Goal: Task Accomplishment & Management: Manage account settings

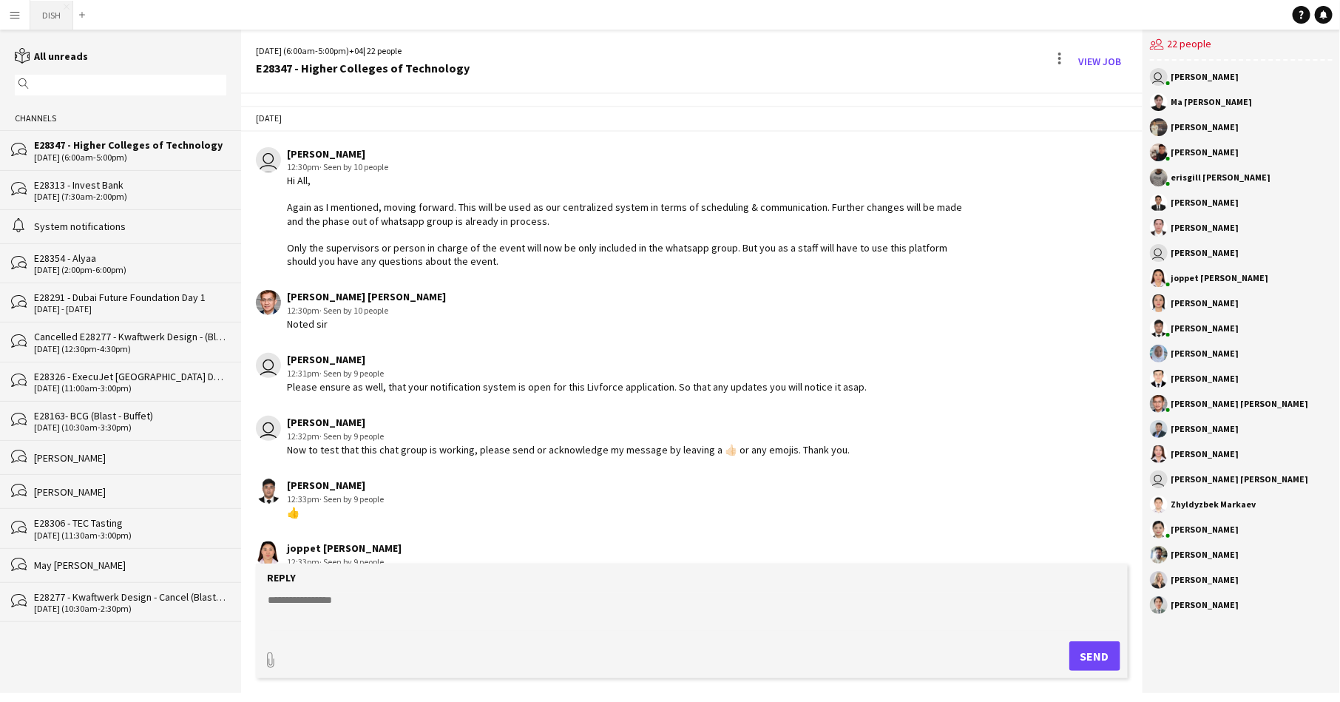
click at [45, 18] on button "DISH Close" at bounding box center [51, 15] width 43 height 29
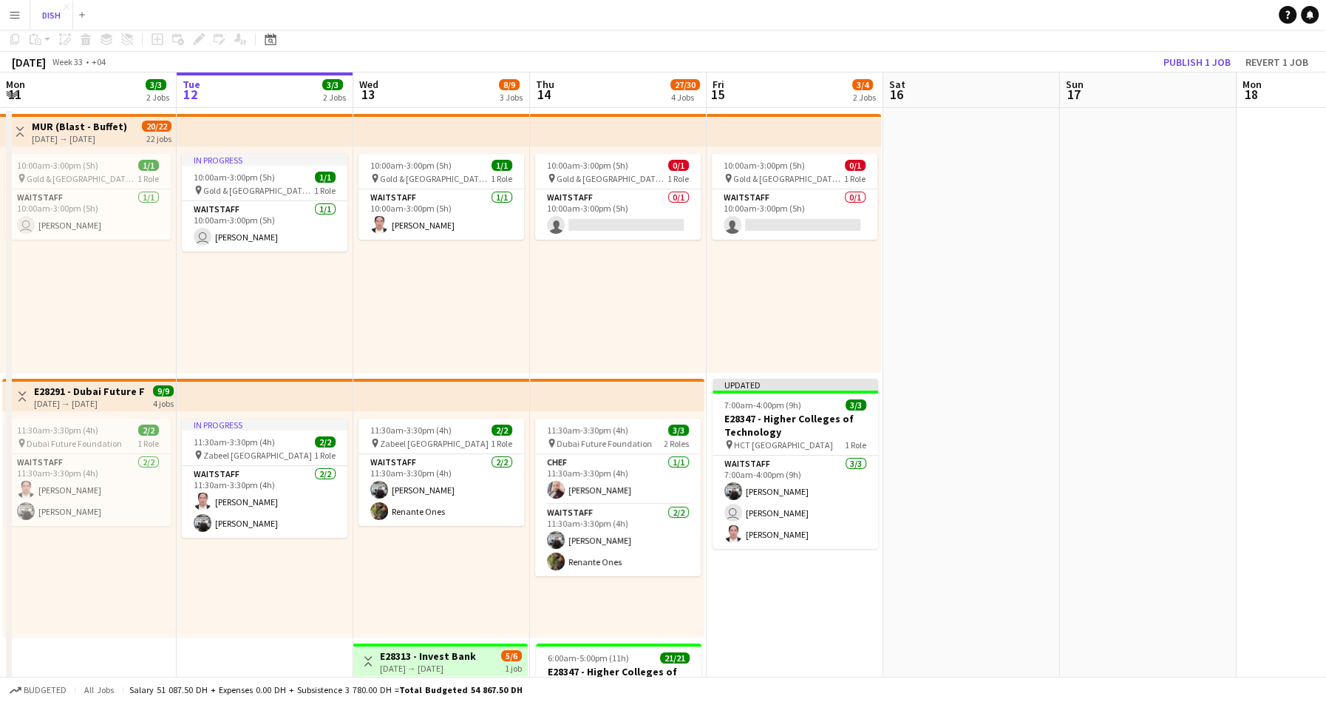
scroll to position [148, 0]
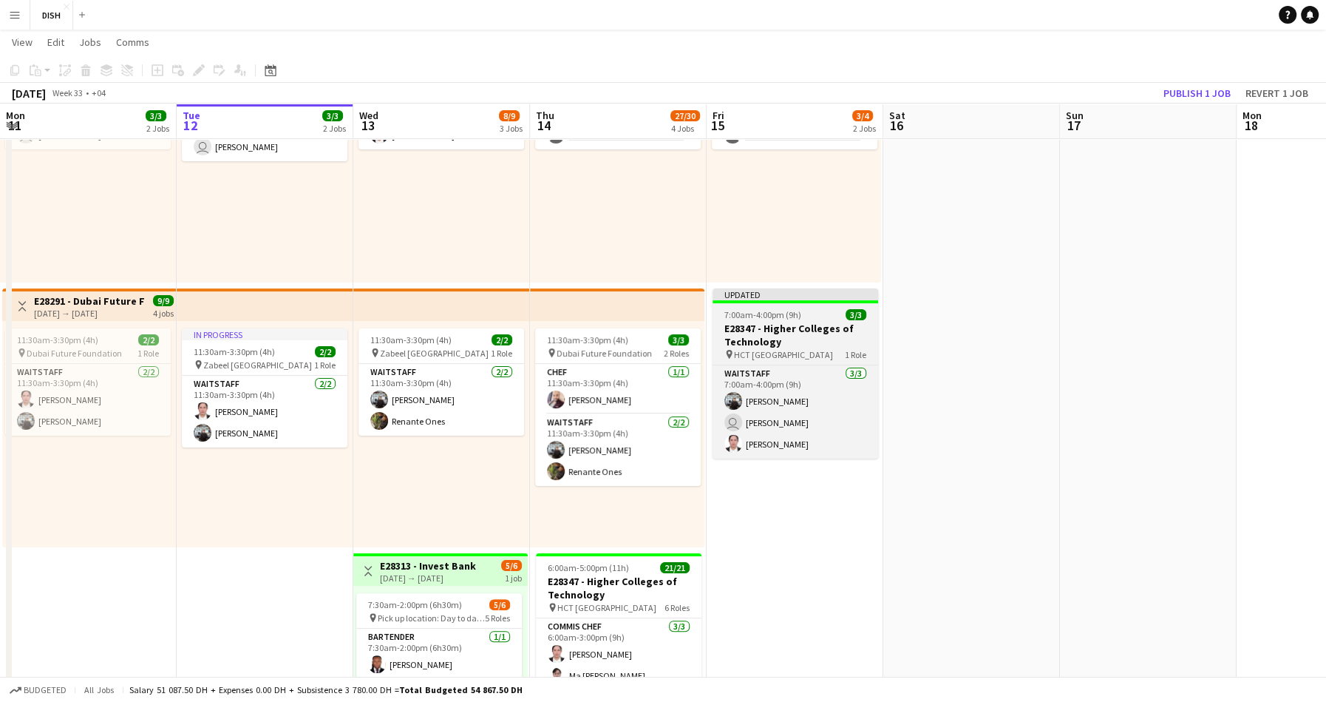
click at [777, 333] on h3 "E28347 - Higher Colleges of Technology" at bounding box center [796, 335] width 166 height 27
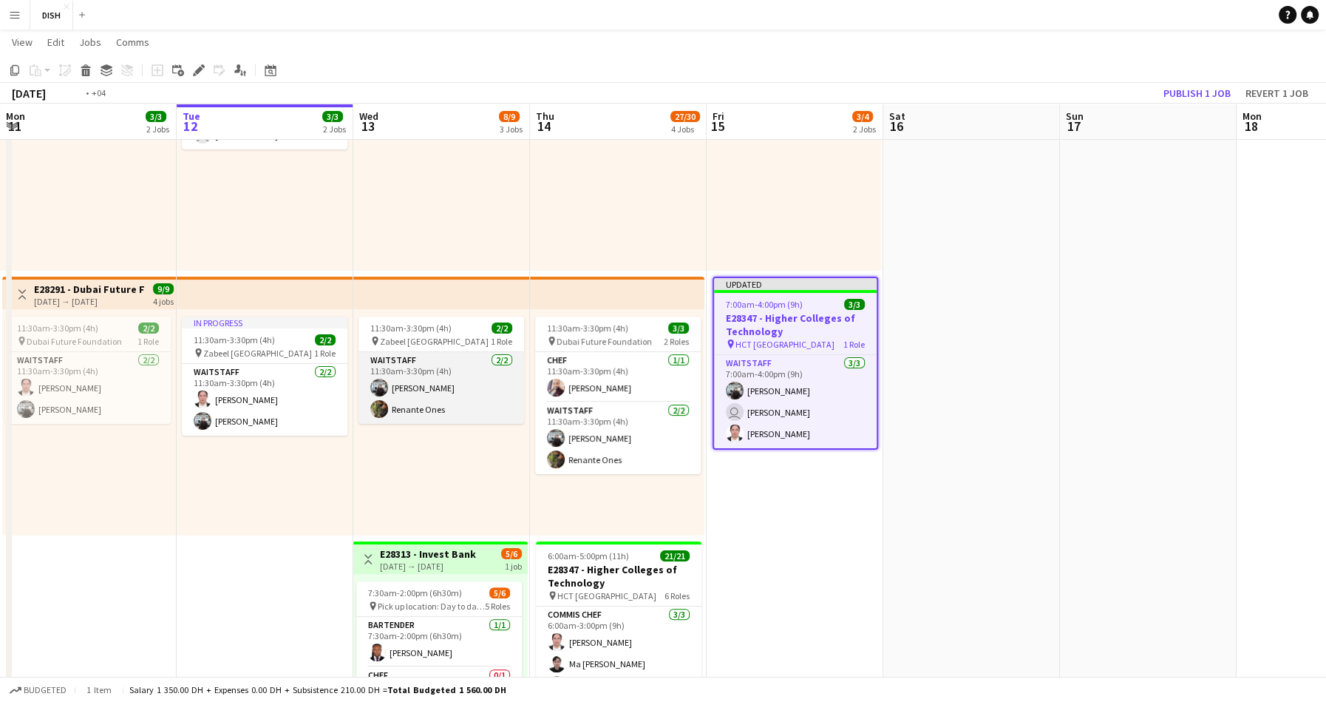
scroll to position [0, 327]
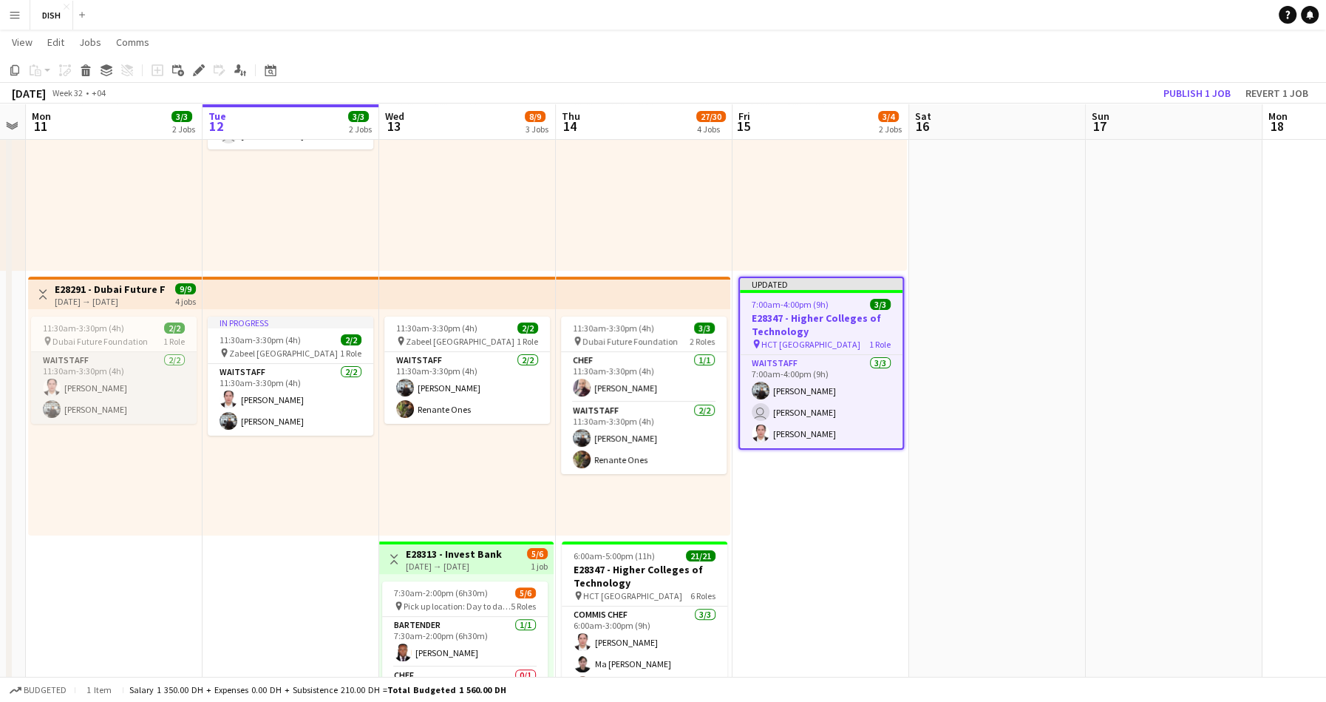
click at [127, 374] on app-card-role "Waitstaff 2/2 11:30am-3:30pm (4h) Tiffany Hinolan Guilbert Cajelo" at bounding box center [114, 388] width 166 height 72
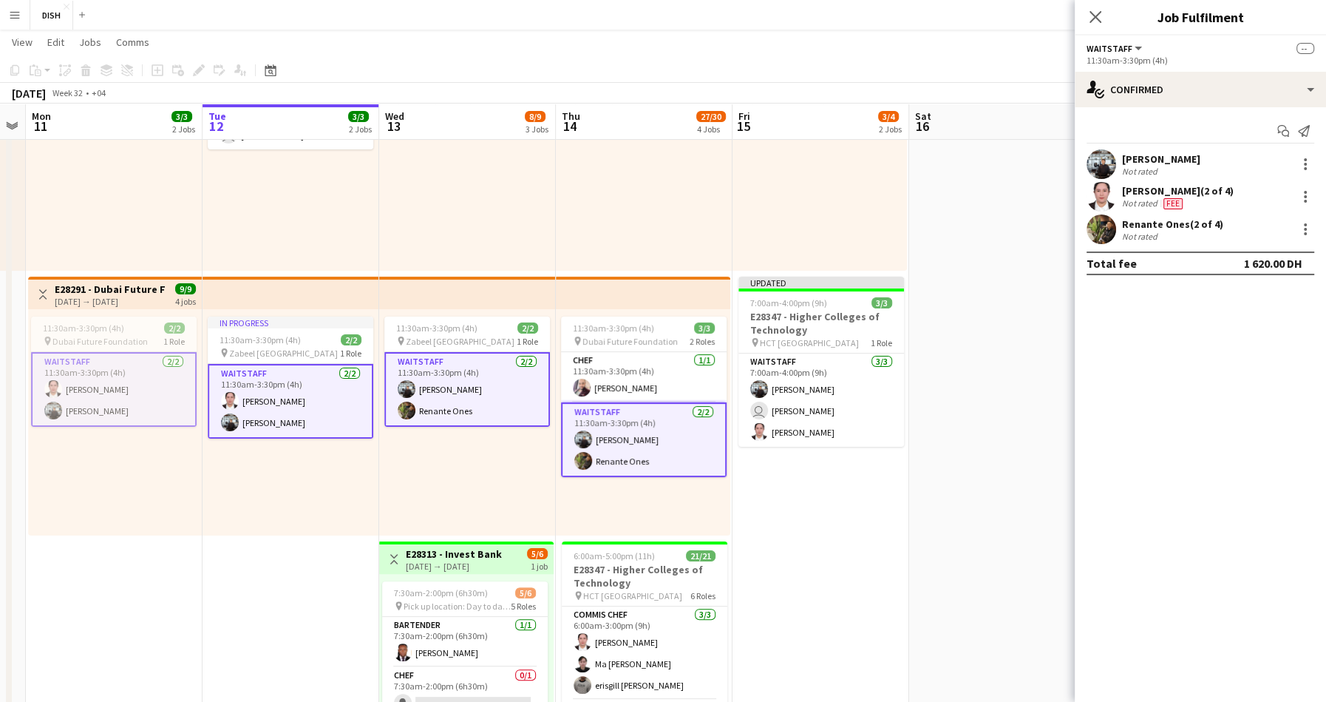
click at [138, 388] on app-card-role "Waitstaff 2/2 11:30am-3:30pm (4h) Tiffany Hinolan Guilbert Cajelo" at bounding box center [114, 389] width 166 height 75
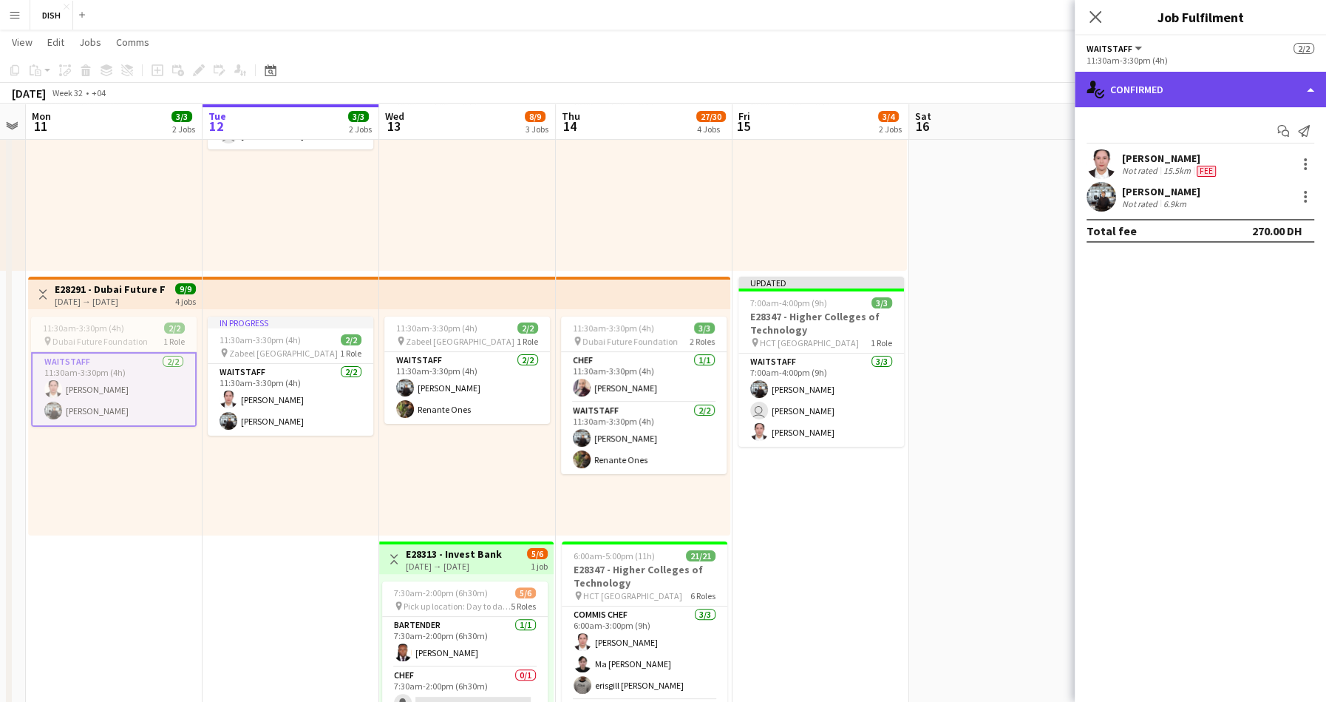
click at [1217, 95] on div "single-neutral-actions-check-2 Confirmed" at bounding box center [1200, 89] width 251 height 35
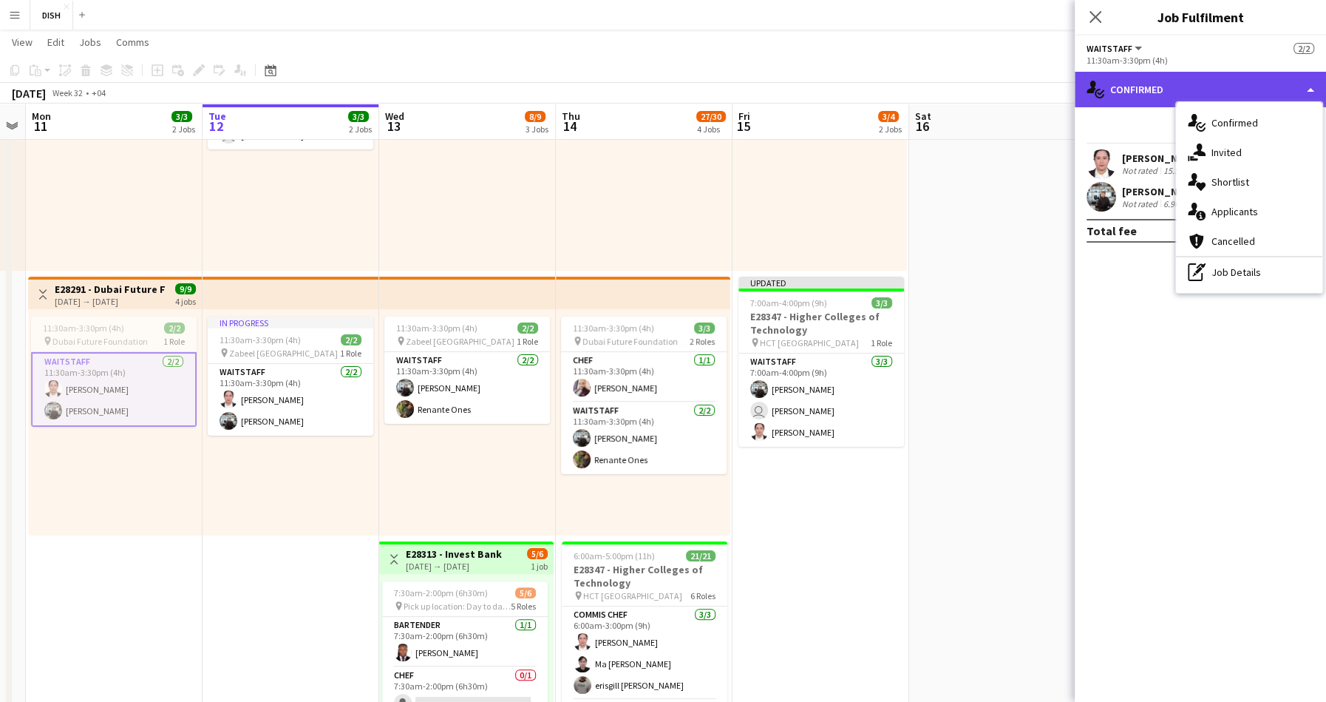
click at [1139, 82] on div "single-neutral-actions-check-2 Confirmed" at bounding box center [1200, 89] width 251 height 35
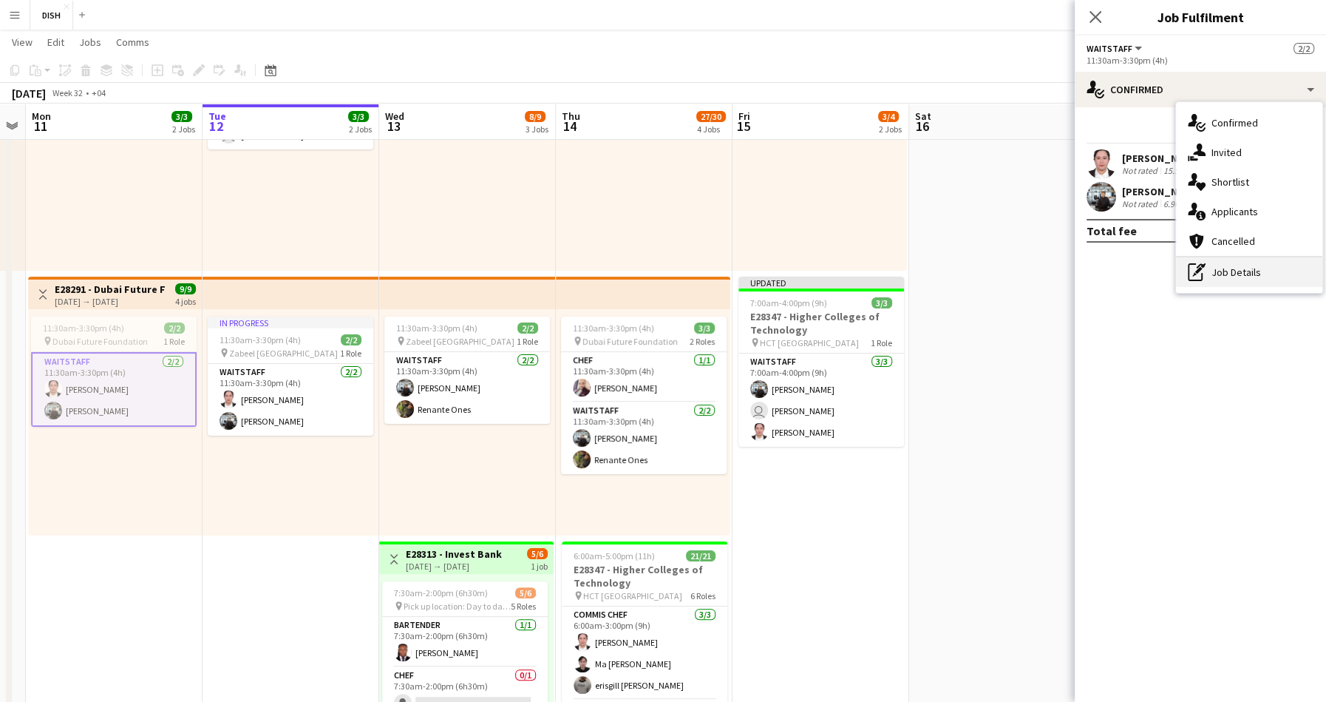
click at [1242, 277] on div "pen-write Job Details" at bounding box center [1249, 272] width 146 height 30
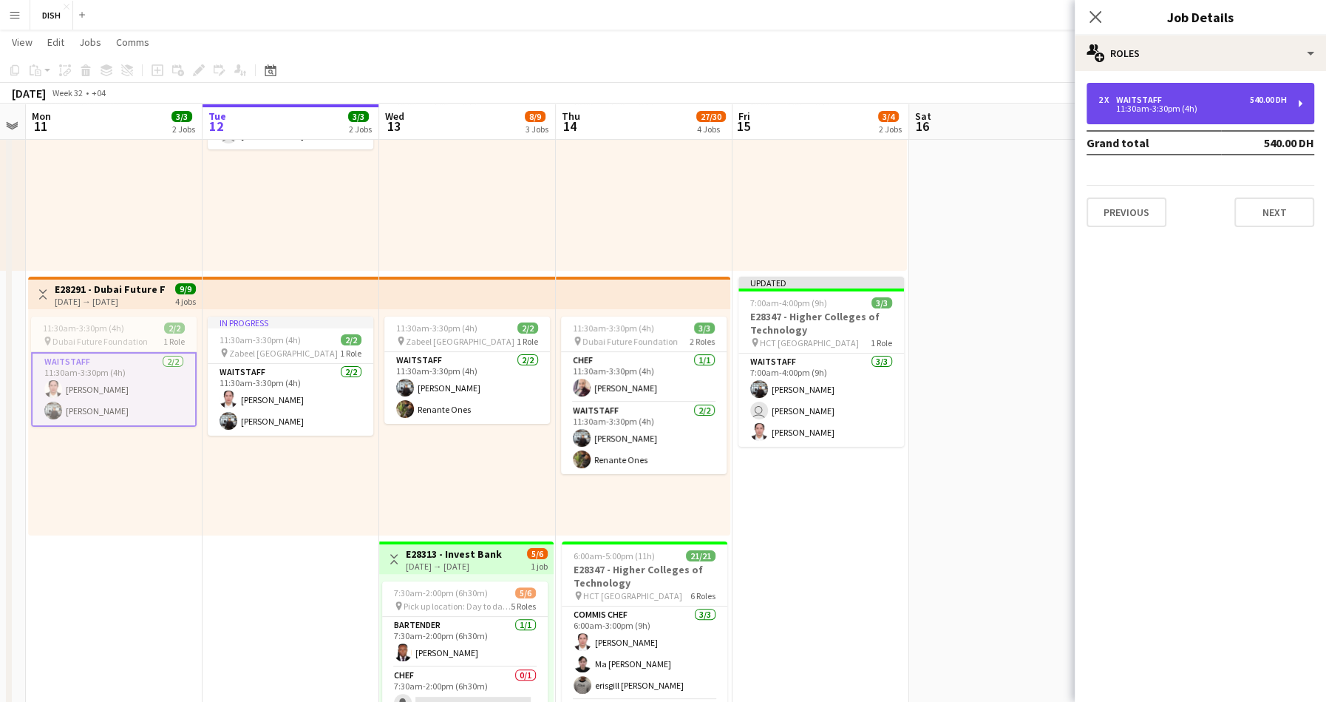
click at [1136, 105] on div "11:30am-3:30pm (4h)" at bounding box center [1193, 108] width 189 height 7
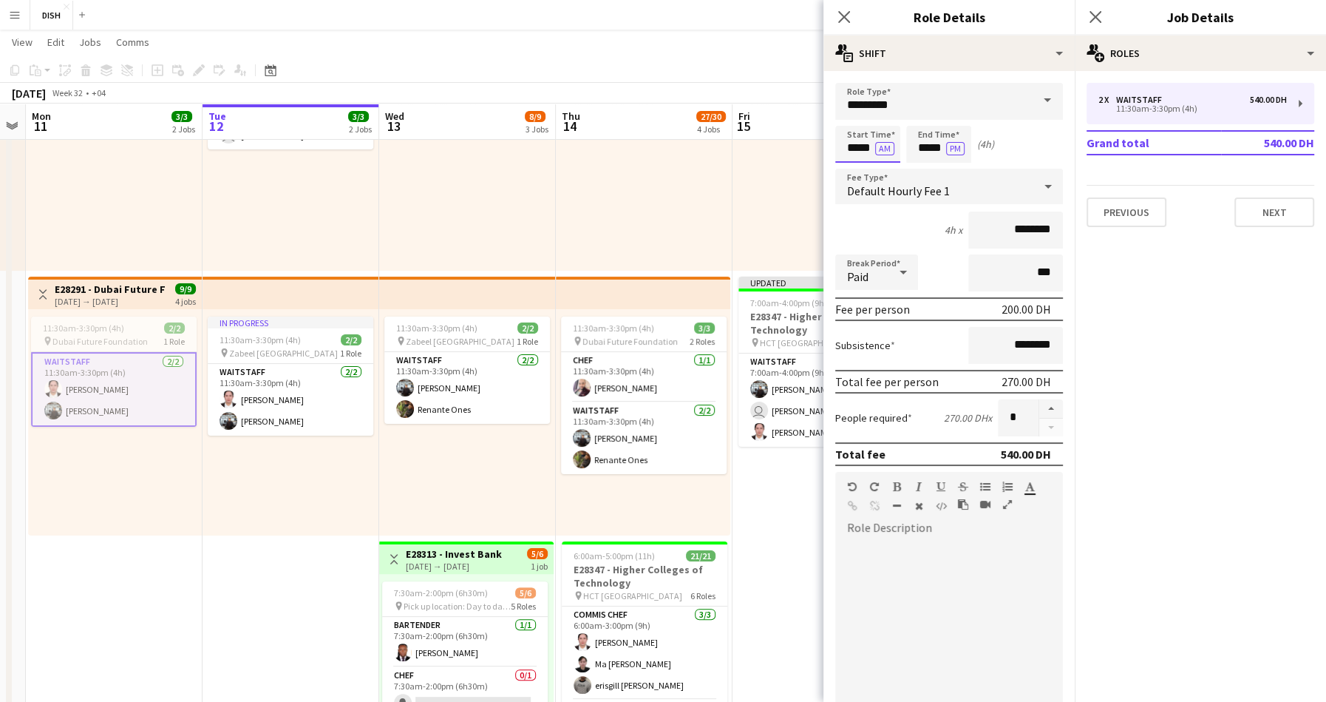
scroll to position [0, 0]
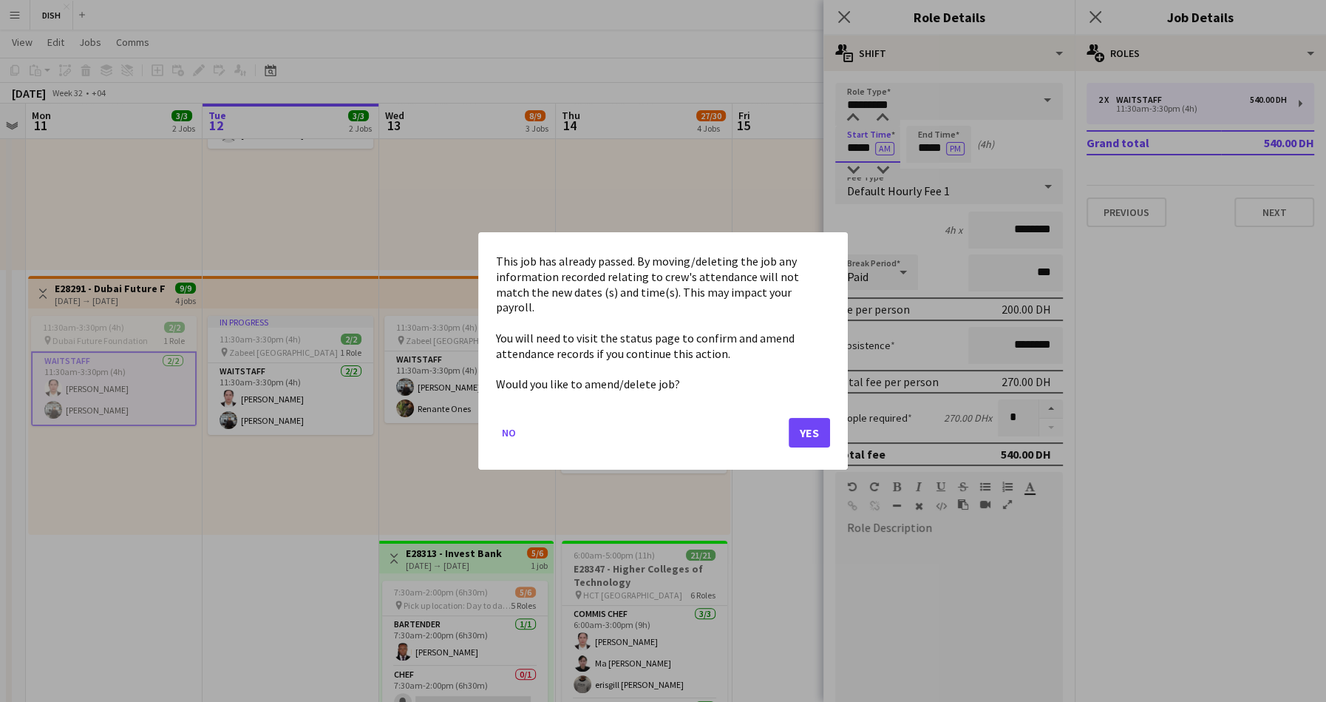
click at [868, 148] on body "Menu Boards Boards Boards All jobs Status Workforce Workforce My Workforce Recr…" at bounding box center [663, 585] width 1326 height 1491
click at [868, 148] on div at bounding box center [663, 351] width 1326 height 702
click at [504, 421] on button "No" at bounding box center [509, 433] width 26 height 24
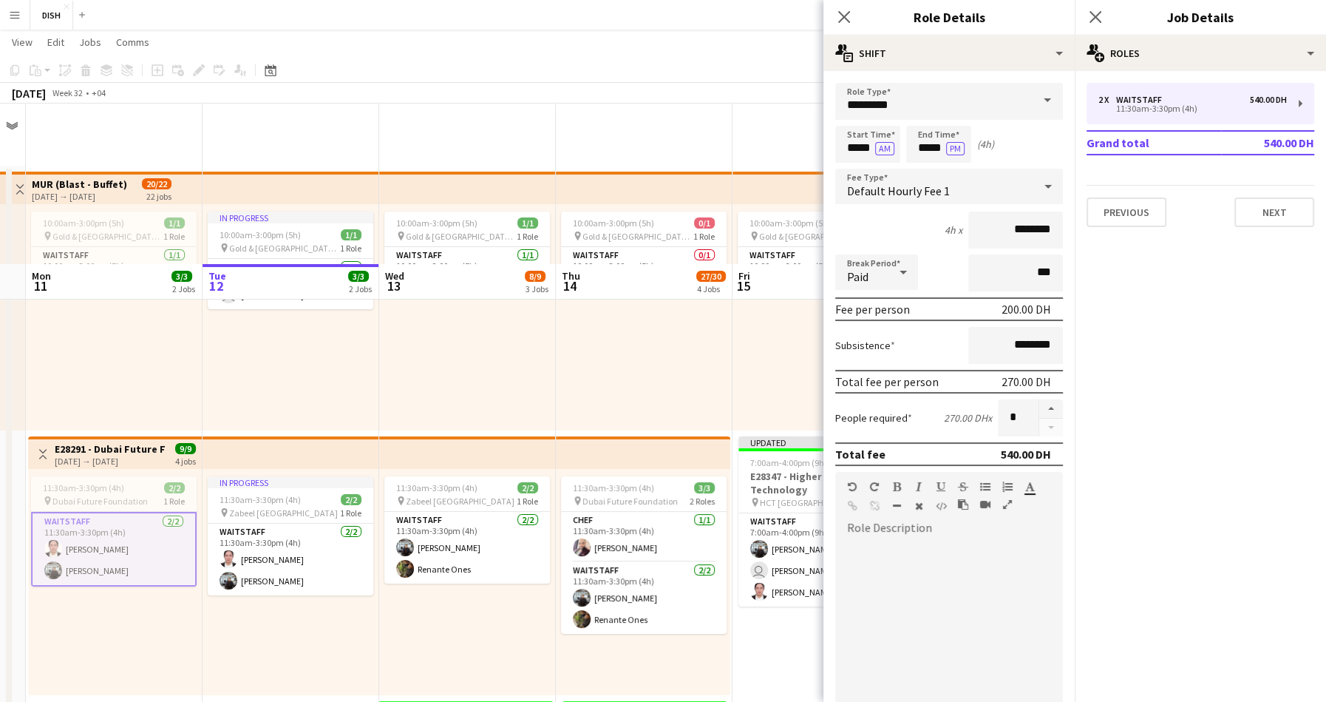
scroll to position [160, 0]
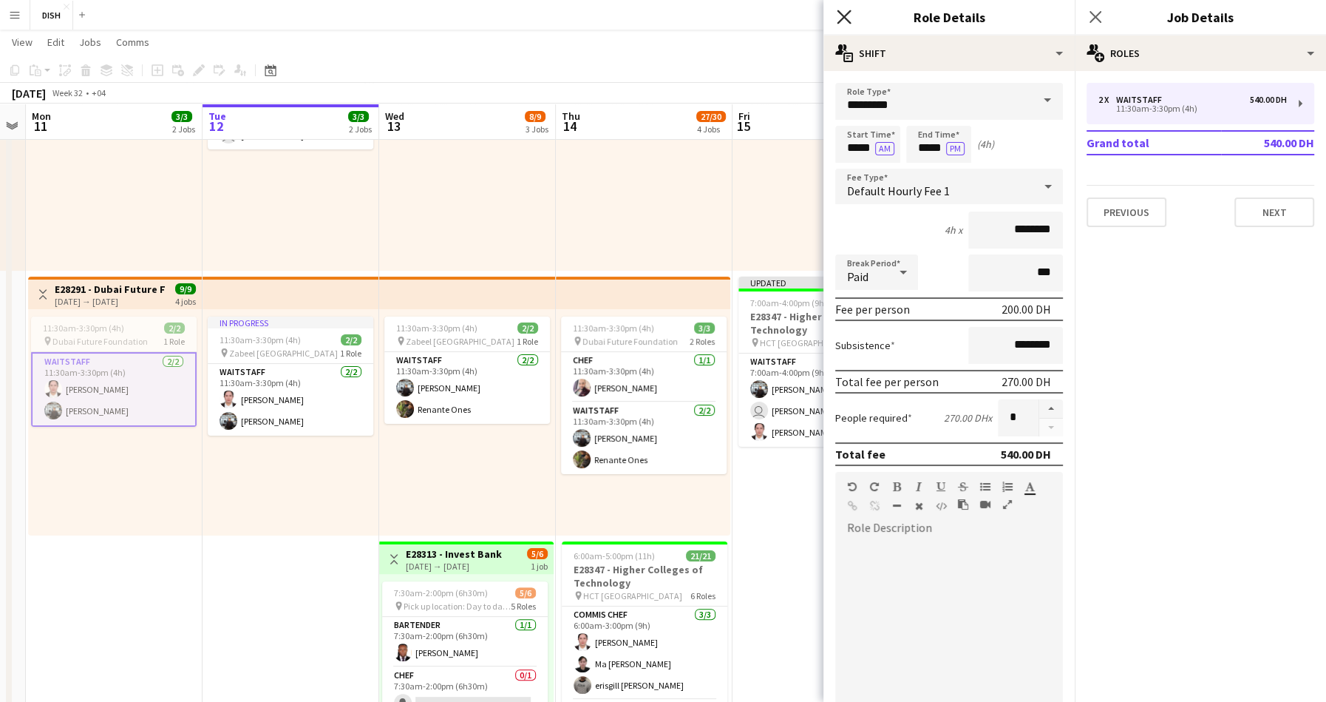
click at [840, 23] on icon "Close pop-in" at bounding box center [844, 17] width 14 height 14
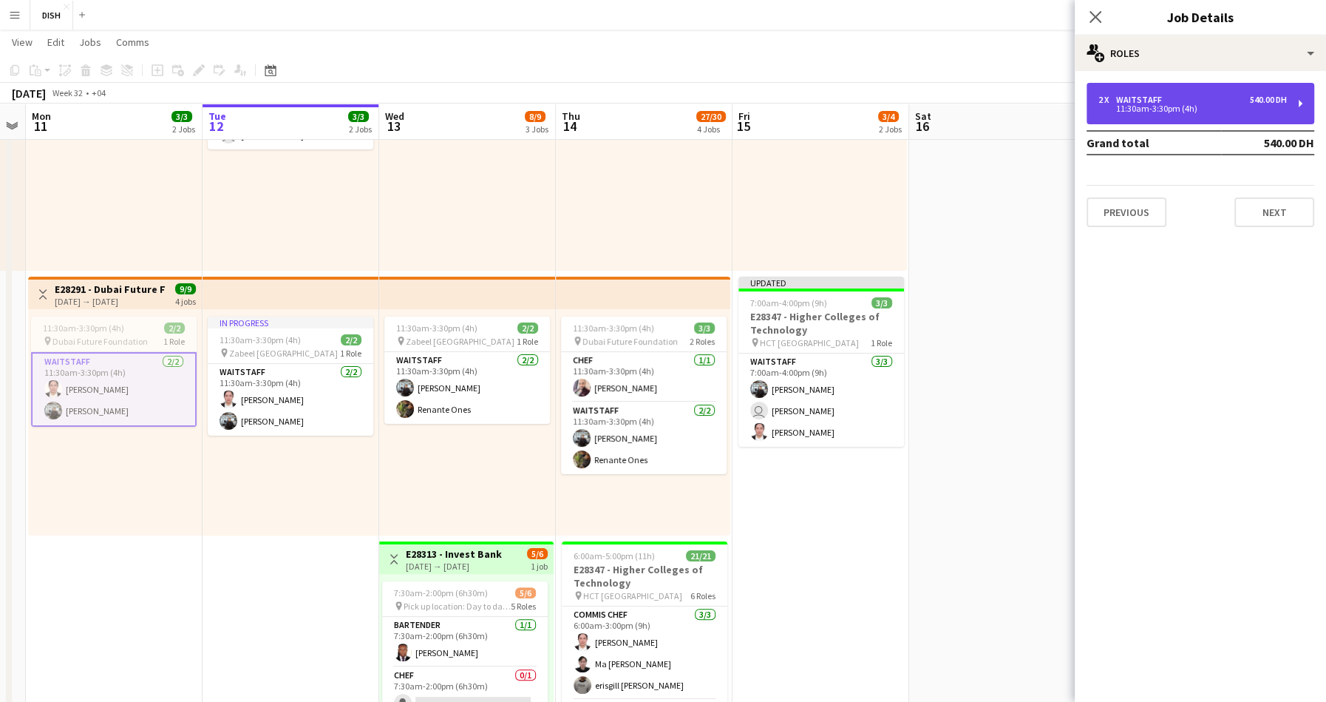
click at [1266, 90] on div "2 x Waitstaff 540.00 DH 11:30am-3:30pm (4h)" at bounding box center [1201, 103] width 228 height 41
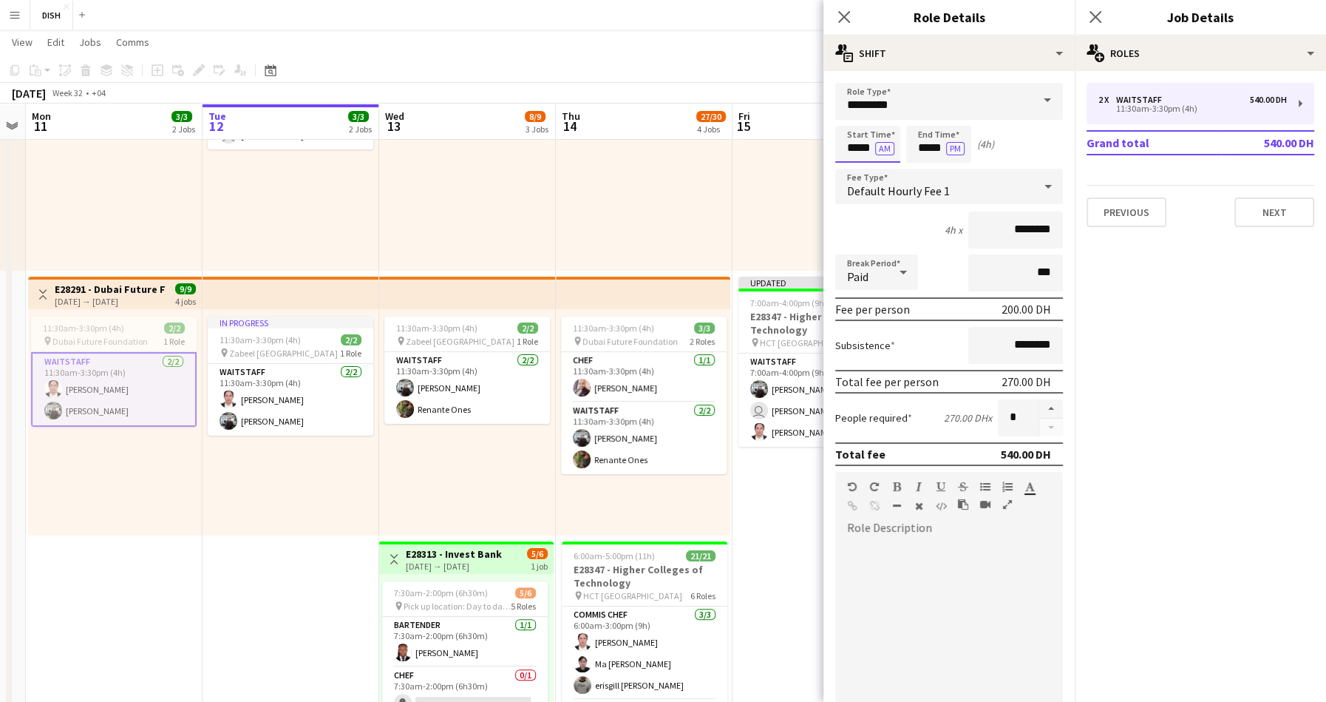
scroll to position [0, 0]
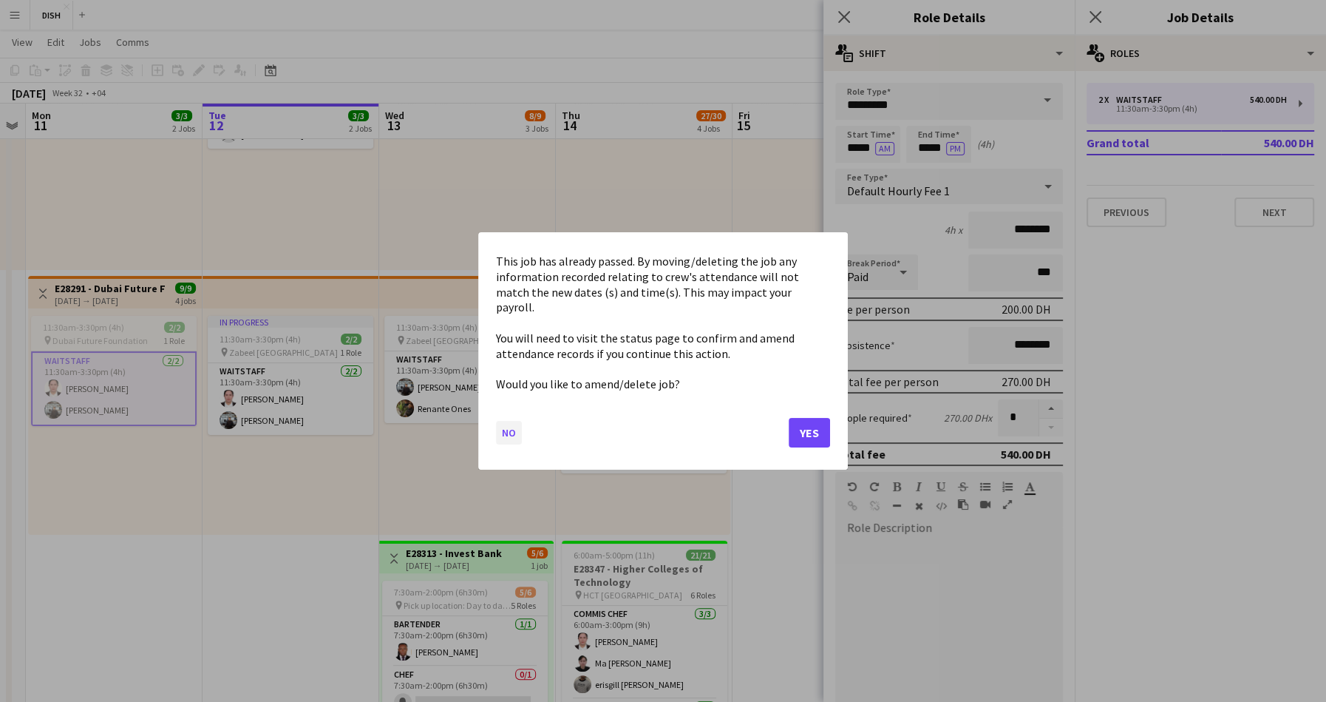
click at [500, 421] on button "No" at bounding box center [509, 433] width 26 height 24
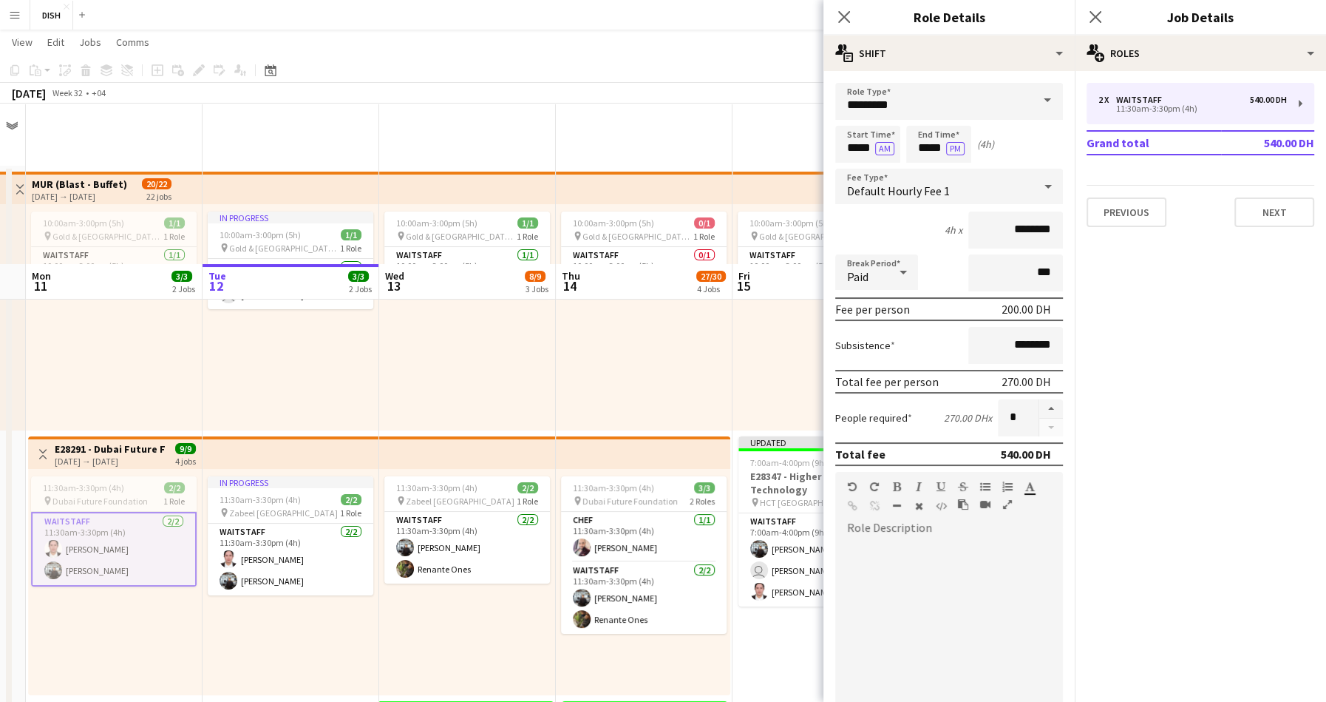
scroll to position [160, 0]
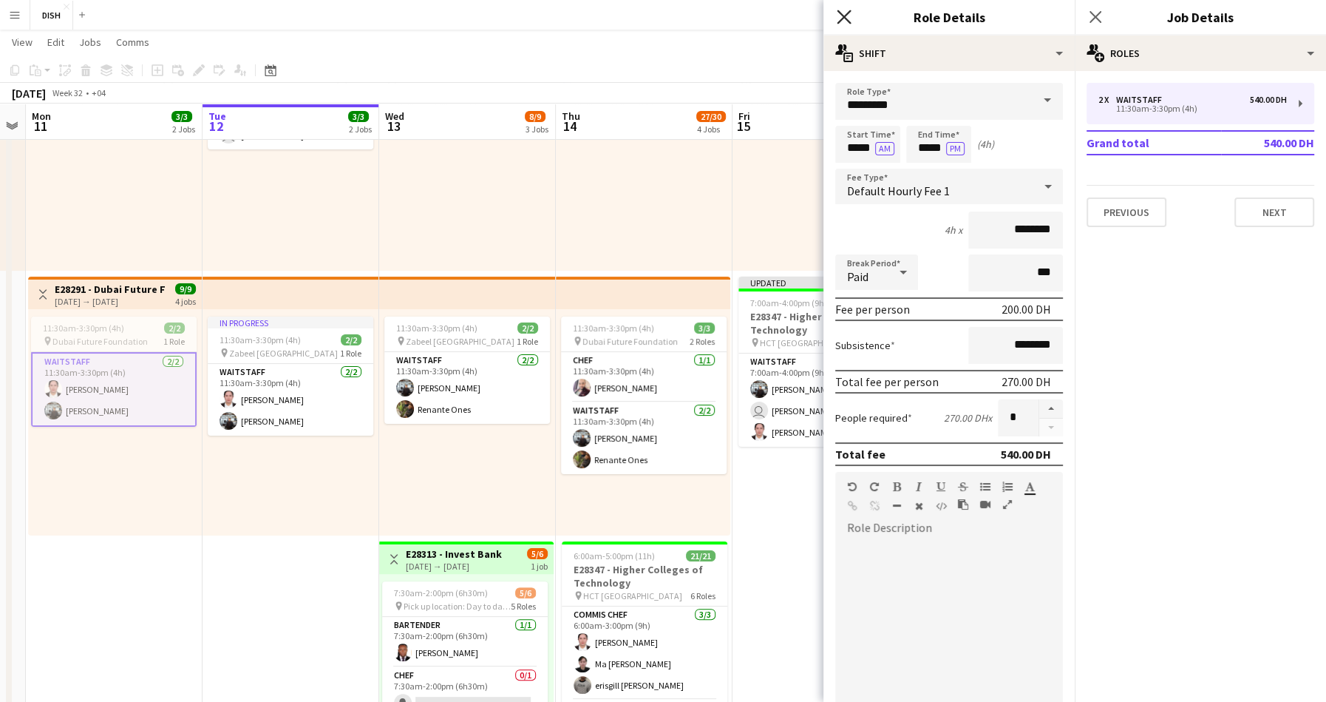
click at [844, 14] on icon "Close pop-in" at bounding box center [844, 17] width 14 height 14
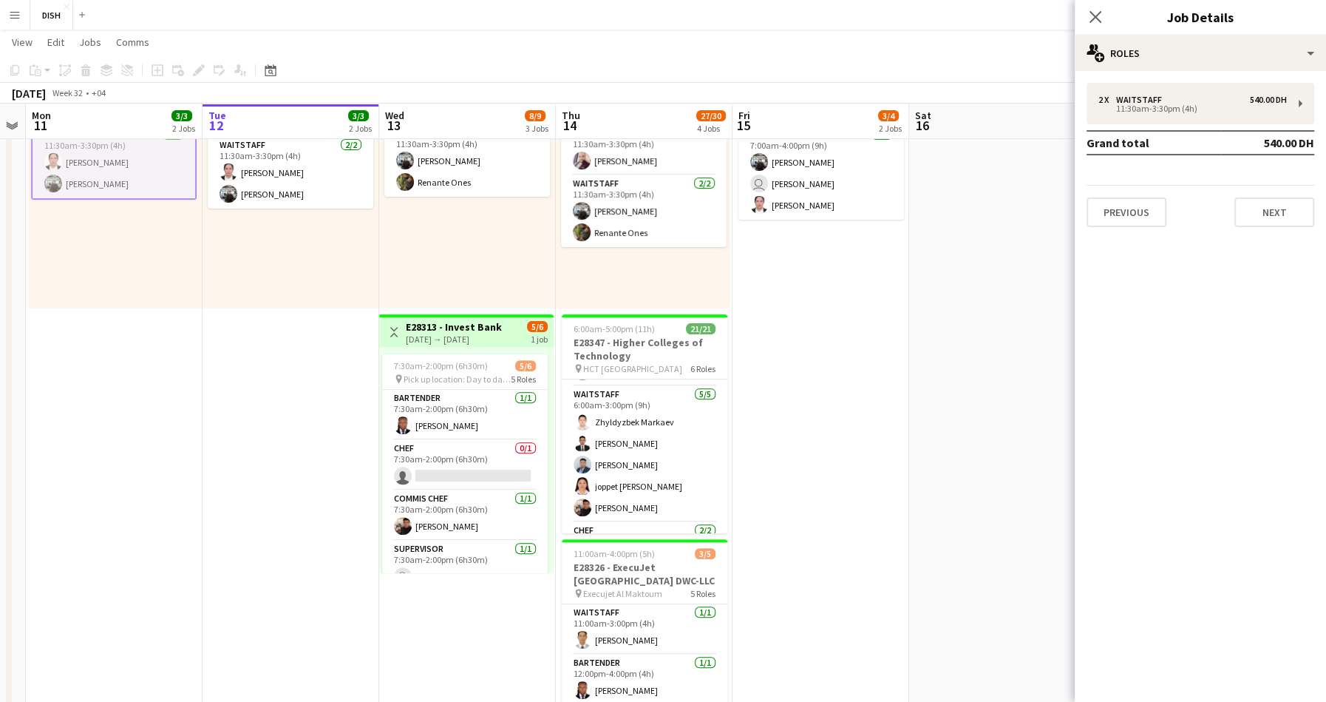
scroll to position [0, 0]
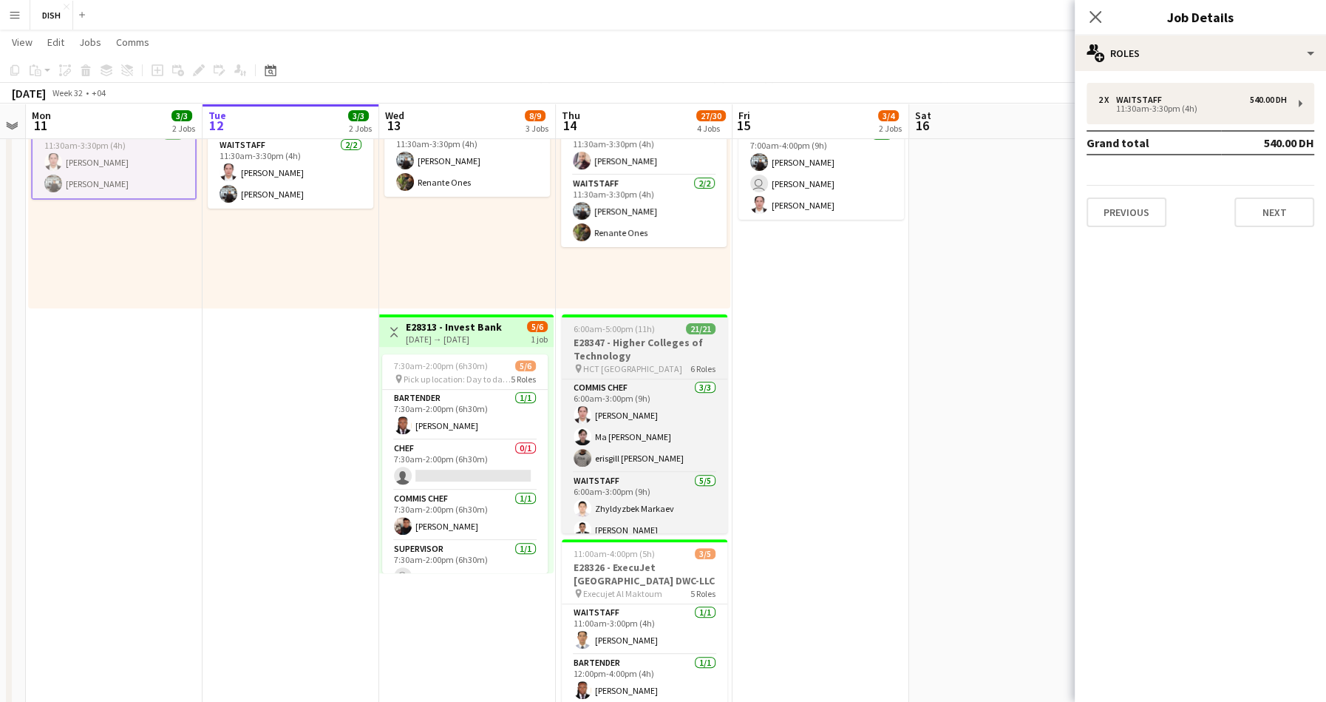
click at [622, 345] on h3 "E28347 - Higher Colleges of Technology" at bounding box center [645, 349] width 166 height 27
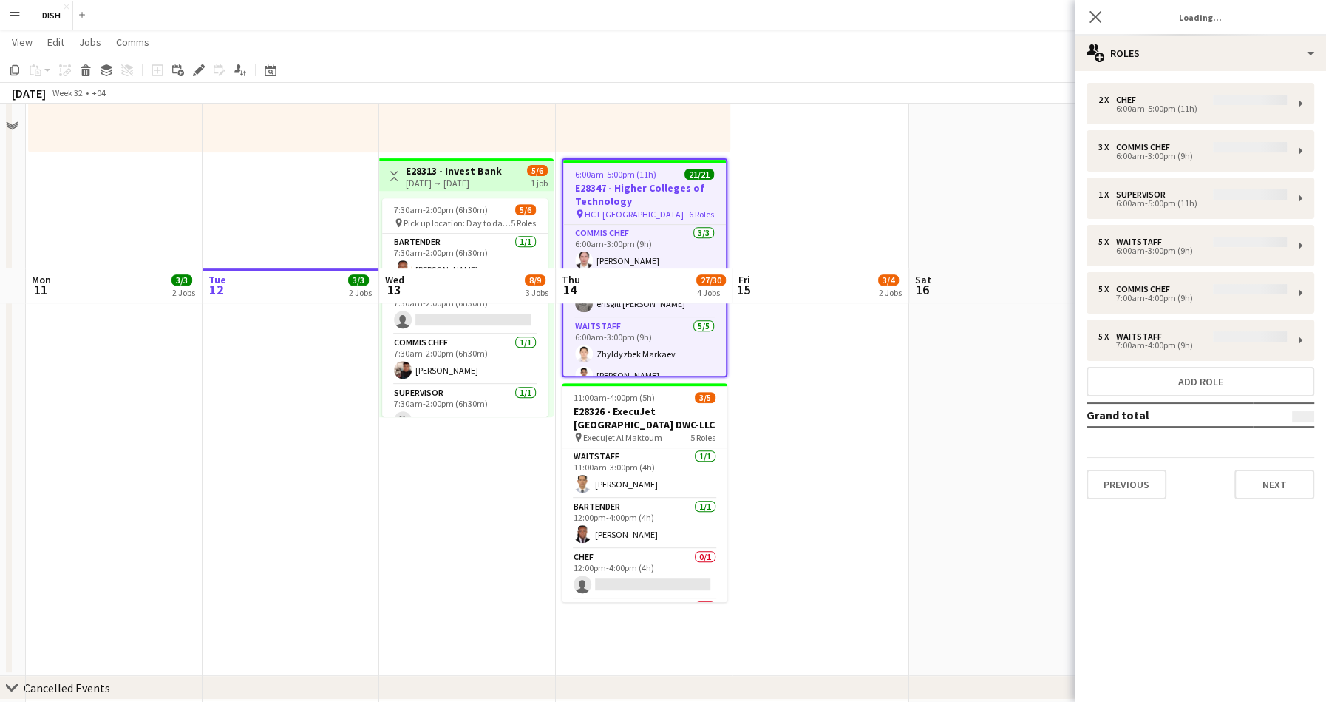
scroll to position [344, 0]
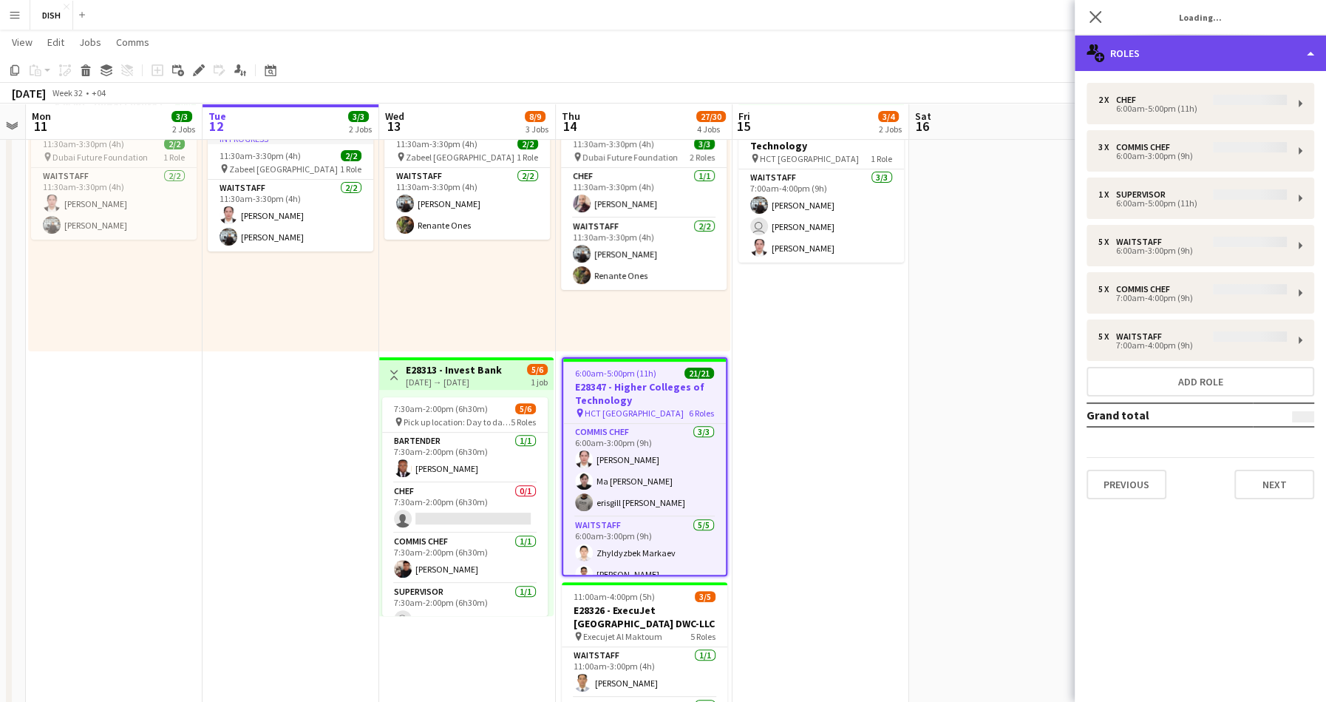
click at [1161, 46] on div "multiple-users-add Roles" at bounding box center [1200, 52] width 251 height 35
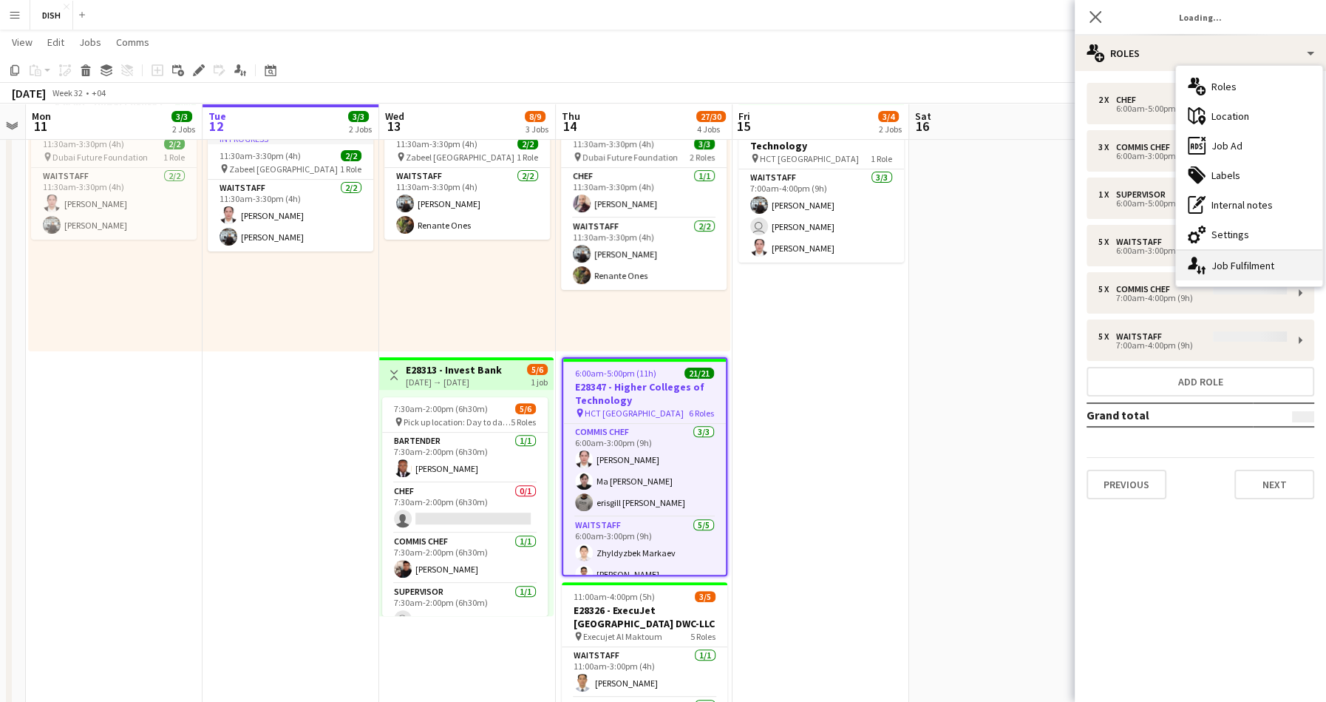
click at [1226, 261] on div "single-neutral-actions-up-down Job Fulfilment" at bounding box center [1249, 266] width 146 height 30
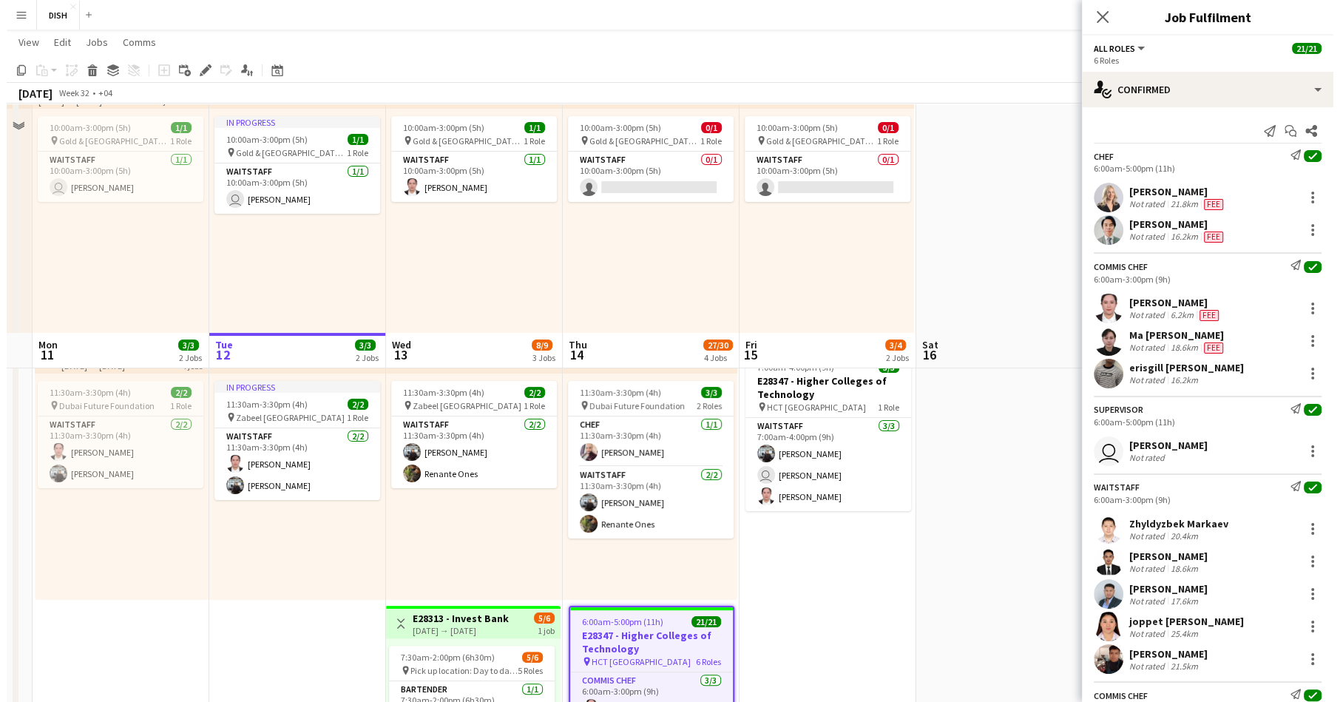
scroll to position [0, 0]
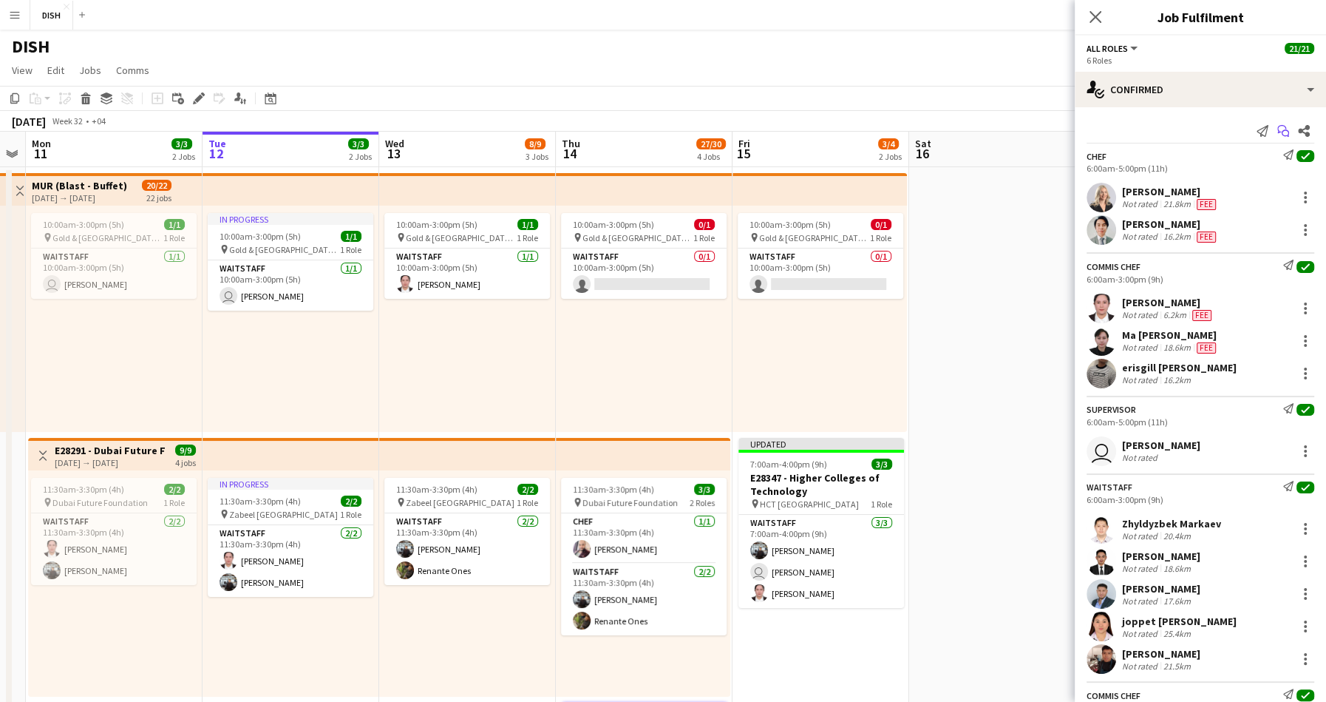
click at [1277, 132] on icon at bounding box center [1281, 129] width 9 height 8
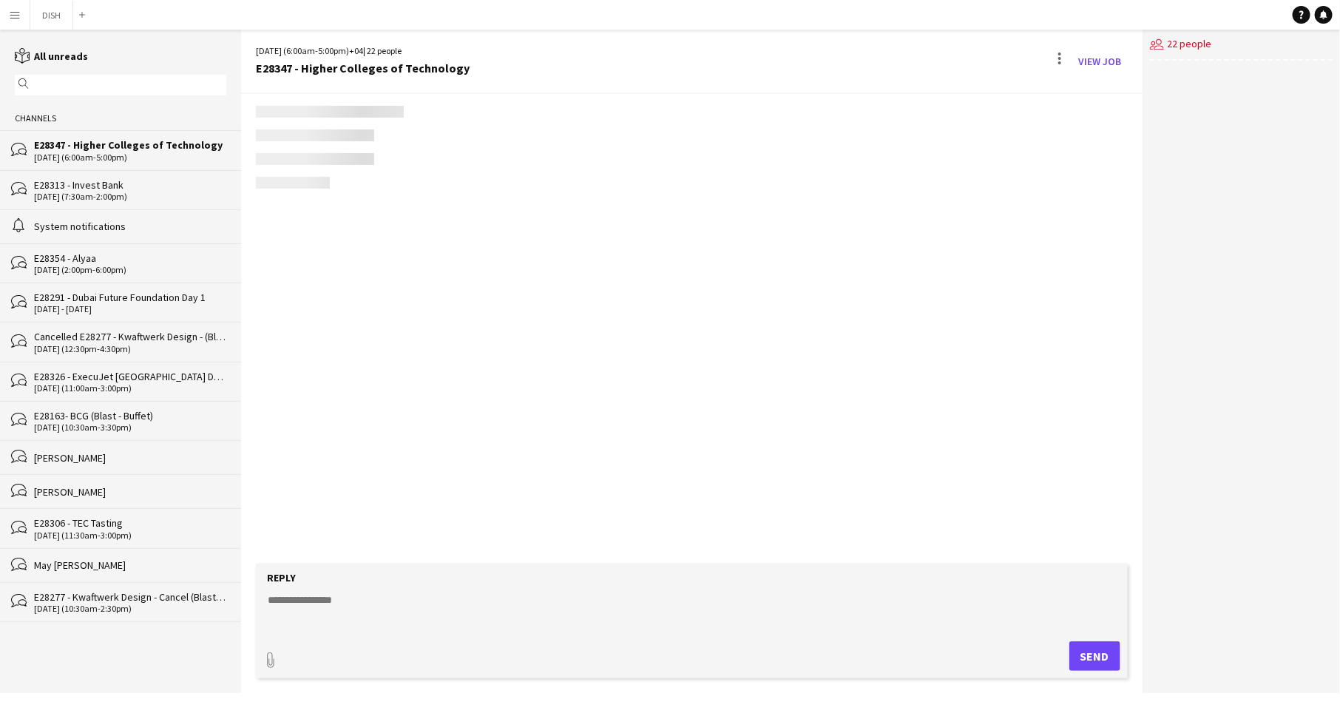
click at [112, 150] on div "E28347 - Higher Colleges of Technology" at bounding box center [130, 144] width 192 height 13
click at [103, 180] on div "E28313 - Invest Bank" at bounding box center [130, 184] width 192 height 13
click at [121, 143] on div "E28347 - Higher Colleges of Technology" at bounding box center [130, 144] width 192 height 13
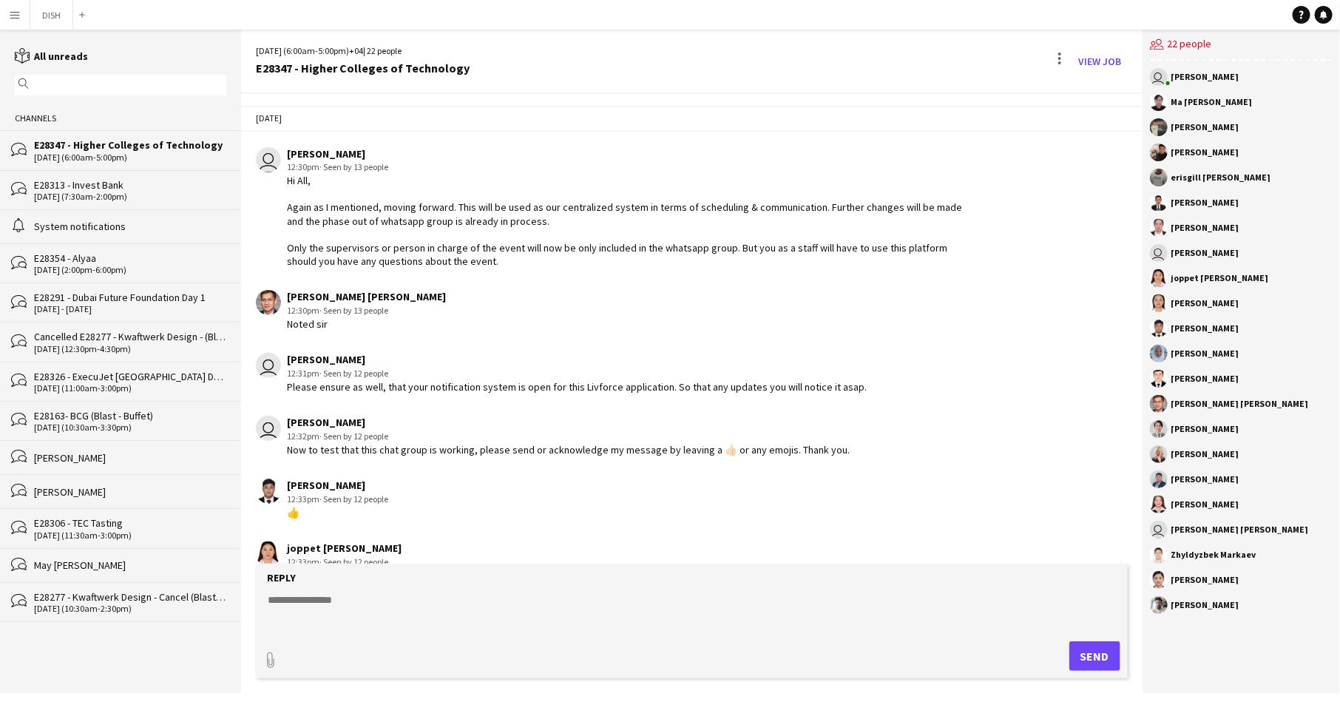
click at [175, 149] on div "E28347 - Higher Colleges of Technology" at bounding box center [130, 144] width 192 height 13
click at [355, 605] on textarea at bounding box center [694, 611] width 856 height 38
click at [51, 16] on button "DISH Close" at bounding box center [51, 15] width 43 height 29
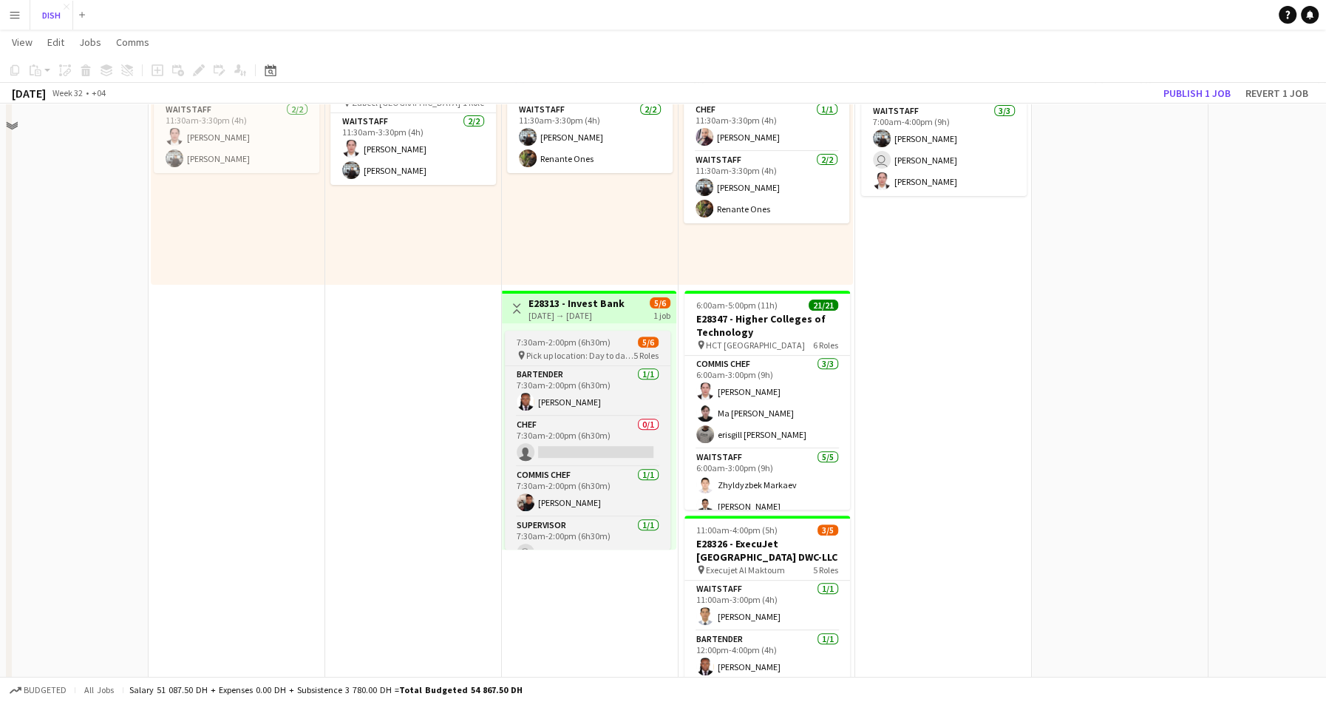
scroll to position [410, 0]
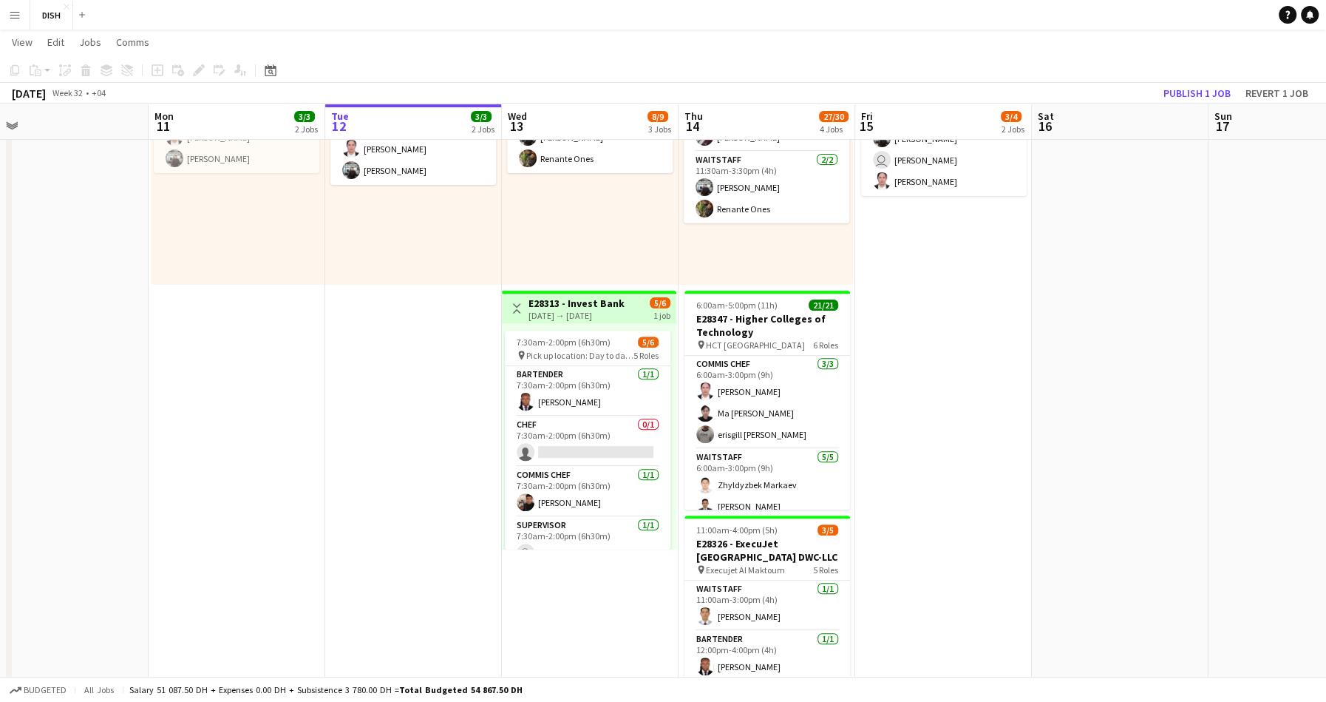
click at [545, 310] on div "[DATE] → [DATE]" at bounding box center [577, 315] width 96 height 11
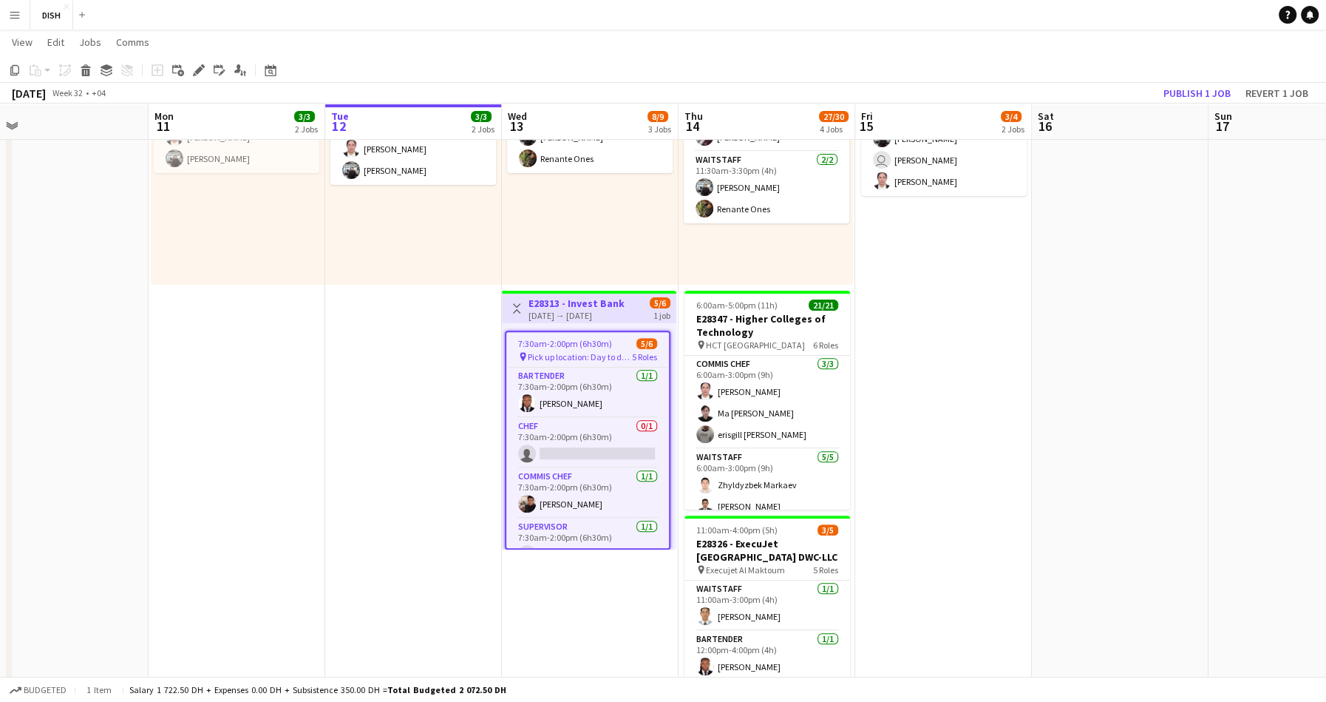
click at [575, 345] on span "7:30am-2:00pm (6h30m)" at bounding box center [565, 343] width 94 height 11
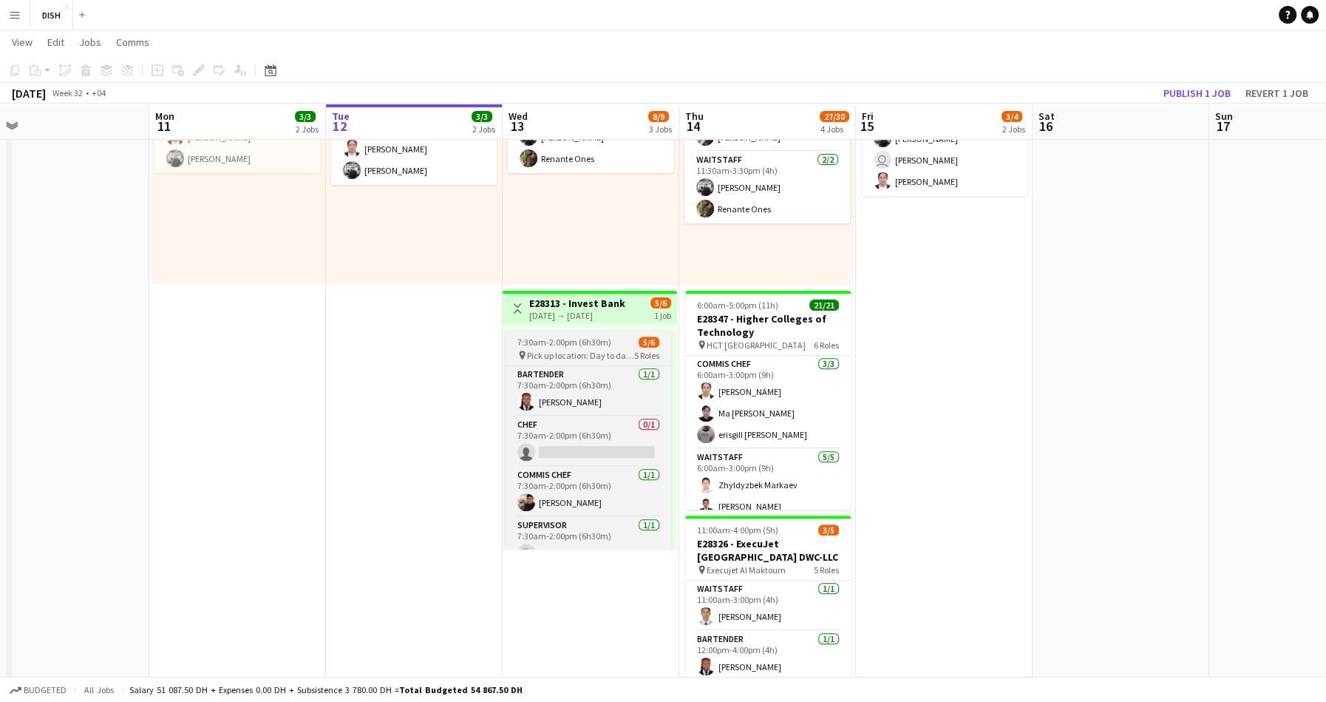
click at [583, 345] on span "7:30am-2:00pm (6h30m)" at bounding box center [564, 341] width 94 height 11
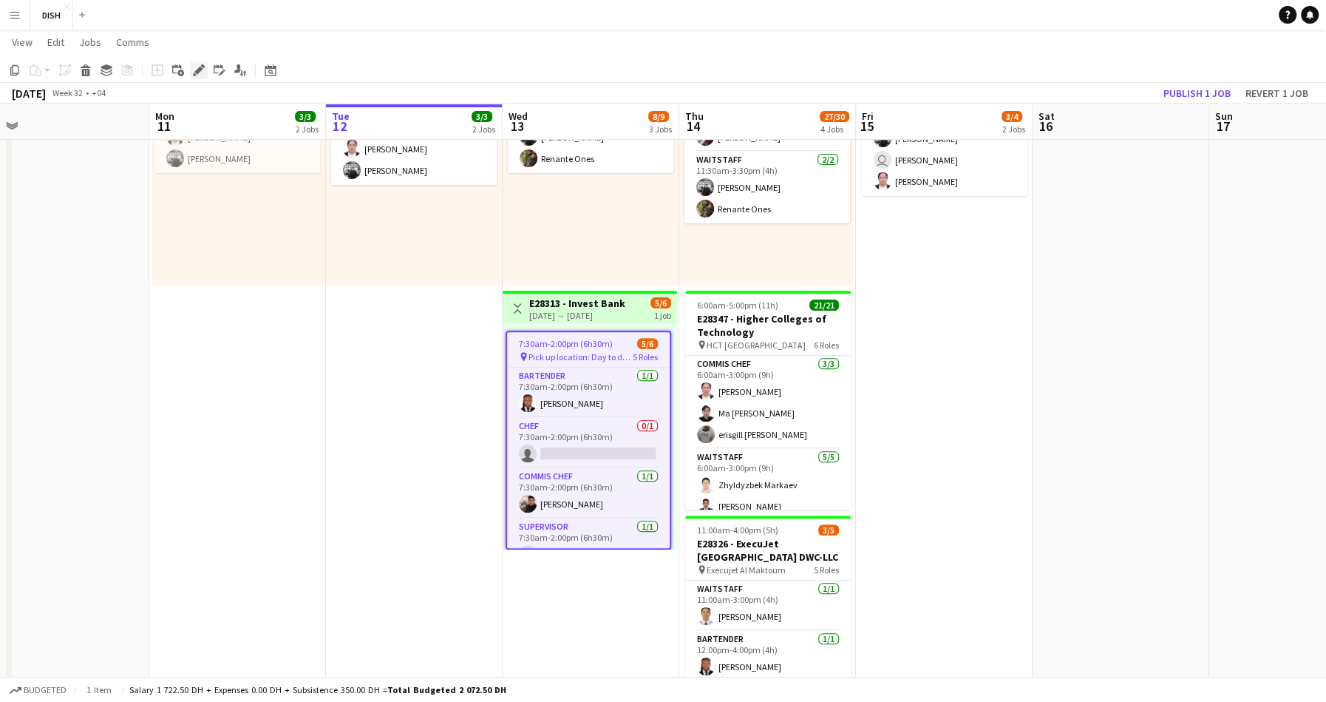
click at [202, 75] on icon "Edit" at bounding box center [199, 70] width 12 height 12
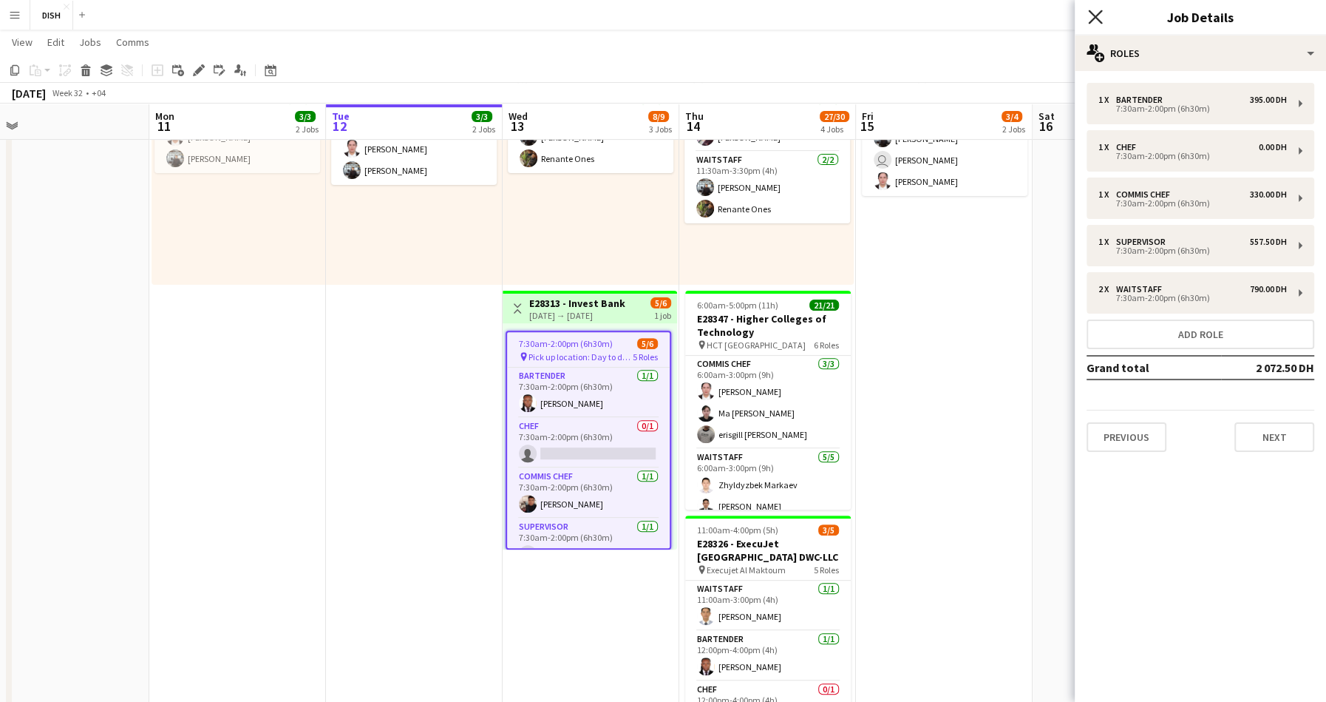
click at [1099, 16] on icon "Close pop-in" at bounding box center [1095, 17] width 14 height 14
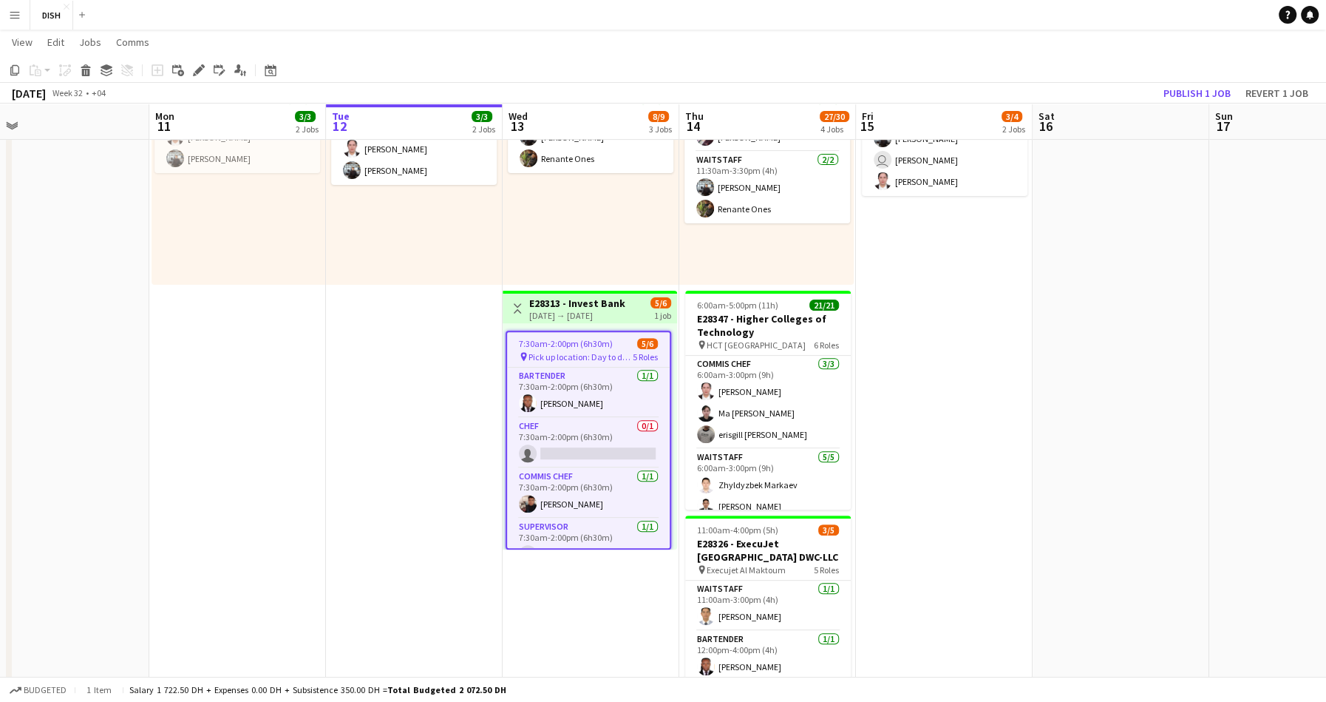
click at [999, 262] on app-date-cell "10:00am-3:00pm (5h) 0/1 pin Gold & Diamond Park, Sheikh Zayed Rd - Al Quoz - Al…" at bounding box center [944, 281] width 177 height 1053
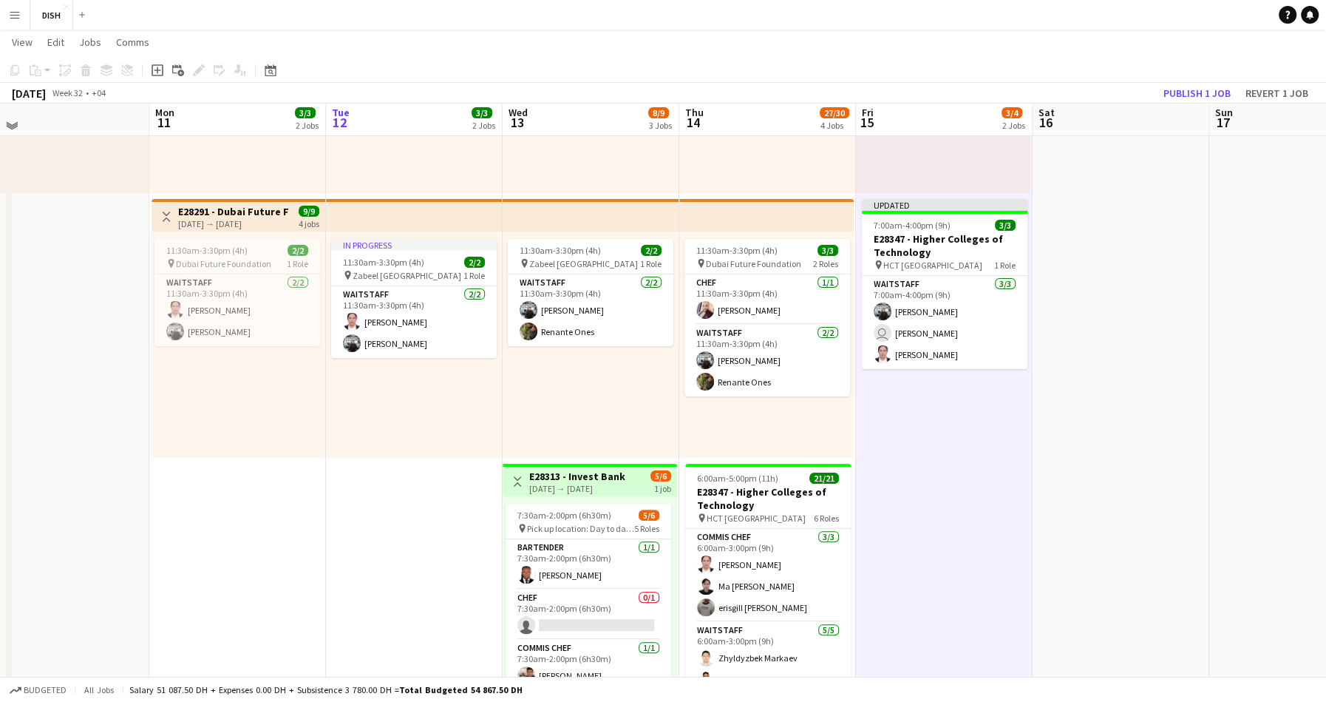
scroll to position [0, 0]
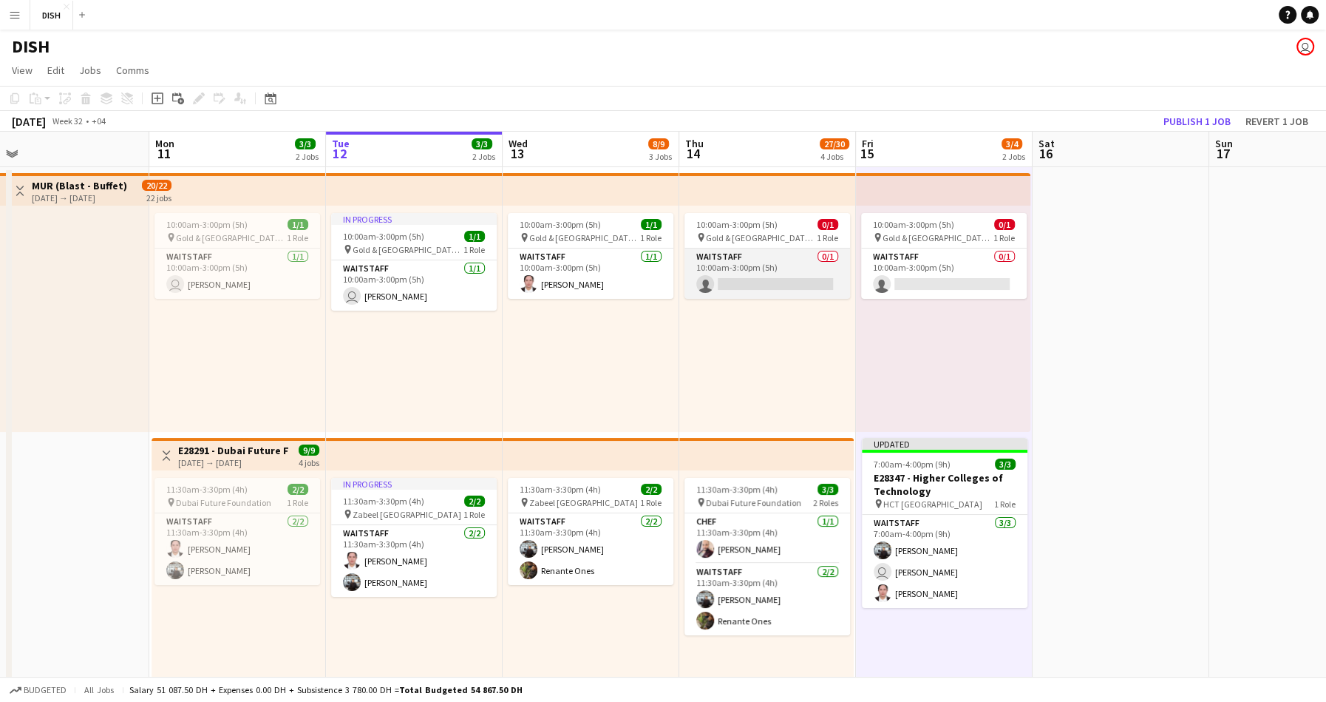
click at [747, 268] on app-card-role "Waitstaff 0/1 10:00am-3:00pm (5h) single-neutral-actions" at bounding box center [768, 273] width 166 height 50
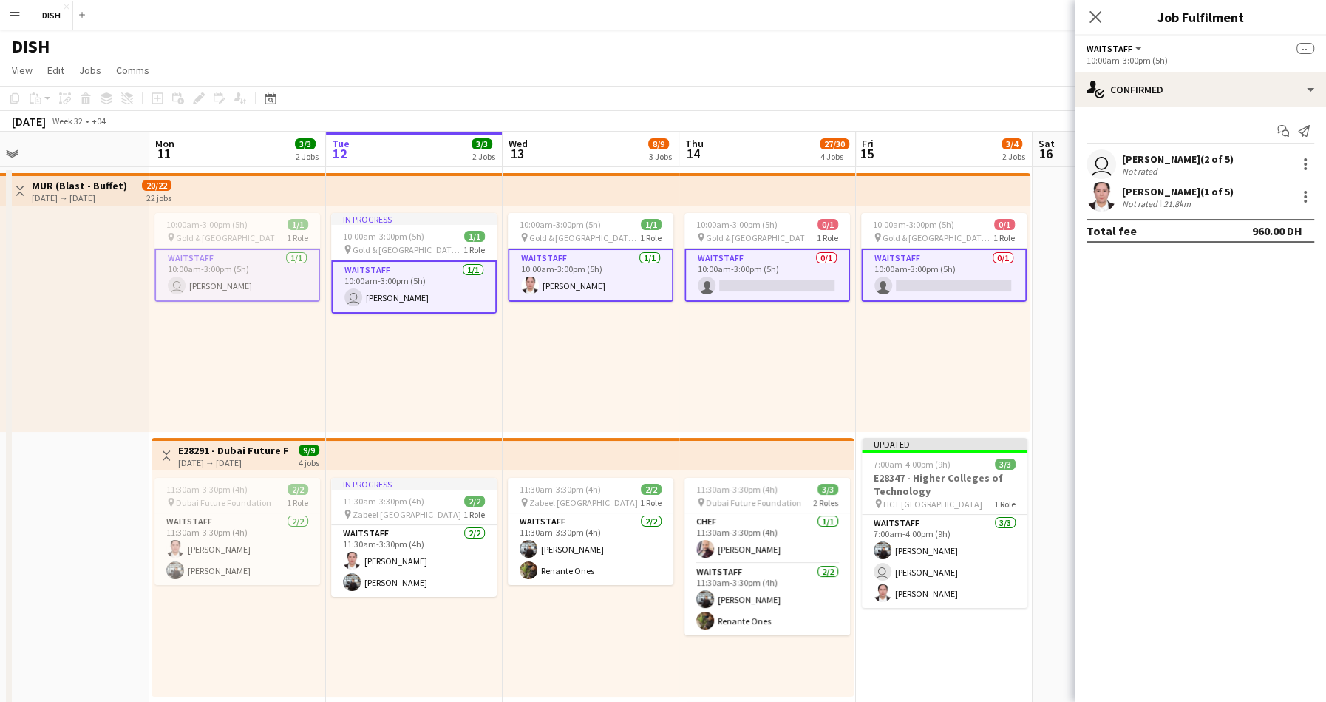
click at [788, 264] on app-card-role "Waitstaff 0/1 10:00am-3:00pm (5h) single-neutral-actions" at bounding box center [768, 274] width 166 height 53
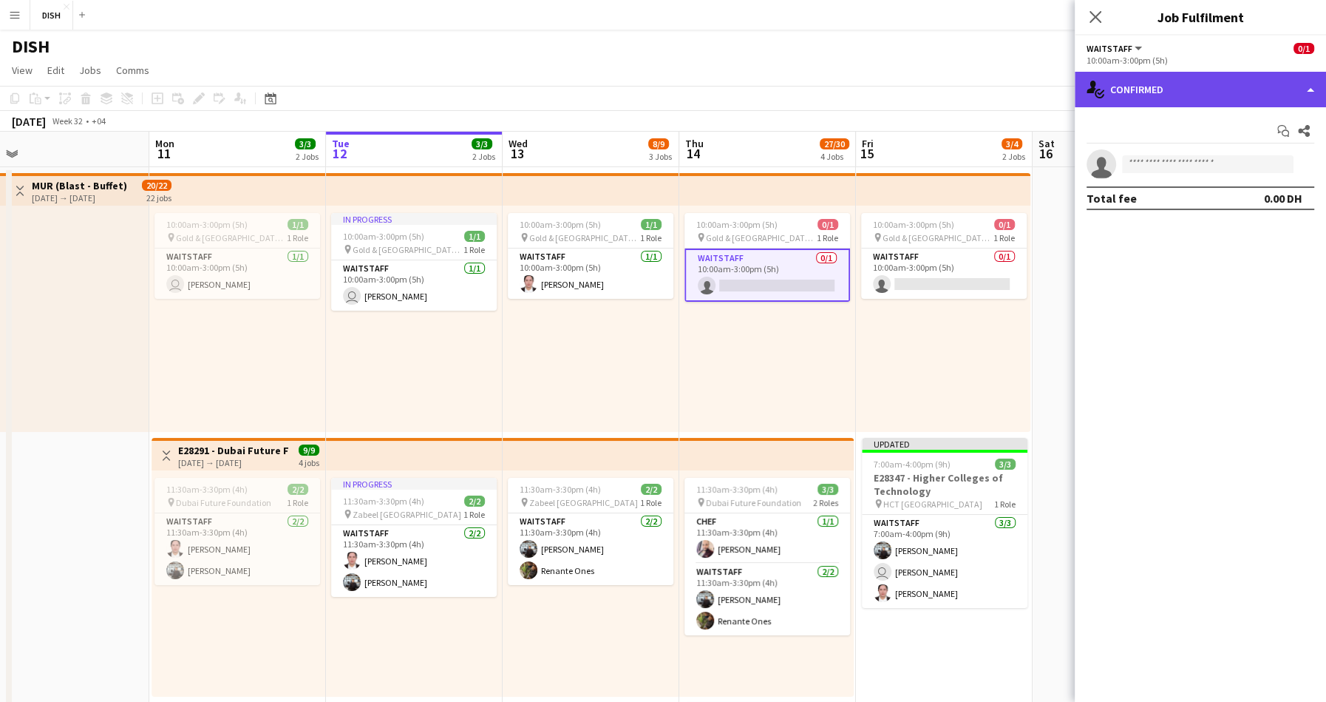
click at [1135, 92] on div "single-neutral-actions-check-2 Confirmed" at bounding box center [1200, 89] width 251 height 35
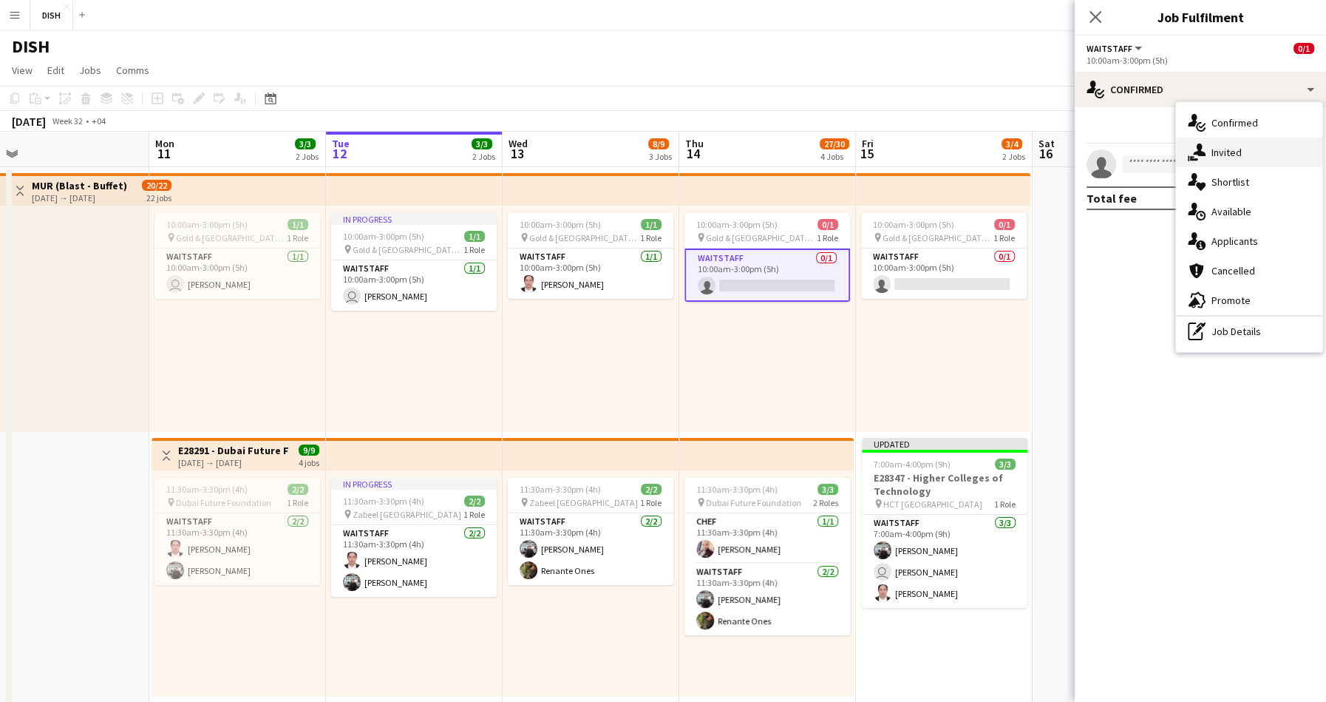
click at [1238, 160] on div "single-neutral-actions-share-1 Invited" at bounding box center [1249, 153] width 146 height 30
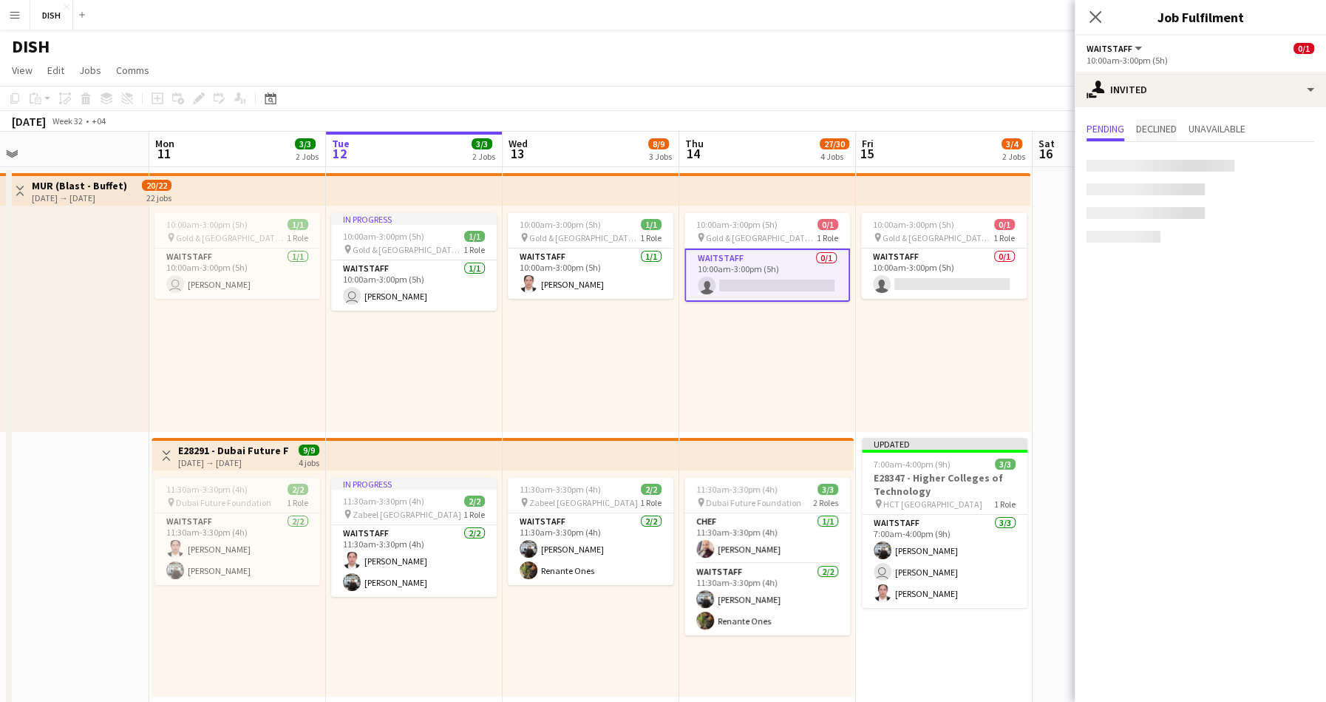
click at [1171, 132] on span "Declined" at bounding box center [1156, 128] width 41 height 10
click at [1104, 129] on span "Pending" at bounding box center [1106, 128] width 38 height 10
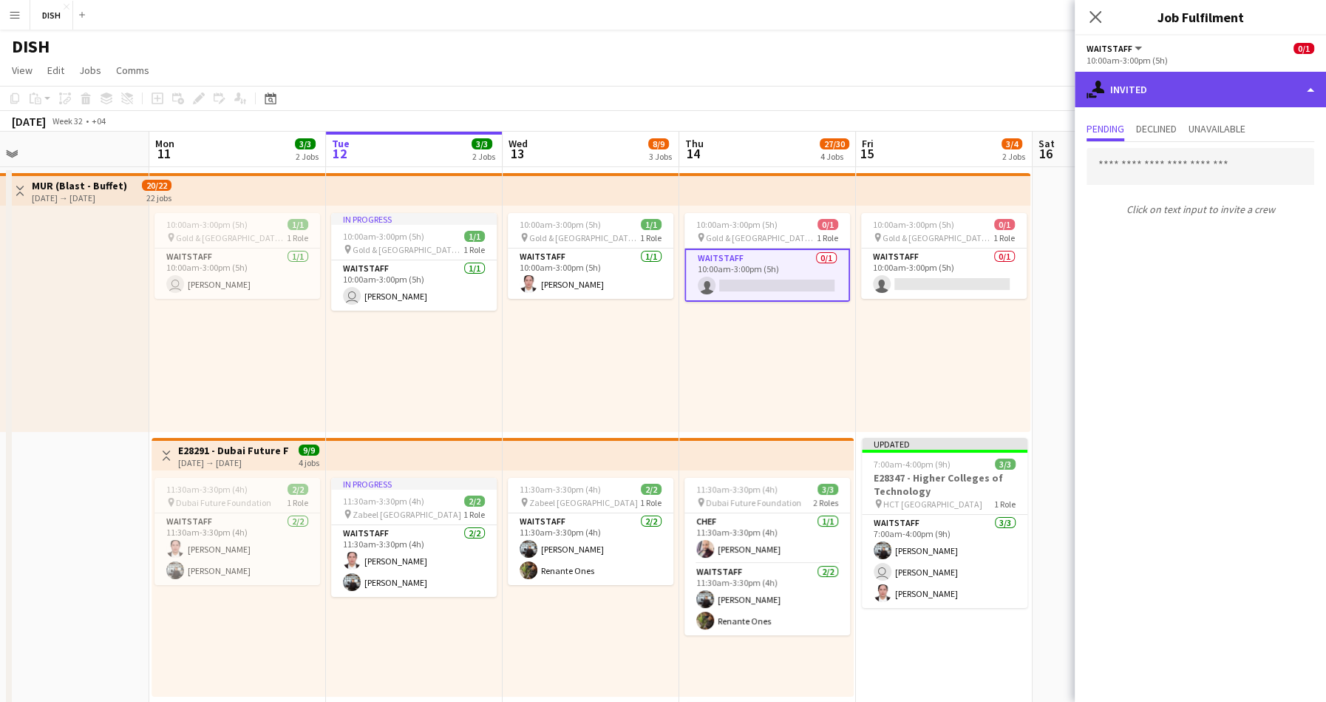
click at [1189, 89] on div "single-neutral-actions-share-1 Invited" at bounding box center [1200, 89] width 251 height 35
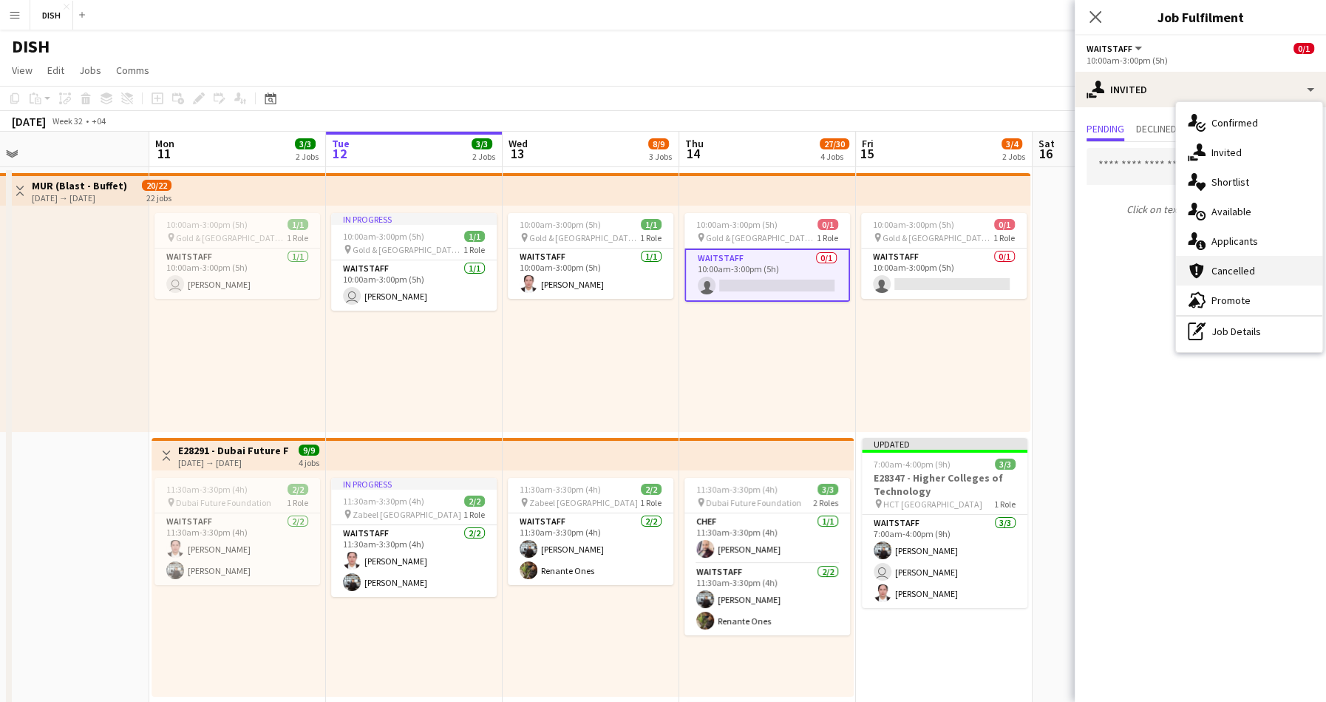
click at [1240, 274] on div "cancellation Cancelled" at bounding box center [1249, 271] width 146 height 30
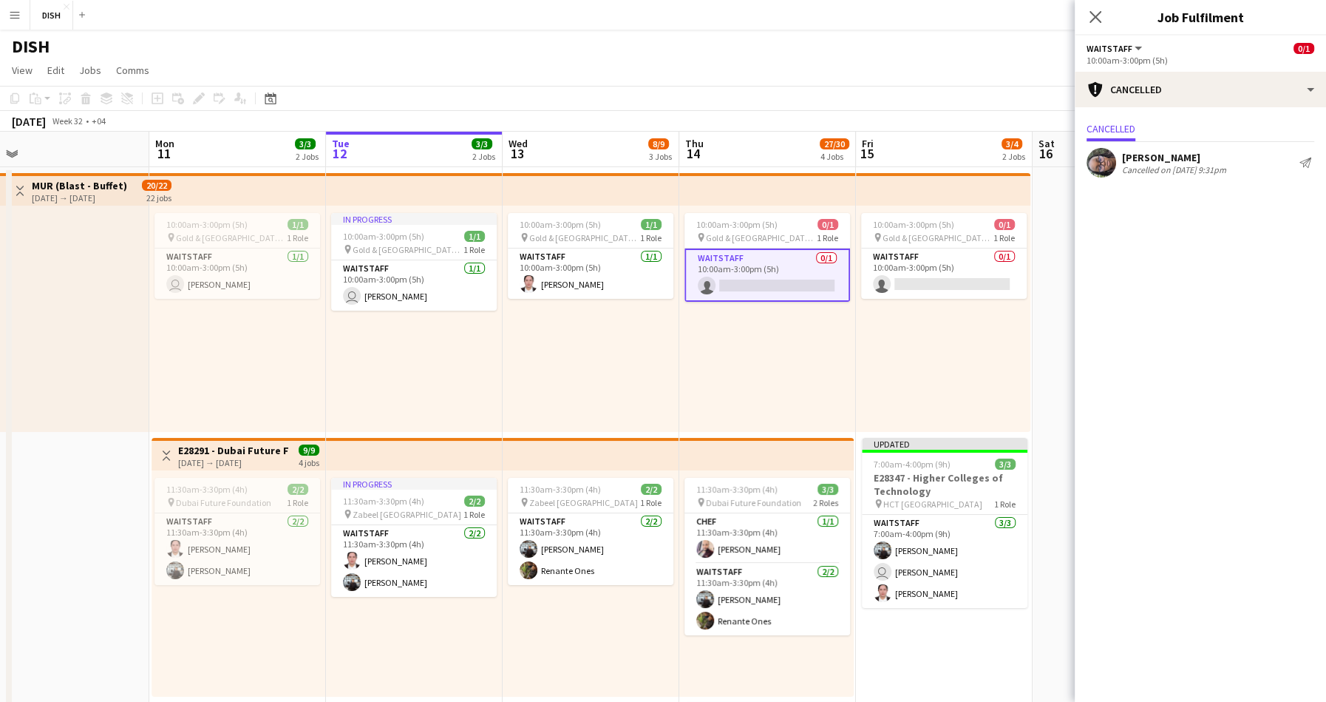
click at [887, 339] on div "10:00am-3:00pm (5h) 0/1 pin [GEOGRAPHIC_DATA], Sheikh Zayed Rd - Al Quoz - Al Q…" at bounding box center [943, 319] width 174 height 226
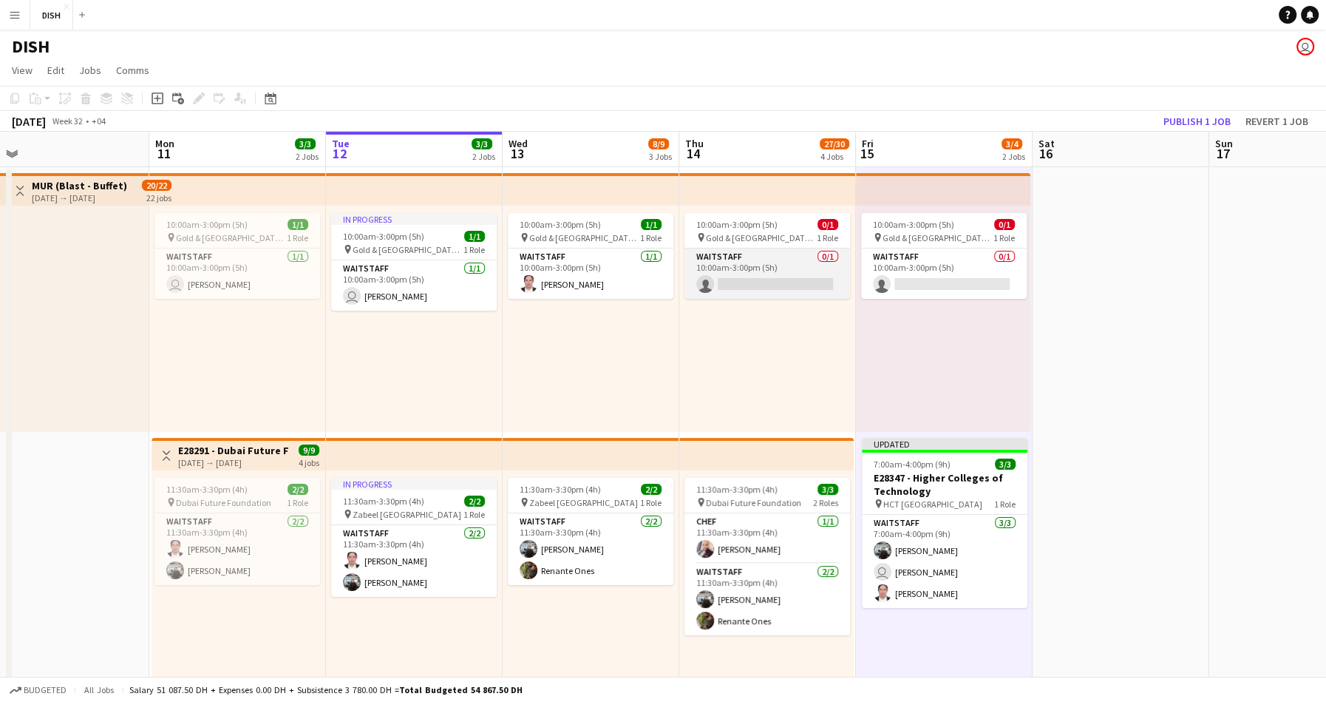
click at [744, 262] on app-card-role "Waitstaff 0/1 10:00am-3:00pm (5h) single-neutral-actions" at bounding box center [768, 273] width 166 height 50
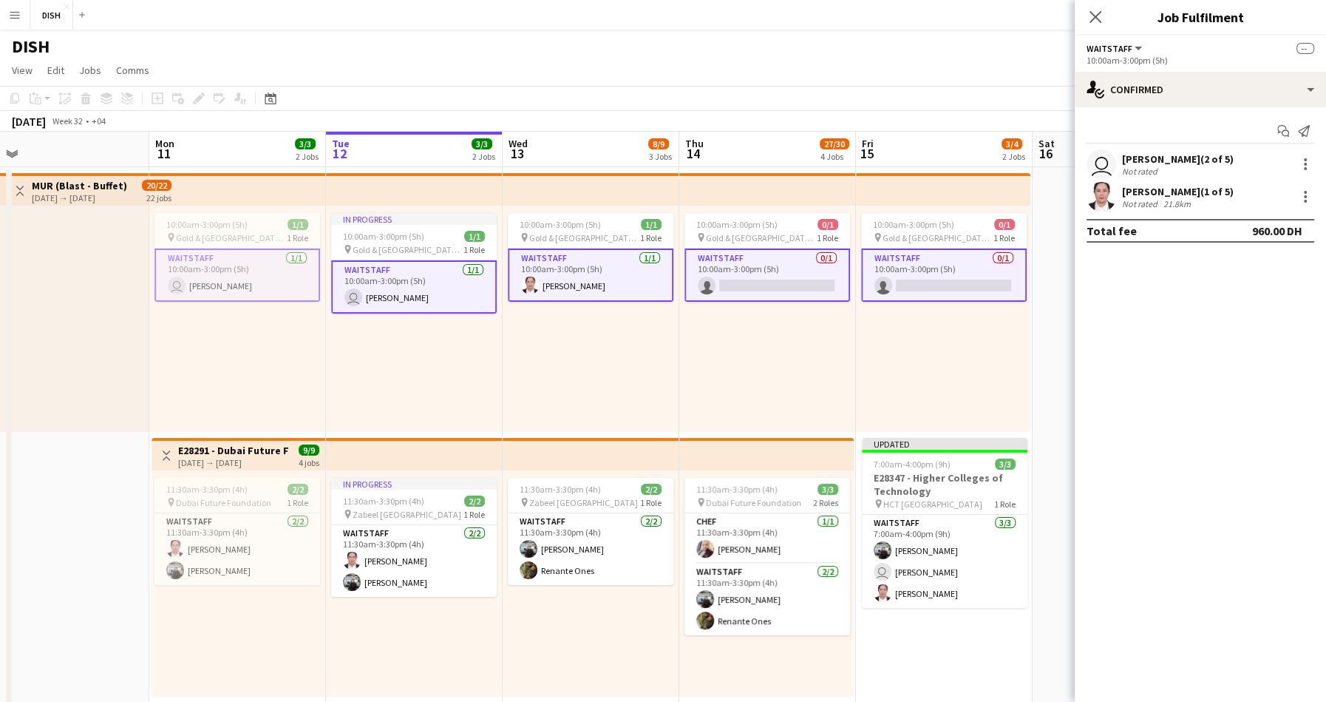
click at [751, 267] on app-card-role "Waitstaff 0/1 10:00am-3:00pm (5h) single-neutral-actions" at bounding box center [768, 274] width 166 height 53
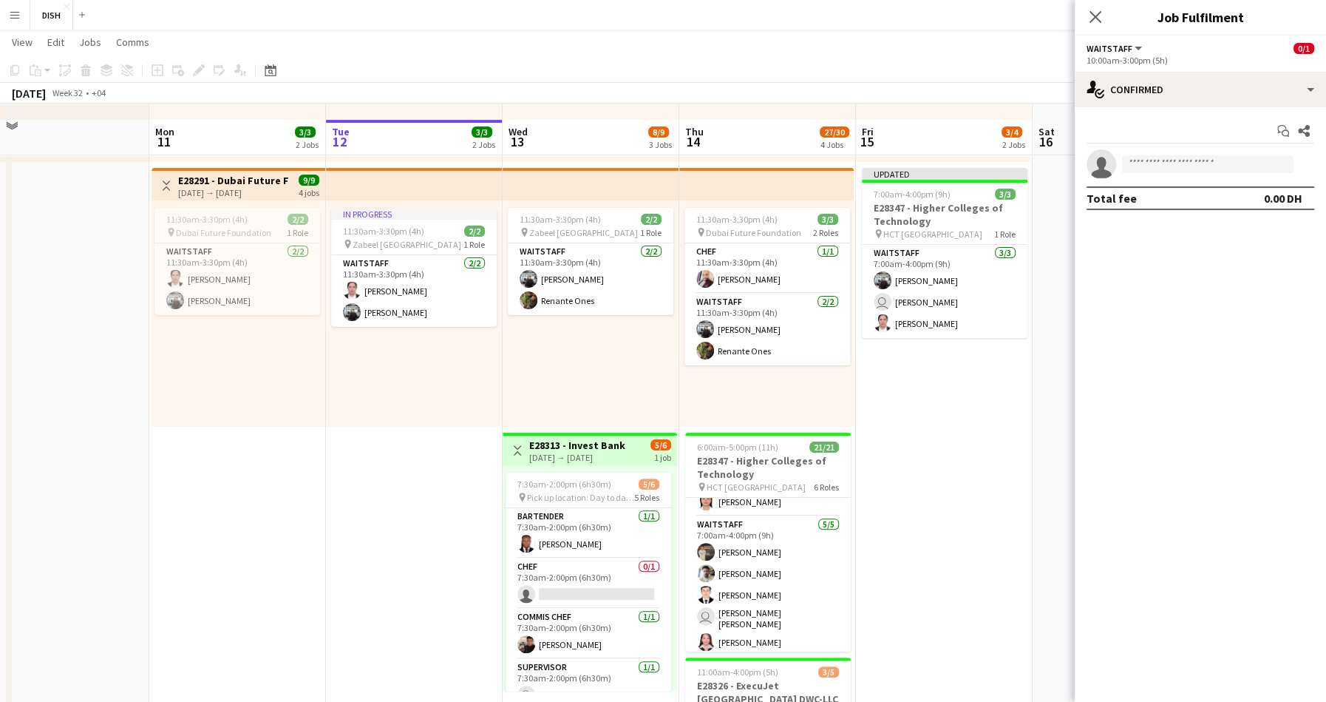
scroll to position [285, 0]
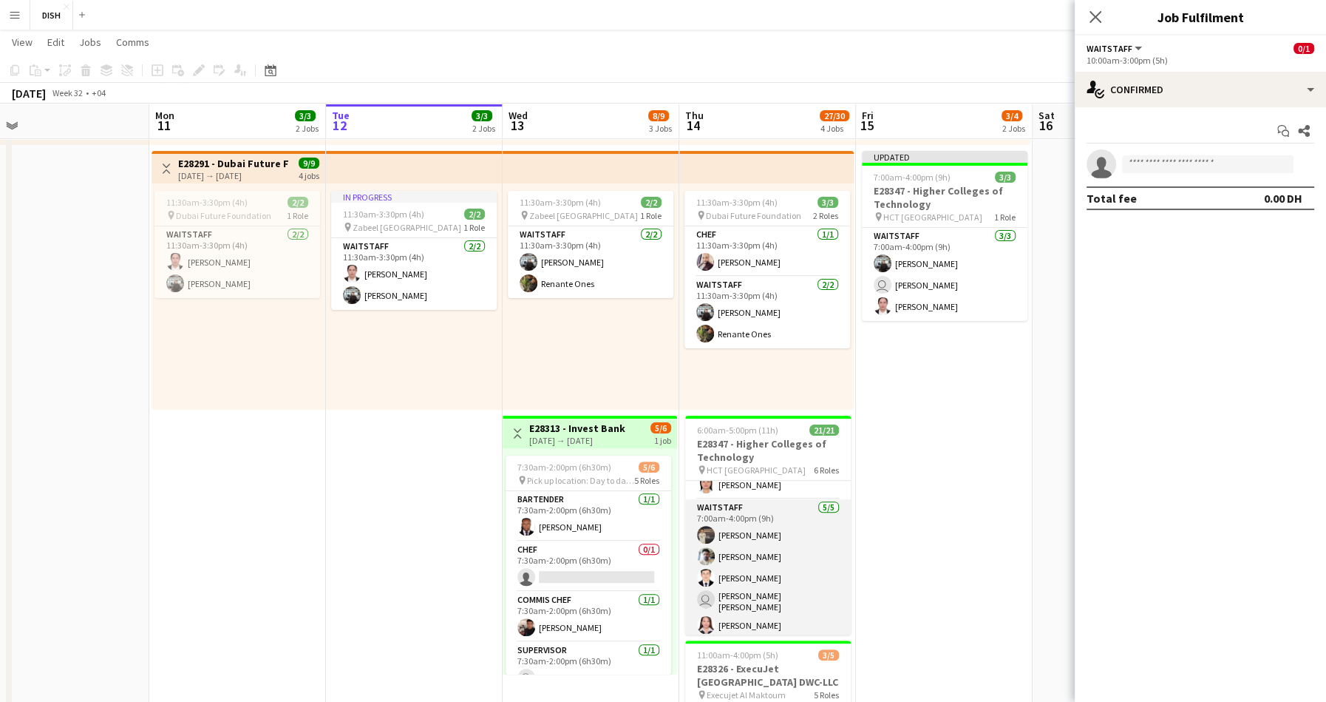
click at [806, 536] on app-card-role "Waitstaff 5/5 7:00am-4:00pm (9h) Muhammadaziz Muhammadjonov Daniel Vanegas Afza…" at bounding box center [768, 569] width 166 height 140
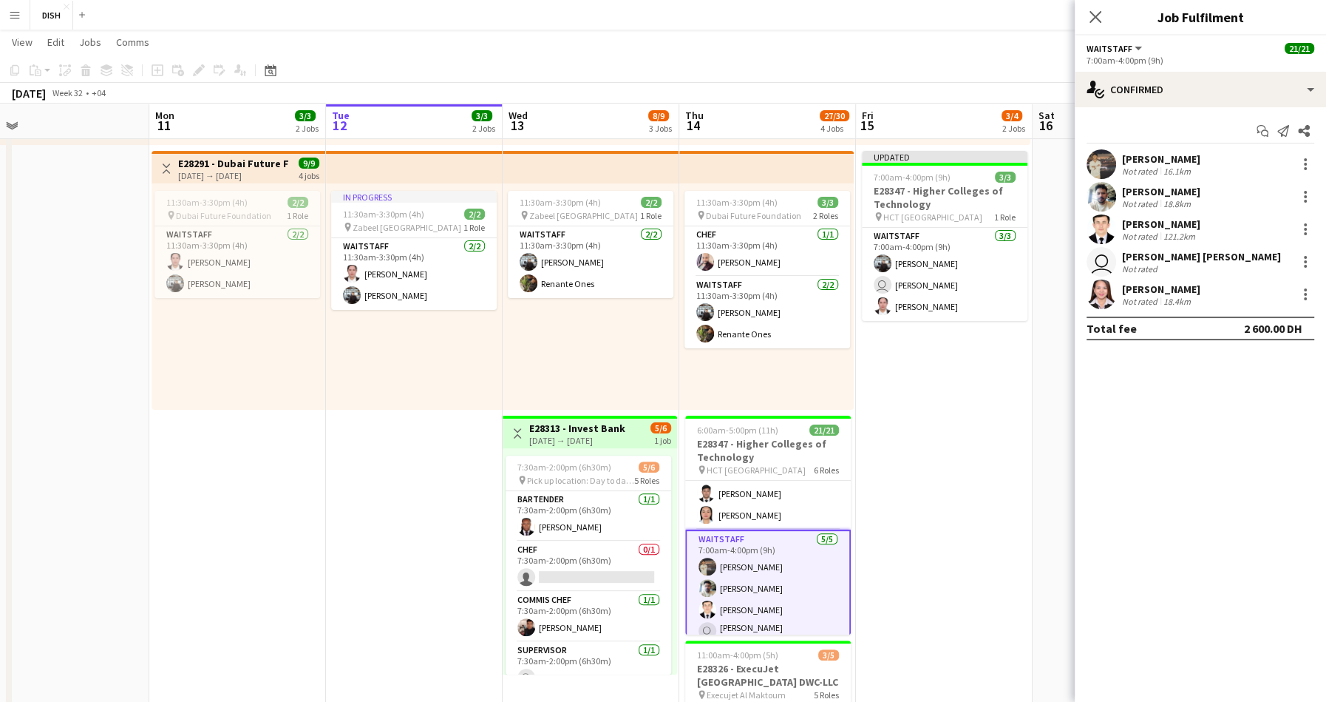
scroll to position [304, 0]
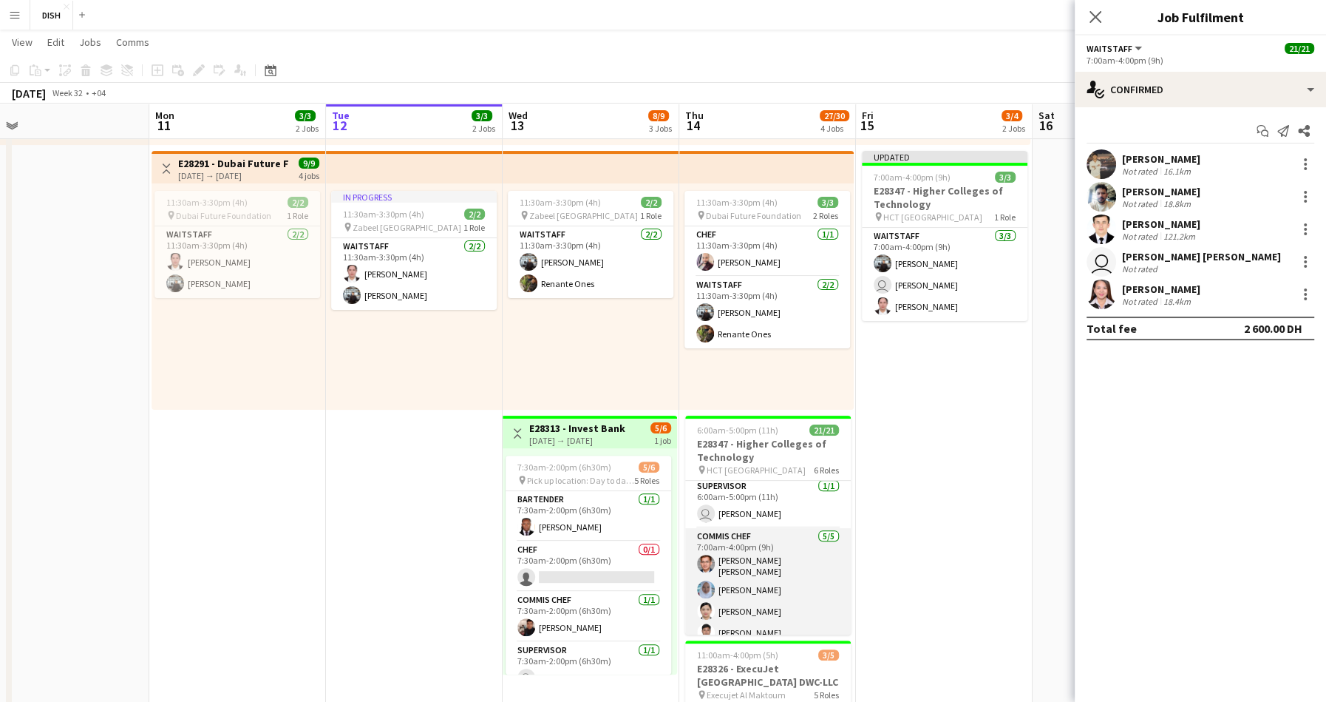
click at [781, 547] on app-card-role "Commis Chef 5/5 7:00am-4:00pm (9h) eric john santos Joan Cheryl Vicencio Mary j…" at bounding box center [768, 598] width 166 height 140
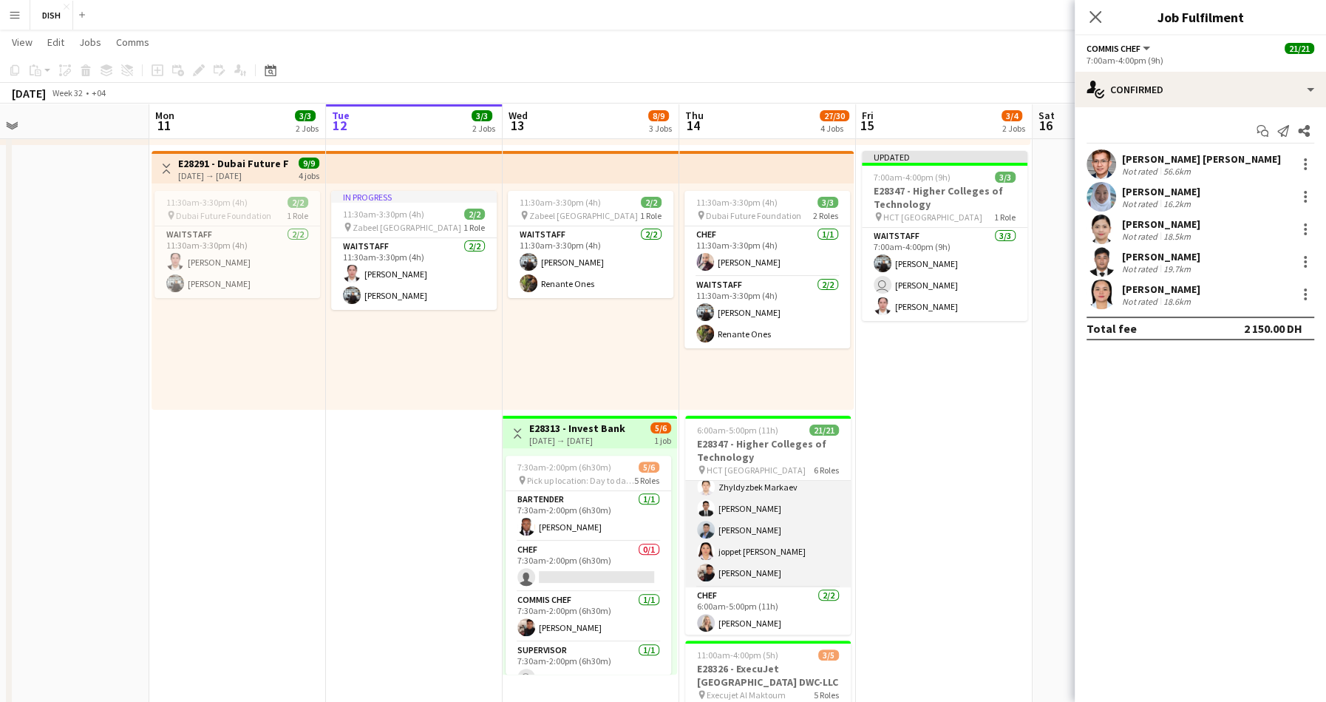
click at [778, 516] on app-card-role "Waitstaff 5/5 6:00am-3:00pm (9h) Zhyldyzbek Markaev John Ahmer Toledo Ulugbek T…" at bounding box center [768, 519] width 166 height 136
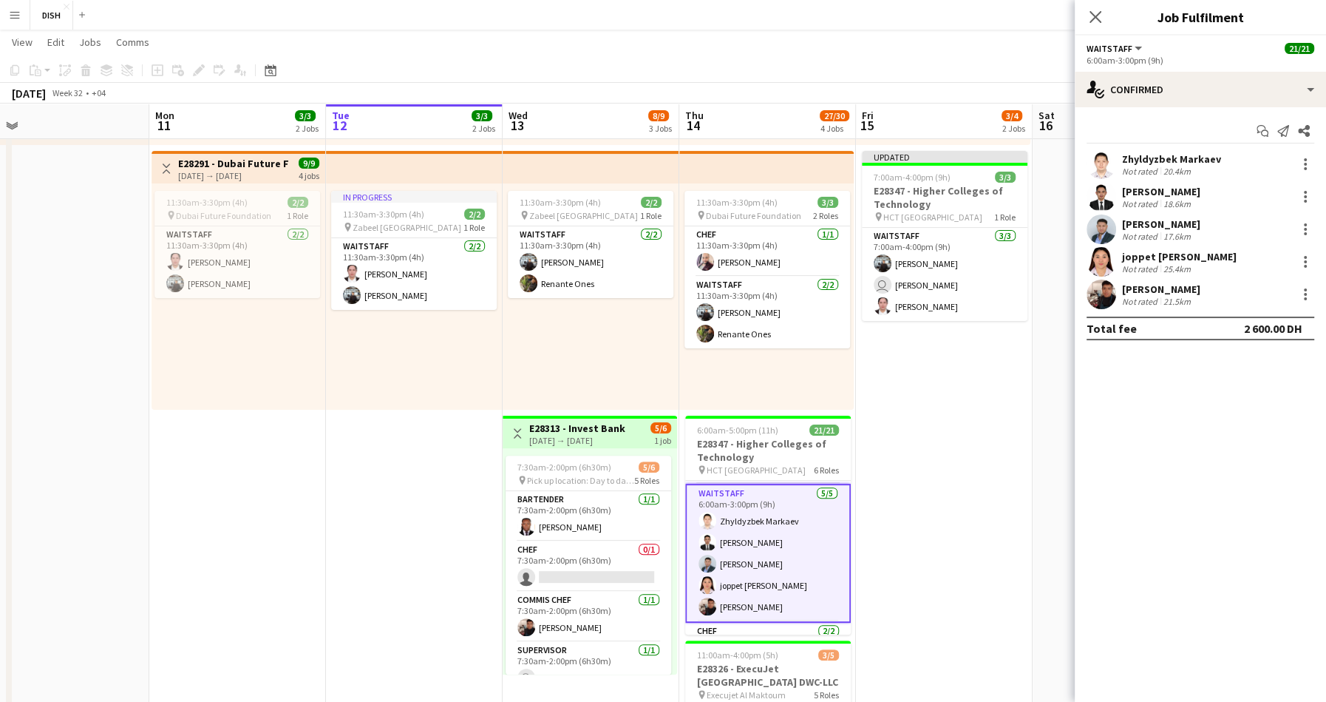
scroll to position [0, 0]
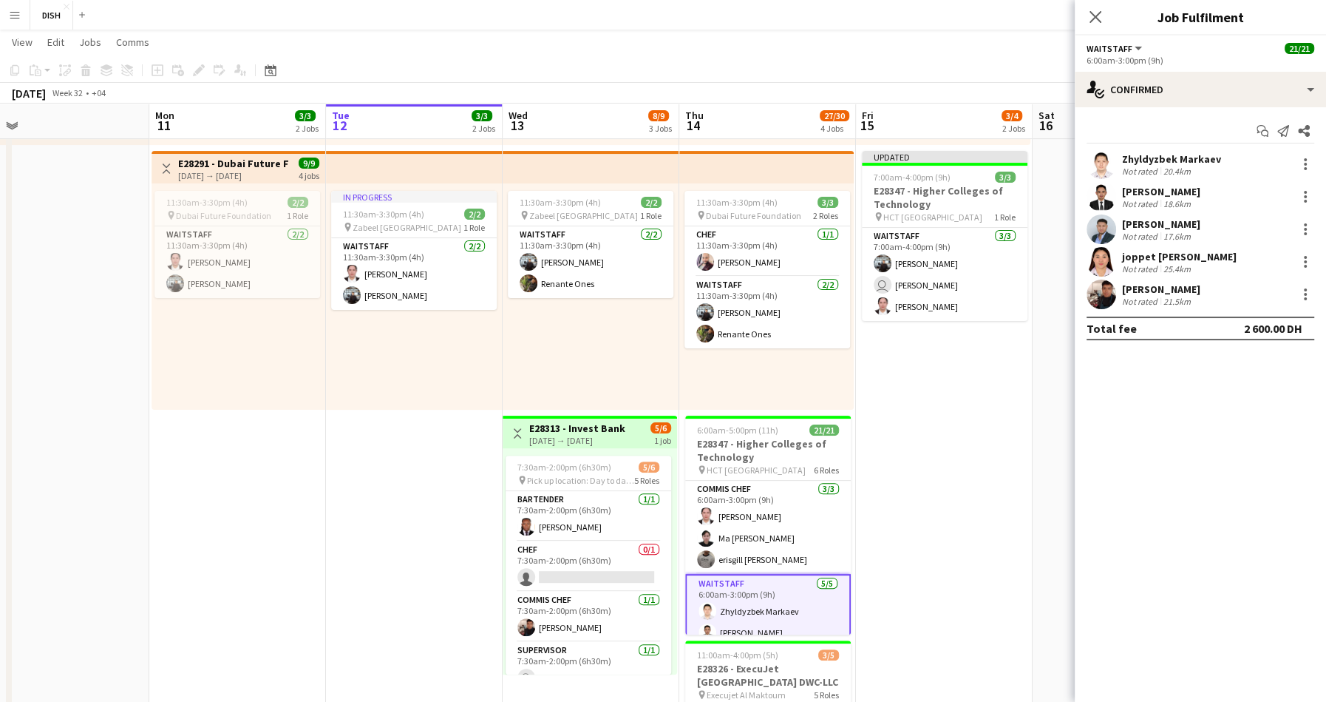
click at [779, 519] on app-card-role "Commis Chef 3/3 6:00am-3:00pm (9h) Tiffany Hinolan Ma deneb Toledo erisgill rya…" at bounding box center [768, 527] width 166 height 93
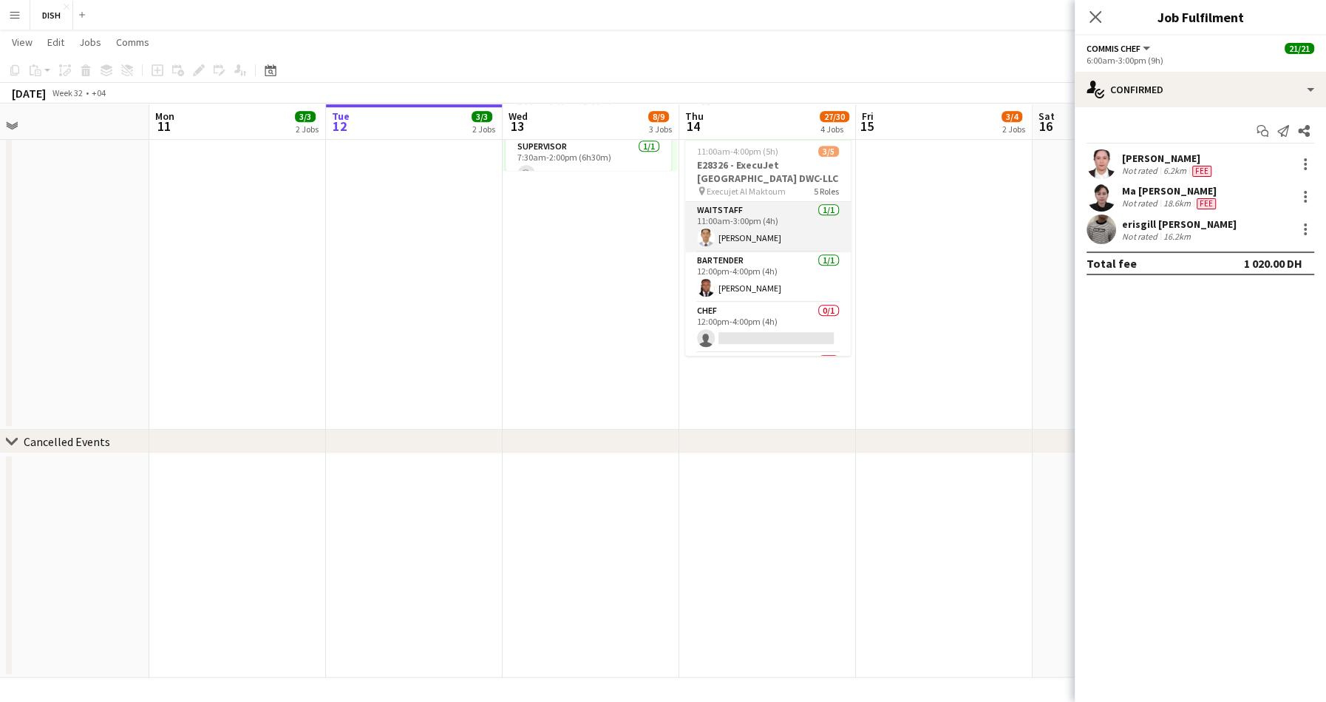
click at [756, 220] on app-card-role "Waitstaff 1/1 11:00am-3:00pm (4h) Bernie Morillo" at bounding box center [768, 227] width 166 height 50
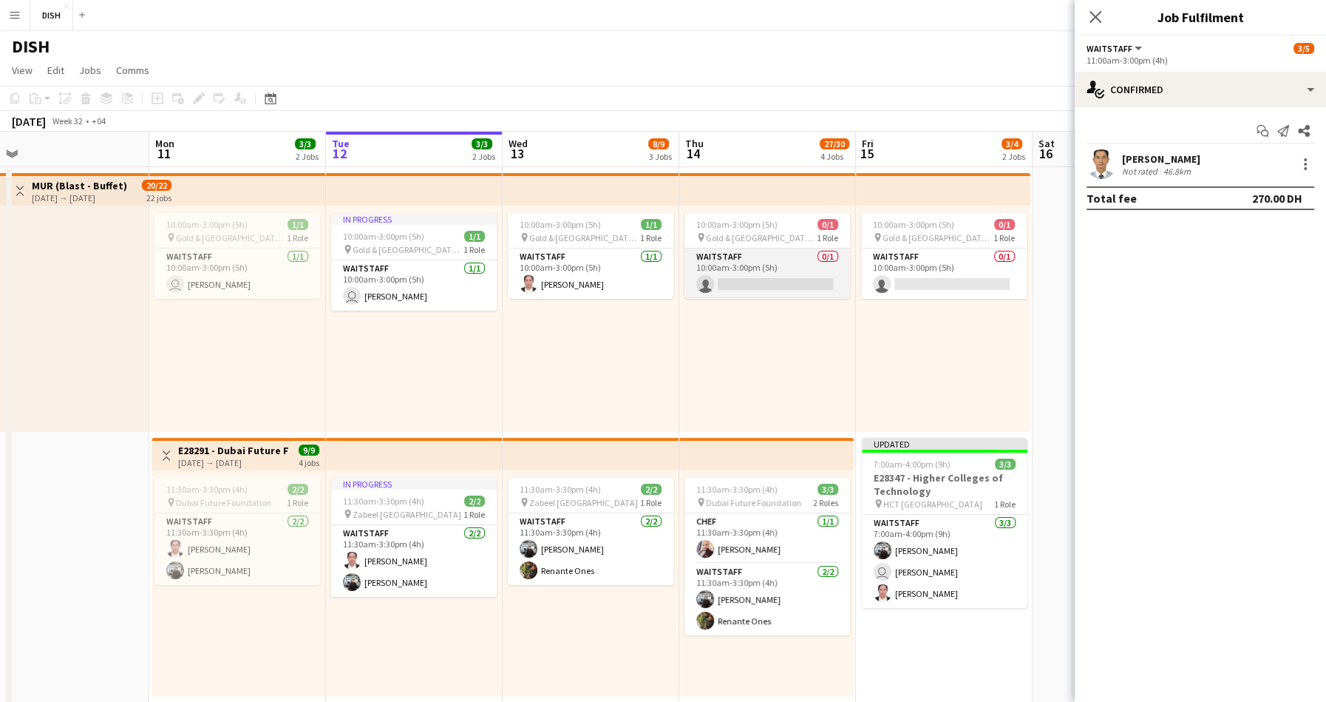
click at [799, 264] on app-card-role "Waitstaff 0/1 10:00am-3:00pm (5h) single-neutral-actions" at bounding box center [768, 273] width 166 height 50
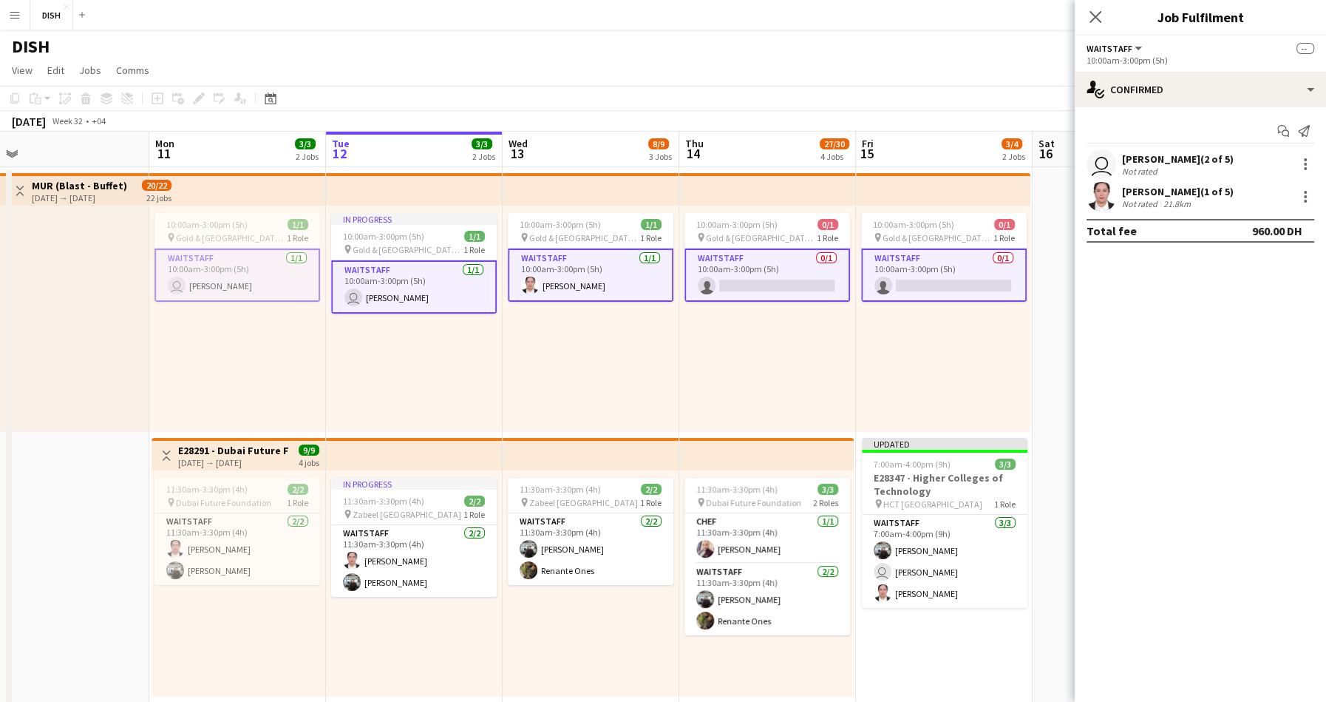
click at [804, 271] on app-card-role "Waitstaff 0/1 10:00am-3:00pm (5h) single-neutral-actions" at bounding box center [768, 274] width 166 height 53
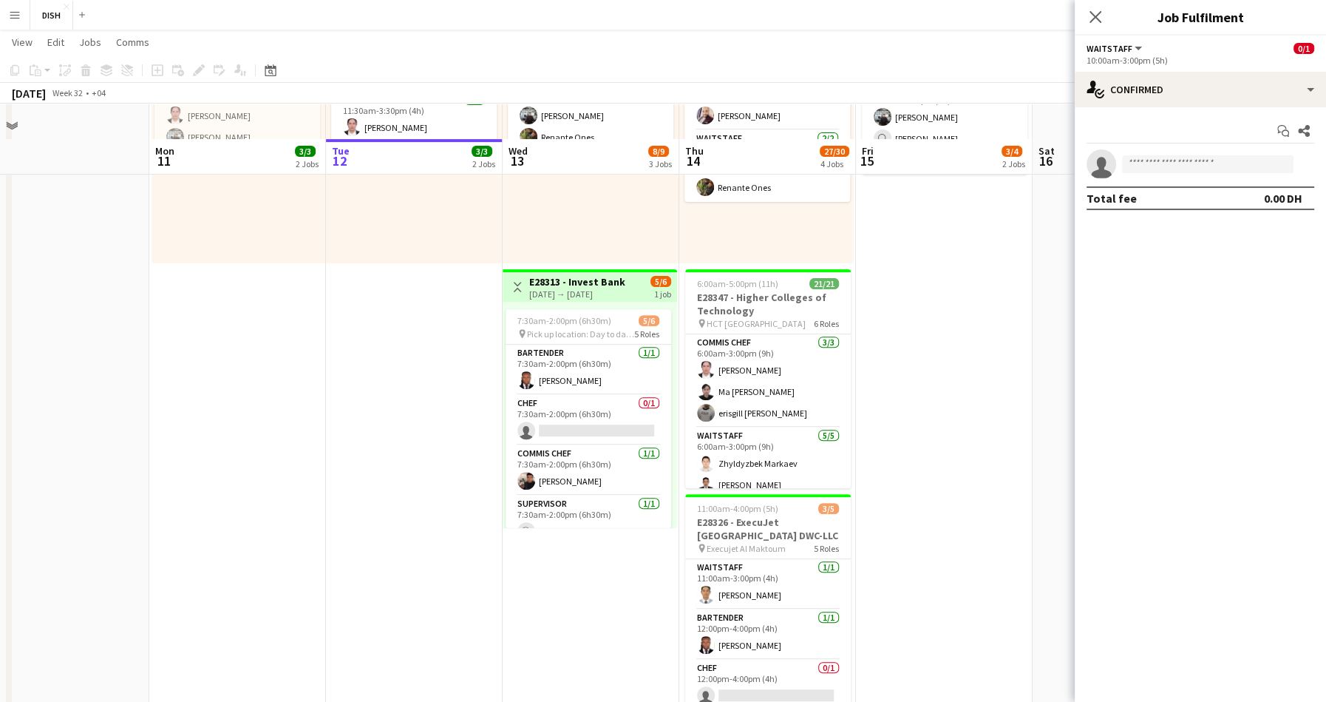
scroll to position [466, 0]
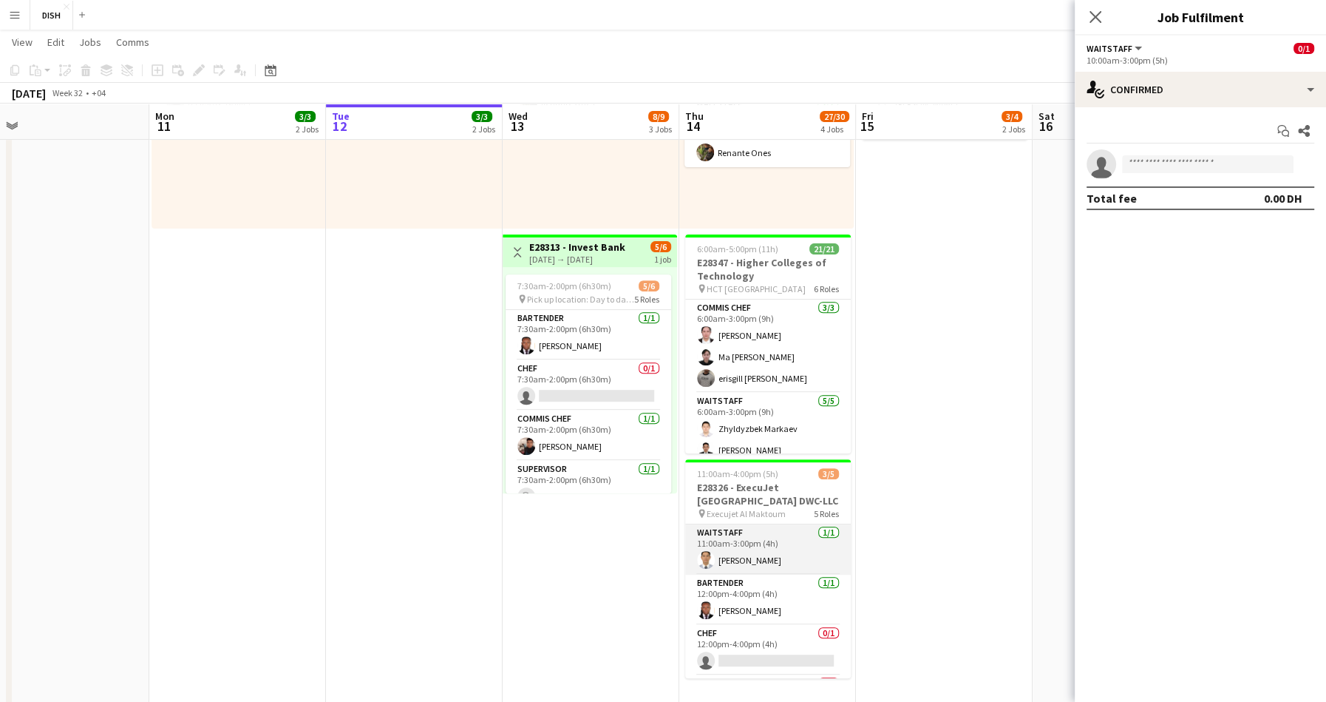
click at [776, 549] on app-card-role "Waitstaff 1/1 11:00am-3:00pm (4h) Bernie Morillo" at bounding box center [768, 549] width 166 height 50
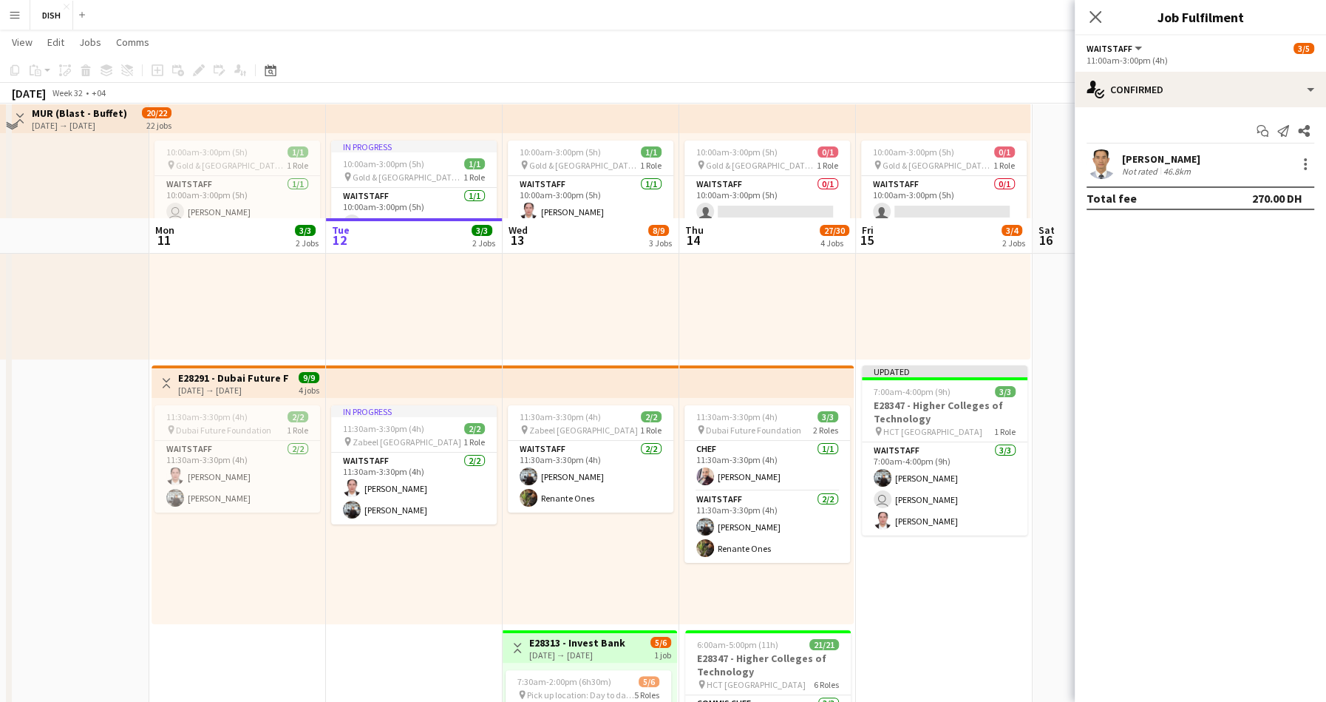
scroll to position [0, 0]
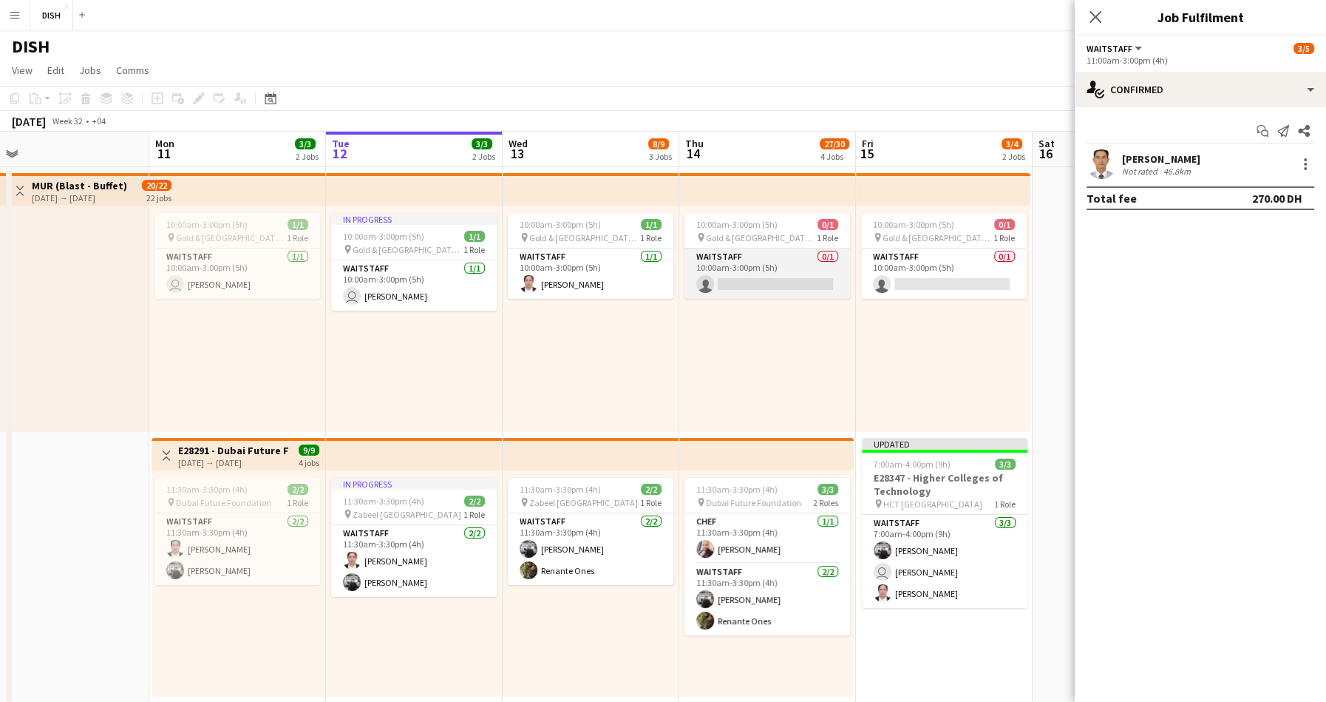
click at [798, 271] on app-card-role "Waitstaff 0/1 10:00am-3:00pm (5h) single-neutral-actions" at bounding box center [768, 273] width 166 height 50
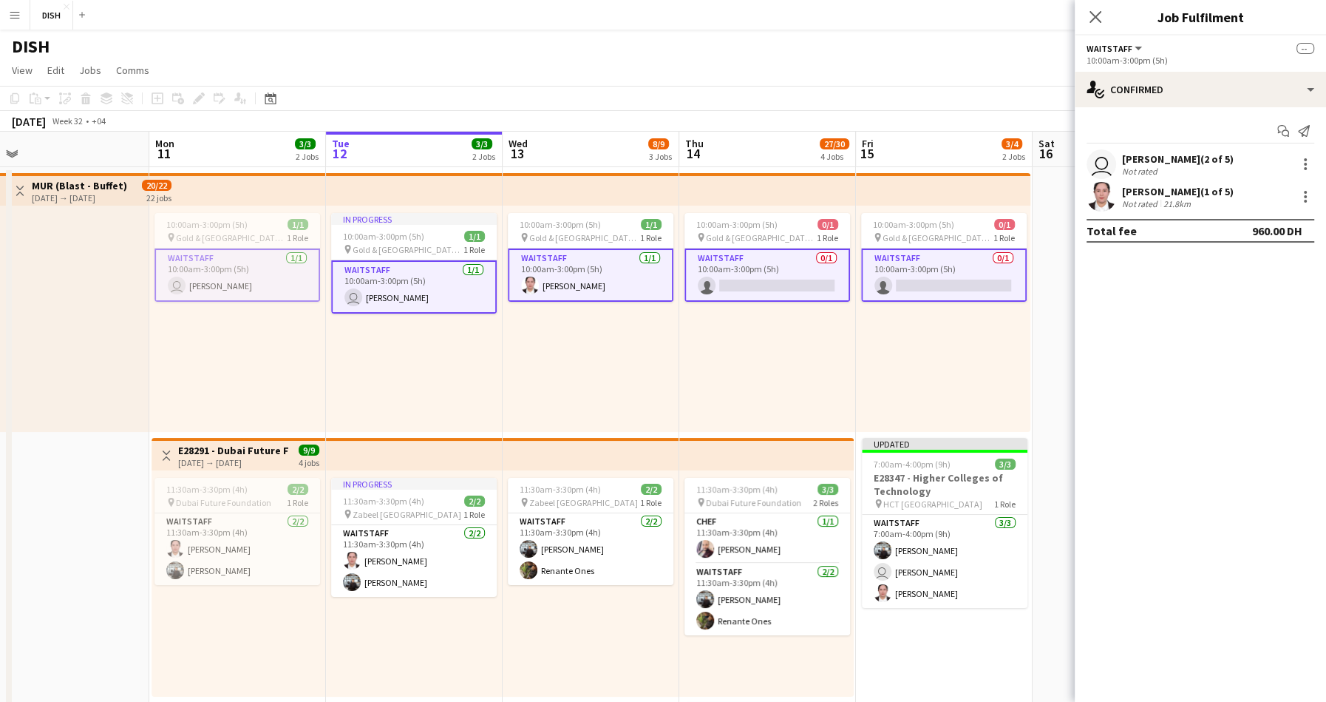
click at [798, 271] on app-card-role "Waitstaff 0/1 10:00am-3:00pm (5h) single-neutral-actions" at bounding box center [768, 274] width 166 height 53
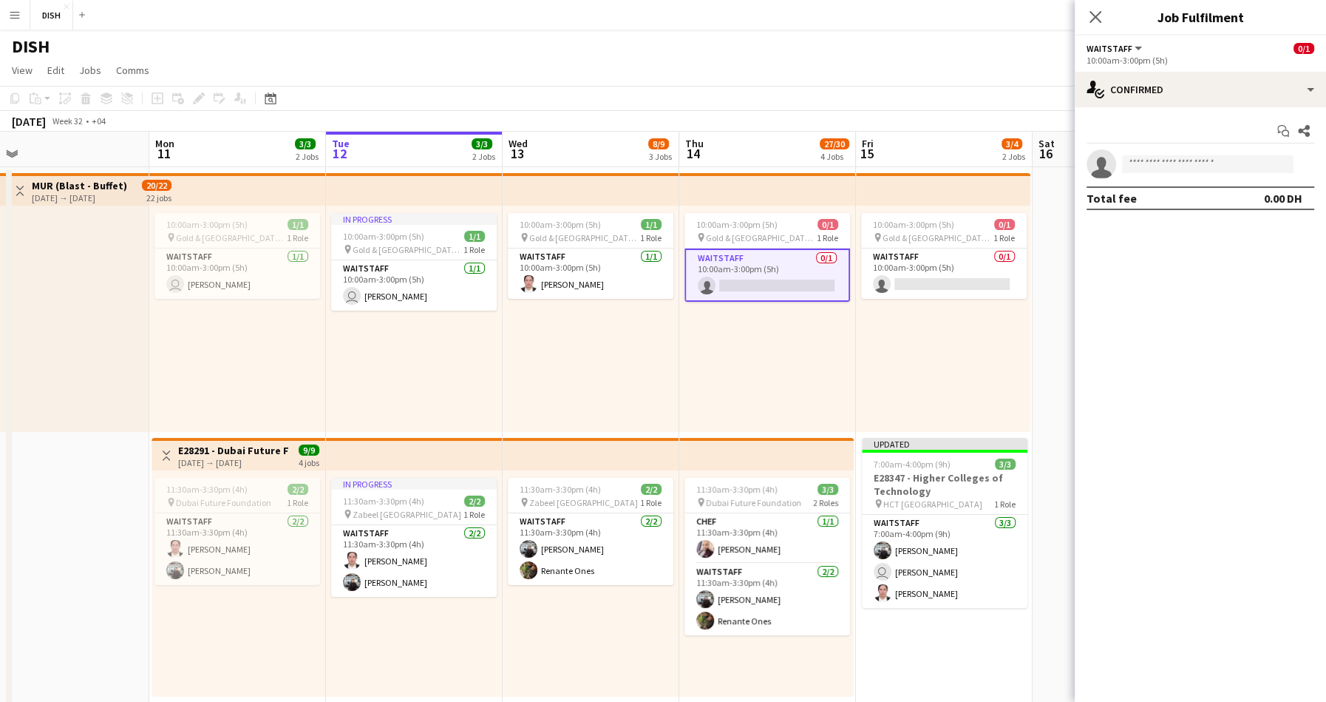
click at [923, 364] on div "10:00am-3:00pm (5h) 0/1 pin Gold & Diamond Park, Sheikh Zayed Rd - Al Quoz - Al…" at bounding box center [943, 319] width 174 height 226
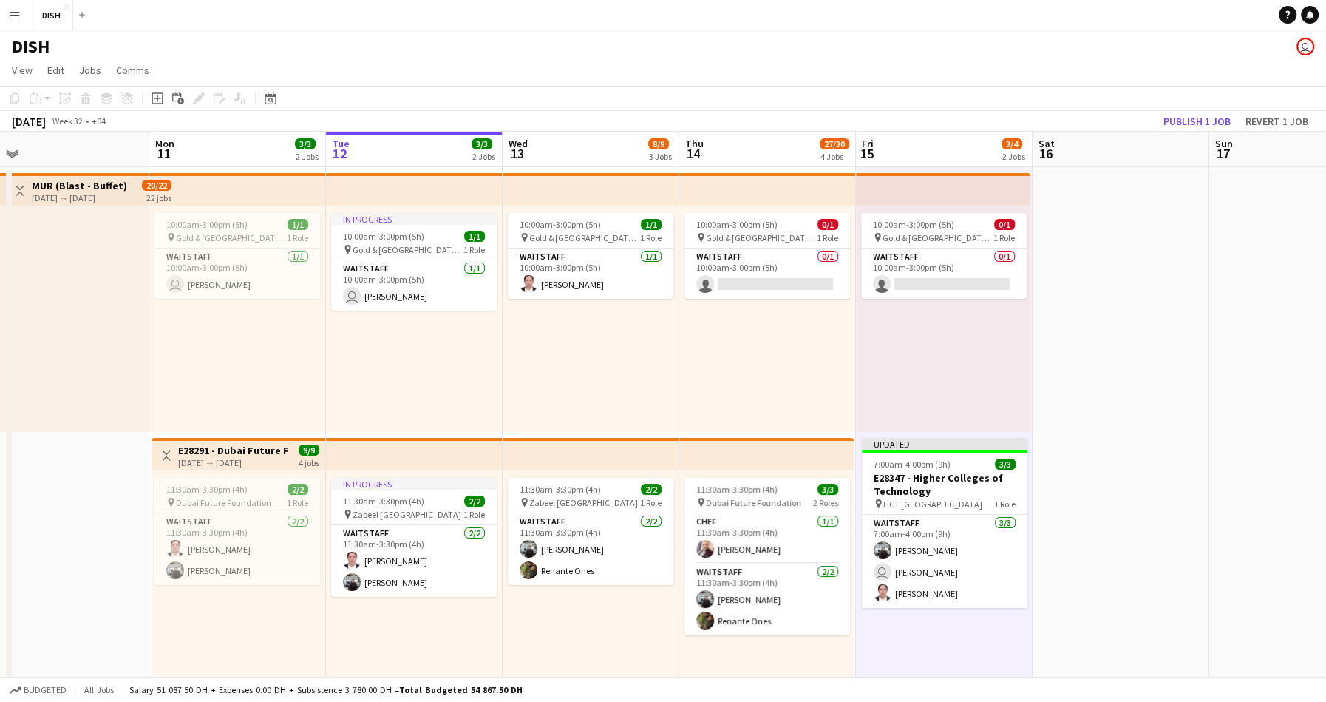
click at [788, 334] on div "10:00am-3:00pm (5h) 0/1 pin Gold & Diamond Park, Sheikh Zayed Rd - Al Quoz - Al…" at bounding box center [767, 319] width 177 height 226
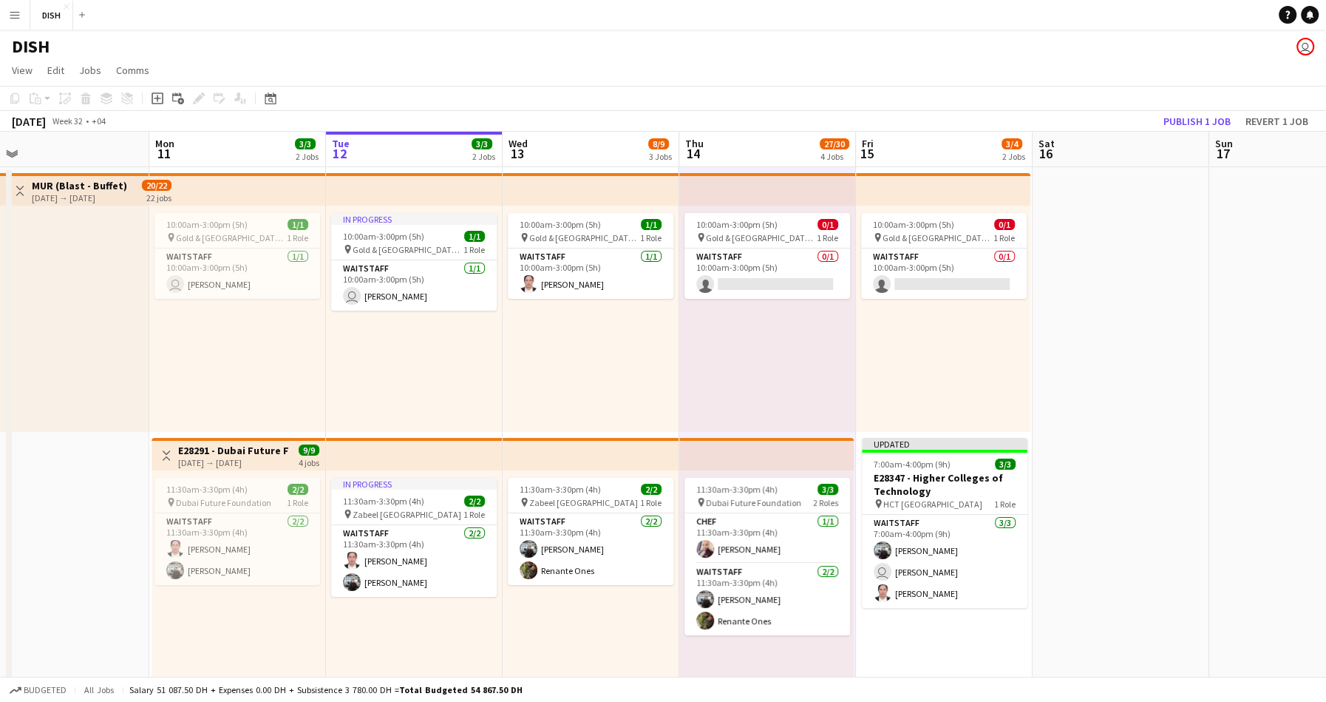
click at [896, 353] on div "10:00am-3:00pm (5h) 0/1 pin Gold & Diamond Park, Sheikh Zayed Rd - Al Quoz - Al…" at bounding box center [943, 319] width 174 height 226
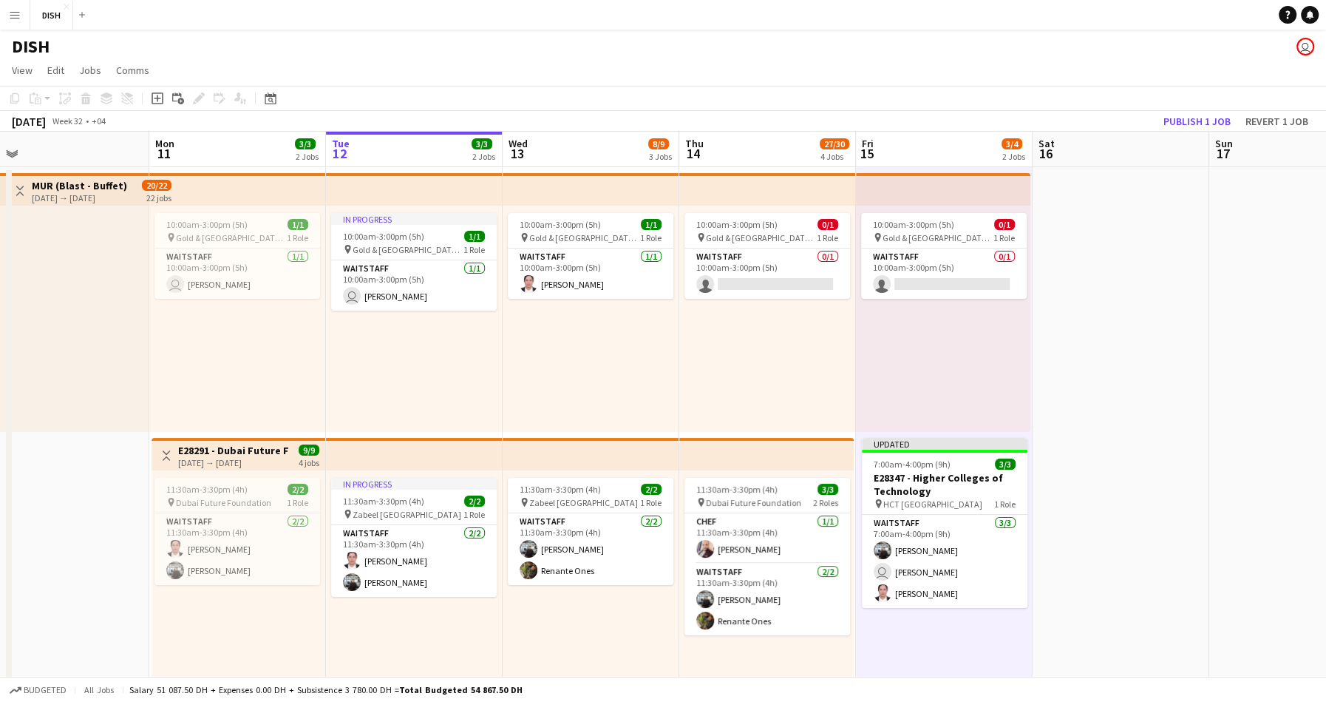
click at [818, 339] on div "10:00am-3:00pm (5h) 0/1 pin Gold & Diamond Park, Sheikh Zayed Rd - Al Quoz - Al…" at bounding box center [767, 319] width 177 height 226
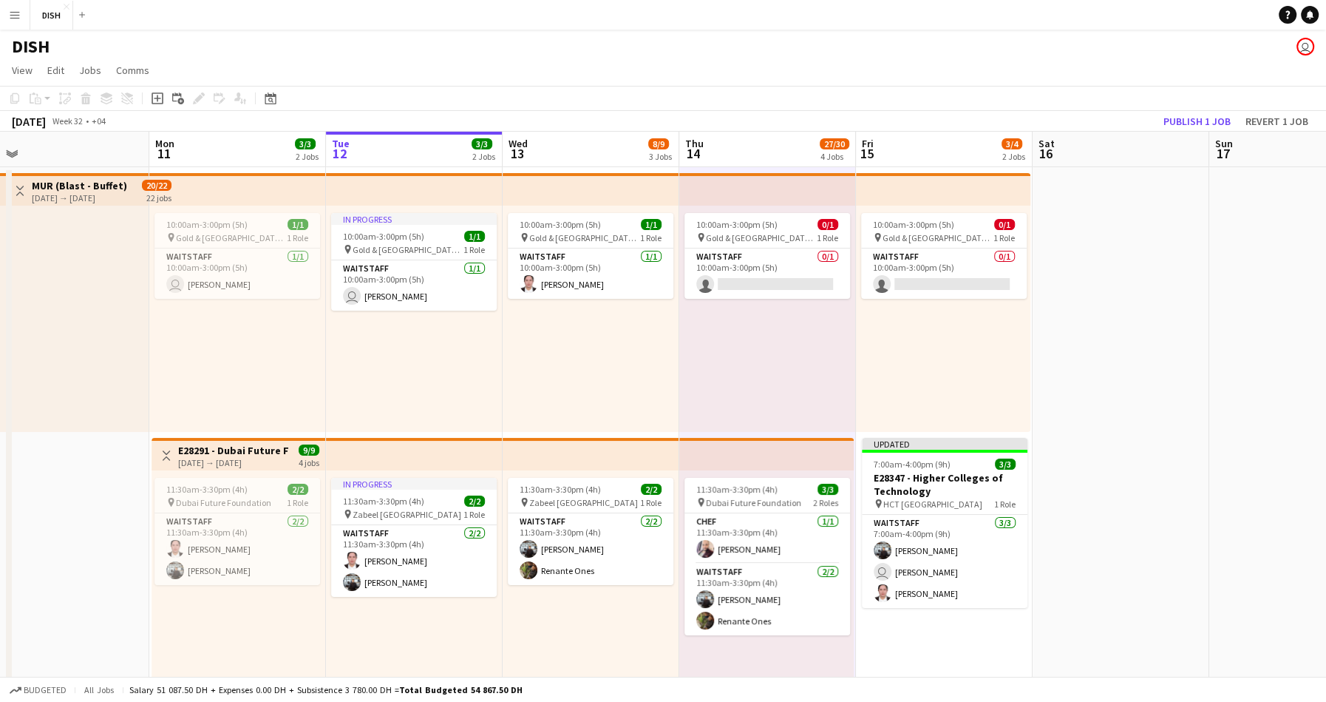
click at [886, 347] on div "10:00am-3:00pm (5h) 0/1 pin Gold & Diamond Park, Sheikh Zayed Rd - Al Quoz - Al…" at bounding box center [943, 319] width 174 height 226
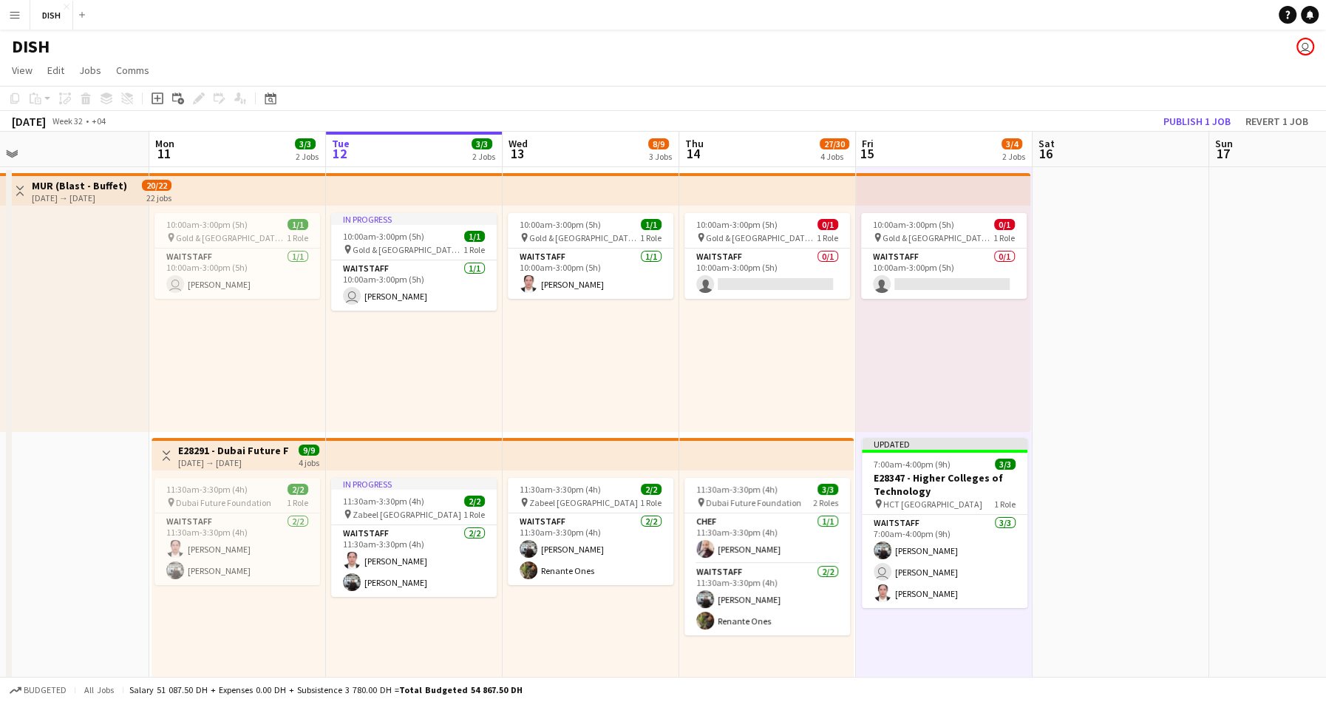
scroll to position [0, 381]
click at [816, 338] on div "10:00am-3:00pm (5h) 0/1 pin Gold & Diamond Park, Sheikh Zayed Rd - Al Quoz - Al…" at bounding box center [767, 319] width 177 height 226
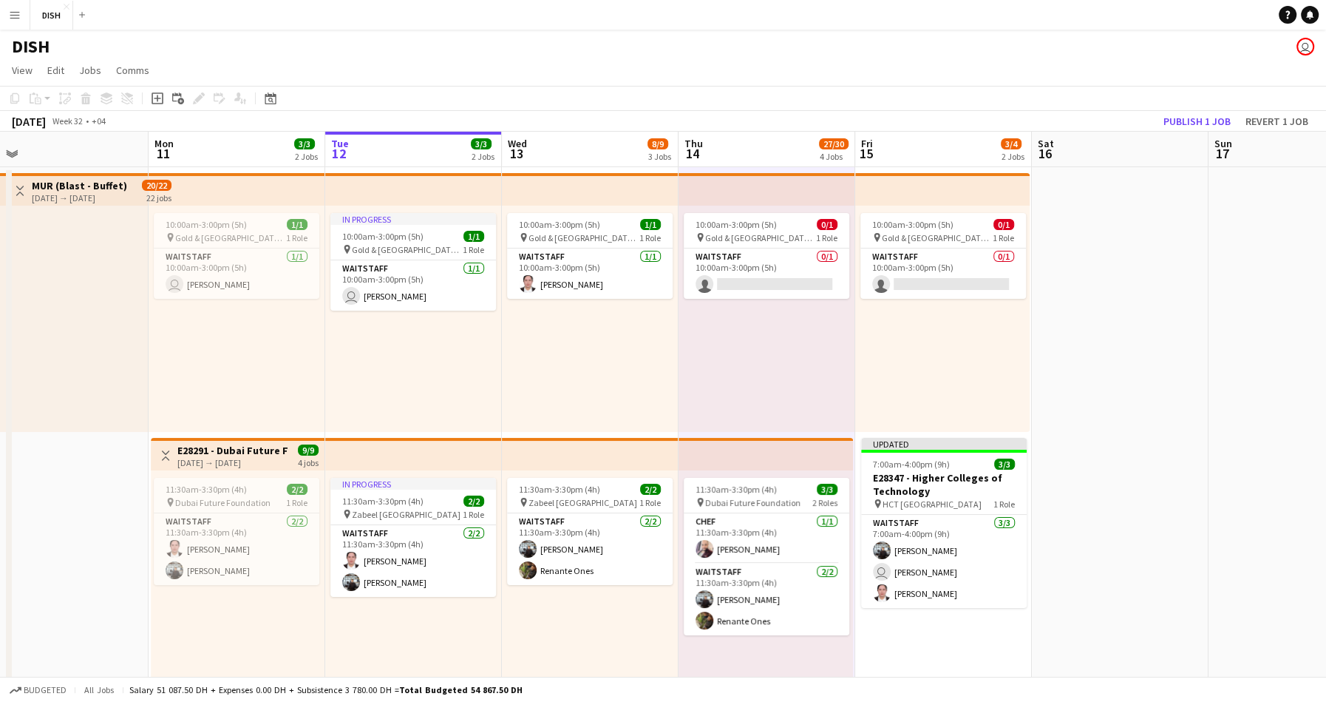
scroll to position [32, 0]
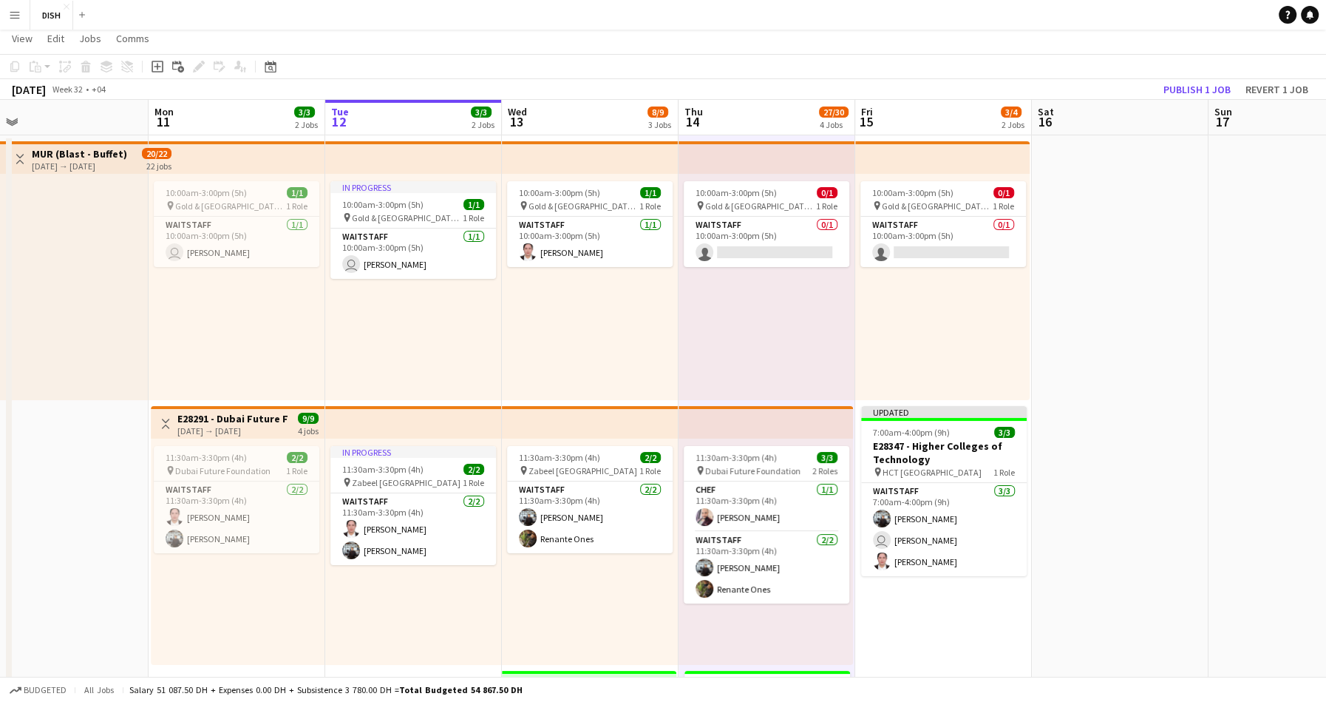
click at [900, 310] on div "10:00am-3:00pm (5h) 0/1 pin Gold & Diamond Park, Sheikh Zayed Rd - Al Quoz - Al…" at bounding box center [942, 287] width 174 height 226
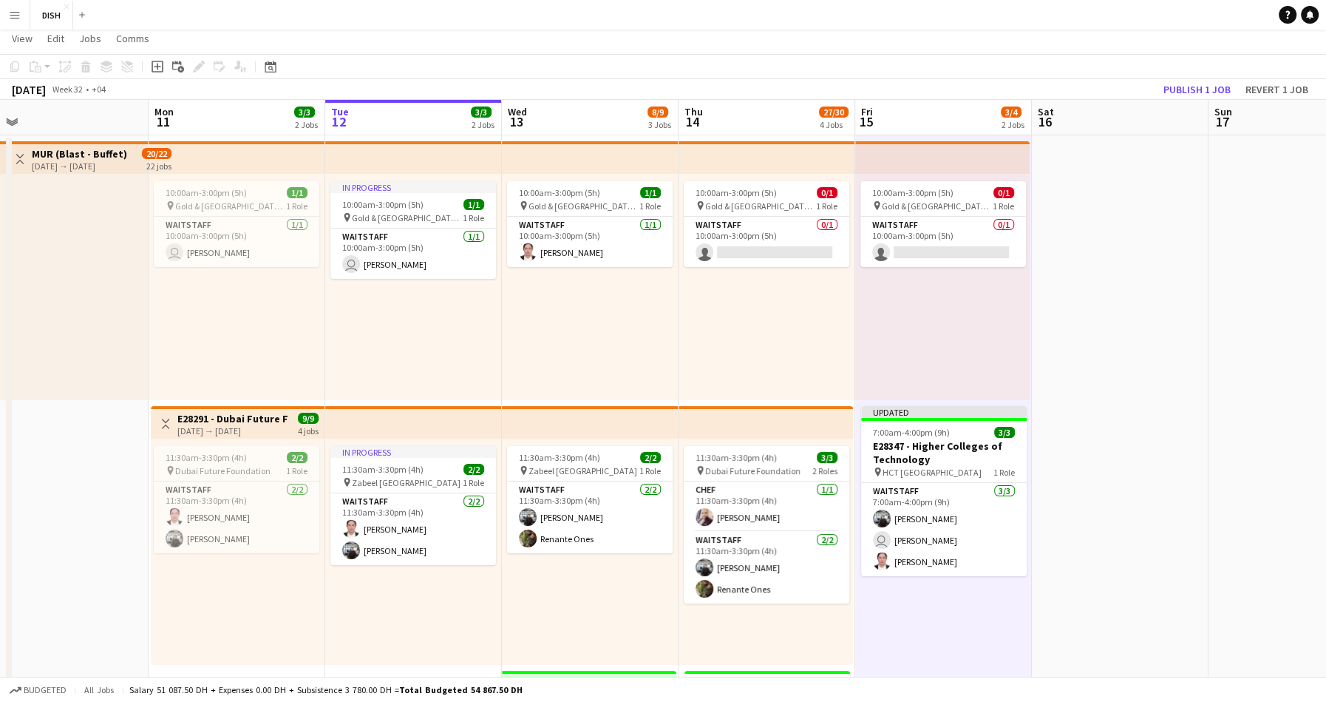
click at [830, 319] on div "10:00am-3:00pm (5h) 0/1 pin Gold & Diamond Park, Sheikh Zayed Rd - Al Quoz - Al…" at bounding box center [767, 287] width 177 height 226
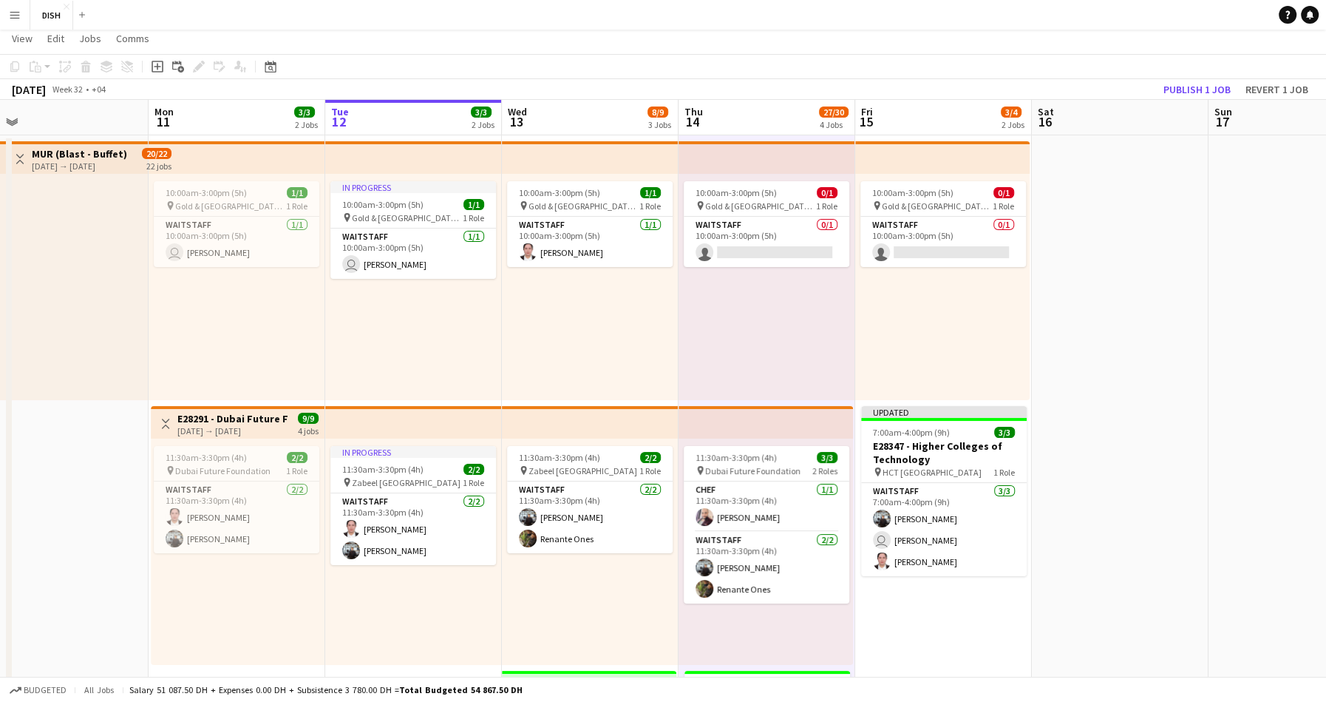
drag, startPoint x: 893, startPoint y: 324, endPoint x: 880, endPoint y: 322, distance: 13.5
click at [893, 324] on div "10:00am-3:00pm (5h) 0/1 pin Gold & Diamond Park, Sheikh Zayed Rd - Al Quoz - Al…" at bounding box center [942, 287] width 174 height 226
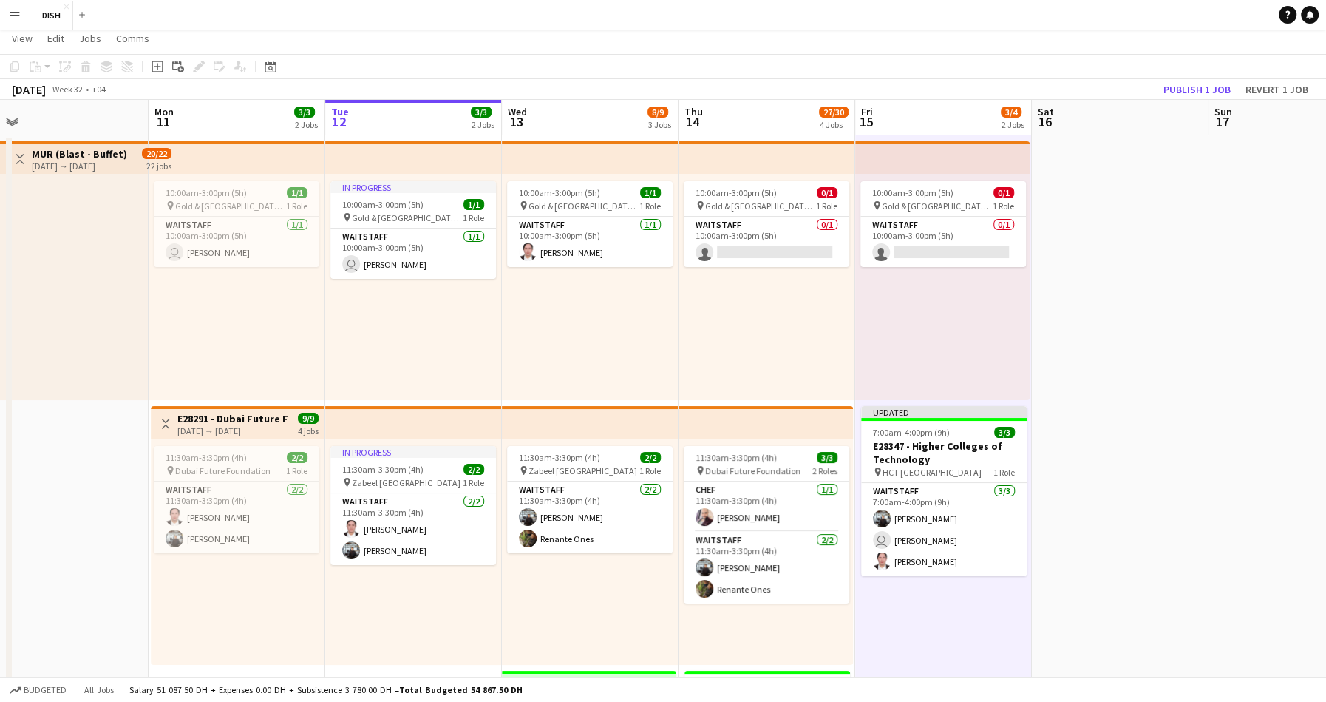
click at [798, 325] on div "10:00am-3:00pm (5h) 0/1 pin Gold & Diamond Park, Sheikh Zayed Rd - Al Quoz - Al…" at bounding box center [767, 287] width 177 height 226
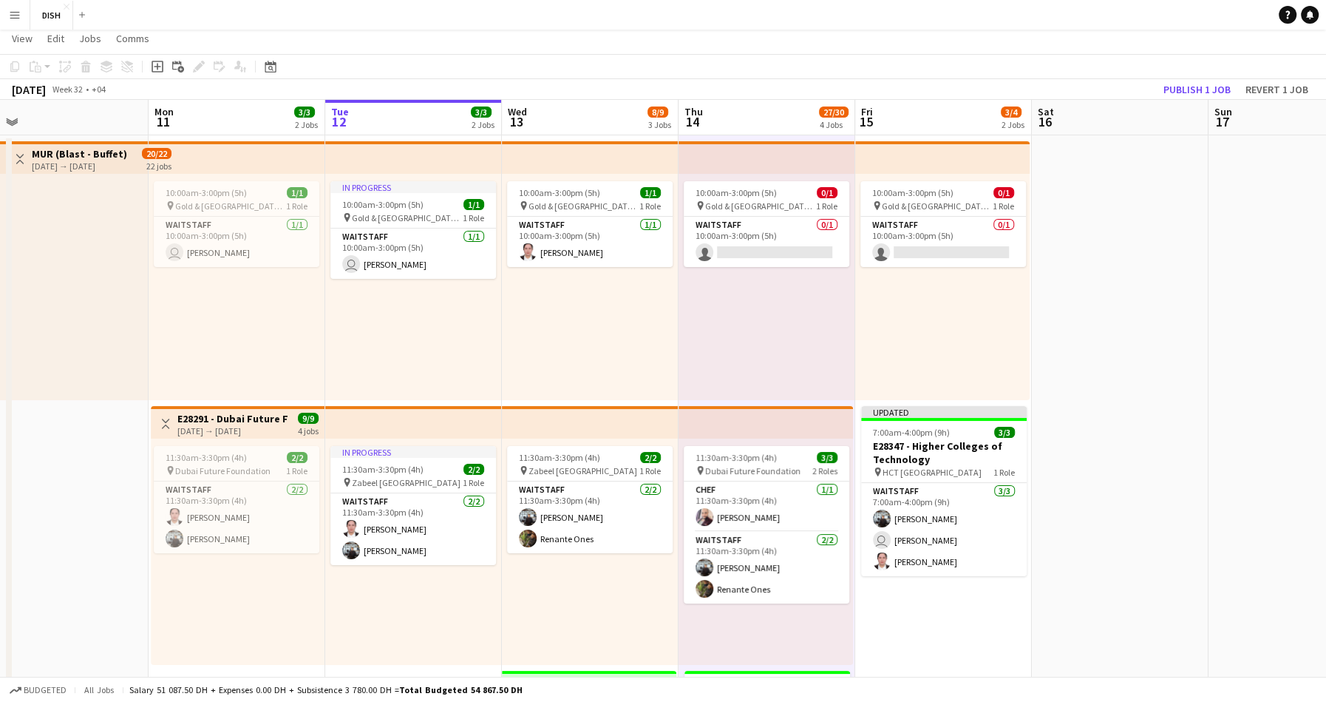
click at [892, 336] on div "10:00am-3:00pm (5h) 0/1 pin Gold & Diamond Park, Sheikh Zayed Rd - Al Quoz - Al…" at bounding box center [942, 287] width 174 height 226
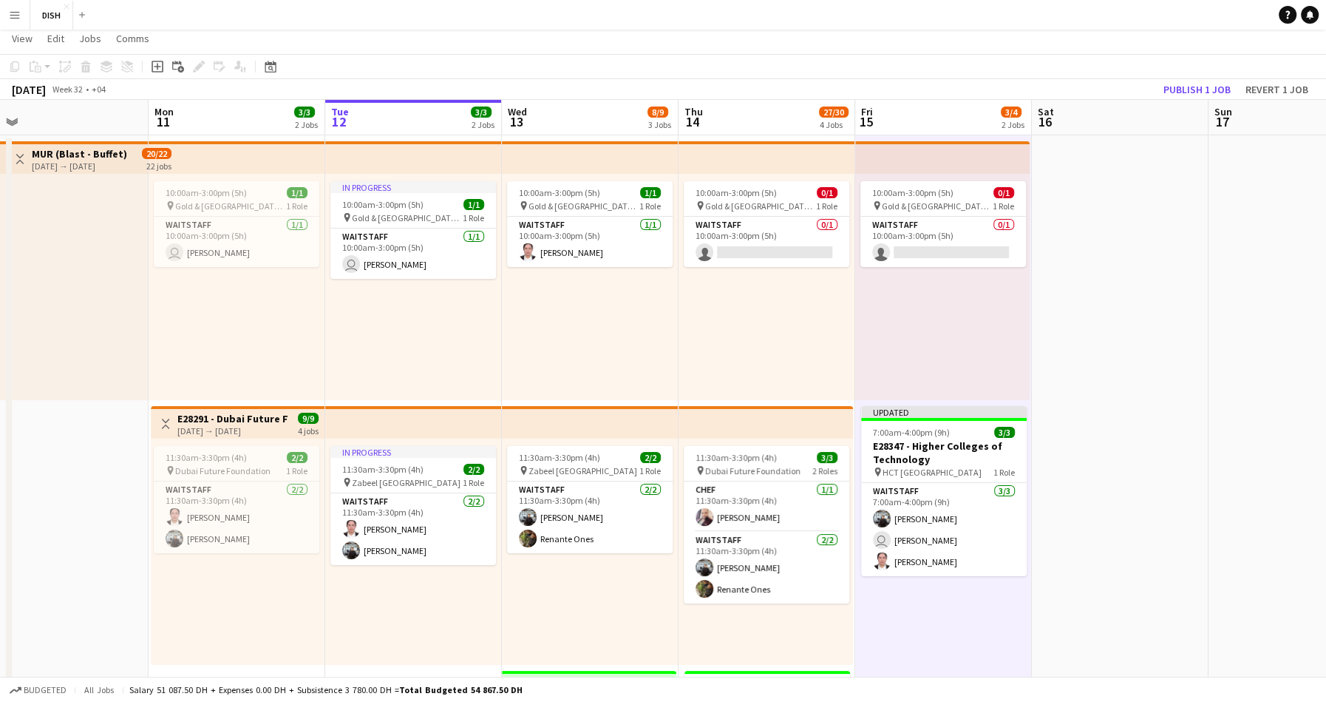
click at [797, 343] on div "10:00am-3:00pm (5h) 0/1 pin Gold & Diamond Park, Sheikh Zayed Rd - Al Quoz - Al…" at bounding box center [767, 287] width 177 height 226
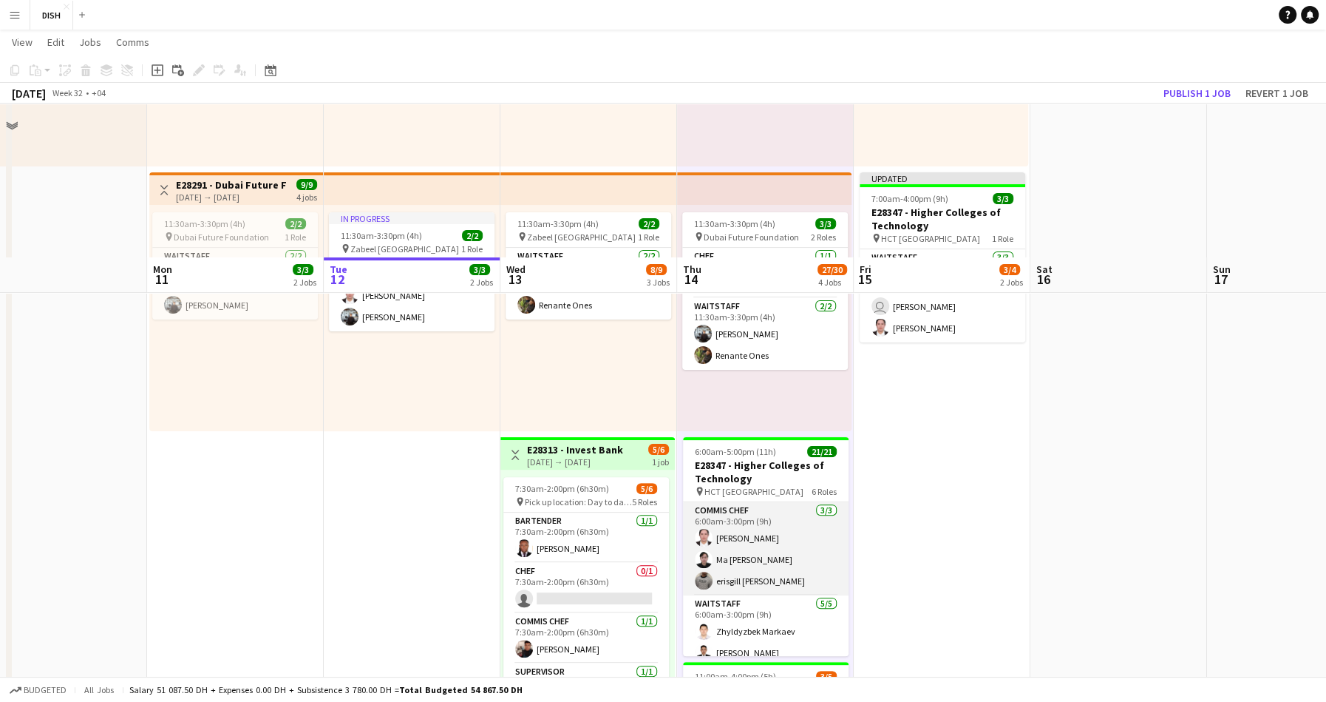
scroll to position [418, 0]
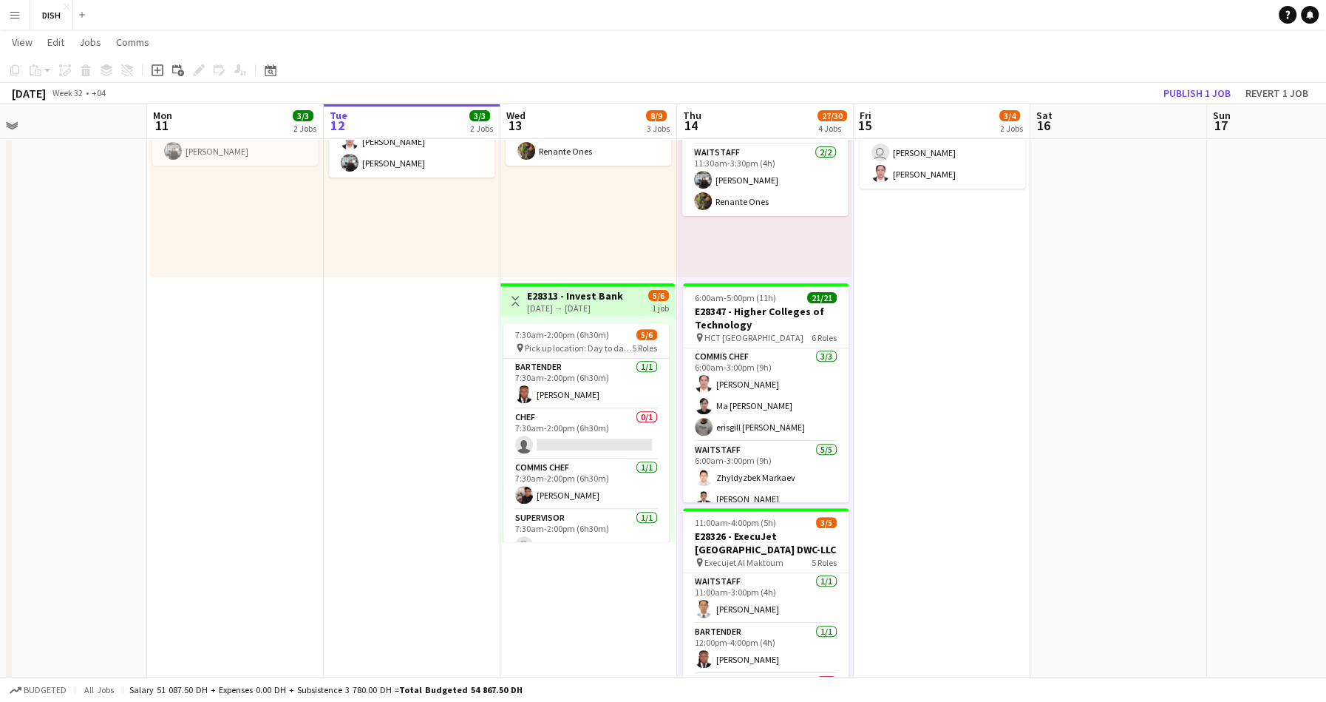
click at [912, 375] on app-date-cell "10:00am-3:00pm (5h) 0/1 pin Gold & Diamond Park, Sheikh Zayed Rd - Al Quoz - Al…" at bounding box center [942, 274] width 177 height 1053
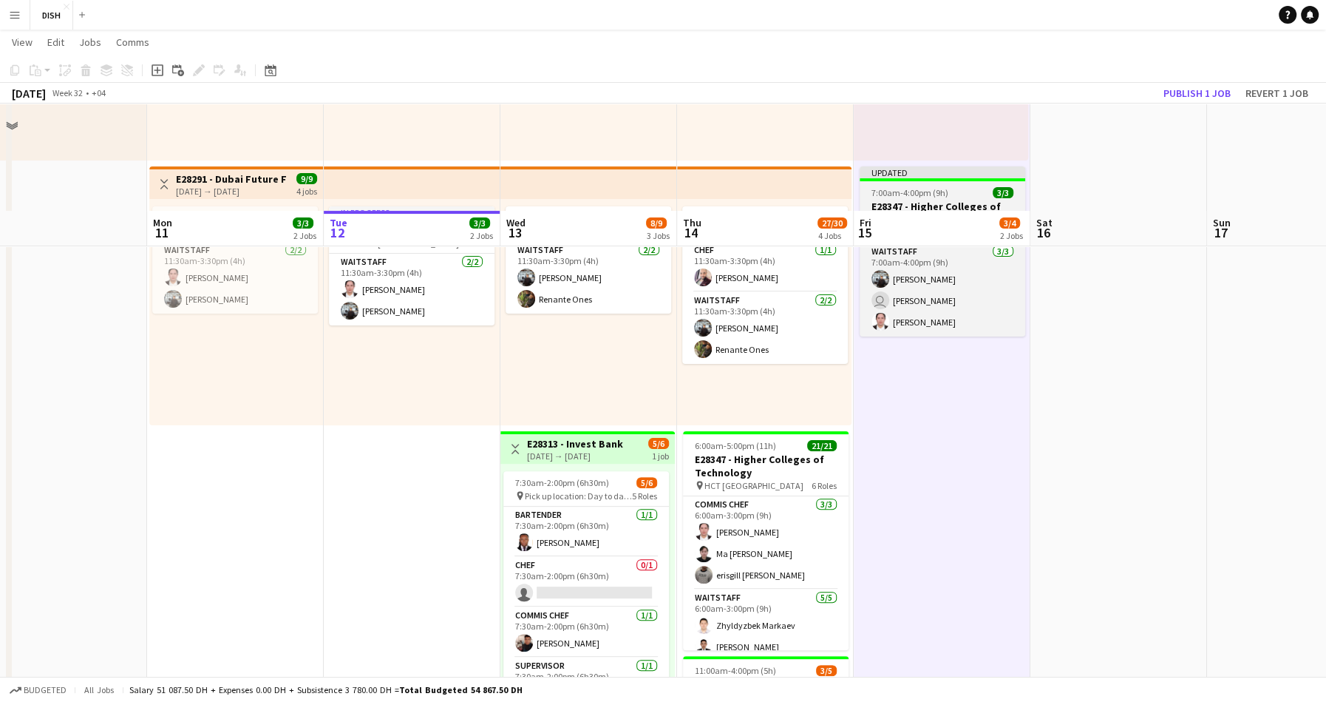
scroll to position [68, 0]
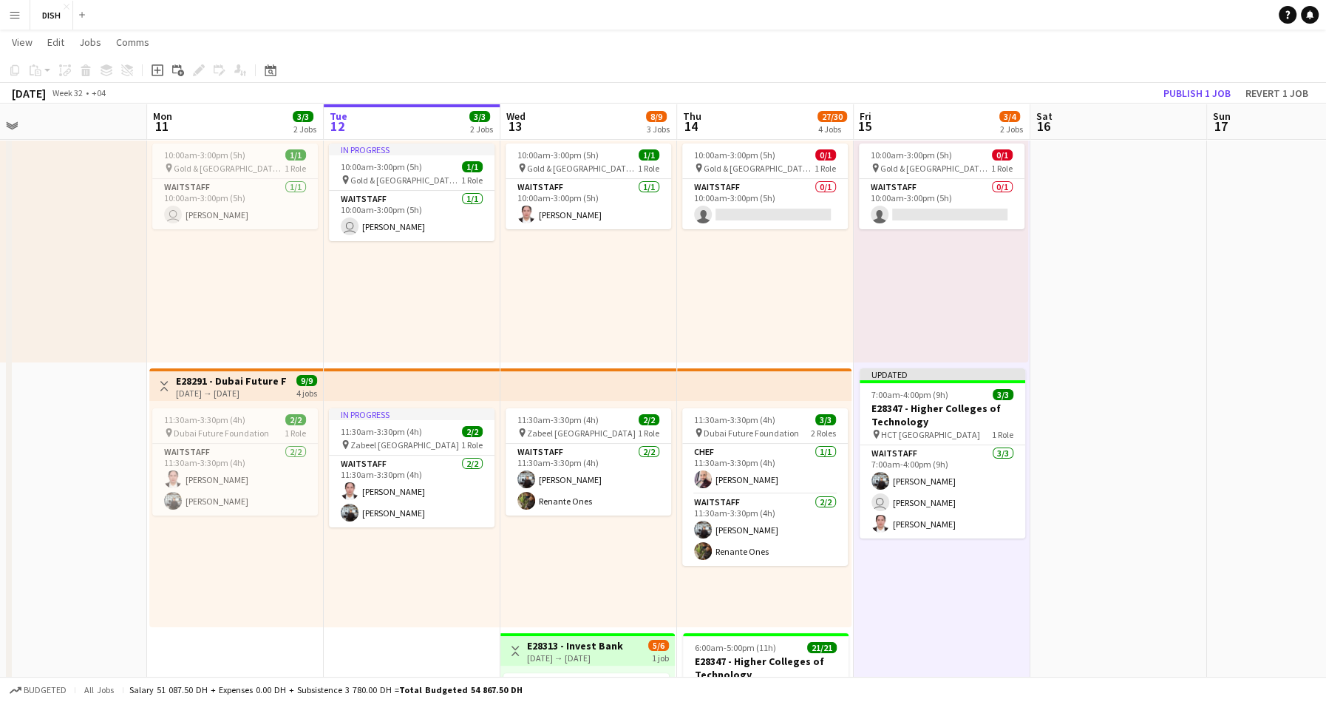
click at [795, 308] on div "10:00am-3:00pm (5h) 0/1 pin Gold & Diamond Park, Sheikh Zayed Rd - Al Quoz - Al…" at bounding box center [765, 249] width 177 height 226
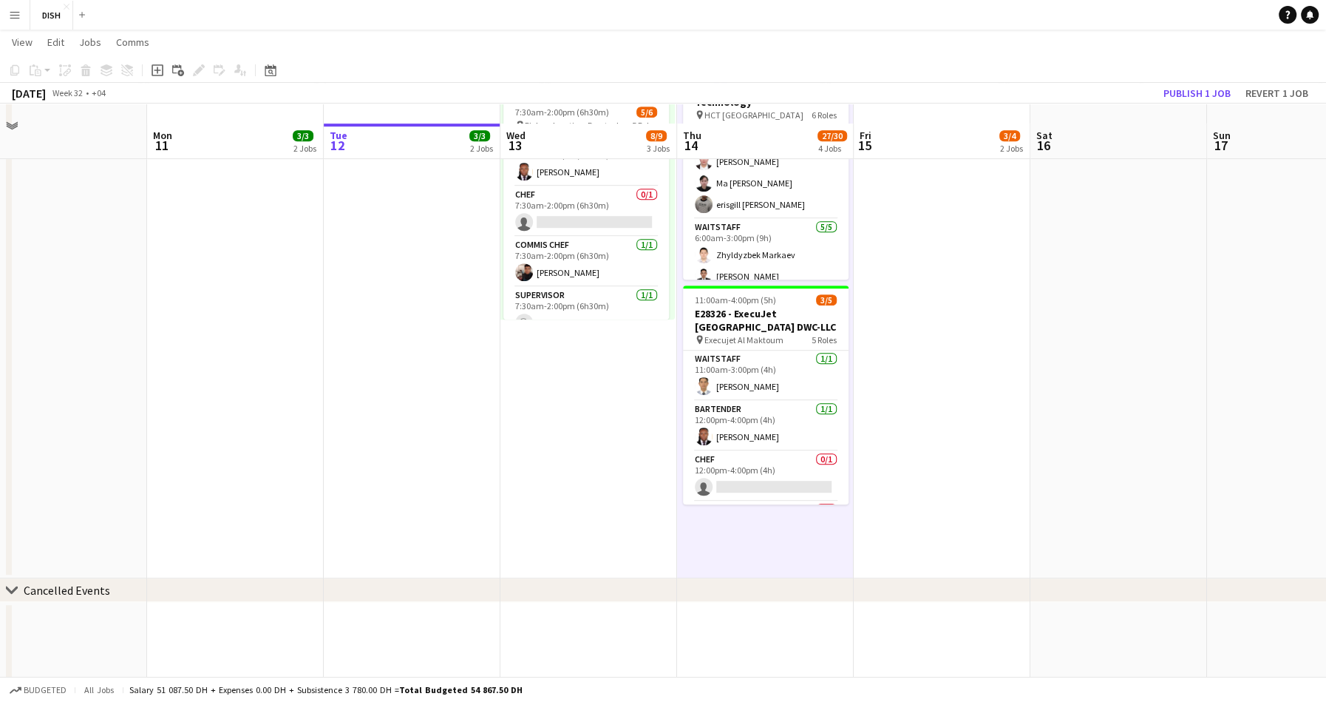
scroll to position [789, 0]
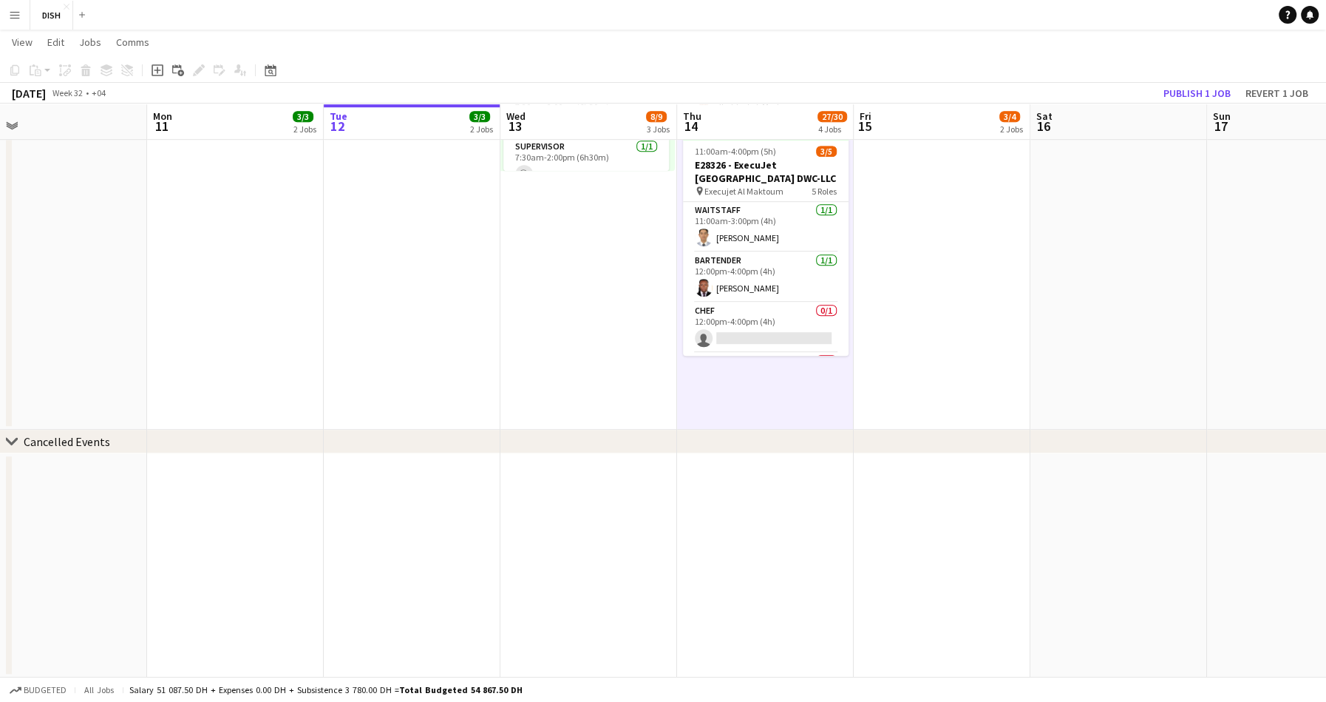
click at [16, 447] on div "chevron-right Cancelled Events" at bounding box center [663, 442] width 1326 height 24
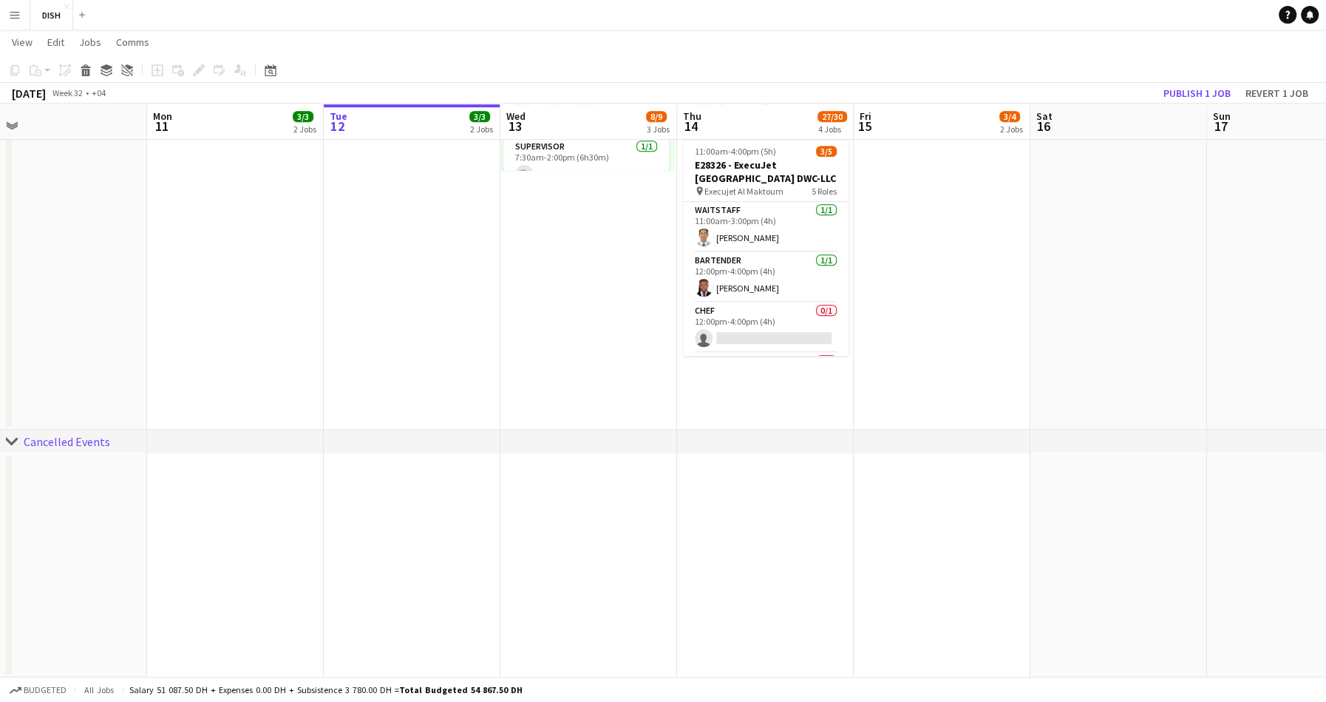
click at [11, 439] on icon "chevron-right" at bounding box center [12, 441] width 12 height 12
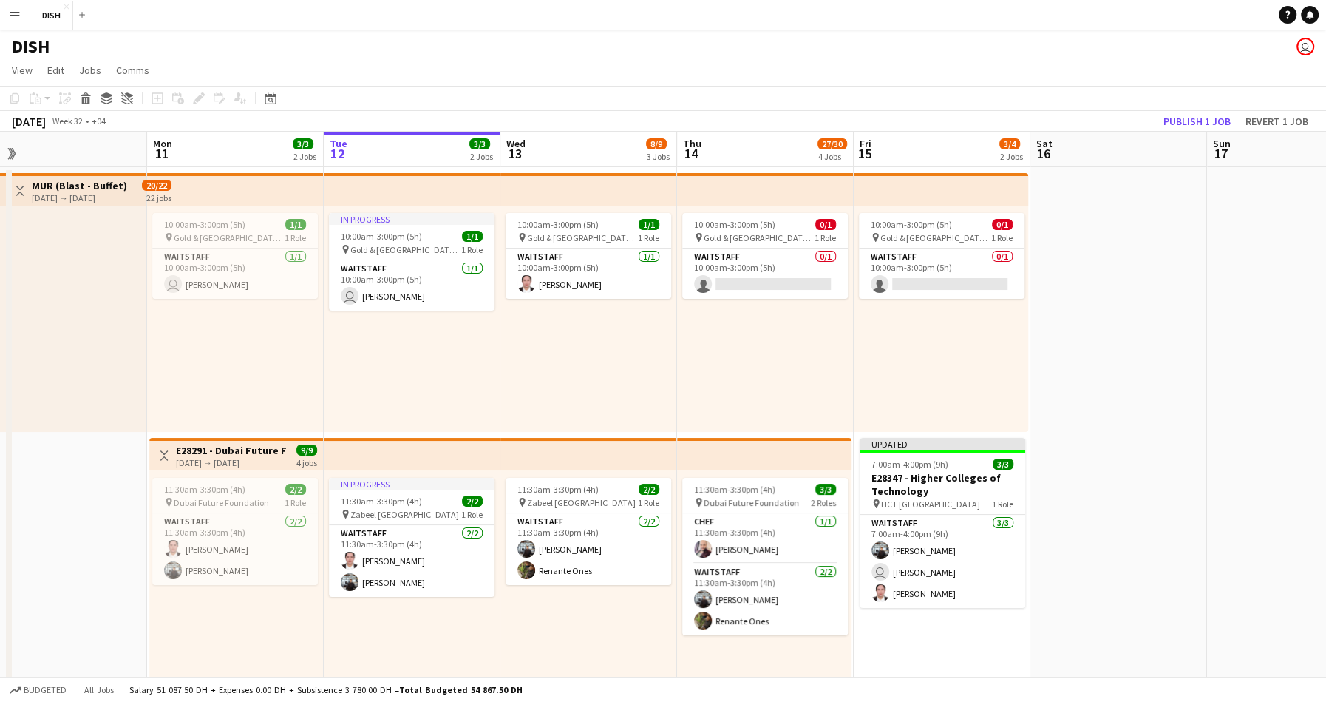
scroll to position [0, 0]
click at [1105, 333] on app-date-cell at bounding box center [1119, 693] width 177 height 1053
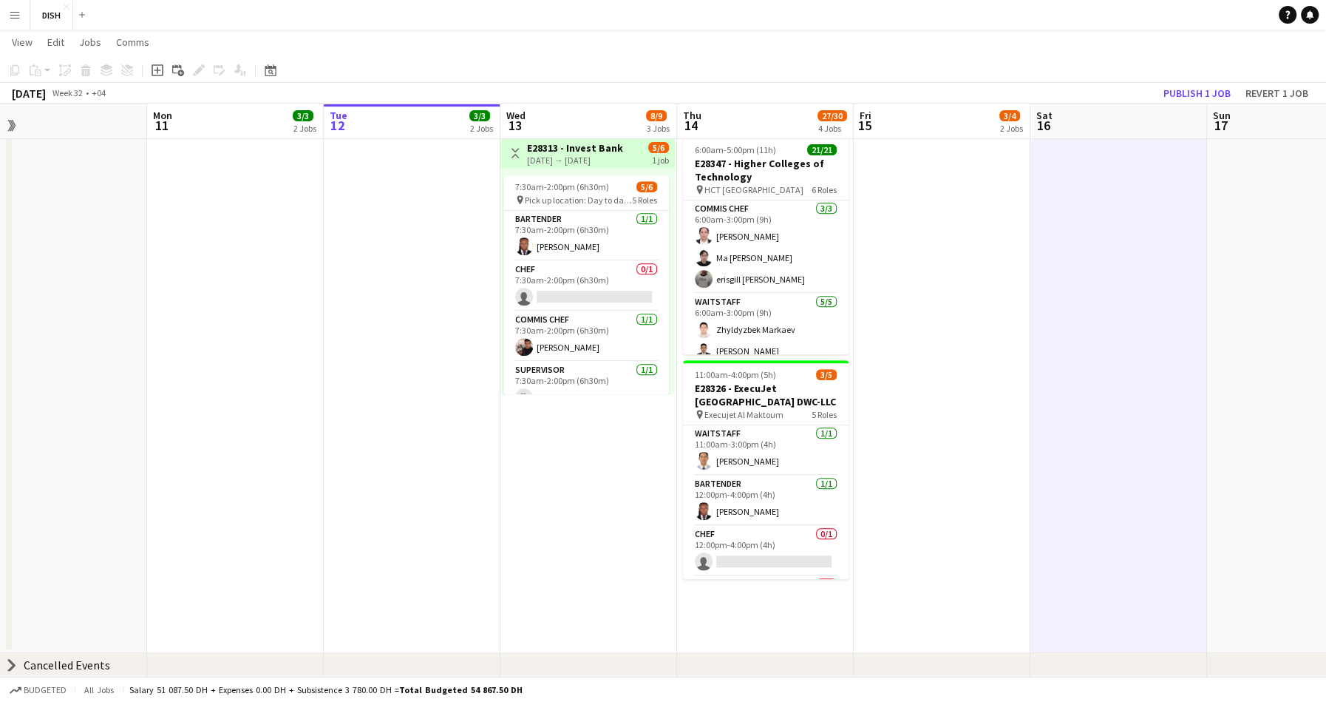
scroll to position [0, 384]
click at [973, 400] on app-date-cell "10:00am-3:00pm (5h) 0/1 pin Gold & Diamond Park, Sheikh Zayed Rd - Al Quoz - Al…" at bounding box center [940, 126] width 177 height 1053
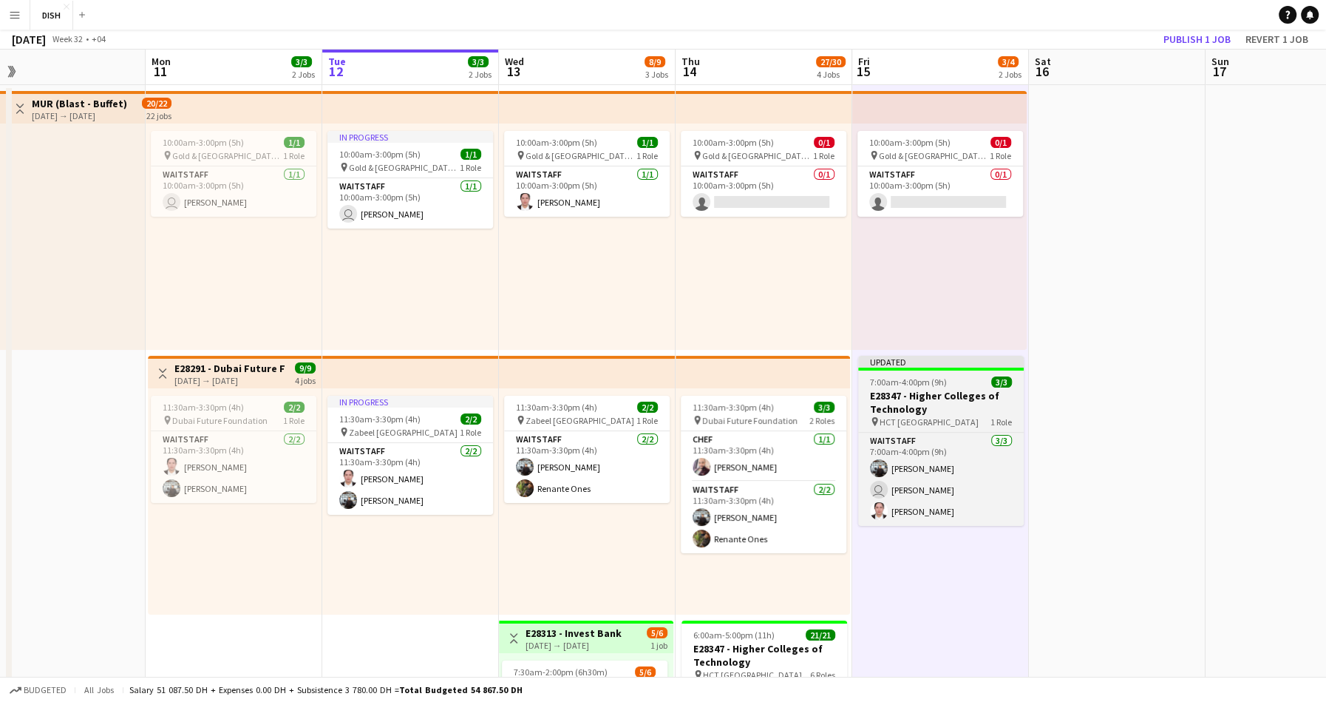
scroll to position [0, 0]
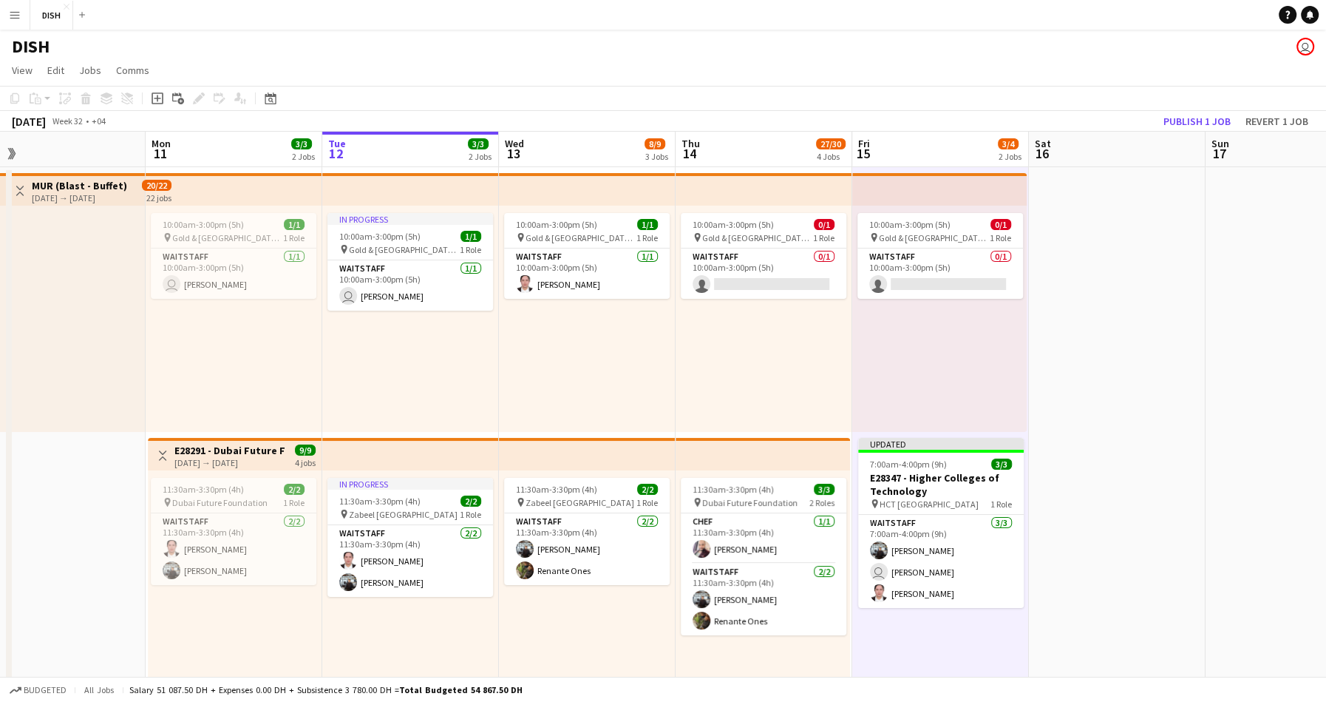
click at [804, 387] on div "10:00am-3:00pm (5h) 0/1 pin Gold & Diamond Park, Sheikh Zayed Rd - Al Quoz - Al…" at bounding box center [764, 319] width 177 height 226
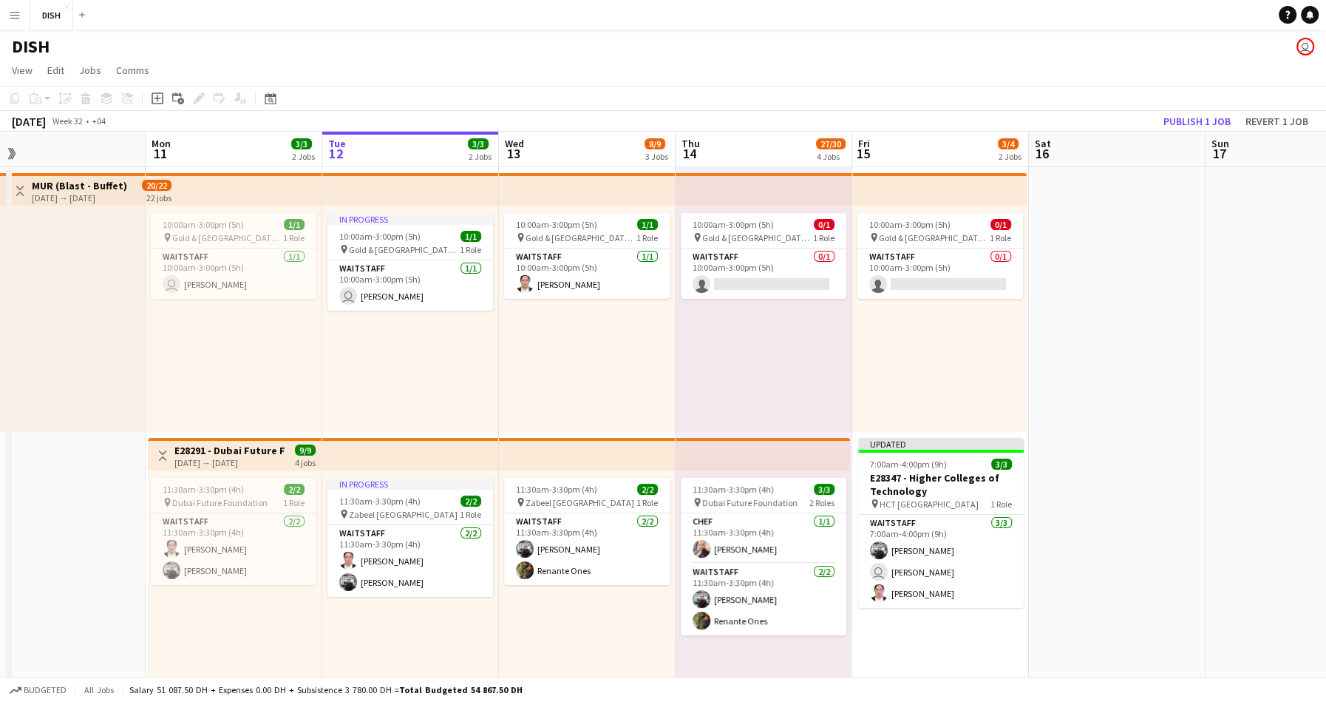
click at [1065, 376] on app-date-cell at bounding box center [1117, 693] width 177 height 1053
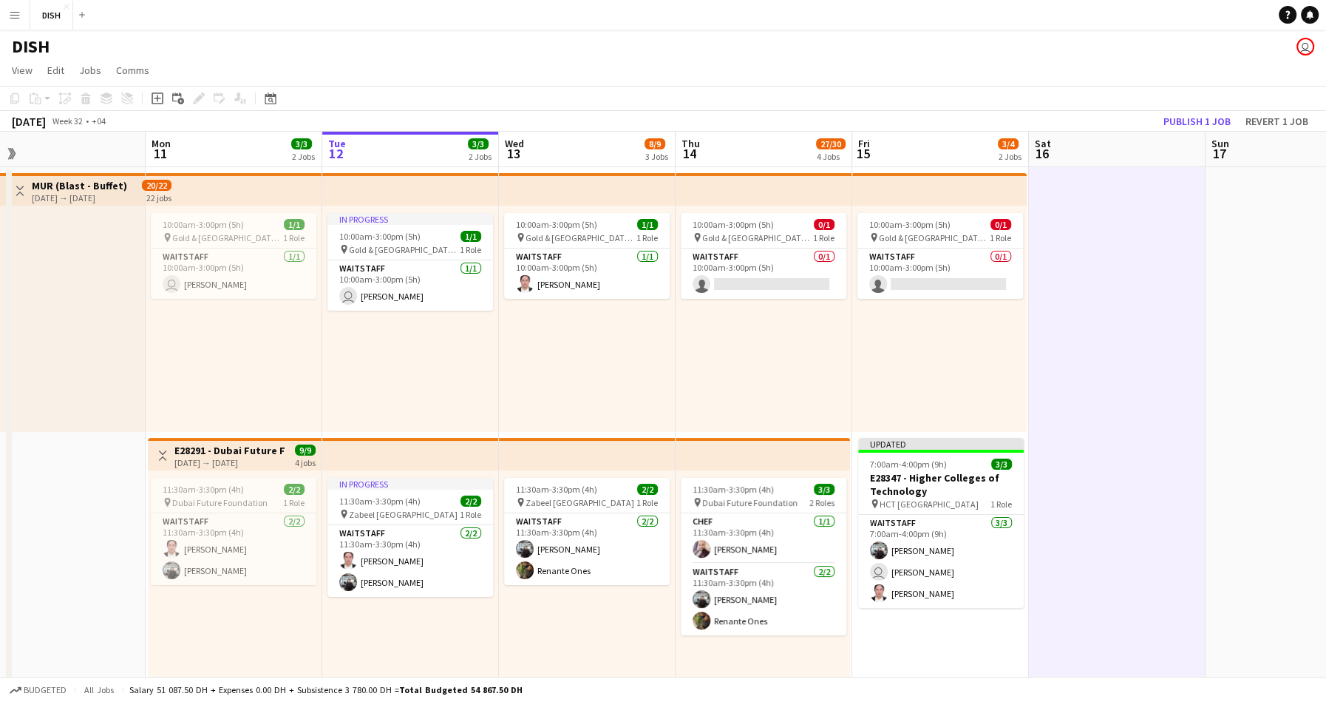
click at [987, 372] on div "10:00am-3:00pm (5h) 0/1 pin Gold & Diamond Park, Sheikh Zayed Rd - Al Quoz - Al…" at bounding box center [939, 319] width 174 height 226
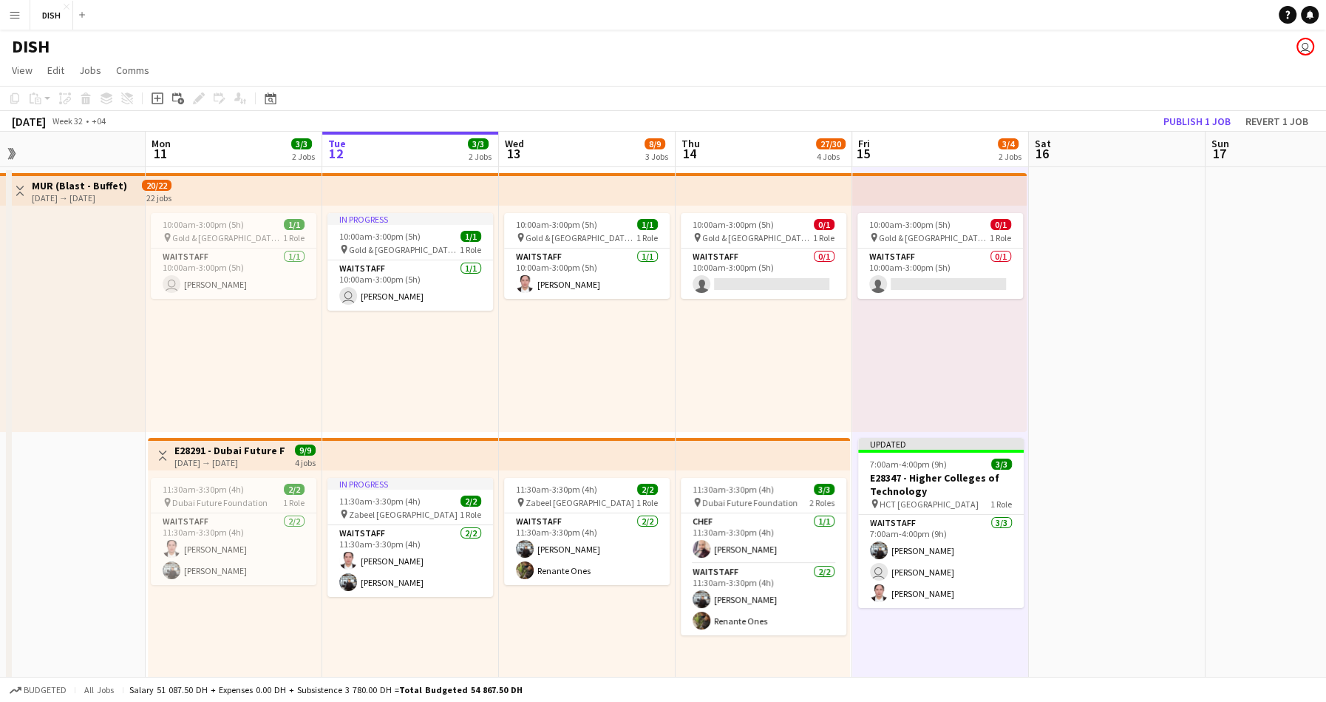
click at [788, 362] on div "10:00am-3:00pm (5h) 0/1 pin Gold & Diamond Park, Sheikh Zayed Rd - Al Quoz - Al…" at bounding box center [764, 319] width 177 height 226
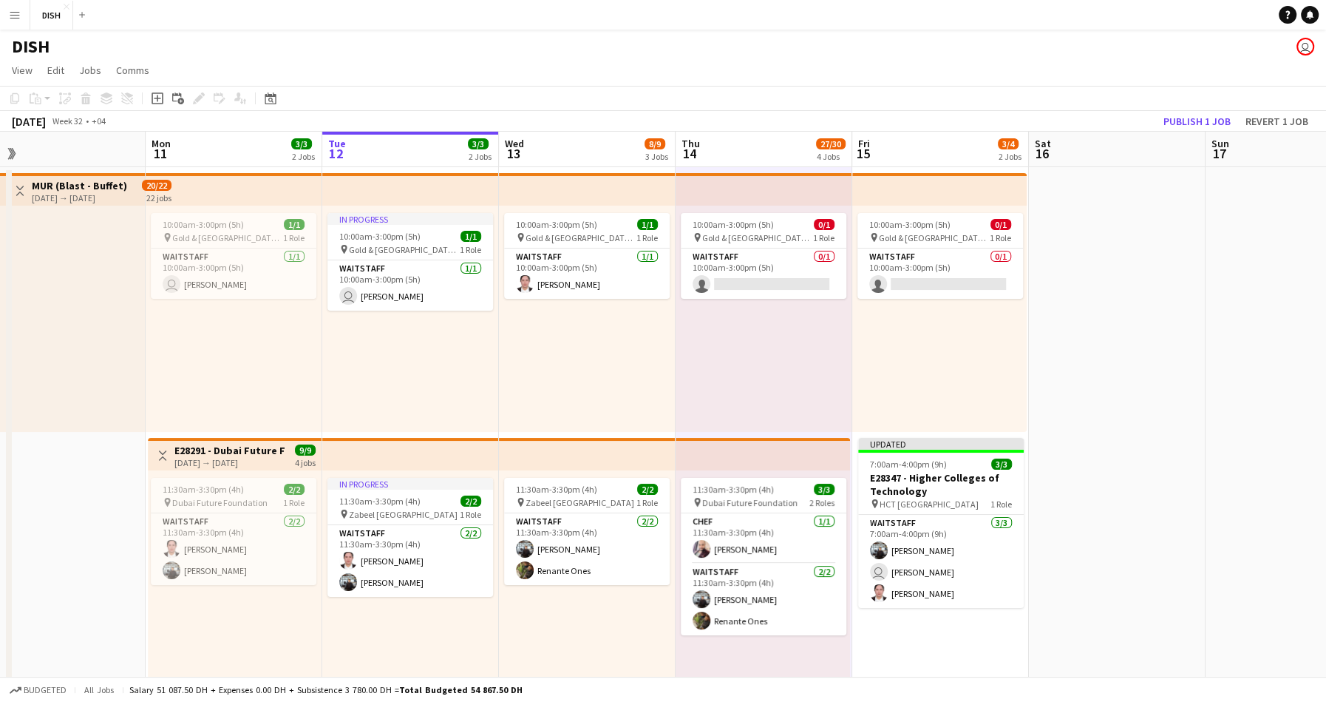
click at [977, 349] on div "10:00am-3:00pm (5h) 0/1 pin Gold & Diamond Park, Sheikh Zayed Rd - Al Quoz - Al…" at bounding box center [939, 319] width 174 height 226
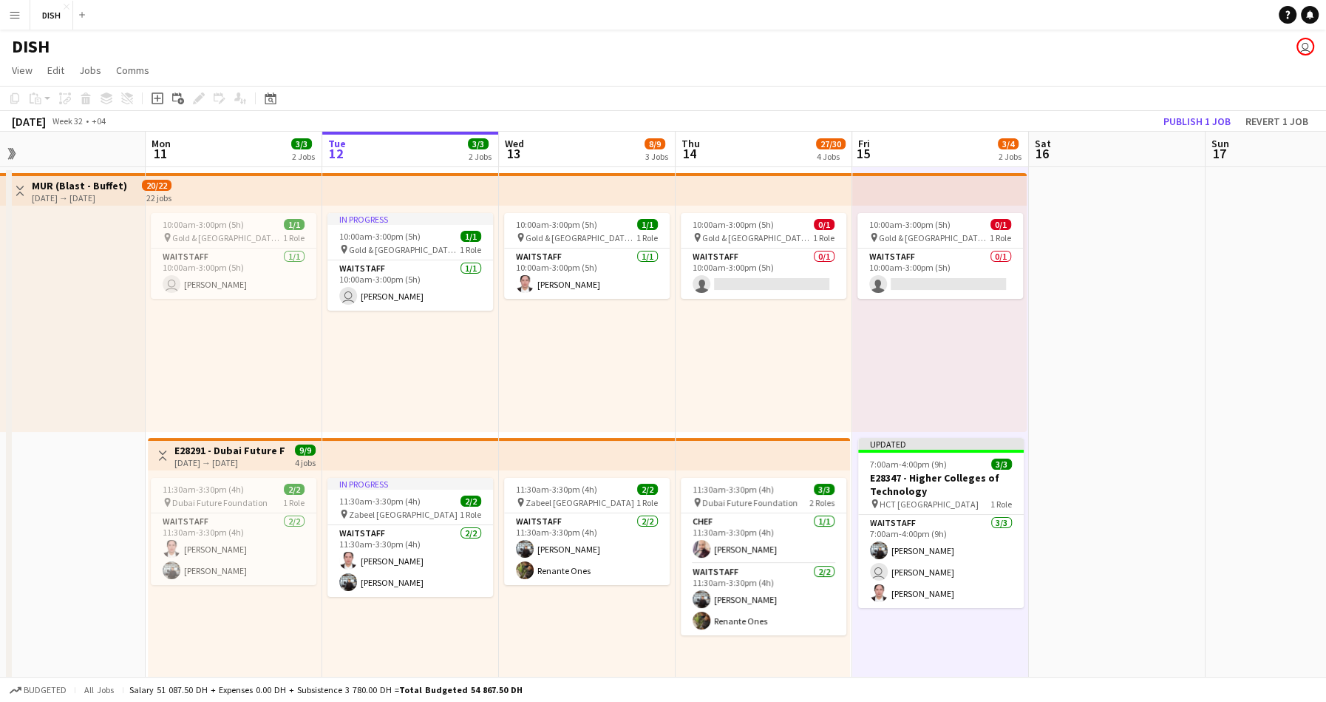
click at [1068, 342] on app-date-cell at bounding box center [1117, 693] width 177 height 1053
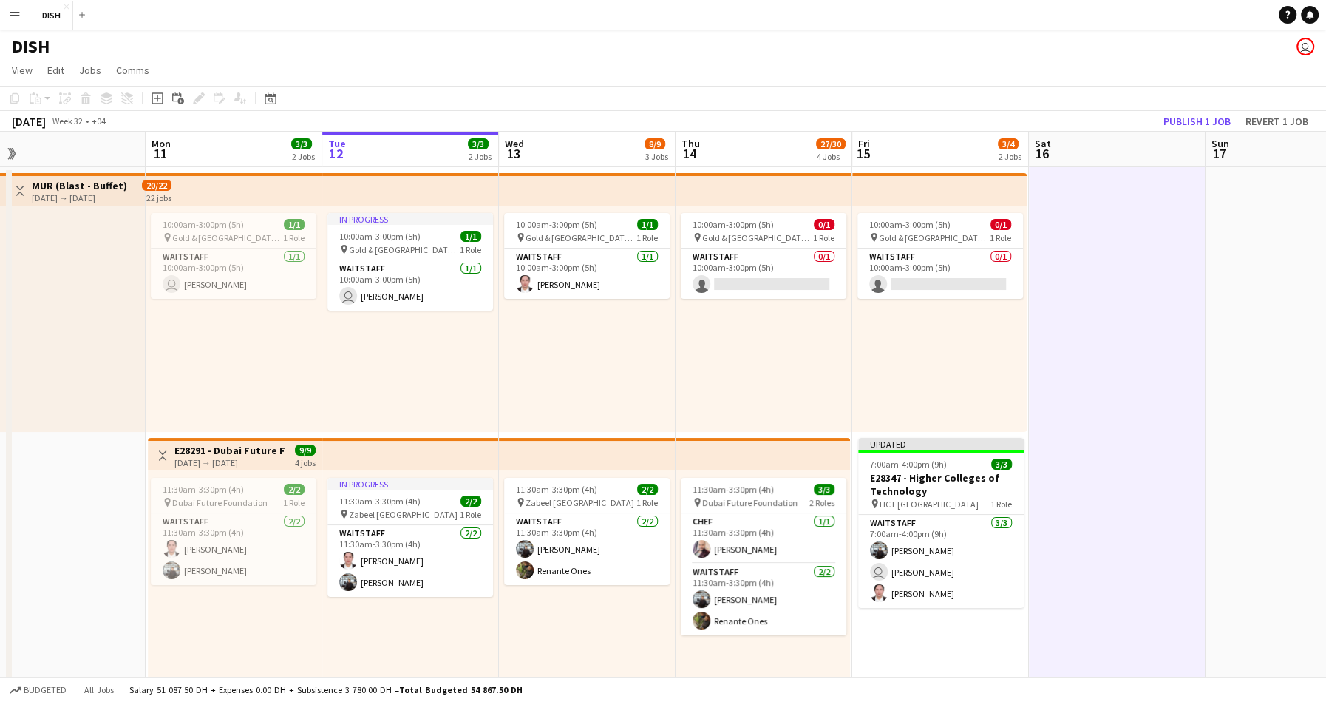
click at [931, 339] on div "10:00am-3:00pm (5h) 0/1 pin Gold & Diamond Park, Sheikh Zayed Rd - Al Quoz - Al…" at bounding box center [939, 319] width 174 height 226
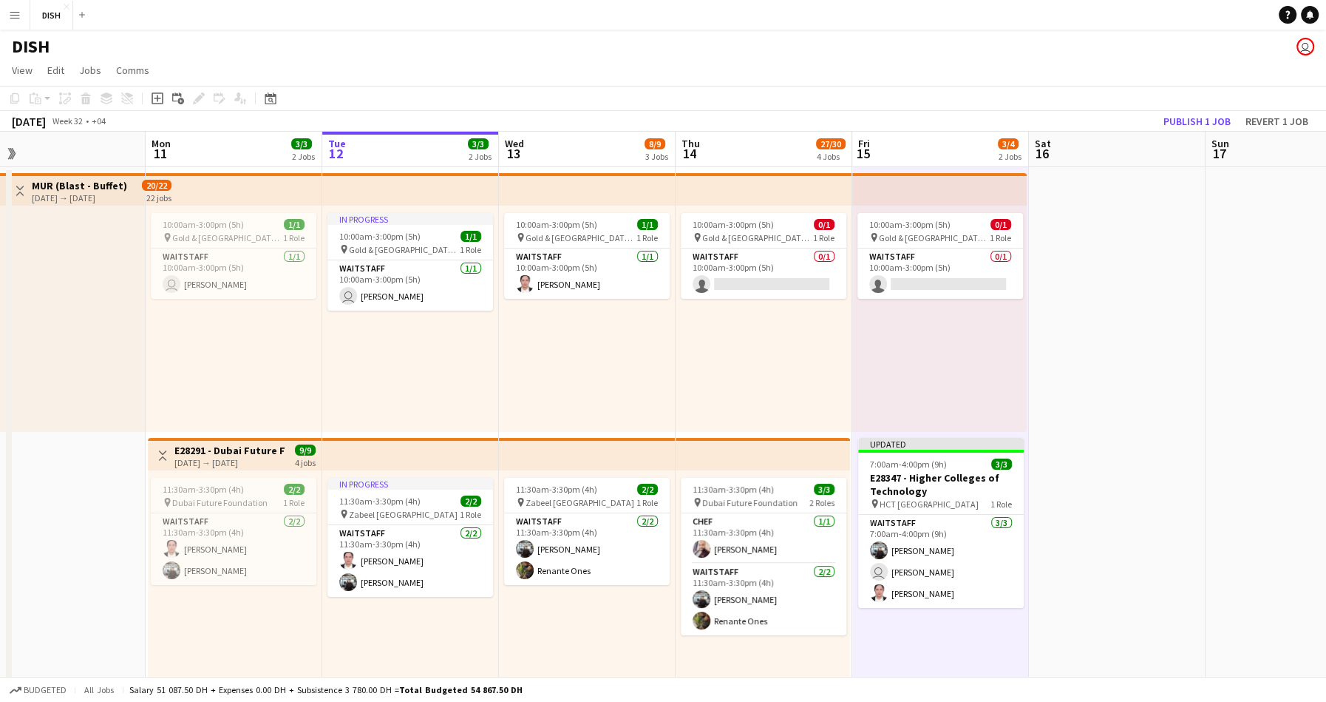
click at [747, 345] on div "10:00am-3:00pm (5h) 0/1 pin Gold & Diamond Park, Sheikh Zayed Rd - Al Quoz - Al…" at bounding box center [764, 319] width 177 height 226
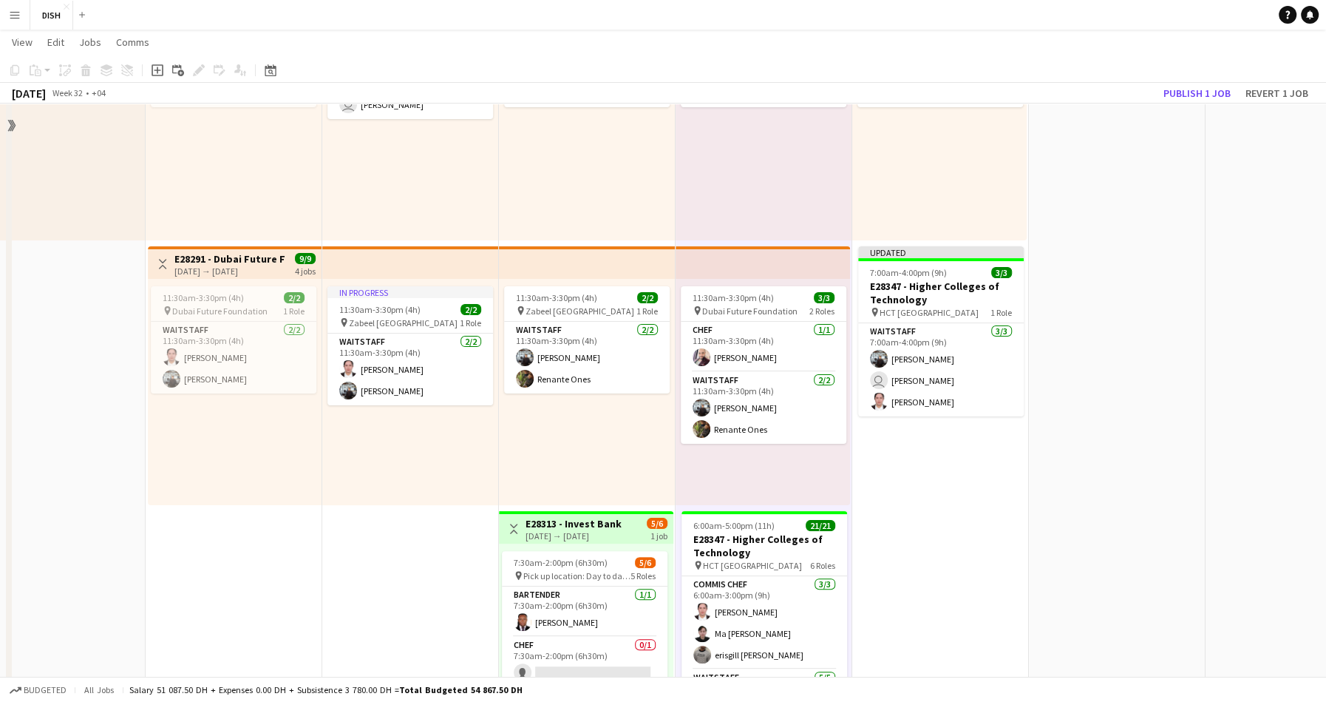
scroll to position [349, 0]
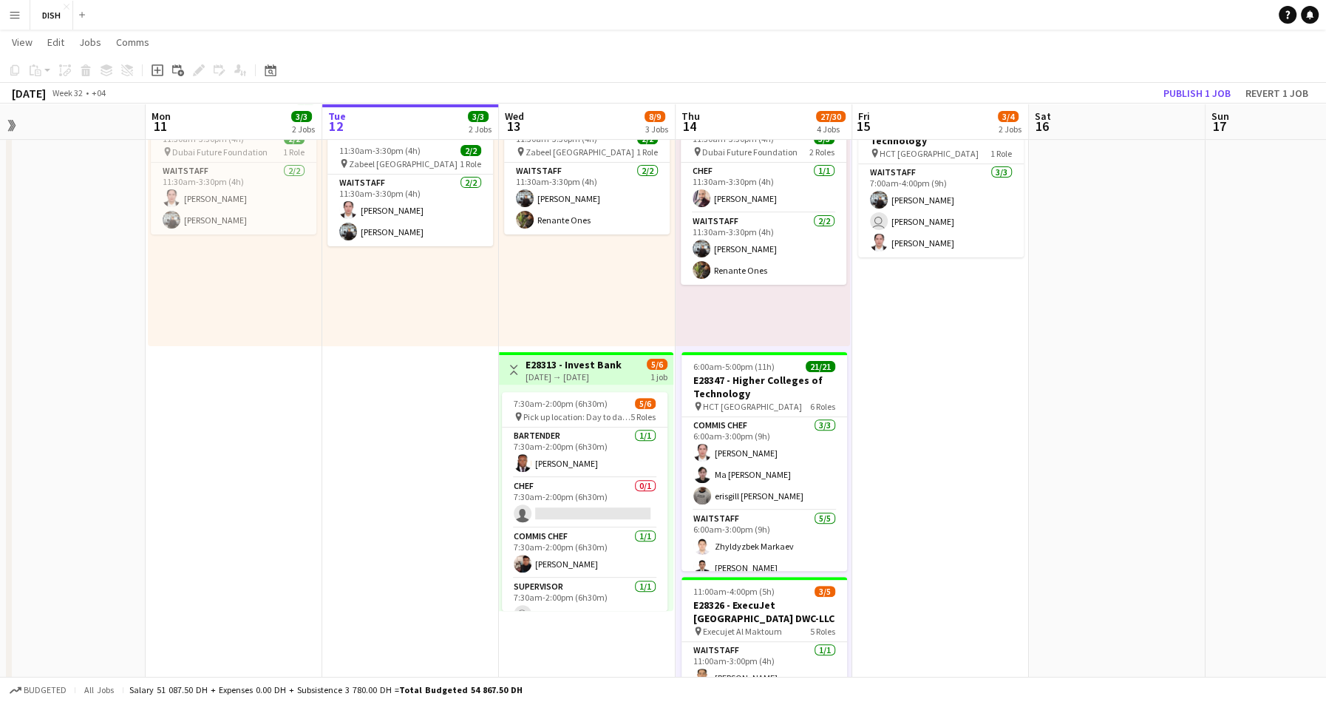
click at [920, 424] on app-date-cell "10:00am-3:00pm (5h) 0/1 pin Gold & Diamond Park, Sheikh Zayed Rd - Al Quoz - Al…" at bounding box center [940, 343] width 177 height 1053
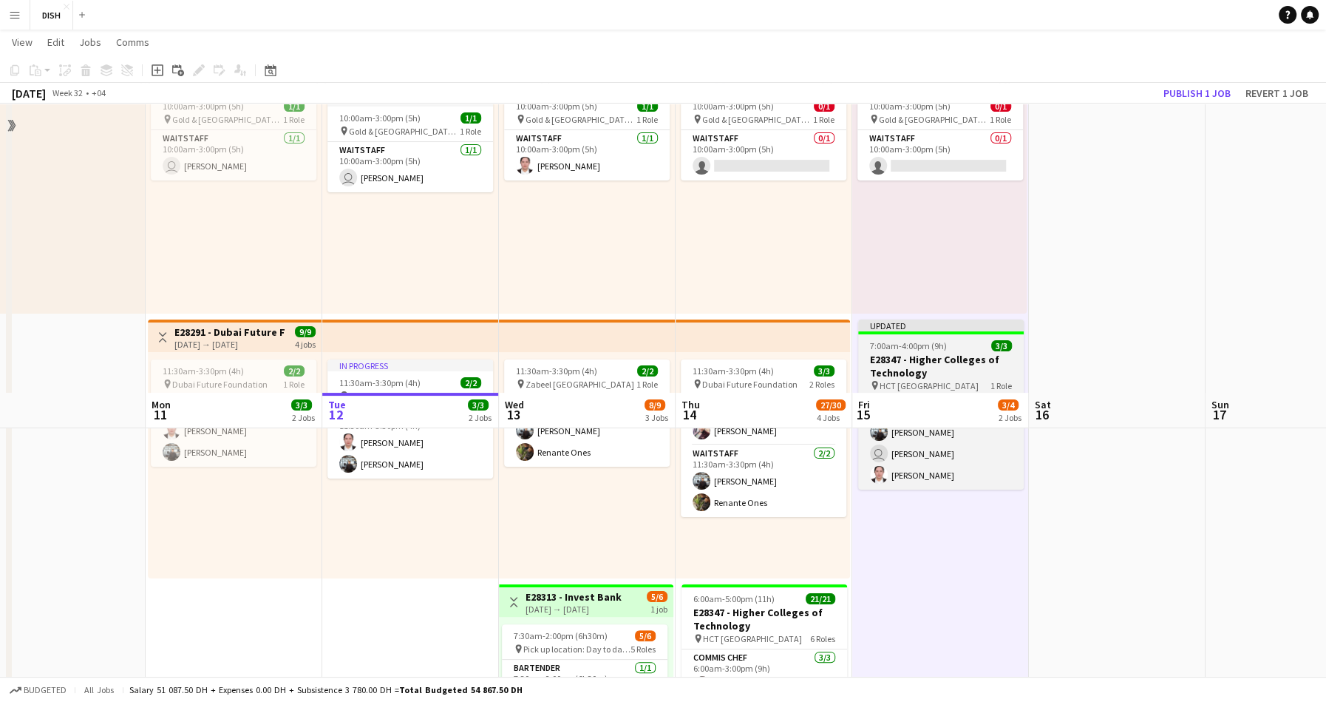
scroll to position [0, 0]
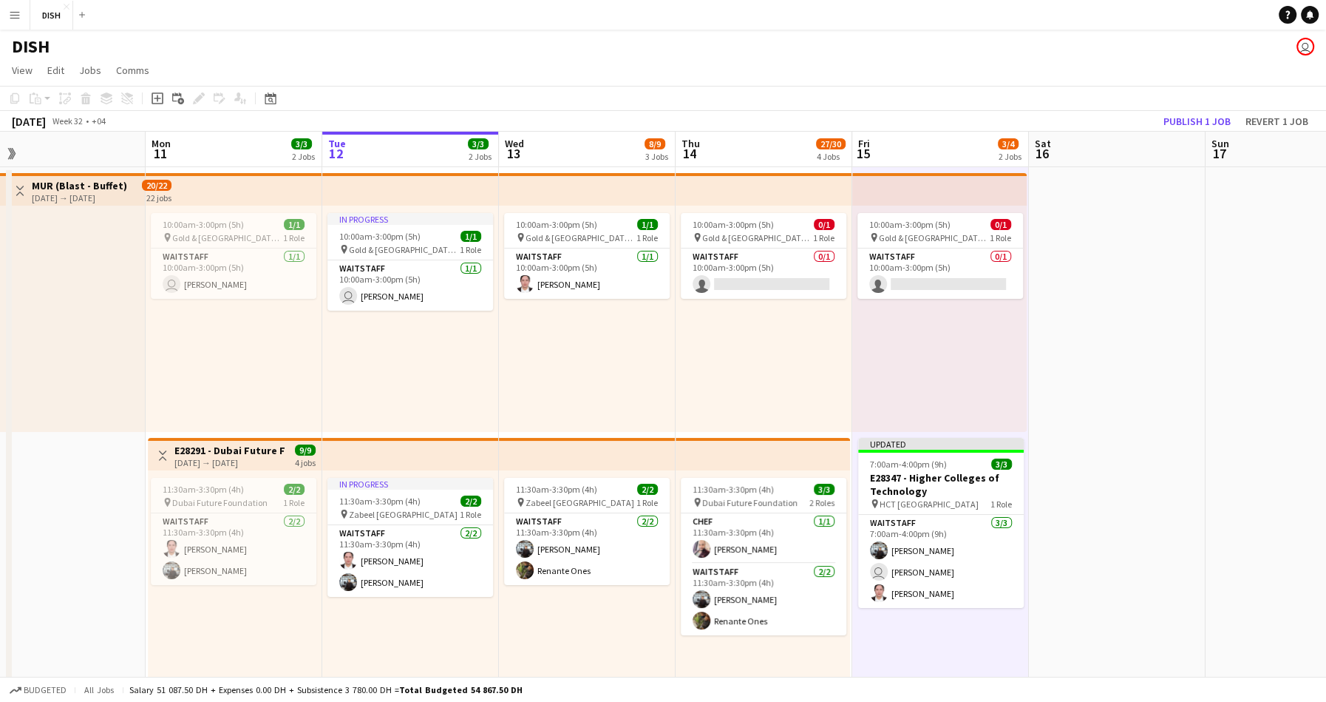
click at [1103, 341] on app-date-cell at bounding box center [1117, 693] width 177 height 1053
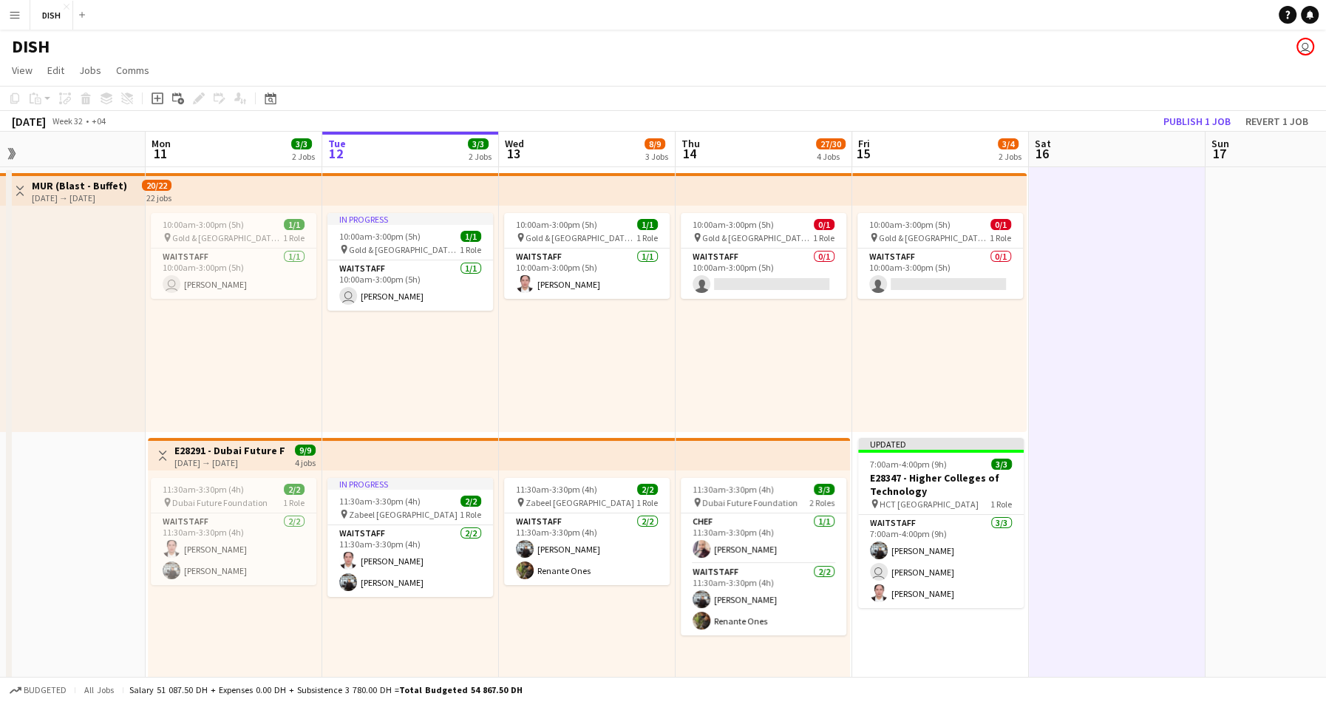
click at [792, 366] on div "10:00am-3:00pm (5h) 0/1 pin Gold & Diamond Park, Sheikh Zayed Rd - Al Quoz - Al…" at bounding box center [764, 319] width 177 height 226
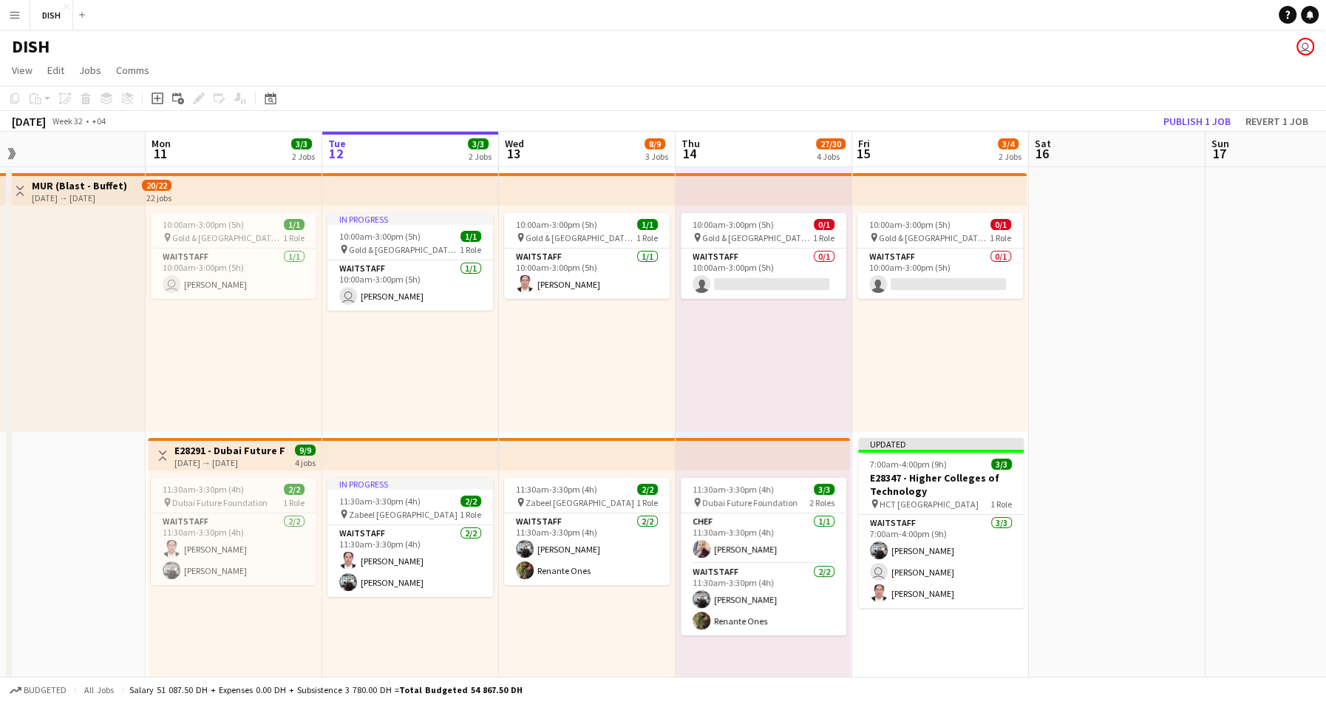
click at [892, 342] on div "10:00am-3:00pm (5h) 0/1 pin Gold & Diamond Park, Sheikh Zayed Rd - Al Quoz - Al…" at bounding box center [939, 319] width 174 height 226
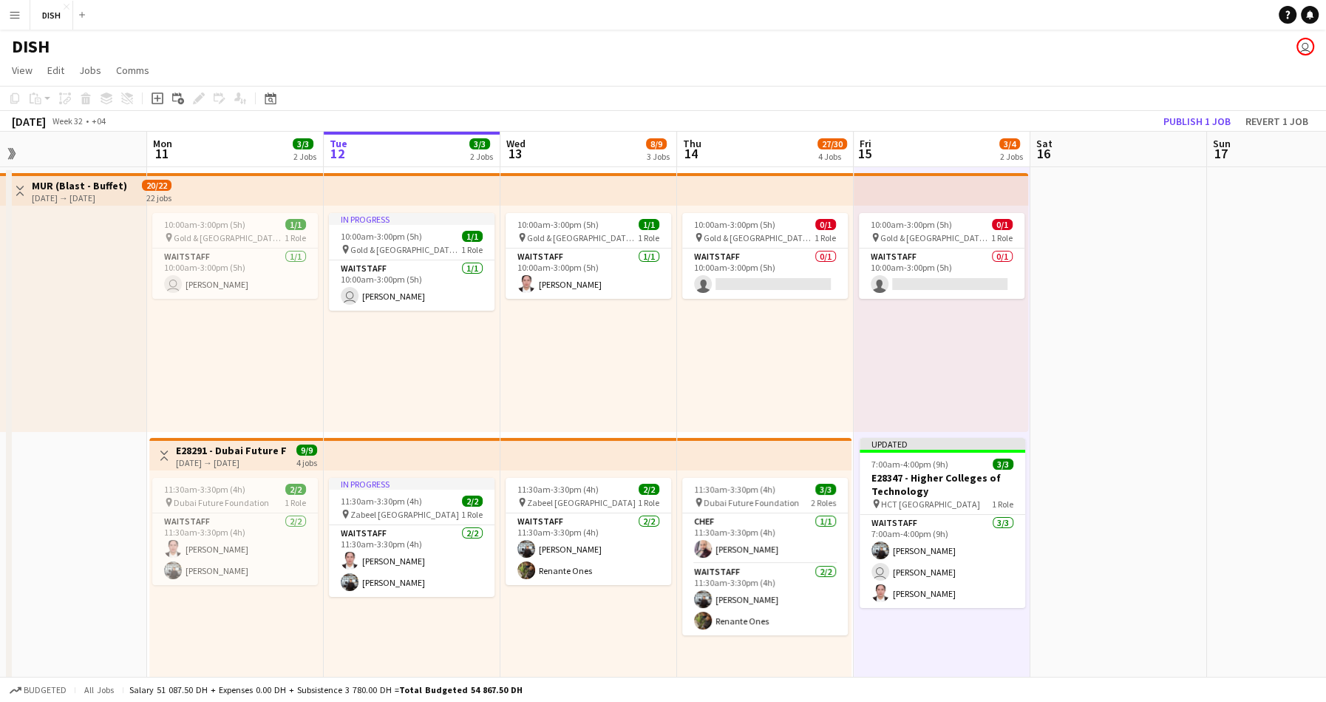
click at [806, 348] on div "10:00am-3:00pm (5h) 0/1 pin Gold & Diamond Park, Sheikh Zayed Rd - Al Quoz - Al…" at bounding box center [765, 319] width 177 height 226
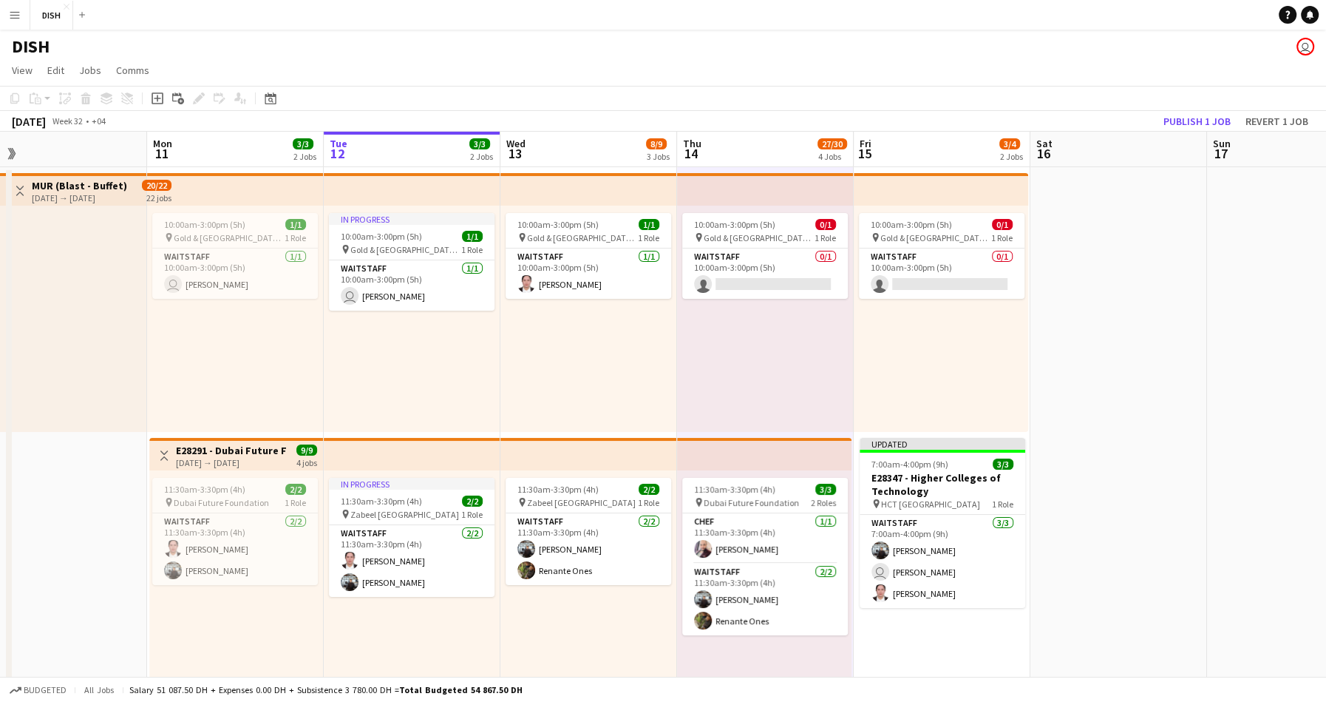
click at [975, 361] on div "10:00am-3:00pm (5h) 0/1 pin Gold & Diamond Park, Sheikh Zayed Rd - Al Quoz - Al…" at bounding box center [941, 319] width 174 height 226
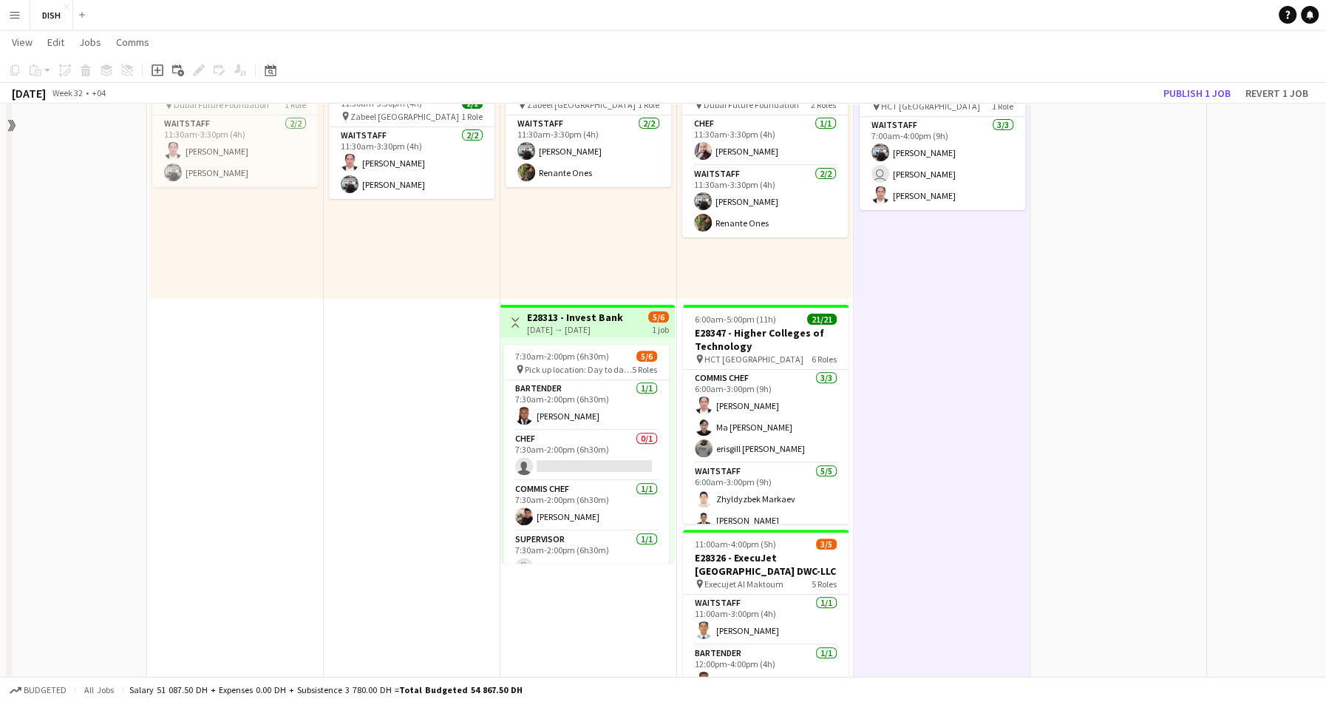
scroll to position [506, 0]
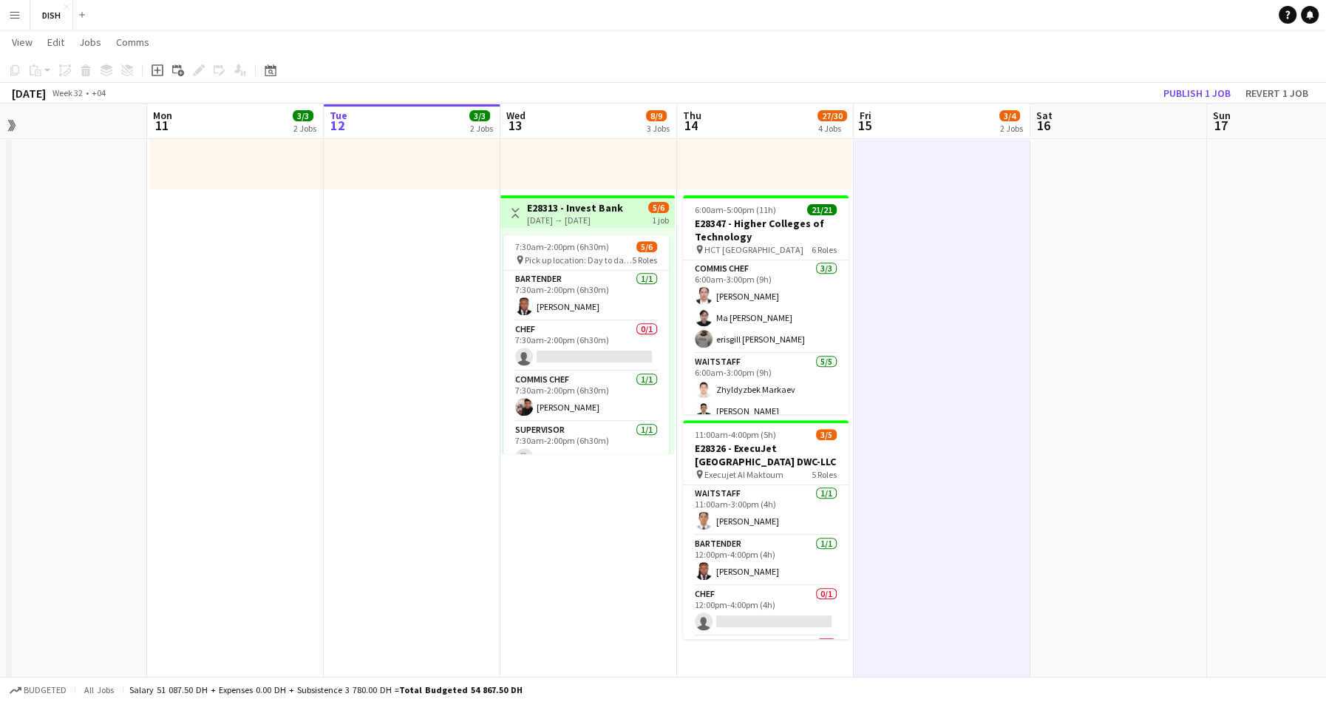
click at [1120, 337] on app-date-cell at bounding box center [1119, 186] width 177 height 1053
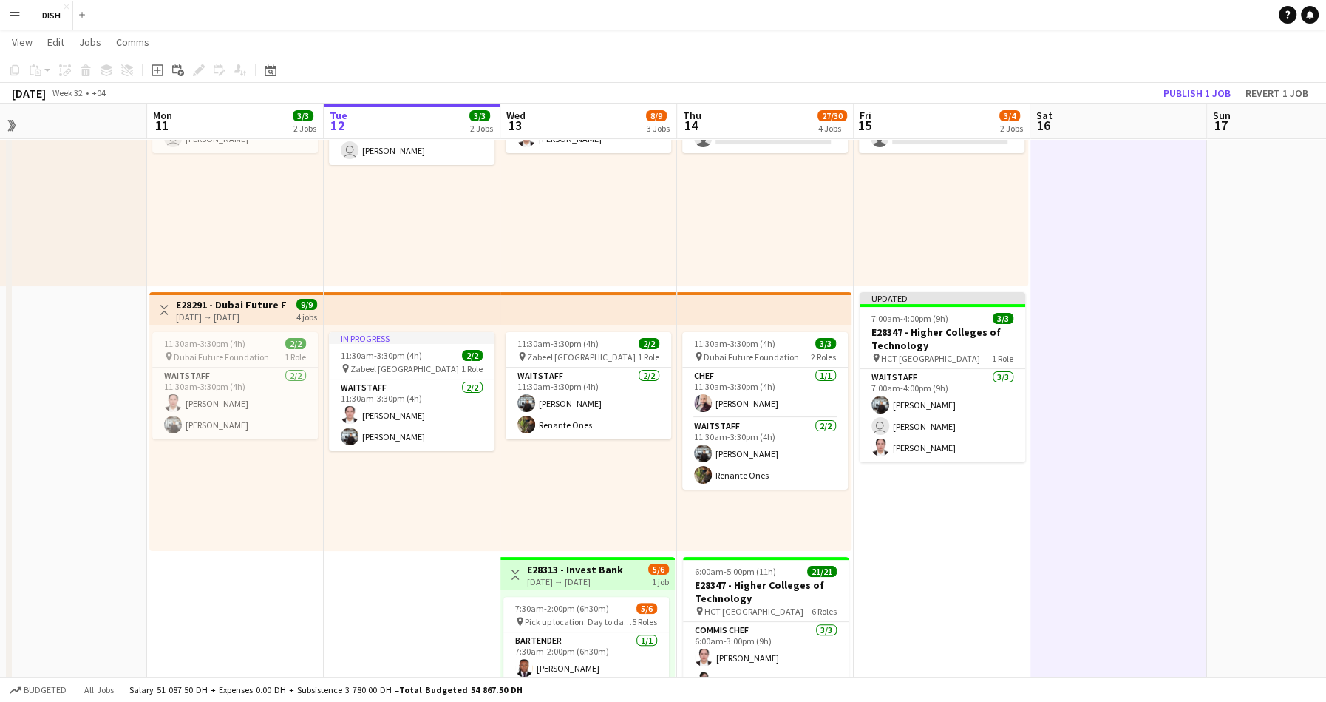
scroll to position [0, 0]
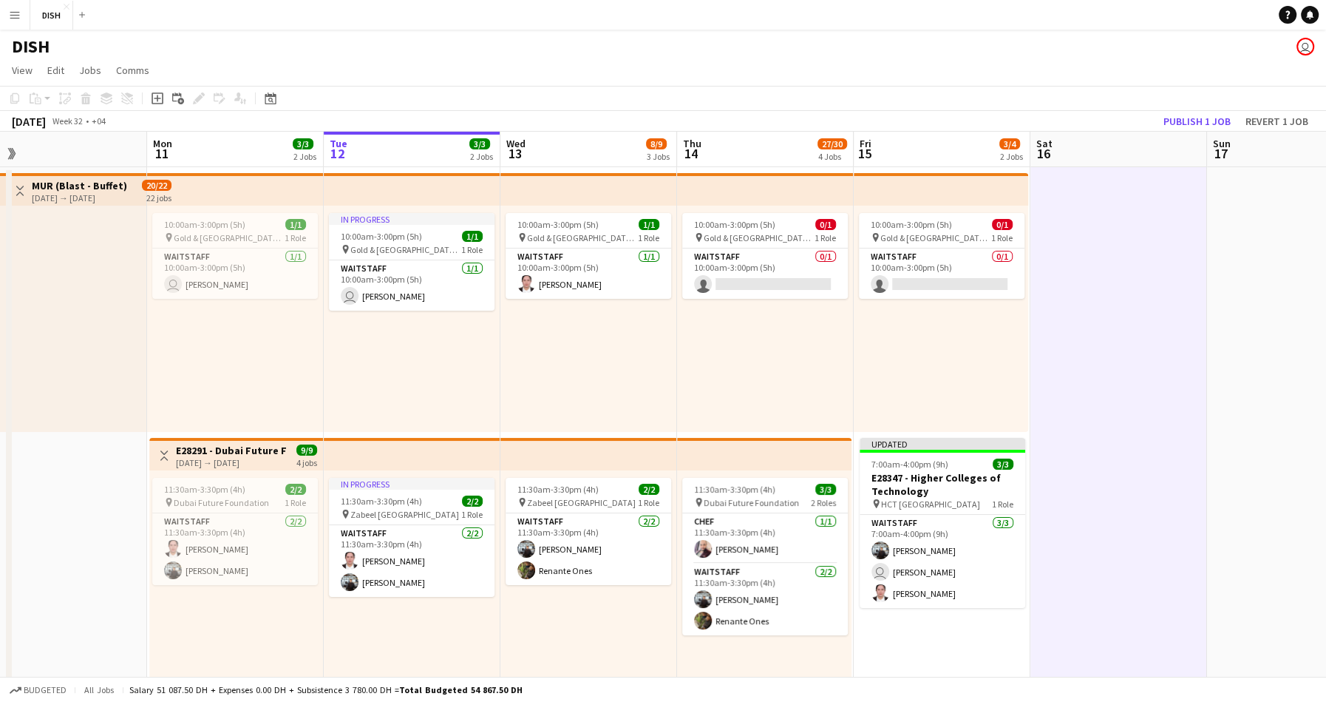
click at [988, 347] on div "10:00am-3:00pm (5h) 0/1 pin Gold & Diamond Park, Sheikh Zayed Rd - Al Quoz - Al…" at bounding box center [941, 319] width 174 height 226
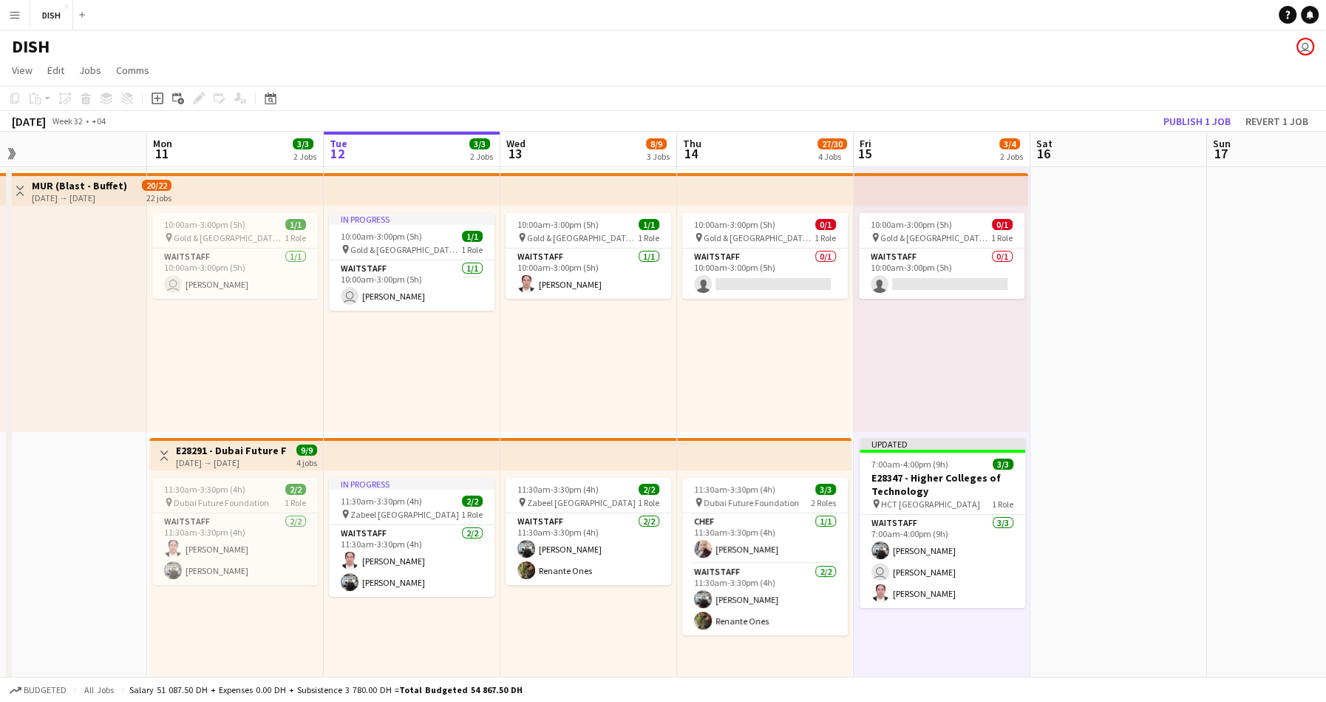
click at [807, 345] on div "10:00am-3:00pm (5h) 0/1 pin Gold & Diamond Park, Sheikh Zayed Rd - Al Quoz - Al…" at bounding box center [765, 319] width 177 height 226
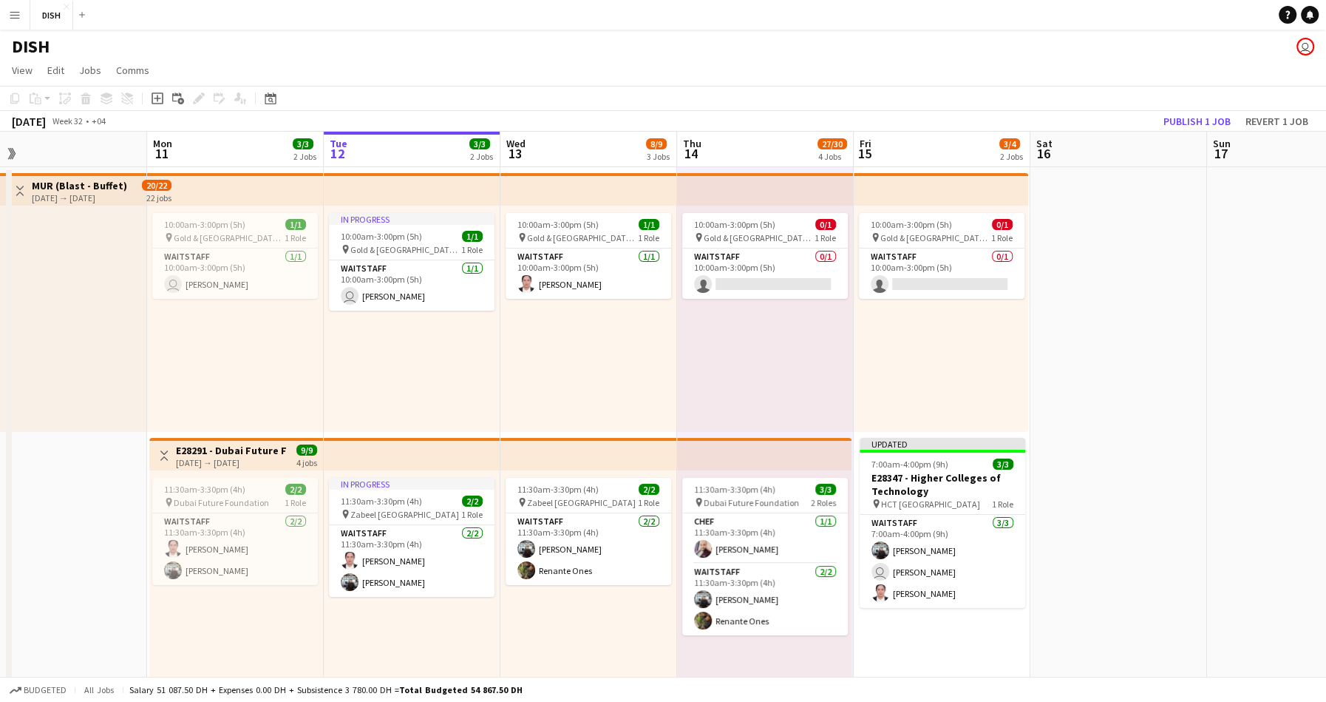
click at [902, 339] on div "10:00am-3:00pm (5h) 0/1 pin Gold & Diamond Park, Sheikh Zayed Rd - Al Quoz - Al…" at bounding box center [941, 319] width 174 height 226
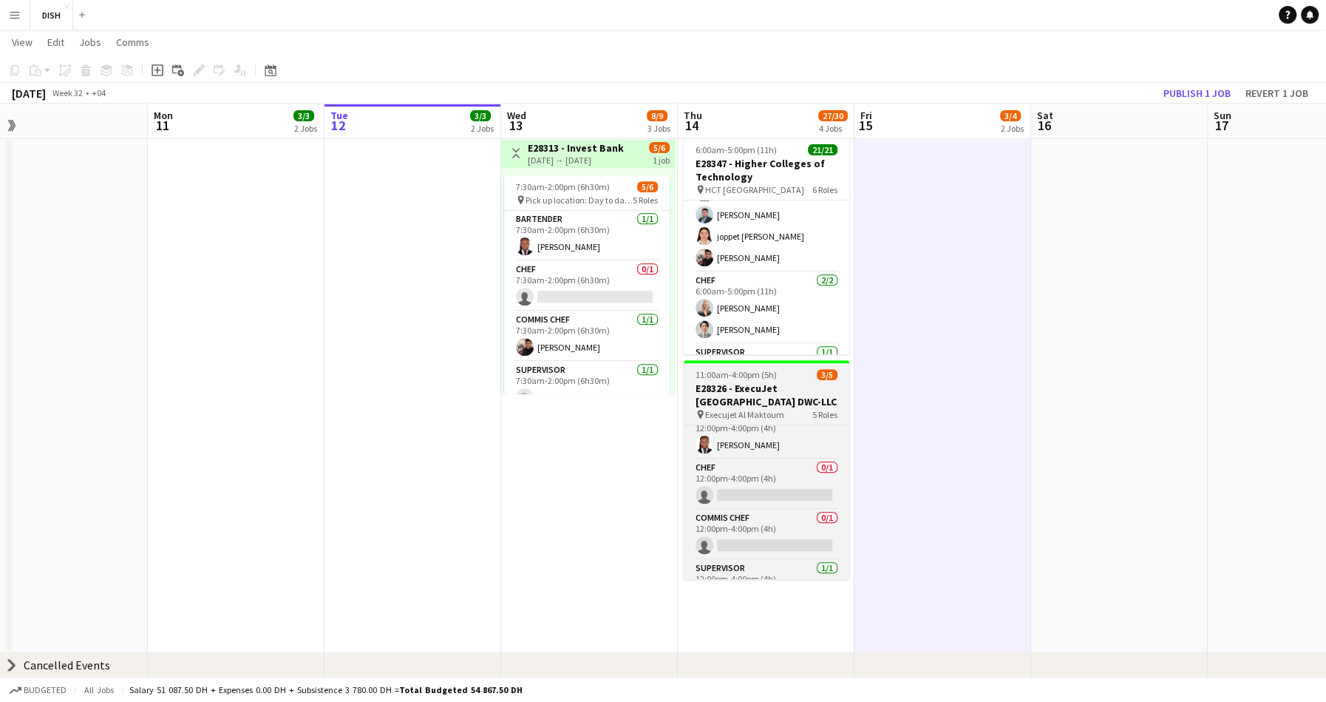
scroll to position [65, 0]
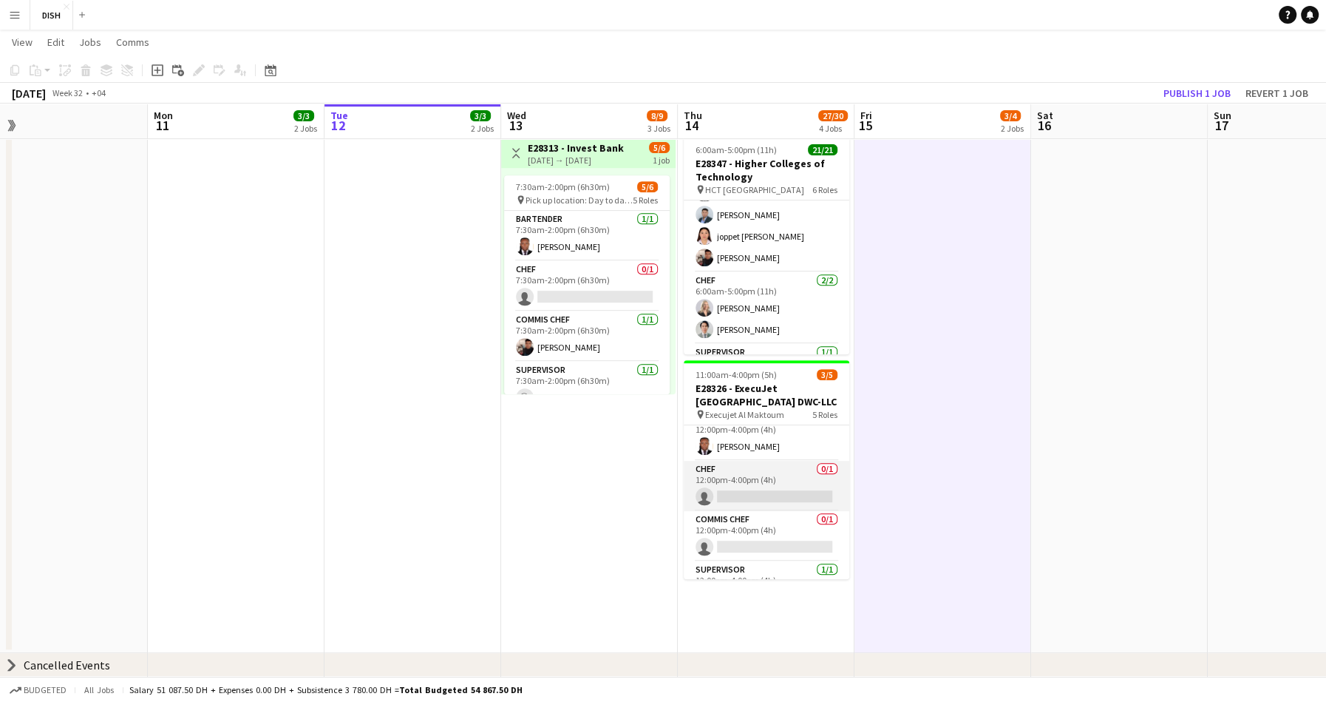
click at [777, 481] on app-card-role "Chef 0/1 12:00pm-4:00pm (4h) single-neutral-actions" at bounding box center [767, 486] width 166 height 50
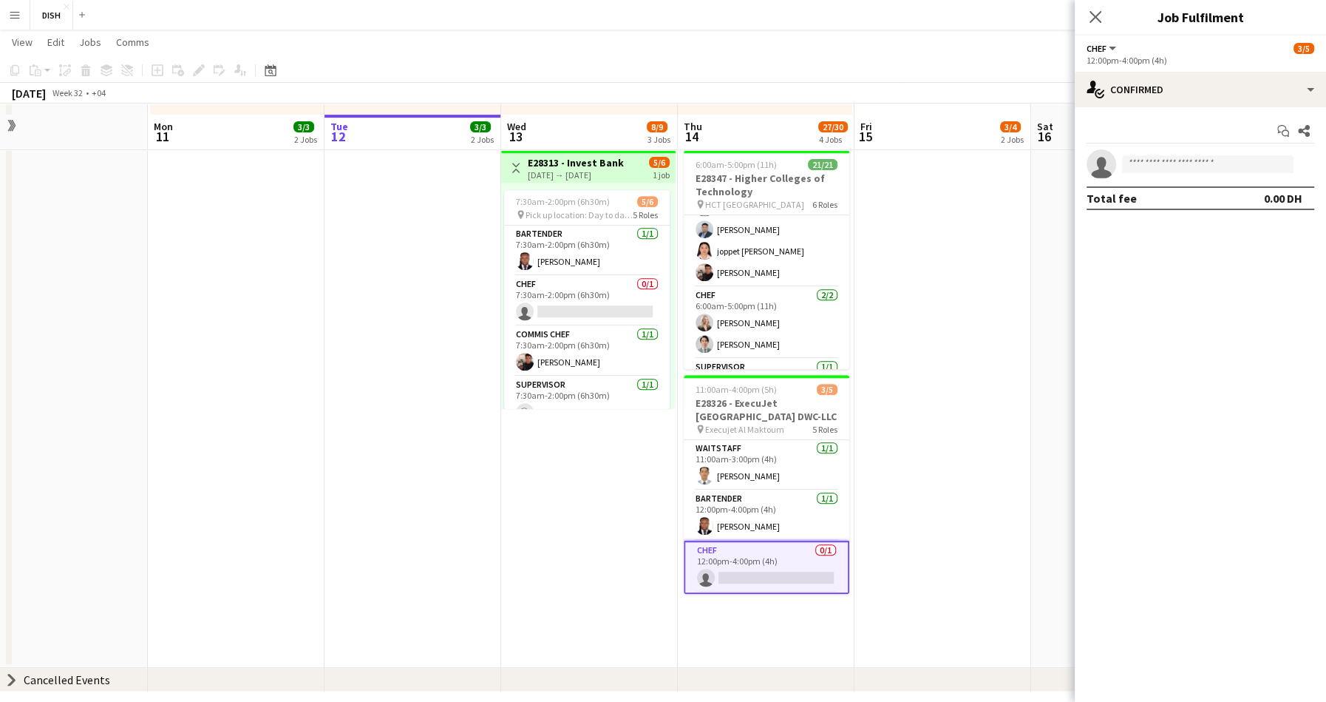
scroll to position [0, 0]
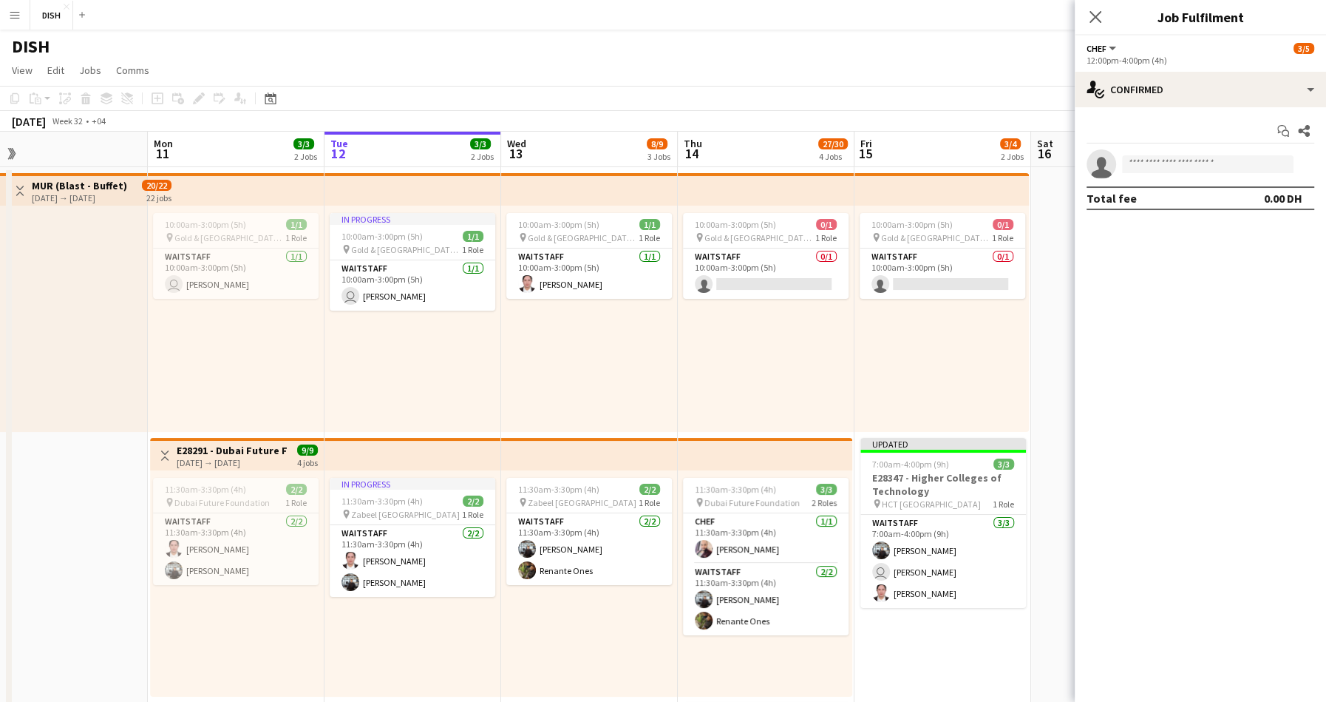
click at [929, 321] on div "10:00am-3:00pm (5h) 0/1 pin Gold & Diamond Park, Sheikh Zayed Rd - Al Quoz - Al…" at bounding box center [942, 319] width 174 height 226
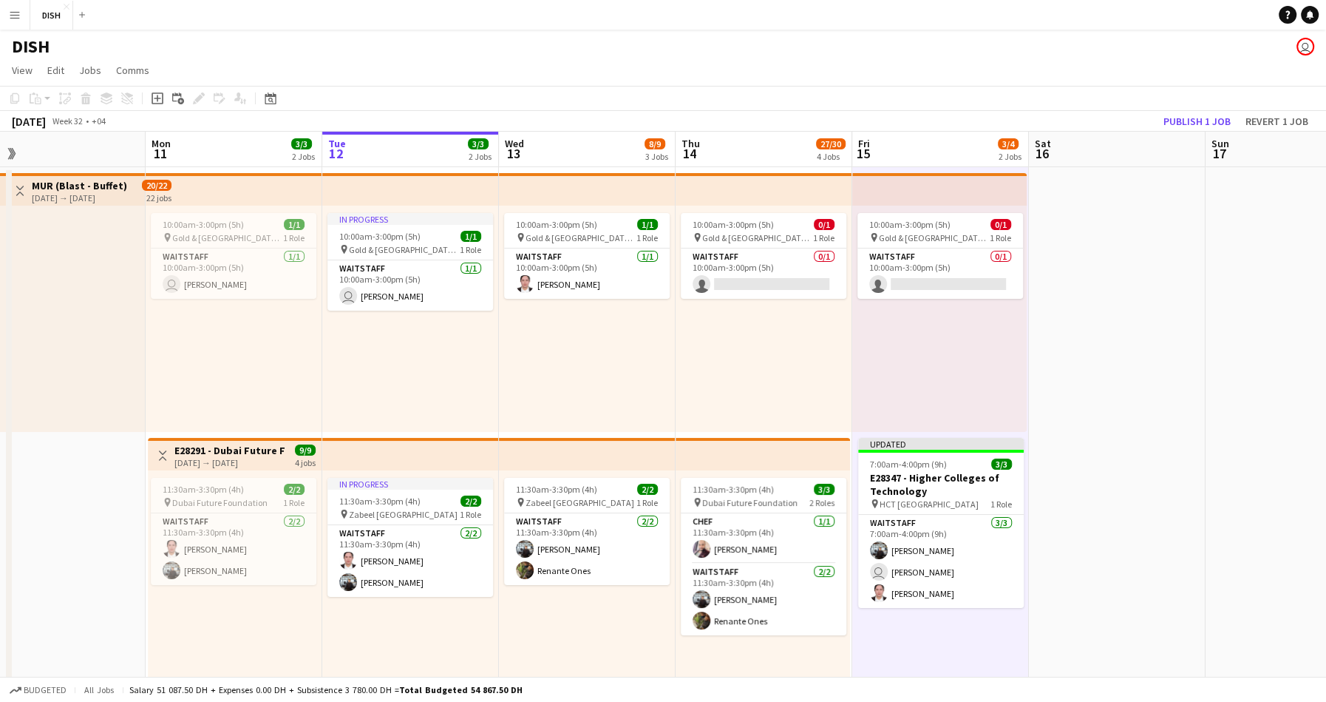
click at [832, 339] on div "10:00am-3:00pm (5h) 0/1 pin Gold & Diamond Park, Sheikh Zayed Rd - Al Quoz - Al…" at bounding box center [764, 319] width 177 height 226
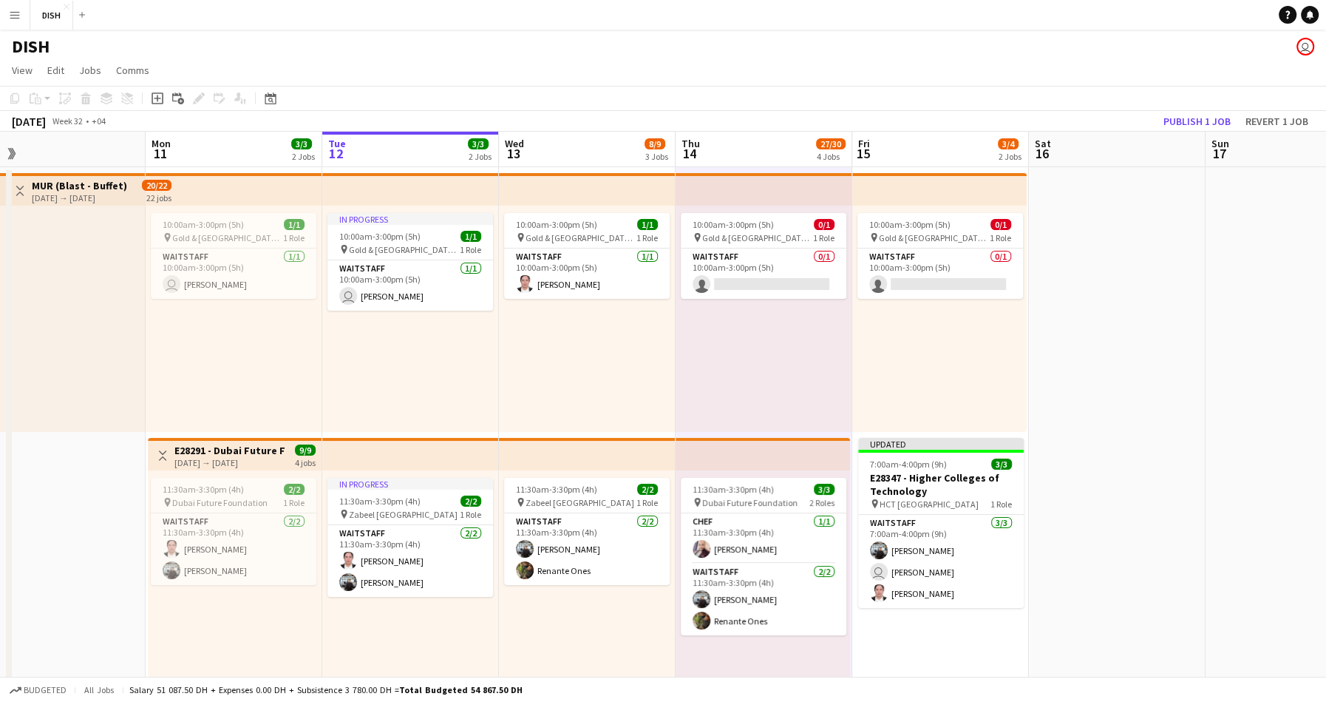
click at [893, 333] on div "10:00am-3:00pm (5h) 0/1 pin Gold & Diamond Park, Sheikh Zayed Rd - Al Quoz - Al…" at bounding box center [939, 319] width 174 height 226
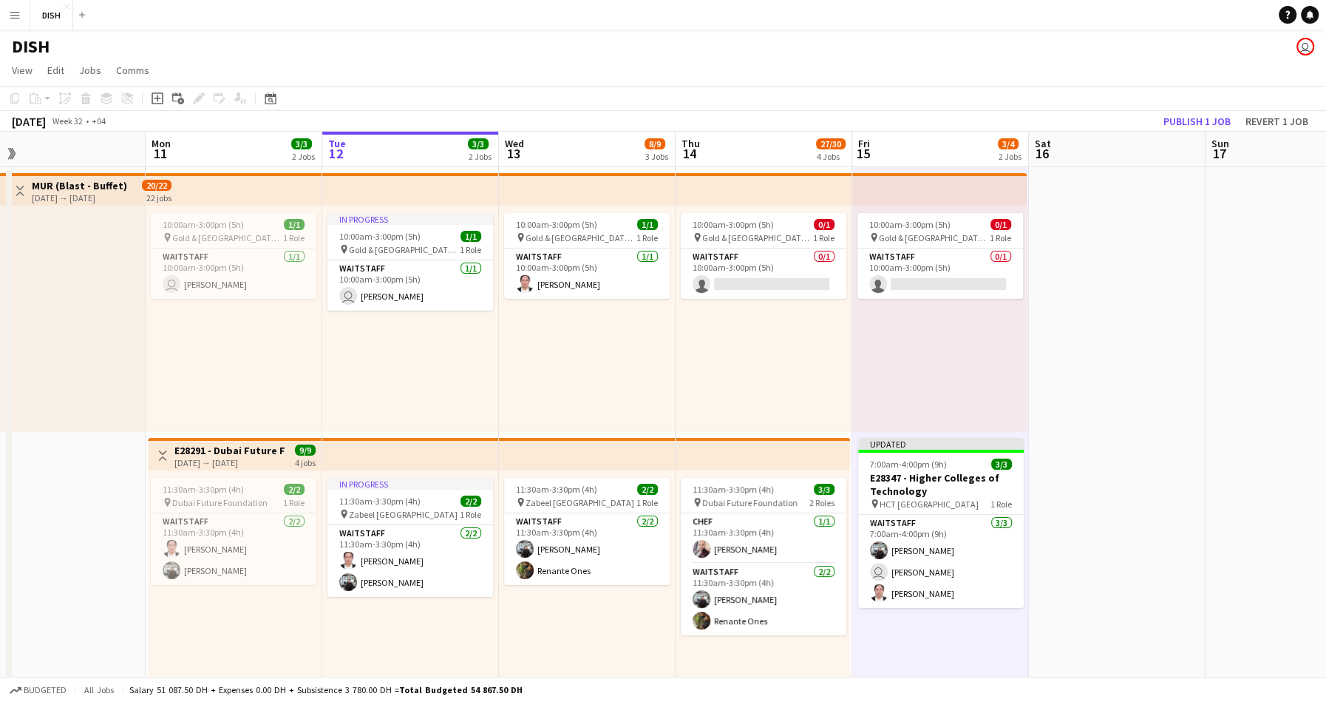
click at [833, 336] on div "10:00am-3:00pm (5h) 0/1 pin Gold & Diamond Park, Sheikh Zayed Rd - Al Quoz - Al…" at bounding box center [764, 319] width 177 height 226
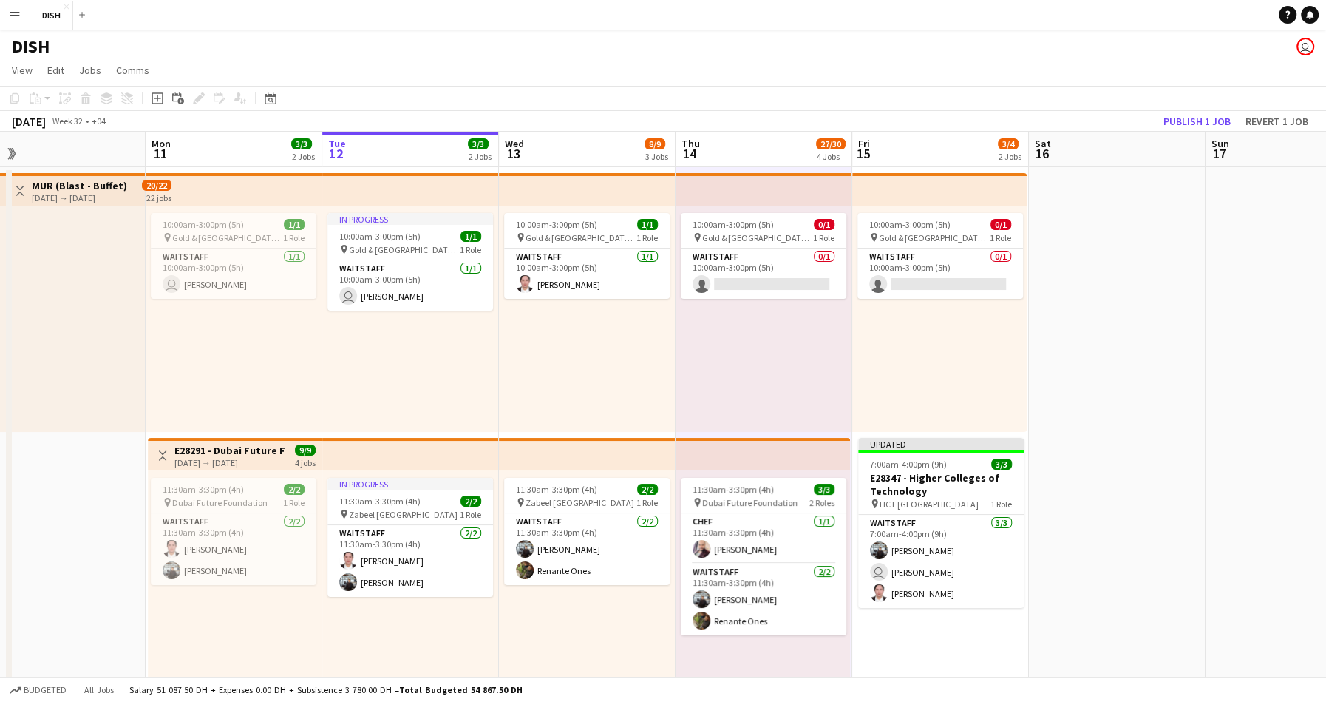
click at [879, 333] on div "10:00am-3:00pm (5h) 0/1 pin Gold & Diamond Park, Sheikh Zayed Rd - Al Quoz - Al…" at bounding box center [939, 319] width 174 height 226
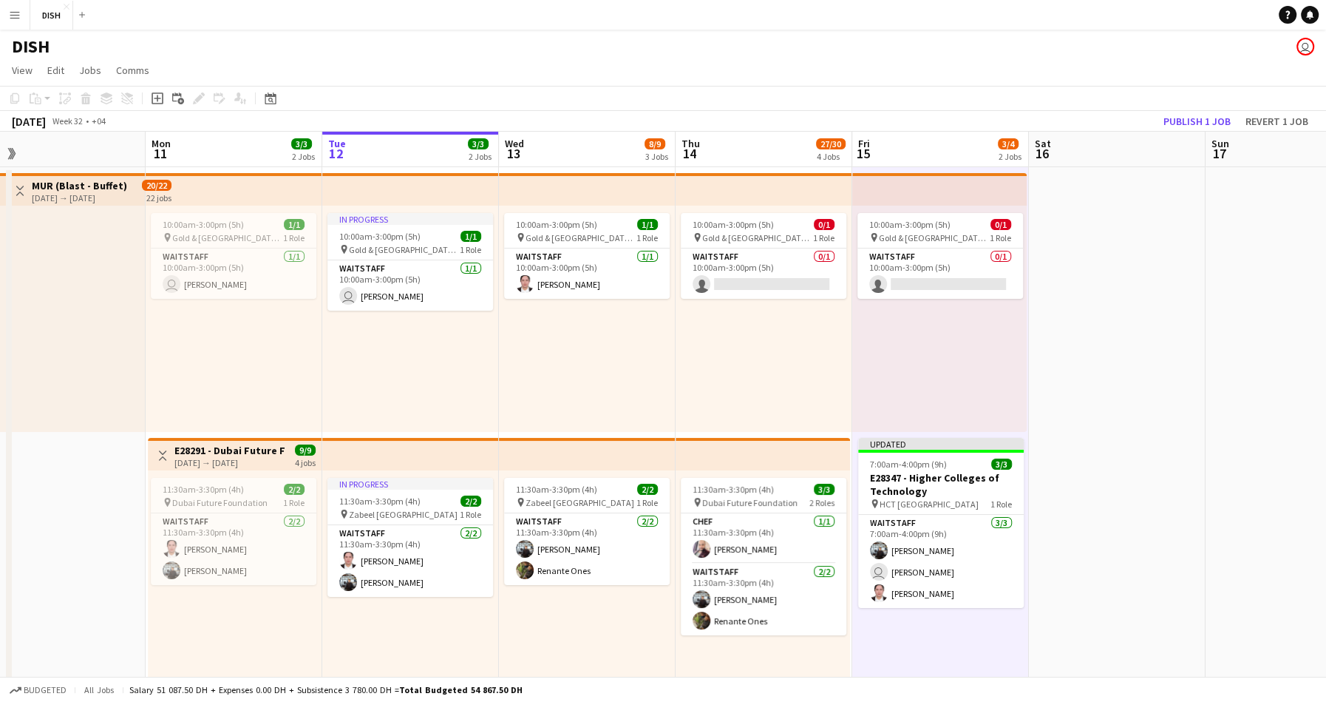
click at [817, 330] on div "10:00am-3:00pm (5h) 0/1 pin Gold & Diamond Park, Sheikh Zayed Rd - Al Quoz - Al…" at bounding box center [764, 319] width 177 height 226
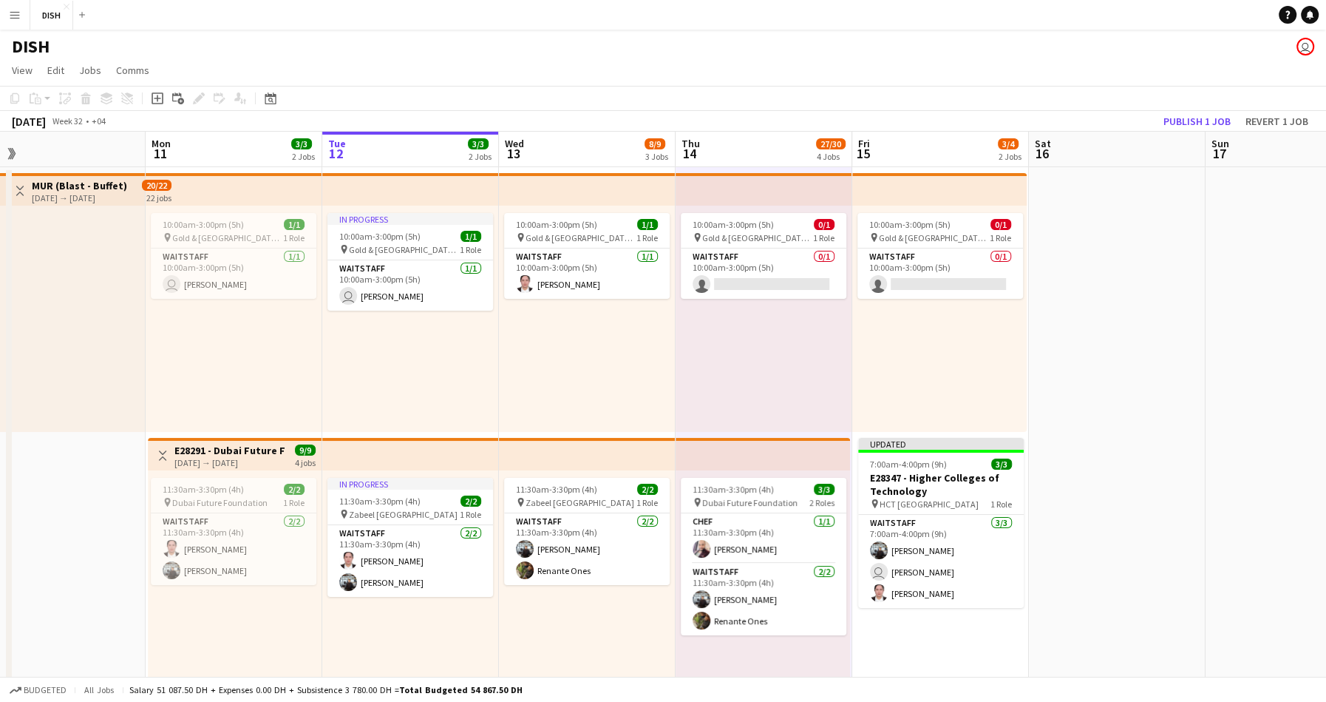
click at [877, 328] on div "10:00am-3:00pm (5h) 0/1 pin Gold & Diamond Park, Sheikh Zayed Rd - Al Quoz - Al…" at bounding box center [939, 319] width 174 height 226
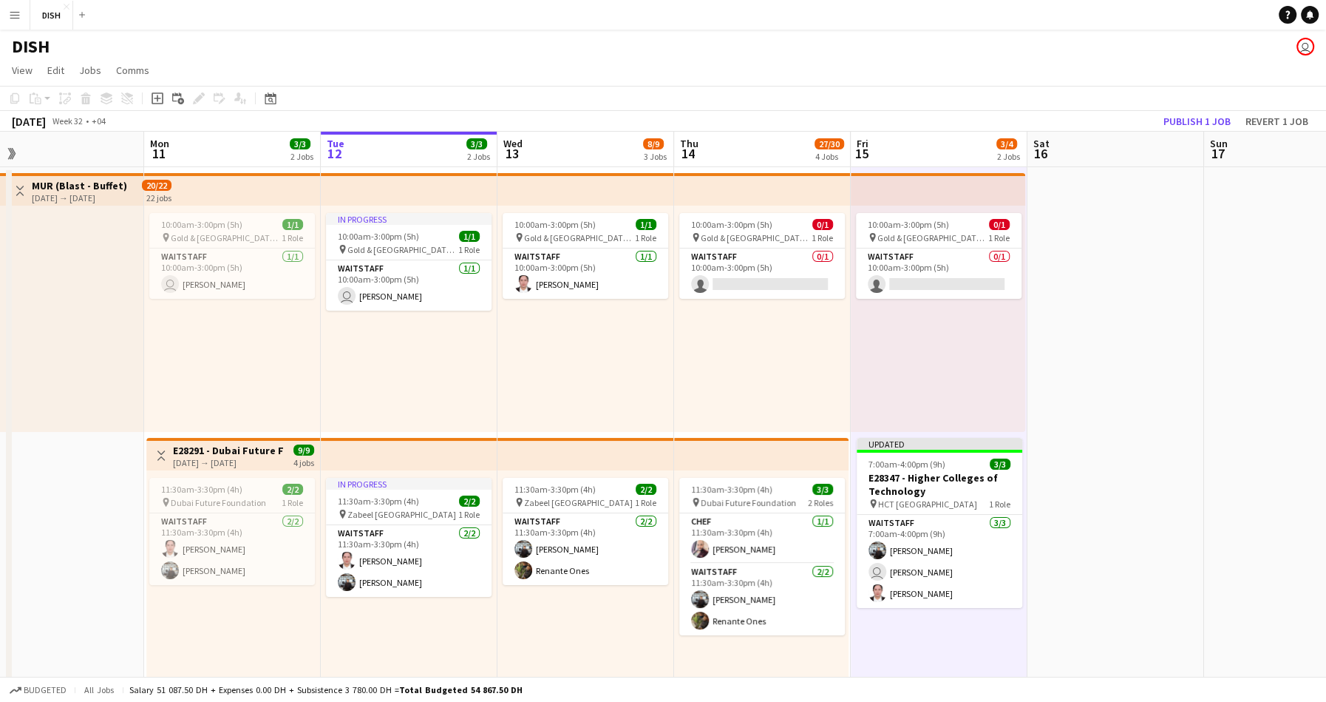
click at [812, 330] on div "10:00am-3:00pm (5h) 0/1 pin Gold & Diamond Park, Sheikh Zayed Rd - Al Quoz - Al…" at bounding box center [762, 319] width 177 height 226
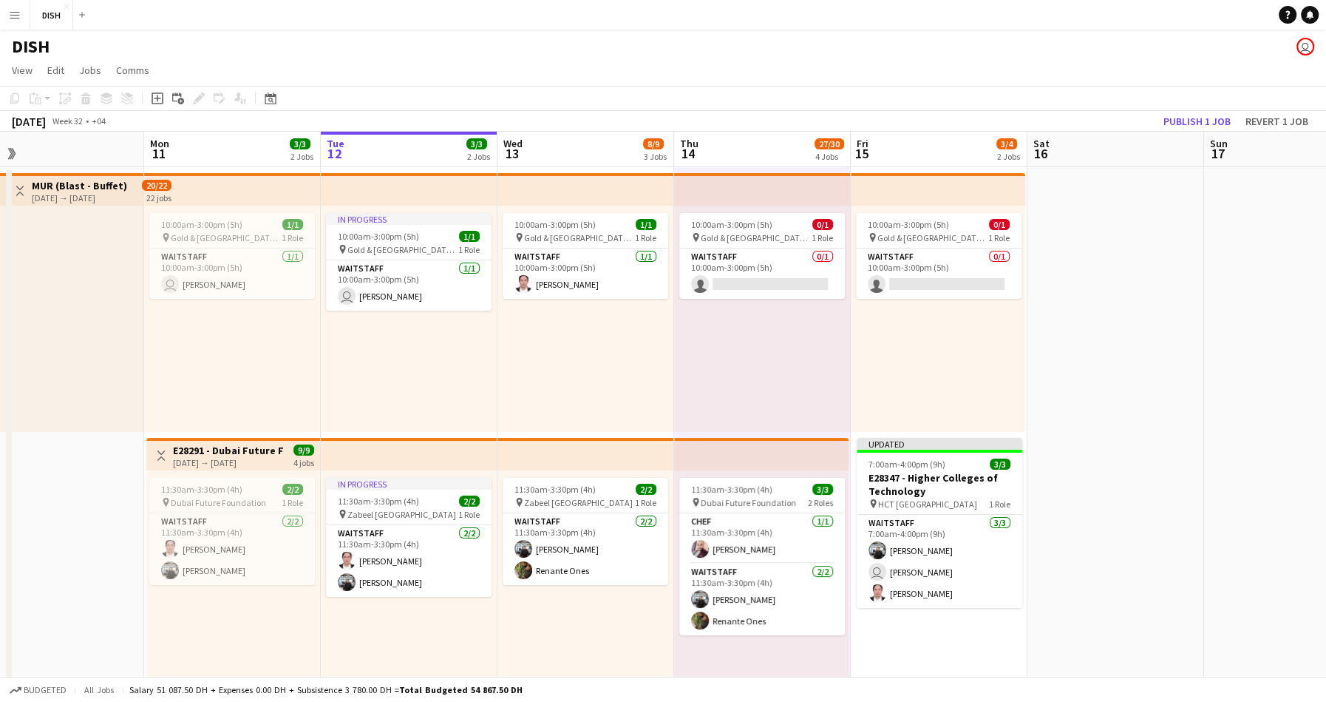
click at [920, 336] on div "10:00am-3:00pm (5h) 0/1 pin Gold & Diamond Park, Sheikh Zayed Rd - Al Quoz - Al…" at bounding box center [938, 319] width 174 height 226
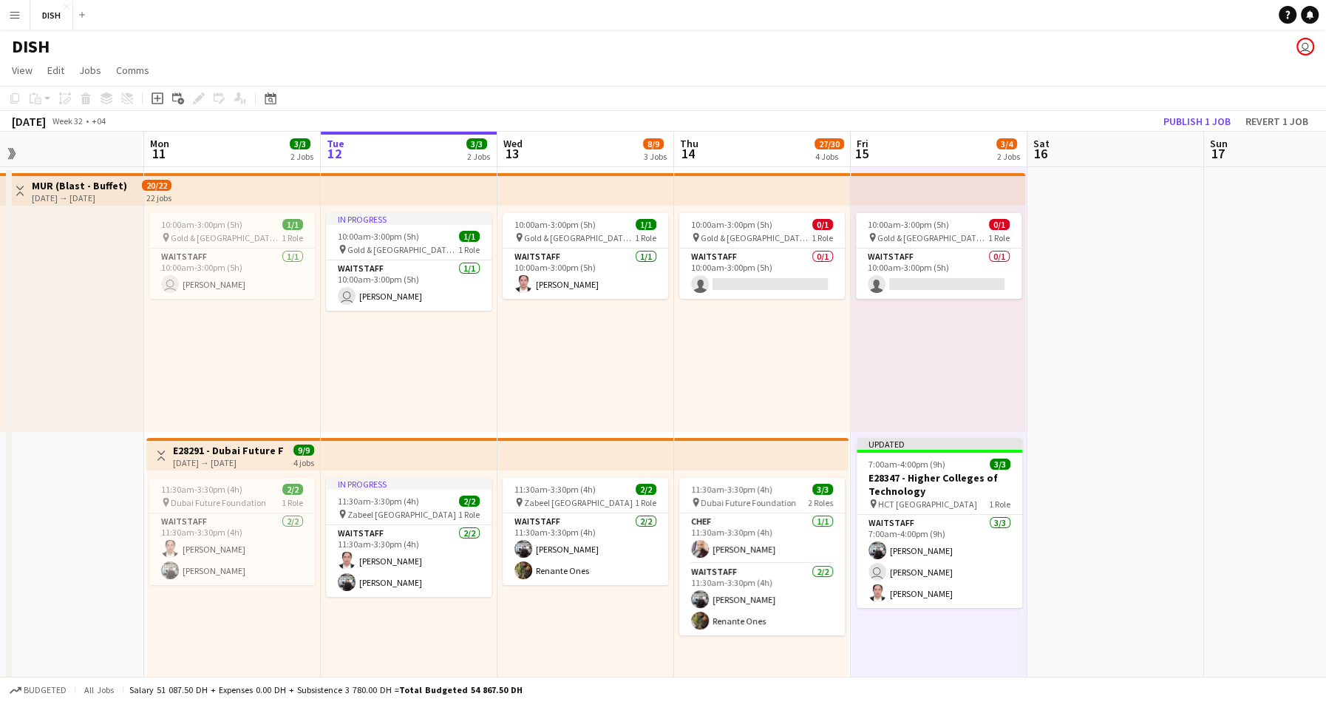
scroll to position [0, 385]
click at [787, 342] on div "10:00am-3:00pm (5h) 0/1 pin Gold & Diamond Park, Sheikh Zayed Rd - Al Quoz - Al…" at bounding box center [763, 319] width 177 height 226
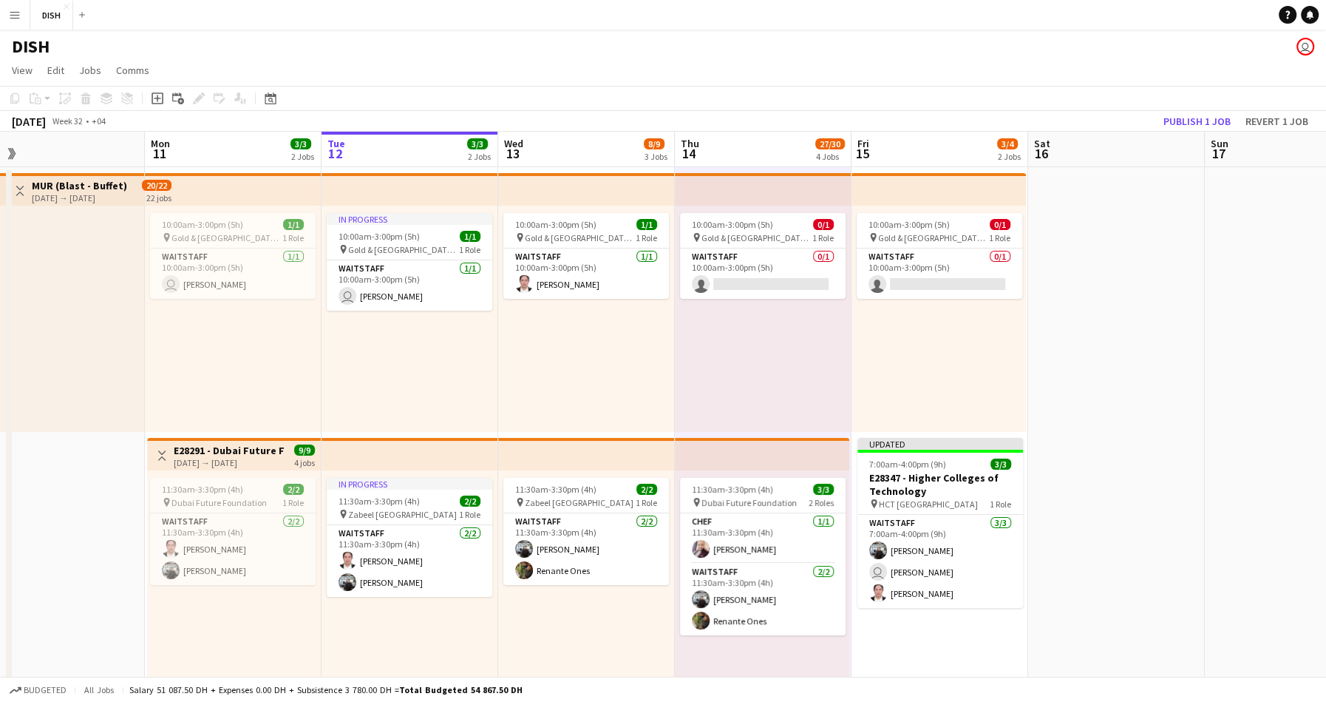
scroll to position [0, 383]
click at [894, 331] on div "10:00am-3:00pm (5h) 0/1 pin Gold & Diamond Park, Sheikh Zayed Rd - Al Quoz - Al…" at bounding box center [940, 319] width 174 height 226
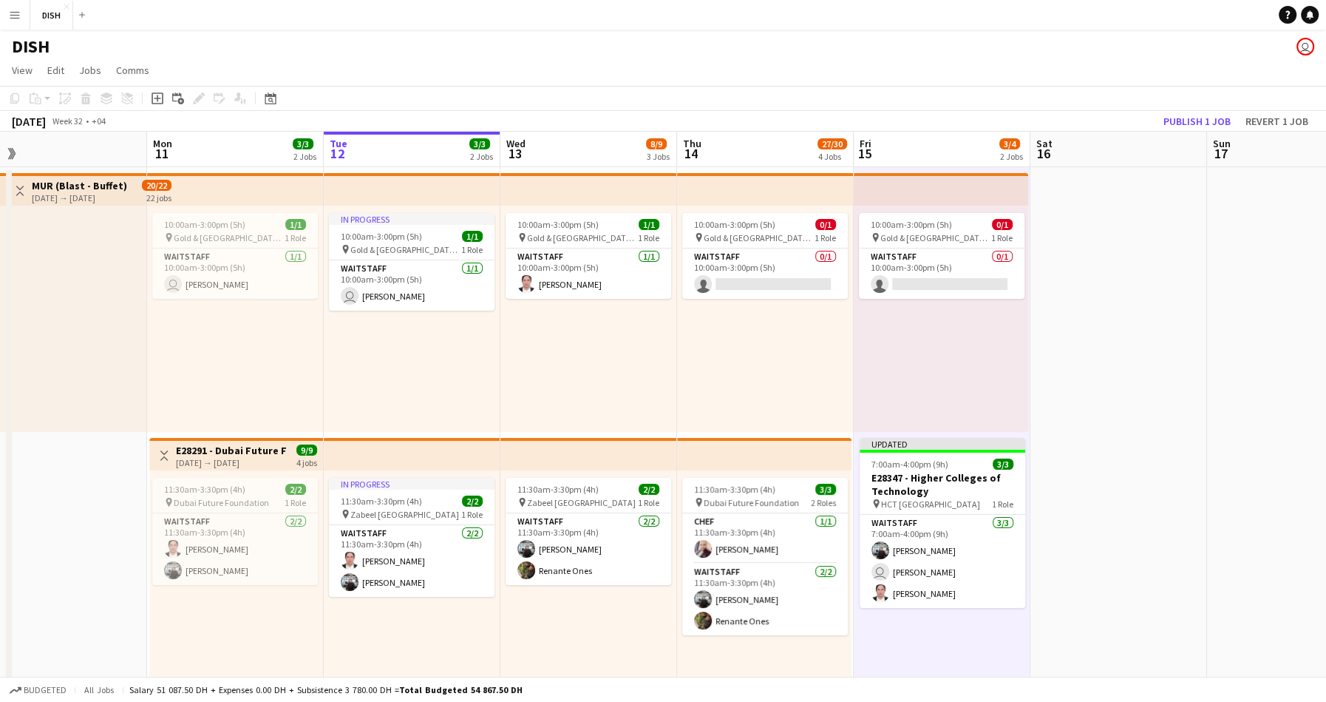
click at [811, 320] on div "10:00am-3:00pm (5h) 0/1 pin Gold & Diamond Park, Sheikh Zayed Rd - Al Quoz - Al…" at bounding box center [765, 319] width 177 height 226
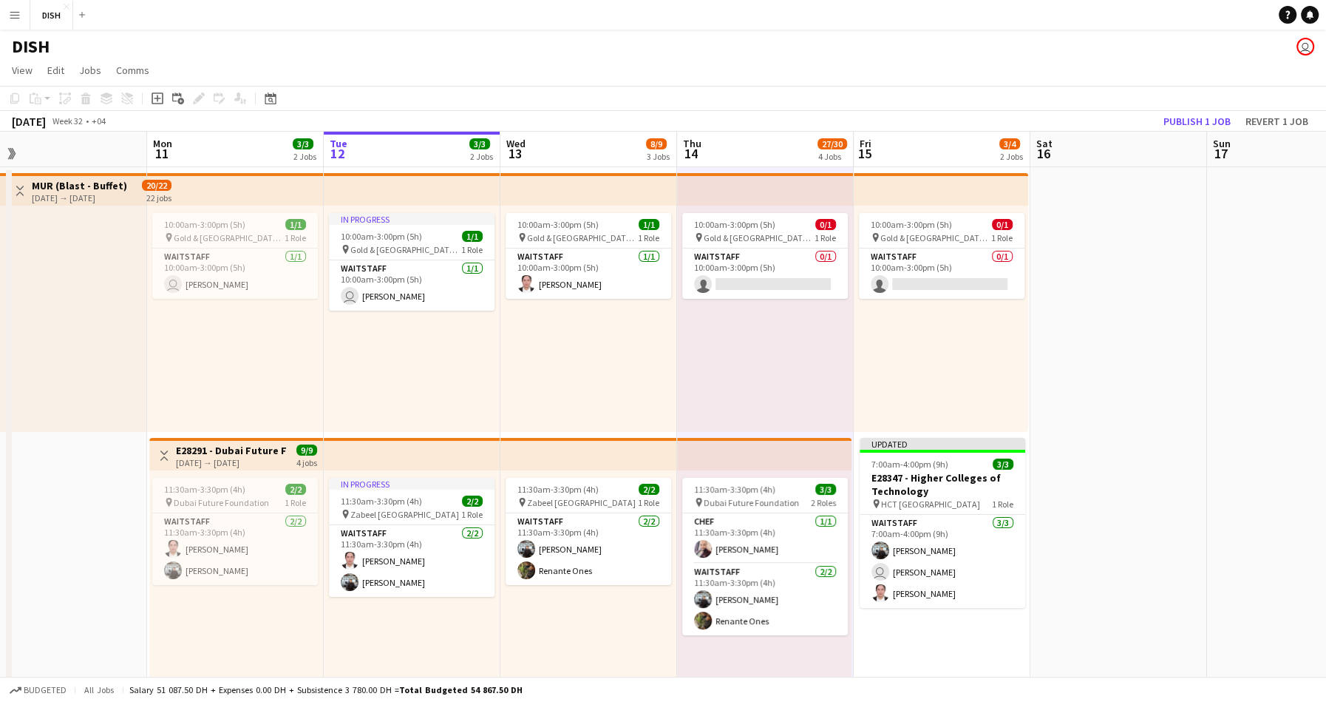
click at [917, 331] on div "10:00am-3:00pm (5h) 0/1 pin Gold & Diamond Park, Sheikh Zayed Rd - Al Quoz - Al…" at bounding box center [941, 319] width 174 height 226
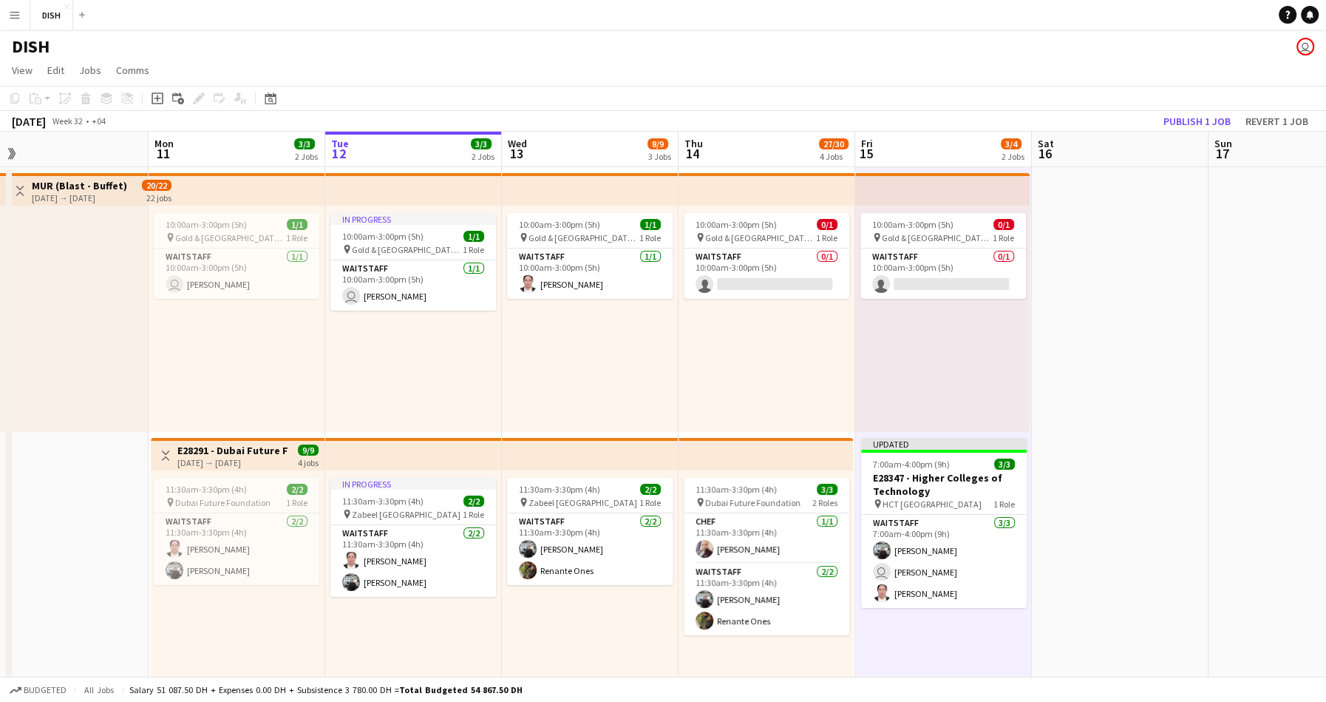
click at [812, 330] on div "10:00am-3:00pm (5h) 0/1 pin Gold & Diamond Park, Sheikh Zayed Rd - Al Quoz - Al…" at bounding box center [767, 319] width 177 height 226
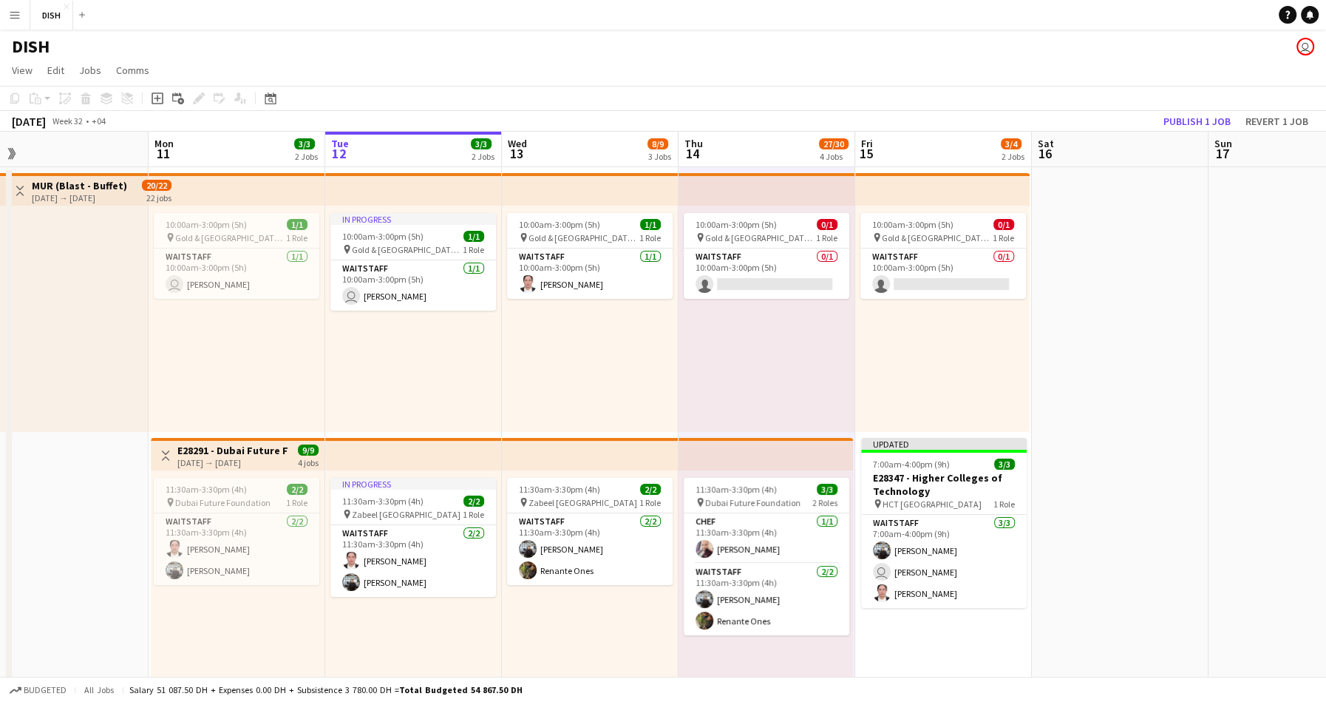
drag, startPoint x: 607, startPoint y: 356, endPoint x: 551, endPoint y: 348, distance: 56.7
click at [606, 356] on div "10:00am-3:00pm (5h) 1/1 pin Gold & Diamond Park, Sheikh Zayed Rd - Al Quoz - Al…" at bounding box center [590, 319] width 177 height 226
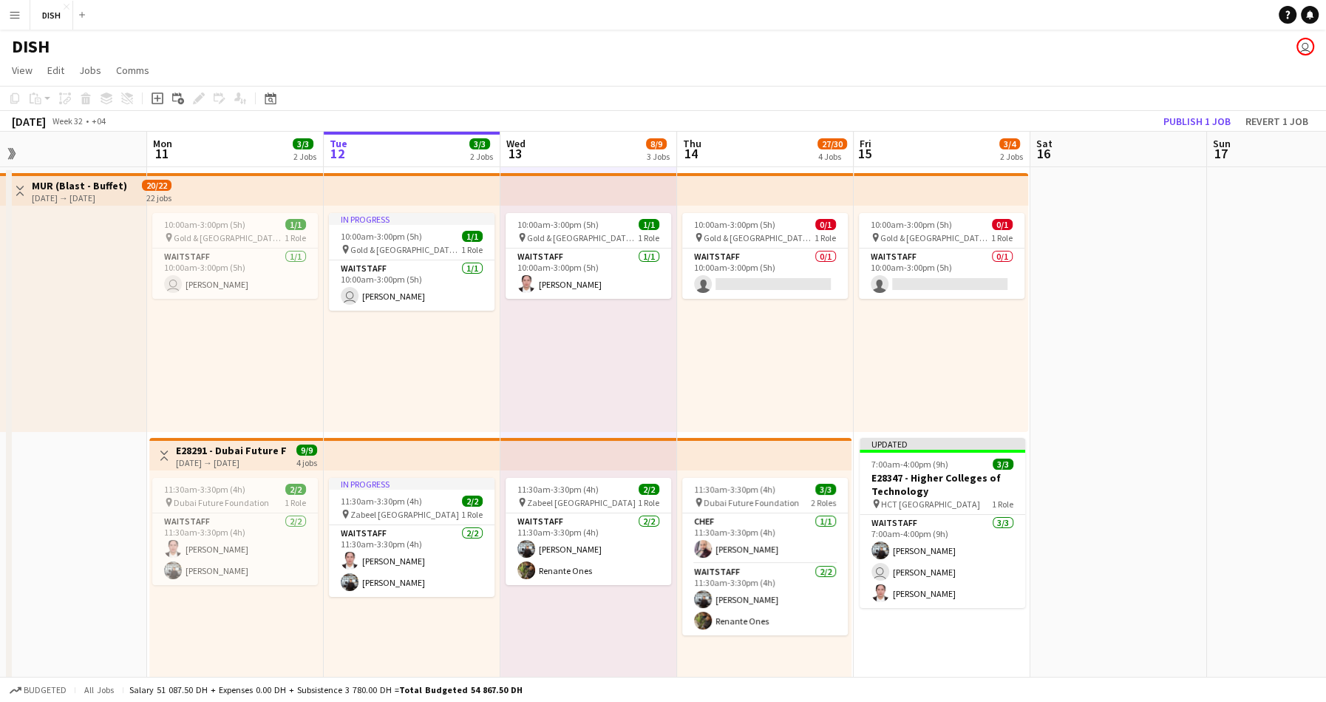
drag, startPoint x: 435, startPoint y: 362, endPoint x: 319, endPoint y: 358, distance: 116.1
click at [435, 362] on div "In progress 10:00am-3:00pm (5h) 1/1 pin Gold & Diamond Park, Sheikh Zayed Rd - …" at bounding box center [412, 319] width 177 height 226
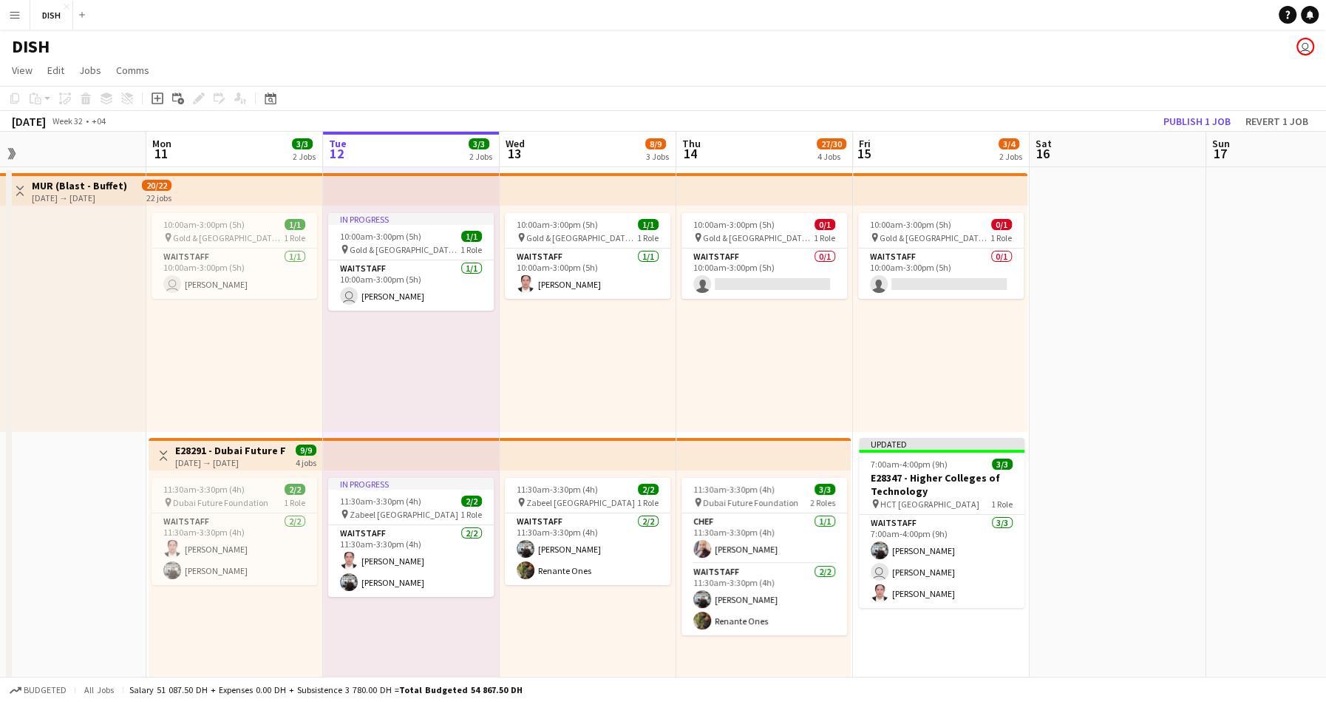
click at [235, 364] on div "10:00am-3:00pm (5h) 1/1 pin Gold & Diamond Park, Sheikh Zayed Rd - Al Quoz - Al…" at bounding box center [234, 319] width 177 height 226
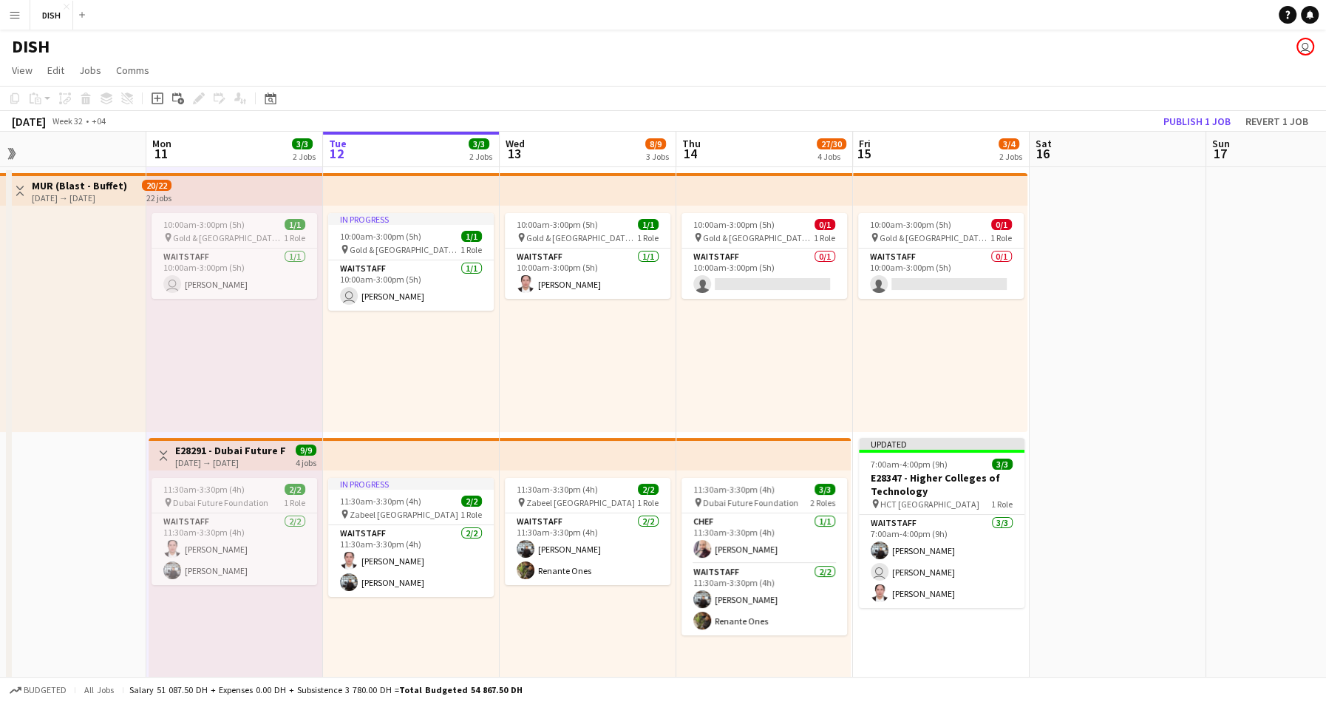
scroll to position [0, 382]
click at [356, 359] on div "In progress 10:00am-3:00pm (5h) 1/1 pin Gold & Diamond Park, Sheikh Zayed Rd - …" at bounding box center [413, 319] width 177 height 226
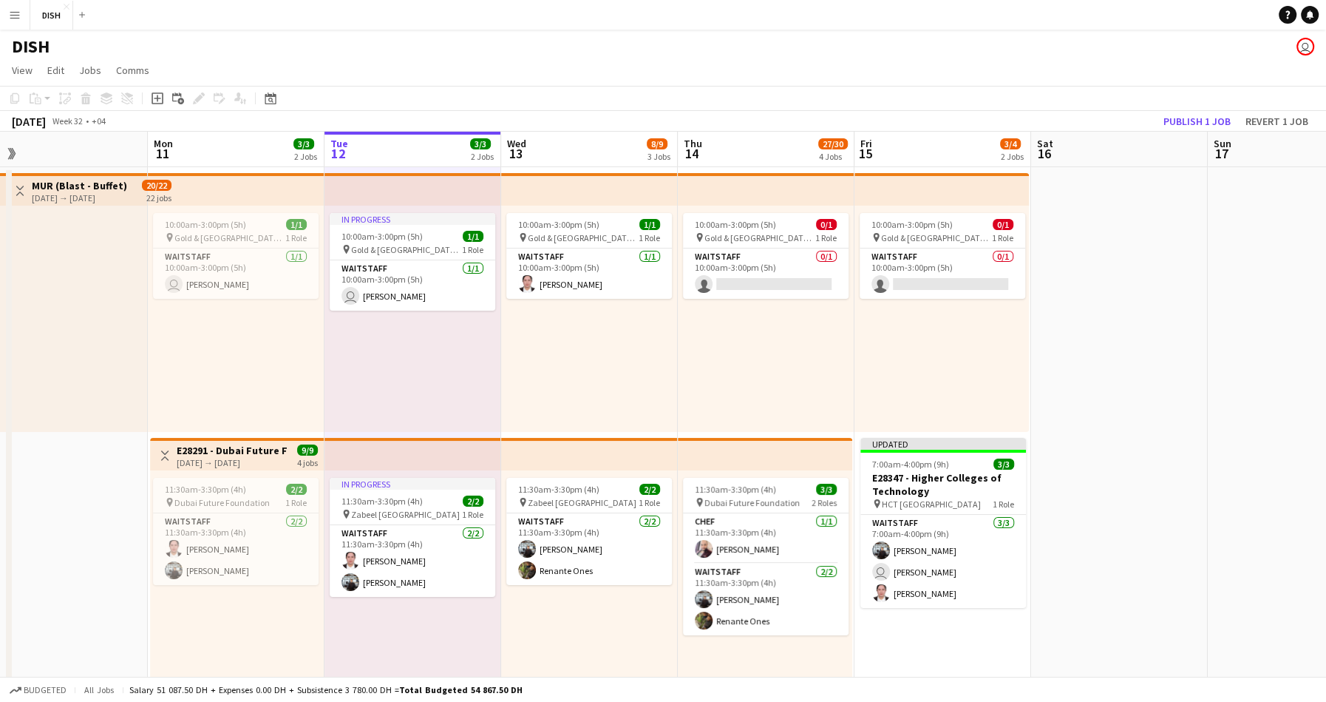
click at [581, 375] on div "10:00am-3:00pm (5h) 1/1 pin Gold & Diamond Park, Sheikh Zayed Rd - Al Quoz - Al…" at bounding box center [589, 319] width 177 height 226
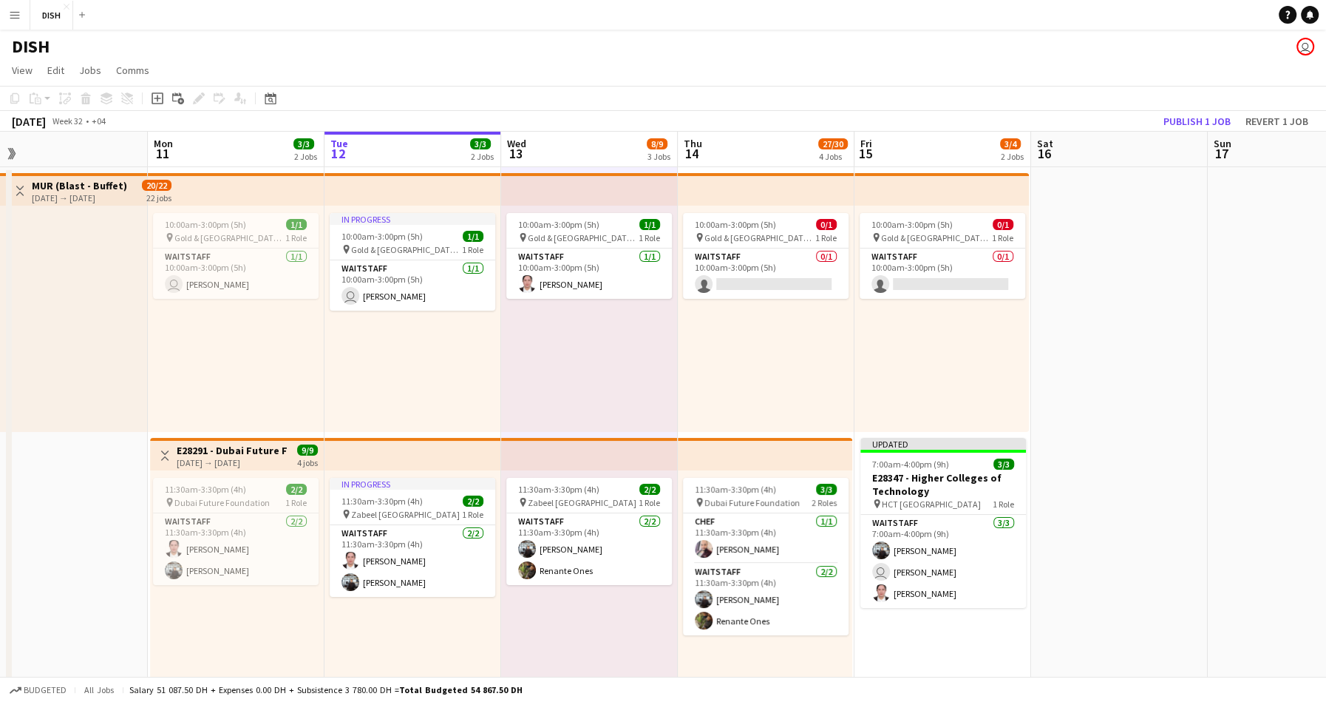
click at [791, 379] on div "10:00am-3:00pm (5h) 0/1 pin Gold & Diamond Park, Sheikh Zayed Rd - Al Quoz - Al…" at bounding box center [766, 319] width 177 height 226
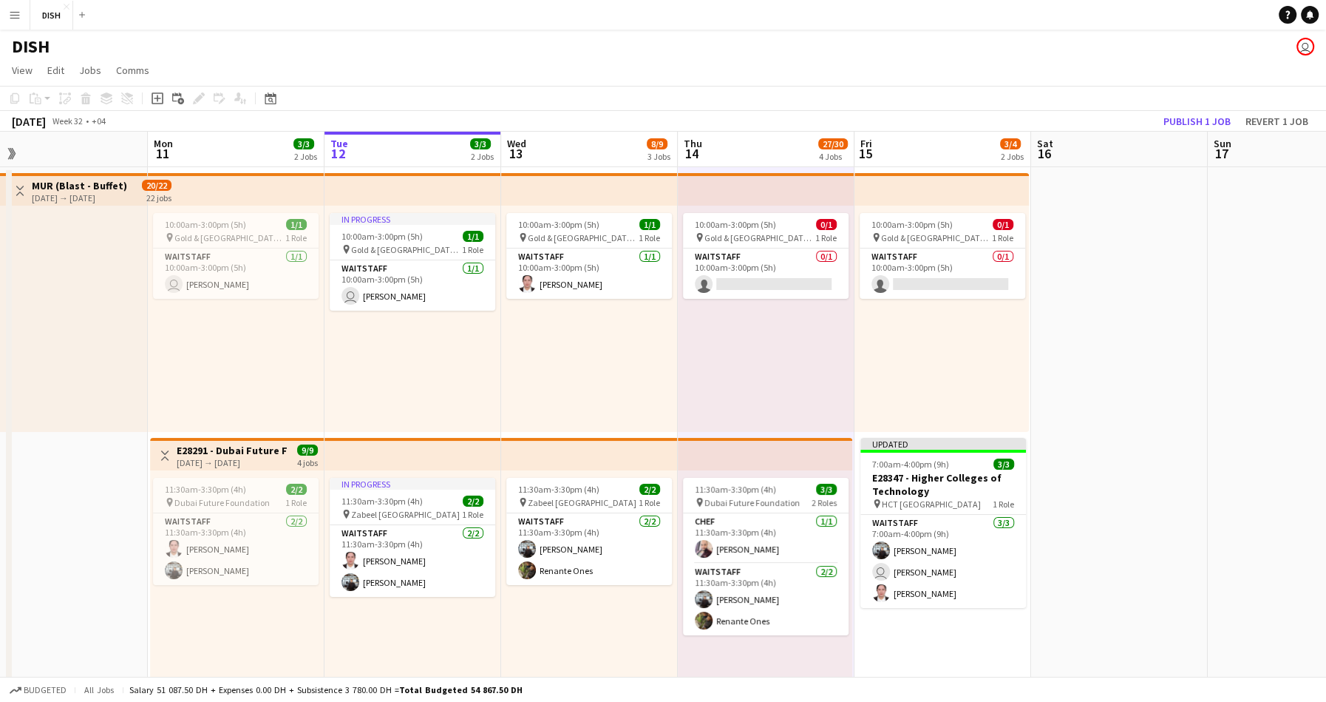
scroll to position [0, 381]
click at [954, 350] on div "10:00am-3:00pm (5h) 0/1 pin Gold & Diamond Park, Sheikh Zayed Rd - Al Quoz - Al…" at bounding box center [942, 319] width 174 height 226
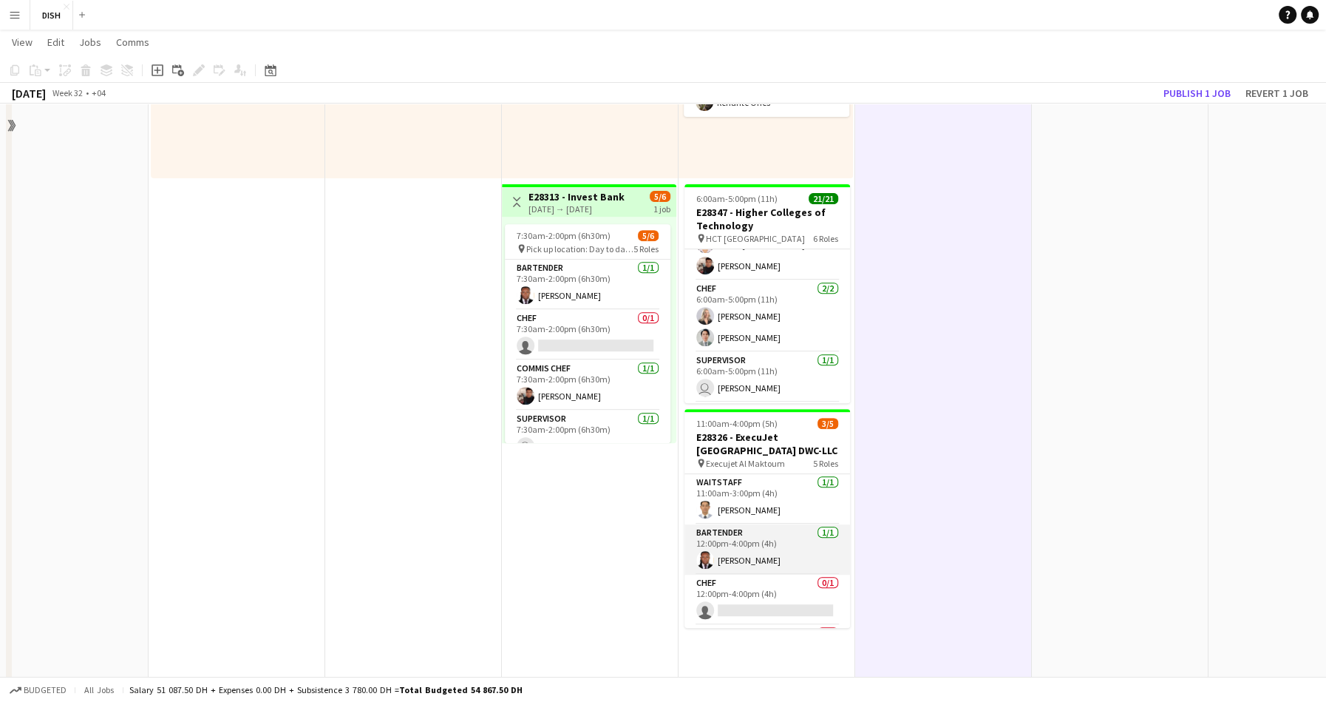
scroll to position [520, 0]
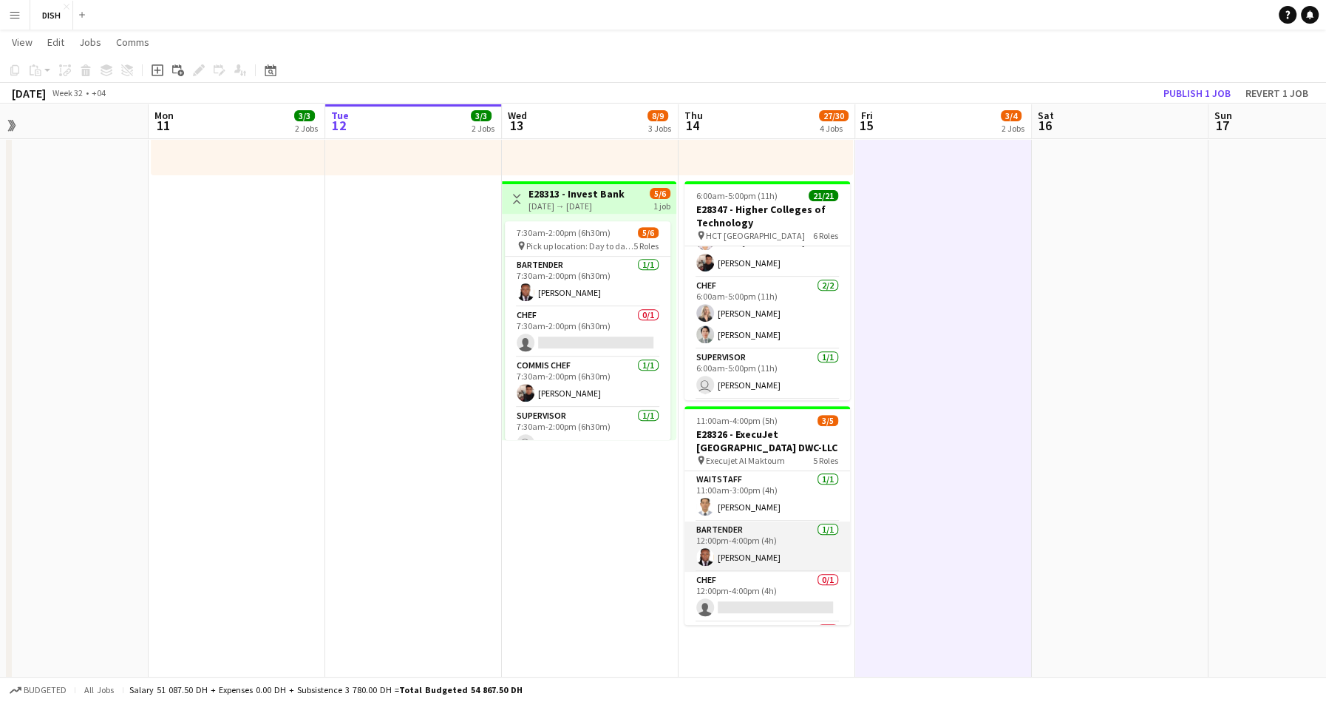
click at [784, 529] on app-card-role "Bartender 1/1 12:00pm-4:00pm (4h) Darwin Dorsu" at bounding box center [768, 546] width 166 height 50
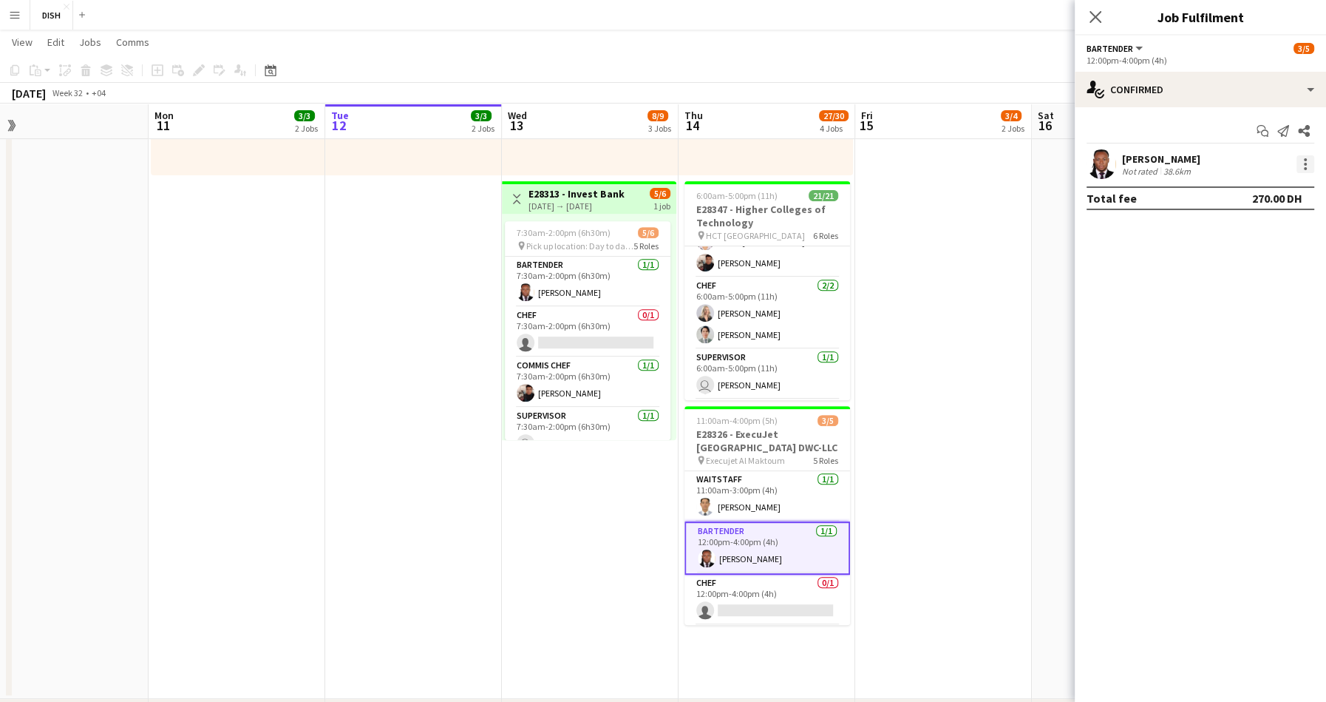
click at [1304, 159] on div at bounding box center [1305, 159] width 3 height 3
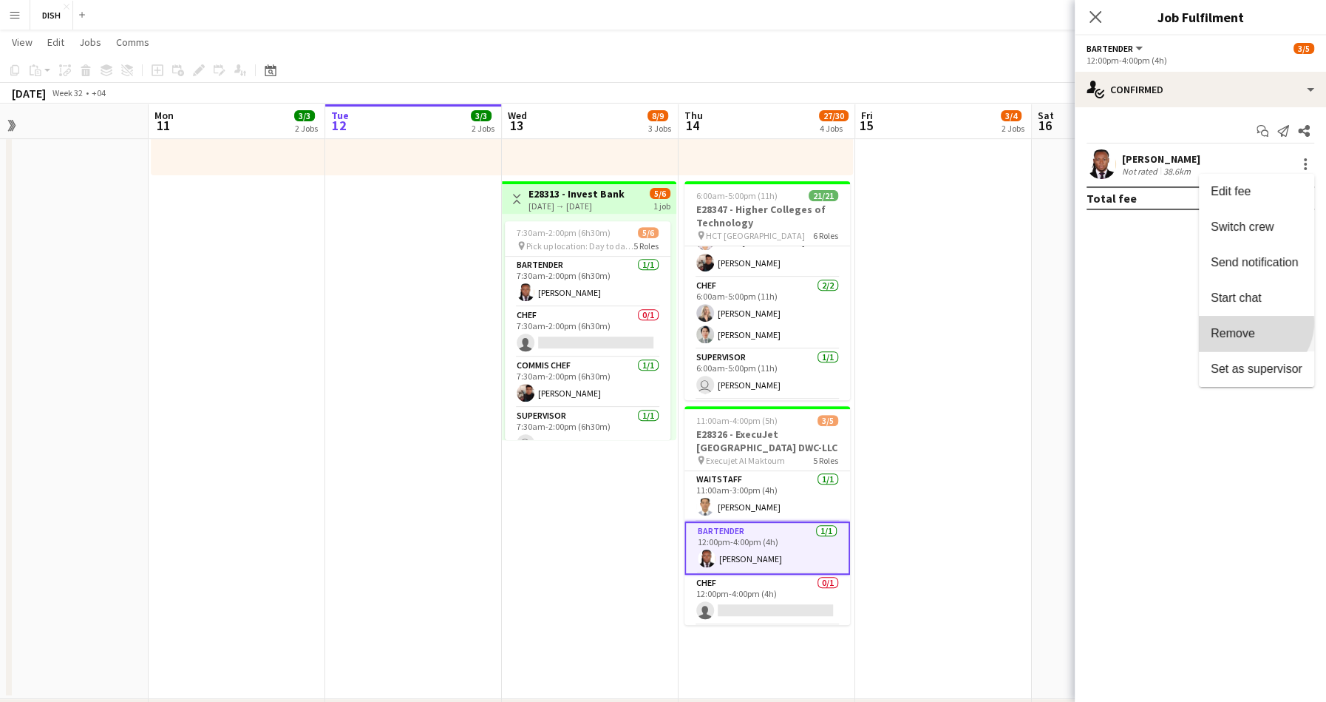
click at [1276, 322] on button "Remove" at bounding box center [1256, 333] width 115 height 35
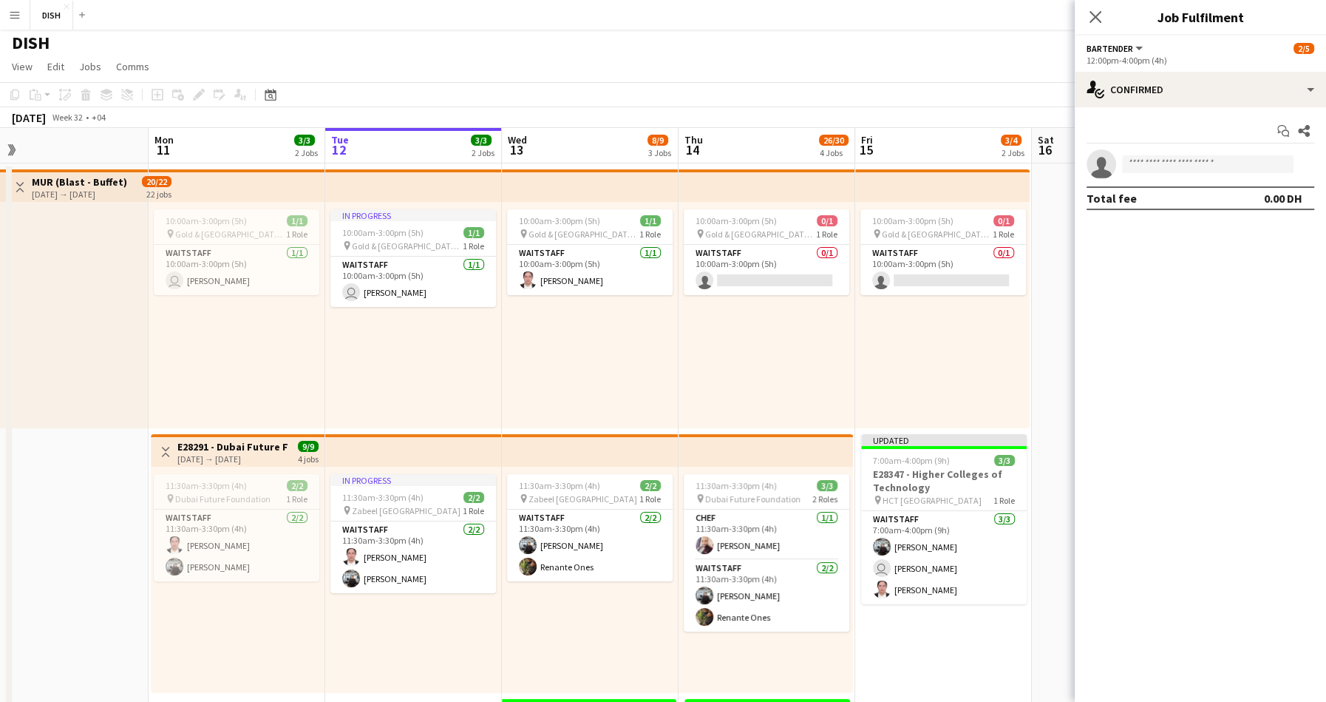
scroll to position [0, 0]
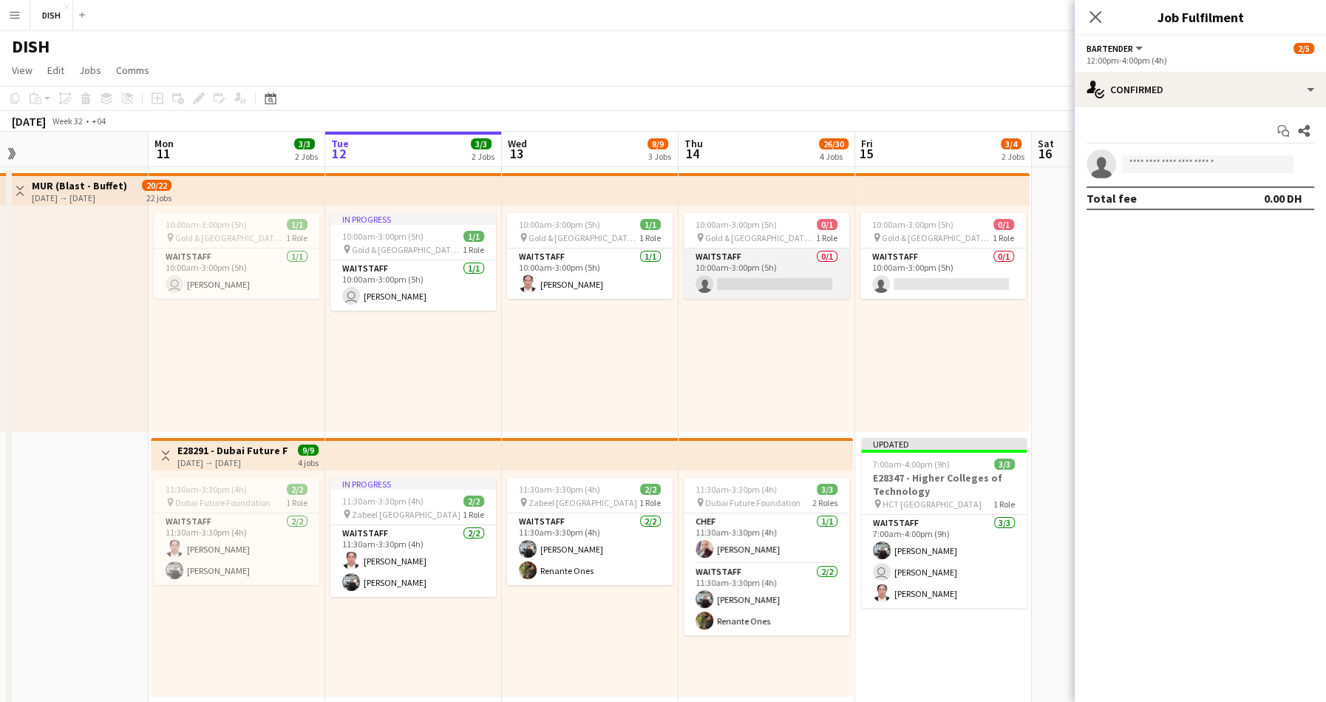
click at [750, 265] on app-card-role "Waitstaff 0/1 10:00am-3:00pm (5h) single-neutral-actions" at bounding box center [767, 273] width 166 height 50
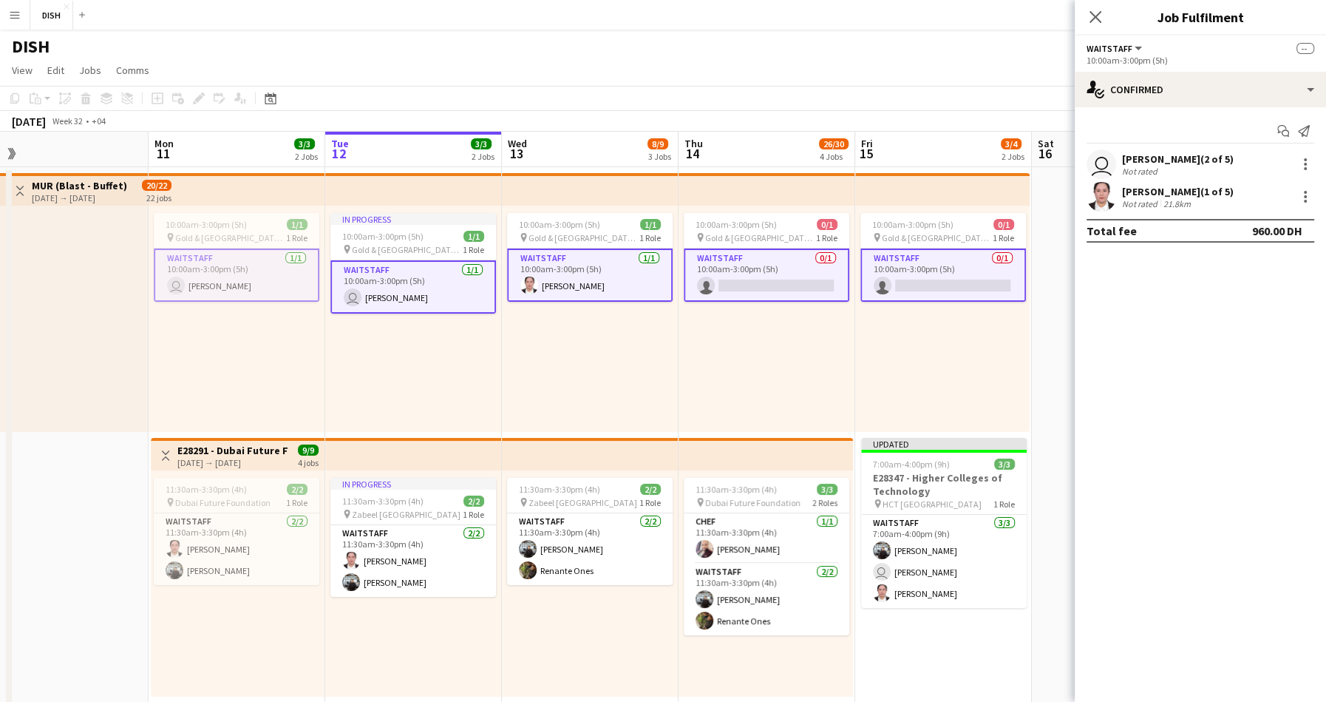
click at [813, 265] on app-card-role "Waitstaff 0/1 10:00am-3:00pm (5h) single-neutral-actions" at bounding box center [767, 274] width 166 height 53
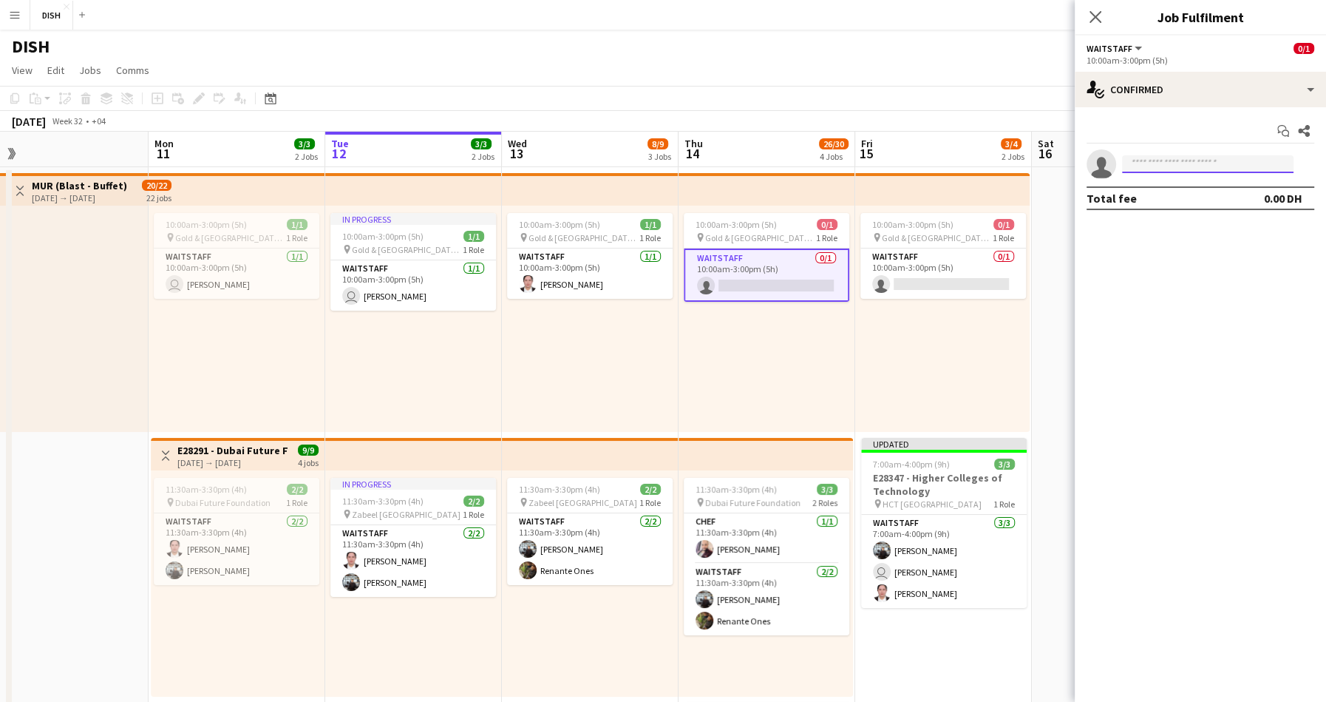
click at [1178, 160] on input at bounding box center [1208, 164] width 172 height 18
type input "******"
click at [1168, 220] on span "[PHONE_NUMBER]" at bounding box center [1208, 223] width 148 height 12
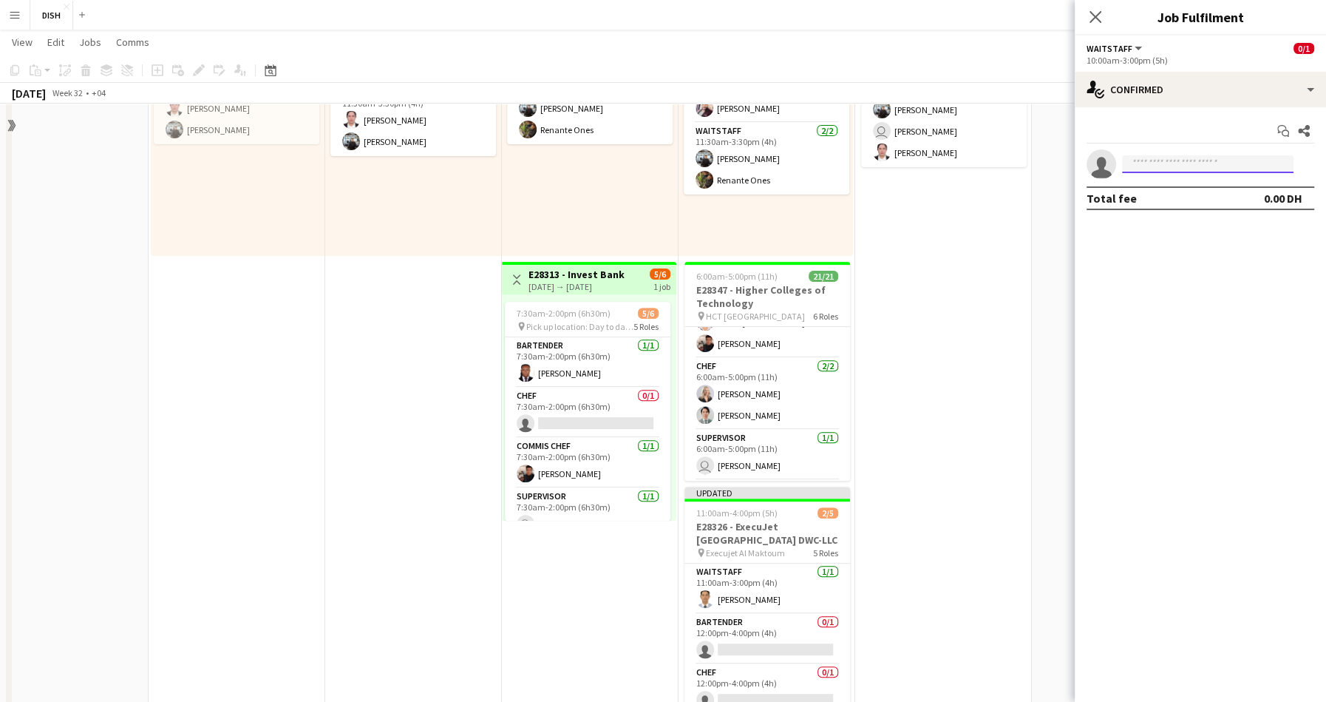
scroll to position [566, 0]
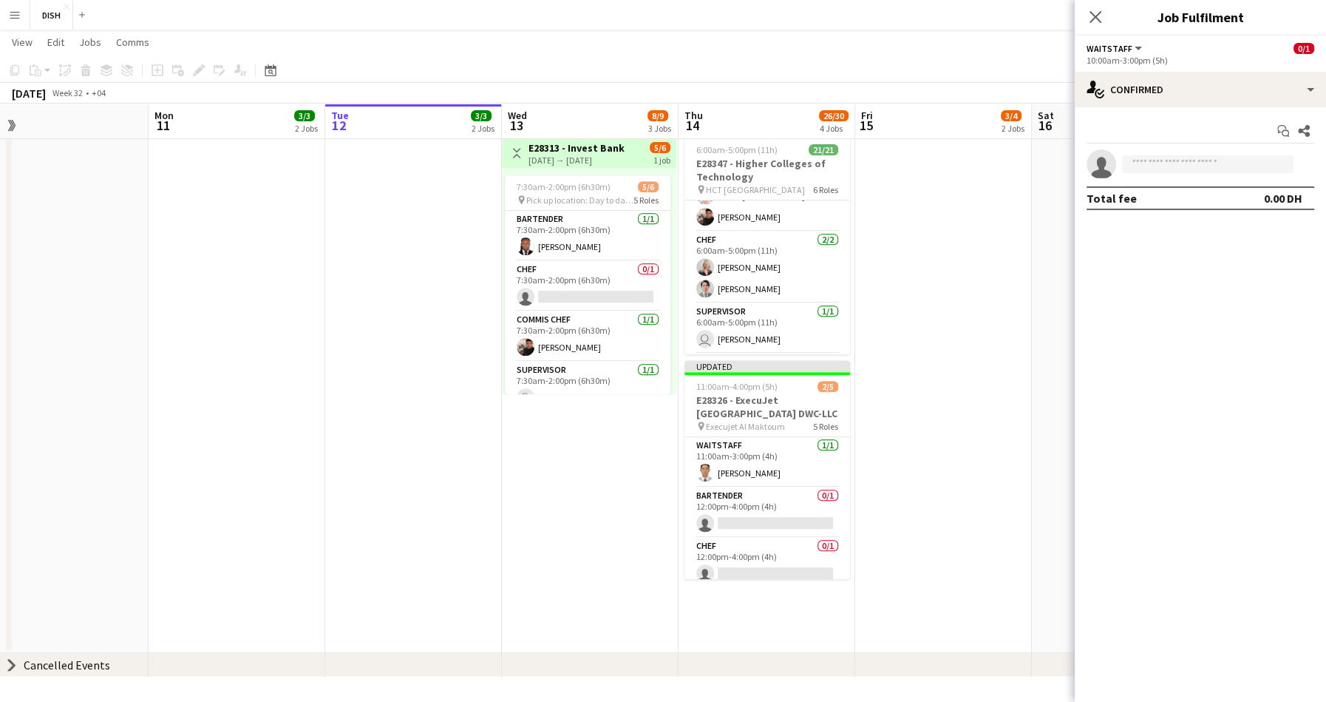
click at [918, 449] on app-date-cell "10:00am-3:00pm (5h) 0/1 pin Gold & Diamond Park, Sheikh Zayed Rd - Al Quoz - Al…" at bounding box center [943, 126] width 177 height 1053
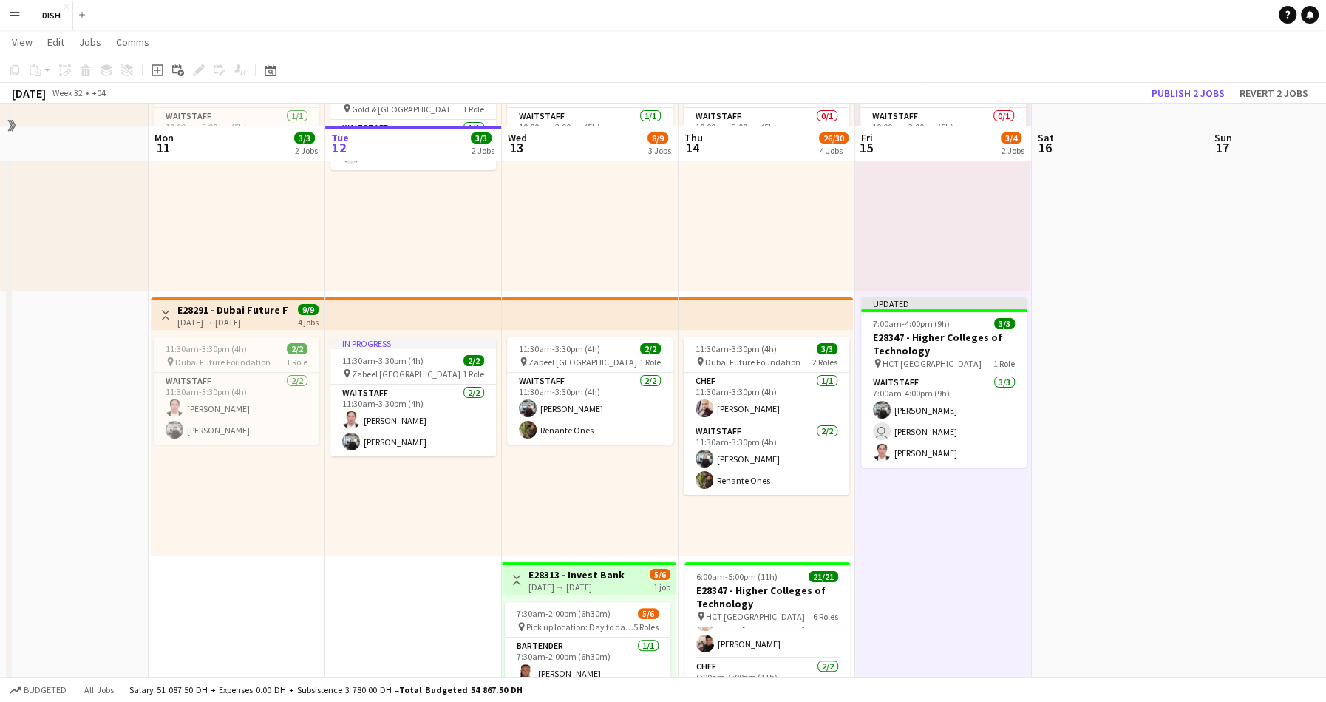
scroll to position [214, 0]
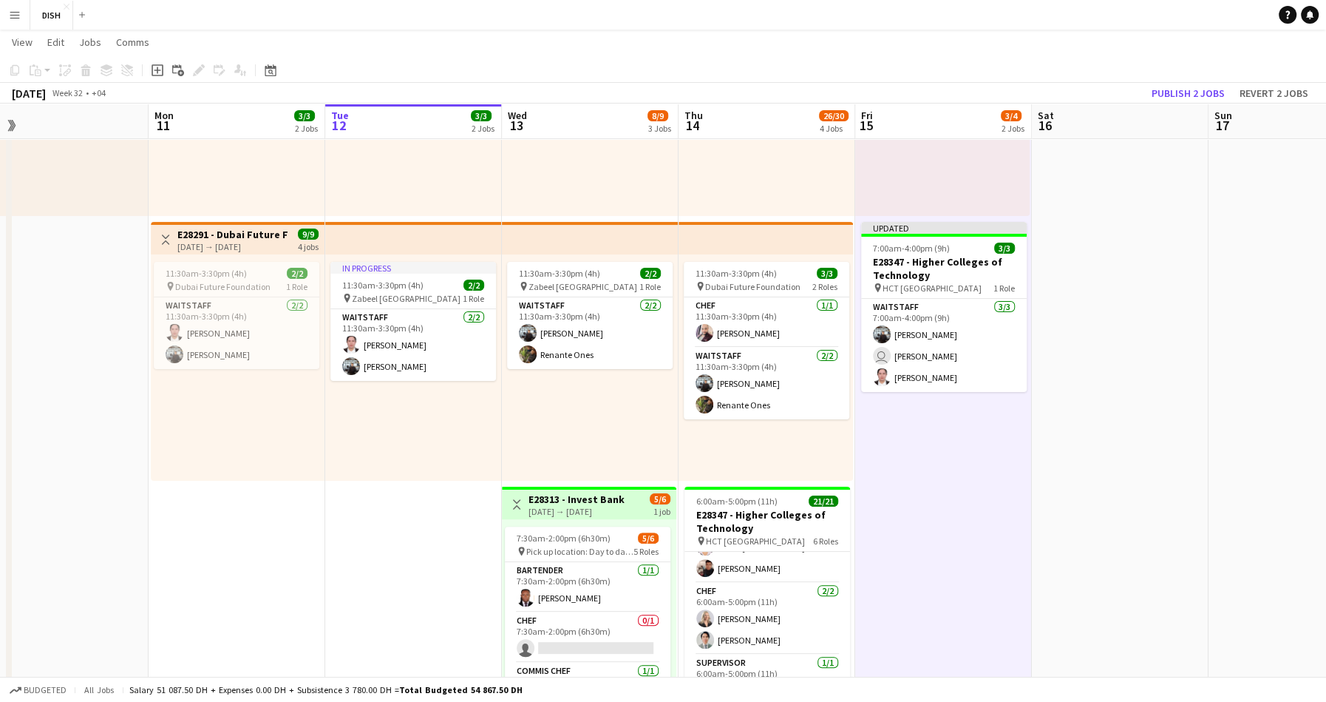
click at [17, 19] on app-icon "Menu" at bounding box center [15, 15] width 12 height 12
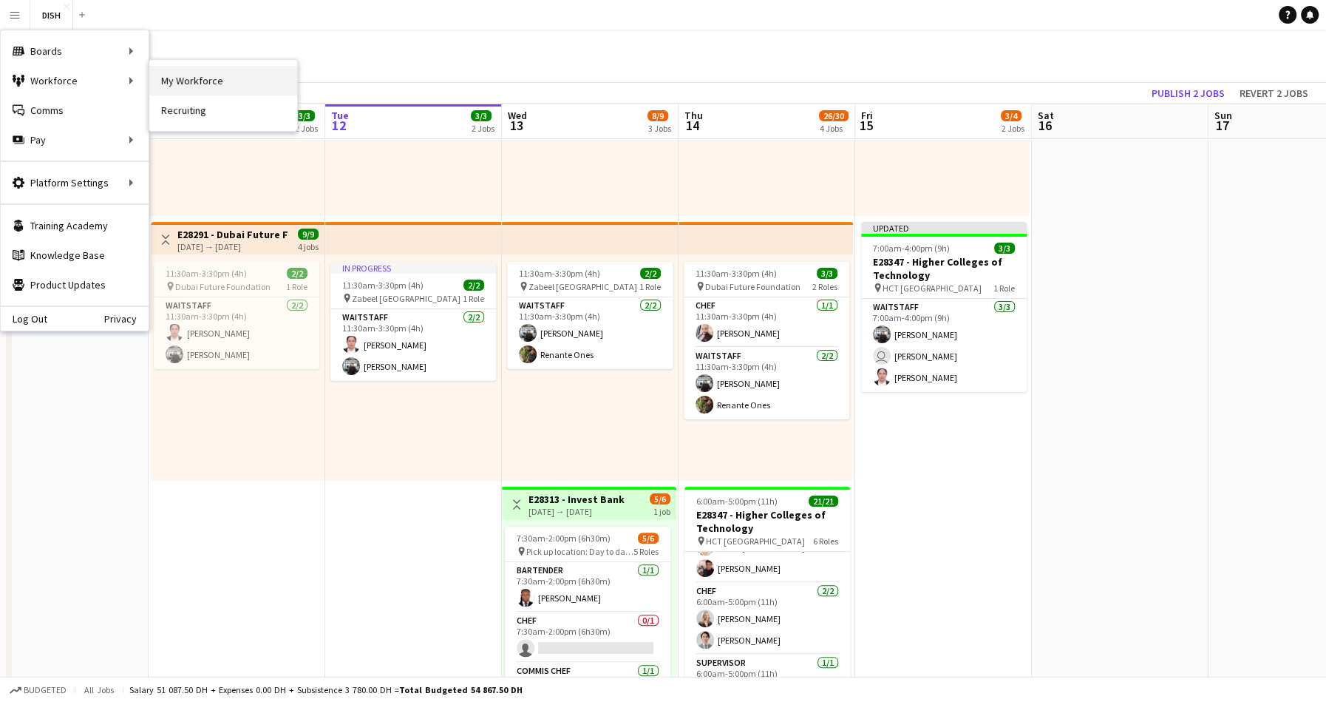
click at [200, 76] on link "My Workforce" at bounding box center [223, 81] width 148 height 30
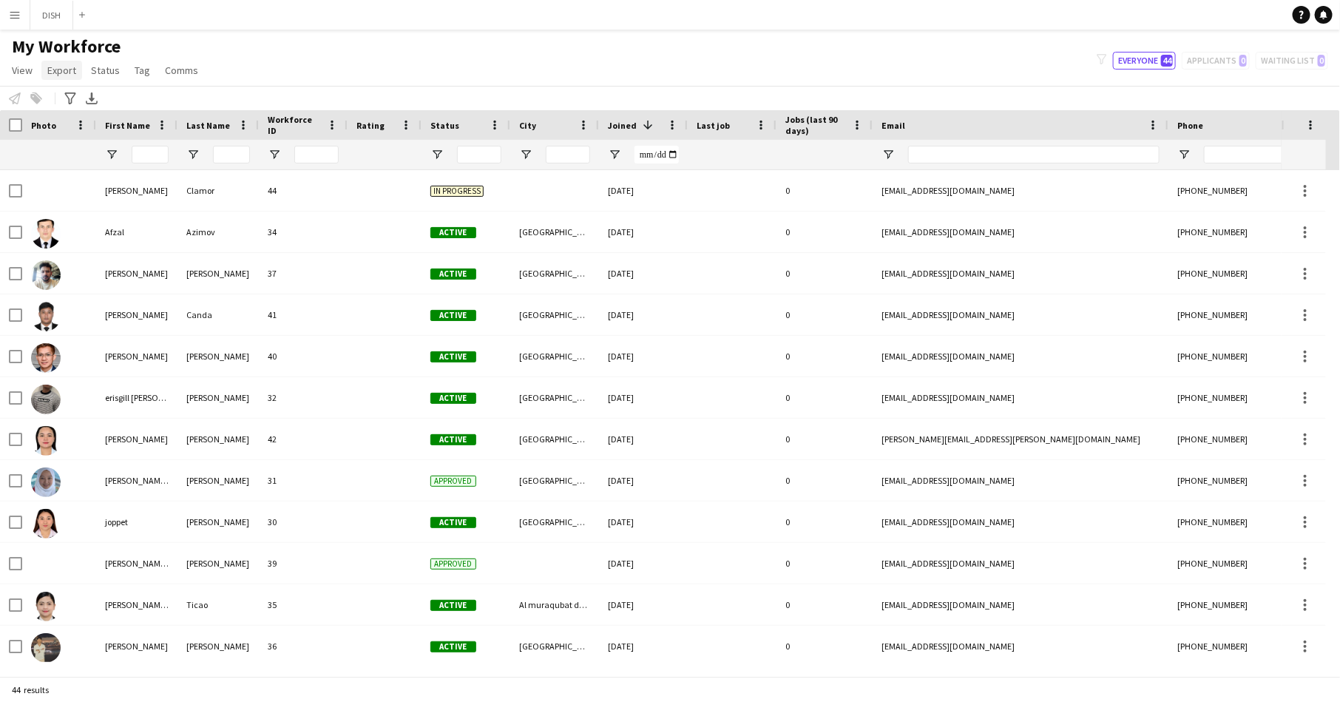
click at [57, 68] on span "Export" at bounding box center [61, 70] width 29 height 13
click at [89, 103] on span "New starters report" at bounding box center [98, 101] width 89 height 13
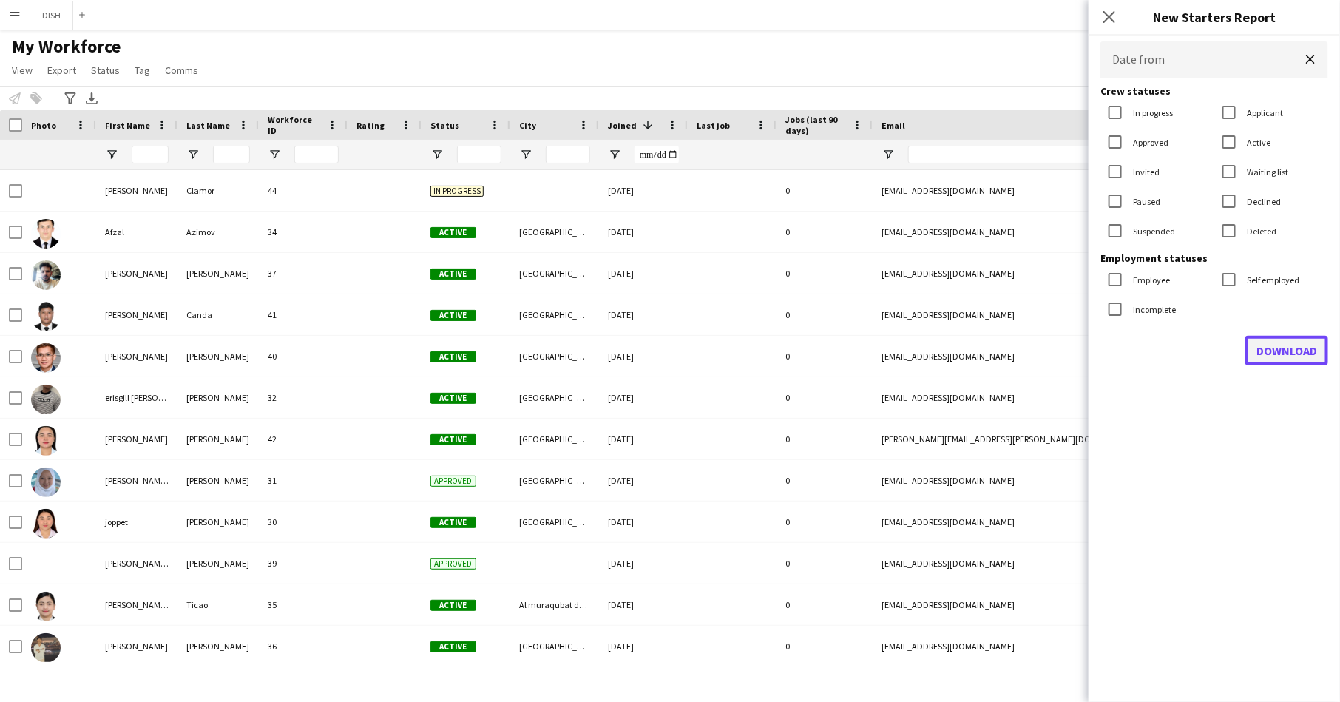
click at [1280, 357] on button "Download" at bounding box center [1286, 351] width 83 height 30
click at [12, 28] on button "Menu" at bounding box center [15, 15] width 30 height 30
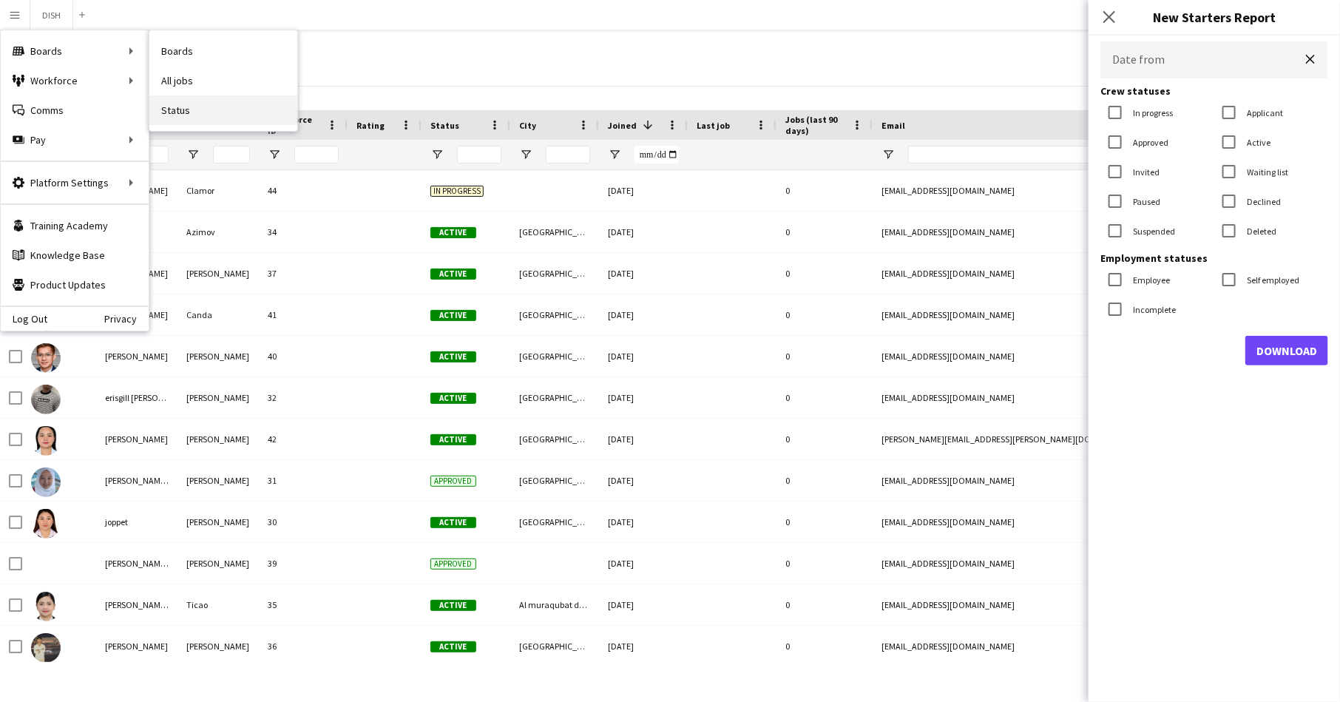
click at [197, 96] on link "Status" at bounding box center [223, 110] width 148 height 30
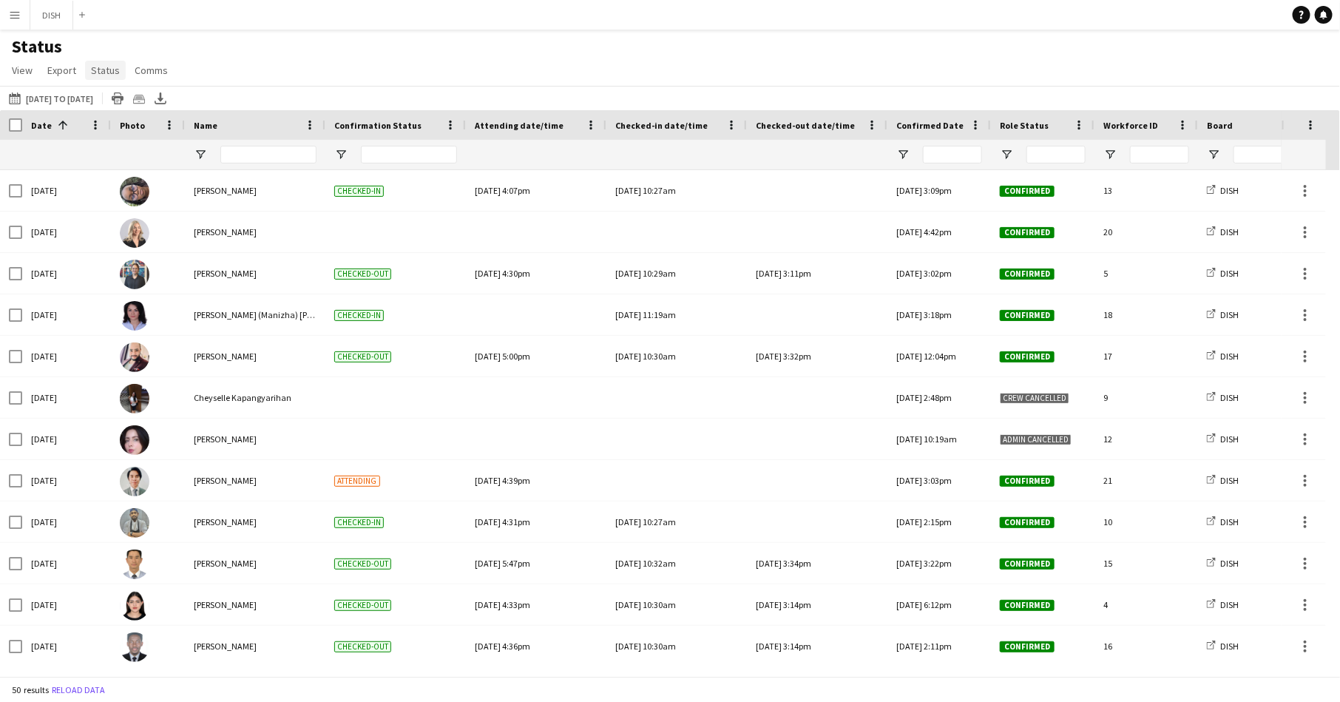
click at [107, 69] on span "Status" at bounding box center [105, 70] width 29 height 13
click at [60, 71] on span "Export" at bounding box center [61, 70] width 29 height 13
click at [16, 24] on button "Menu" at bounding box center [15, 15] width 30 height 30
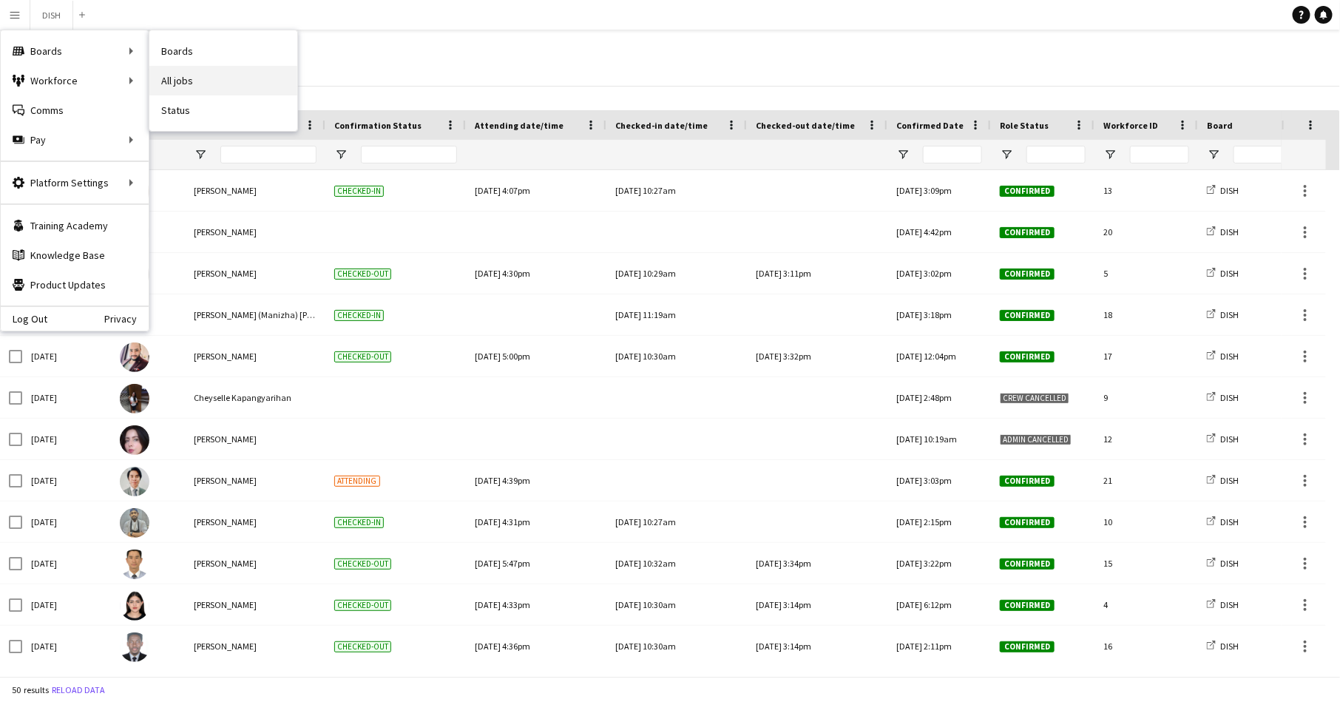
click at [199, 86] on link "All jobs" at bounding box center [223, 81] width 148 height 30
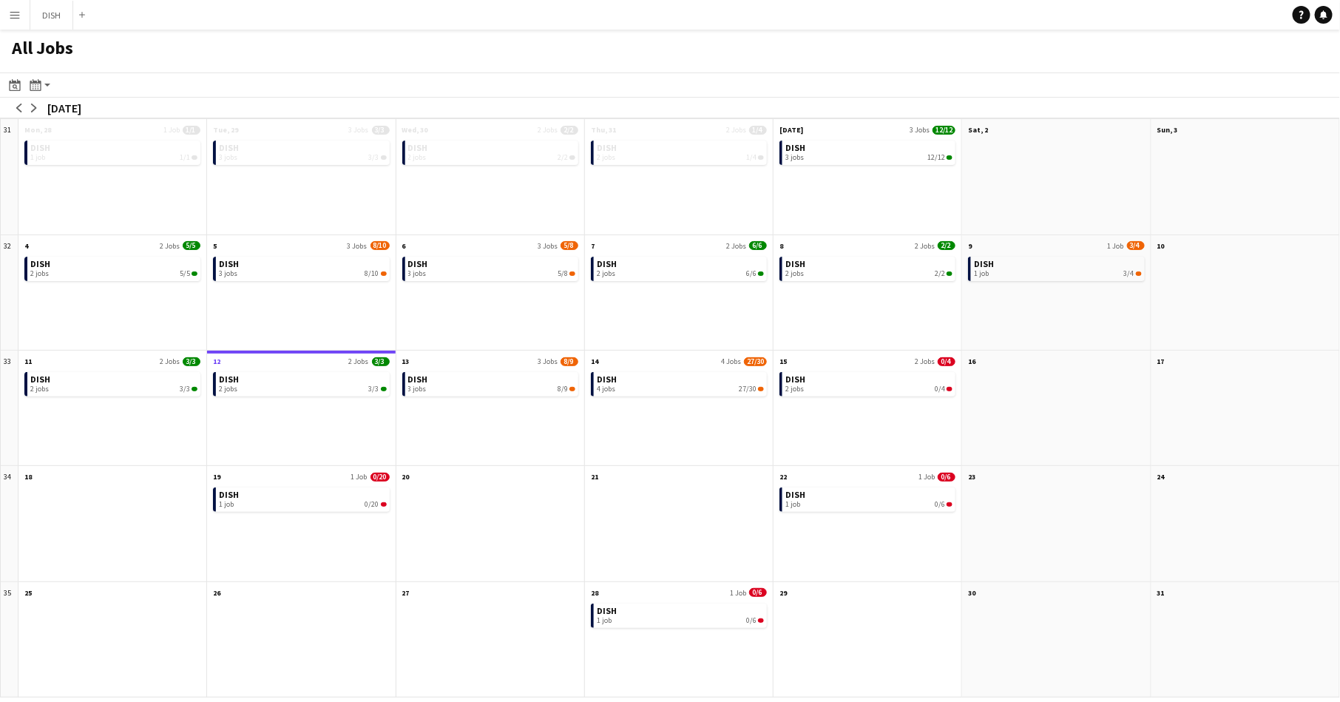
click at [13, 9] on app-icon "Menu" at bounding box center [15, 15] width 12 height 12
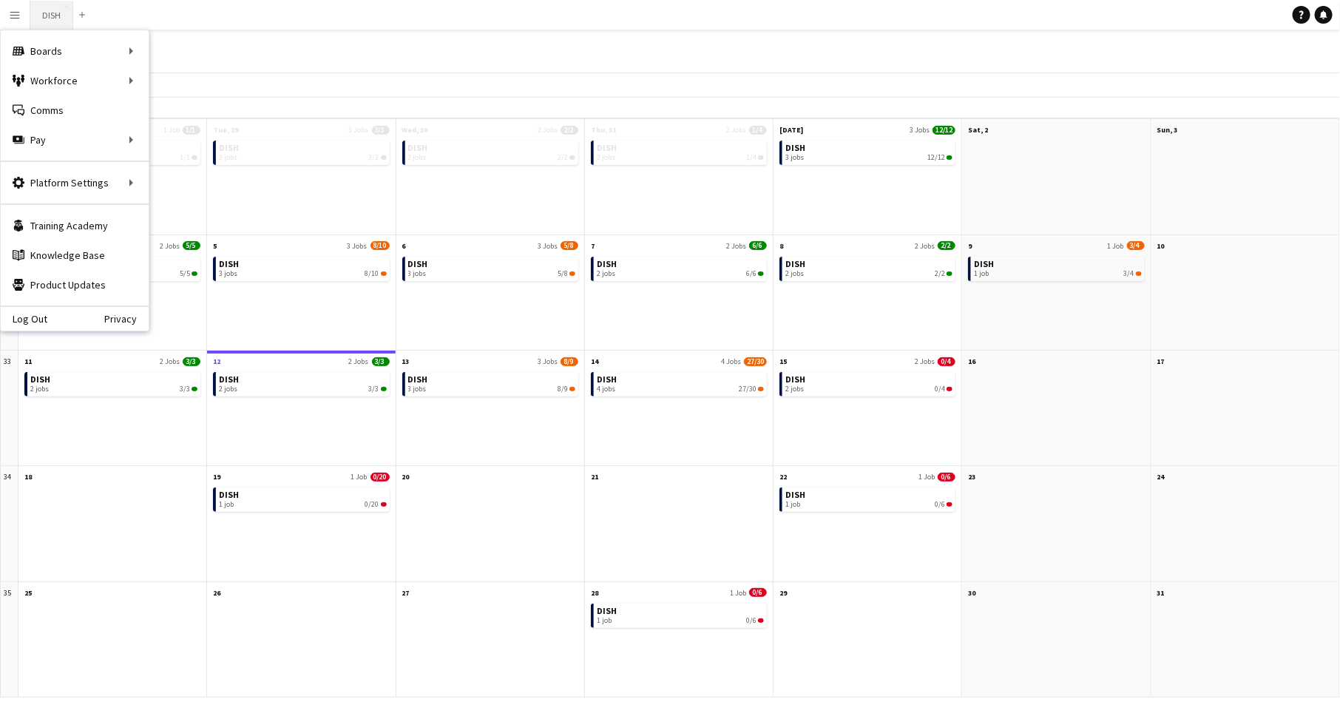
click at [44, 5] on button "DISH Close" at bounding box center [51, 15] width 43 height 29
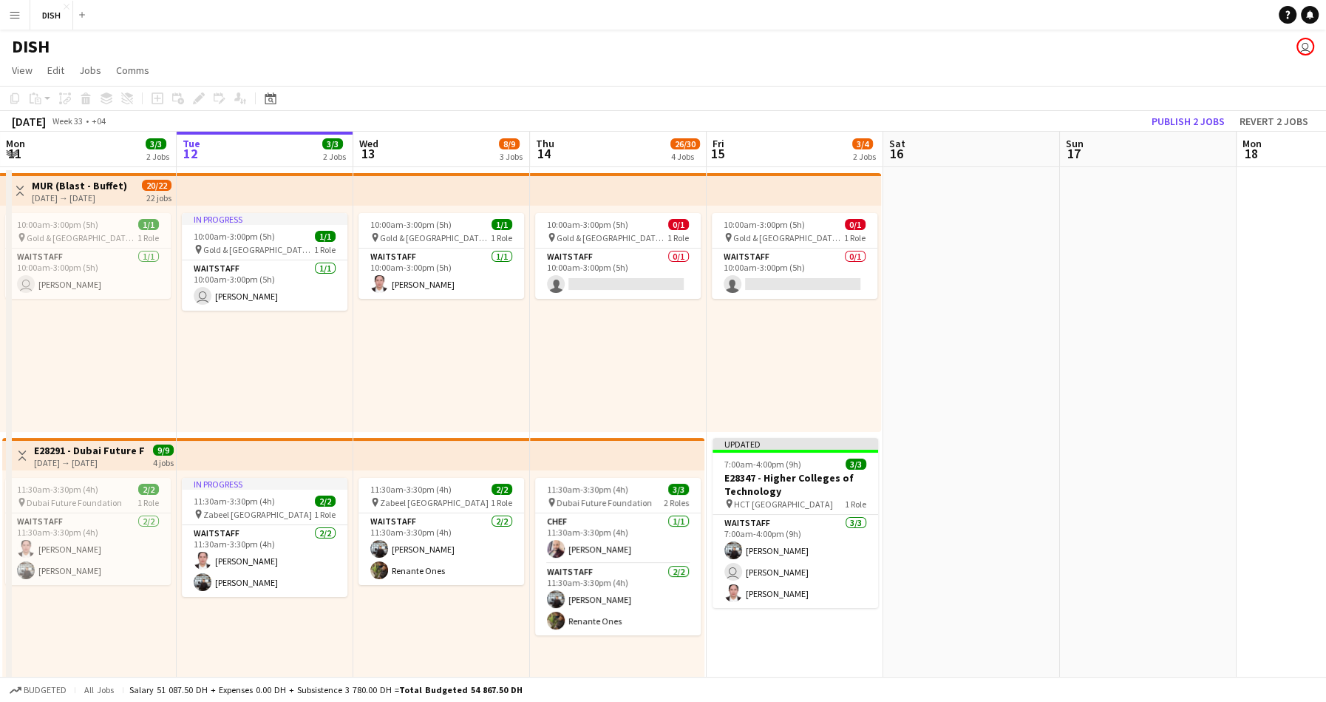
click at [16, 14] on app-icon "Menu" at bounding box center [15, 15] width 12 height 12
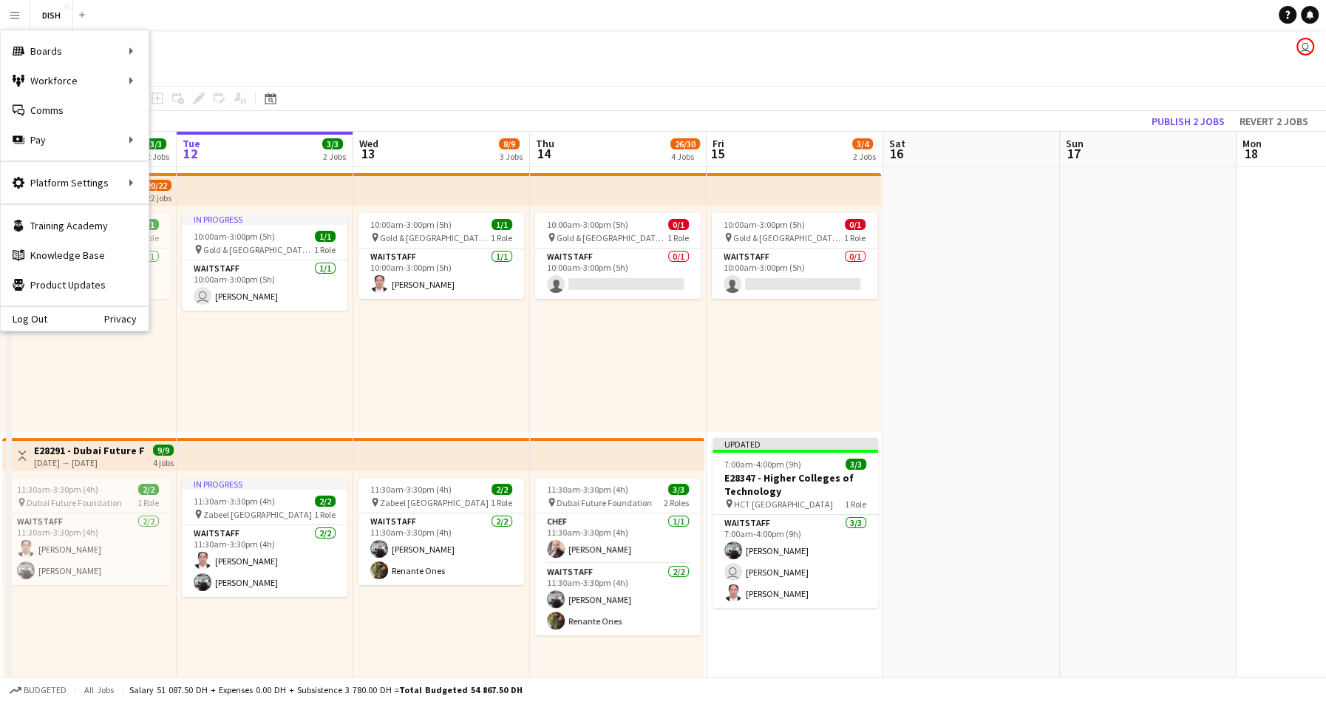
click at [455, 75] on app-page-menu "View Day view expanded Day view collapsed Month view Date picker Jump to today …" at bounding box center [663, 72] width 1326 height 28
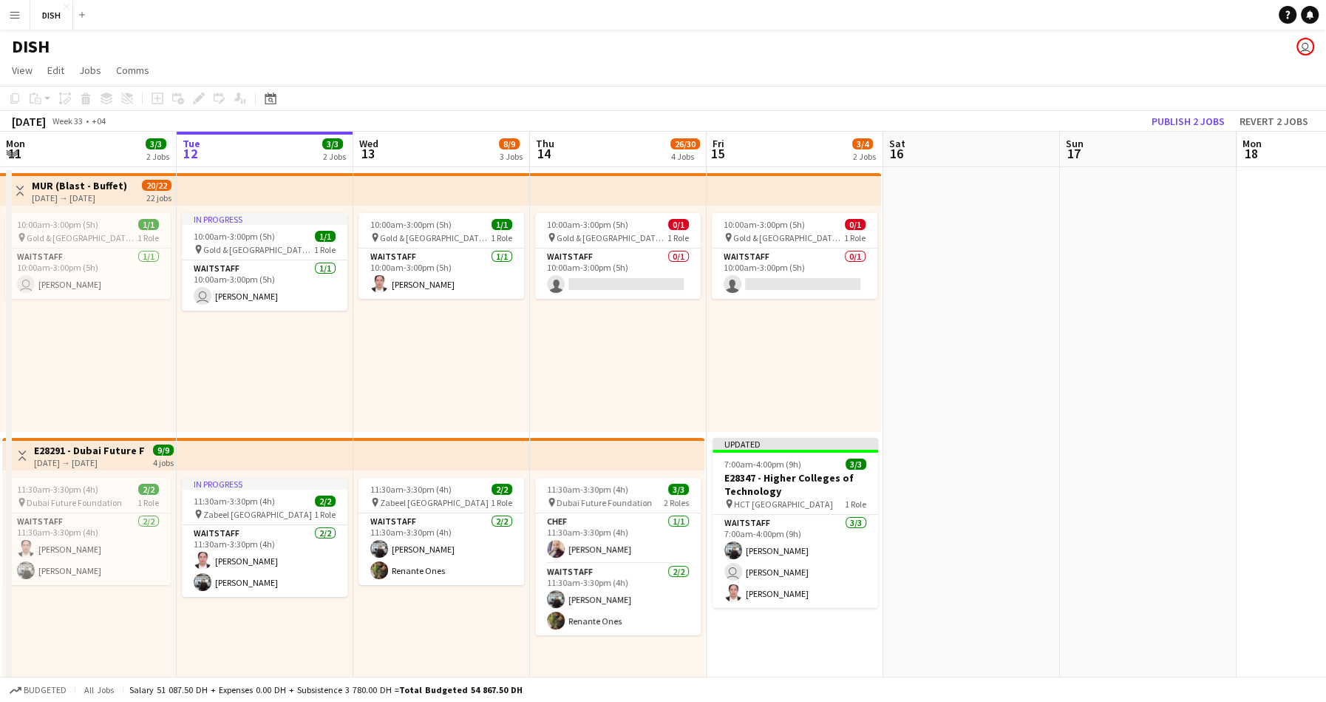
click at [13, 15] on app-icon "Menu" at bounding box center [15, 15] width 12 height 12
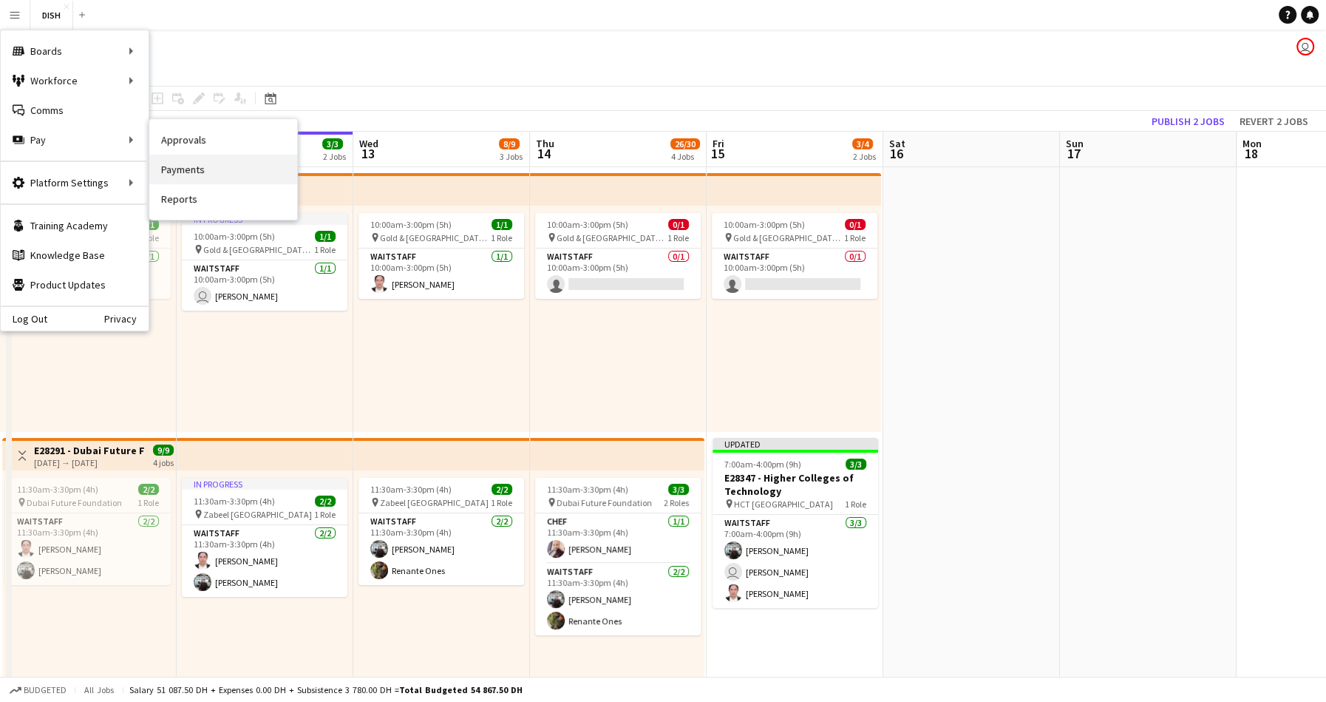
click at [197, 171] on link "Payments" at bounding box center [223, 170] width 148 height 30
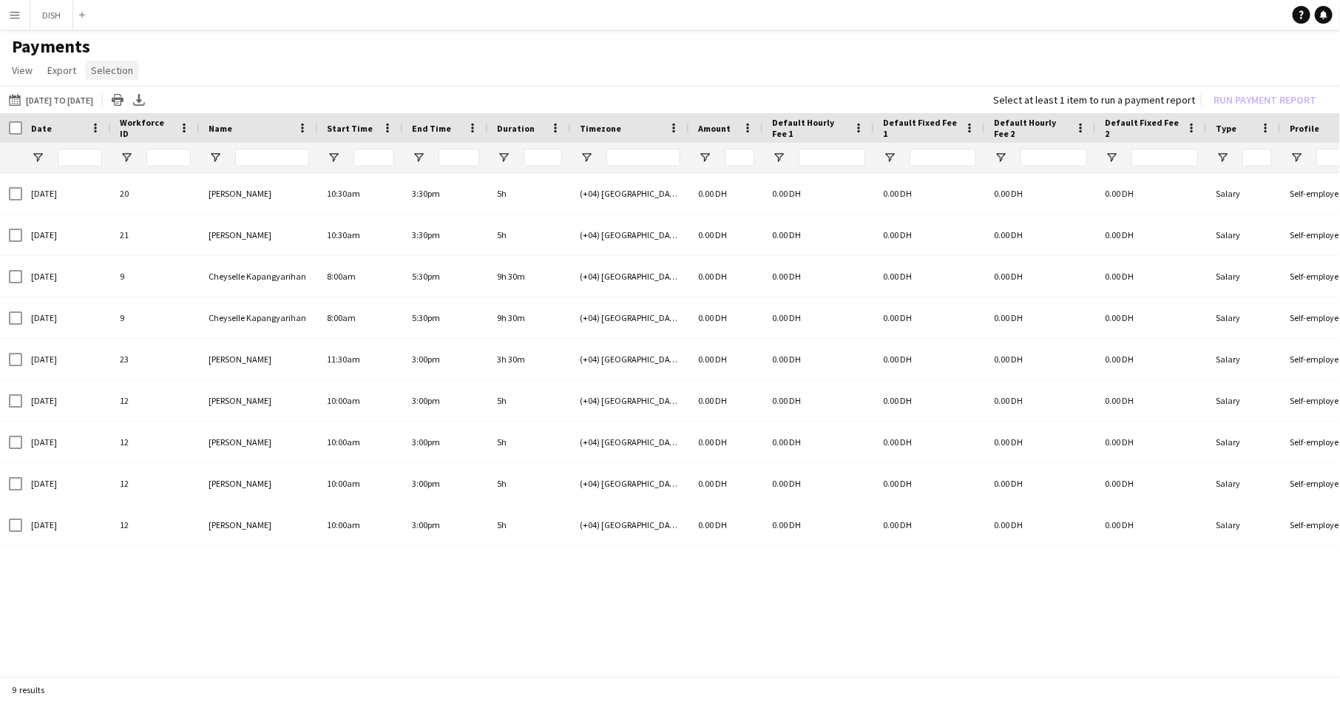
click at [101, 65] on span "Selection" at bounding box center [112, 70] width 42 height 13
click at [177, 60] on app-page-menu "View Customise view Customise filters Reset Filters Reset View Reset All Export…" at bounding box center [670, 72] width 1340 height 28
click at [21, 72] on span "View" at bounding box center [22, 70] width 21 height 13
drag, startPoint x: 1064, startPoint y: 585, endPoint x: 1110, endPoint y: 423, distance: 168.3
click at [1062, 580] on div "28-07-2025 12 Aziza Sabiri 10:00am 3:00pm 5h (+04) Dubai 0.00 DH 0.00 DH 0.00 D…" at bounding box center [670, 419] width 1340 height 492
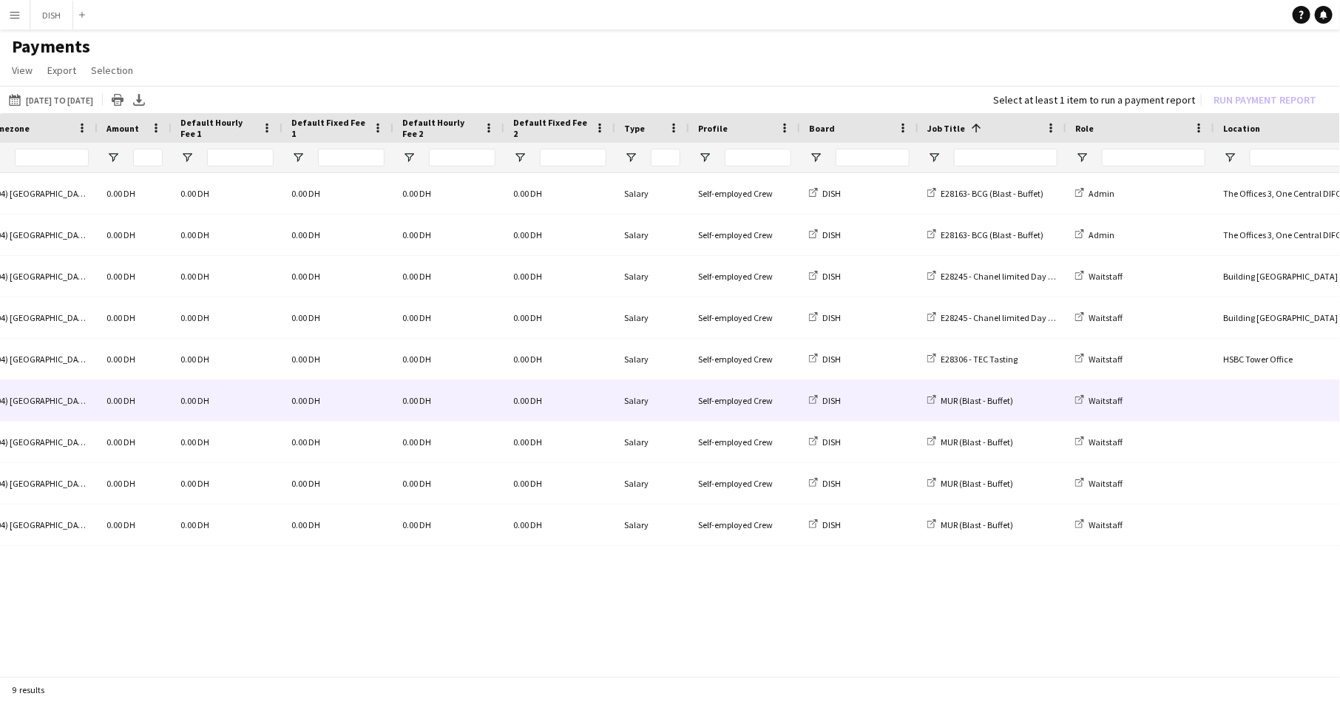
scroll to position [0, 163]
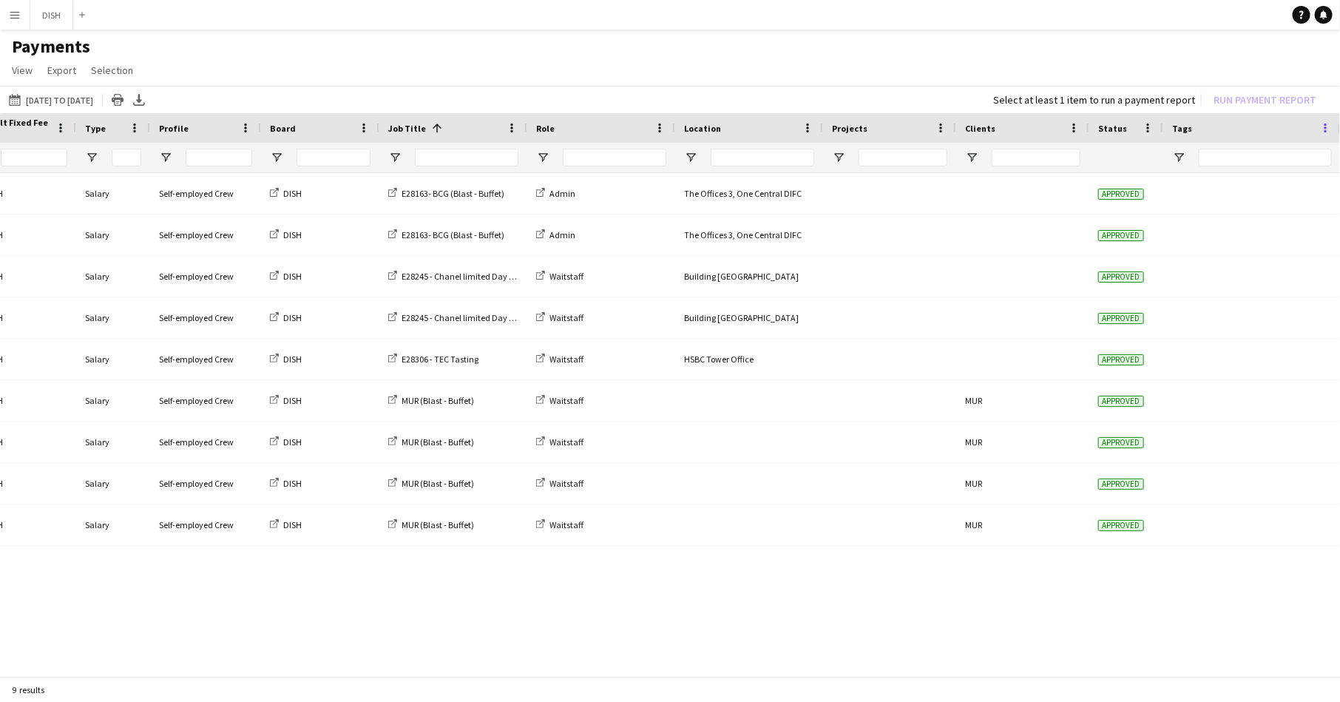
click at [1320, 127] on span at bounding box center [1324, 127] width 13 height 13
click at [1051, 75] on app-page-menu "View Customise view Customise filters Reset Filters Reset View Reset All Export…" at bounding box center [670, 72] width 1340 height 28
click at [13, 13] on app-icon "Menu" at bounding box center [15, 15] width 12 height 12
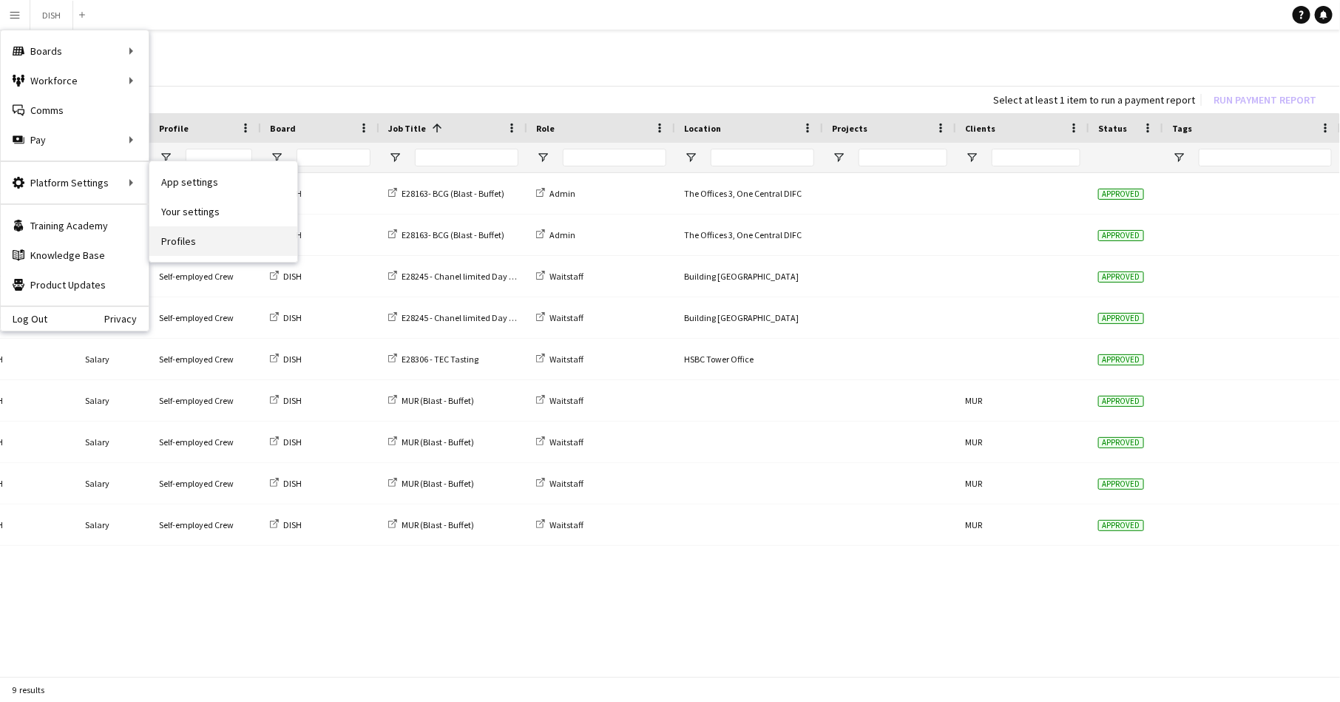
click at [180, 234] on link "Profiles" at bounding box center [223, 241] width 148 height 30
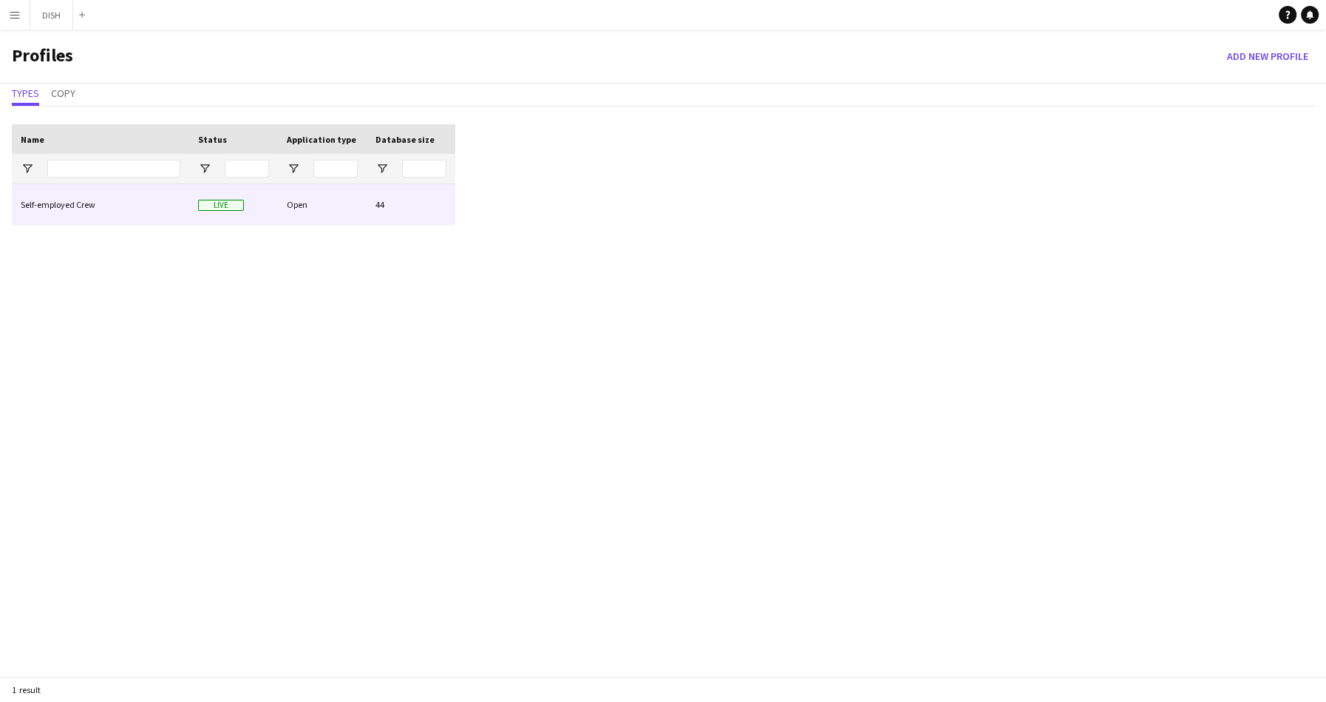
click at [86, 193] on div "Self-employed Crew" at bounding box center [100, 204] width 177 height 41
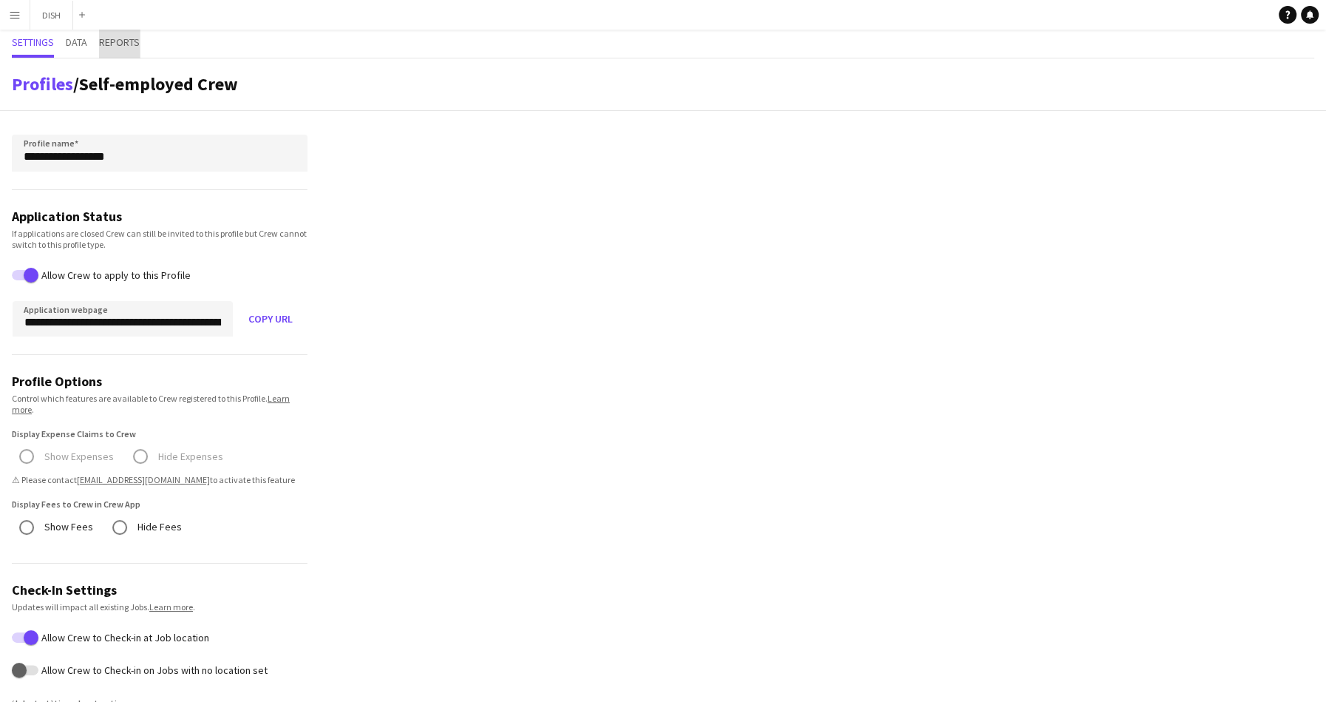
click at [125, 38] on span "Reports" at bounding box center [119, 42] width 41 height 10
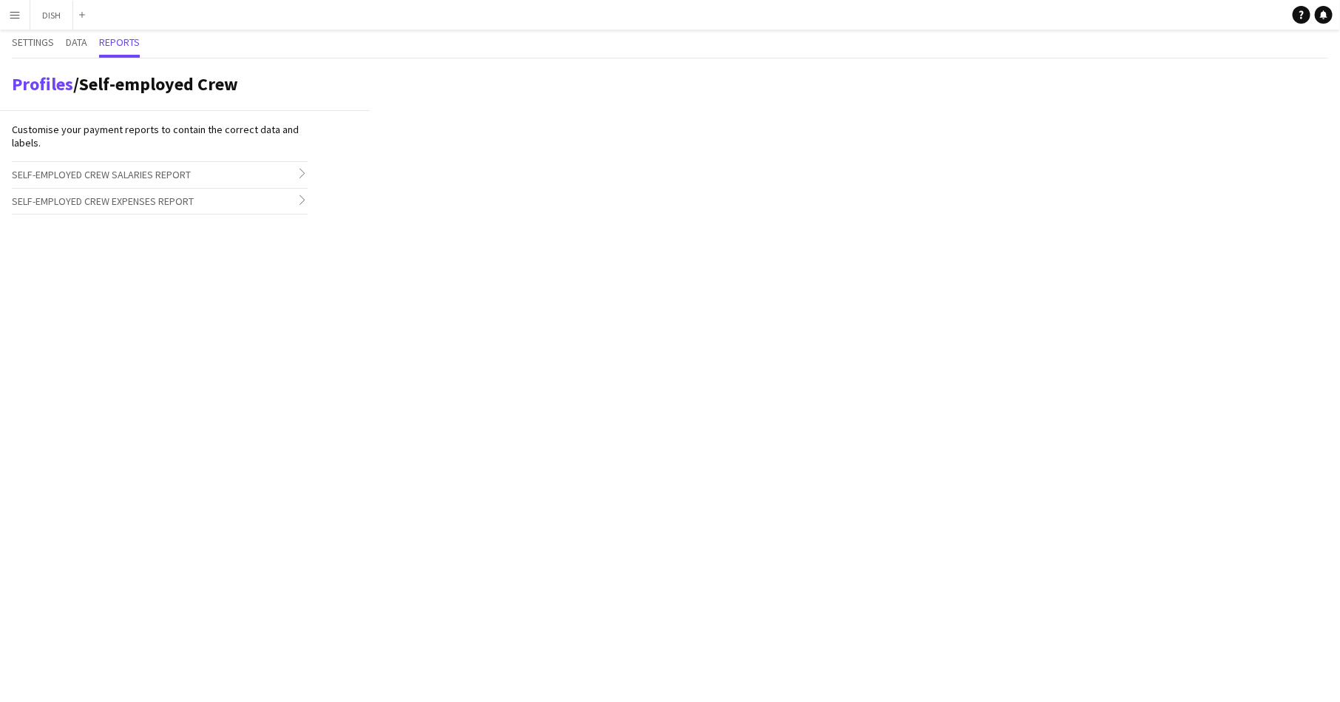
click at [220, 175] on h3 "Self-employed Crew Salaries Report chevron-right" at bounding box center [160, 174] width 296 height 25
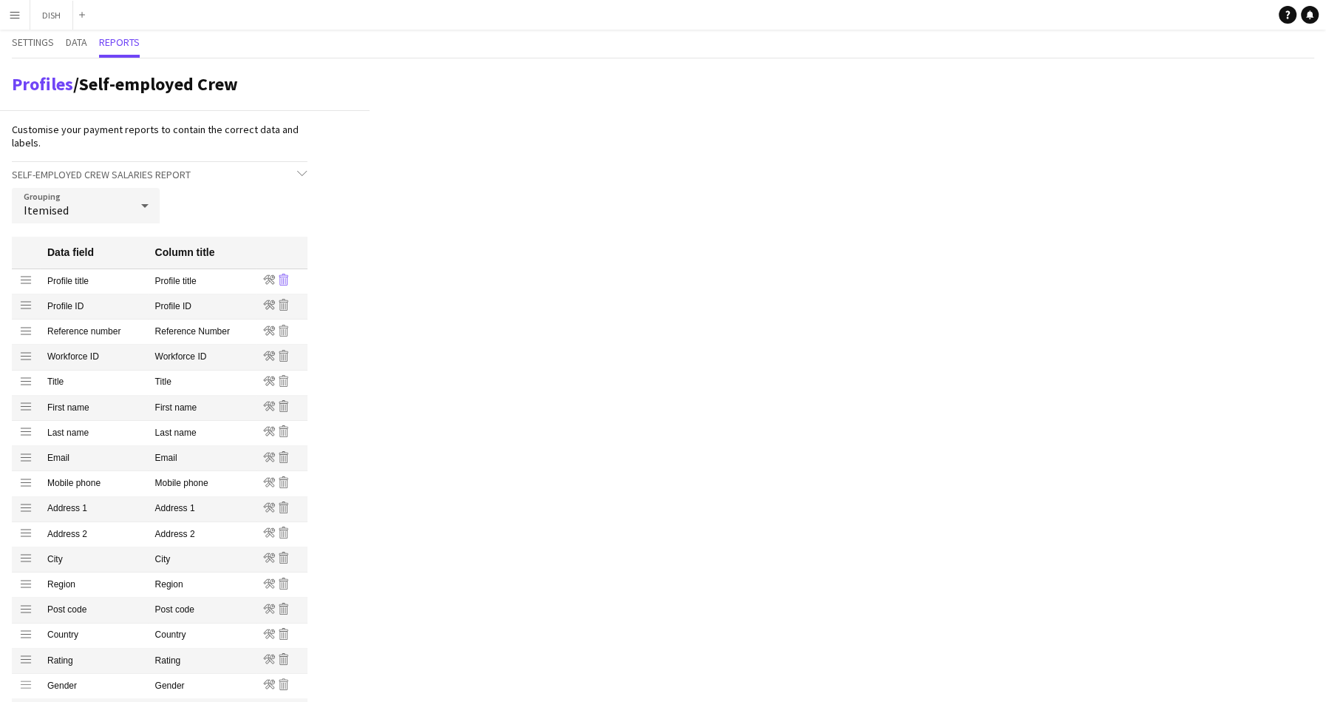
click at [288, 274] on icon "Remove" at bounding box center [284, 280] width 12 height 12
click at [283, 282] on icon at bounding box center [283, 281] width 1 height 7
click at [283, 280] on icon at bounding box center [283, 281] width 1 height 7
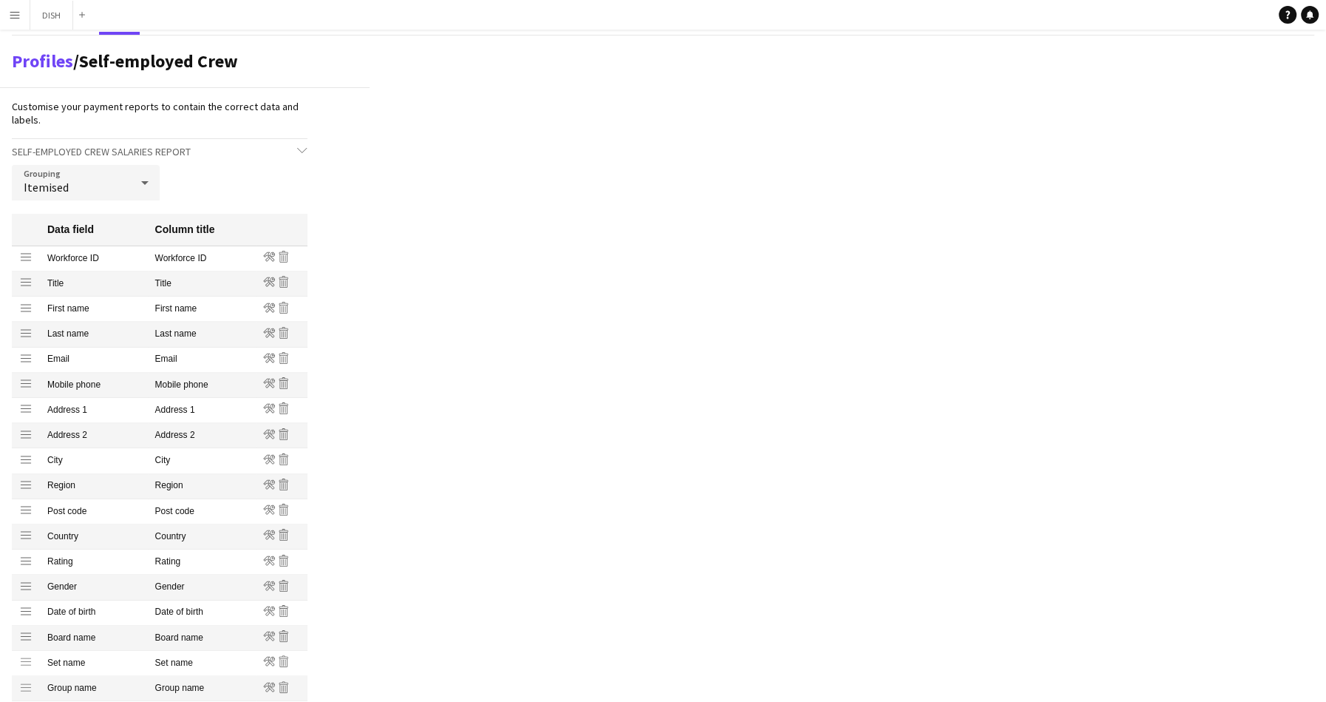
scroll to position [24, 0]
click at [286, 357] on icon "Remove" at bounding box center [284, 356] width 12 height 12
click at [287, 357] on icon at bounding box center [283, 356] width 9 height 12
click at [285, 357] on icon "Remove" at bounding box center [284, 356] width 12 height 12
click at [285, 359] on icon at bounding box center [285, 358] width 1 height 7
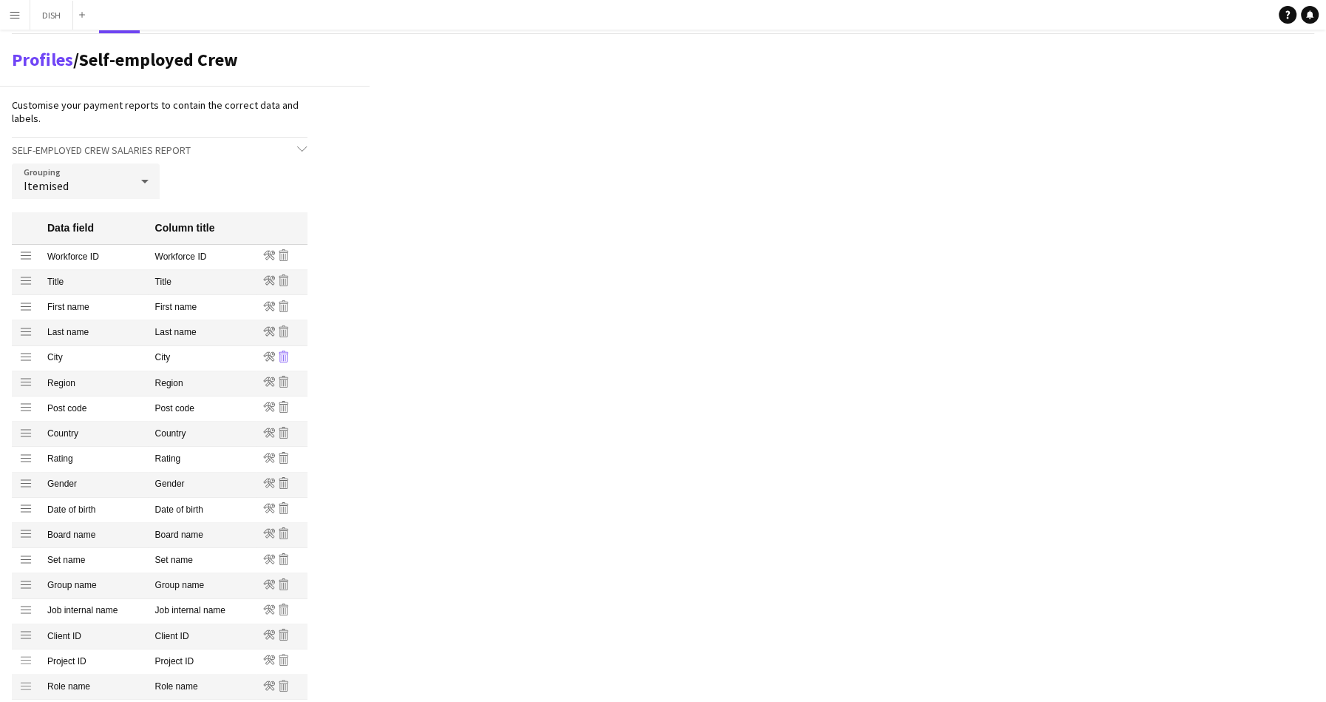
click at [285, 357] on icon "Remove" at bounding box center [284, 356] width 12 height 12
click at [285, 358] on icon at bounding box center [285, 358] width 1 height 7
click at [284, 357] on icon "Remove" at bounding box center [284, 356] width 12 height 12
click at [282, 356] on icon "Remove" at bounding box center [284, 356] width 12 height 12
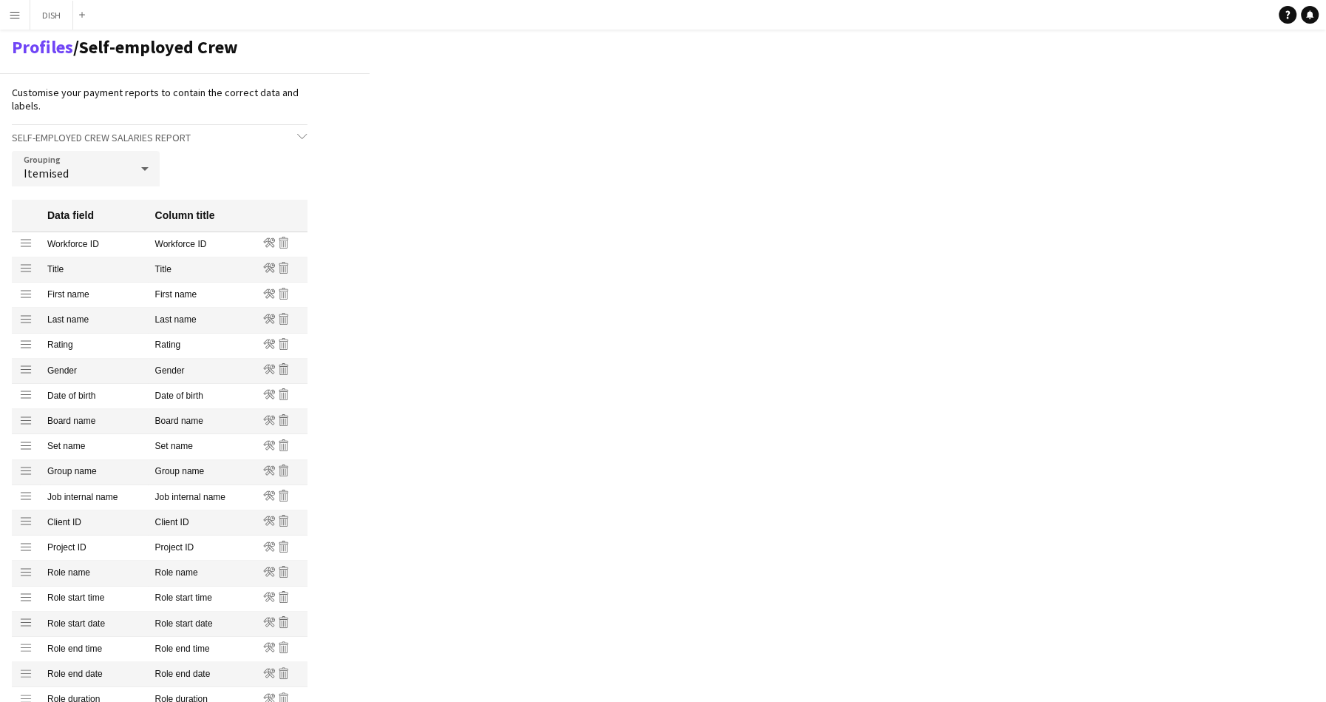
scroll to position [55, 0]
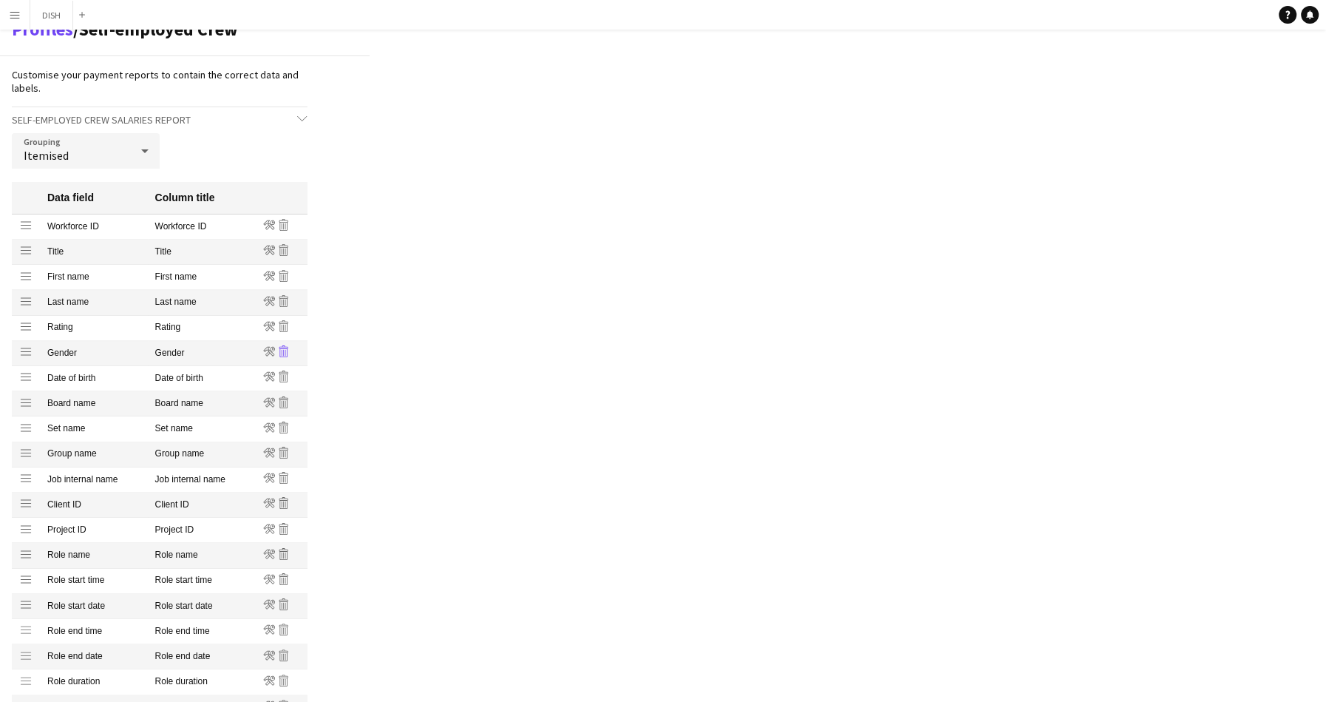
click at [285, 353] on icon at bounding box center [285, 353] width 1 height 7
click at [288, 350] on icon "Remove" at bounding box center [284, 351] width 12 height 12
click at [287, 353] on icon at bounding box center [283, 351] width 9 height 12
click at [286, 356] on icon "Remove" at bounding box center [284, 351] width 12 height 12
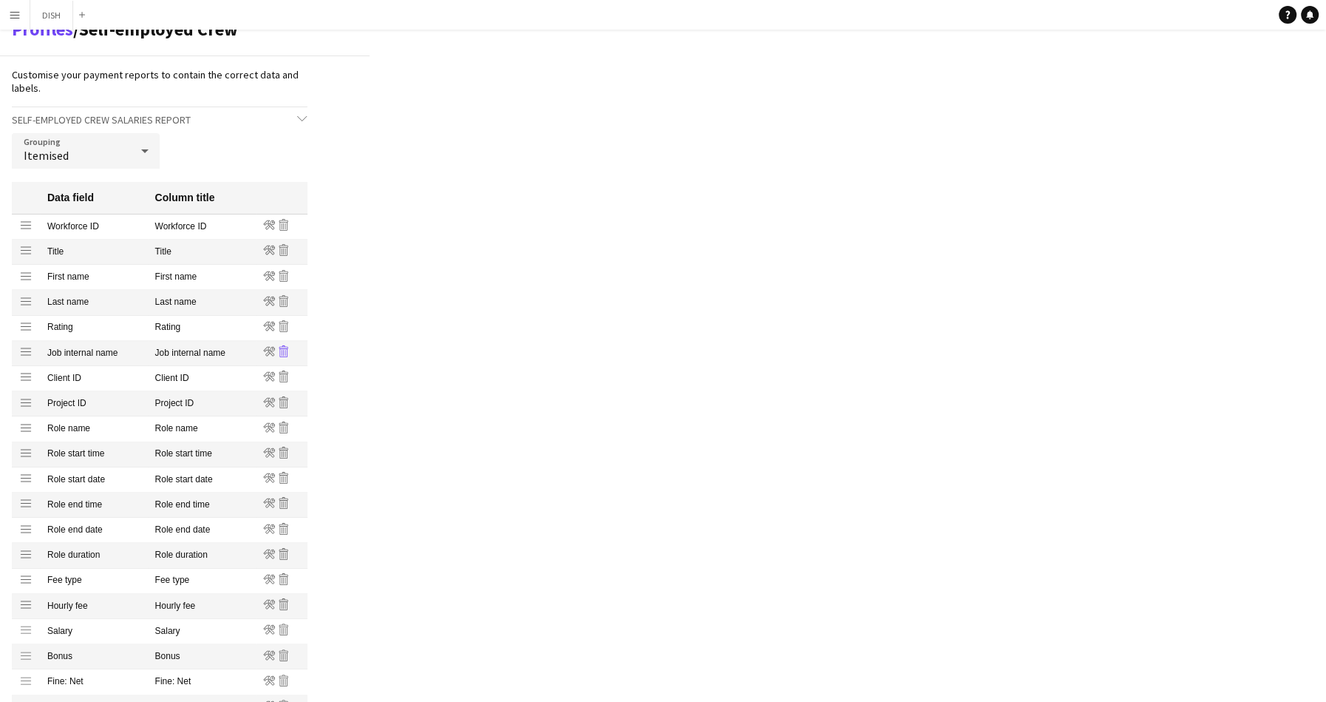
click at [284, 356] on icon "Remove" at bounding box center [284, 351] width 12 height 12
click at [285, 353] on icon at bounding box center [285, 353] width 1 height 7
click at [283, 351] on icon at bounding box center [283, 353] width 1 height 7
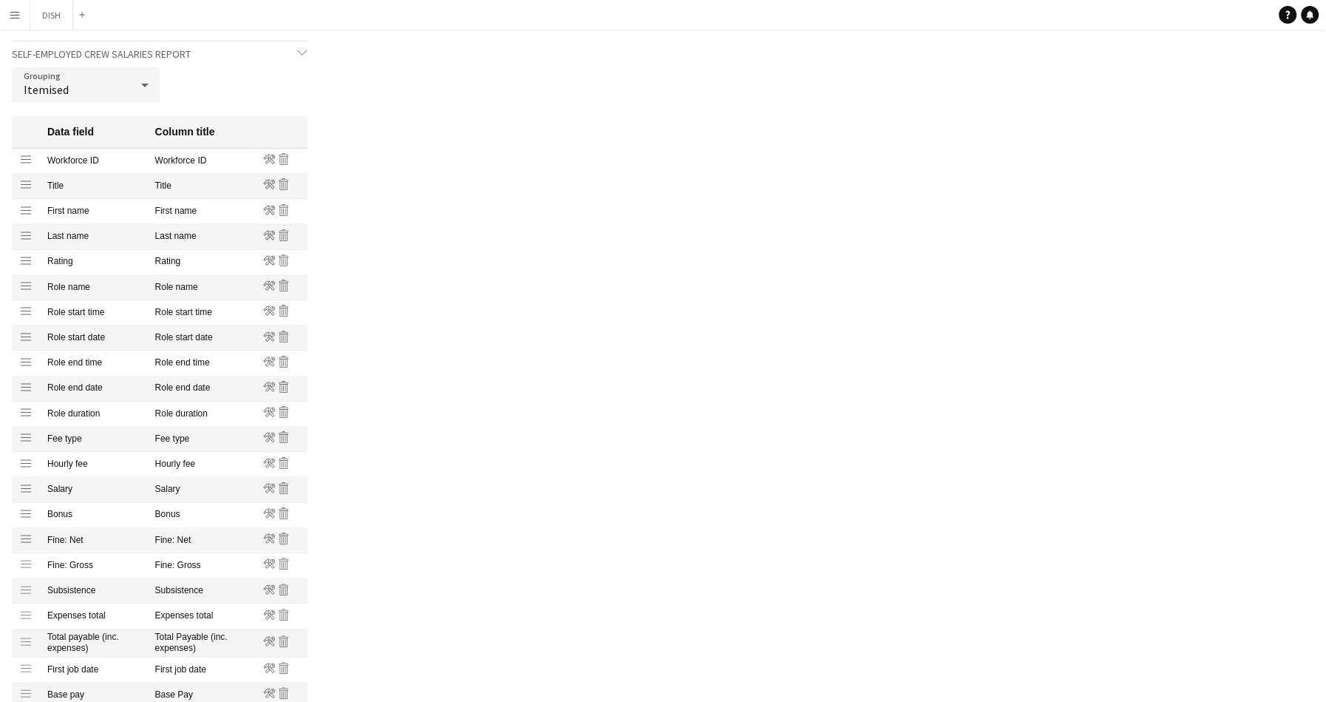
scroll to position [145, 0]
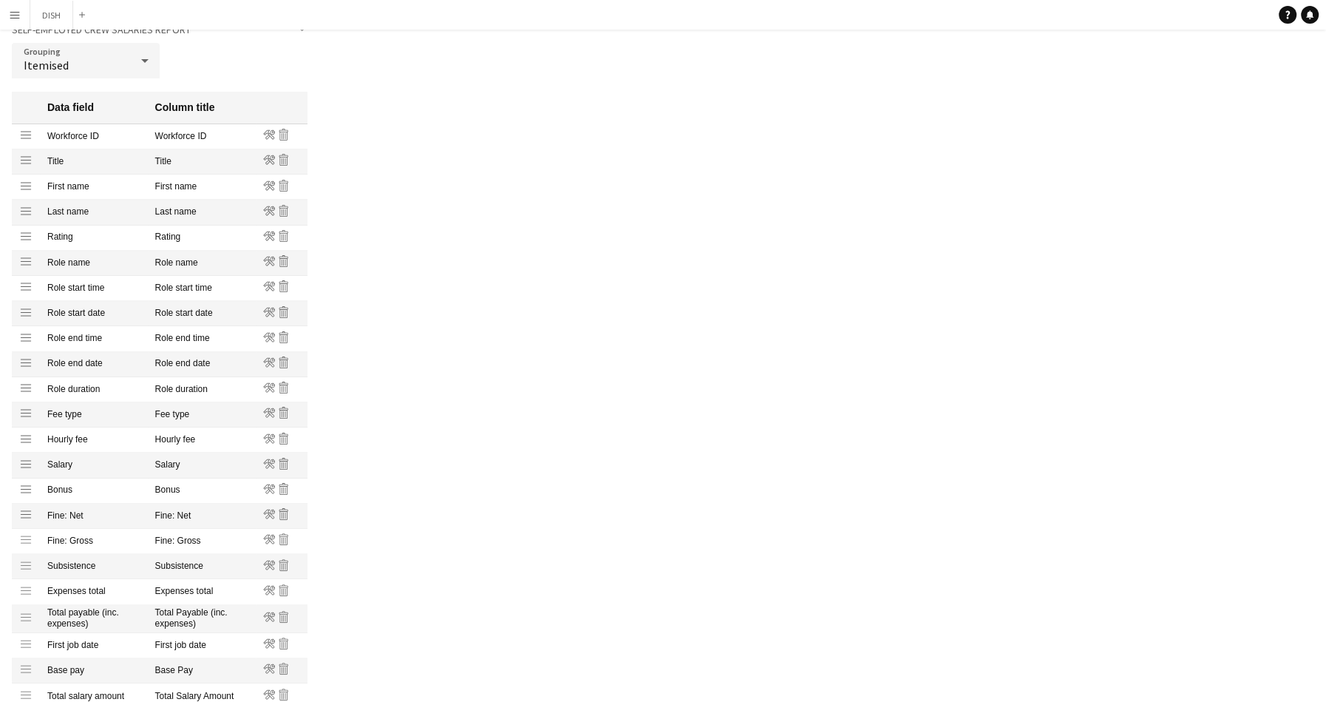
click at [54, 336] on mat-cell "Role end time" at bounding box center [94, 338] width 108 height 25
click at [284, 361] on icon at bounding box center [283, 362] width 9 height 12
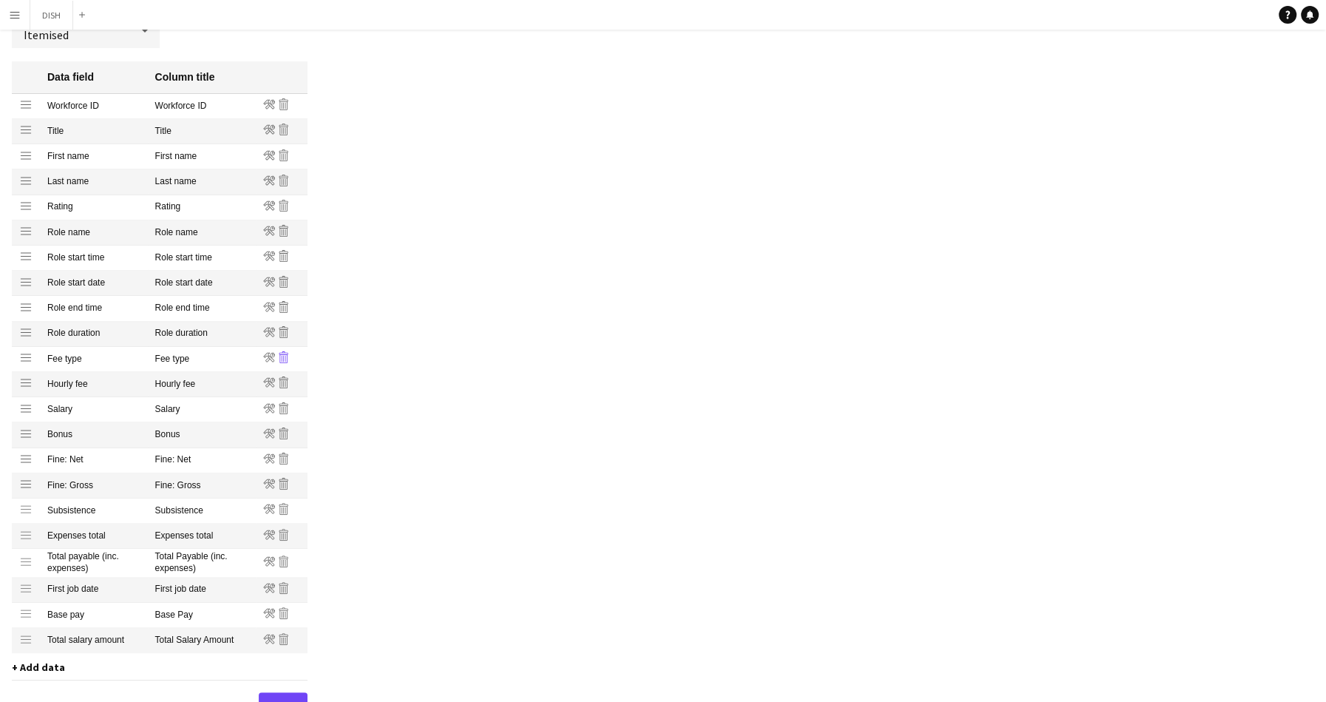
scroll to position [179, 0]
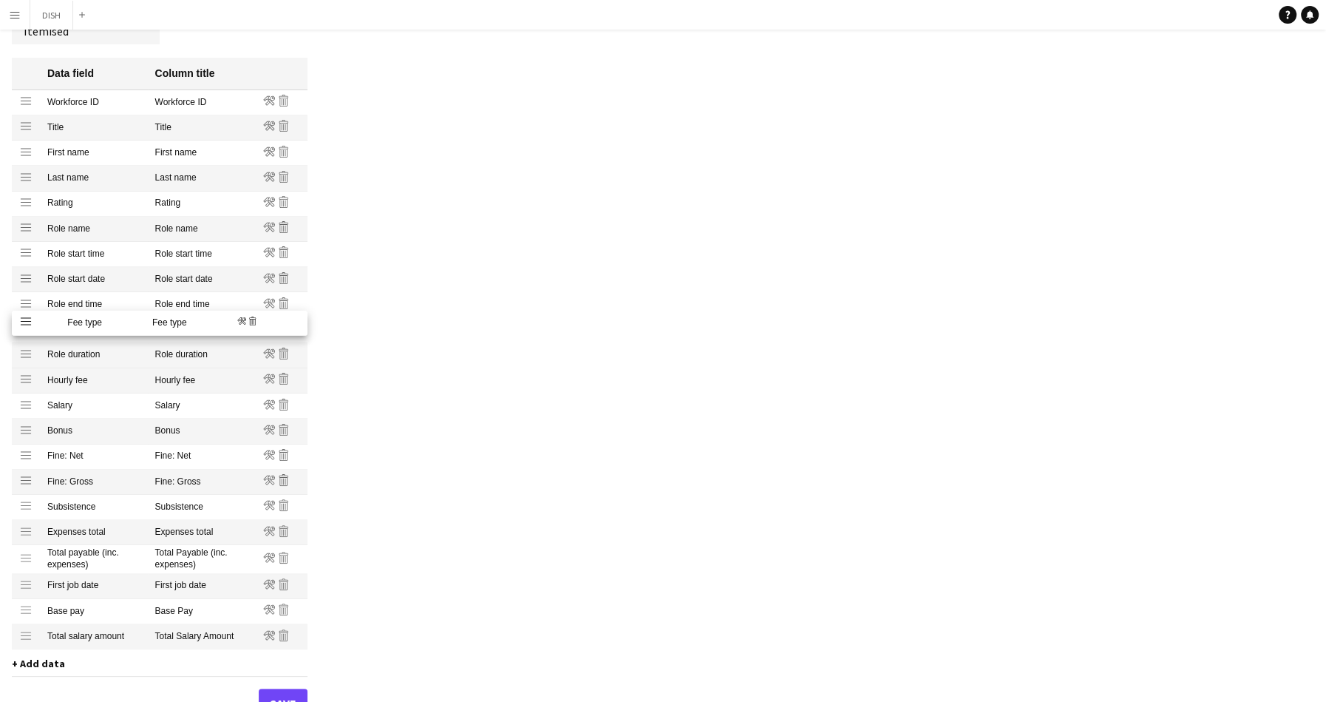
drag, startPoint x: 24, startPoint y: 352, endPoint x: 30, endPoint y: 318, distance: 34.4
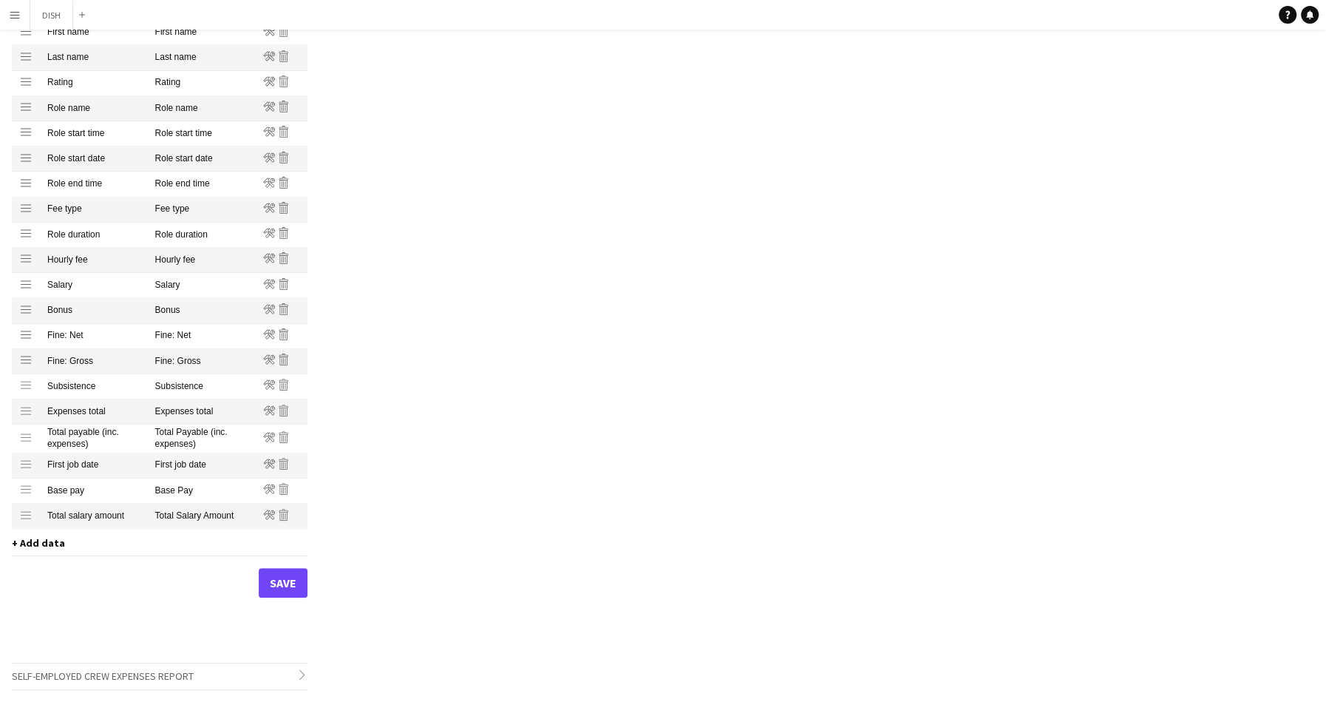
scroll to position [302, 0]
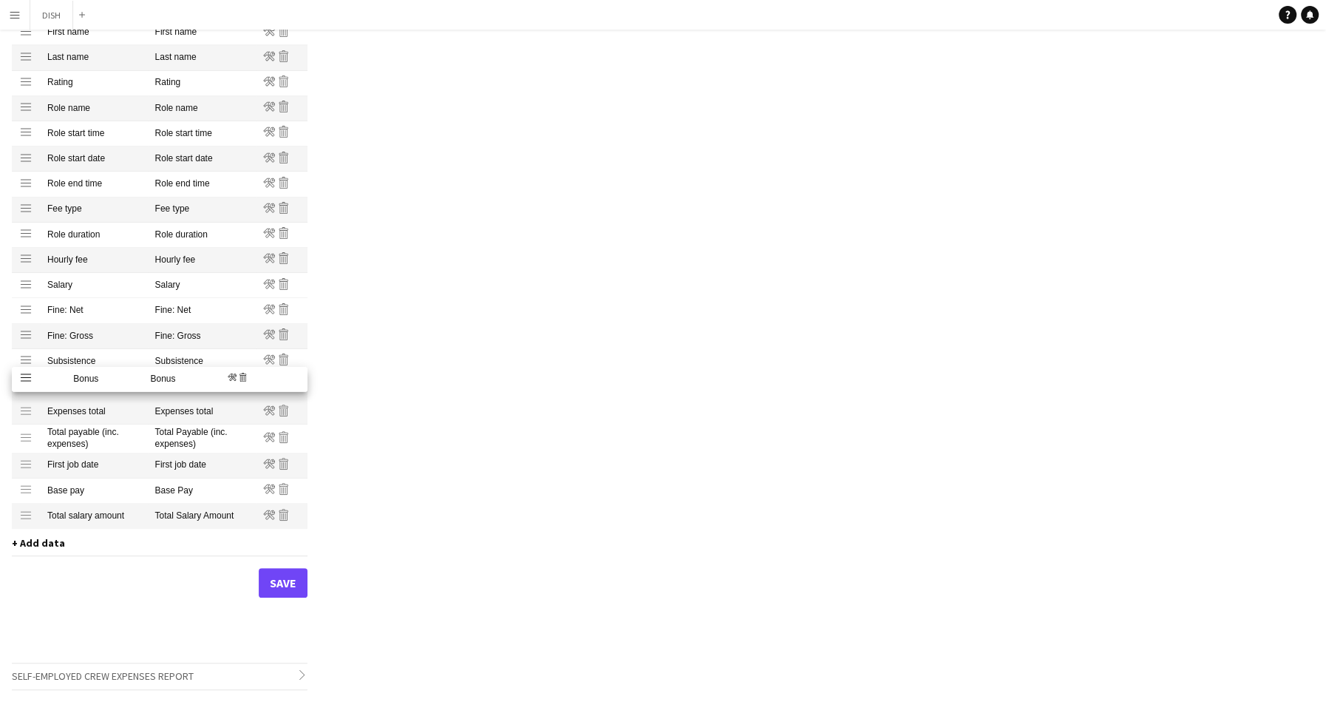
drag, startPoint x: 23, startPoint y: 307, endPoint x: 21, endPoint y: 374, distance: 67.3
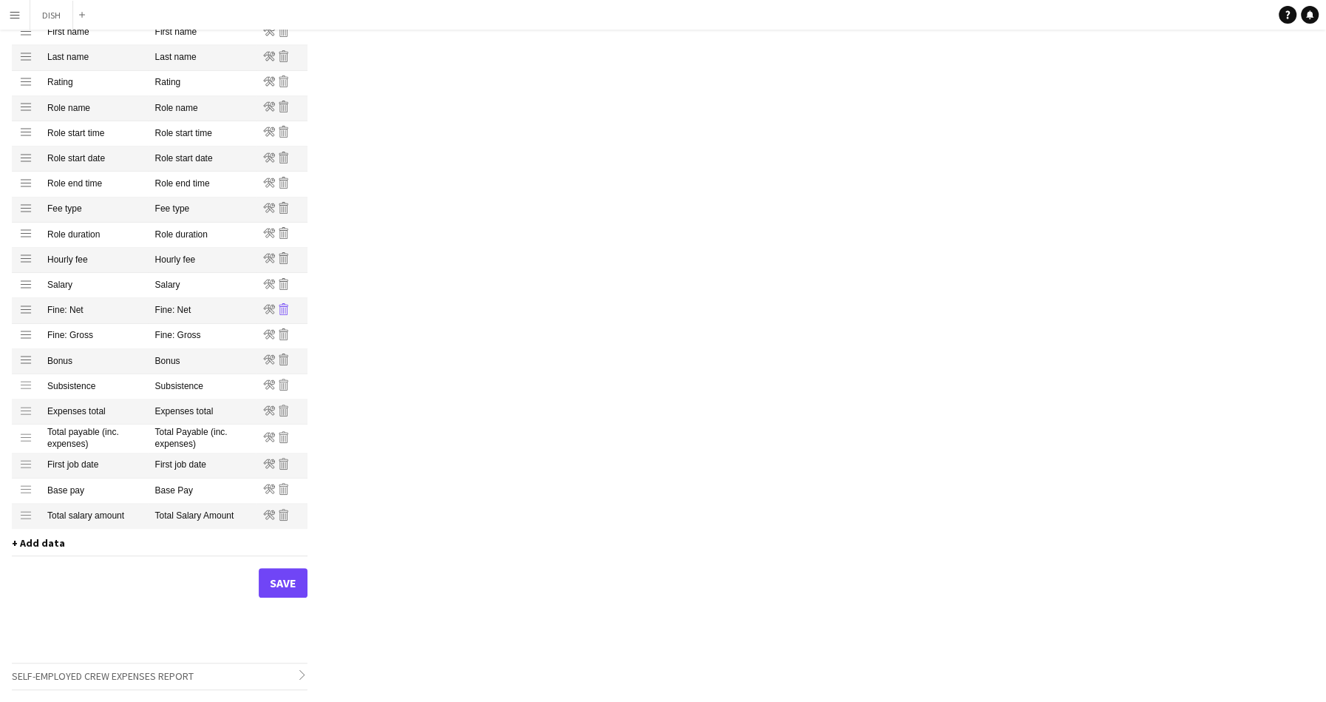
click at [283, 310] on icon at bounding box center [283, 310] width 1 height 7
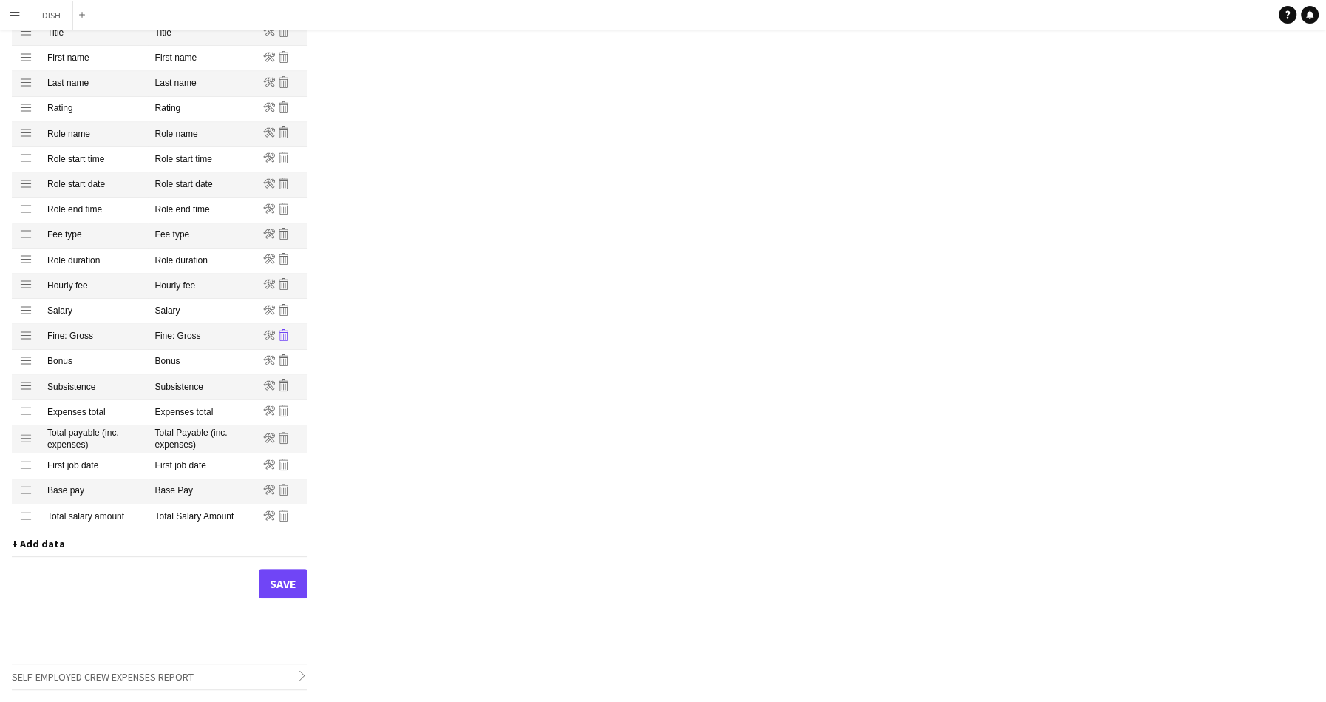
click at [286, 336] on icon "Remove" at bounding box center [284, 335] width 12 height 12
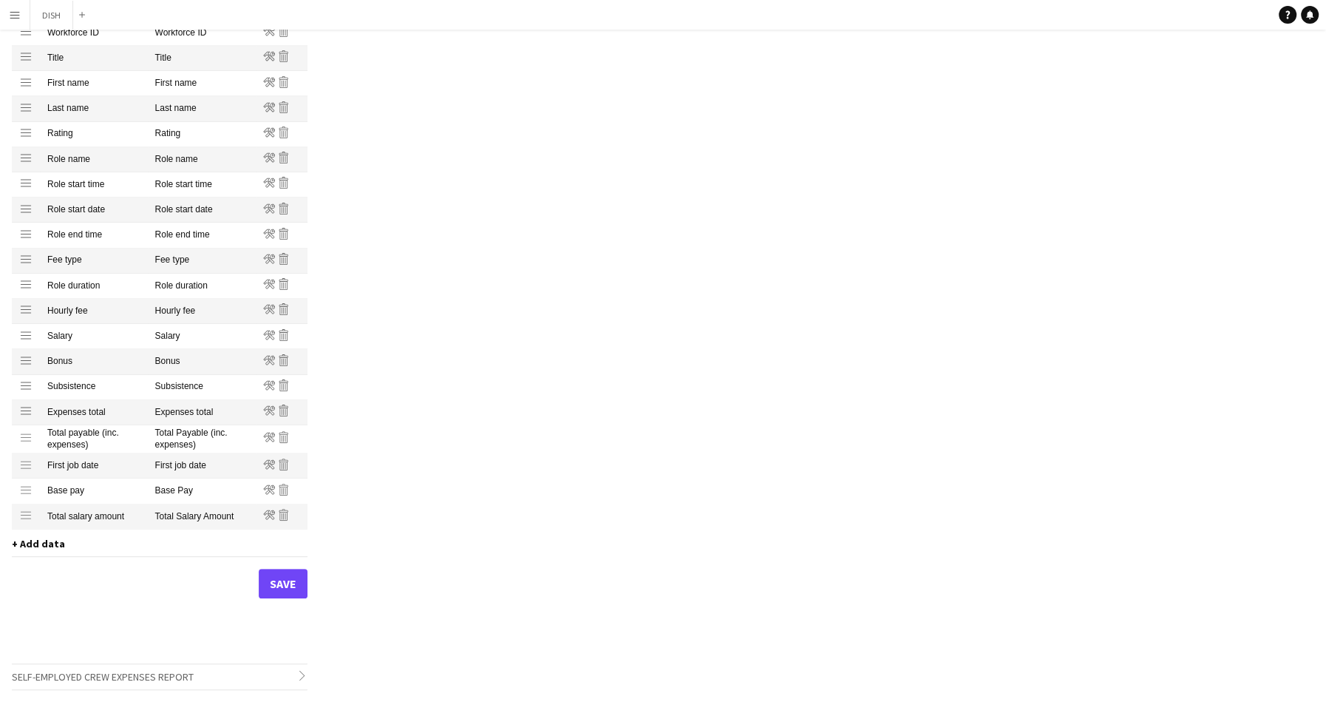
scroll to position [251, 0]
click at [284, 490] on icon "Remove" at bounding box center [284, 489] width 12 height 12
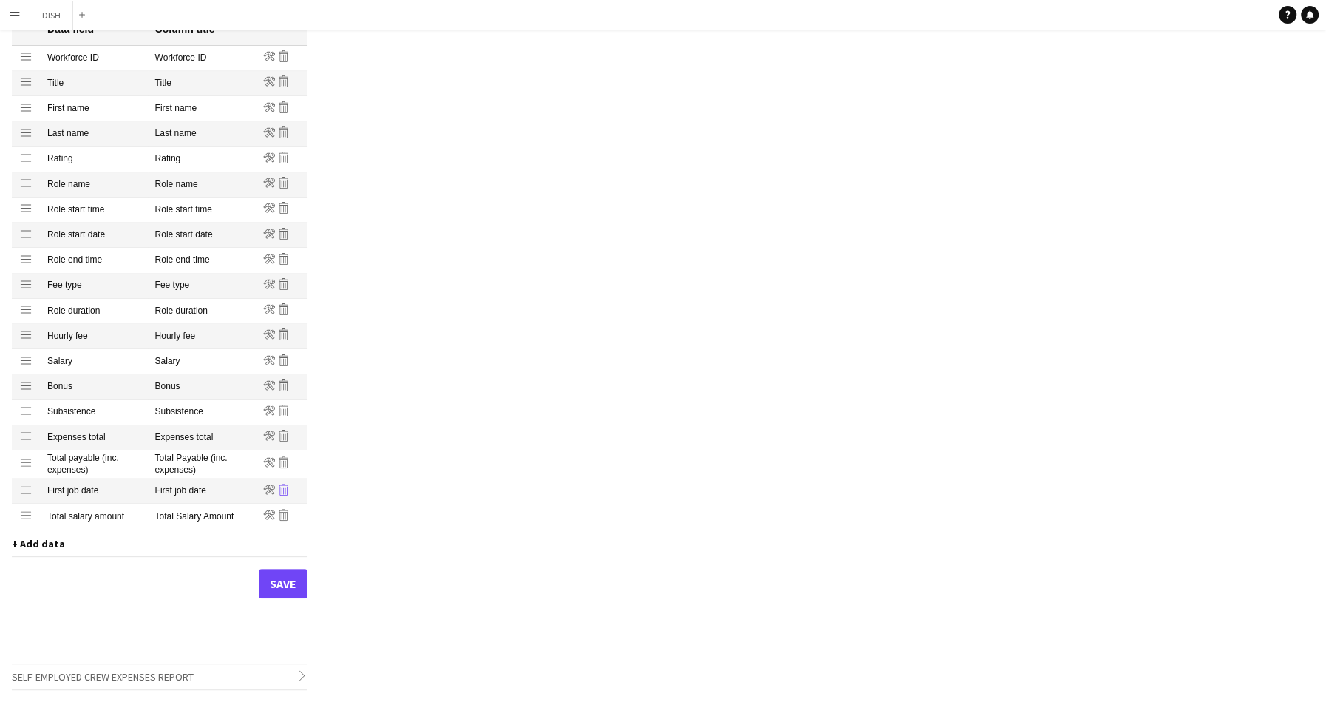
click at [283, 489] on icon at bounding box center [283, 490] width 1 height 7
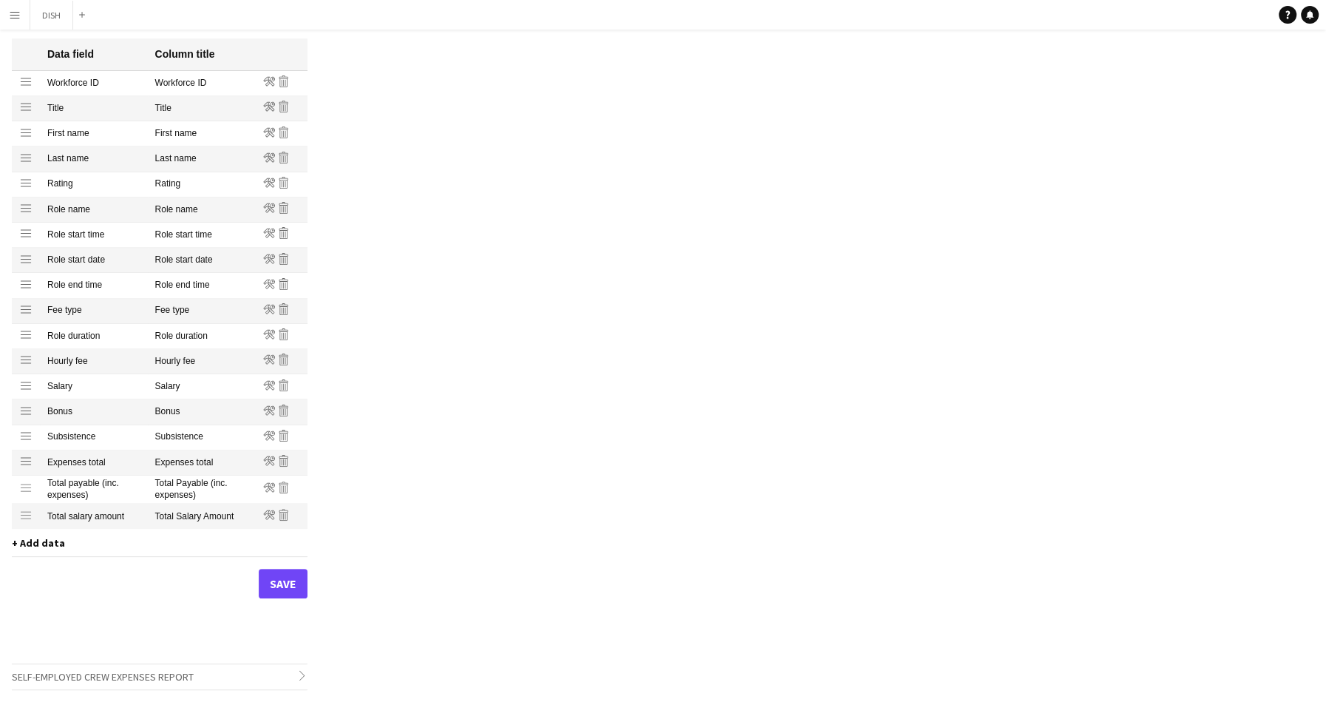
click at [58, 543] on span "+ Add data" at bounding box center [38, 542] width 53 height 13
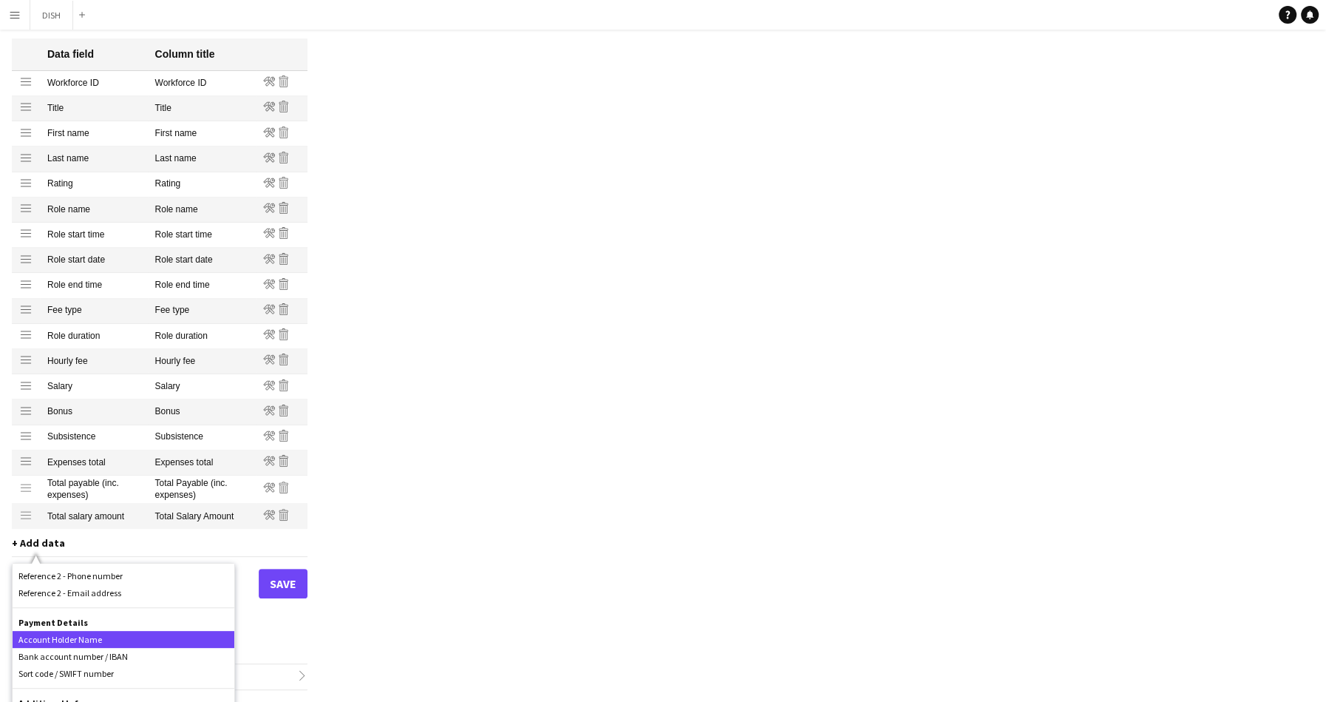
click at [144, 636] on div "Account Holder Name" at bounding box center [124, 639] width 222 height 17
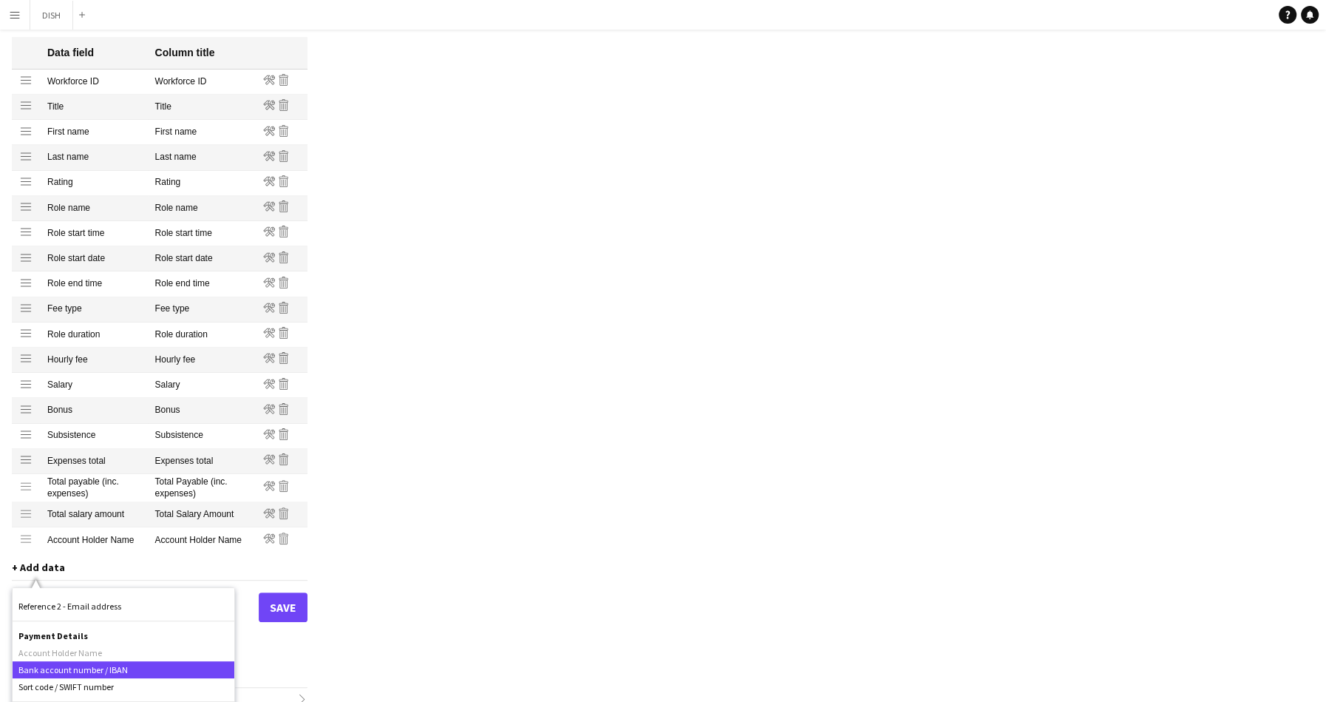
scroll to position [1260, 0]
click at [95, 661] on div "Bank account number / IBAN" at bounding box center [124, 669] width 222 height 17
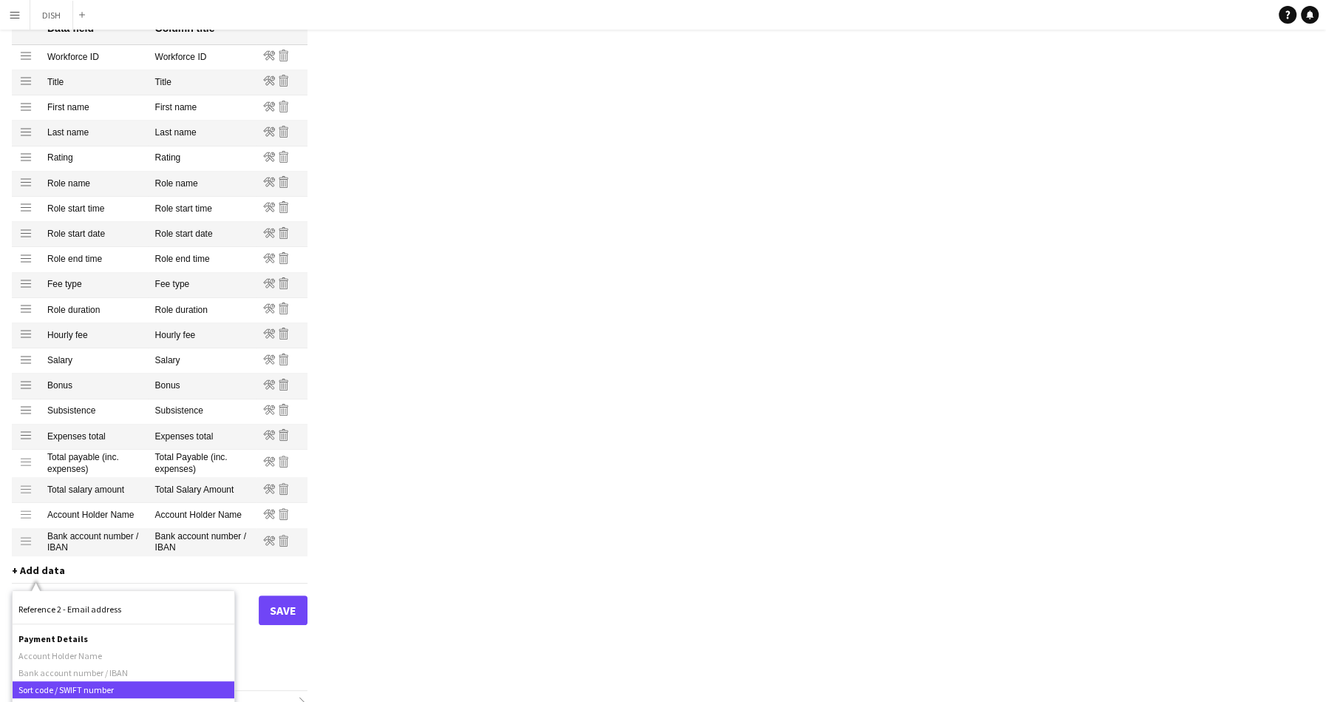
click at [83, 682] on div "Sort code / SWIFT number" at bounding box center [124, 689] width 222 height 17
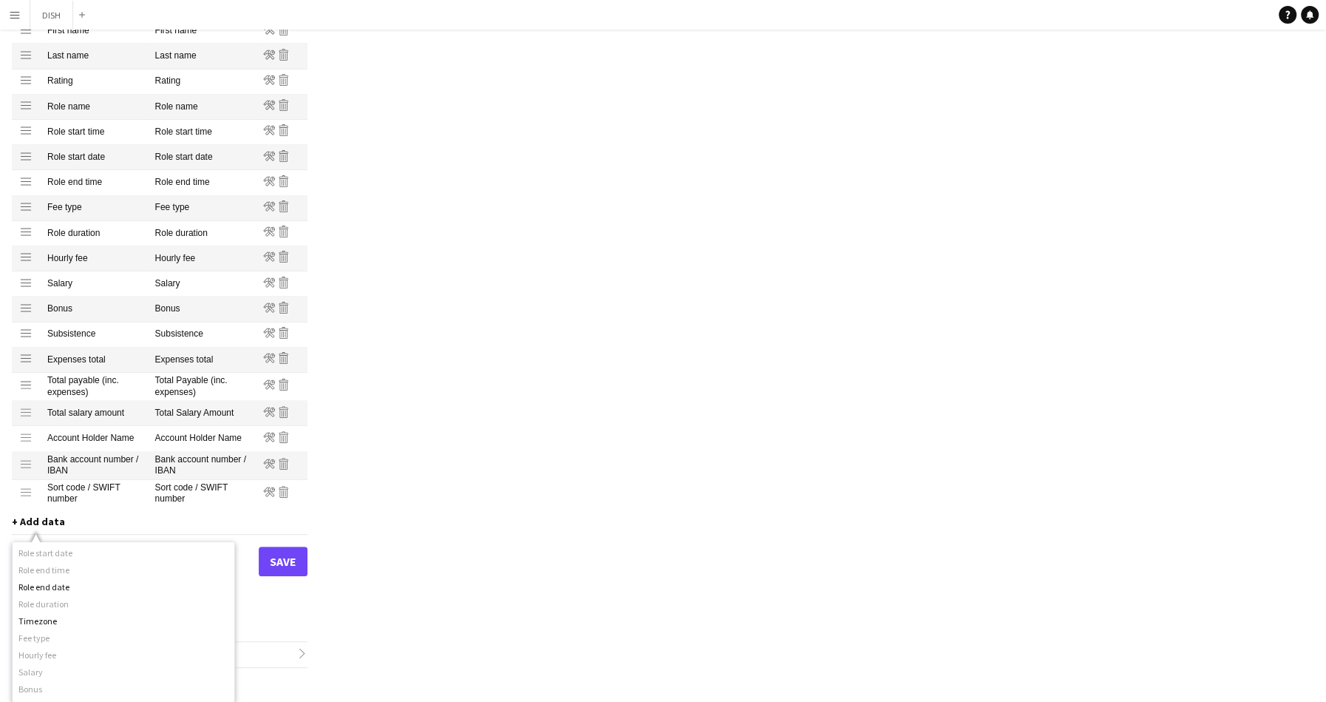
scroll to position [472, 0]
click at [142, 605] on div "Role end date" at bounding box center [124, 607] width 222 height 17
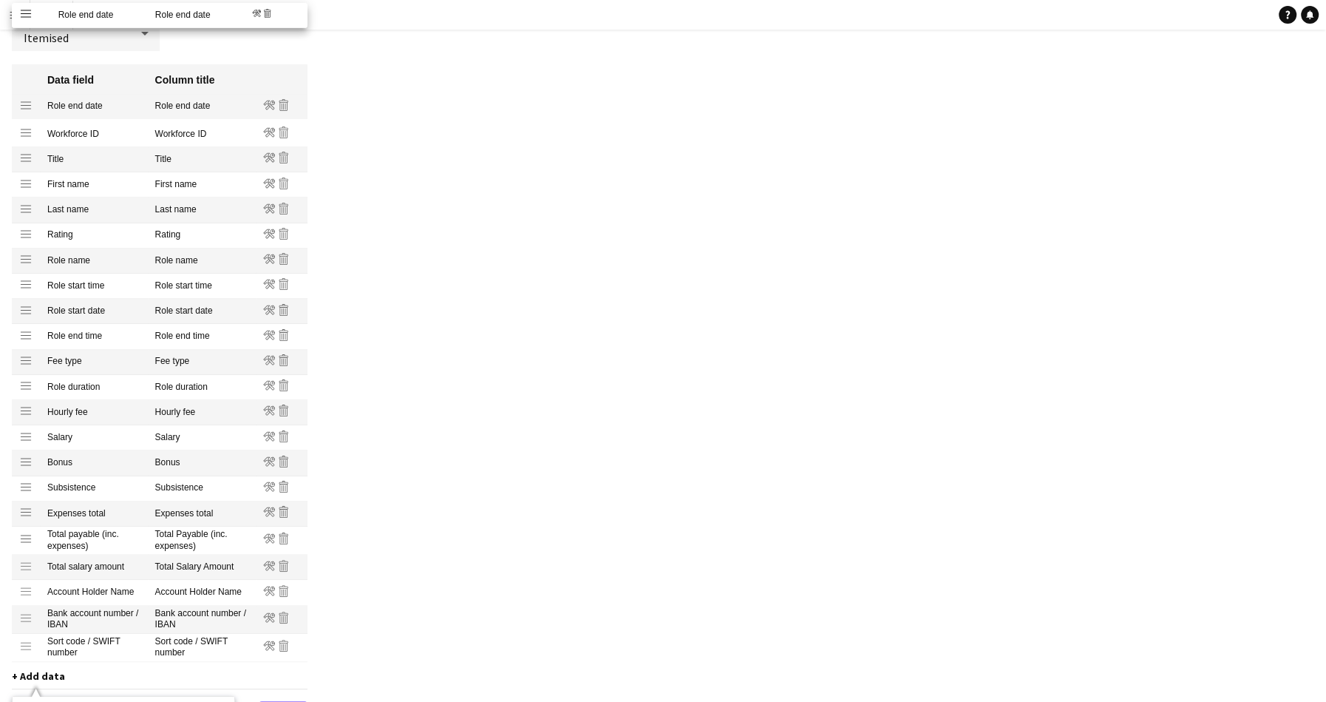
scroll to position [140, 0]
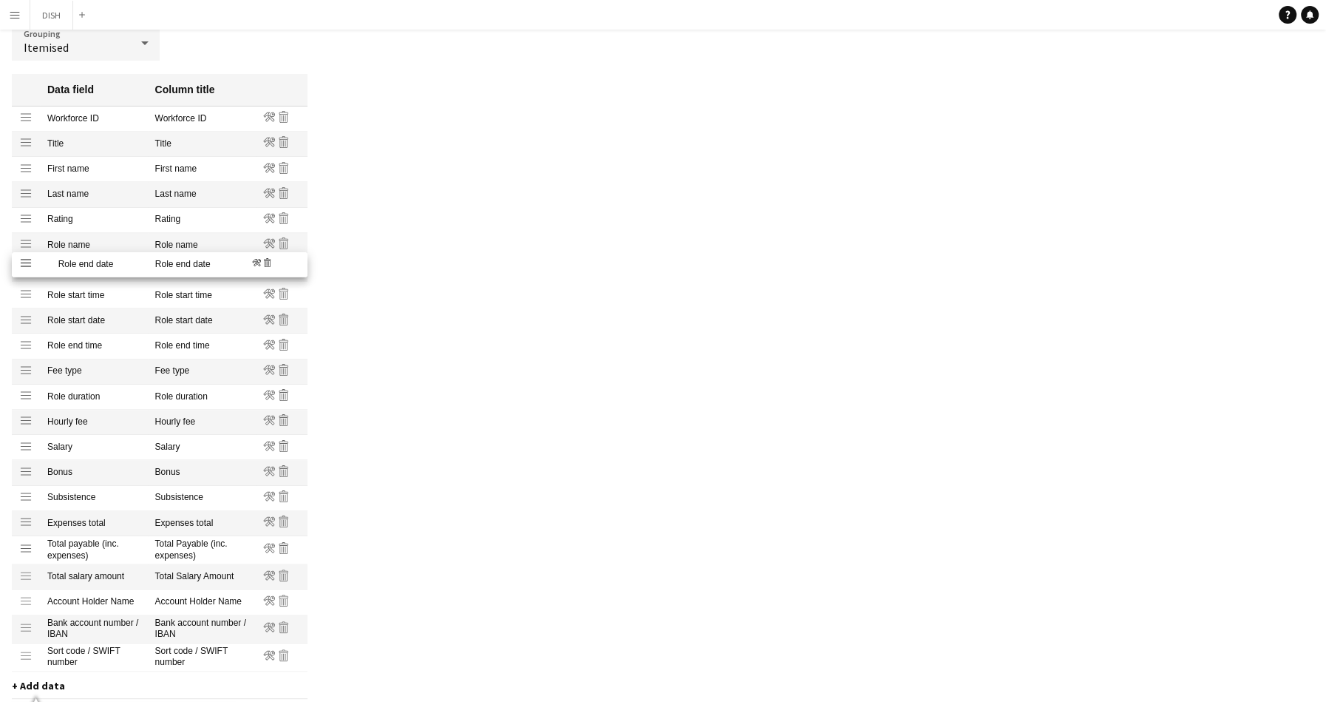
drag, startPoint x: 24, startPoint y: 519, endPoint x: 35, endPoint y: 263, distance: 256.0
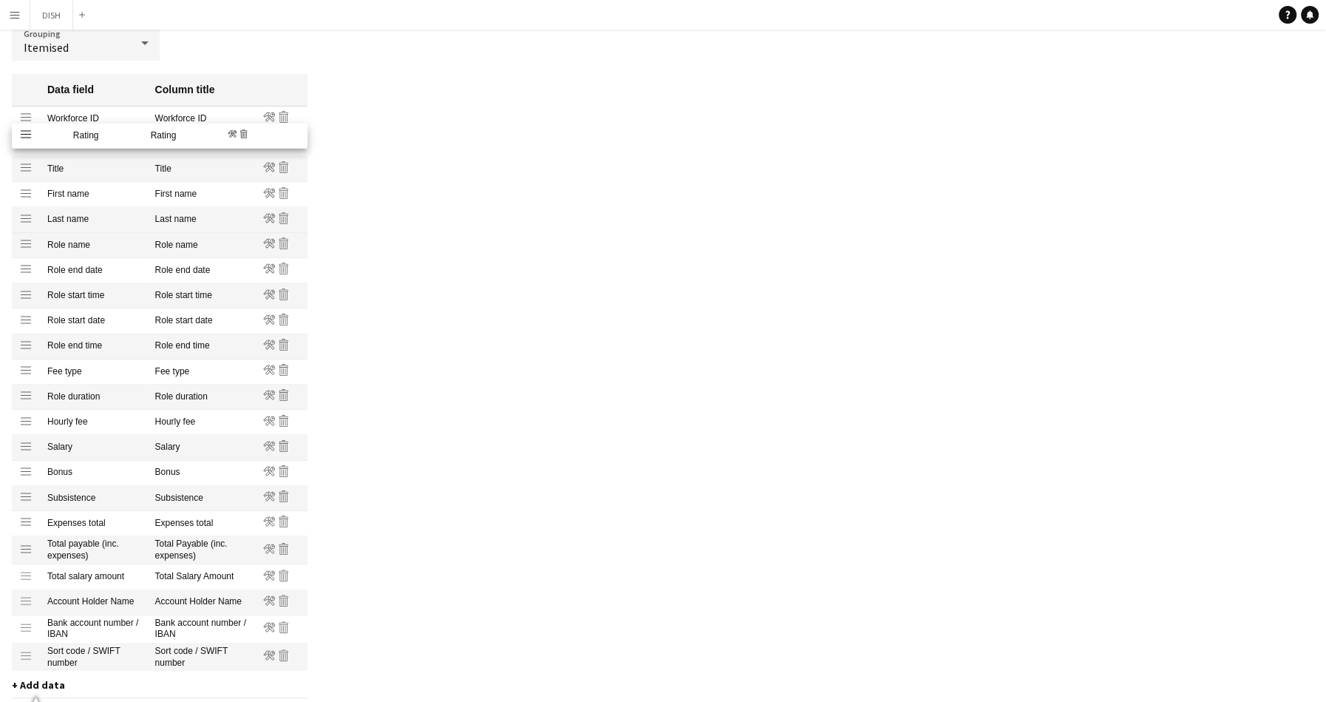
drag, startPoint x: 25, startPoint y: 220, endPoint x: 16, endPoint y: 136, distance: 84.7
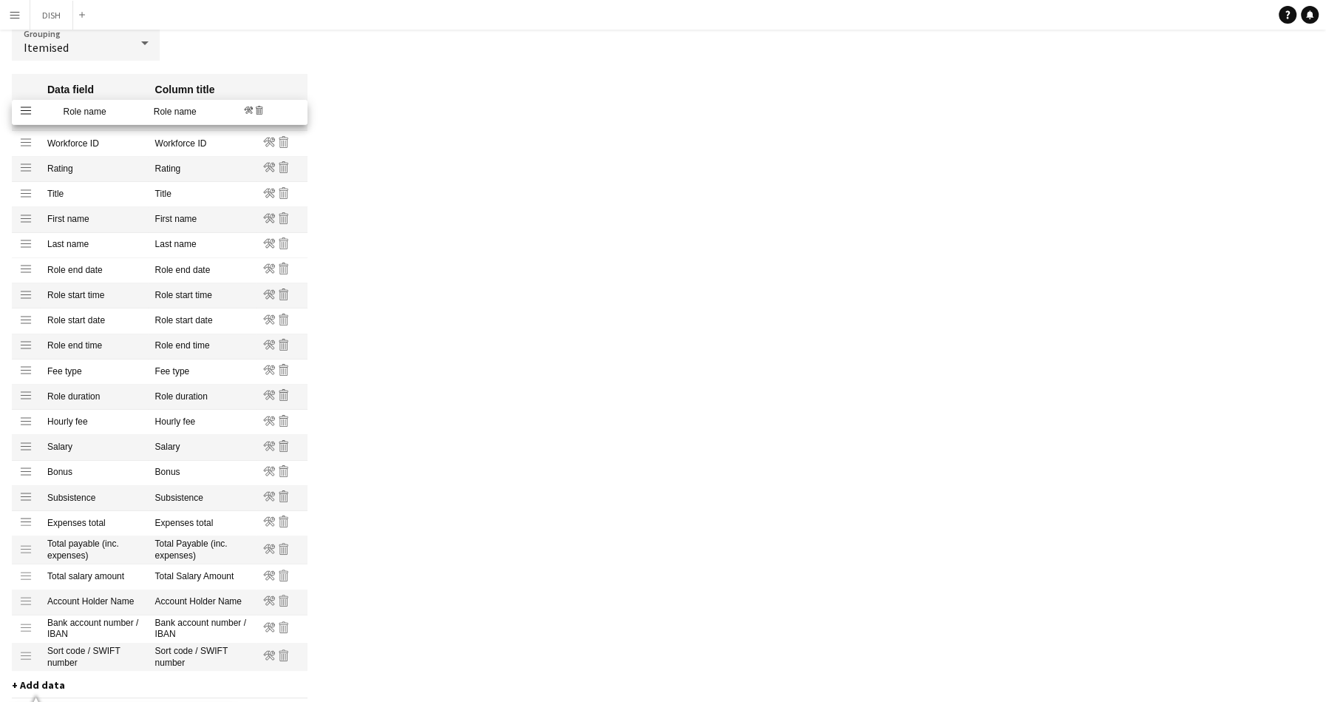
drag, startPoint x: 24, startPoint y: 248, endPoint x: 22, endPoint y: 115, distance: 133.1
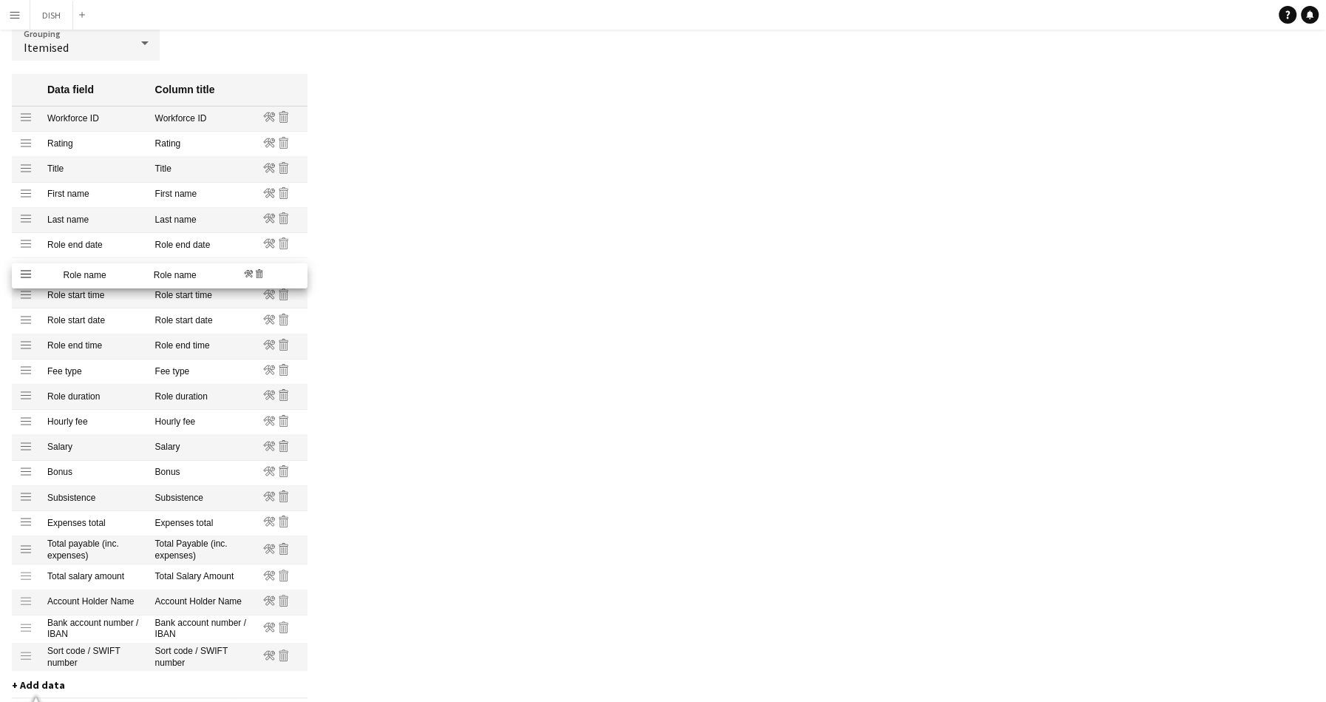
drag, startPoint x: 19, startPoint y: 112, endPoint x: 4, endPoint y: 270, distance: 158.2
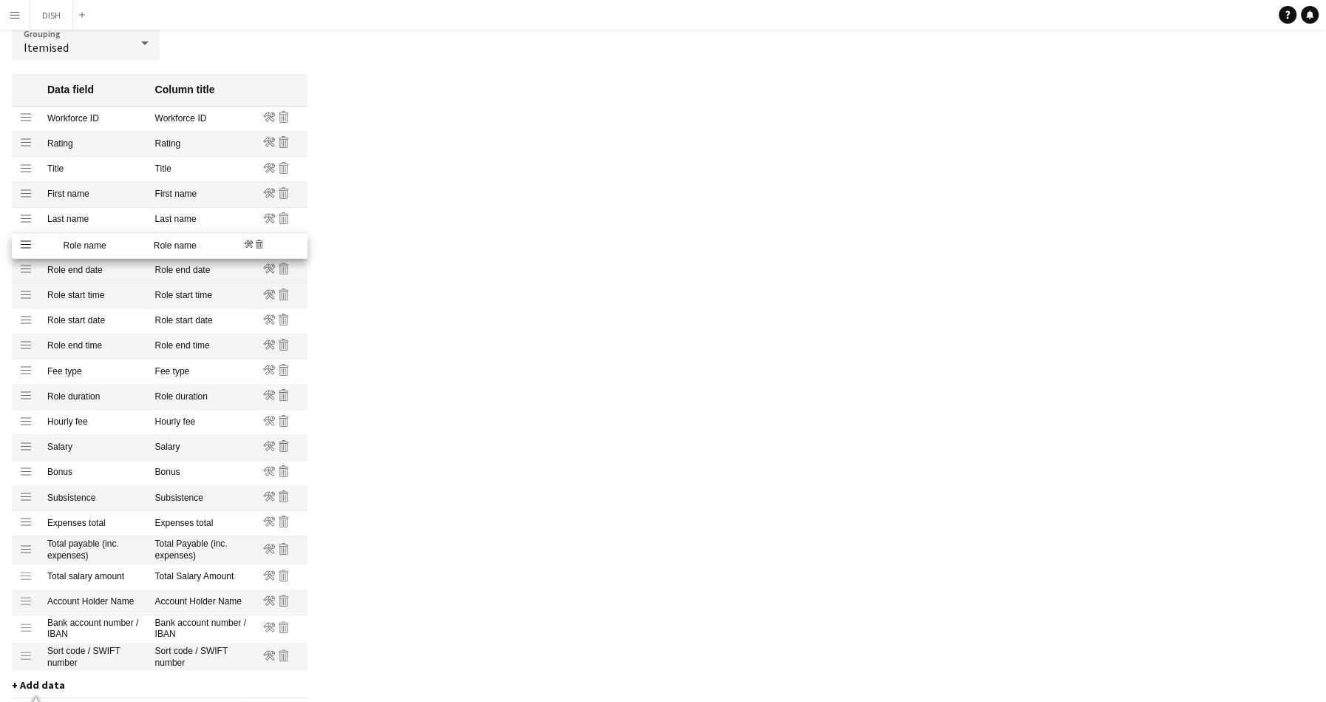
drag, startPoint x: 23, startPoint y: 274, endPoint x: 18, endPoint y: 245, distance: 29.9
click at [282, 167] on icon at bounding box center [282, 169] width 1 height 7
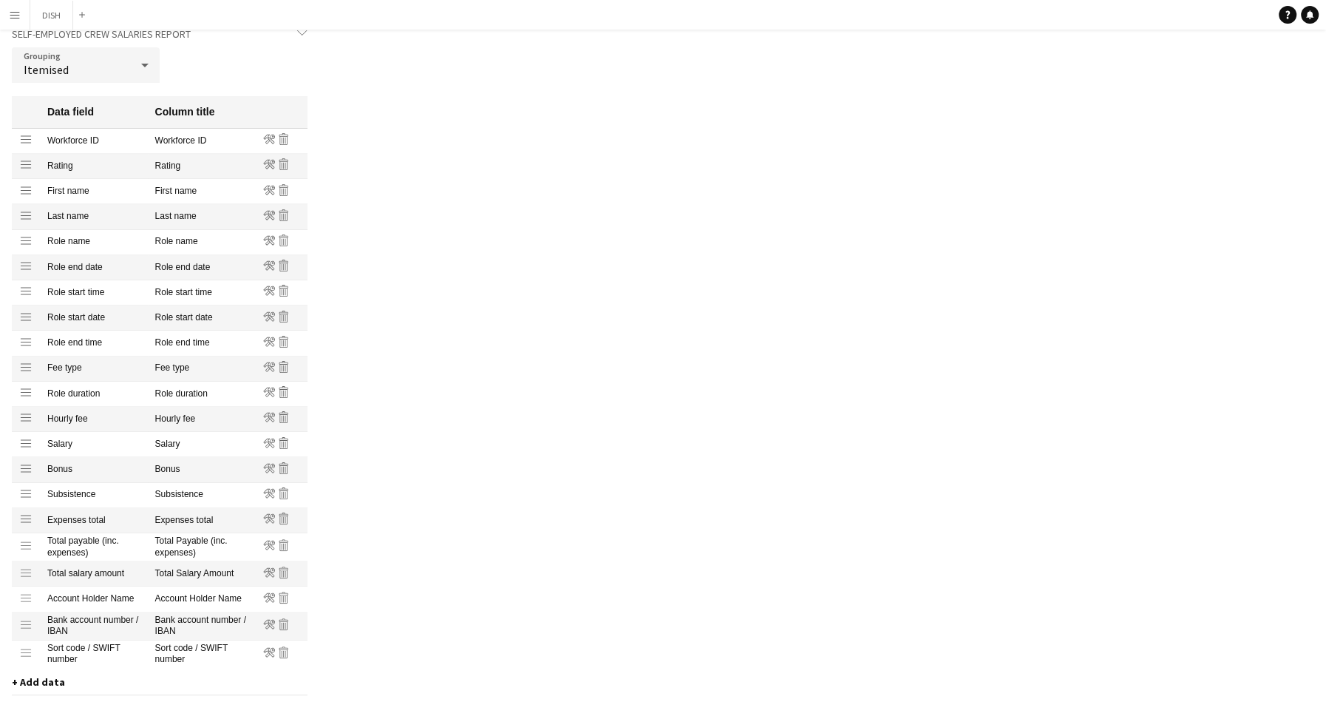
scroll to position [0, 0]
click at [179, 143] on mat-cell "Workforce ID" at bounding box center [202, 141] width 108 height 25
click at [185, 171] on mat-cell "Rating" at bounding box center [202, 166] width 108 height 25
click at [283, 165] on icon at bounding box center [283, 166] width 1 height 7
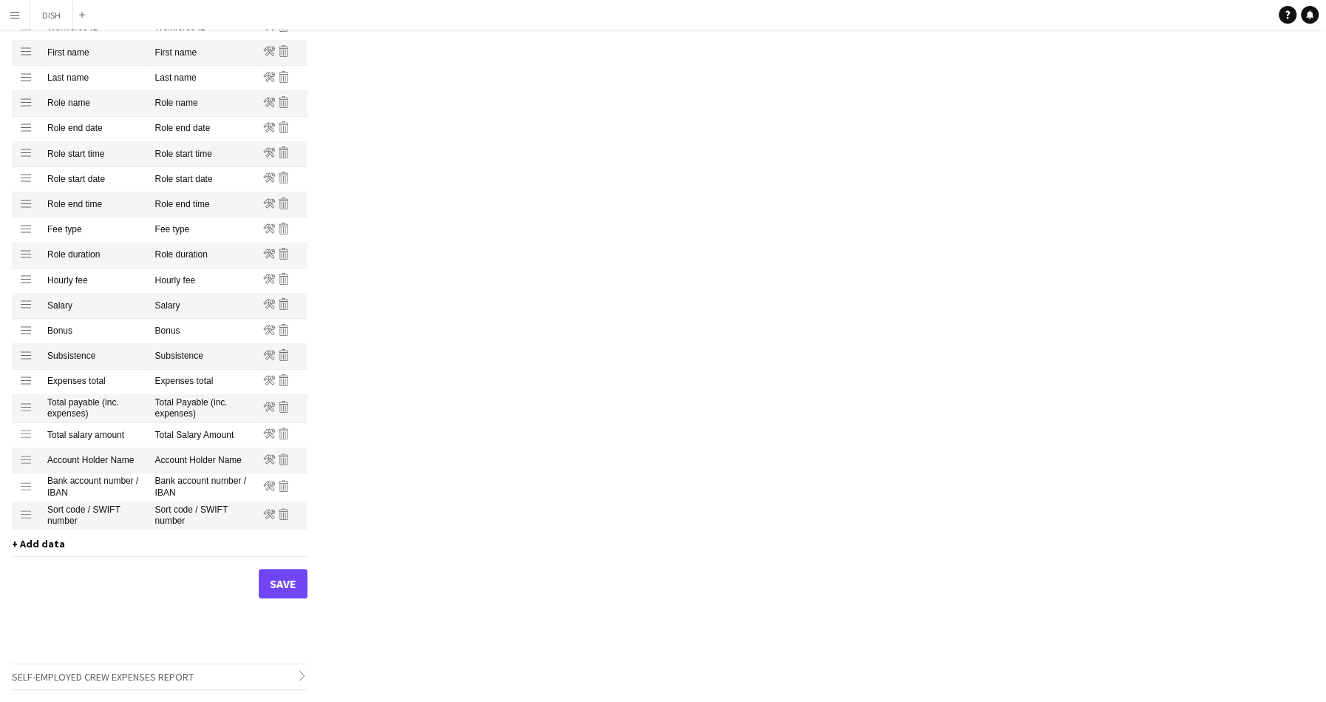
scroll to position [255, 0]
click at [291, 600] on div "Grouping Itemised Data field Column title Drag row Workforce ID Workforce ID Ed…" at bounding box center [160, 298] width 296 height 729
click at [282, 582] on button "Save" at bounding box center [283, 584] width 49 height 30
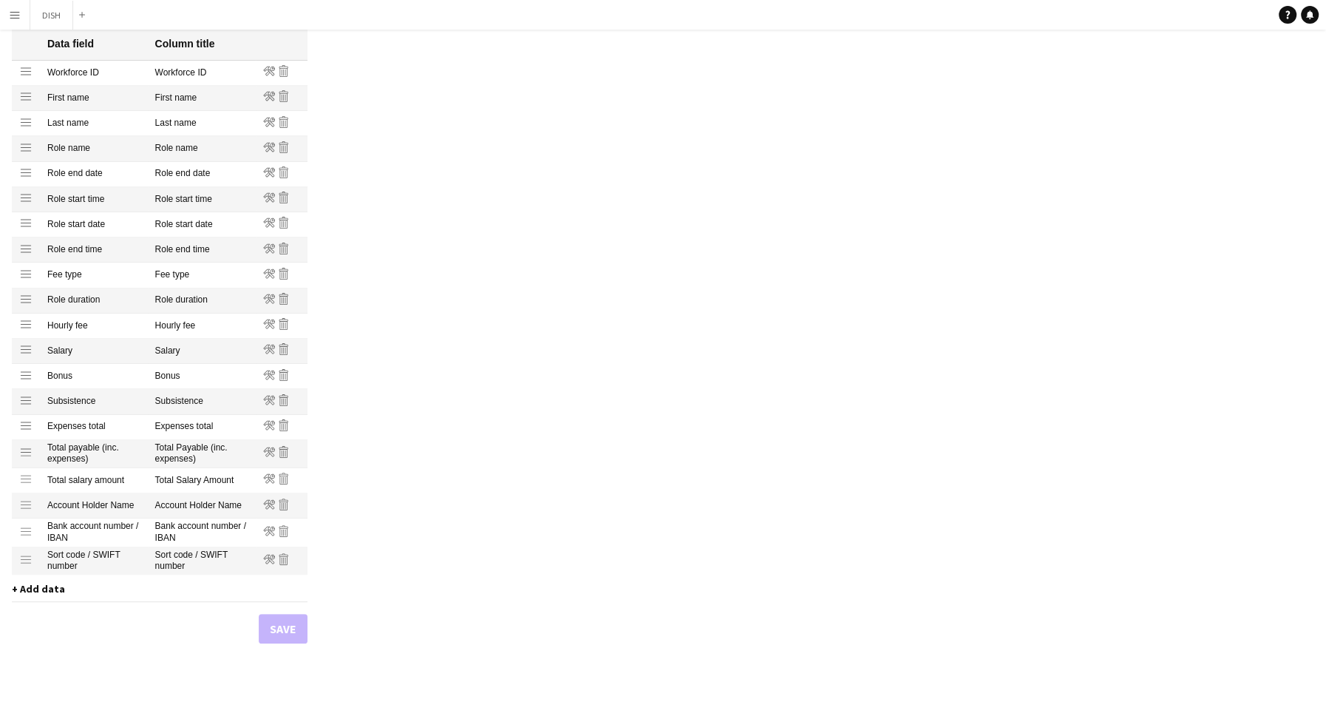
scroll to position [208, 0]
drag, startPoint x: 23, startPoint y: 223, endPoint x: 18, endPoint y: 163, distance: 60.1
click at [284, 198] on icon "Remove" at bounding box center [284, 198] width 12 height 12
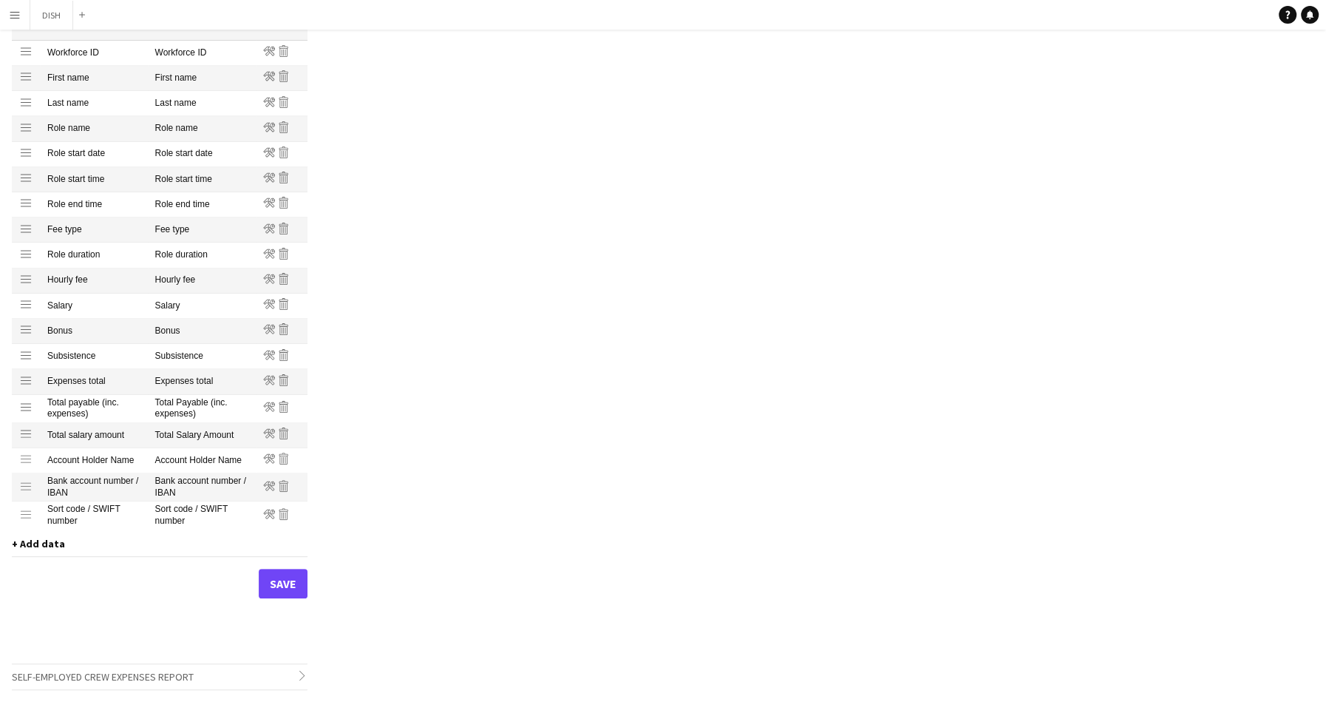
scroll to position [229, 0]
click at [44, 541] on span "+ Add data" at bounding box center [38, 543] width 53 height 13
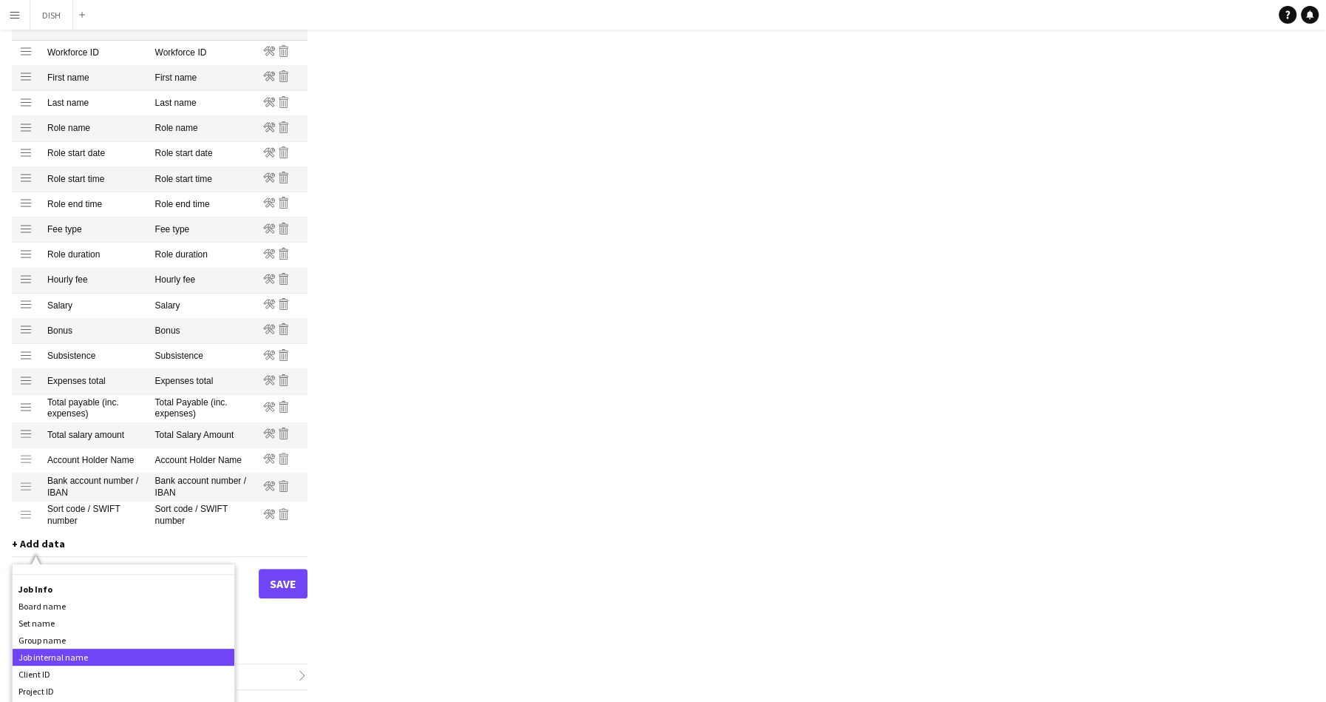
scroll to position [326, 0]
click at [101, 656] on div "Job internal name" at bounding box center [124, 656] width 222 height 17
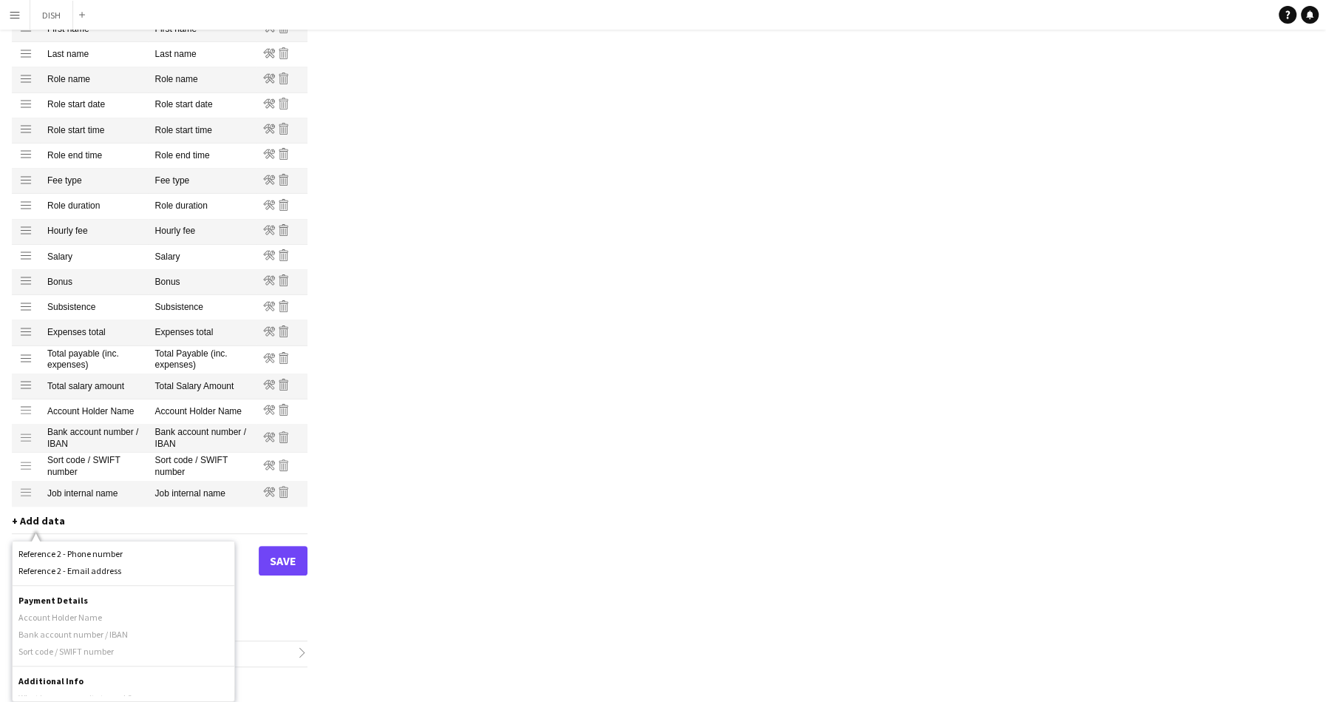
scroll to position [1260, 0]
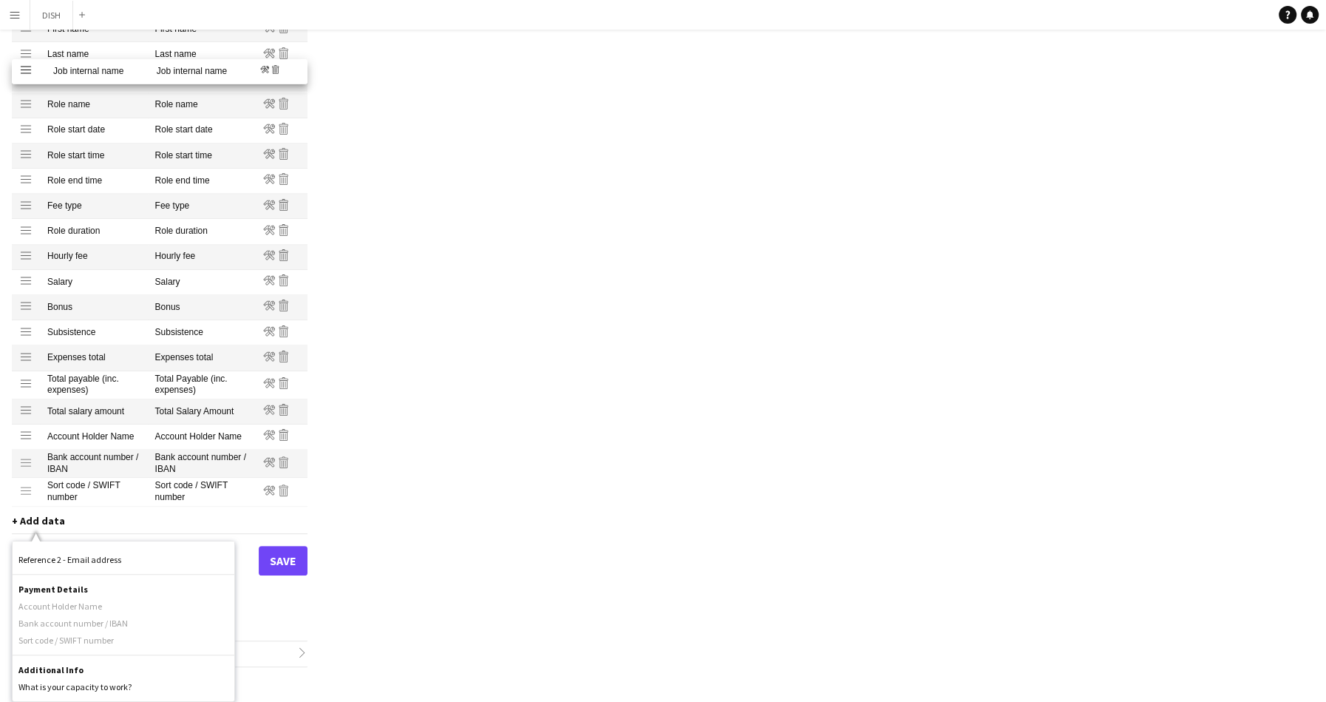
drag, startPoint x: 24, startPoint y: 491, endPoint x: 0, endPoint y: 69, distance: 422.8
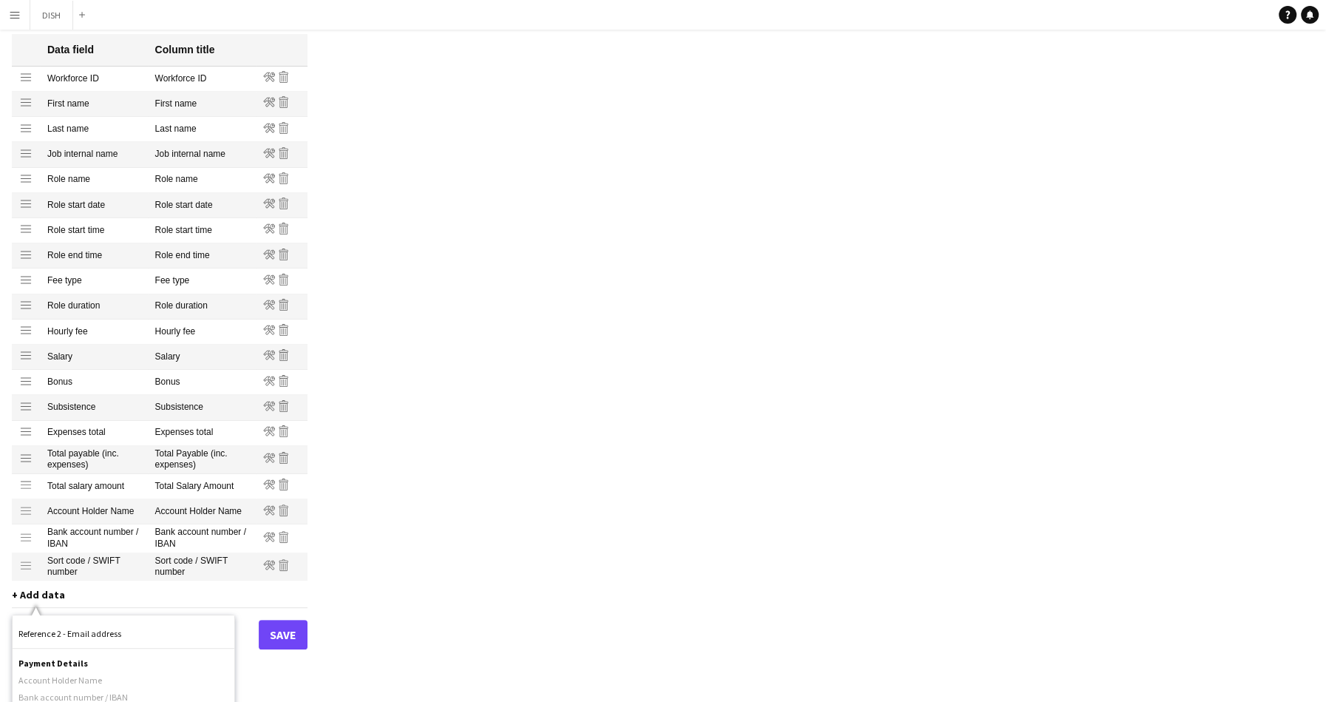
scroll to position [255, 0]
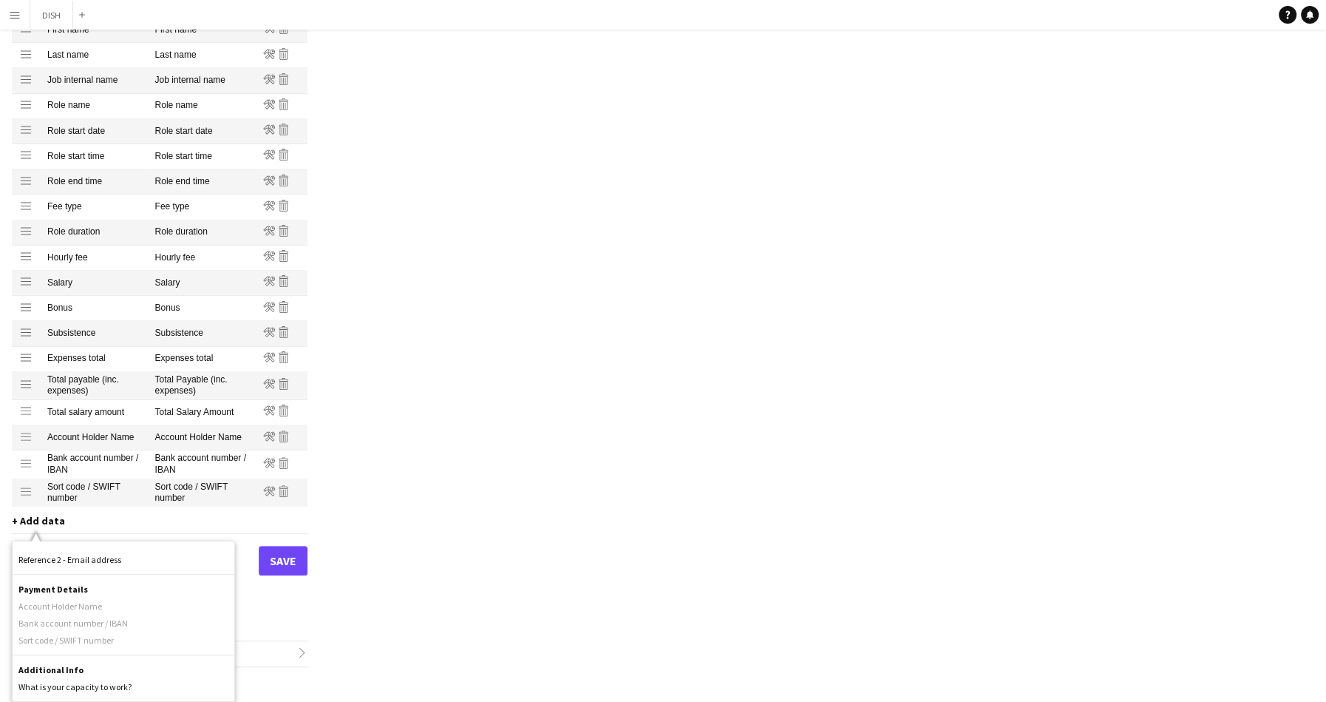
click at [495, 525] on div "Profiles / Self-employed Crew Customise your payment reports to contain the cor…" at bounding box center [663, 253] width 1326 height 897
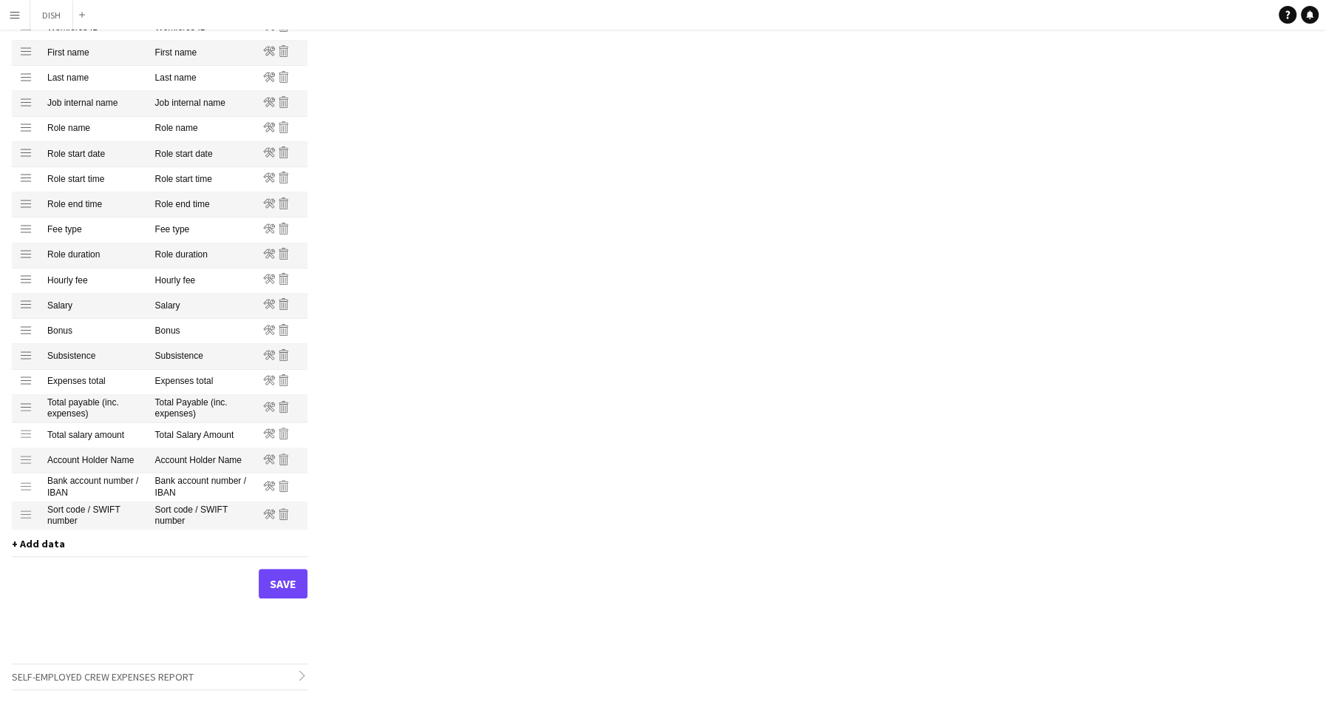
scroll to position [0, 0]
click at [289, 586] on button "Save" at bounding box center [283, 584] width 49 height 30
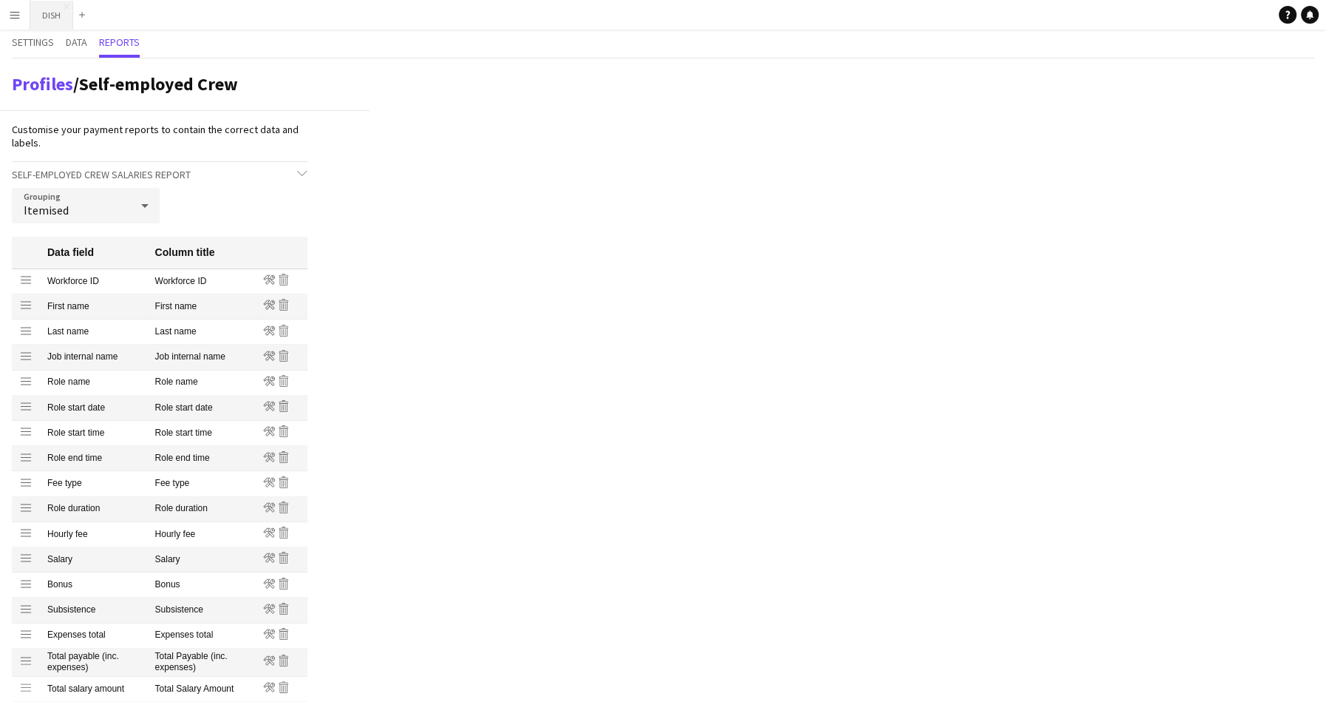
click at [44, 13] on button "DISH Close" at bounding box center [51, 15] width 43 height 29
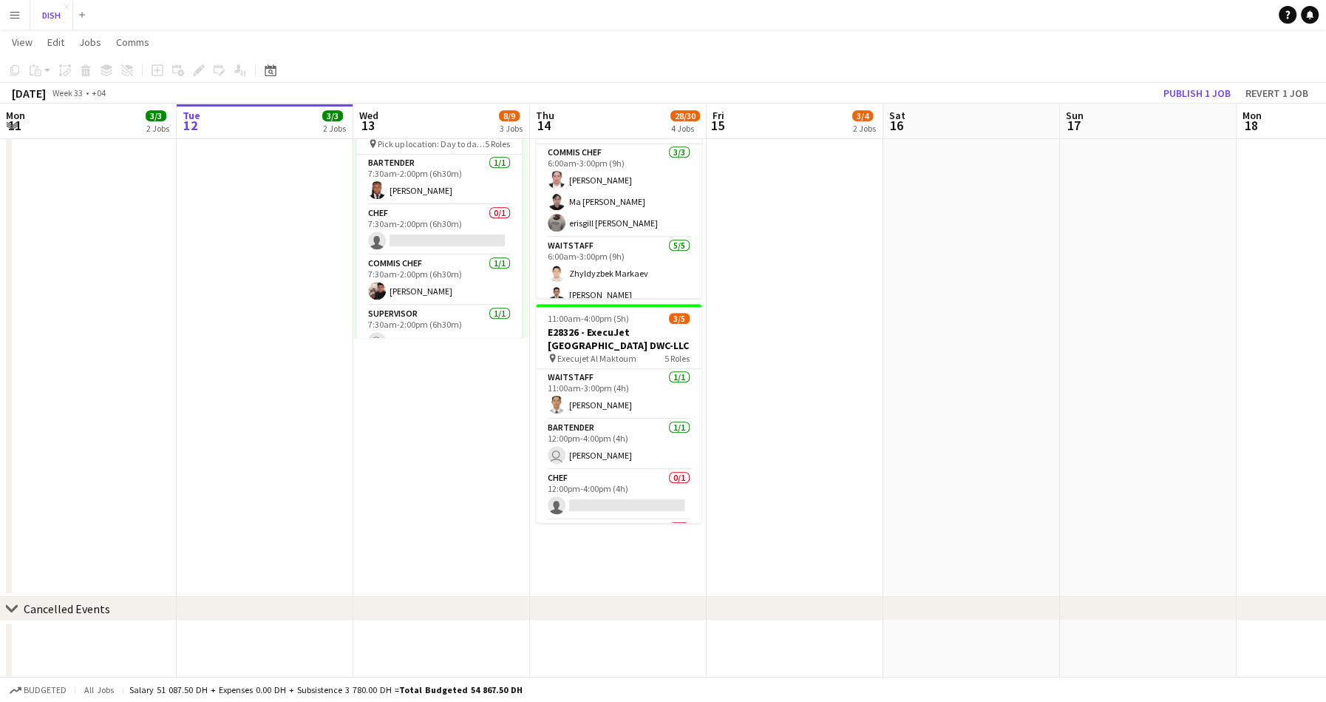
scroll to position [621, 0]
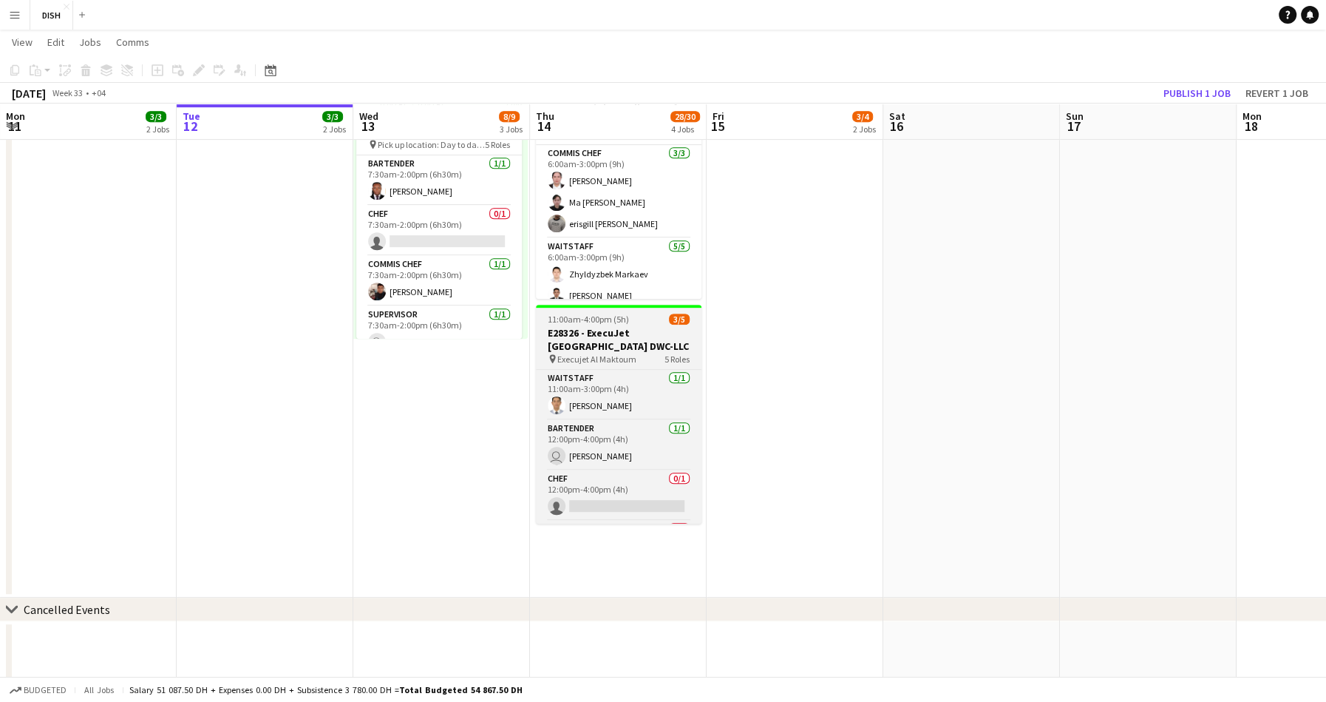
click at [646, 345] on h3 "E28326 - ExecuJet Middle East DWC-LLC" at bounding box center [619, 339] width 166 height 27
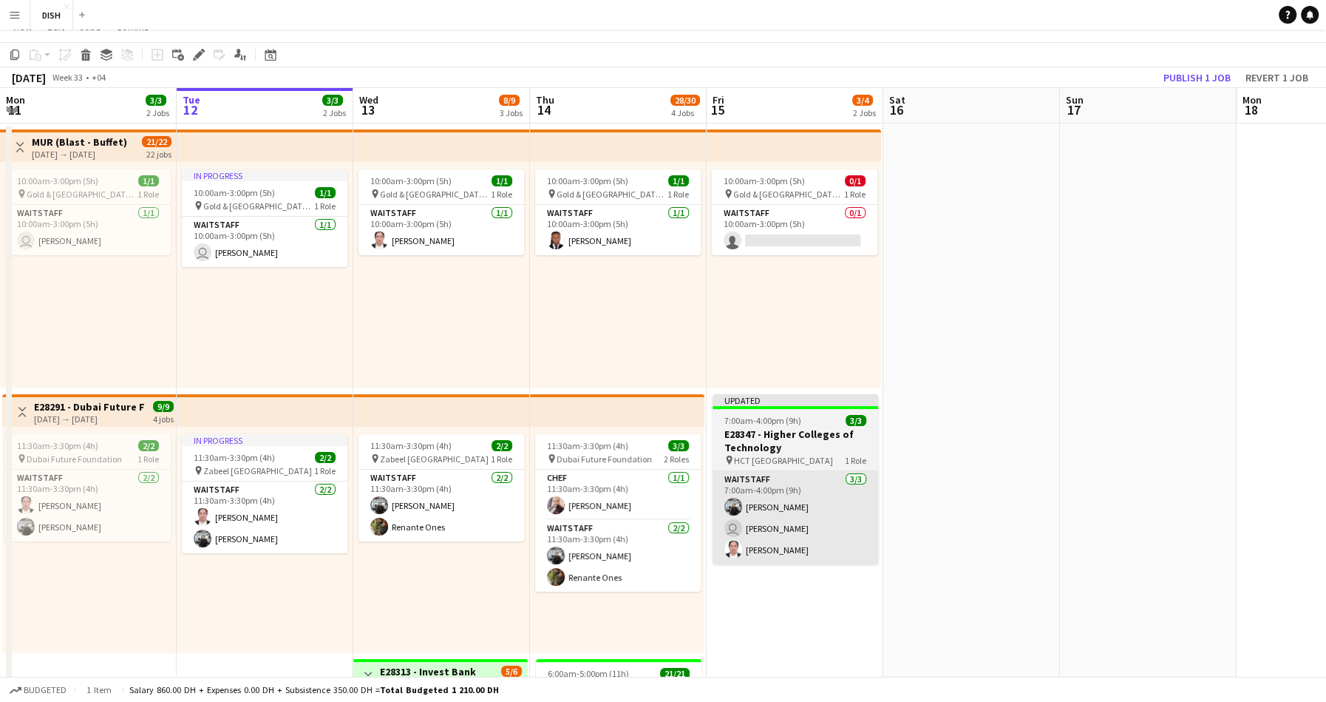
scroll to position [0, 0]
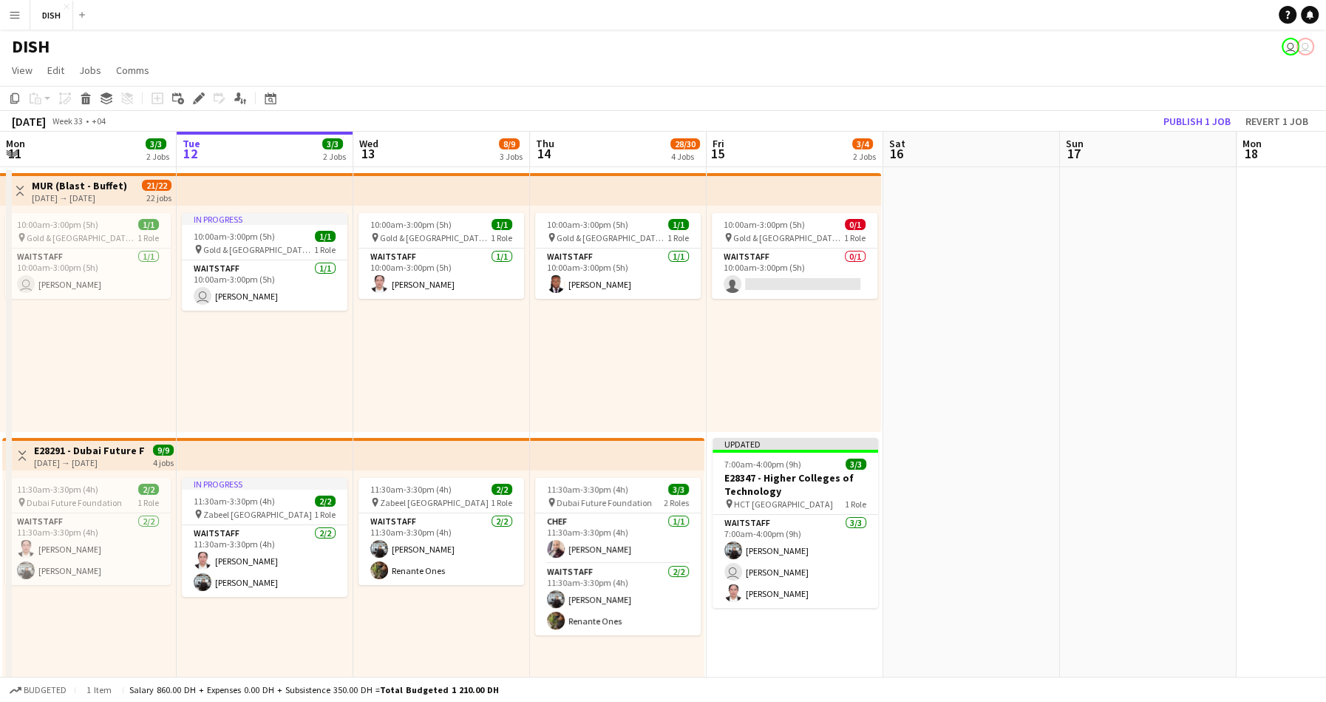
click at [796, 357] on div "10:00am-3:00pm (5h) 0/1 pin Gold & Diamond Park, Sheikh Zayed Rd - Al Quoz - Al…" at bounding box center [794, 319] width 174 height 226
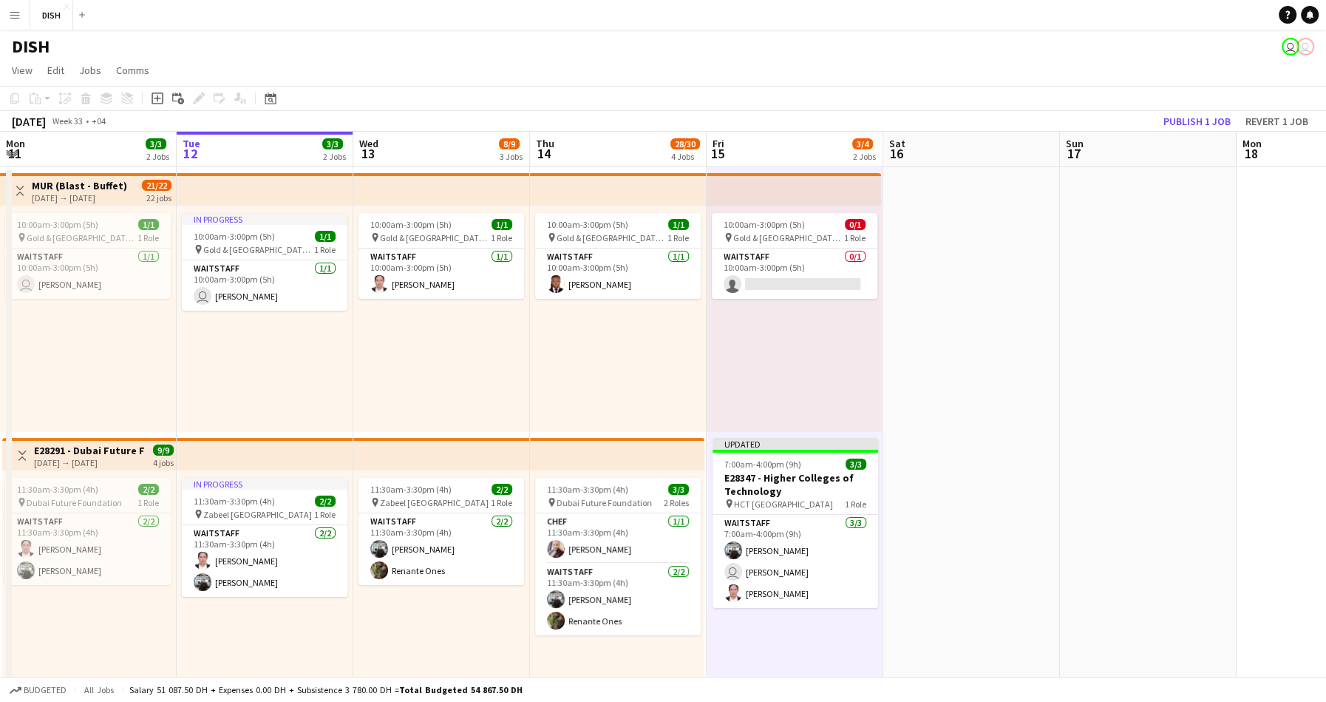
click at [651, 355] on div "10:00am-3:00pm (5h) 1/1 pin Gold & Diamond Park, Sheikh Zayed Rd - Al Quoz - Al…" at bounding box center [618, 319] width 177 height 226
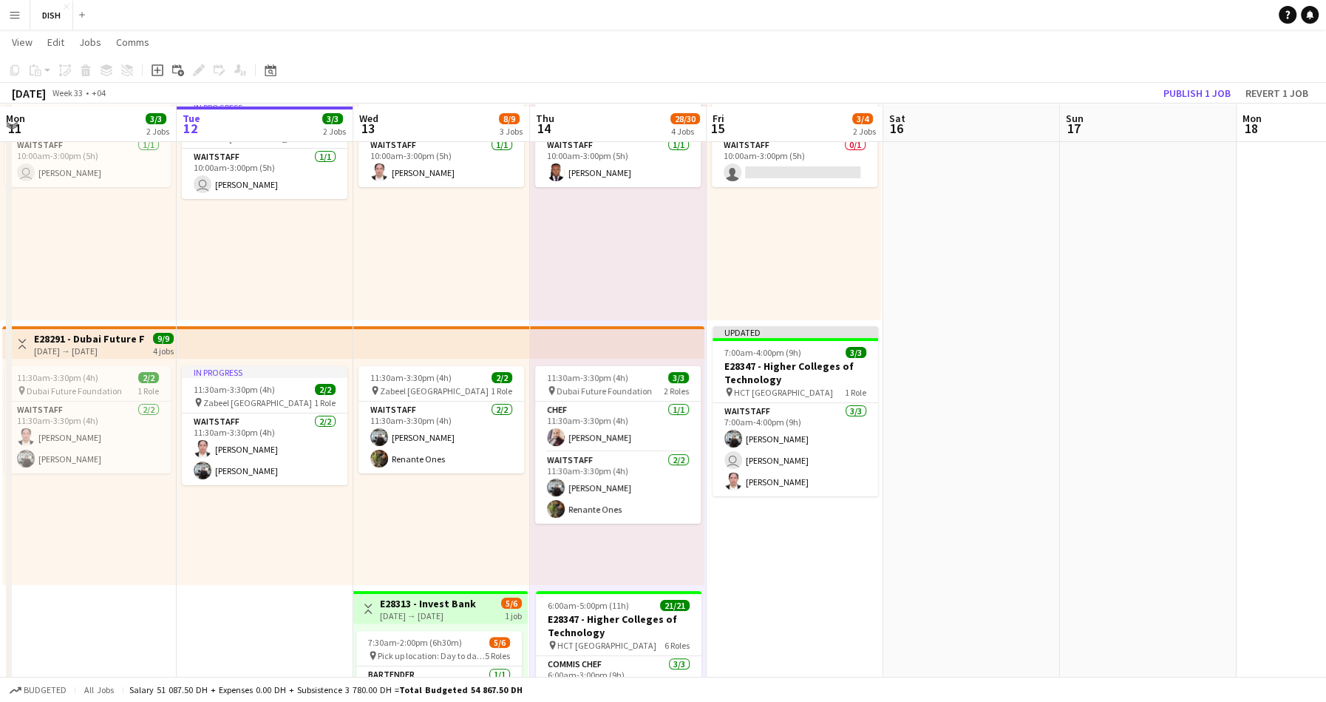
scroll to position [253, 0]
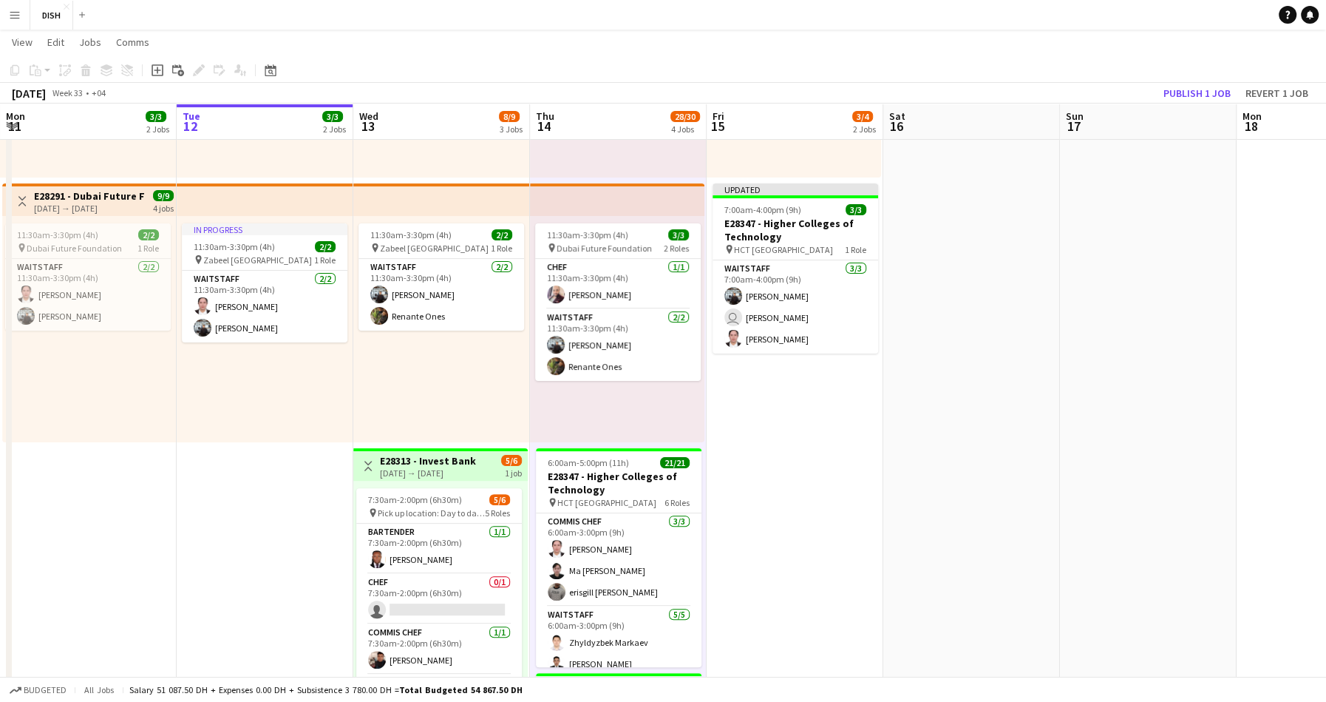
click at [14, 16] on app-icon "Menu" at bounding box center [15, 15] width 12 height 12
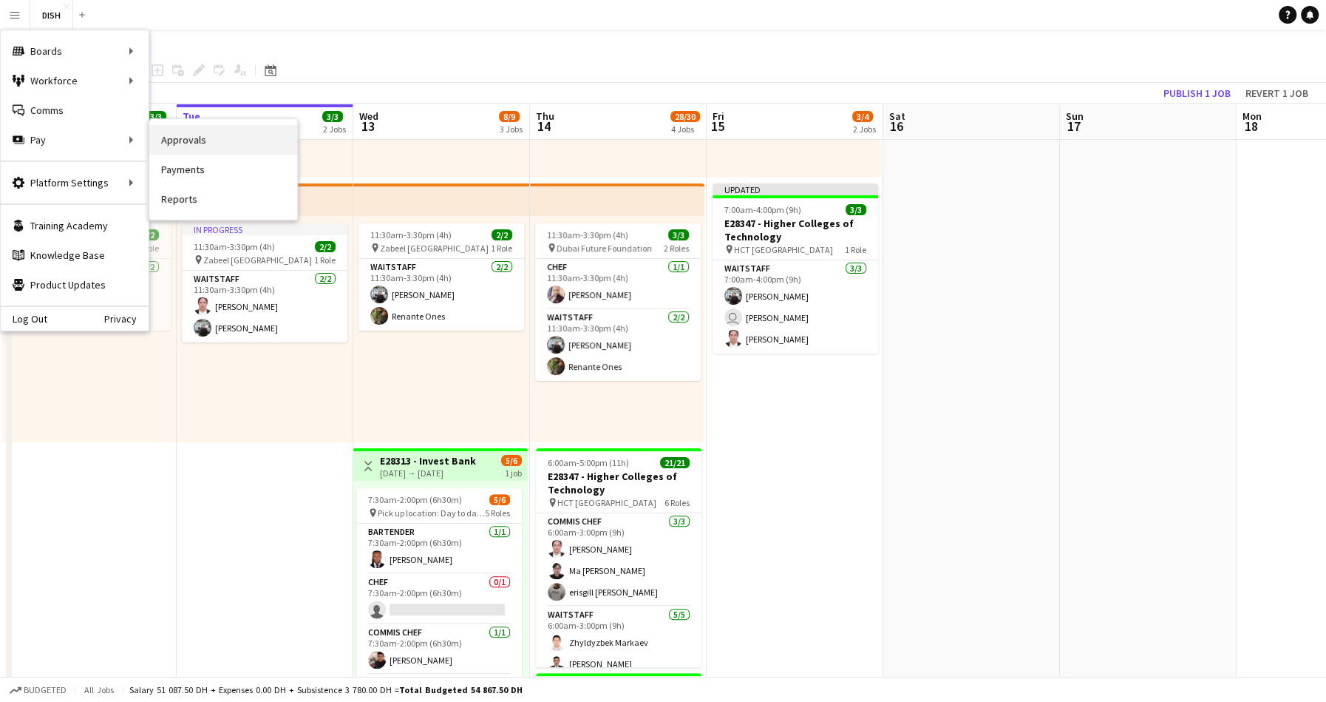
click at [176, 138] on link "Approvals" at bounding box center [223, 140] width 148 height 30
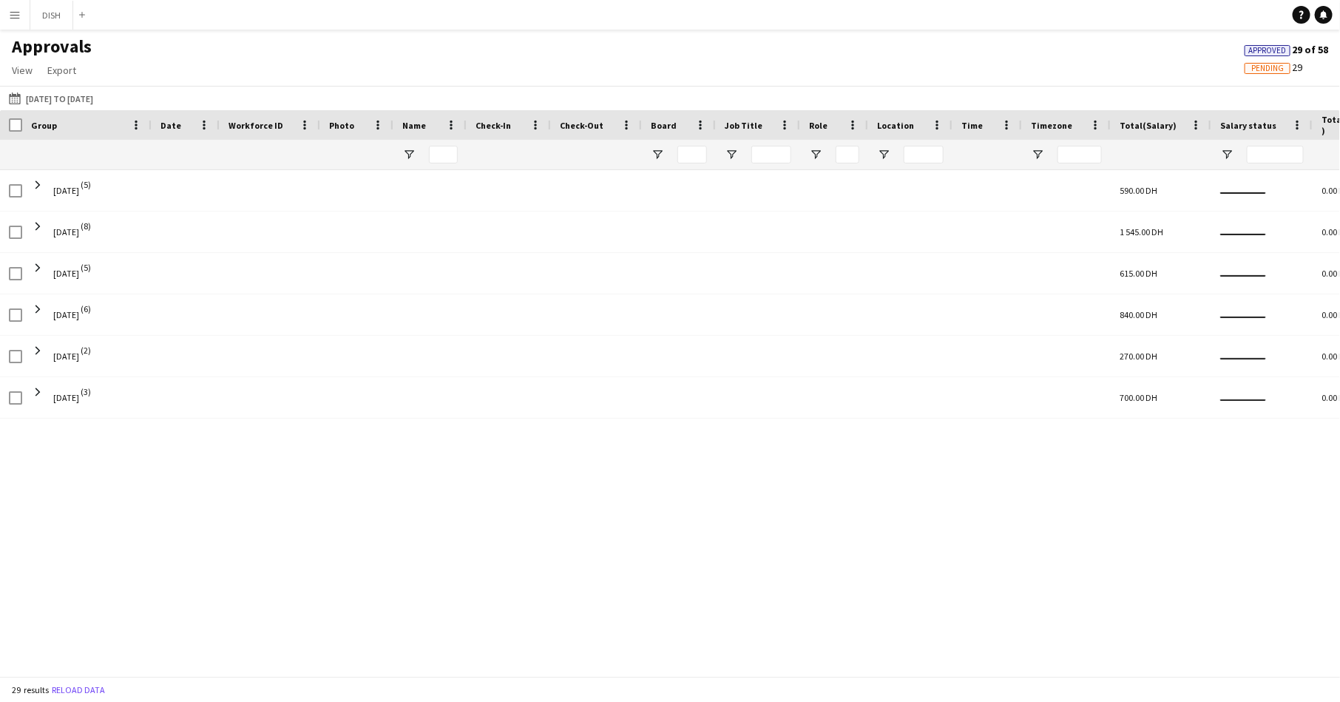
click at [12, 15] on app-icon "Menu" at bounding box center [15, 15] width 12 height 12
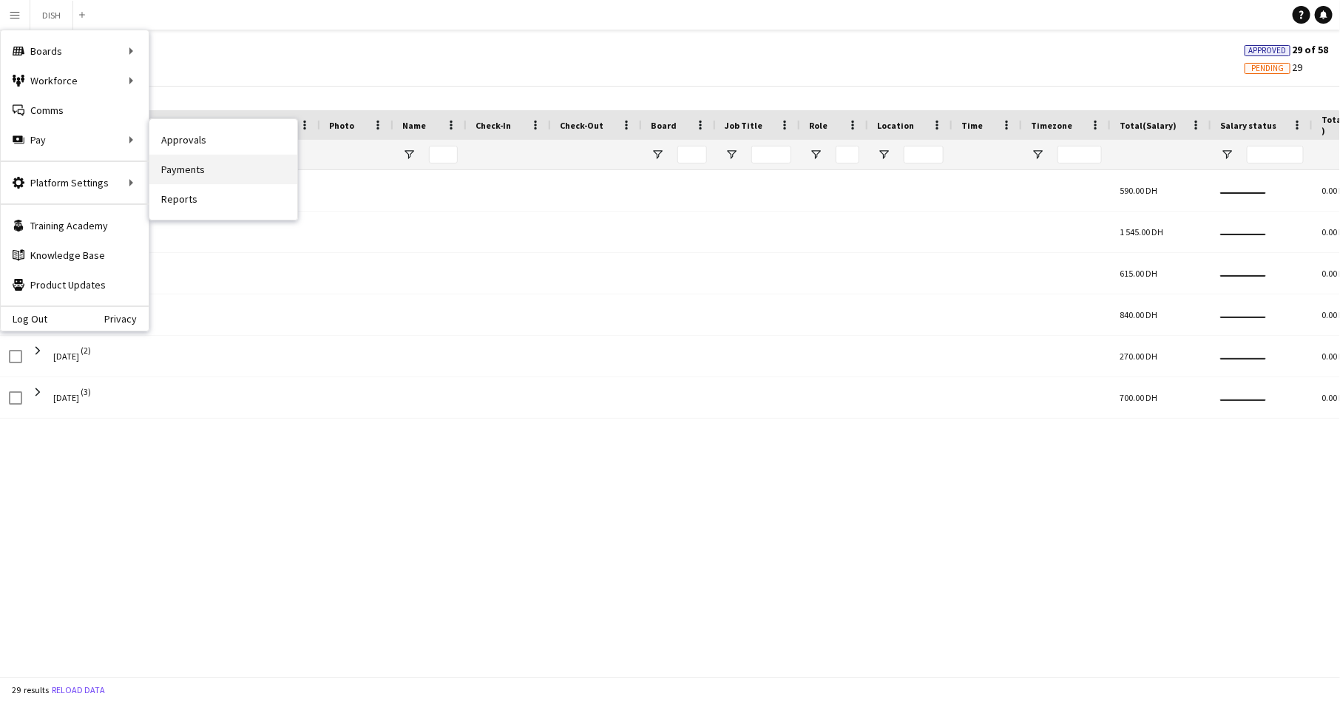
click at [211, 160] on link "Payments" at bounding box center [223, 170] width 148 height 30
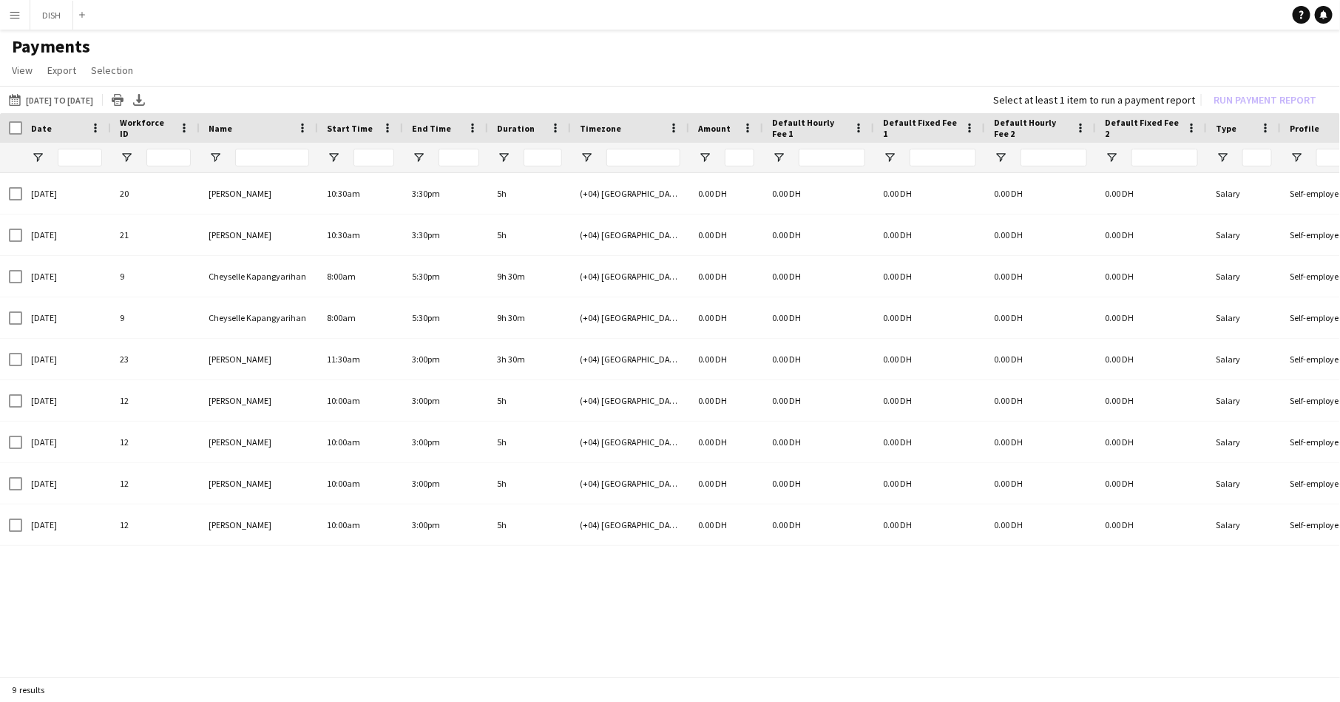
click at [17, 17] on app-icon "Menu" at bounding box center [15, 15] width 12 height 12
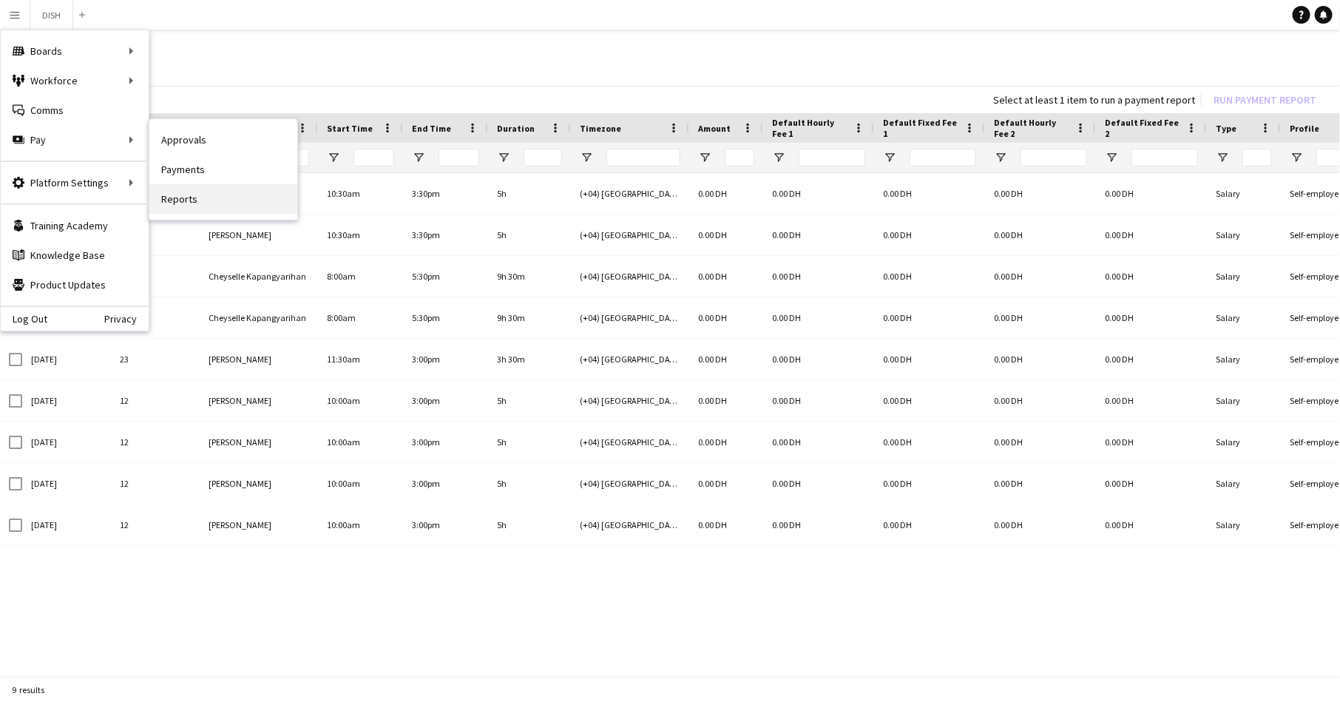
click at [176, 186] on link "Reports" at bounding box center [223, 199] width 148 height 30
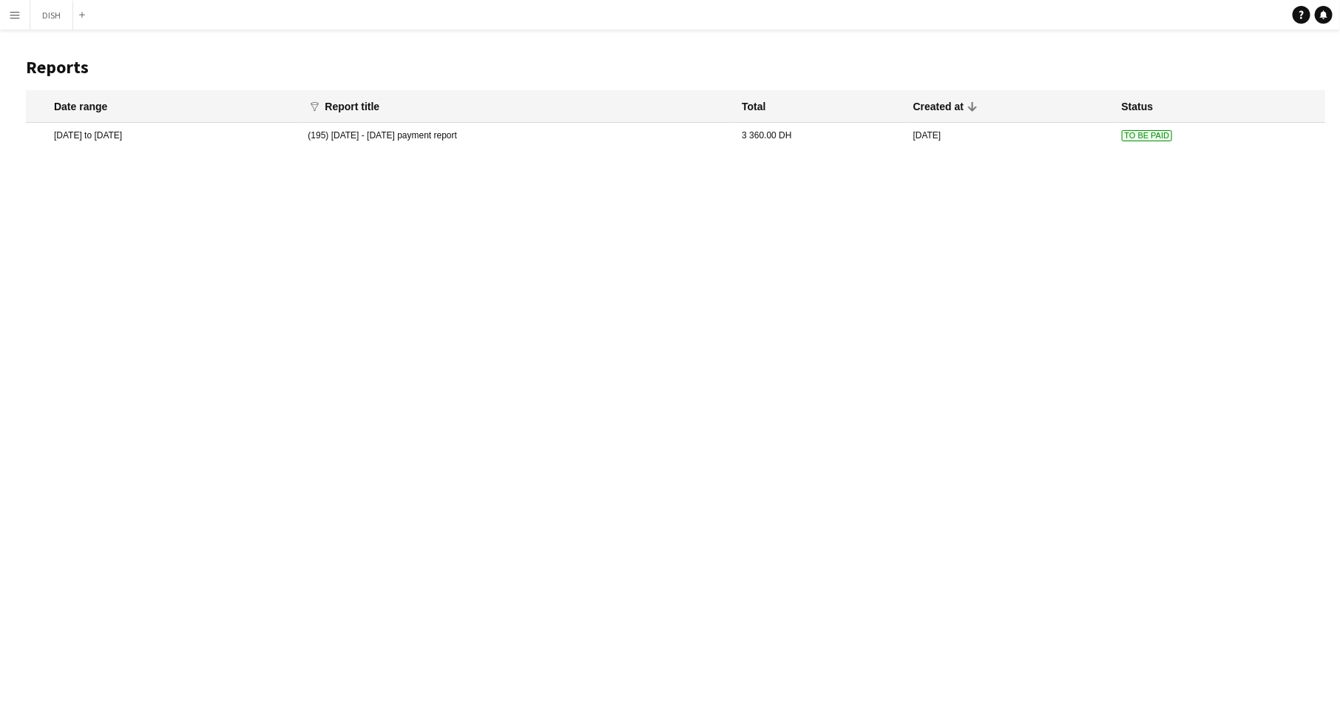
click at [524, 143] on mat-cell "(195) 28th July - 3rd August 2025 payment report" at bounding box center [517, 135] width 434 height 25
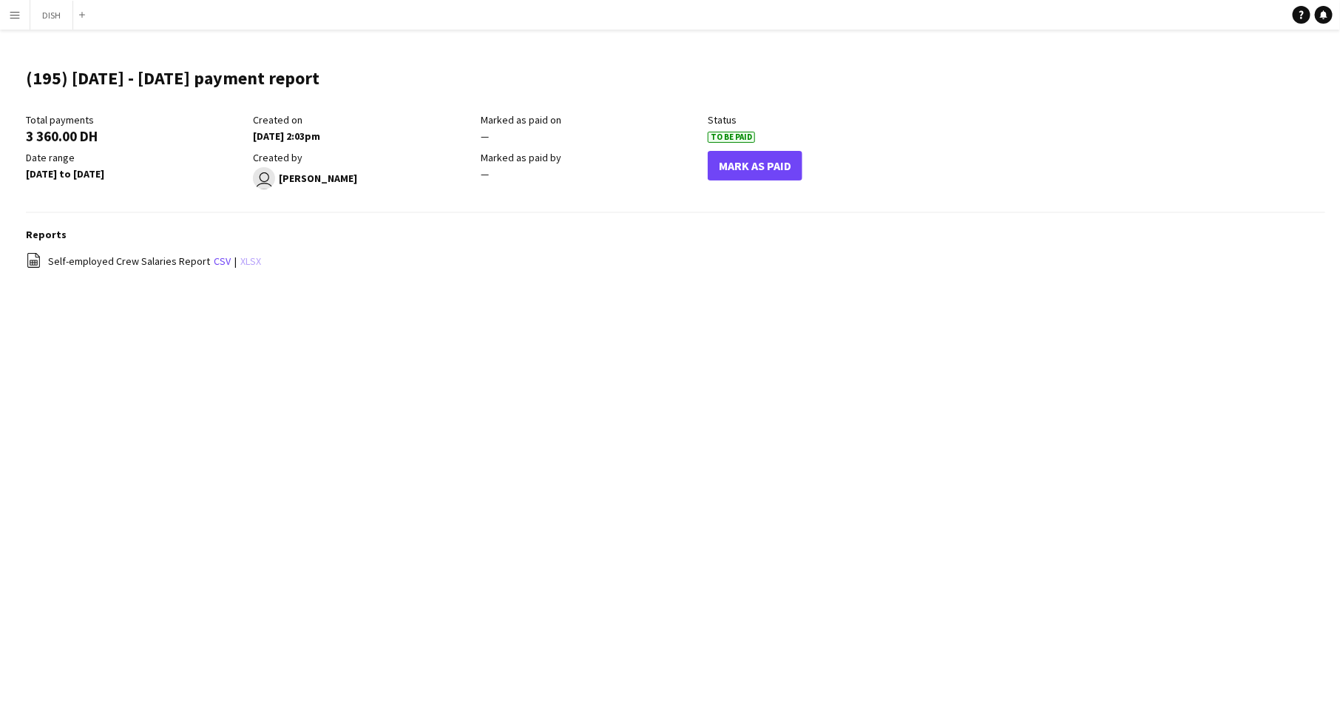
click at [242, 262] on link "xlsx" at bounding box center [250, 260] width 21 height 13
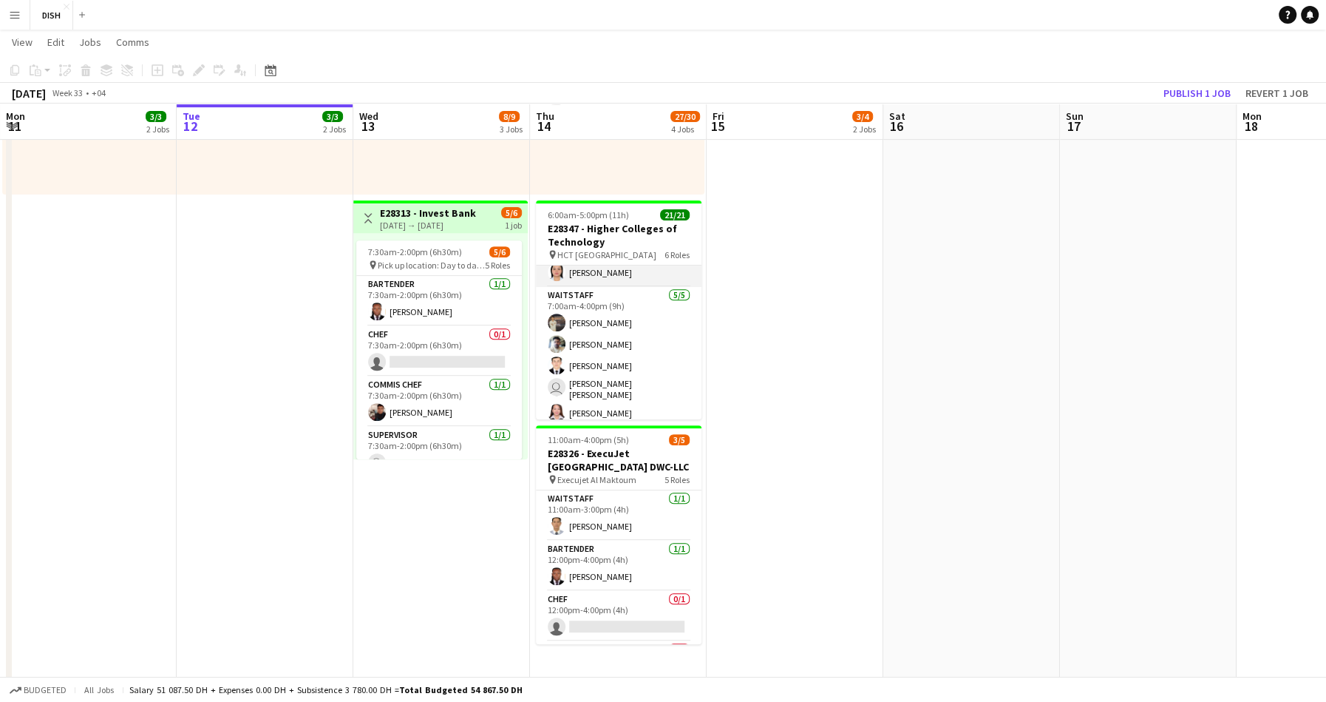
scroll to position [473, 0]
click at [604, 381] on app-card-role "Waitstaff 5/5 7:00am-4:00pm (9h) Muhammadaziz Muhammadjonov Daniel Vanegas Afza…" at bounding box center [619, 354] width 166 height 140
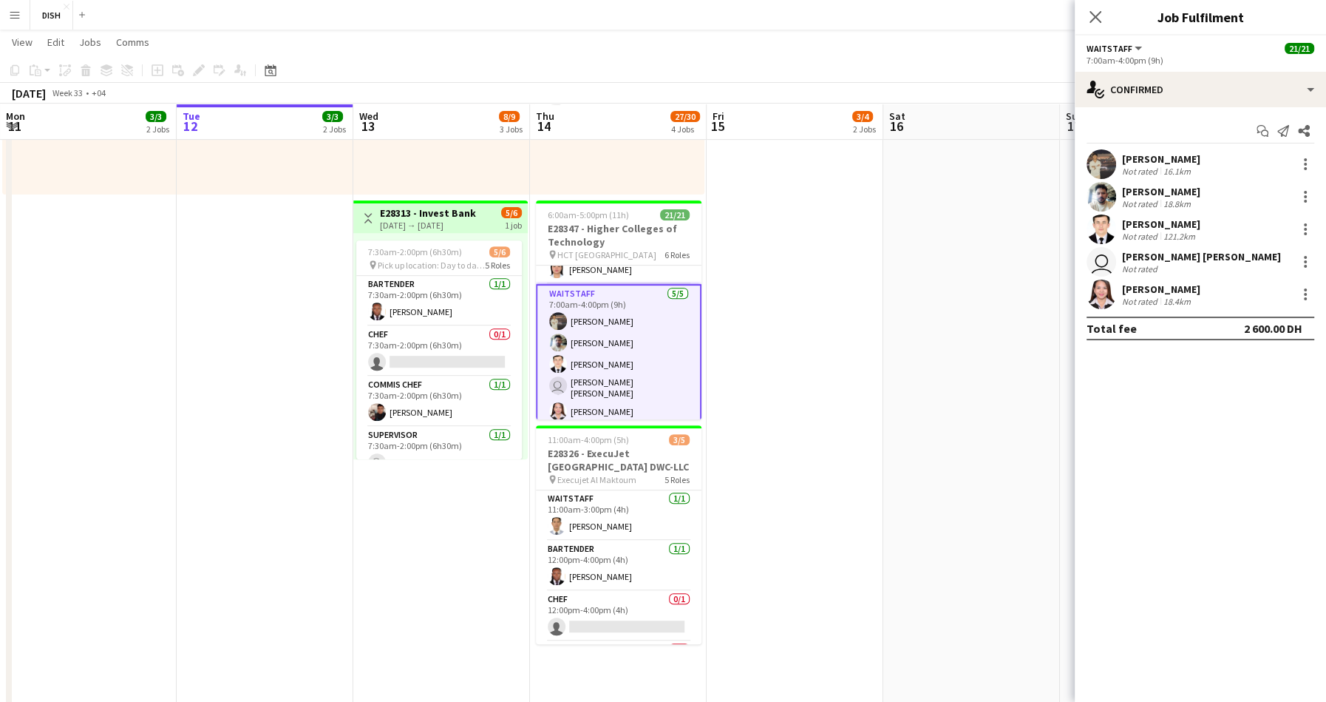
click at [1300, 251] on div "user Laura Daniela Becerra Olaya Not rated" at bounding box center [1200, 262] width 251 height 30
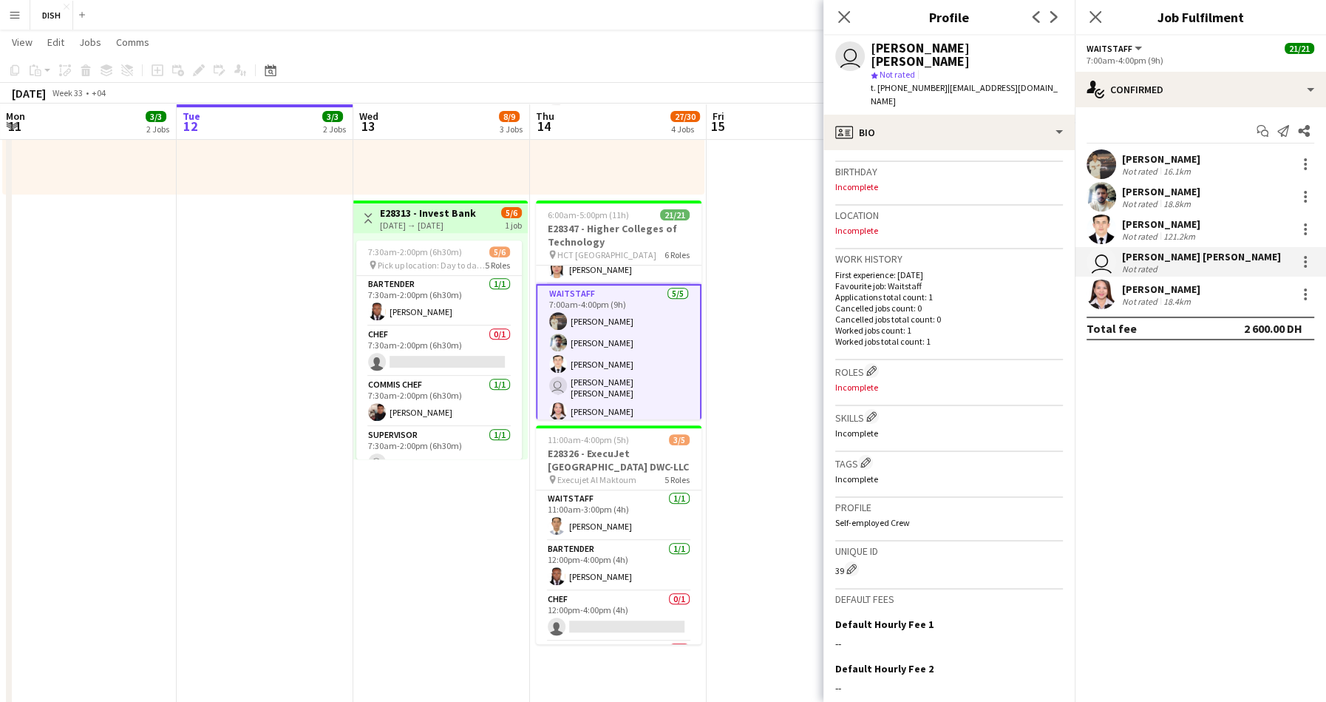
scroll to position [0, 0]
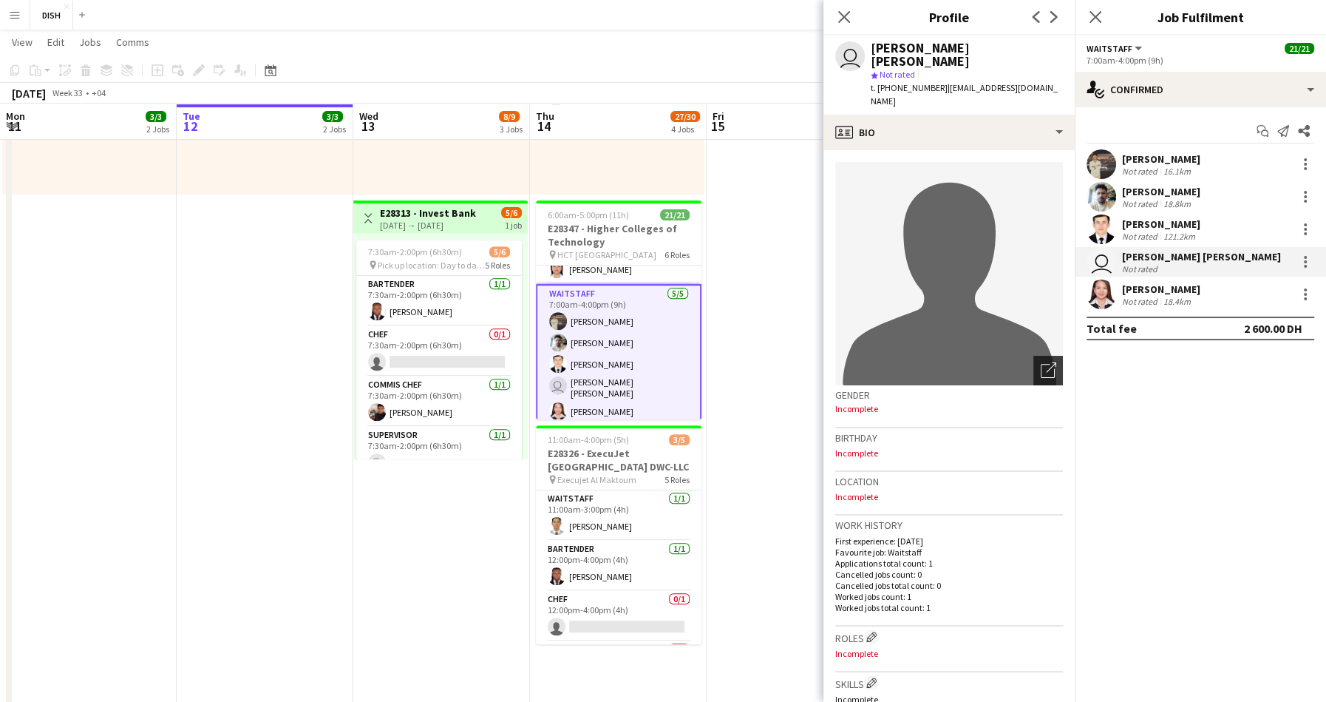
click at [1041, 362] on icon "Open photos pop-in" at bounding box center [1049, 370] width 16 height 16
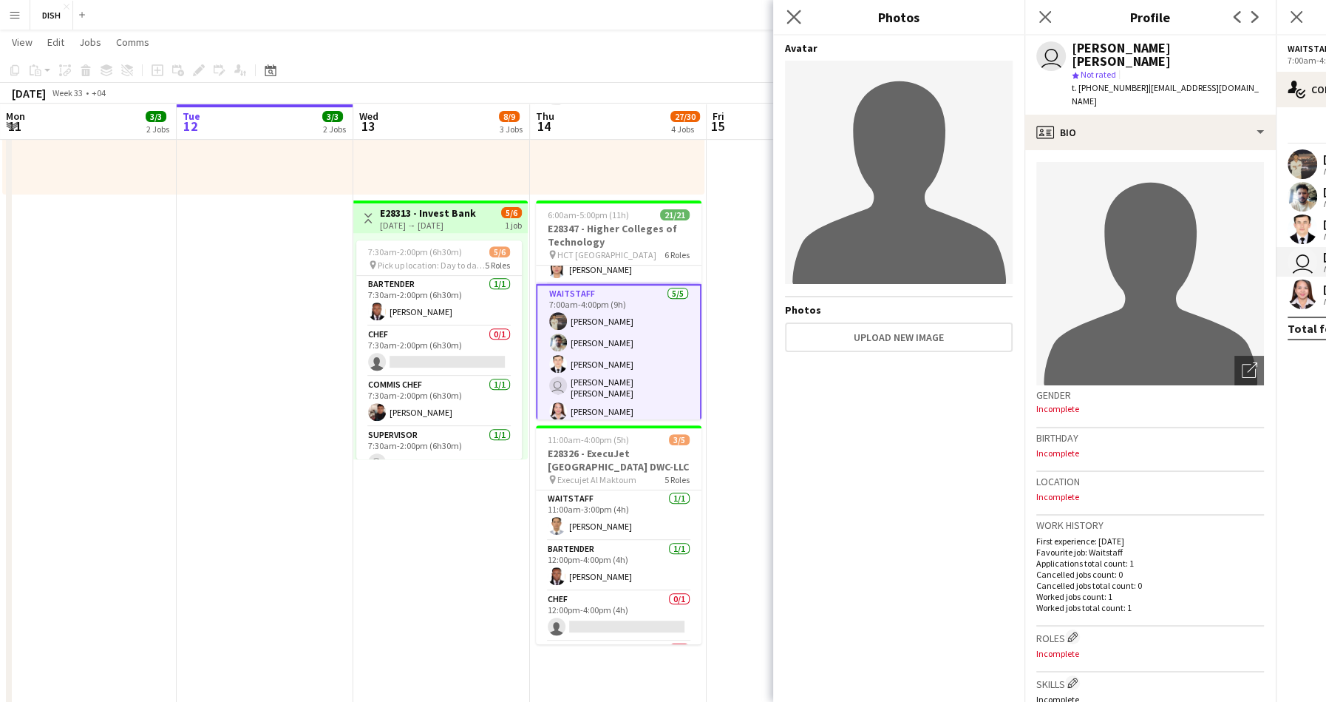
click at [784, 8] on app-icon "Close pop-in" at bounding box center [794, 17] width 21 height 21
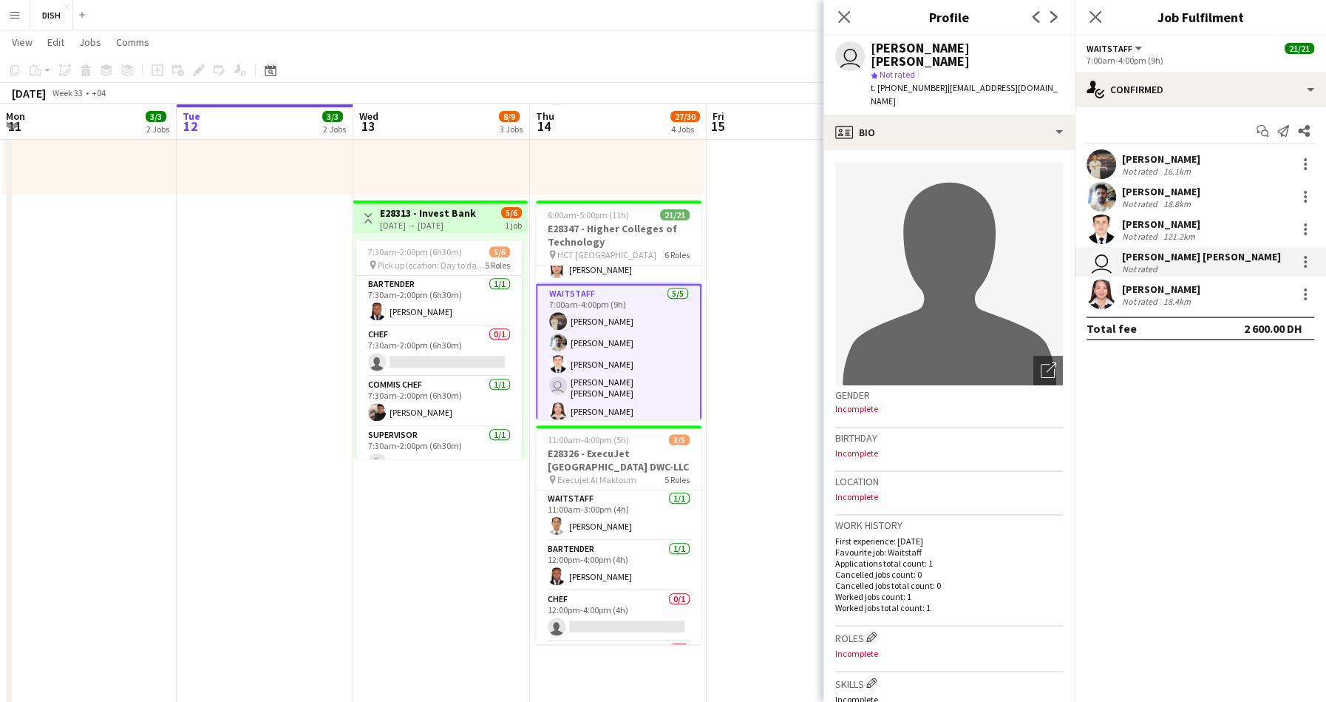
scroll to position [387, 0]
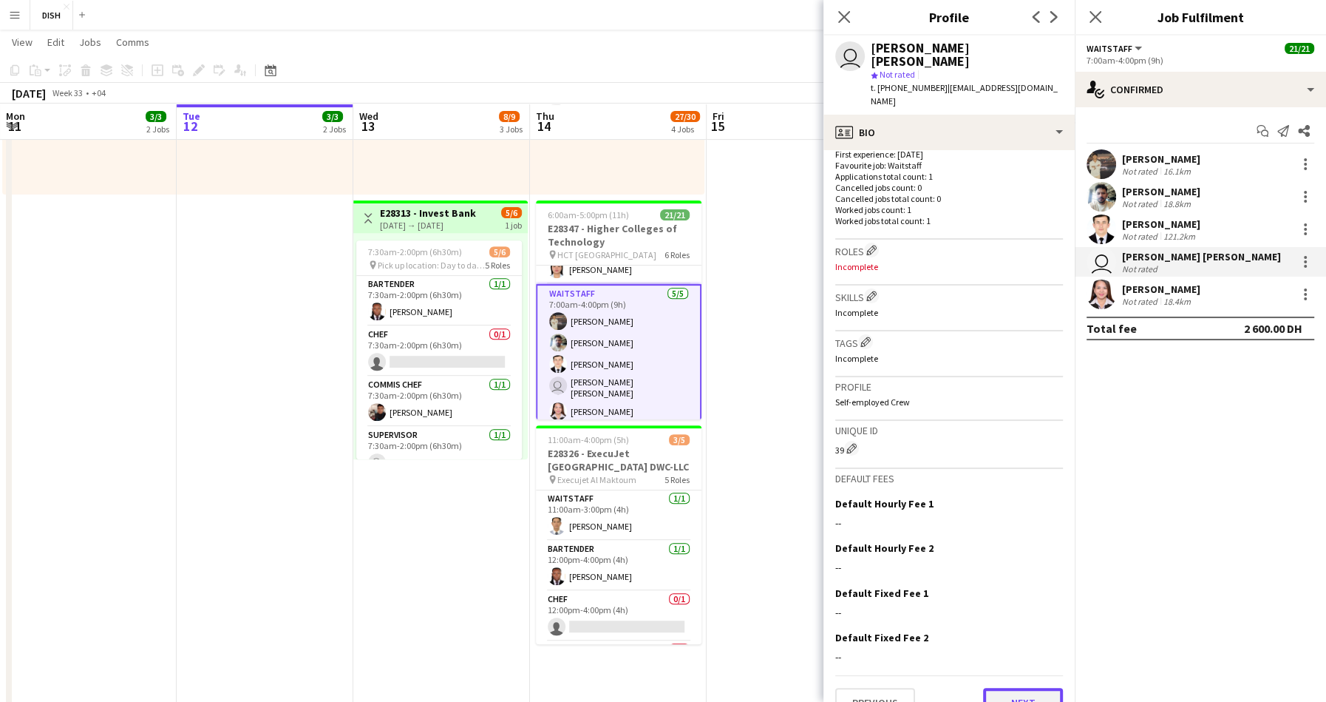
click at [1028, 669] on button "Next" at bounding box center [1023, 703] width 80 height 30
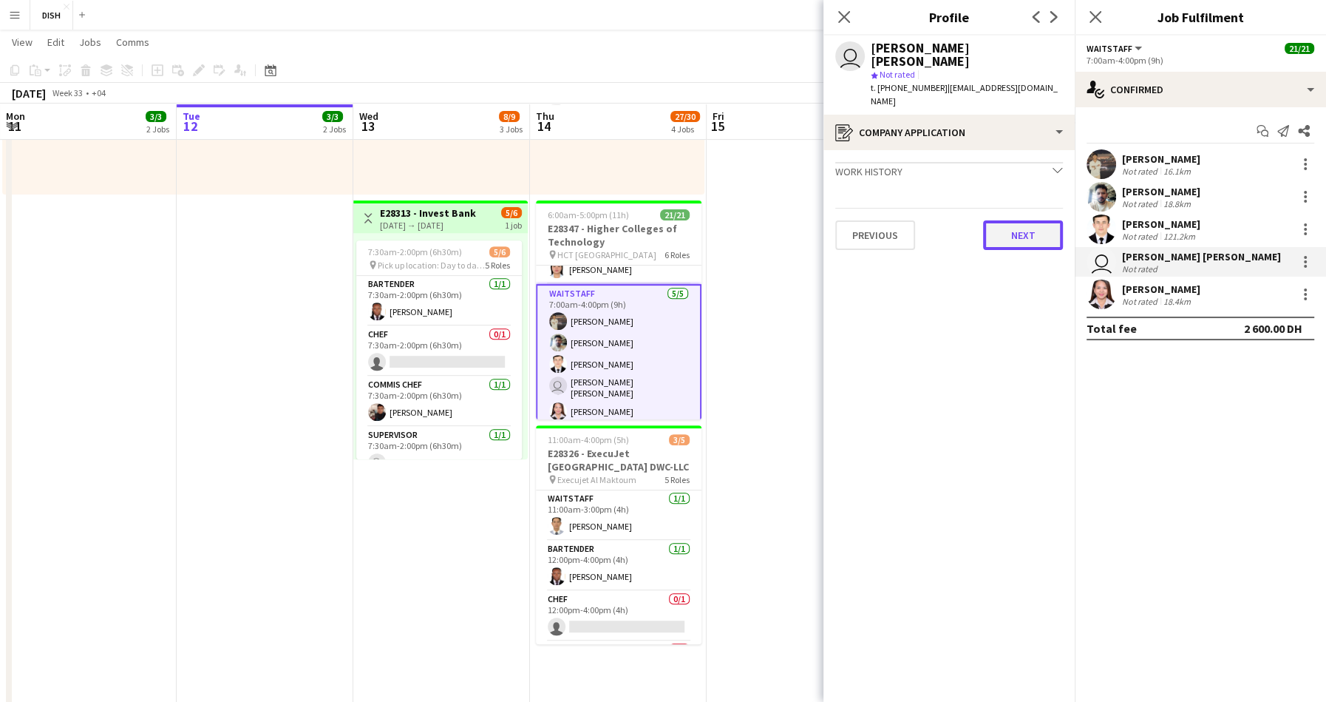
click at [1023, 220] on button "Next" at bounding box center [1023, 235] width 80 height 30
click at [1032, 248] on button "Next" at bounding box center [1023, 263] width 80 height 30
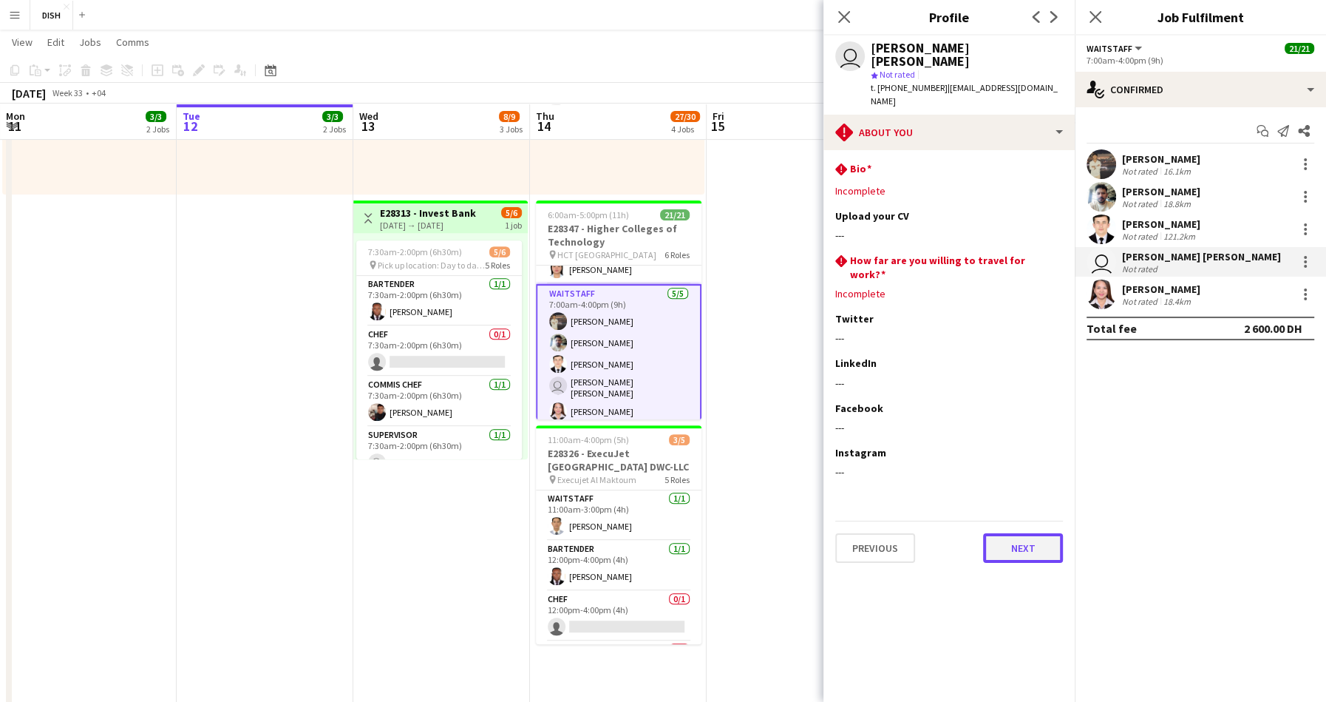
click at [1025, 533] on button "Next" at bounding box center [1023, 548] width 80 height 30
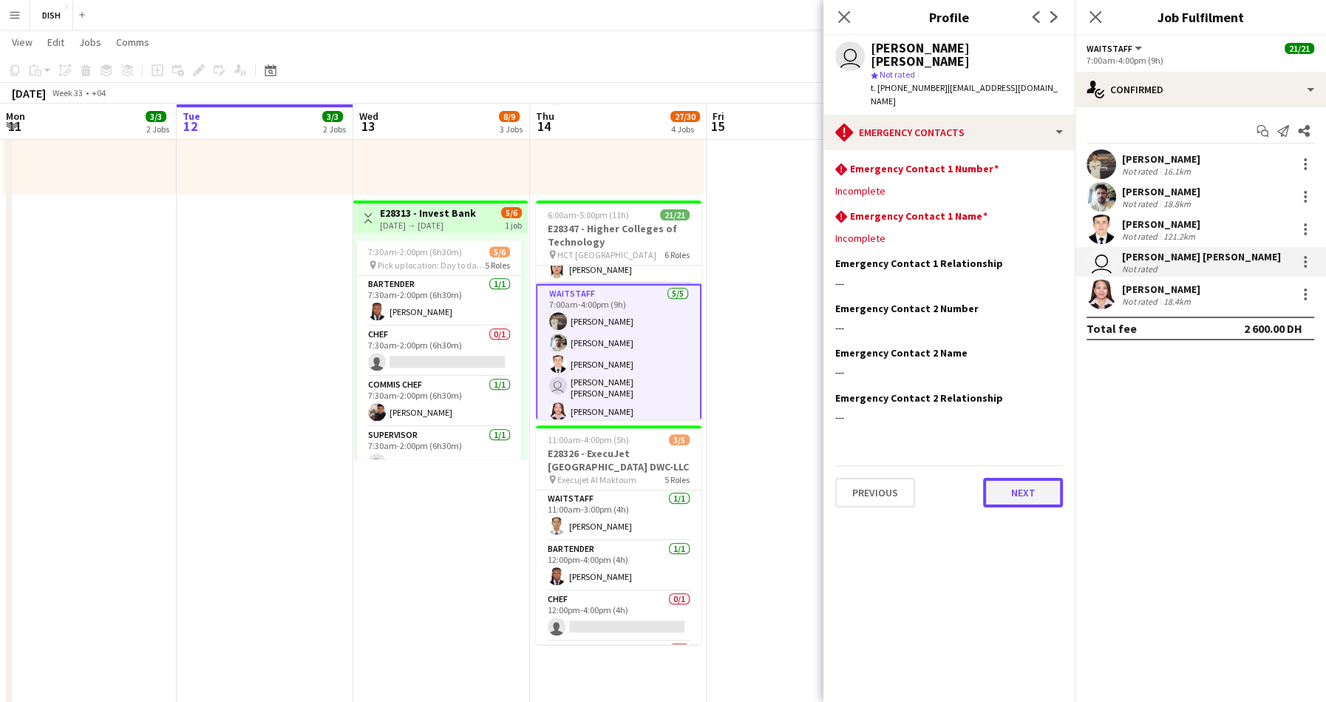
click at [1025, 478] on button "Next" at bounding box center [1023, 493] width 80 height 30
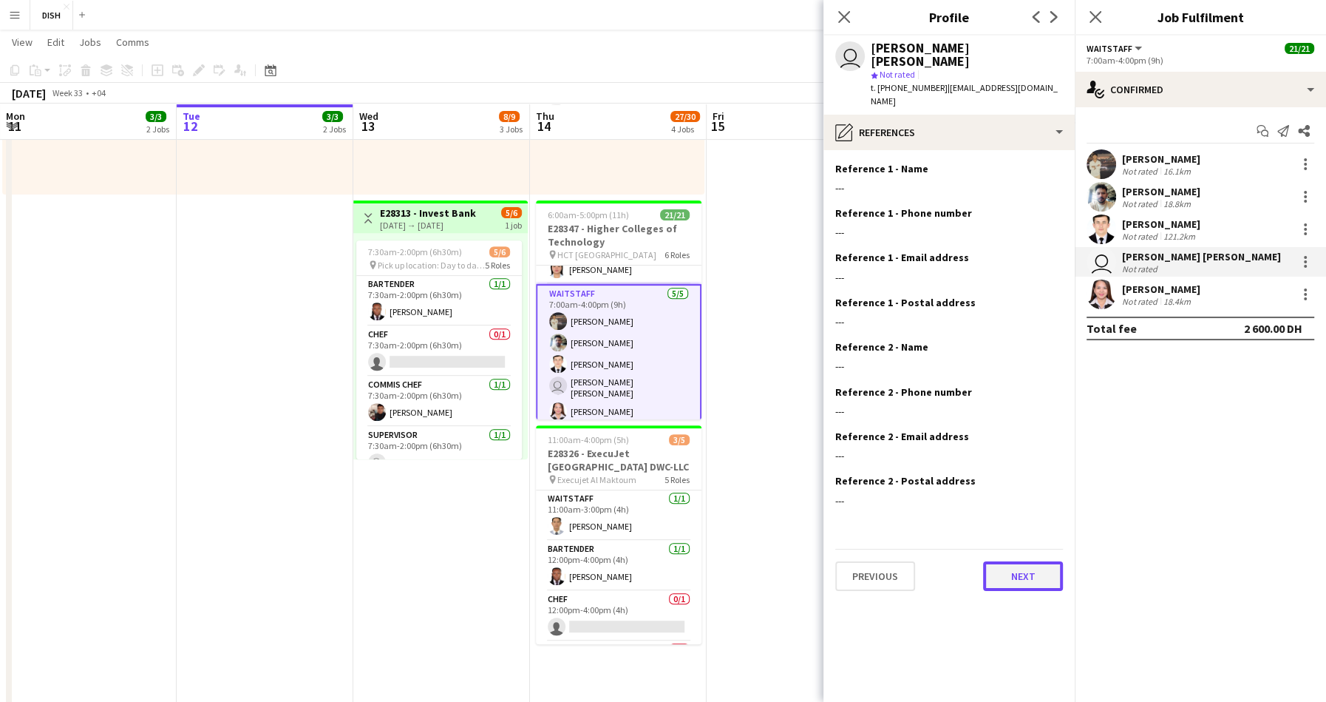
click at [1029, 561] on button "Next" at bounding box center [1023, 576] width 80 height 30
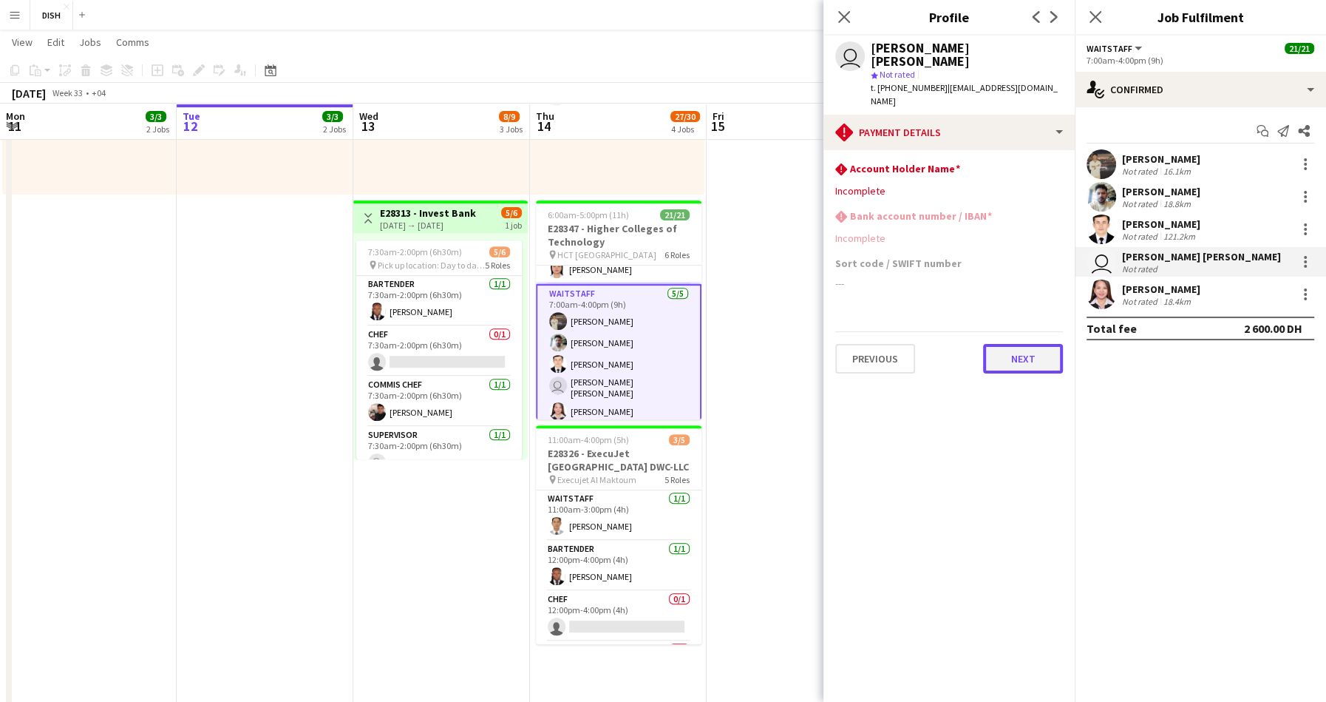
click at [1035, 344] on button "Next" at bounding box center [1023, 359] width 80 height 30
click at [1035, 341] on button "Next" at bounding box center [1023, 356] width 80 height 30
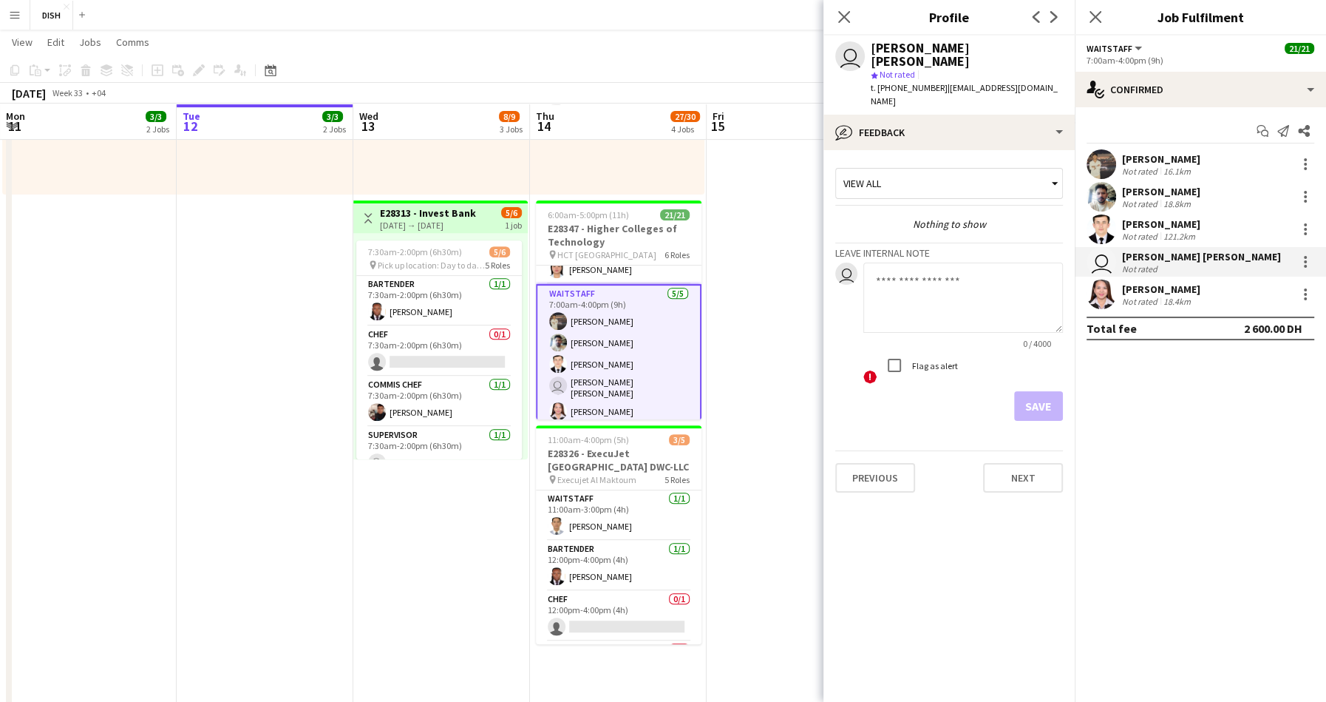
click at [21, 13] on button "Menu" at bounding box center [15, 15] width 30 height 30
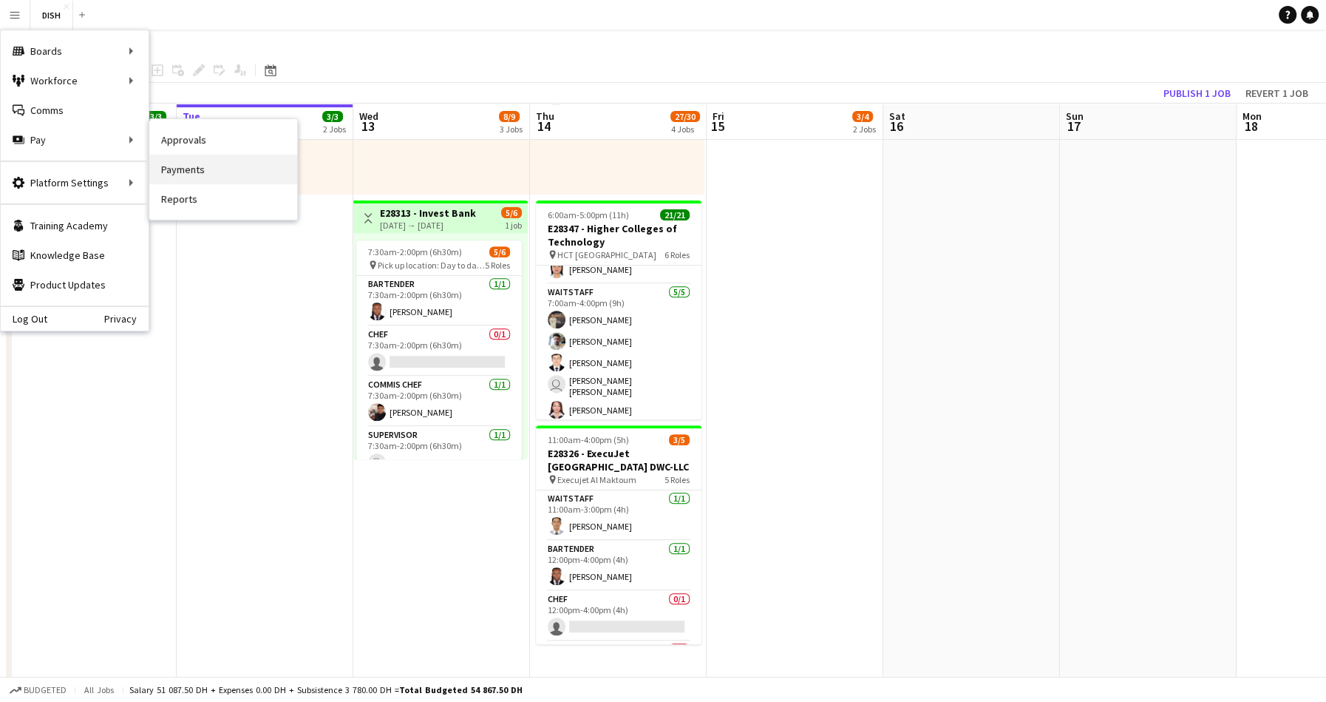
click at [170, 174] on link "Payments" at bounding box center [223, 170] width 148 height 30
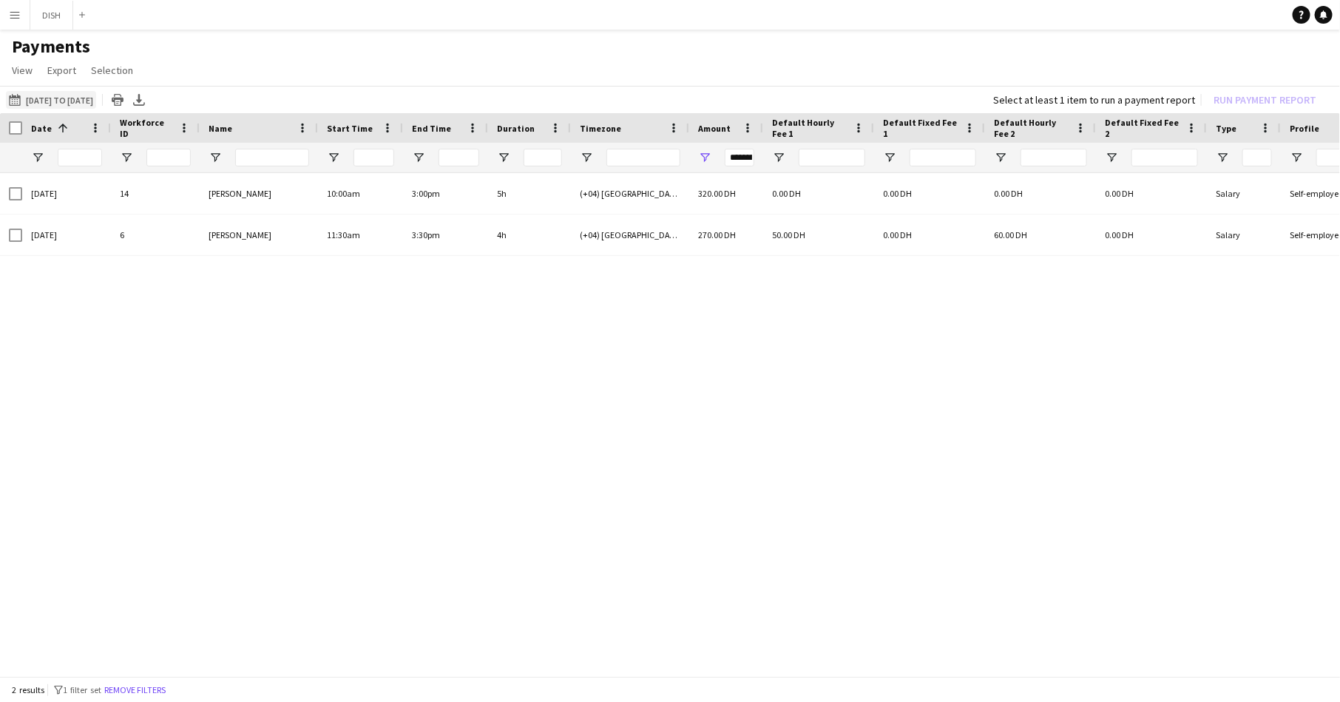
click at [60, 103] on button "11-08-2025 to 14-08-2025 11-08-2025 to 14-08-2025" at bounding box center [51, 100] width 90 height 18
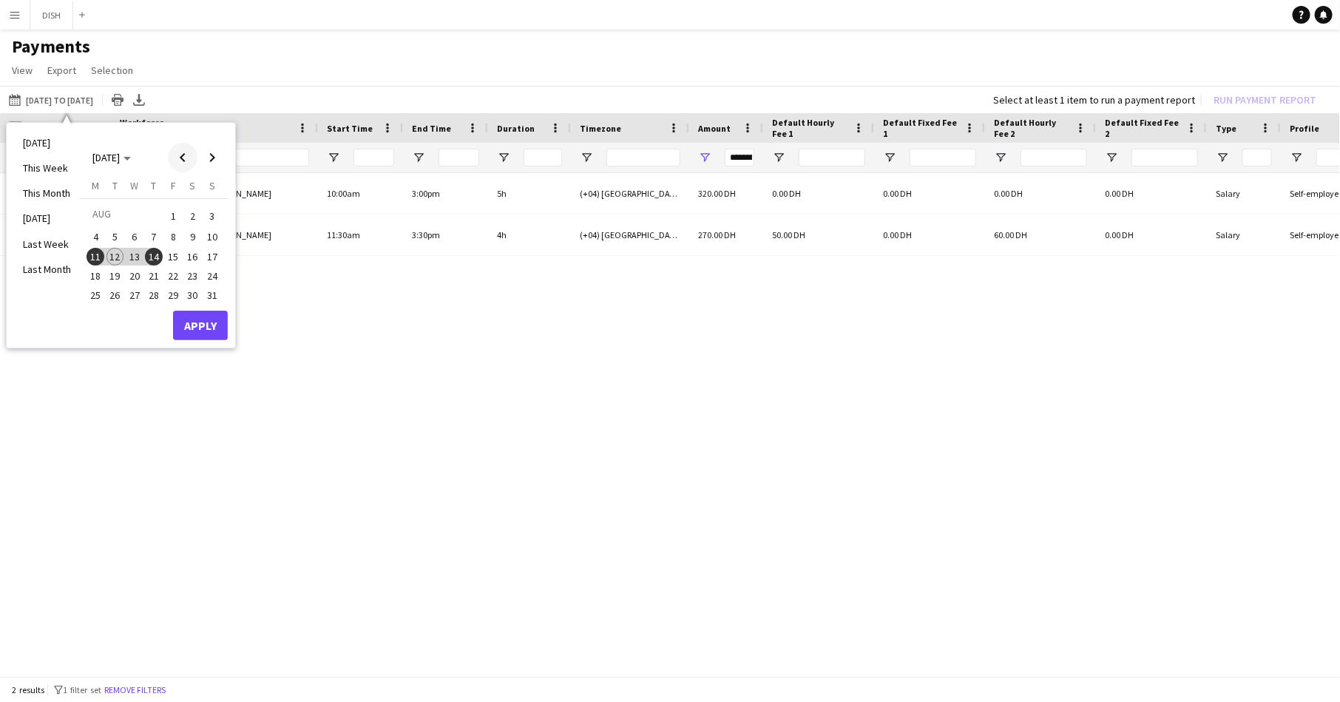
click at [180, 156] on span "Previous month" at bounding box center [183, 158] width 30 height 30
click at [97, 313] on span "28" at bounding box center [95, 311] width 18 height 18
click at [215, 169] on span "Next month" at bounding box center [212, 158] width 30 height 30
click at [216, 213] on span "3" at bounding box center [212, 216] width 18 height 21
click at [204, 318] on button "Apply" at bounding box center [200, 325] width 55 height 30
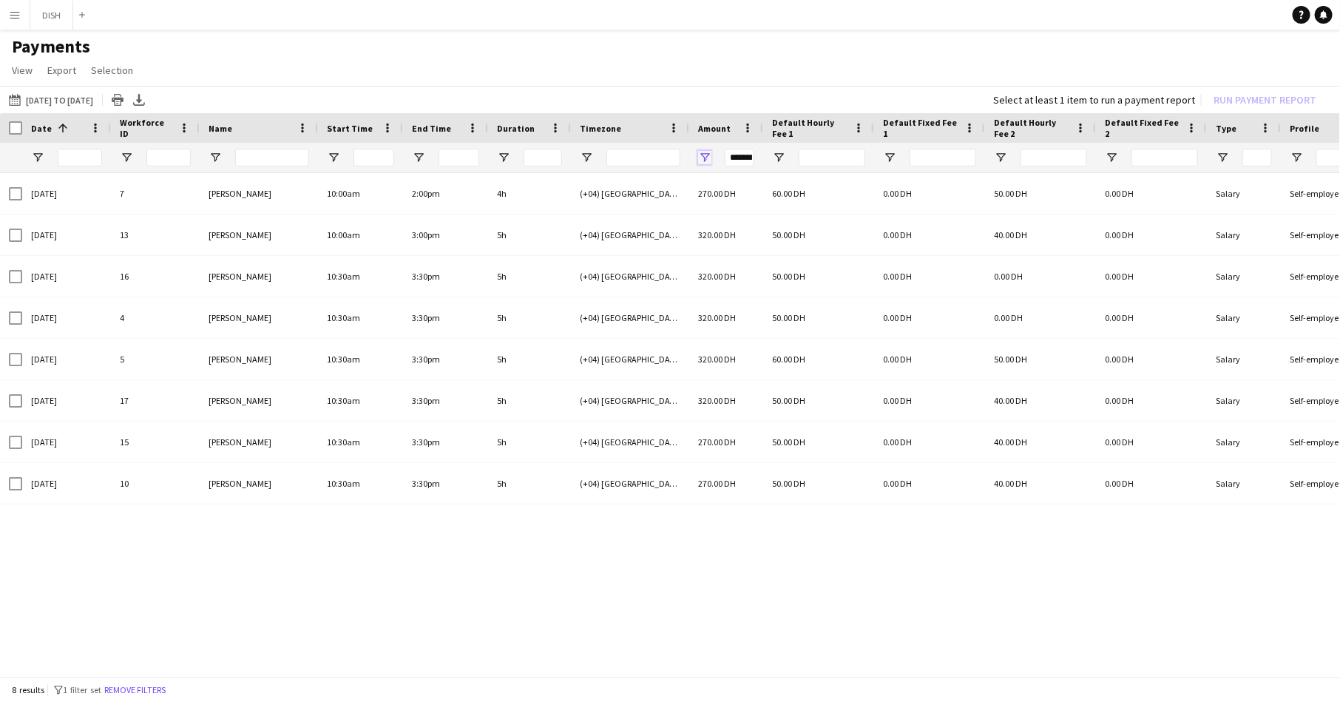
click at [703, 153] on span "Open Filter Menu" at bounding box center [704, 157] width 13 height 13
click at [808, 359] on button "Reset" at bounding box center [812, 364] width 44 height 24
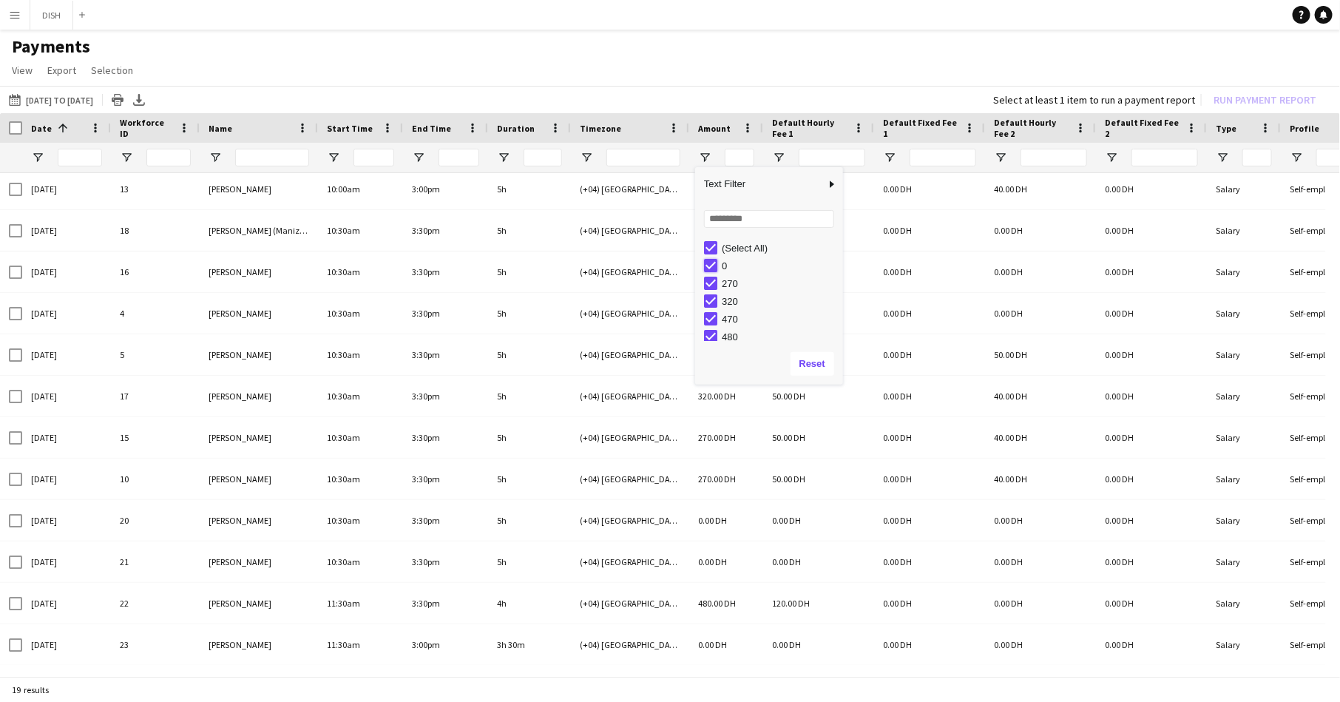
type input "**********"
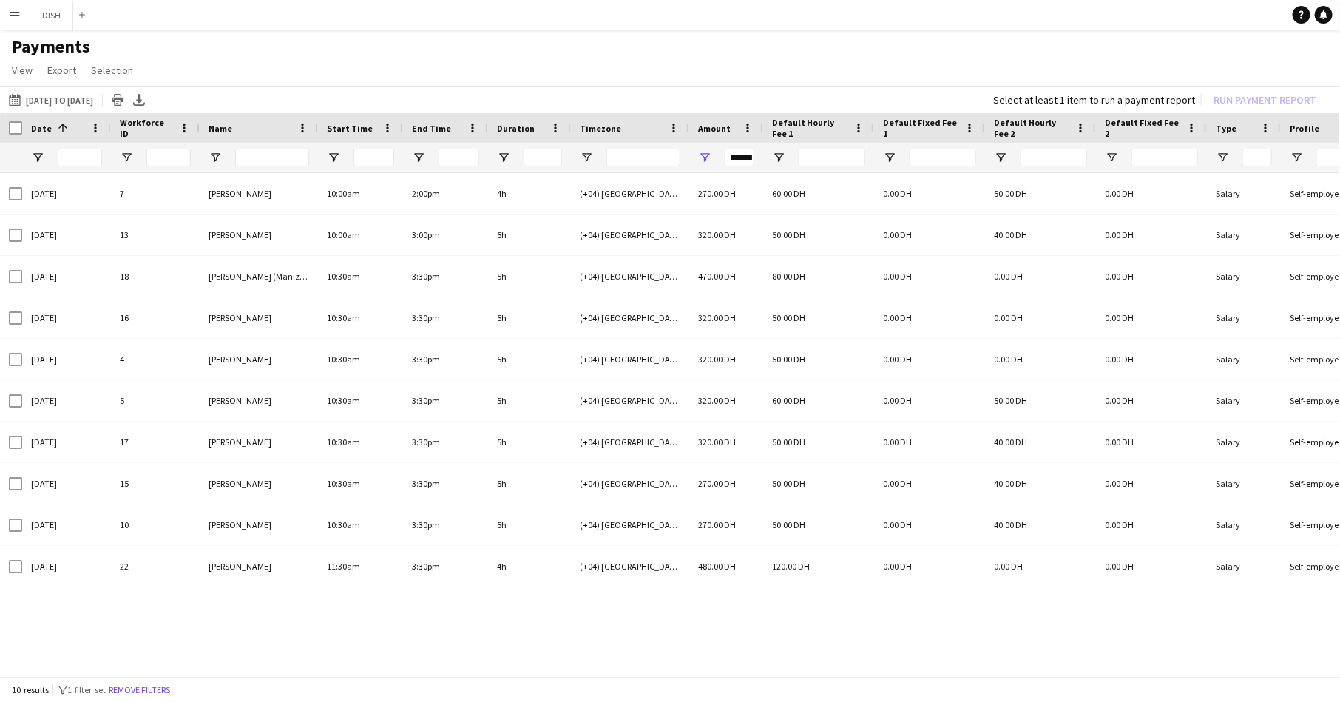
click at [676, 627] on div "29-07-2025 7 Marvin Pulvera 10:00am 2:00pm 4h (+04) Dubai 270.00 DH 60.00 DH 0.…" at bounding box center [670, 419] width 1340 height 492
click at [353, 126] on span "Start Time" at bounding box center [350, 128] width 46 height 11
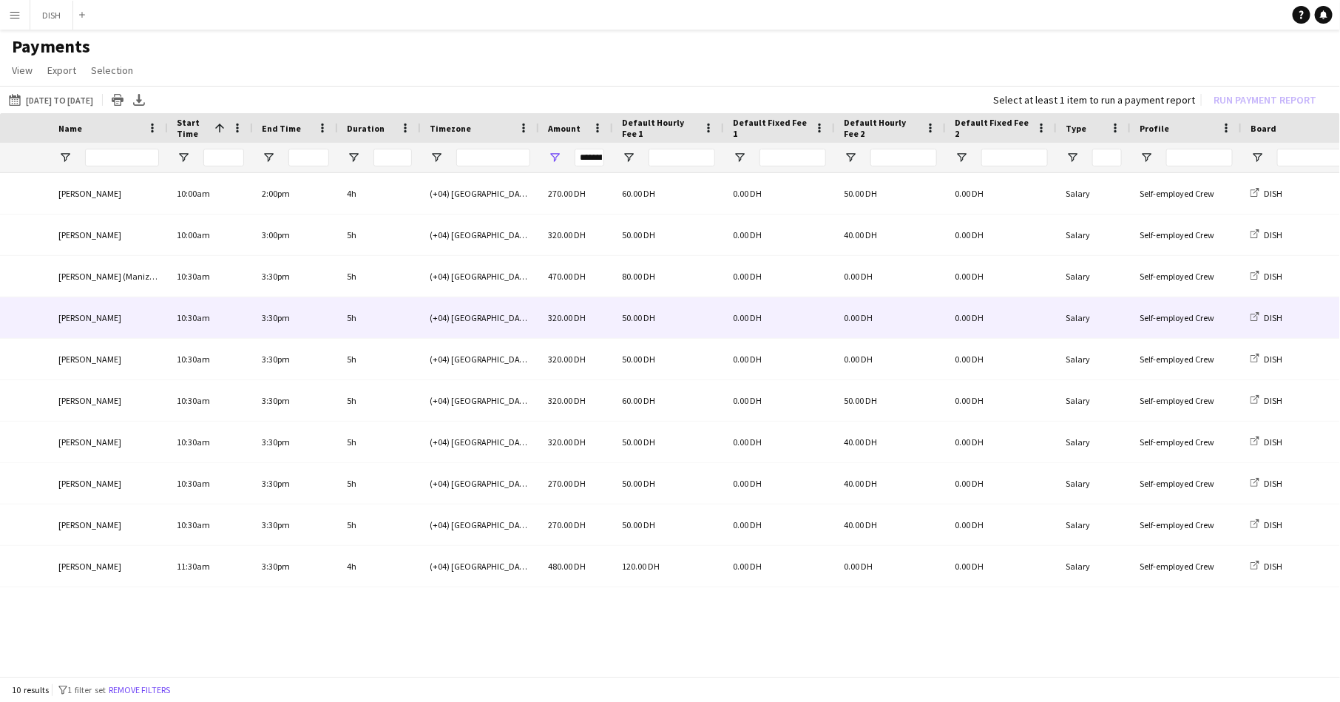
scroll to position [0, 442]
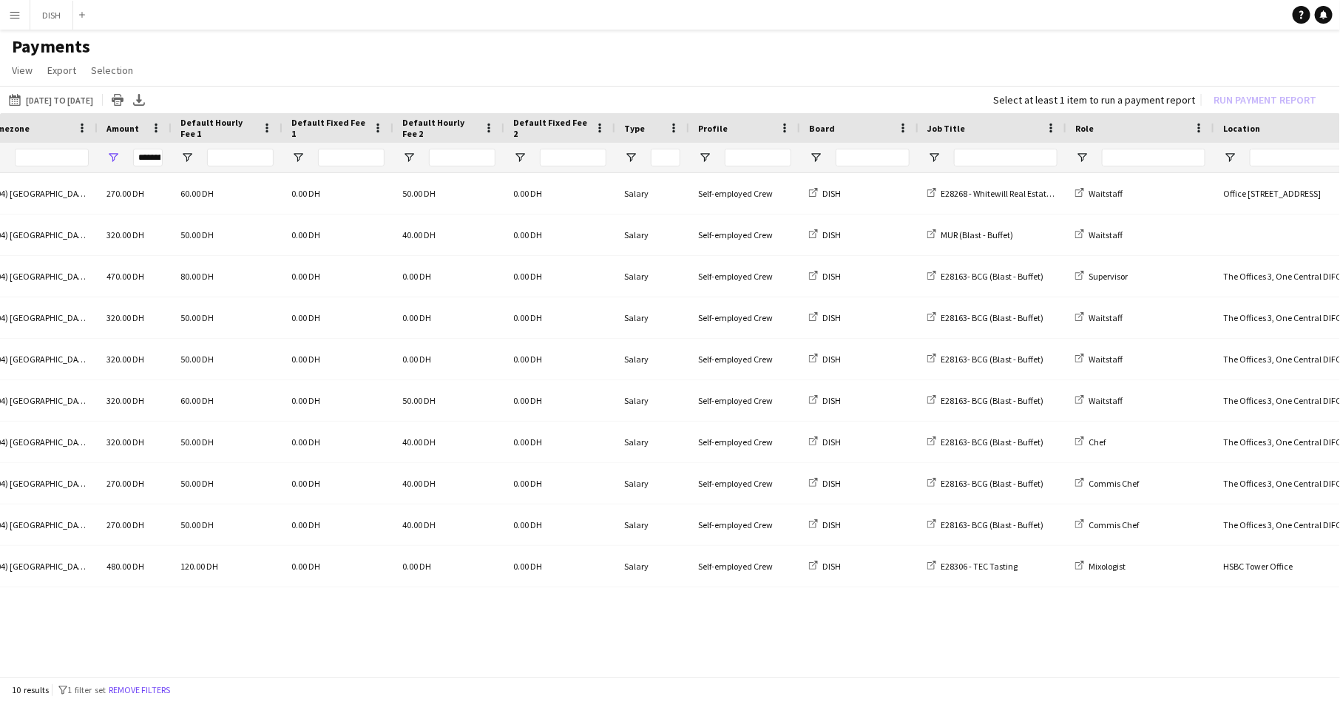
click at [946, 129] on span "Job Title" at bounding box center [946, 128] width 38 height 11
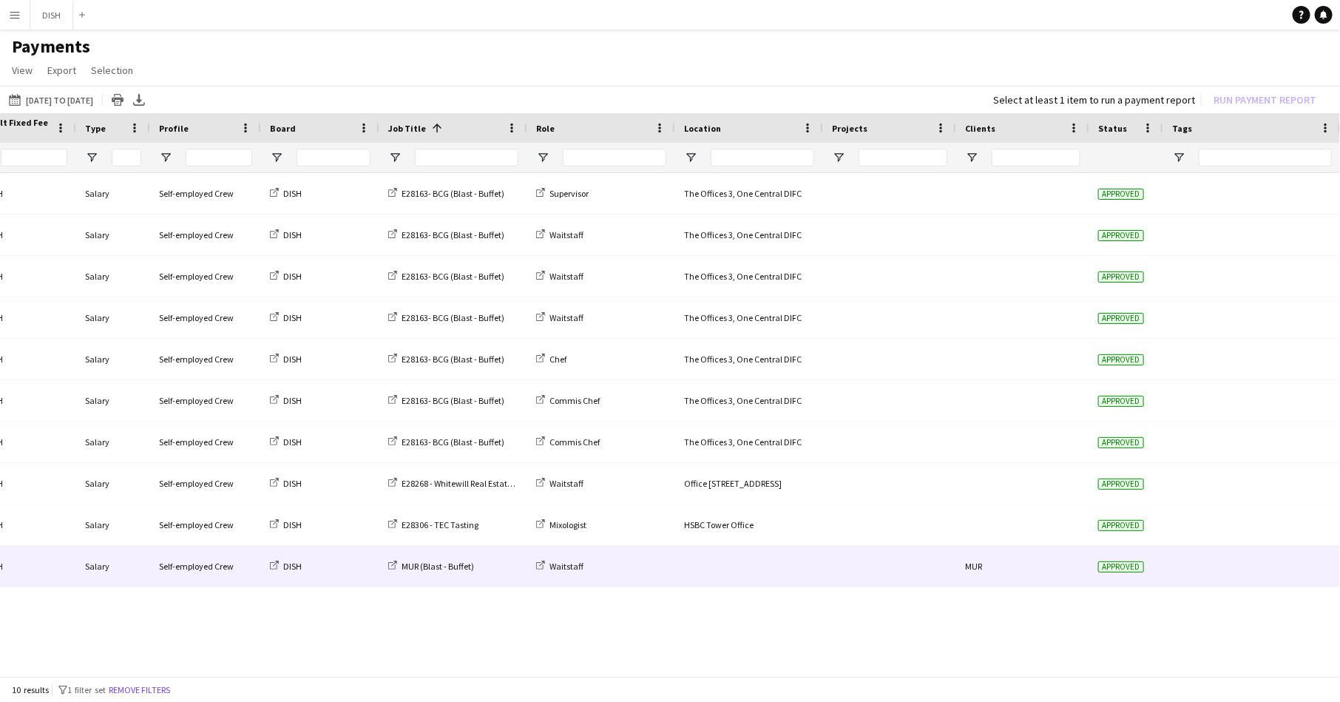
scroll to position [0, 898]
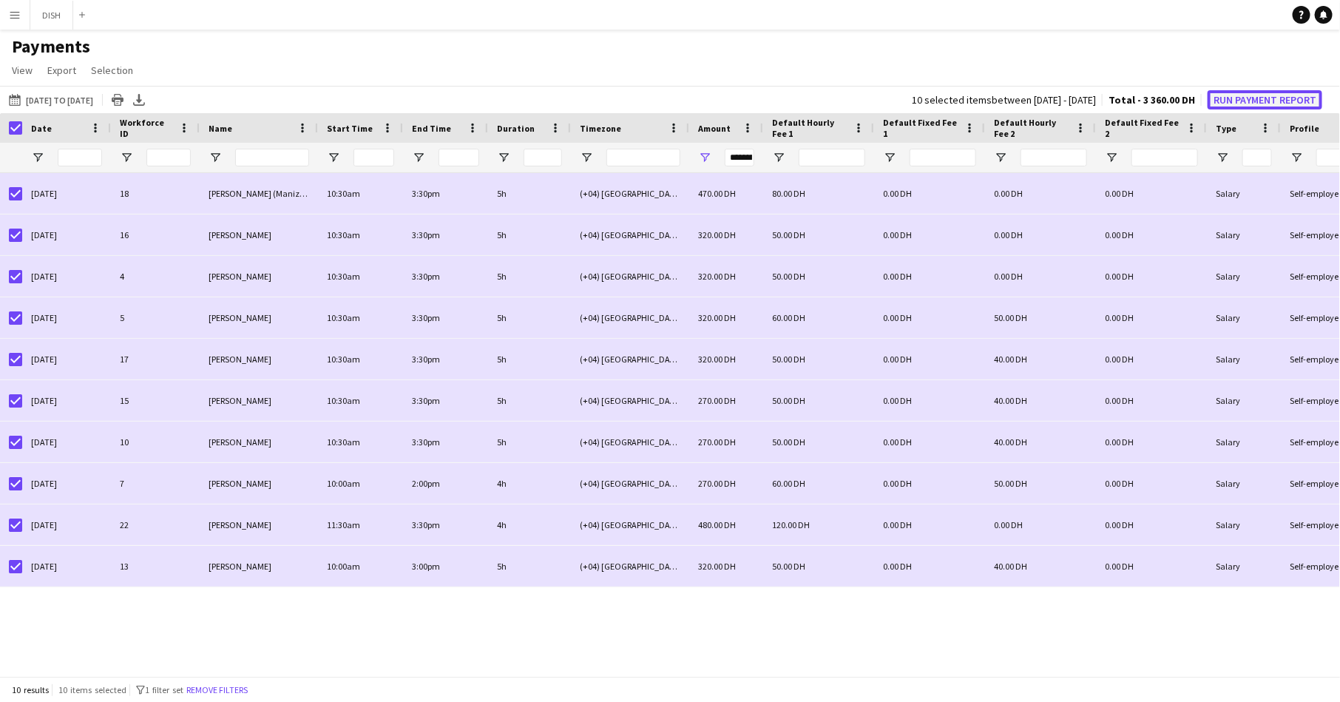
click at [1249, 101] on button "Run Payment Report" at bounding box center [1264, 99] width 115 height 19
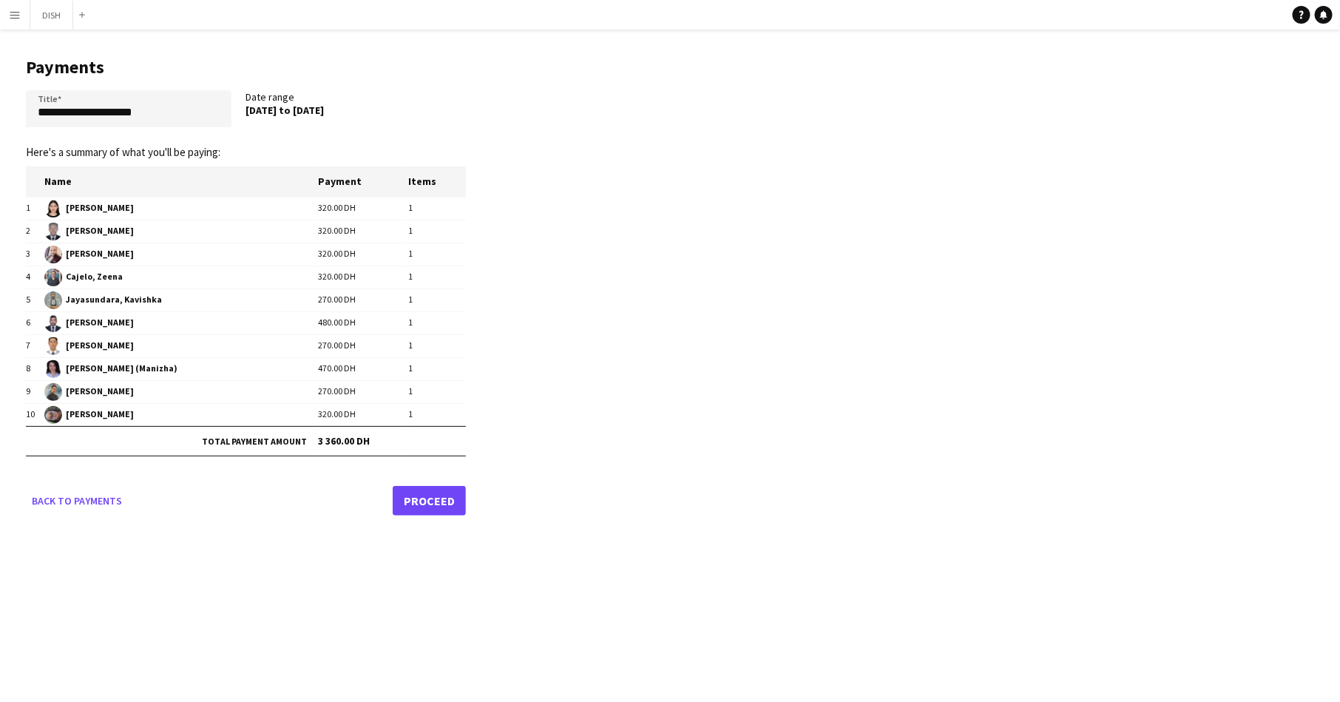
click at [444, 492] on link "Proceed" at bounding box center [429, 501] width 73 height 30
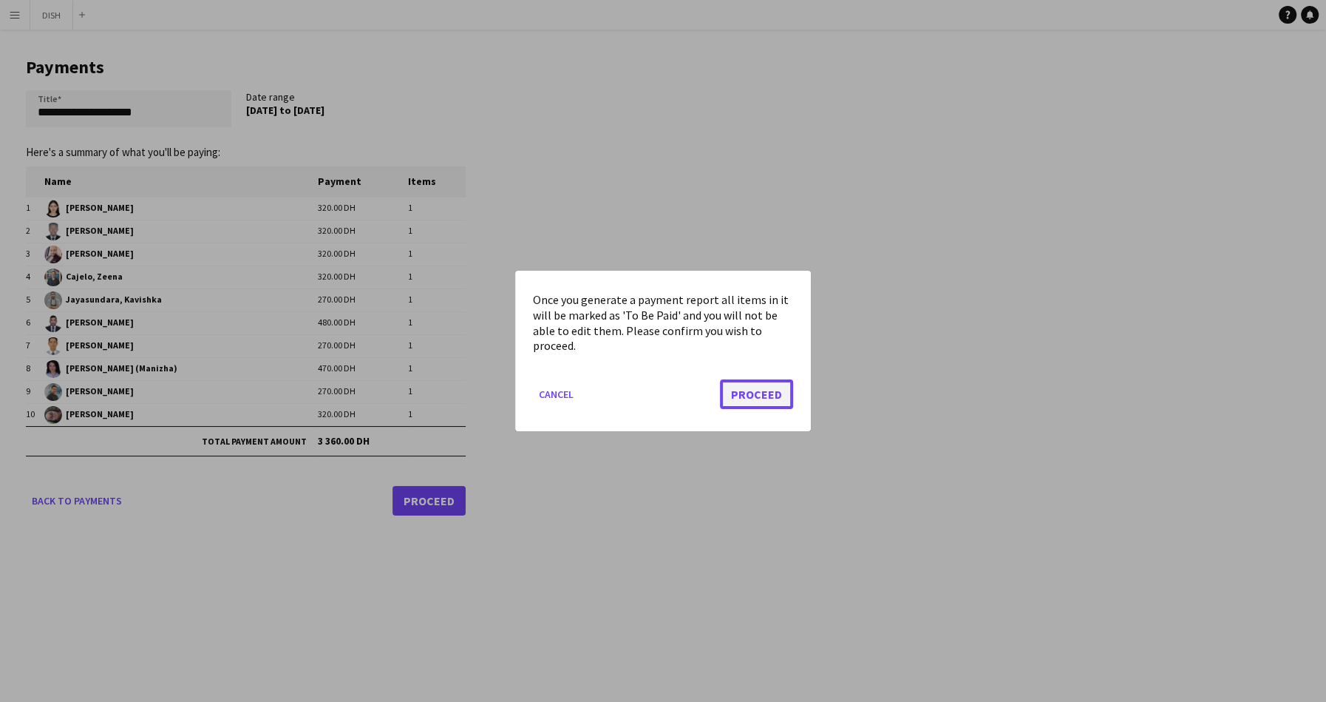
click at [740, 388] on button "Proceed" at bounding box center [756, 394] width 73 height 30
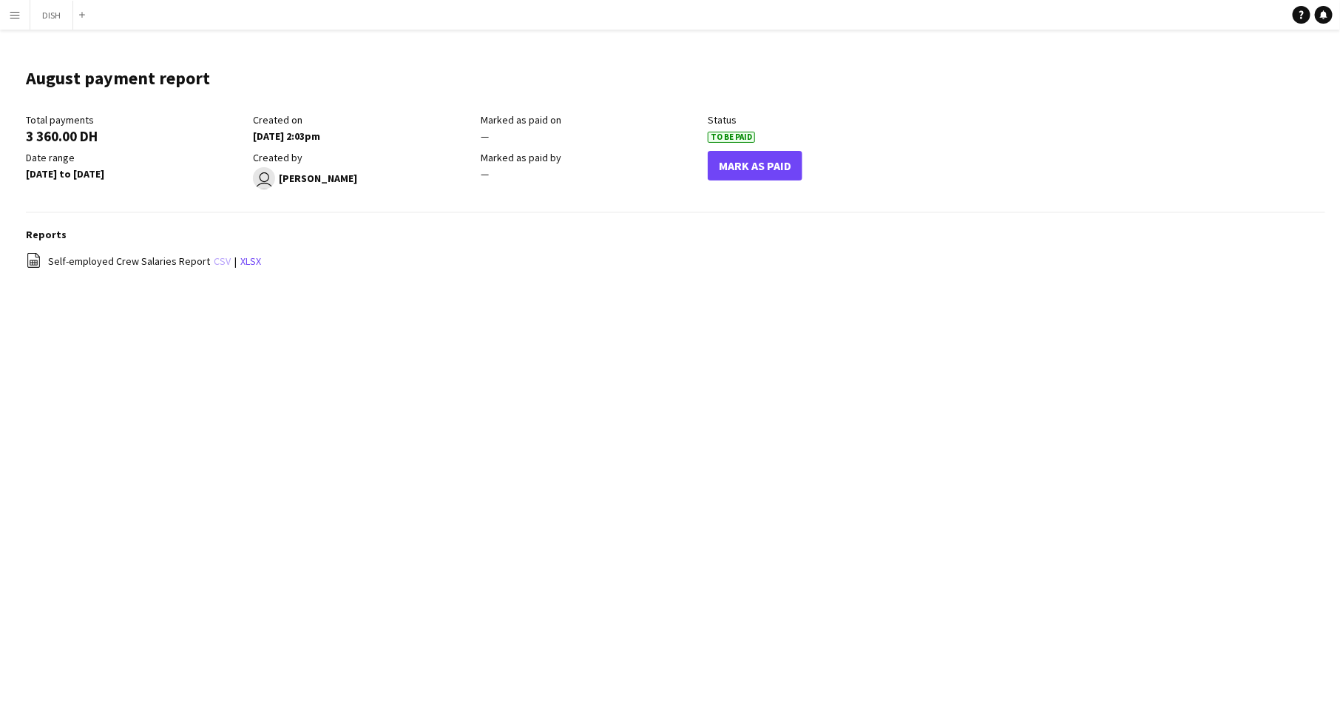
click at [217, 262] on link "csv" at bounding box center [222, 260] width 17 height 13
click at [242, 262] on link "xlsx" at bounding box center [250, 260] width 21 height 13
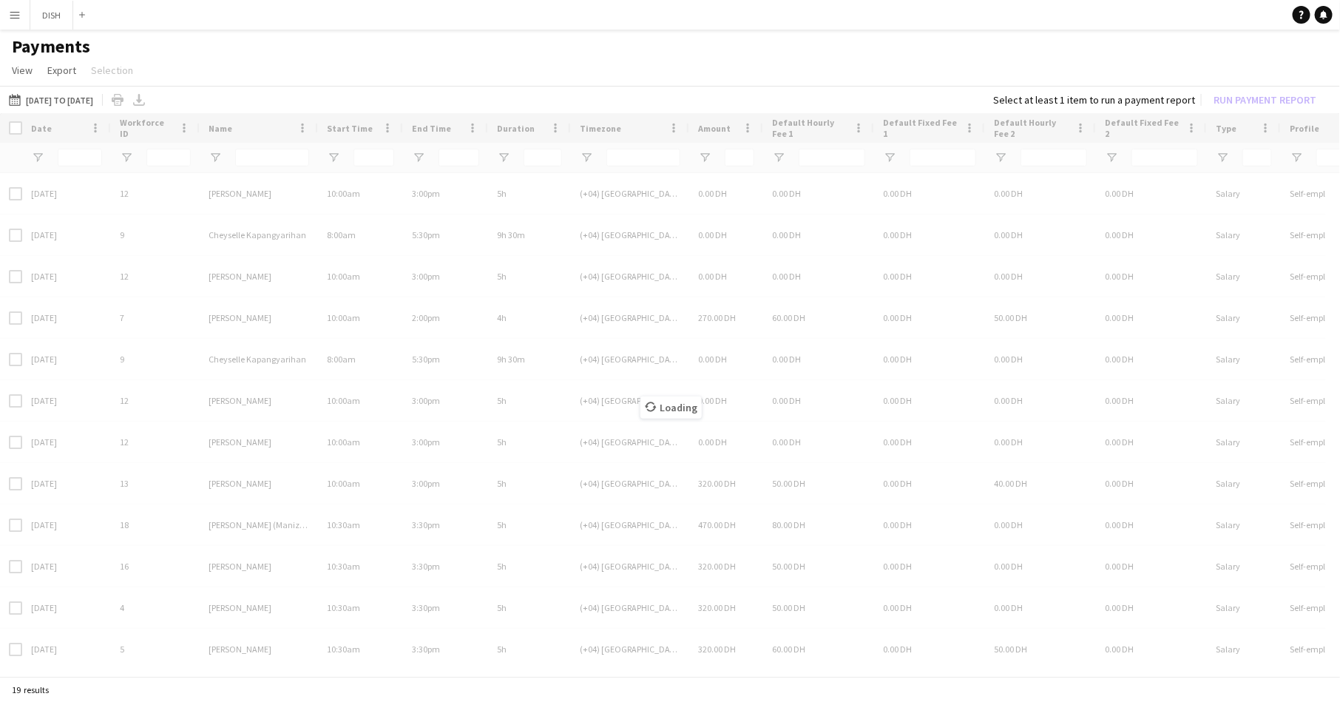
type input "***"
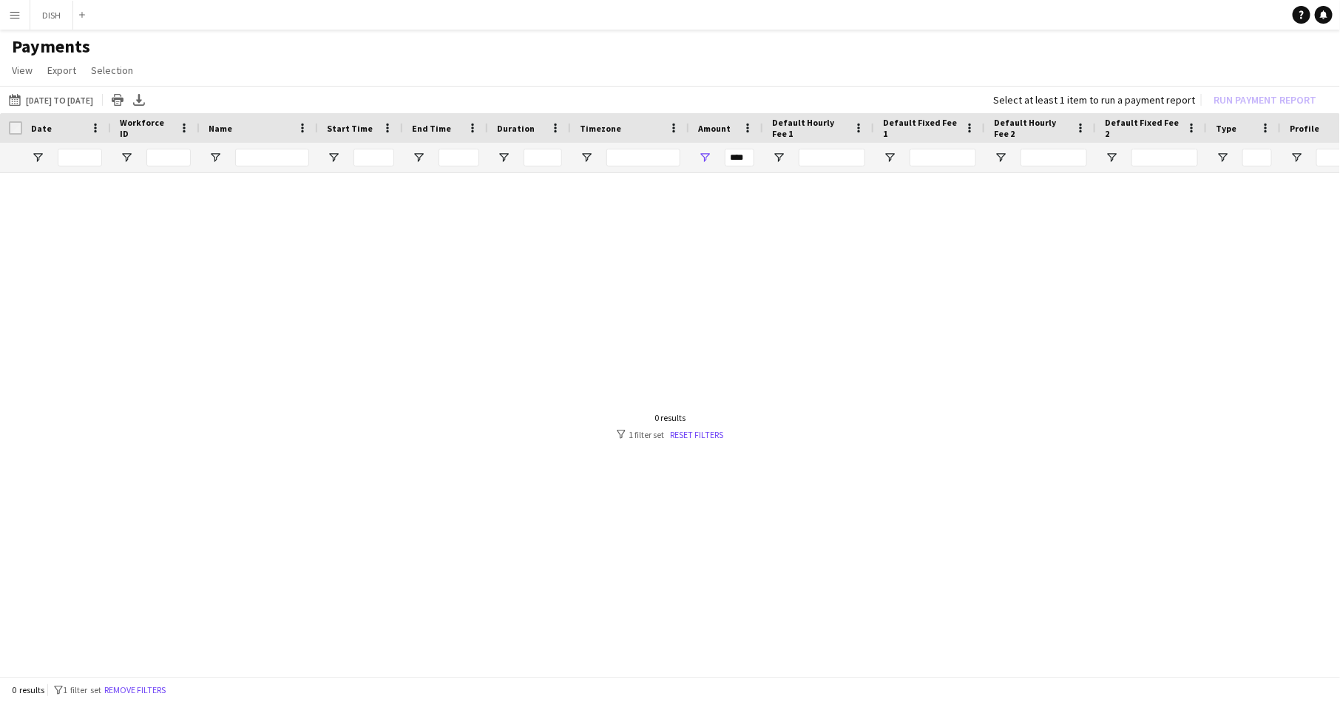
click at [213, 222] on div at bounding box center [670, 419] width 1340 height 492
click at [705, 434] on link "Reset filters" at bounding box center [696, 434] width 53 height 11
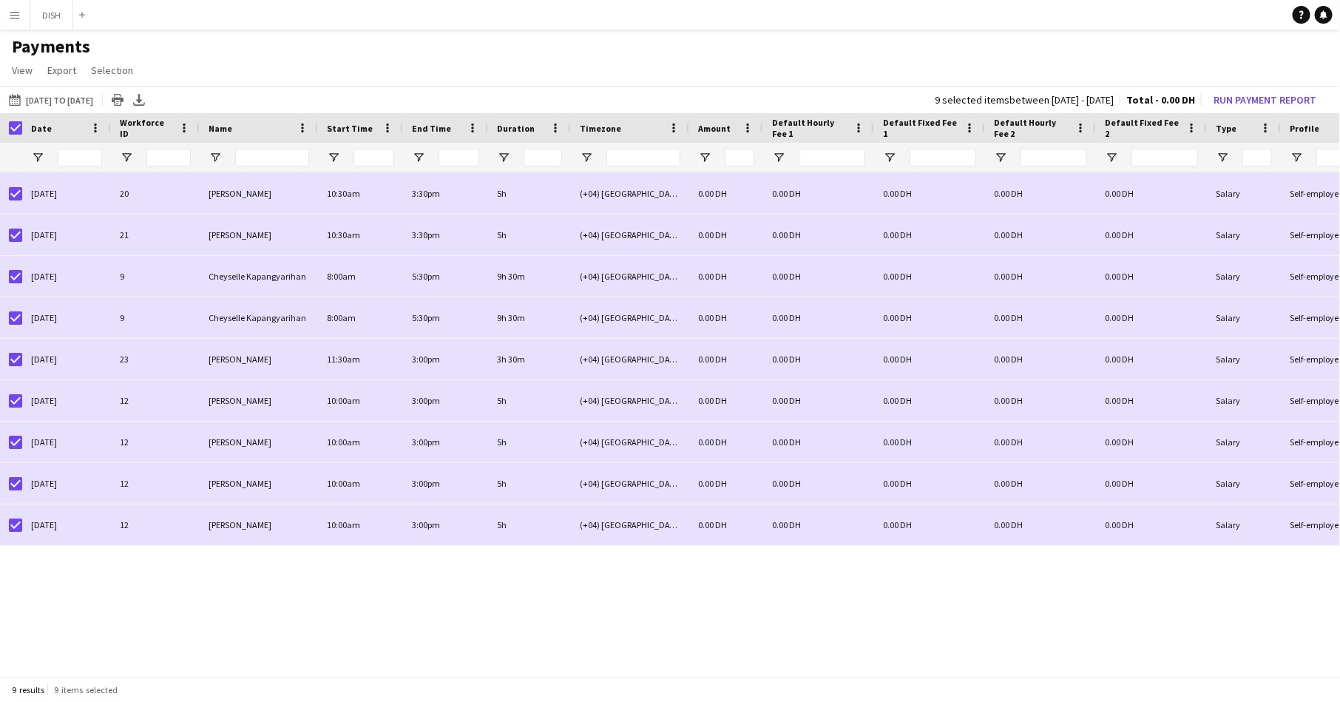
click at [16, 17] on app-icon "Menu" at bounding box center [15, 15] width 12 height 12
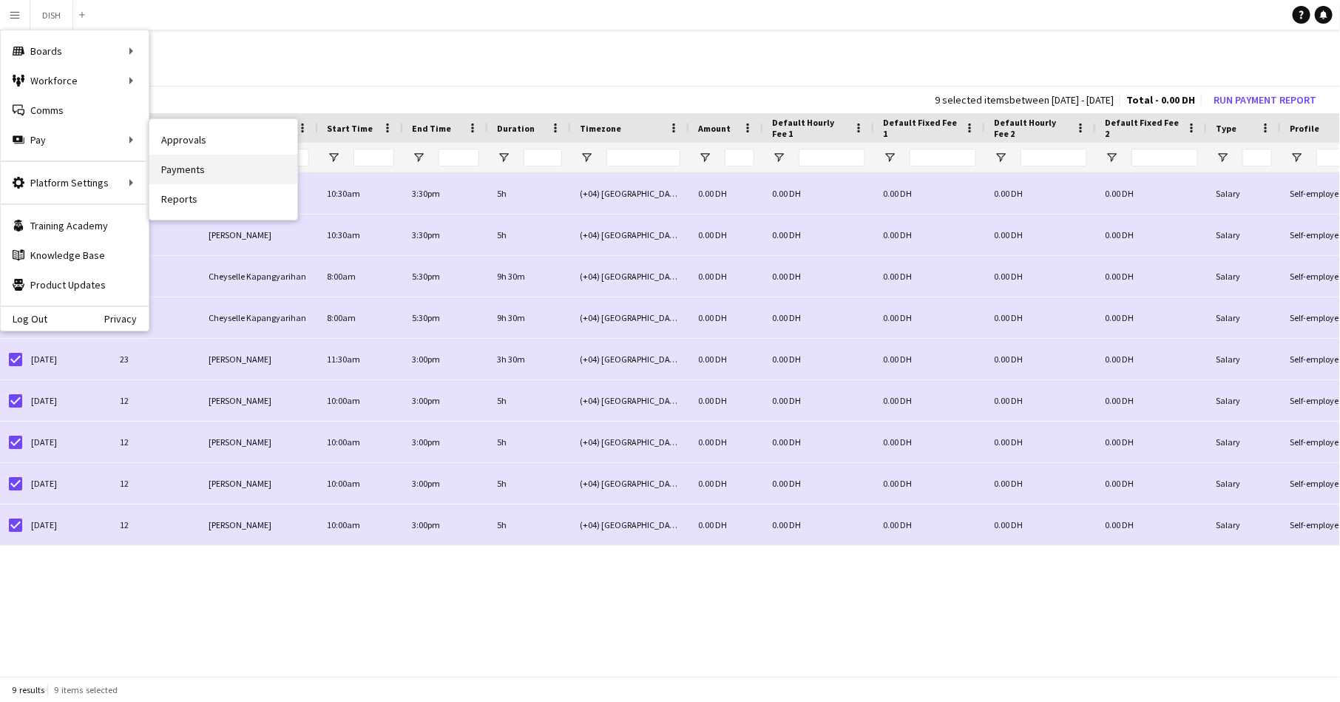
click at [219, 166] on link "Payments" at bounding box center [223, 170] width 148 height 30
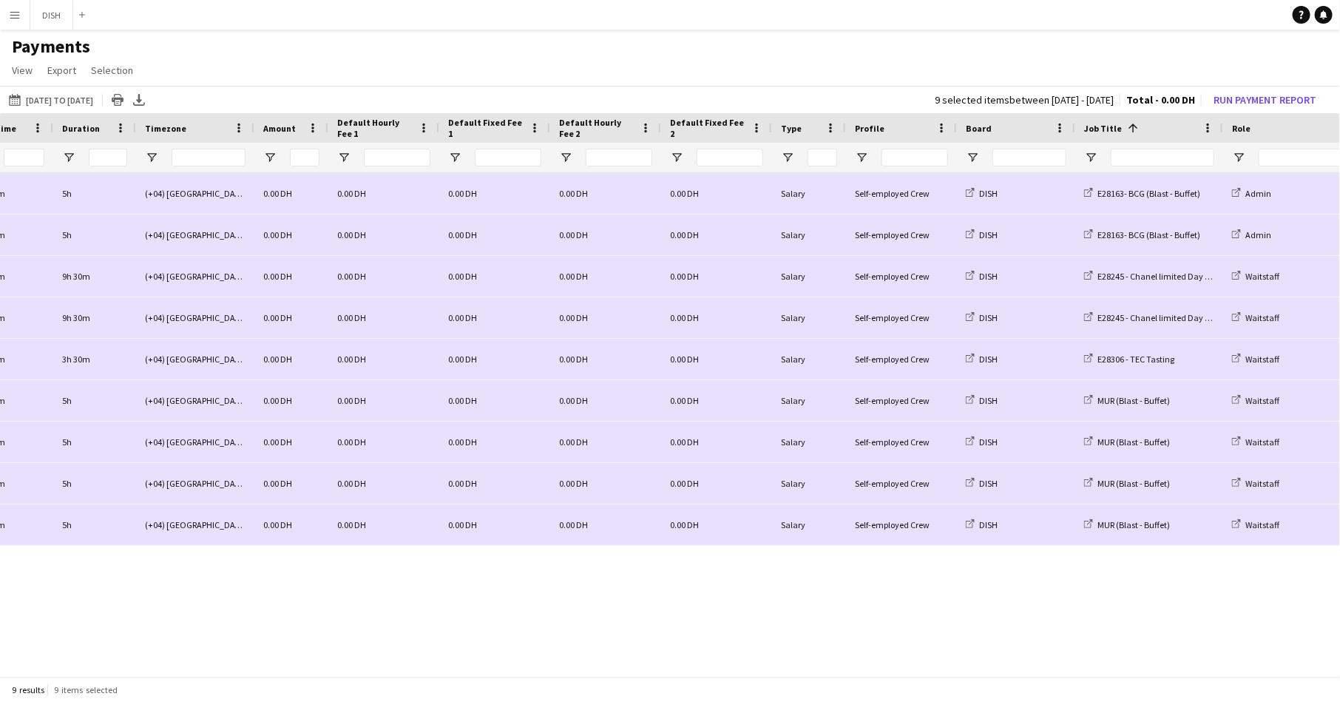
scroll to position [0, 770]
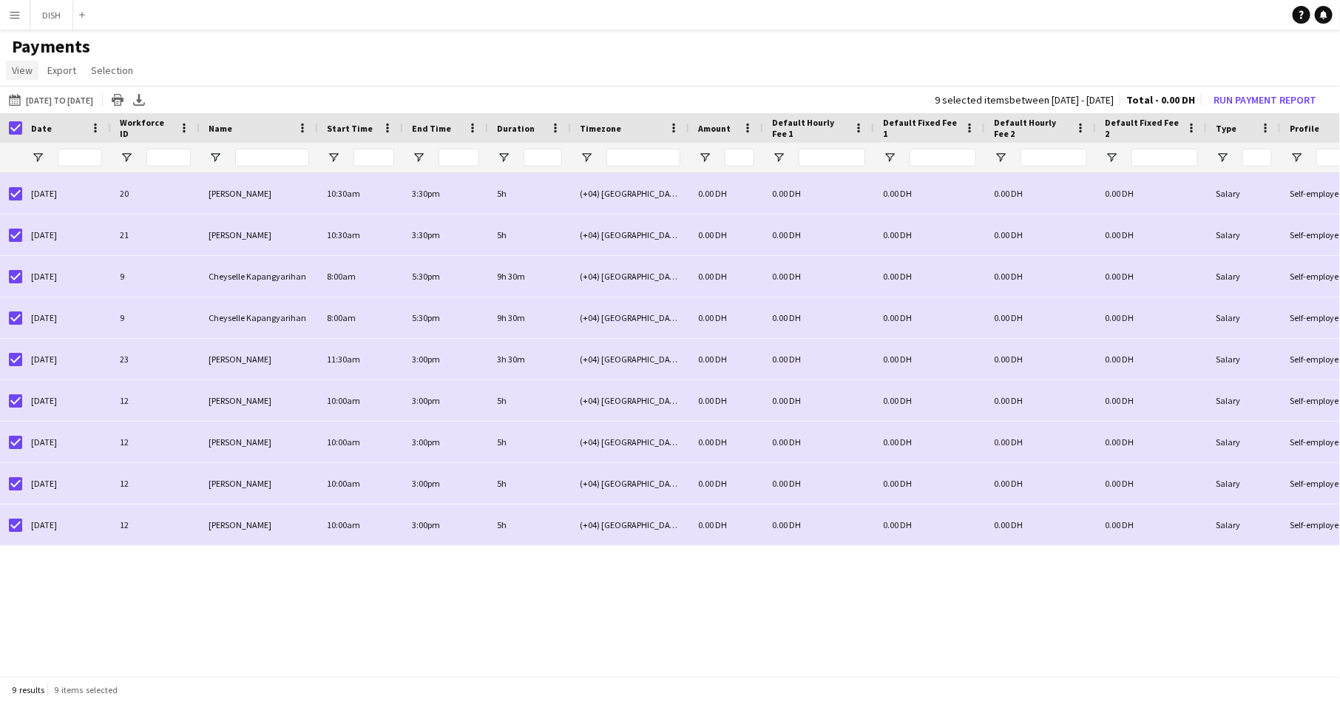
click at [27, 69] on span "View" at bounding box center [22, 70] width 21 height 13
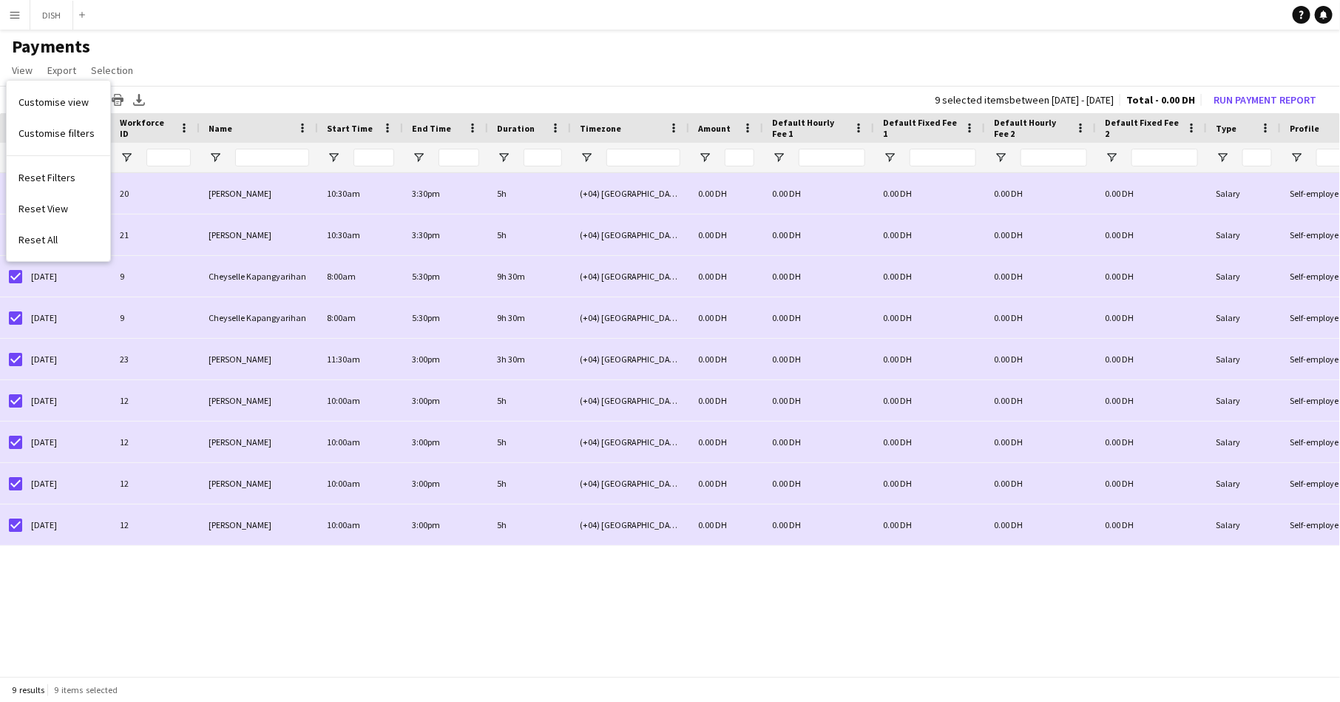
click at [197, 63] on app-page-menu "View Customise view Customise filters Reset Filters Reset View Reset All Export…" at bounding box center [670, 72] width 1340 height 28
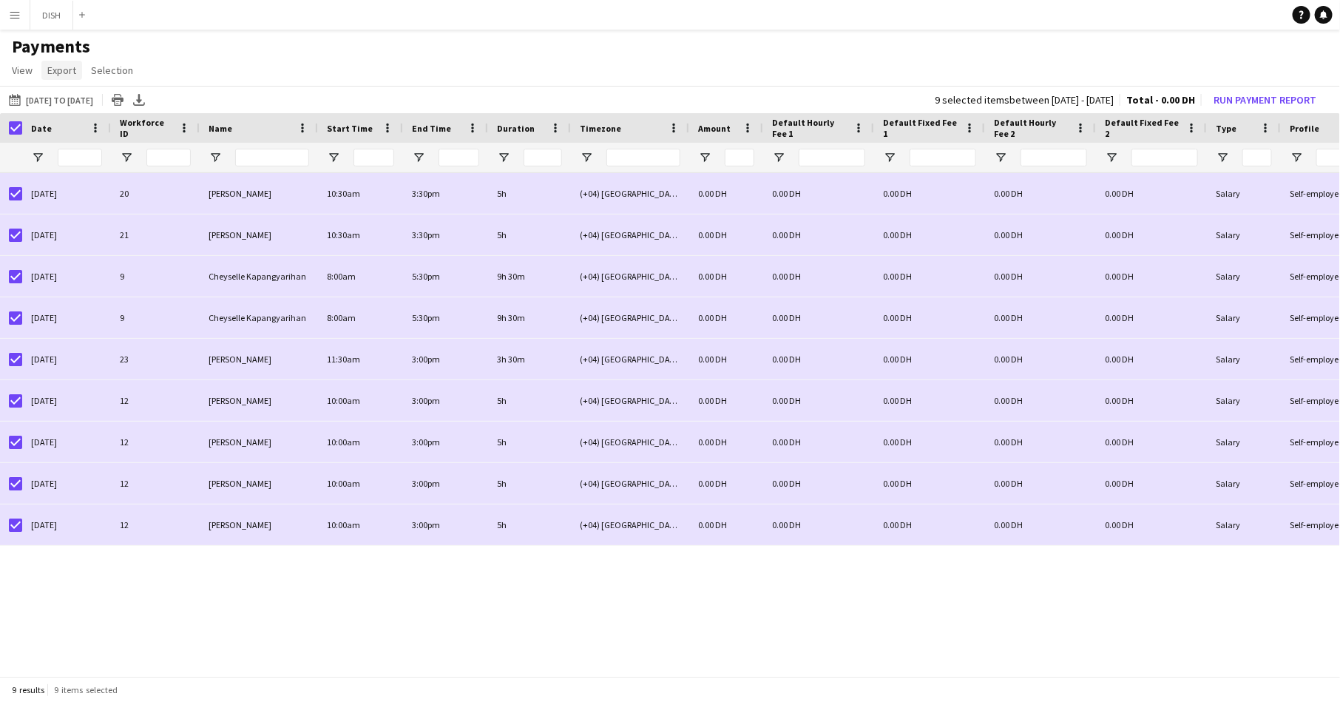
click at [72, 73] on span "Export" at bounding box center [61, 70] width 29 height 13
drag, startPoint x: 237, startPoint y: 69, endPoint x: 150, endPoint y: 72, distance: 86.5
click at [236, 69] on app-page-menu "View Customise view Customise filters Reset Filters Reset View Reset All Export…" at bounding box center [670, 72] width 1340 height 28
click at [129, 75] on span "Selection" at bounding box center [112, 70] width 42 height 13
click at [211, 72] on app-page-menu "View Customise view Customise filters Reset Filters Reset View Reset All Export…" at bounding box center [670, 72] width 1340 height 28
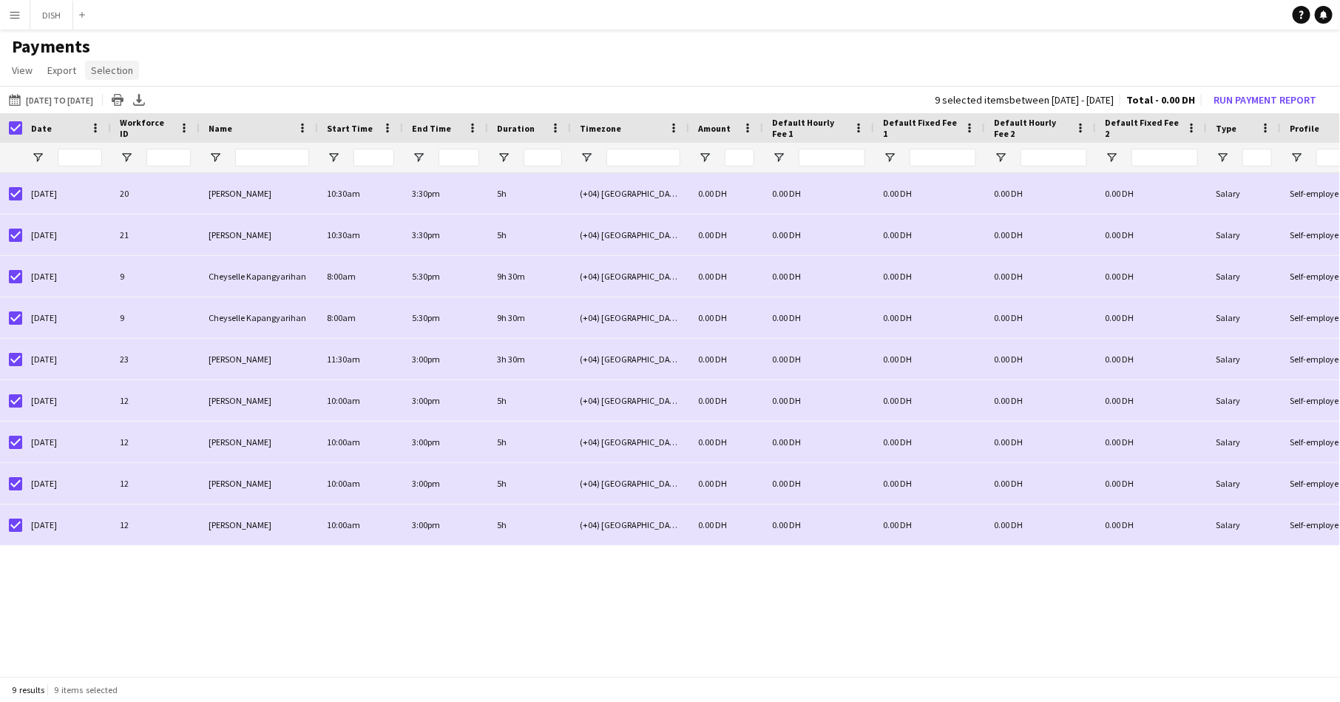
click at [122, 70] on span "Selection" at bounding box center [112, 70] width 42 height 13
click at [130, 122] on link "Clear All" at bounding box center [136, 133] width 103 height 31
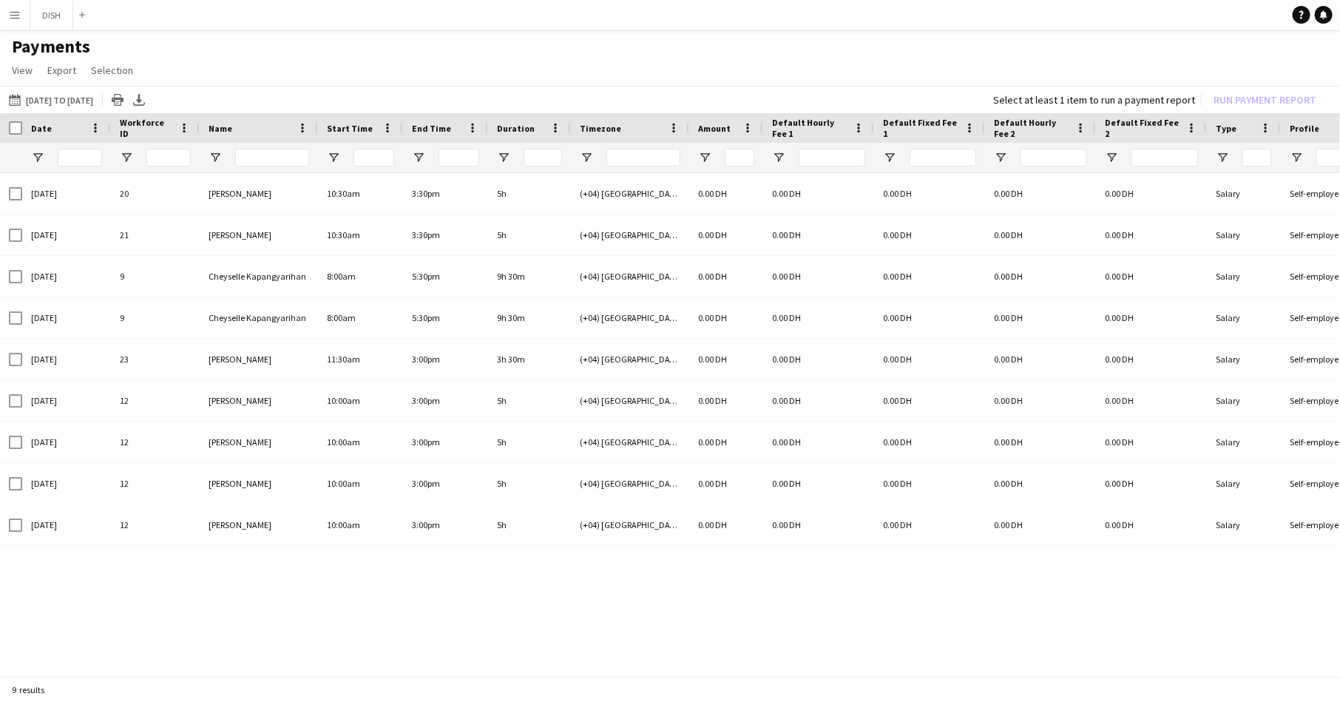
click at [213, 64] on app-page-menu "View Customise view Customise filters Reset Filters Reset View Reset All Export…" at bounding box center [670, 72] width 1340 height 28
click at [10, 7] on button "Menu" at bounding box center [15, 15] width 30 height 30
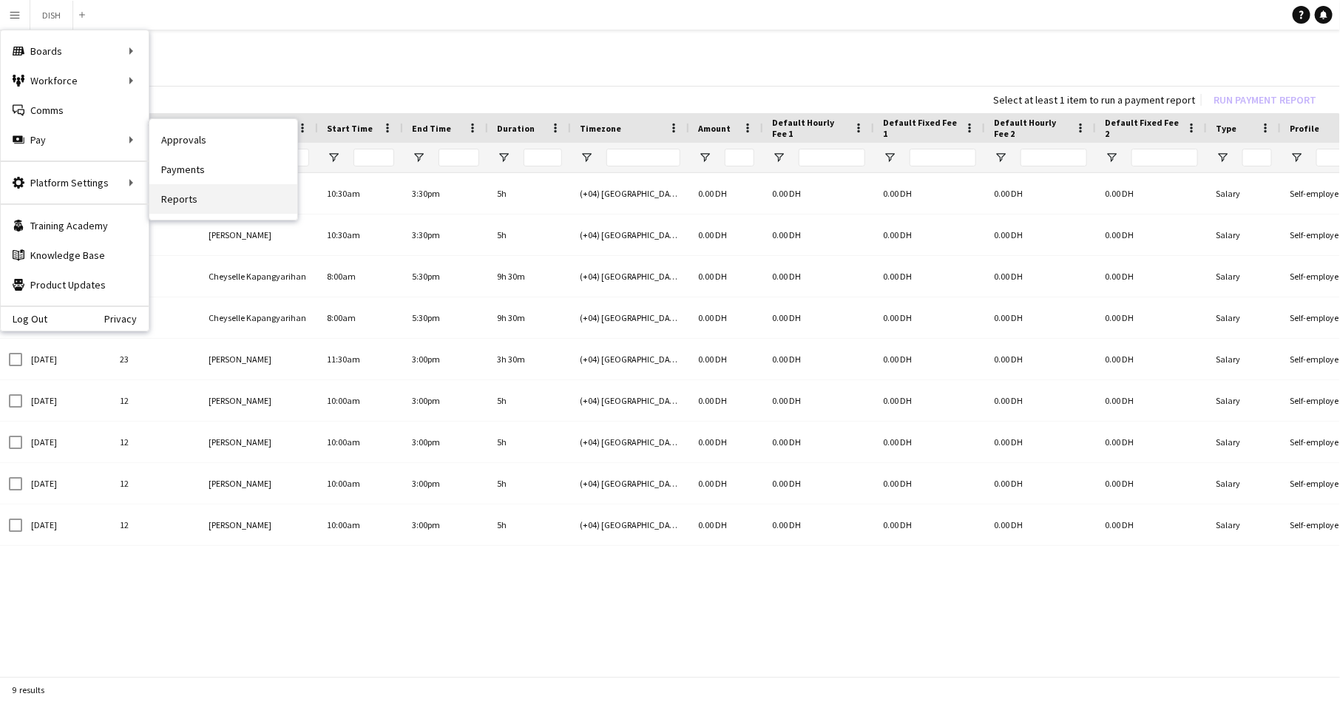
click at [214, 194] on link "Reports" at bounding box center [223, 199] width 148 height 30
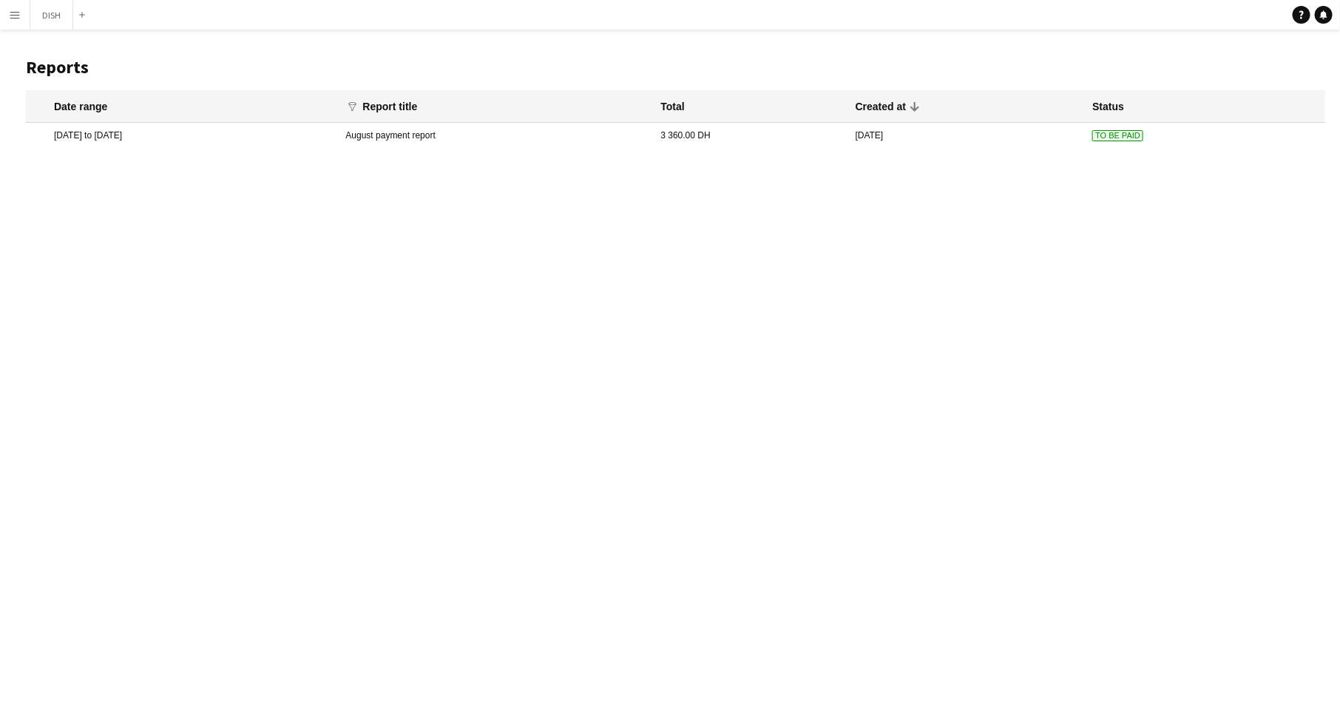
click at [837, 140] on mat-cell "3 360.00 DH" at bounding box center [750, 135] width 194 height 25
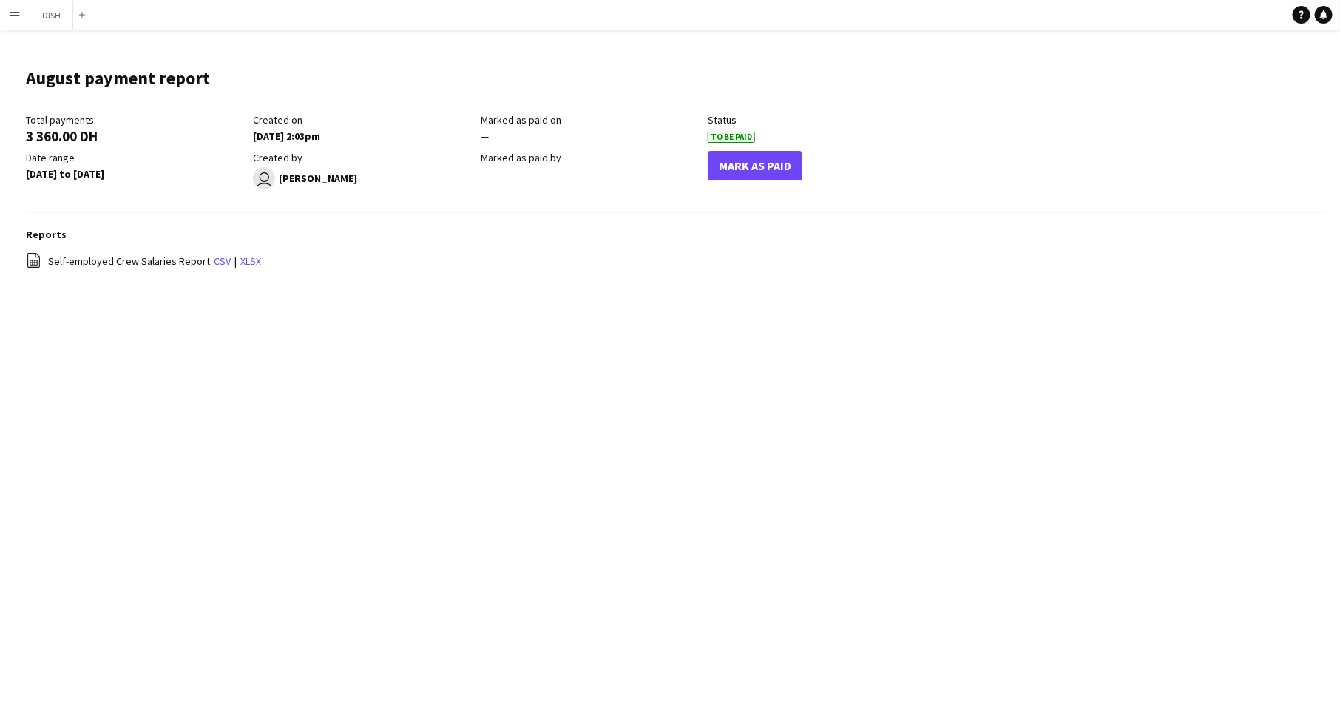
click at [16, 17] on app-icon "Menu" at bounding box center [15, 15] width 12 height 12
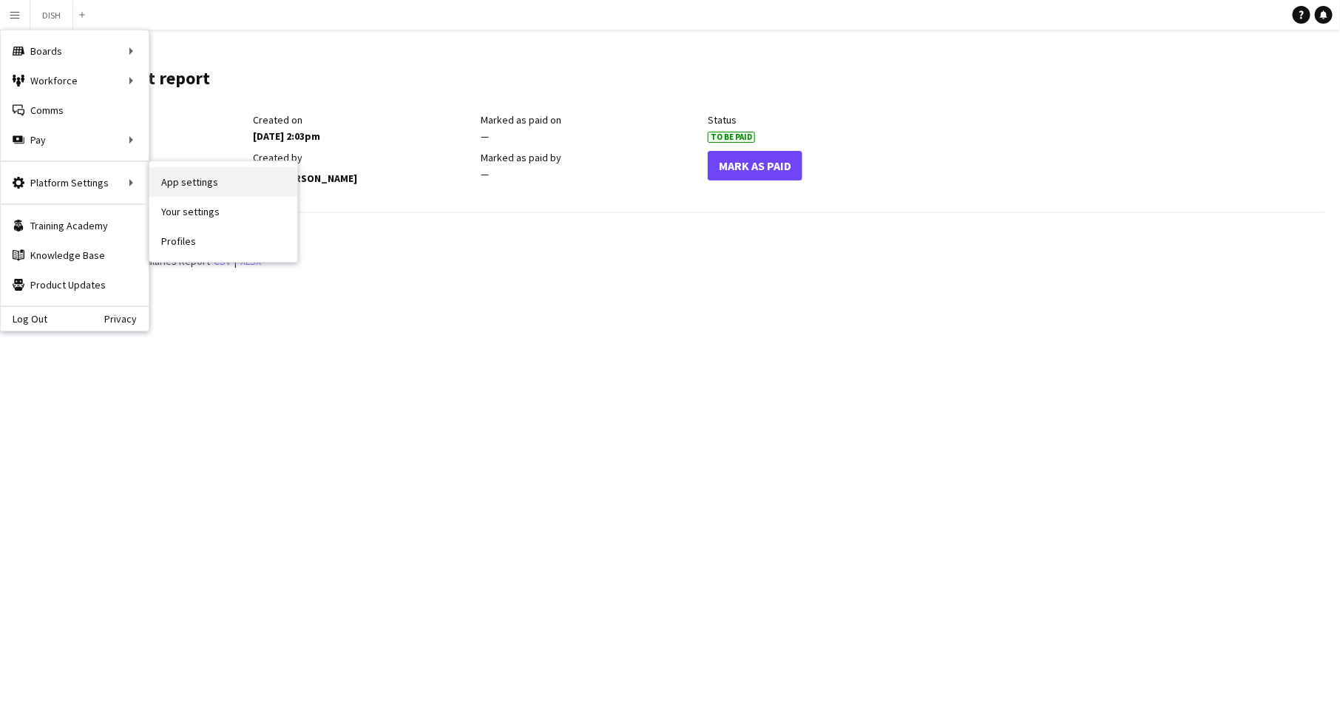
click at [202, 188] on link "App settings" at bounding box center [223, 182] width 148 height 30
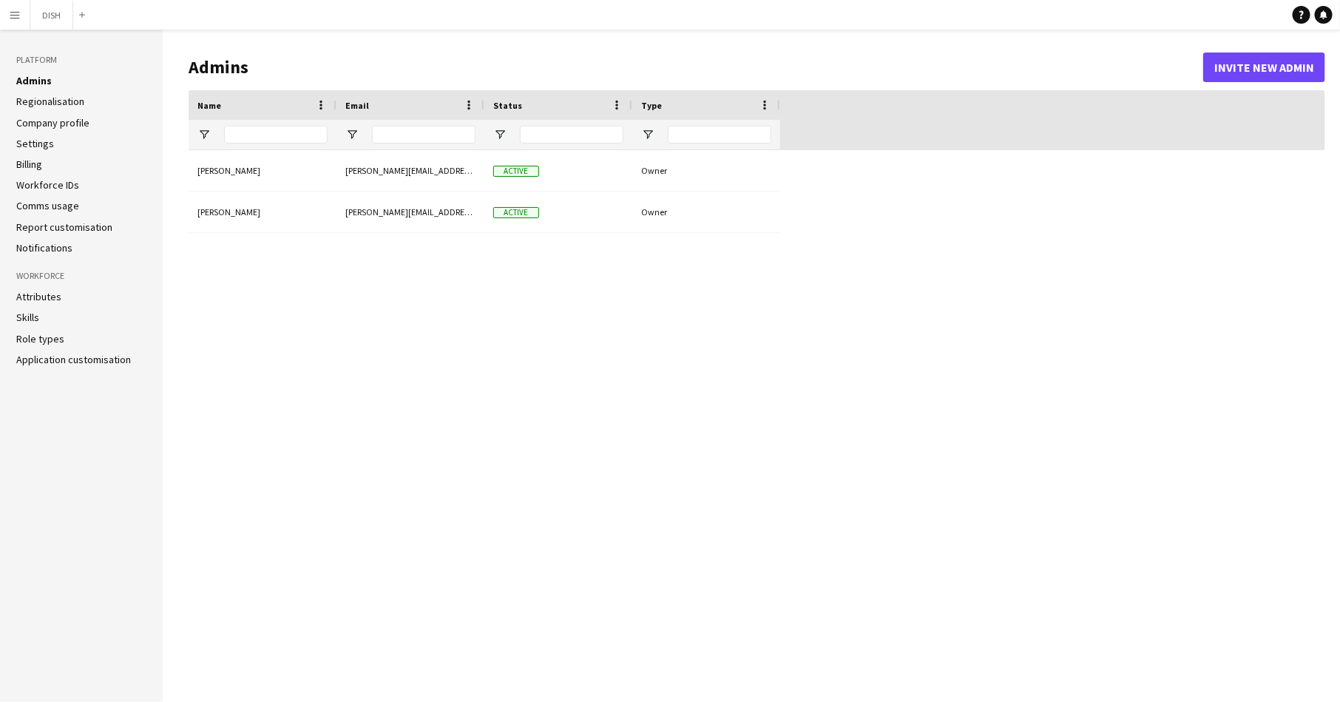
type input "**********"
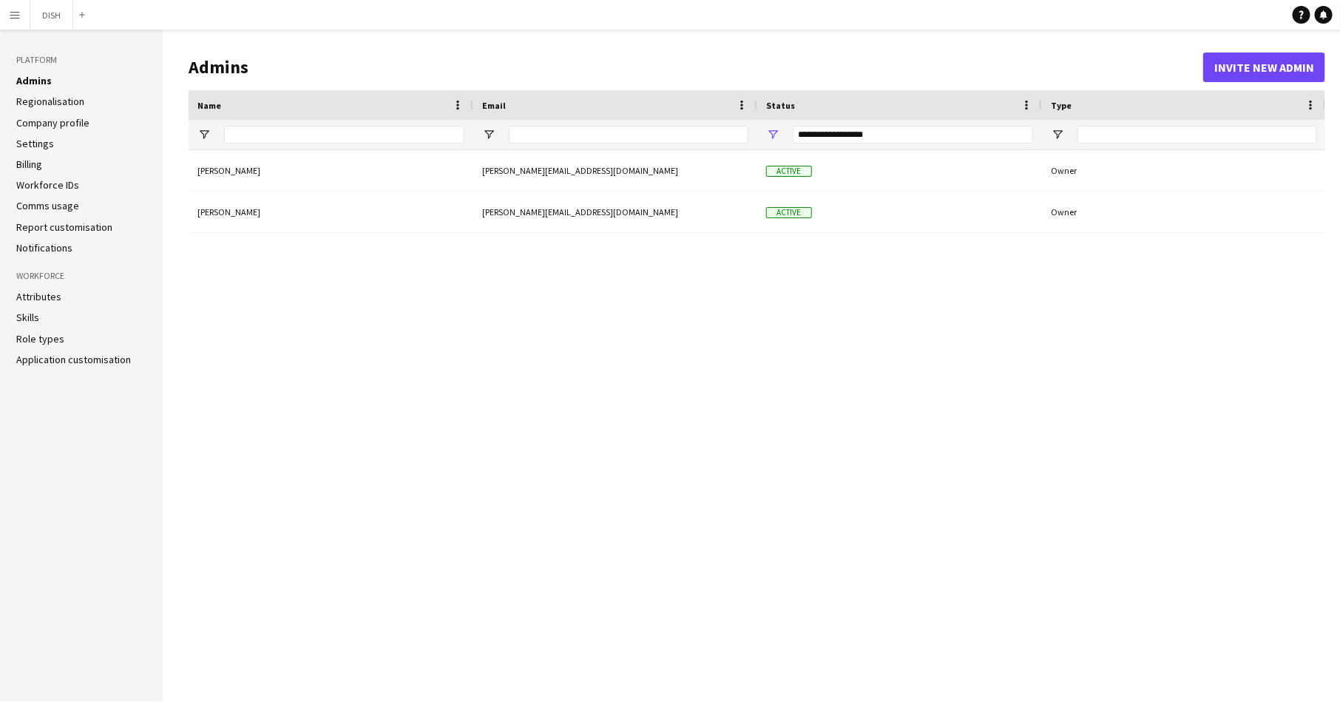
click at [52, 160] on li "Billing" at bounding box center [81, 163] width 130 height 13
click at [42, 167] on link "Billing" at bounding box center [29, 163] width 26 height 13
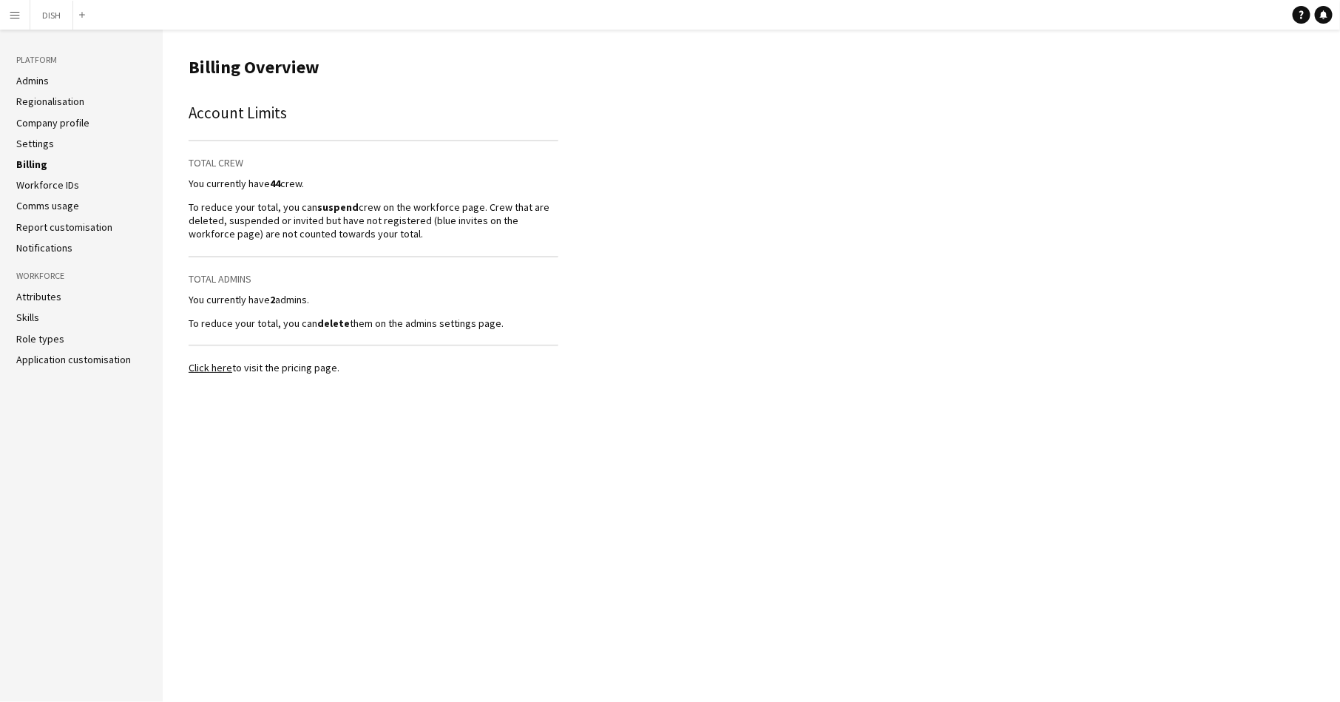
click at [41, 141] on link "Settings" at bounding box center [35, 143] width 38 height 13
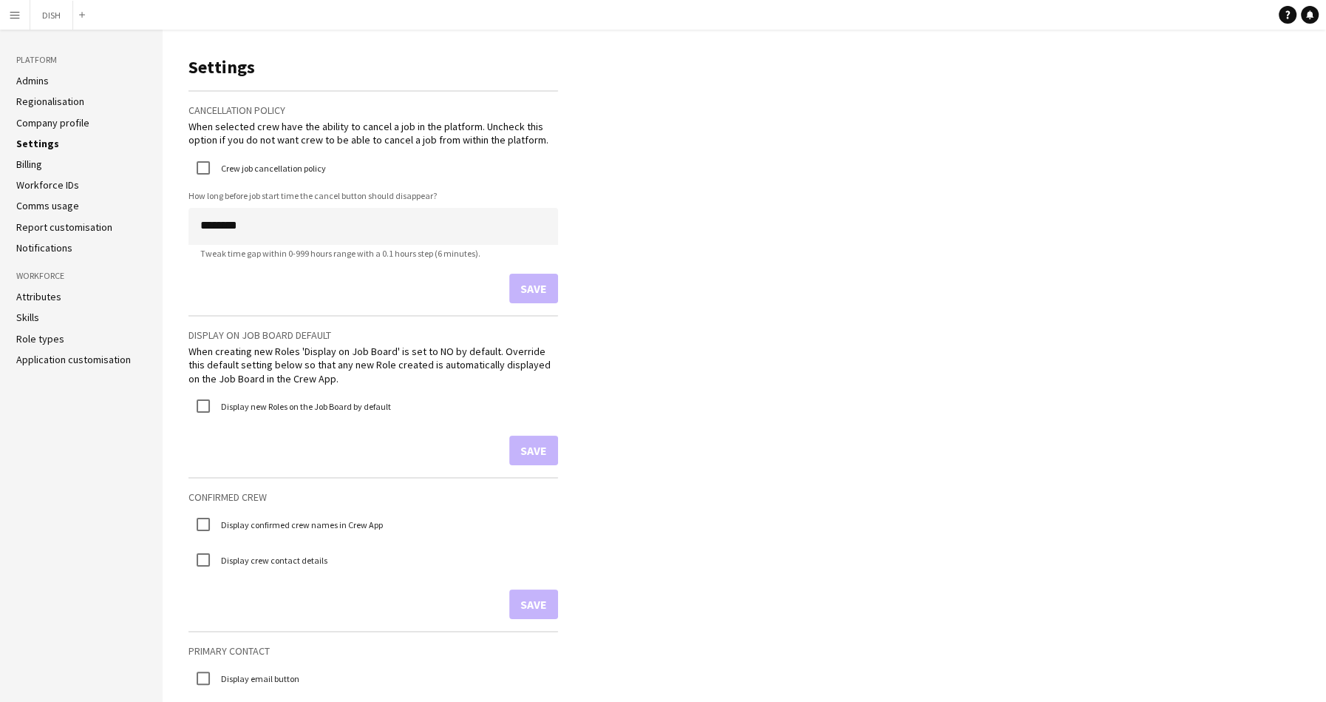
click at [32, 166] on link "Billing" at bounding box center [29, 163] width 26 height 13
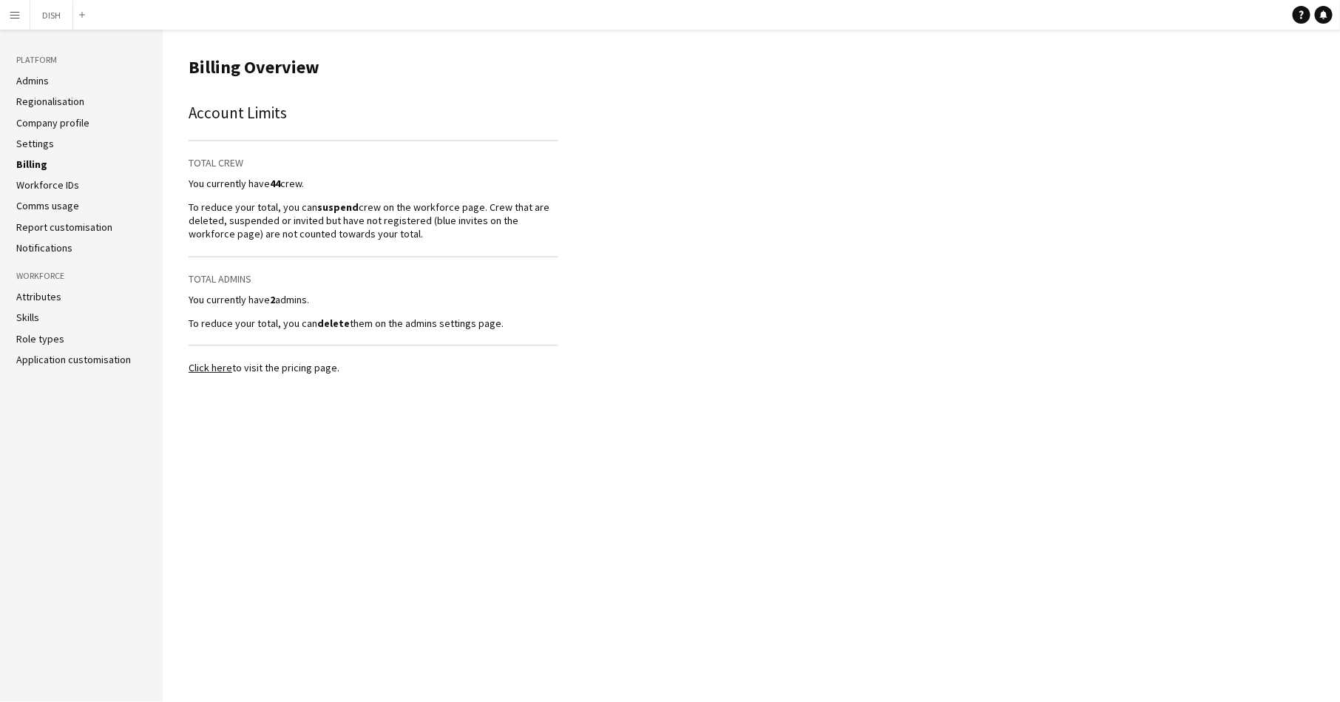
click at [208, 367] on link "Click here" at bounding box center [211, 367] width 44 height 13
click at [37, 121] on link "Company profile" at bounding box center [52, 122] width 73 height 13
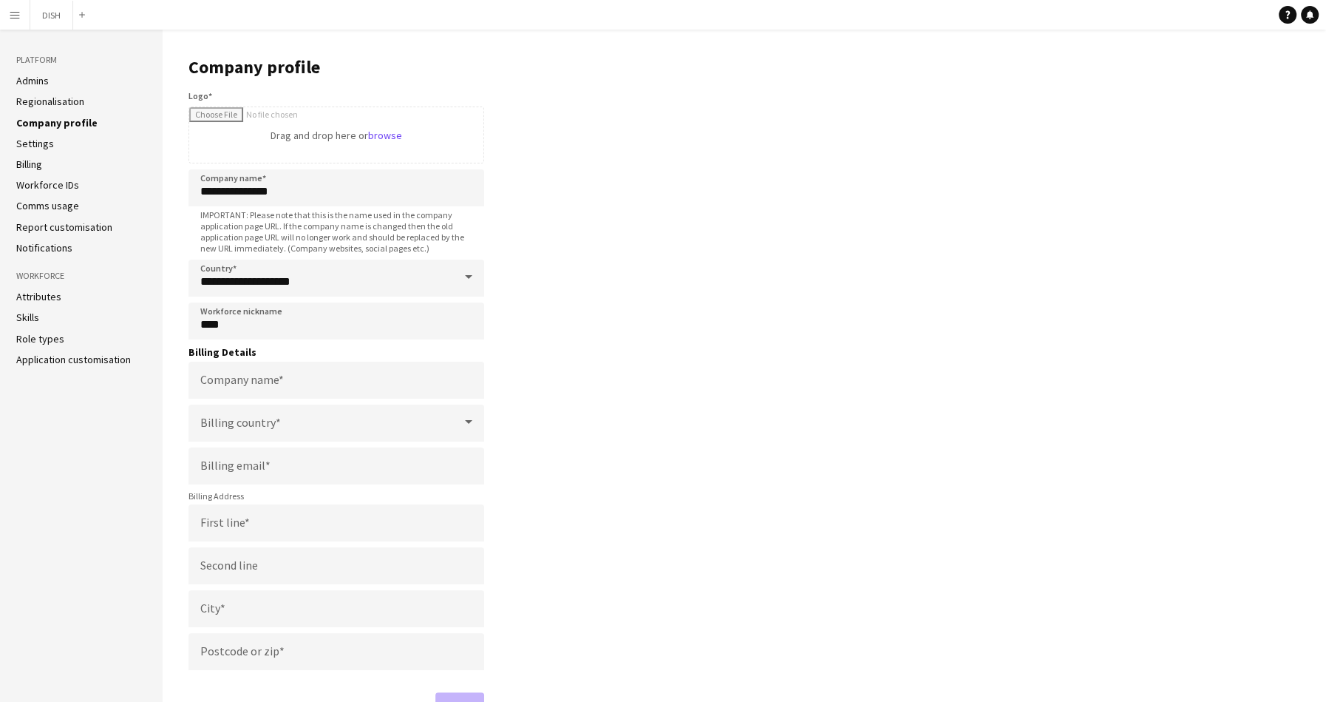
click at [32, 84] on link "Admins" at bounding box center [32, 80] width 33 height 13
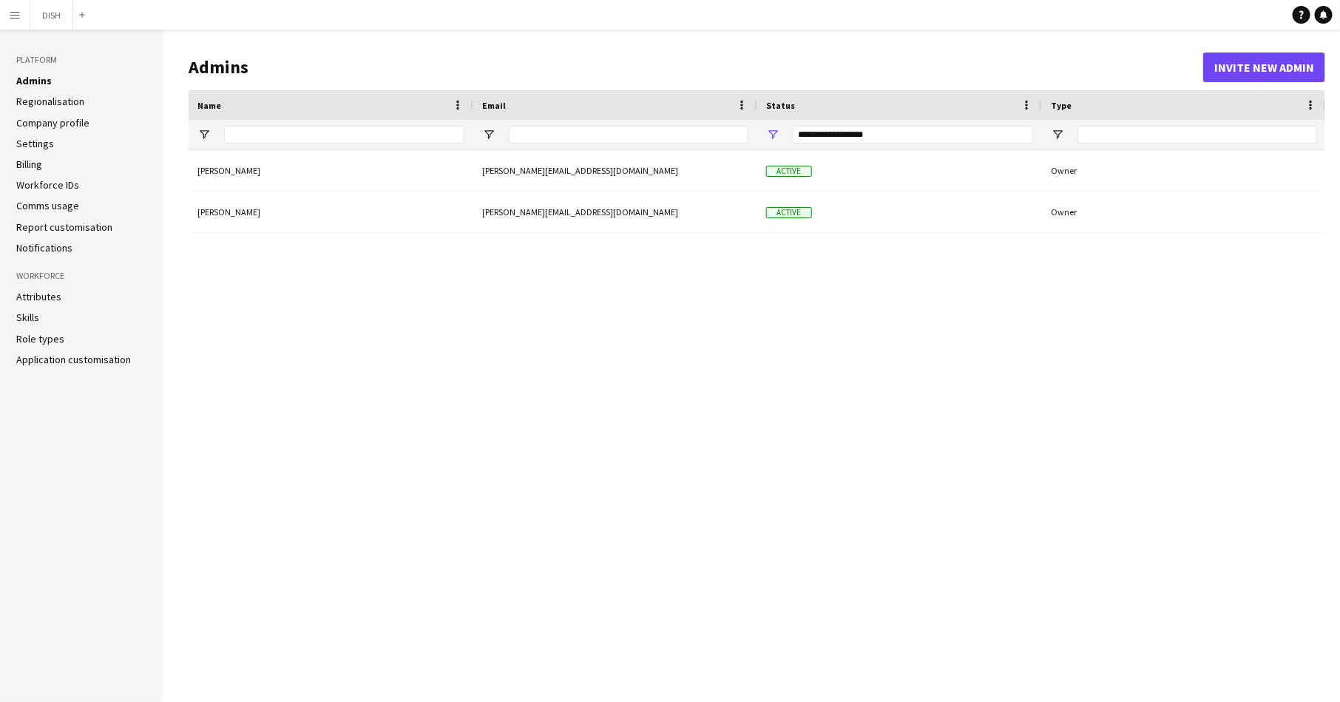
click at [47, 106] on link "Regionalisation" at bounding box center [50, 101] width 68 height 13
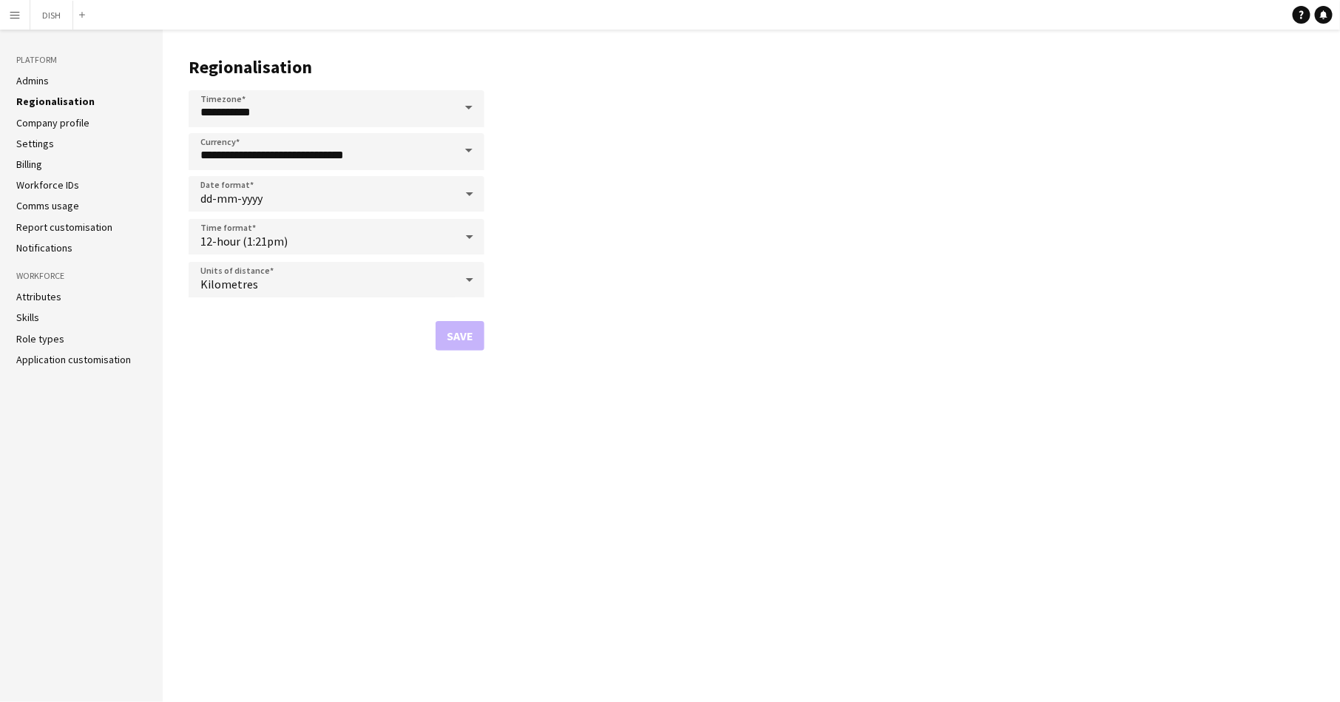
click at [41, 123] on link "Company profile" at bounding box center [52, 122] width 73 height 13
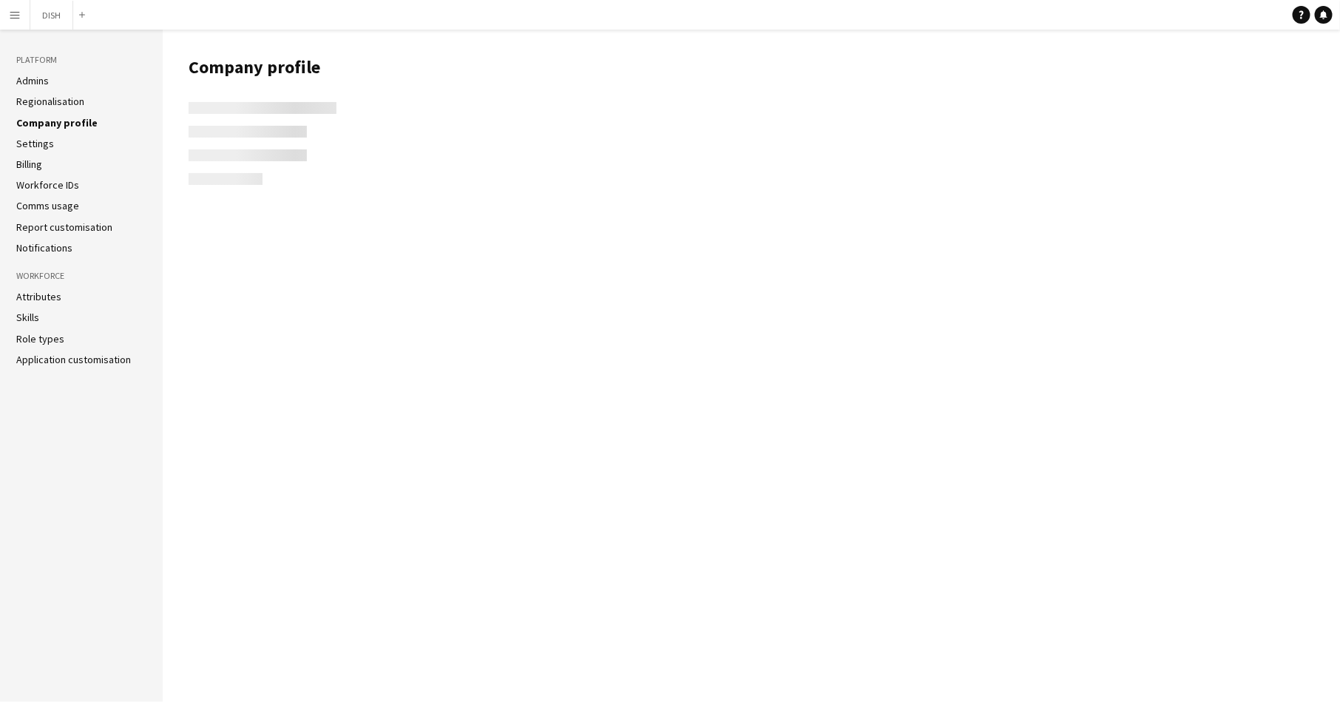
click at [41, 143] on link "Settings" at bounding box center [35, 143] width 38 height 13
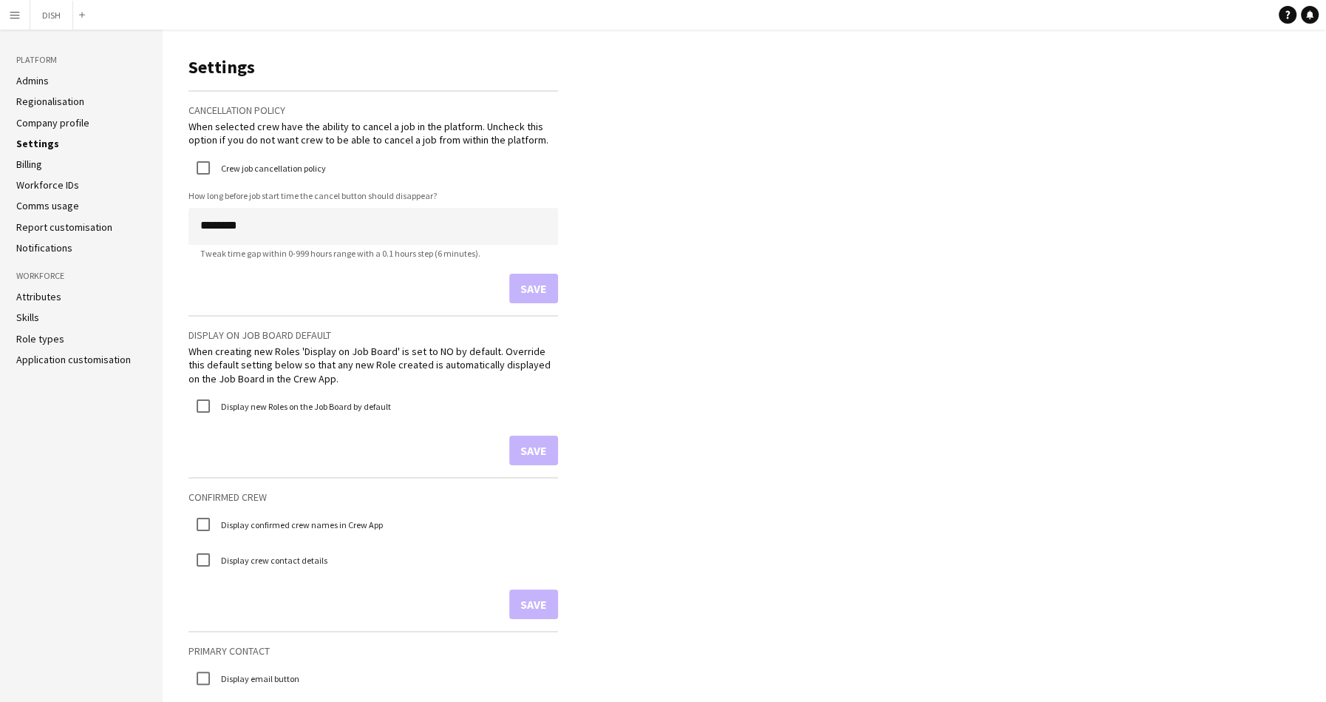
click at [32, 162] on link "Billing" at bounding box center [29, 163] width 26 height 13
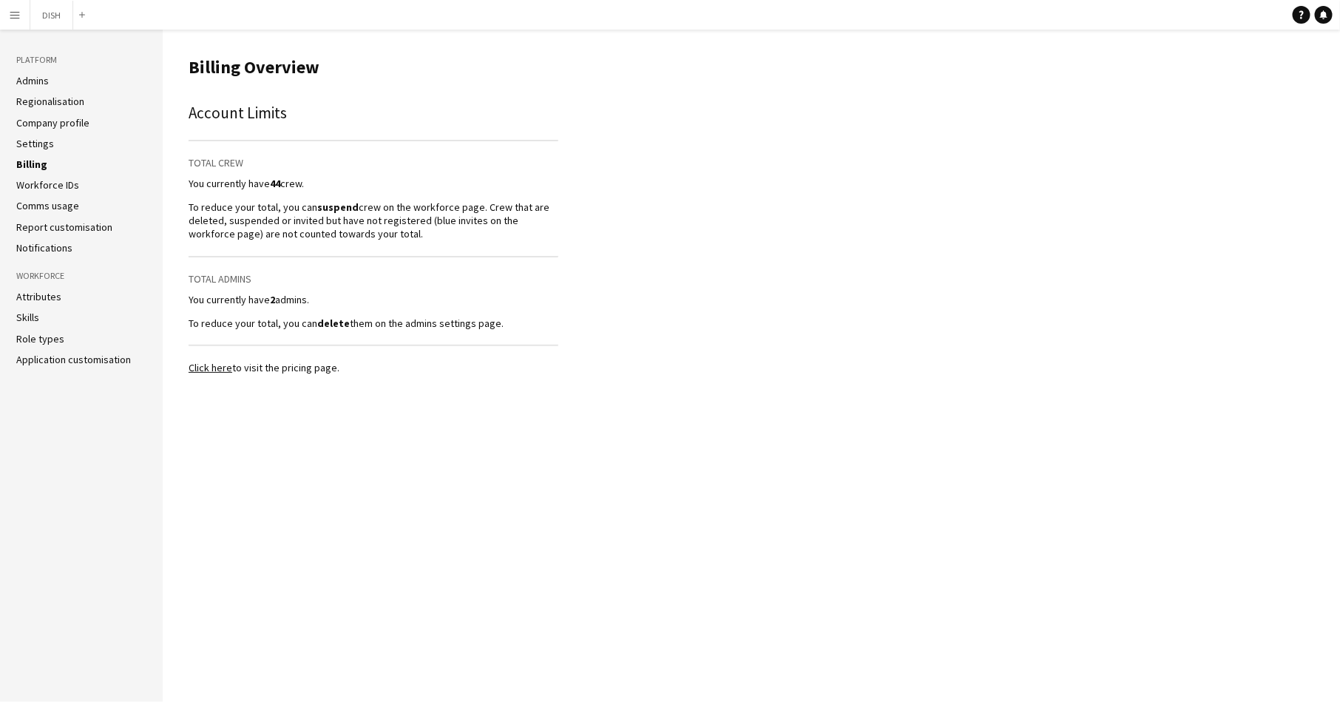
click at [61, 184] on link "Workforce IDs" at bounding box center [47, 184] width 63 height 13
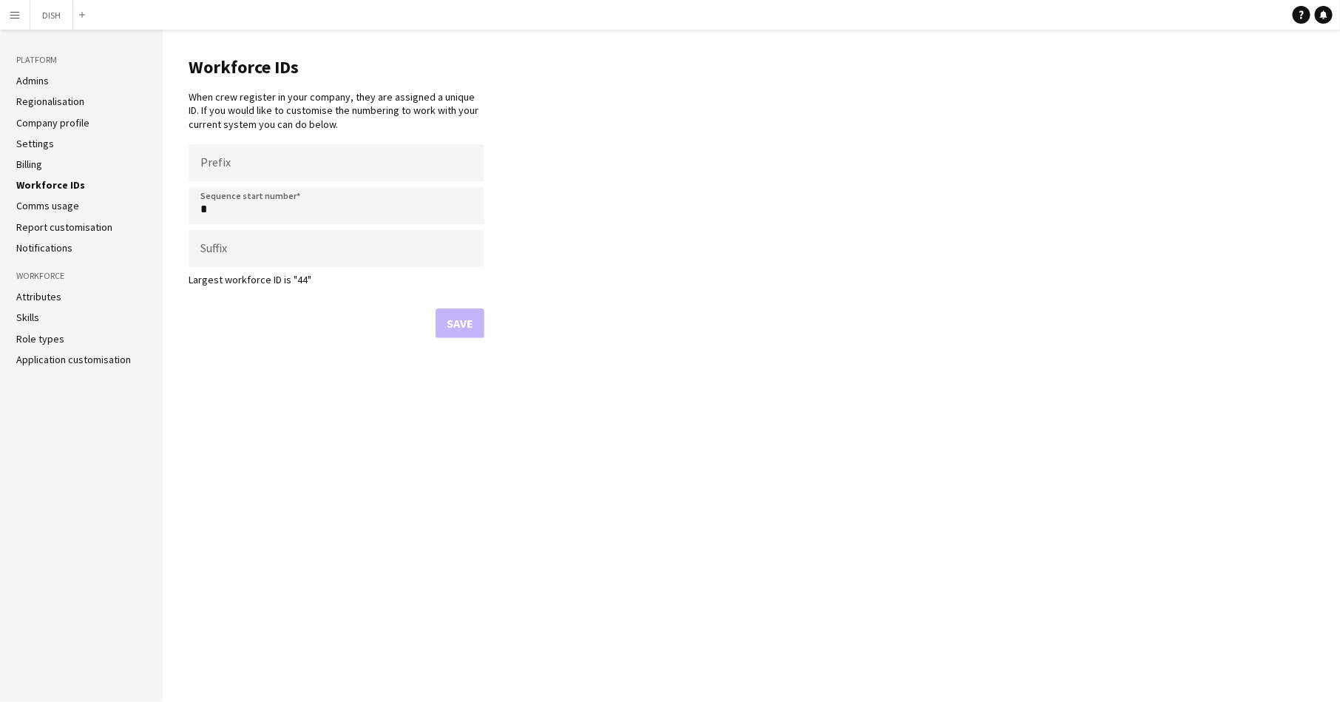
click at [67, 209] on link "Comms usage" at bounding box center [47, 205] width 63 height 13
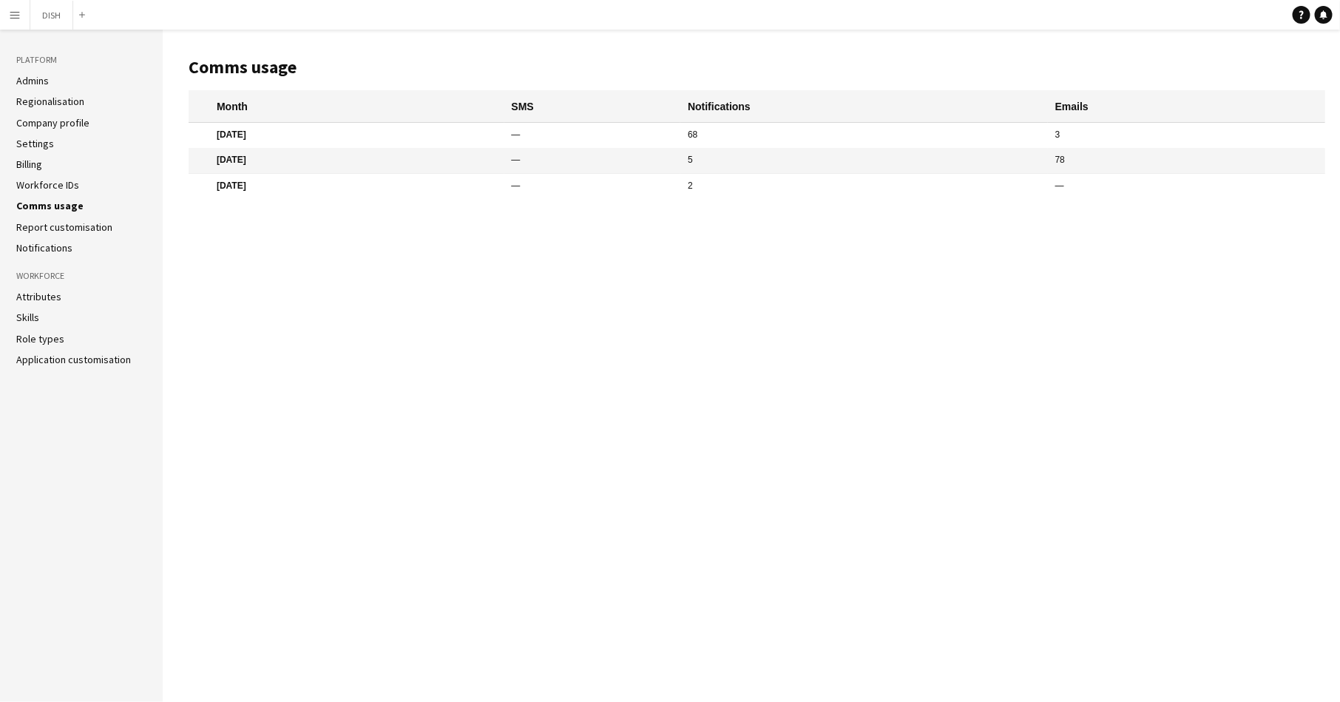
click at [74, 228] on link "Report customisation" at bounding box center [64, 226] width 96 height 13
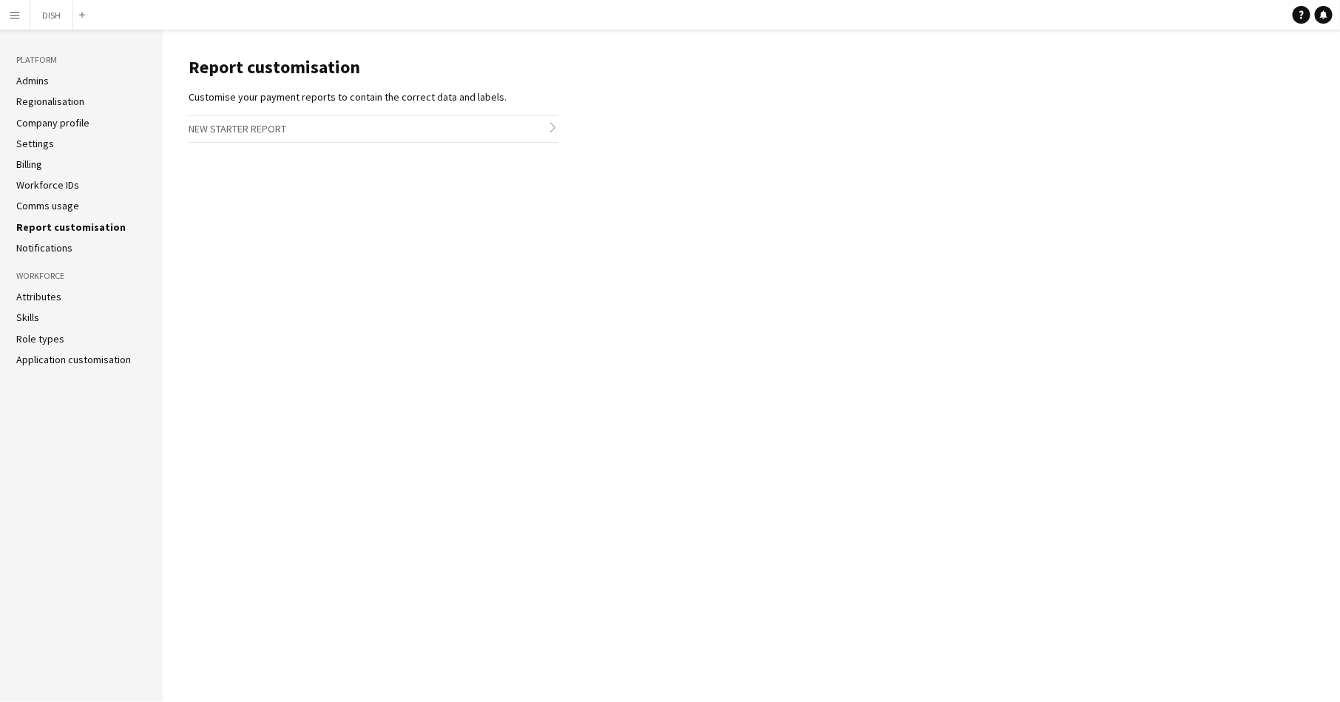
click at [305, 131] on h3 "New starter report chevron-right" at bounding box center [374, 128] width 370 height 25
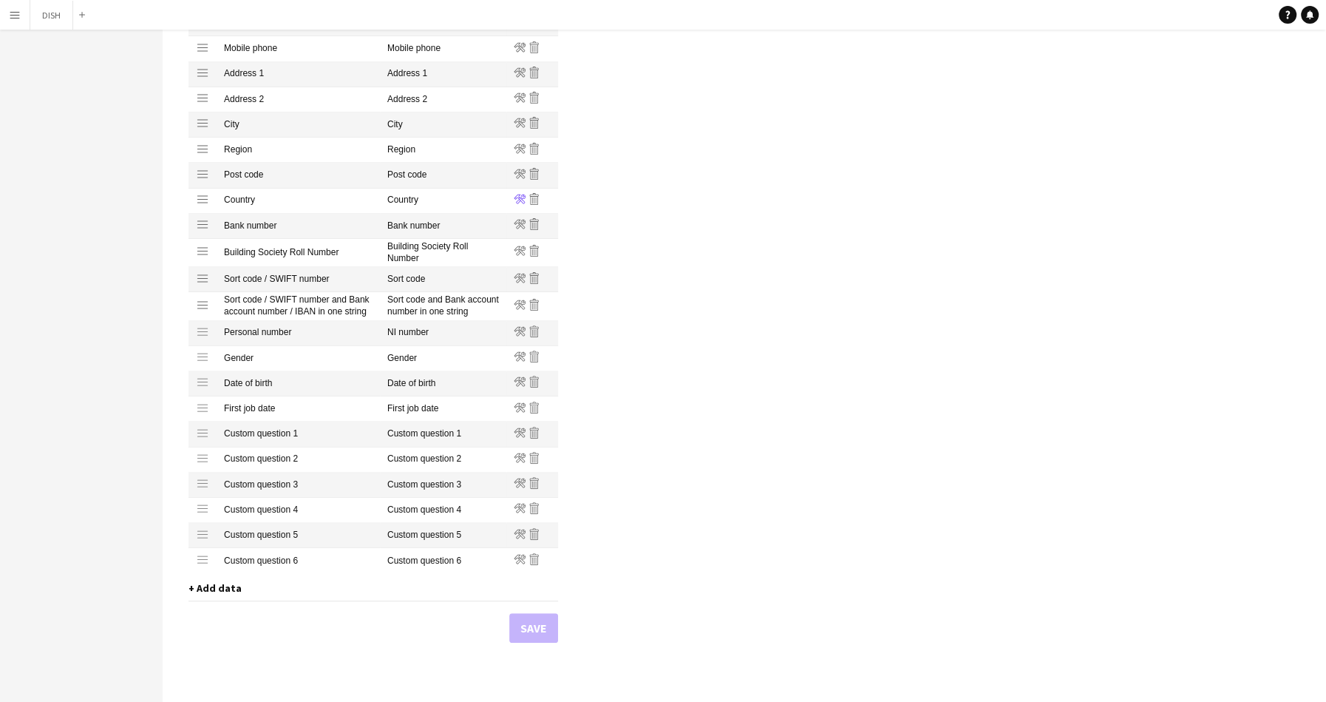
scroll to position [372, 0]
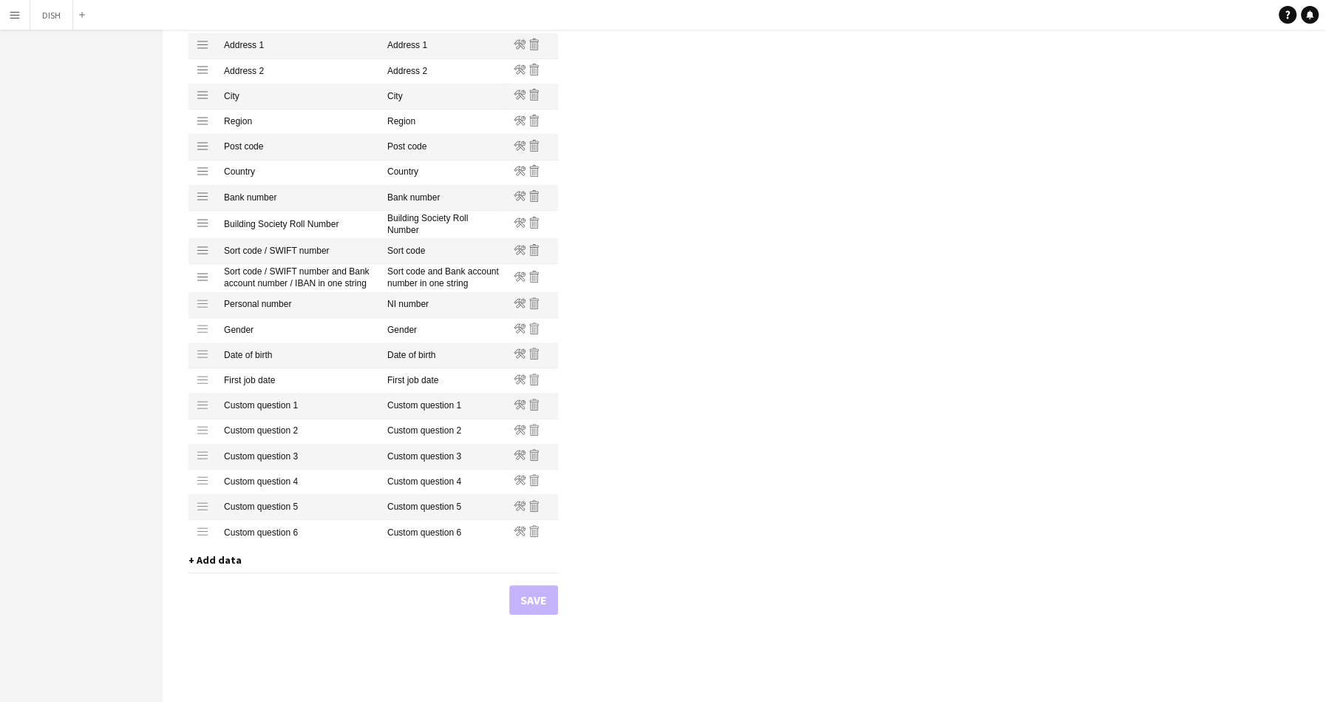
click at [211, 555] on span "+ Add data" at bounding box center [215, 559] width 53 height 13
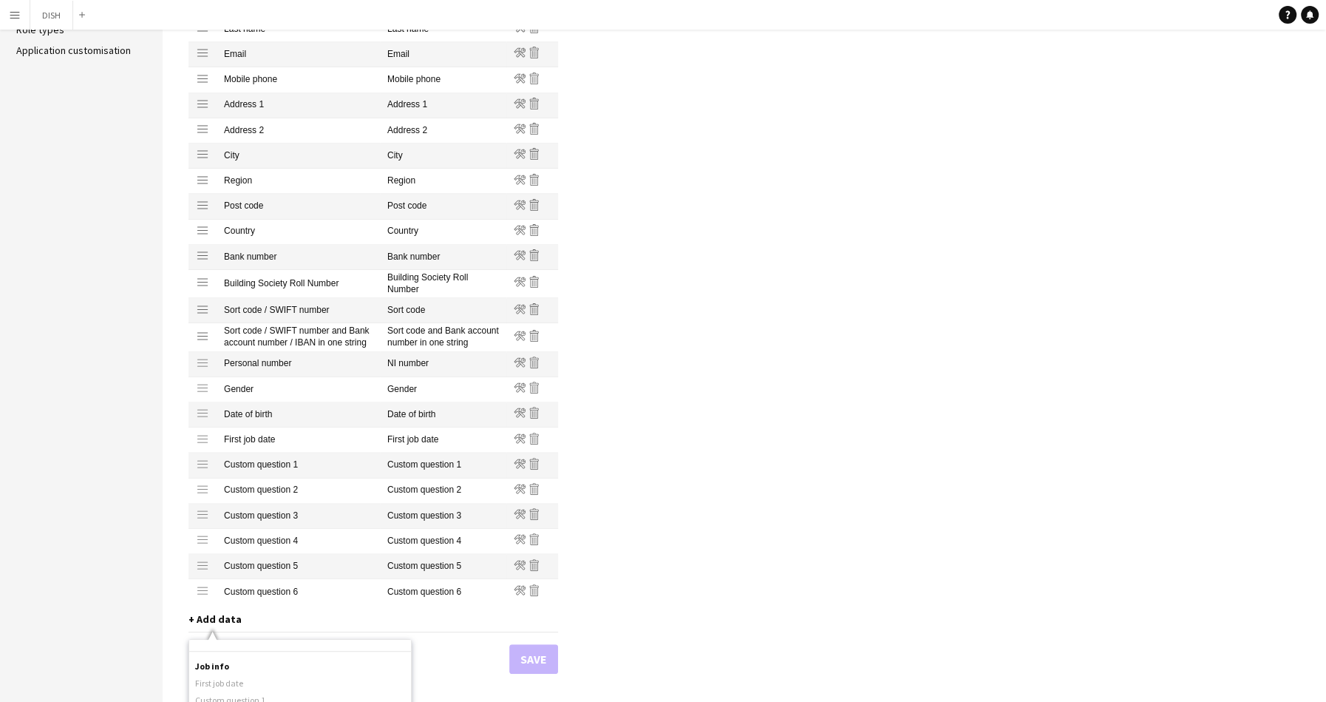
scroll to position [0, 0]
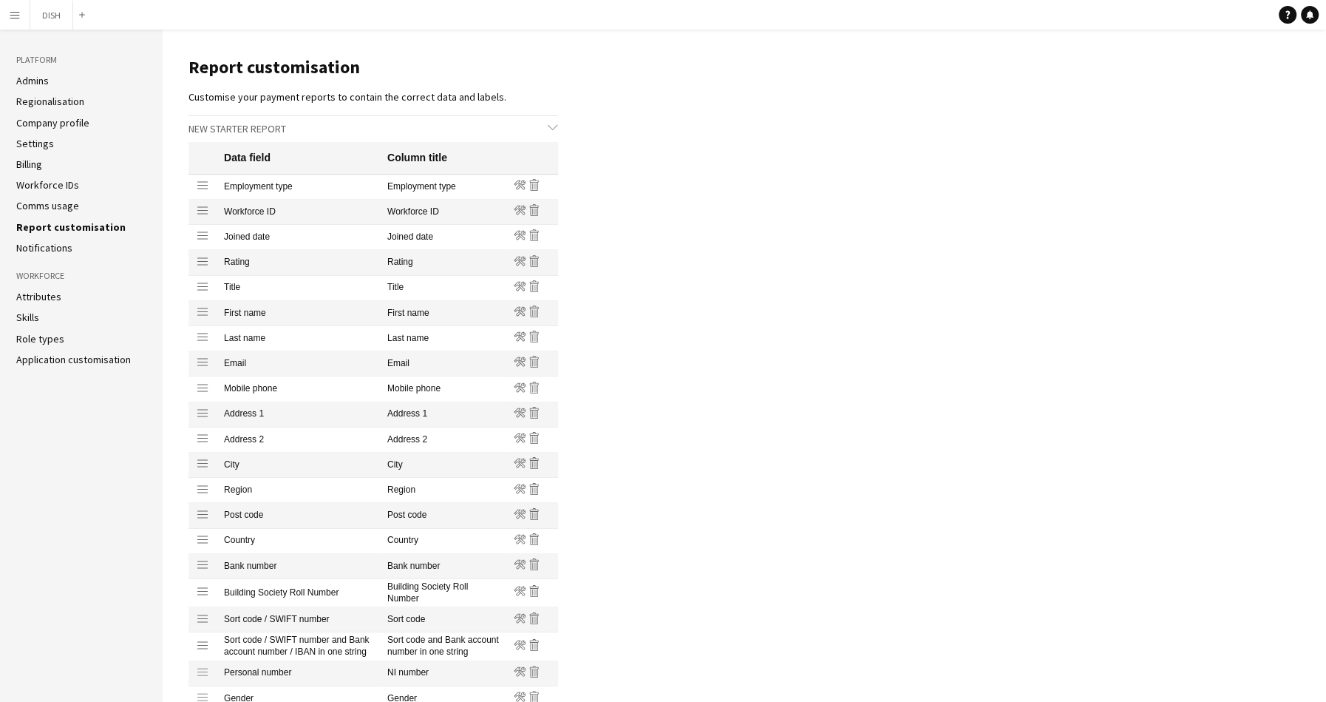
click at [255, 126] on h3 "New starter report chevron-down" at bounding box center [374, 128] width 370 height 25
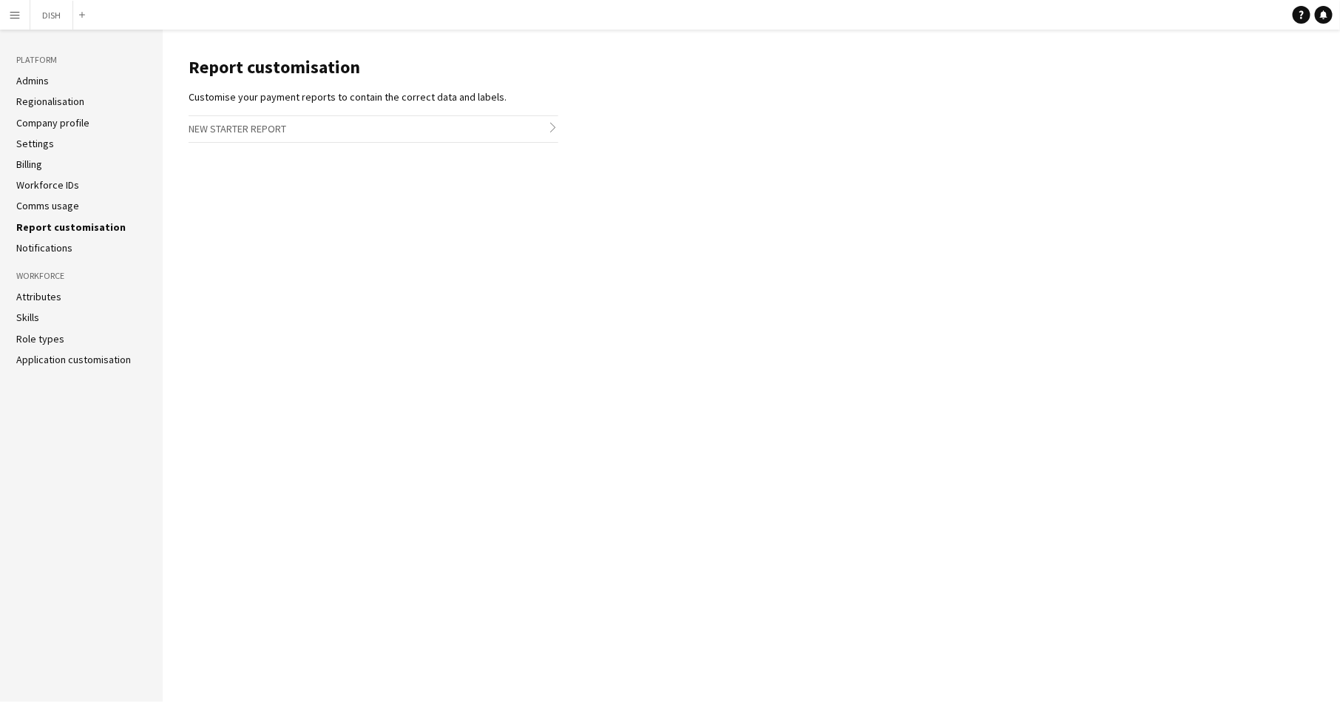
click at [259, 125] on h3 "New starter report chevron-right" at bounding box center [374, 128] width 370 height 25
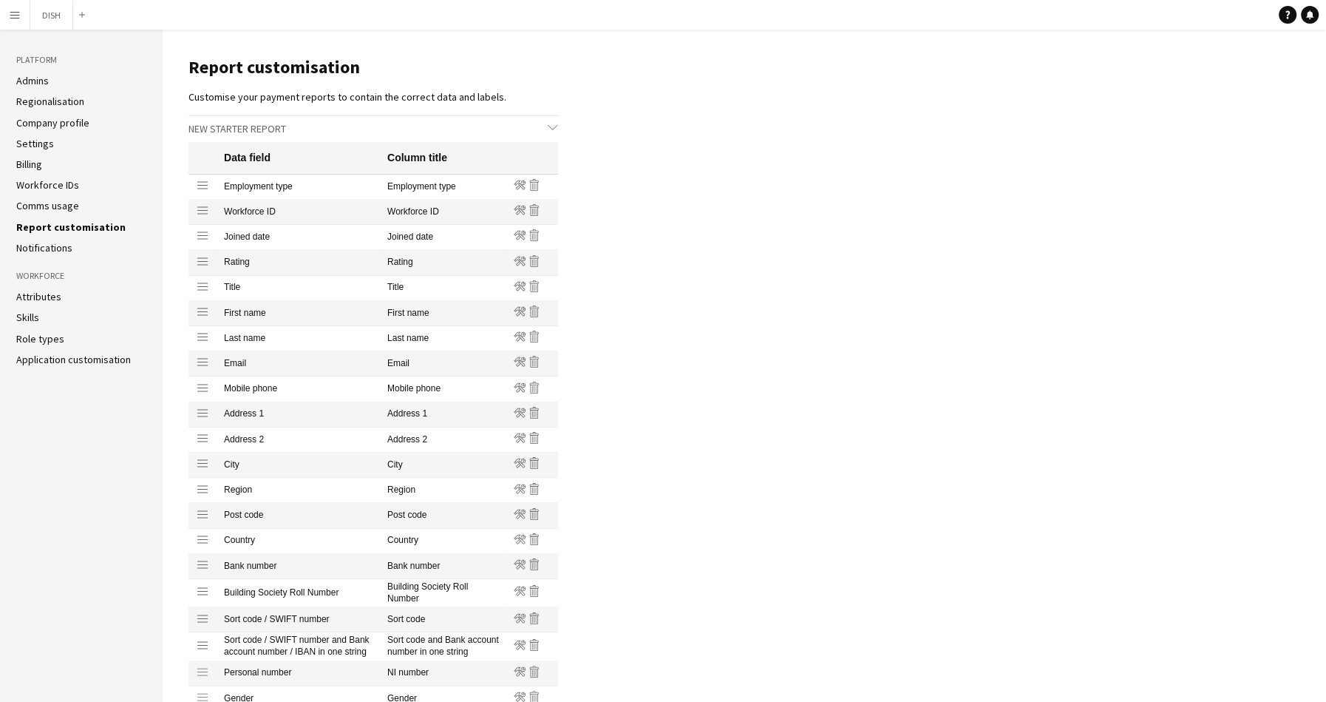
click at [473, 134] on h3 "New starter report chevron-down" at bounding box center [374, 128] width 370 height 25
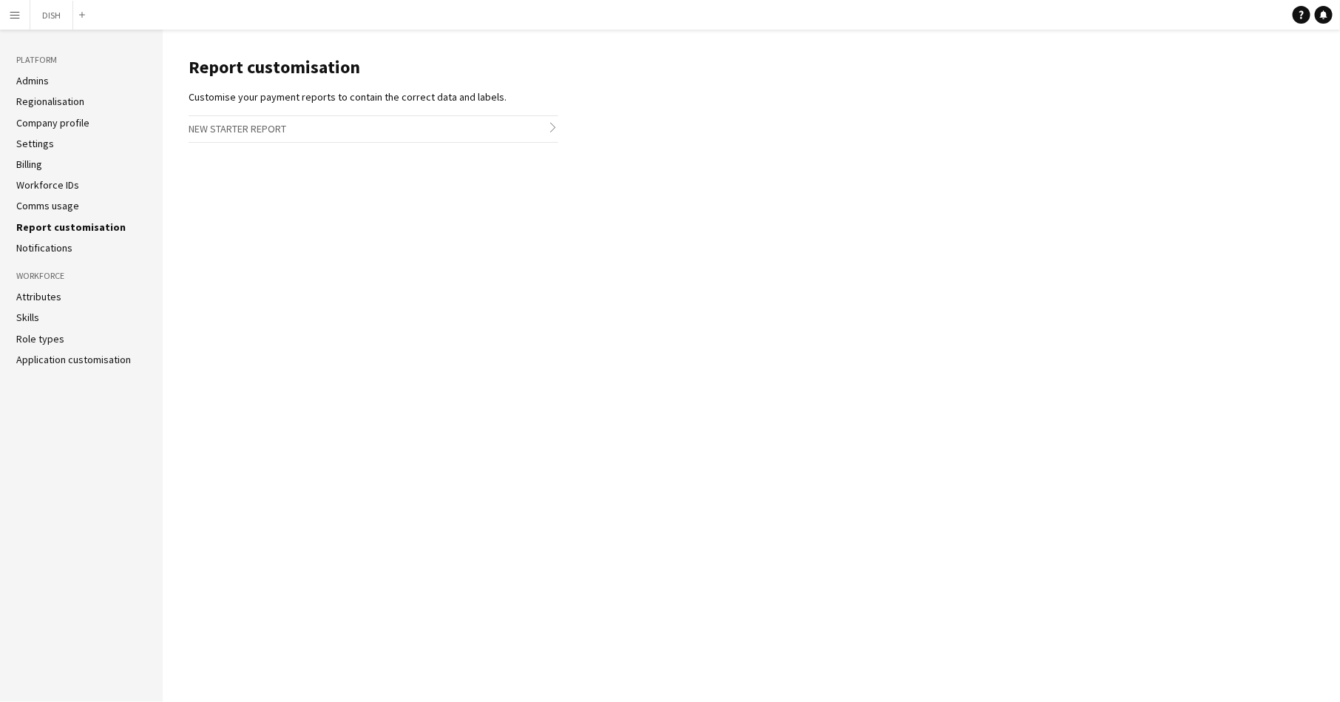
click at [57, 138] on li "Settings" at bounding box center [81, 143] width 130 height 13
click at [35, 138] on link "Settings" at bounding box center [35, 143] width 38 height 13
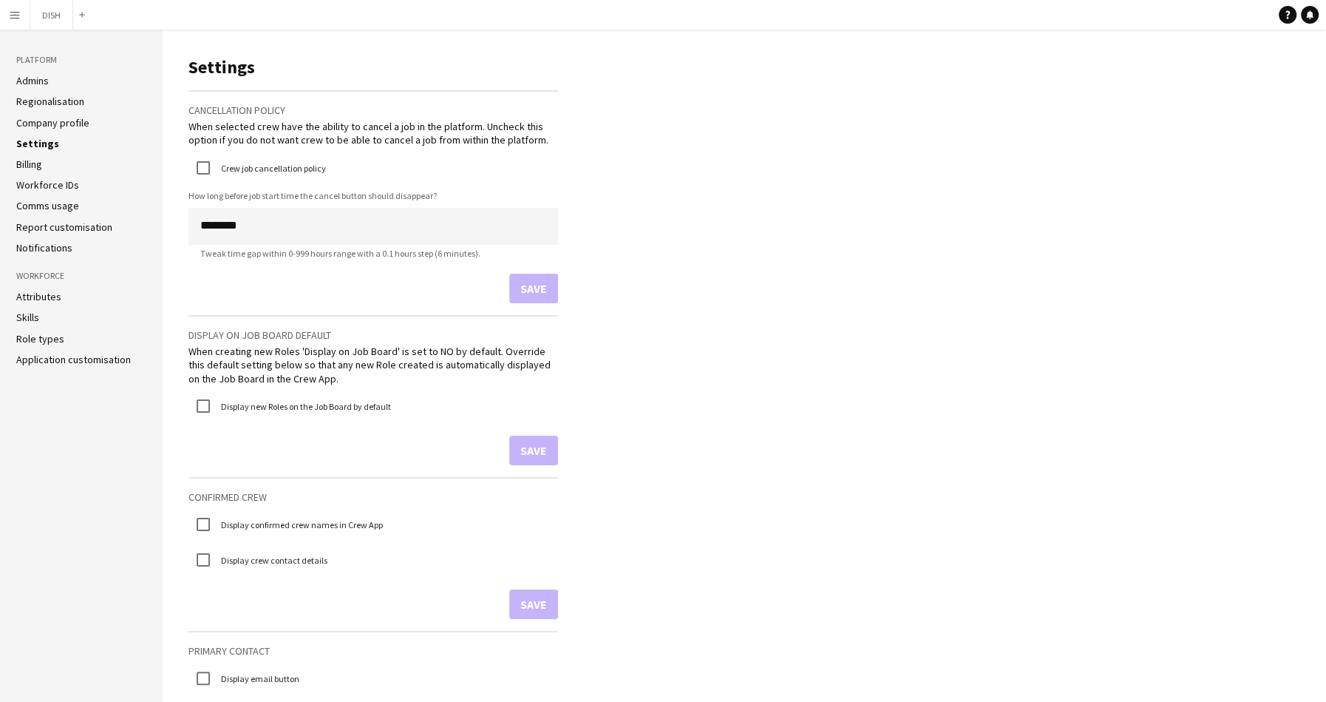
click at [41, 158] on link "Billing" at bounding box center [29, 163] width 26 height 13
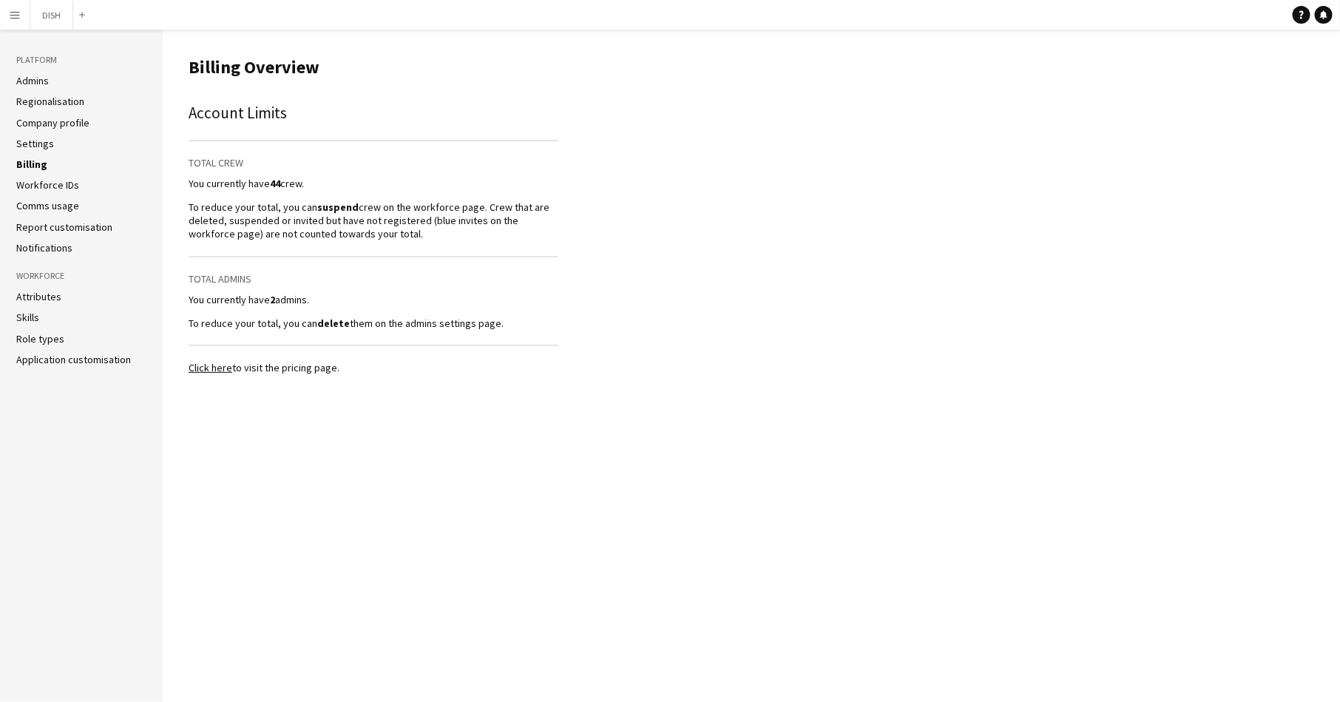
drag, startPoint x: 47, startPoint y: 180, endPoint x: 42, endPoint y: 145, distance: 35.1
click at [47, 180] on link "Workforce IDs" at bounding box center [47, 184] width 63 height 13
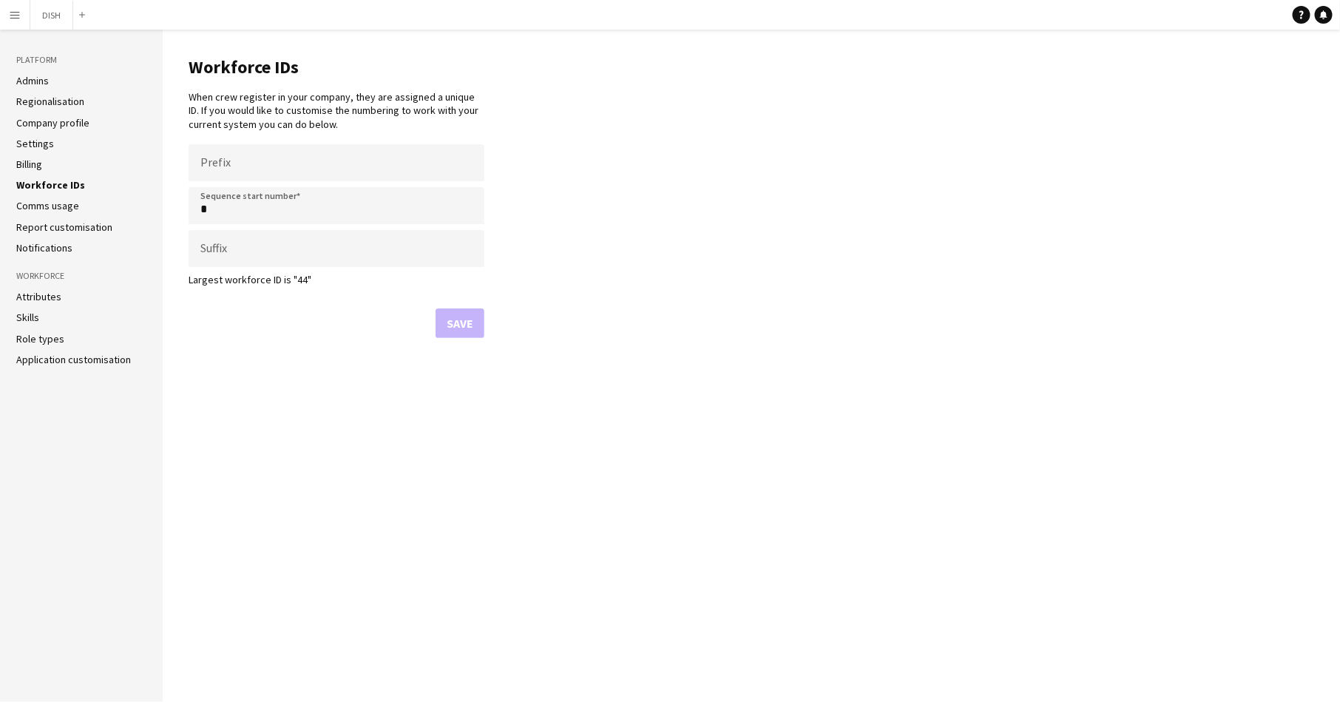
click at [36, 77] on link "Admins" at bounding box center [32, 80] width 33 height 13
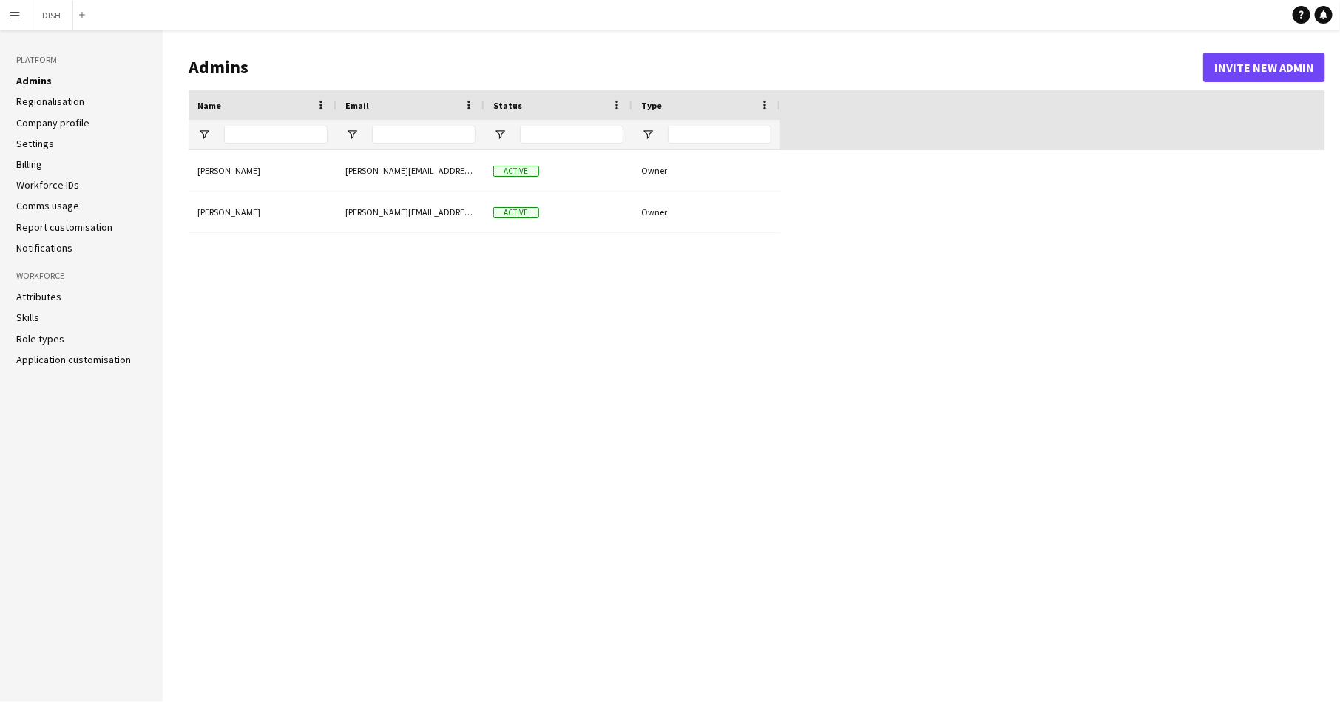
type input "**********"
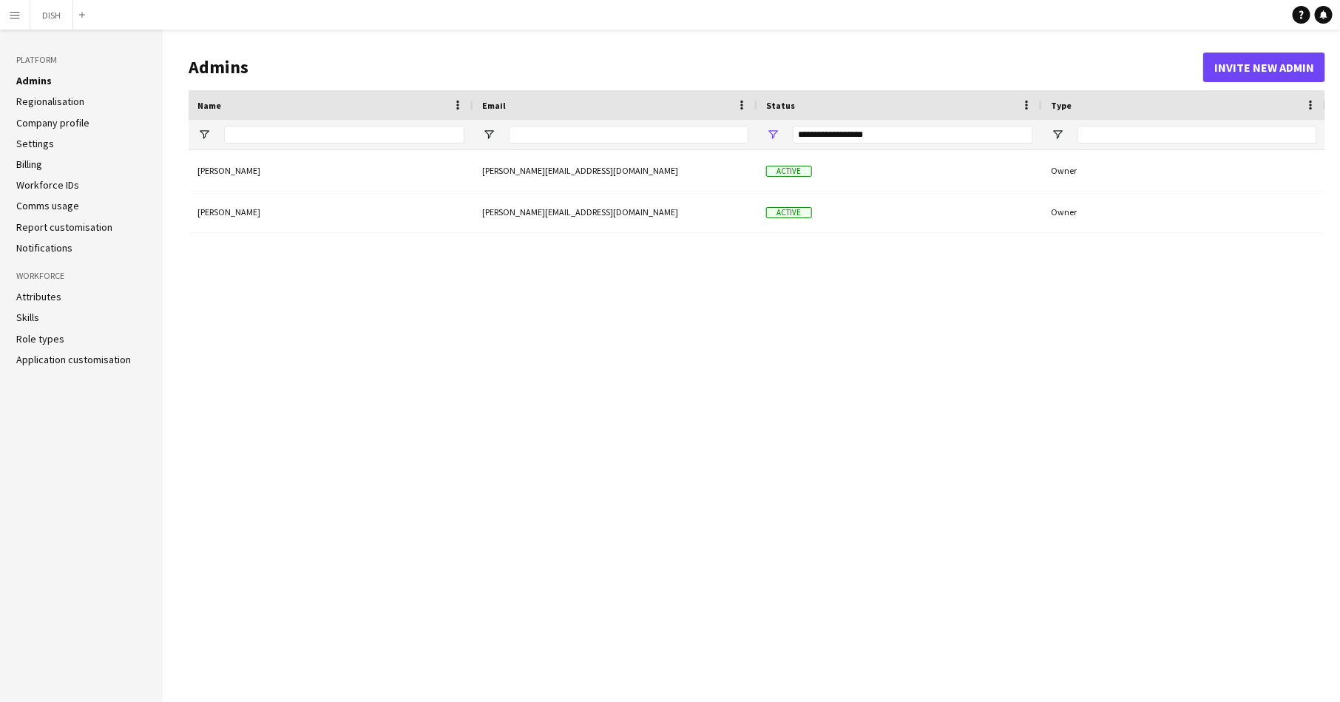
click at [10, 12] on app-icon "Menu" at bounding box center [15, 15] width 12 height 12
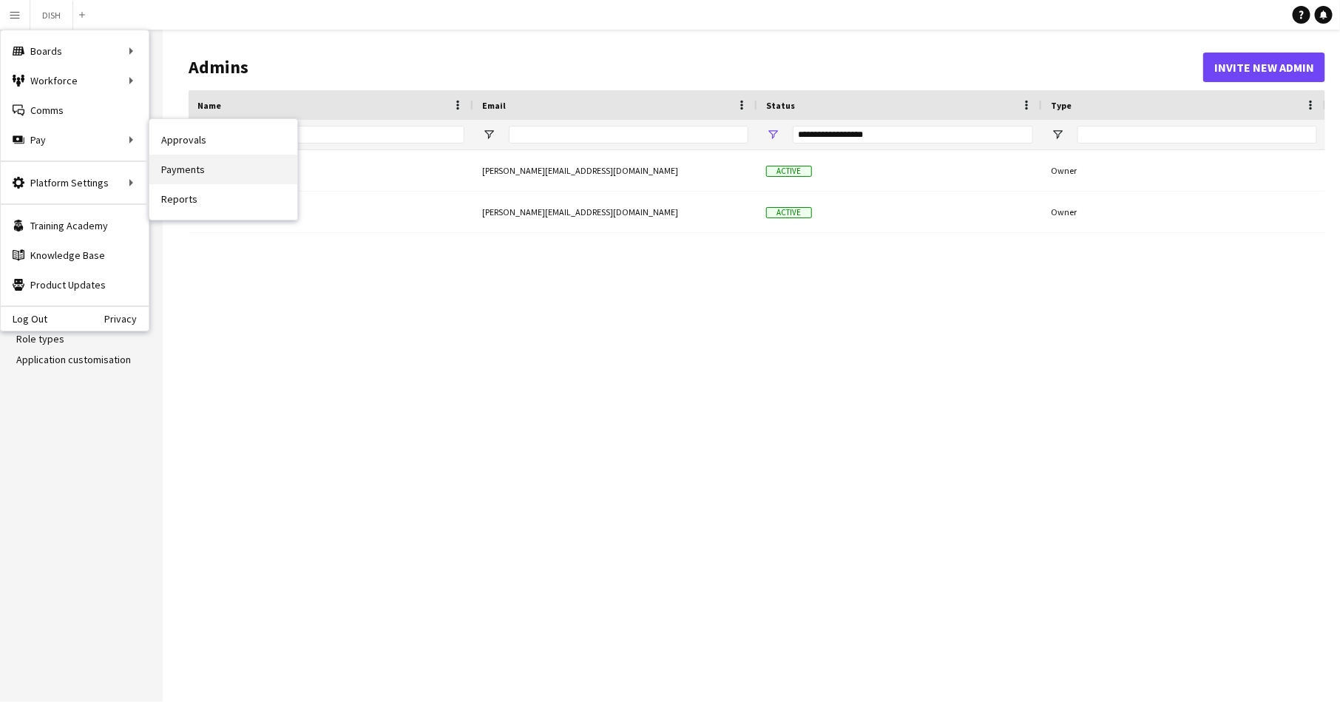
click at [191, 169] on link "Payments" at bounding box center [223, 170] width 148 height 30
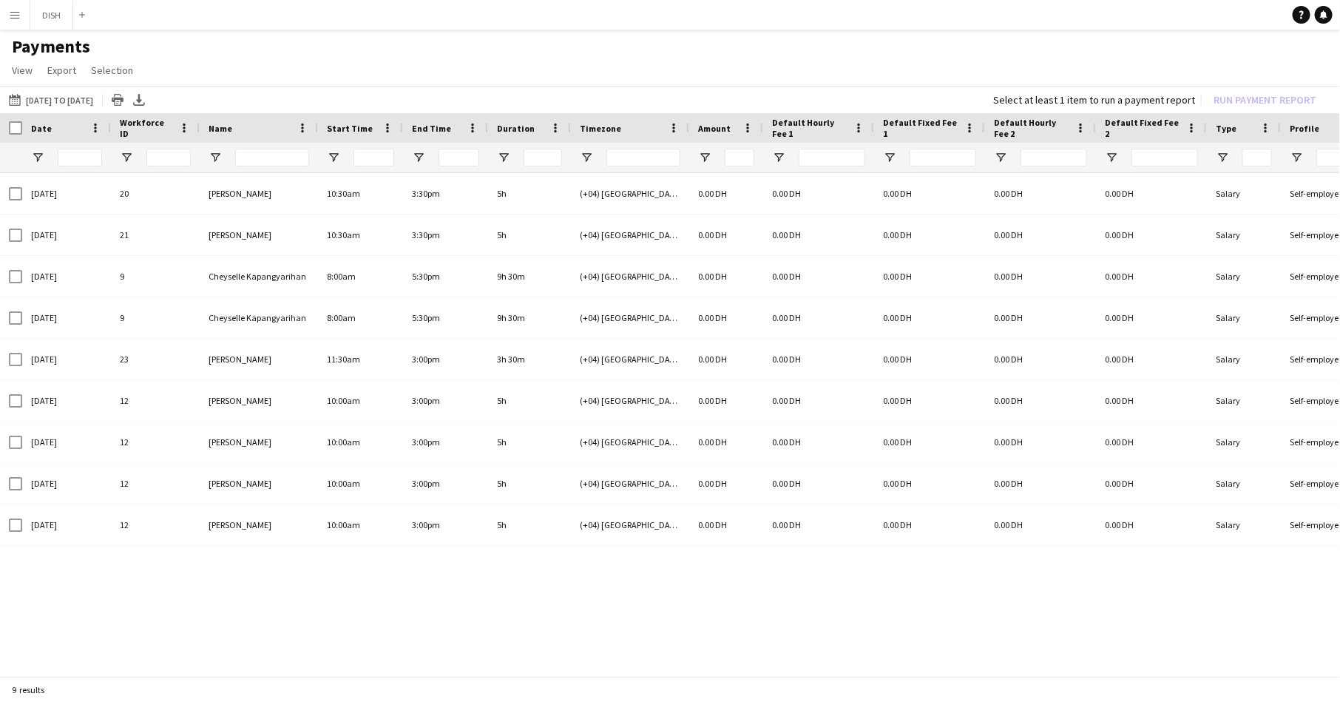
drag, startPoint x: 280, startPoint y: 676, endPoint x: 330, endPoint y: 663, distance: 51.8
click at [330, 663] on div "28-07-2025 to 03-08-2025 28-07-2025 to 03-08-2025 Today This Week This Month Ye…" at bounding box center [670, 382] width 1340 height 593
click at [57, 68] on span "Export" at bounding box center [61, 70] width 29 height 13
click at [115, 74] on span "Selection" at bounding box center [112, 70] width 42 height 13
click at [16, 72] on span "View" at bounding box center [22, 70] width 21 height 13
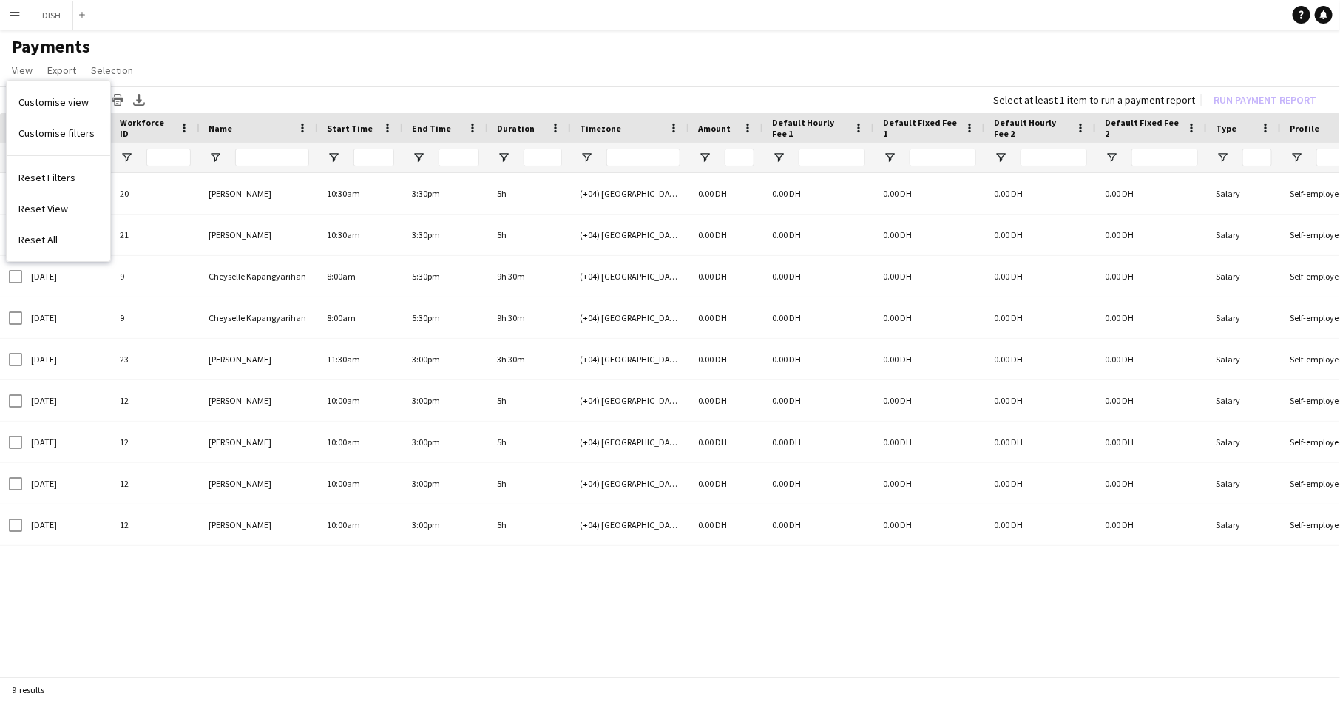
click at [18, 17] on app-icon "Menu" at bounding box center [15, 15] width 12 height 12
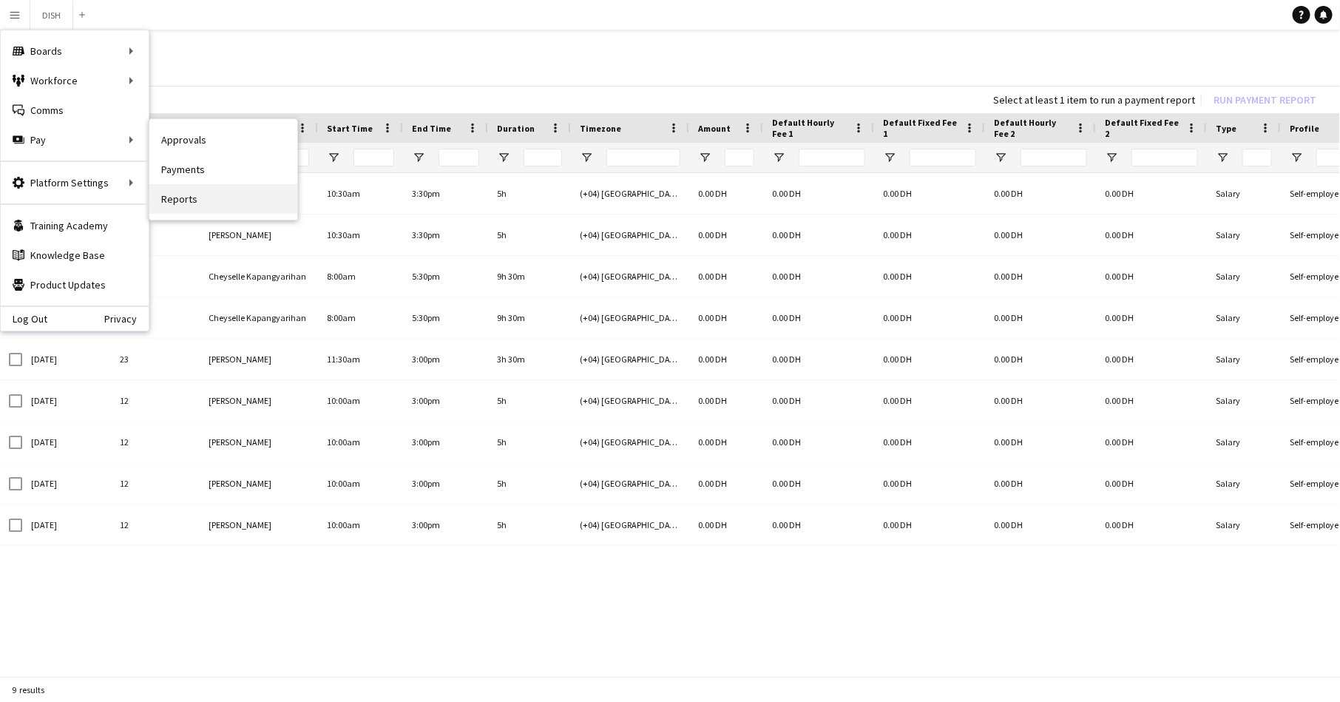
click at [180, 190] on link "Reports" at bounding box center [223, 199] width 148 height 30
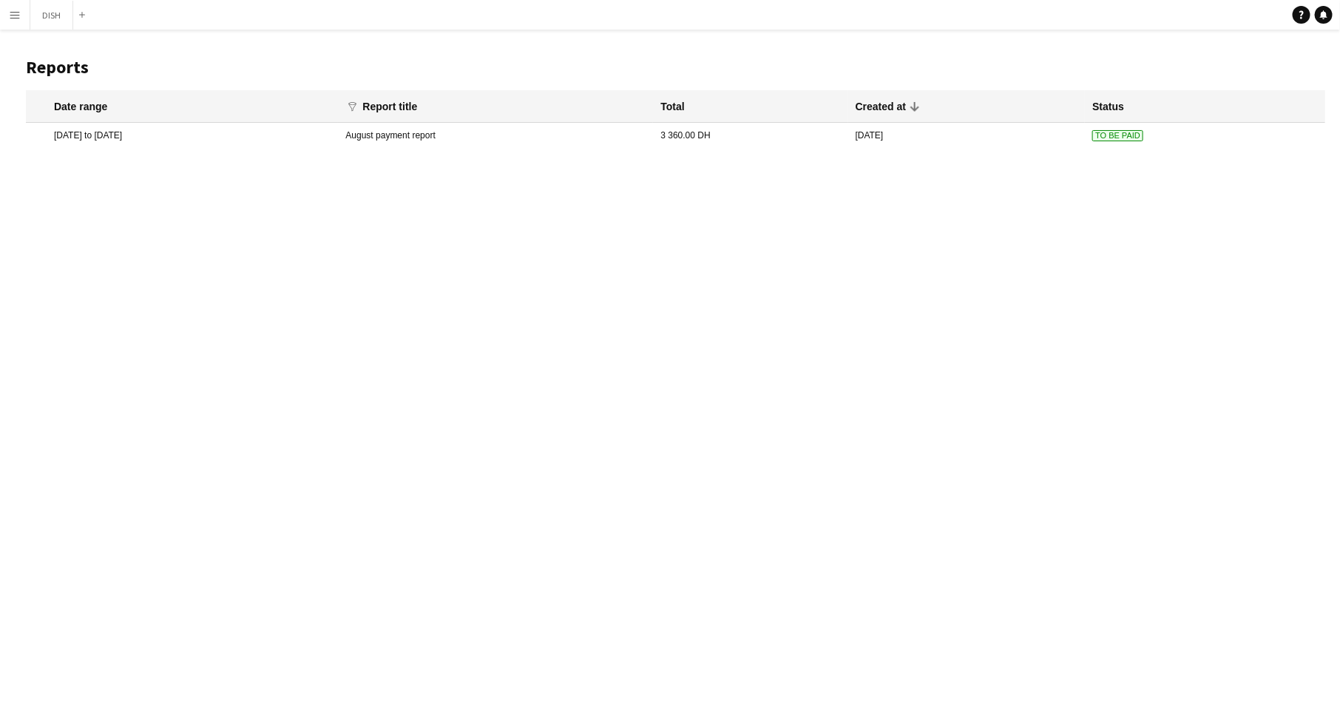
click at [259, 134] on mat-cell "[DATE] to [DATE]" at bounding box center [182, 135] width 312 height 25
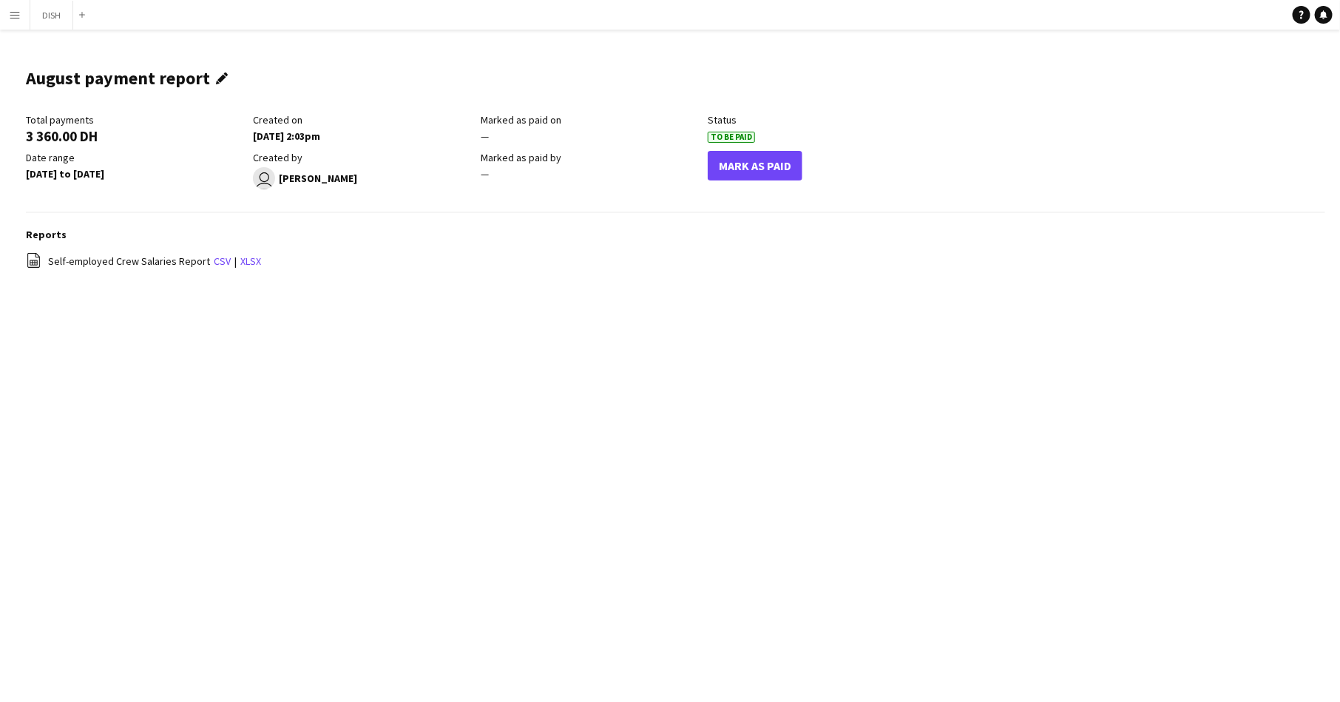
click at [216, 82] on app-icon "Edit this field" at bounding box center [225, 78] width 18 height 12
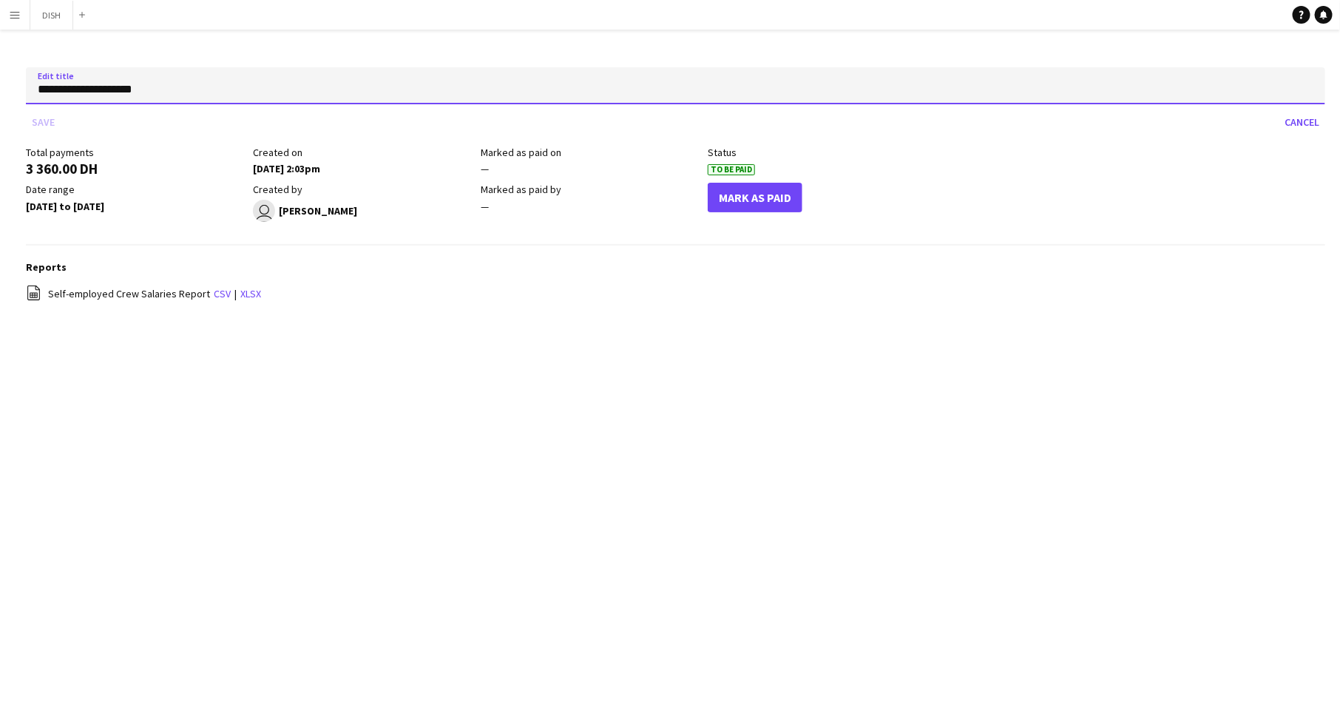
click at [134, 88] on input "**********" at bounding box center [675, 85] width 1299 height 37
click at [109, 94] on input "**********" at bounding box center [675, 85] width 1299 height 37
drag, startPoint x: 114, startPoint y: 91, endPoint x: 44, endPoint y: 86, distance: 70.4
click at [44, 86] on input "**********" at bounding box center [675, 85] width 1299 height 37
click at [67, 86] on input "**********" at bounding box center [675, 85] width 1299 height 37
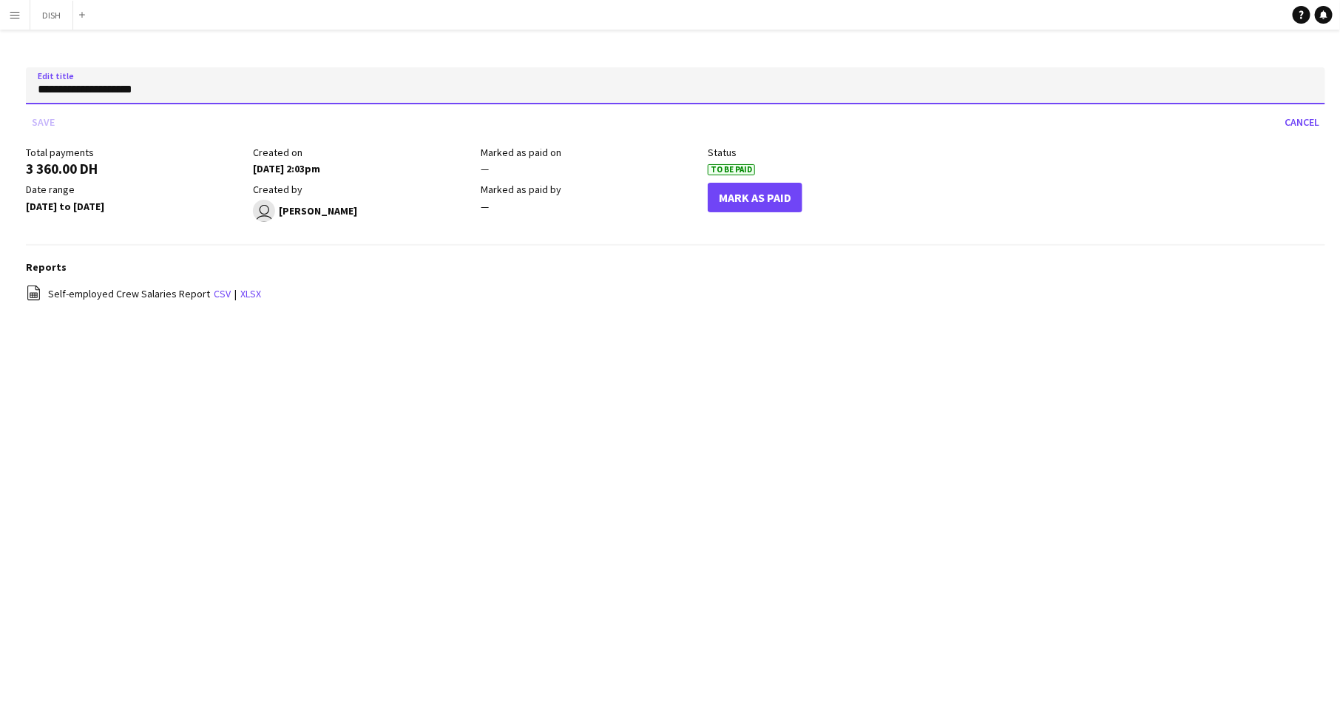
click at [36, 91] on input "**********" at bounding box center [675, 85] width 1299 height 37
click at [174, 92] on input "**********" at bounding box center [675, 85] width 1299 height 37
type input "**********"
click button "Save" at bounding box center [43, 122] width 35 height 24
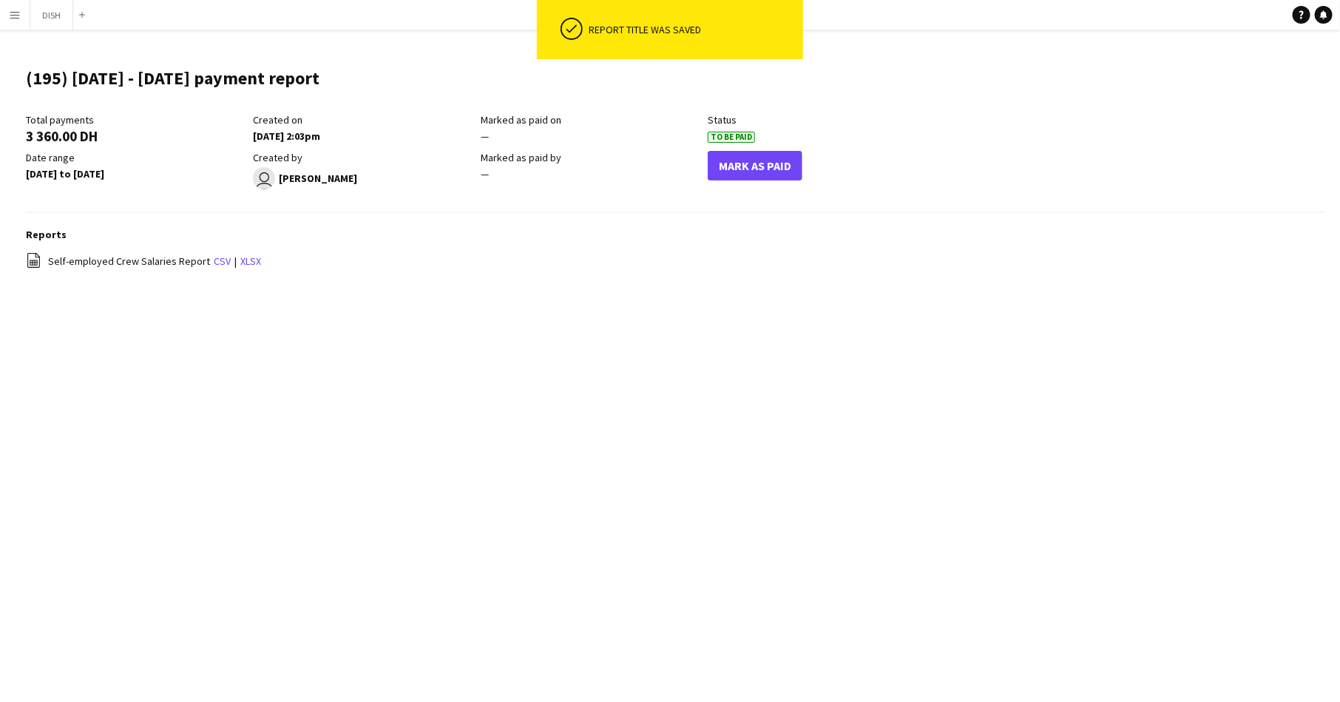
click at [583, 256] on div "file-spreadsheet Self-employed Crew Salaries Report csv | xlsx" at bounding box center [675, 261] width 1299 height 18
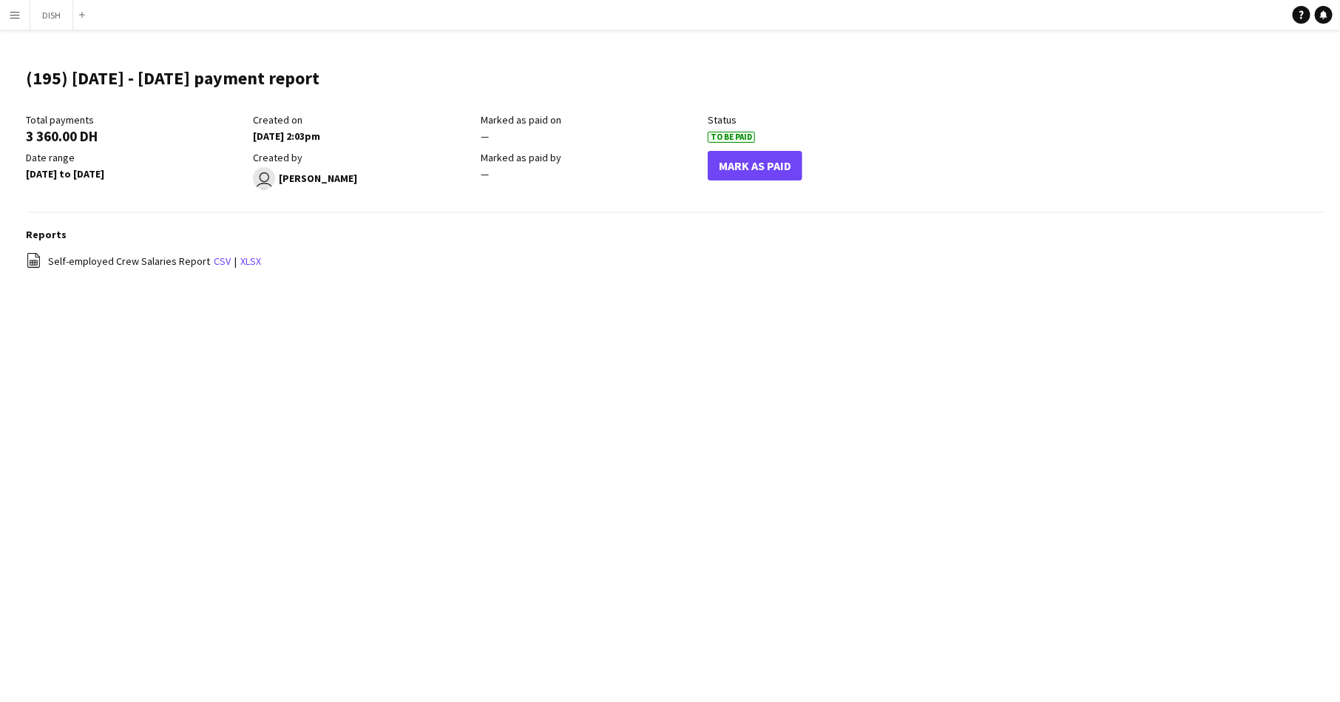
click at [16, 21] on button "Menu" at bounding box center [15, 15] width 30 height 30
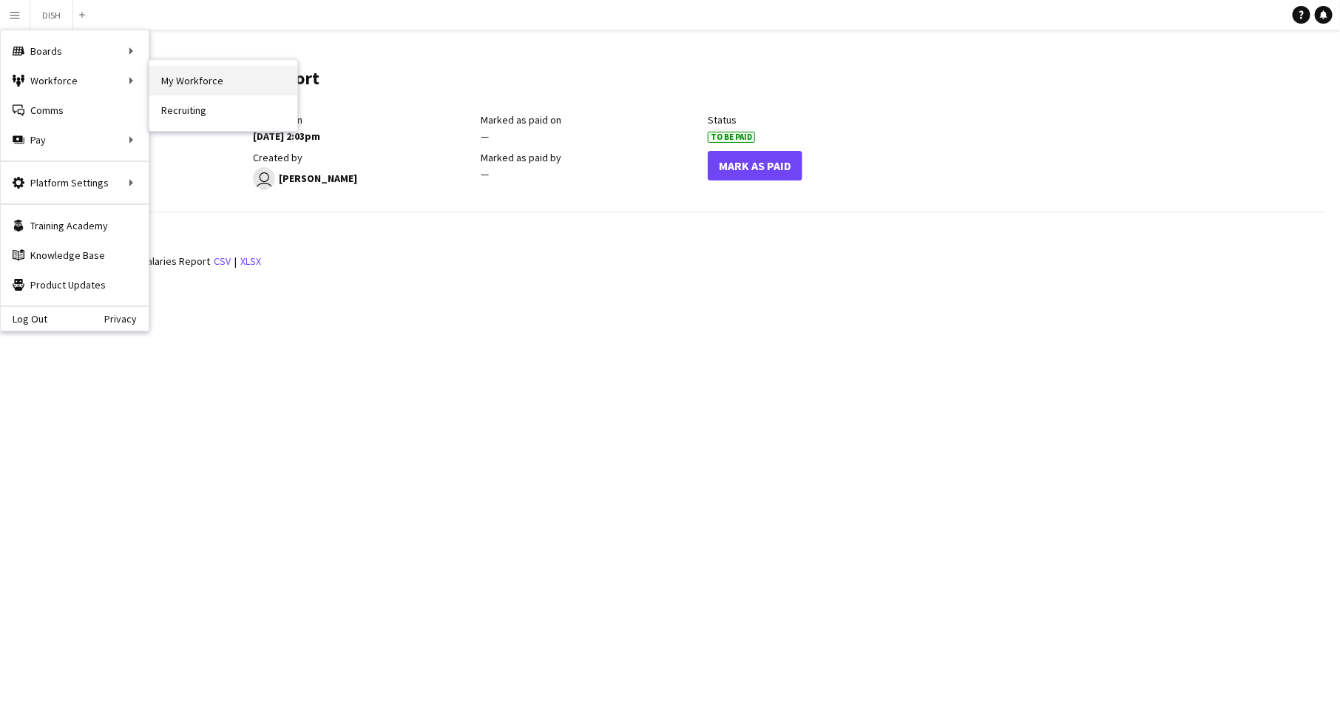
click at [188, 78] on link "My Workforce" at bounding box center [223, 81] width 148 height 30
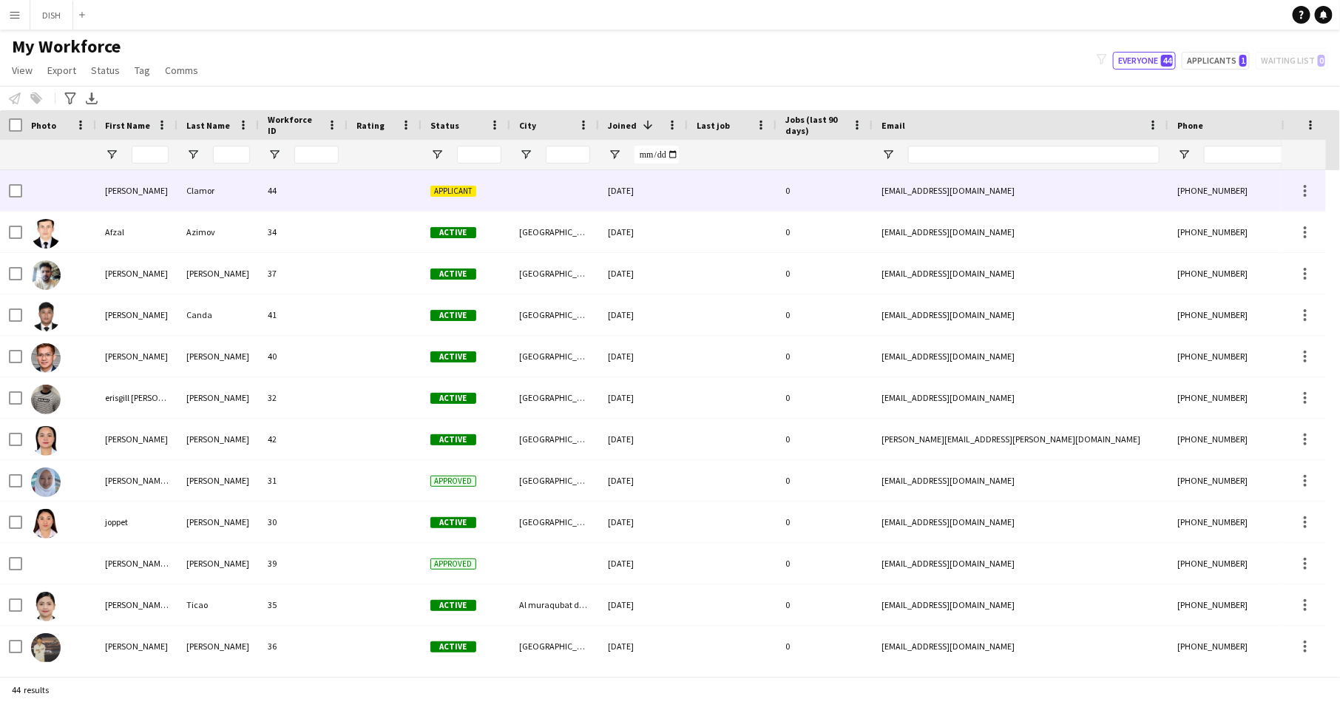
click at [349, 195] on div at bounding box center [384, 190] width 74 height 41
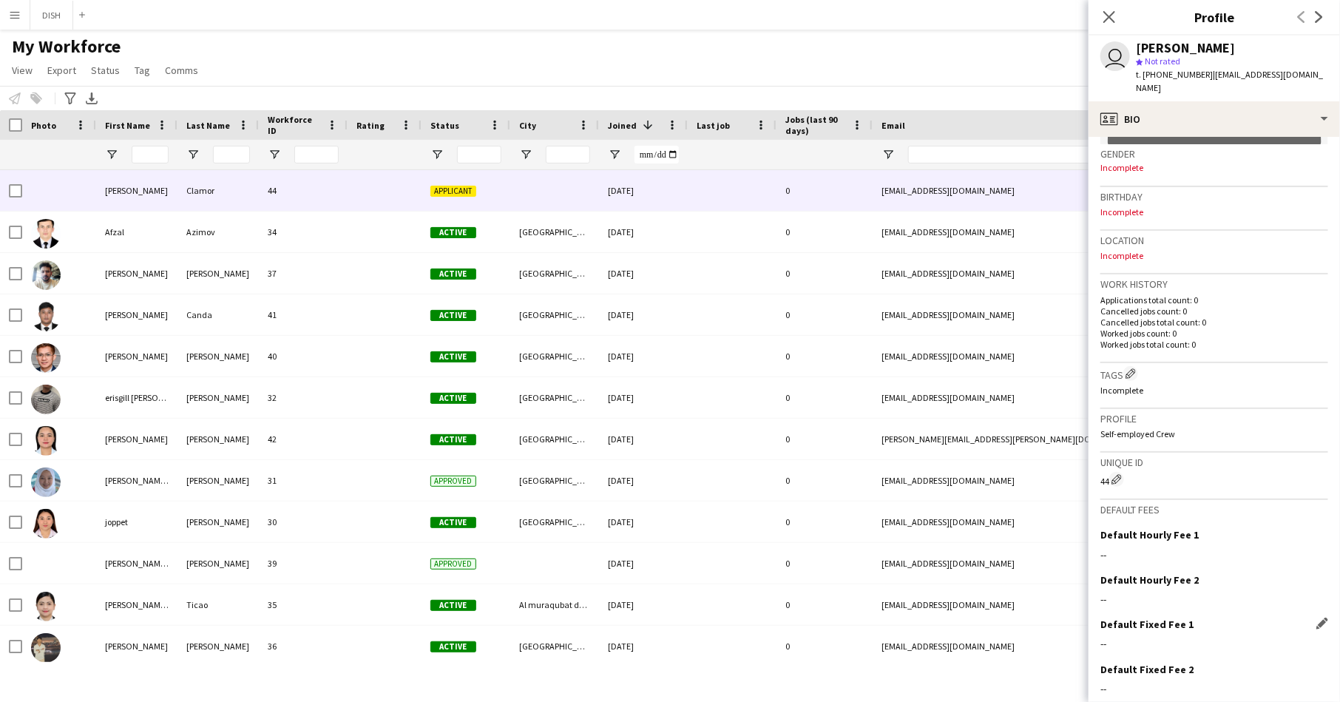
scroll to position [272, 0]
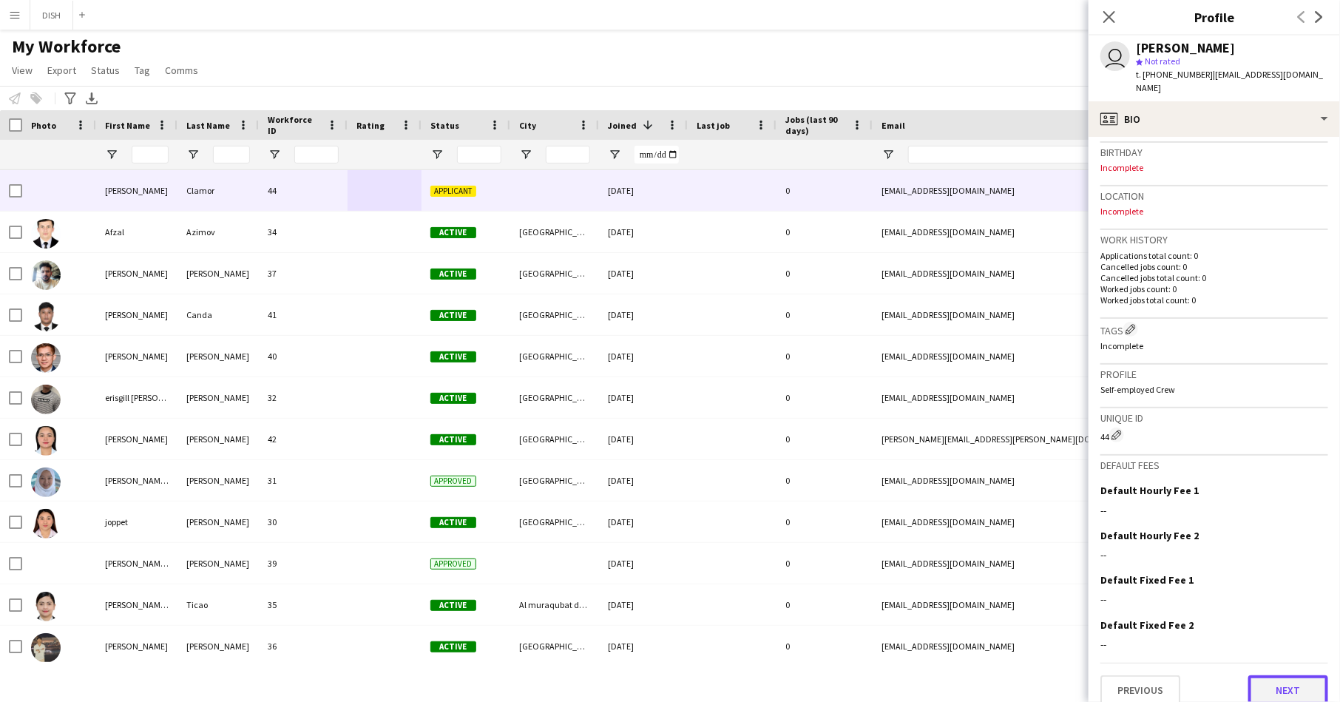
click at [1278, 669] on button "Next" at bounding box center [1288, 690] width 80 height 30
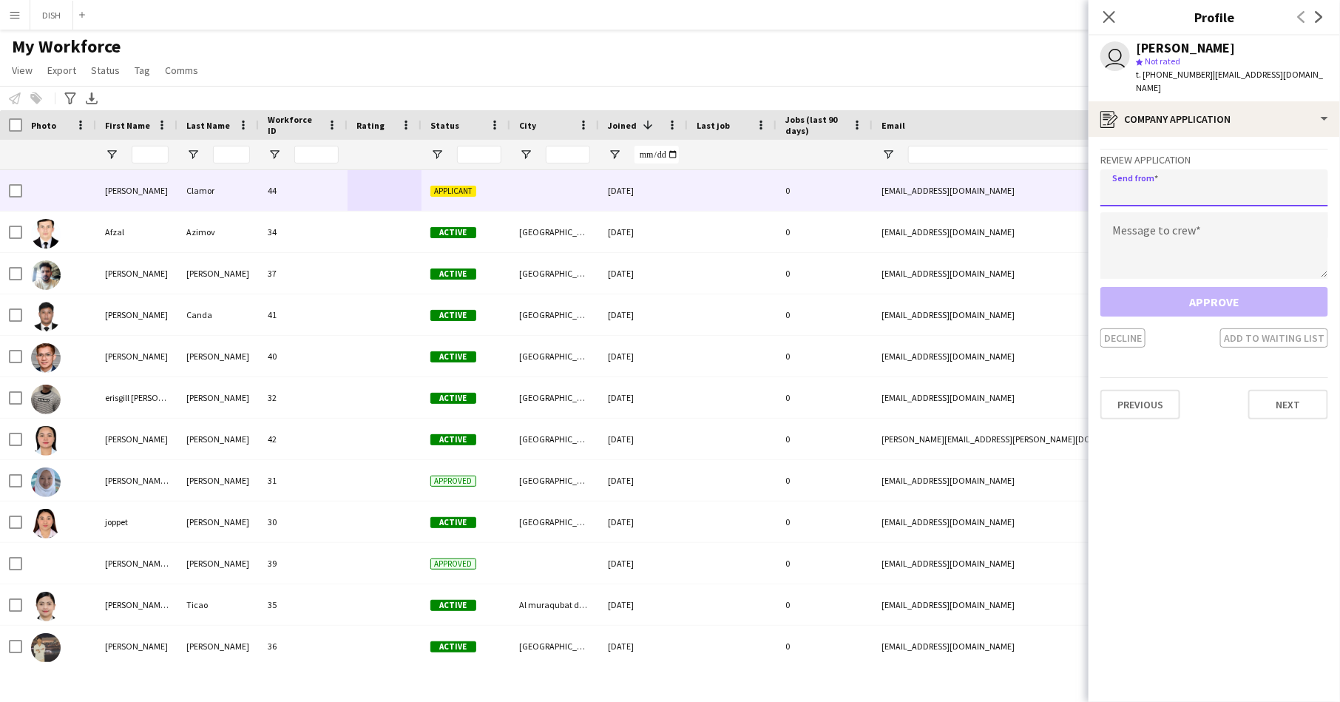
click at [1252, 191] on div "Review Application Send from Message to crew Approve Decline Add to waiting list" at bounding box center [1214, 248] width 228 height 199
type input "**********"
click at [1280, 226] on textarea at bounding box center [1214, 245] width 228 height 67
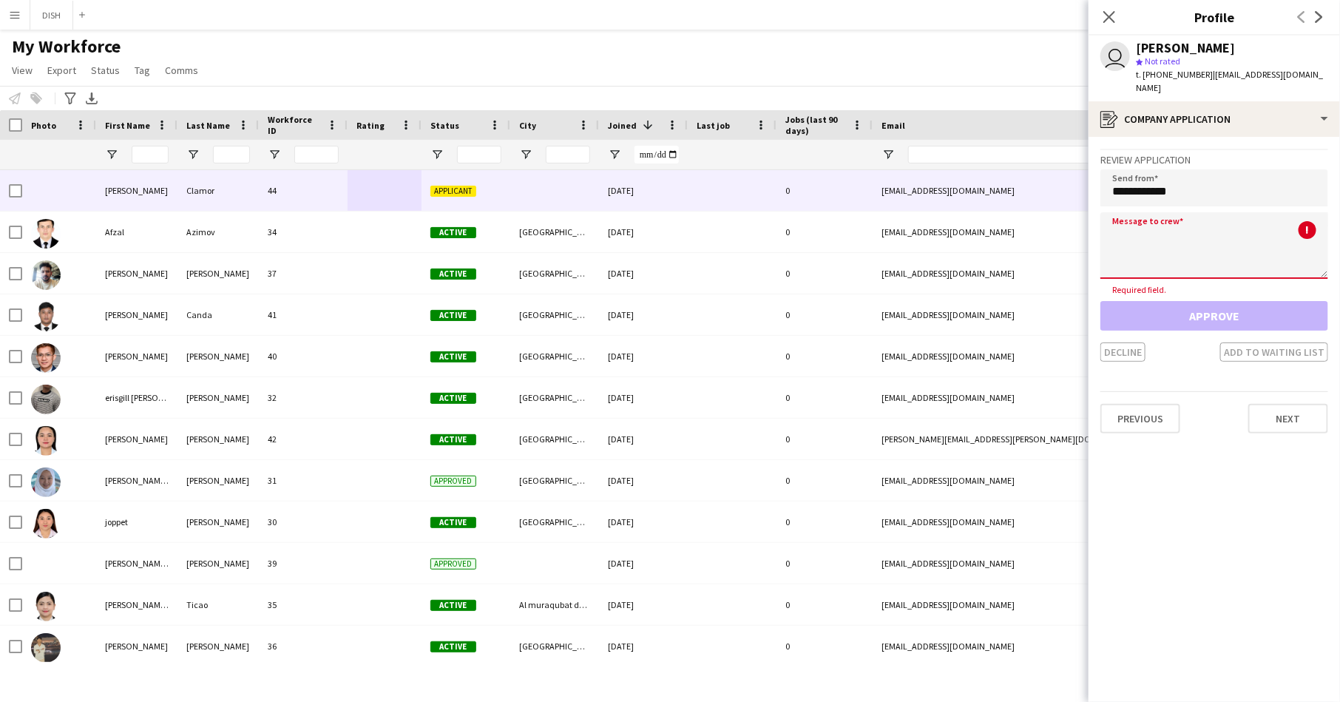
click at [1164, 214] on textarea at bounding box center [1214, 245] width 228 height 67
click at [1178, 226] on textarea at bounding box center [1214, 245] width 228 height 67
click at [1149, 234] on textarea at bounding box center [1214, 245] width 228 height 67
paste textarea "**********"
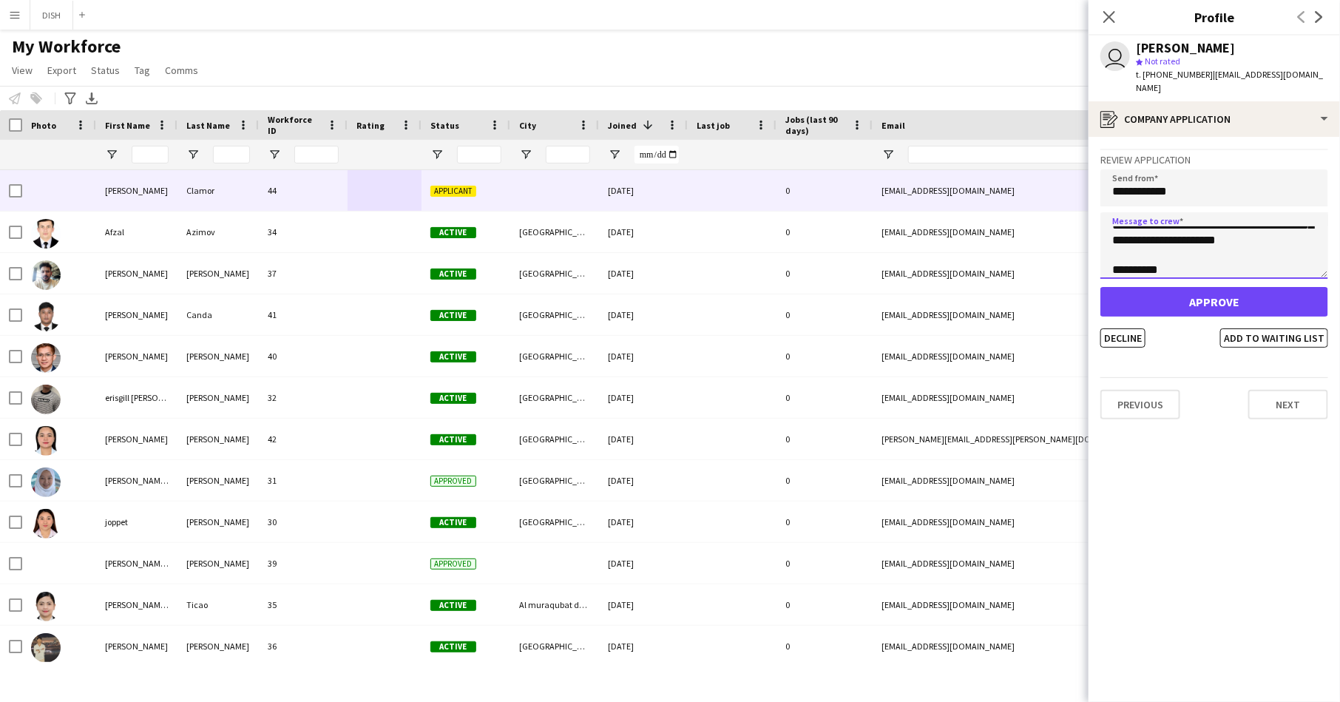
type textarea "**********"
click at [1218, 288] on button "Approve" at bounding box center [1214, 302] width 228 height 30
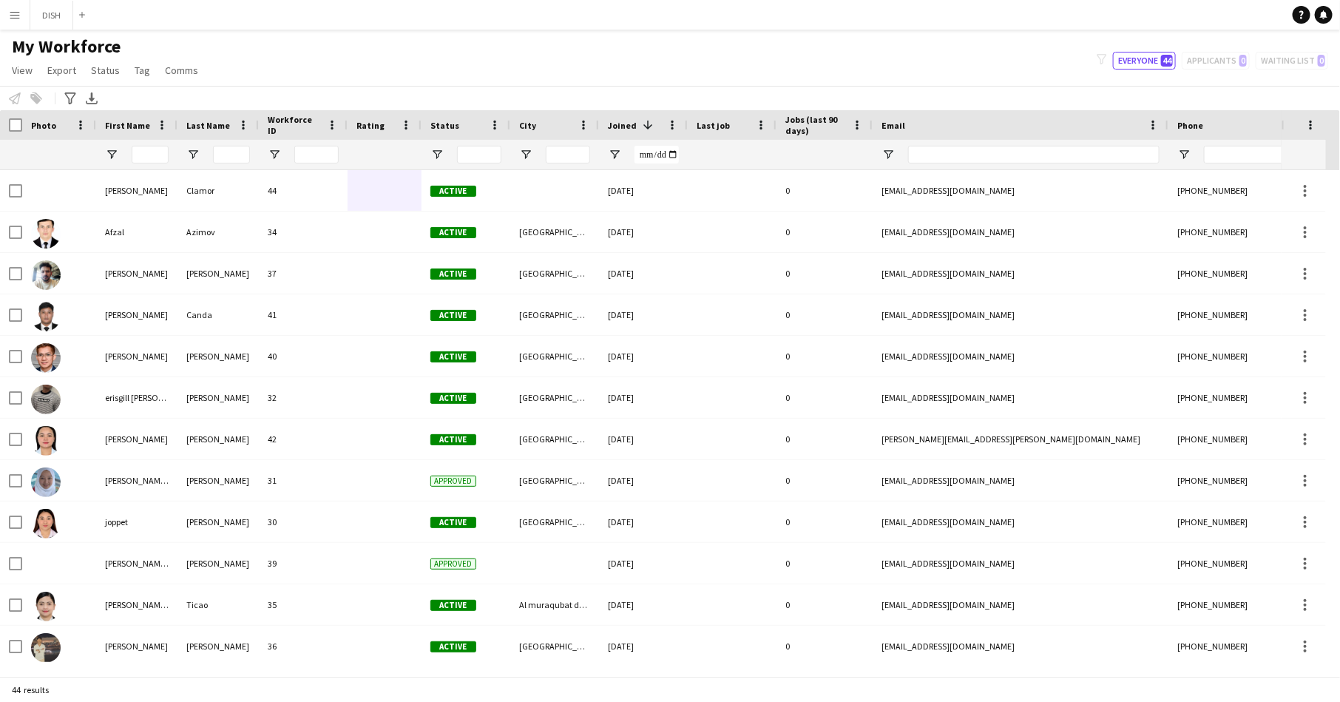
click at [11, 24] on button "Menu" at bounding box center [15, 15] width 30 height 30
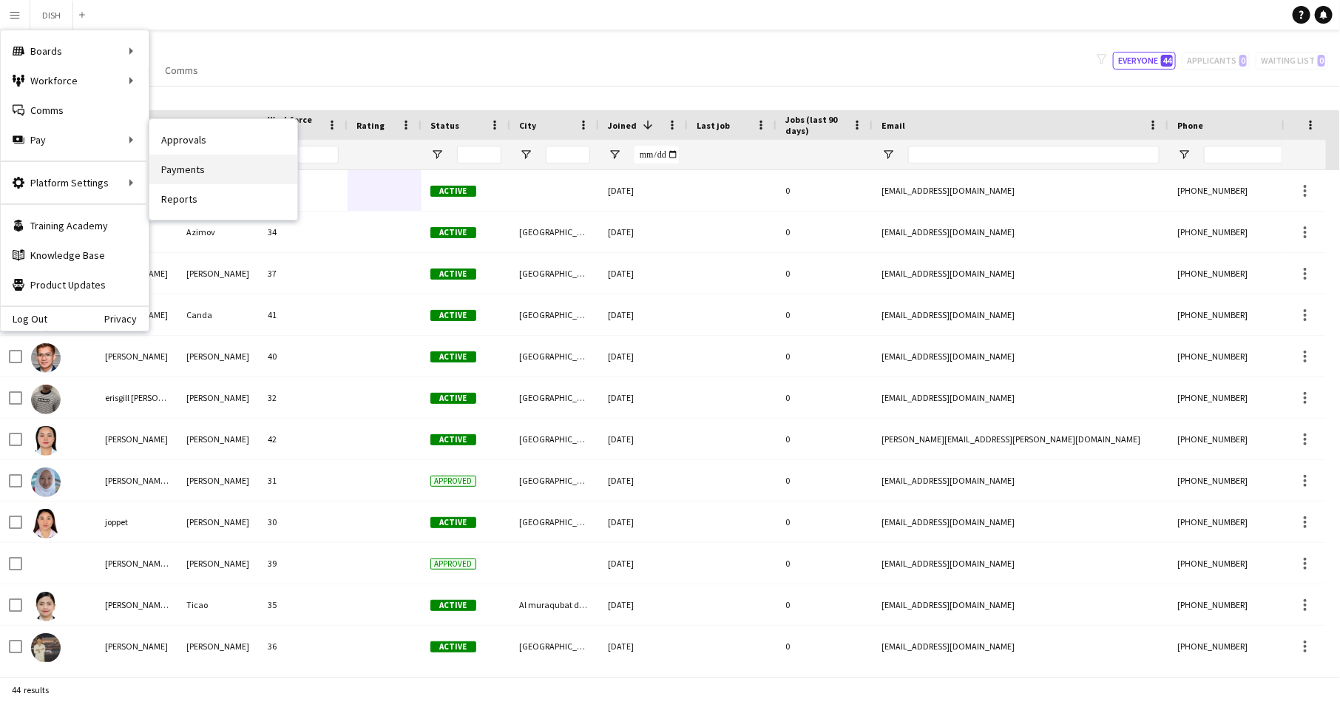
click at [221, 171] on link "Payments" at bounding box center [223, 170] width 148 height 30
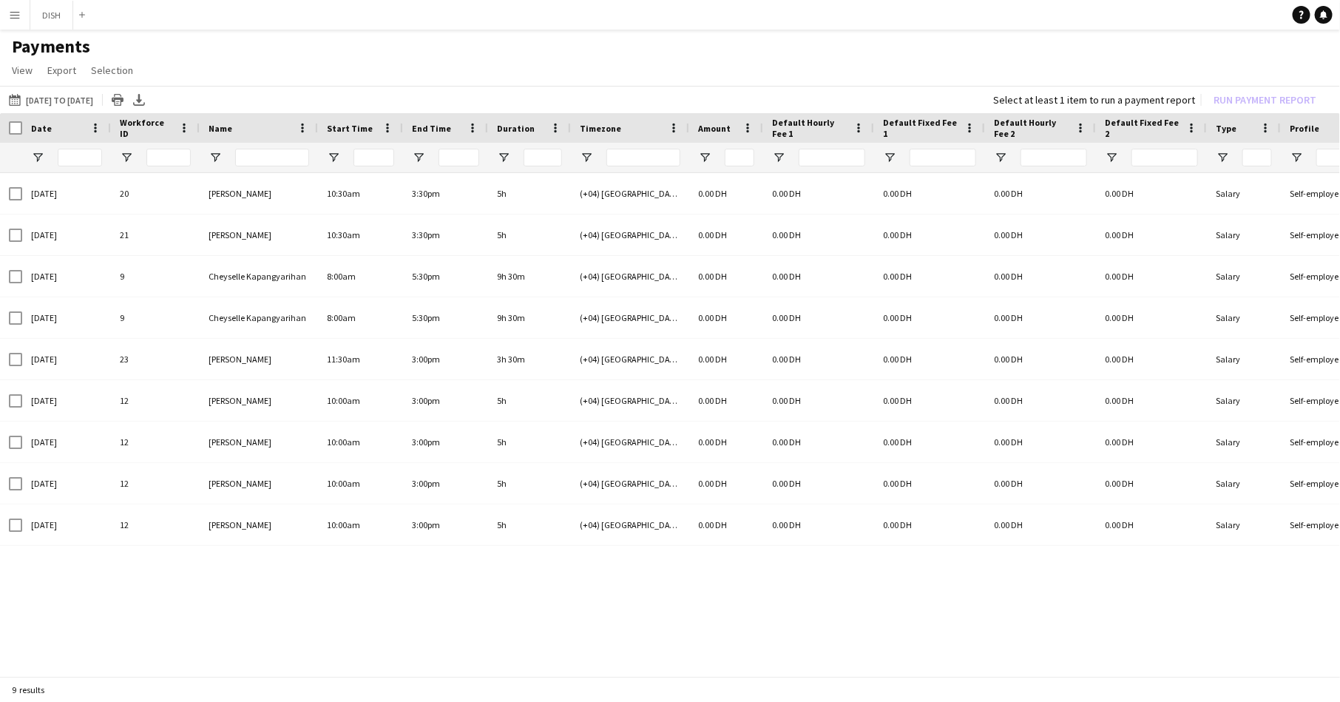
click at [13, 25] on button "Menu" at bounding box center [15, 15] width 30 height 30
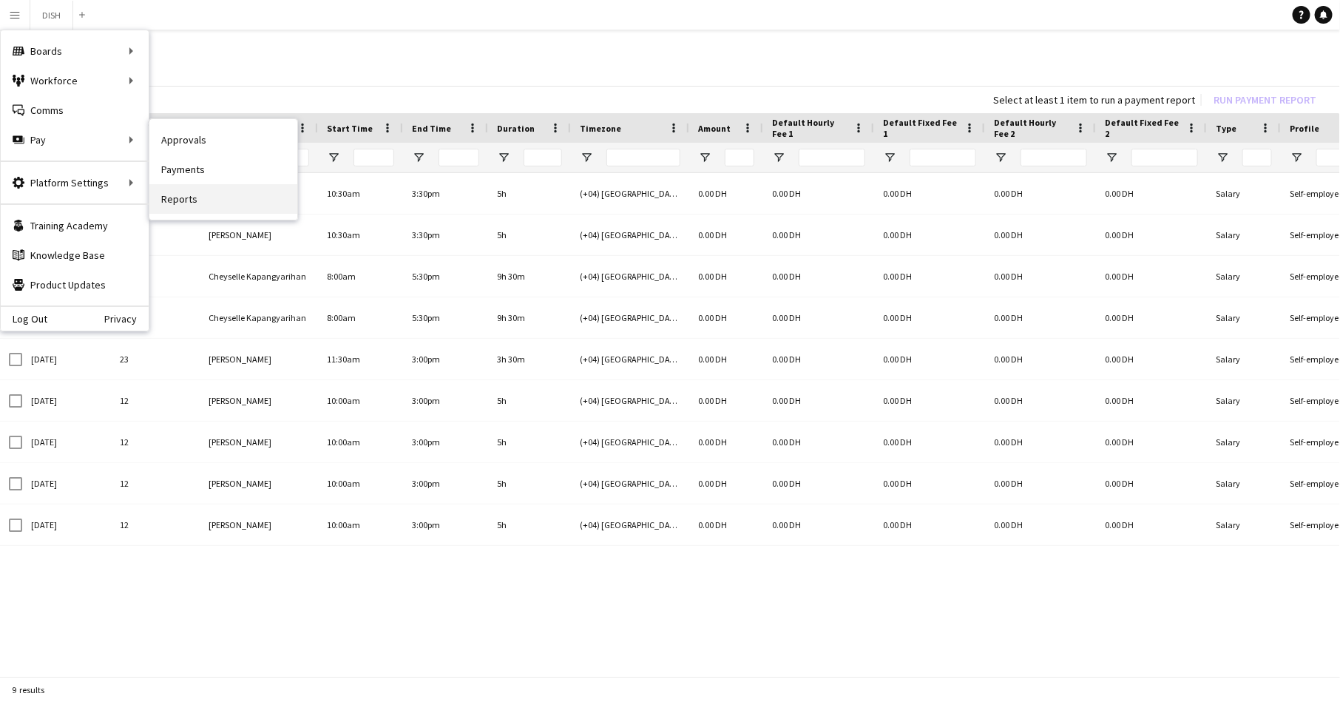
click at [182, 193] on link "Reports" at bounding box center [223, 199] width 148 height 30
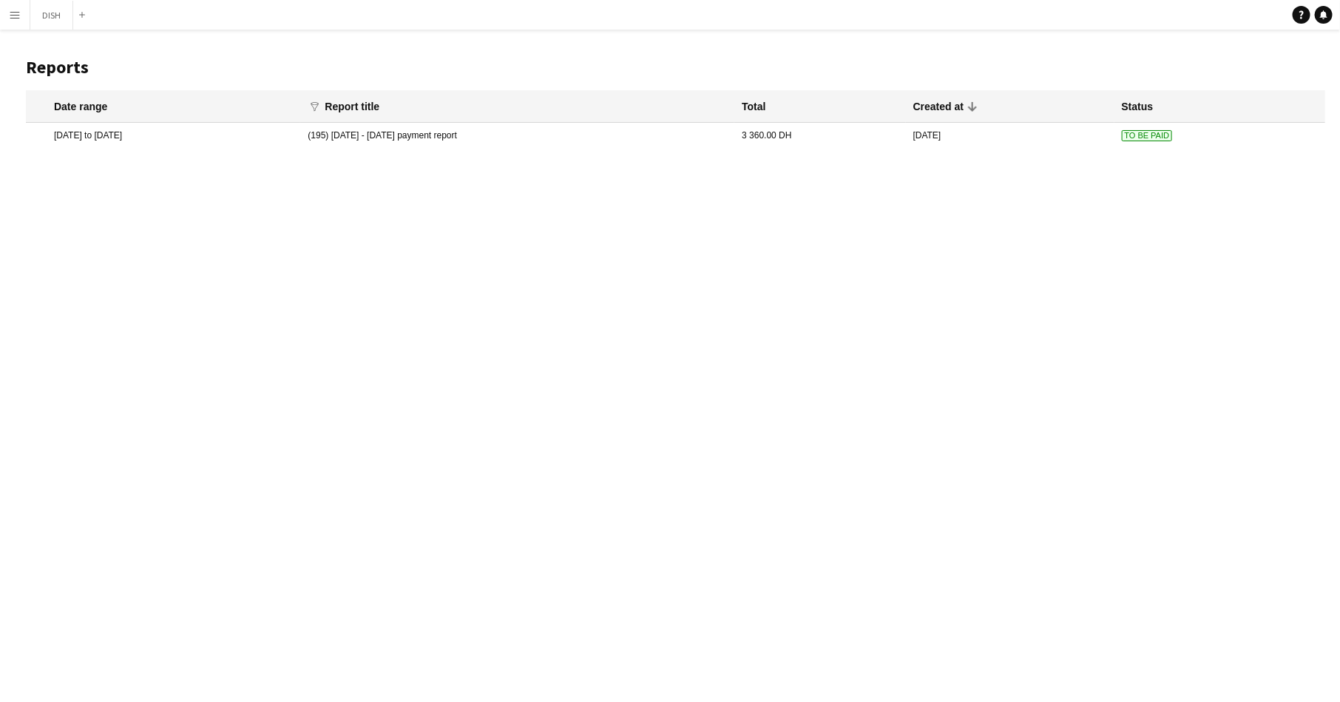
click at [1011, 138] on mat-cell "12 Aug 2025" at bounding box center [1010, 135] width 208 height 25
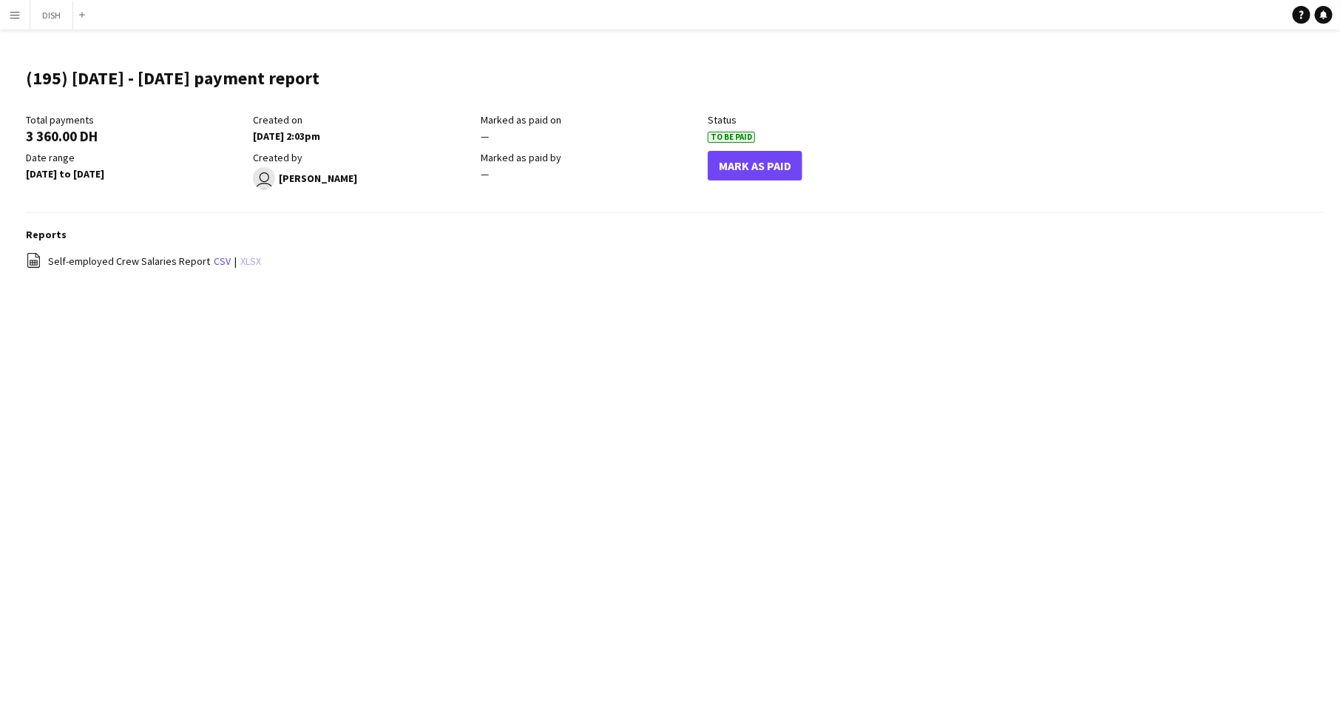
click at [243, 262] on link "xlsx" at bounding box center [250, 260] width 21 height 13
click at [240, 256] on link "xlsx" at bounding box center [250, 260] width 21 height 13
click at [15, 16] on app-icon "Menu" at bounding box center [15, 15] width 12 height 12
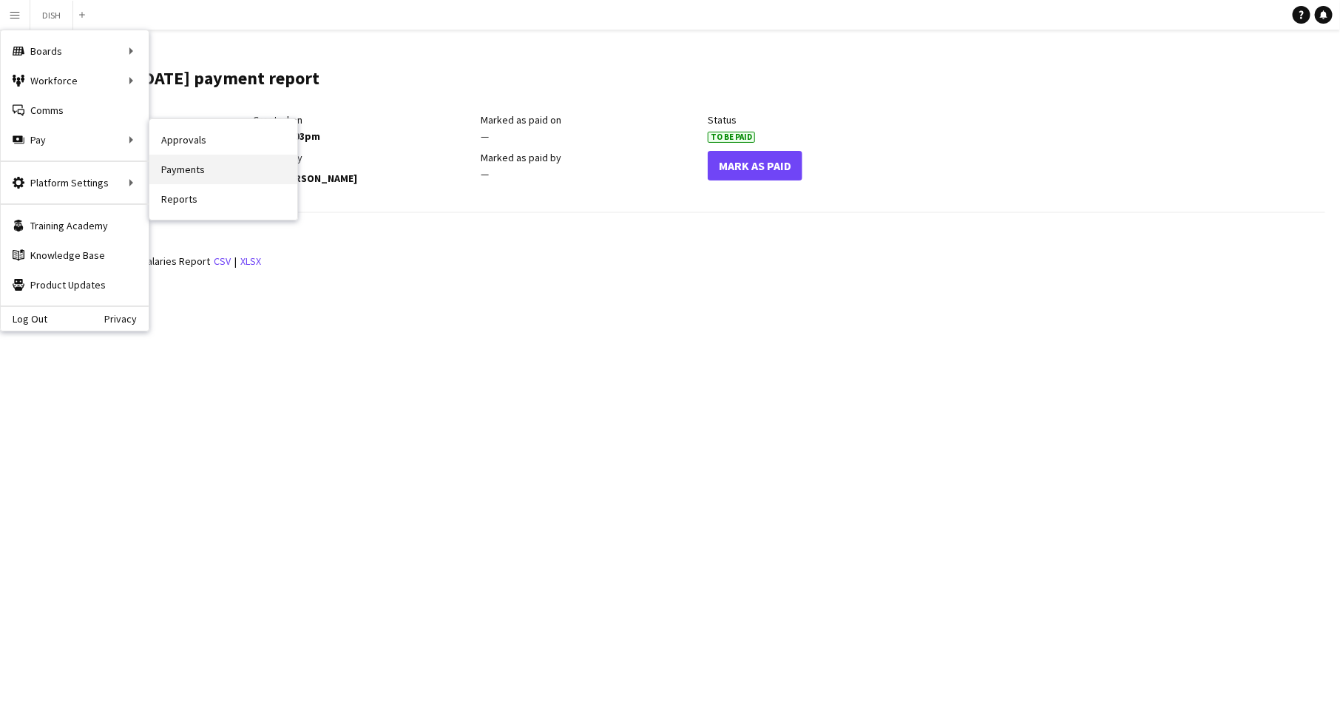
click at [180, 169] on link "Payments" at bounding box center [223, 170] width 148 height 30
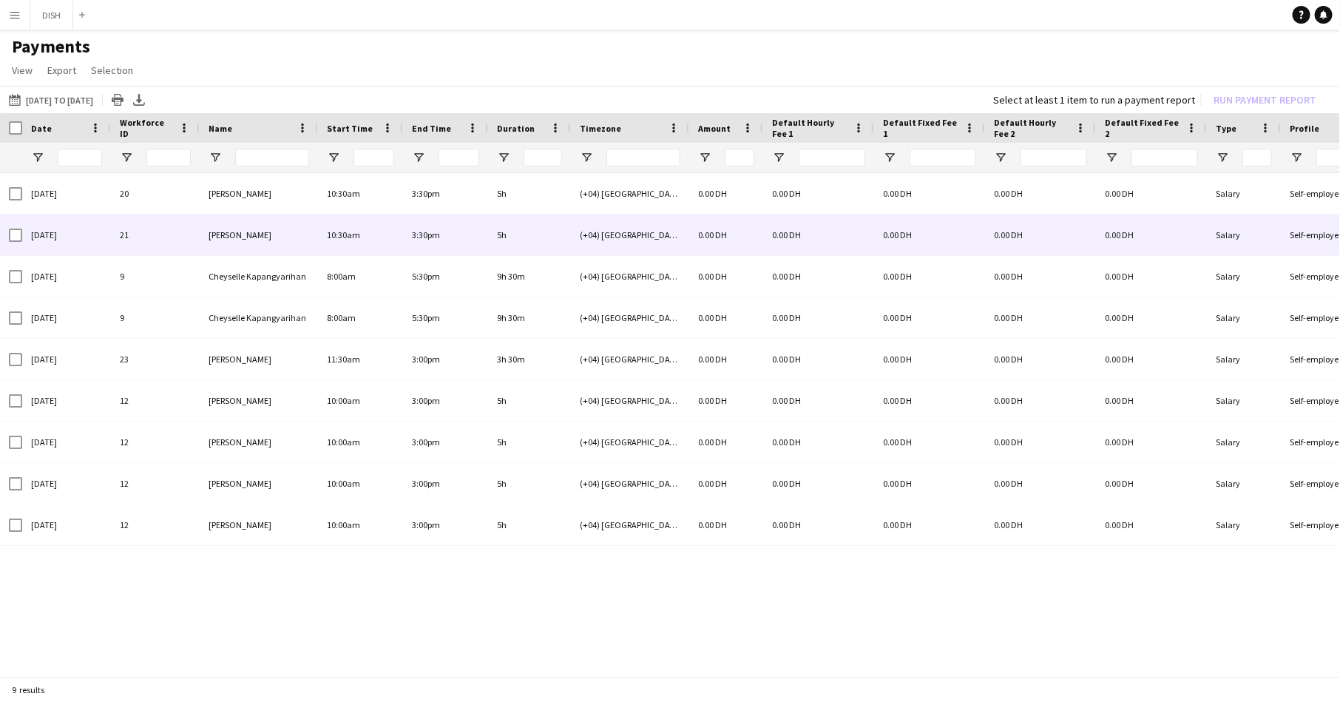
click at [248, 225] on div "[PERSON_NAME]" at bounding box center [259, 234] width 118 height 41
click at [239, 234] on span "[PERSON_NAME]" at bounding box center [239, 234] width 63 height 11
click at [144, 237] on div "21" at bounding box center [155, 234] width 89 height 41
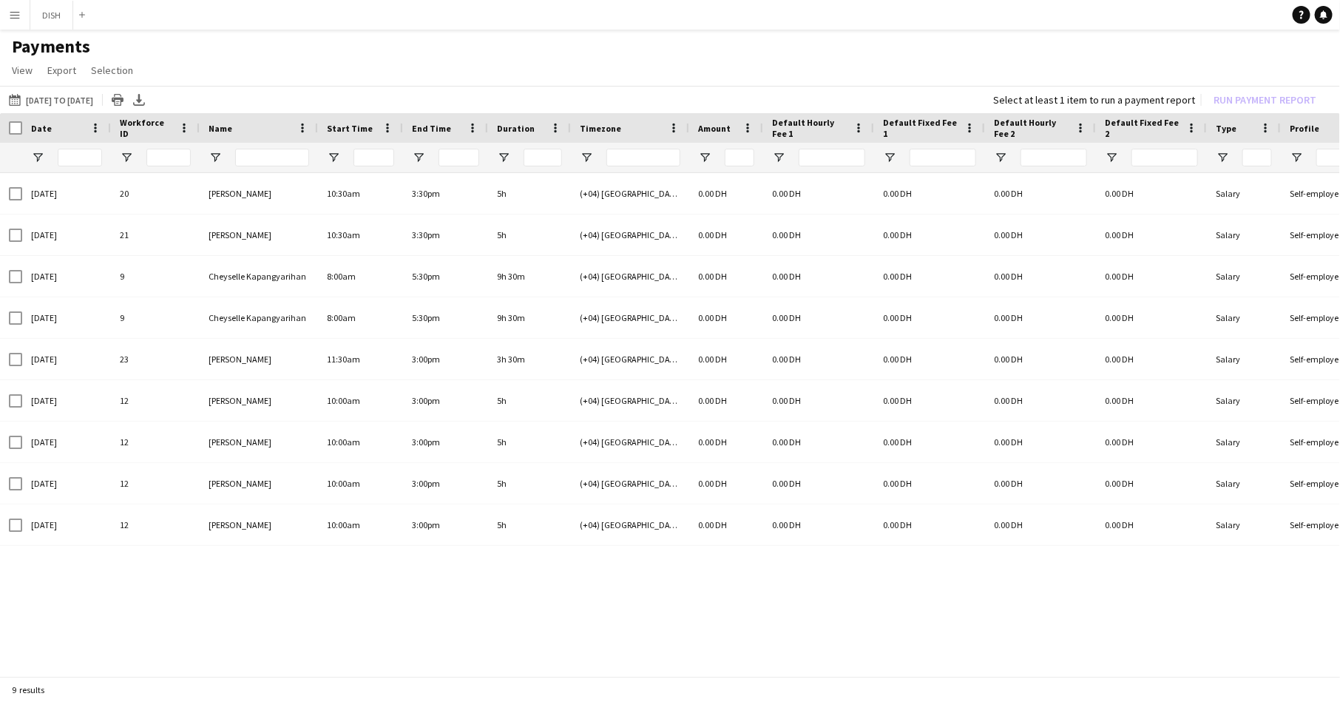
click at [9, 19] on app-icon "Menu" at bounding box center [15, 15] width 12 height 12
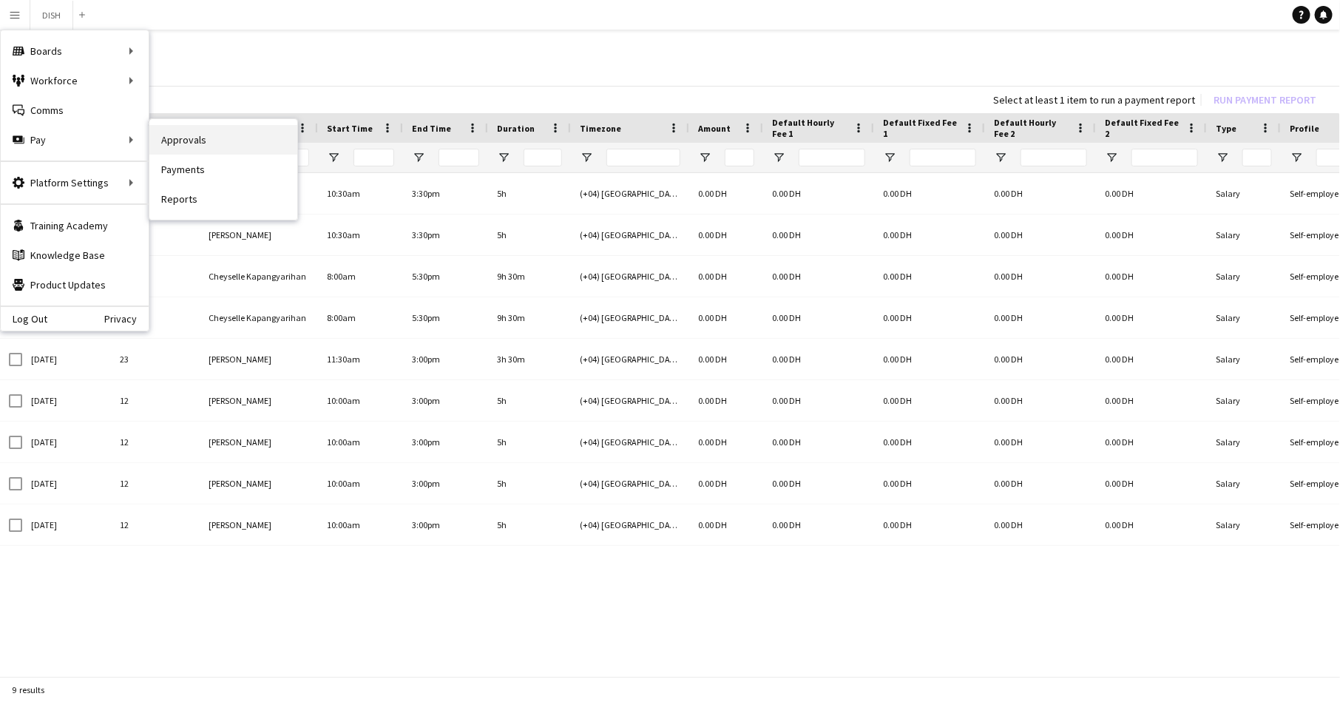
click at [163, 146] on link "Approvals" at bounding box center [223, 140] width 148 height 30
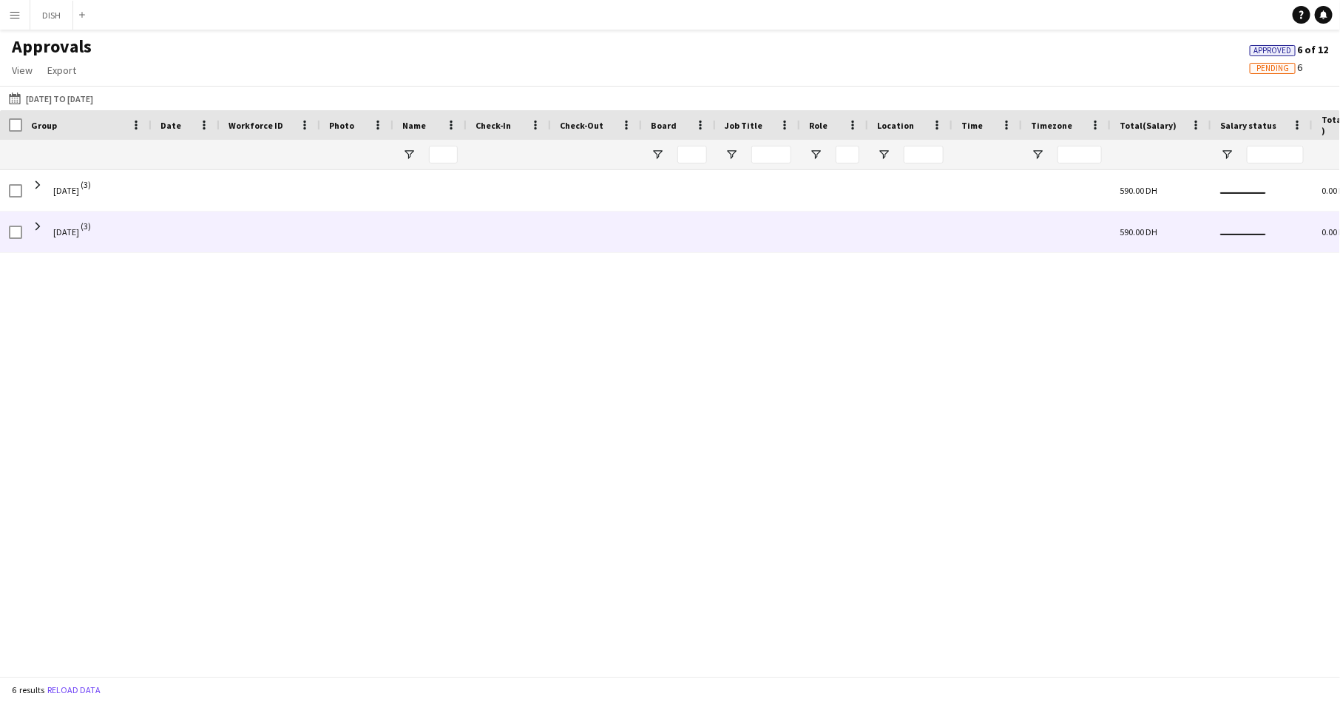
click at [29, 229] on div "Tue, 12 Aug 2025 (3)" at bounding box center [86, 231] width 129 height 41
click at [39, 225] on span at bounding box center [37, 226] width 13 height 13
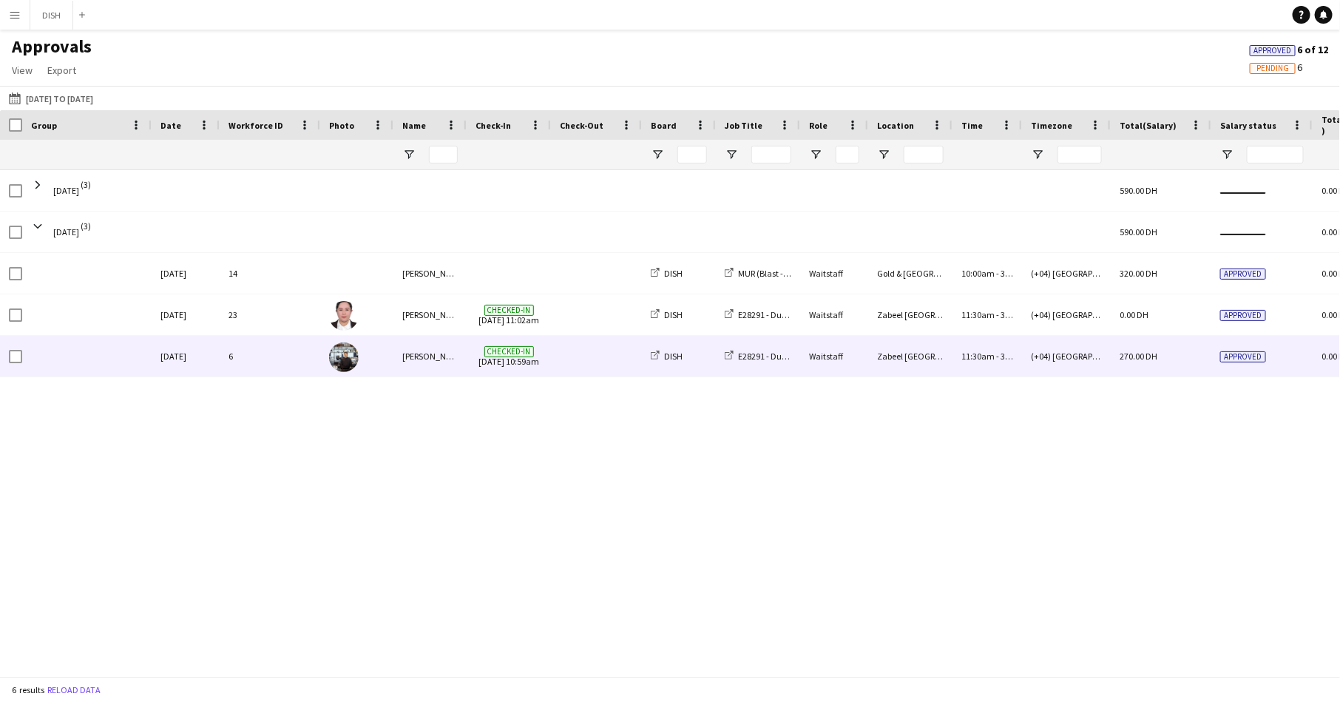
click at [310, 348] on div "6" at bounding box center [270, 356] width 101 height 41
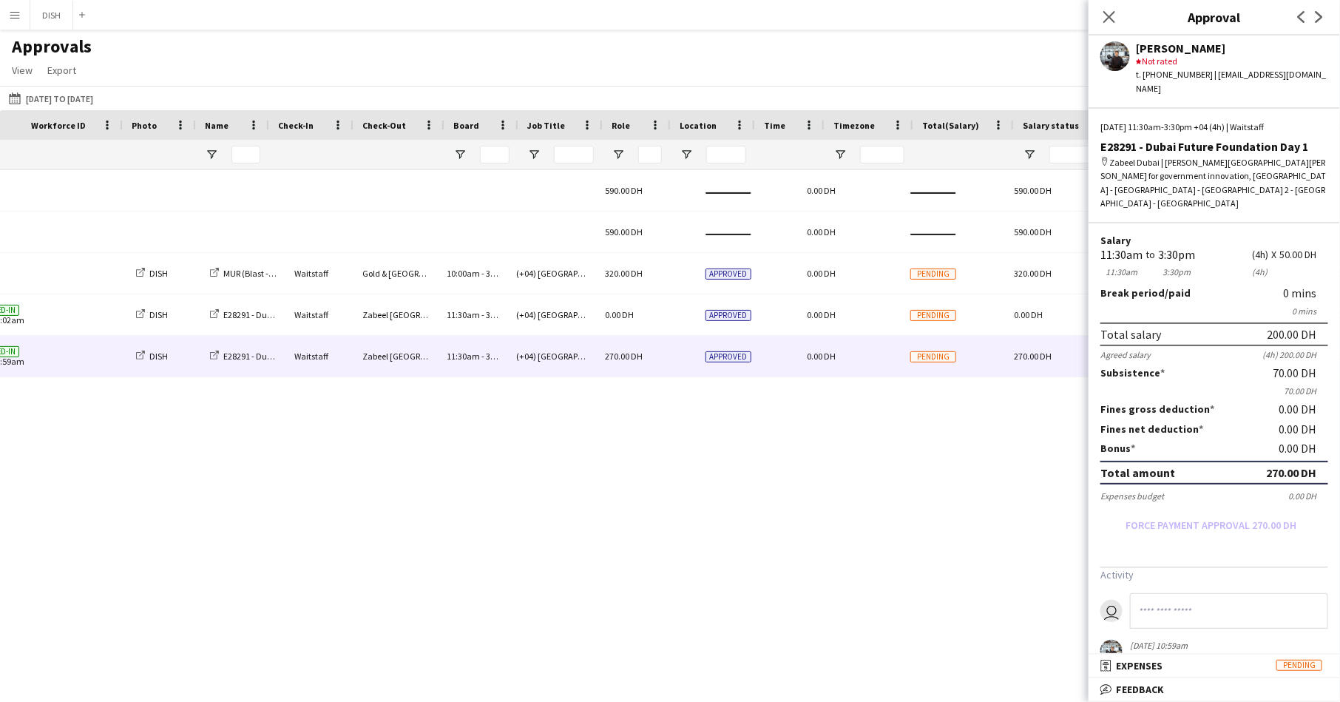
scroll to position [0, 515]
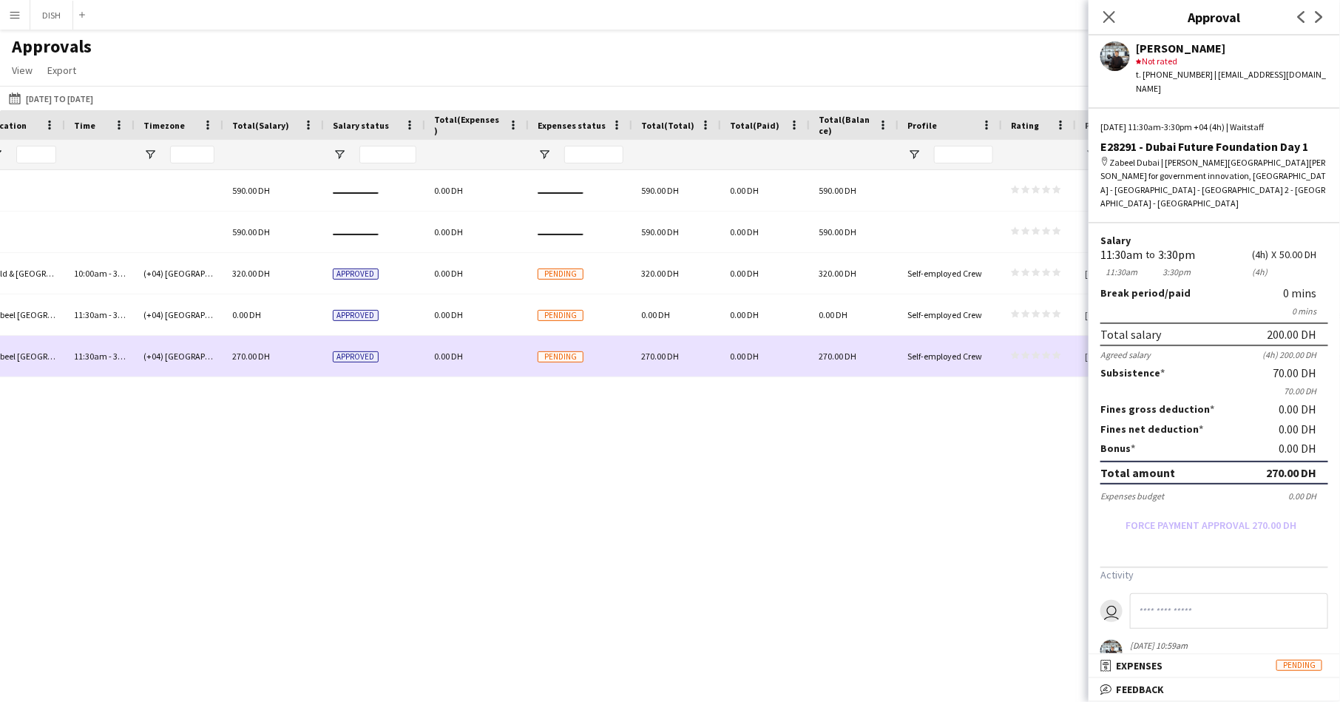
click at [345, 360] on span "Approved" at bounding box center [356, 356] width 46 height 11
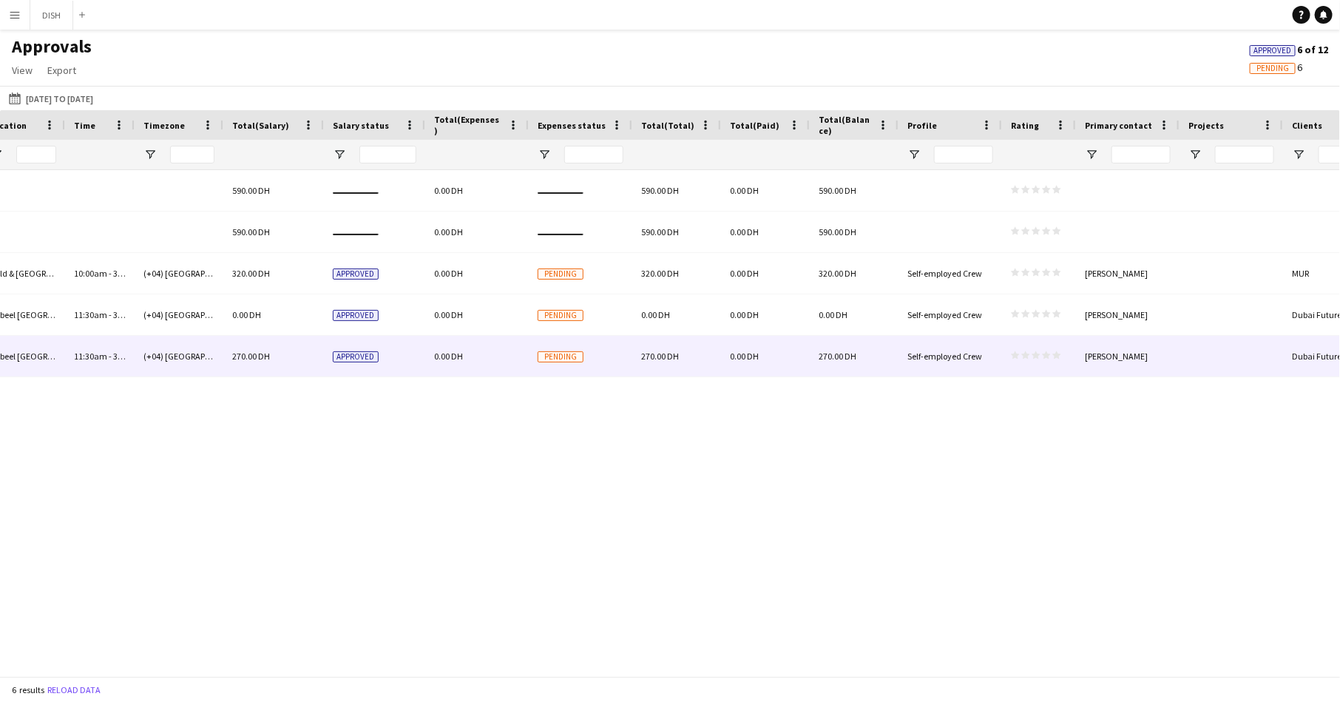
click at [345, 354] on span "Approved" at bounding box center [356, 356] width 46 height 11
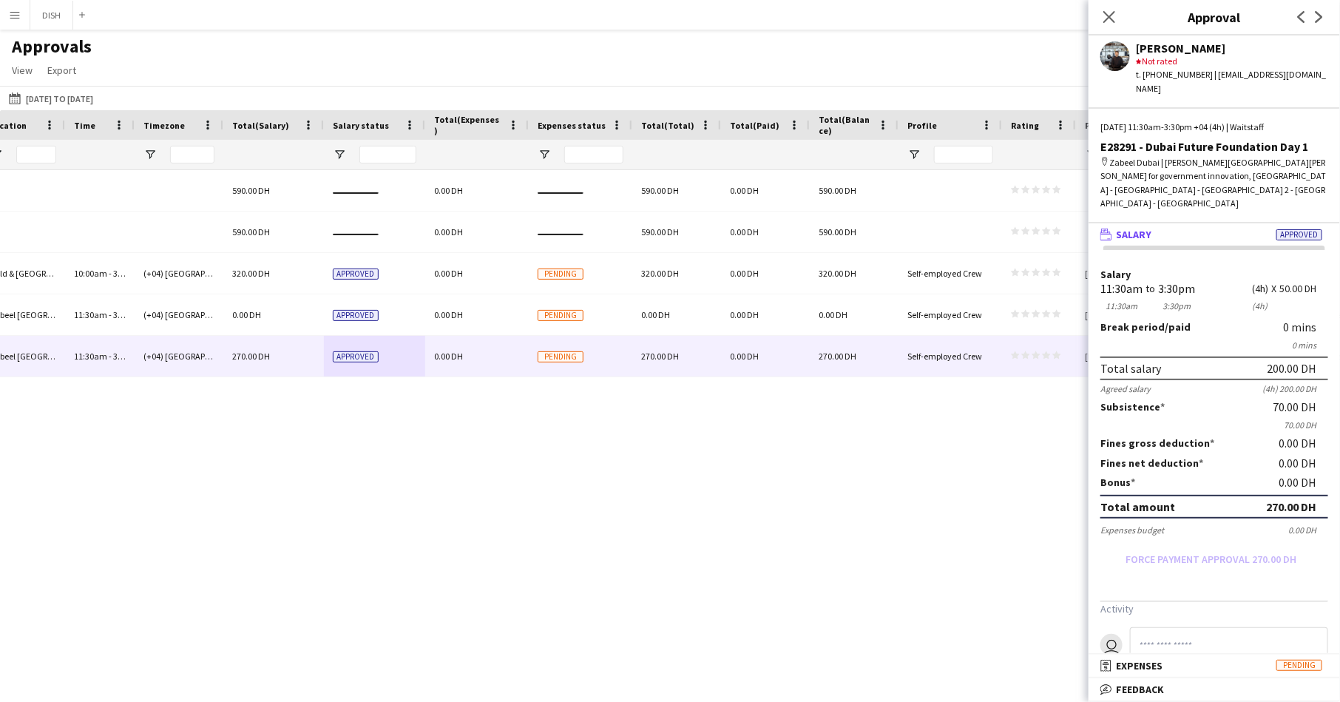
click at [1215, 228] on mat-panel-title "wallet Salary Approved" at bounding box center [1210, 234] width 245 height 13
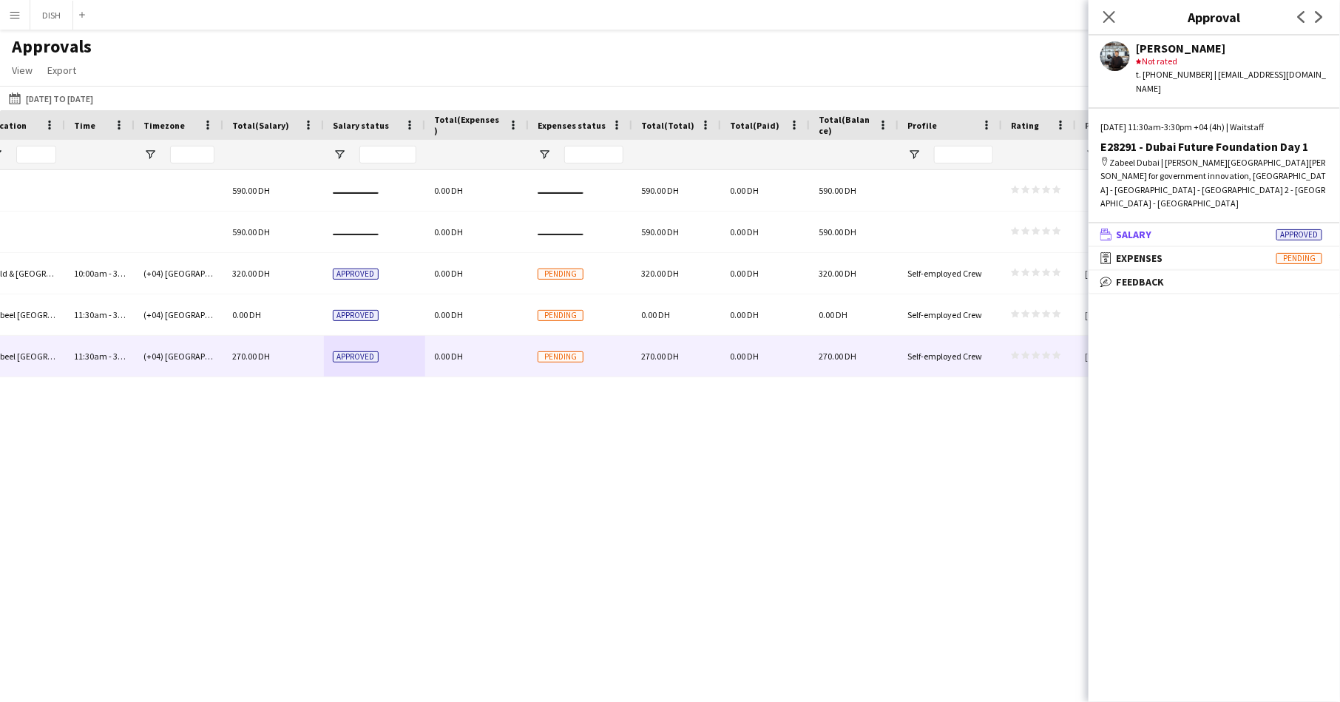
click at [1203, 228] on mat-panel-title "wallet Salary Approved" at bounding box center [1210, 234] width 245 height 13
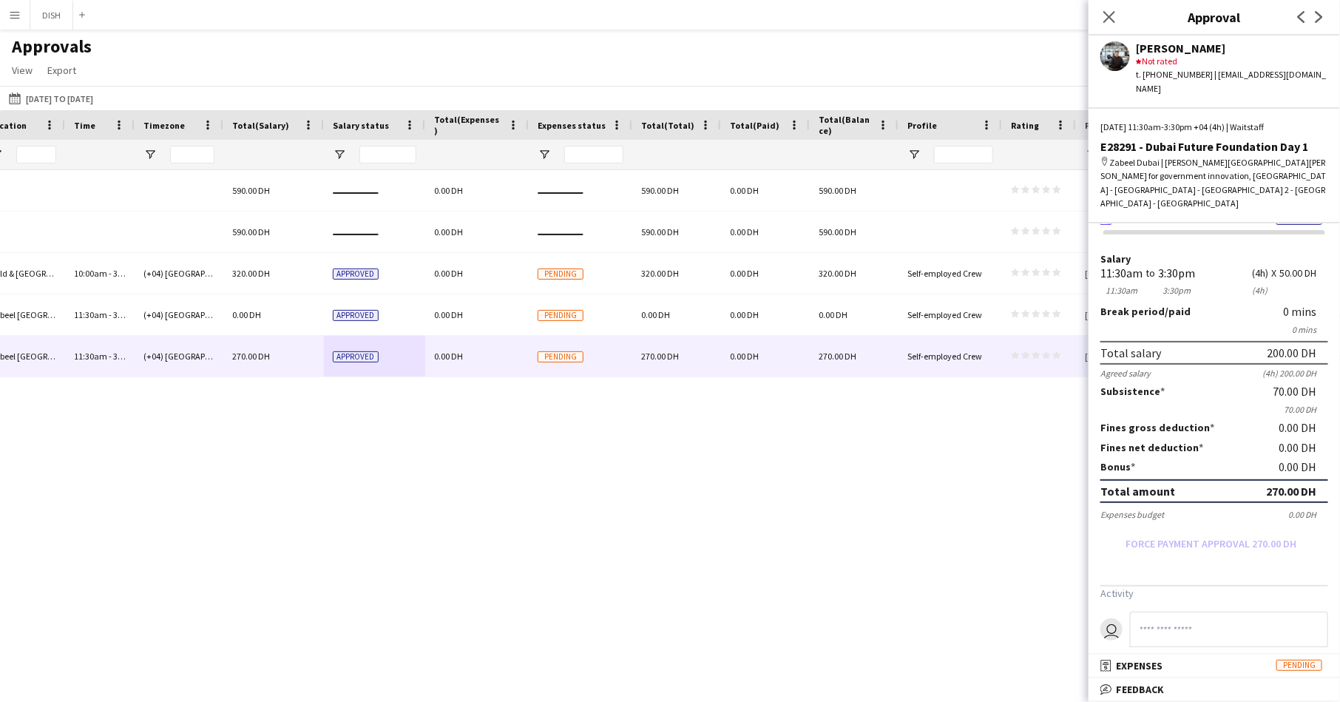
scroll to position [34, 0]
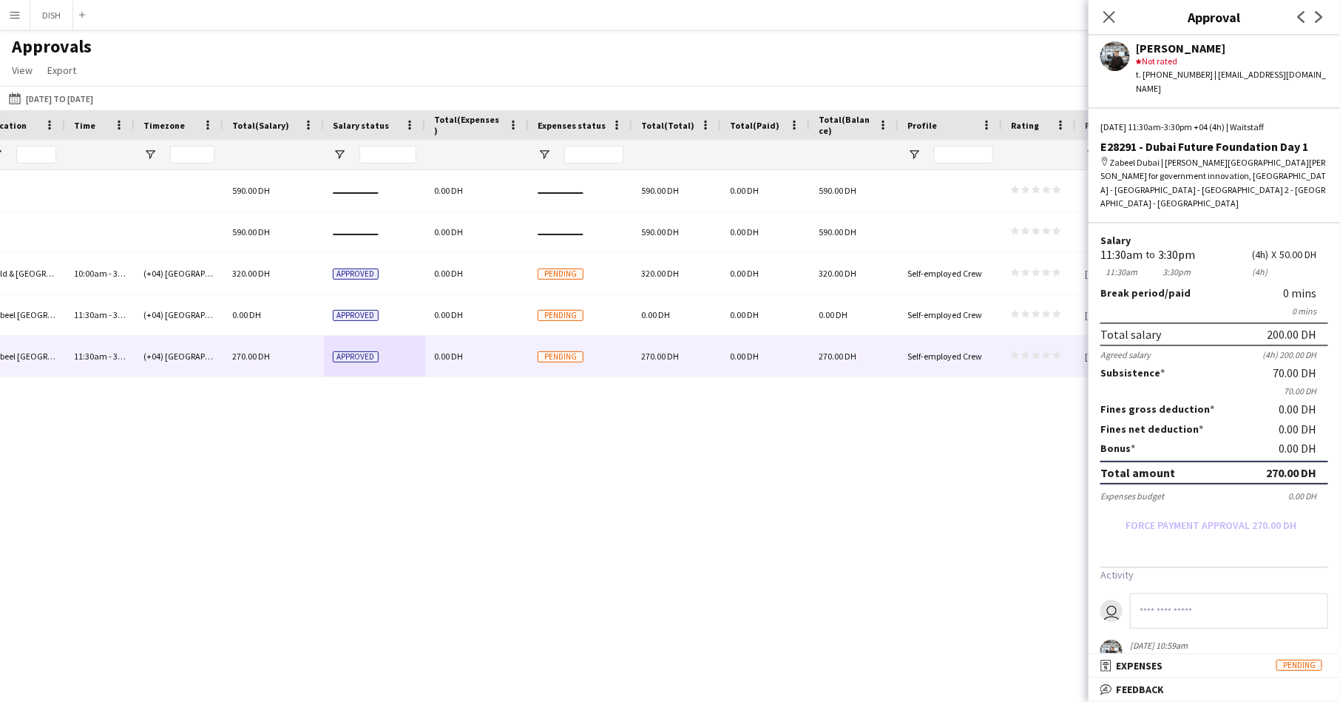
click at [1259, 457] on form "Salary 11:30am 11:30am to 3:30pm 3:30pm (4h) (4h) X 50.00 DH Break period /paid…" at bounding box center [1213, 386] width 251 height 302
click at [1249, 495] on form "Salary 11:30am 11:30am to 3:30pm 3:30pm (4h) (4h) X 50.00 DH Break period /paid…" at bounding box center [1213, 386] width 251 height 302
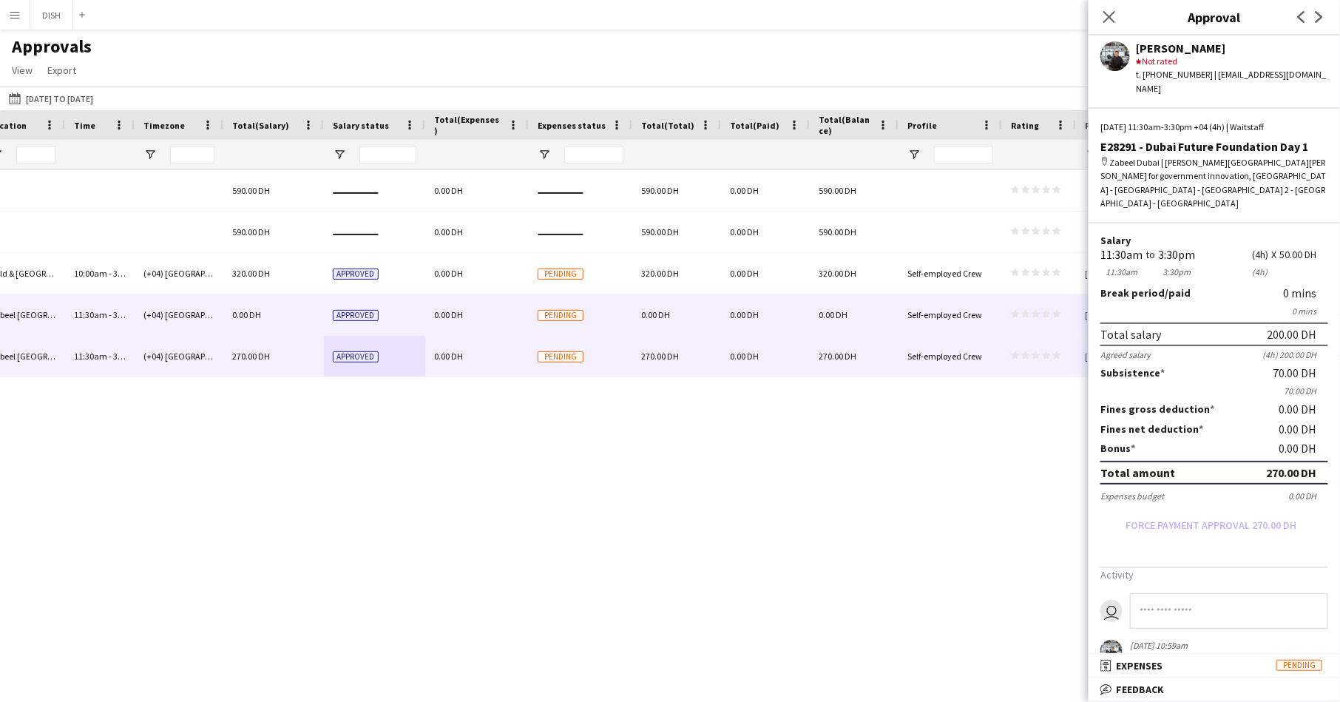
click at [544, 300] on div "Pending" at bounding box center [580, 314] width 103 height 41
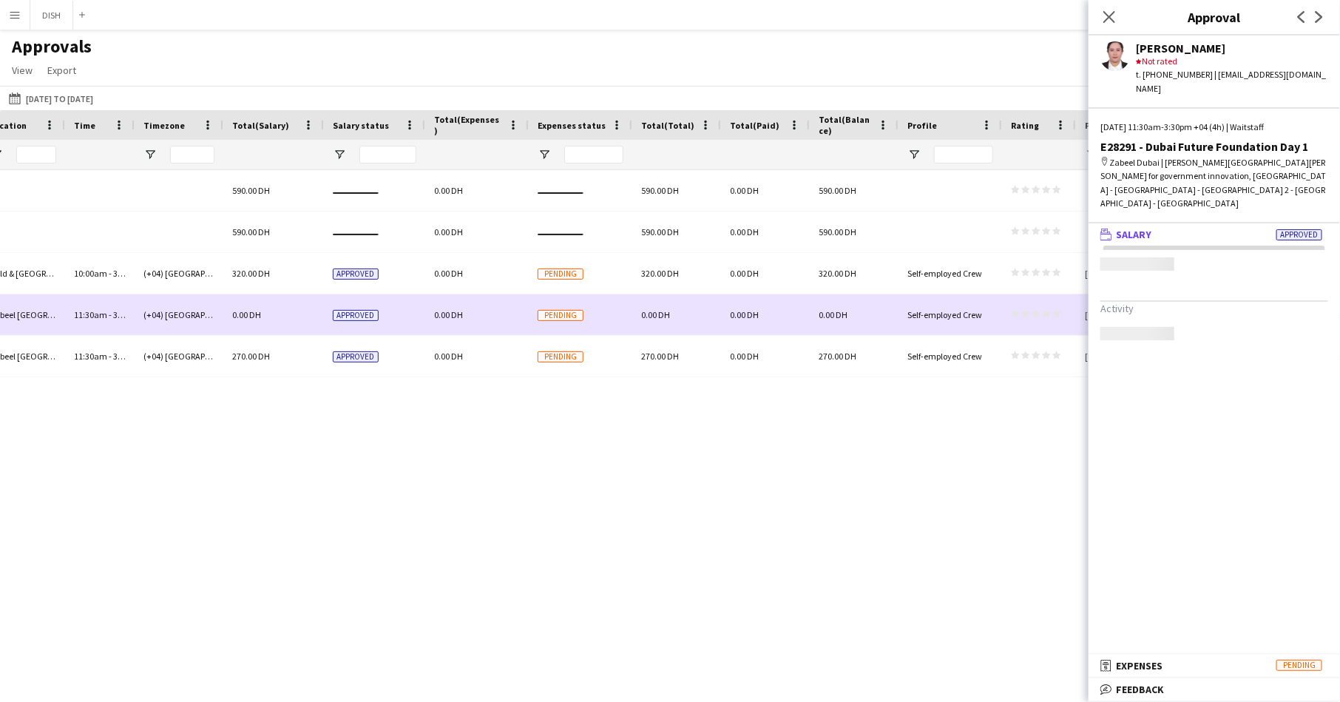
scroll to position [0, 0]
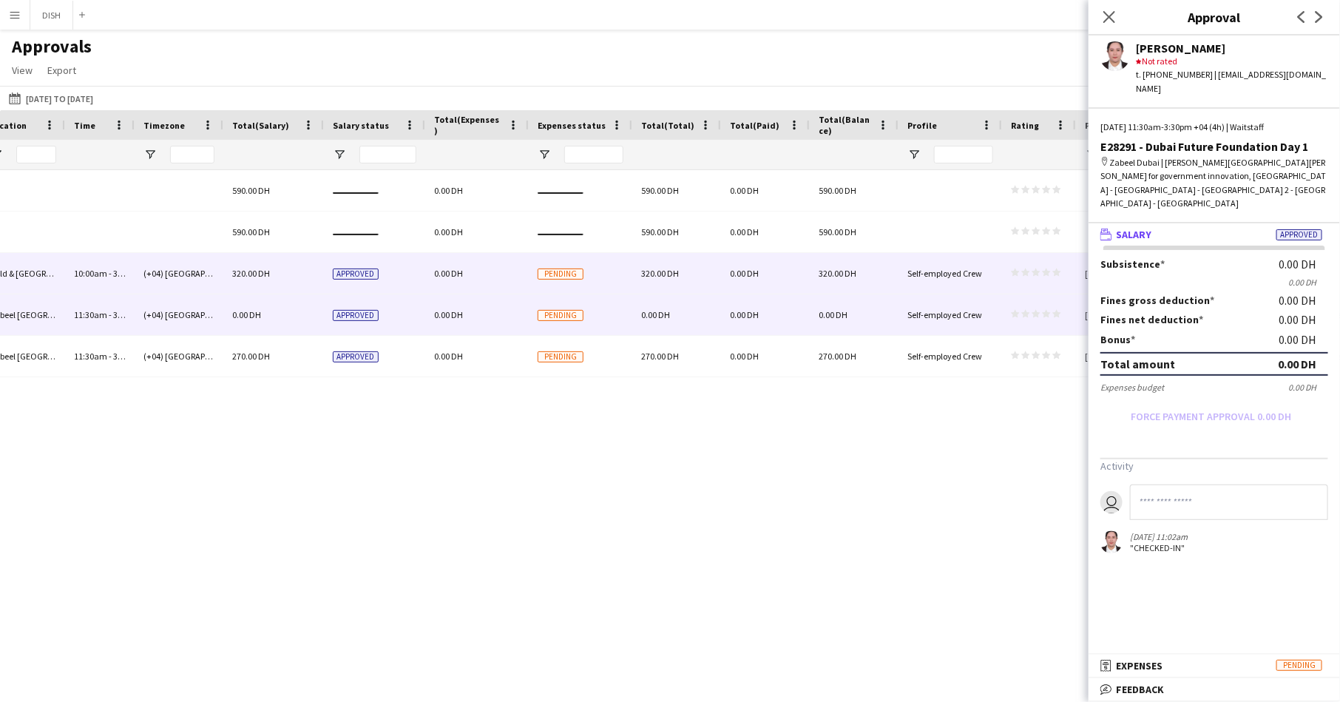
click at [541, 281] on div "Pending" at bounding box center [580, 273] width 103 height 41
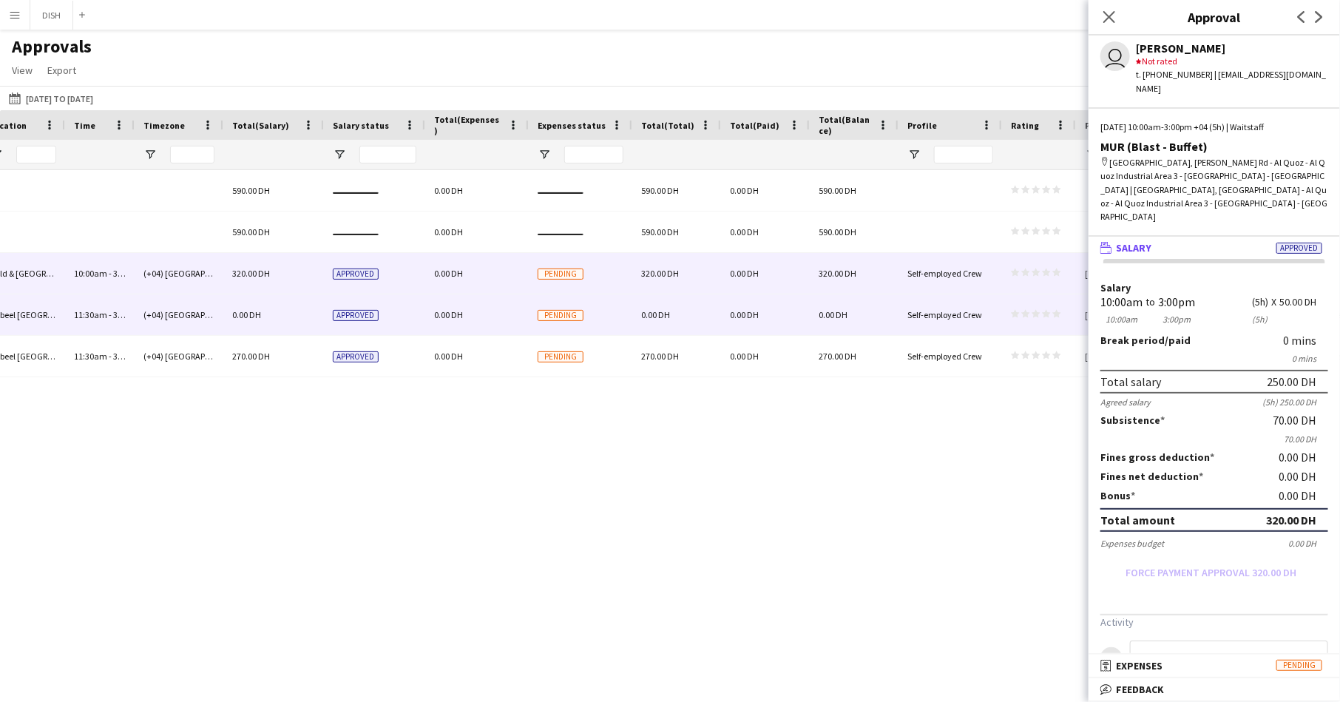
click at [543, 318] on span "Pending" at bounding box center [560, 315] width 46 height 11
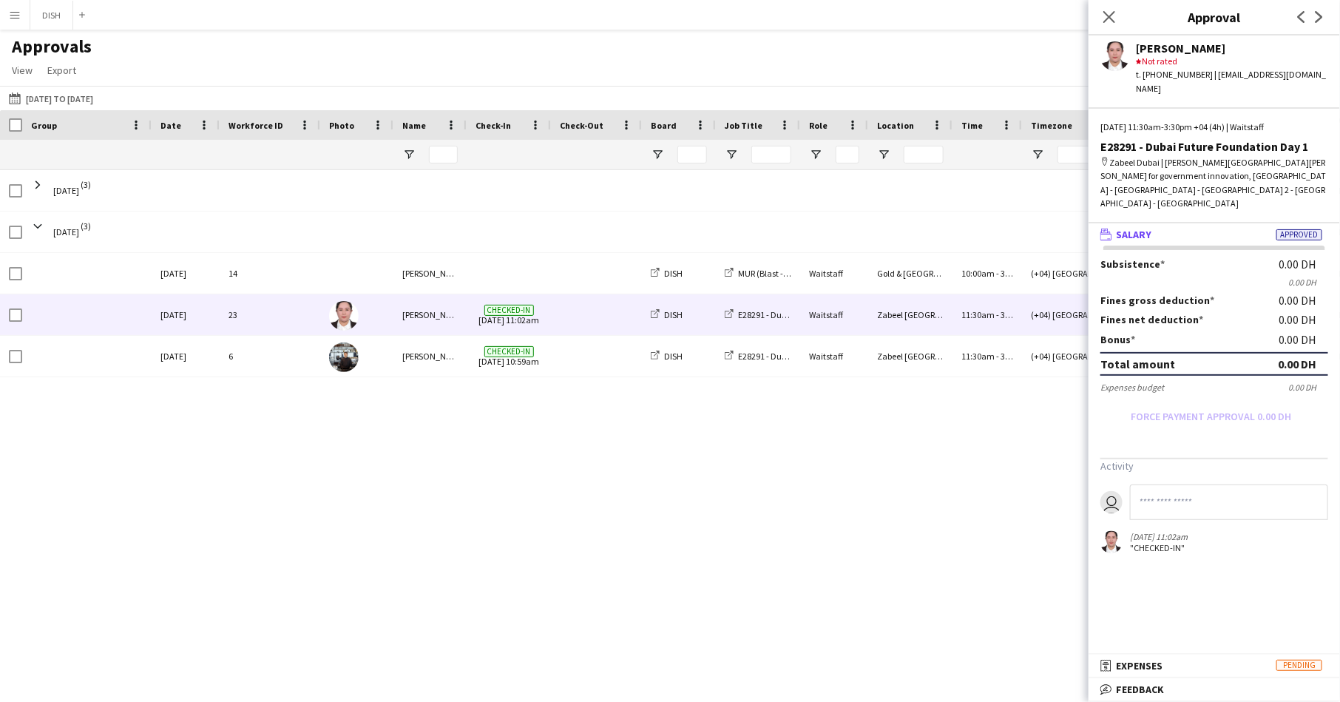
click at [38, 88] on div "11-08-2025 to 14-08-2025 11-08-2025 to 14-08-2025 Today This Week This Month Ye…" at bounding box center [670, 98] width 1340 height 24
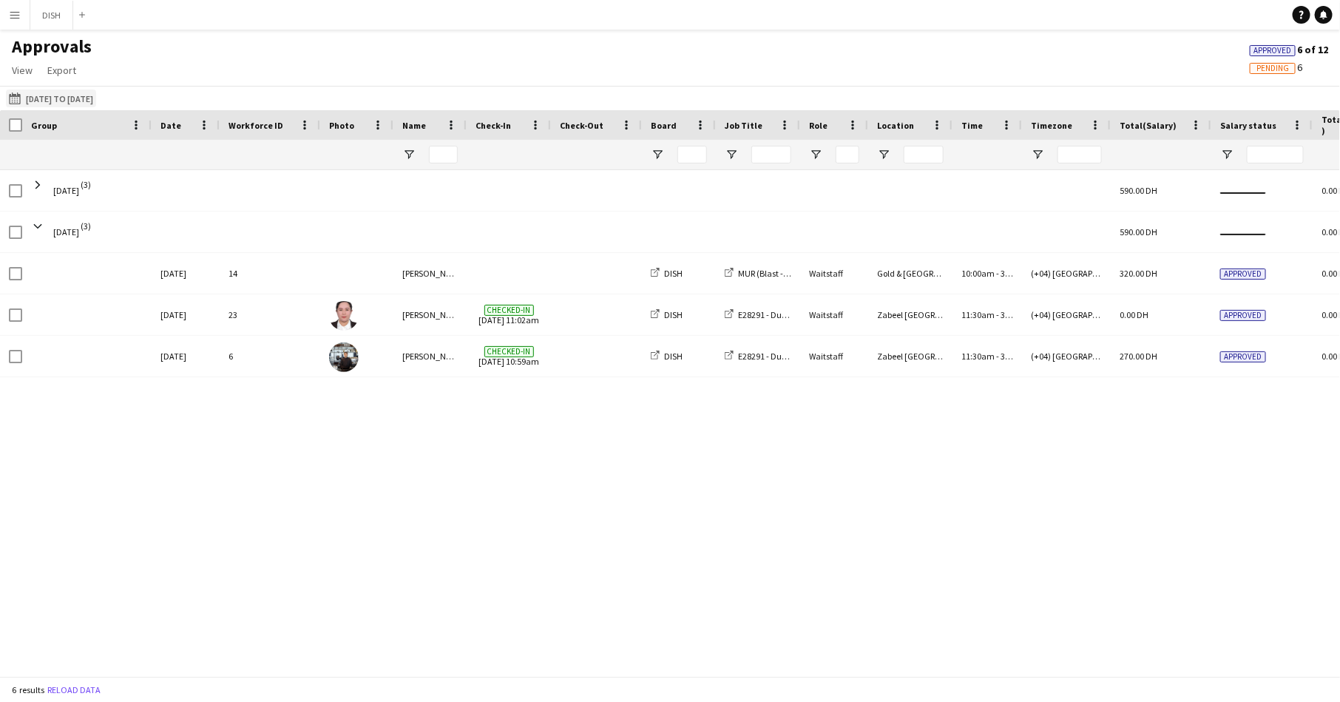
click at [41, 97] on button "11-08-2025 to 14-08-2025 11-08-2025 to 14-08-2025" at bounding box center [51, 98] width 90 height 18
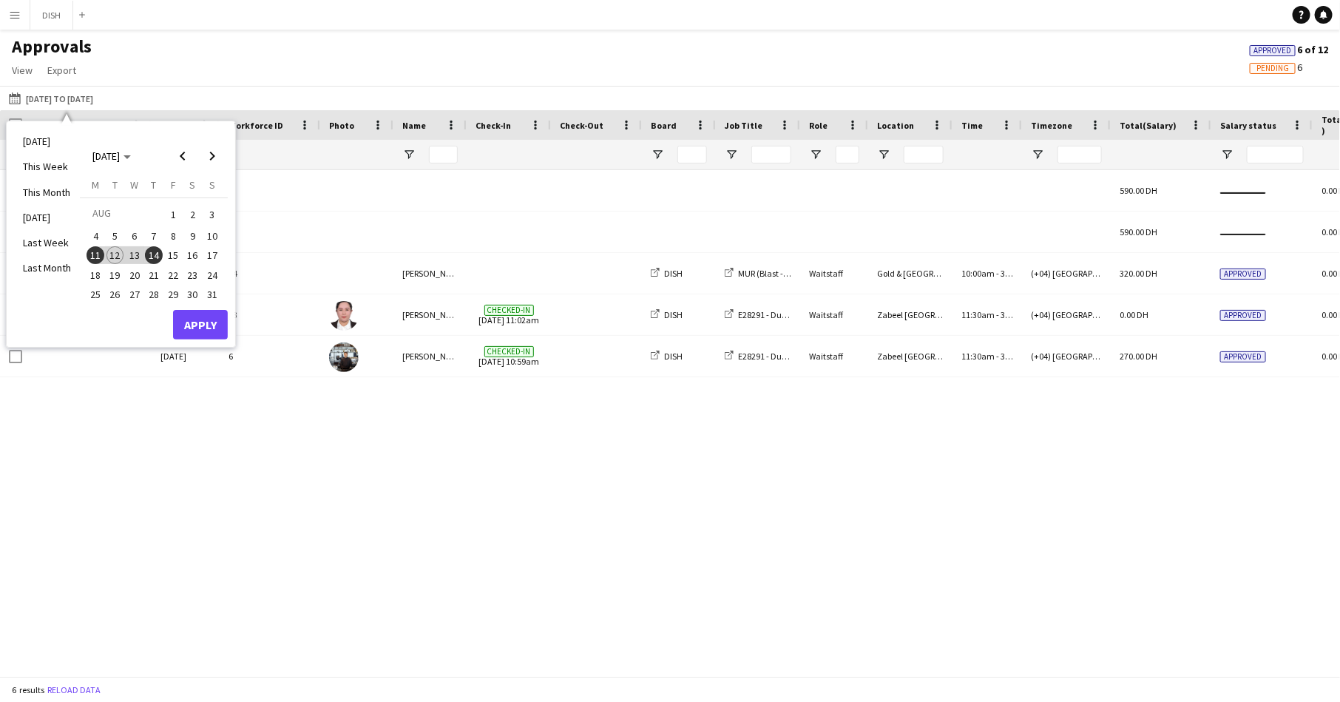
click at [491, 380] on div "590.00 DH 0.00 DH Mon, 11 Aug 2025 (3) 590.00 DH 0.00 DH Tue, 12 Aug 2025 (3) M…" at bounding box center [670, 416] width 1340 height 492
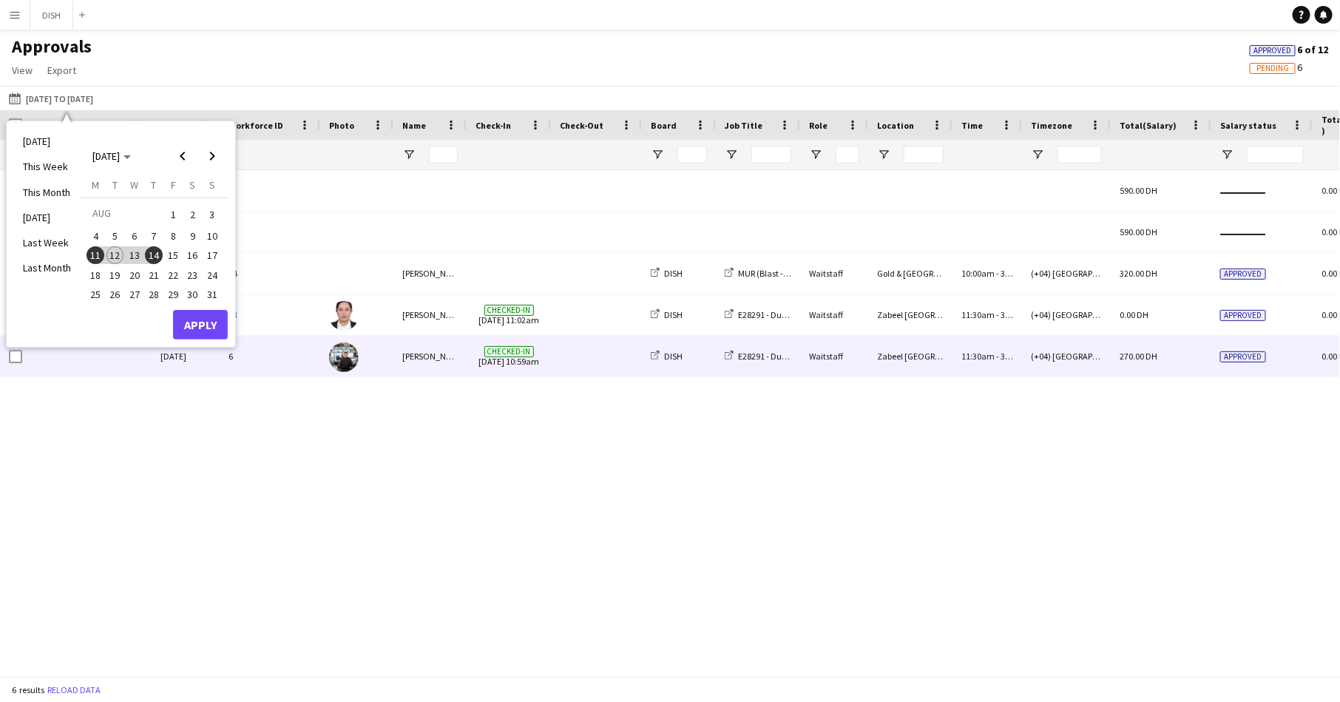
click at [495, 359] on span "Checked-in 12-08-2025 10:59am" at bounding box center [508, 356] width 67 height 41
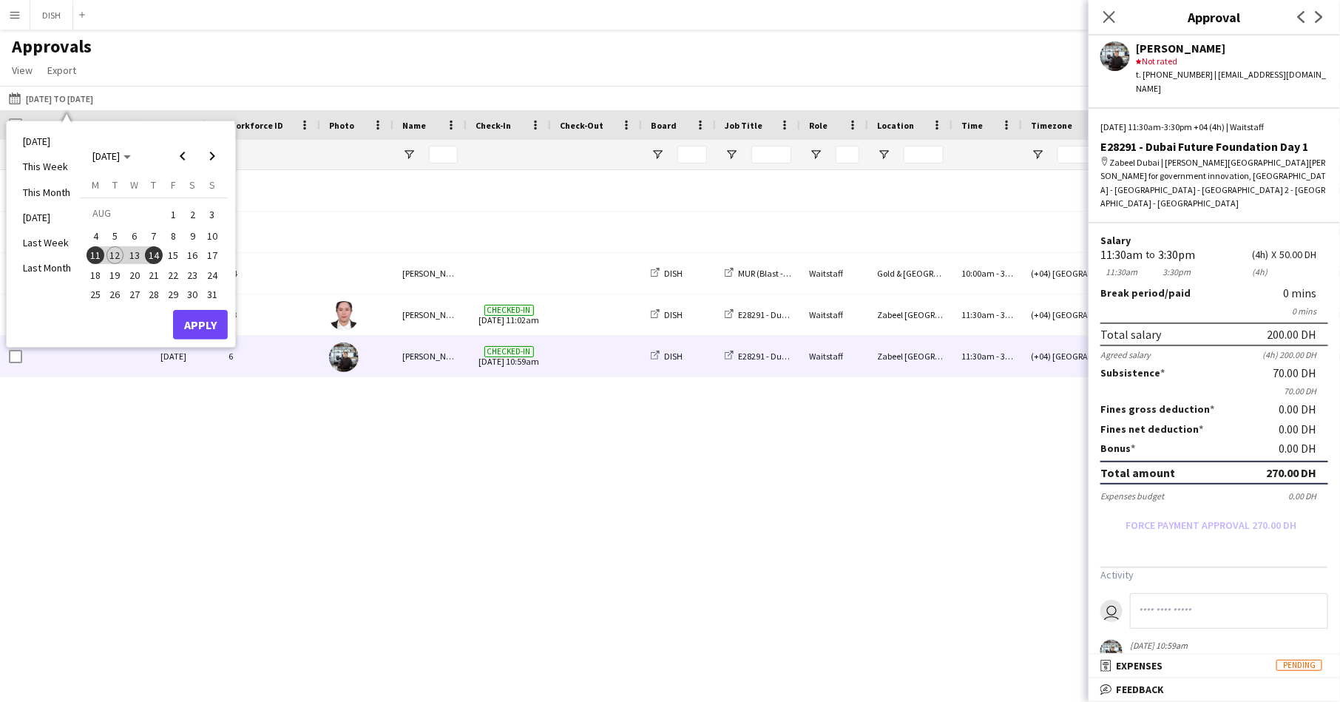
click at [95, 240] on span "4" at bounding box center [95, 236] width 18 height 18
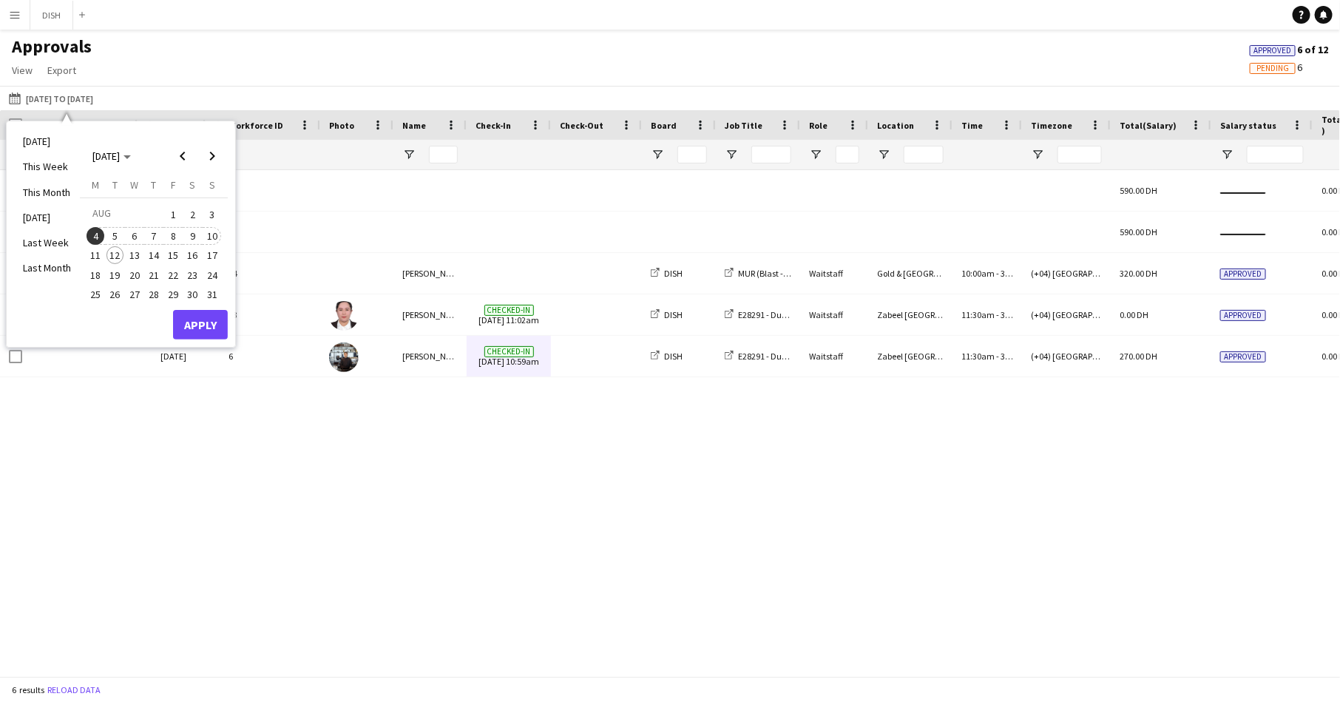
click at [211, 242] on span "10" at bounding box center [212, 236] width 18 height 18
click at [204, 311] on button "Apply" at bounding box center [200, 325] width 55 height 30
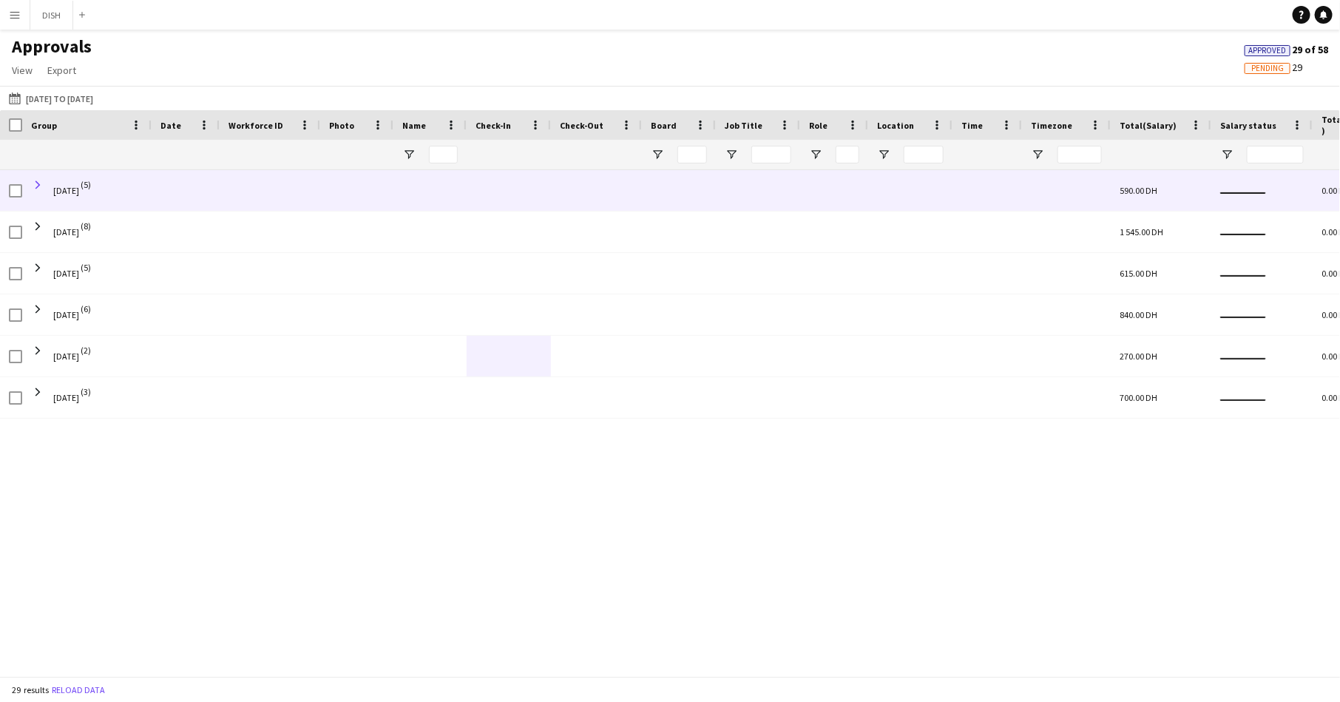
click at [33, 183] on span at bounding box center [37, 184] width 13 height 13
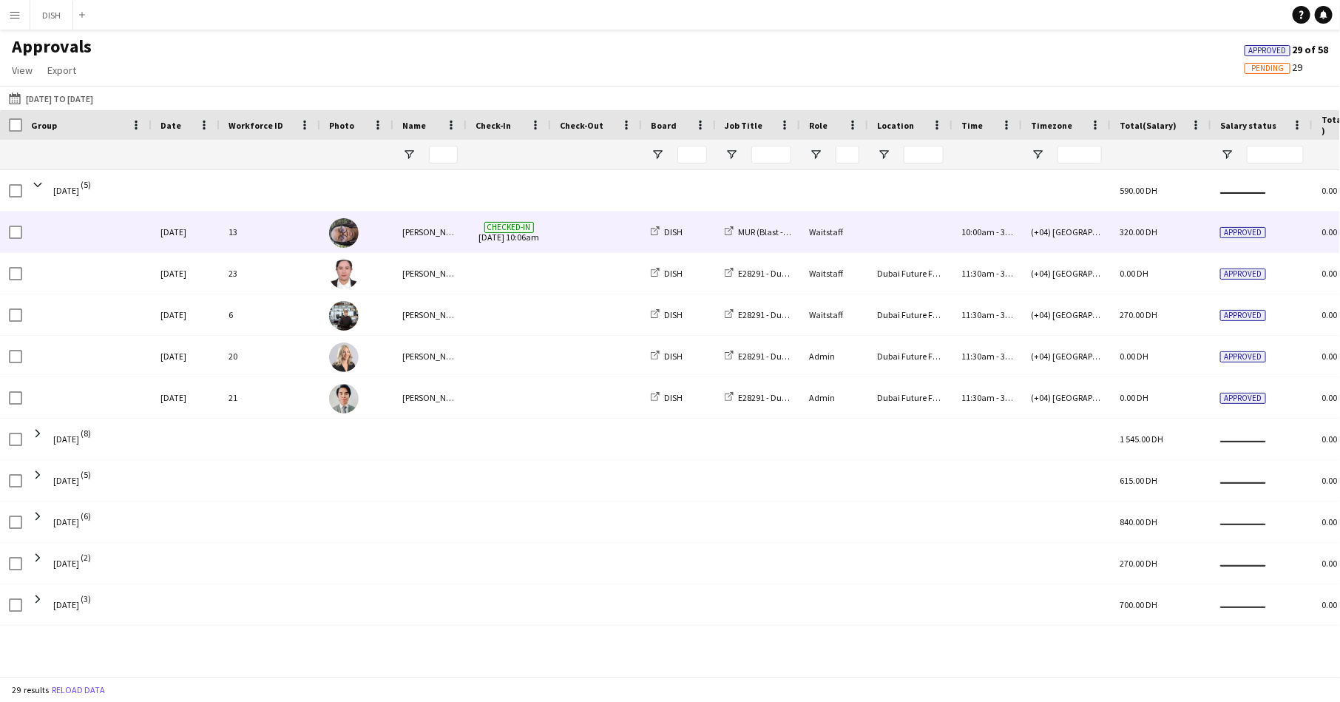
click at [390, 237] on div at bounding box center [356, 231] width 73 height 41
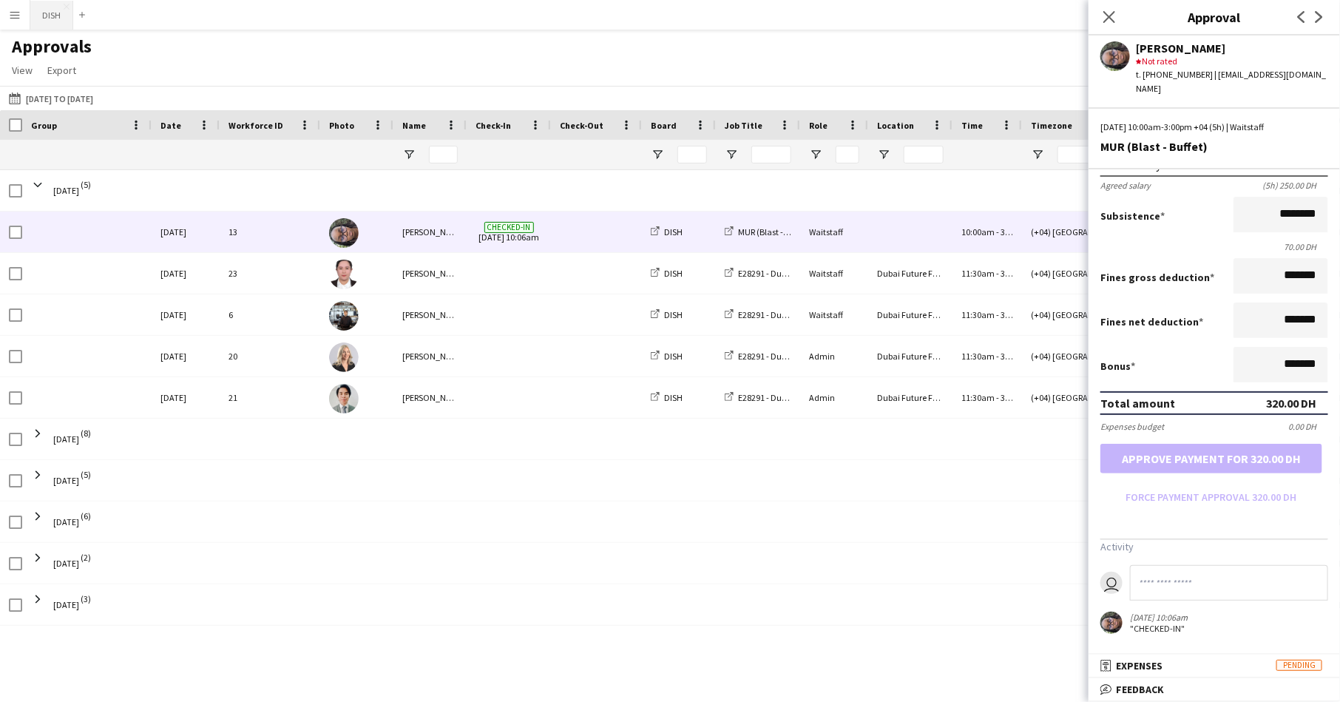
click at [35, 10] on button "DISH Close" at bounding box center [51, 15] width 43 height 29
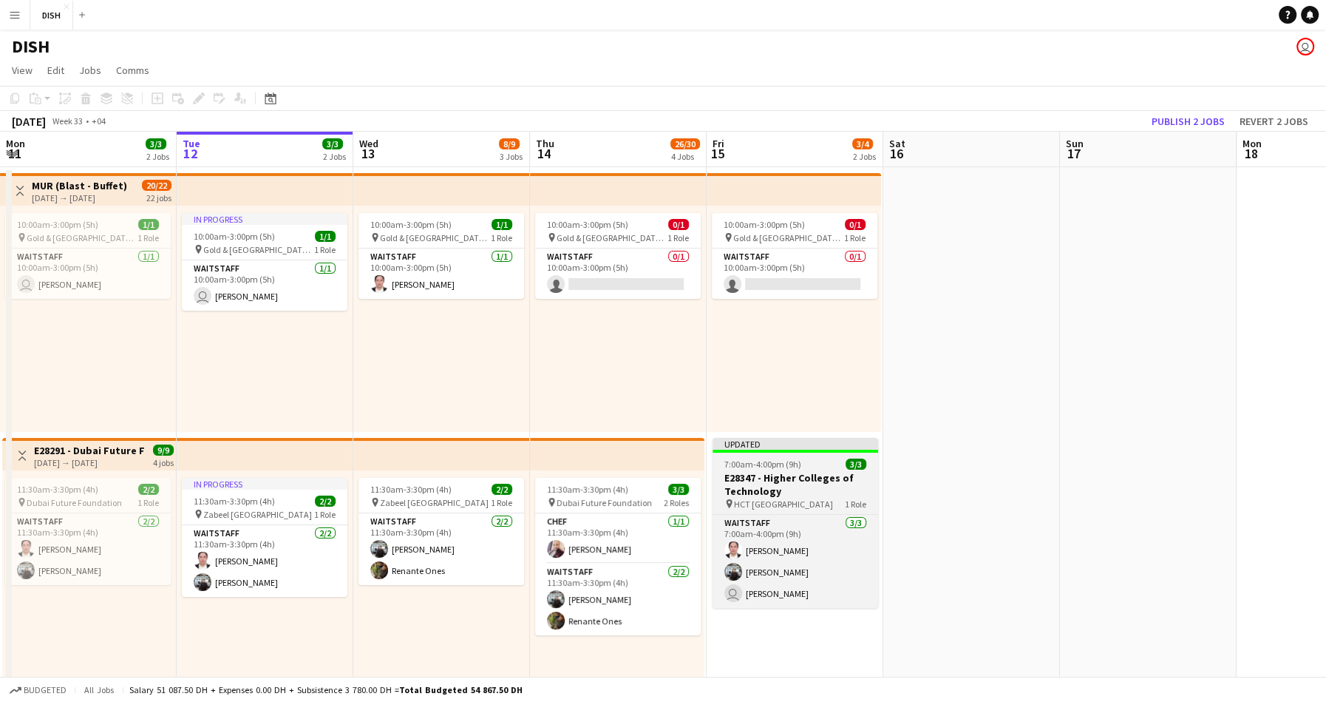
click at [764, 489] on h3 "E28347 - Higher Colleges of Technology" at bounding box center [796, 484] width 166 height 27
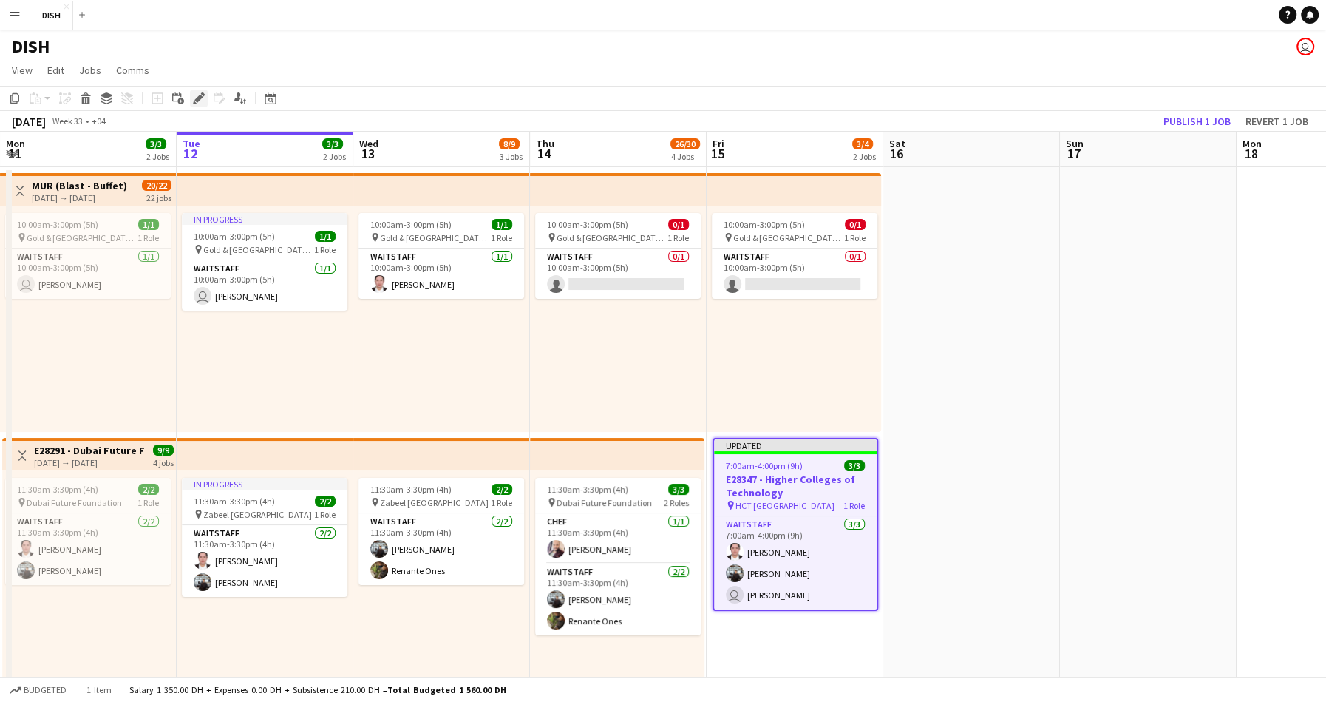
click at [200, 95] on icon at bounding box center [198, 99] width 8 height 8
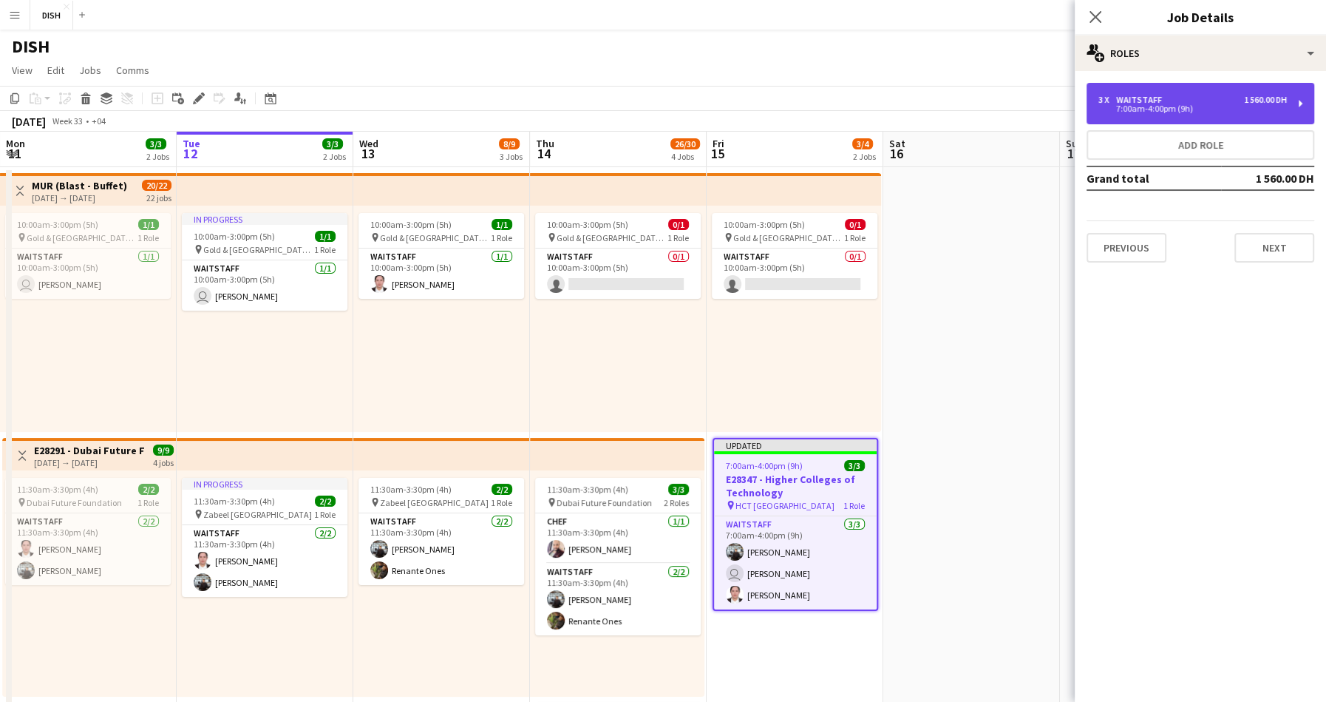
click at [1128, 95] on div "Waitstaff" at bounding box center [1142, 100] width 52 height 10
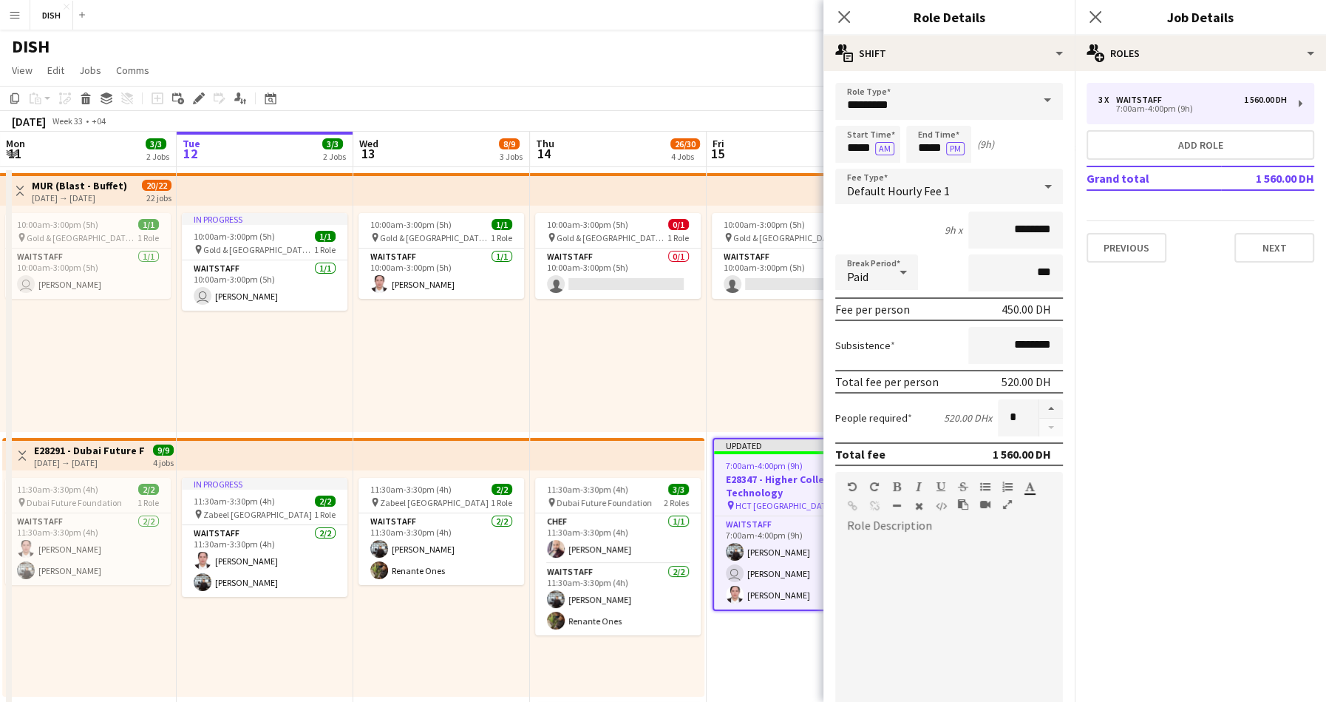
click at [1008, 180] on div "Default Hourly Fee 1" at bounding box center [934, 186] width 198 height 35
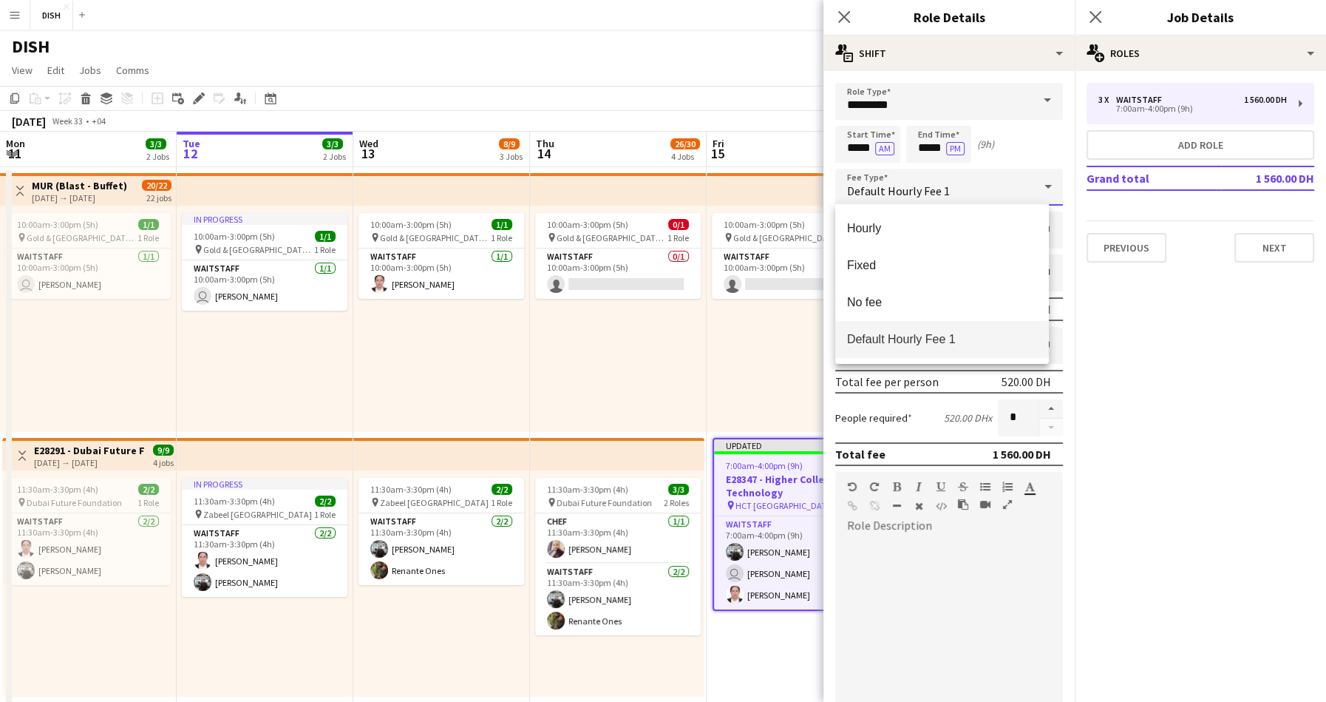
click at [1260, 378] on div at bounding box center [663, 351] width 1326 height 702
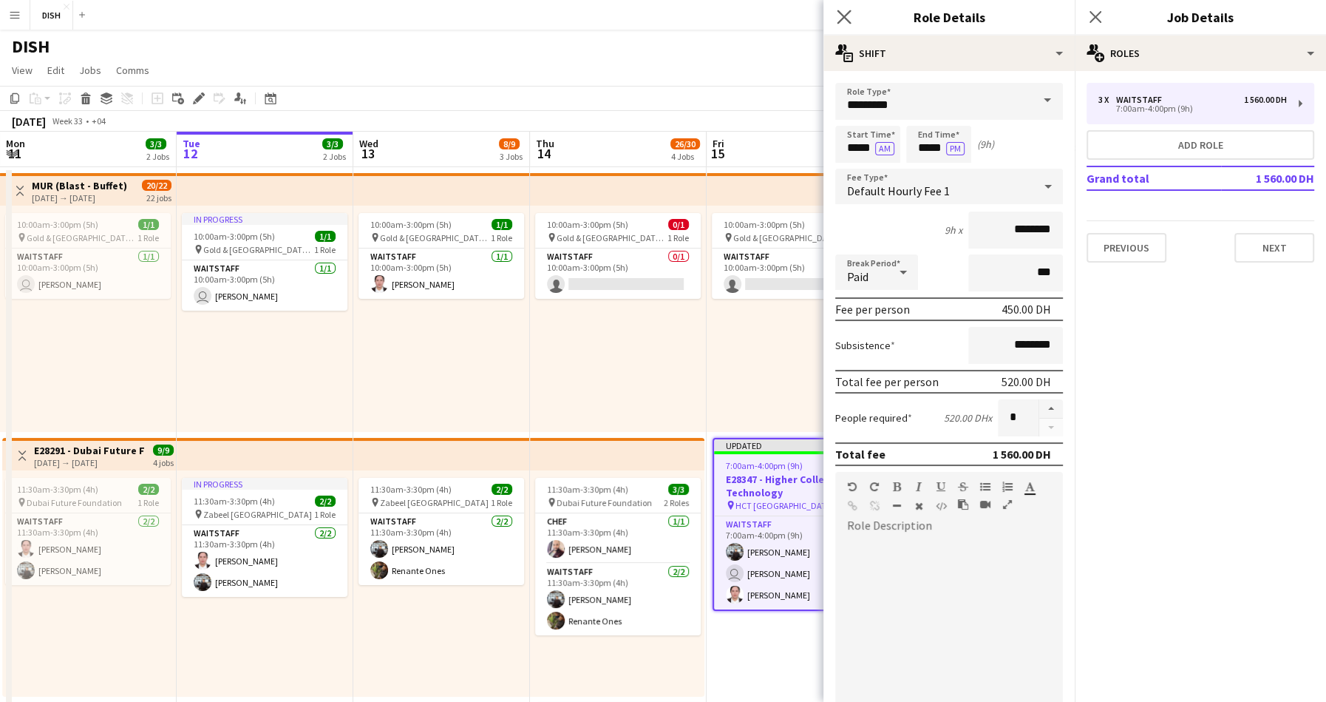
click at [852, 16] on app-icon "Close pop-in" at bounding box center [844, 17] width 21 height 21
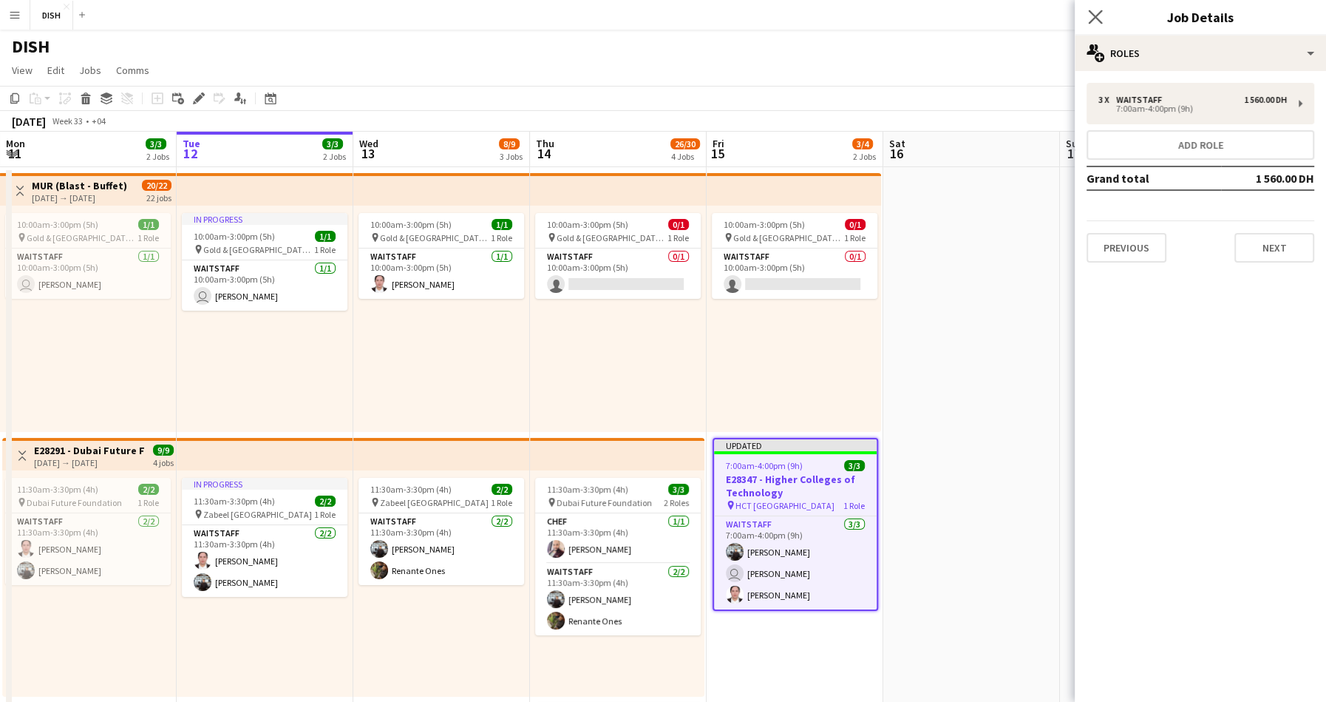
click at [1096, 24] on app-icon "Close pop-in" at bounding box center [1095, 17] width 21 height 21
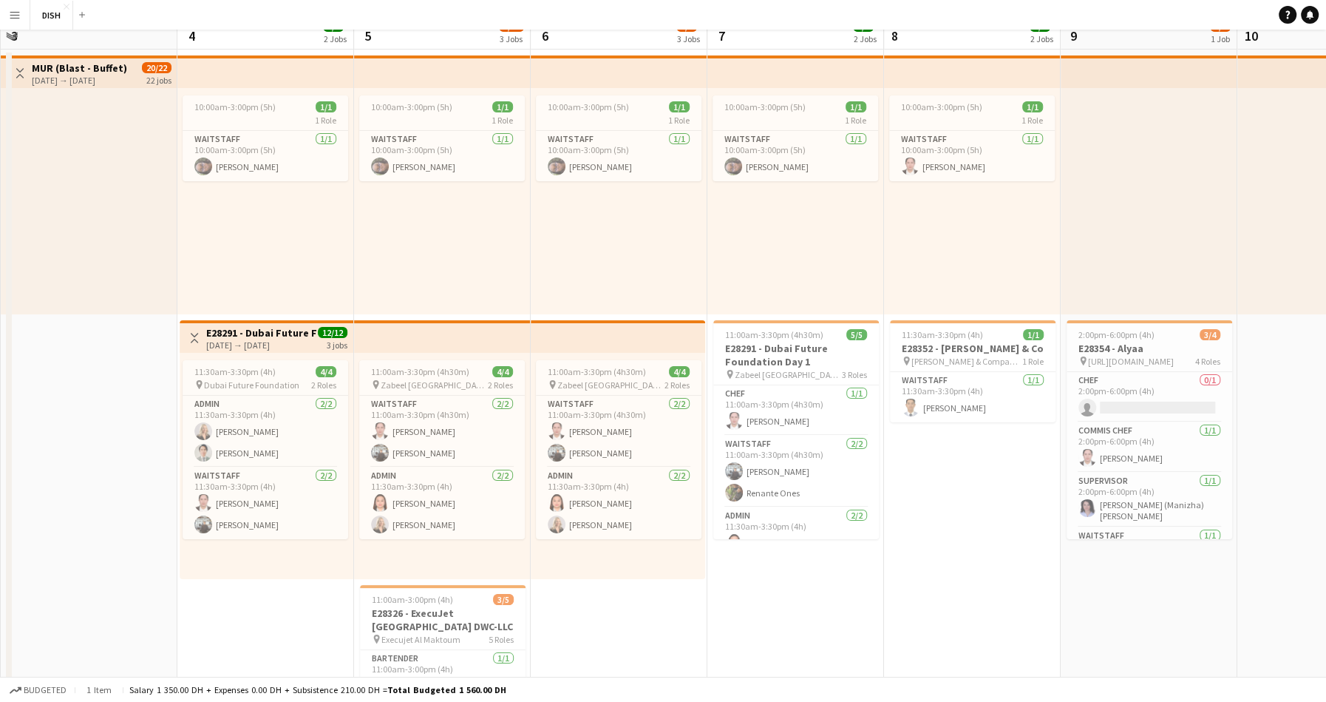
scroll to position [293, 0]
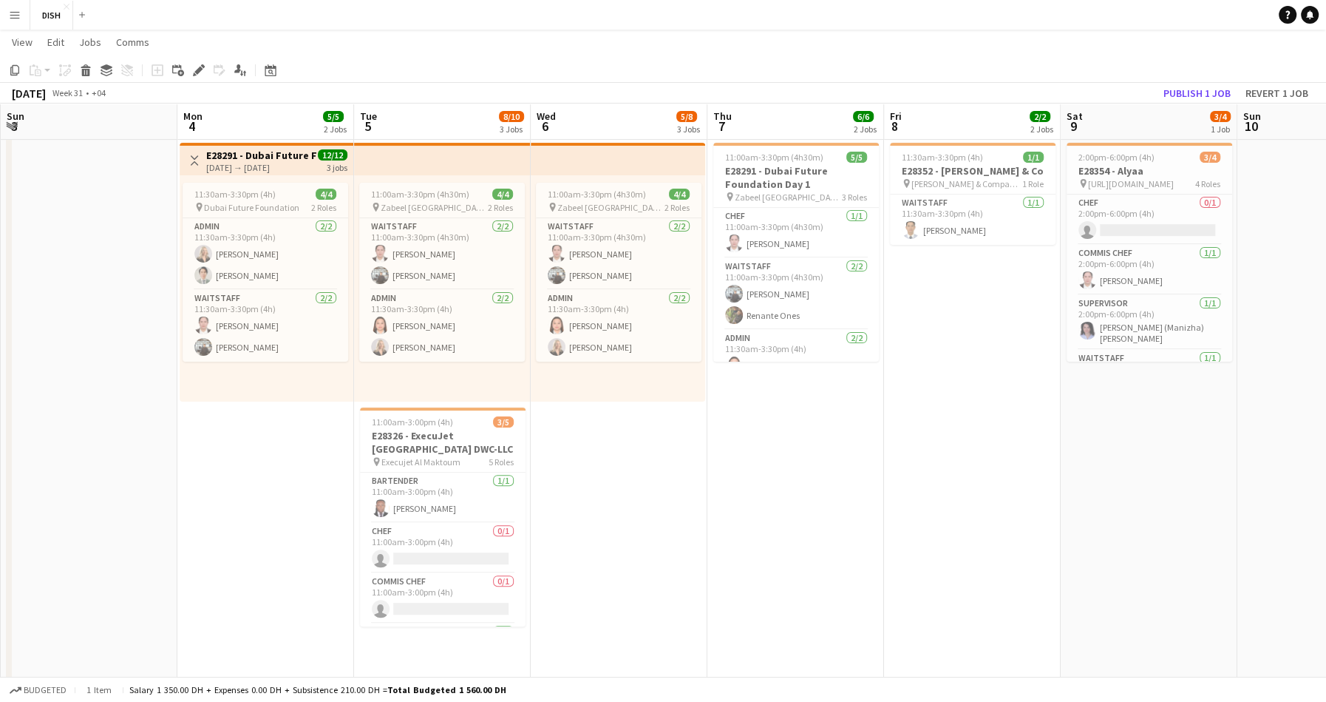
click at [16, 15] on app-icon "Menu" at bounding box center [15, 15] width 12 height 12
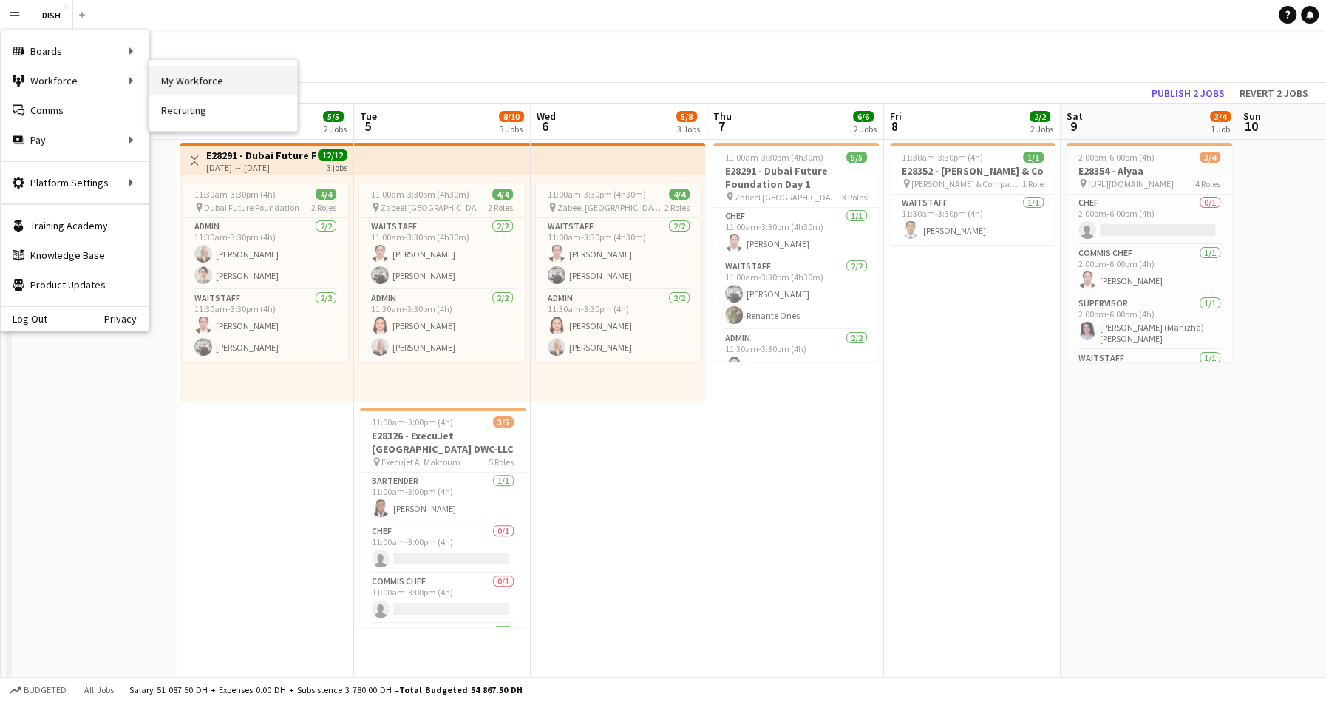
click at [173, 78] on link "My Workforce" at bounding box center [223, 81] width 148 height 30
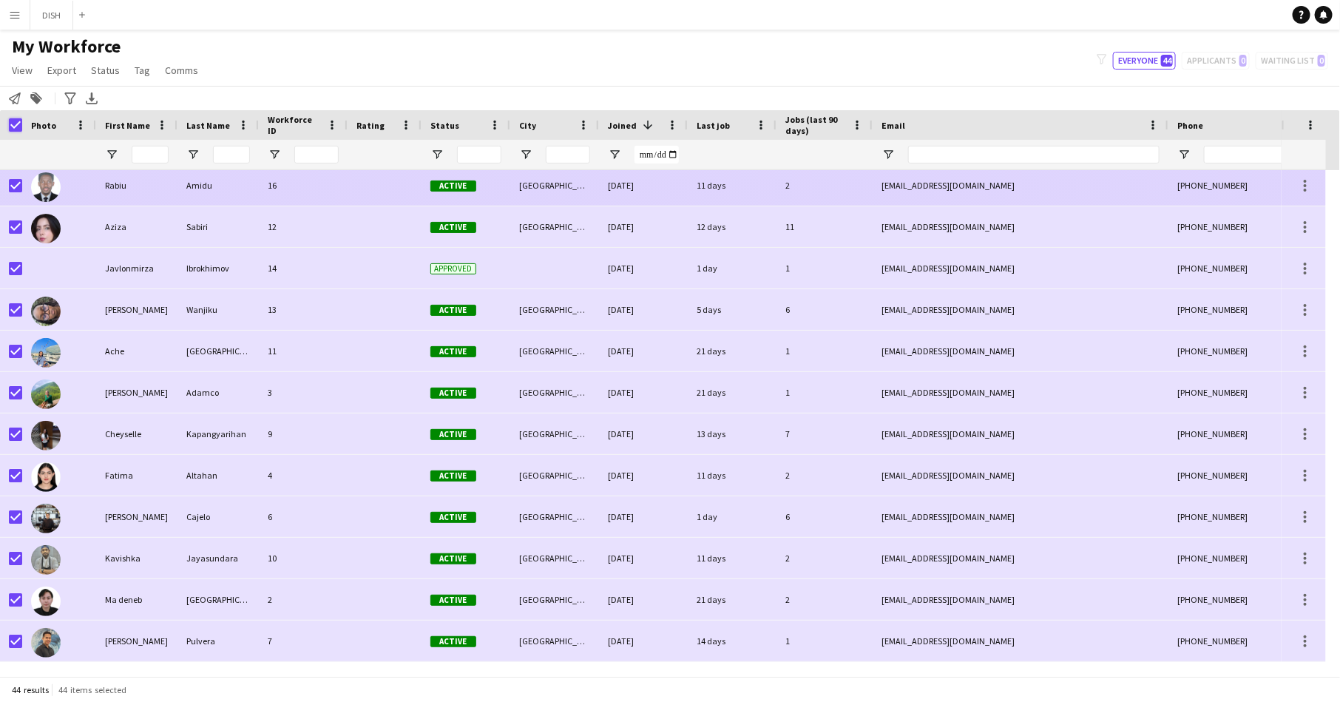
scroll to position [1329, 0]
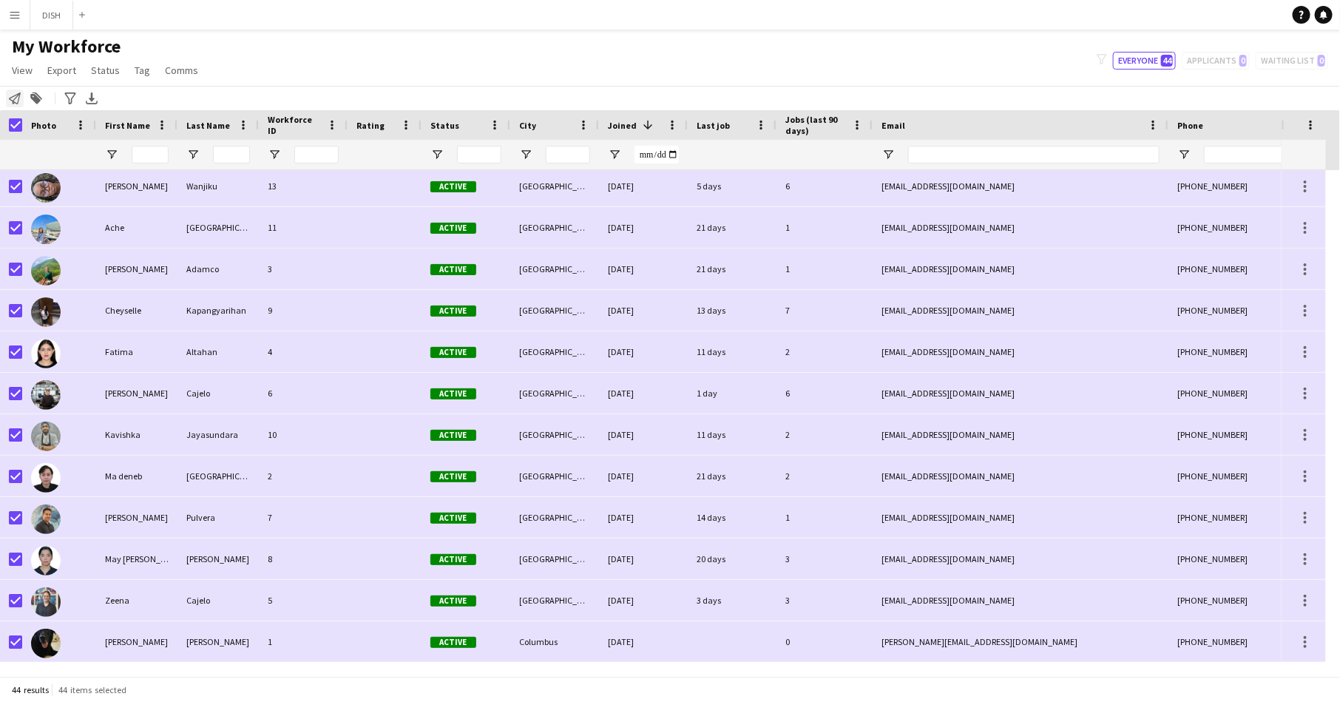
click at [14, 97] on icon "Notify workforce" at bounding box center [15, 98] width 12 height 12
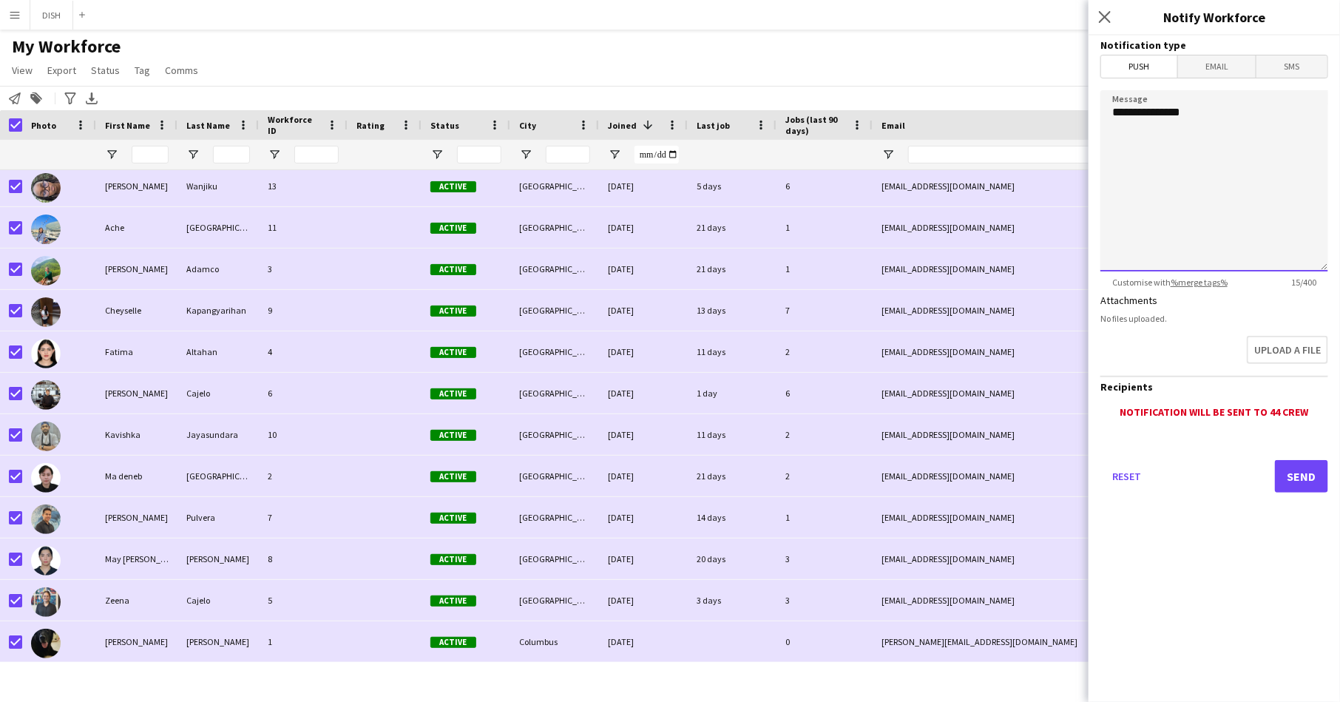
click at [1212, 109] on textarea "**********" at bounding box center [1214, 180] width 228 height 181
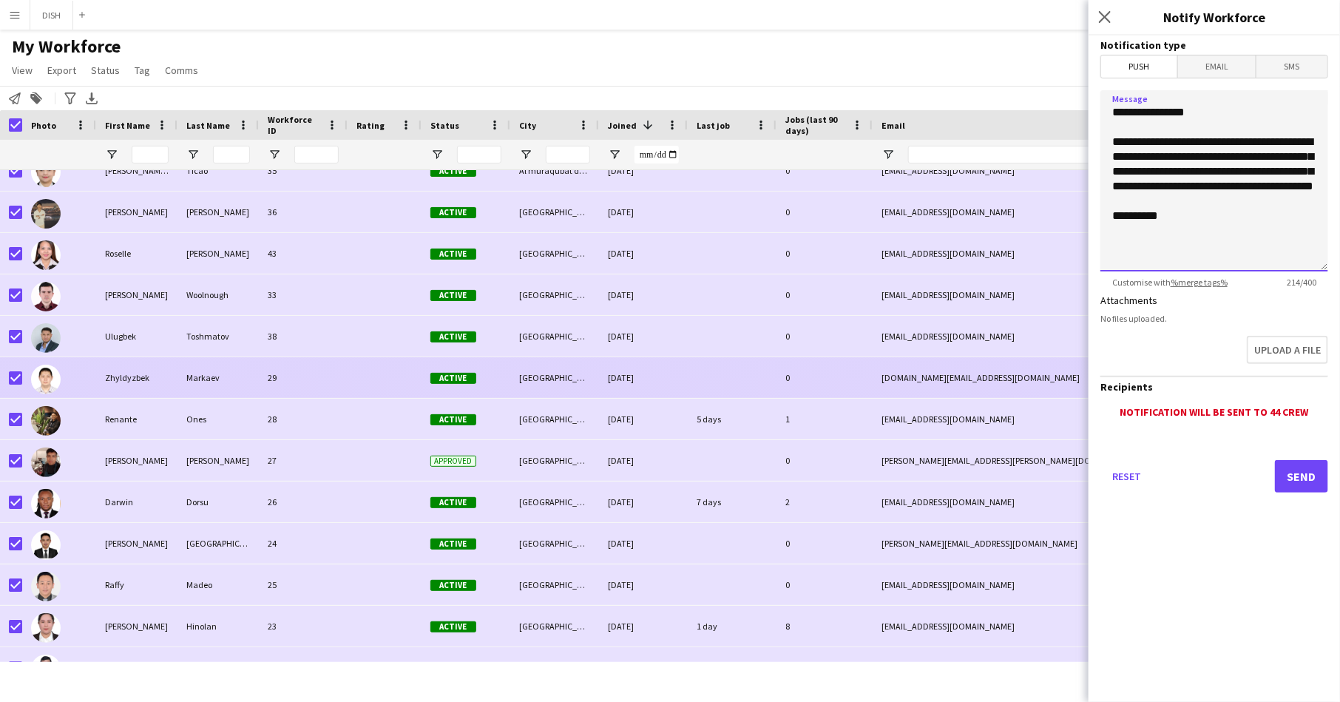
scroll to position [442, 0]
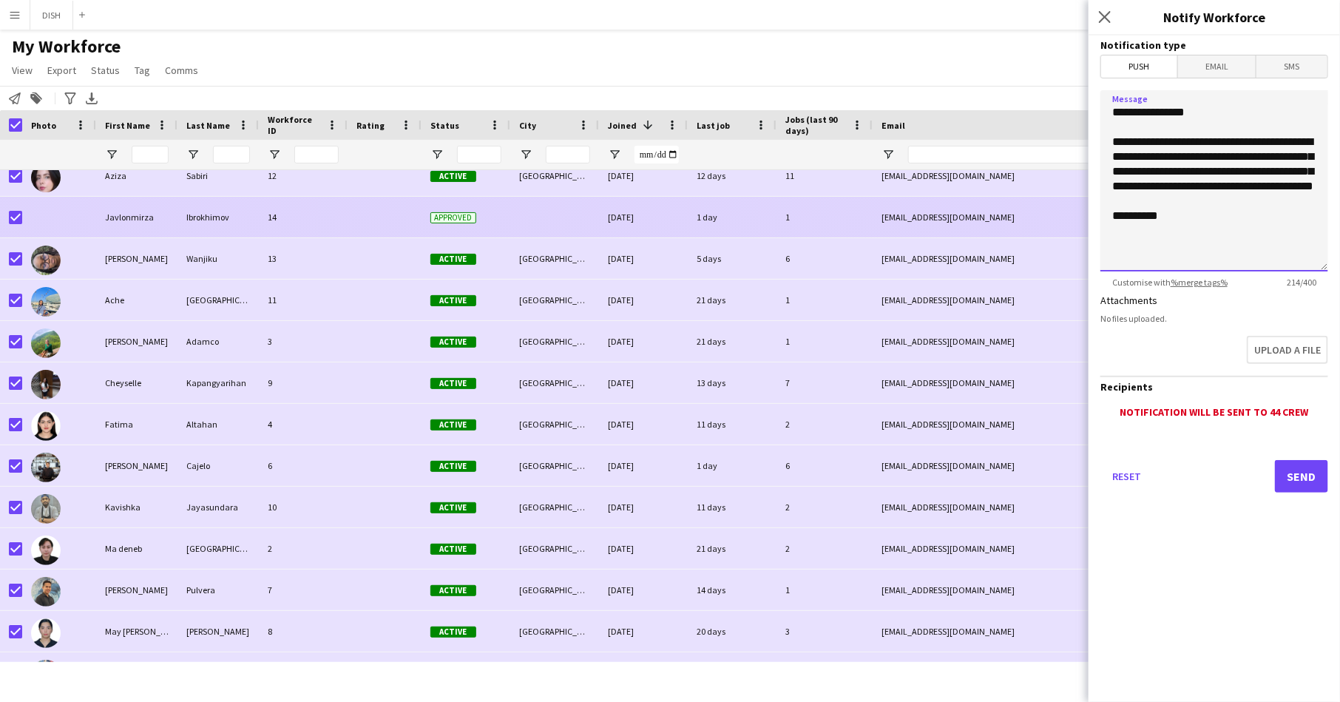
type textarea "**********"
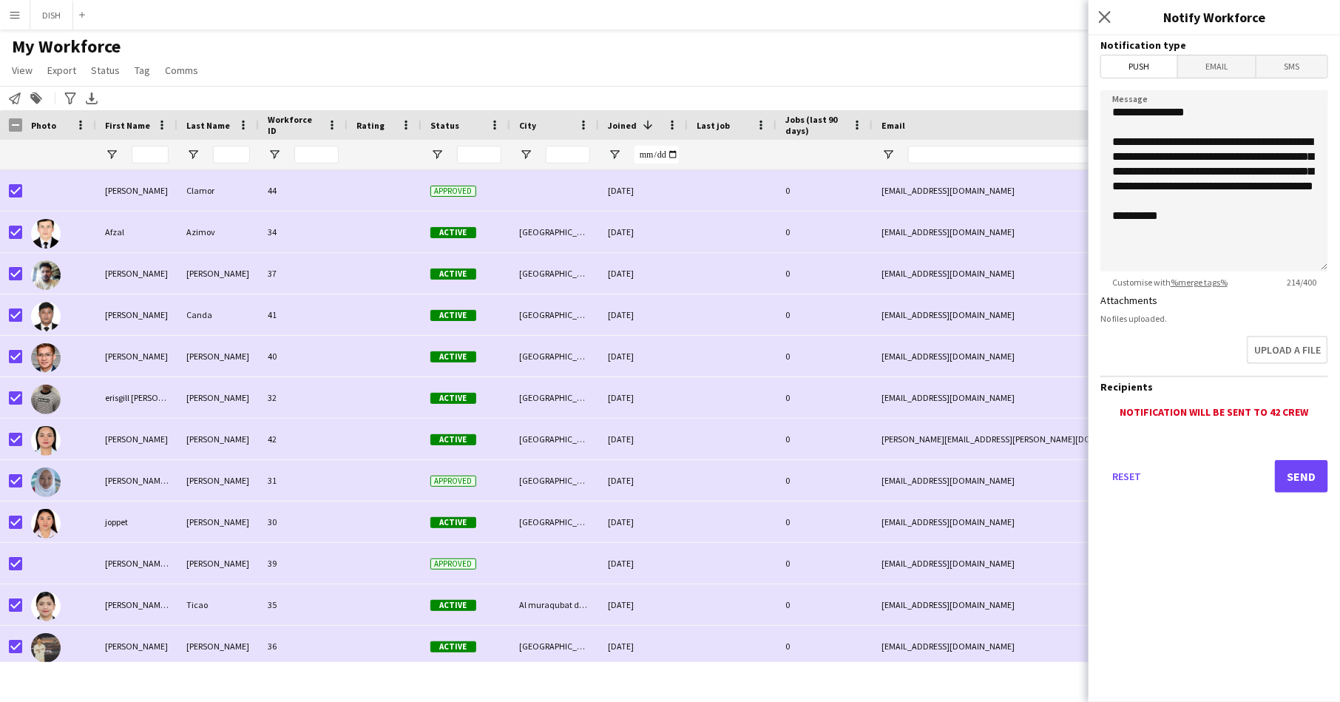
click at [126, 128] on span "First Name" at bounding box center [127, 125] width 45 height 11
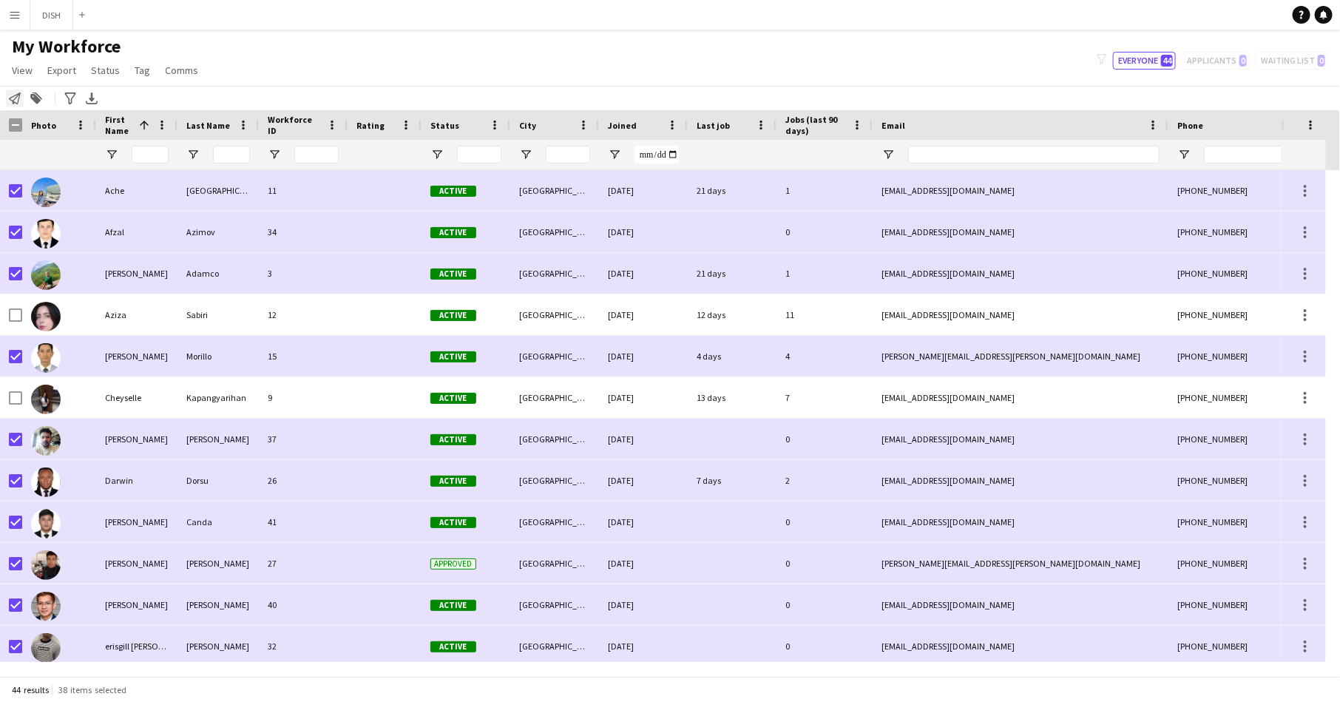
click at [16, 101] on icon "Notify workforce" at bounding box center [15, 98] width 12 height 12
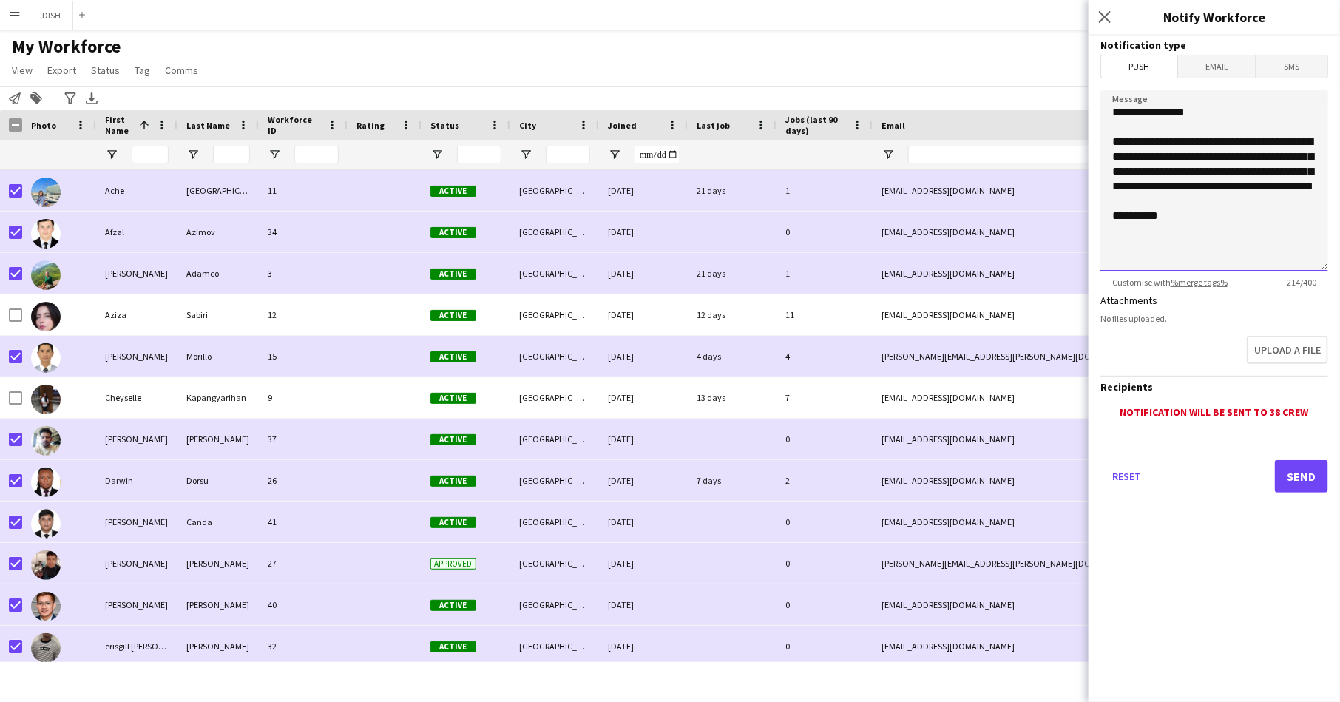
click at [1258, 170] on textarea "**********" at bounding box center [1214, 180] width 228 height 181
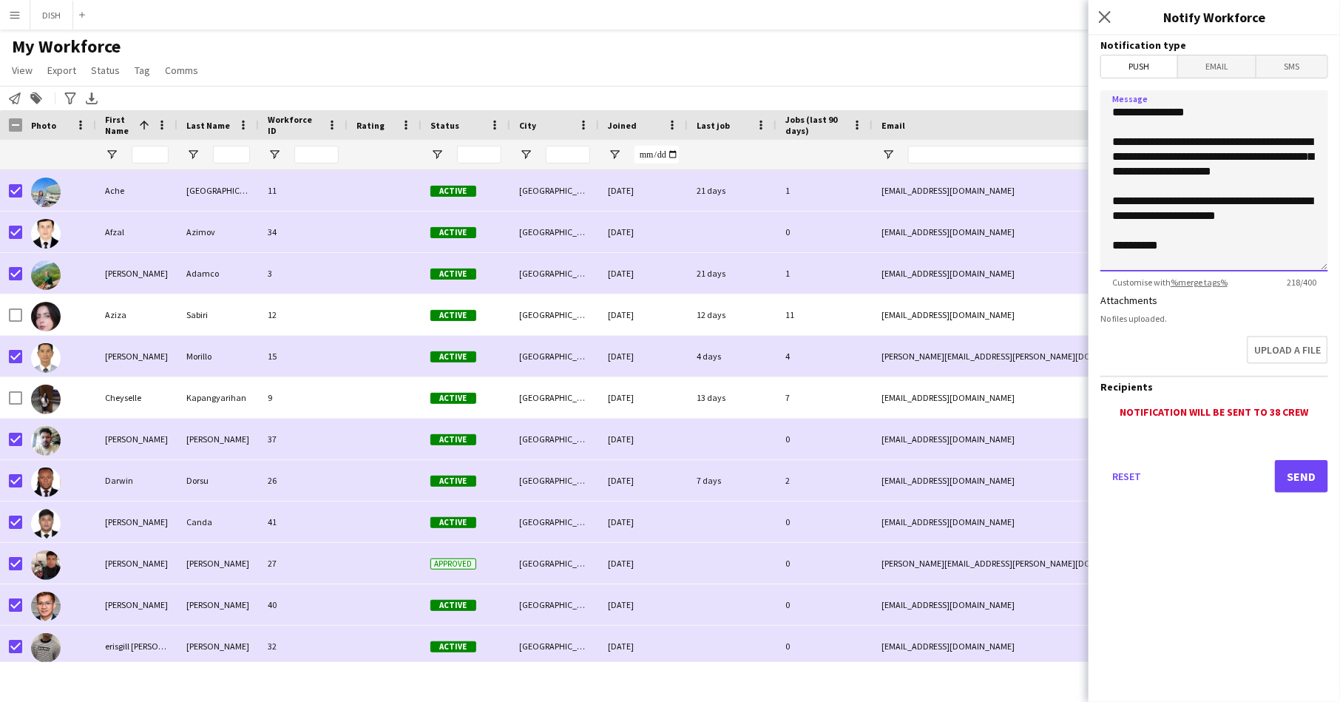
click at [1215, 235] on textarea "**********" at bounding box center [1214, 180] width 228 height 181
click at [1218, 231] on textarea "**********" at bounding box center [1214, 180] width 228 height 181
click at [1261, 216] on textarea "**********" at bounding box center [1214, 180] width 228 height 181
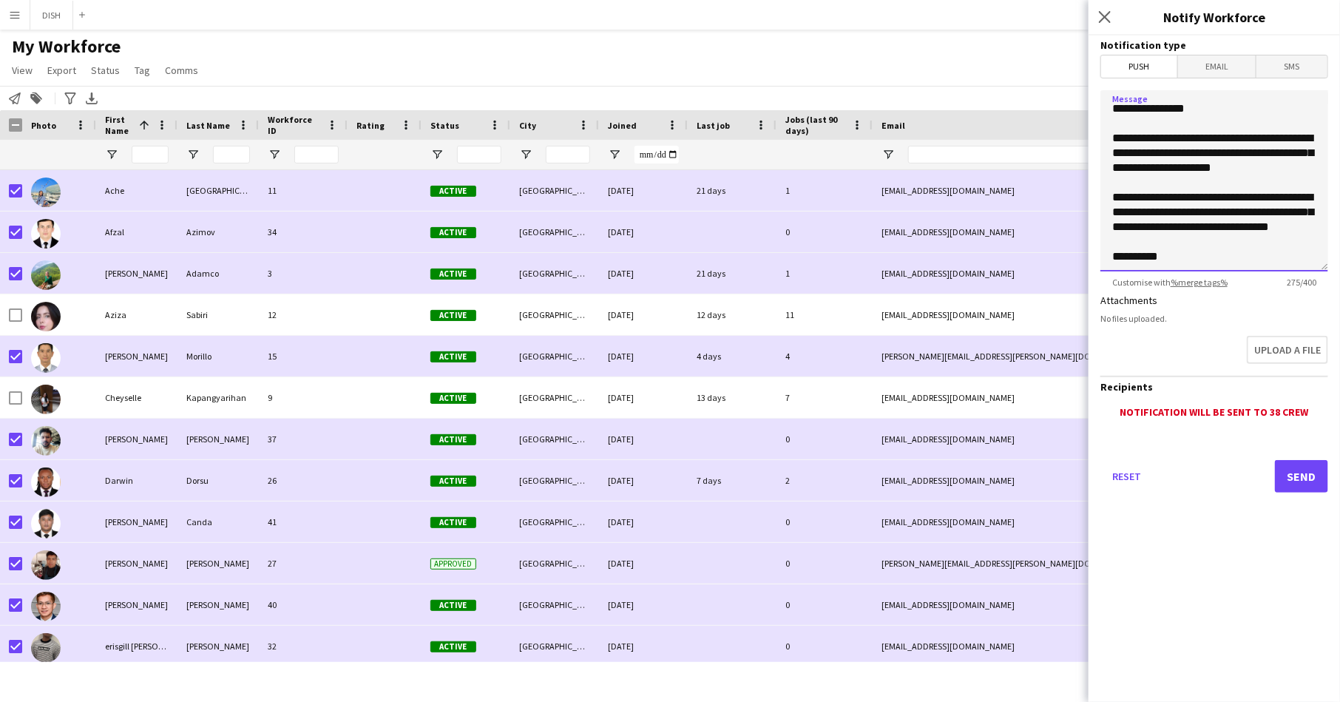
click at [1232, 254] on textarea "**********" at bounding box center [1214, 180] width 228 height 181
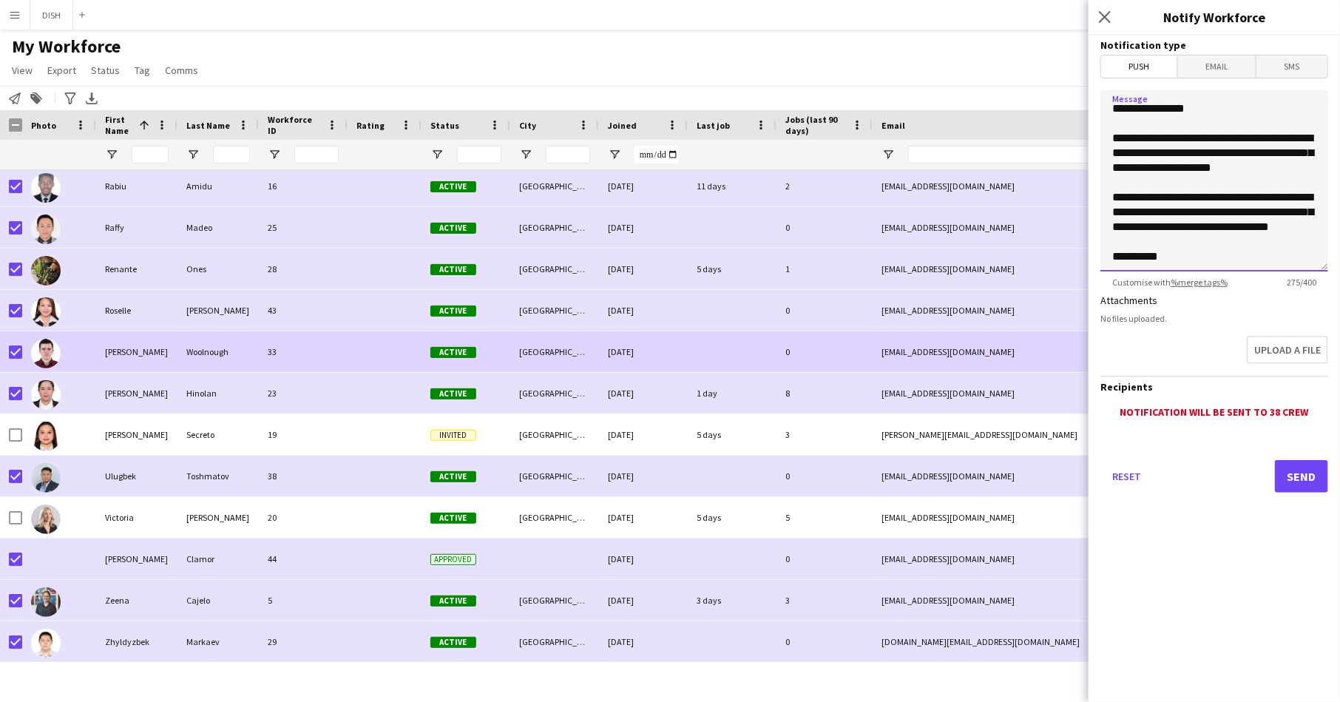
type textarea "**********"
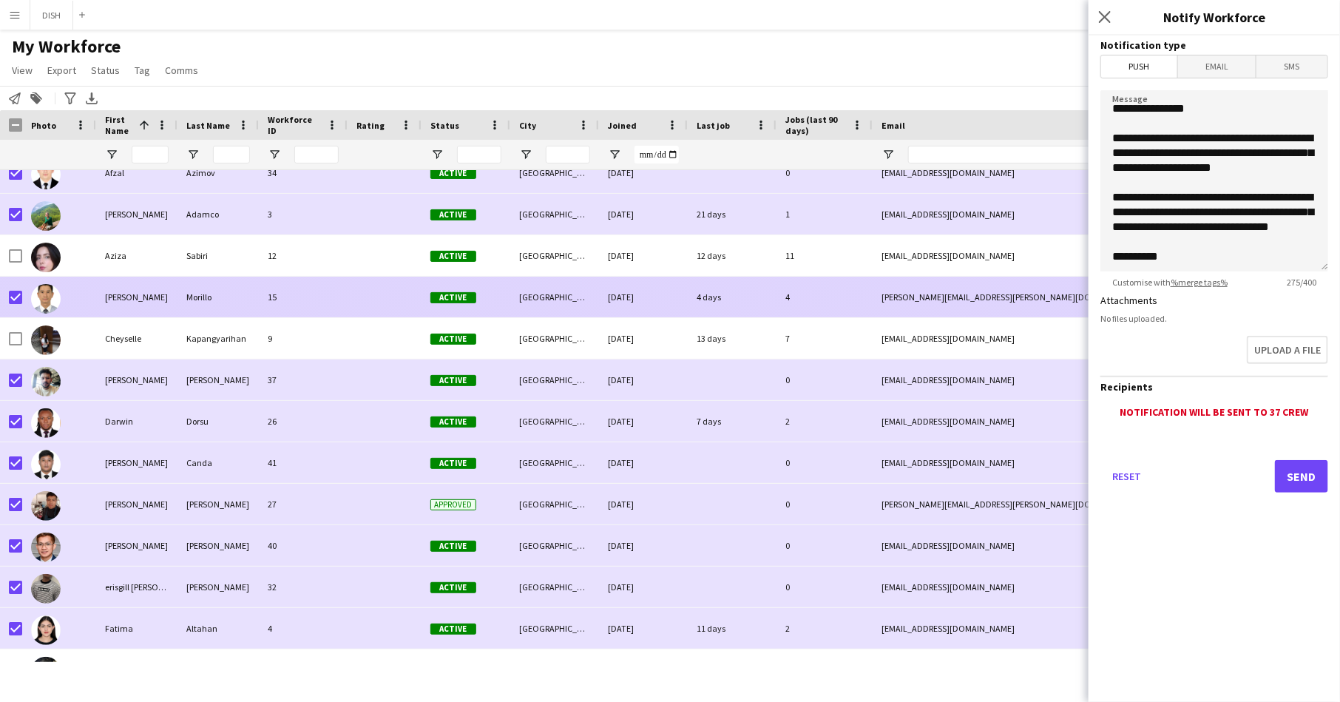
scroll to position [0, 0]
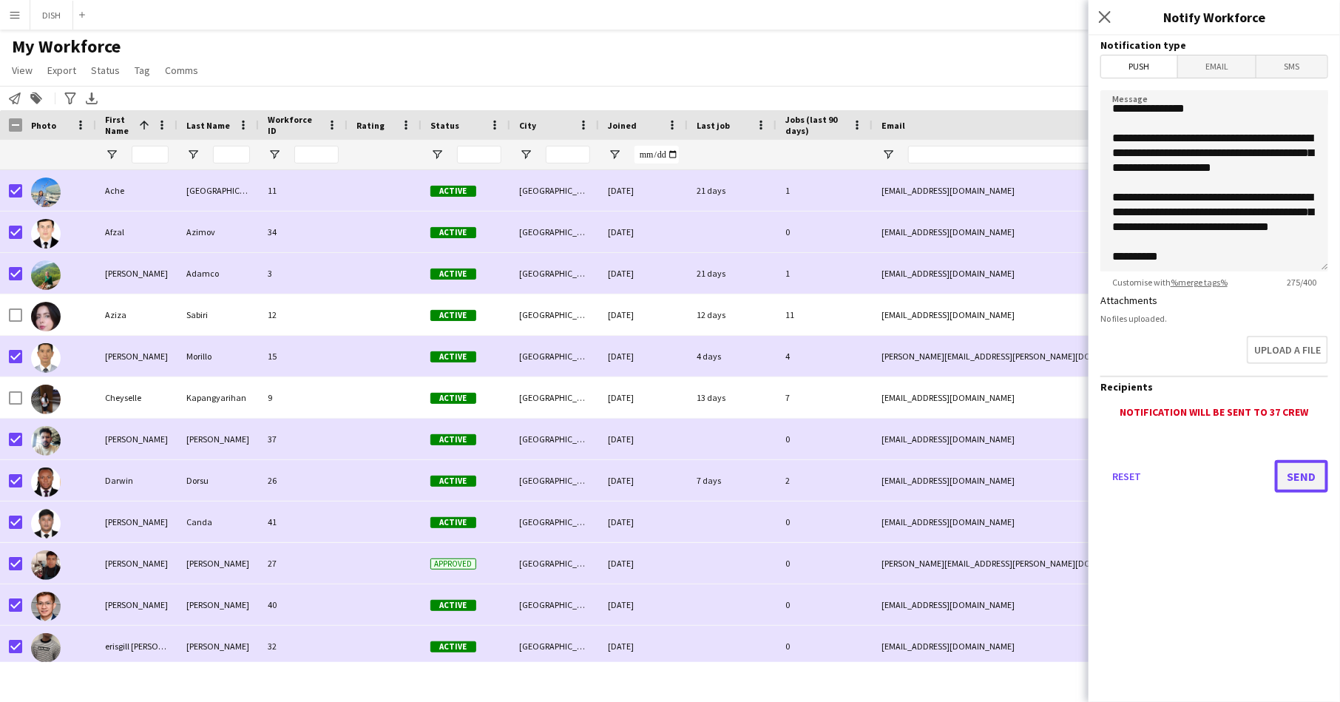
click at [1292, 477] on button "Send" at bounding box center [1301, 476] width 53 height 33
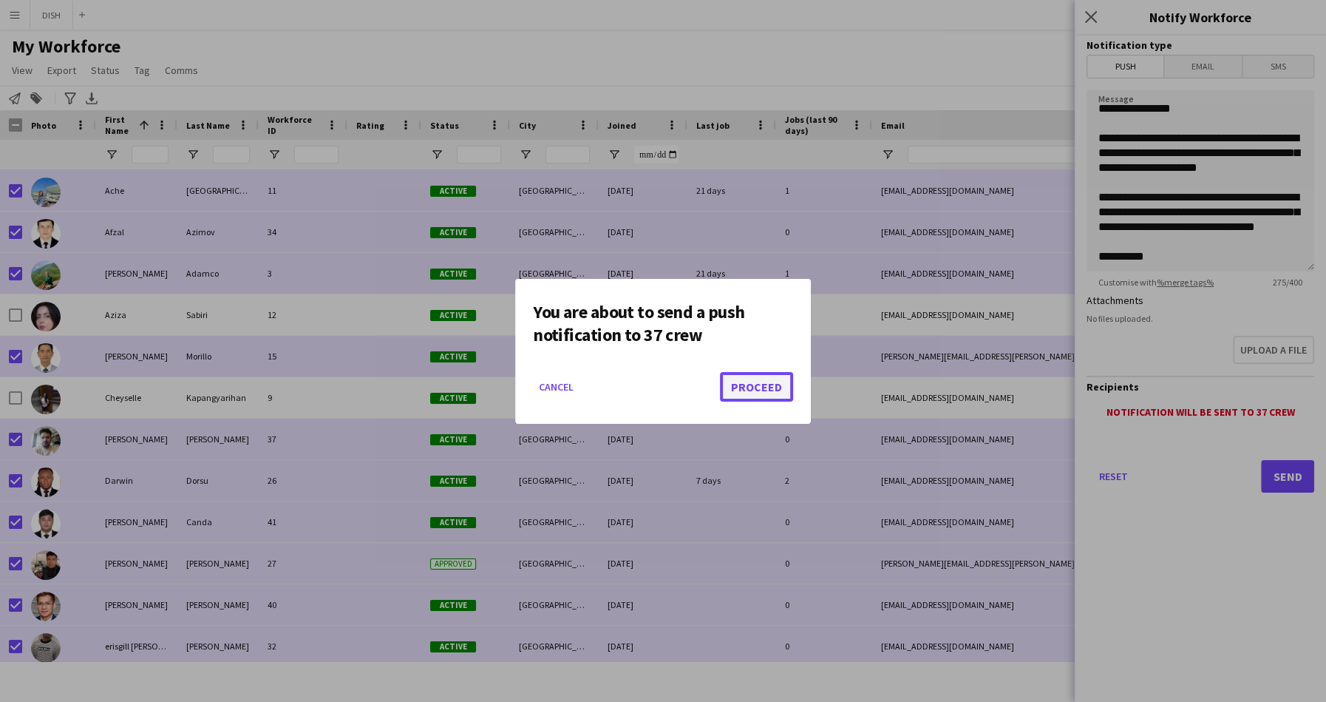
click at [750, 373] on button "Proceed" at bounding box center [756, 387] width 73 height 30
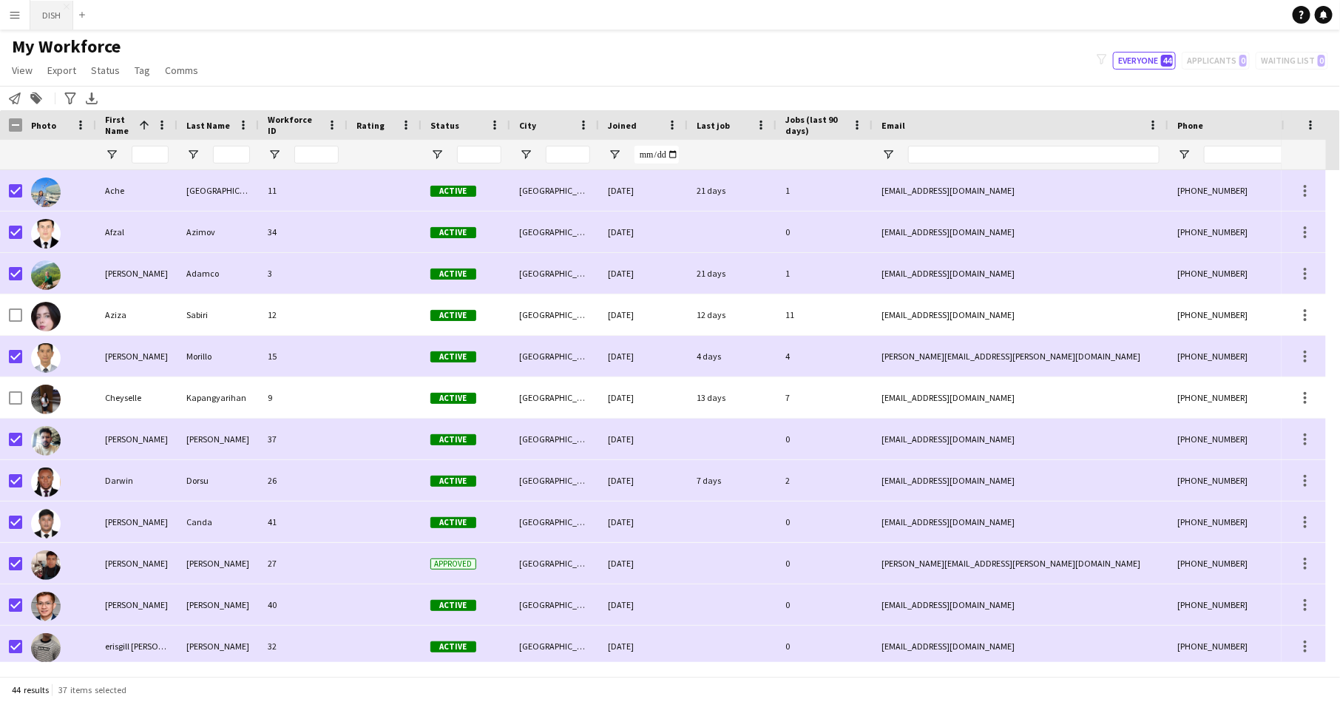
click at [49, 4] on button "DISH Close" at bounding box center [51, 15] width 43 height 29
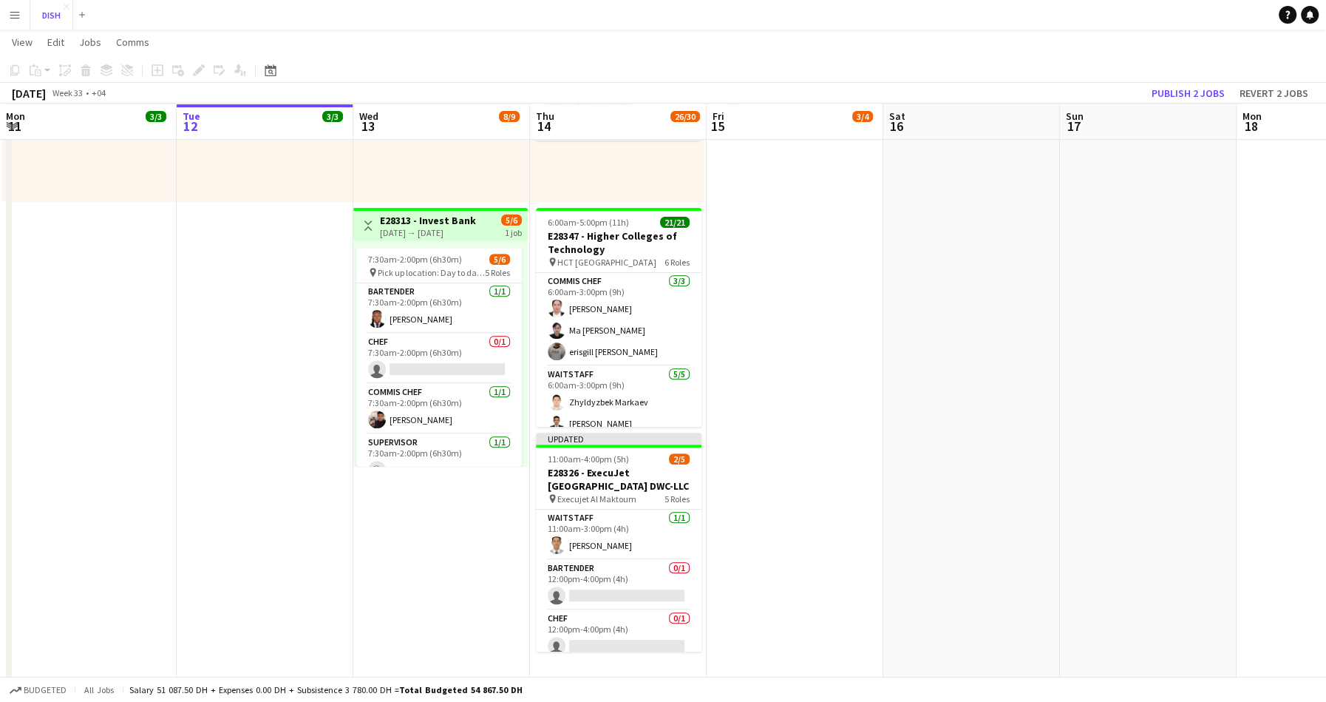
scroll to position [573, 0]
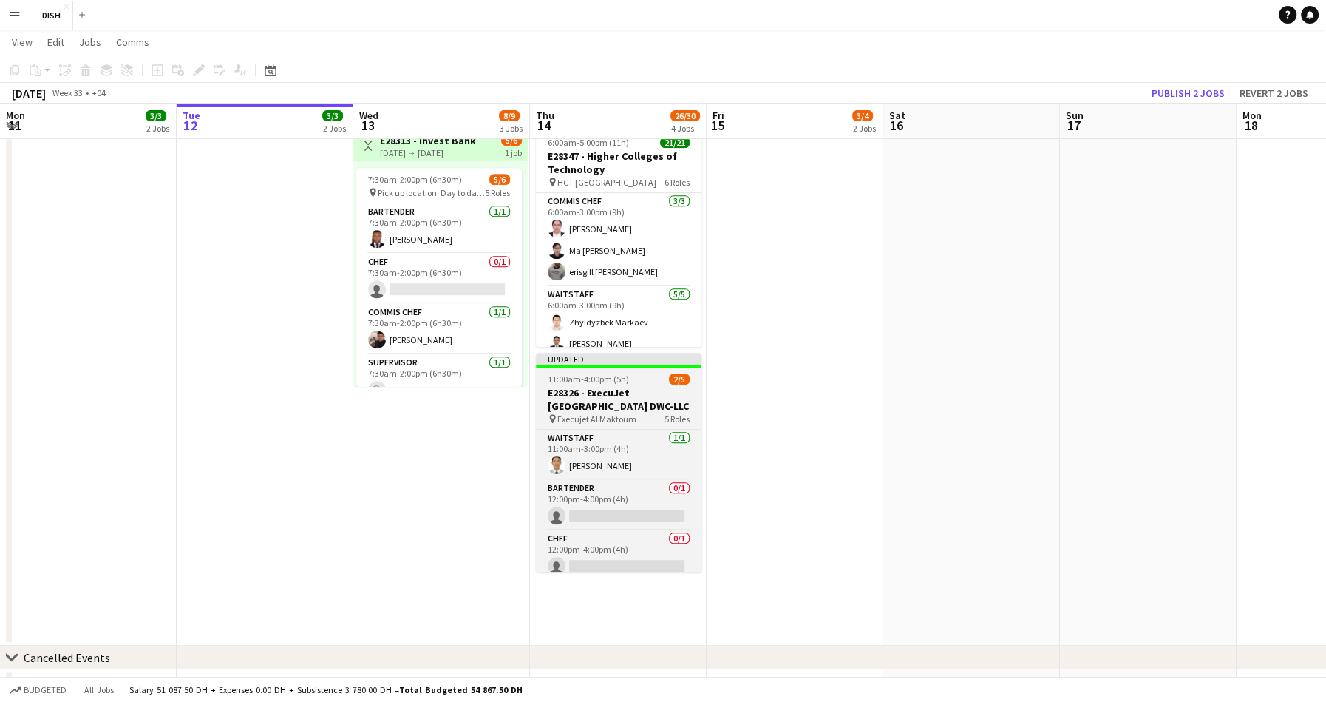
click at [601, 388] on h3 "E28326 - ExecuJet Middle East DWC-LLC" at bounding box center [619, 399] width 166 height 27
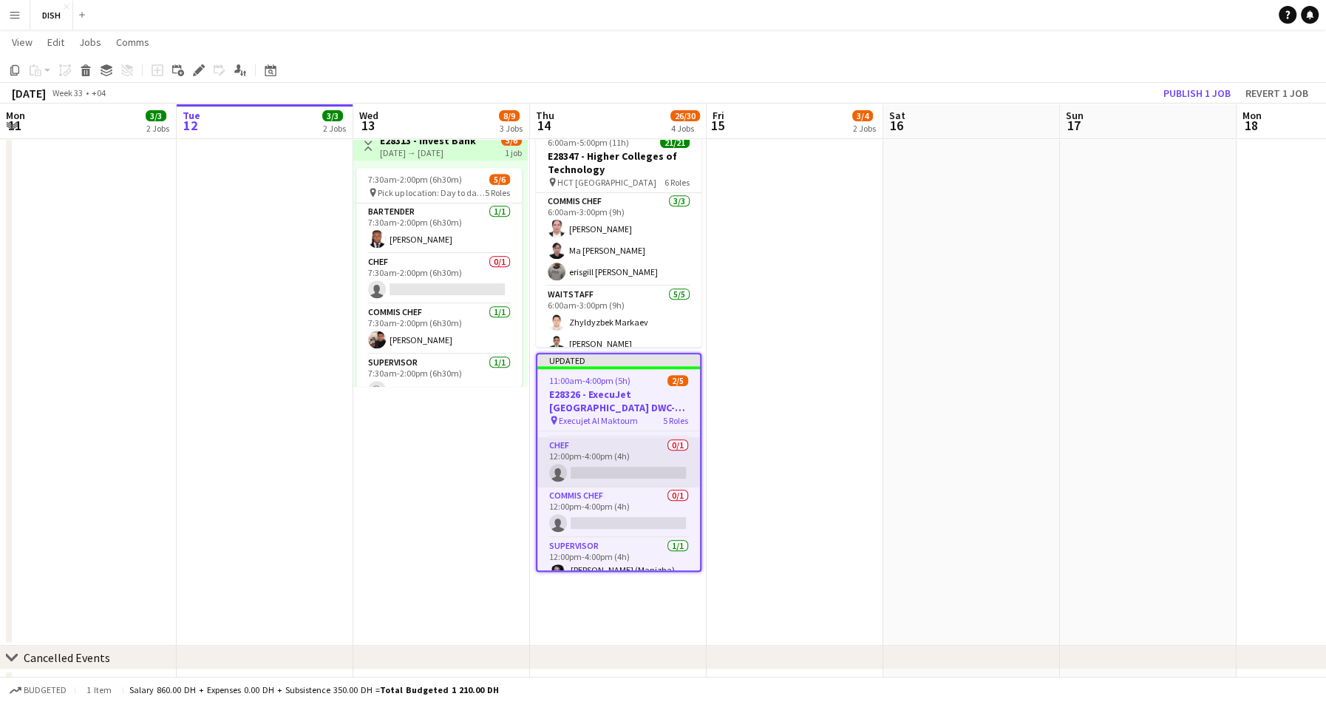
click at [608, 455] on app-card-role "Chef 0/1 12:00pm-4:00pm (4h) single-neutral-actions" at bounding box center [618, 462] width 163 height 50
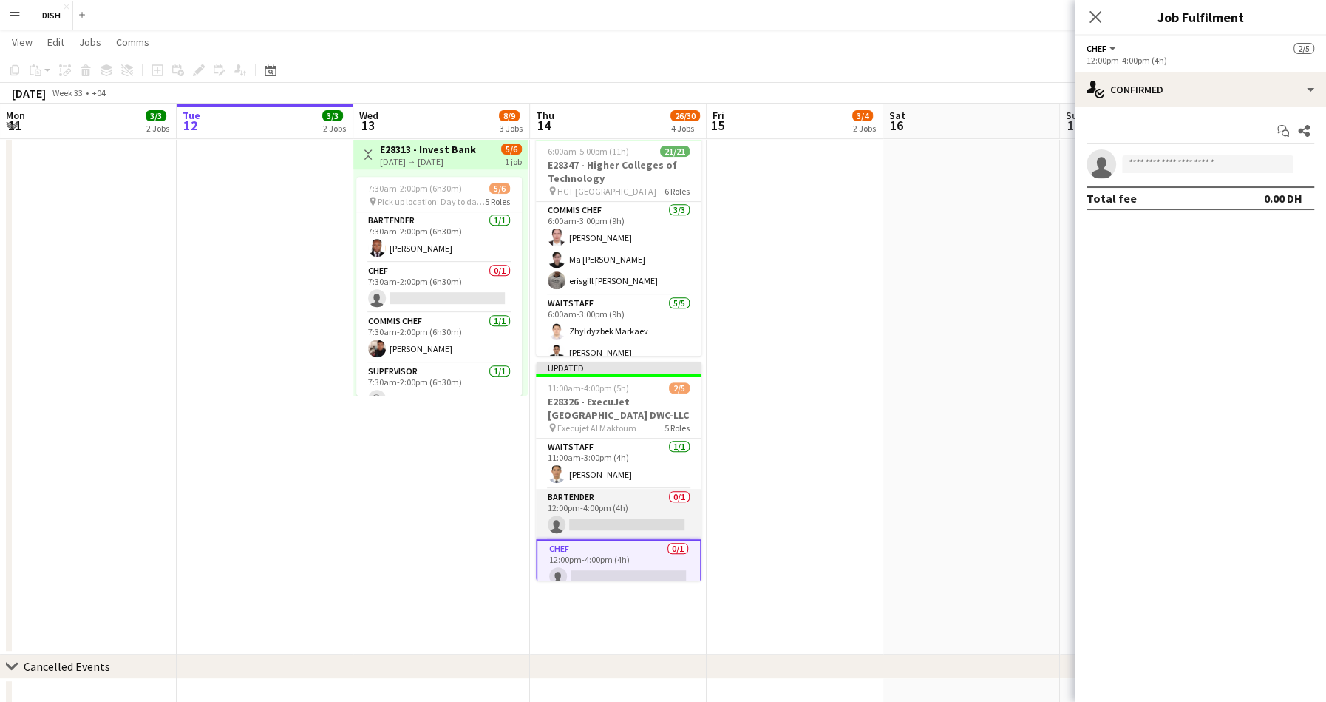
scroll to position [553, 0]
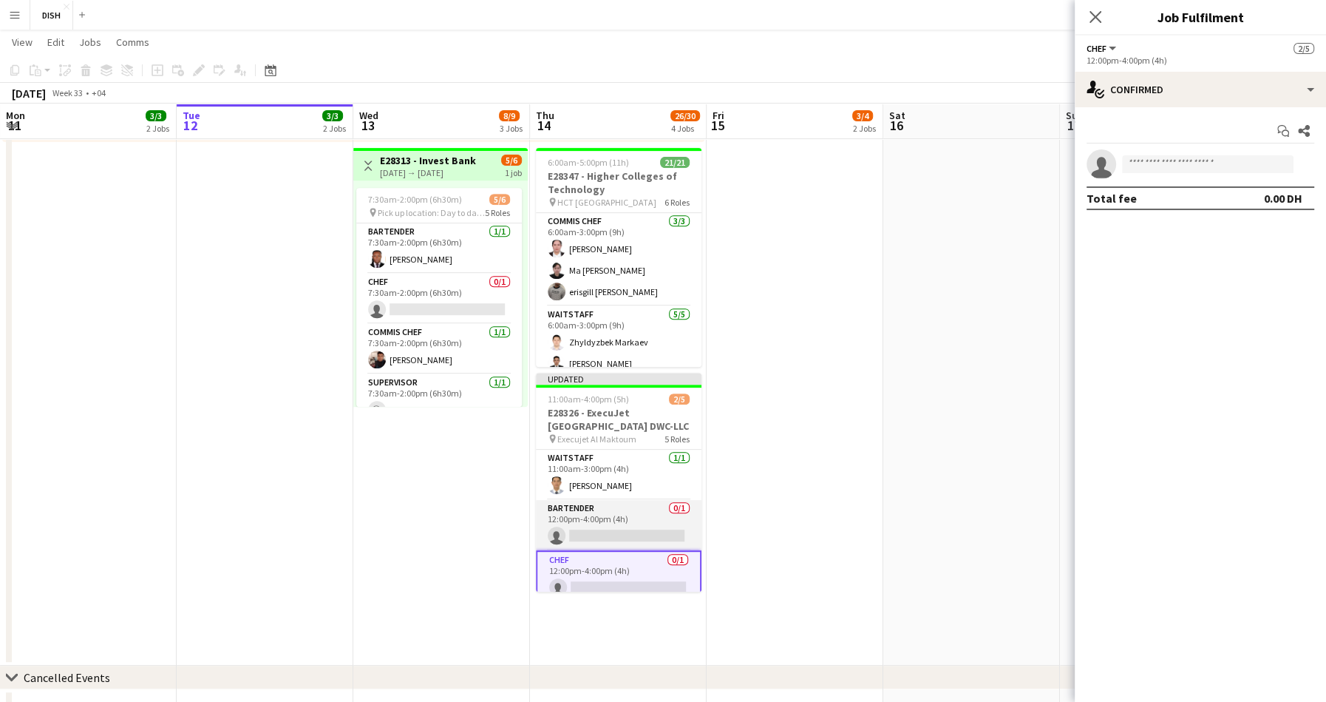
click at [628, 523] on app-card-role "Bartender 0/1 12:00pm-4:00pm (4h) single-neutral-actions" at bounding box center [619, 525] width 166 height 50
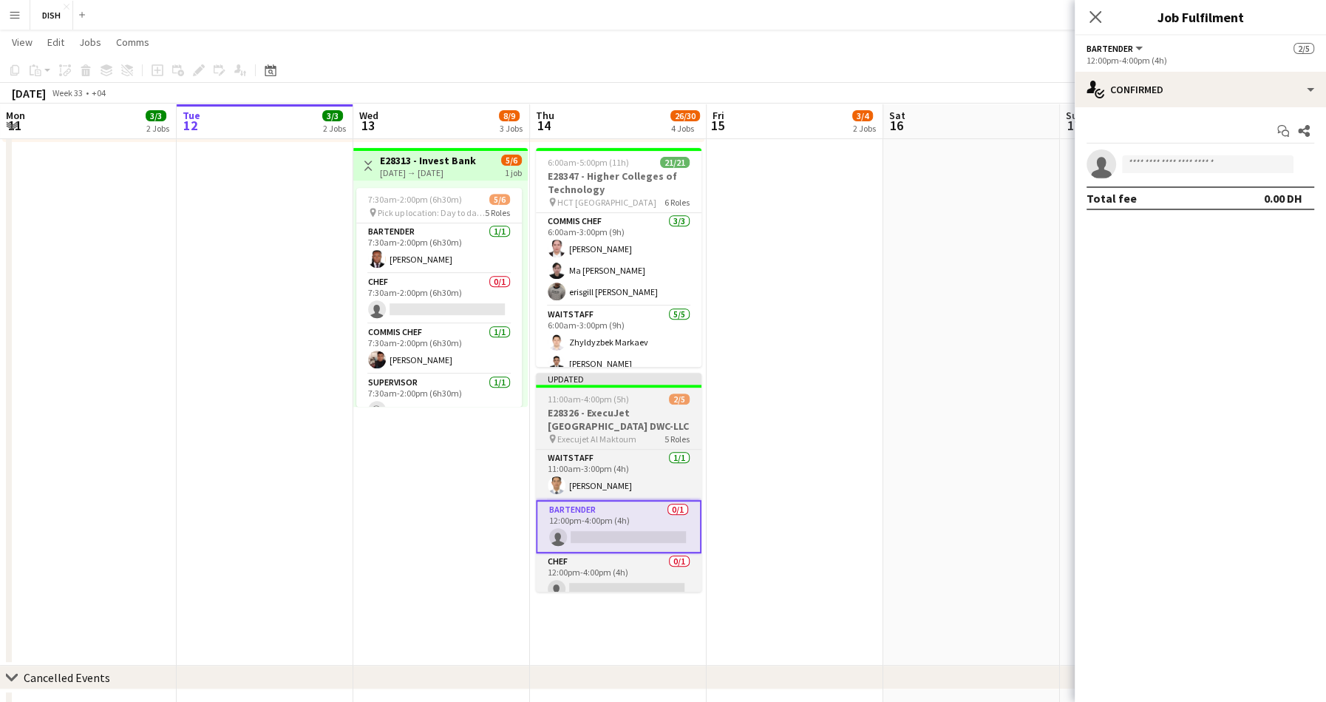
click at [637, 421] on h3 "E28326 - ExecuJet Middle East DWC-LLC" at bounding box center [619, 419] width 166 height 27
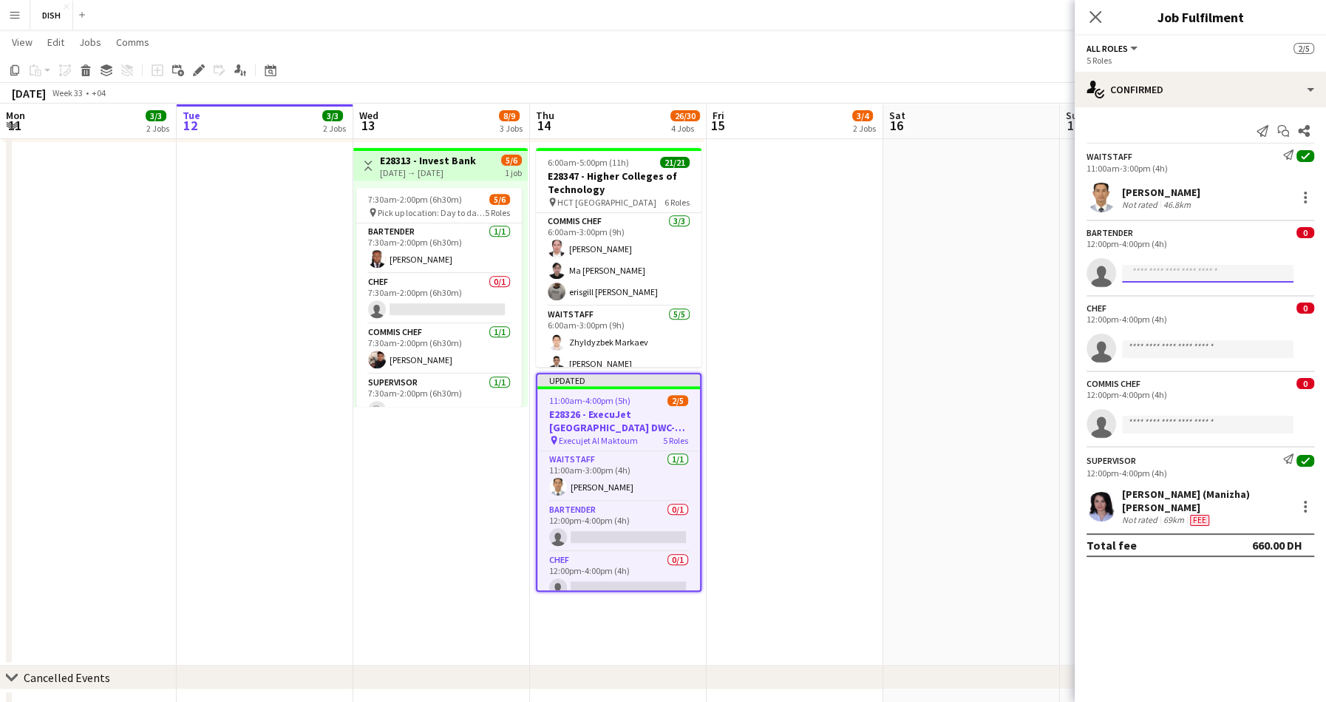
click at [1170, 268] on input at bounding box center [1208, 274] width 172 height 18
type input "****"
click at [1205, 302] on span "liamzenwil@yahoo.com" at bounding box center [1208, 305] width 148 height 12
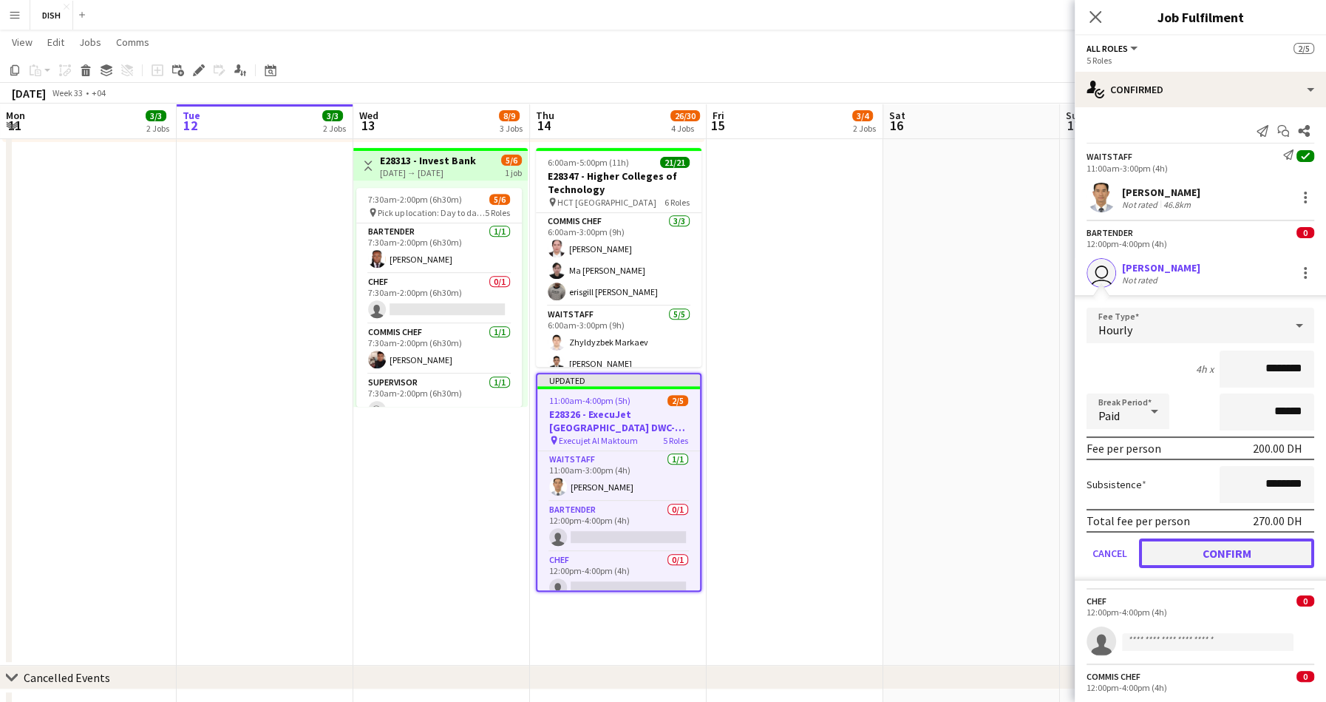
click at [1236, 546] on button "Confirm" at bounding box center [1226, 553] width 175 height 30
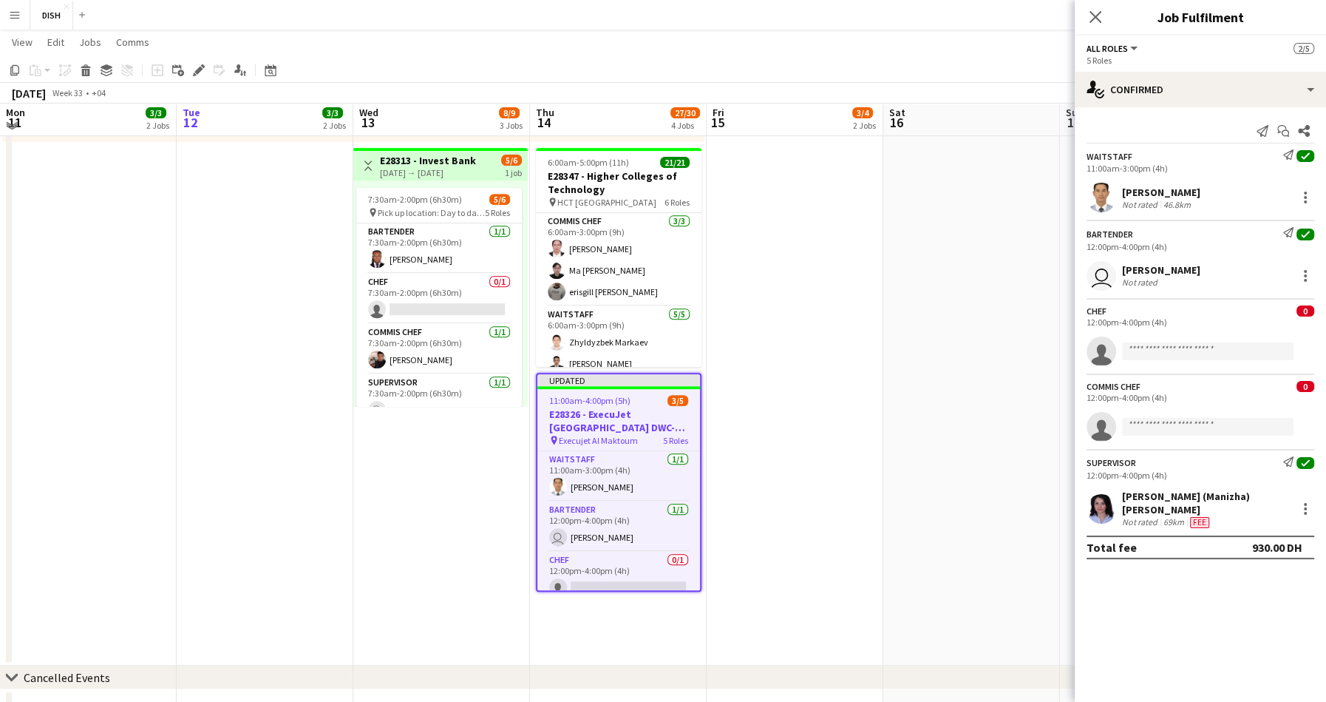
scroll to position [549, 0]
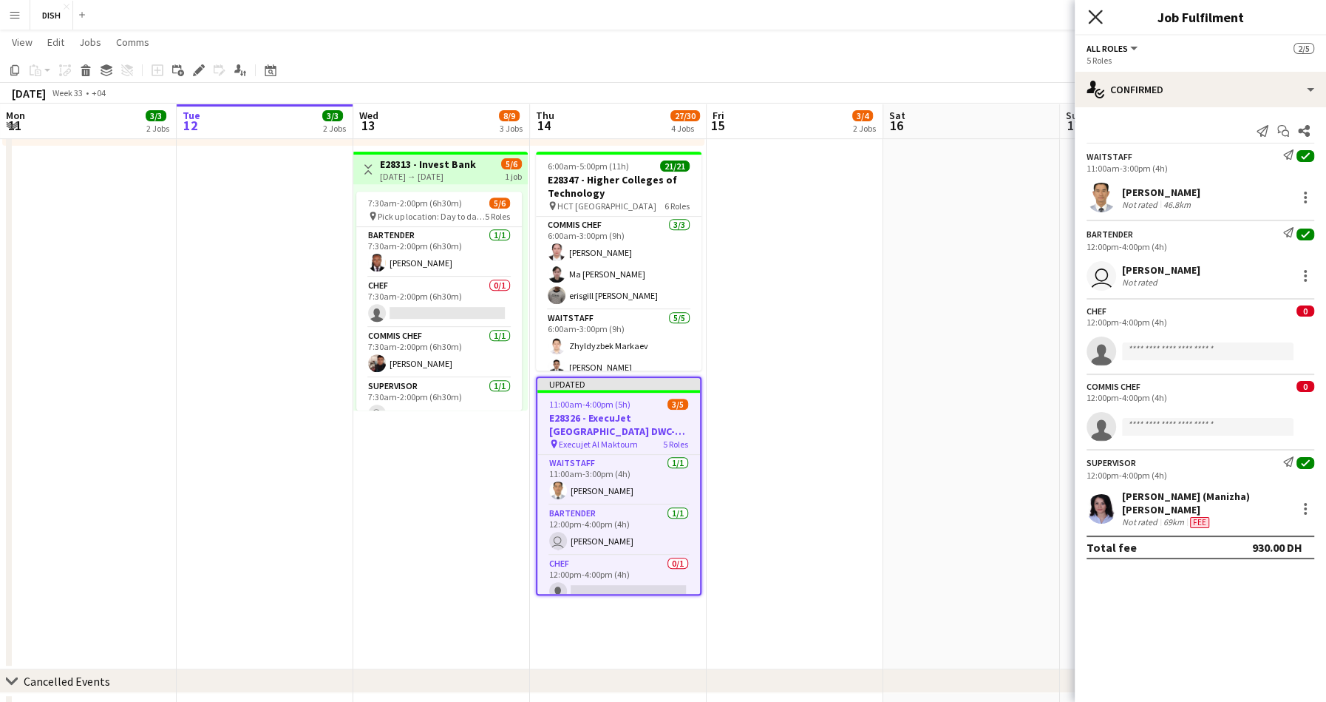
click at [1096, 16] on icon "Close pop-in" at bounding box center [1095, 17] width 14 height 14
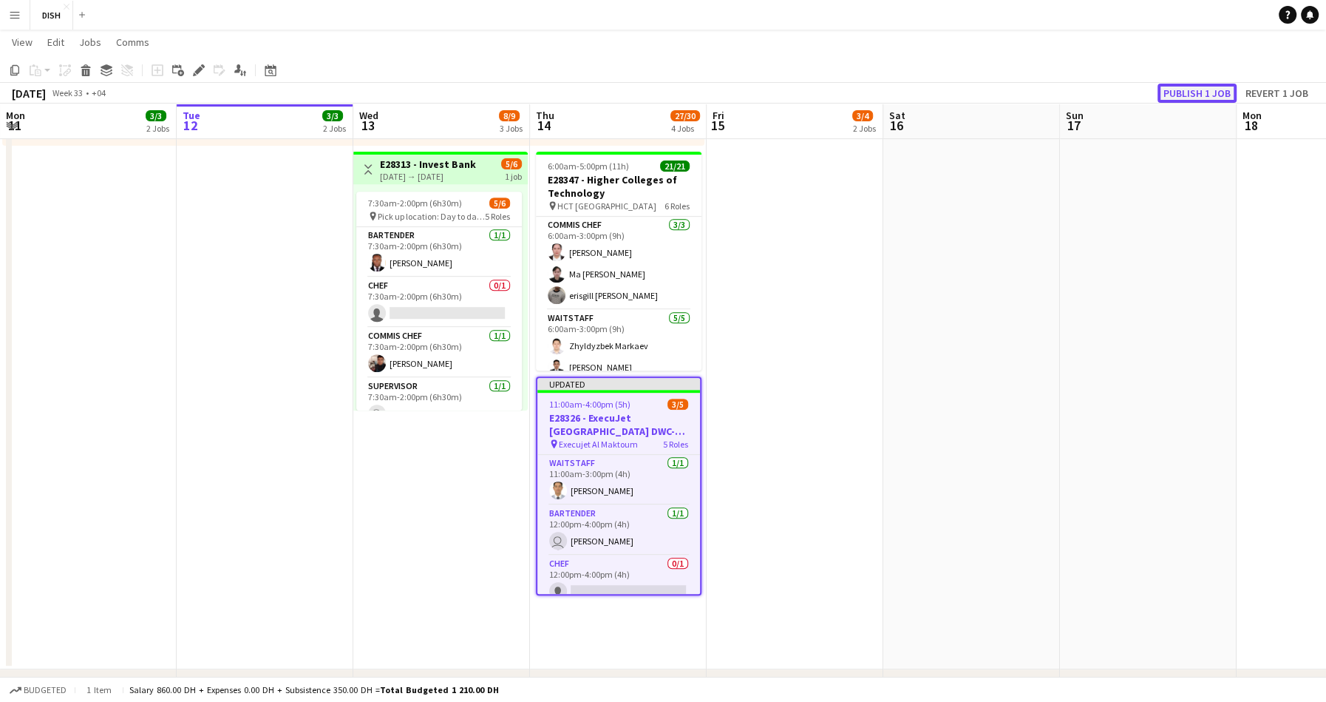
click at [1181, 93] on button "Publish 1 job" at bounding box center [1197, 93] width 79 height 19
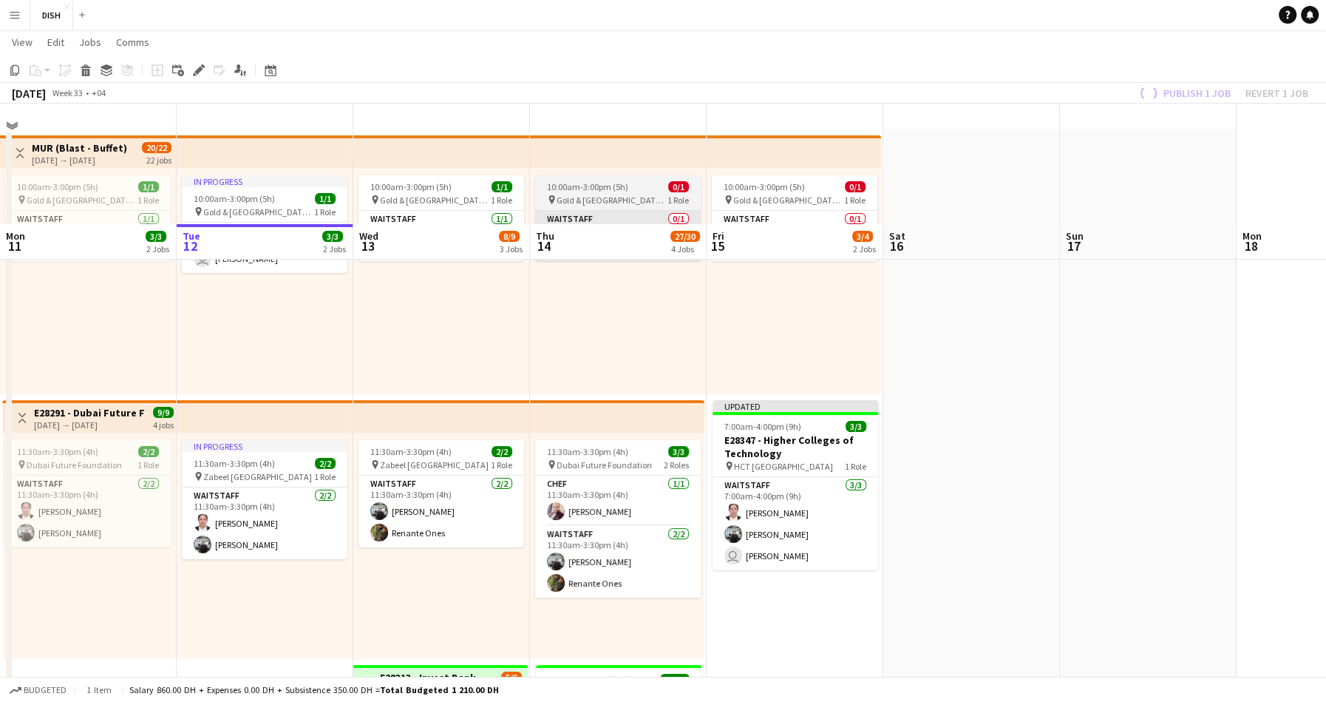
scroll to position [0, 0]
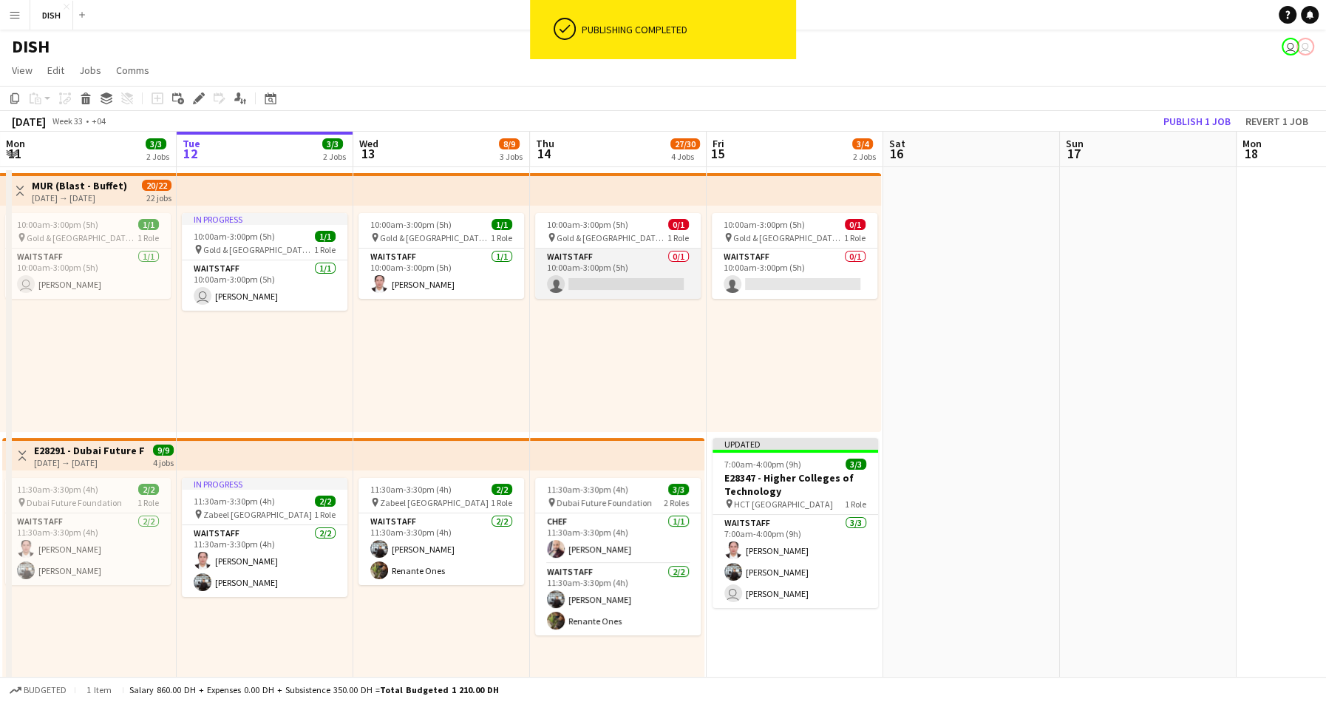
click at [638, 271] on app-card-role "Waitstaff 0/1 10:00am-3:00pm (5h) single-neutral-actions" at bounding box center [618, 273] width 166 height 50
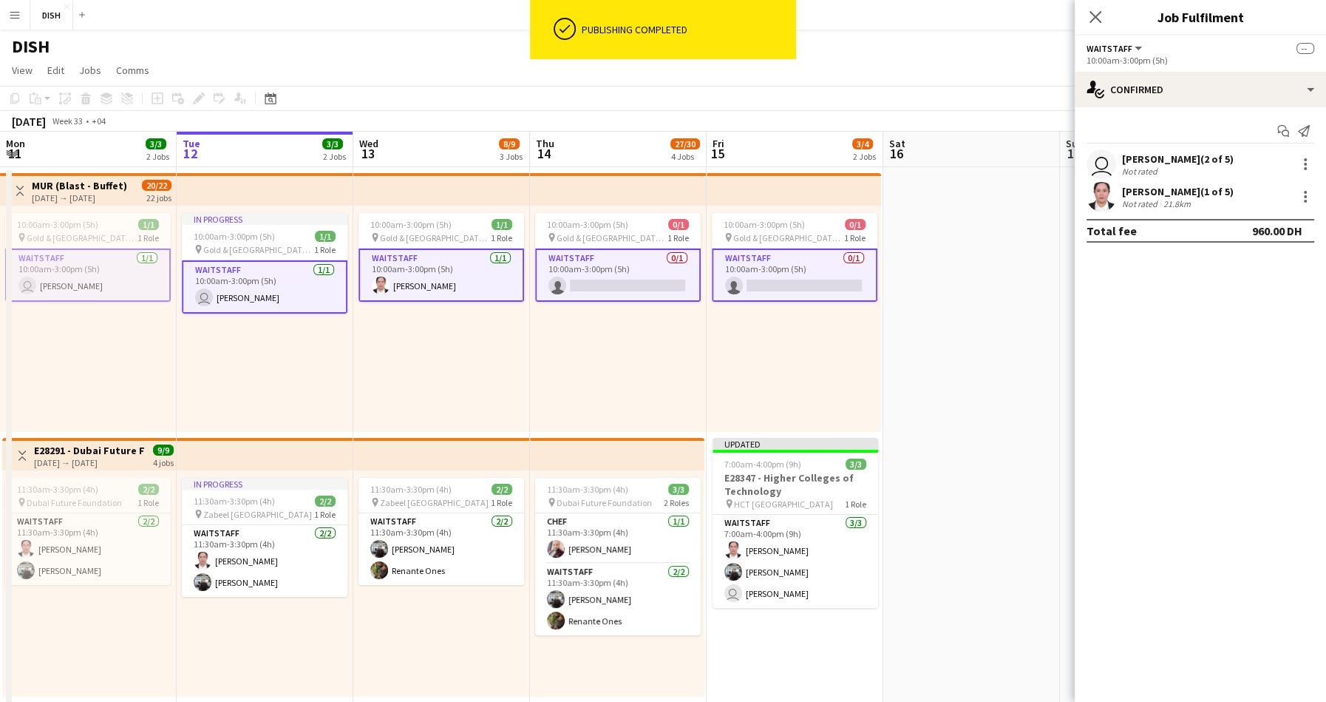
click at [639, 270] on app-card-role "Waitstaff 0/1 10:00am-3:00pm (5h) single-neutral-actions" at bounding box center [618, 274] width 166 height 53
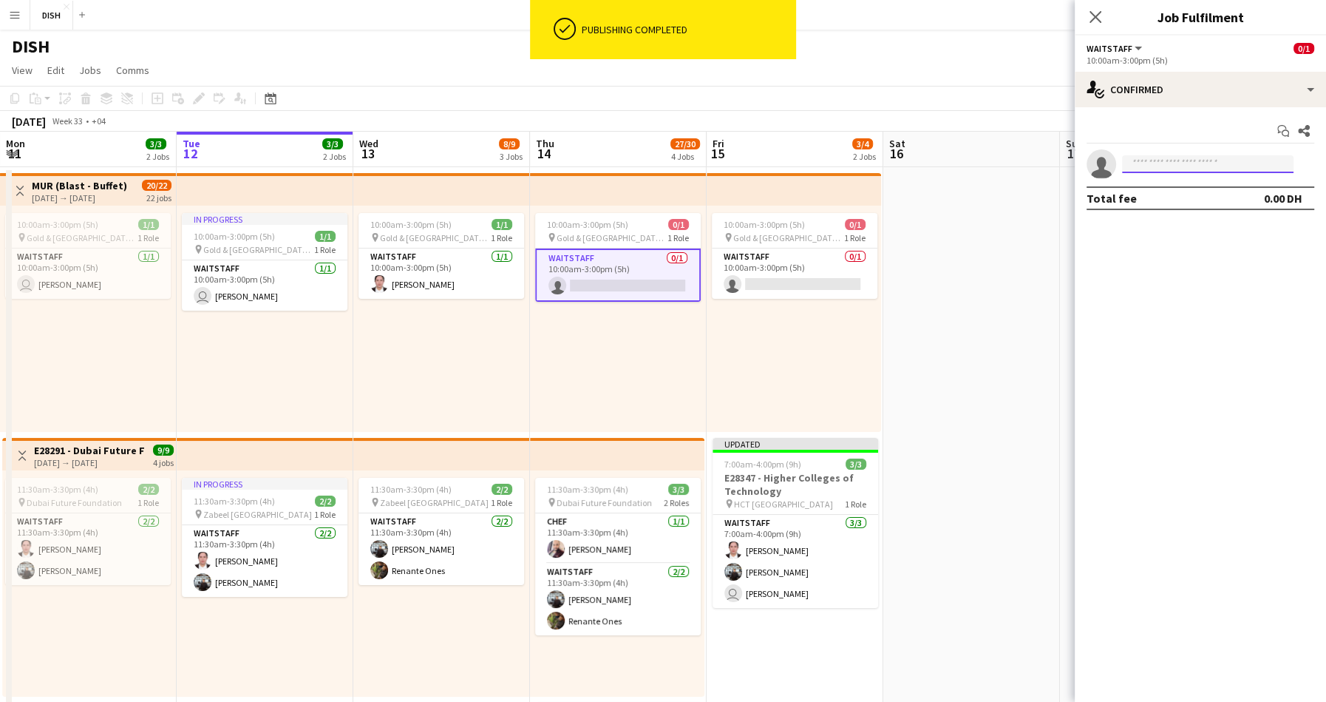
click at [1147, 158] on input at bounding box center [1208, 164] width 172 height 18
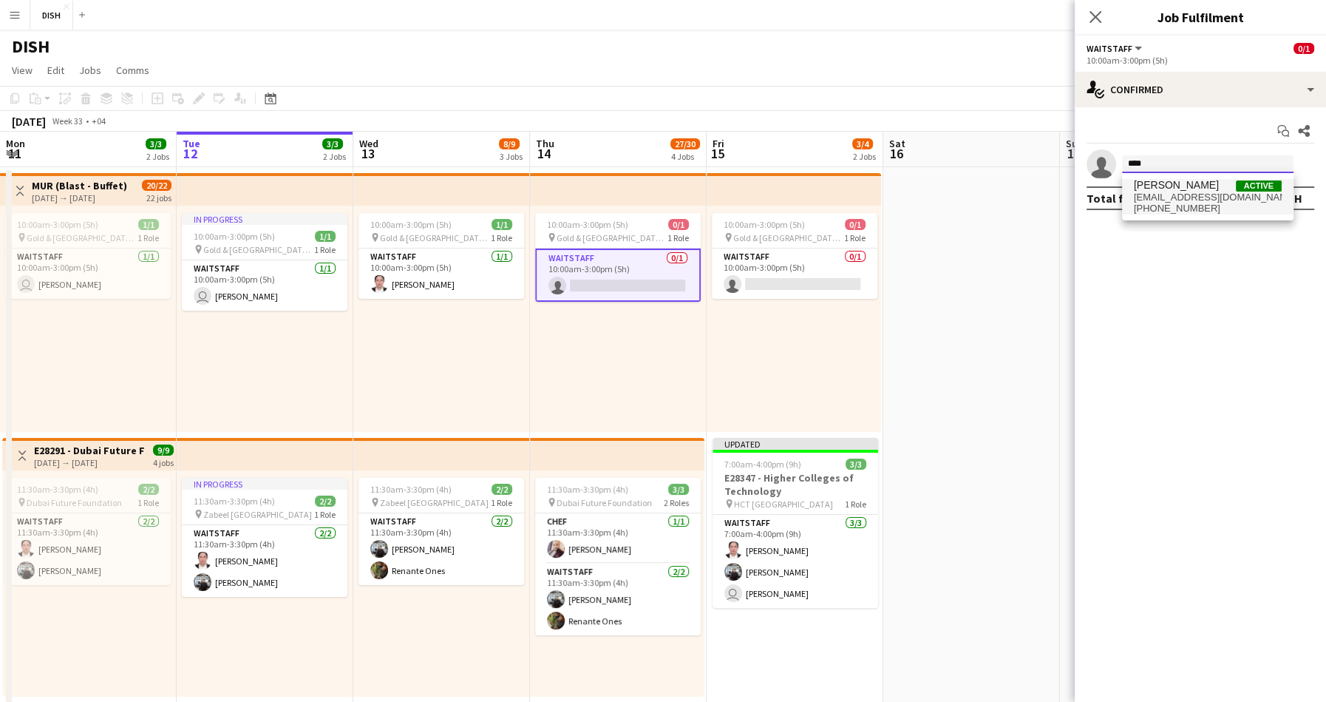
type input "****"
click at [1206, 194] on span "mcdarwin.dowell210@gmail.com" at bounding box center [1208, 197] width 148 height 12
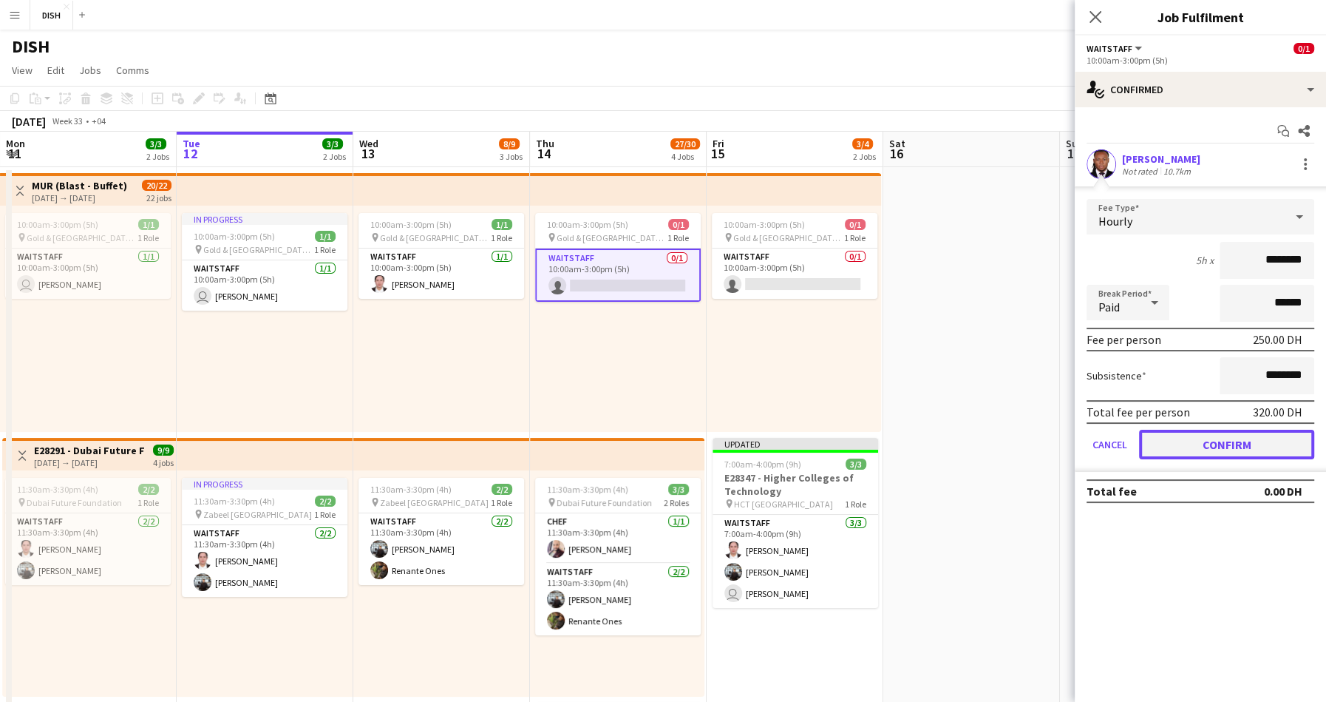
click at [1231, 439] on button "Confirm" at bounding box center [1226, 445] width 175 height 30
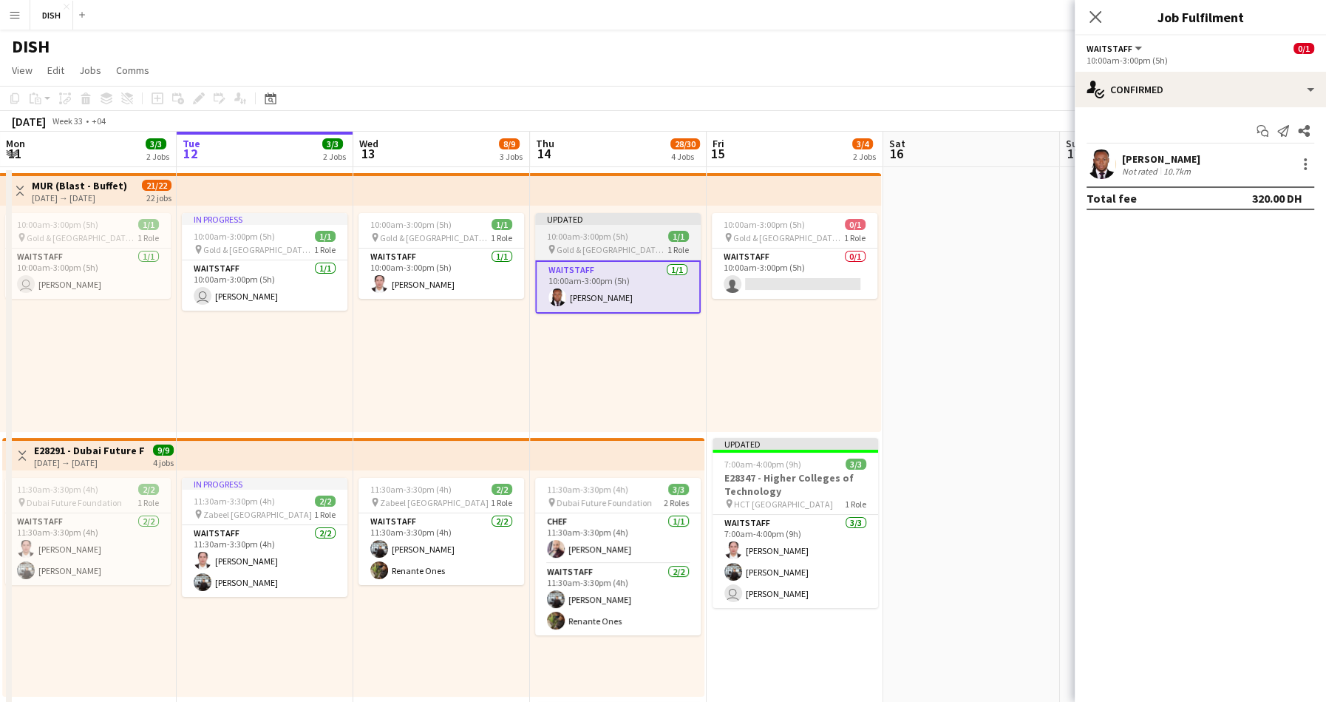
click at [618, 240] on span "10:00am-3:00pm (5h)" at bounding box center [587, 236] width 81 height 11
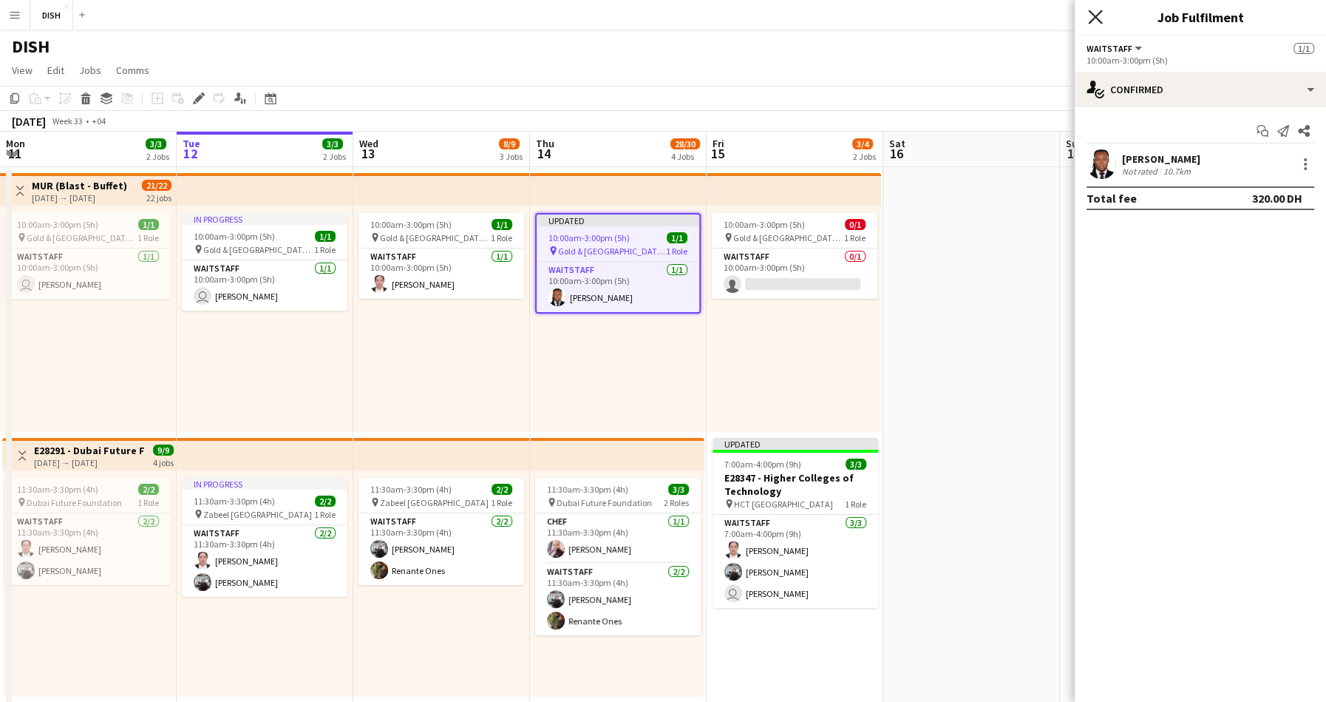
click at [1093, 15] on icon at bounding box center [1095, 17] width 14 height 14
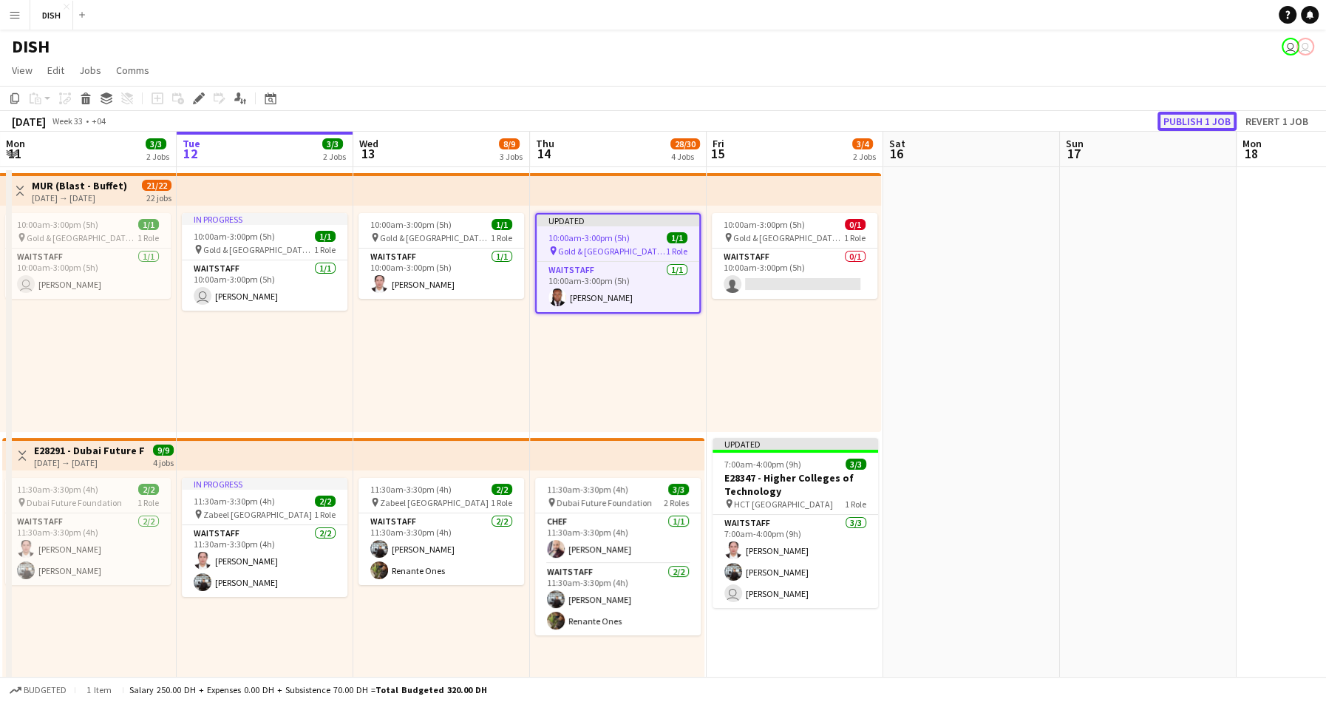
click at [1190, 121] on button "Publish 1 job" at bounding box center [1197, 121] width 79 height 19
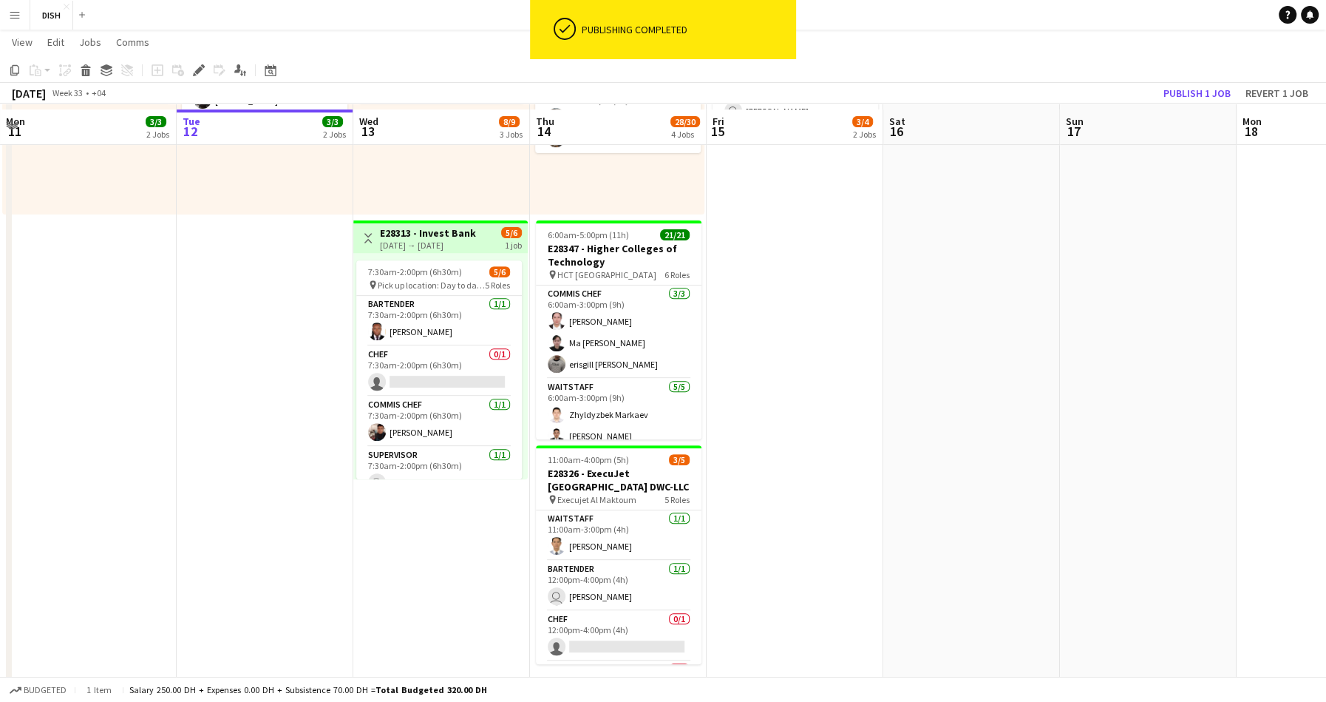
scroll to position [516, 0]
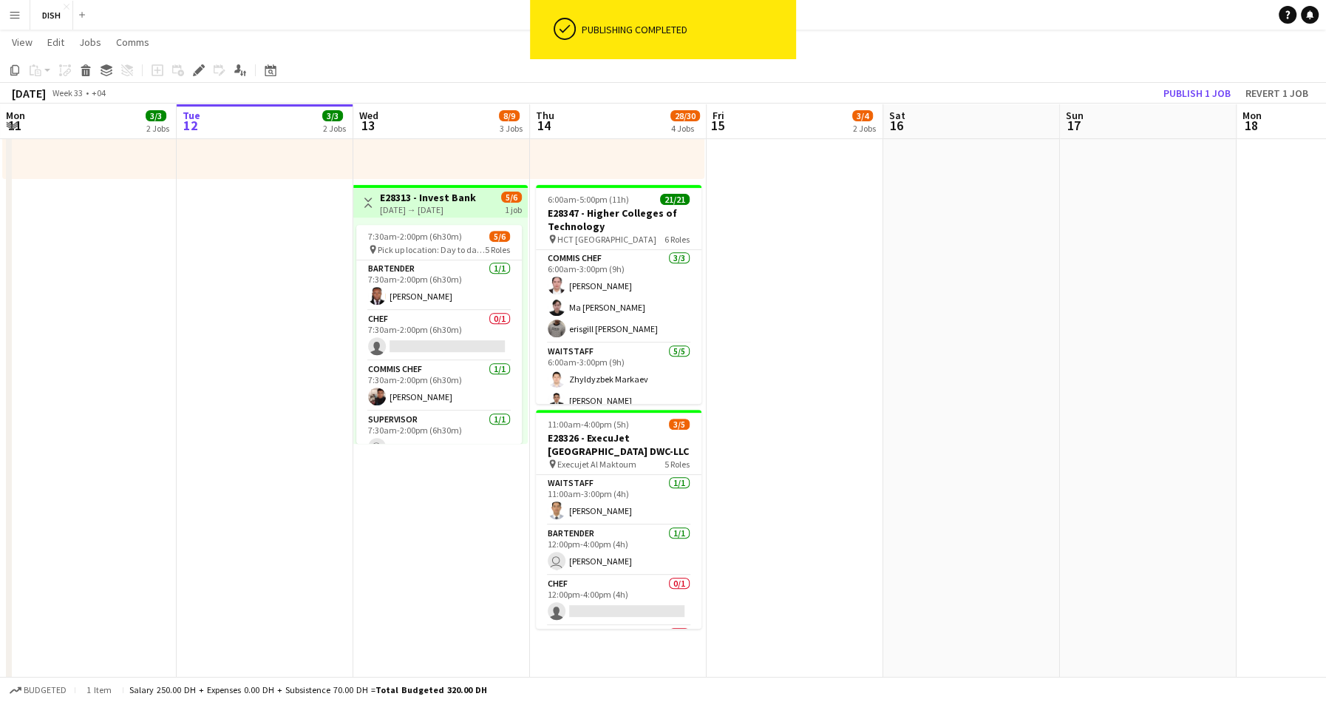
click at [968, 398] on app-date-cell at bounding box center [971, 176] width 177 height 1053
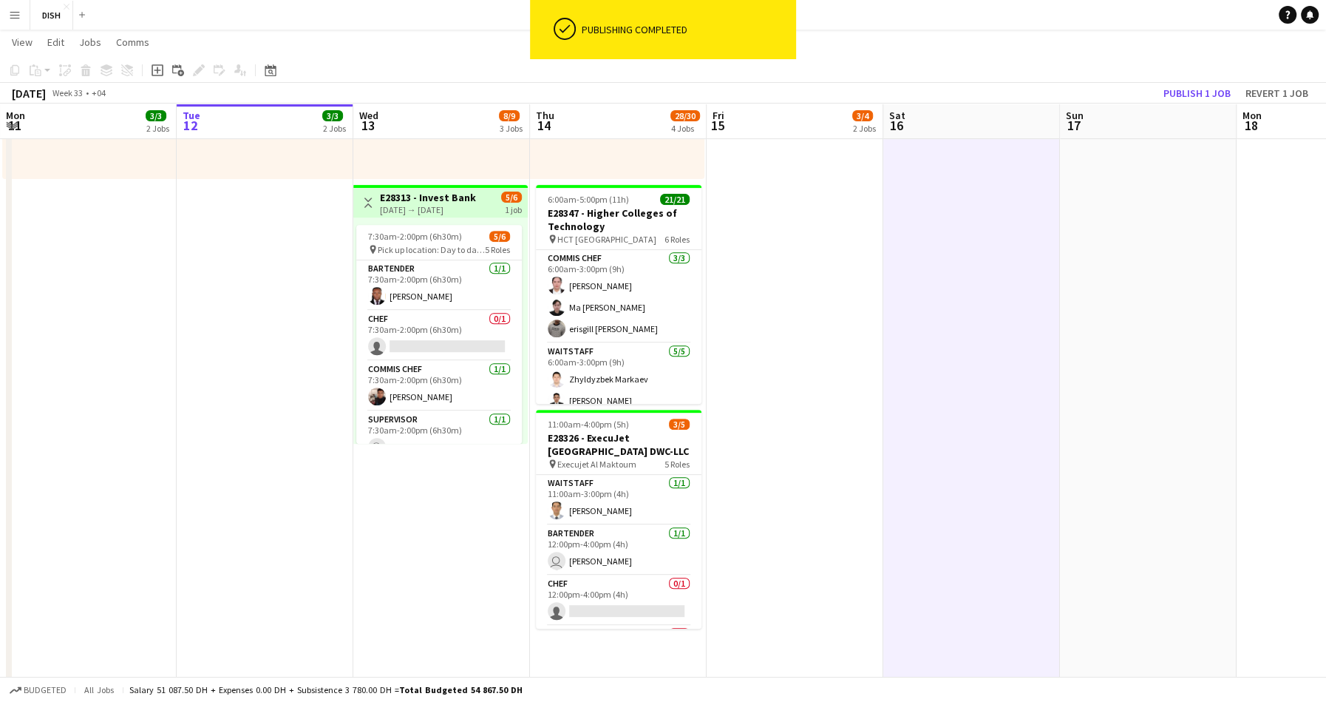
click at [842, 387] on app-date-cell "10:00am-3:00pm (5h) 0/1 pin Gold & Diamond Park, Sheikh Zayed Rd - Al Quoz - Al…" at bounding box center [795, 176] width 177 height 1053
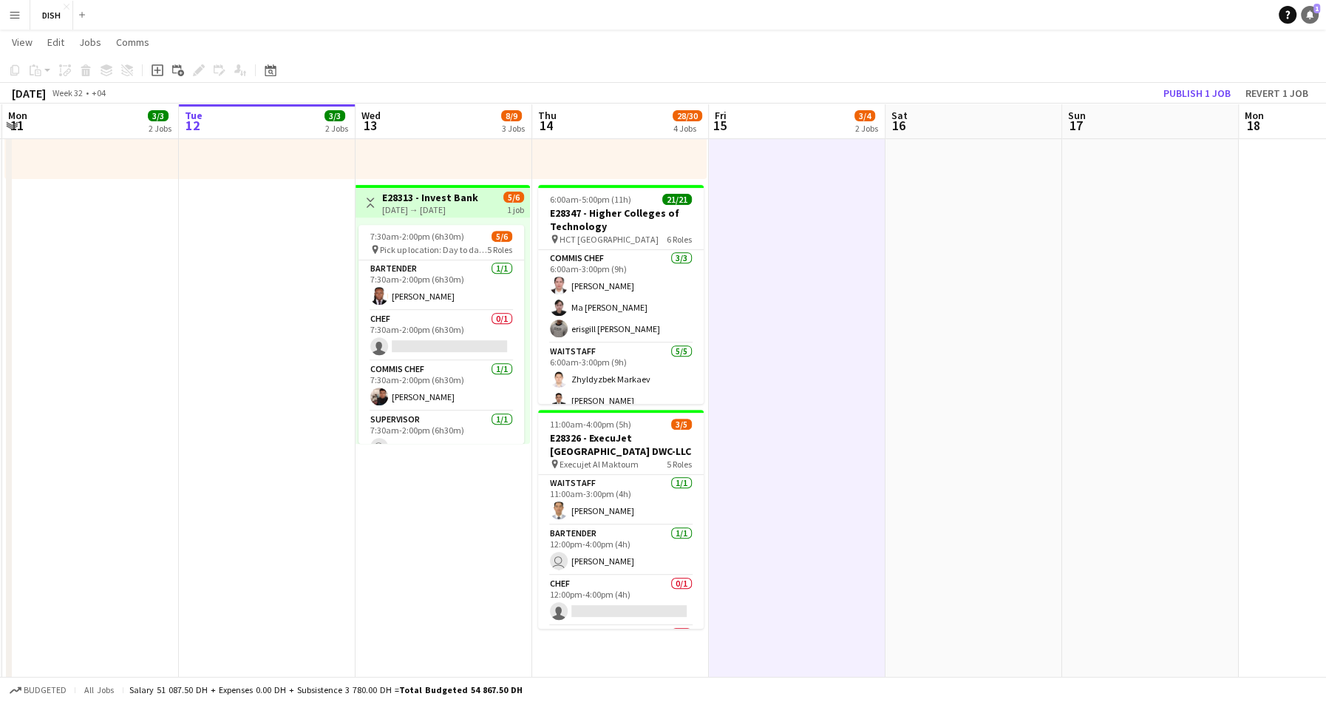
click at [1308, 13] on icon at bounding box center [1309, 13] width 7 height 7
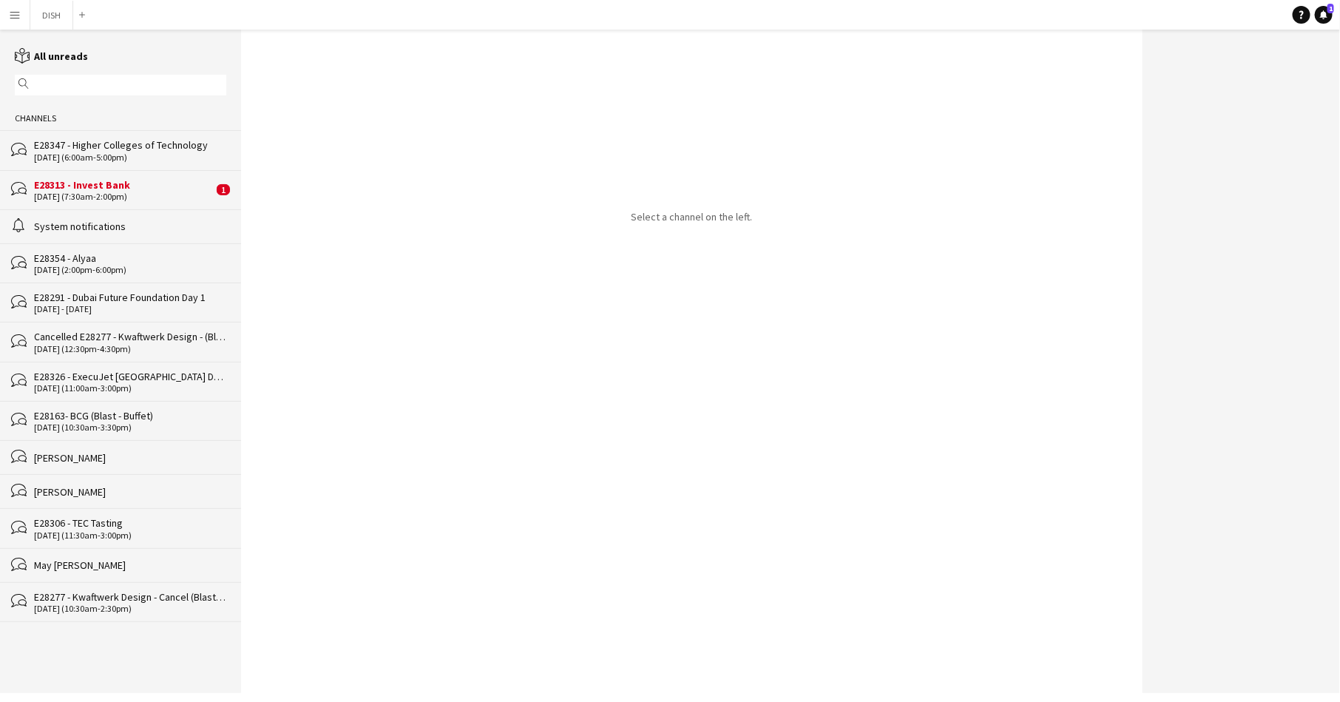
click at [178, 184] on div "E28313 - Invest Bank" at bounding box center [123, 184] width 179 height 13
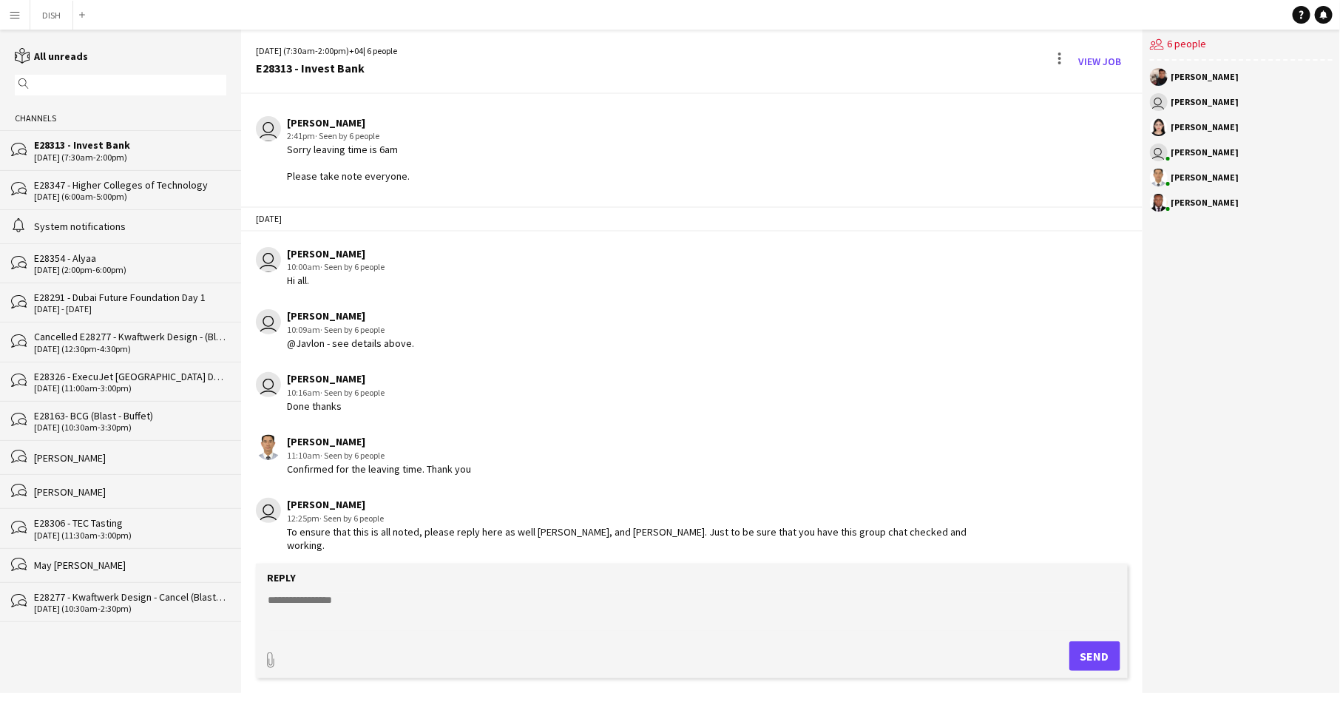
scroll to position [436, 0]
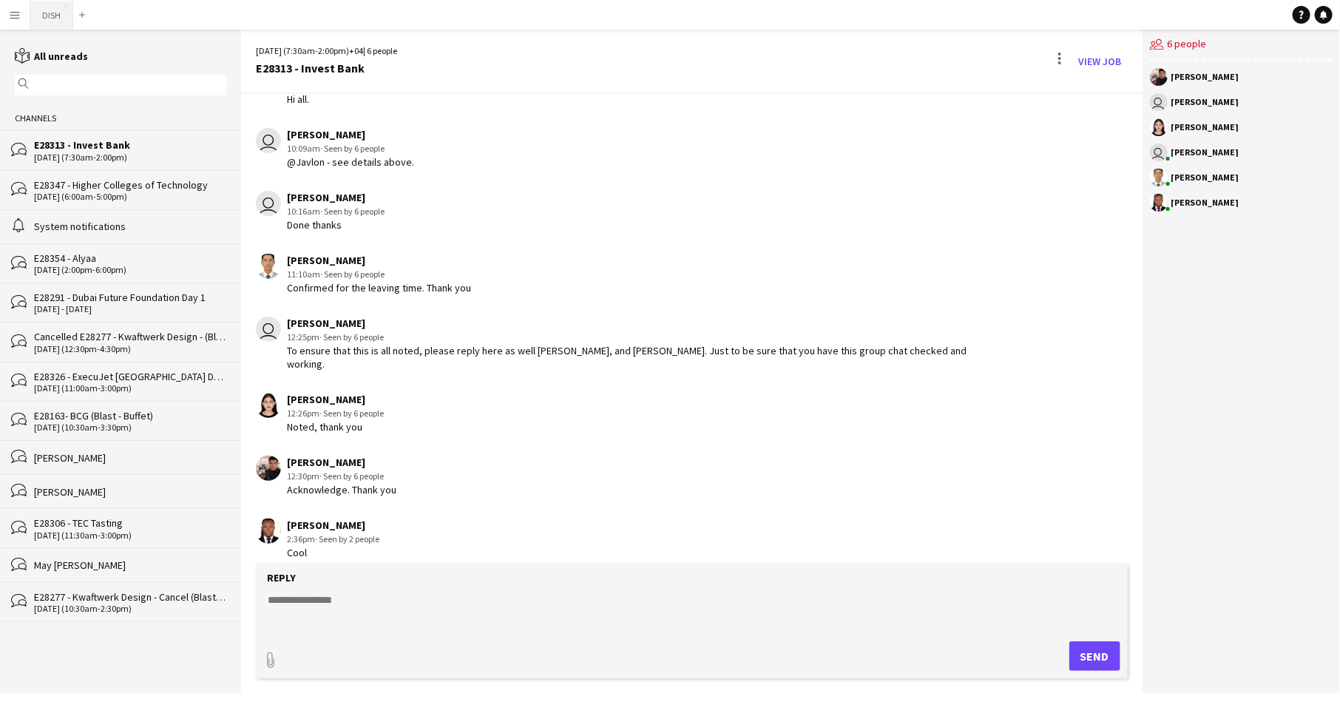
click at [55, 26] on button "DISH Close" at bounding box center [51, 15] width 43 height 29
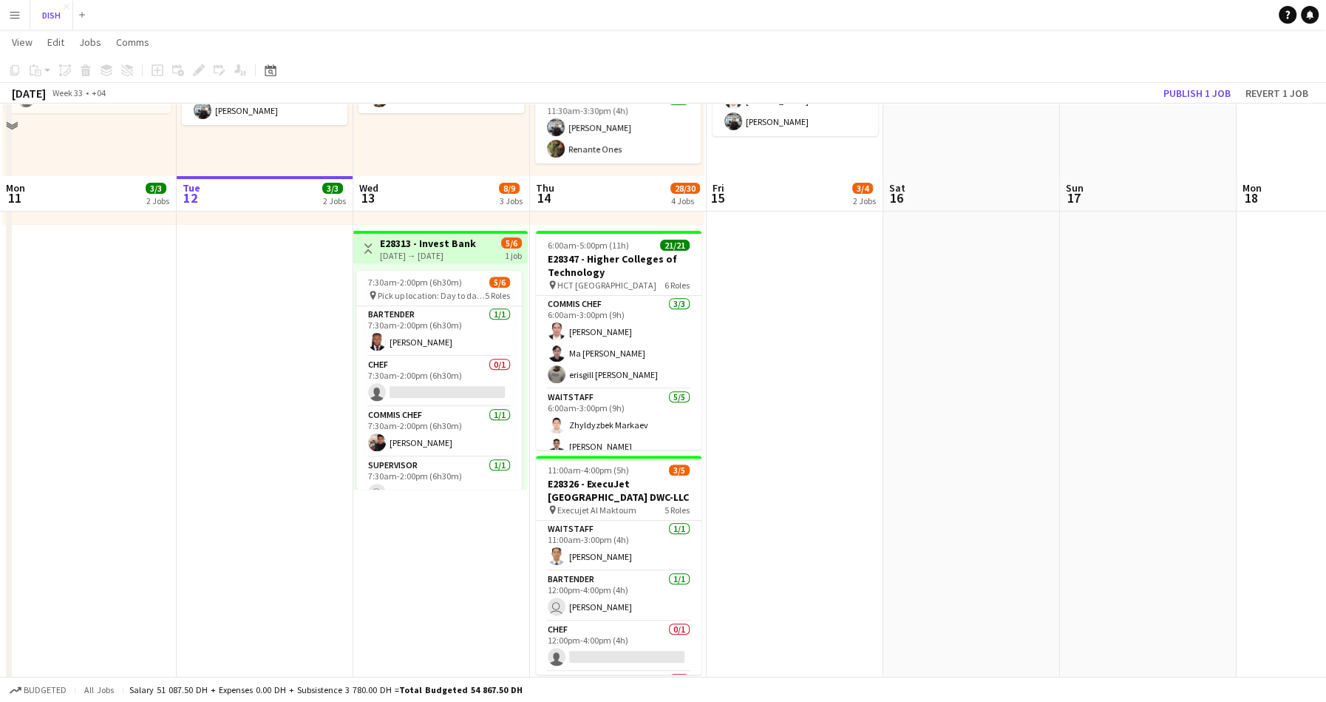
scroll to position [571, 0]
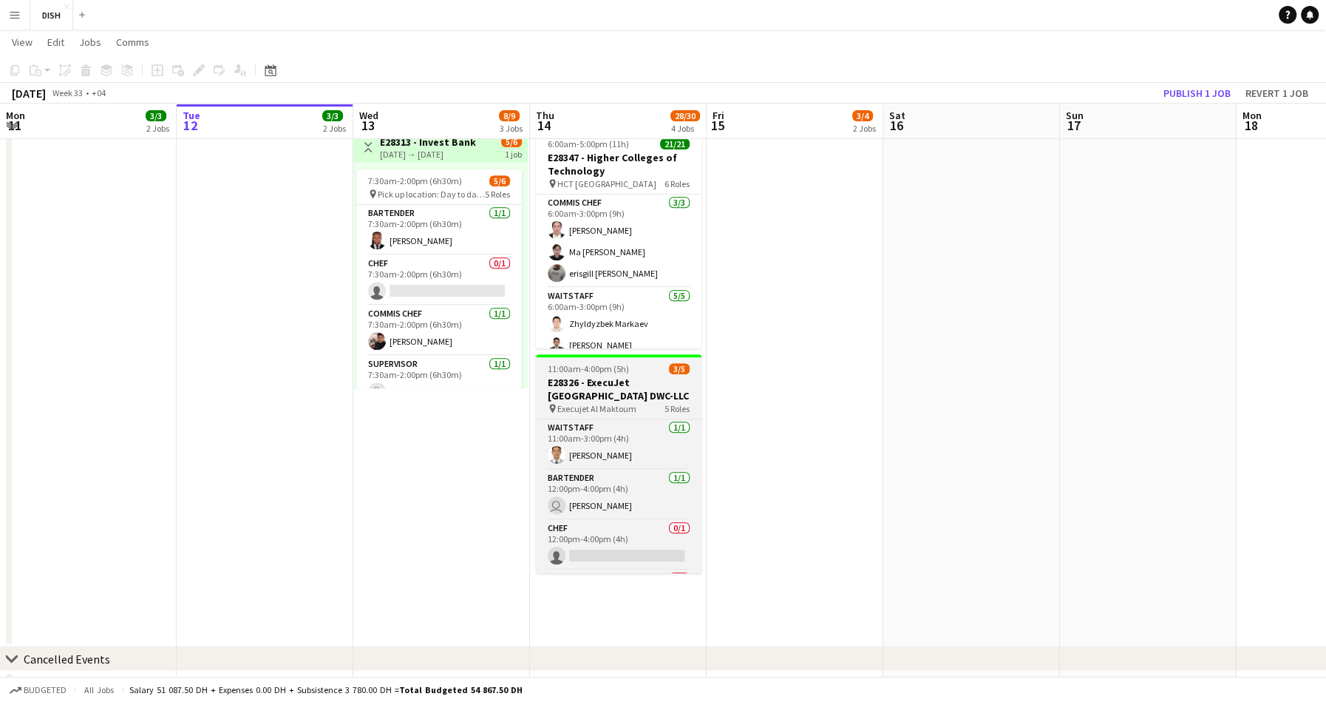
click at [608, 387] on h3 "E28326 - ExecuJet Middle East DWC-LLC" at bounding box center [619, 389] width 166 height 27
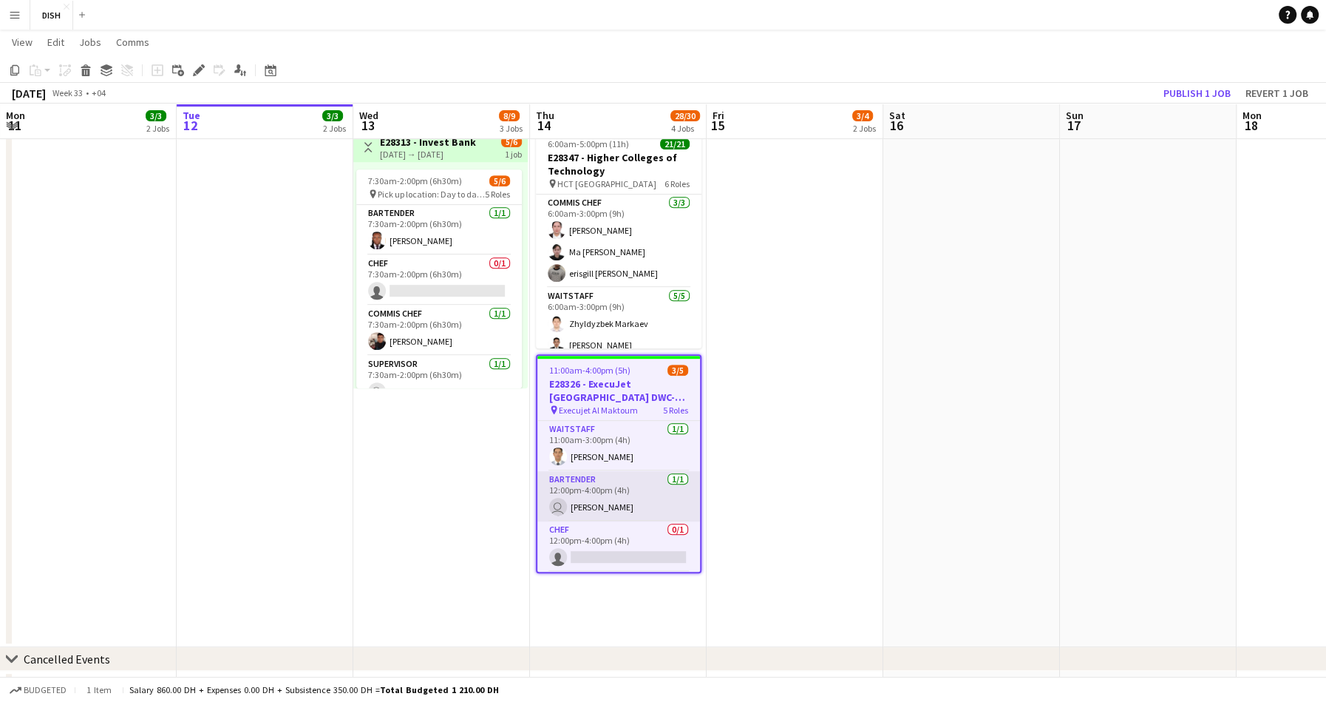
click at [619, 496] on app-card-role "Bartender 1/1 12:00pm-4:00pm (4h) user William Clamor" at bounding box center [618, 496] width 163 height 50
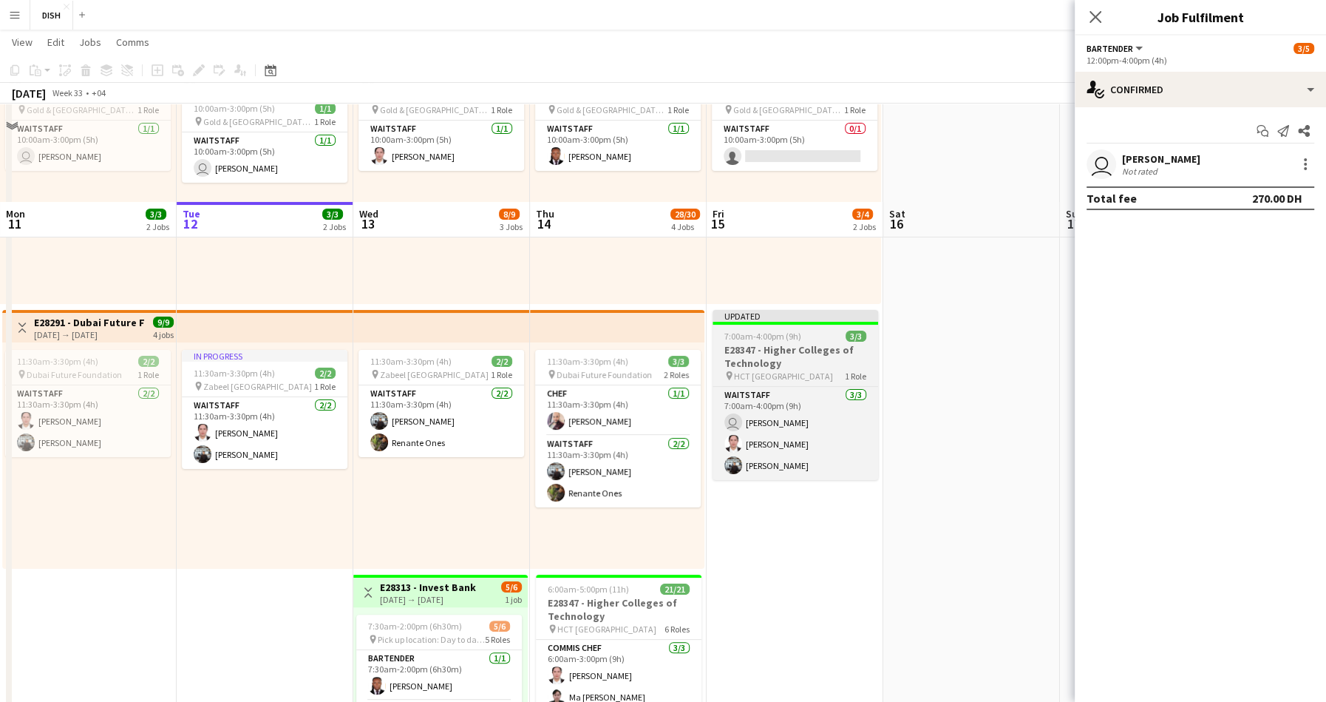
scroll to position [52, 0]
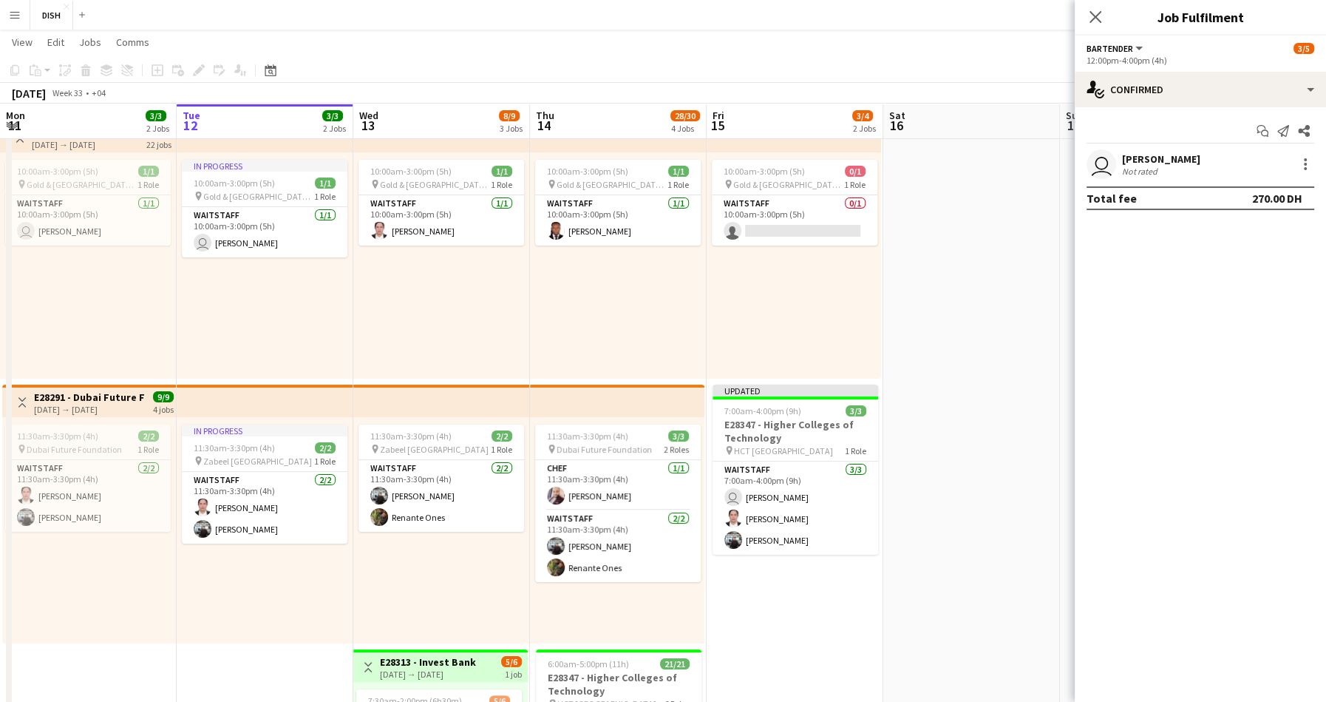
click at [667, 302] on div "10:00am-3:00pm (5h) 1/1 pin Gold & Diamond Park, Sheikh Zayed Rd - Al Quoz - Al…" at bounding box center [618, 265] width 177 height 226
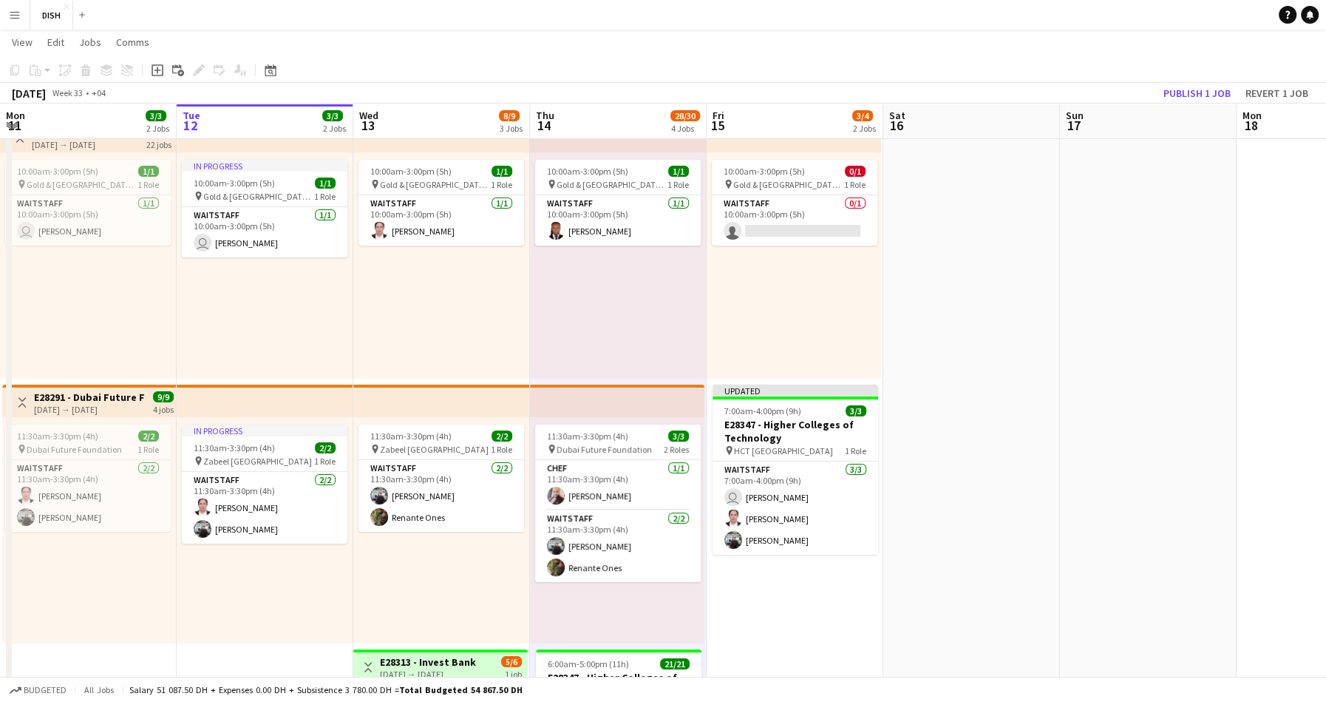
click at [785, 313] on div "10:00am-3:00pm (5h) 0/1 pin Gold & Diamond Park, Sheikh Zayed Rd - Al Quoz - Al…" at bounding box center [794, 265] width 174 height 226
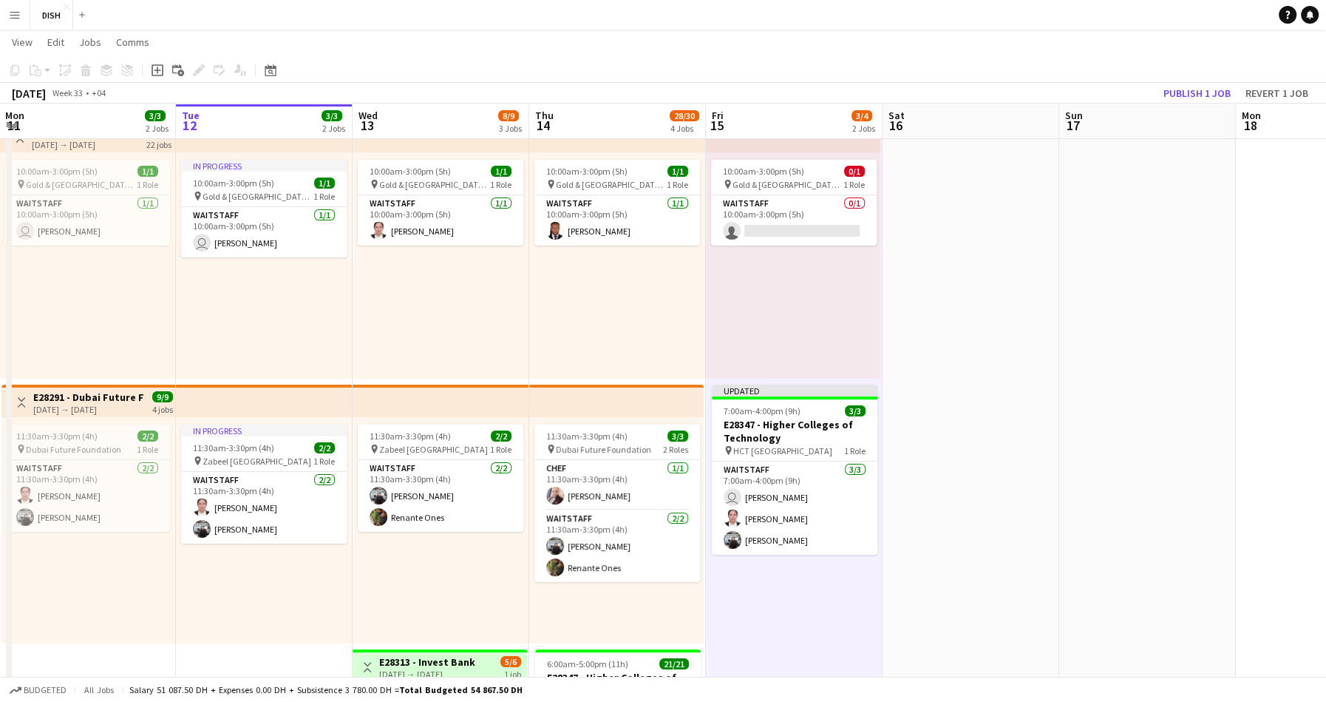
click at [656, 298] on div "10:00am-3:00pm (5h) 1/1 pin Gold & Diamond Park, Sheikh Zayed Rd - Al Quoz - Al…" at bounding box center [617, 265] width 177 height 226
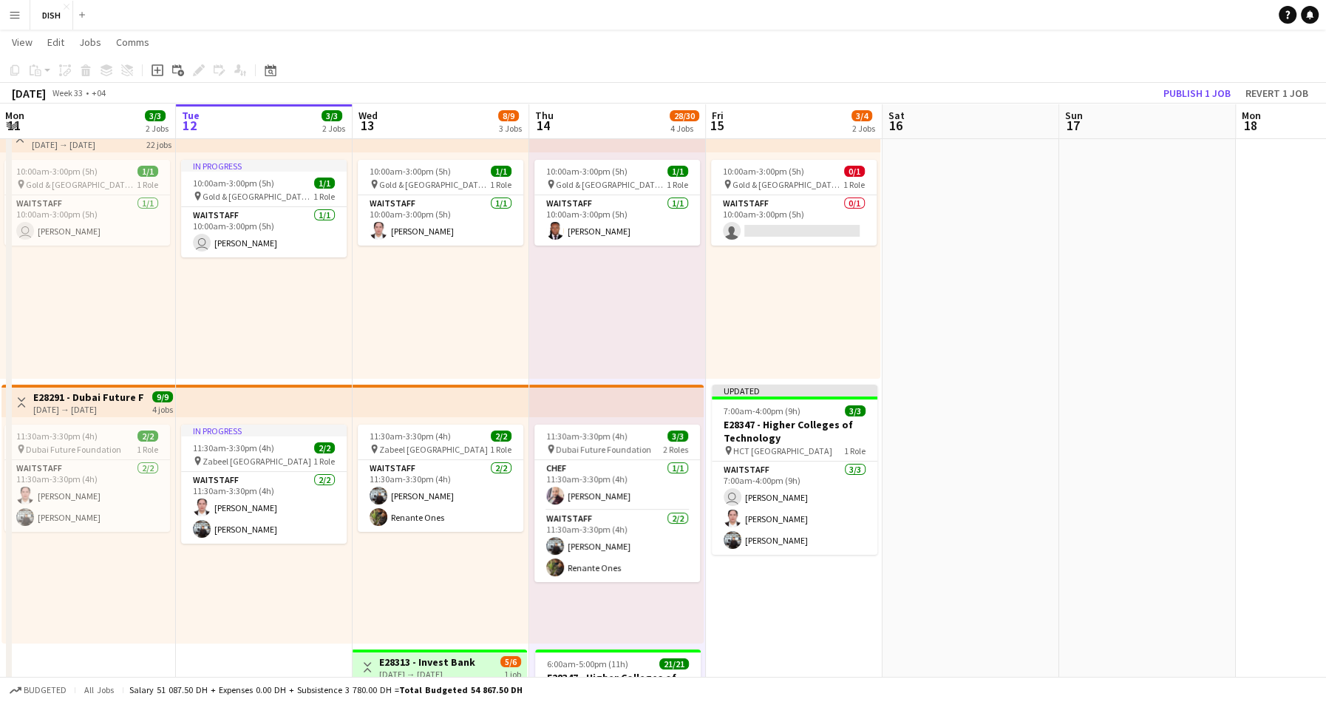
click at [766, 303] on div "10:00am-3:00pm (5h) 0/1 pin Gold & Diamond Park, Sheikh Zayed Rd - Al Quoz - Al…" at bounding box center [793, 265] width 174 height 226
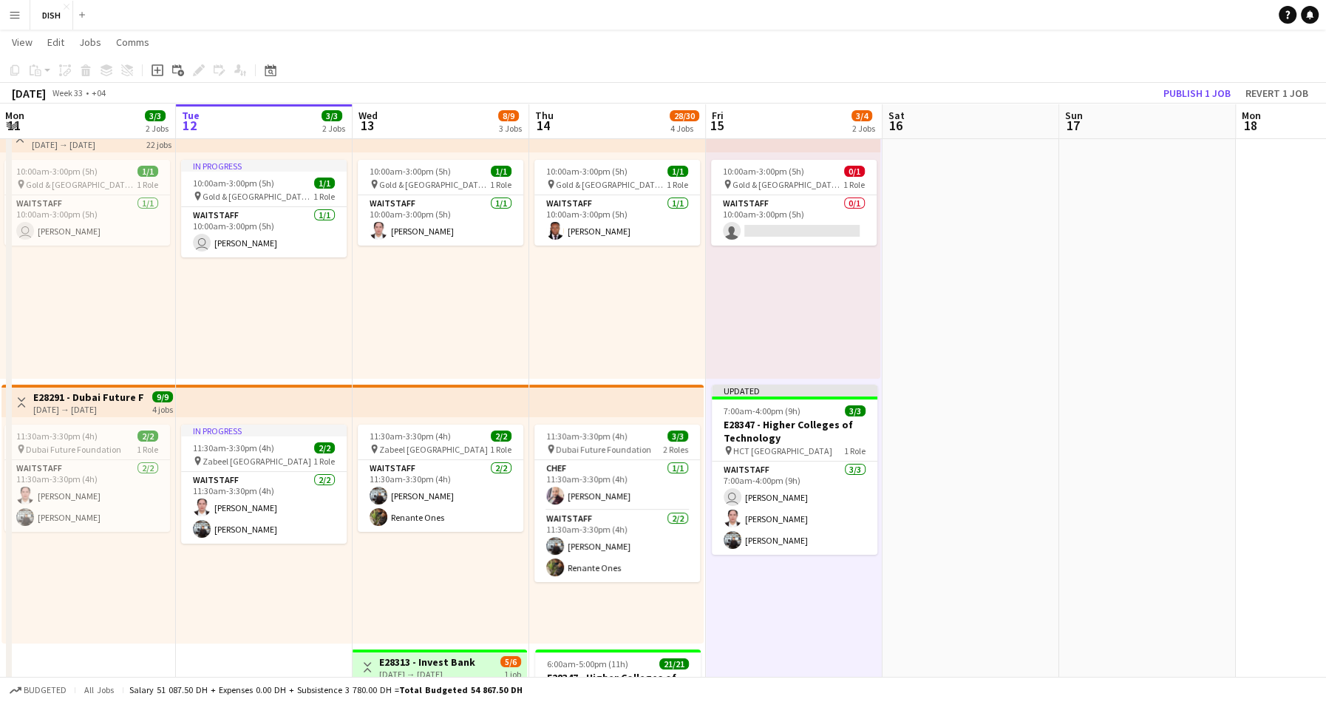
click at [636, 294] on div "10:00am-3:00pm (5h) 1/1 pin Gold & Diamond Park, Sheikh Zayed Rd - Al Quoz - Al…" at bounding box center [617, 265] width 177 height 226
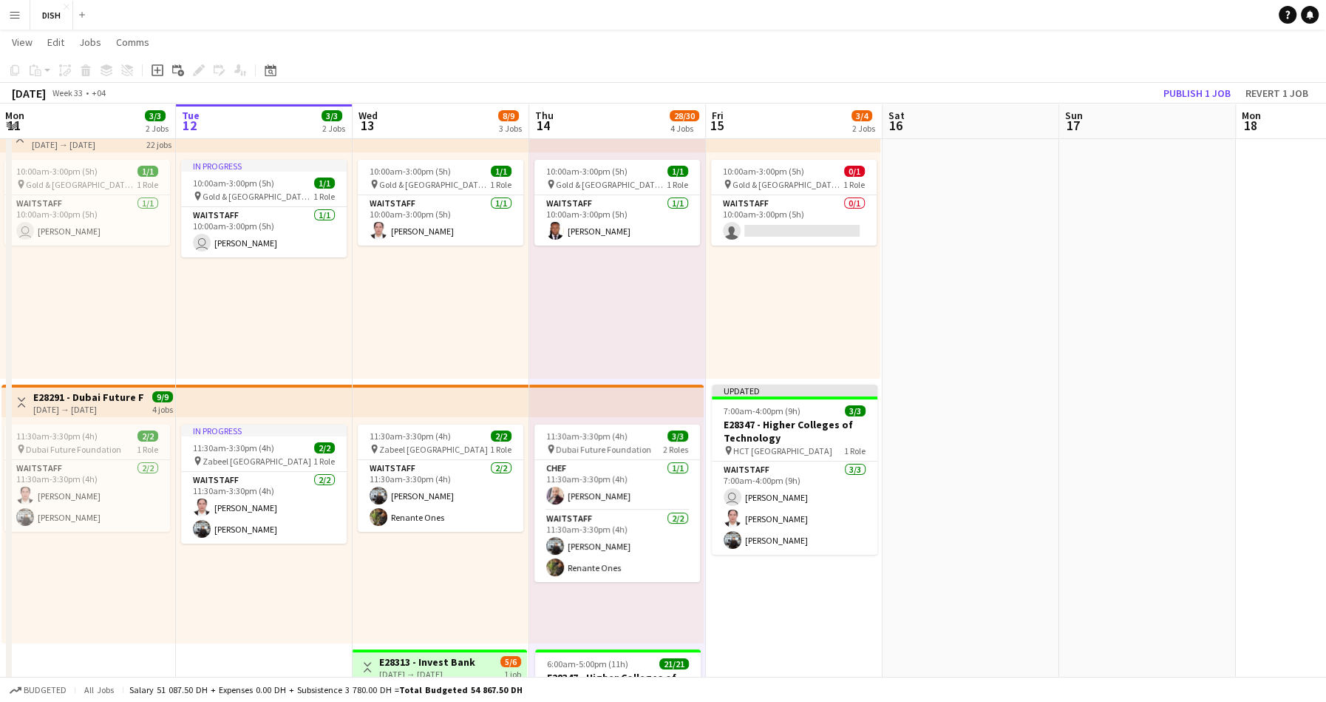
click at [773, 282] on div "10:00am-3:00pm (5h) 0/1 pin Gold & Diamond Park, Sheikh Zayed Rd - Al Quoz - Al…" at bounding box center [793, 265] width 174 height 226
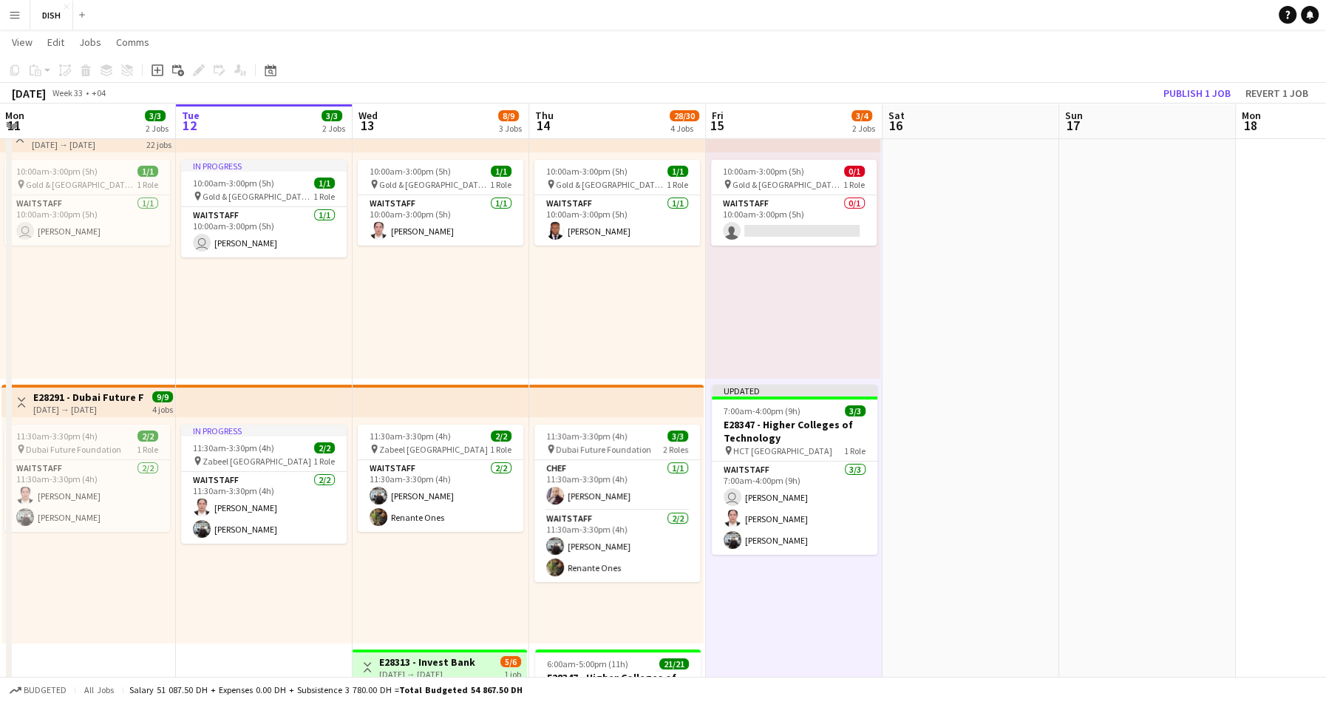
scroll to position [0, 355]
click at [685, 280] on div "10:00am-3:00pm (5h) 1/1 pin Gold & Diamond Park, Sheikh Zayed Rd - Al Quoz - Al…" at bounding box center [617, 265] width 177 height 226
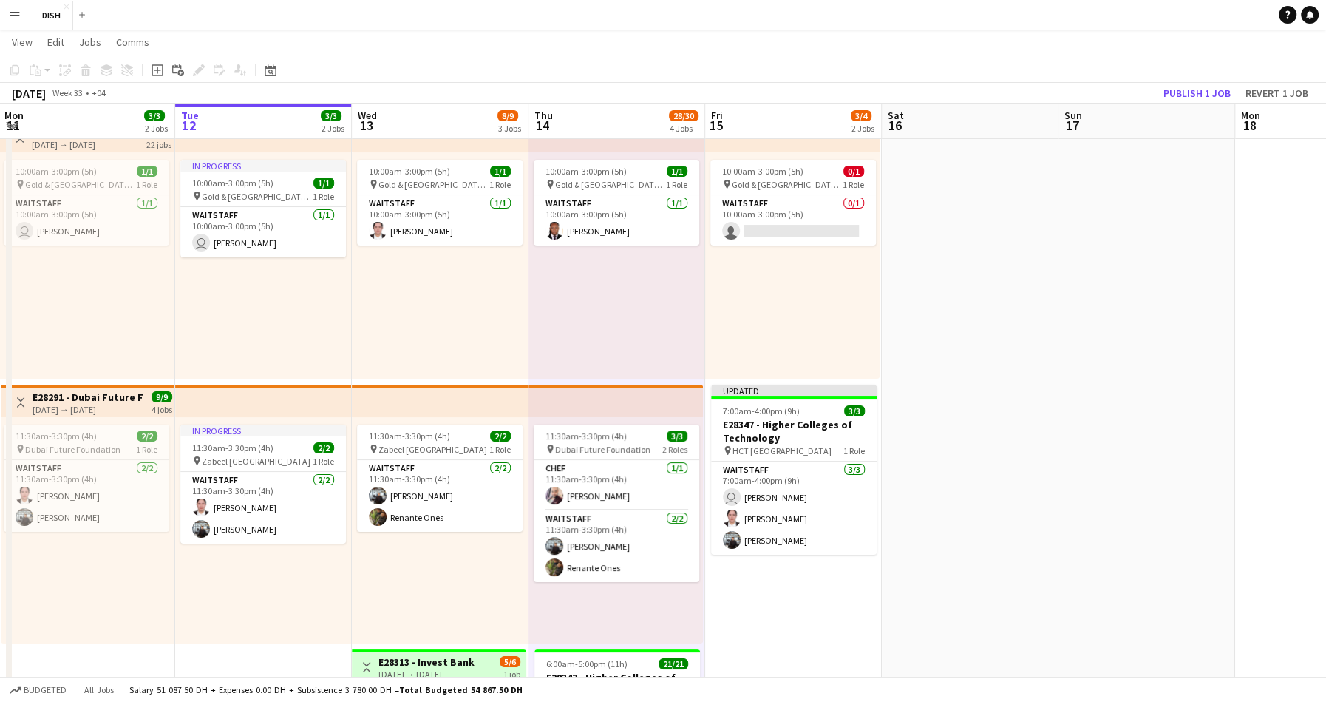
click at [741, 287] on div "10:00am-3:00pm (5h) 0/1 pin Gold & Diamond Park, Sheikh Zayed Rd - Al Quoz - Al…" at bounding box center [792, 265] width 174 height 226
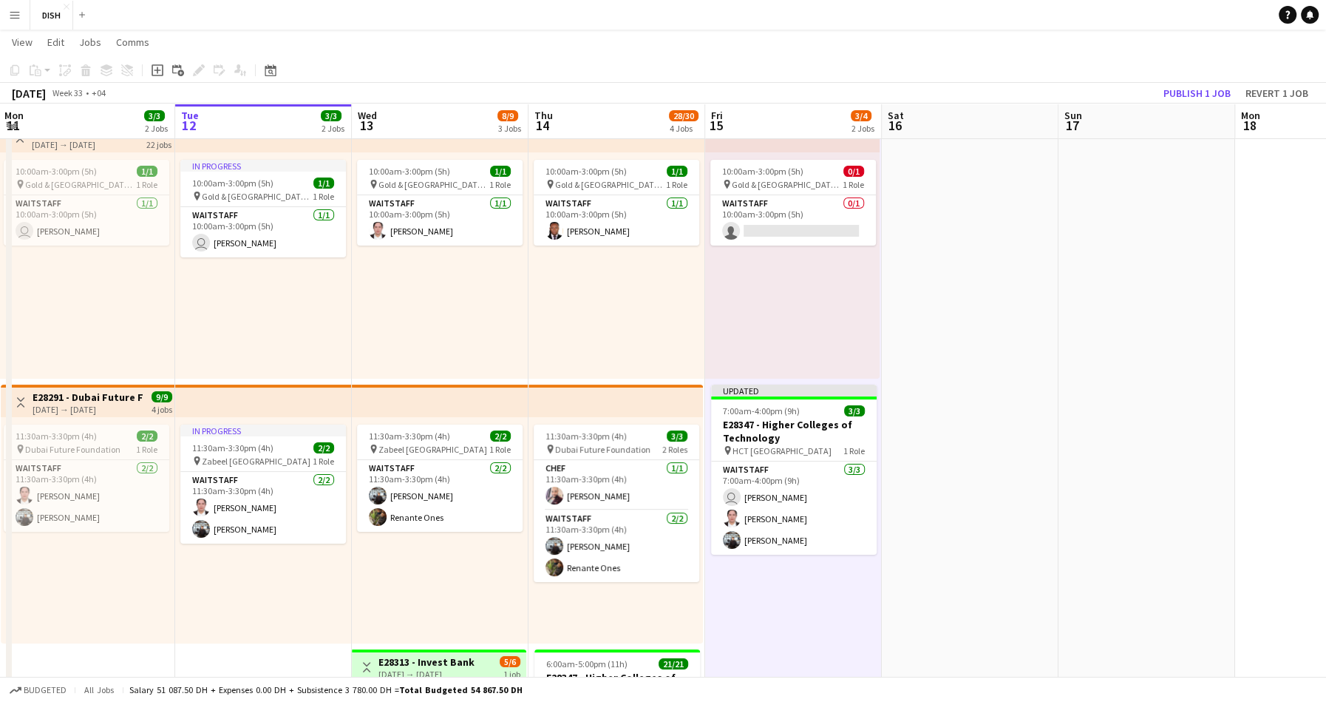
click at [679, 291] on div "10:00am-3:00pm (5h) 1/1 pin Gold & Diamond Park, Sheikh Zayed Rd - Al Quoz - Al…" at bounding box center [617, 265] width 177 height 226
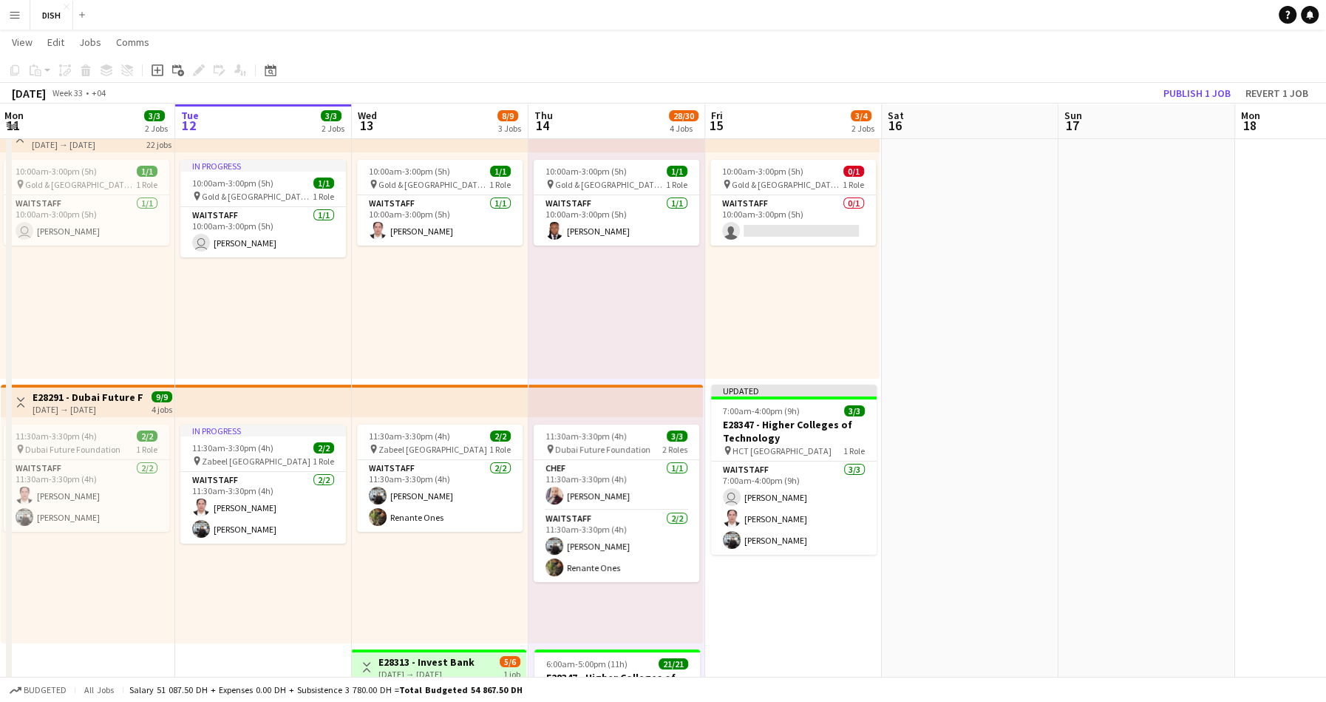
click at [783, 293] on div "10:00am-3:00pm (5h) 0/1 pin Gold & Diamond Park, Sheikh Zayed Rd - Al Quoz - Al…" at bounding box center [792, 265] width 174 height 226
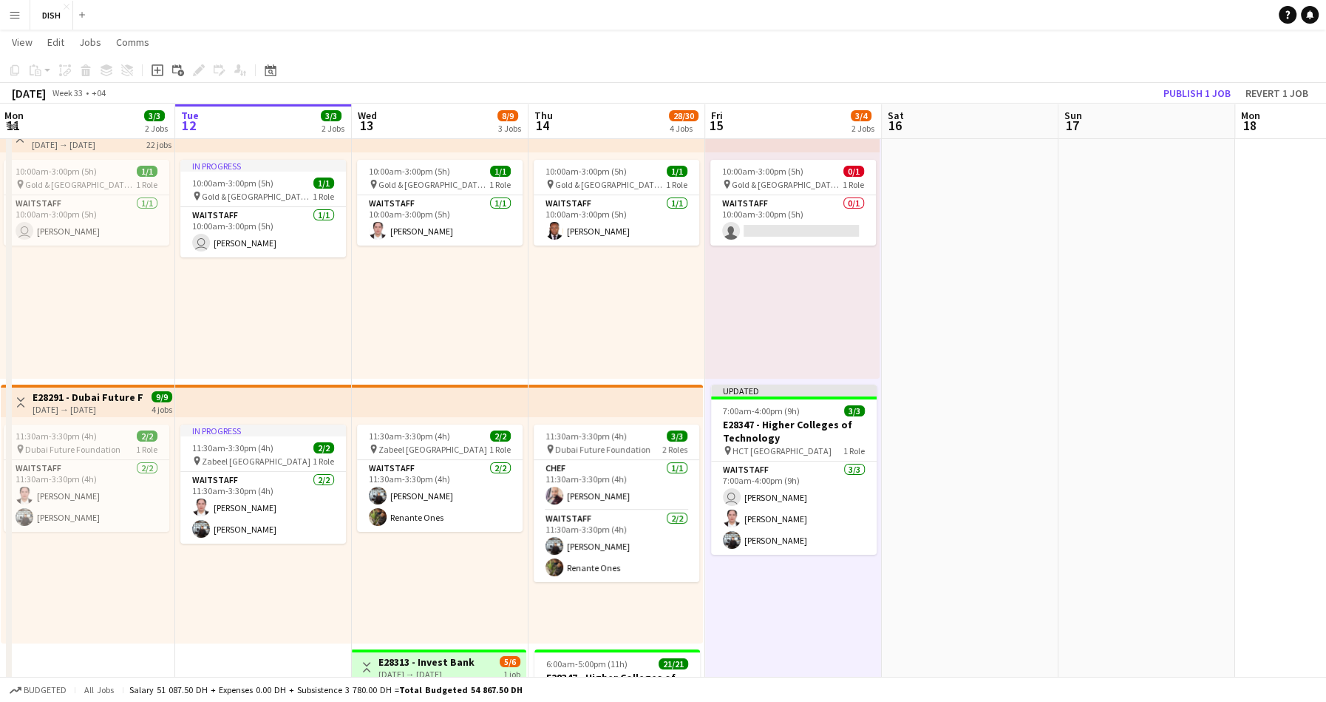
click at [672, 274] on div "10:00am-3:00pm (5h) 1/1 pin Gold & Diamond Park, Sheikh Zayed Rd - Al Quoz - Al…" at bounding box center [617, 265] width 177 height 226
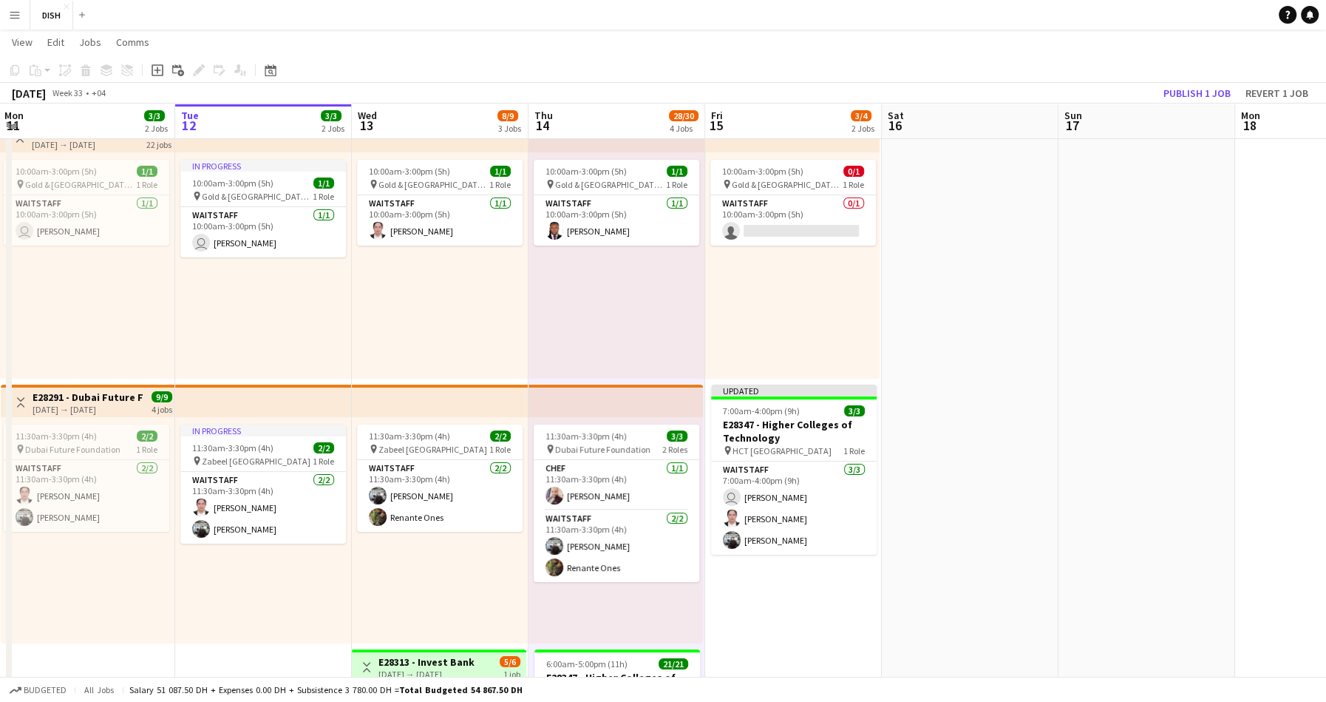
click at [752, 286] on div "10:00am-3:00pm (5h) 0/1 pin Gold & Diamond Park, Sheikh Zayed Rd - Al Quoz - Al…" at bounding box center [792, 265] width 174 height 226
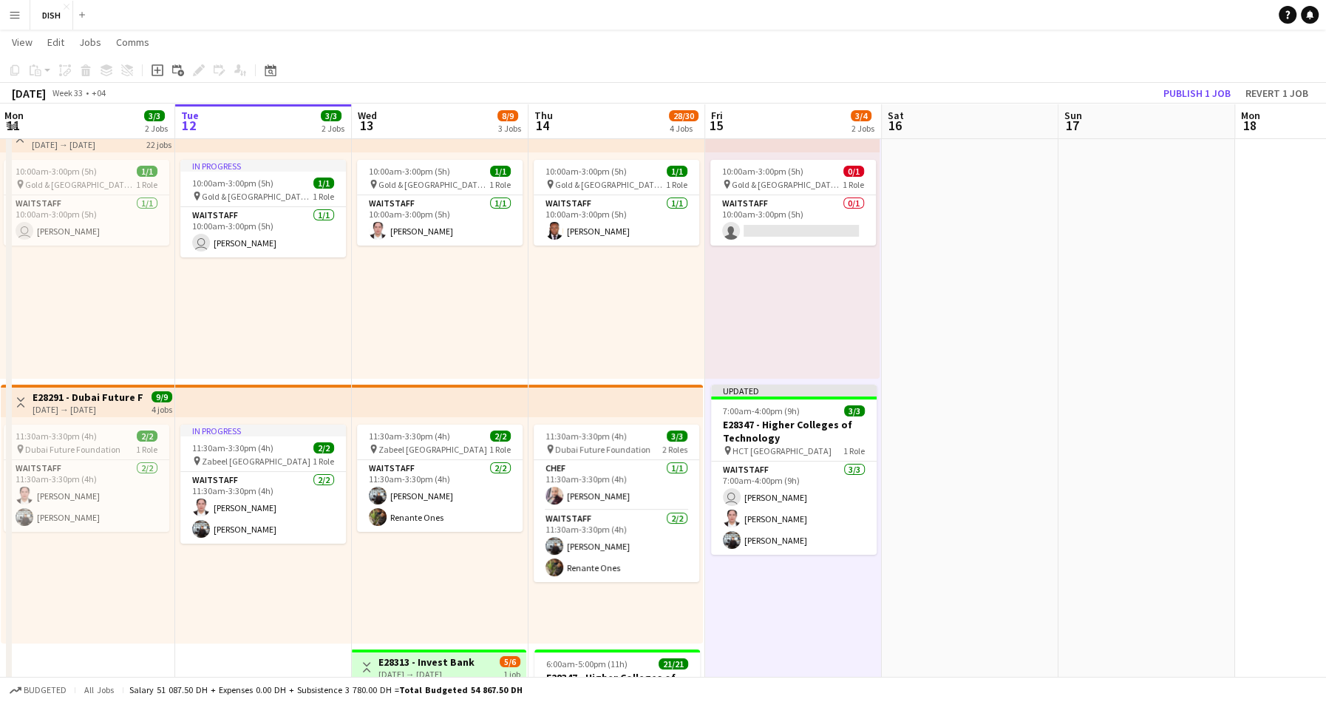
drag, startPoint x: 551, startPoint y: 330, endPoint x: 560, endPoint y: 329, distance: 8.9
click at [552, 330] on div "10:00am-3:00pm (5h) 1/1 pin Gold & Diamond Park, Sheikh Zayed Rd - Al Quoz - Al…" at bounding box center [617, 265] width 177 height 226
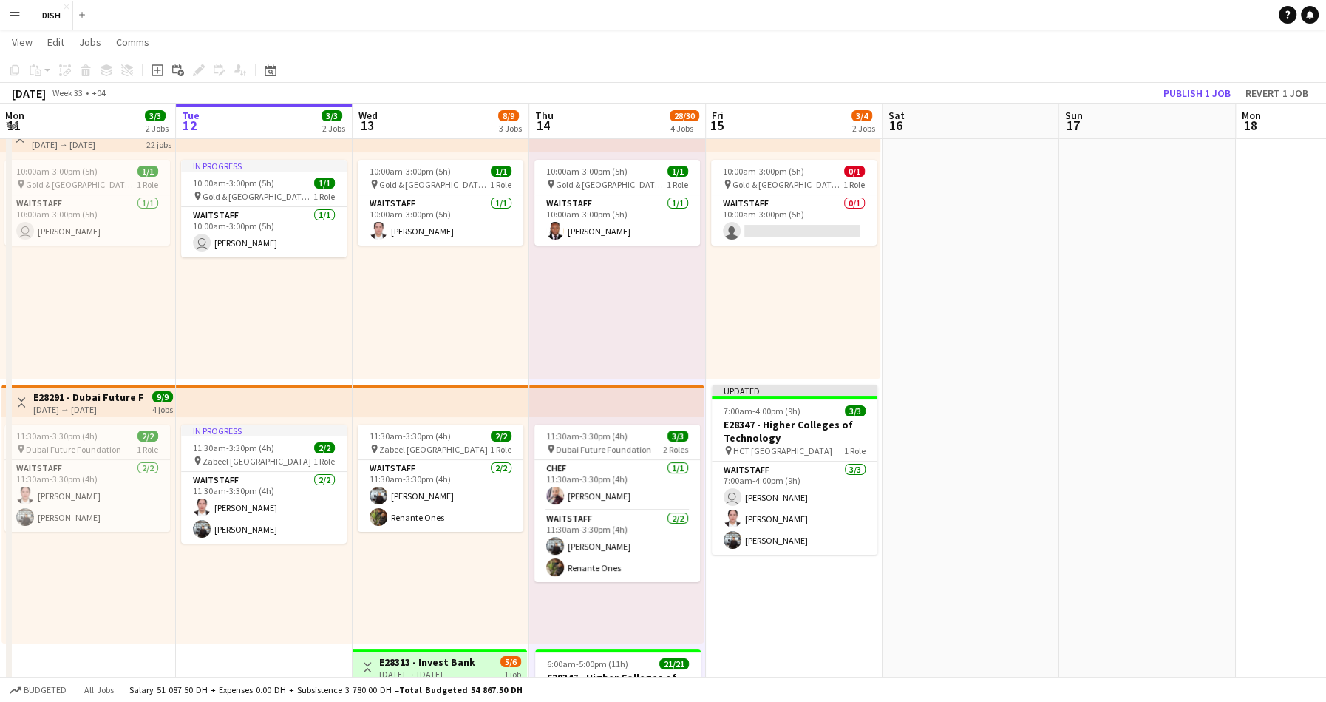
click at [586, 322] on div "10:00am-3:00pm (5h) 1/1 pin Gold & Diamond Park, Sheikh Zayed Rd - Al Quoz - Al…" at bounding box center [617, 265] width 177 height 226
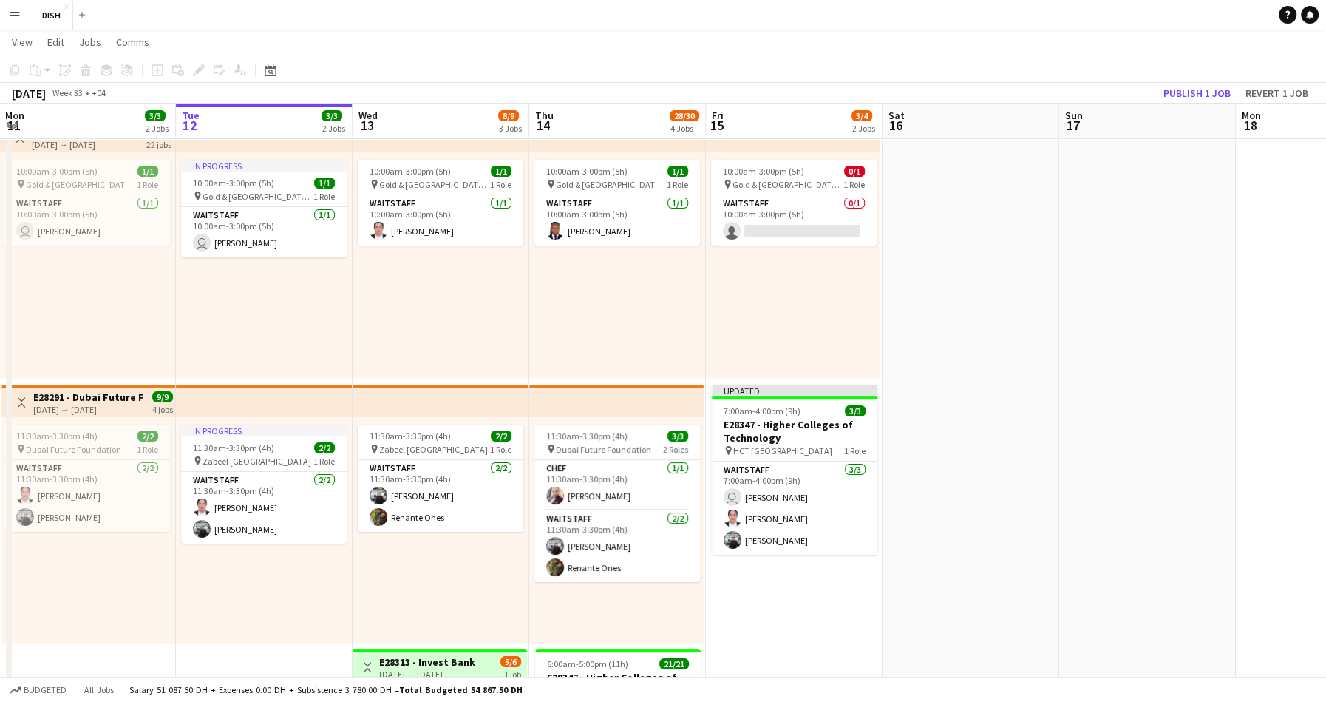
click at [638, 312] on div "10:00am-3:00pm (5h) 1/1 pin Gold & Diamond Park, Sheikh Zayed Rd - Al Quoz - Al…" at bounding box center [617, 265] width 177 height 226
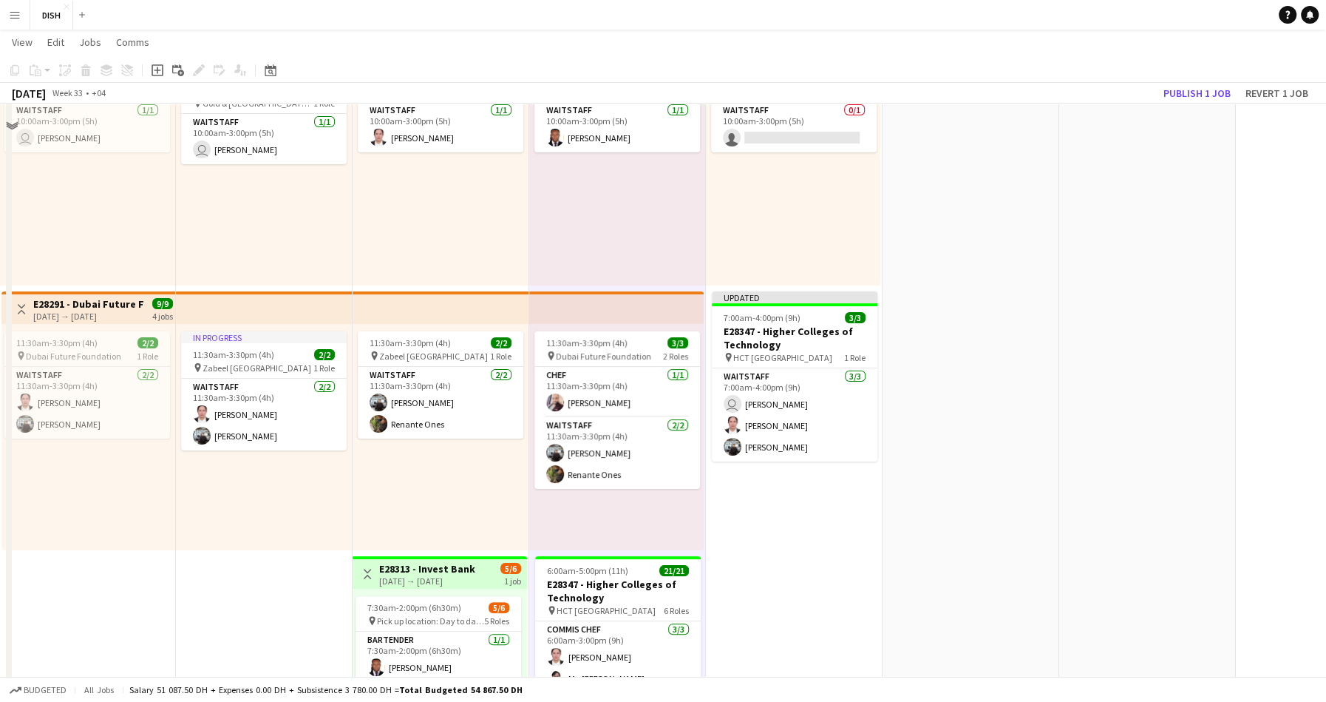
scroll to position [161, 0]
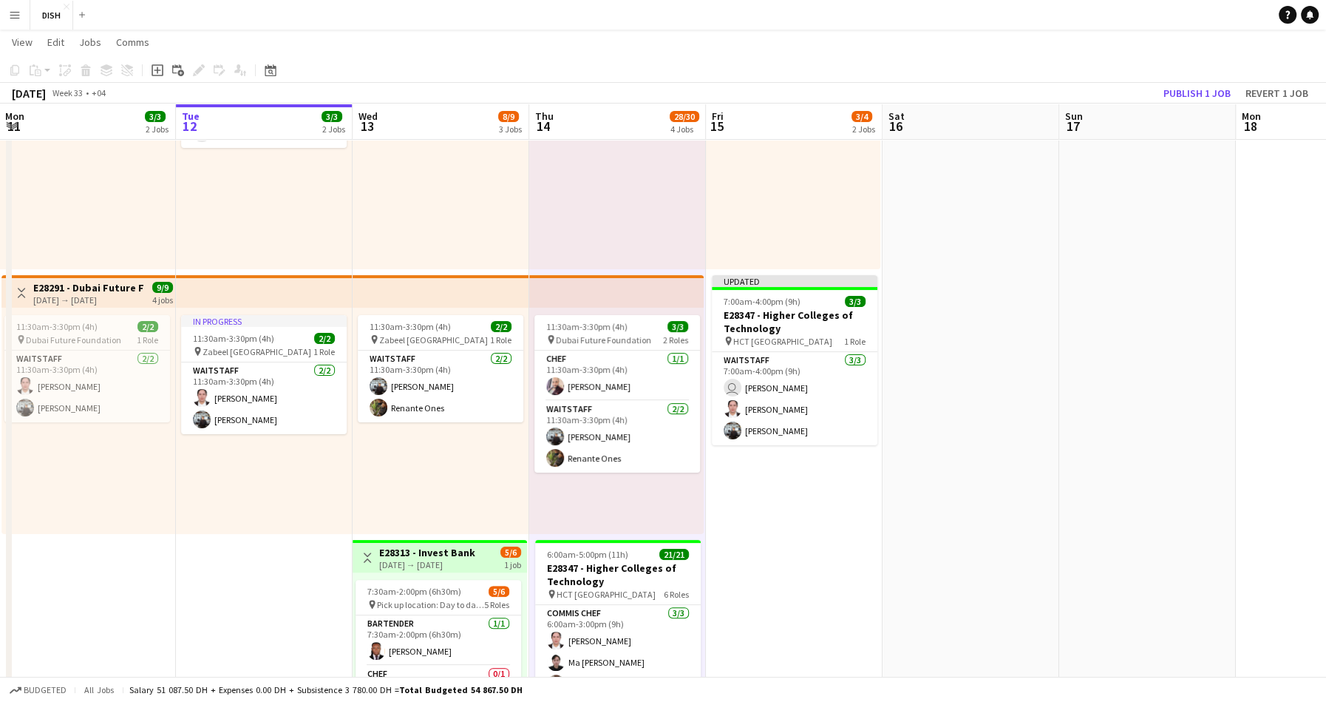
click at [774, 515] on app-date-cell "10:00am-3:00pm (5h) 0/1 pin Gold & Diamond Park, Sheikh Zayed Rd - Al Quoz - Al…" at bounding box center [794, 530] width 177 height 1053
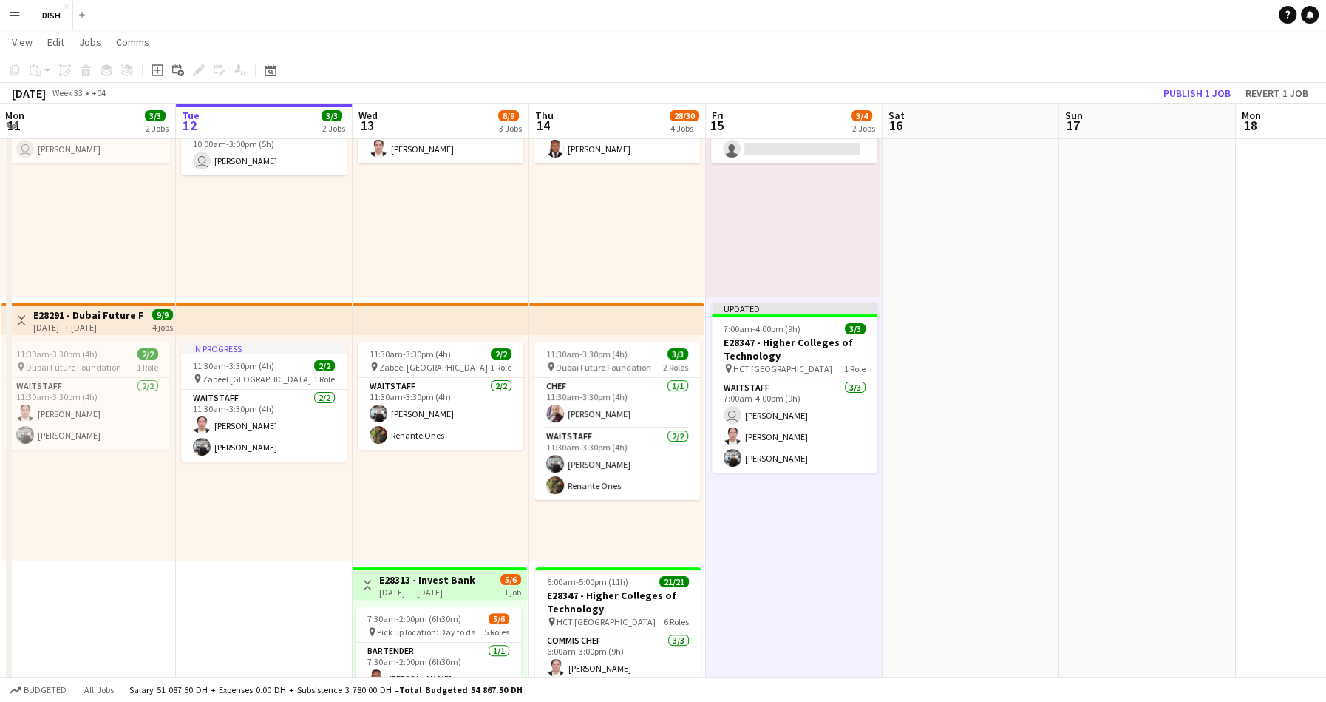
scroll to position [133, 0]
click at [796, 240] on div "10:00am-3:00pm (5h) 0/1 pin Gold & Diamond Park, Sheikh Zayed Rd - Al Quoz - Al…" at bounding box center [793, 184] width 174 height 226
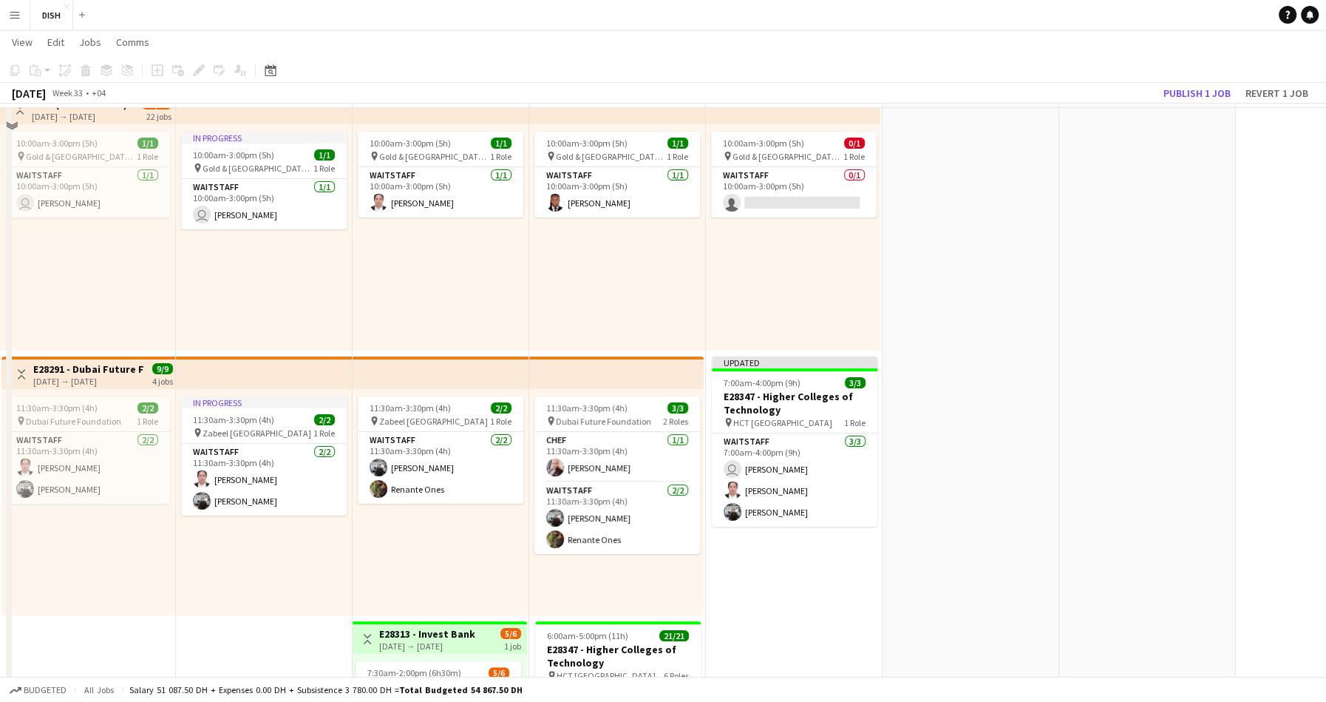
scroll to position [48, 0]
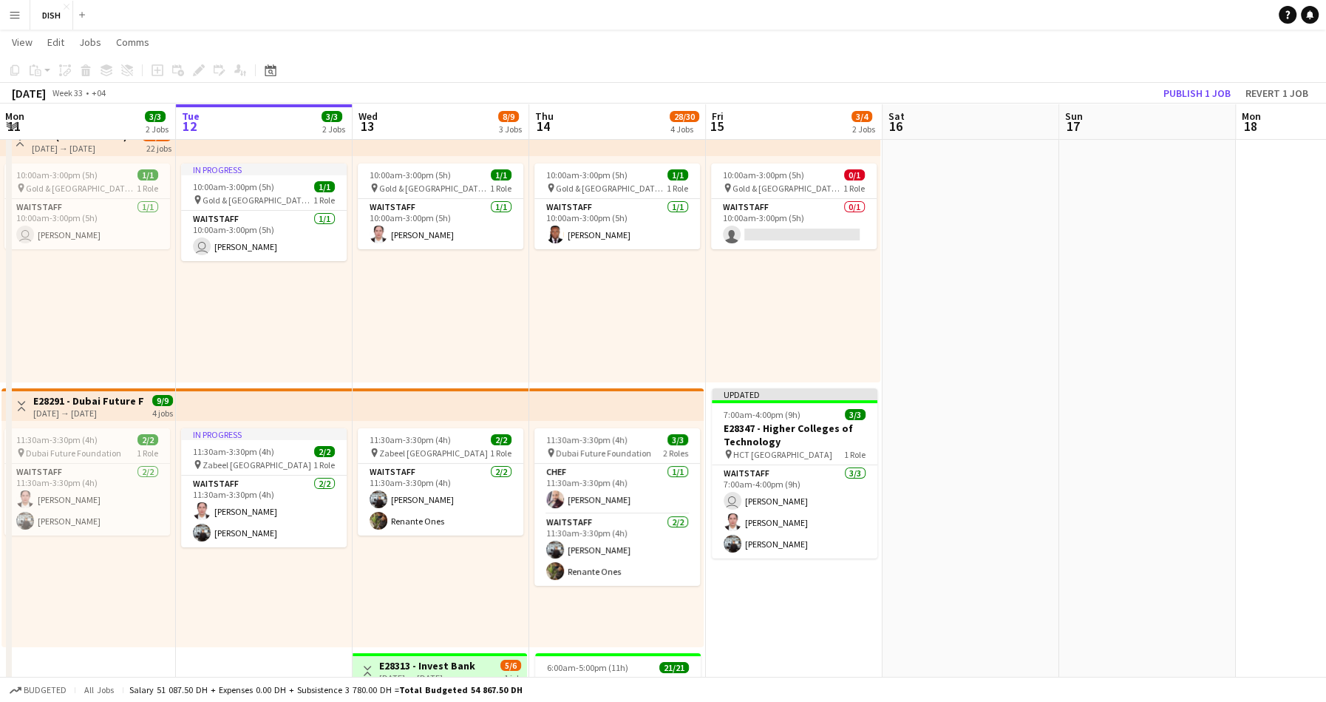
click at [943, 307] on app-date-cell at bounding box center [971, 644] width 177 height 1053
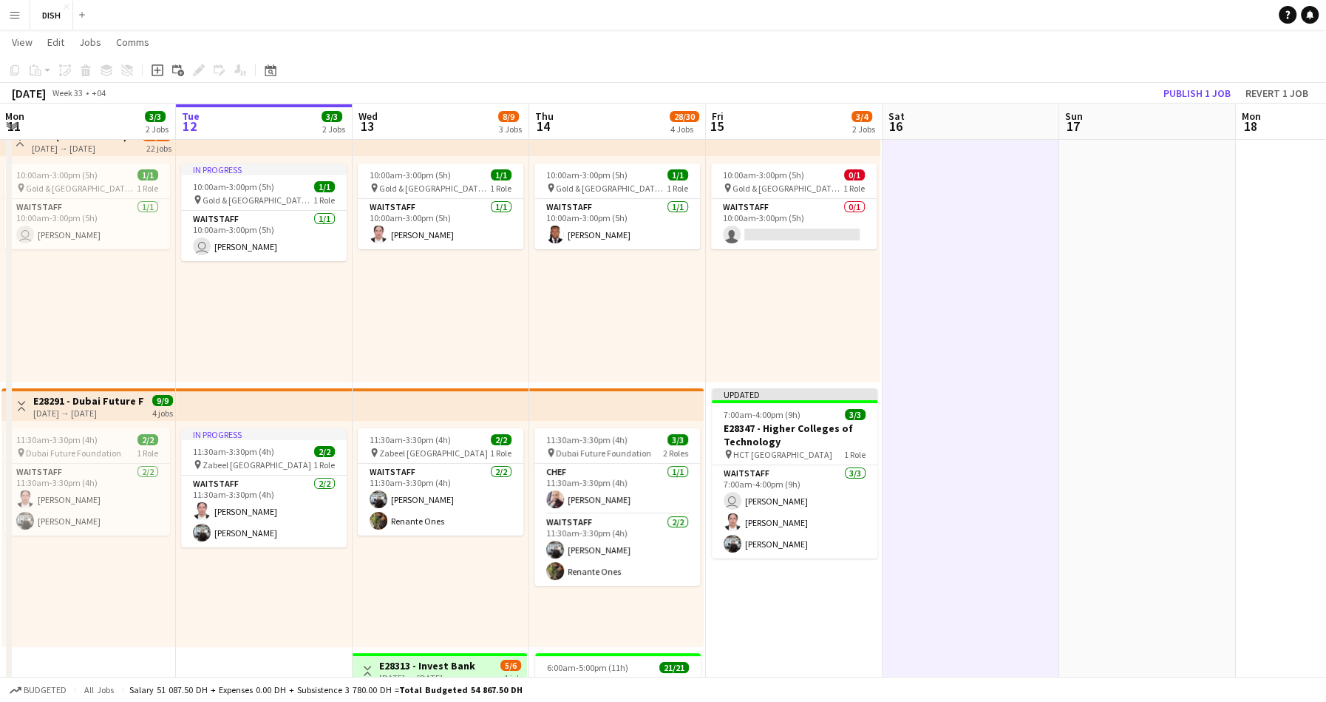
click at [849, 302] on div "10:00am-3:00pm (5h) 0/1 pin Gold & Diamond Park, Sheikh Zayed Rd - Al Quoz - Al…" at bounding box center [793, 269] width 174 height 226
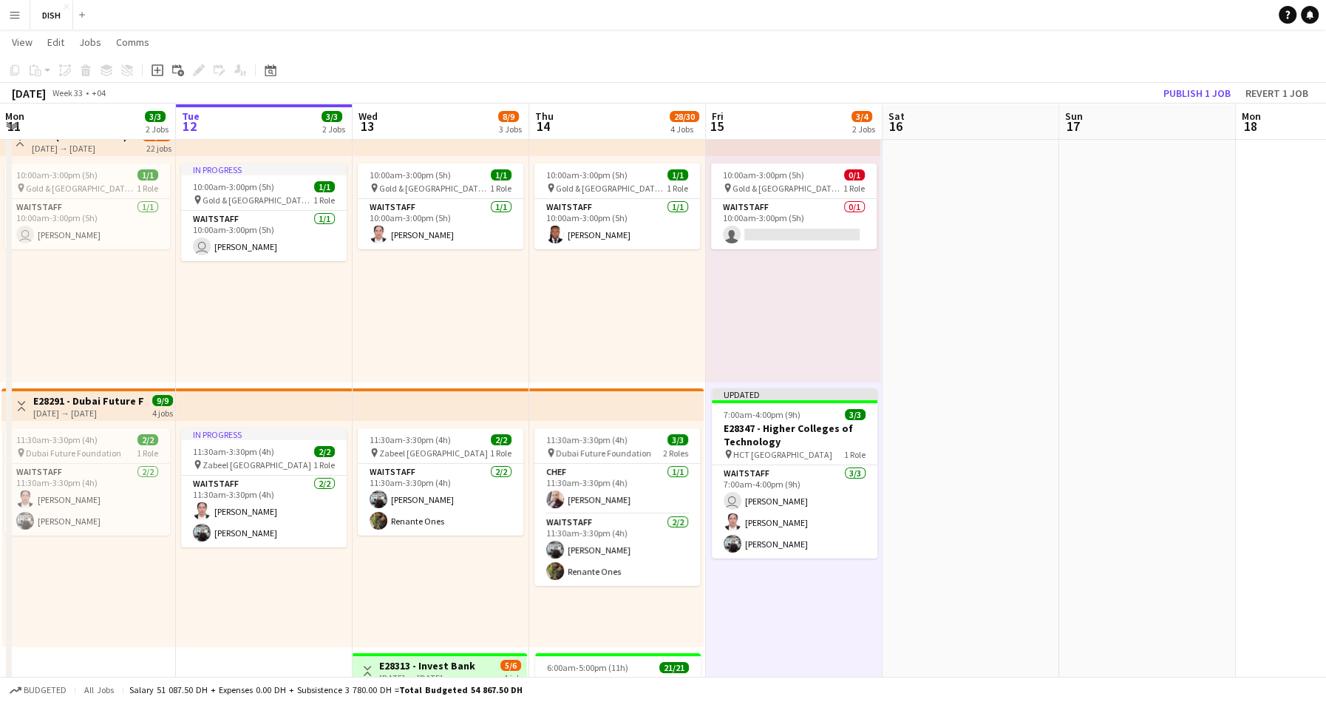
click at [600, 289] on div "10:00am-3:00pm (5h) 1/1 pin Gold & Diamond Park, Sheikh Zayed Rd - Al Quoz - Al…" at bounding box center [617, 269] width 177 height 226
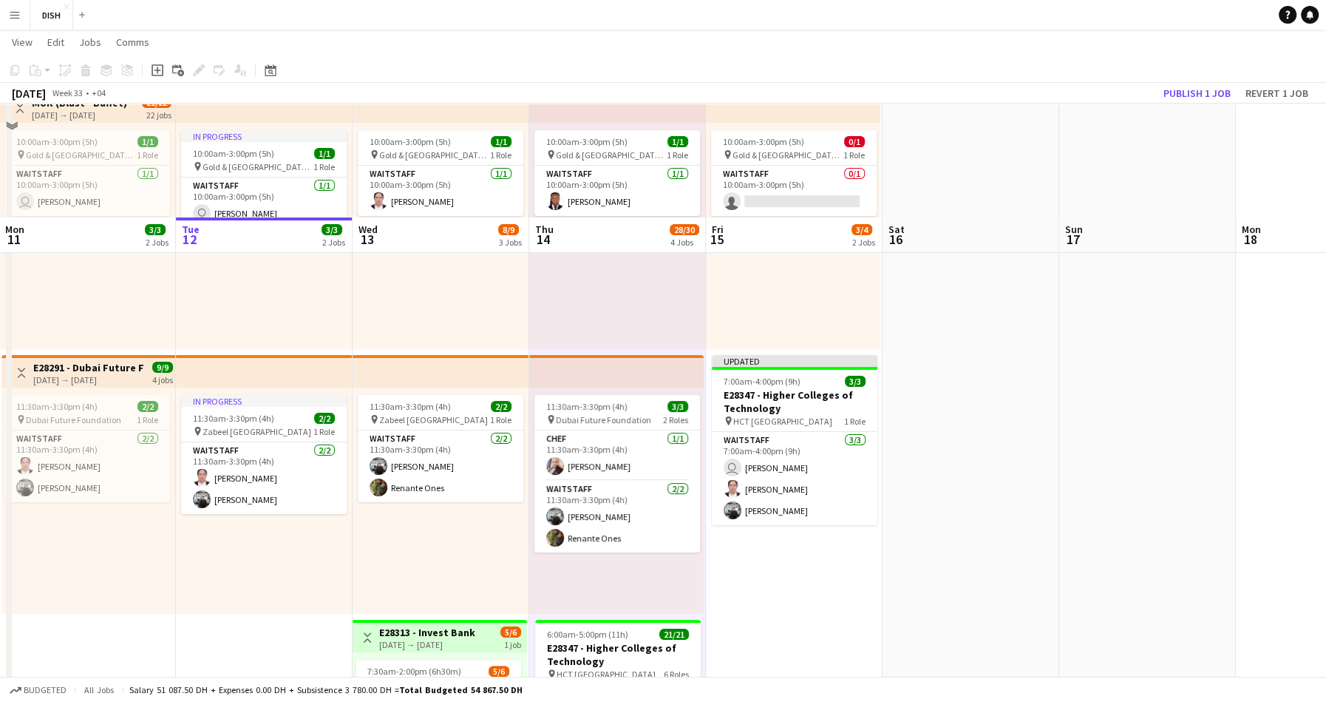
scroll to position [196, 0]
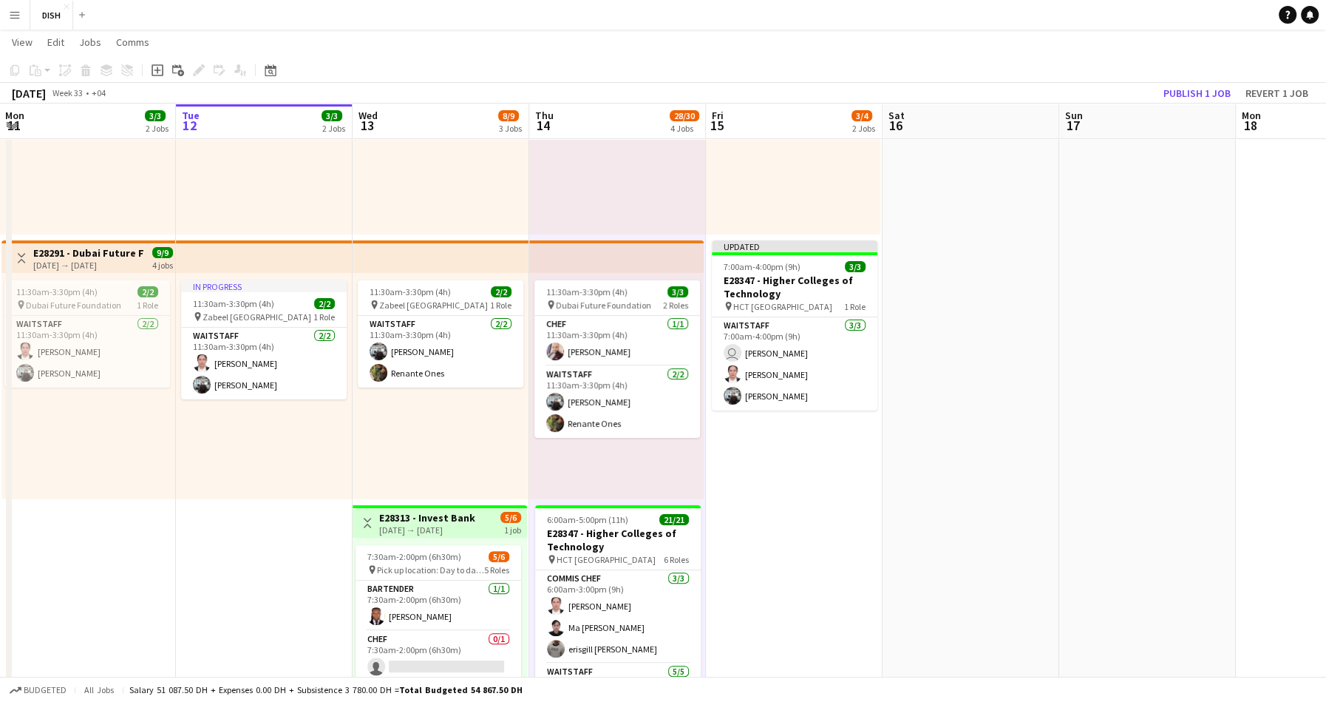
click at [762, 470] on app-date-cell "10:00am-3:00pm (5h) 0/1 pin Gold & Diamond Park, Sheikh Zayed Rd - Al Quoz - Al…" at bounding box center [794, 496] width 177 height 1053
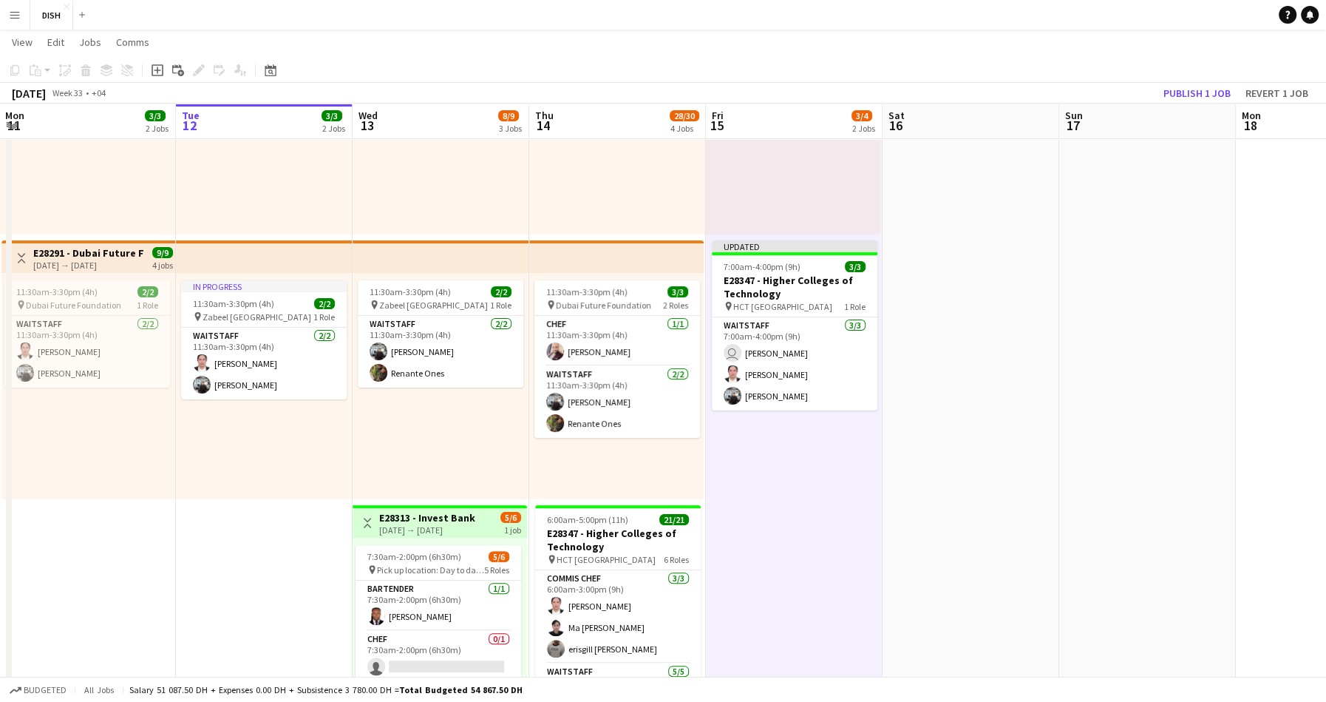
click at [625, 472] on div "11:30am-3:30pm (4h) 3/3 pin Dubai Future Foundation 2 Roles Chef 1/1 11:30am-3:…" at bounding box center [616, 386] width 174 height 226
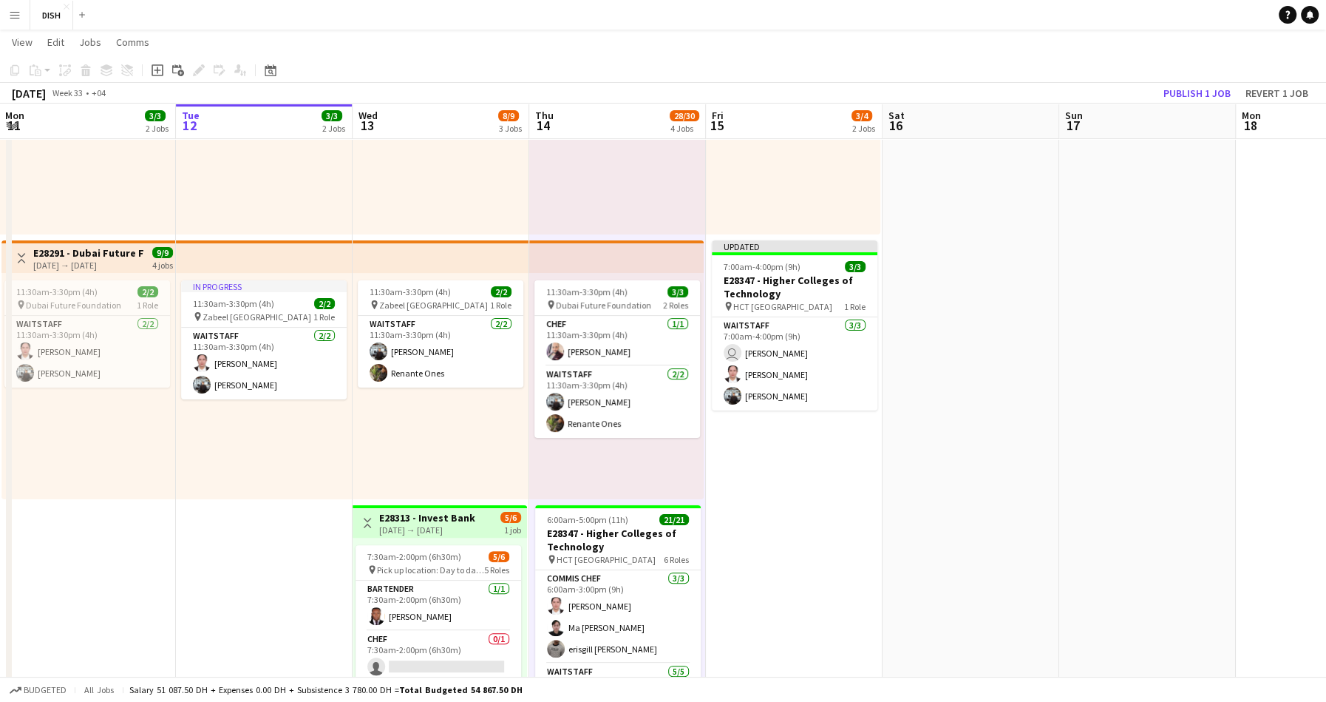
click at [475, 463] on div "11:30am-3:30pm (4h) 2/2 pin Zabeel Dubai 1 Role Waitstaff 2/2 11:30am-3:30pm (4…" at bounding box center [441, 386] width 177 height 226
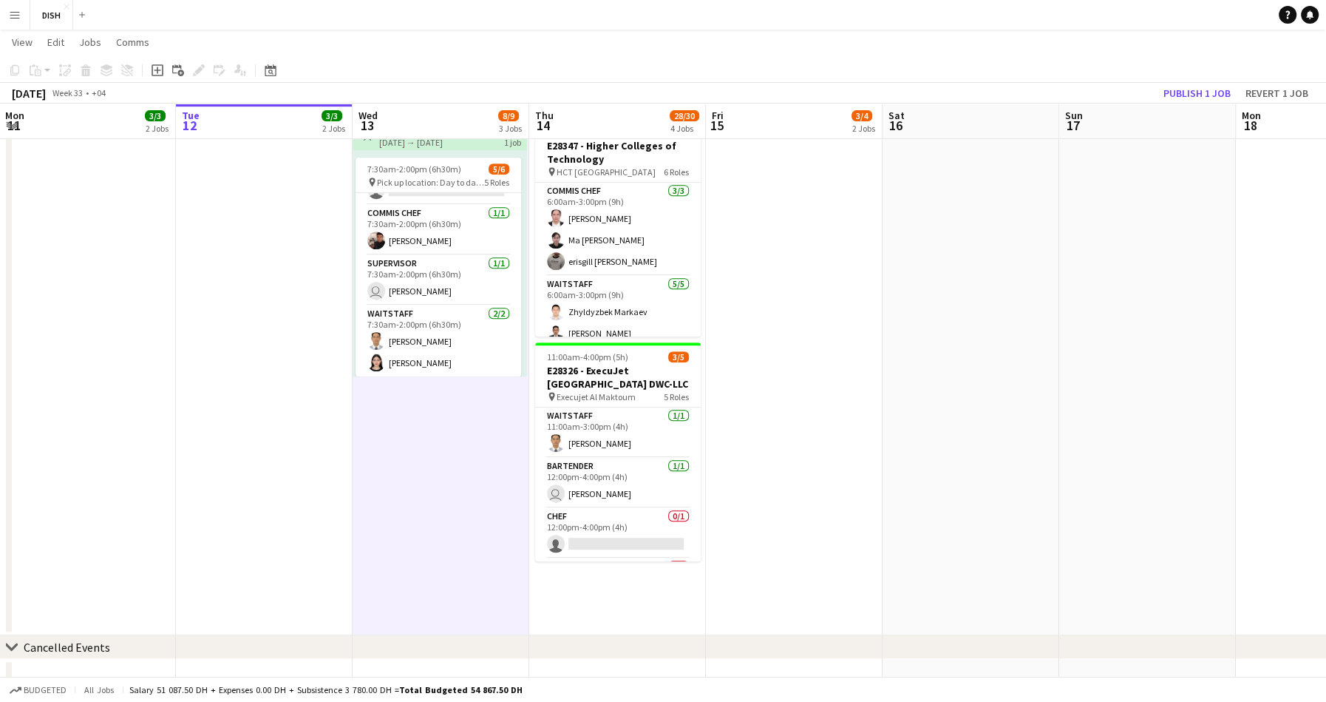
scroll to position [503, 0]
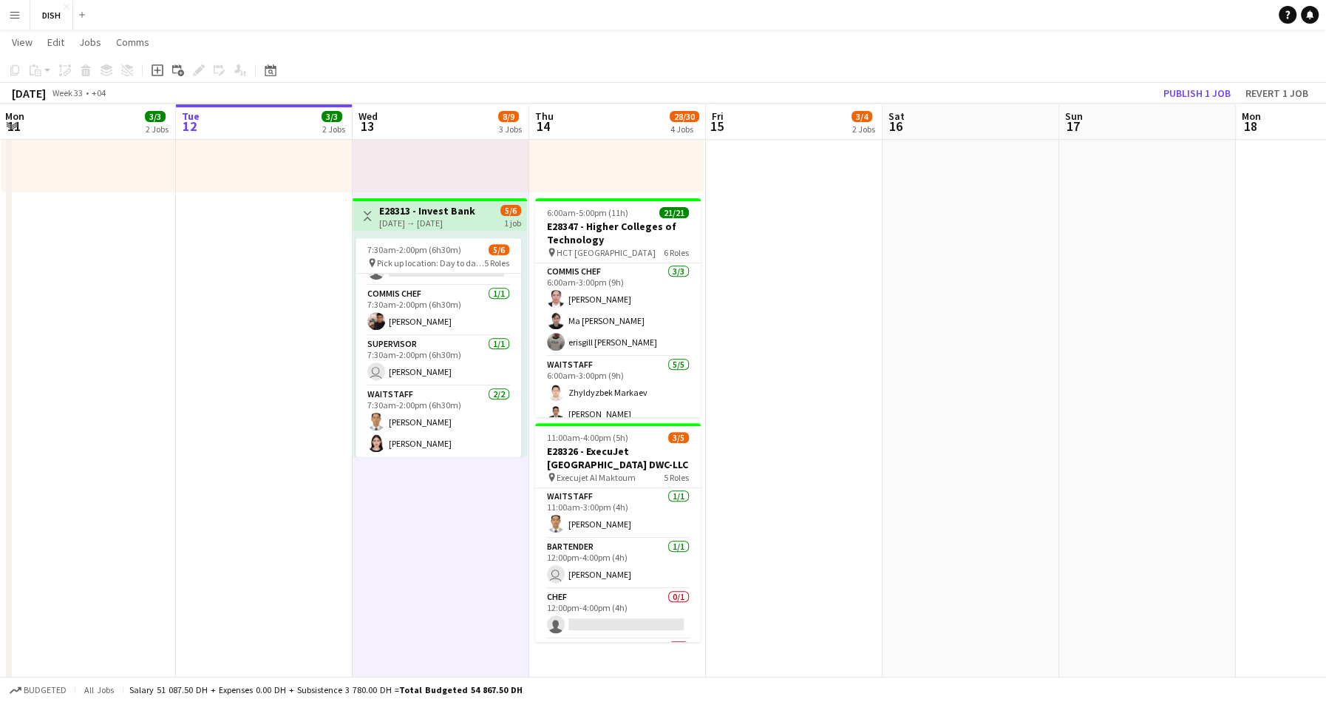
click at [20, 8] on button "Menu" at bounding box center [15, 15] width 30 height 30
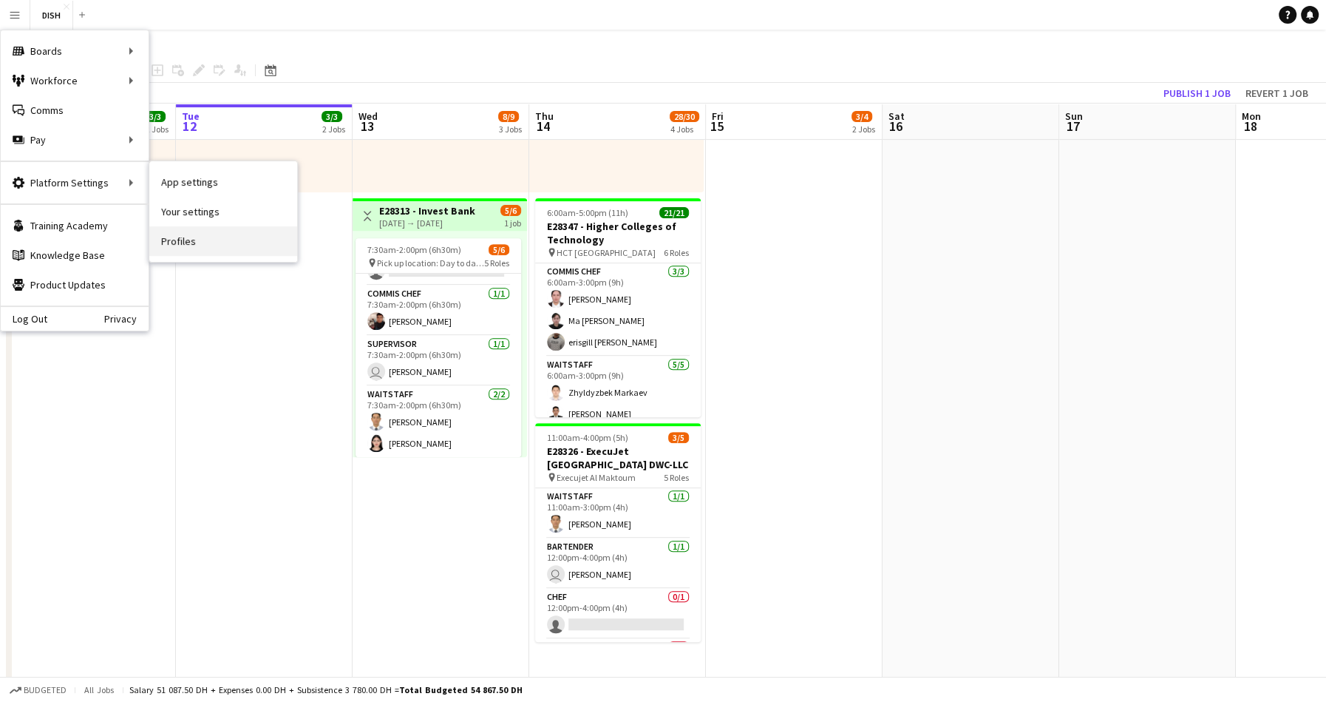
click at [180, 240] on link "Profiles" at bounding box center [223, 241] width 148 height 30
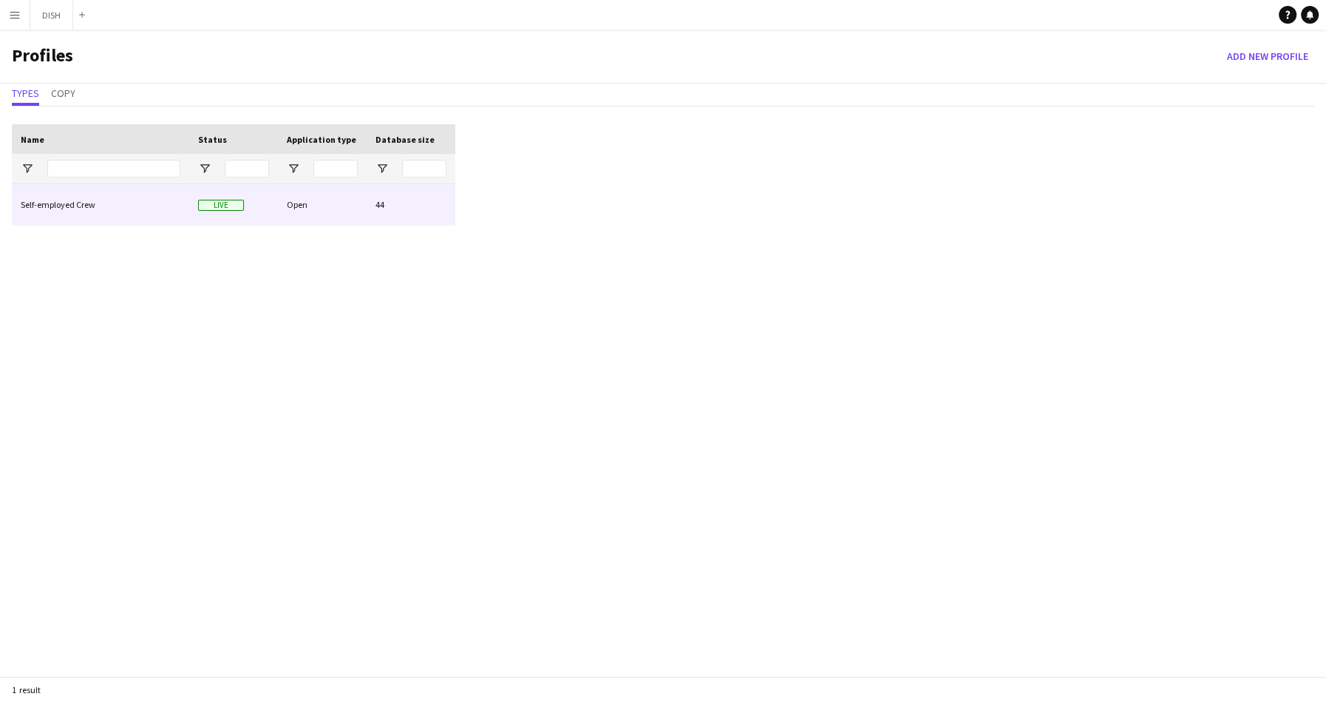
click at [152, 203] on div "Self-employed Crew" at bounding box center [100, 204] width 177 height 41
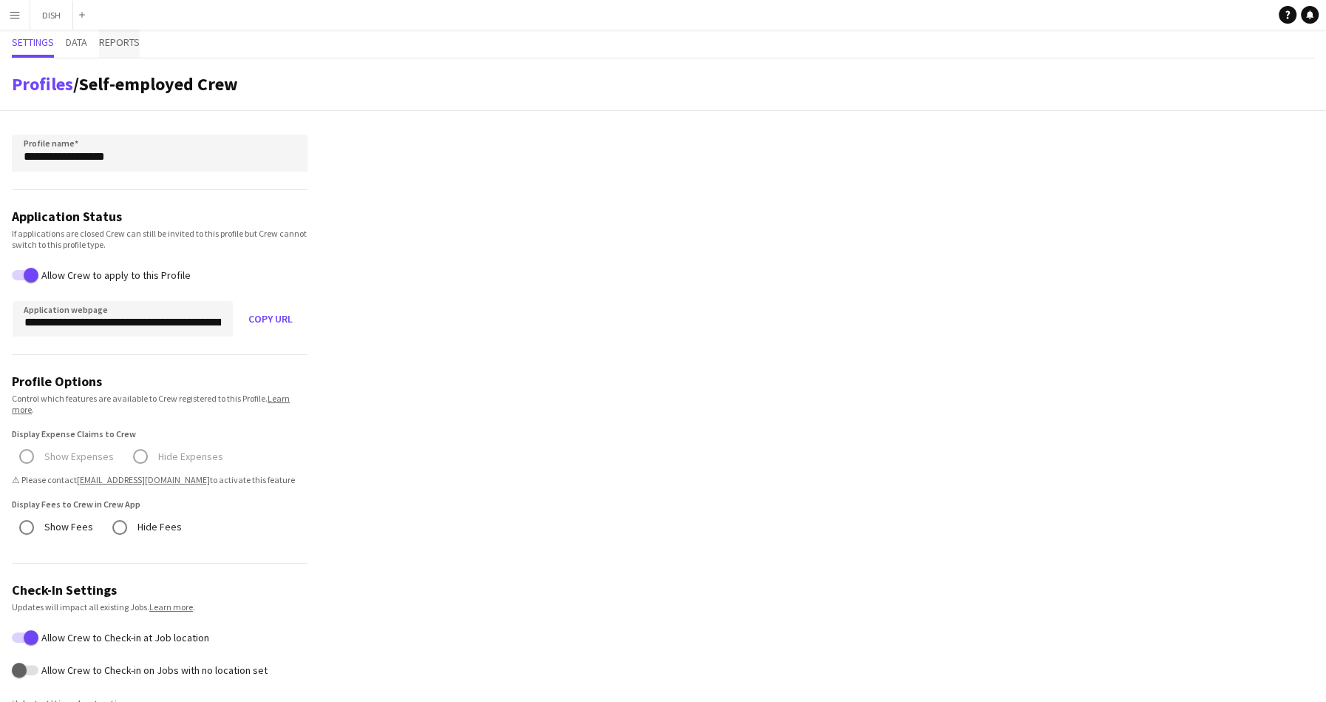
click at [104, 44] on span "Reports" at bounding box center [119, 42] width 41 height 10
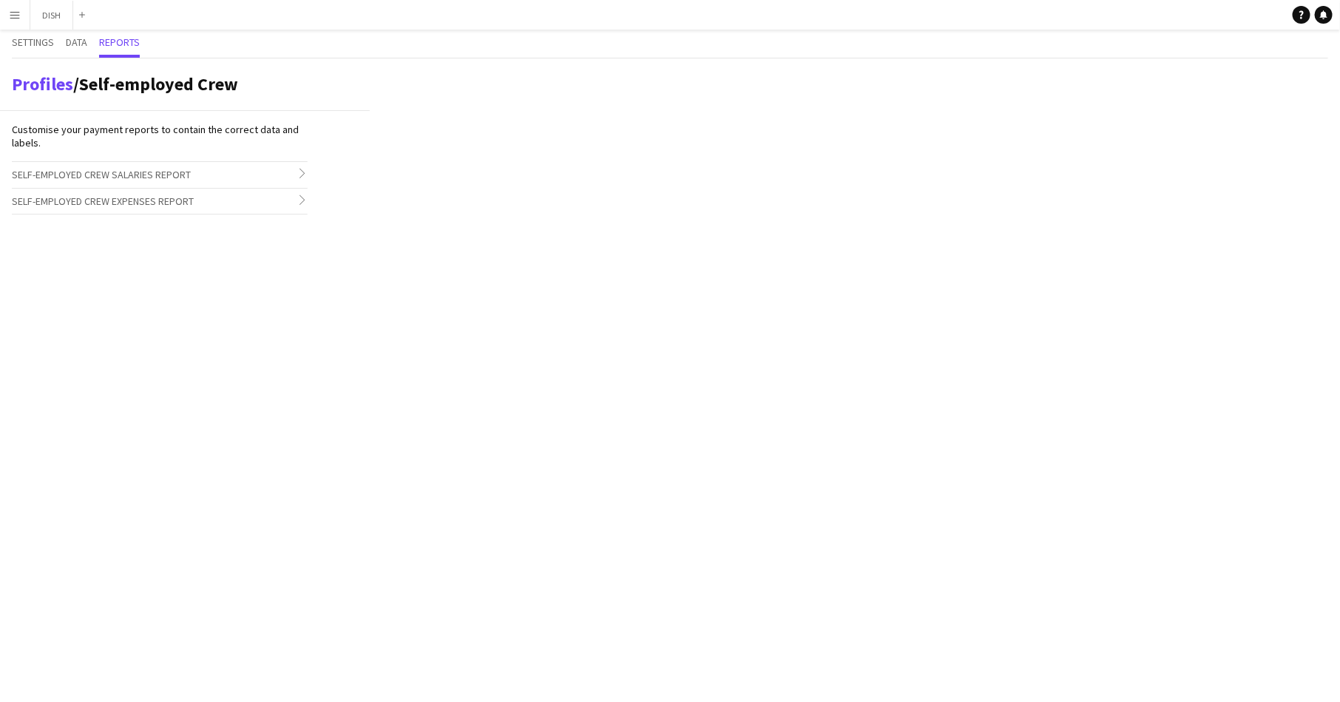
click at [248, 176] on h3 "Self-employed Crew Salaries Report chevron-right" at bounding box center [160, 174] width 296 height 25
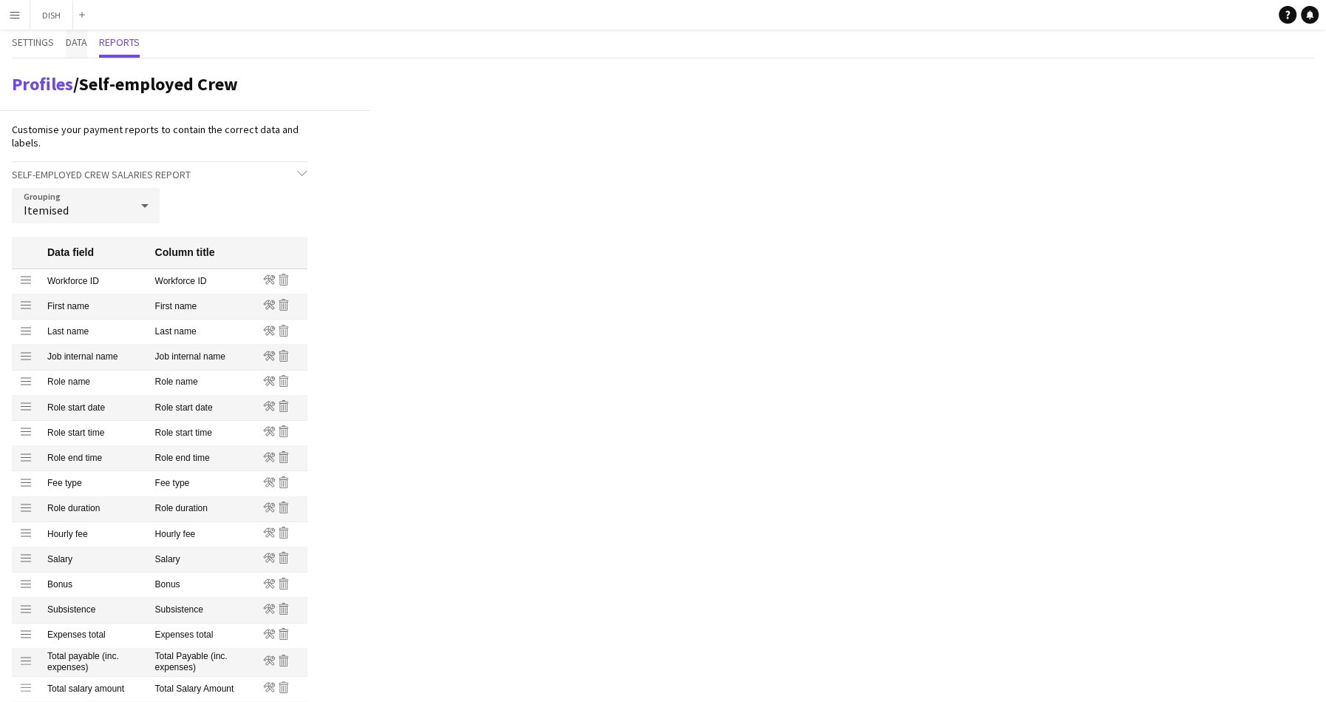
click at [86, 37] on span "Data" at bounding box center [76, 42] width 21 height 10
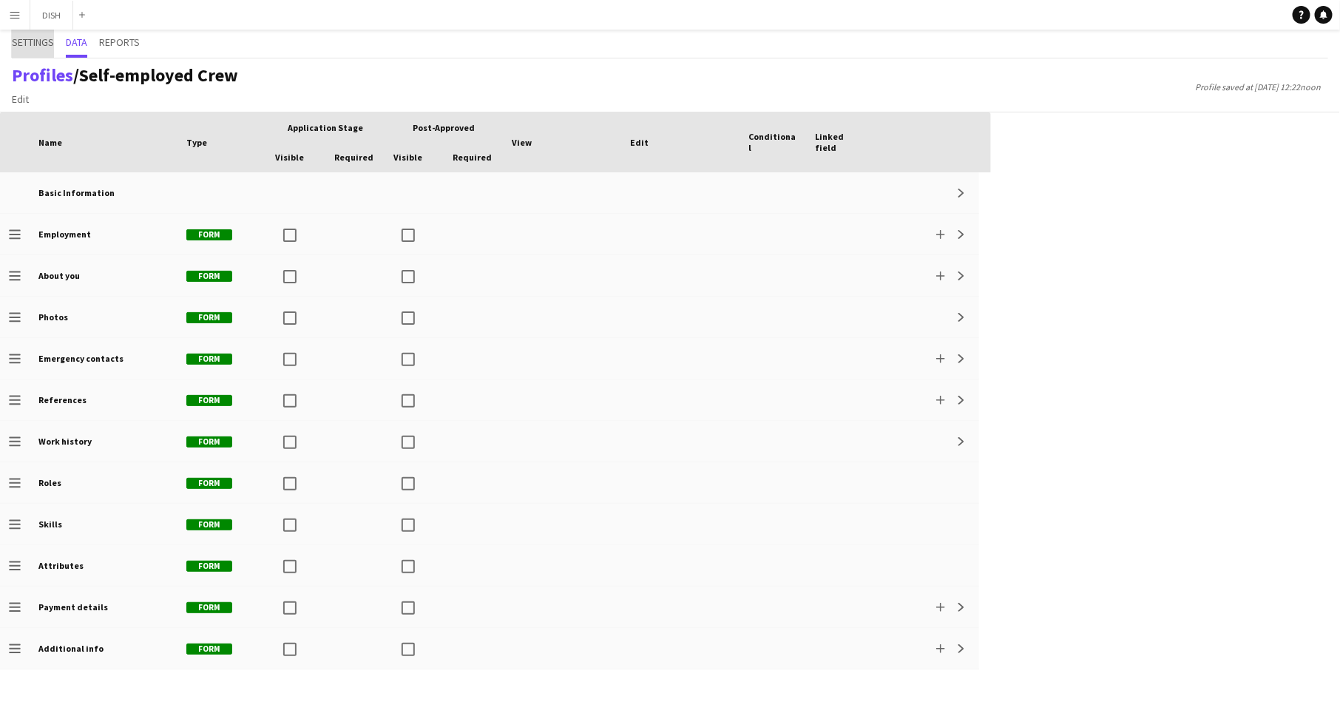
click at [28, 46] on span "Settings" at bounding box center [33, 42] width 42 height 10
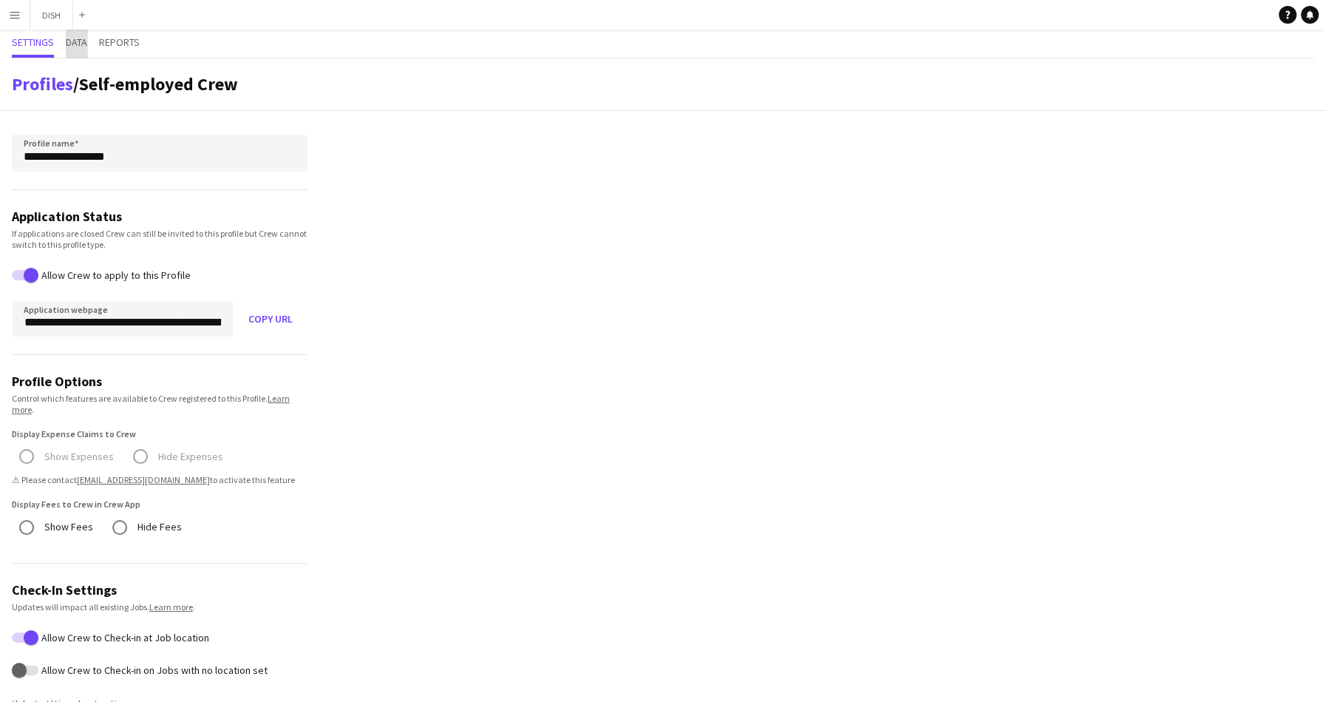
click at [68, 43] on span "Data" at bounding box center [76, 42] width 21 height 10
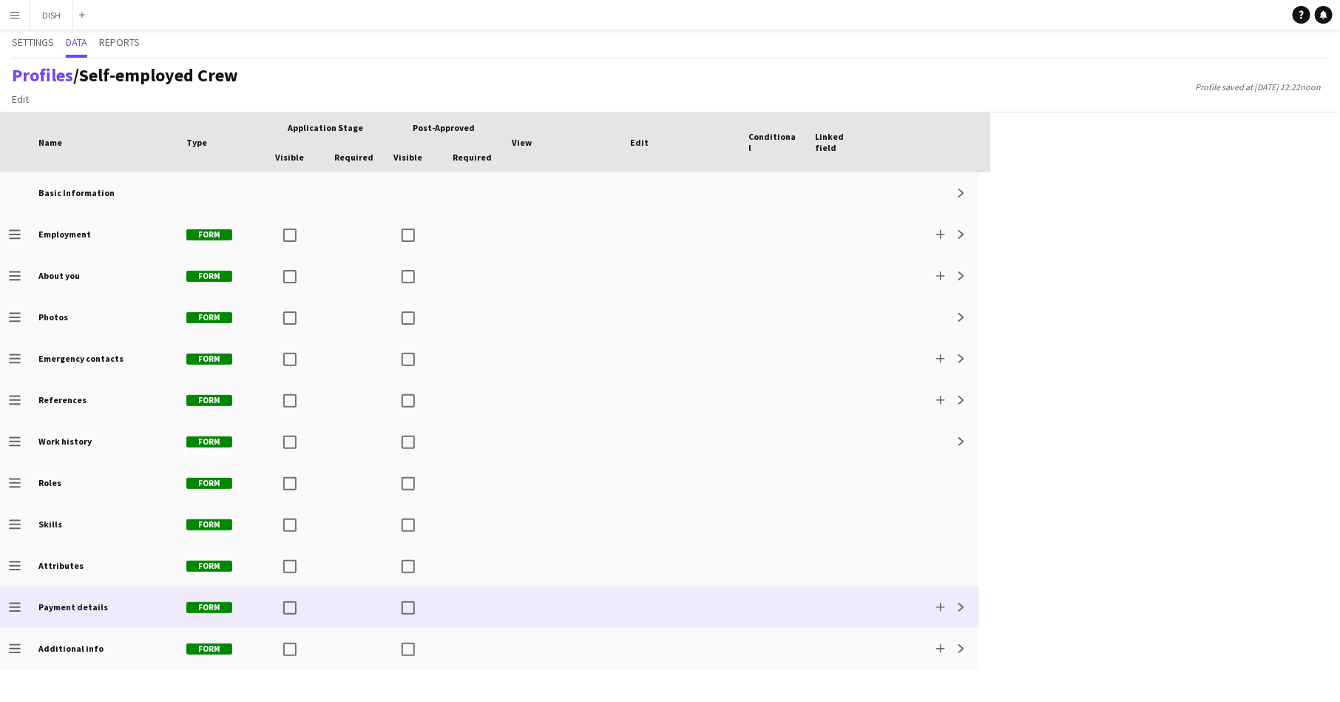
click at [48, 603] on b "Payment details" at bounding box center [72, 606] width 69 height 11
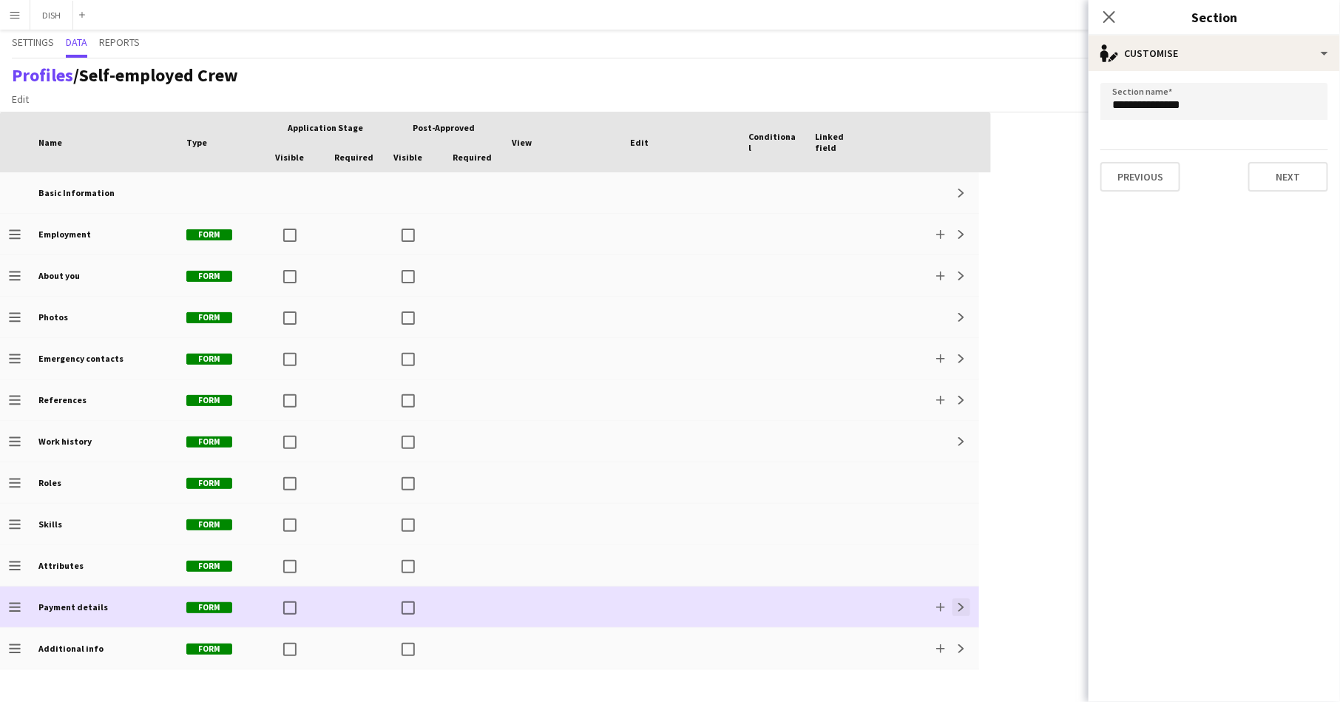
click at [965, 608] on button "Expand" at bounding box center [961, 607] width 18 height 18
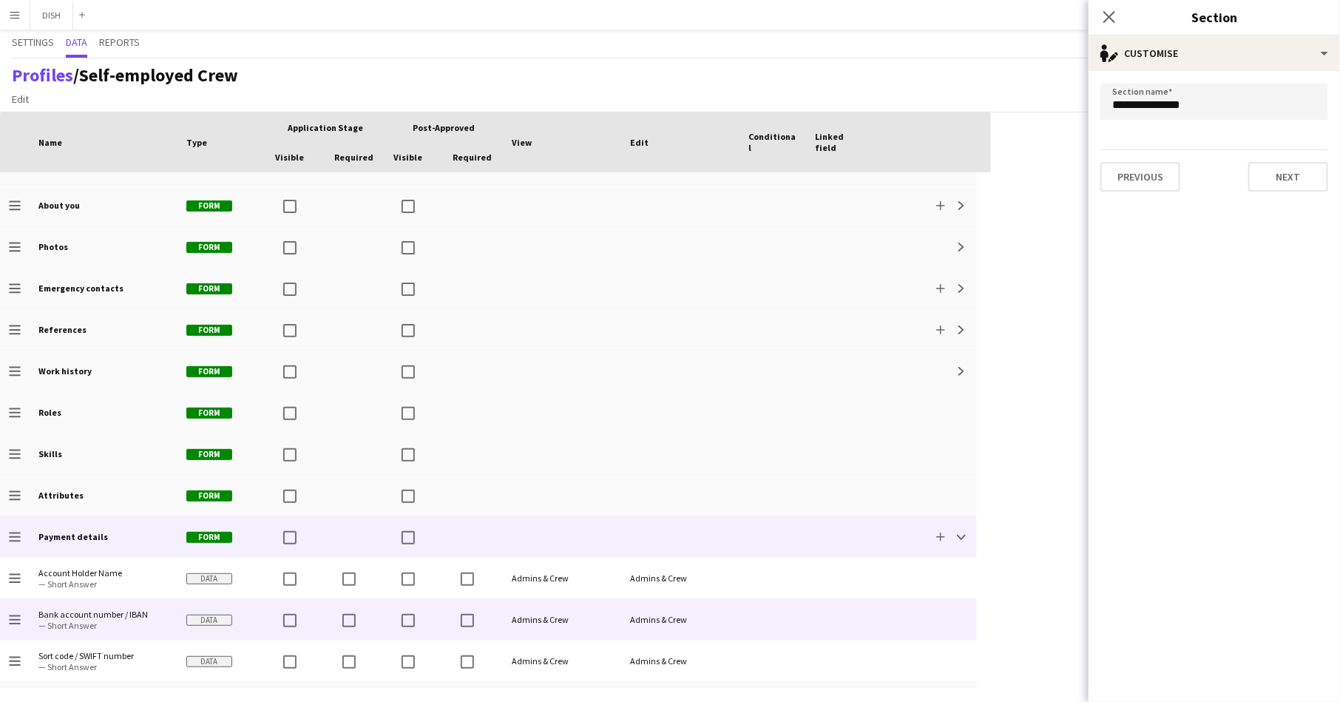
scroll to position [106, 0]
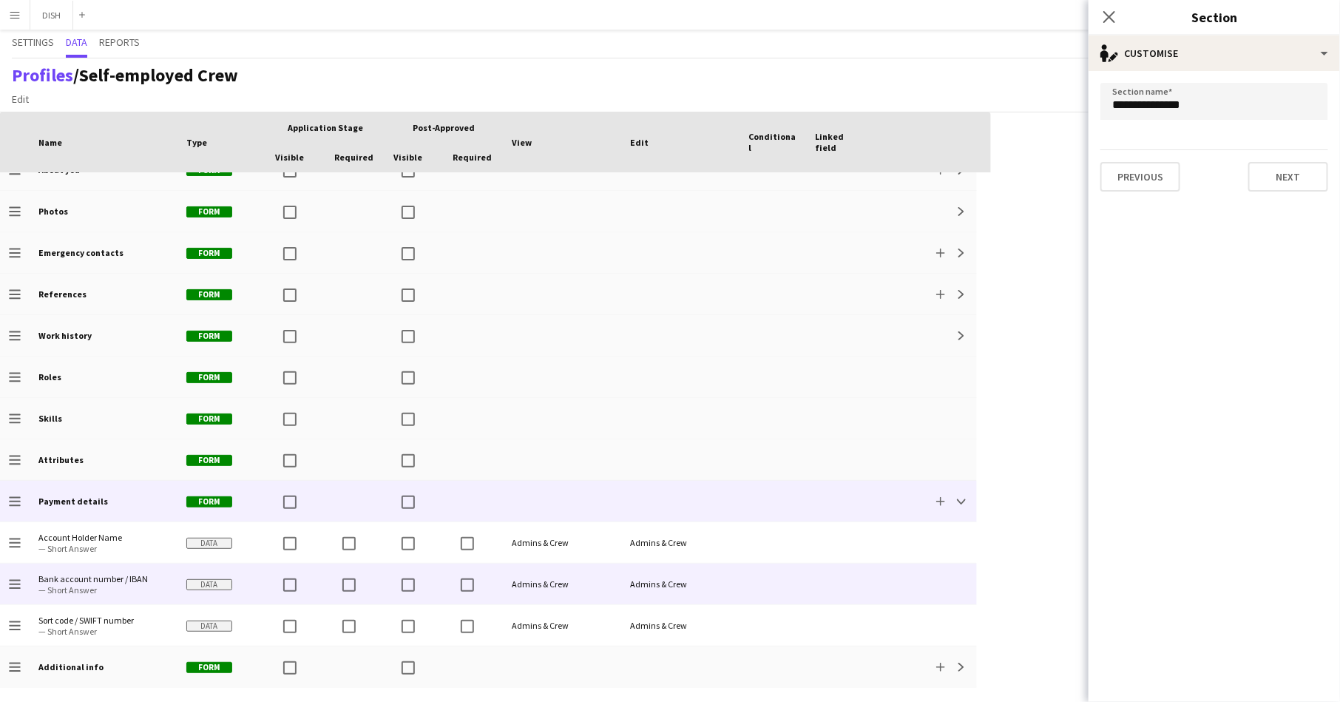
click at [78, 584] on span "— Short Answer" at bounding box center [103, 589] width 130 height 11
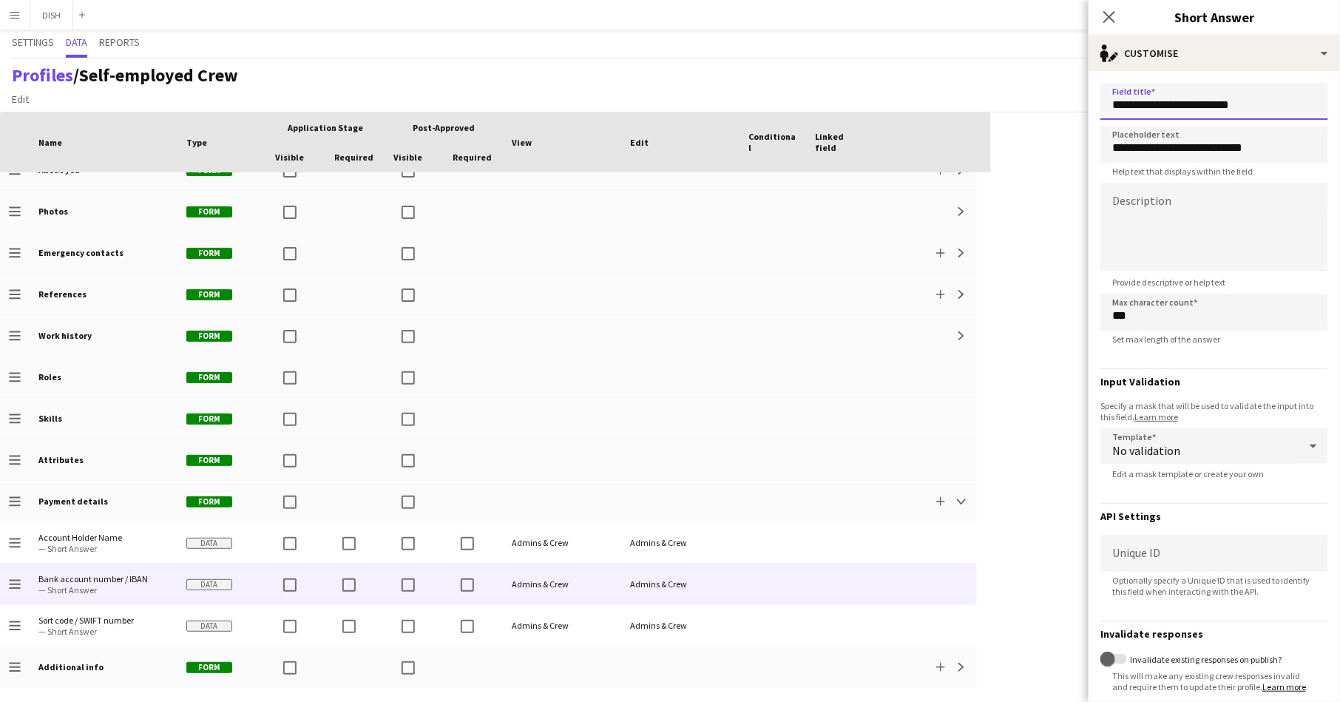
drag, startPoint x: 1229, startPoint y: 101, endPoint x: 1078, endPoint y: 95, distance: 151.6
click at [1068, 98] on body "Menu Boards Boards Boards All jobs Status Workforce Workforce My Workforce Recr…" at bounding box center [670, 351] width 1340 height 702
click at [1170, 105] on input "****" at bounding box center [1214, 101] width 228 height 37
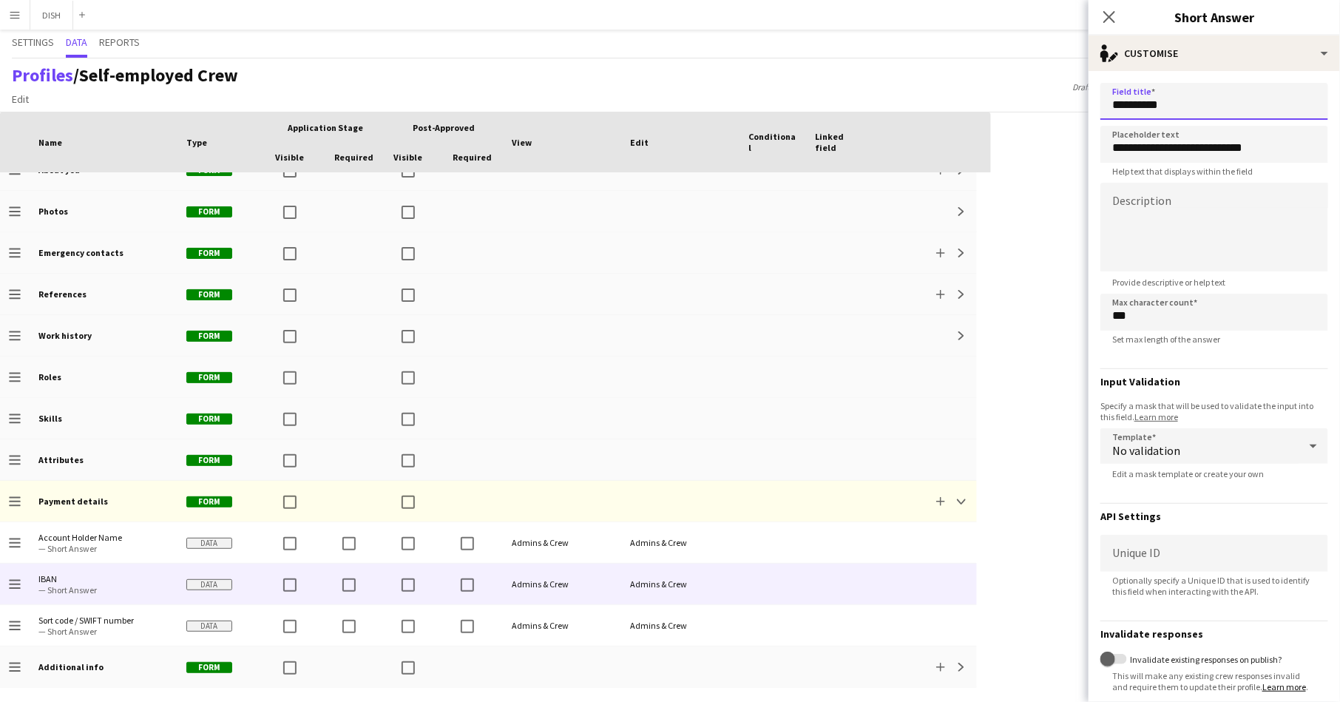
type input "**********"
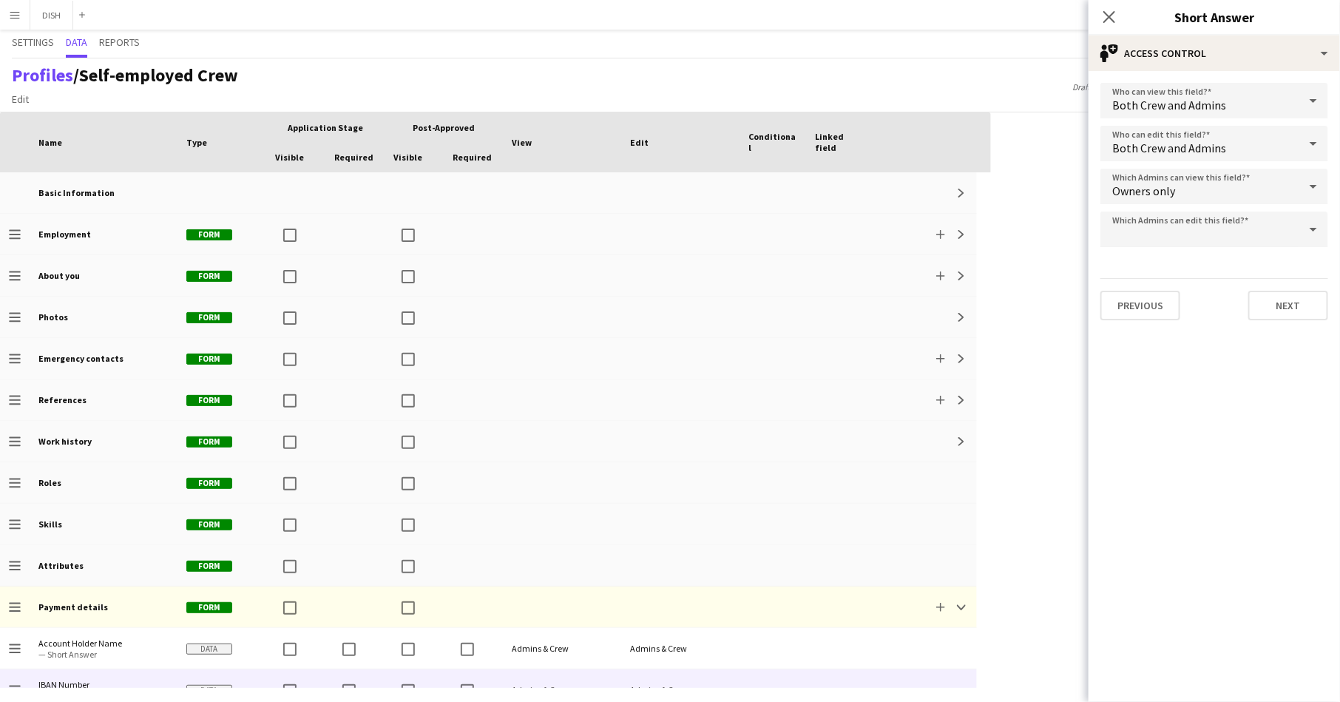
scroll to position [106, 0]
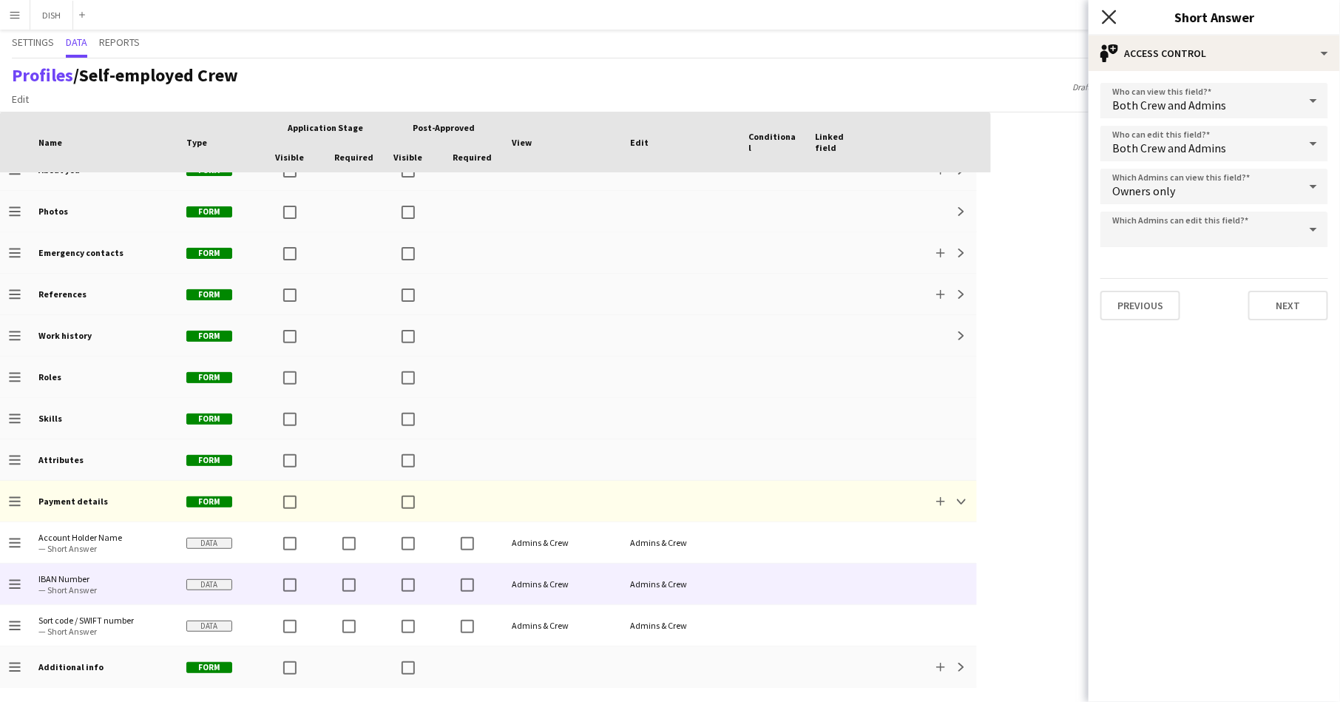
click at [1113, 19] on icon at bounding box center [1109, 17] width 14 height 14
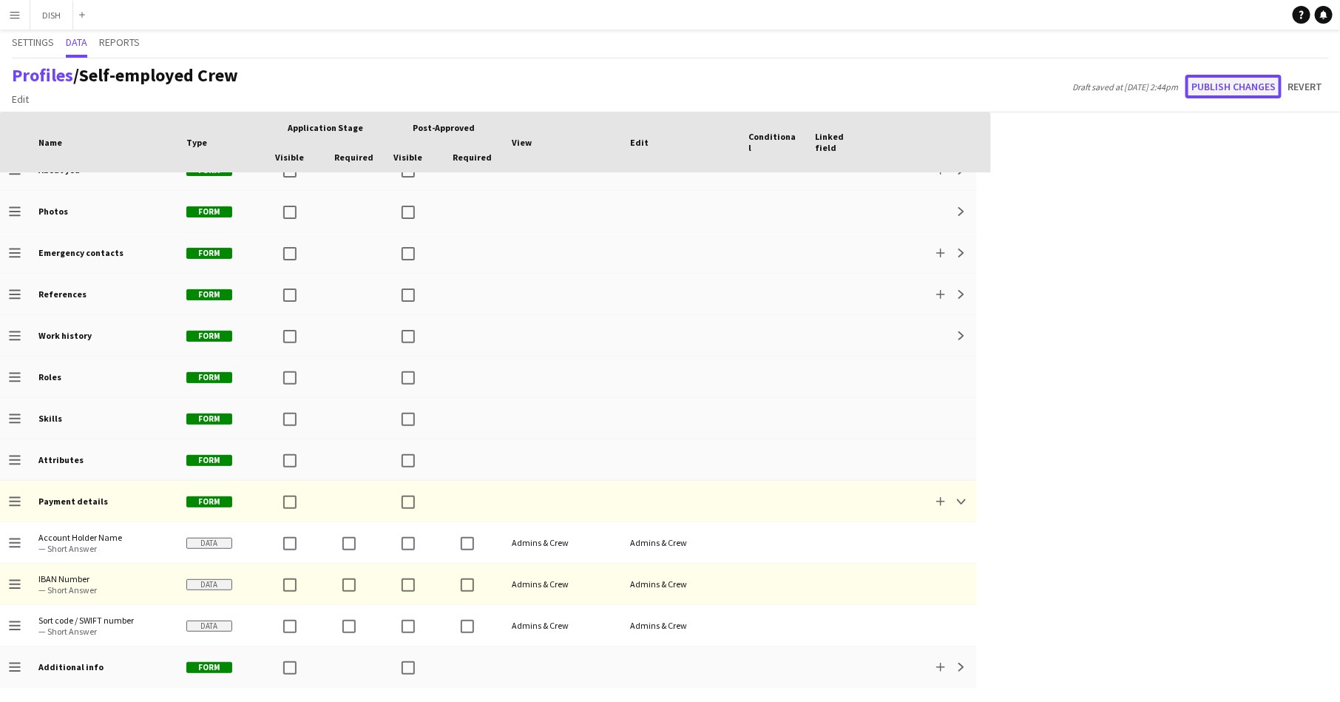
click at [1229, 91] on button "Publish changes" at bounding box center [1233, 87] width 96 height 24
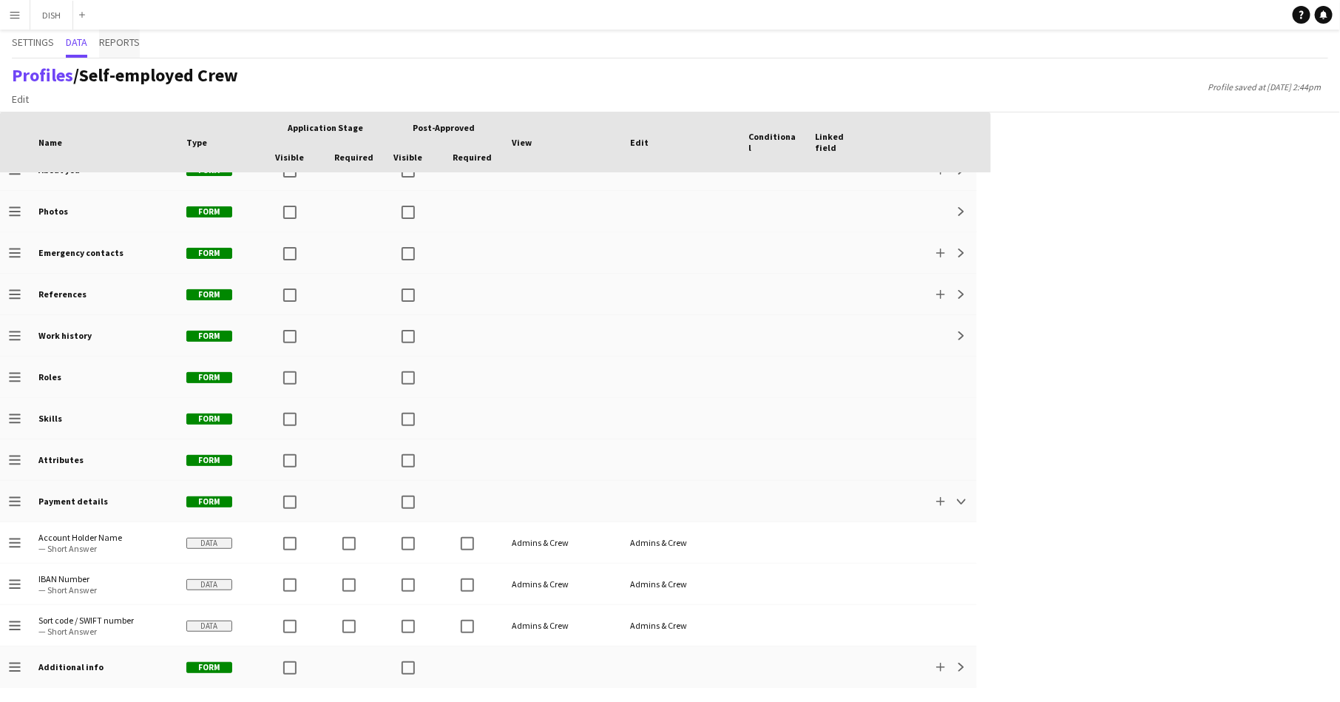
click at [129, 43] on span "Reports" at bounding box center [119, 42] width 41 height 10
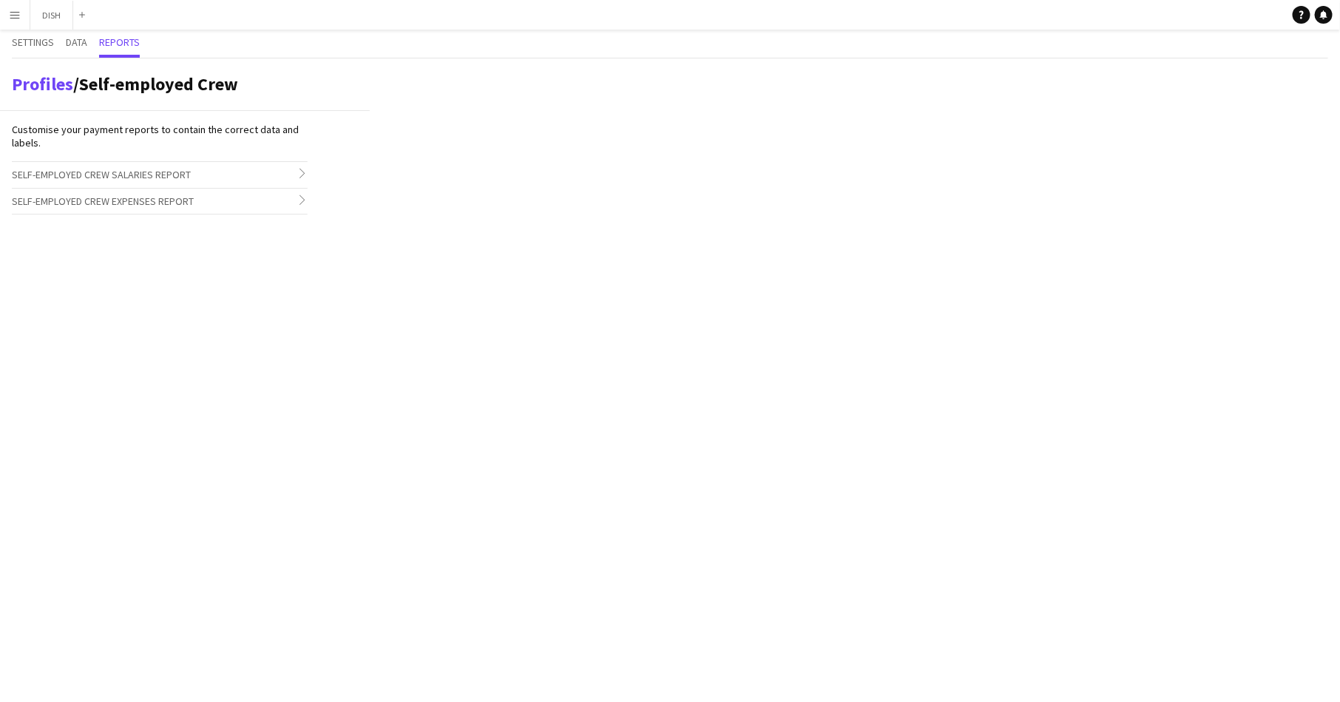
click at [173, 178] on span "Self-employed Crew Salaries Report" at bounding box center [101, 174] width 179 height 13
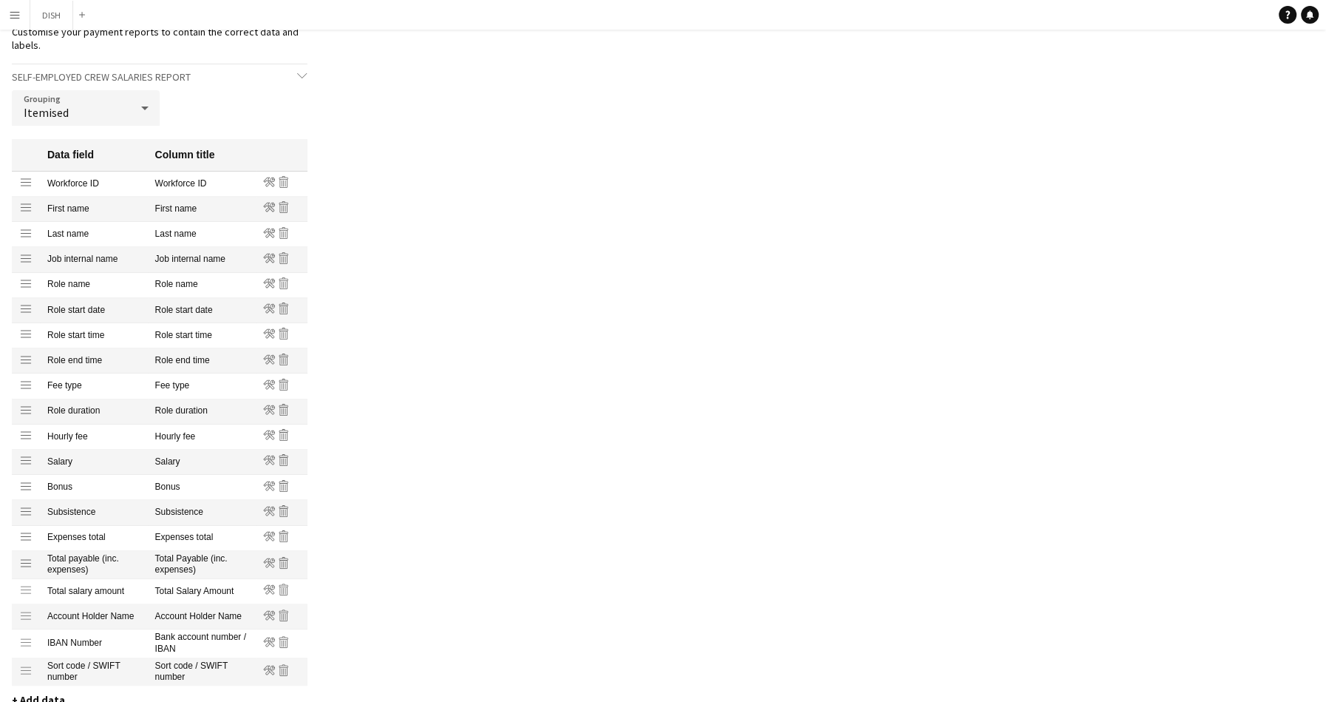
scroll to position [0, 0]
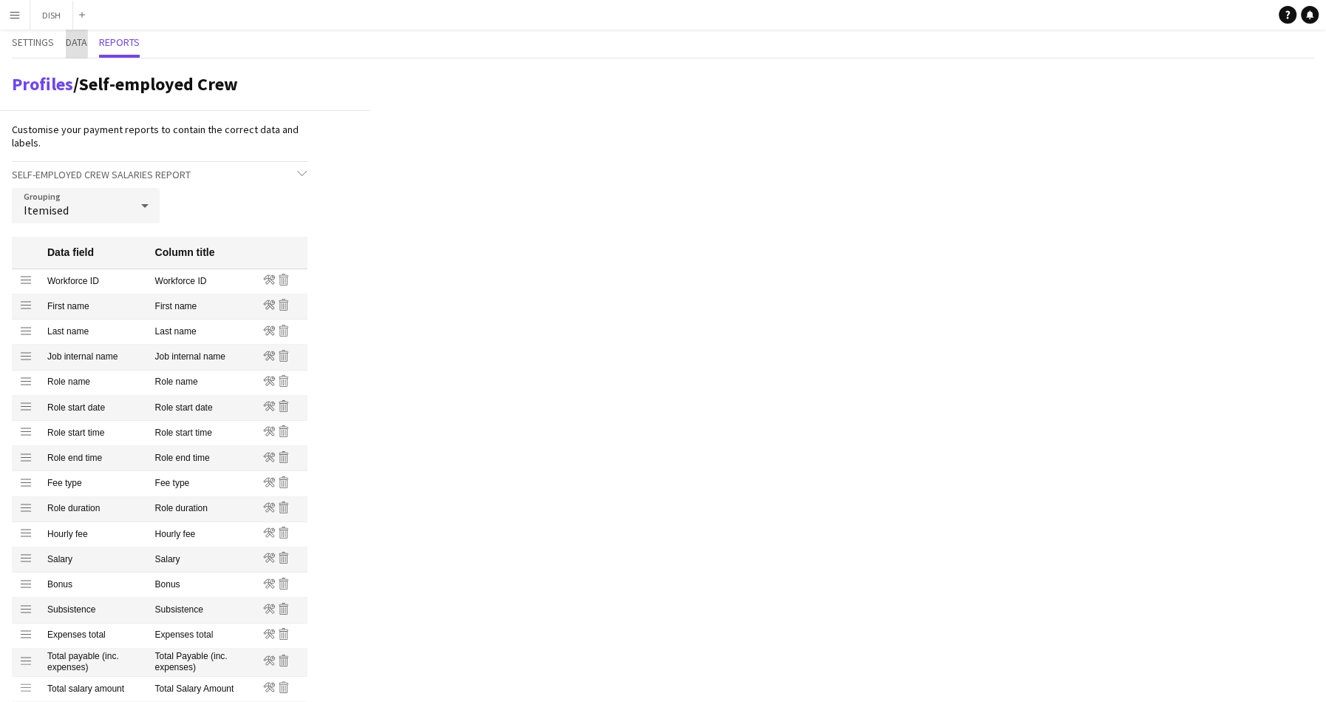
click at [78, 43] on span "Data" at bounding box center [76, 42] width 21 height 10
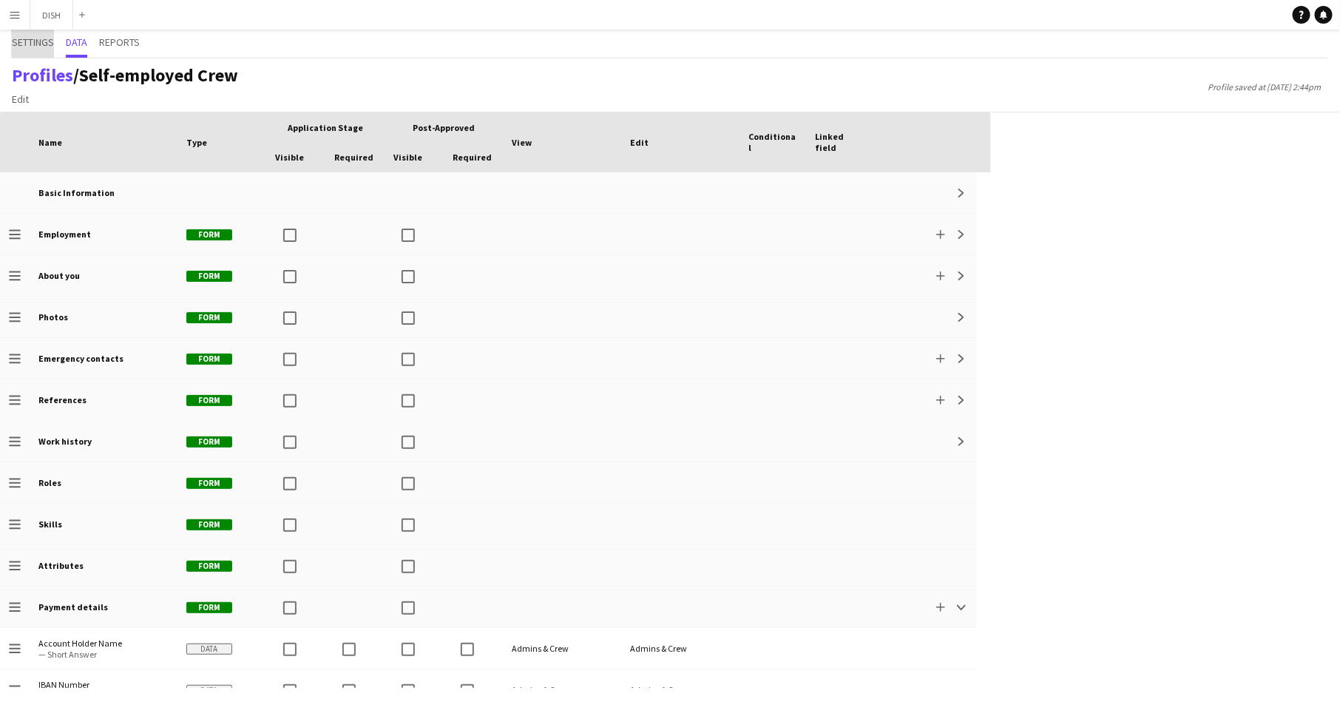
click at [41, 43] on span "Settings" at bounding box center [33, 42] width 42 height 10
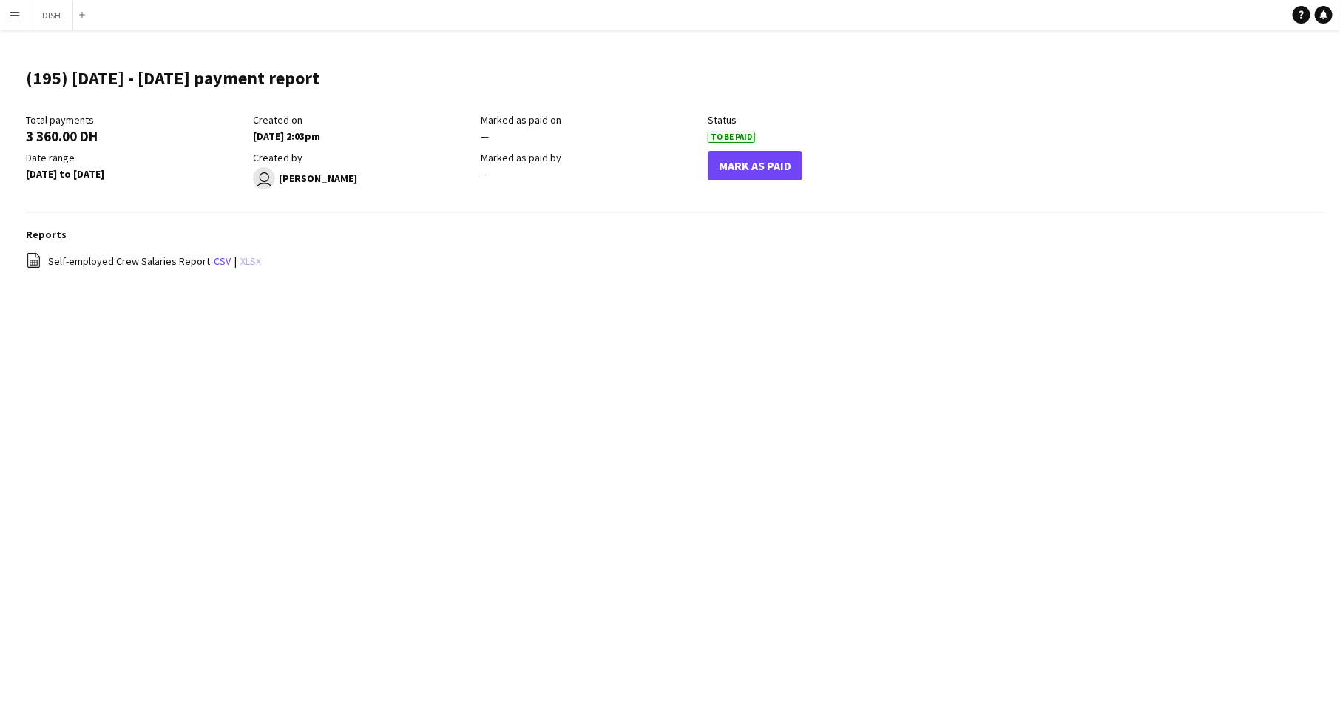
click at [245, 263] on link "xlsx" at bounding box center [250, 260] width 21 height 13
click at [242, 265] on link "xlsx" at bounding box center [250, 260] width 21 height 13
click at [42, 18] on button "DISH Close" at bounding box center [51, 15] width 43 height 29
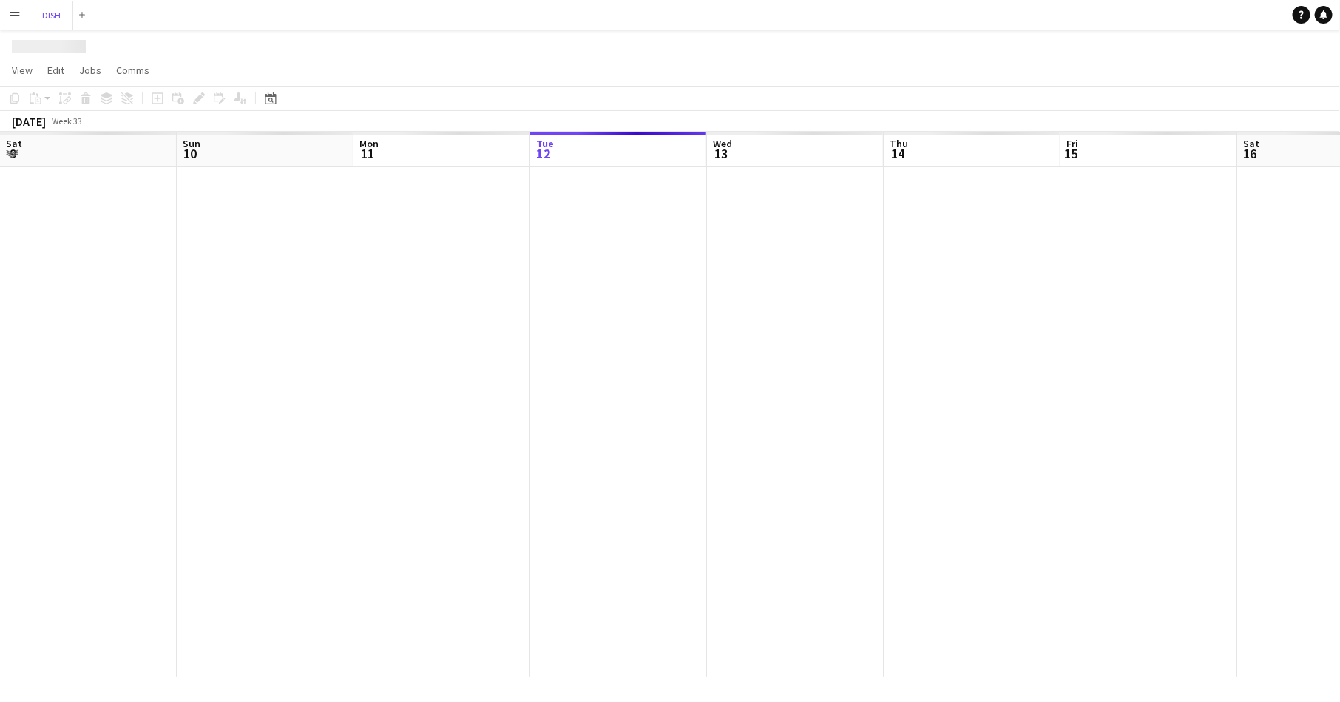
scroll to position [0, 353]
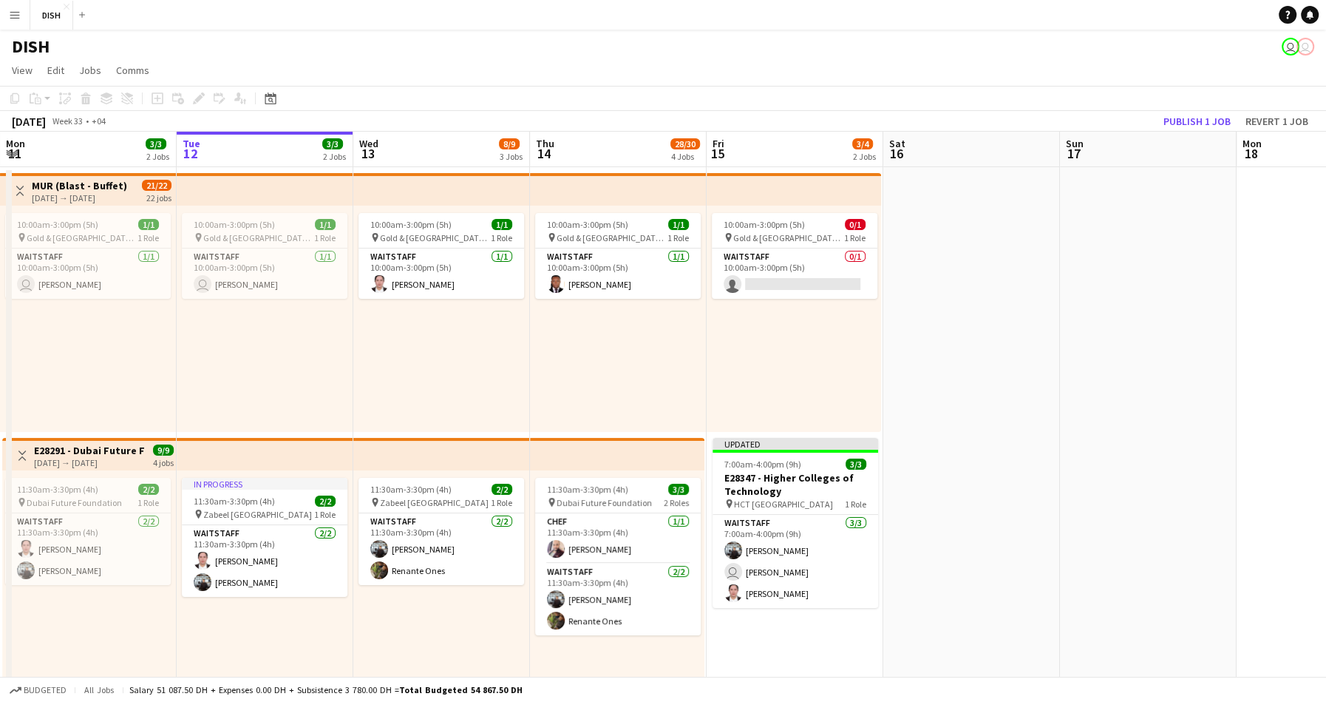
click at [13, 13] on app-icon "Menu" at bounding box center [15, 15] width 12 height 12
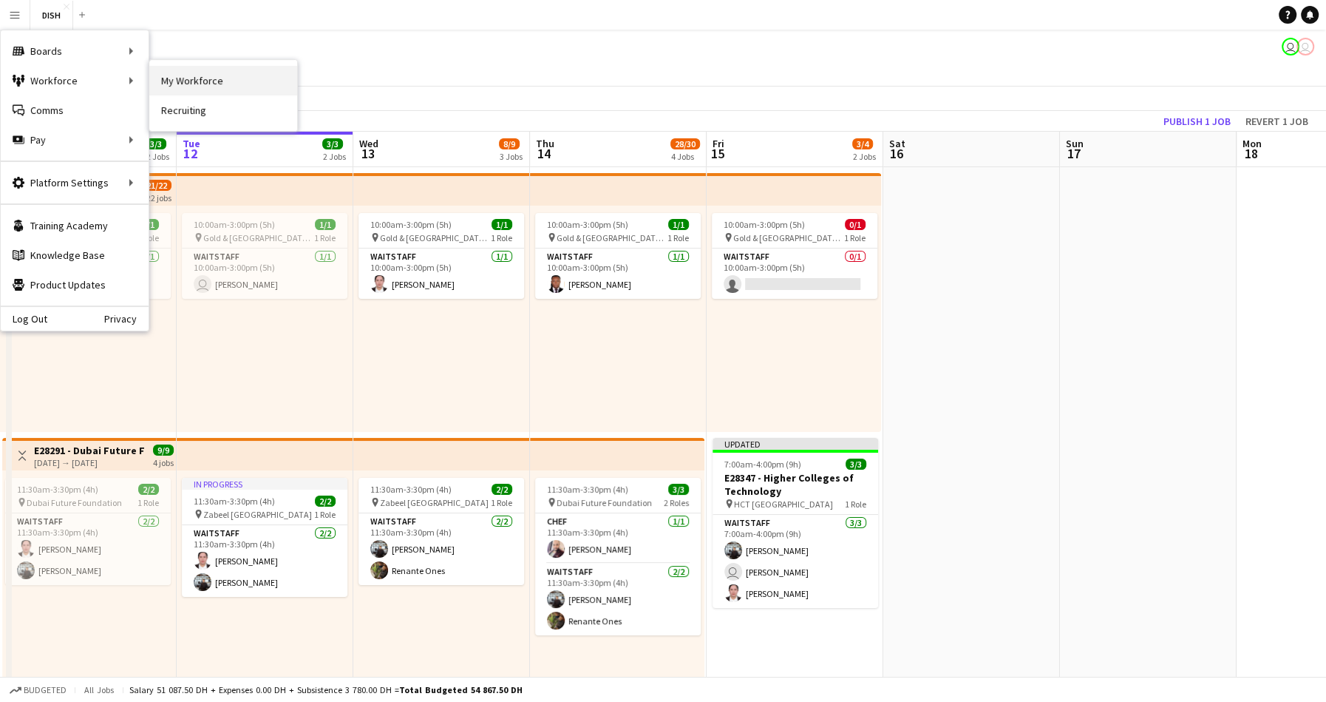
click at [194, 86] on link "My Workforce" at bounding box center [223, 81] width 148 height 30
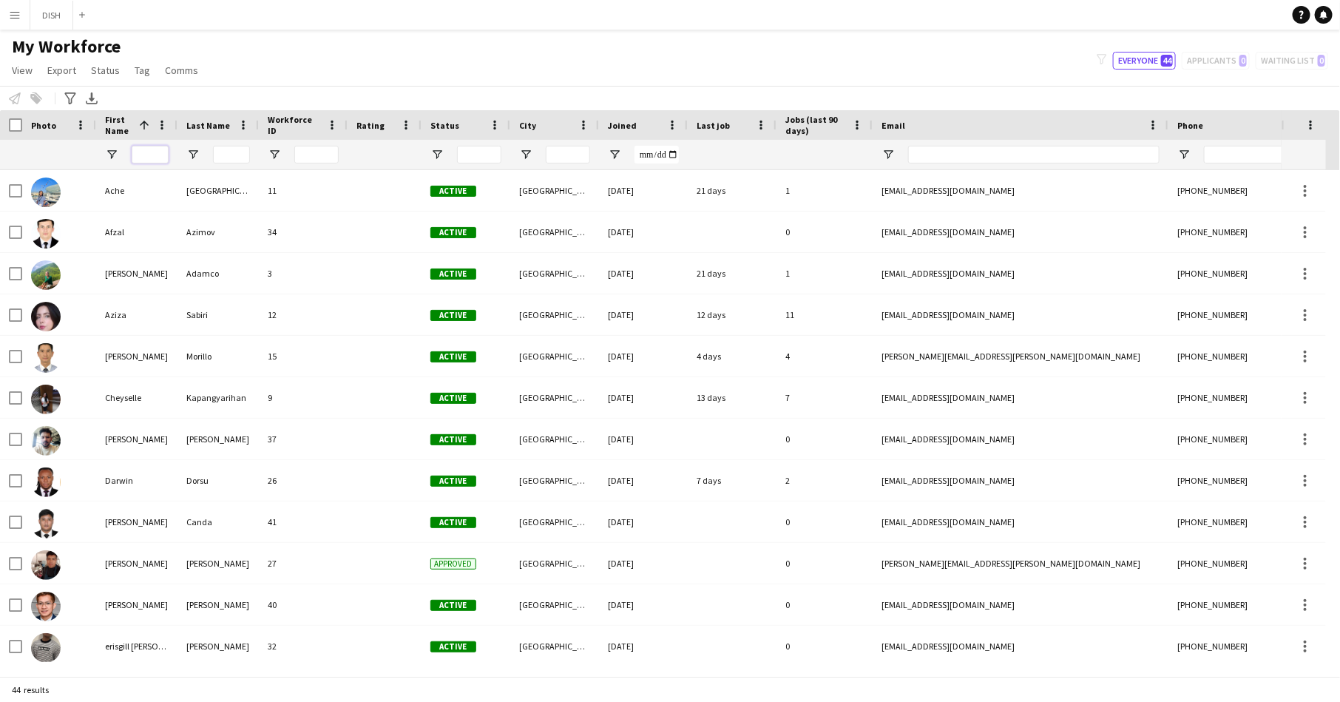
click at [160, 149] on input "First Name Filter Input" at bounding box center [150, 155] width 37 height 18
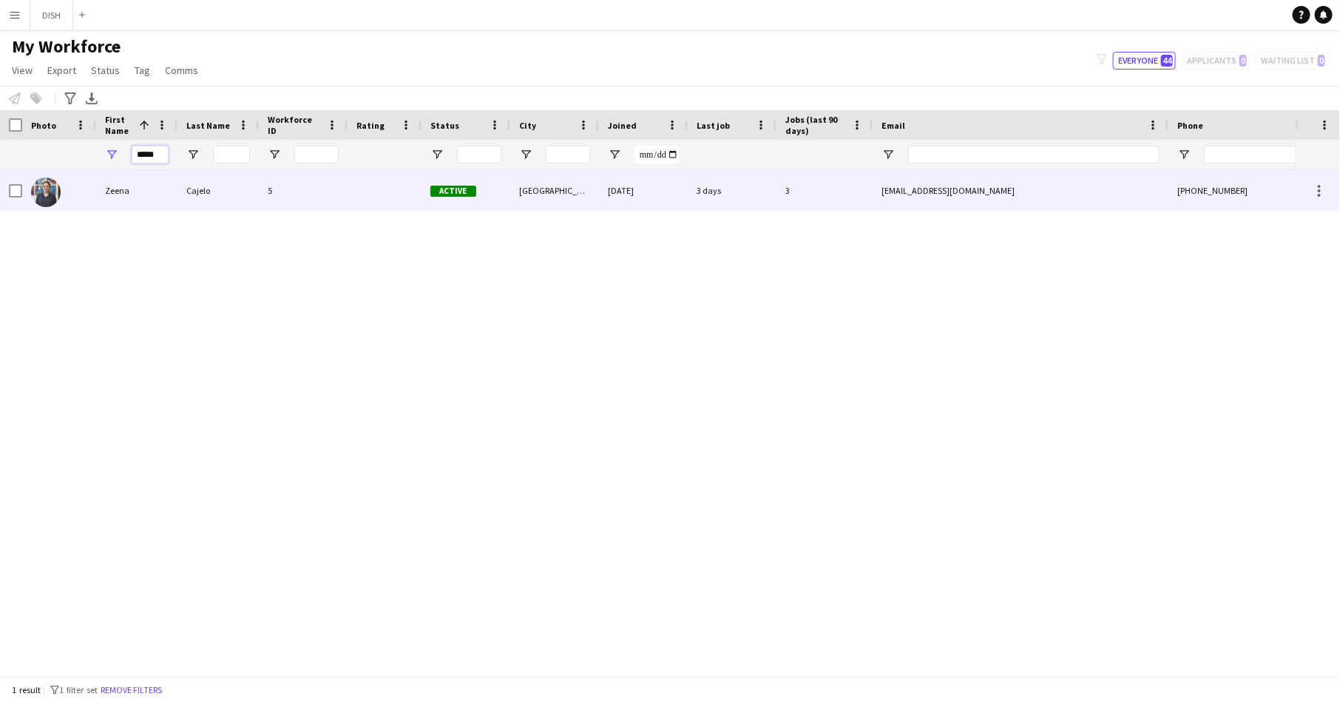
type input "*****"
click at [411, 184] on div at bounding box center [384, 190] width 74 height 41
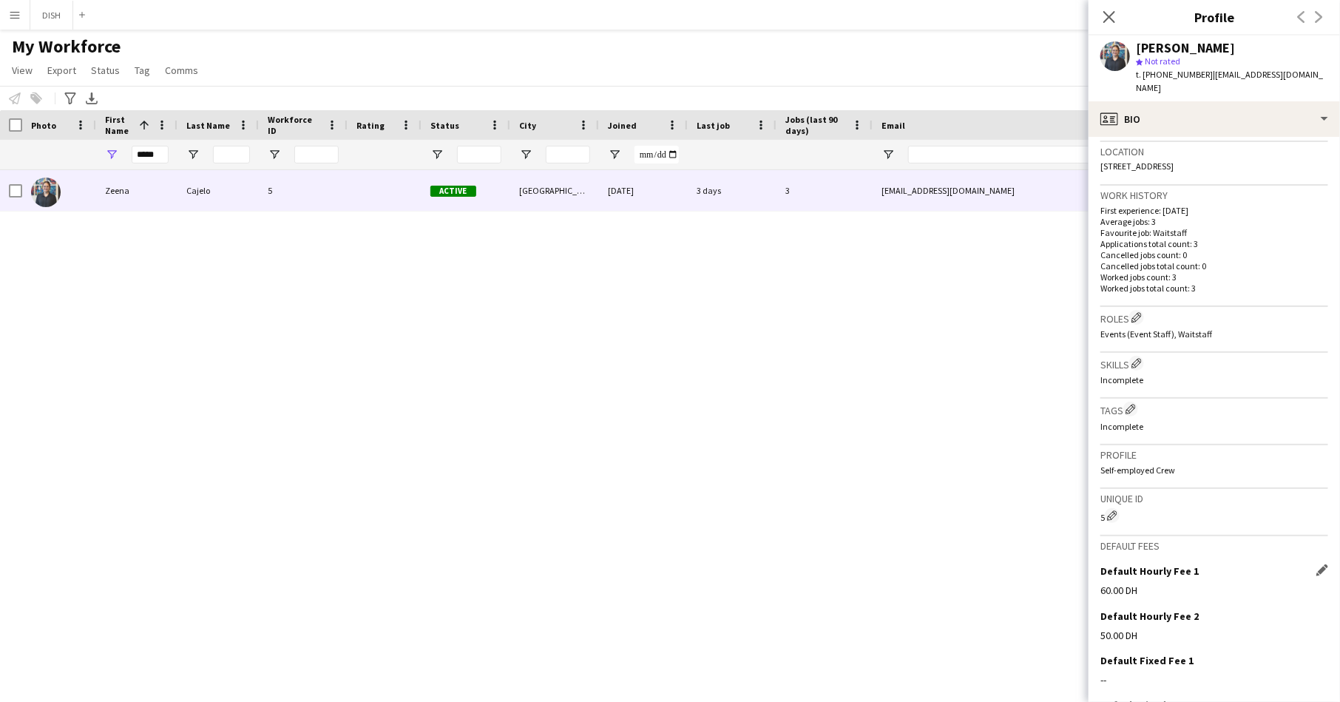
scroll to position [395, 0]
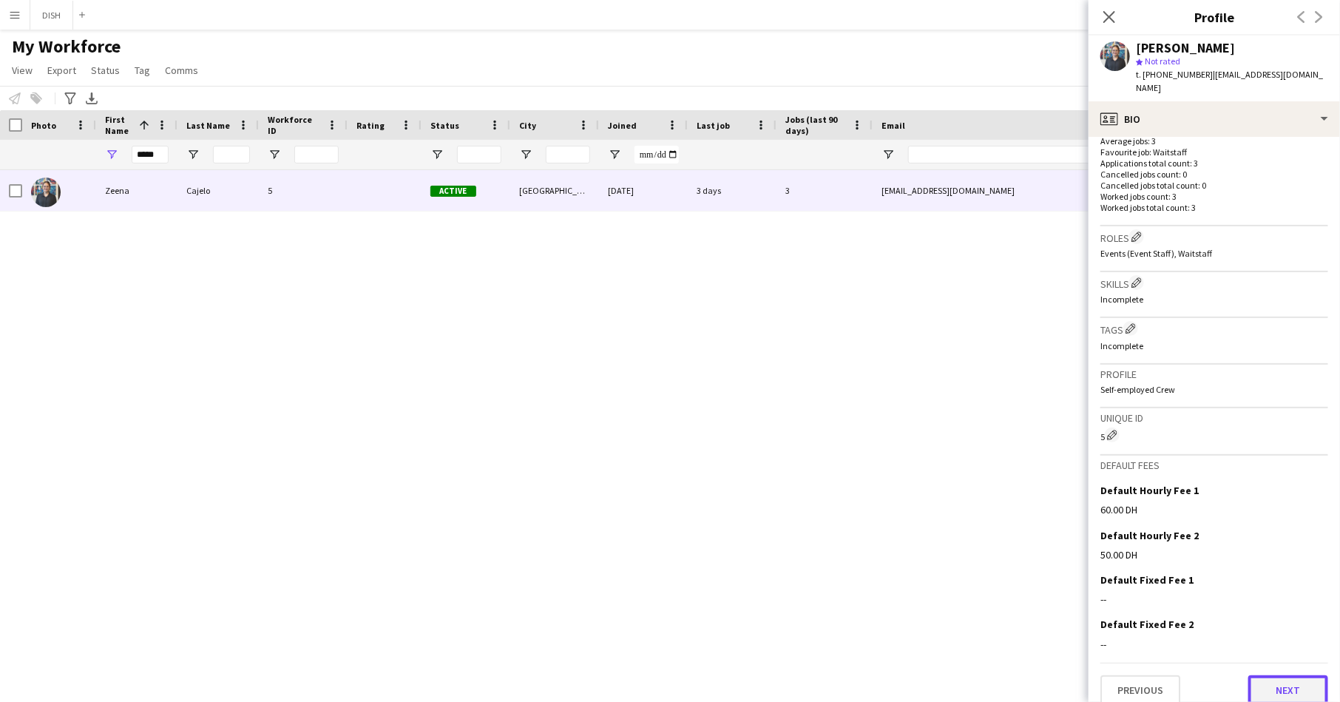
click at [1297, 675] on button "Next" at bounding box center [1288, 690] width 80 height 30
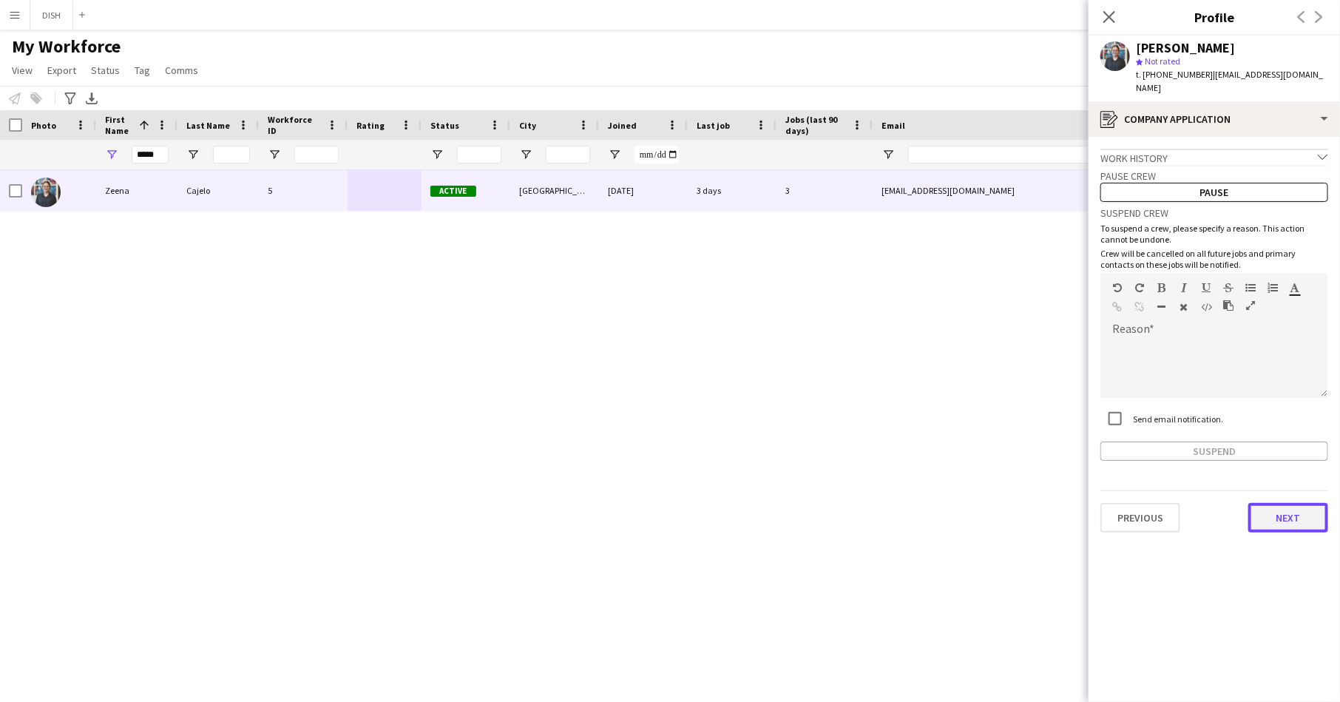
click at [1269, 503] on button "Next" at bounding box center [1288, 518] width 80 height 30
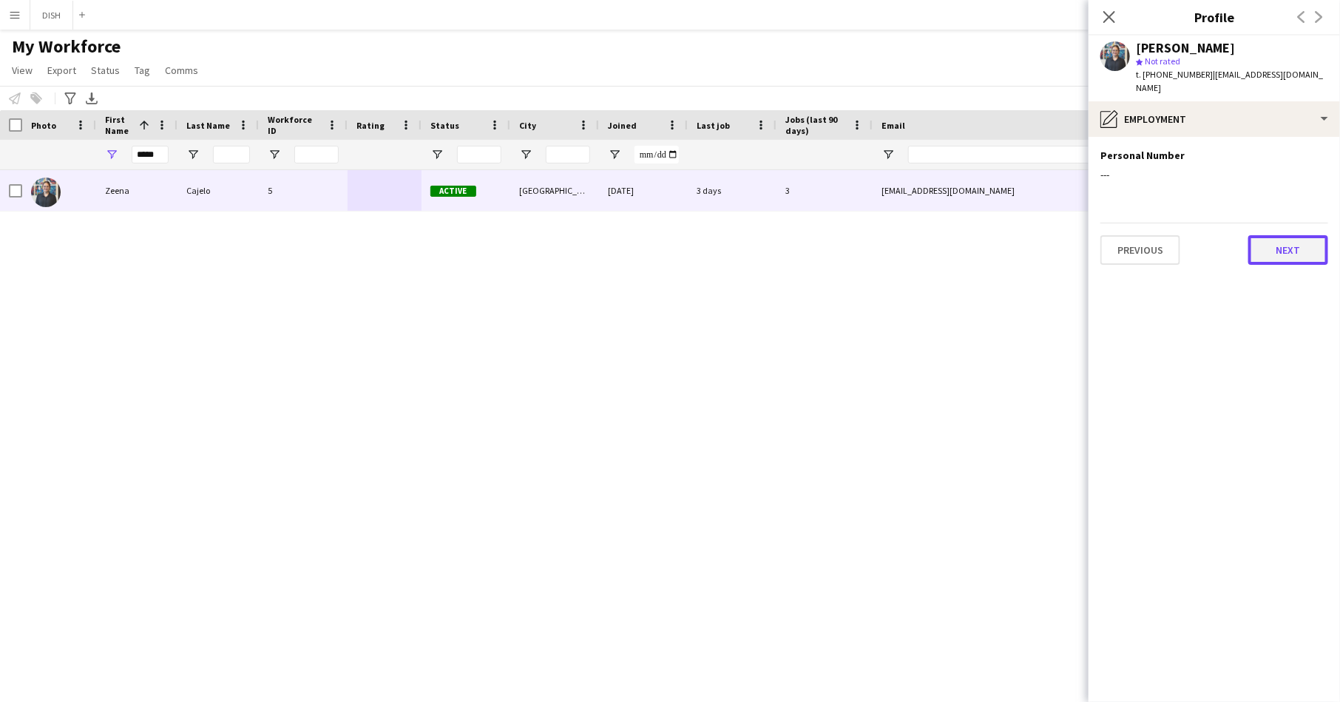
click at [1276, 235] on button "Next" at bounding box center [1288, 250] width 80 height 30
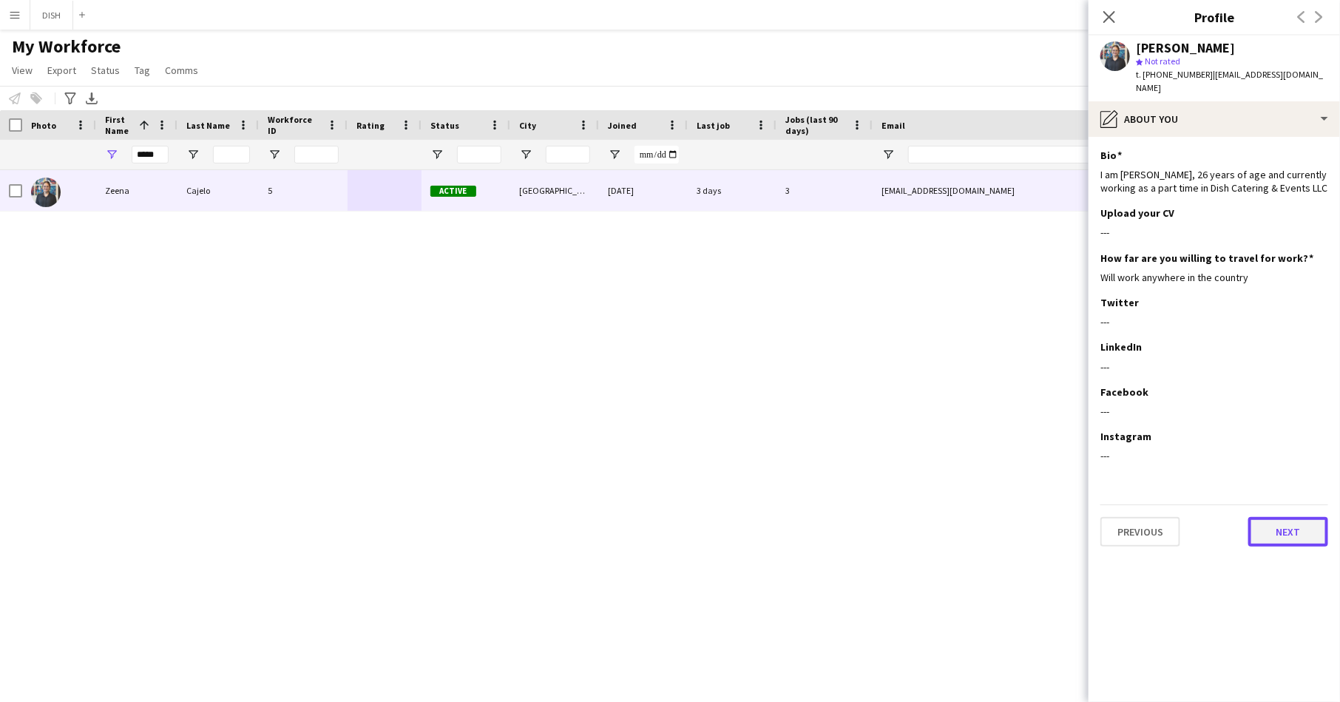
click at [1300, 517] on button "Next" at bounding box center [1288, 532] width 80 height 30
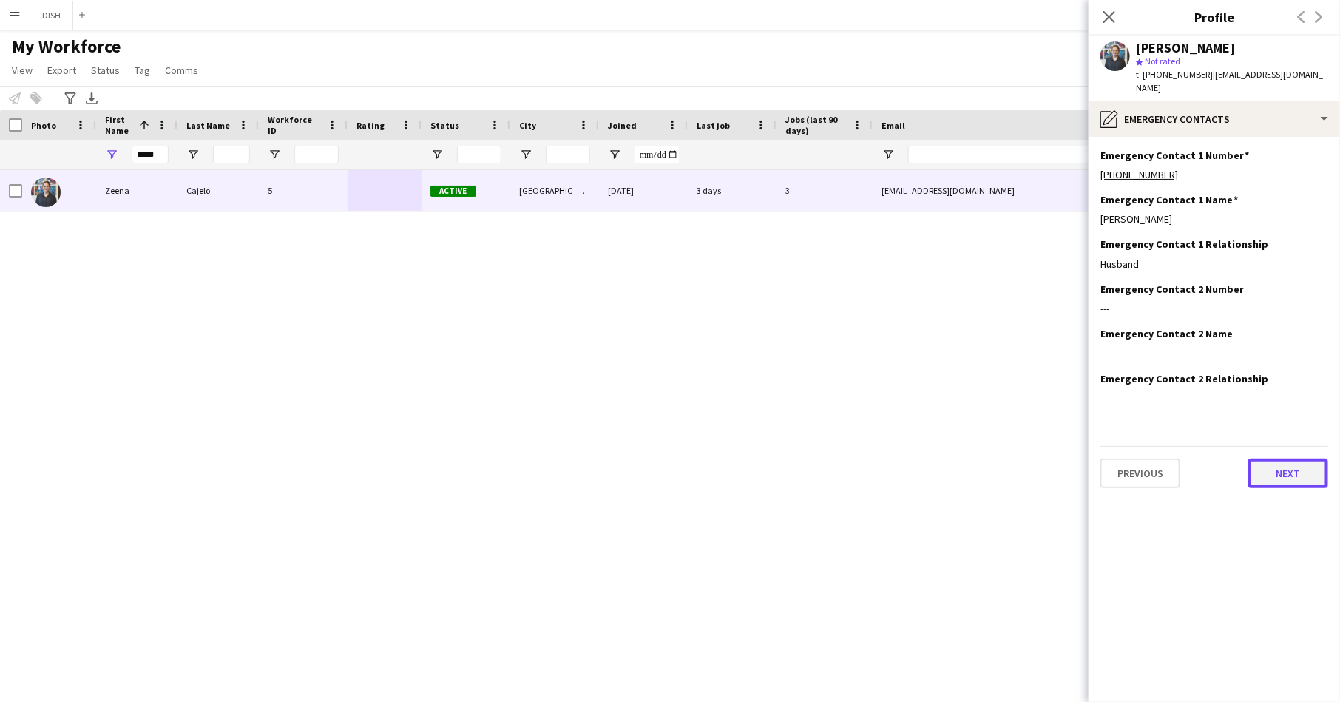
click at [1292, 458] on button "Next" at bounding box center [1288, 473] width 80 height 30
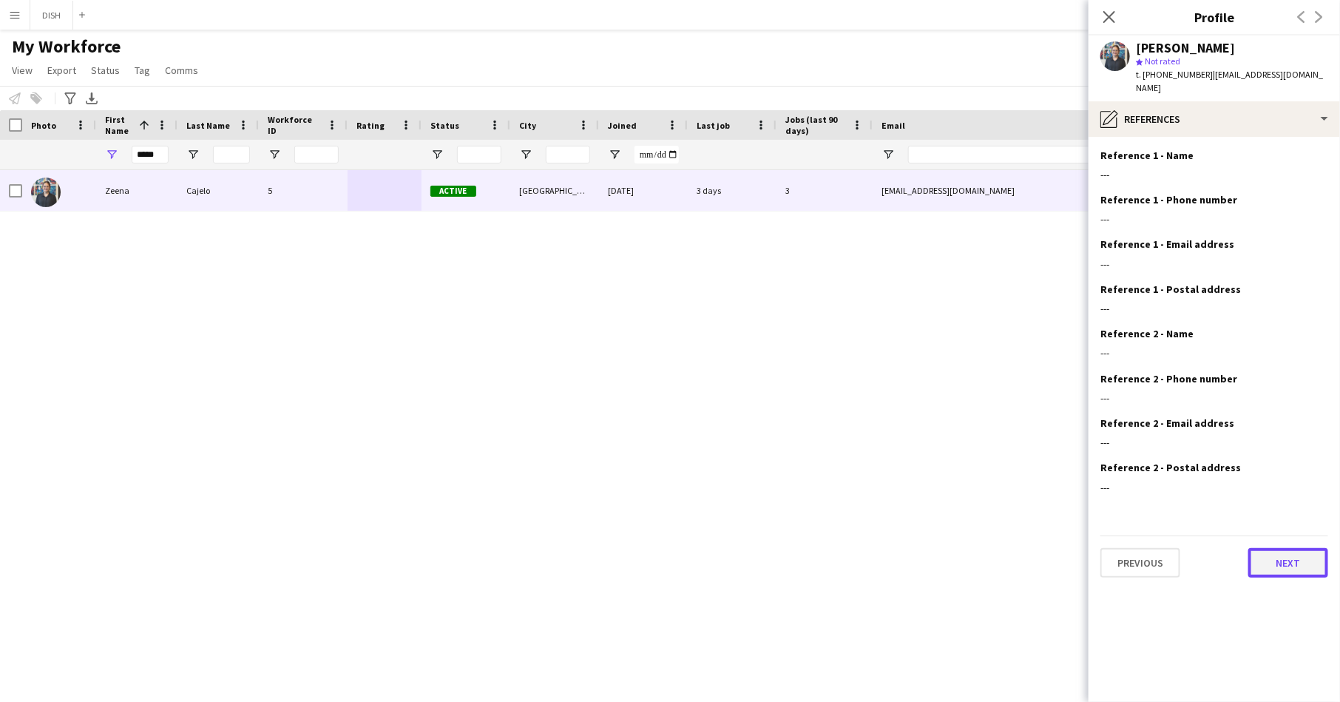
click at [1275, 552] on button "Next" at bounding box center [1288, 563] width 80 height 30
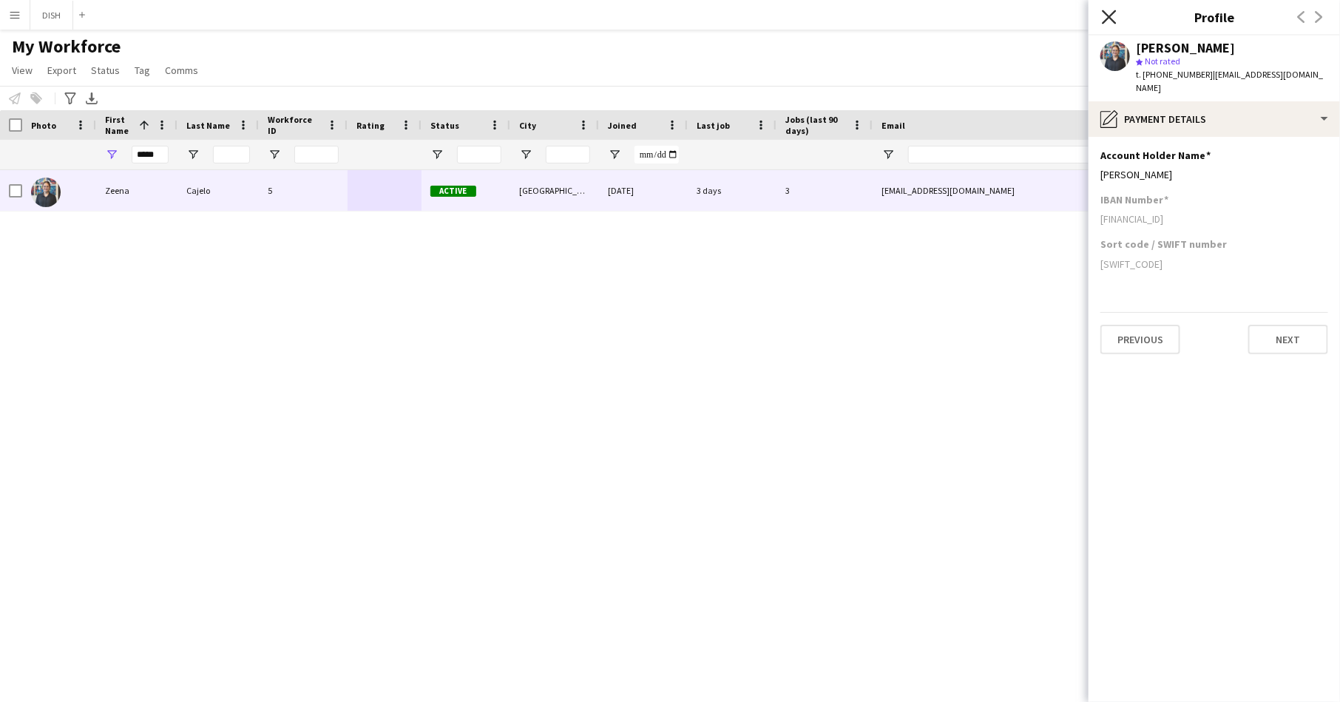
click at [1108, 21] on icon "Close pop-in" at bounding box center [1109, 17] width 14 height 14
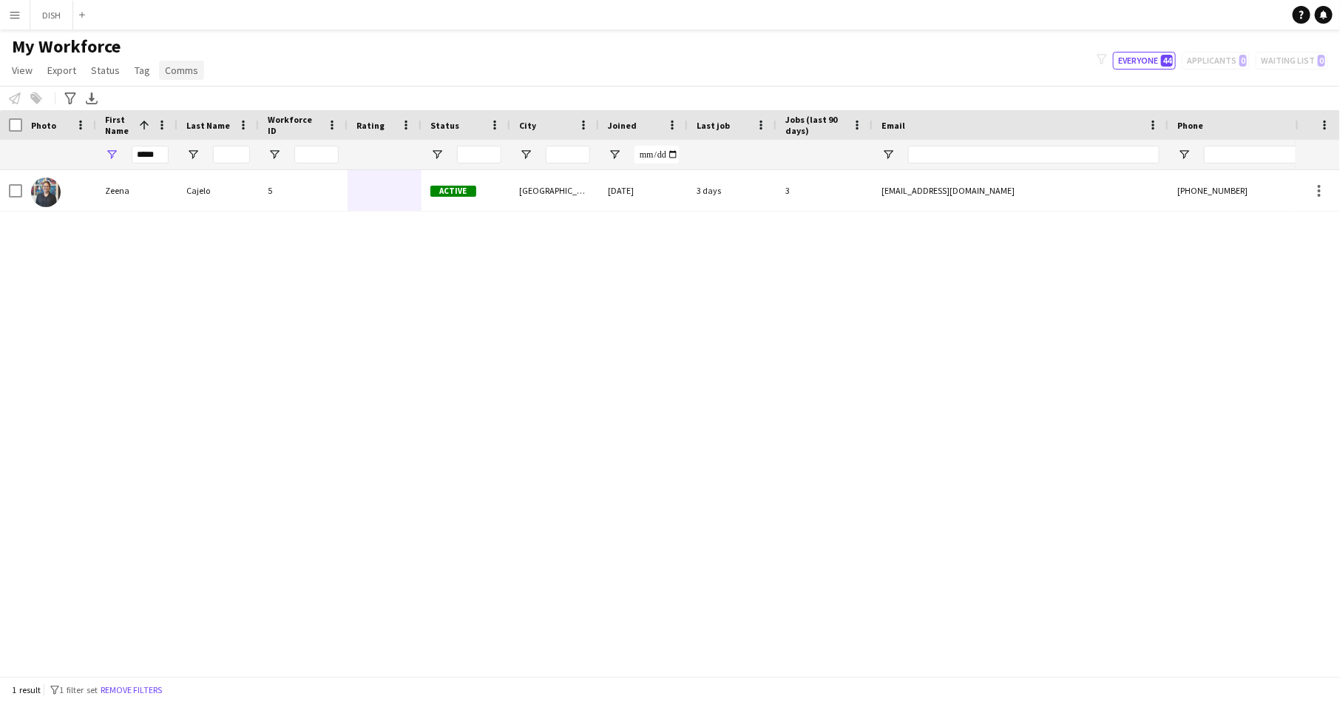
click at [165, 73] on span "Comms" at bounding box center [181, 70] width 33 height 13
click at [54, 18] on button "DISH Close" at bounding box center [51, 15] width 43 height 29
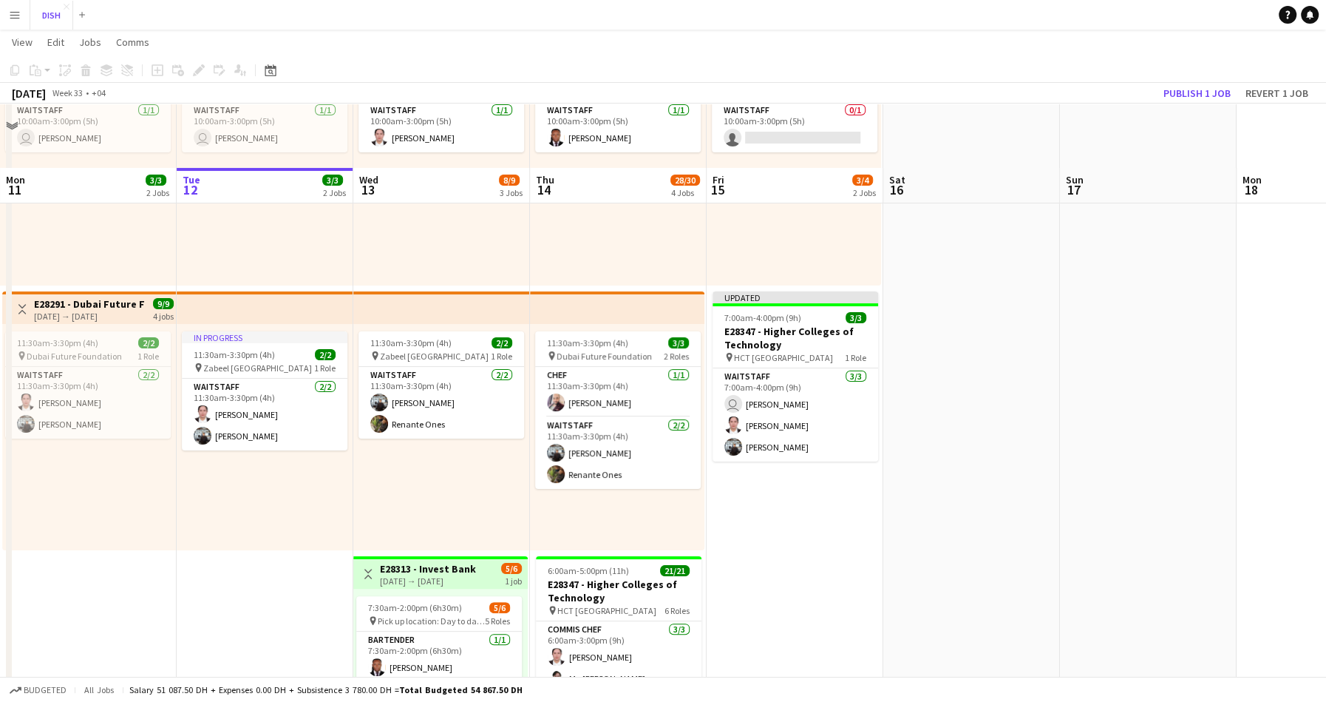
scroll to position [507, 0]
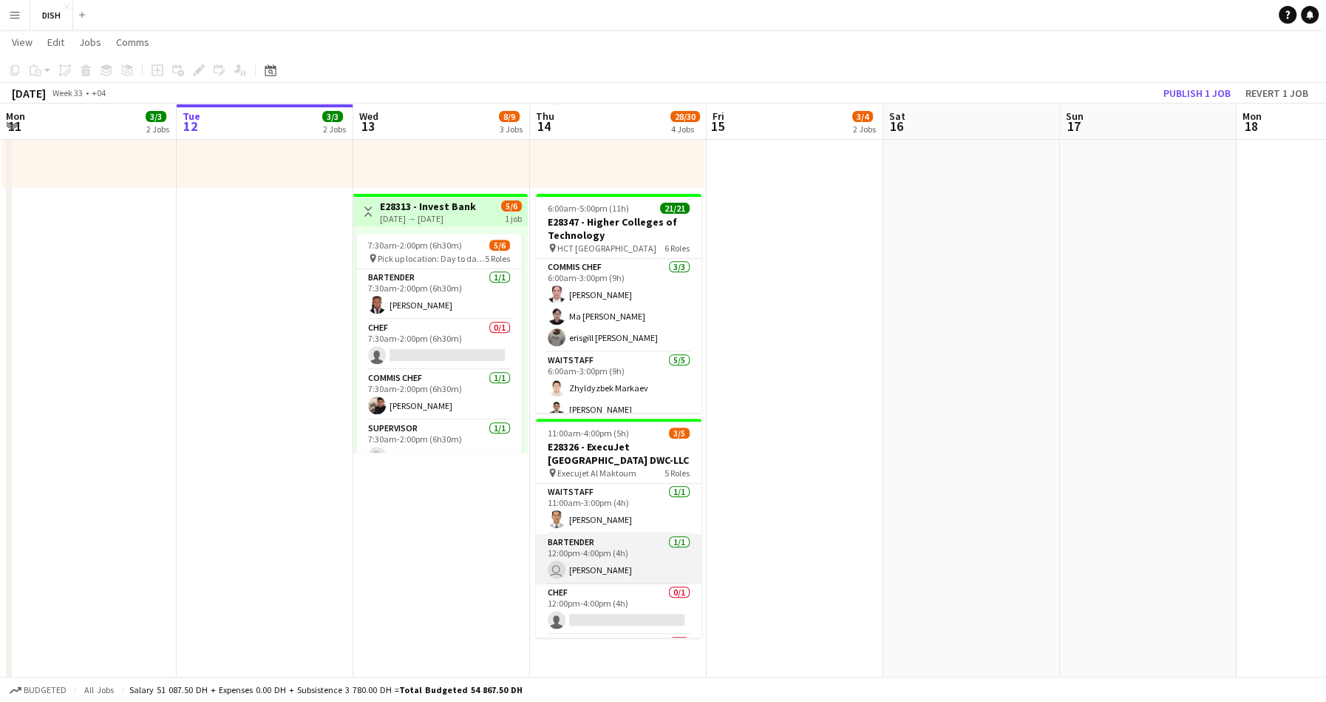
click at [624, 550] on app-card-role "Bartender 1/1 12:00pm-4:00pm (4h) user William Clamor" at bounding box center [619, 559] width 166 height 50
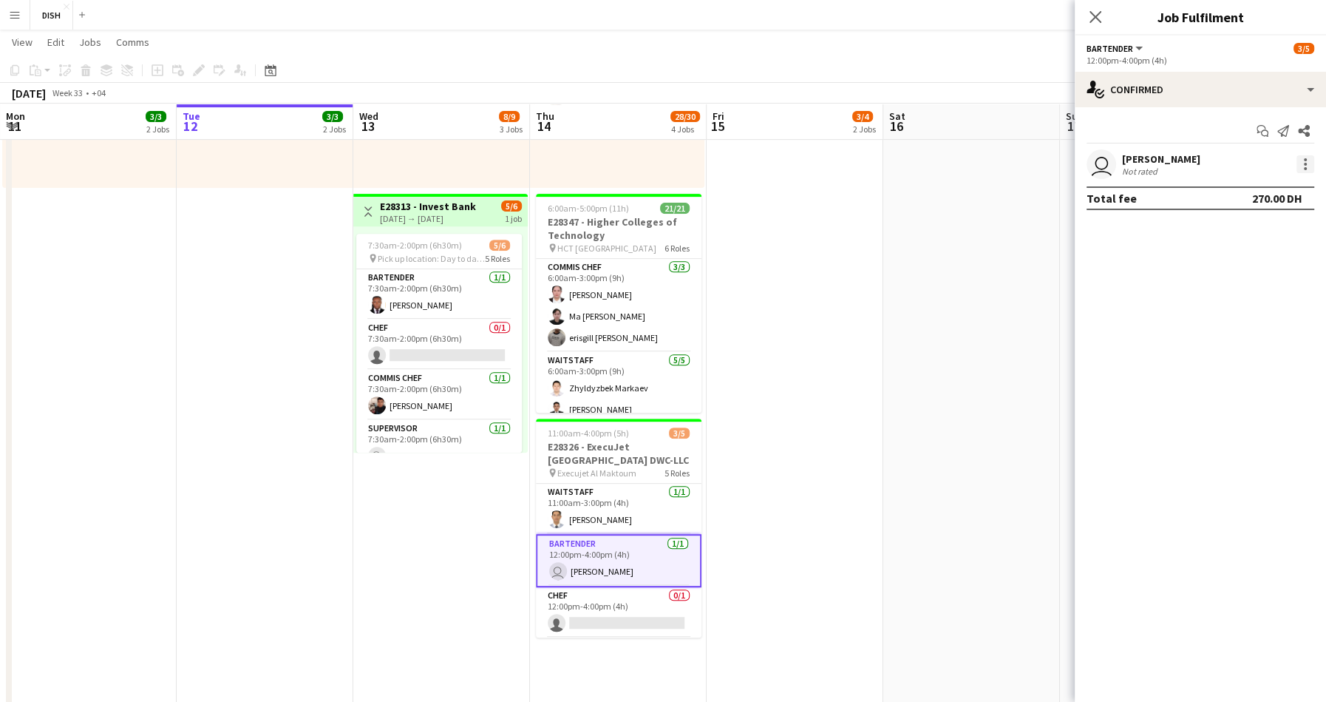
click at [1302, 159] on div at bounding box center [1306, 164] width 18 height 18
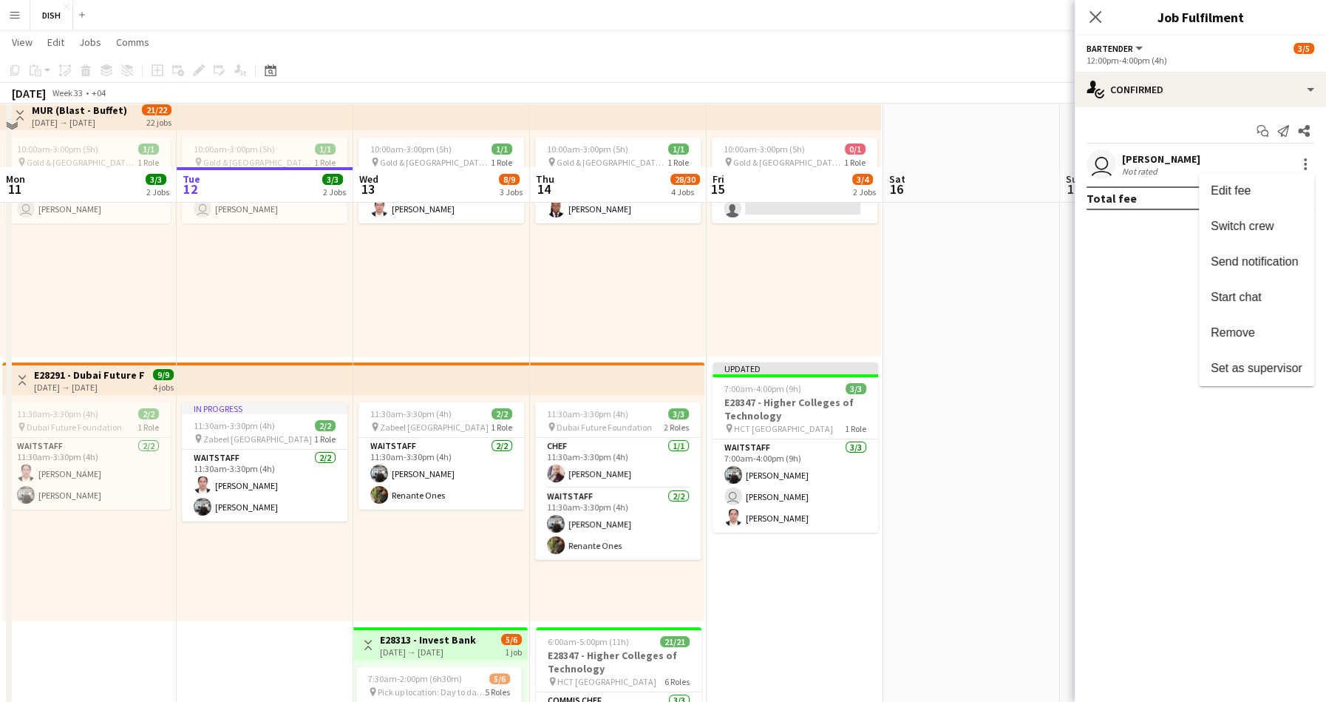
scroll to position [0, 0]
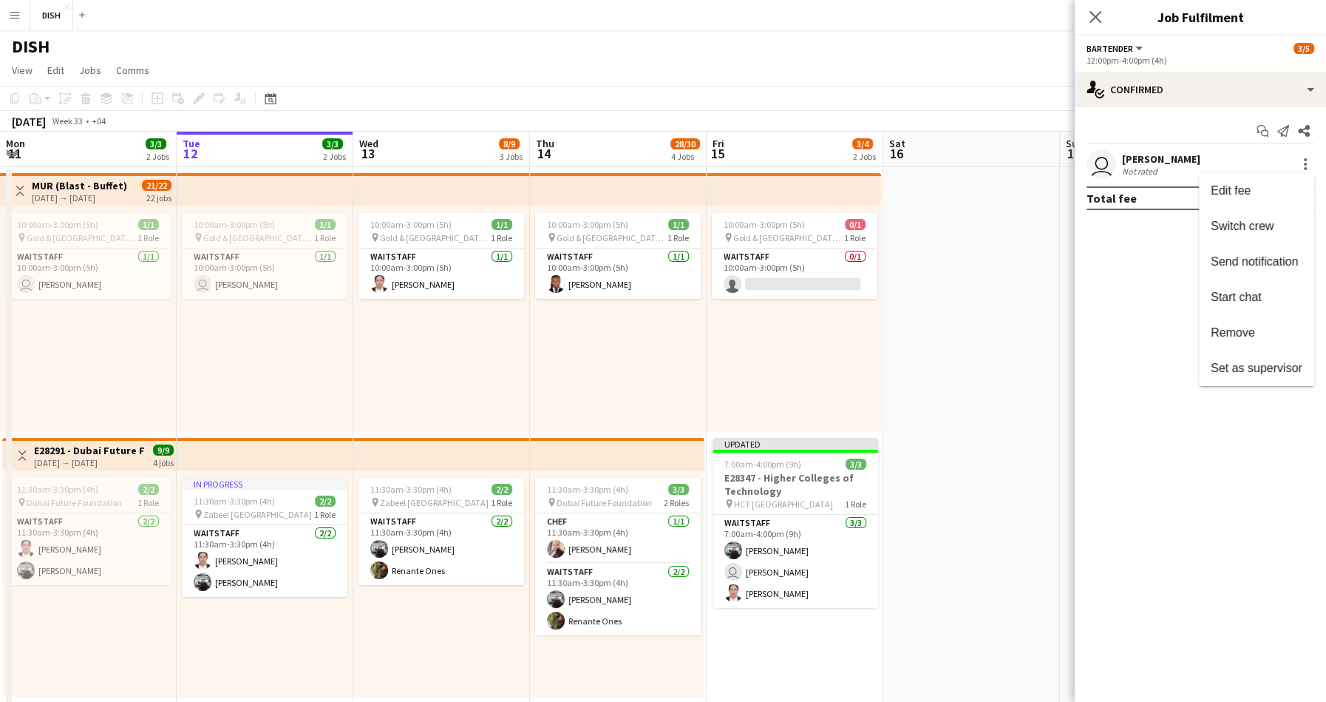
click at [472, 536] on div at bounding box center [663, 351] width 1326 height 702
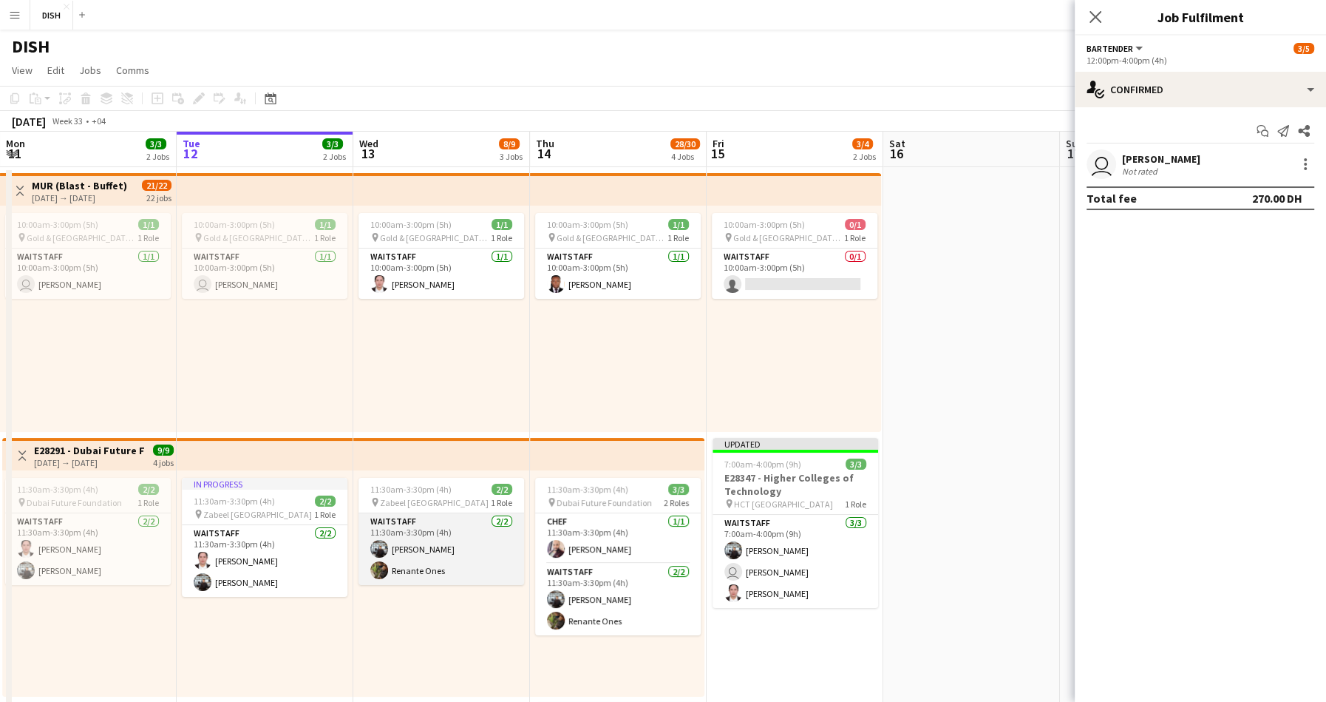
click at [438, 537] on app-card-role "Waitstaff 2/2 11:30am-3:30pm (4h) Guilbert Cajelo Renante Ones" at bounding box center [442, 549] width 166 height 72
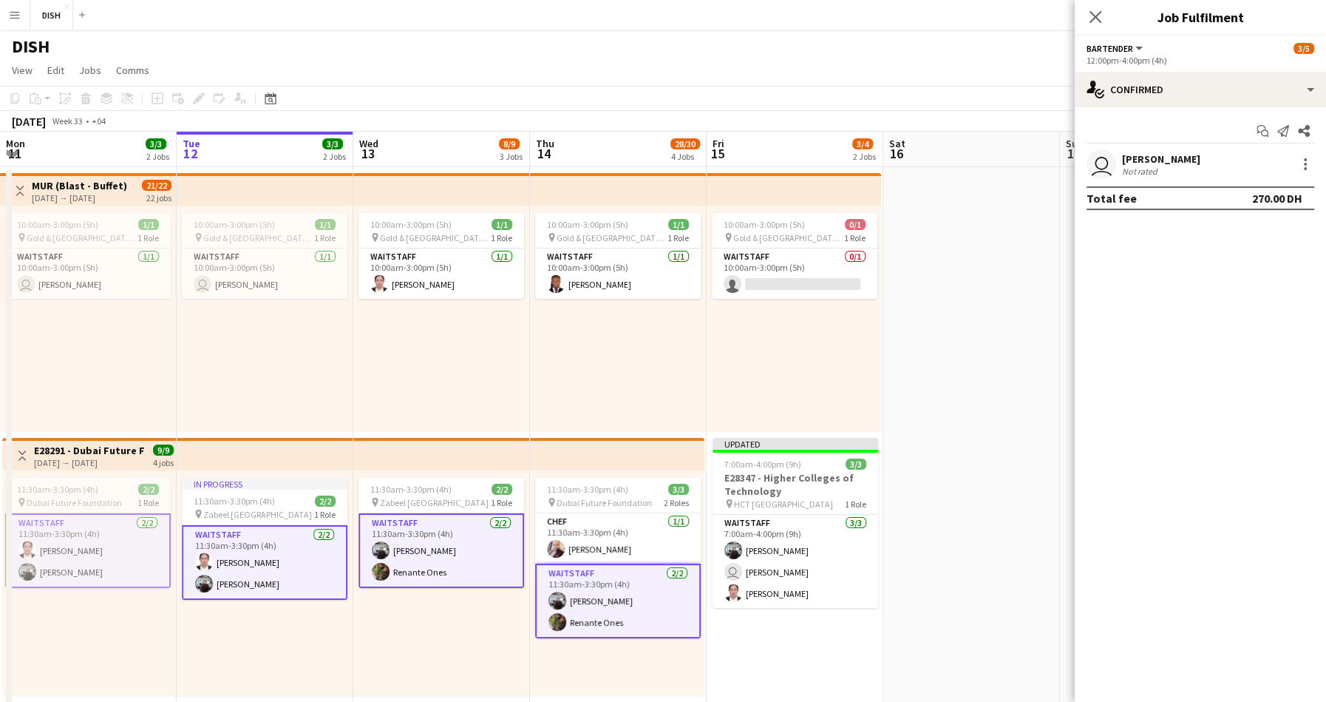
click at [444, 537] on app-card-role "Waitstaff 2/2 11:30am-3:30pm (4h) Guilbert Cajelo Renante Ones" at bounding box center [442, 550] width 166 height 75
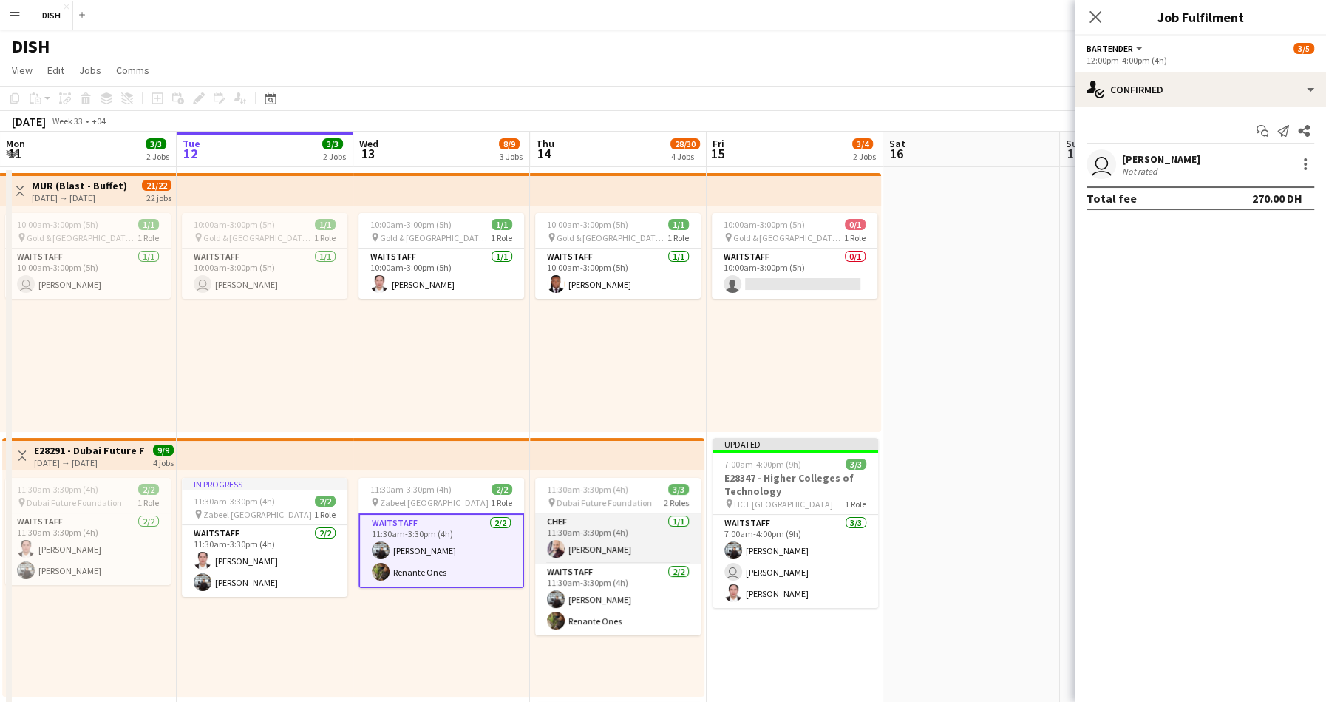
click at [638, 535] on app-card-role "Chef 1/1 11:30am-3:30pm (4h) Matthew Anthony" at bounding box center [618, 538] width 166 height 50
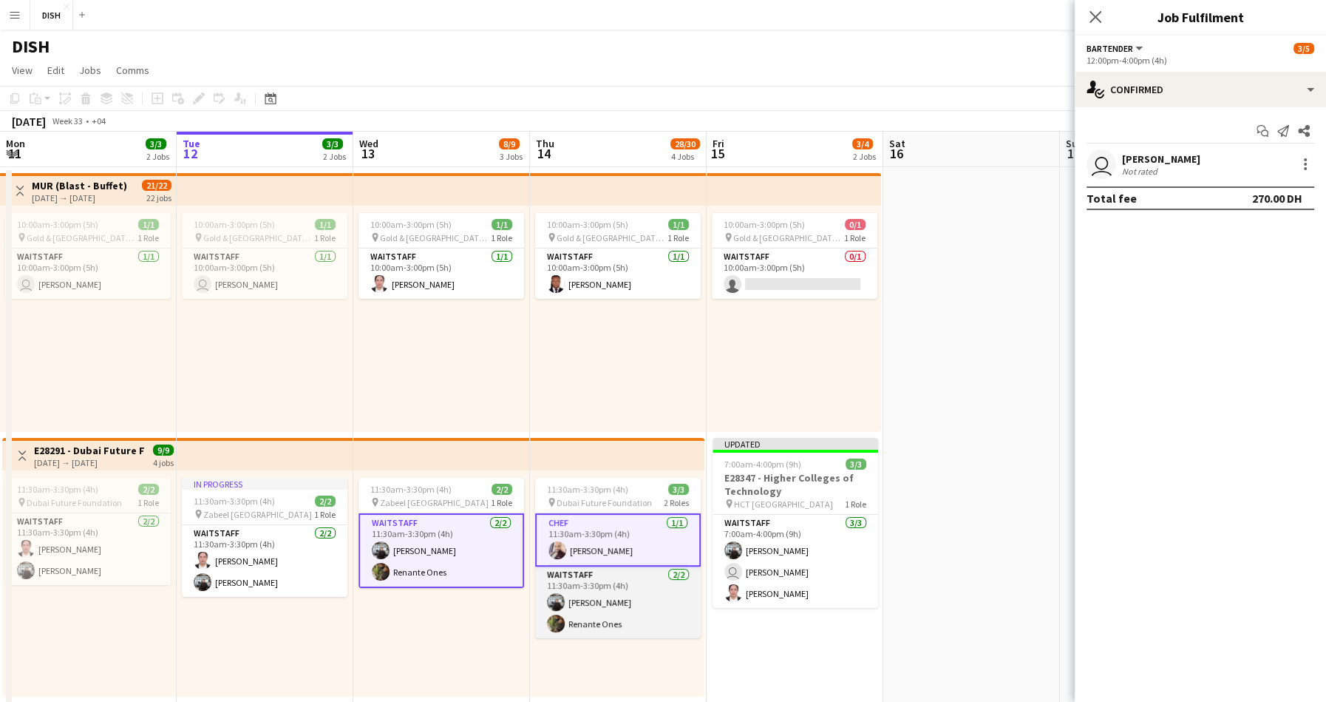
click at [652, 595] on app-card-role "Waitstaff 2/2 11:30am-3:30pm (4h) Guilbert Cajelo Renante Ones" at bounding box center [618, 602] width 166 height 72
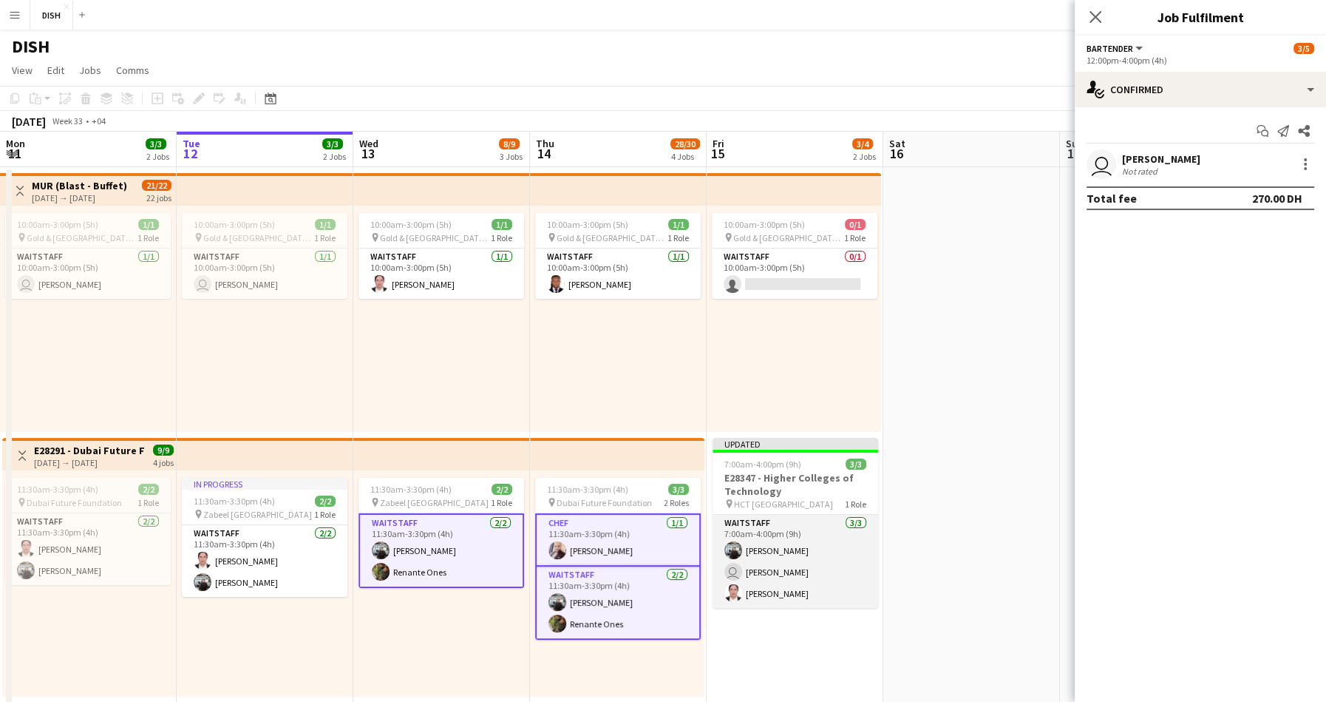
click at [770, 524] on app-card-role "Waitstaff 3/3 7:00am-4:00pm (9h) Guilbert Cajelo user Javlonmirza Ibrokhimov Ti…" at bounding box center [796, 561] width 166 height 93
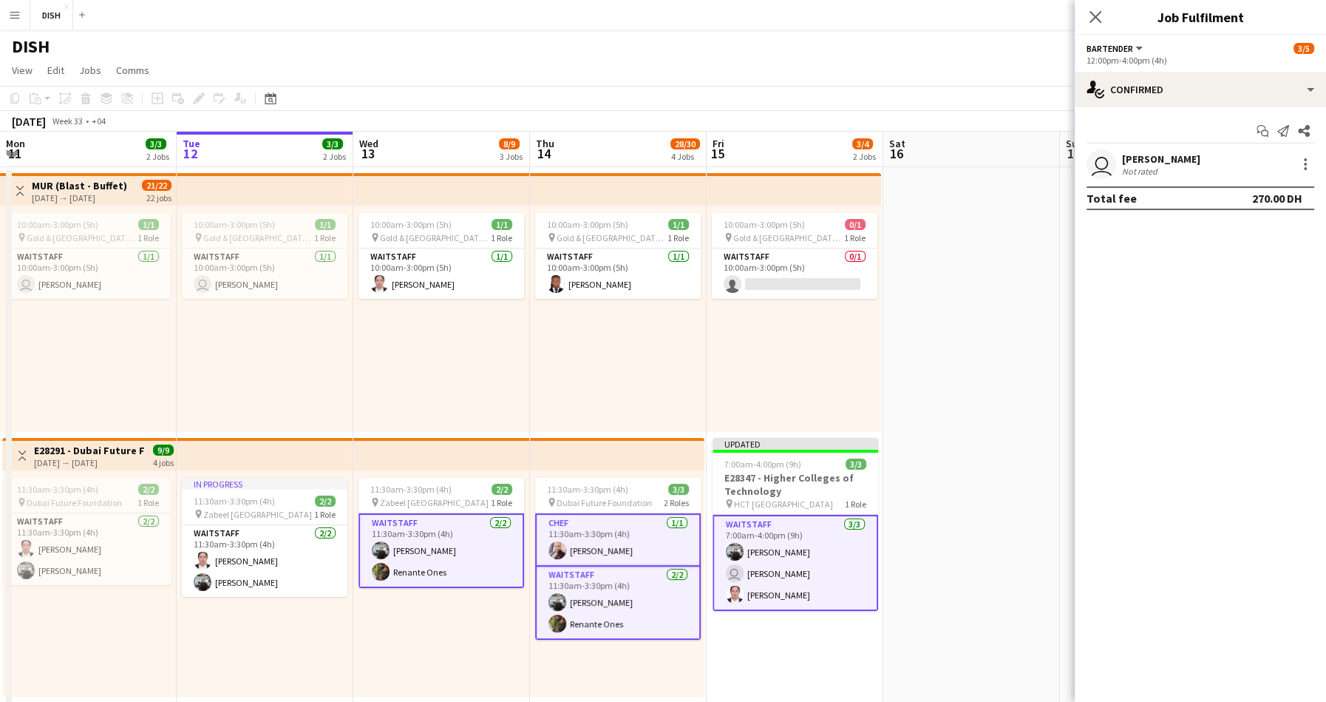
click at [754, 531] on app-card-role "Waitstaff 3/3 7:00am-4:00pm (9h) Guilbert Cajelo user Javlonmirza Ibrokhimov Ti…" at bounding box center [796, 563] width 166 height 96
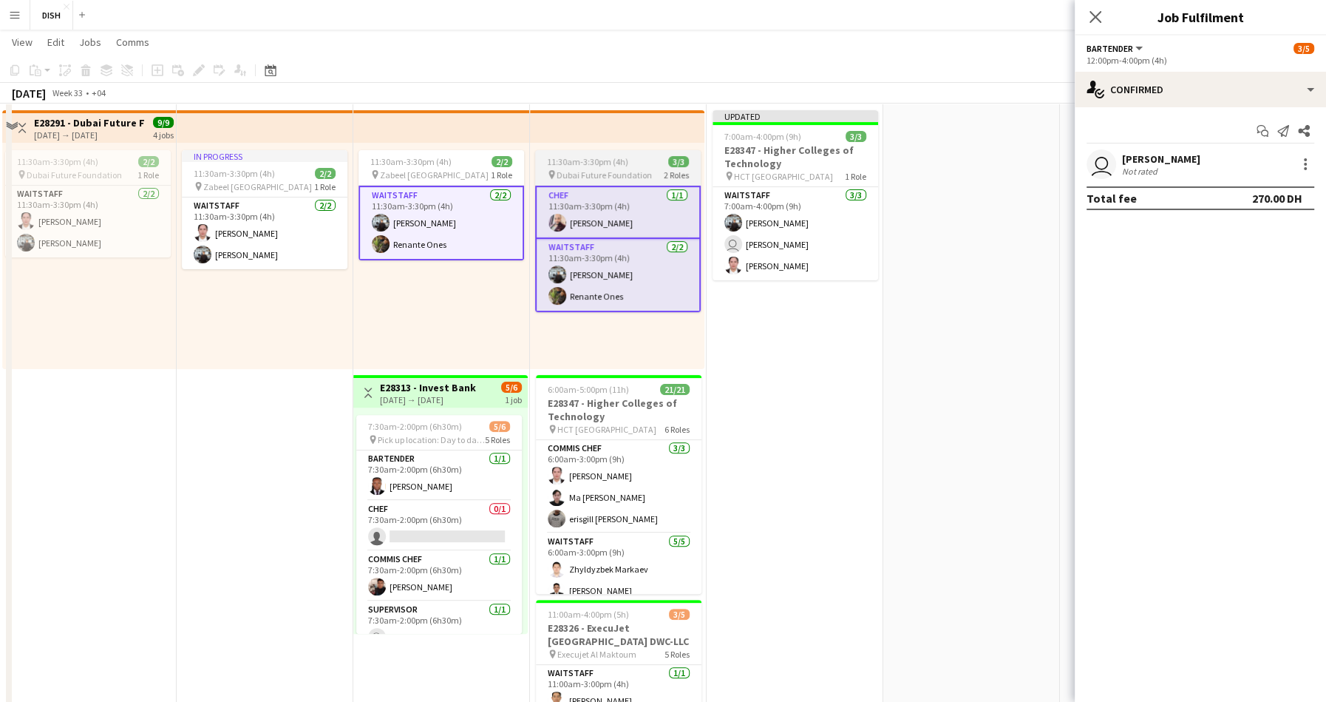
scroll to position [220, 0]
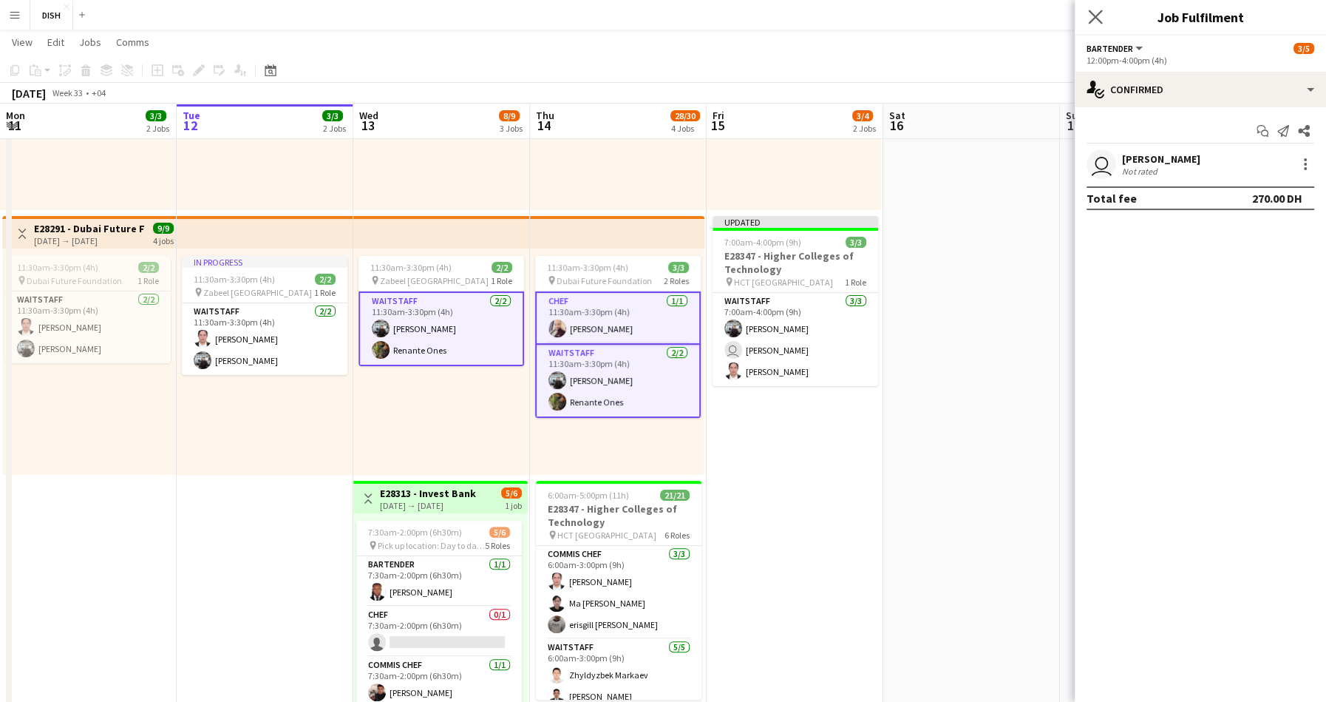
click at [1092, 24] on icon "Close pop-in" at bounding box center [1095, 17] width 14 height 14
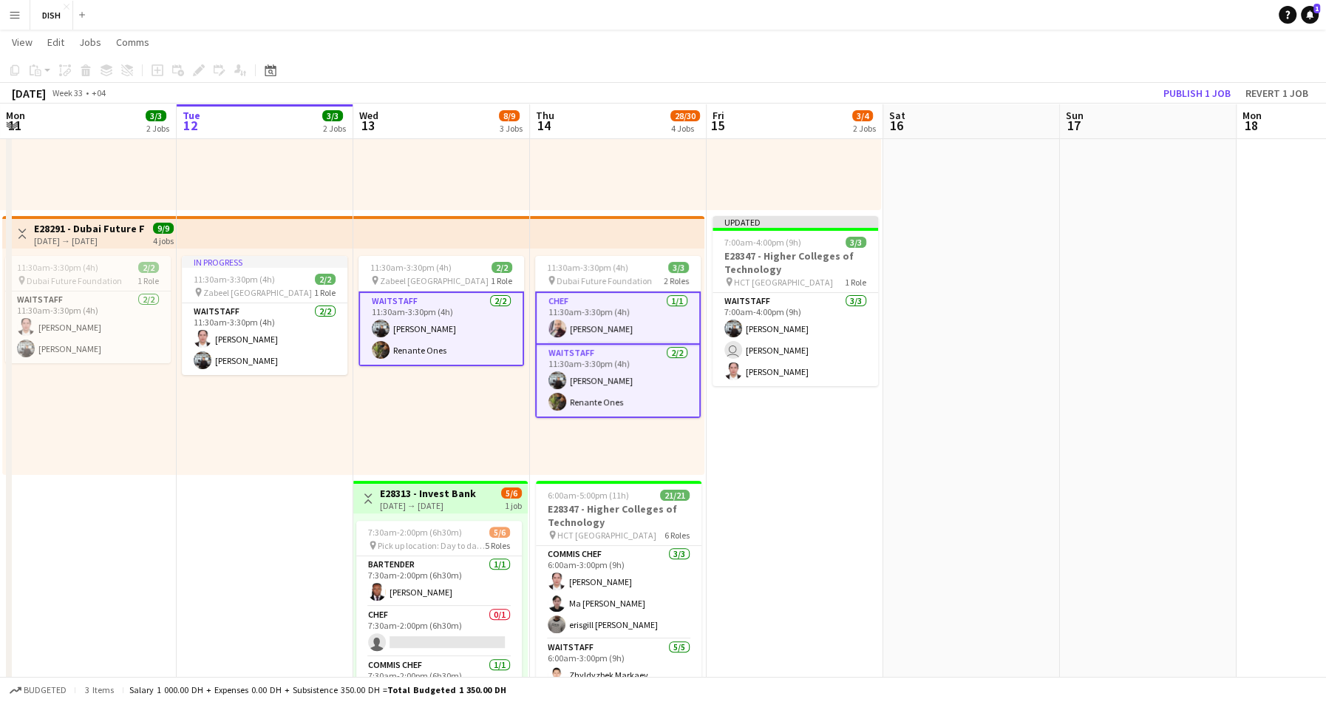
click at [459, 316] on app-card-role "Waitstaff 2/2 11:30am-3:30pm (4h) Guilbert Cajelo Renante Ones" at bounding box center [442, 328] width 166 height 75
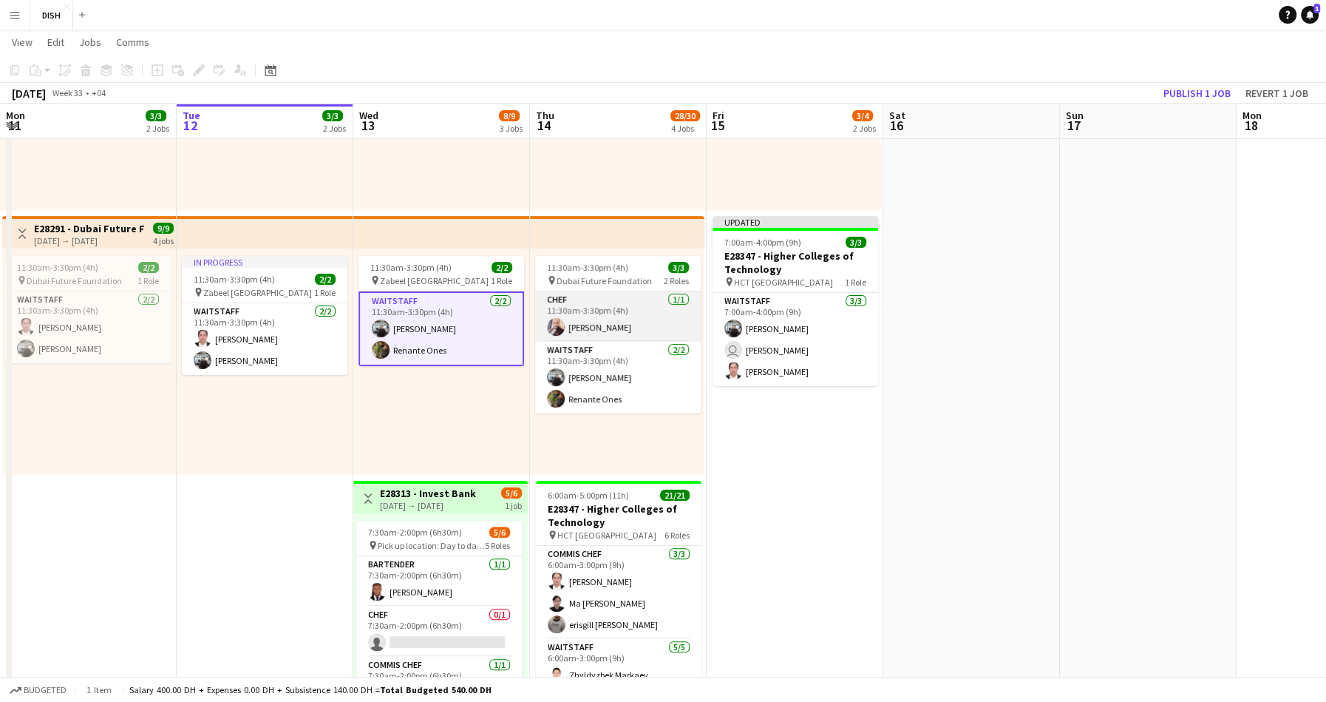
click at [577, 301] on app-card-role "Chef 1/1 11:30am-3:30pm (4h) Matthew Anthony" at bounding box center [618, 316] width 166 height 50
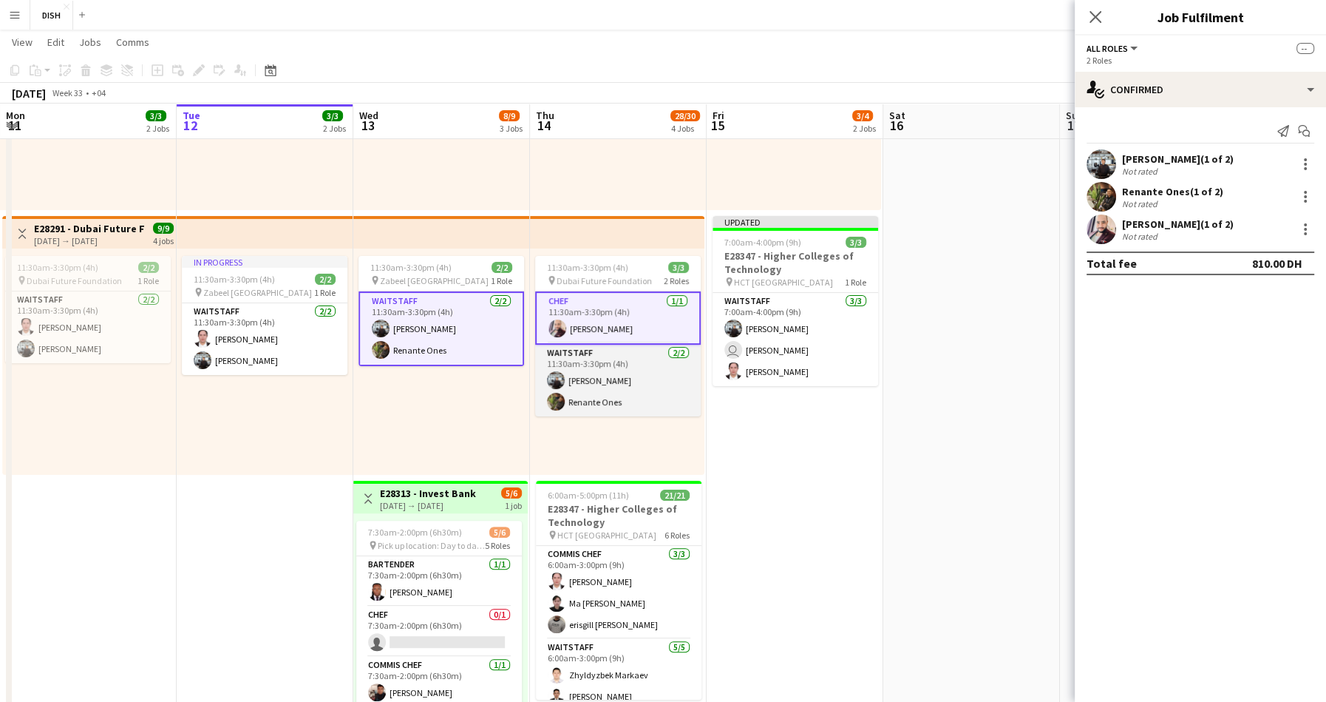
click at [601, 356] on app-card-role "Waitstaff 2/2 11:30am-3:30pm (4h) Guilbert Cajelo Renante Ones" at bounding box center [618, 381] width 166 height 72
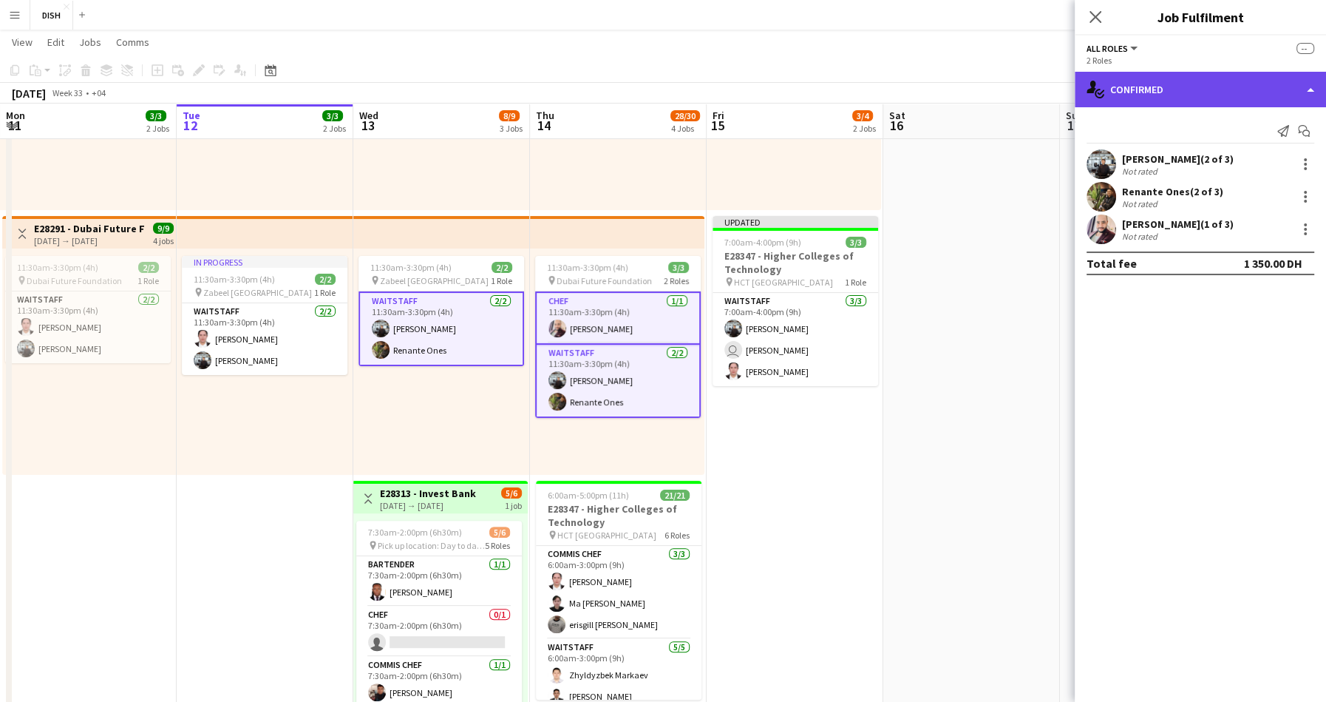
click at [1144, 94] on div "single-neutral-actions-check-2 Confirmed" at bounding box center [1200, 89] width 251 height 35
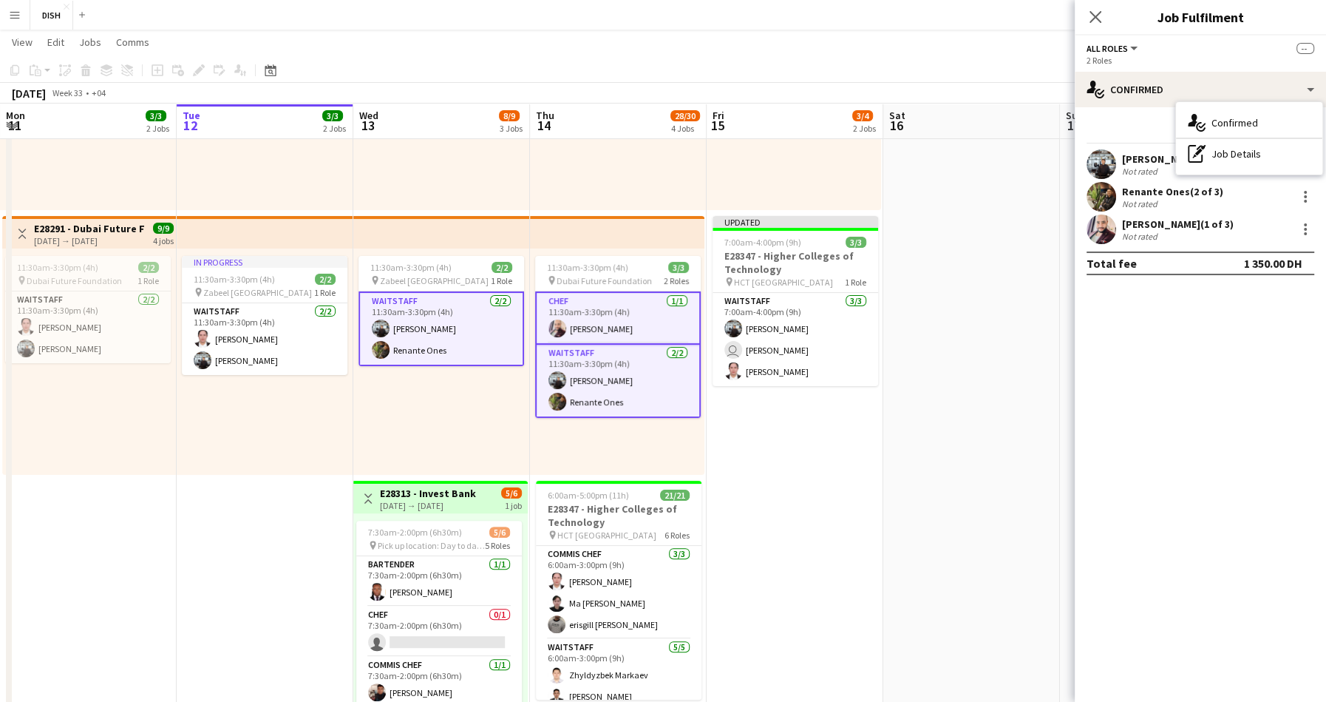
click at [1211, 155] on div "pen-write Job Details" at bounding box center [1249, 154] width 146 height 30
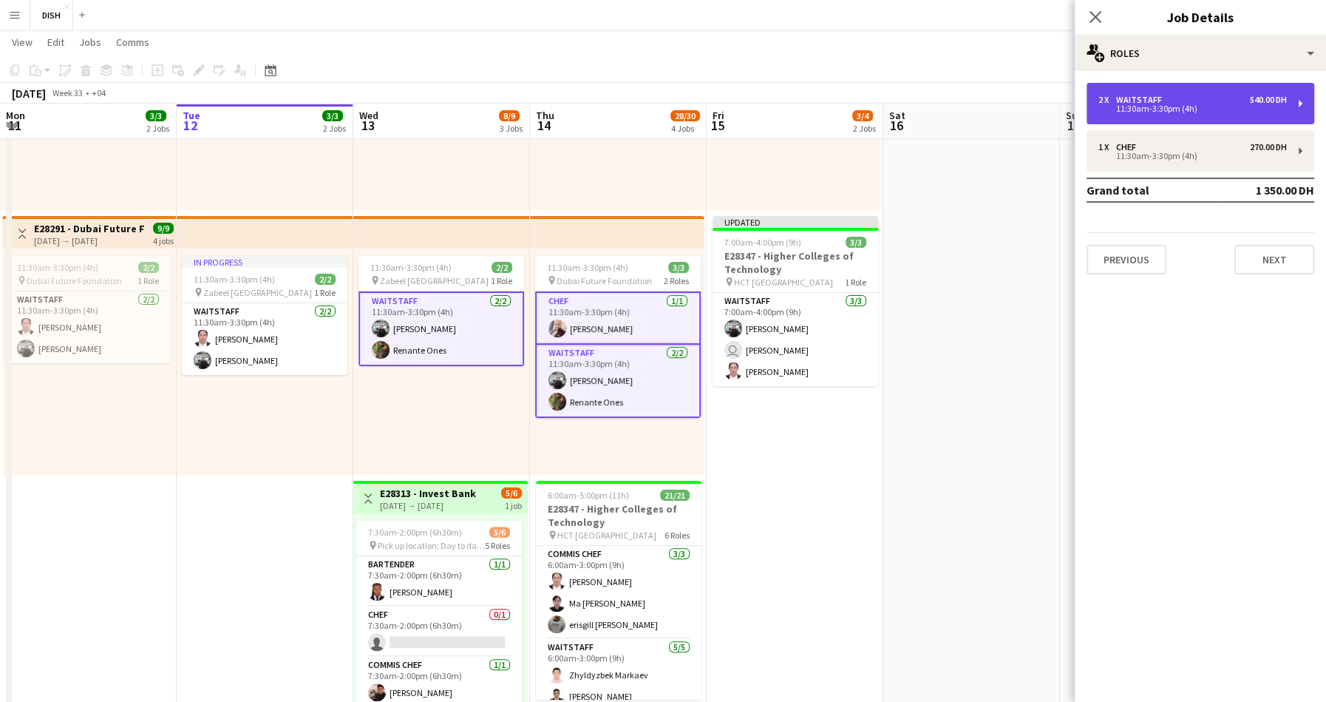
click at [1183, 115] on div "2 x Waitstaff 540.00 DH 11:30am-3:30pm (4h)" at bounding box center [1201, 103] width 228 height 41
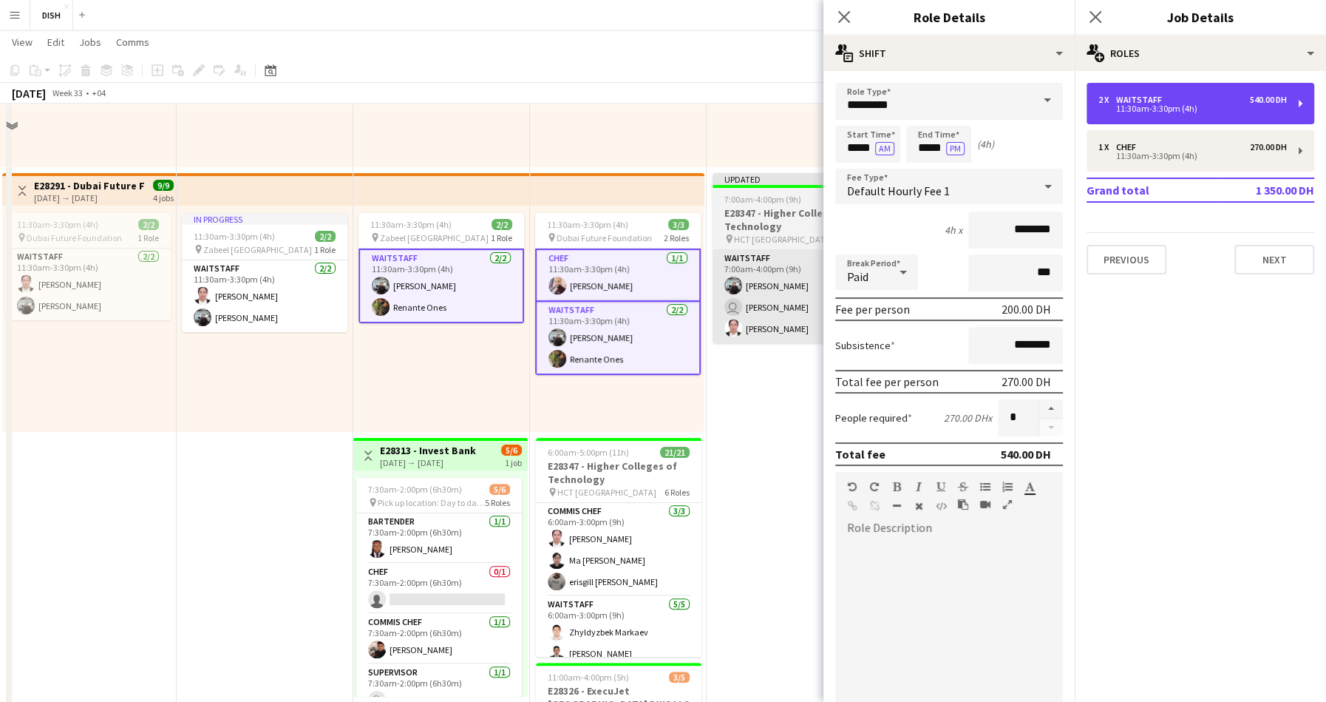
scroll to position [177, 0]
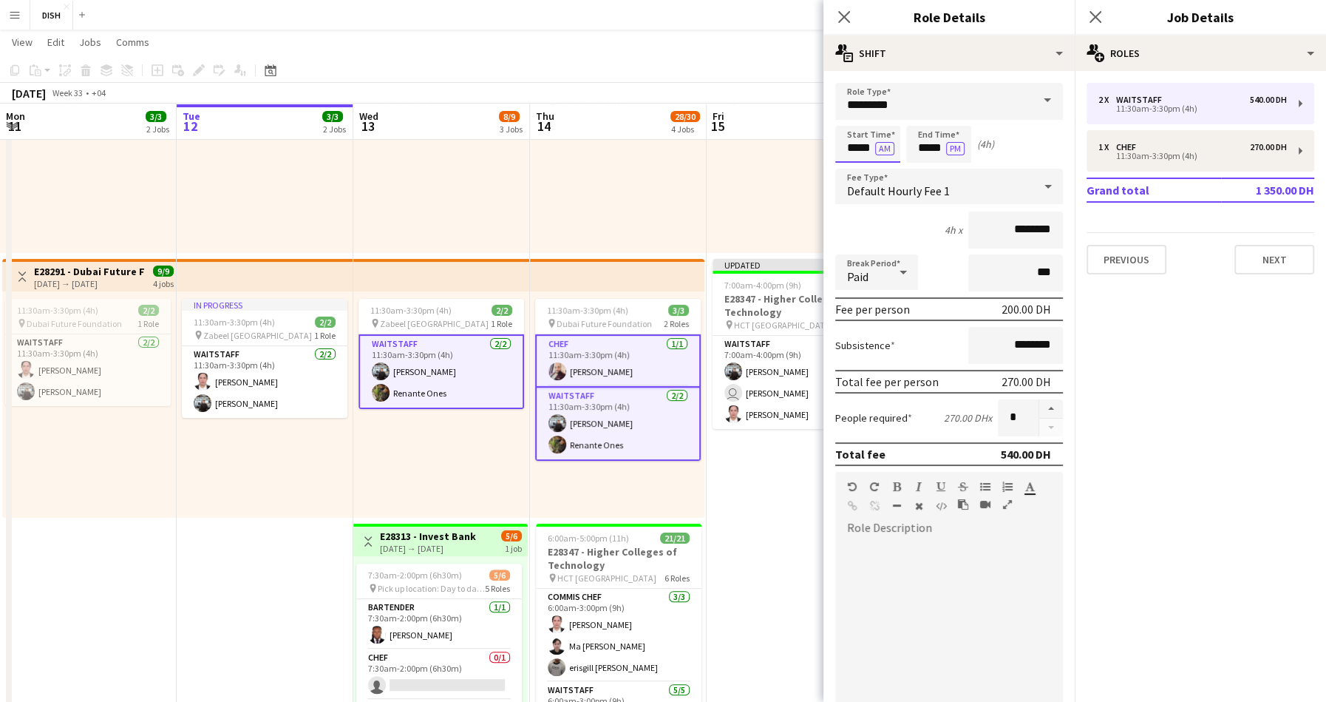
click at [868, 150] on input "*****" at bounding box center [867, 144] width 65 height 37
type input "*****"
click at [939, 148] on input "*****" at bounding box center [938, 144] width 65 height 37
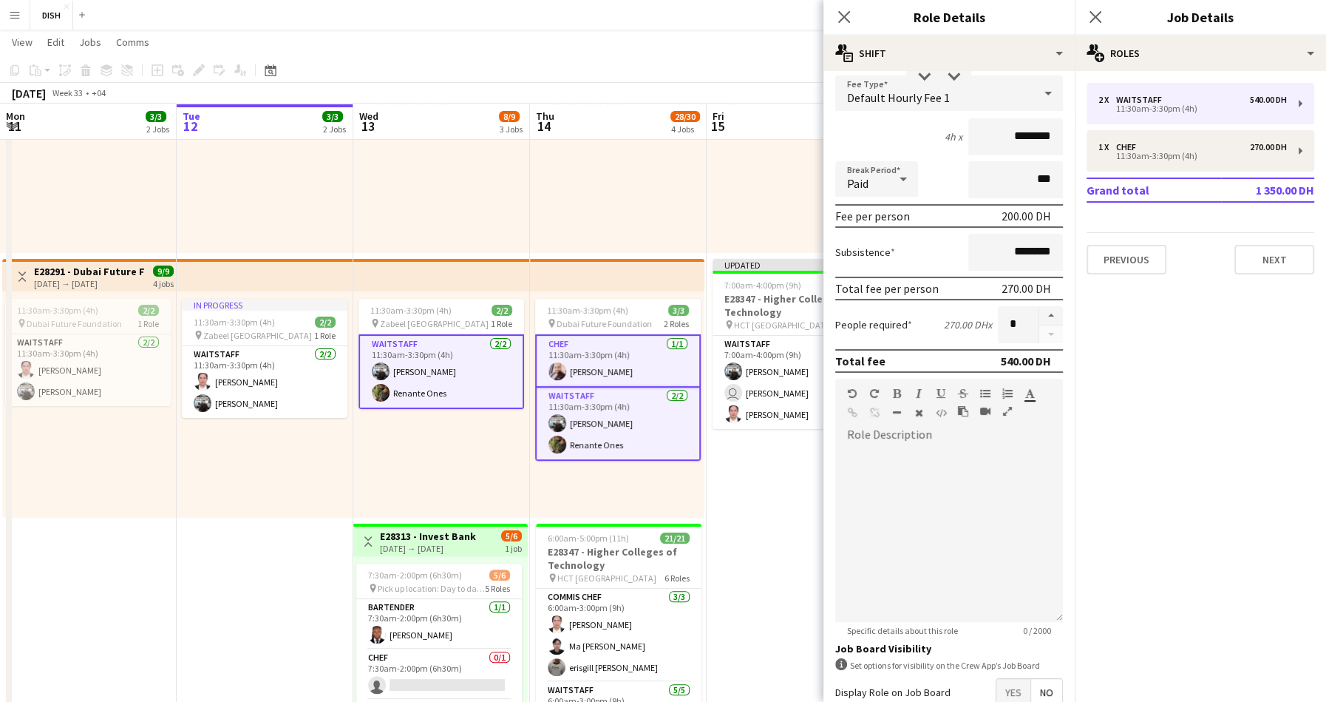
scroll to position [180, 0]
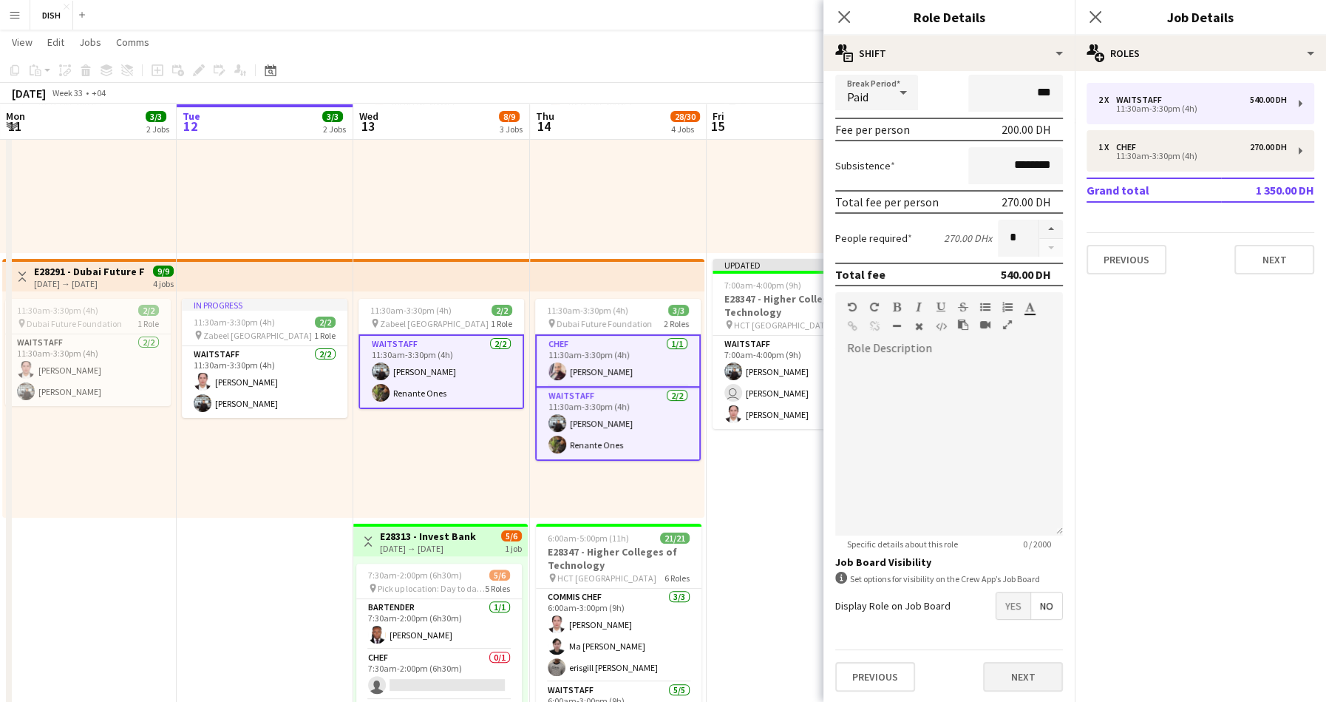
type input "*****"
drag, startPoint x: 1032, startPoint y: 676, endPoint x: 1036, endPoint y: 666, distance: 10.6
click at [1033, 676] on button "Next" at bounding box center [1023, 677] width 80 height 30
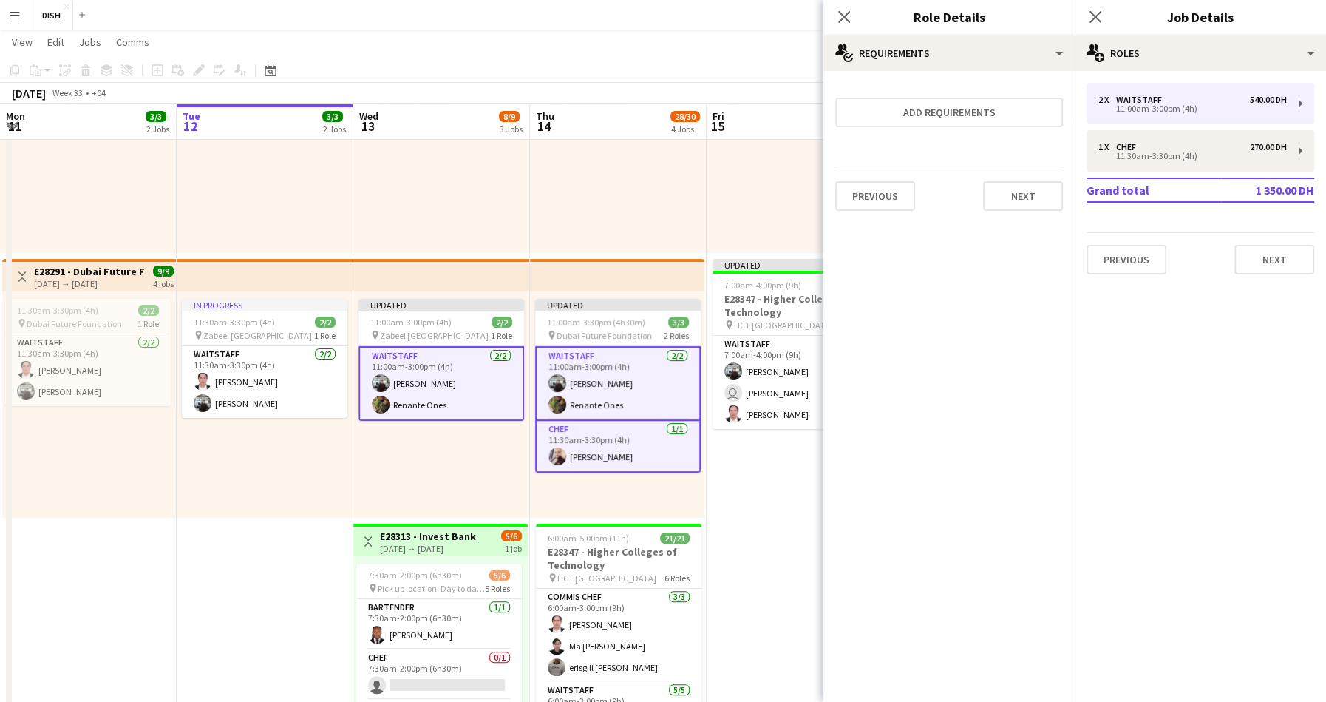
scroll to position [0, 0]
click at [1170, 159] on div "11:30am-3:30pm (4h)" at bounding box center [1193, 155] width 189 height 7
type input "****"
type input "*****"
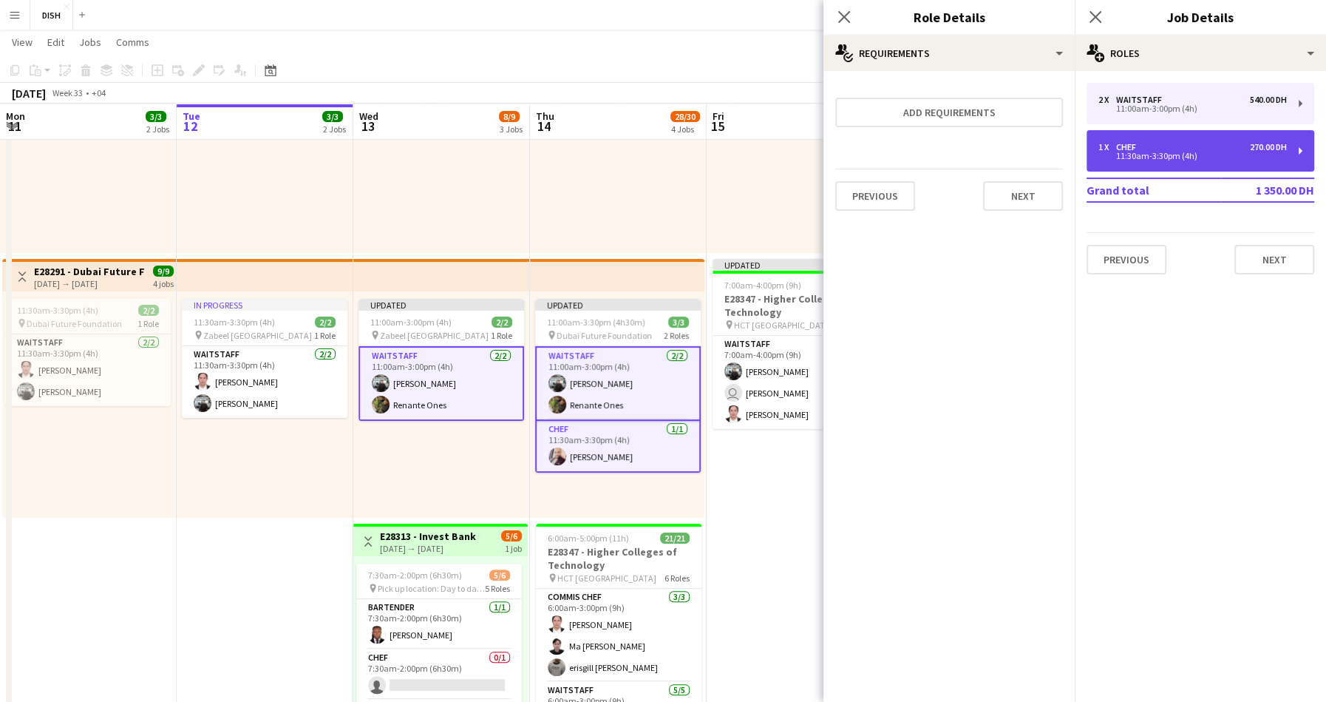
type input "*"
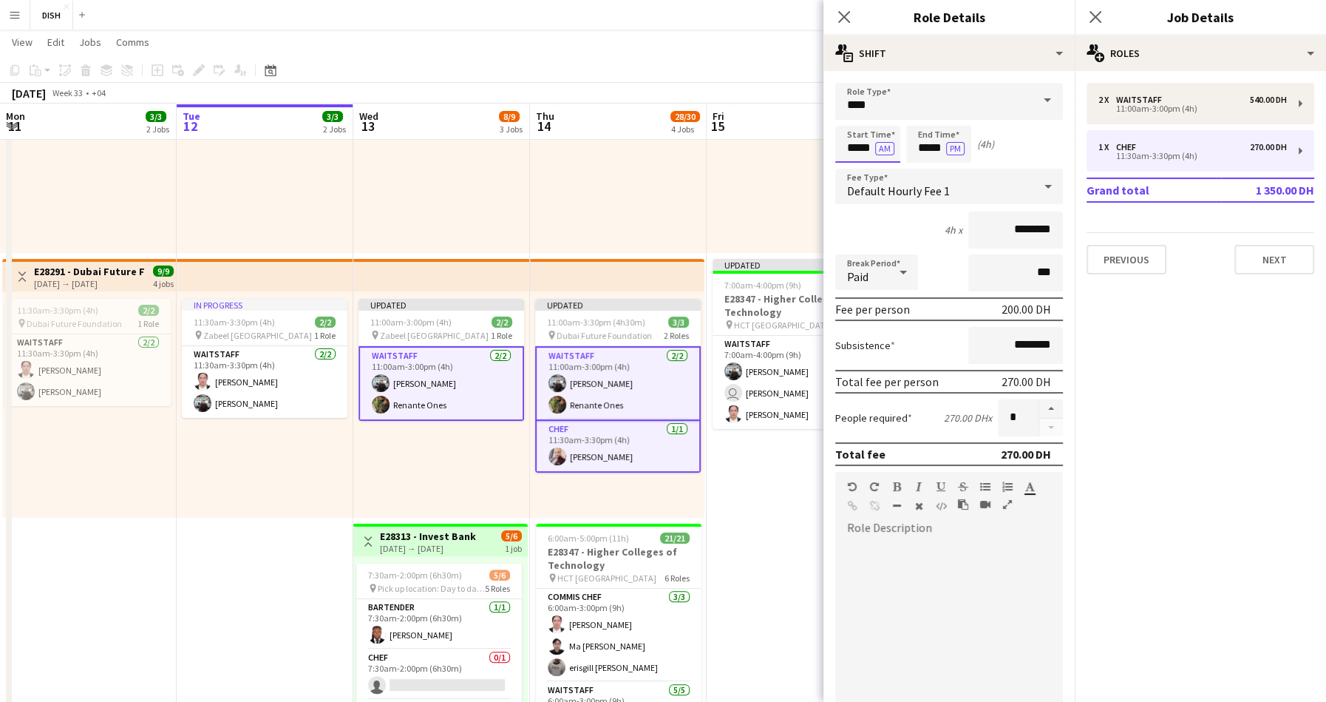
click at [867, 148] on input "*****" at bounding box center [867, 144] width 65 height 37
type input "*****"
click at [939, 145] on input "*****" at bounding box center [938, 144] width 65 height 37
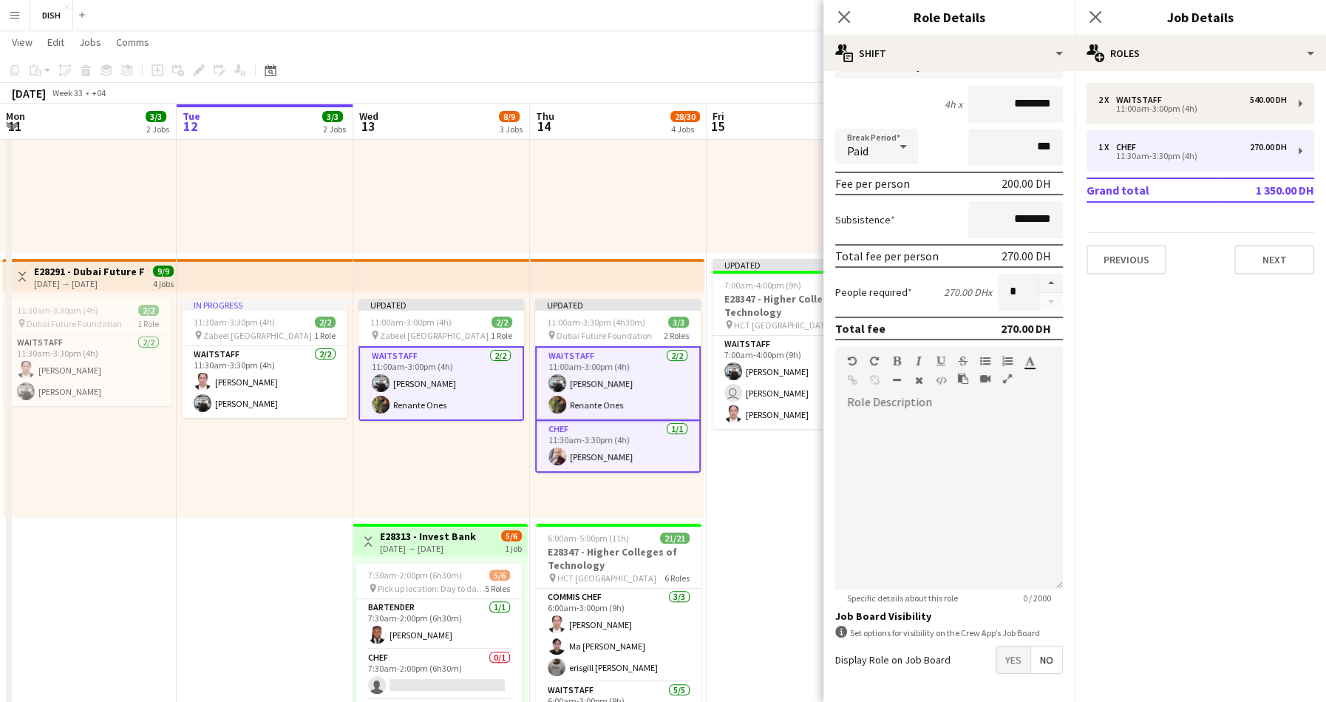
scroll to position [180, 0]
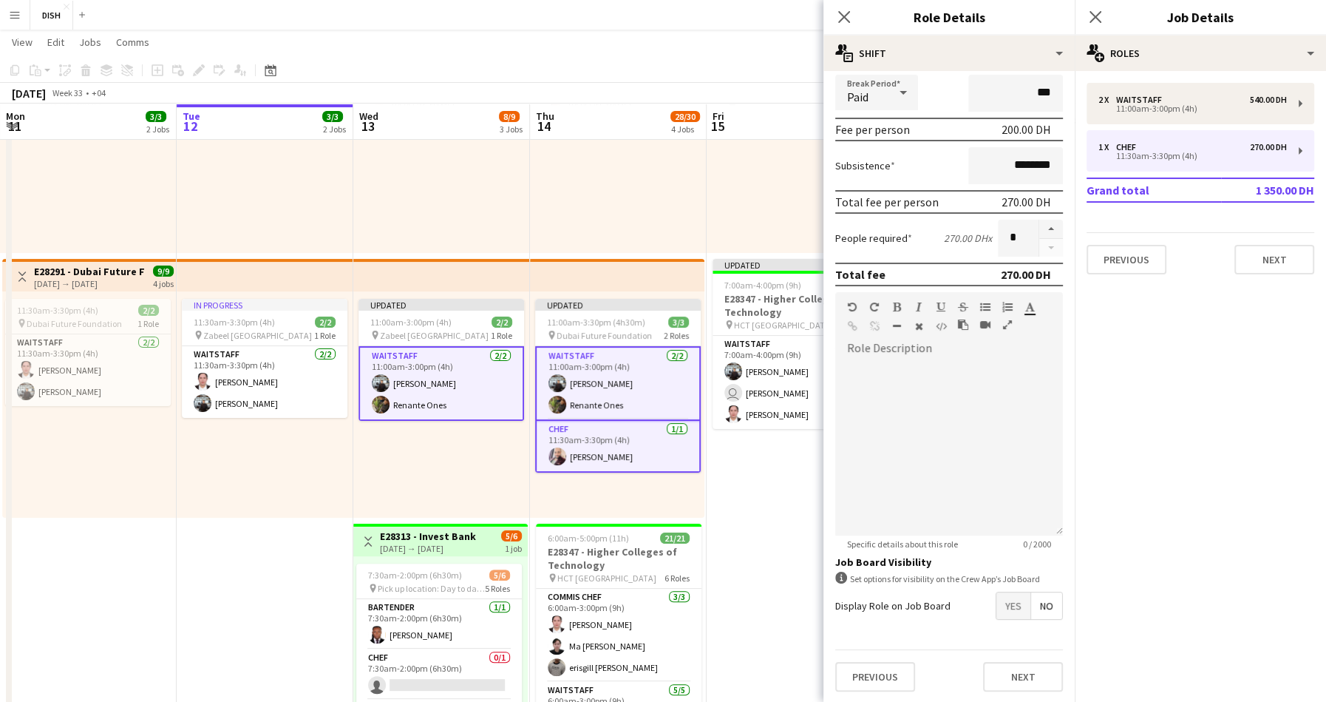
type input "*****"
click at [1176, 543] on mat-expansion-panel "pencil3 General details 2 x Waitstaff 540.00 DH 11:00am-3:00pm (4h) 1 x Chef 27…" at bounding box center [1200, 386] width 251 height 631
click at [846, 19] on icon at bounding box center [844, 17] width 14 height 14
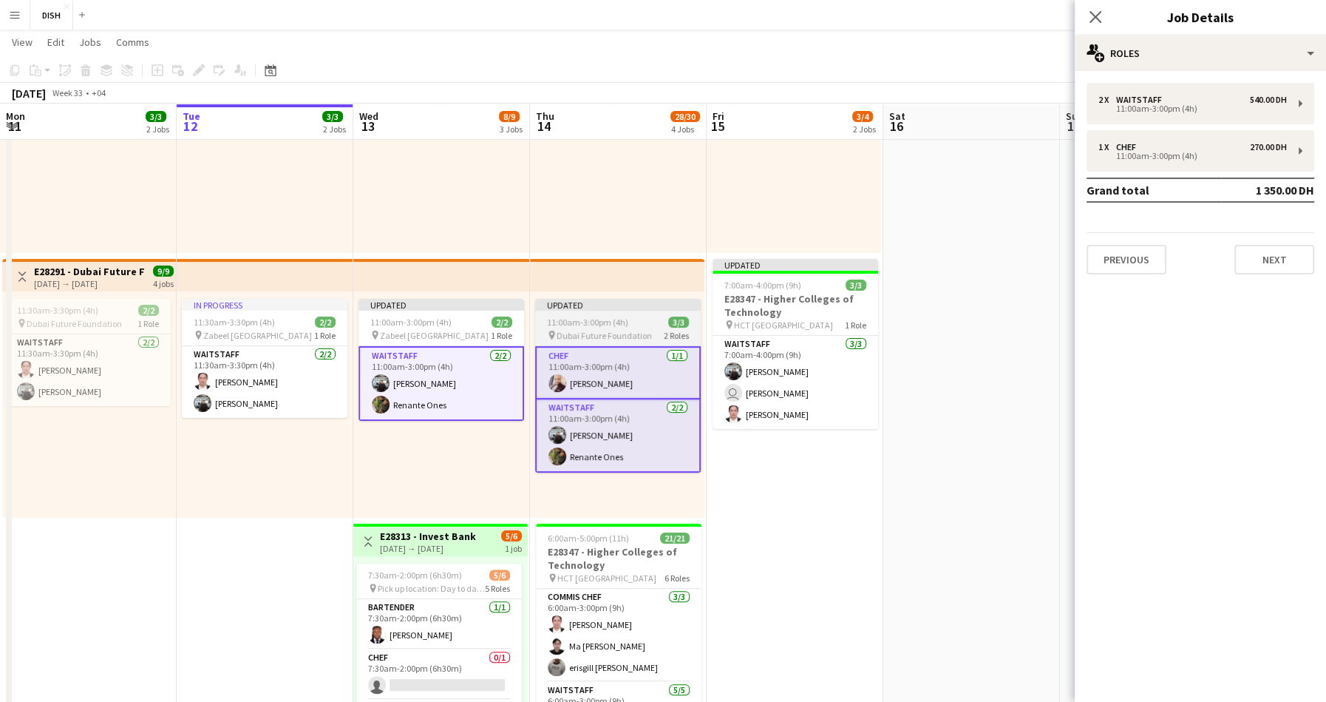
click at [577, 312] on app-job-card "Updated 11:00am-3:00pm (4h) 3/3 pin Dubai Future Foundation 2 Roles Chef 1/1 11…" at bounding box center [618, 386] width 166 height 174
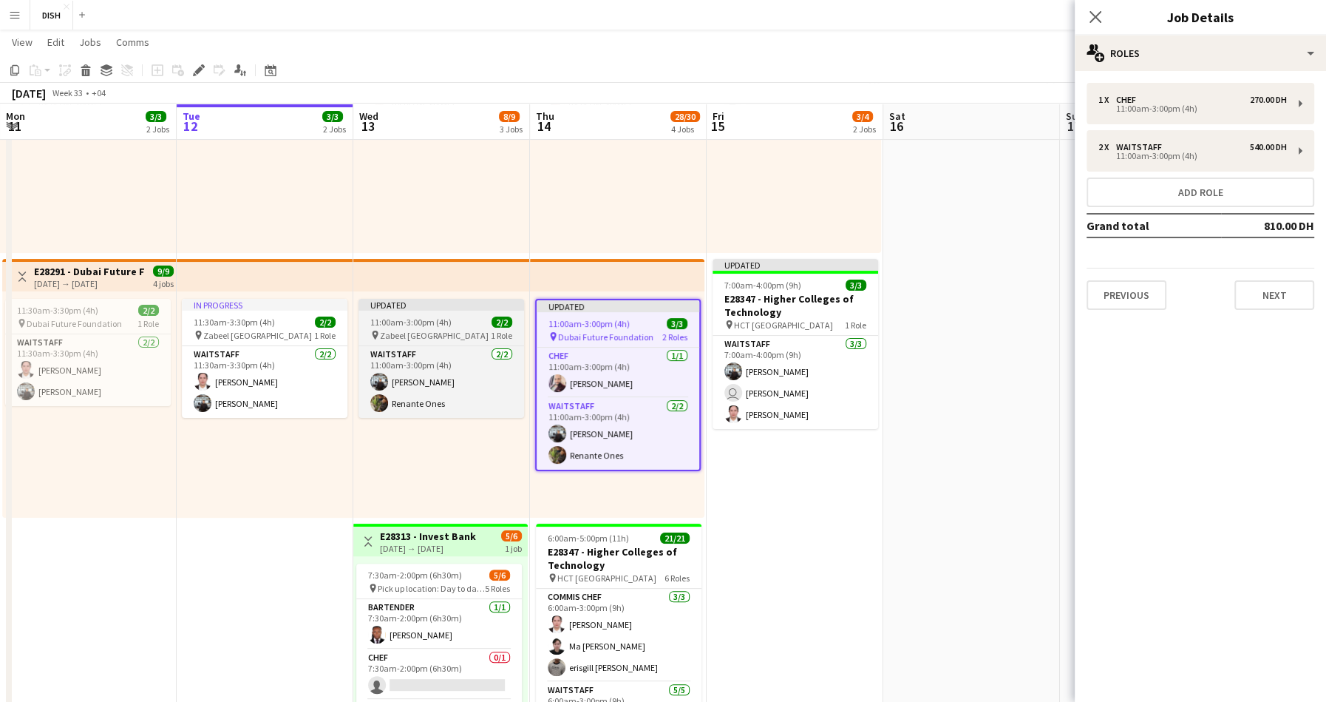
click at [435, 320] on span "11:00am-3:00pm (4h)" at bounding box center [410, 321] width 81 height 11
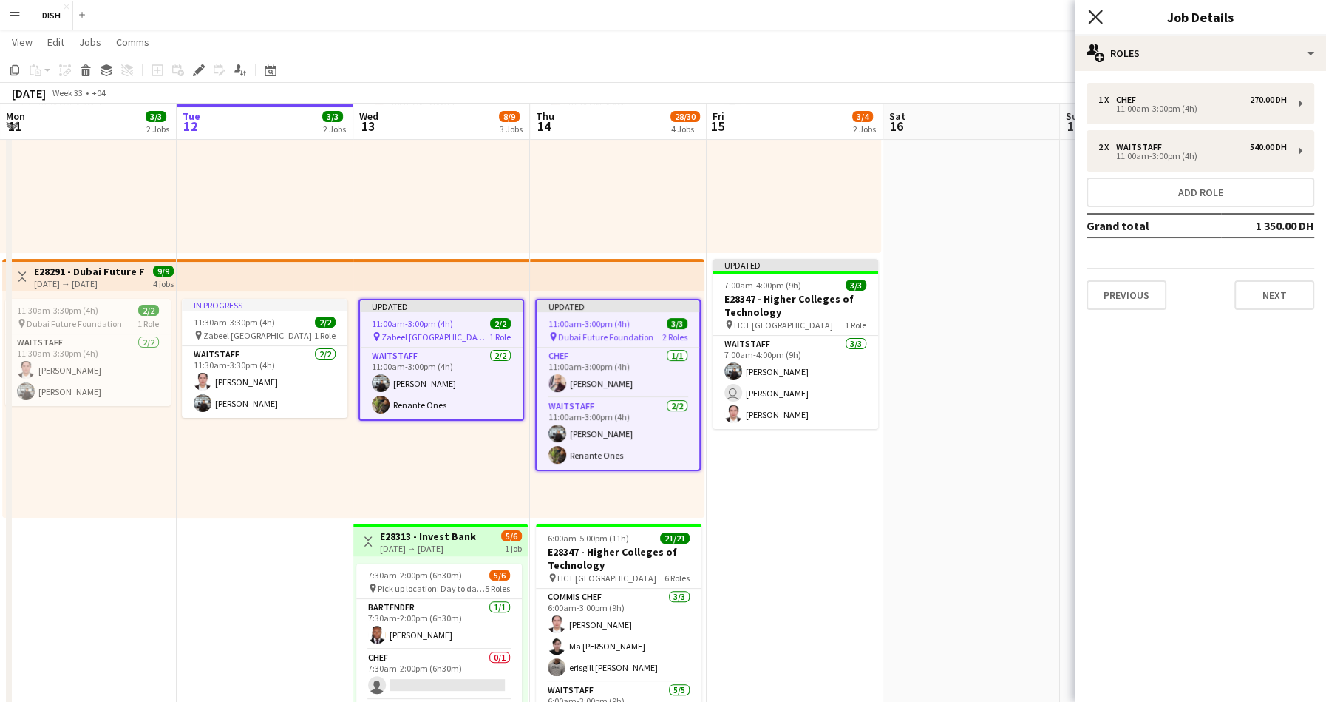
click at [1097, 16] on icon at bounding box center [1095, 17] width 14 height 14
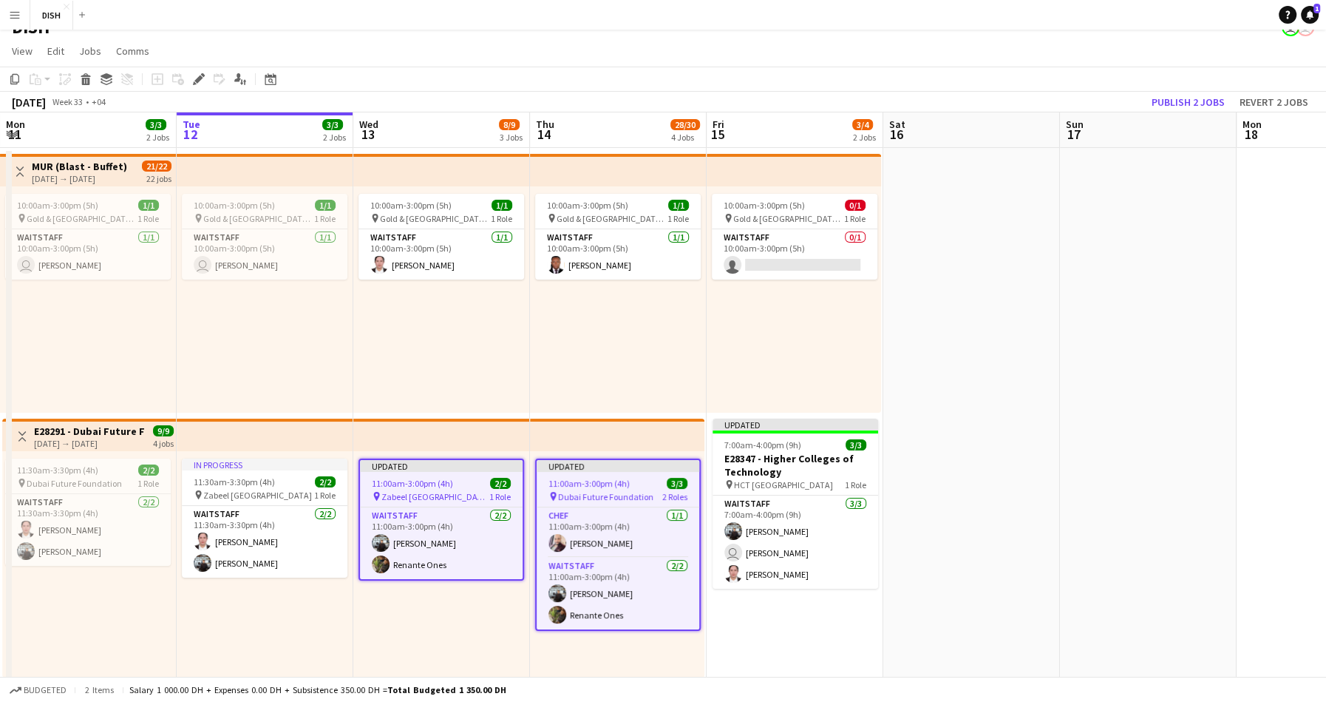
scroll to position [0, 0]
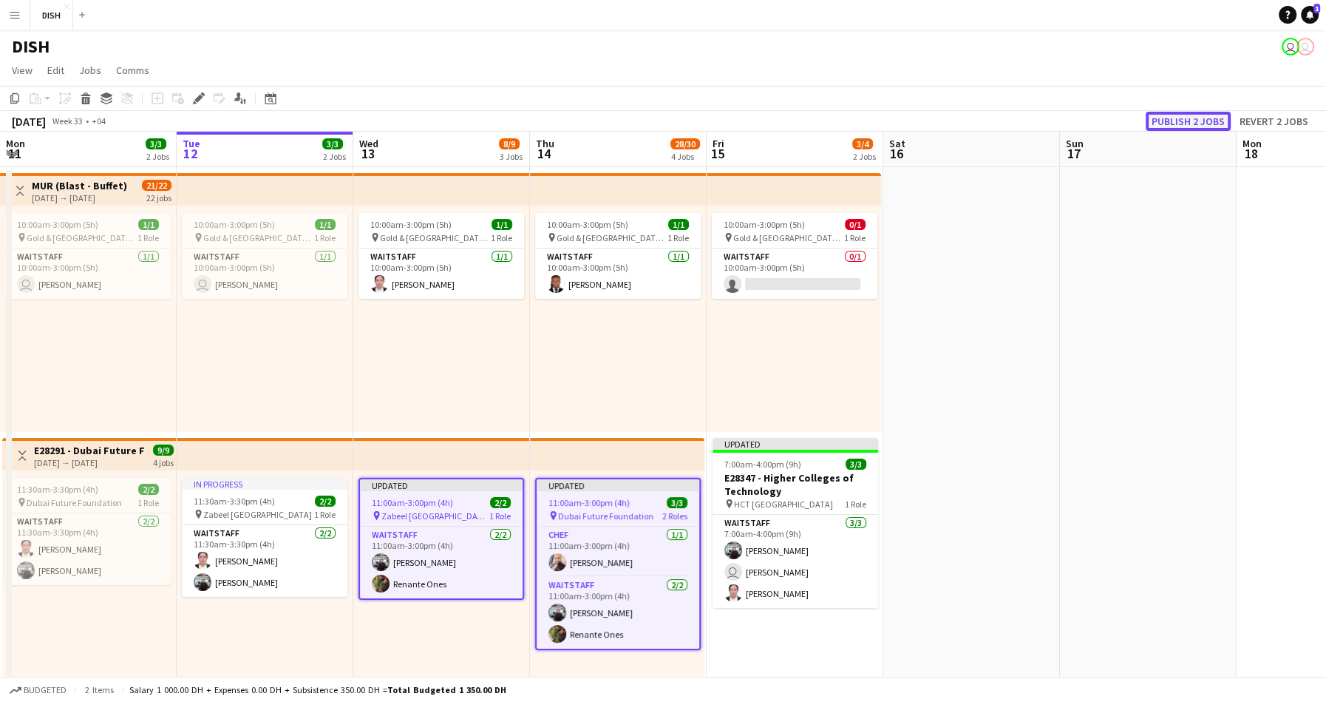
click at [1199, 116] on button "Publish 2 jobs" at bounding box center [1188, 121] width 85 height 19
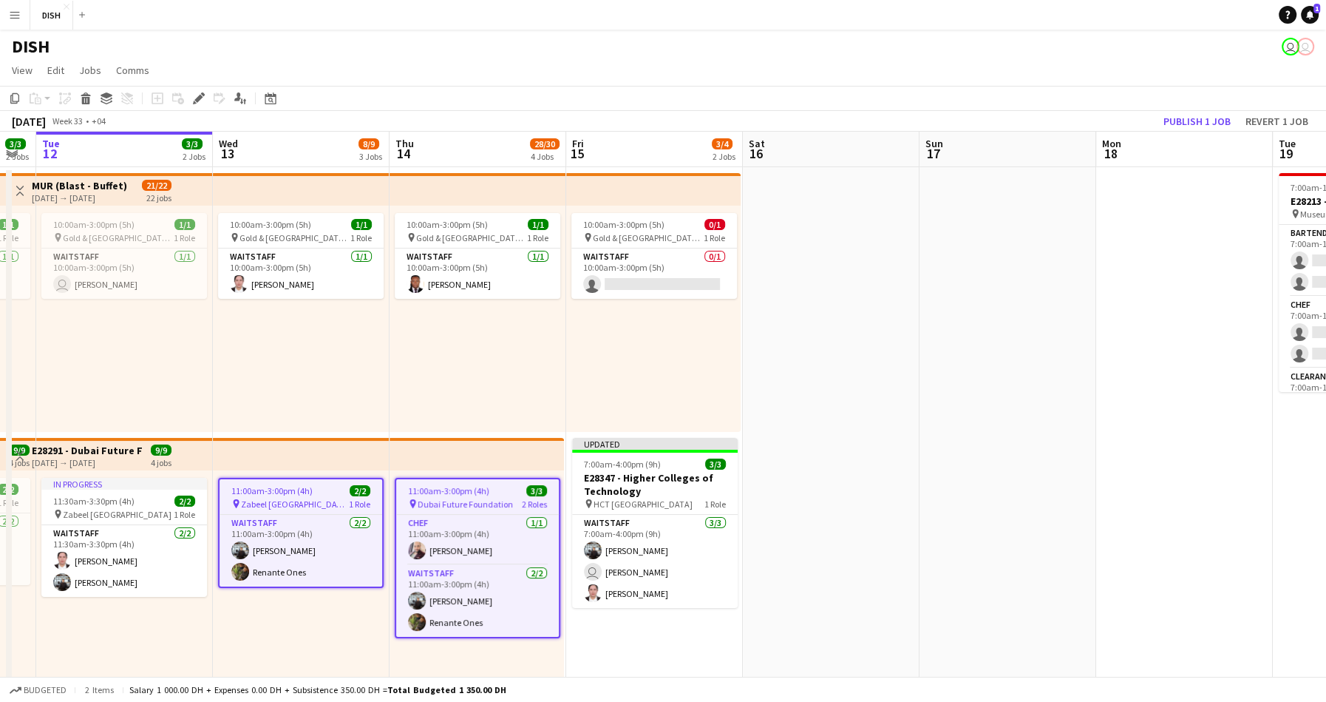
scroll to position [0, 335]
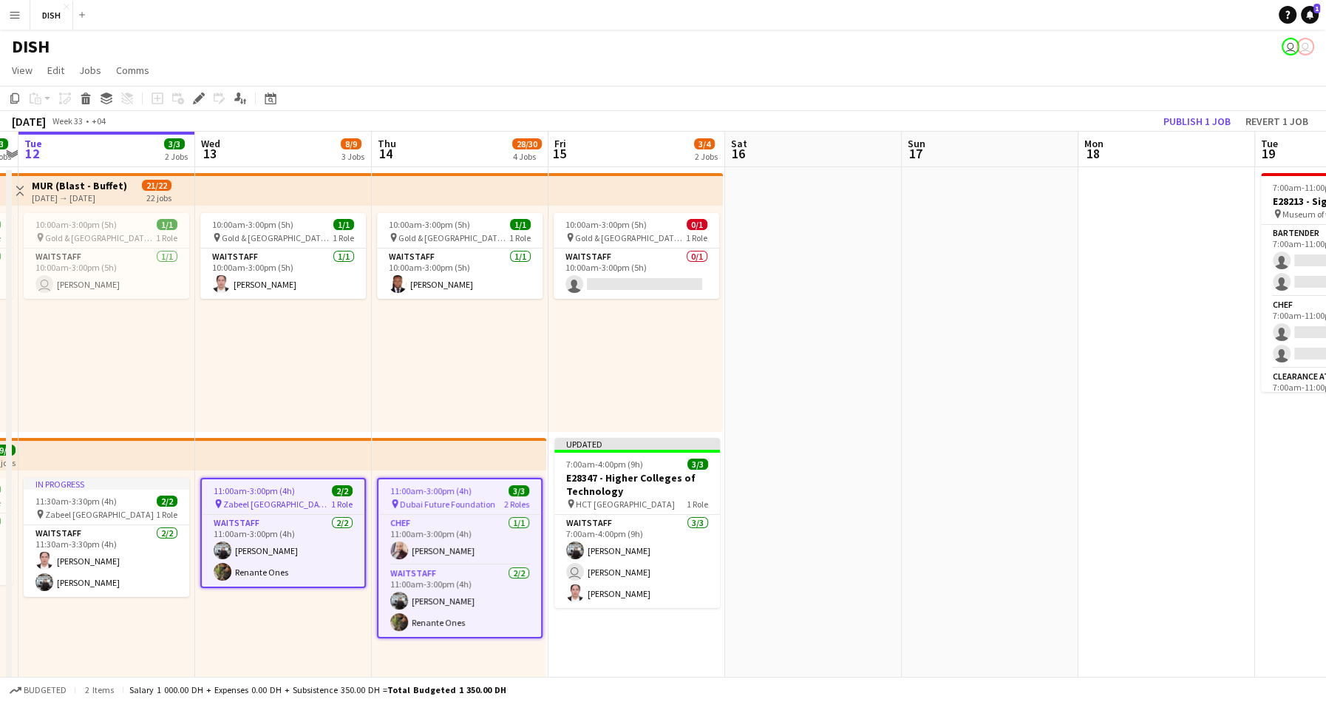
click at [888, 444] on app-date-cell at bounding box center [813, 693] width 177 height 1053
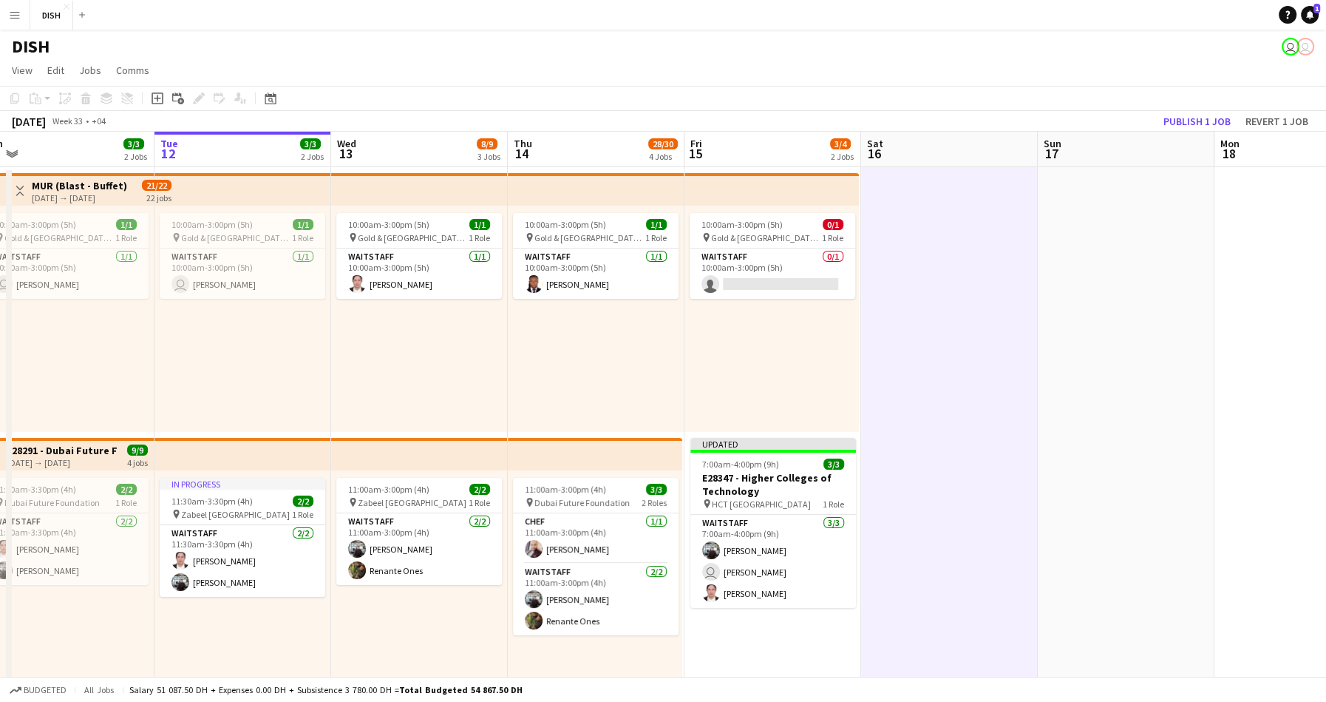
scroll to position [0, 310]
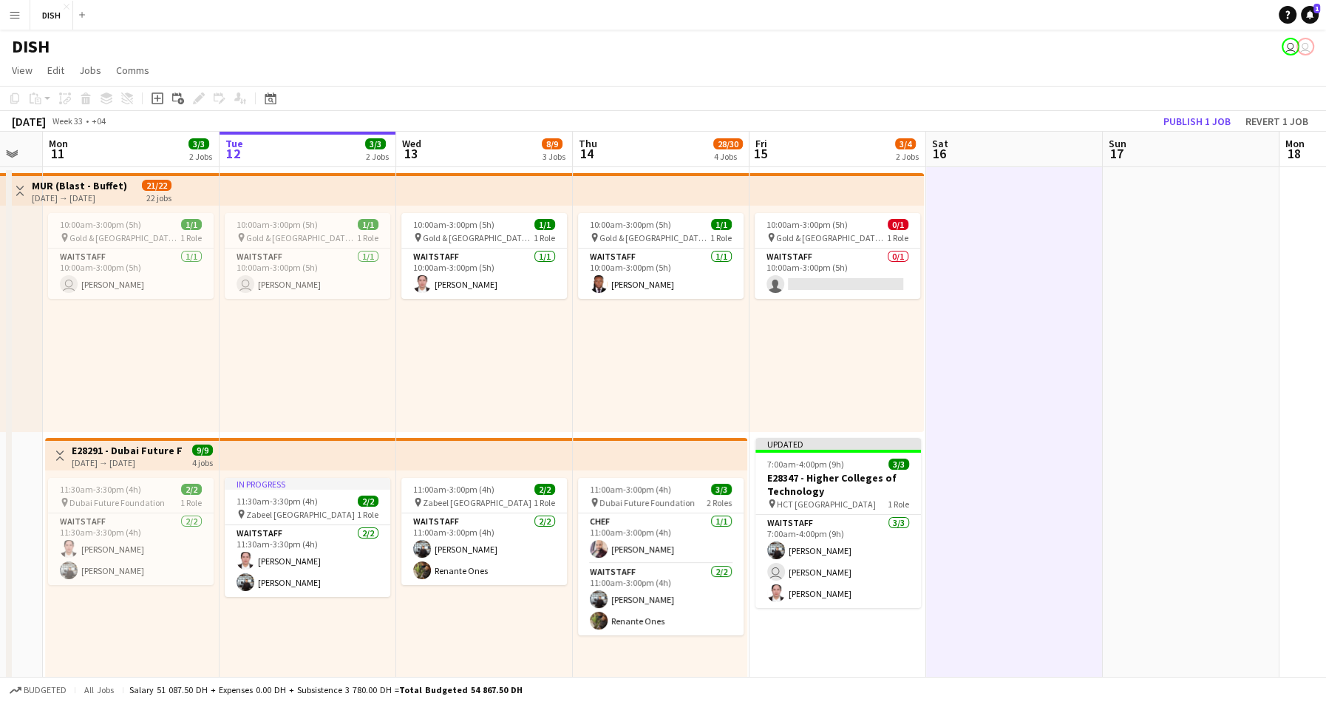
click at [826, 393] on div "10:00am-3:00pm (5h) 0/1 pin Gold & Diamond Park, Sheikh Zayed Rd - Al Quoz - Al…" at bounding box center [837, 319] width 174 height 226
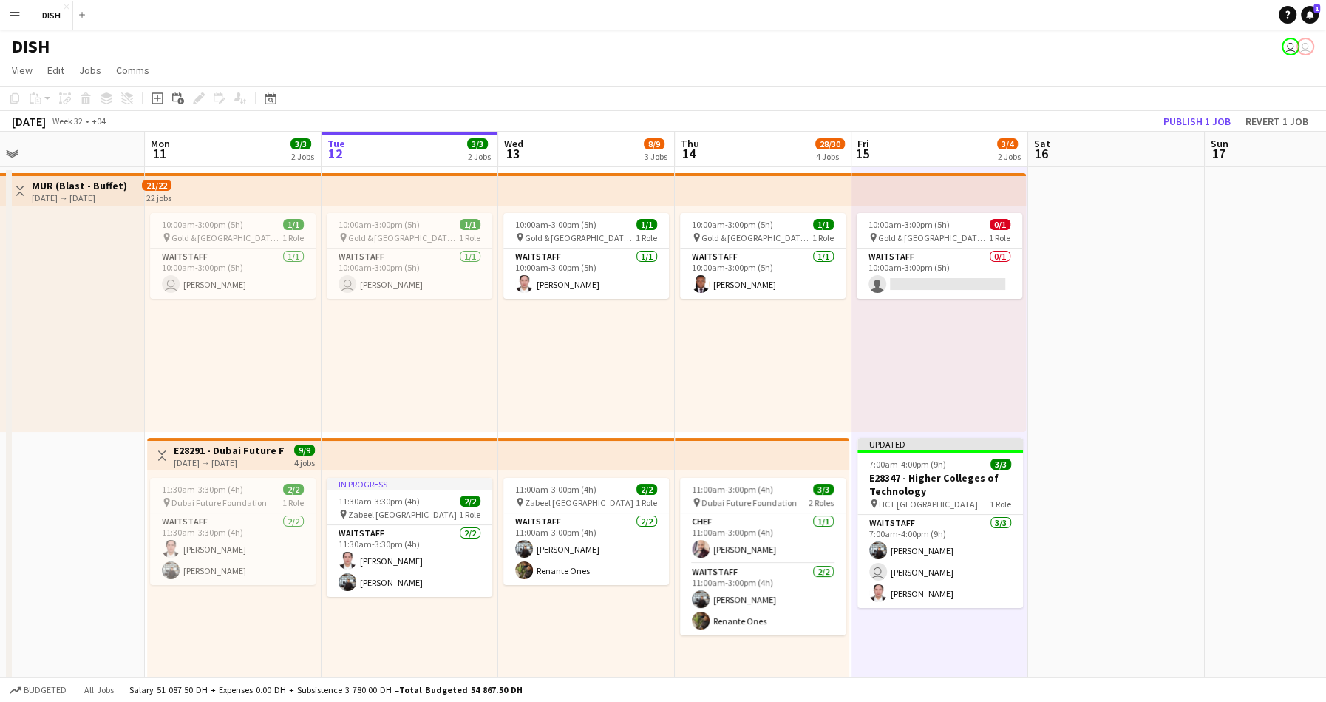
click at [793, 390] on div "10:00am-3:00pm (5h) 1/1 pin Gold & Diamond Park, Sheikh Zayed Rd - Al Quoz - Al…" at bounding box center [763, 319] width 177 height 226
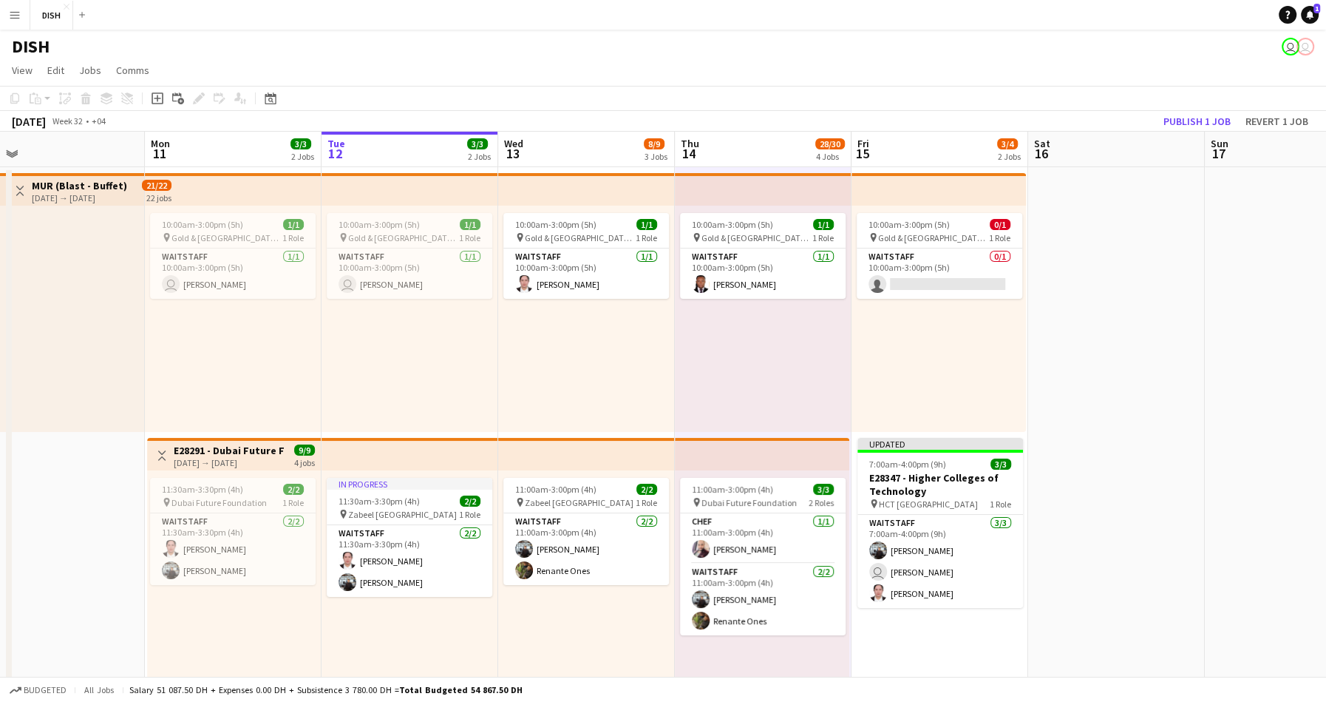
scroll to position [0, 436]
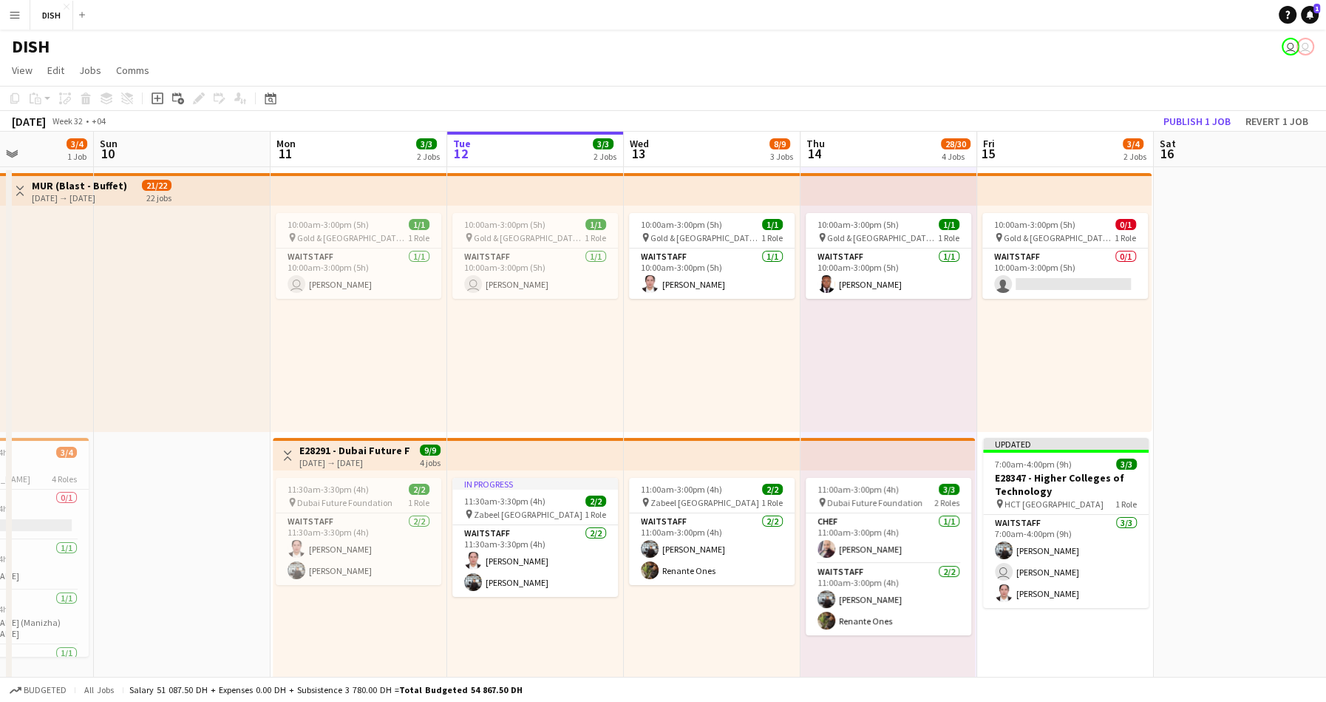
click at [744, 373] on div "10:00am-3:00pm (5h) 1/1 pin Gold & Diamond Park, Sheikh Zayed Rd - Al Quoz - Al…" at bounding box center [712, 319] width 177 height 226
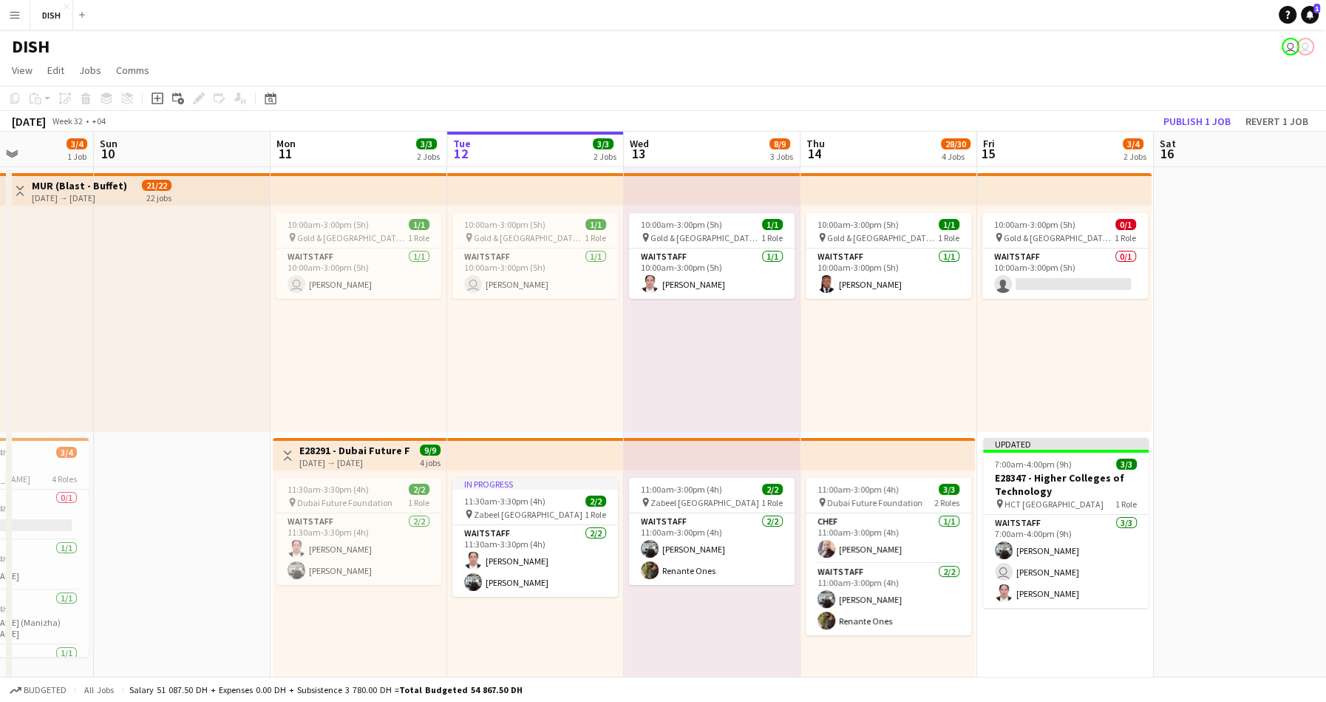
click at [590, 352] on div "10:00am-3:00pm (5h) 1/1 pin Gold & Diamond Park, Sheikh Zayed Rd - Al Quoz - Al…" at bounding box center [535, 319] width 177 height 226
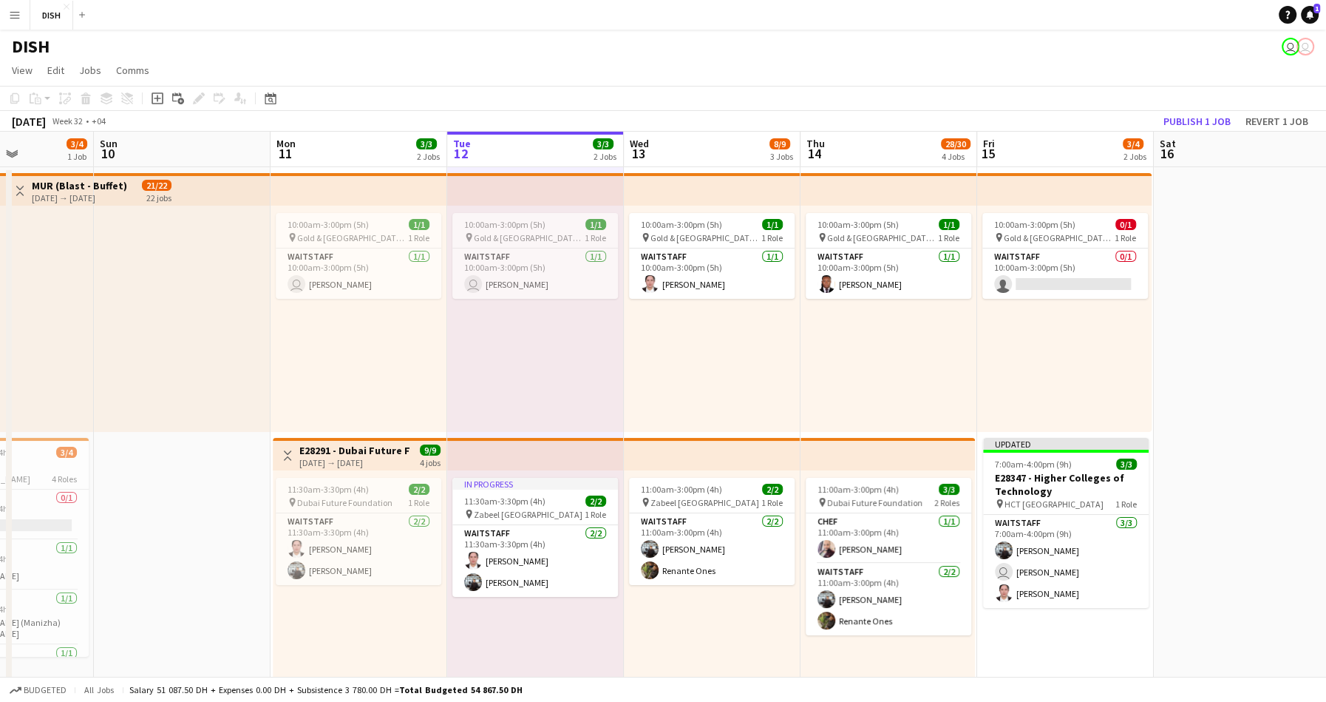
click at [705, 366] on div "10:00am-3:00pm (5h) 1/1 pin Gold & Diamond Park, Sheikh Zayed Rd - Al Quoz - Al…" at bounding box center [712, 319] width 177 height 226
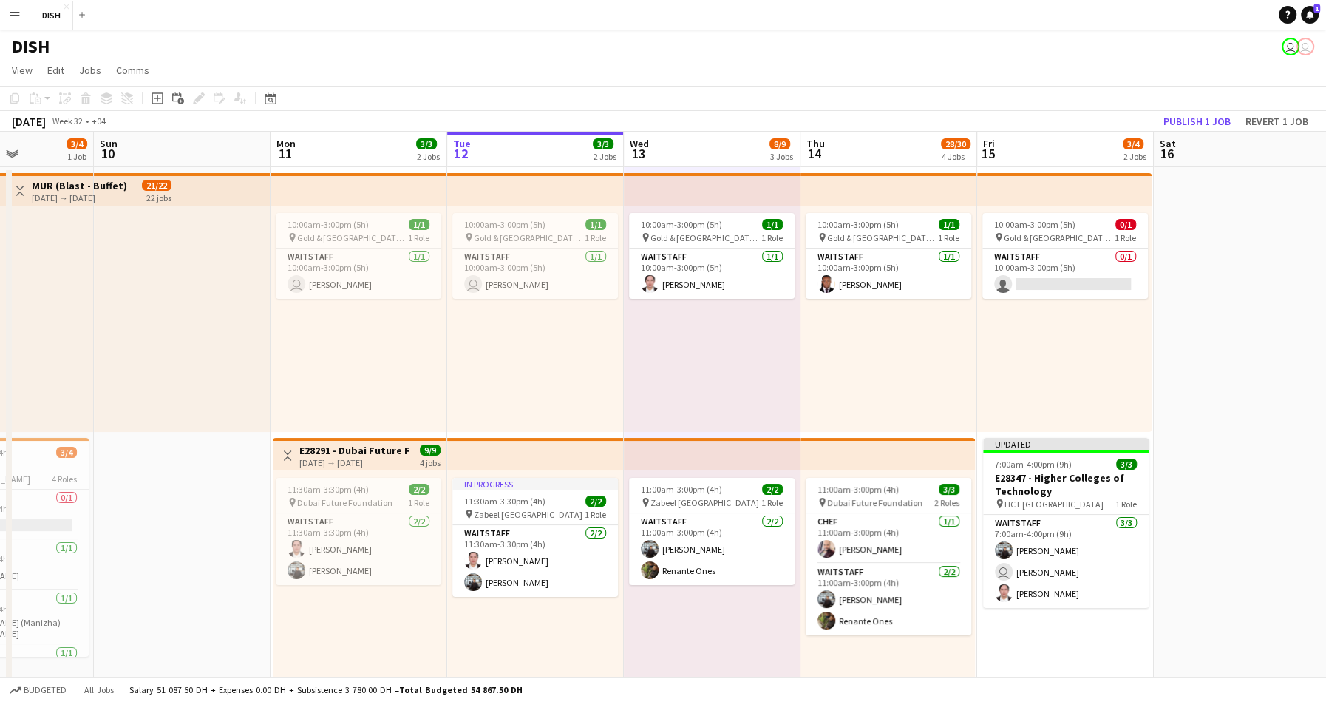
click at [903, 384] on div "10:00am-3:00pm (5h) 1/1 pin Gold & Diamond Park, Sheikh Zayed Rd - Al Quoz - Al…" at bounding box center [889, 319] width 177 height 226
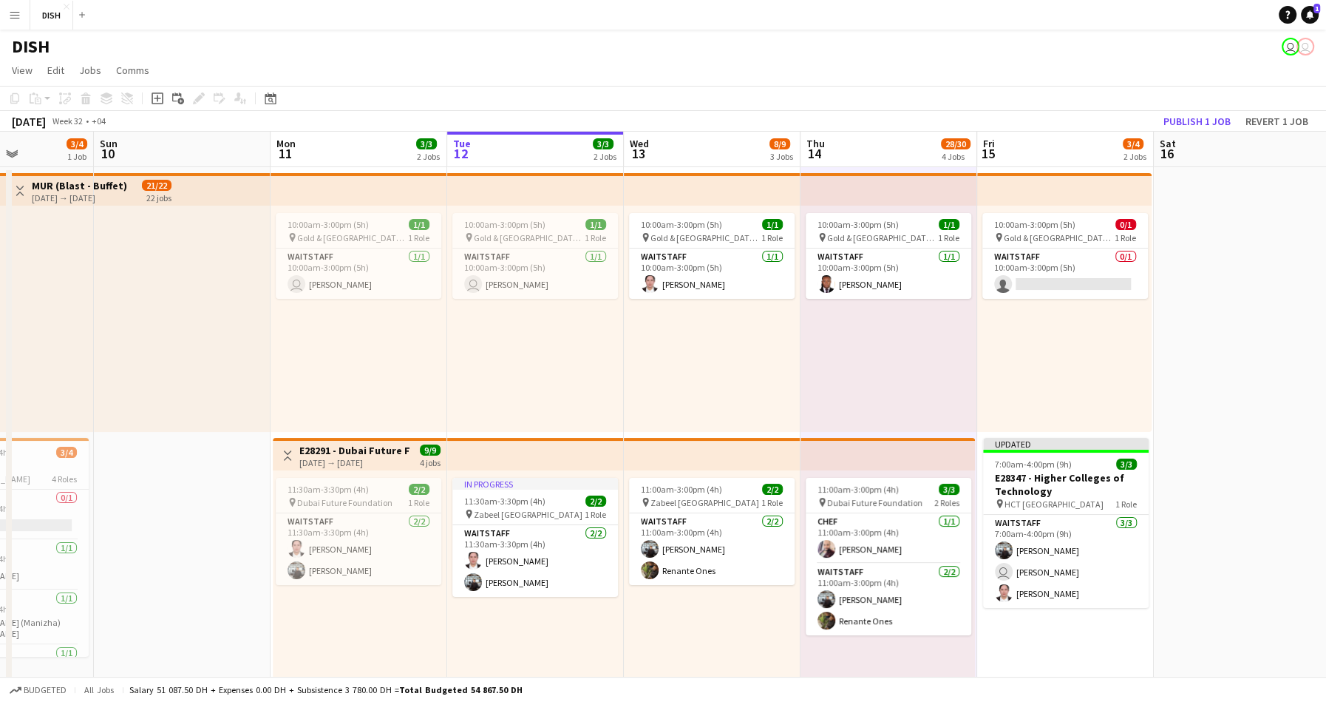
click at [1048, 386] on div "10:00am-3:00pm (5h) 0/1 pin Gold & Diamond Park, Sheikh Zayed Rd - Al Quoz - Al…" at bounding box center [1064, 319] width 174 height 226
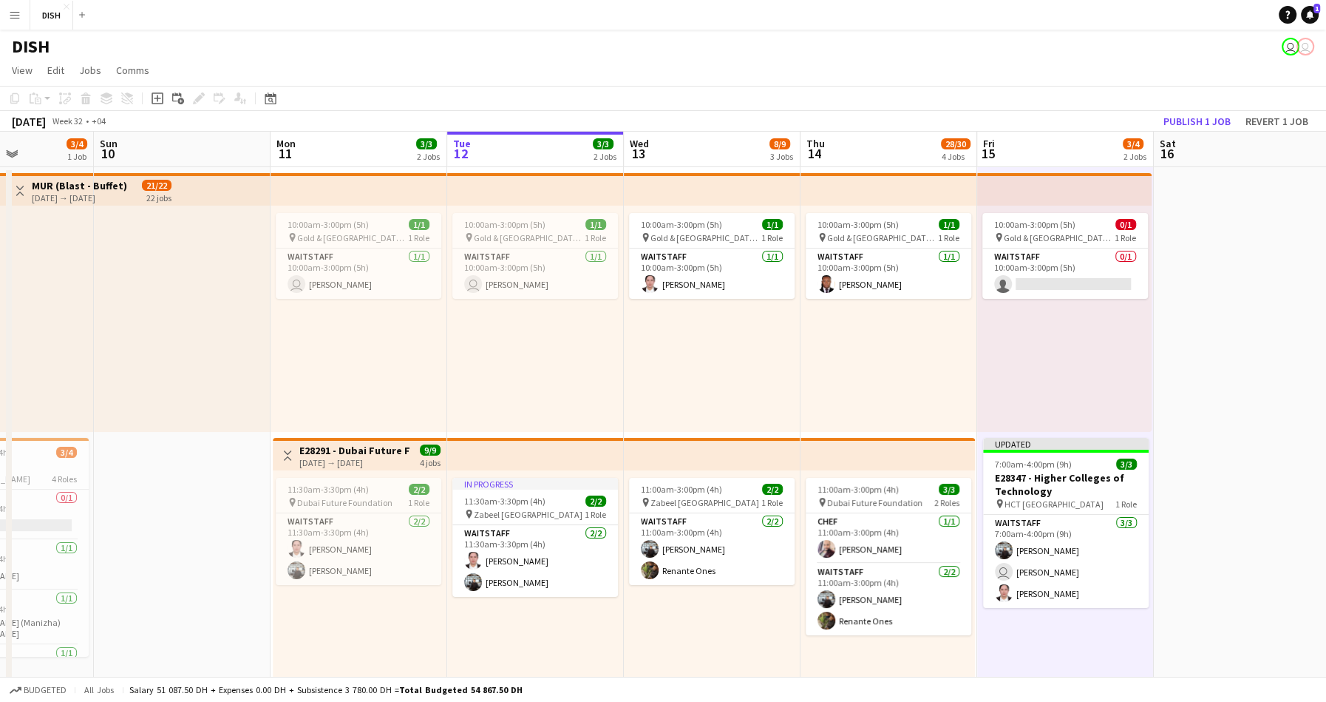
scroll to position [0, 501]
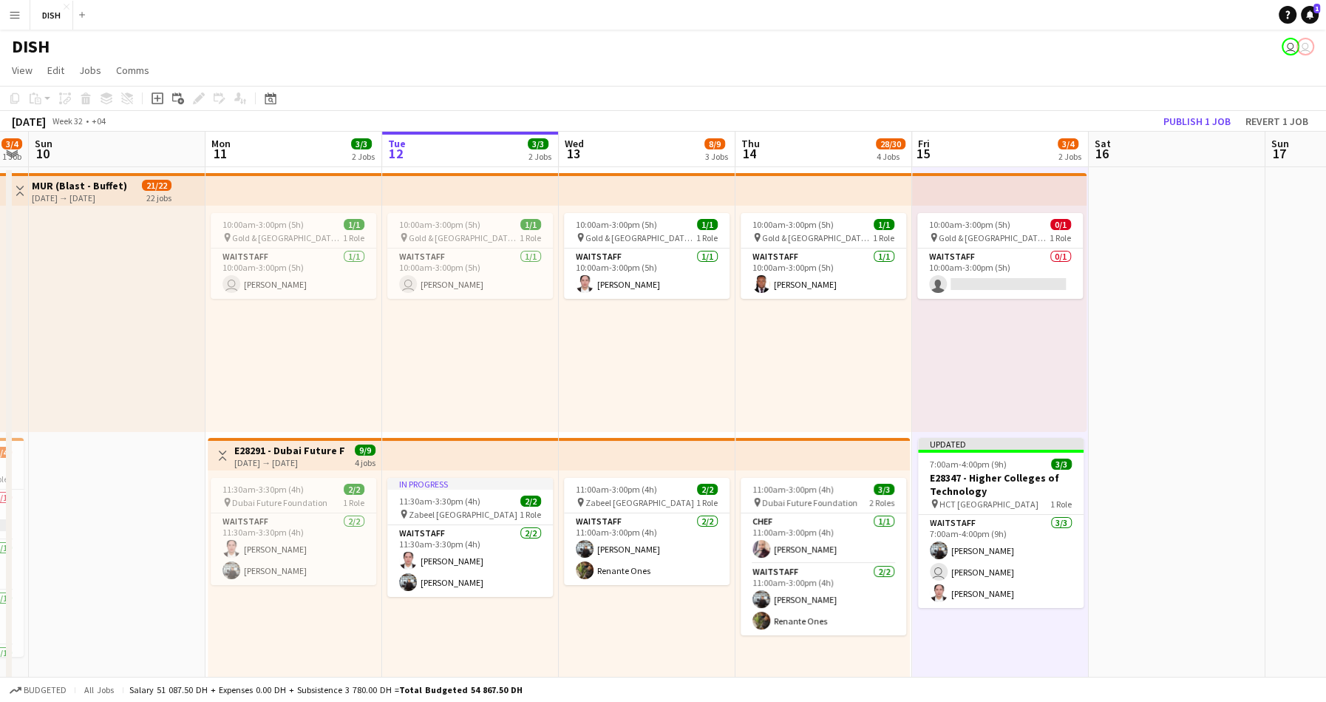
click at [815, 397] on div "10:00am-3:00pm (5h) 1/1 pin Gold & Diamond Park, Sheikh Zayed Rd - Al Quoz - Al…" at bounding box center [824, 319] width 177 height 226
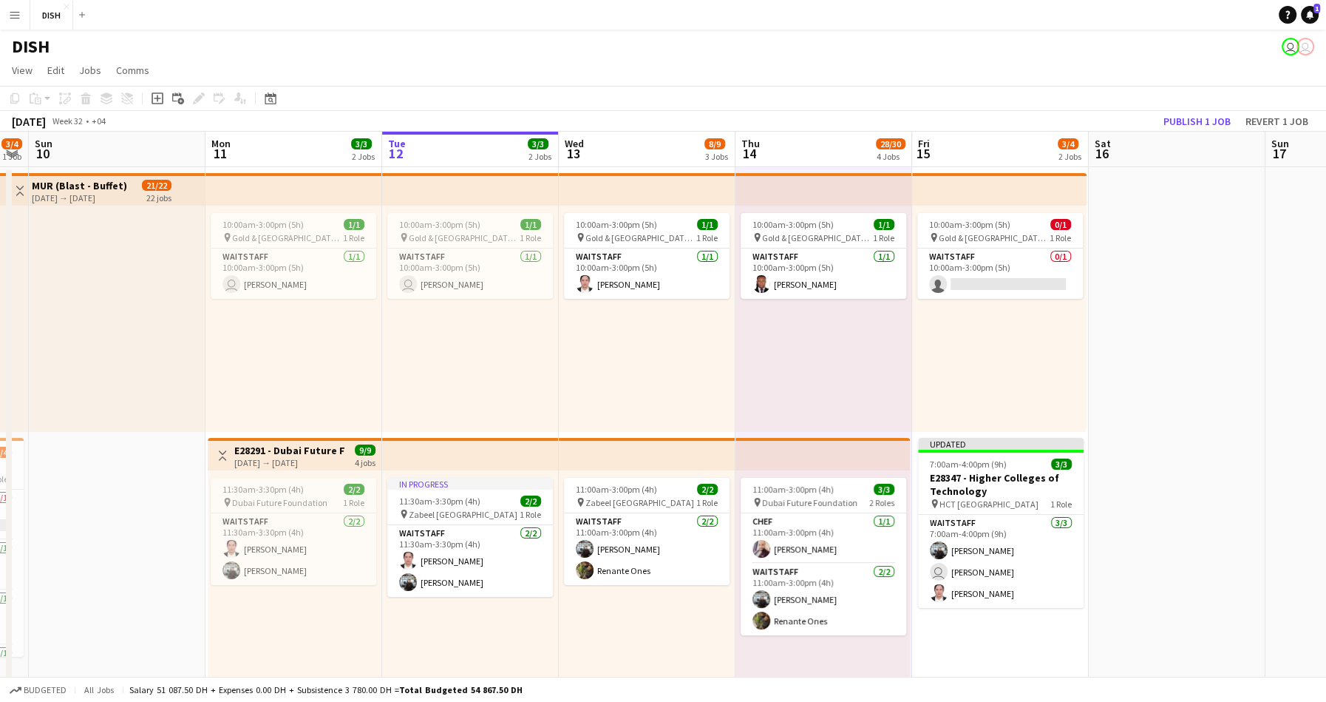
click at [699, 372] on div "10:00am-3:00pm (5h) 1/1 pin Gold & Diamond Park, Sheikh Zayed Rd - Al Quoz - Al…" at bounding box center [647, 319] width 177 height 226
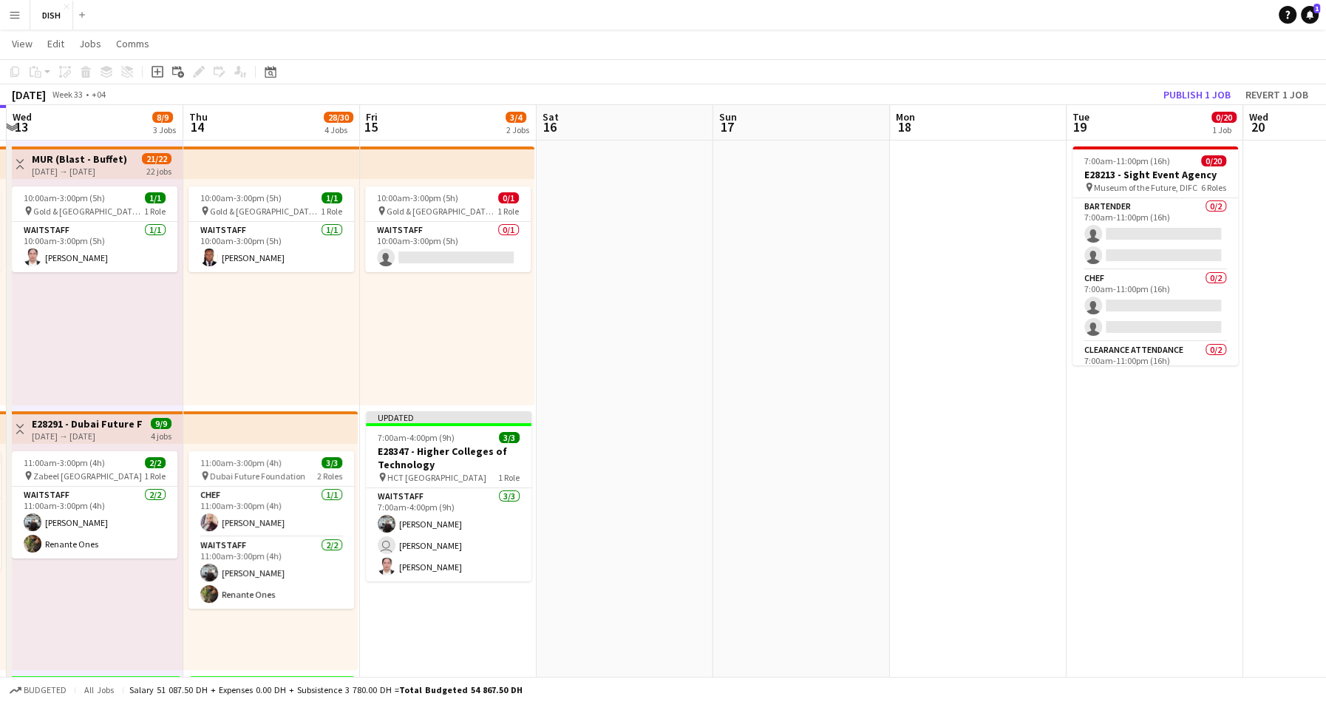
scroll to position [0, 671]
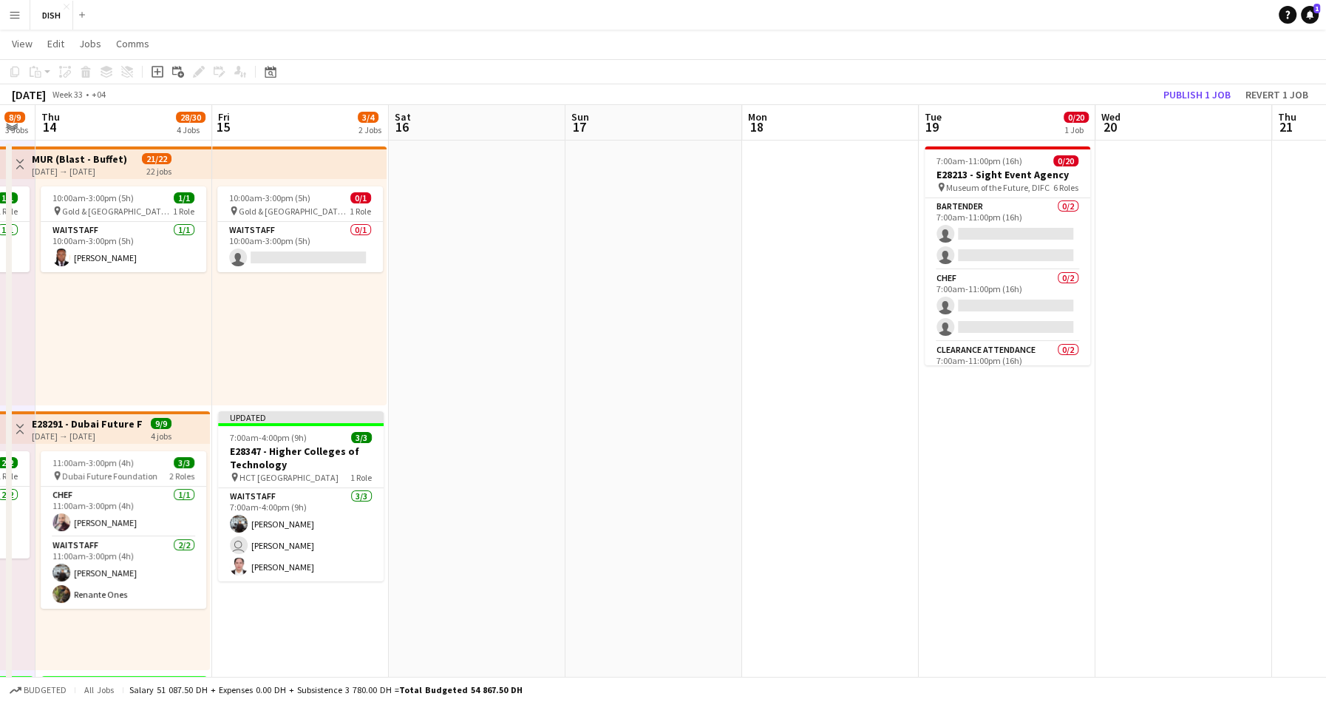
click at [493, 432] on app-date-cell at bounding box center [477, 666] width 177 height 1053
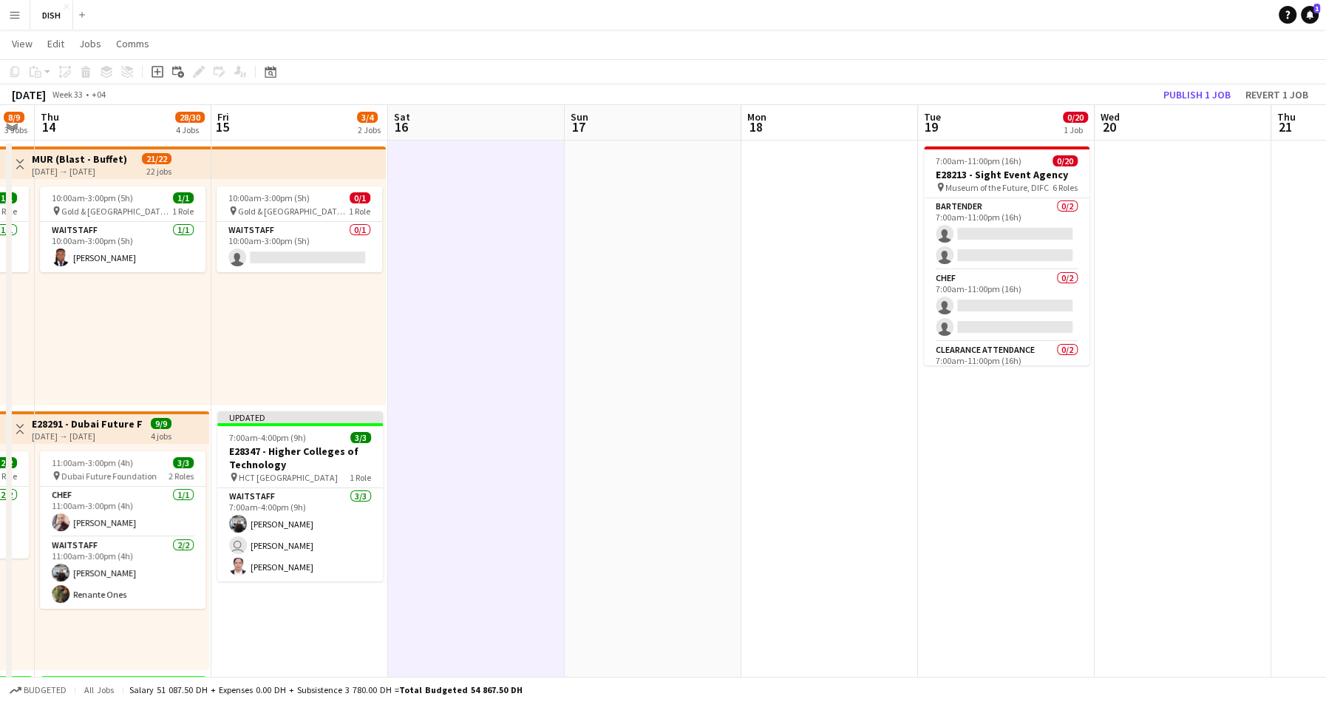
click at [626, 428] on app-date-cell at bounding box center [653, 666] width 177 height 1053
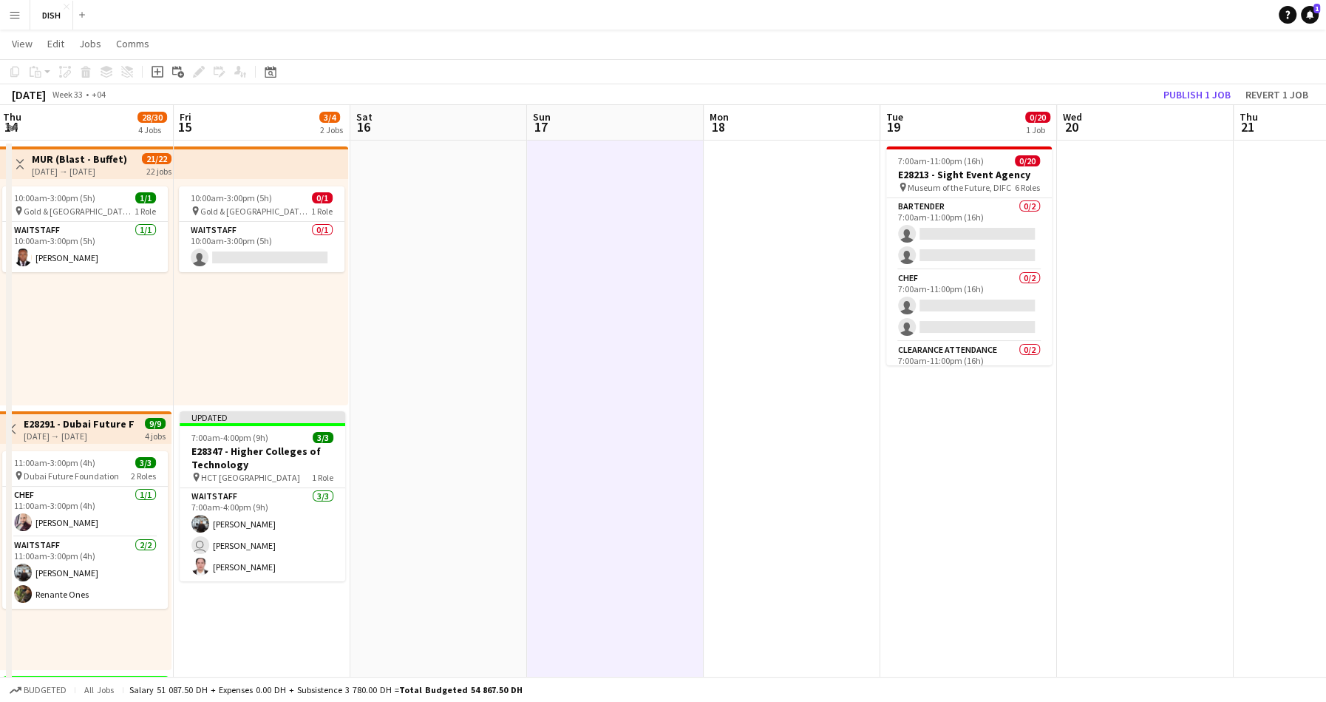
click at [788, 415] on app-date-cell at bounding box center [792, 666] width 177 height 1053
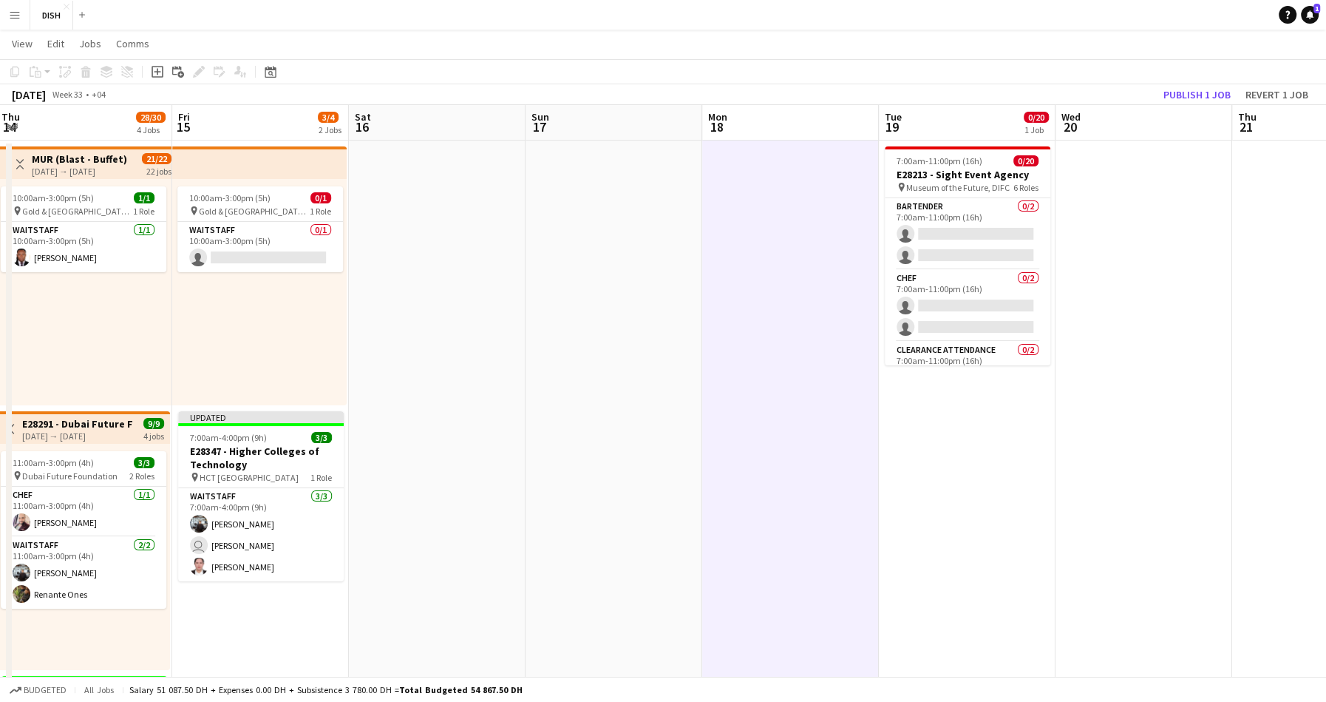
scroll to position [0, 543]
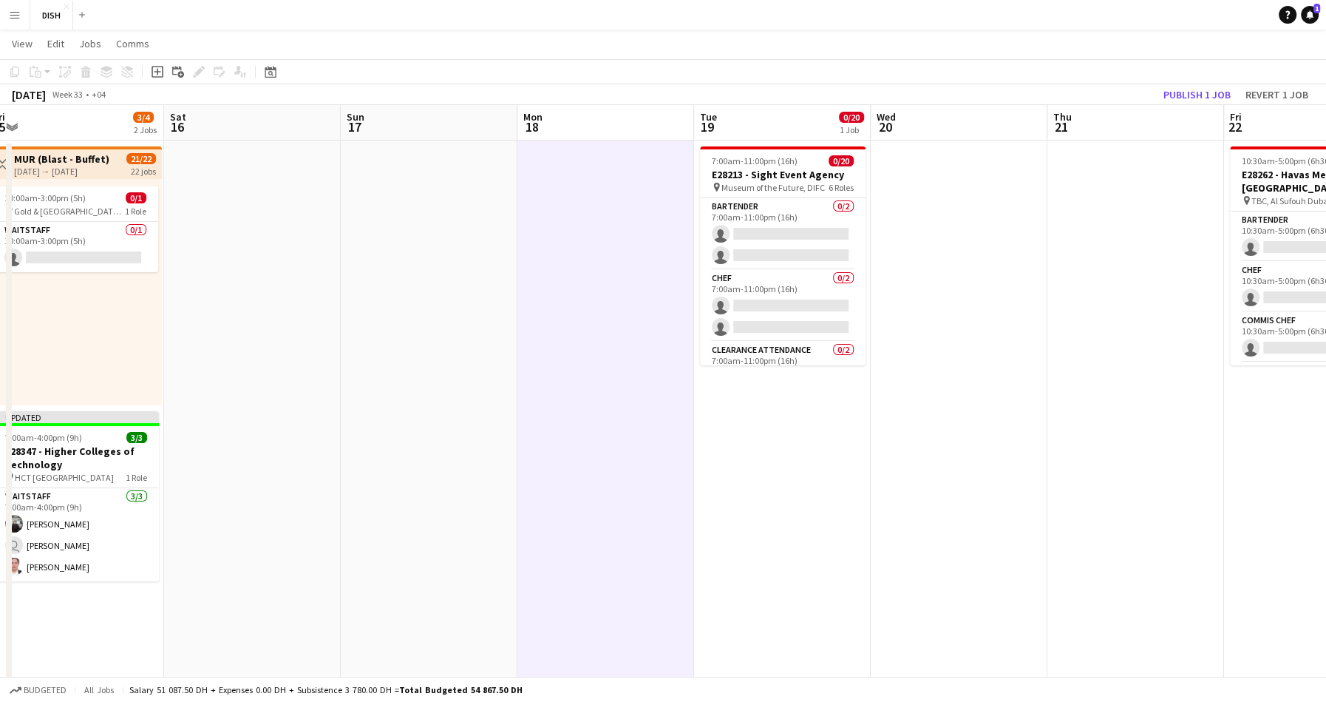
click at [796, 459] on app-date-cell "7:00am-11:00pm (16h) 0/20 E28213 - Sight Event Agency pin Museum of the Future,…" at bounding box center [782, 666] width 177 height 1053
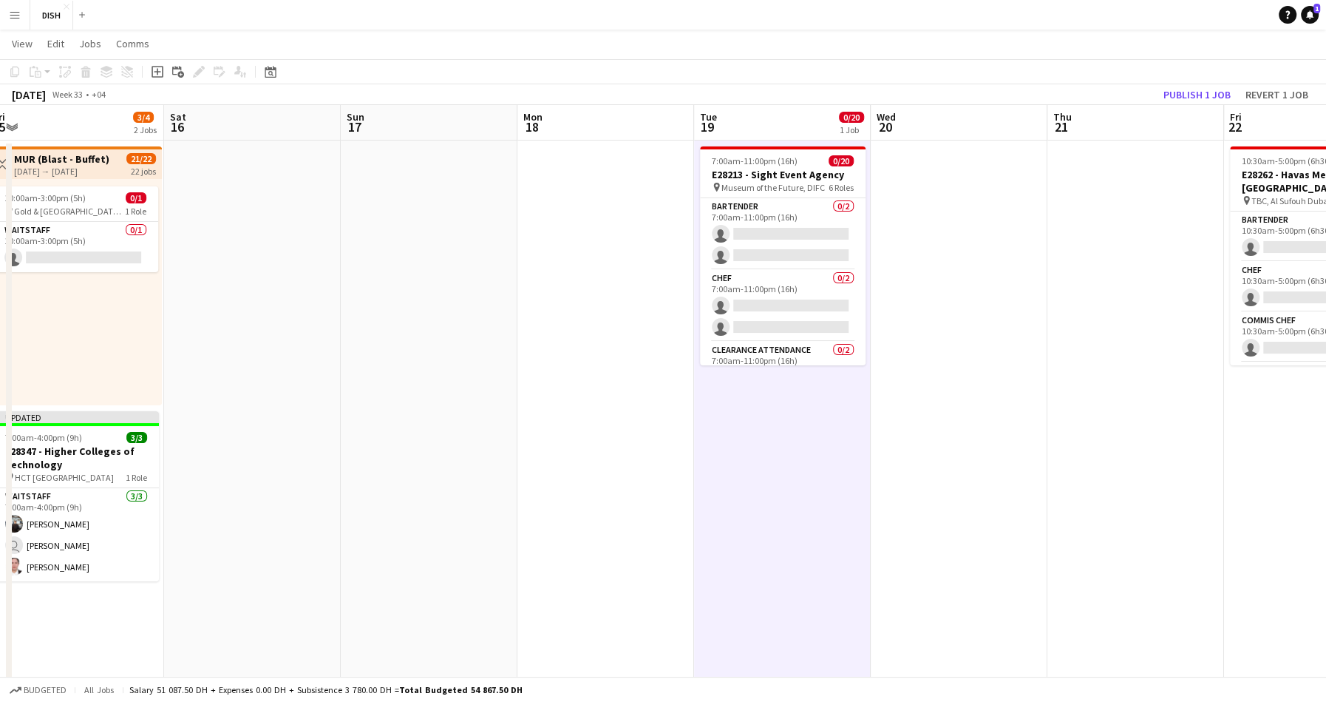
click at [932, 450] on app-date-cell at bounding box center [959, 666] width 177 height 1053
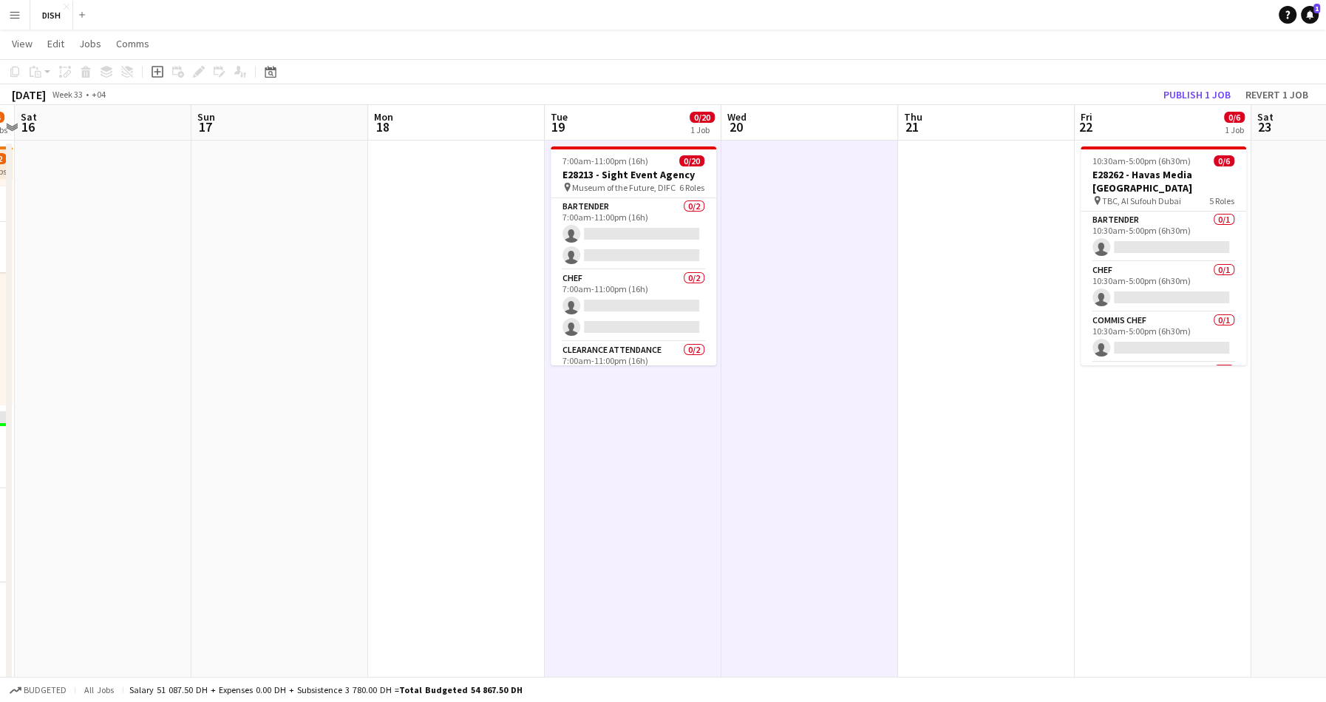
click at [943, 461] on app-date-cell at bounding box center [986, 666] width 177 height 1053
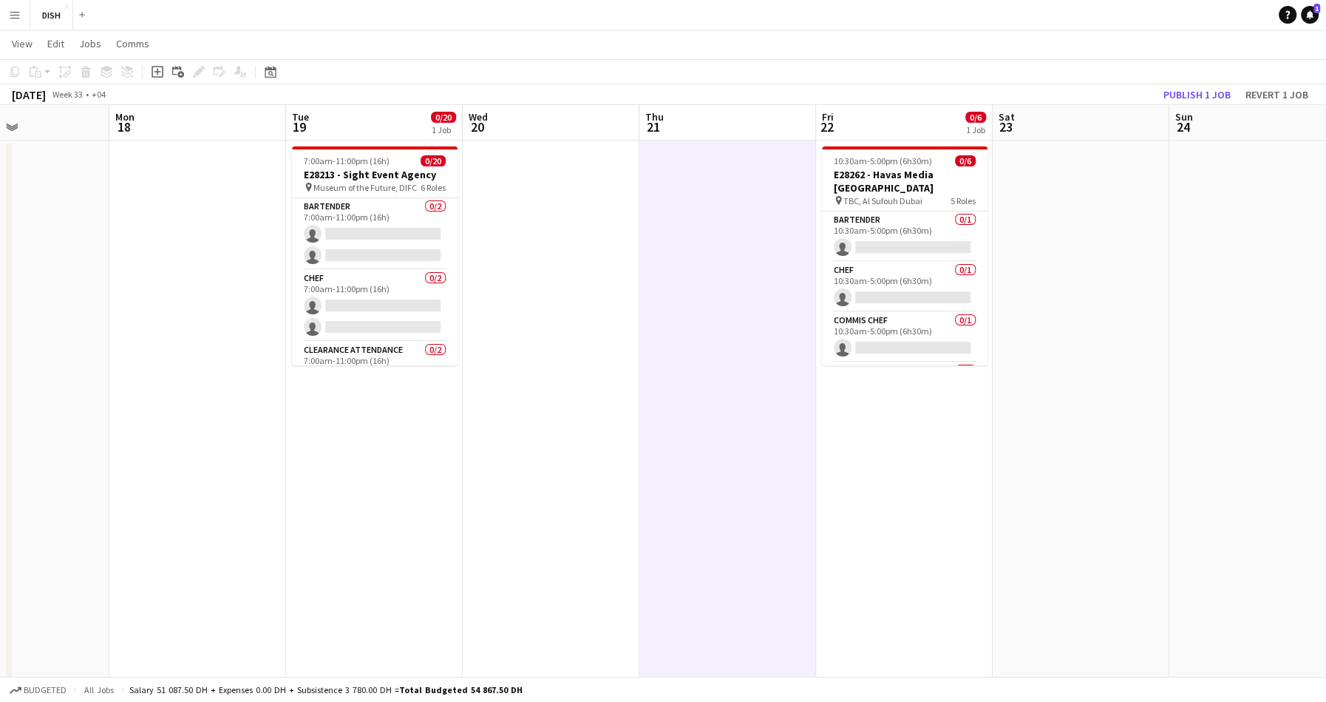
scroll to position [0, 404]
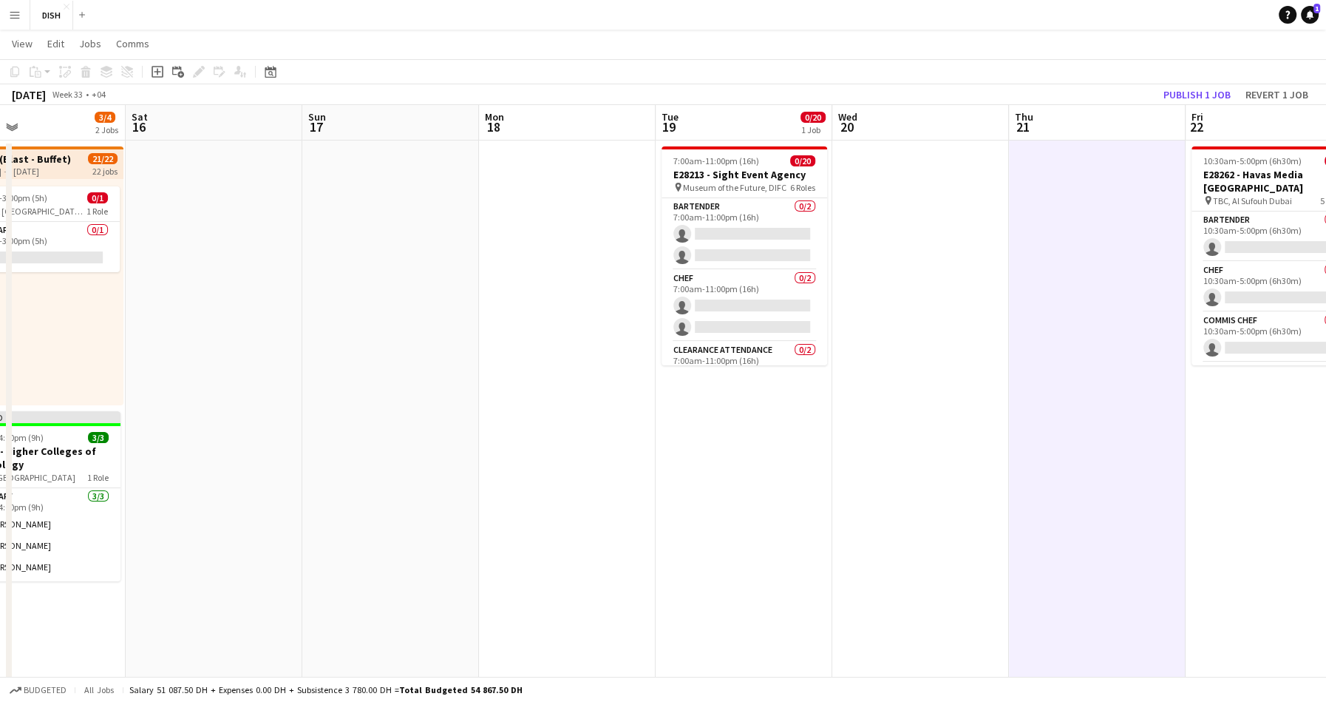
drag, startPoint x: 886, startPoint y: 464, endPoint x: 869, endPoint y: 464, distance: 17.0
click at [886, 464] on app-date-cell at bounding box center [920, 666] width 177 height 1053
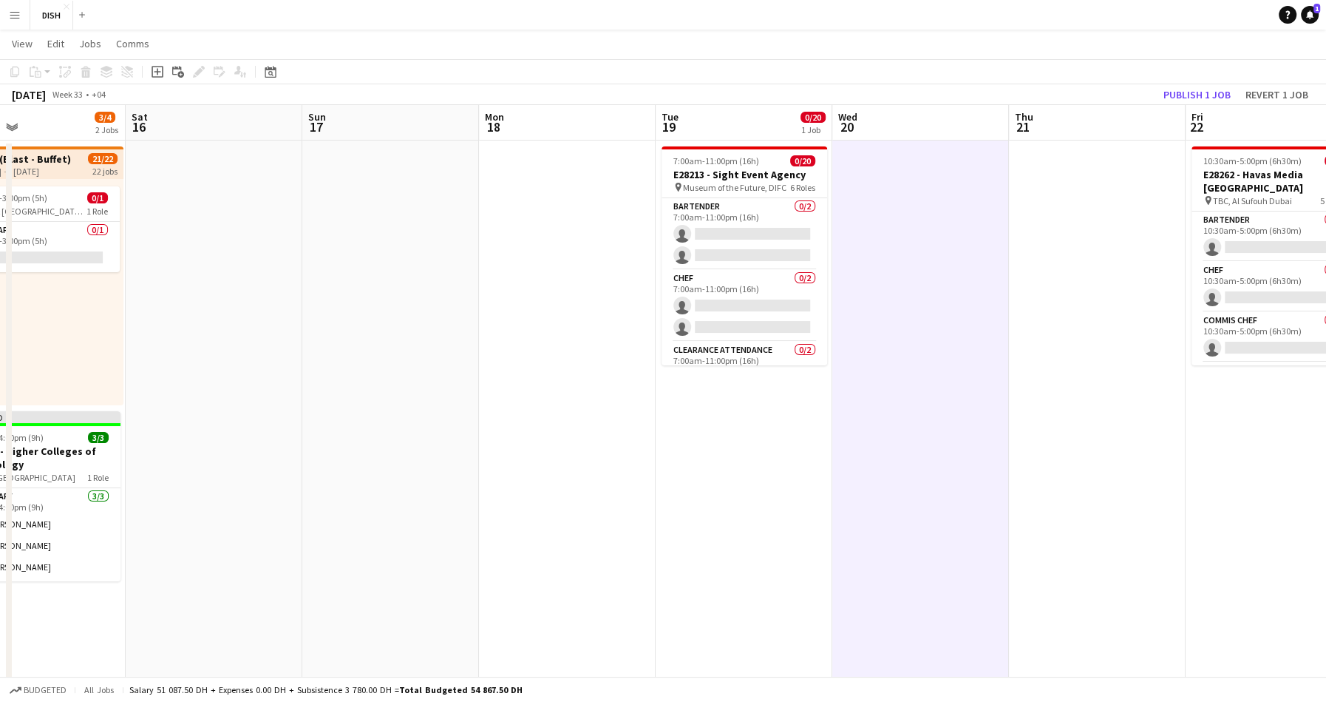
click at [788, 474] on app-date-cell "7:00am-11:00pm (16h) 0/20 E28213 - Sight Event Agency pin Museum of the Future,…" at bounding box center [744, 666] width 177 height 1053
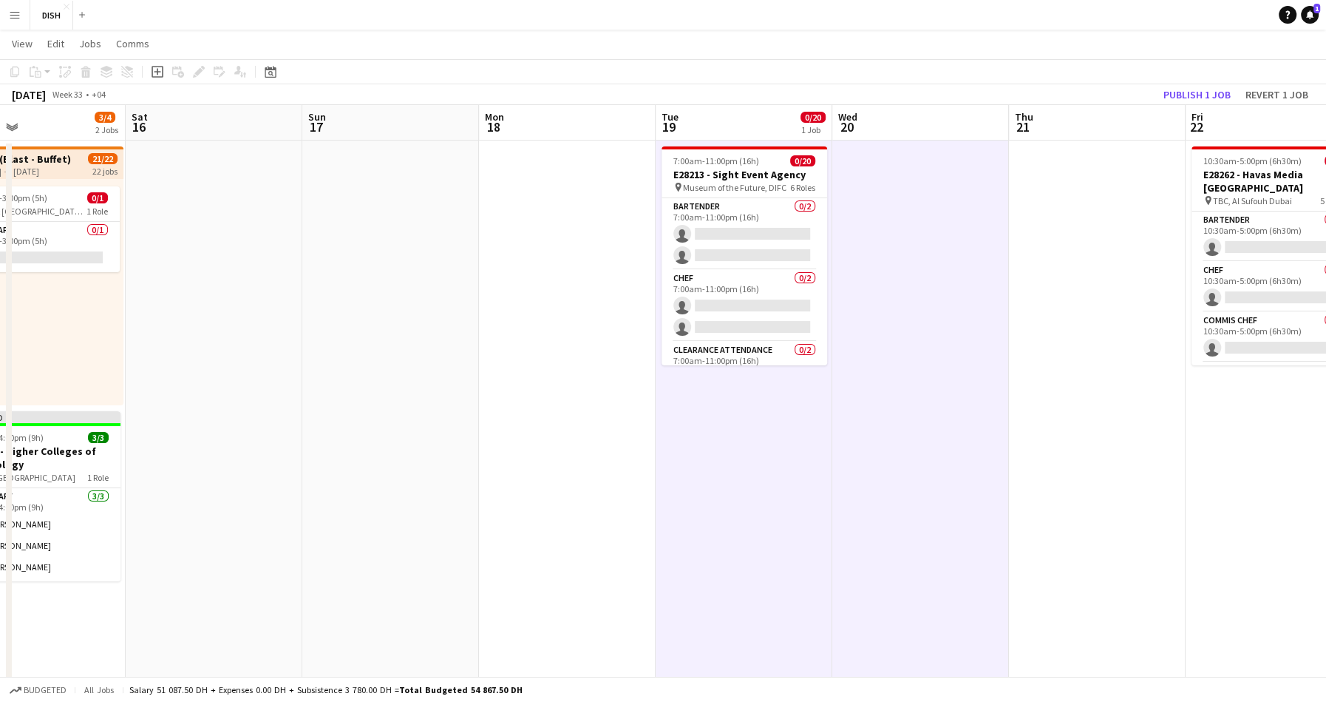
click at [605, 477] on app-date-cell at bounding box center [567, 666] width 177 height 1053
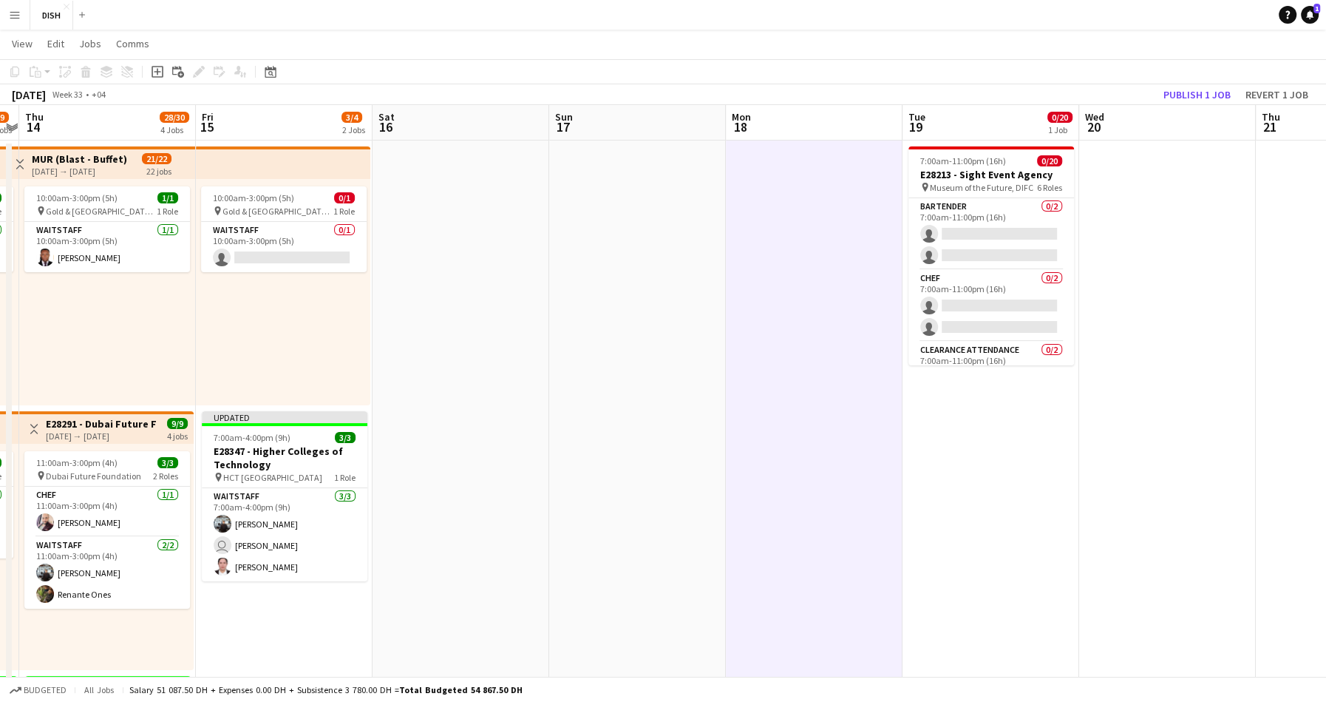
scroll to position [0, 425]
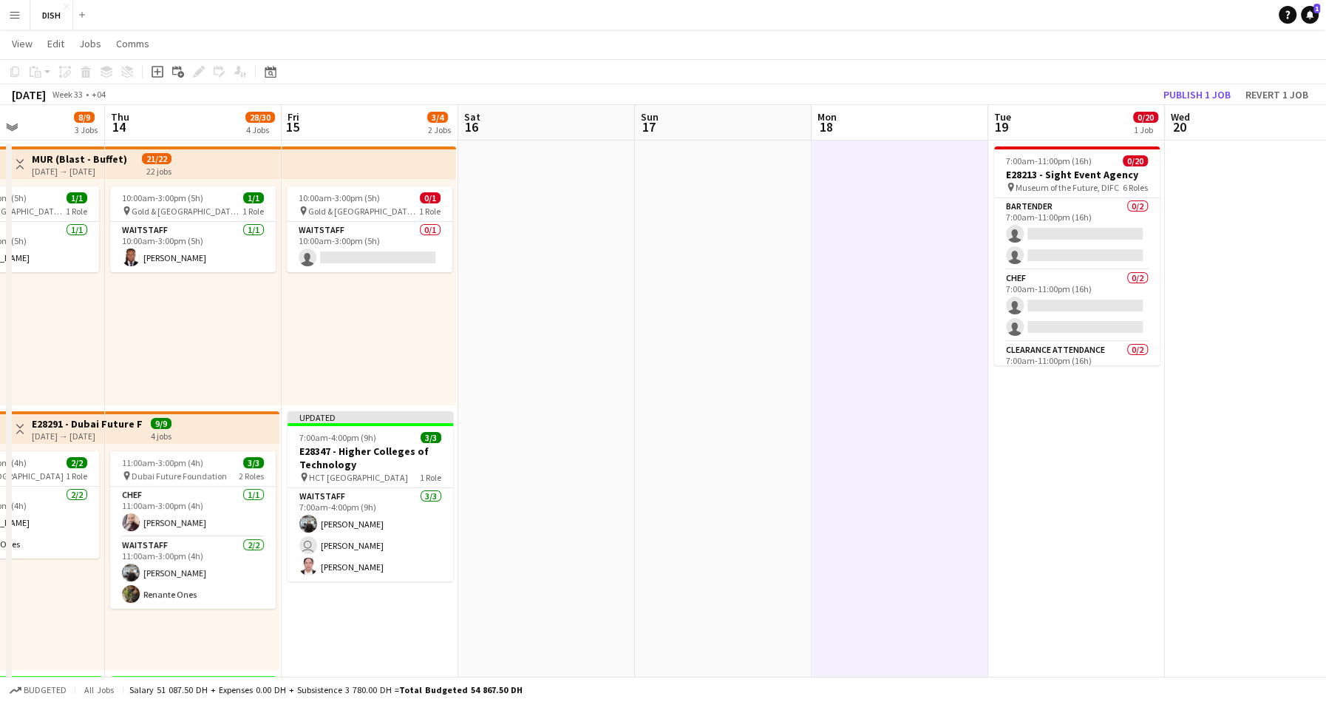
click at [727, 467] on app-date-cell at bounding box center [723, 666] width 177 height 1053
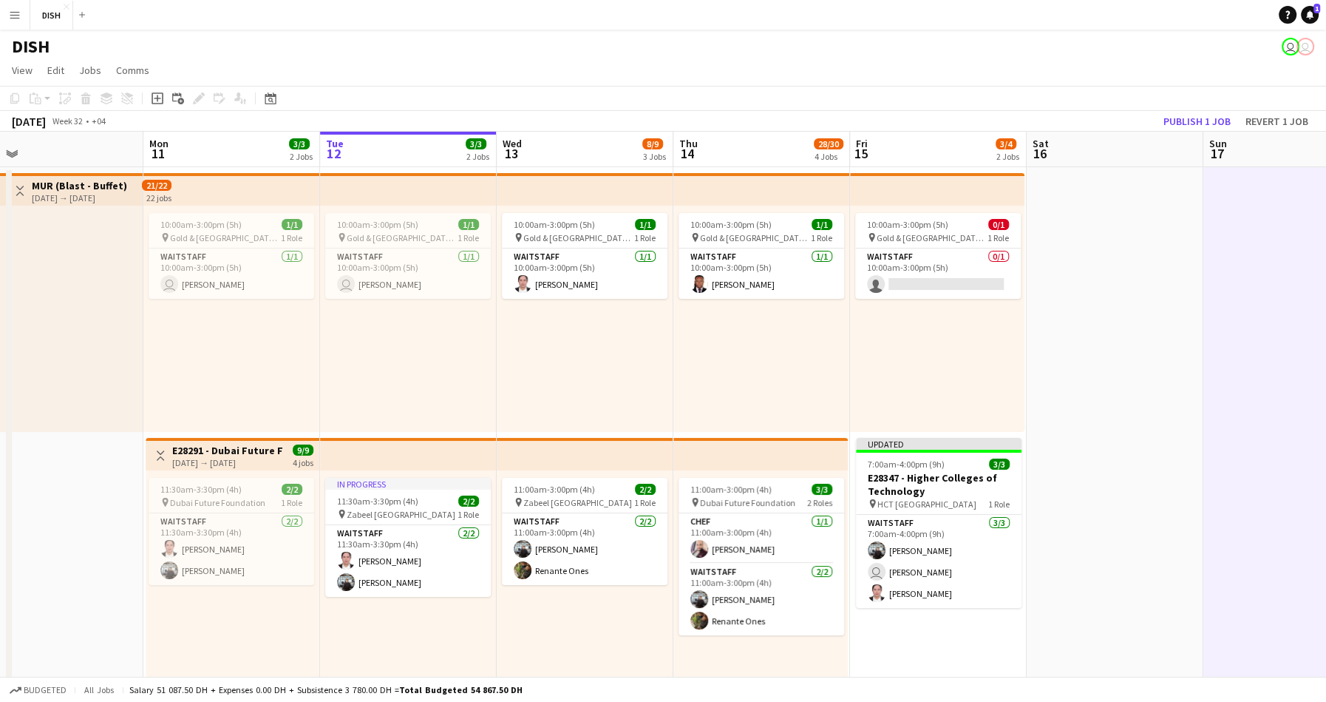
scroll to position [0, 583]
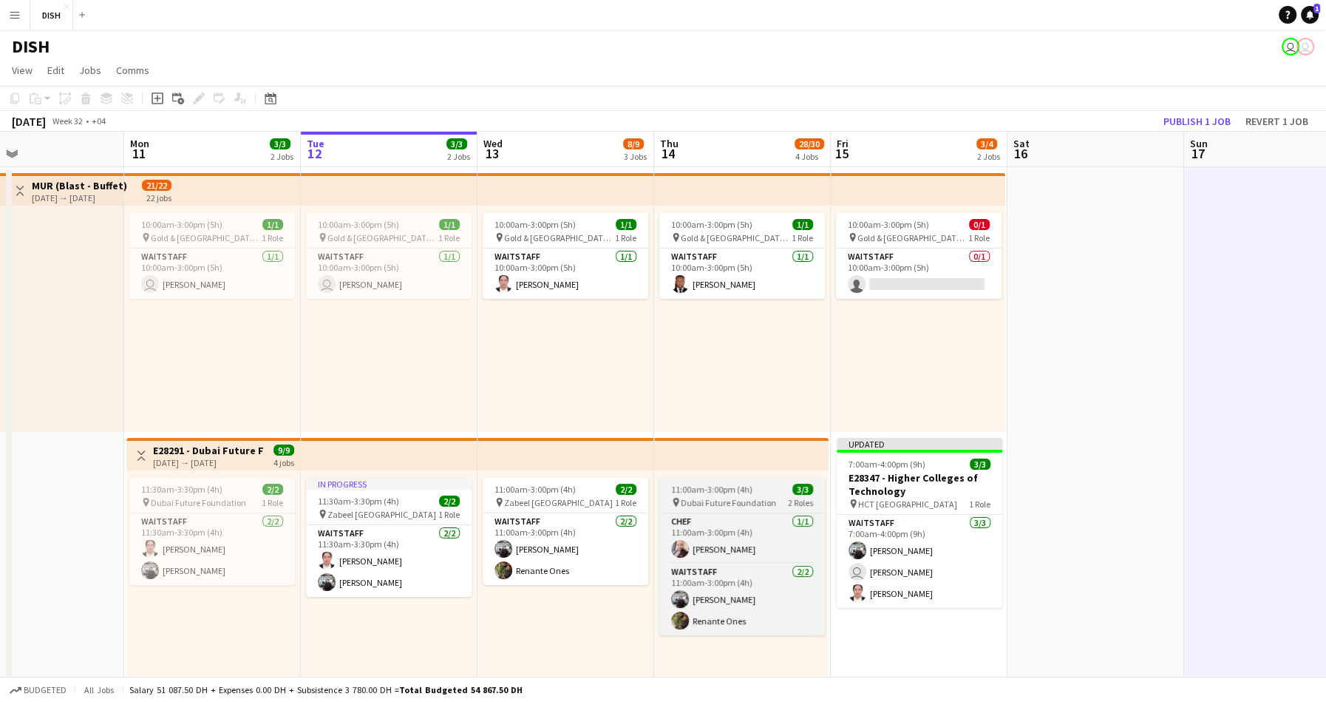
click at [734, 482] on app-job-card "11:00am-3:00pm (4h) 3/3 pin Dubai Future Foundation 2 Roles Chef 1/1 11:00am-3:…" at bounding box center [742, 556] width 166 height 157
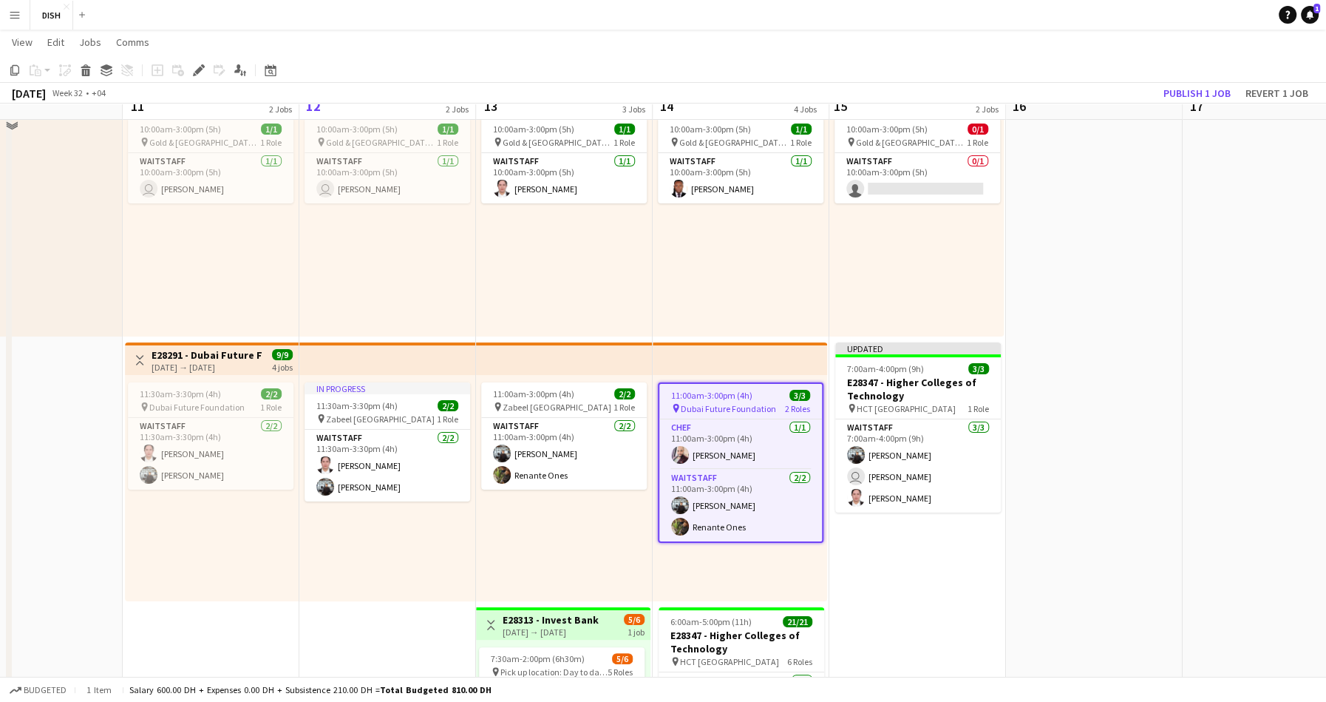
scroll to position [113, 0]
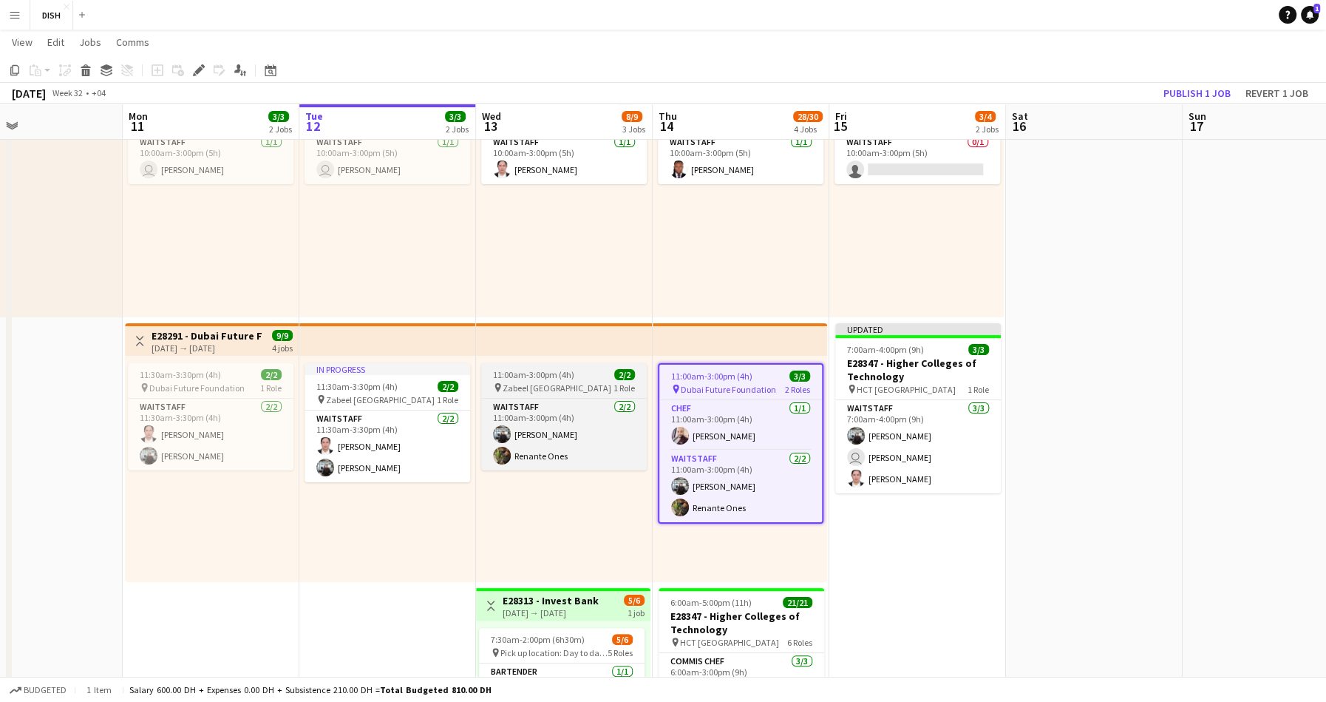
click at [571, 365] on app-job-card "11:00am-3:00pm (4h) 2/2 pin Zabeel Dubai 1 Role Waitstaff 2/2 11:00am-3:00pm (4…" at bounding box center [564, 416] width 166 height 107
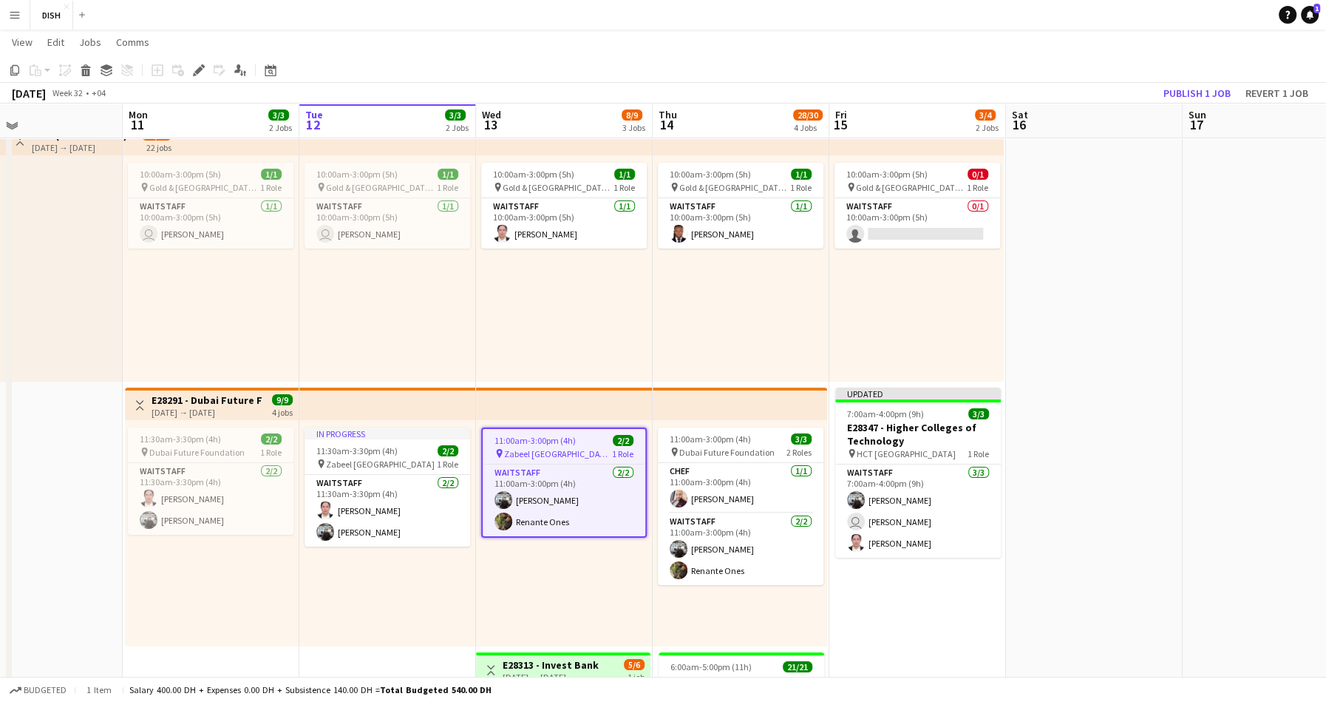
scroll to position [35, 0]
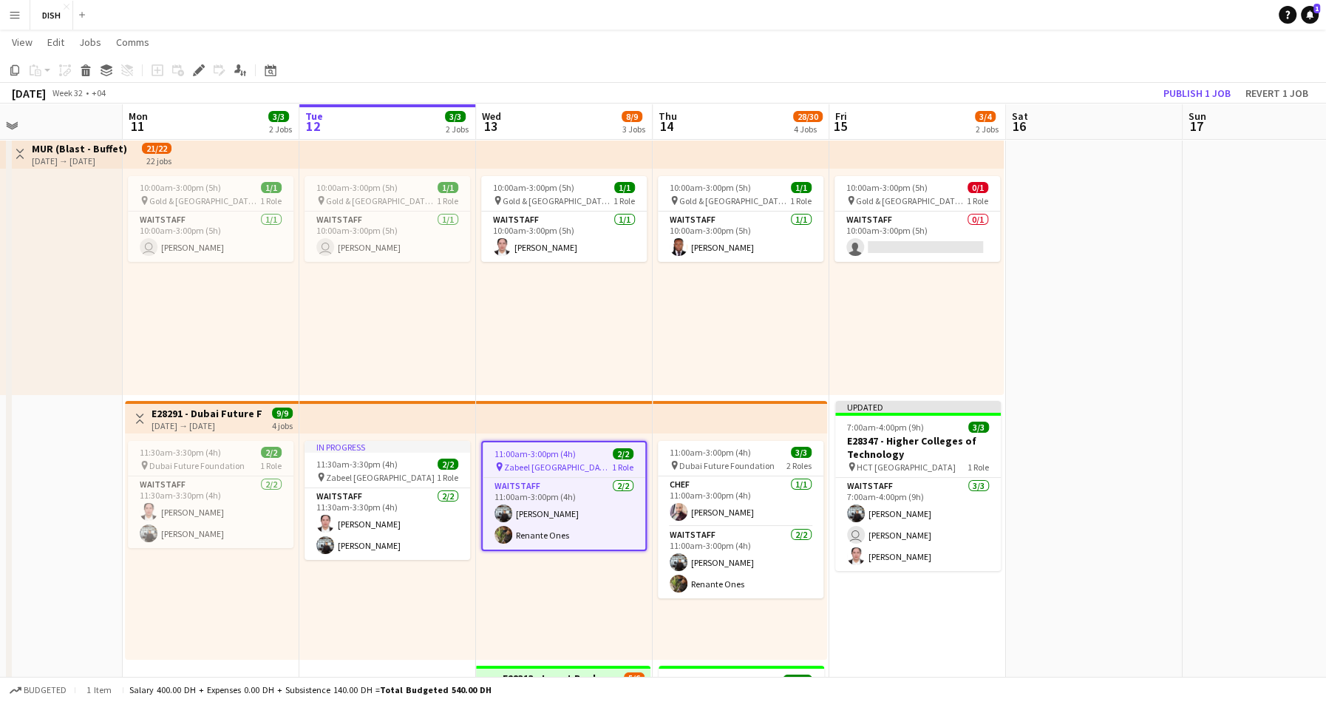
click at [567, 346] on div "10:00am-3:00pm (5h) 1/1 pin Gold & Diamond Park, Sheikh Zayed Rd - Al Quoz - Al…" at bounding box center [564, 282] width 177 height 226
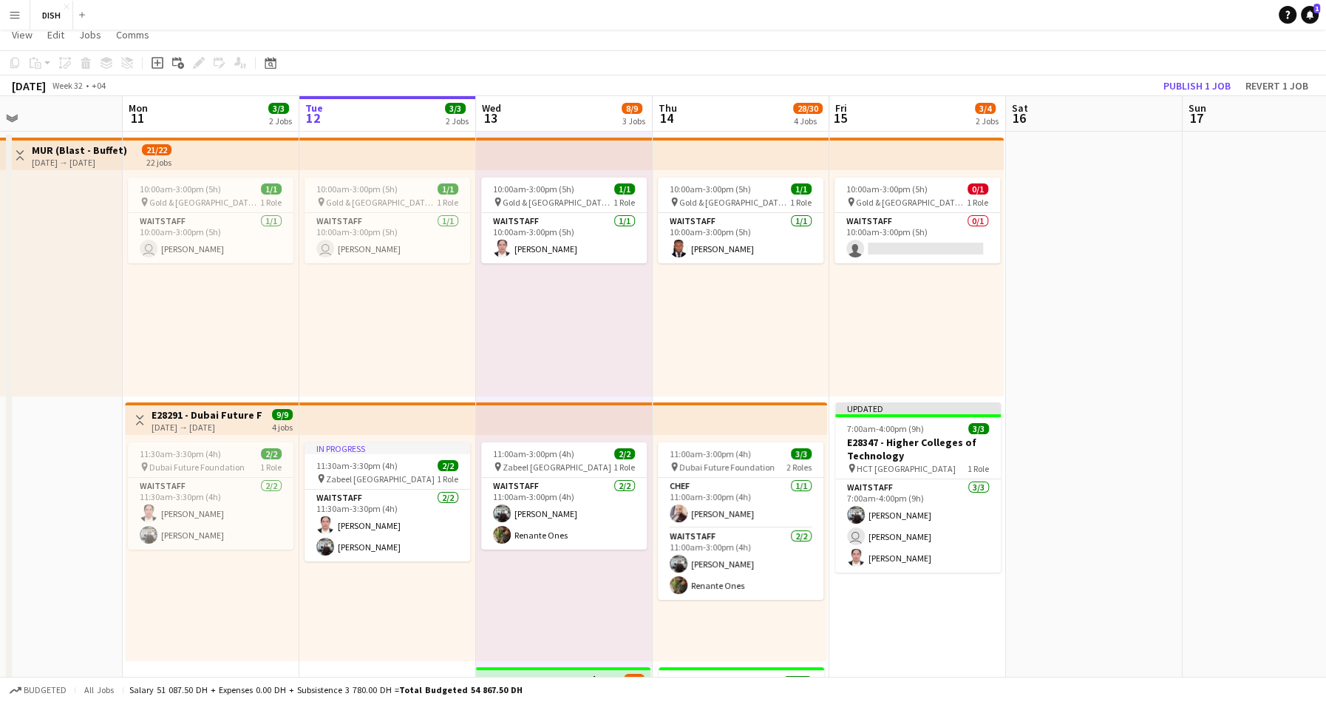
scroll to position [0, 0]
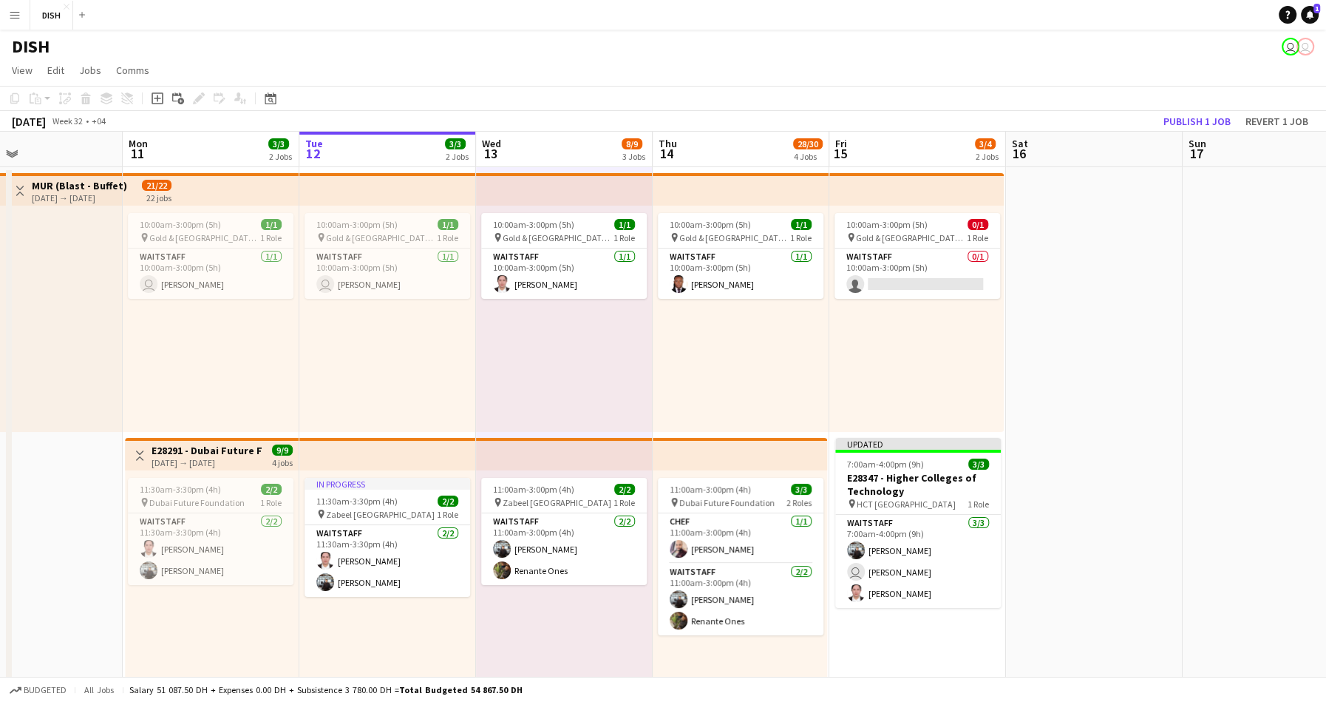
click at [722, 364] on div "10:00am-3:00pm (5h) 1/1 pin Gold & Diamond Park, Sheikh Zayed Rd - Al Quoz - Al…" at bounding box center [741, 319] width 177 height 226
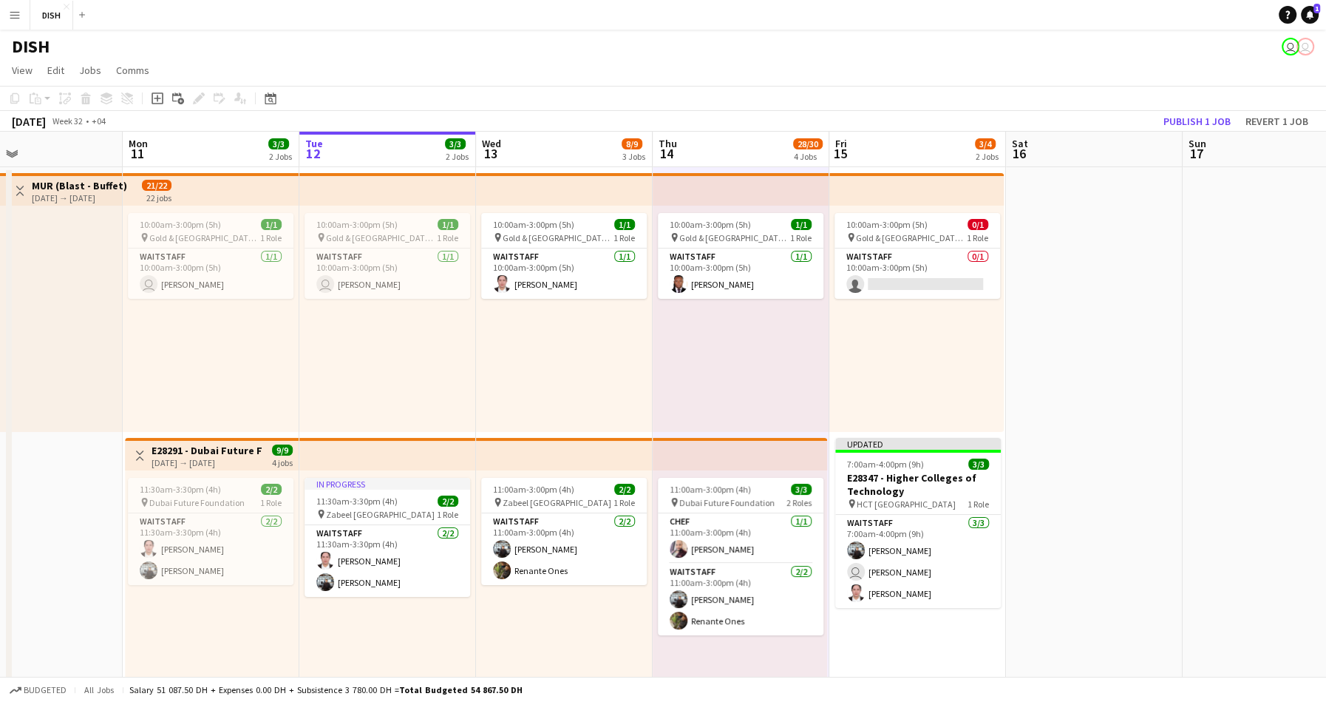
click at [580, 355] on div "10:00am-3:00pm (5h) 1/1 pin Gold & Diamond Park, Sheikh Zayed Rd - Al Quoz - Al…" at bounding box center [564, 319] width 177 height 226
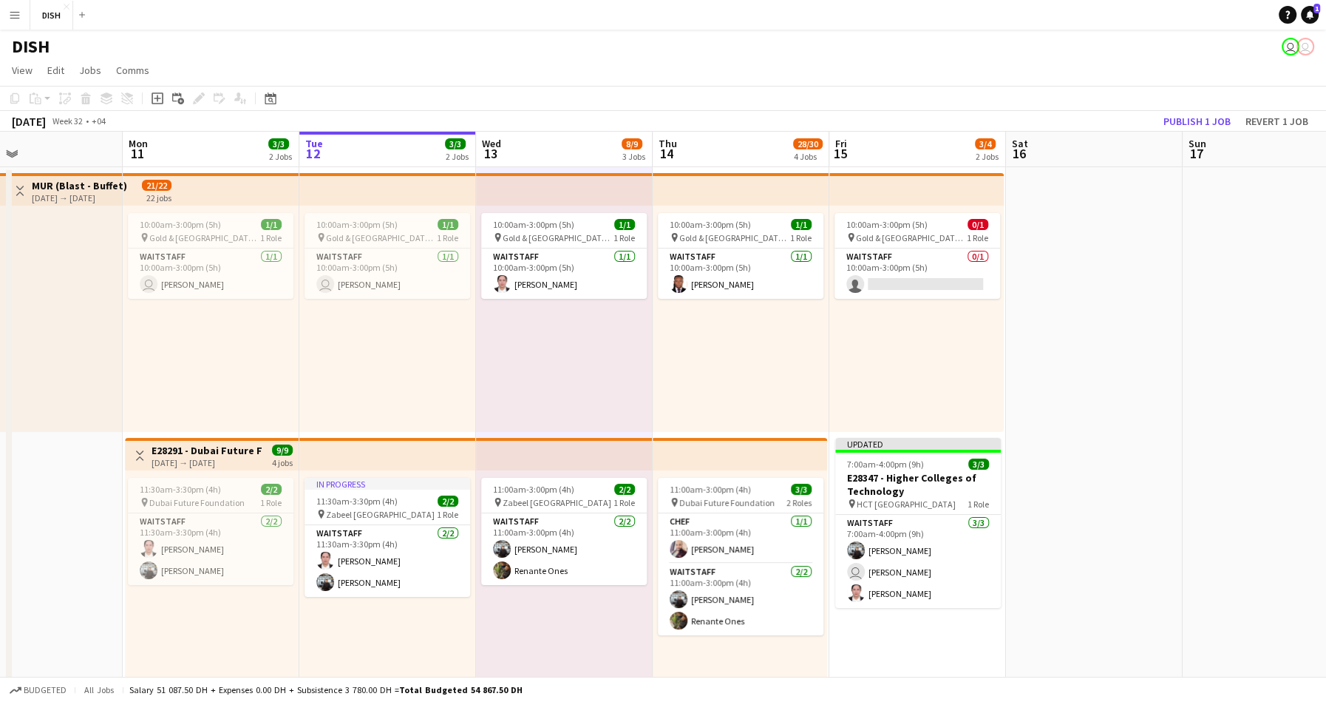
click at [737, 335] on div "10:00am-3:00pm (5h) 1/1 pin Gold & Diamond Park, Sheikh Zayed Rd - Al Quoz - Al…" at bounding box center [741, 319] width 177 height 226
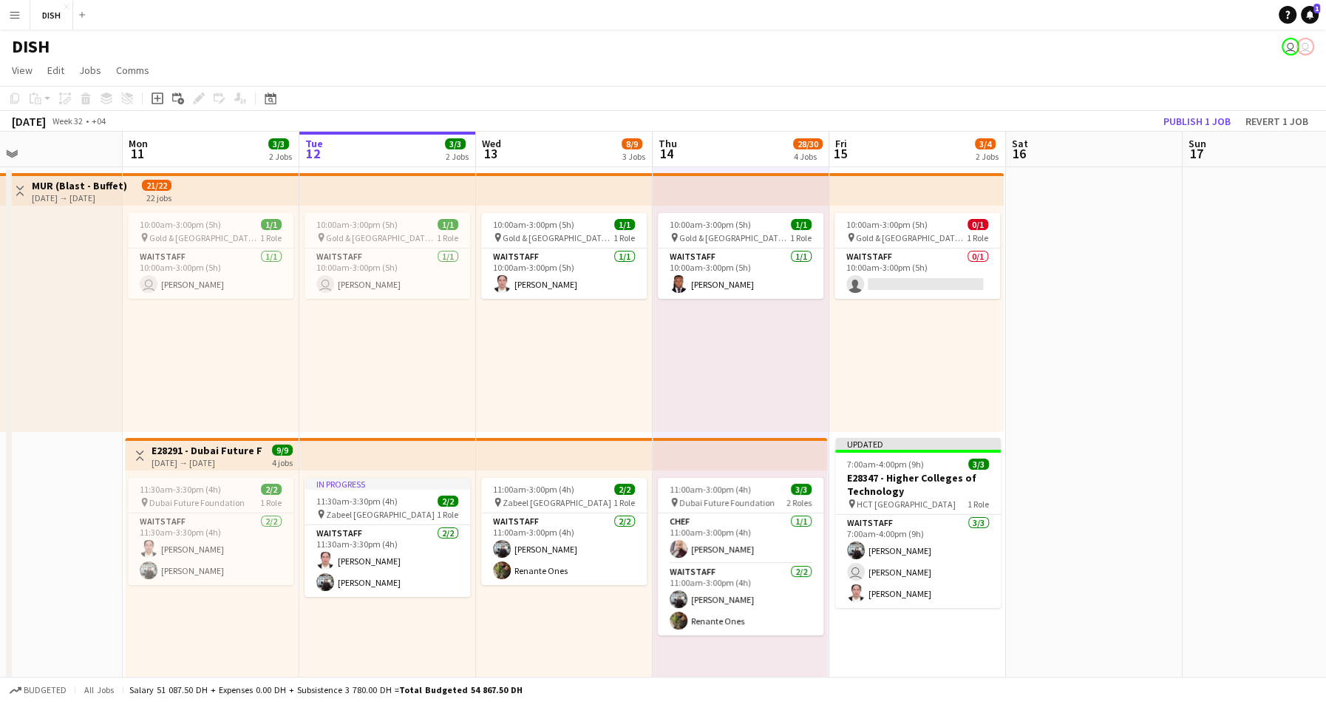
click at [605, 393] on div "10:00am-3:00pm (5h) 1/1 pin Gold & Diamond Park, Sheikh Zayed Rd - Al Quoz - Al…" at bounding box center [564, 319] width 177 height 226
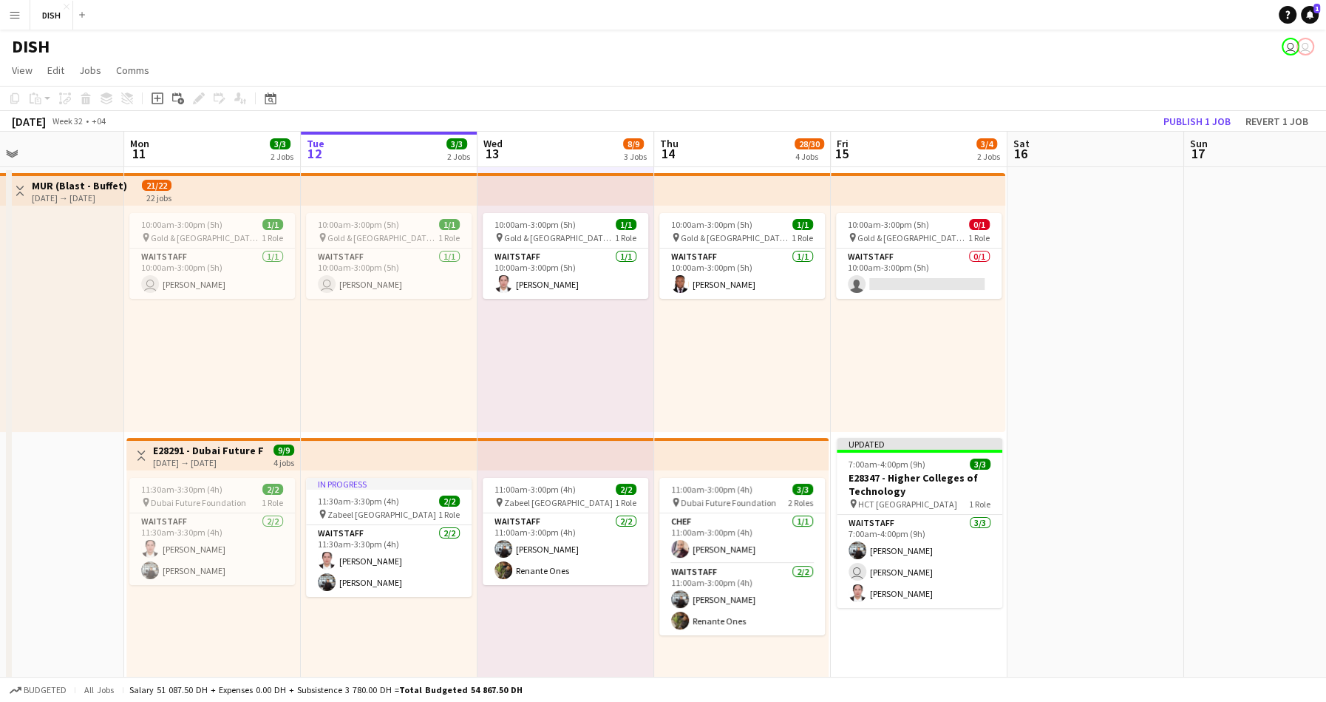
click at [710, 393] on div "10:00am-3:00pm (5h) 1/1 pin Gold & Diamond Park, Sheikh Zayed Rd - Al Quoz - Al…" at bounding box center [742, 319] width 177 height 226
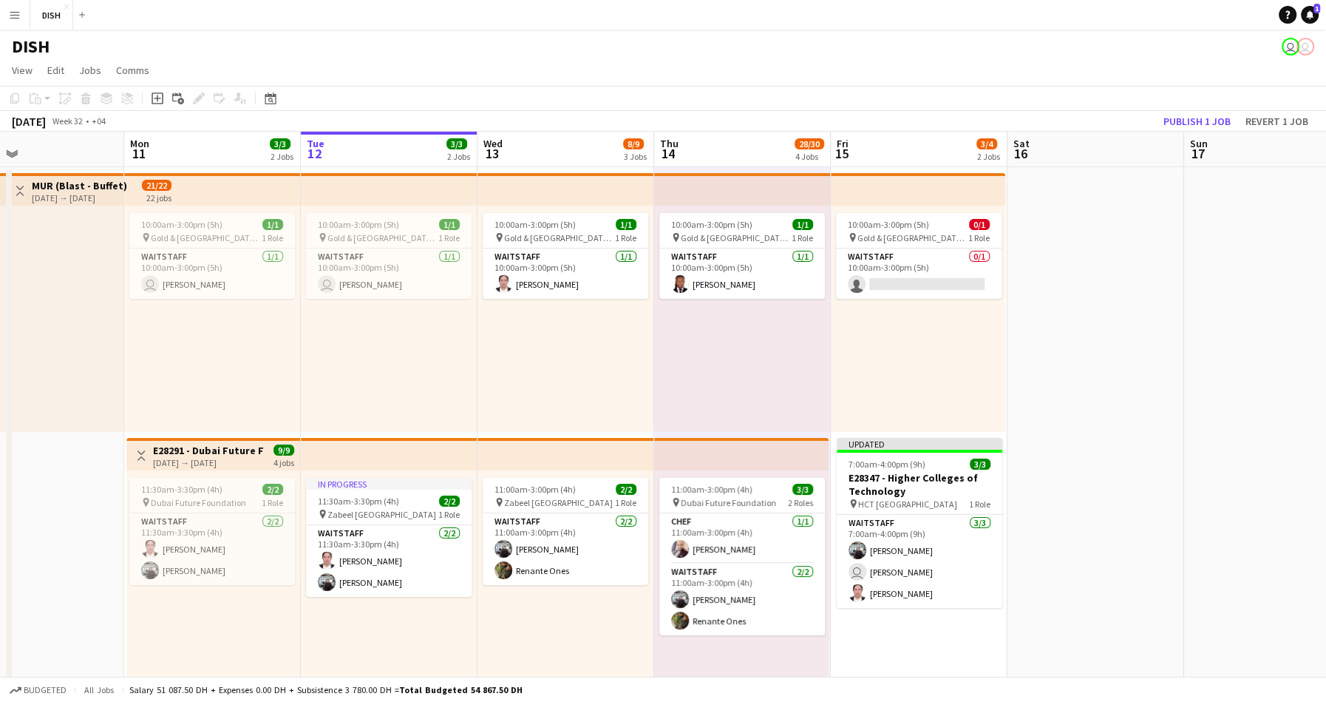
click at [632, 383] on div "10:00am-3:00pm (5h) 1/1 pin Gold & Diamond Park, Sheikh Zayed Rd - Al Quoz - Al…" at bounding box center [566, 319] width 177 height 226
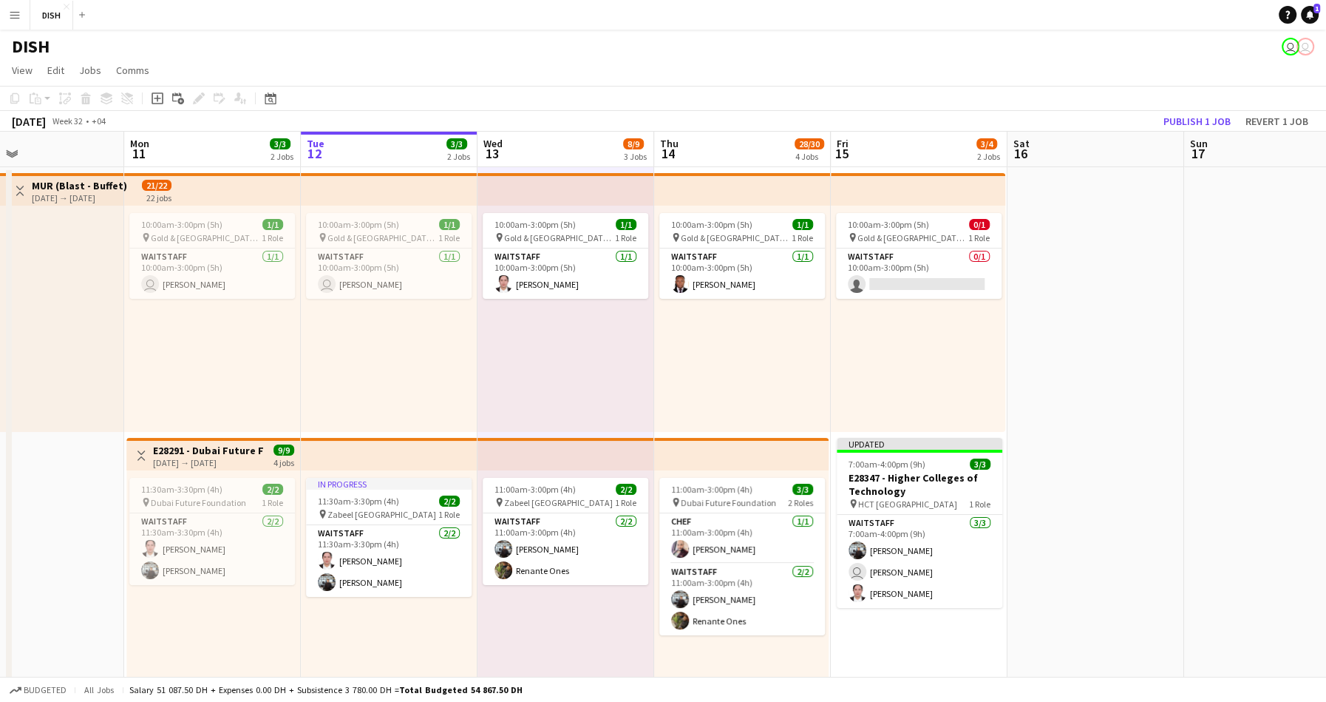
click at [563, 191] on app-top-bar at bounding box center [566, 189] width 177 height 33
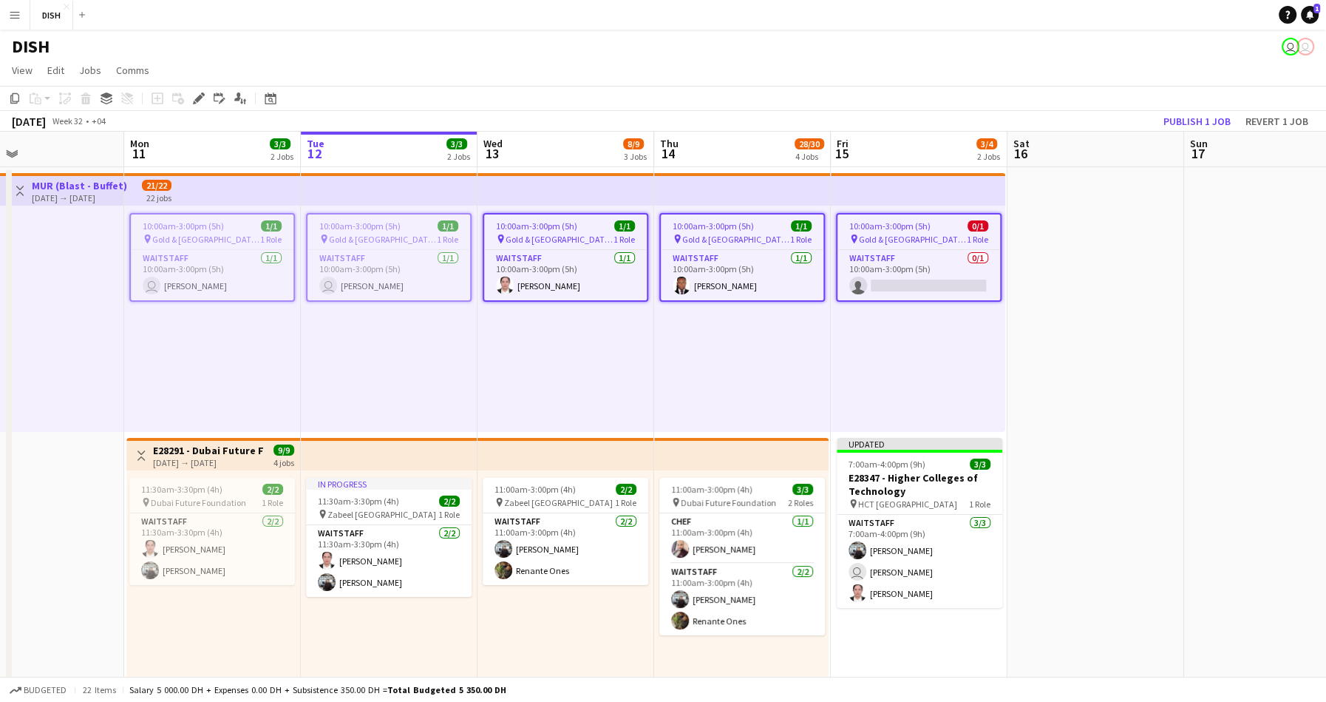
click at [605, 364] on div "10:00am-3:00pm (5h) 1/1 pin Gold & Diamond Park, Sheikh Zayed Rd - Al Quoz - Al…" at bounding box center [566, 319] width 177 height 226
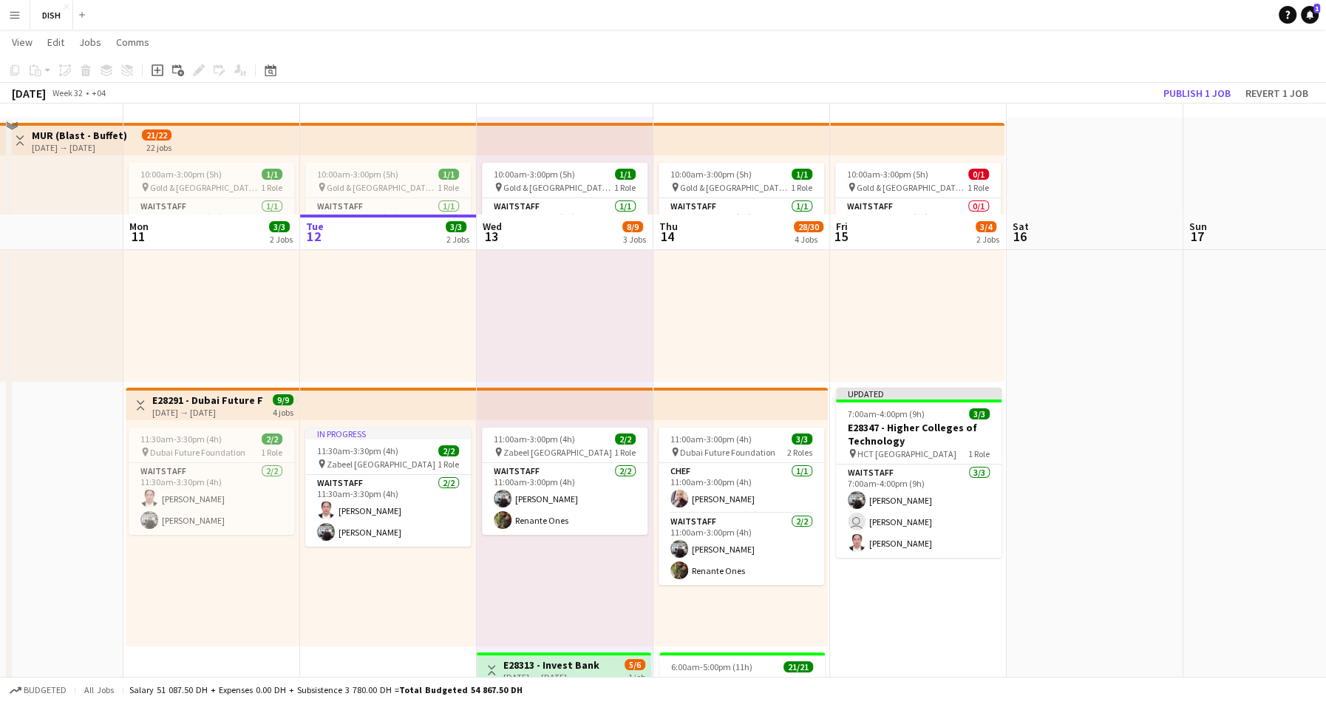
scroll to position [0, 0]
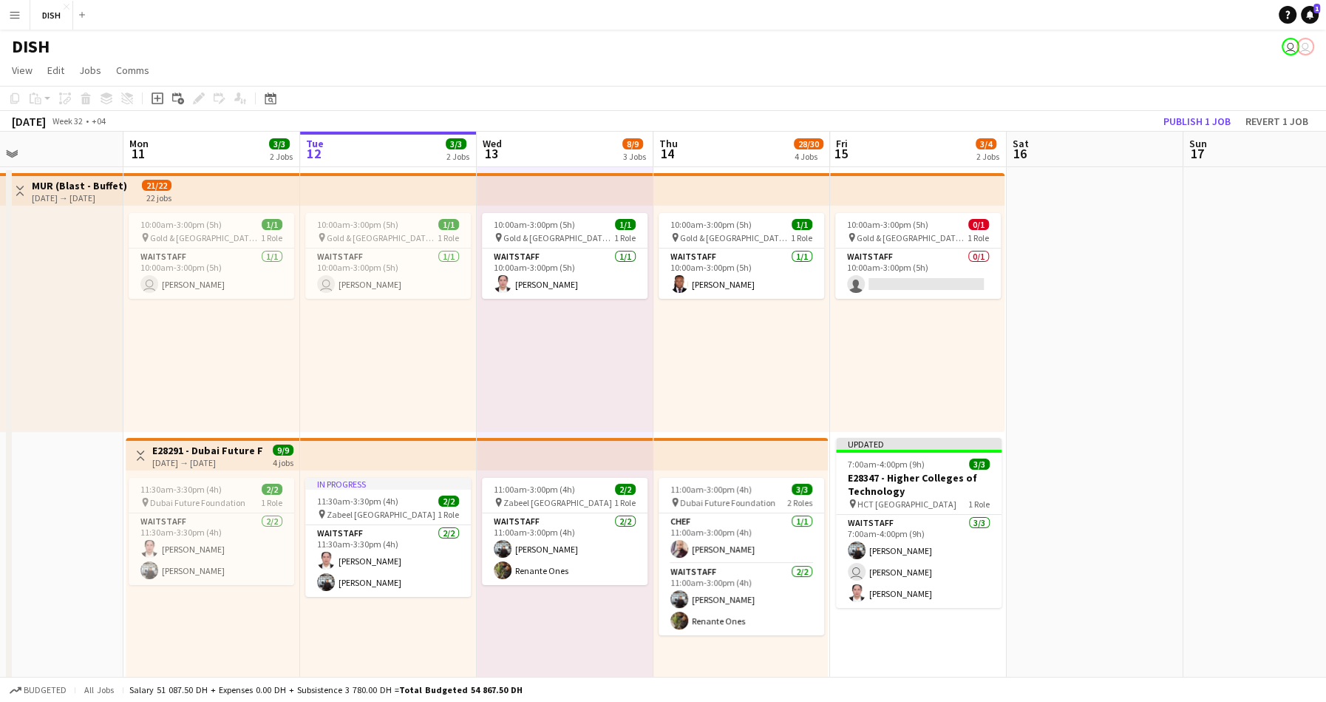
click at [746, 383] on div "10:00am-3:00pm (5h) 1/1 pin Gold & Diamond Park, Sheikh Zayed Rd - Al Quoz - Al…" at bounding box center [742, 319] width 177 height 226
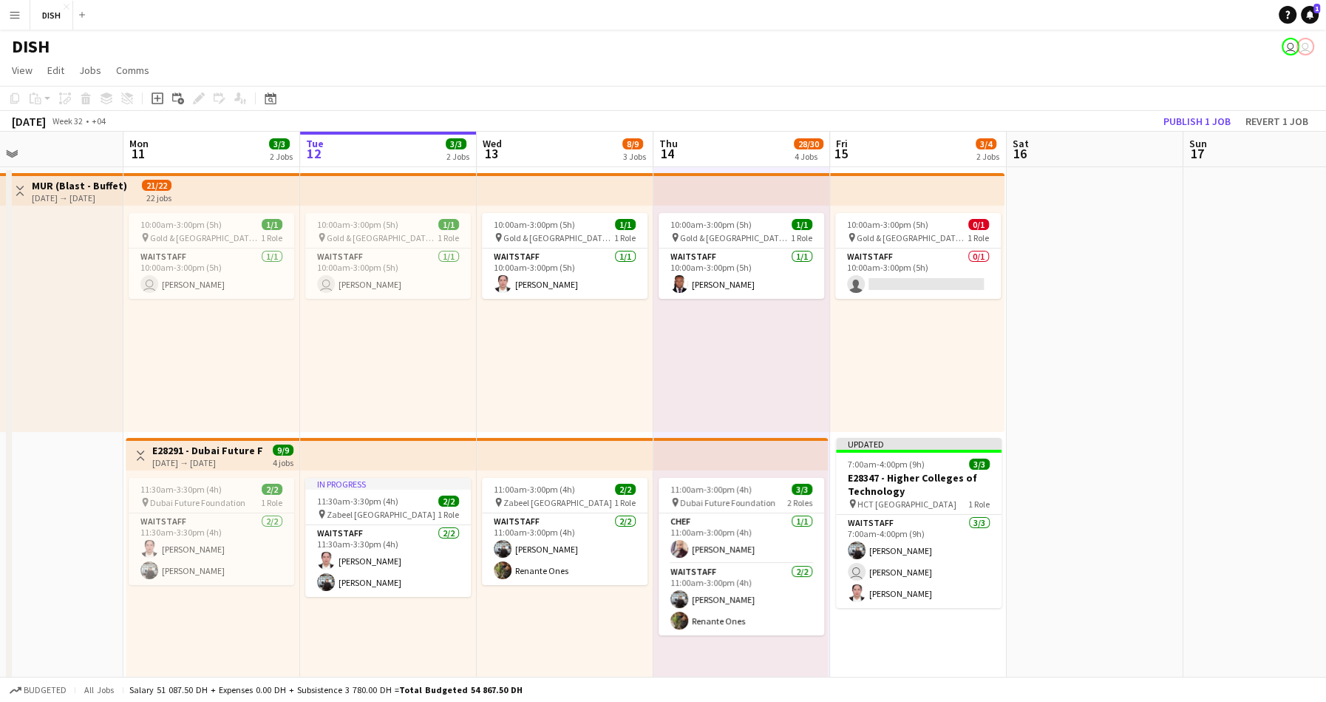
click at [917, 336] on div "10:00am-3:00pm (5h) 0/1 pin Gold & Diamond Park, Sheikh Zayed Rd - Al Quoz - Al…" at bounding box center [917, 319] width 174 height 226
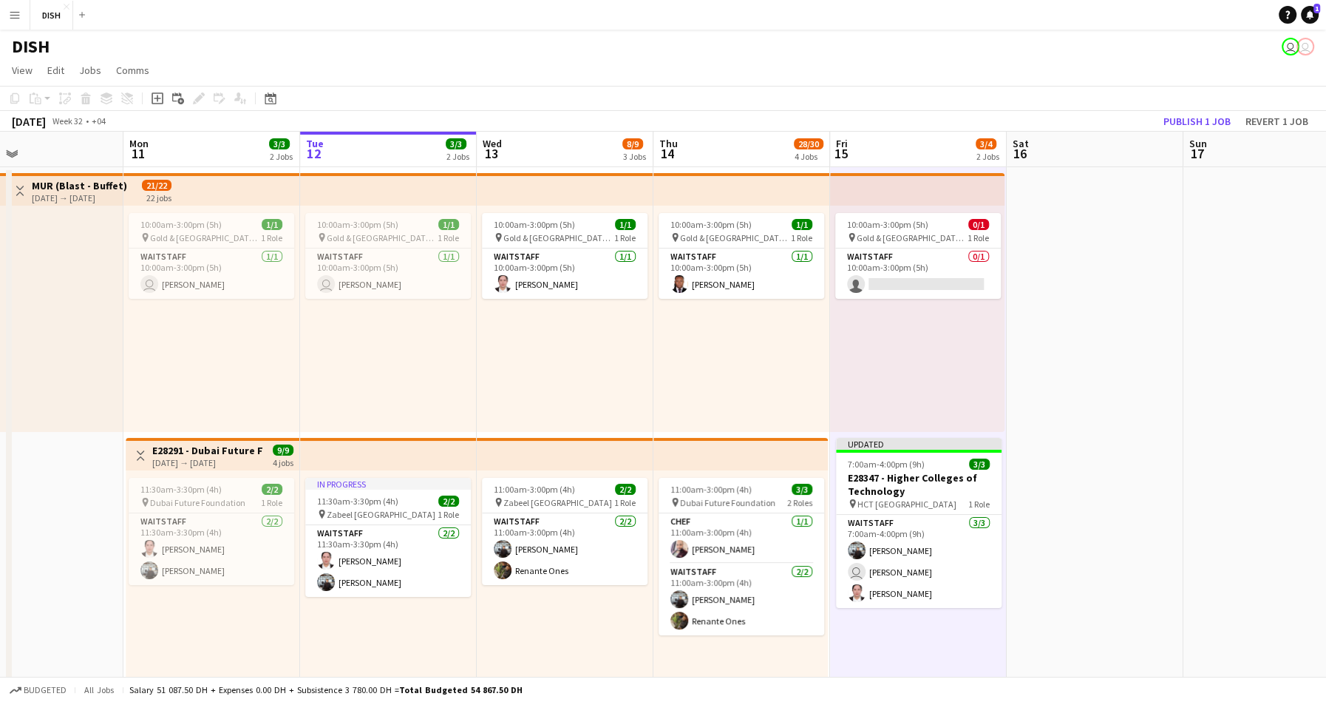
click at [687, 337] on div "10:00am-3:00pm (5h) 1/1 pin Gold & Diamond Park, Sheikh Zayed Rd - Al Quoz - Al…" at bounding box center [742, 319] width 177 height 226
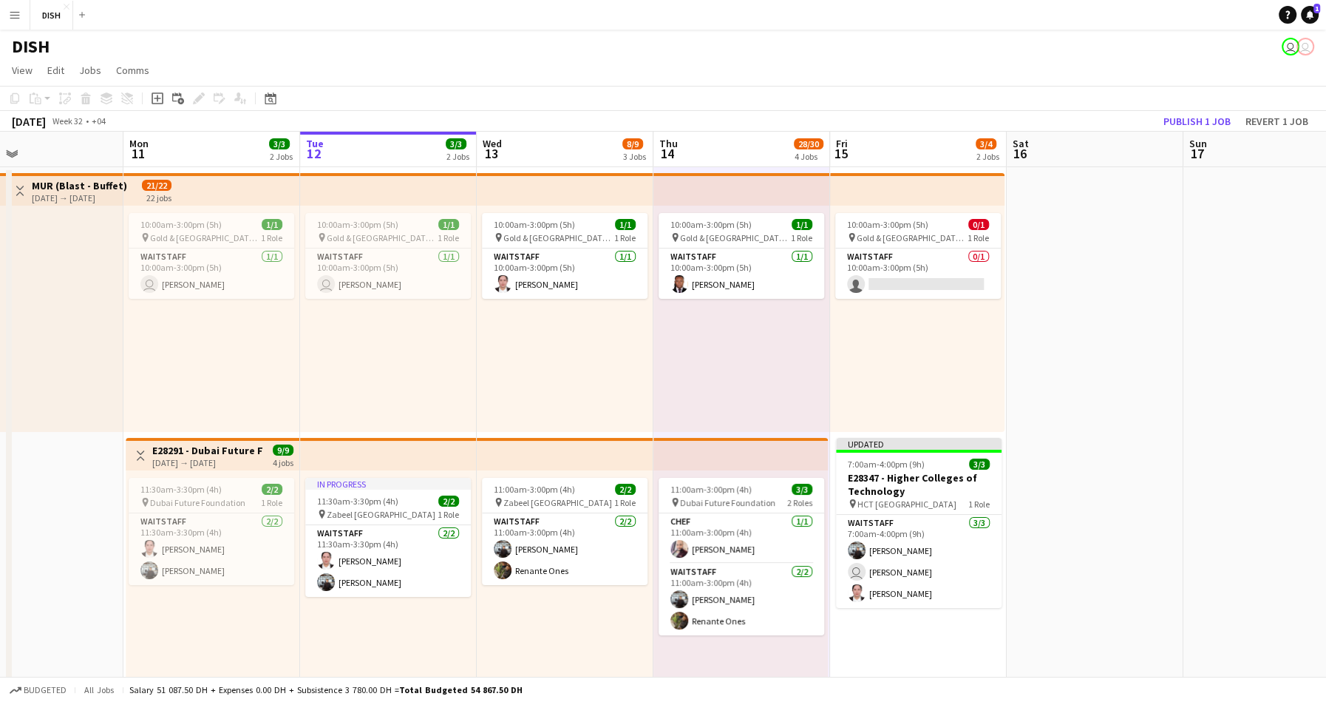
drag, startPoint x: 897, startPoint y: 337, endPoint x: 887, endPoint y: 338, distance: 10.4
click at [897, 337] on div "10:00am-3:00pm (5h) 0/1 pin Gold & Diamond Park, Sheikh Zayed Rd - Al Quoz - Al…" at bounding box center [917, 319] width 174 height 226
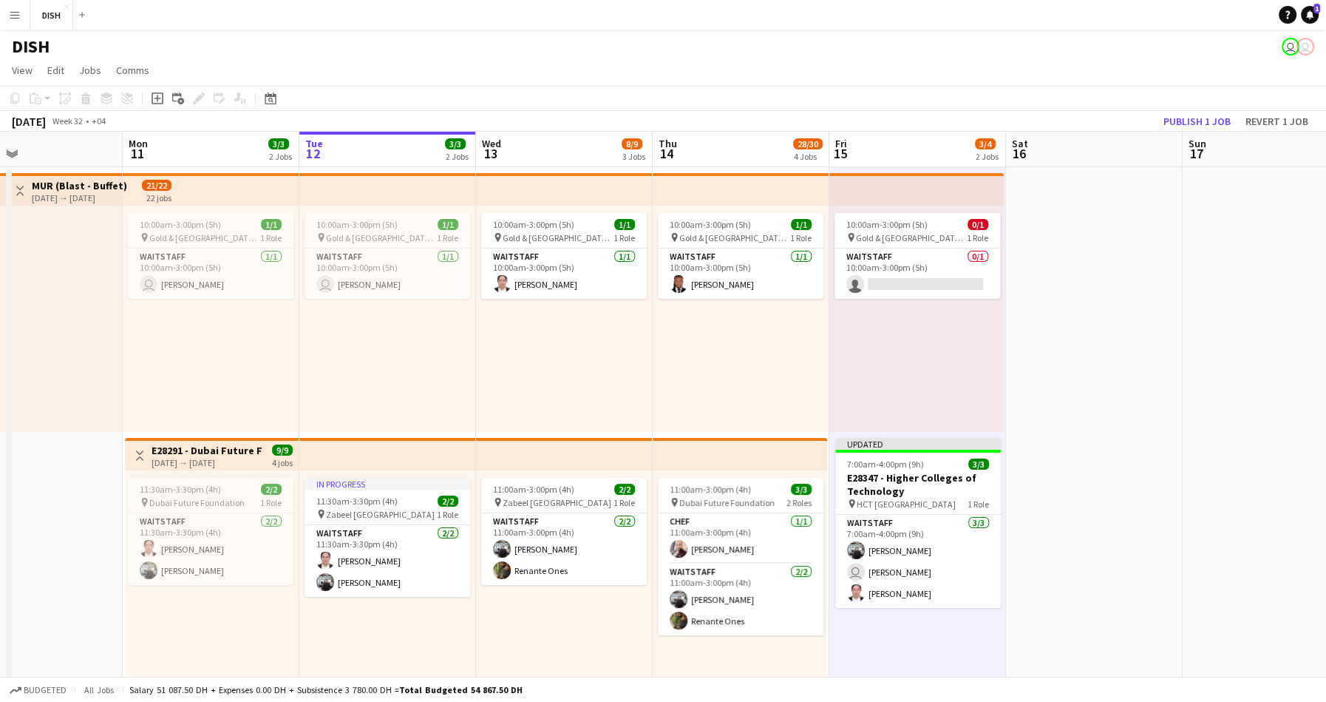
click at [763, 338] on div "10:00am-3:00pm (5h) 1/1 pin Gold & Diamond Park, Sheikh Zayed Rd - Al Quoz - Al…" at bounding box center [741, 319] width 177 height 226
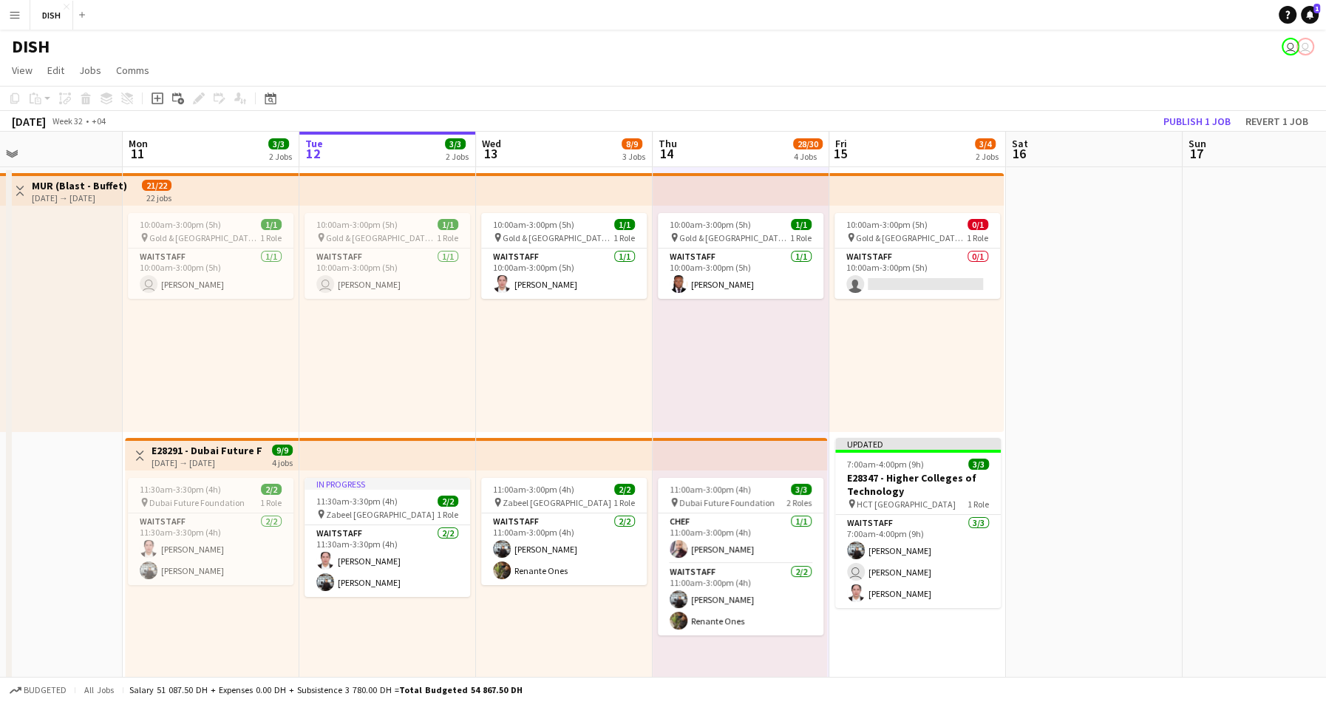
drag, startPoint x: 917, startPoint y: 339, endPoint x: 866, endPoint y: 339, distance: 51.0
click at [917, 339] on div "10:00am-3:00pm (5h) 0/1 pin Gold & Diamond Park, Sheikh Zayed Rd - Al Quoz - Al…" at bounding box center [916, 319] width 174 height 226
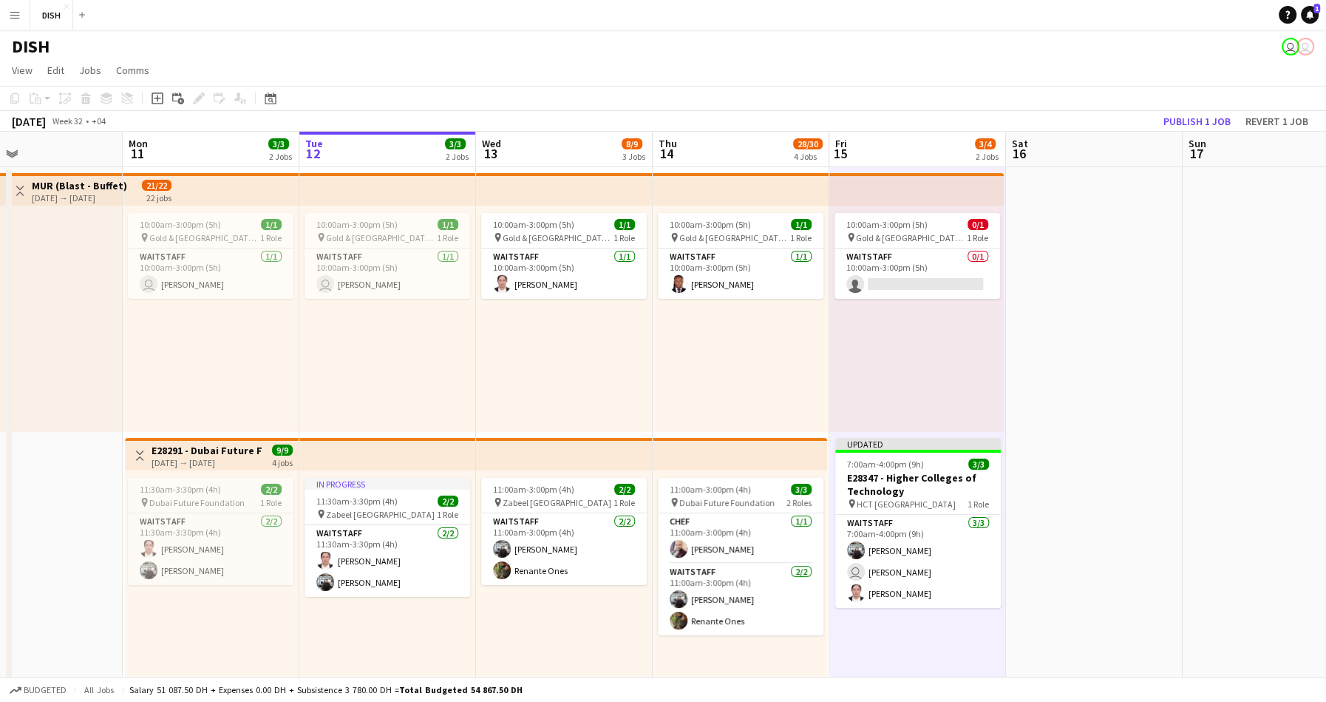
drag, startPoint x: 756, startPoint y: 344, endPoint x: 784, endPoint y: 342, distance: 28.2
click at [757, 344] on div "10:00am-3:00pm (5h) 1/1 pin Gold & Diamond Park, Sheikh Zayed Rd - Al Quoz - Al…" at bounding box center [741, 319] width 177 height 226
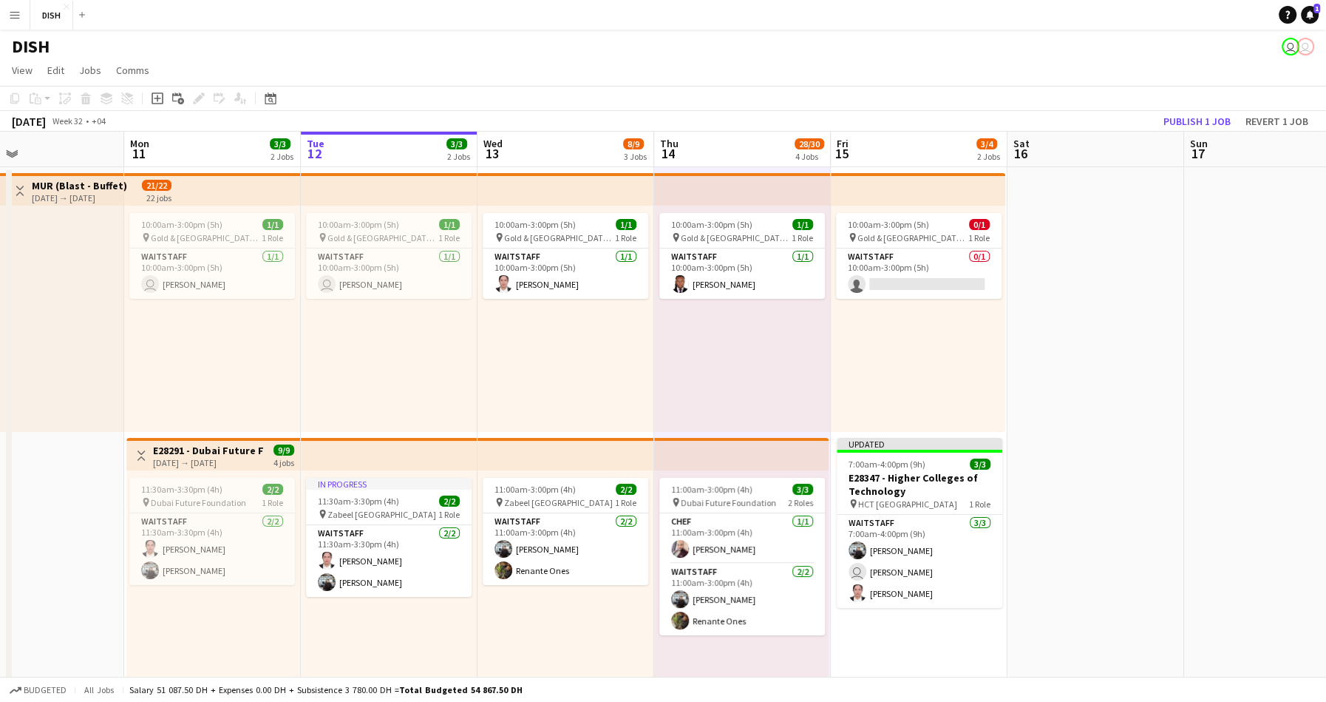
drag, startPoint x: 924, startPoint y: 342, endPoint x: 885, endPoint y: 339, distance: 39.3
click at [923, 342] on div "10:00am-3:00pm (5h) 0/1 pin Gold & Diamond Park, Sheikh Zayed Rd - Al Quoz - Al…" at bounding box center [918, 319] width 174 height 226
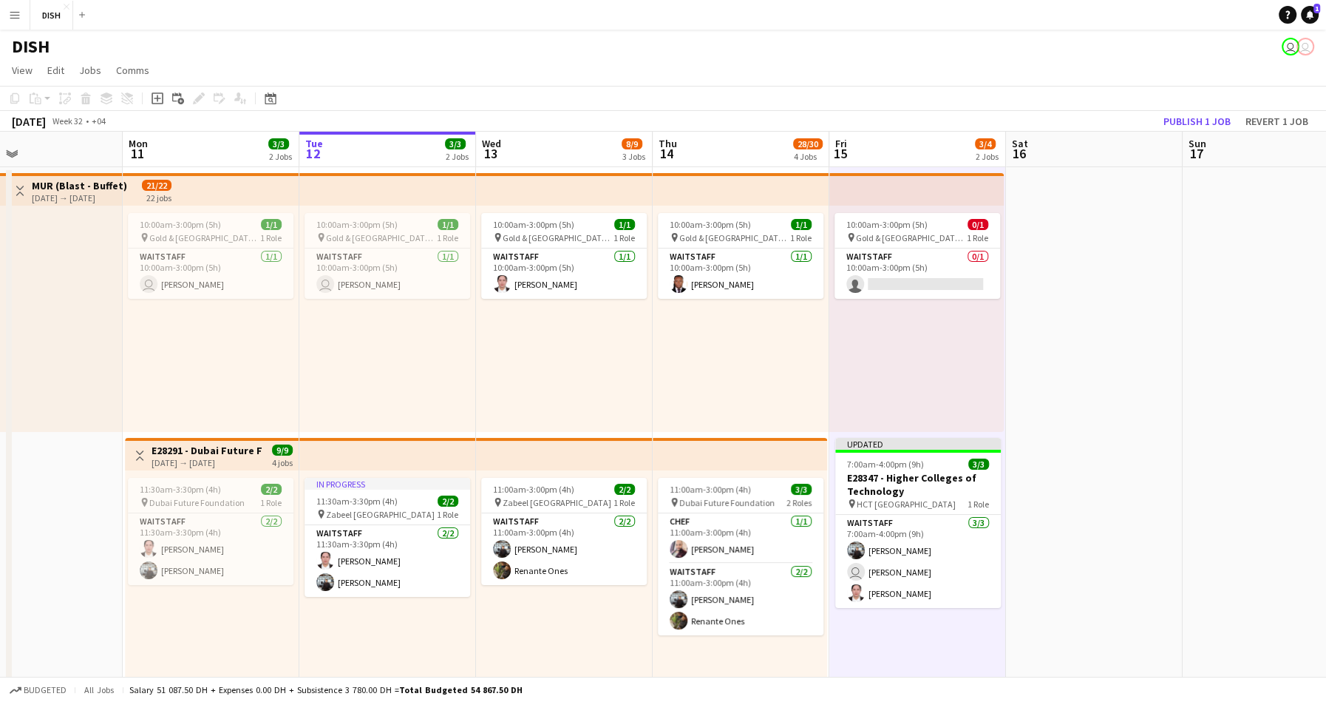
click at [693, 344] on div "10:00am-3:00pm (5h) 1/1 pin Gold & Diamond Park, Sheikh Zayed Rd - Al Quoz - Al…" at bounding box center [741, 319] width 177 height 226
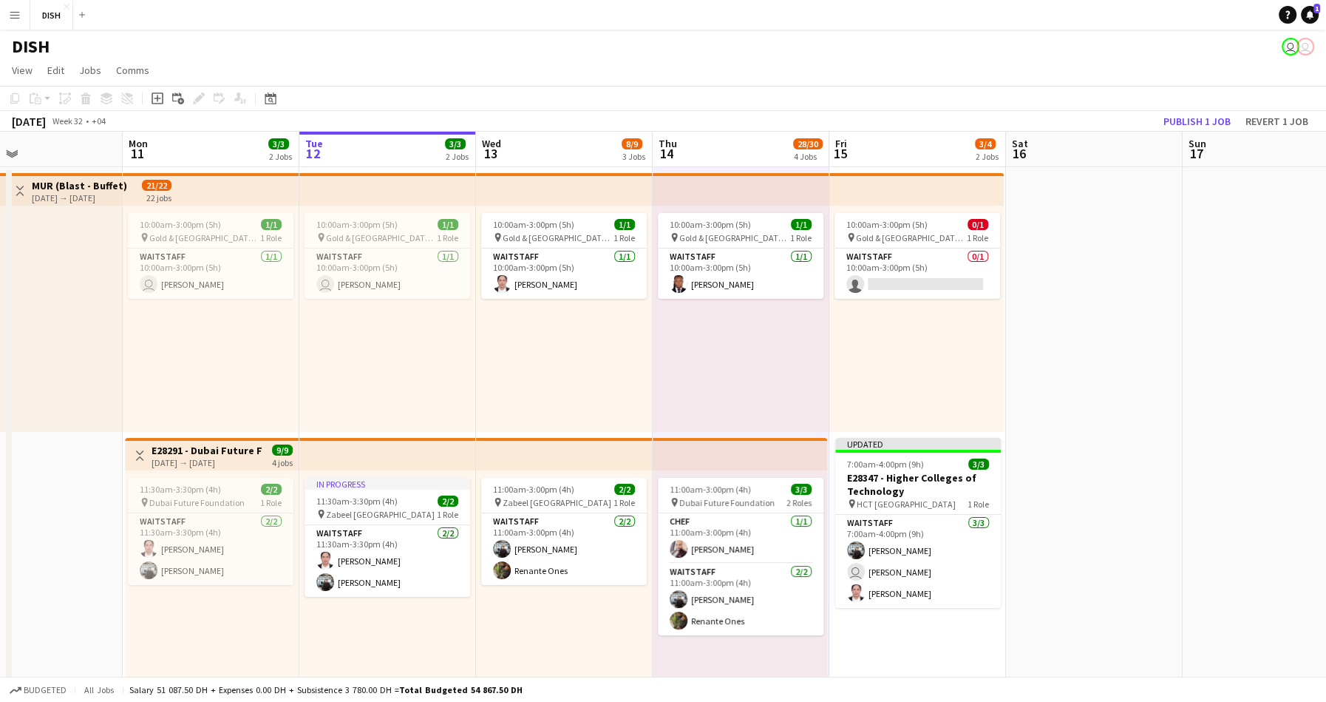
drag, startPoint x: 963, startPoint y: 342, endPoint x: 730, endPoint y: 348, distance: 233.0
click at [960, 342] on div "10:00am-3:00pm (5h) 0/1 pin Gold & Diamond Park, Sheikh Zayed Rd - Al Quoz - Al…" at bounding box center [916, 319] width 174 height 226
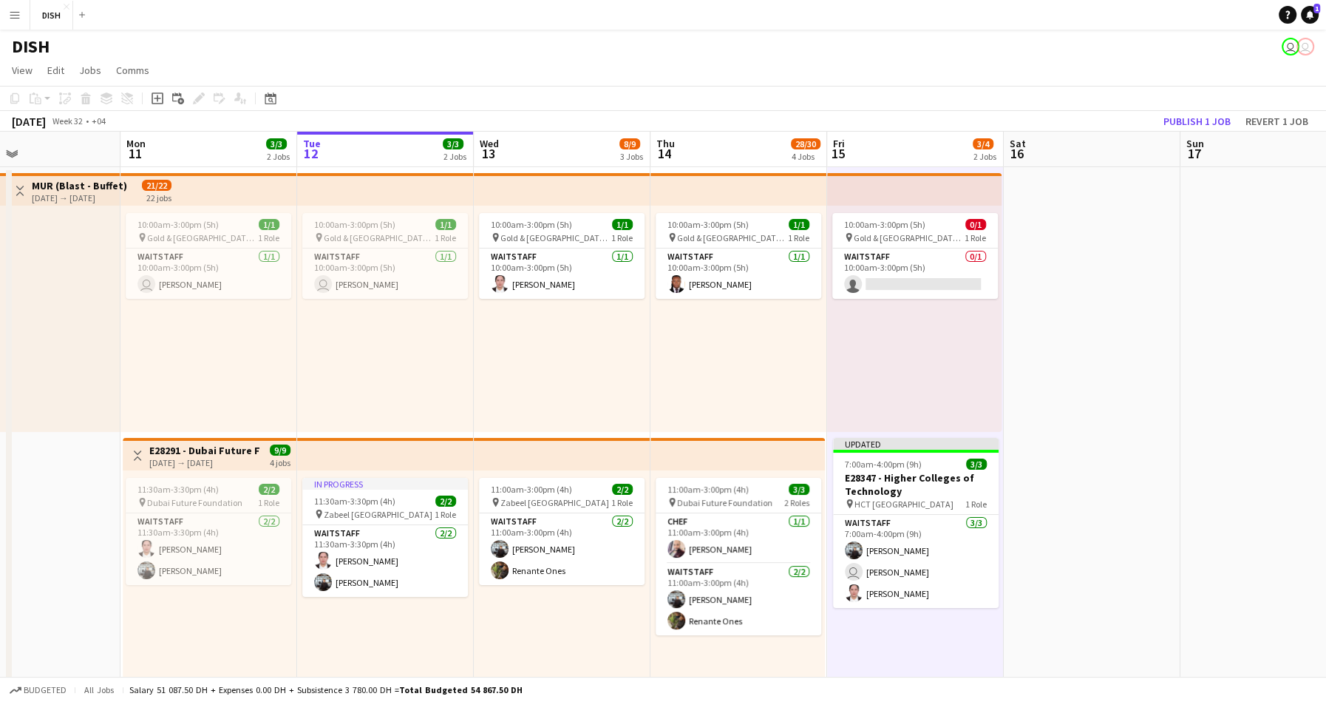
click at [649, 344] on div "10:00am-3:00pm (5h) 1/1 pin Gold & Diamond Park, Sheikh Zayed Rd - Al Quoz - Al…" at bounding box center [562, 319] width 177 height 226
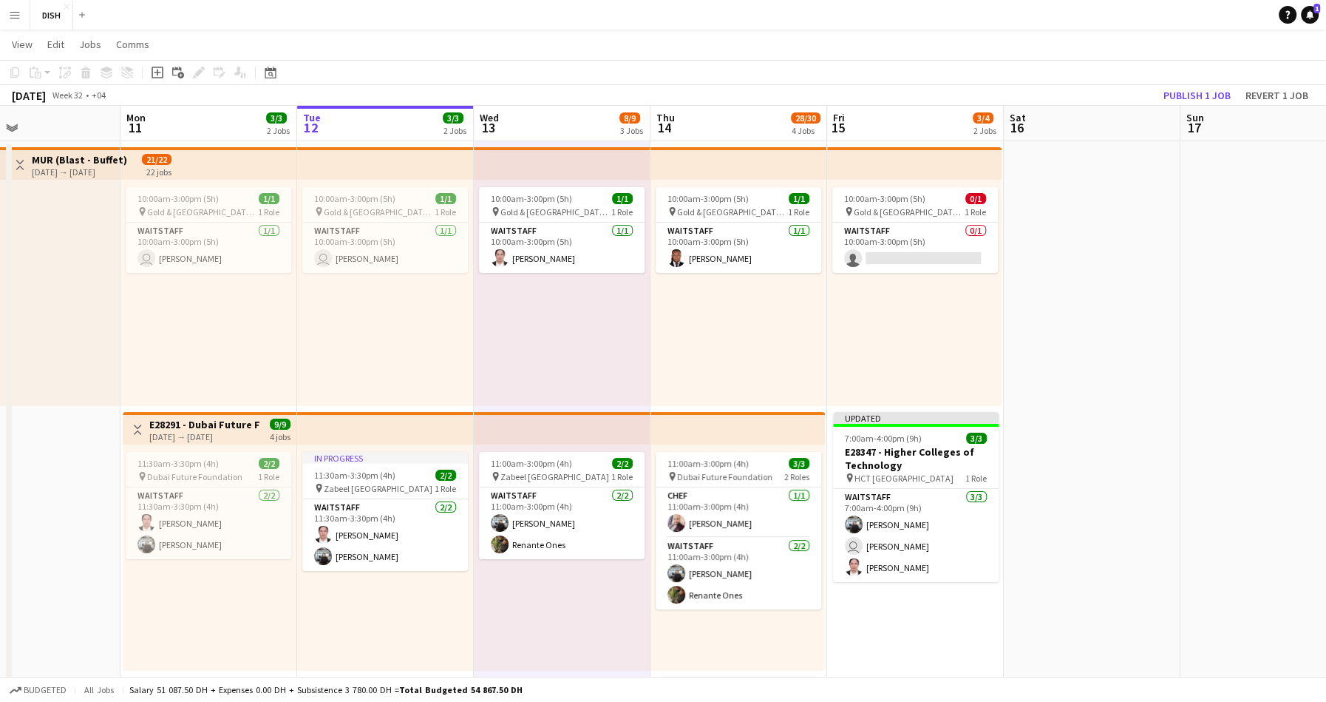
scroll to position [30, 0]
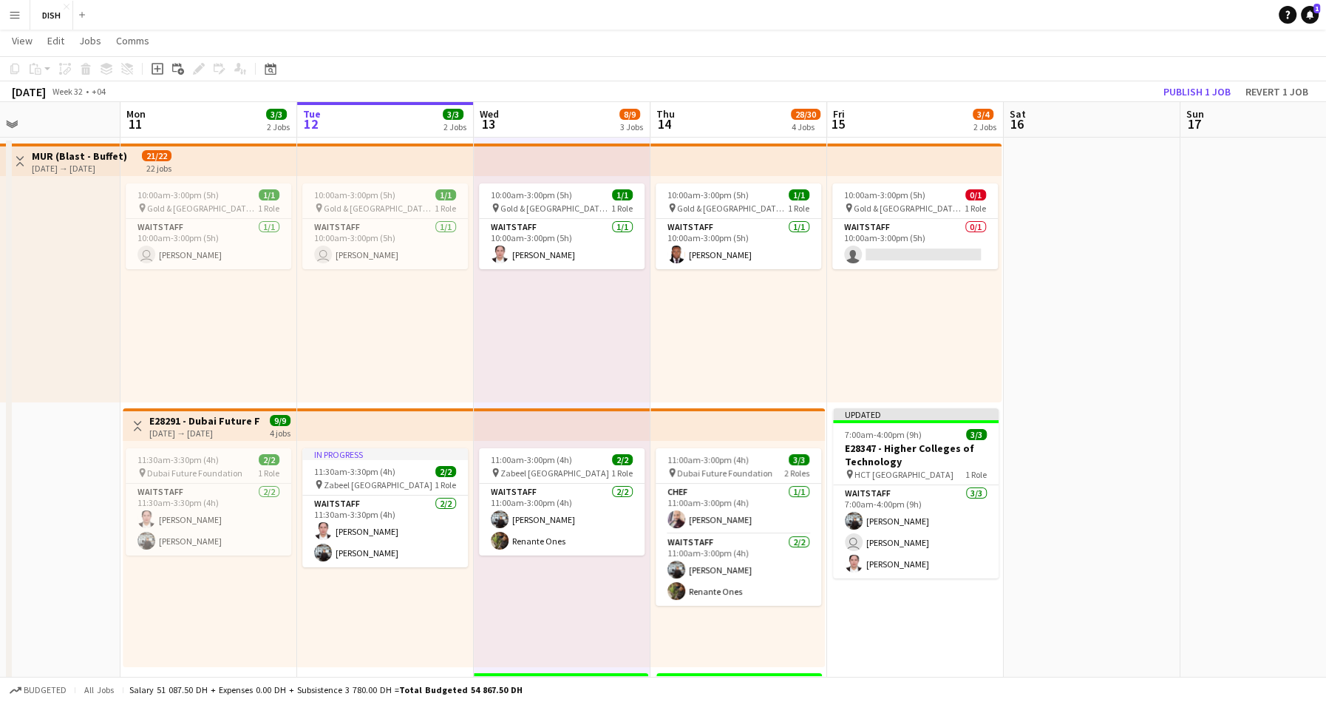
click at [753, 326] on div "10:00am-3:00pm (5h) 1/1 pin Gold & Diamond Park, Sheikh Zayed Rd - Al Quoz - Al…" at bounding box center [739, 289] width 177 height 226
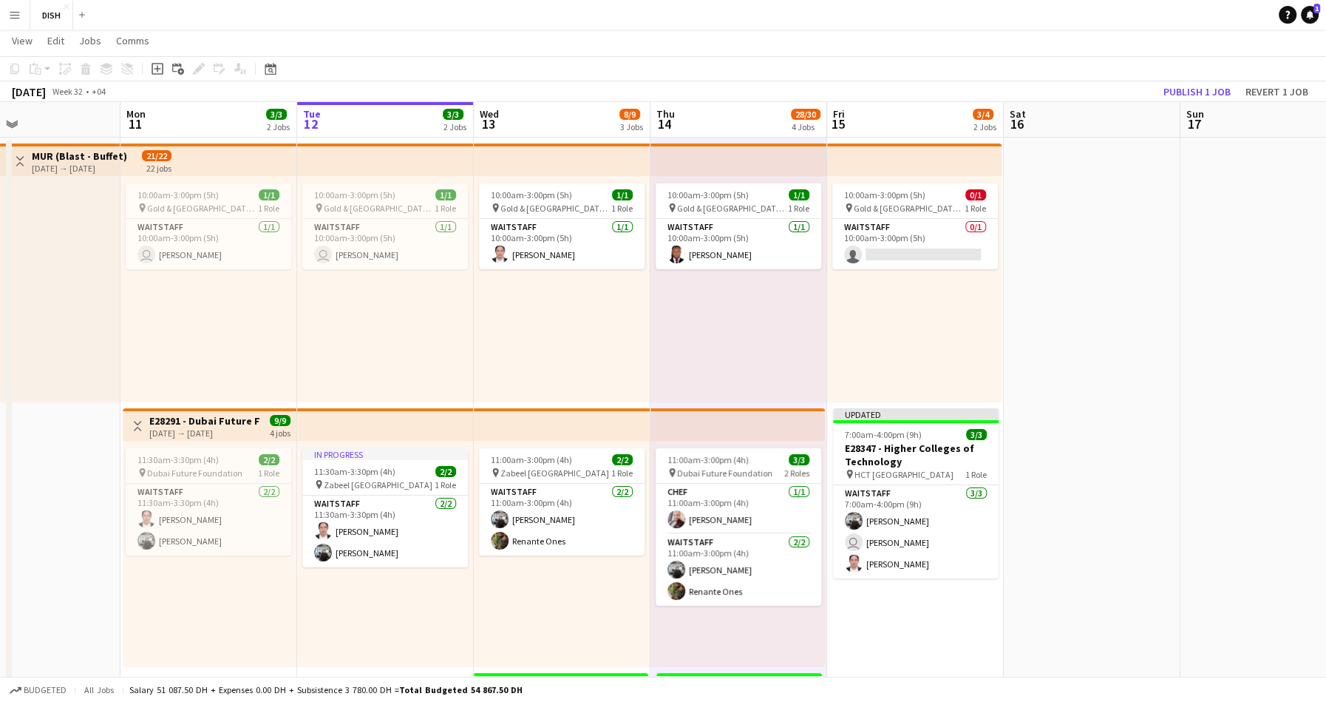
scroll to position [0, 586]
click at [912, 317] on div "10:00am-3:00pm (5h) 0/1 pin Gold & Diamond Park, Sheikh Zayed Rd - Al Quoz - Al…" at bounding box center [915, 289] width 174 height 226
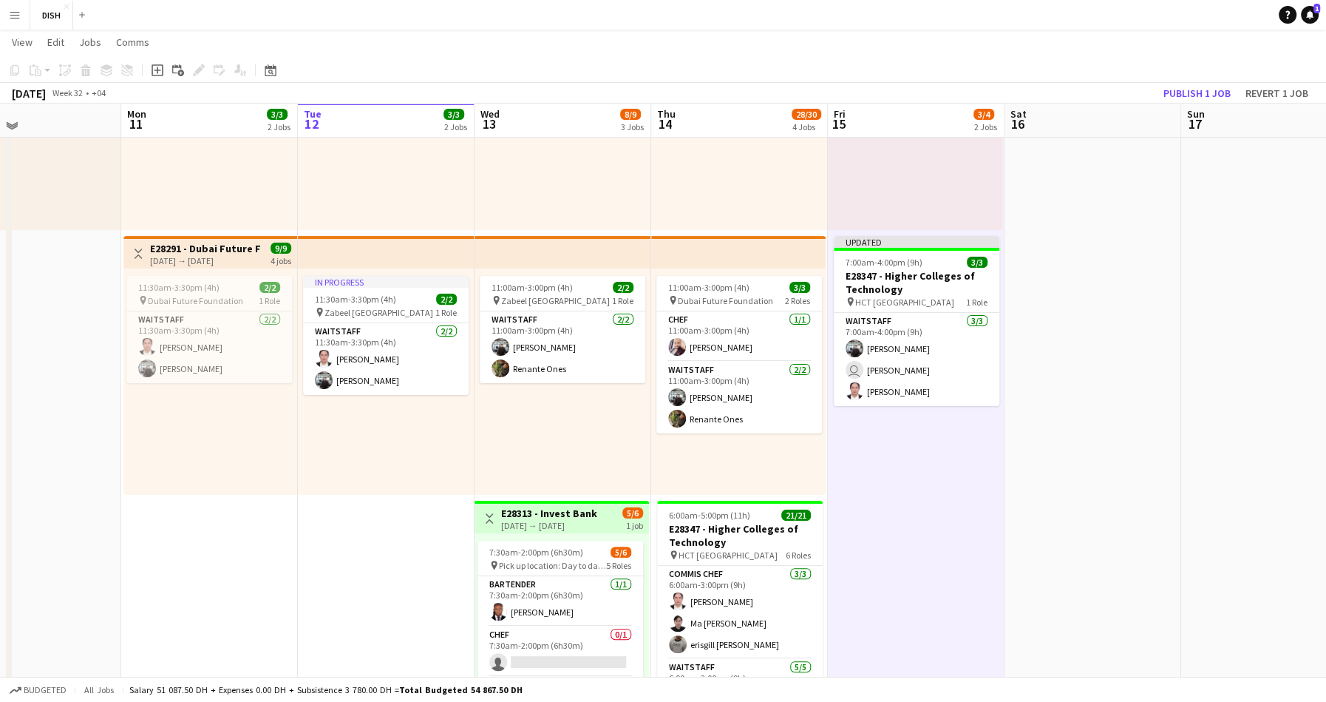
scroll to position [29, 0]
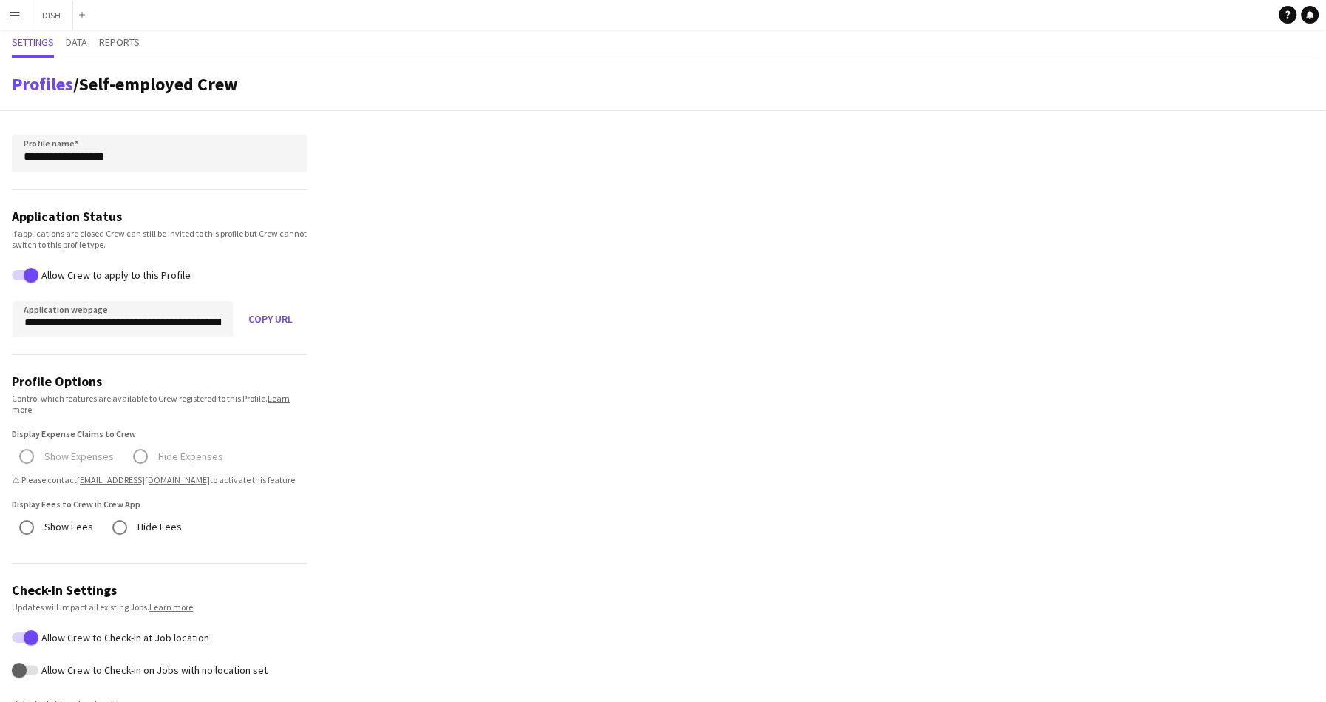
click at [9, 10] on app-icon "Menu" at bounding box center [15, 15] width 12 height 12
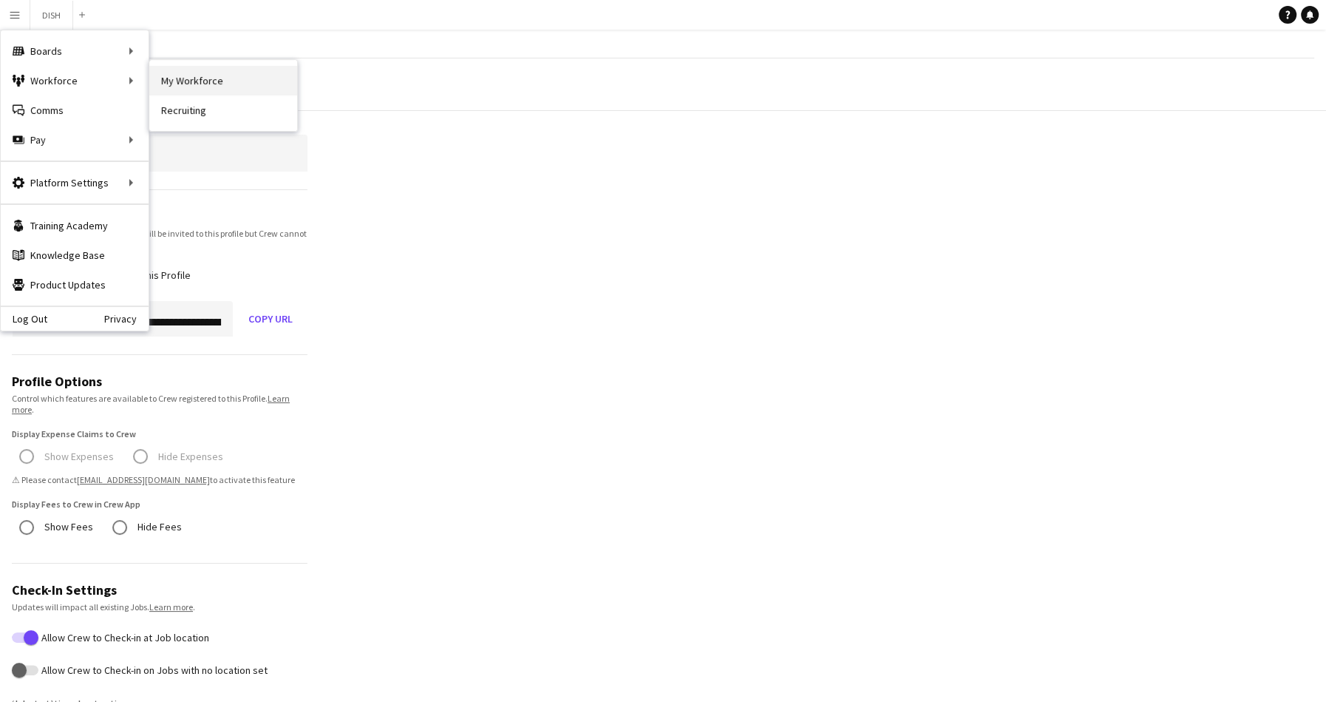
click at [262, 81] on link "My Workforce" at bounding box center [223, 81] width 148 height 30
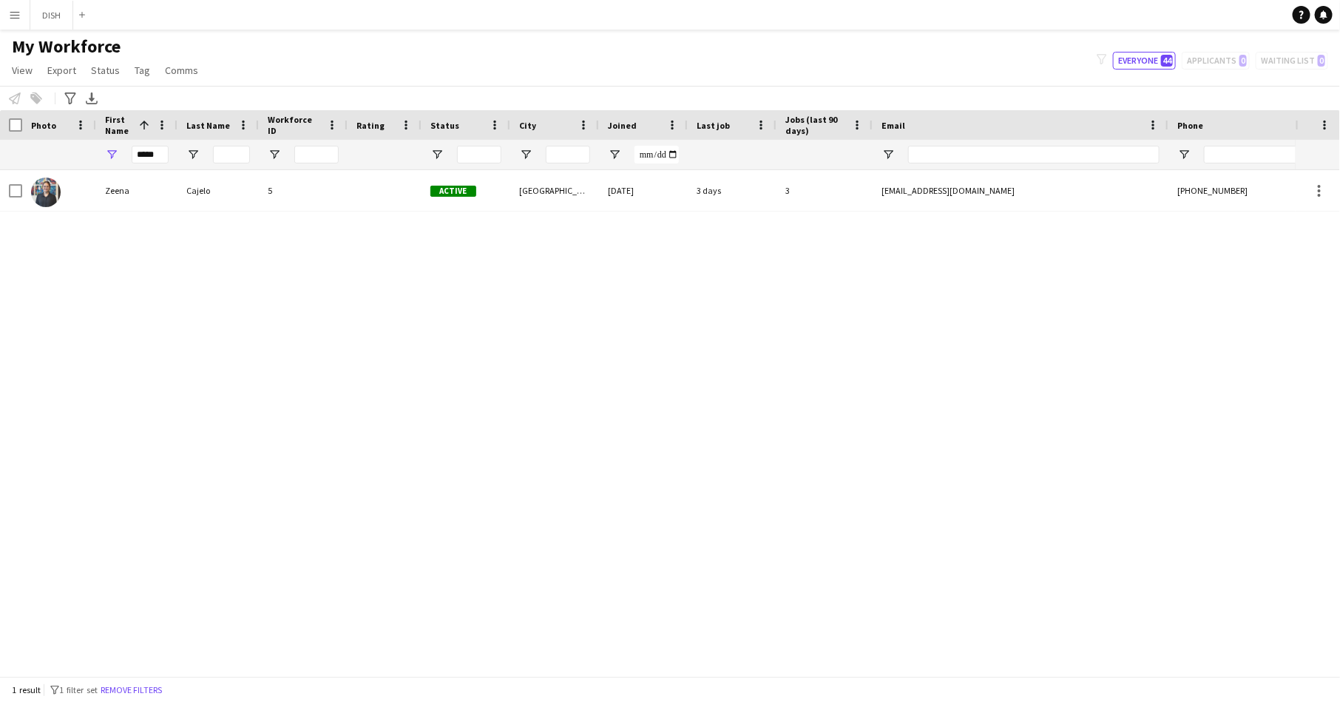
click at [21, 16] on button "Menu" at bounding box center [15, 15] width 30 height 30
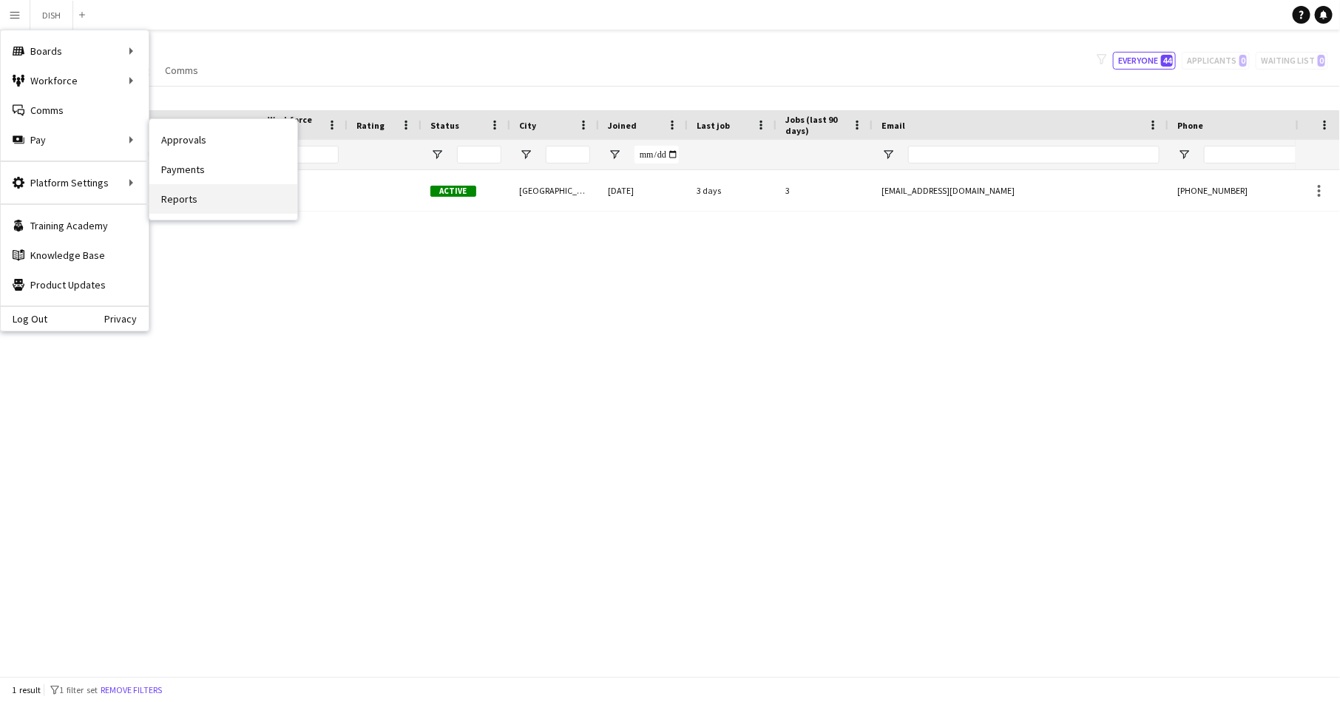
click at [223, 192] on link "Reports" at bounding box center [223, 199] width 148 height 30
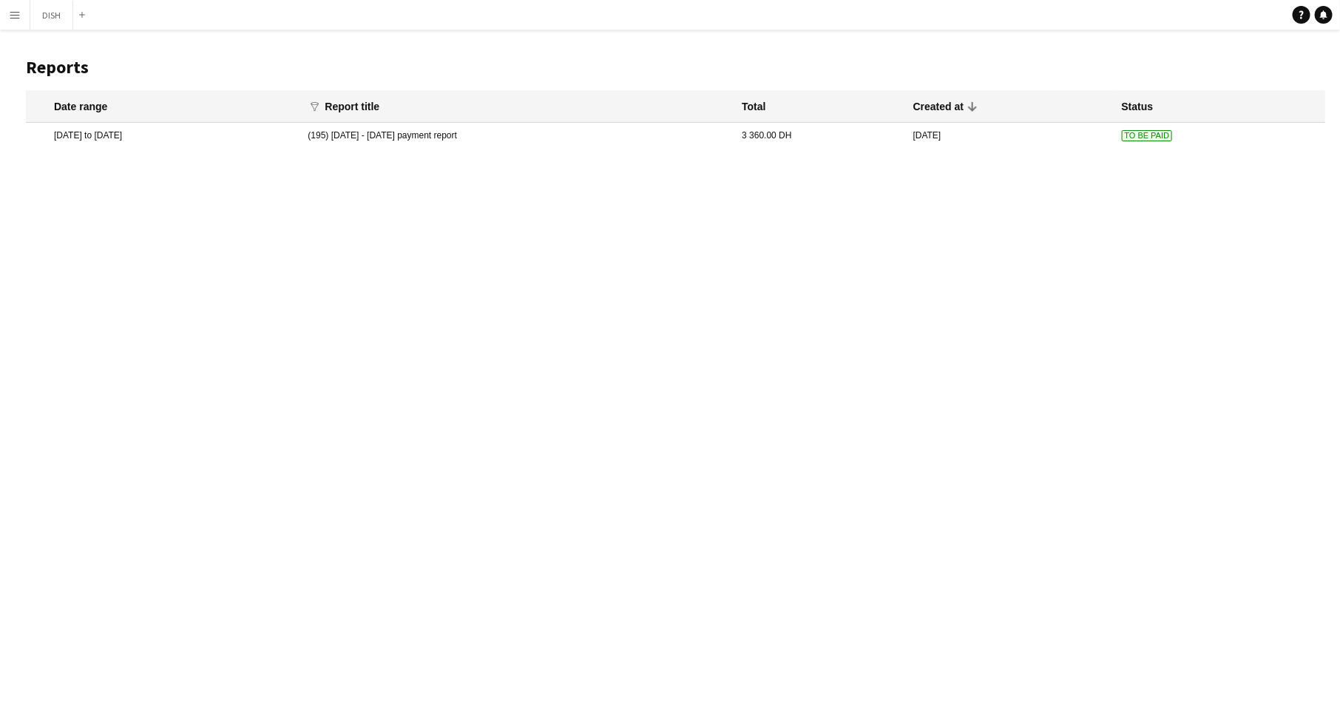
click at [455, 140] on mat-cell "(195) [DATE] - [DATE] payment report" at bounding box center [517, 135] width 434 height 25
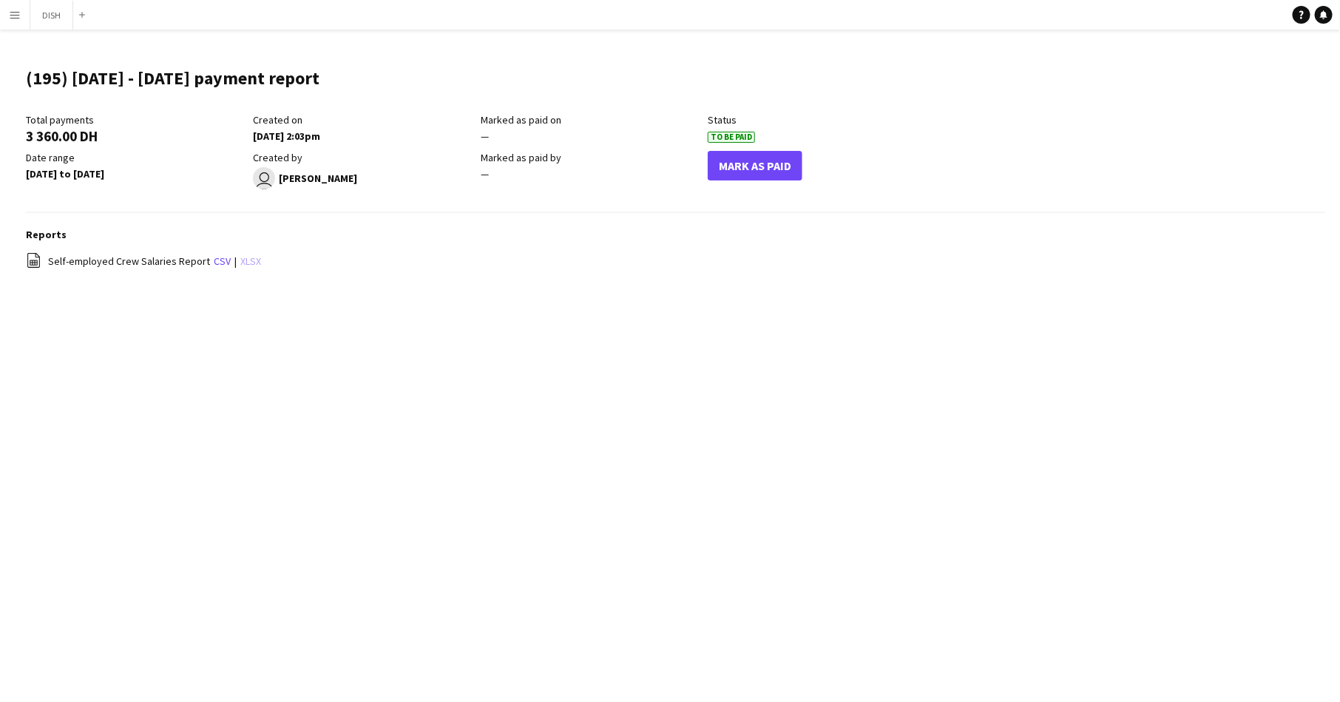
click at [240, 265] on link "xlsx" at bounding box center [250, 260] width 21 height 13
click at [1054, 54] on main "(195) [DATE] - [DATE] payment report Edit this field Total payments 3 360.00 DH…" at bounding box center [670, 176] width 1340 height 293
click at [1127, 130] on div "Total payments 3 360.00 DH Created on [DATE] 2:03pm Marked as paid on — Status …" at bounding box center [675, 163] width 1299 height 100
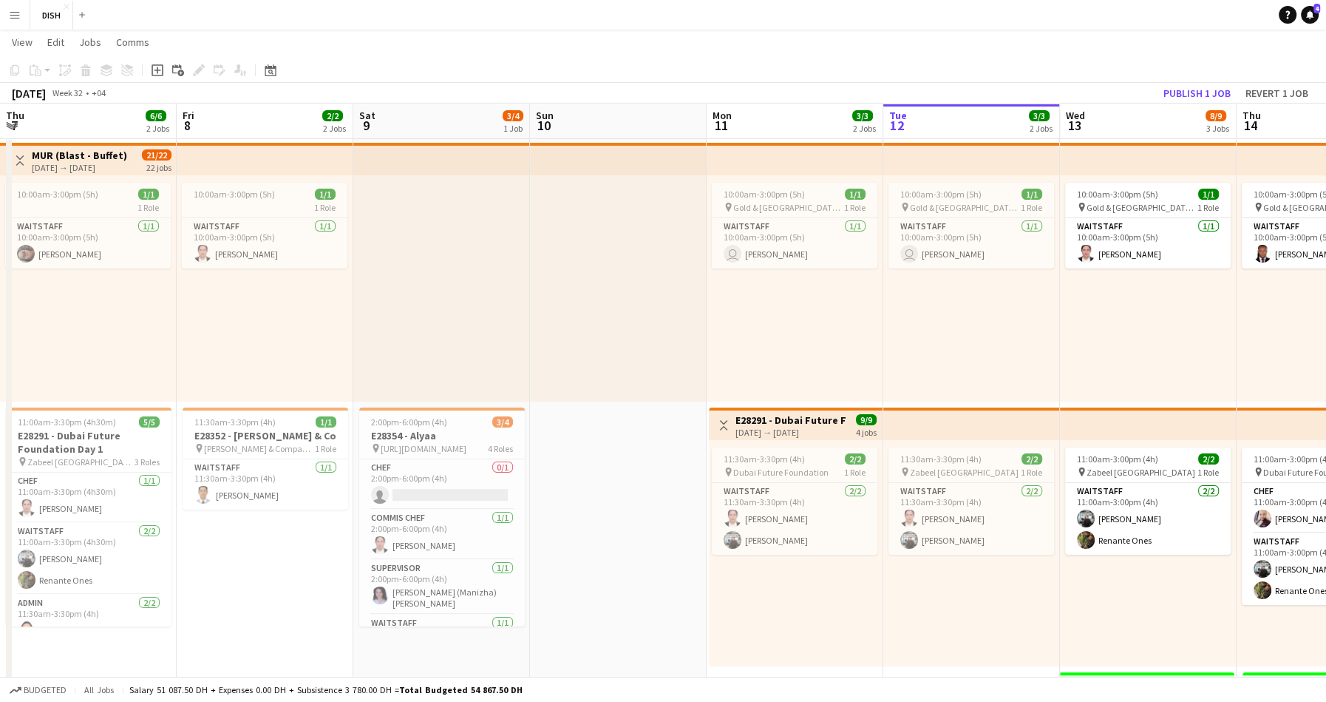
scroll to position [0, 586]
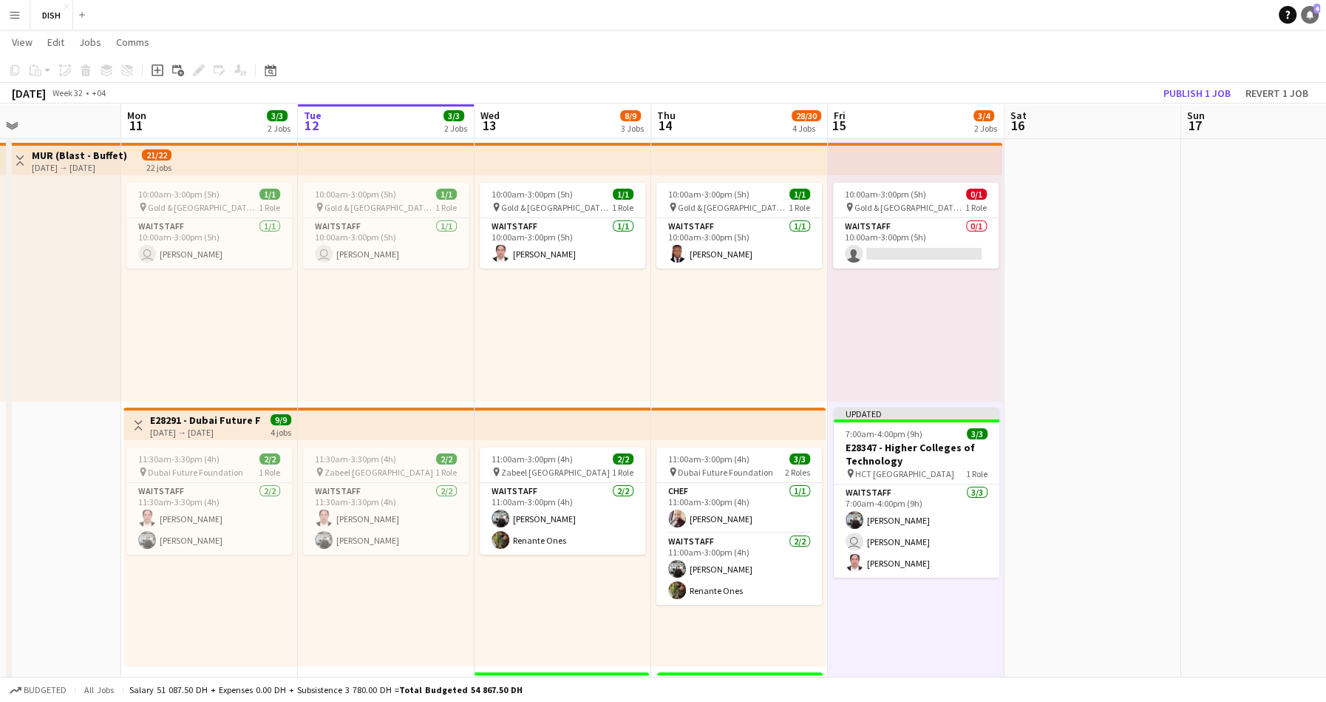
click at [1309, 13] on icon at bounding box center [1309, 13] width 7 height 7
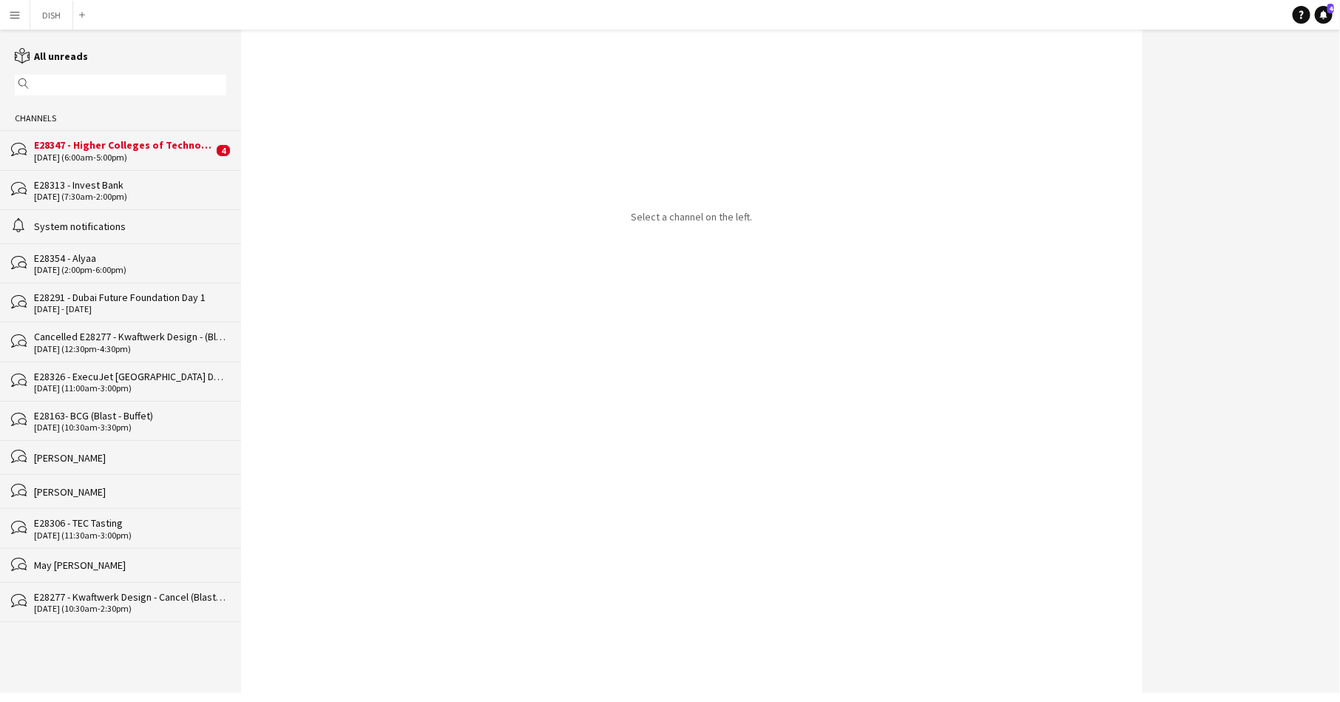
click at [141, 146] on div "E28347 - Higher Colleges of Technology" at bounding box center [123, 144] width 179 height 13
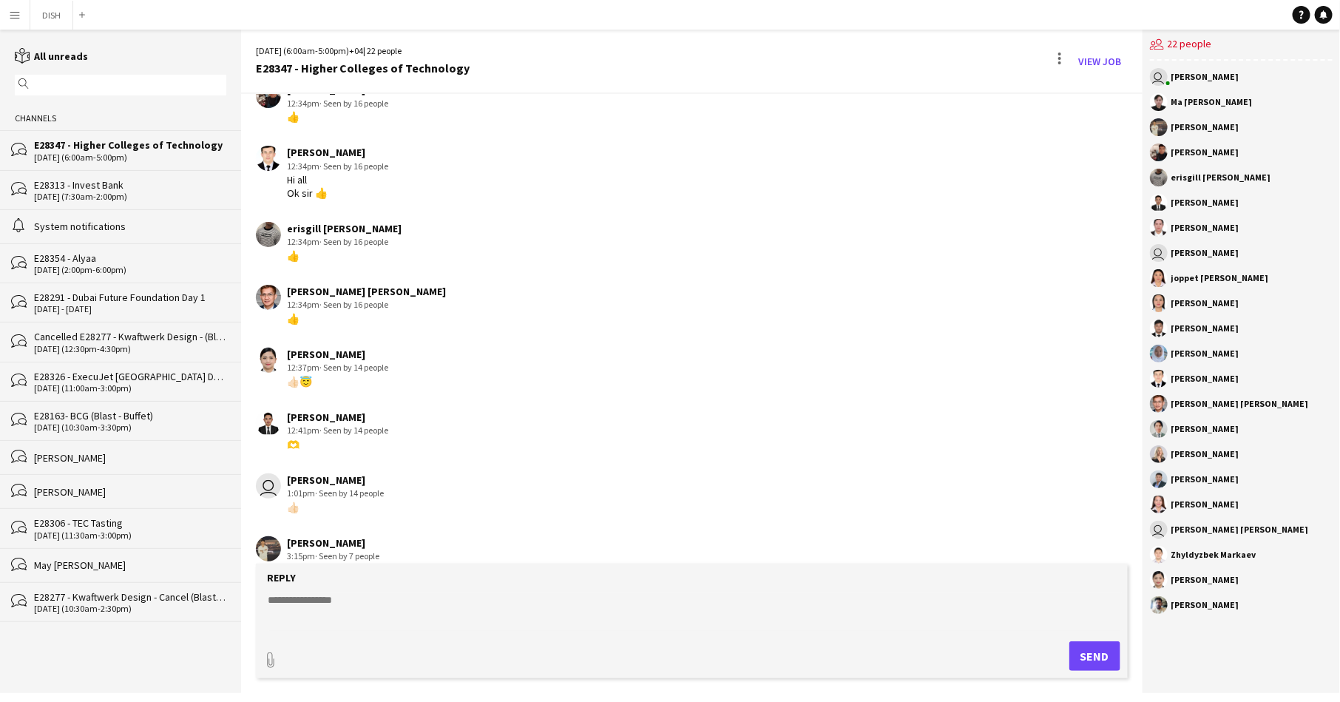
scroll to position [804, 0]
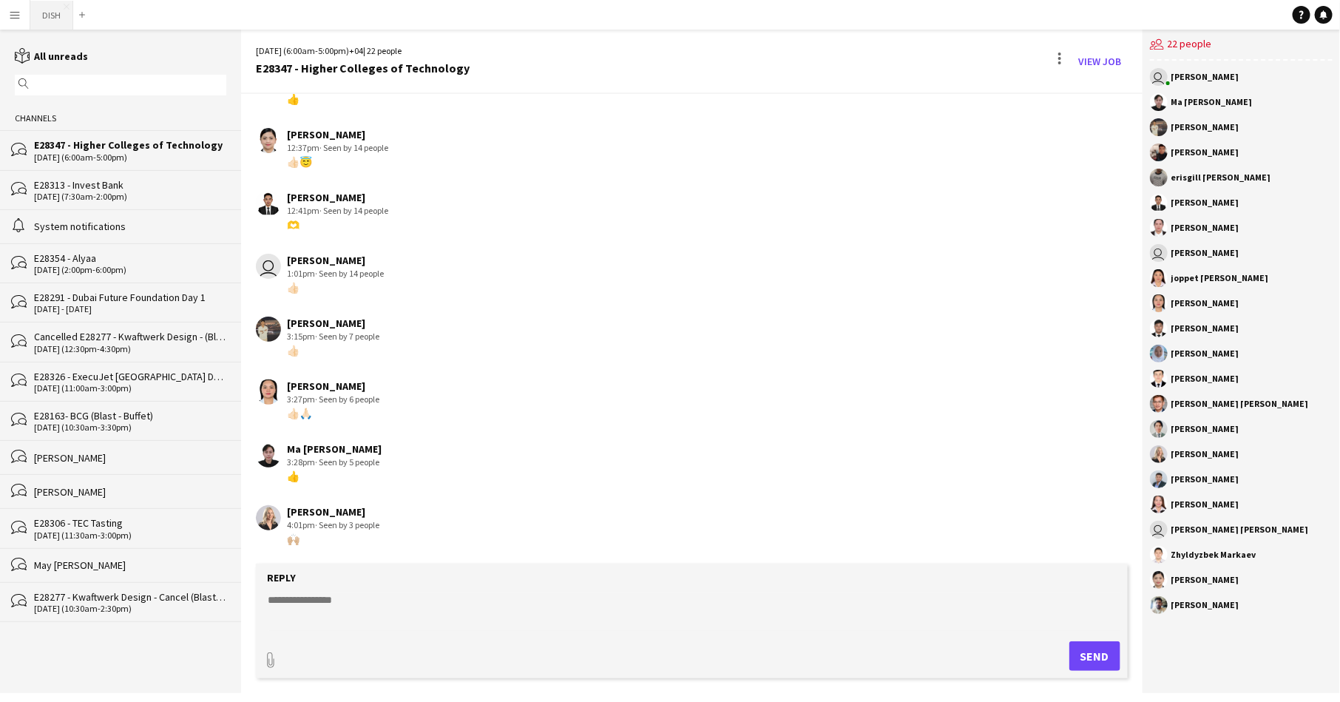
click at [46, 13] on button "DISH Close" at bounding box center [51, 15] width 43 height 29
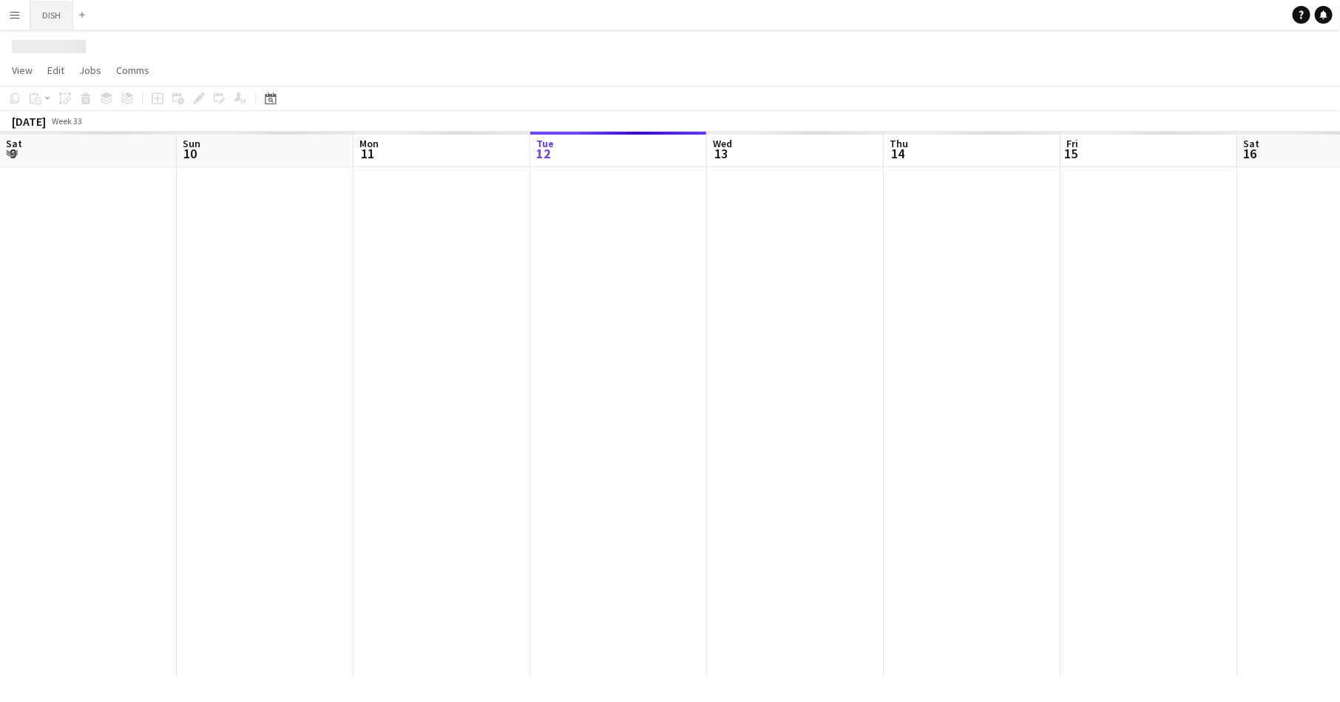
scroll to position [0, 353]
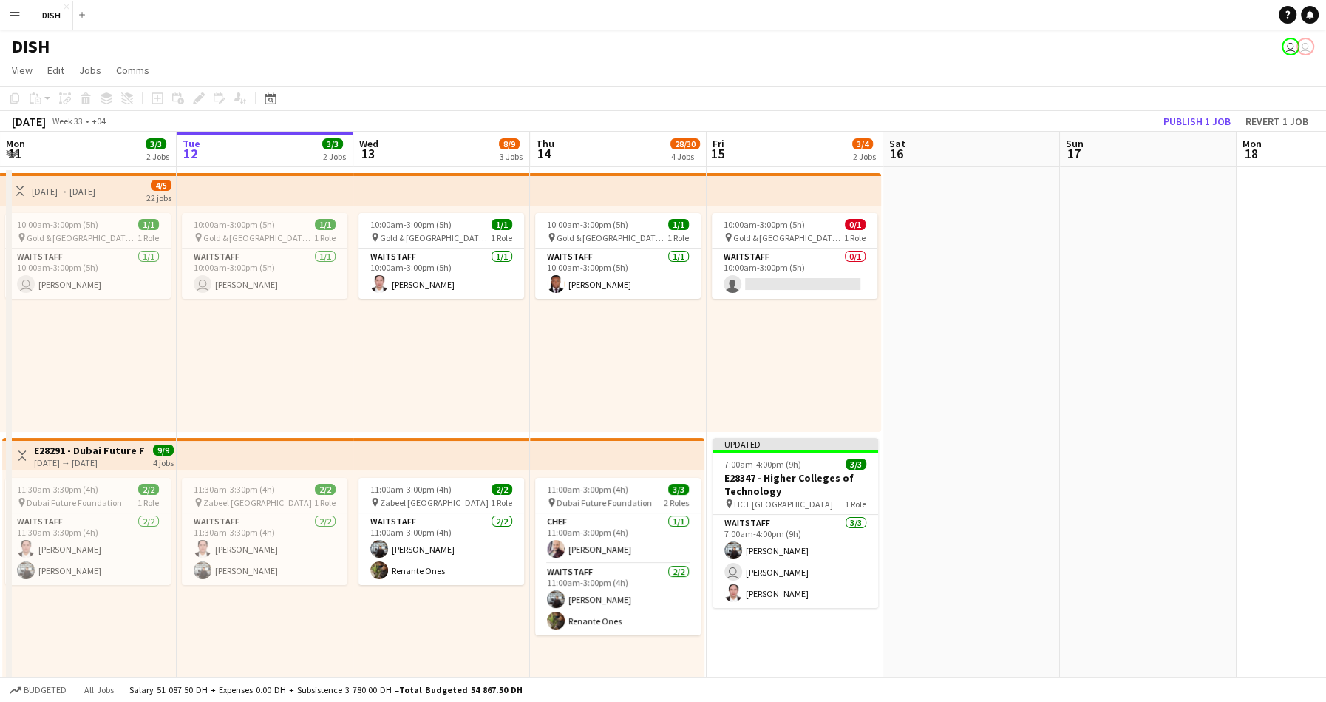
click at [18, 21] on button "Menu" at bounding box center [15, 15] width 30 height 30
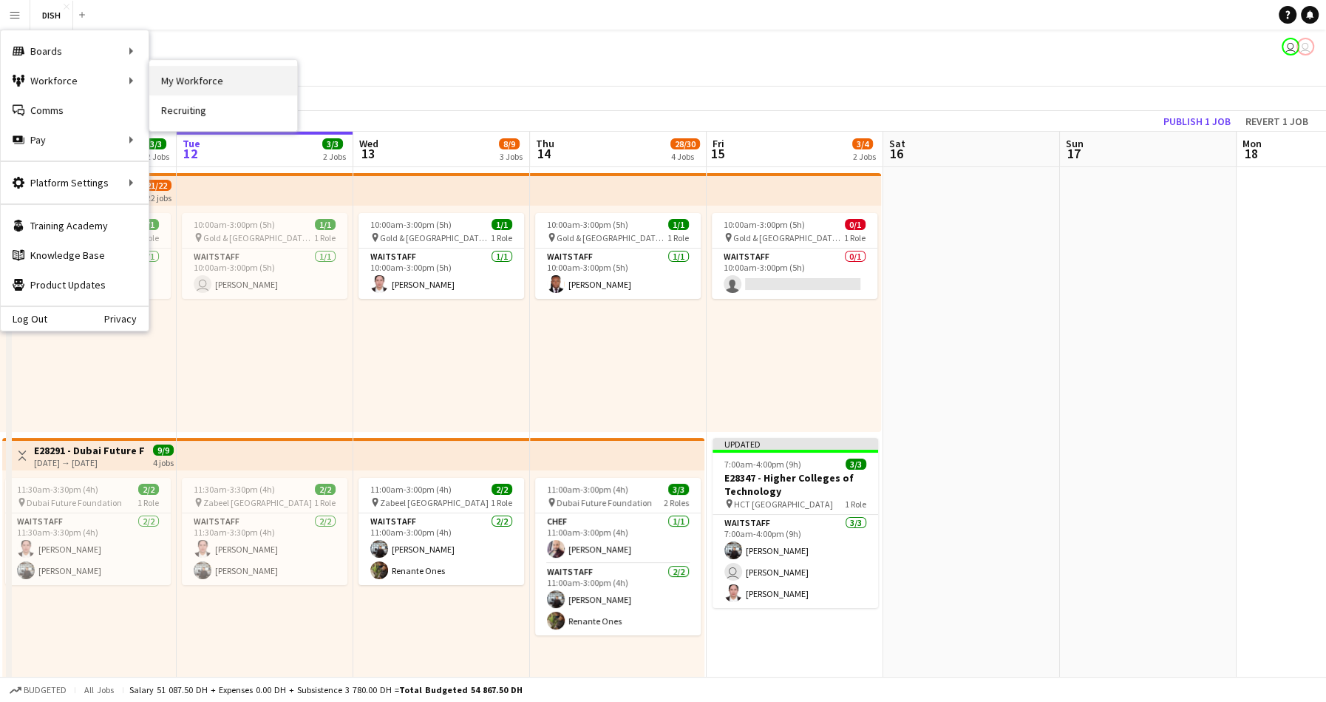
click at [174, 84] on link "My Workforce" at bounding box center [223, 81] width 148 height 30
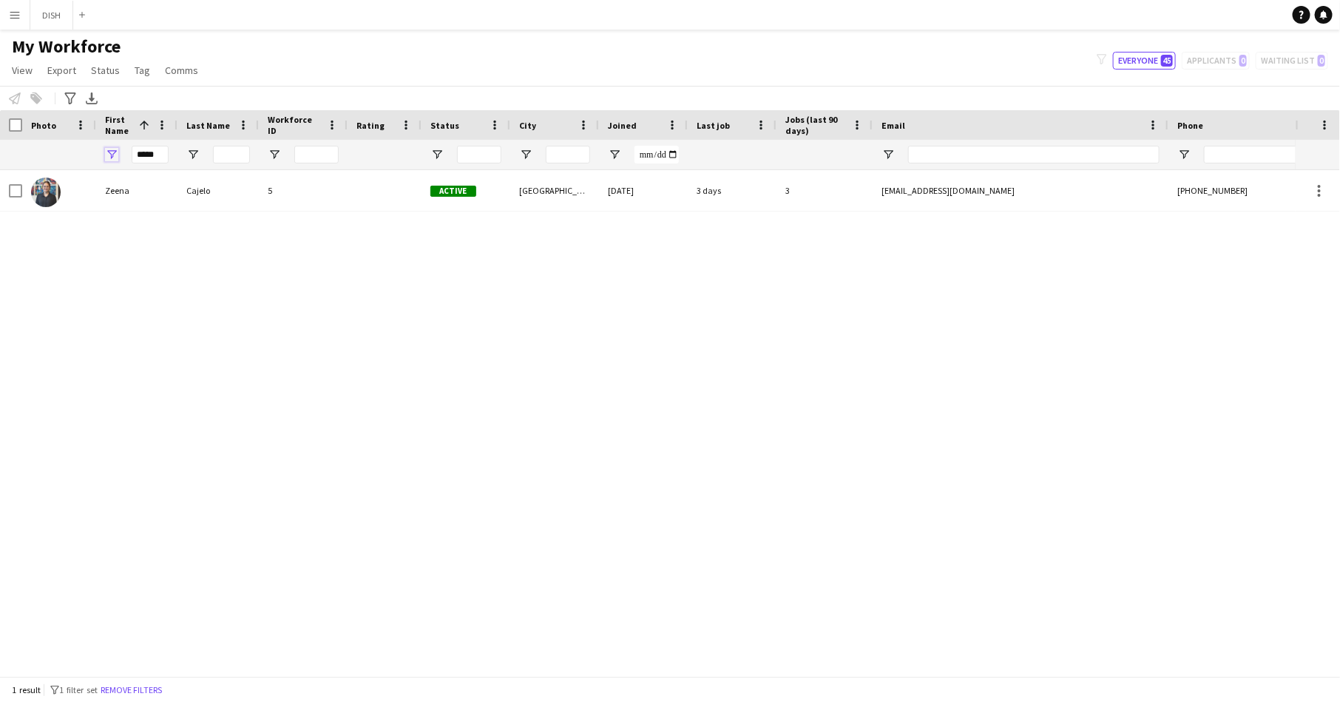
click at [106, 152] on span "Open Filter Menu" at bounding box center [111, 154] width 13 height 13
click at [115, 154] on span "Open Filter Menu" at bounding box center [111, 154] width 13 height 13
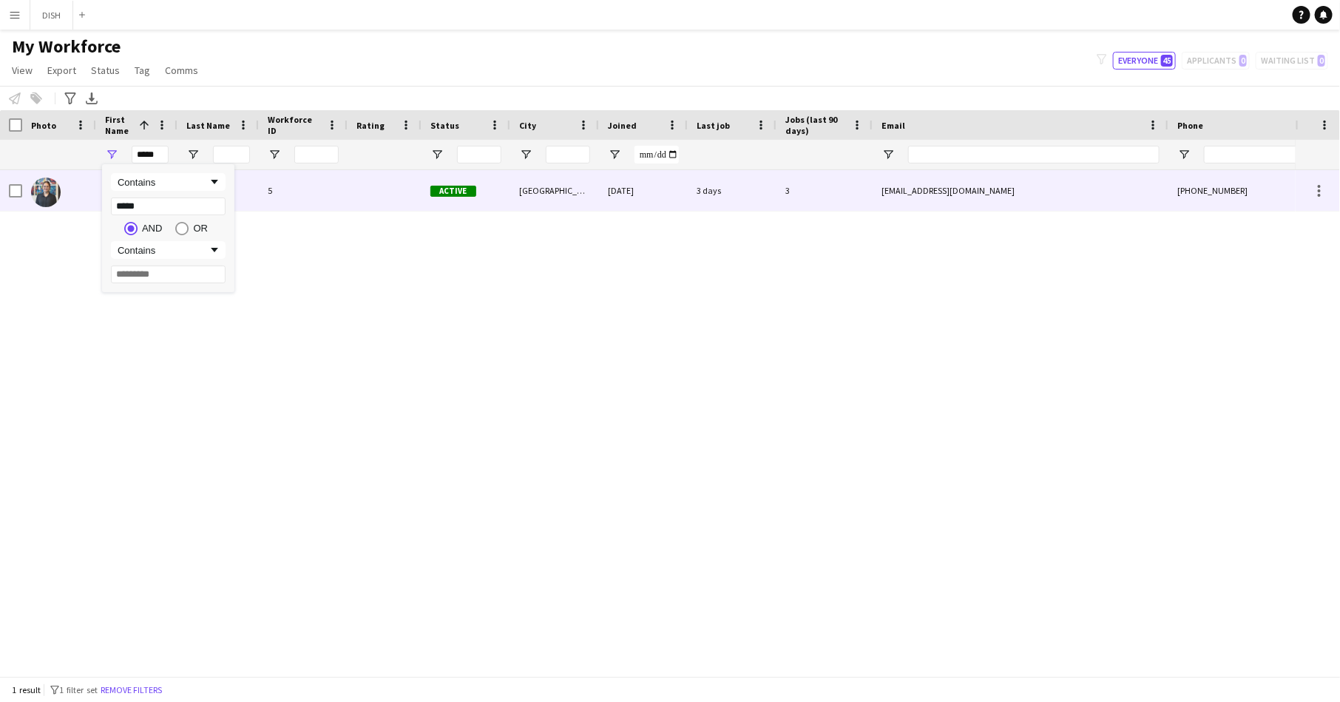
drag, startPoint x: 163, startPoint y: 211, endPoint x: 86, endPoint y: 193, distance: 79.6
click at [86, 193] on div "Drag here to set row groups Photo Title Full Name First Name Last Name Workforc…" at bounding box center [670, 393] width 1340 height 566
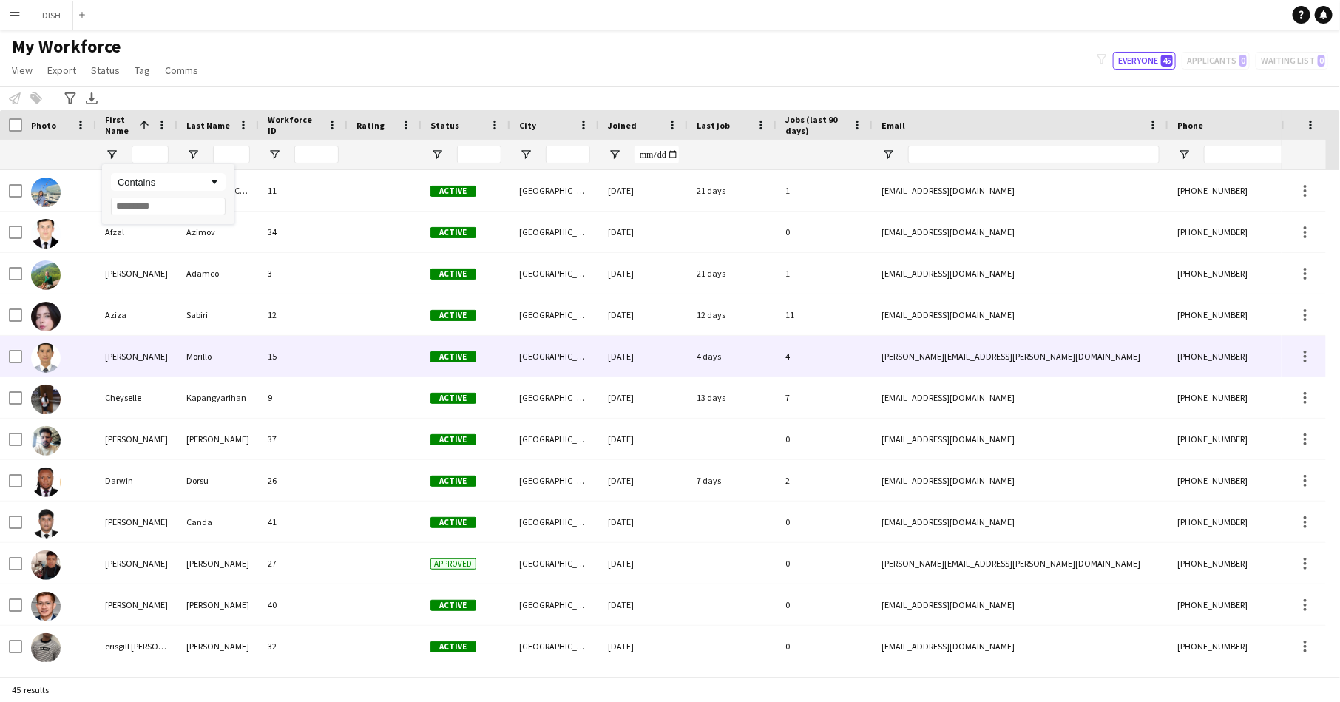
scroll to position [379, 0]
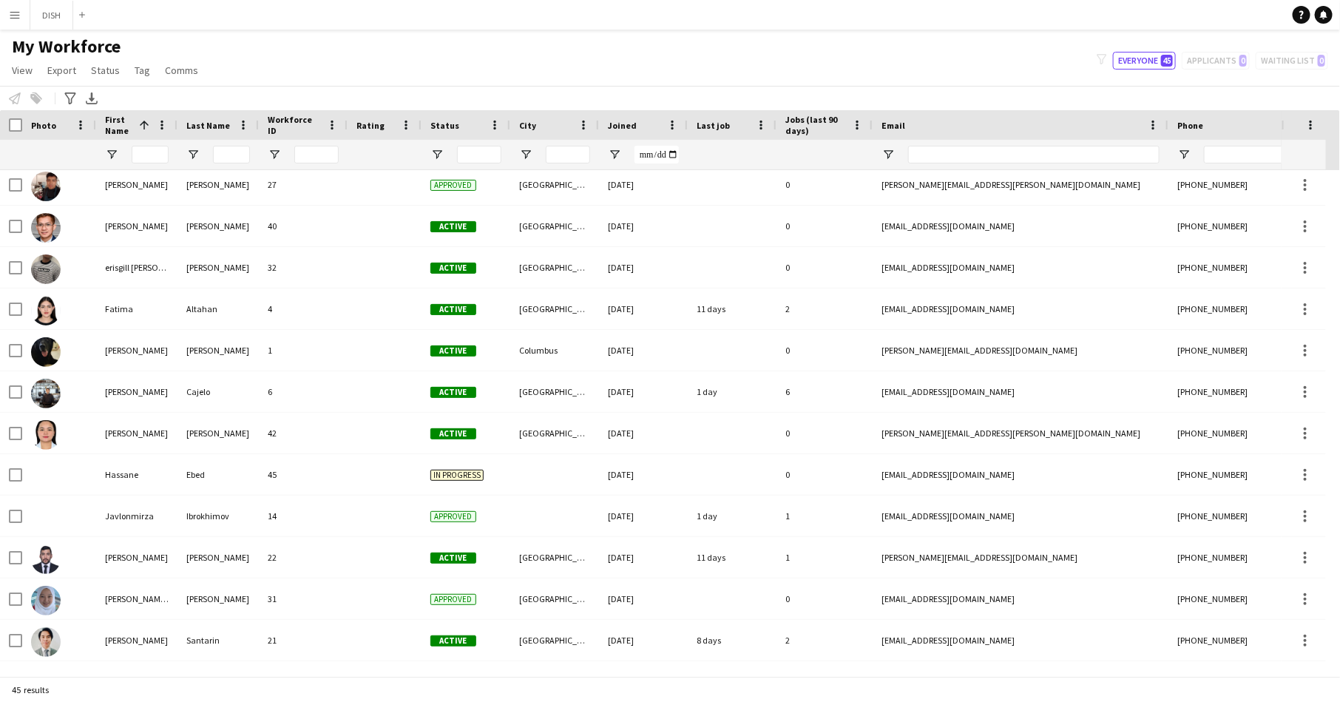
click at [113, 121] on span "First Name" at bounding box center [119, 125] width 28 height 22
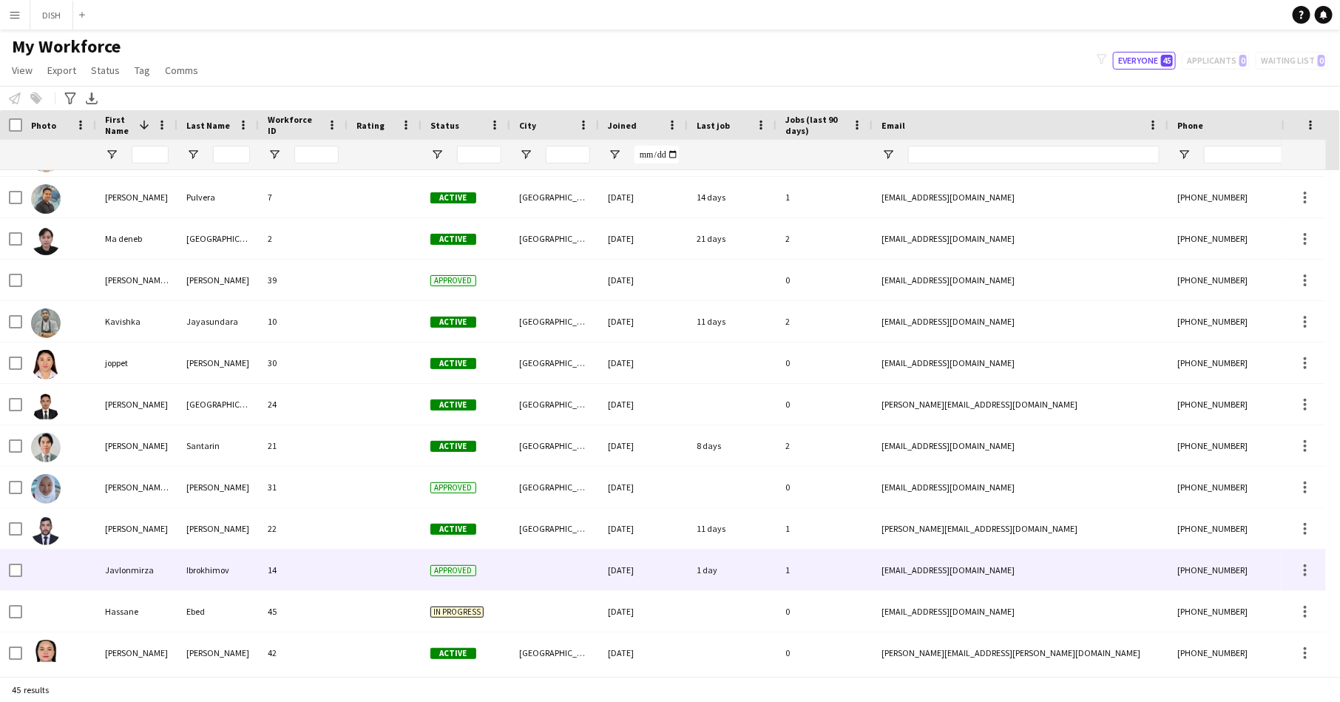
scroll to position [0, 0]
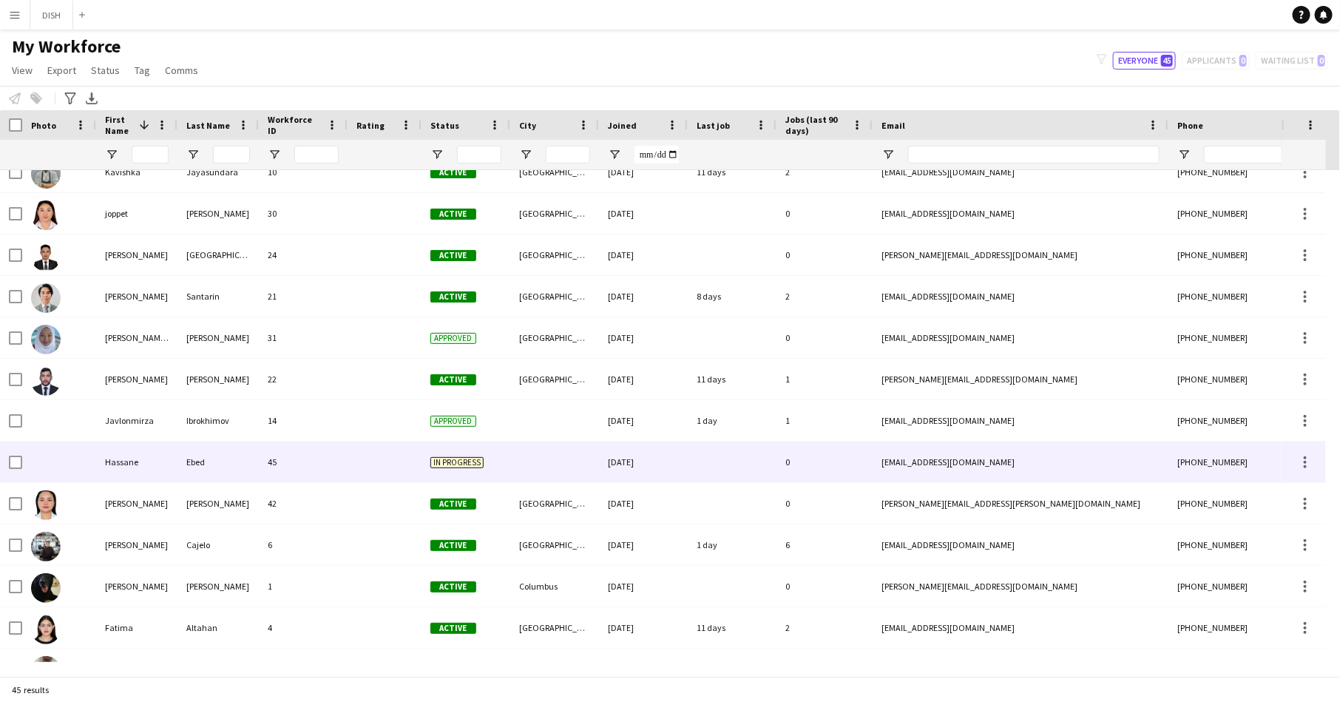
click at [396, 463] on div at bounding box center [384, 461] width 74 height 41
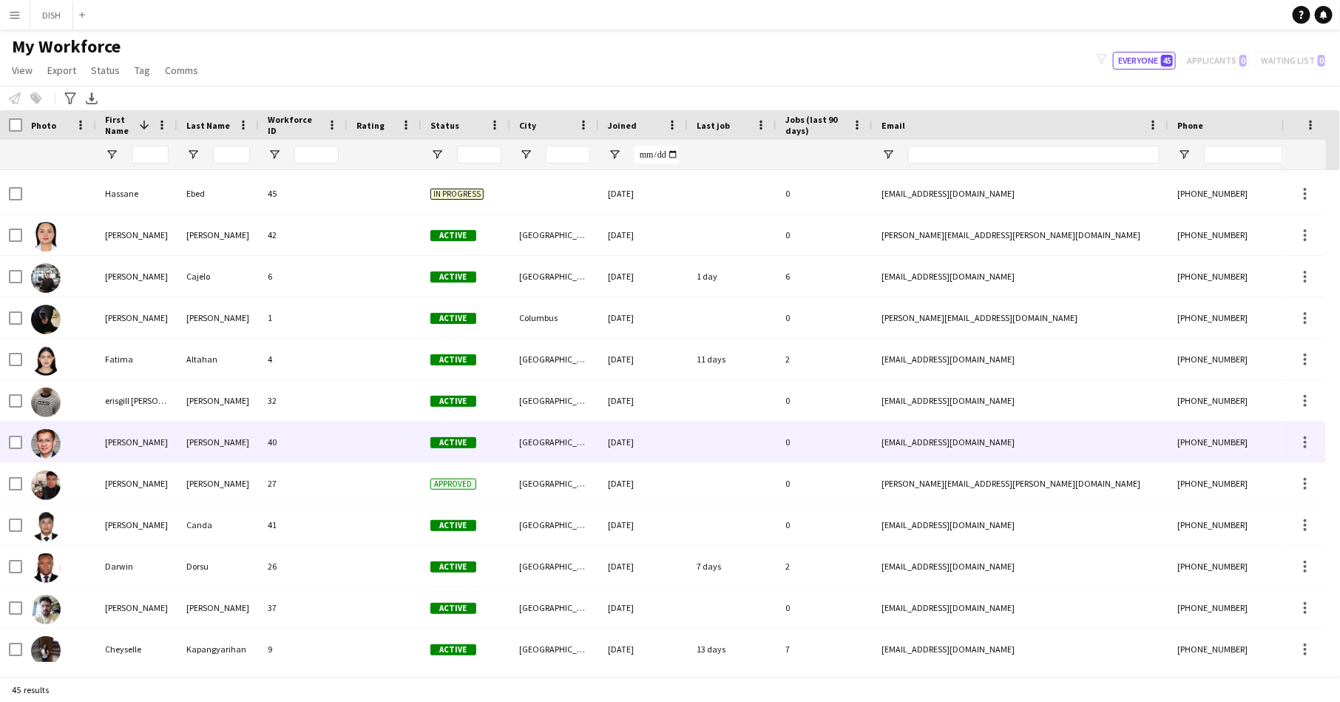
scroll to position [810, 0]
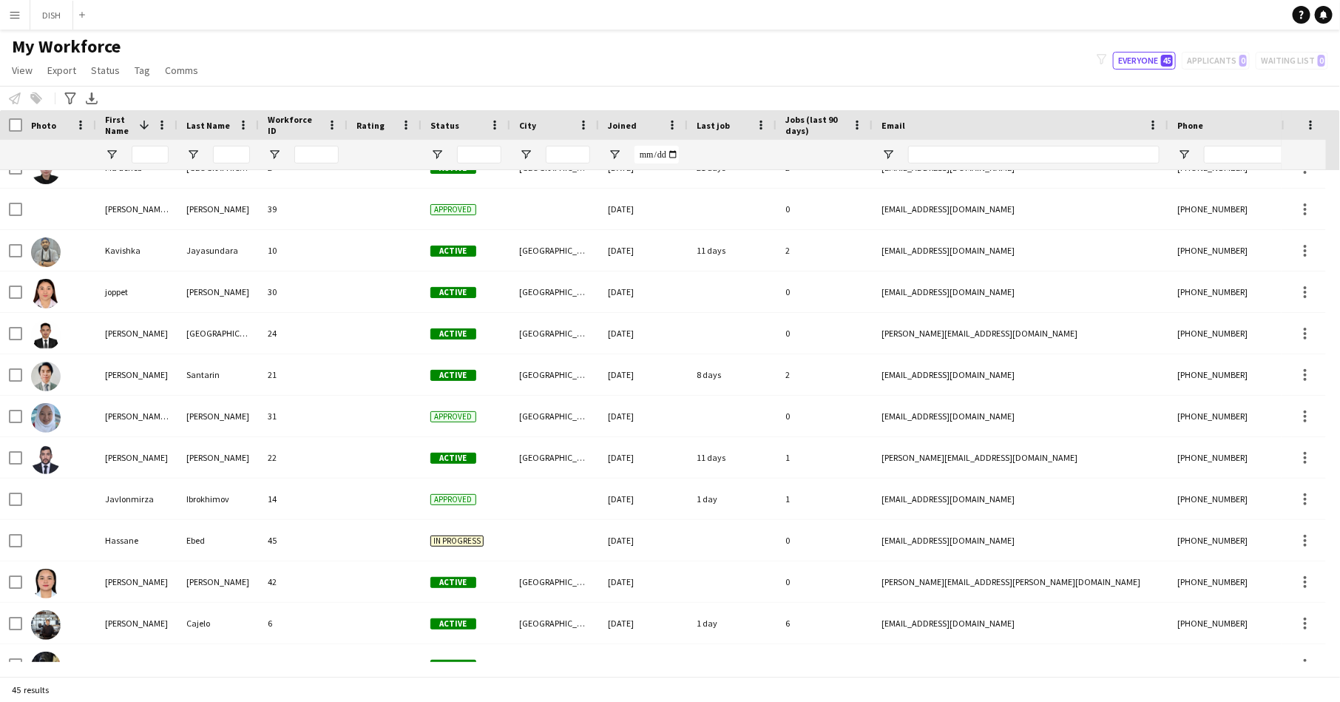
click at [113, 121] on span "First Name" at bounding box center [119, 125] width 28 height 22
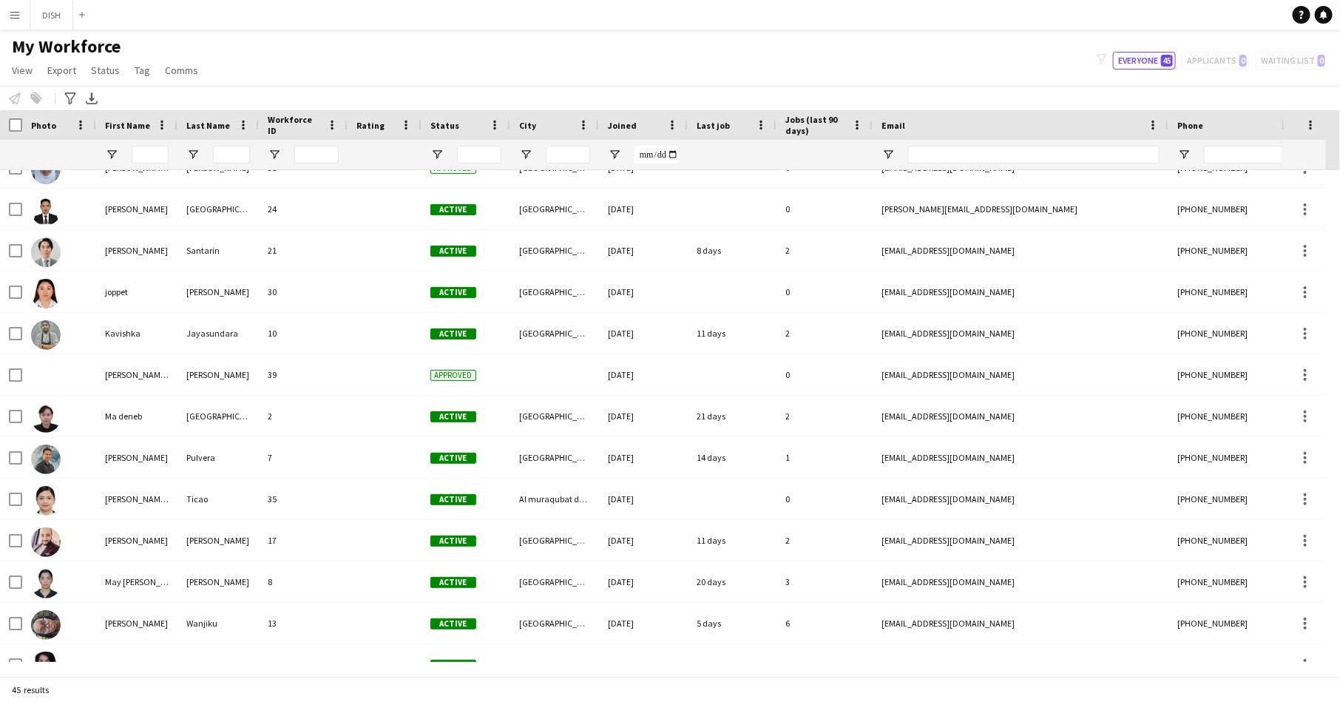
click at [113, 121] on span "First Name" at bounding box center [127, 125] width 45 height 11
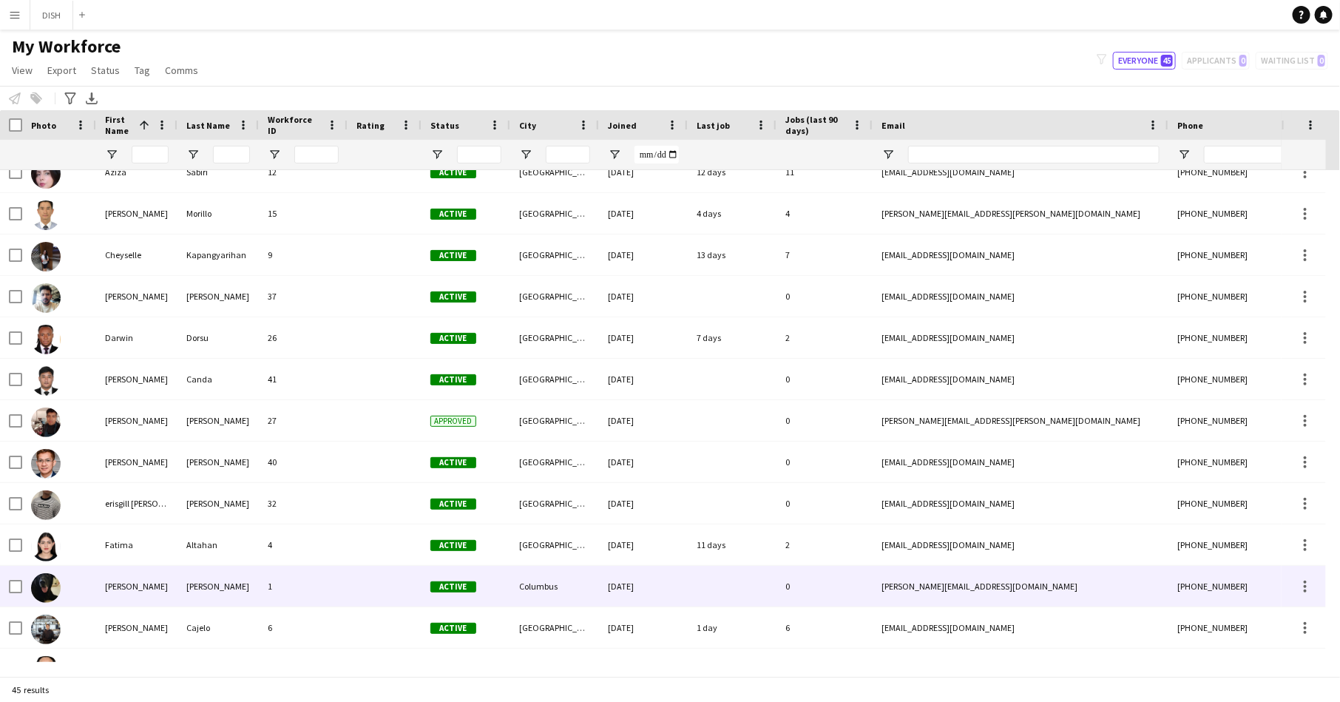
scroll to position [0, 0]
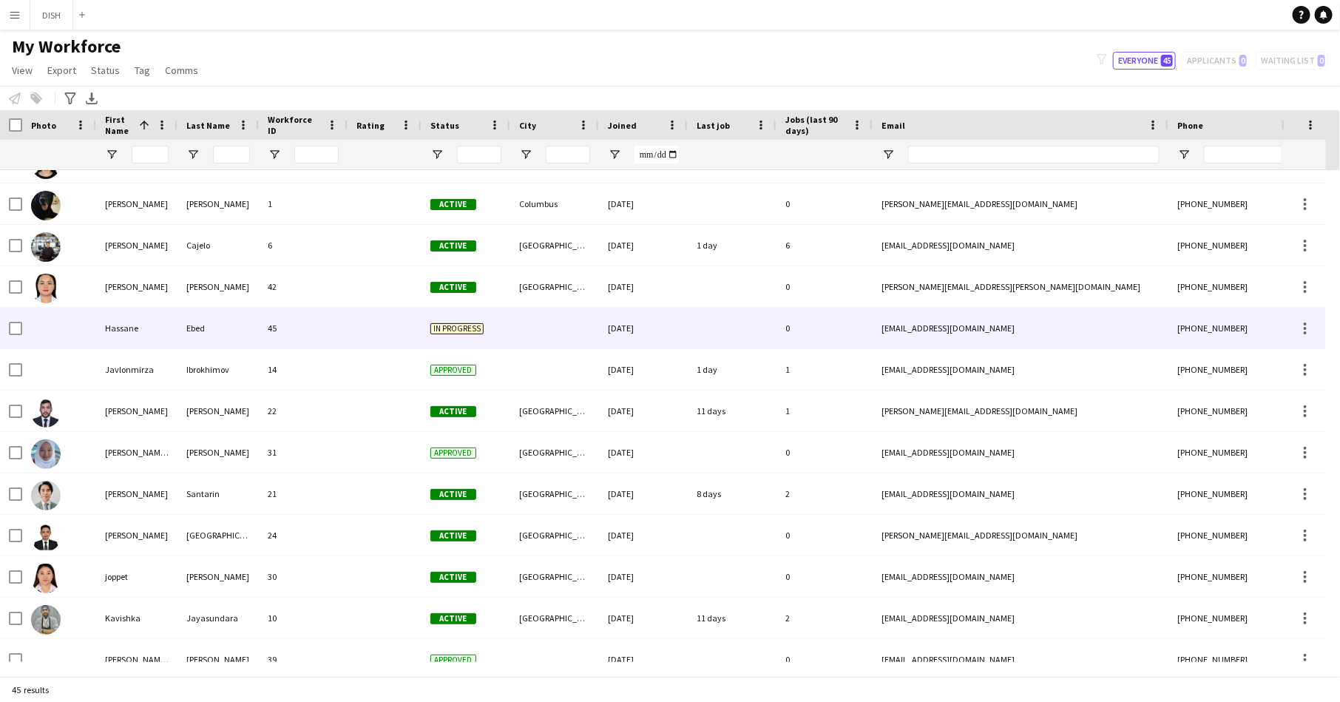
click at [179, 325] on div "Ebed" at bounding box center [217, 328] width 81 height 41
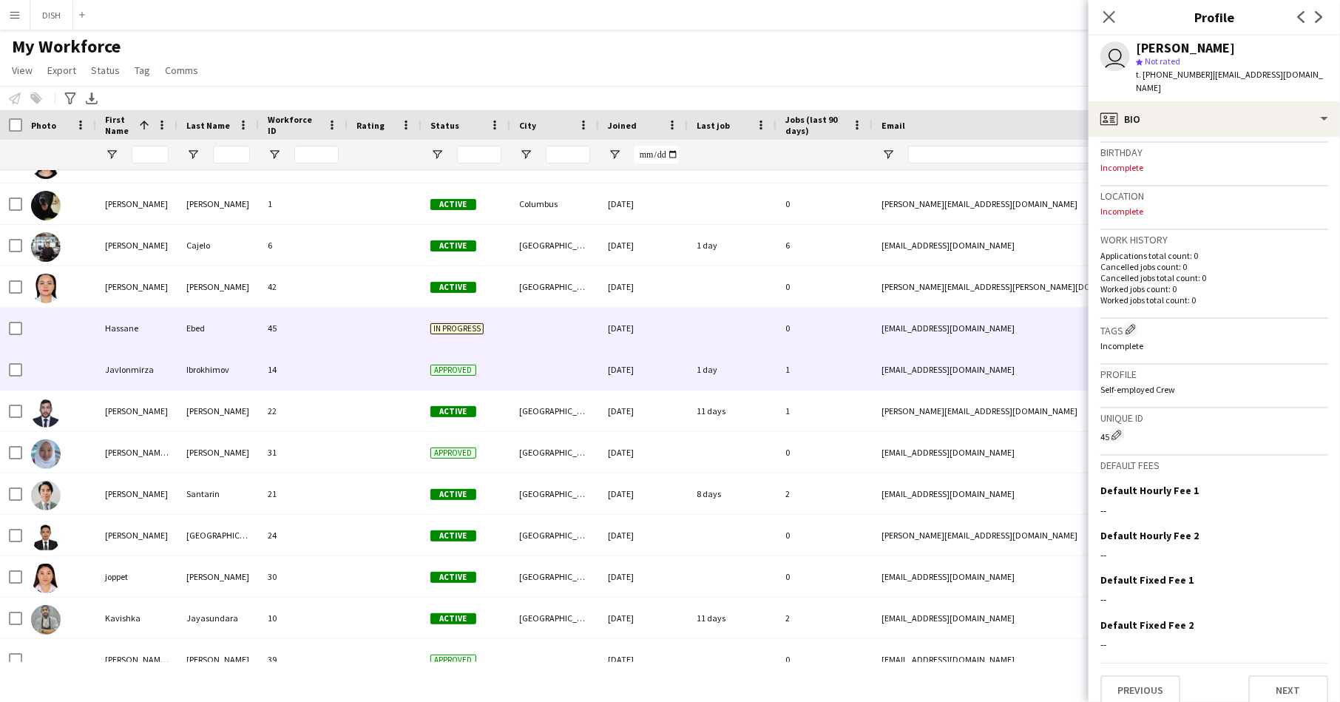
click at [398, 370] on div at bounding box center [384, 369] width 74 height 41
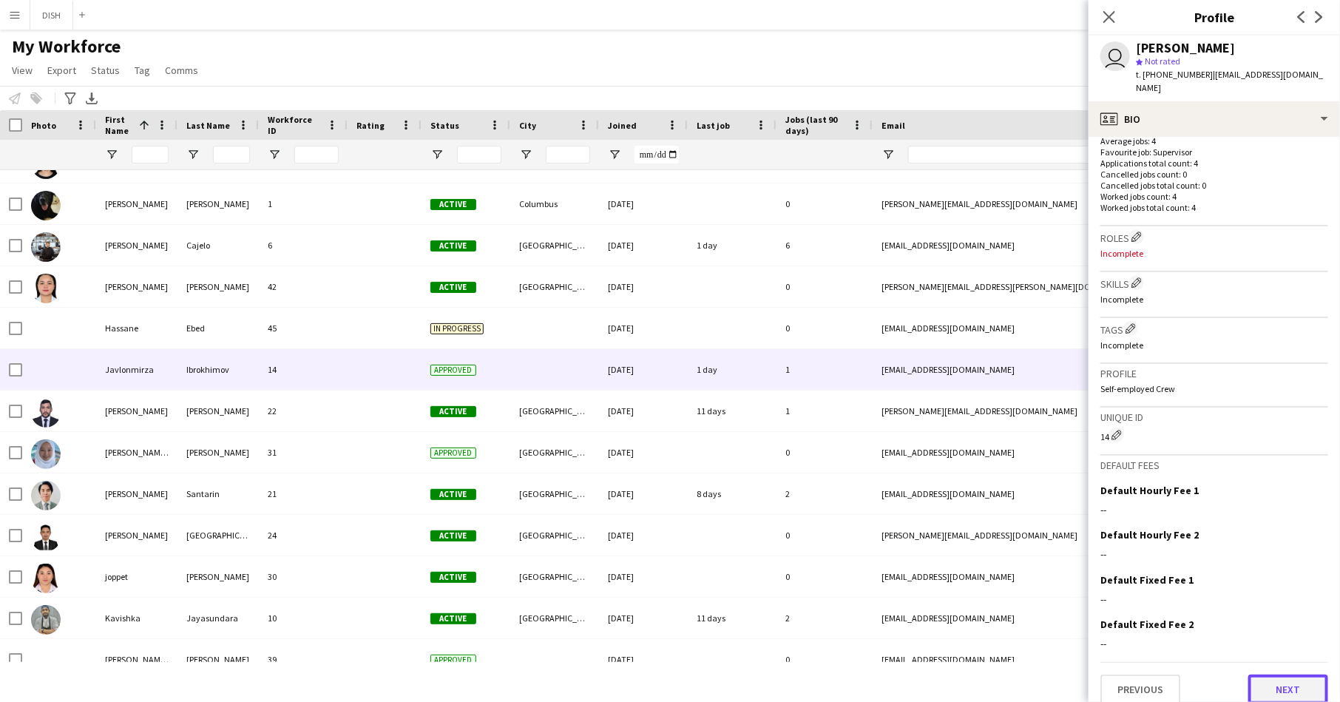
click at [1283, 676] on button "Next" at bounding box center [1288, 689] width 80 height 30
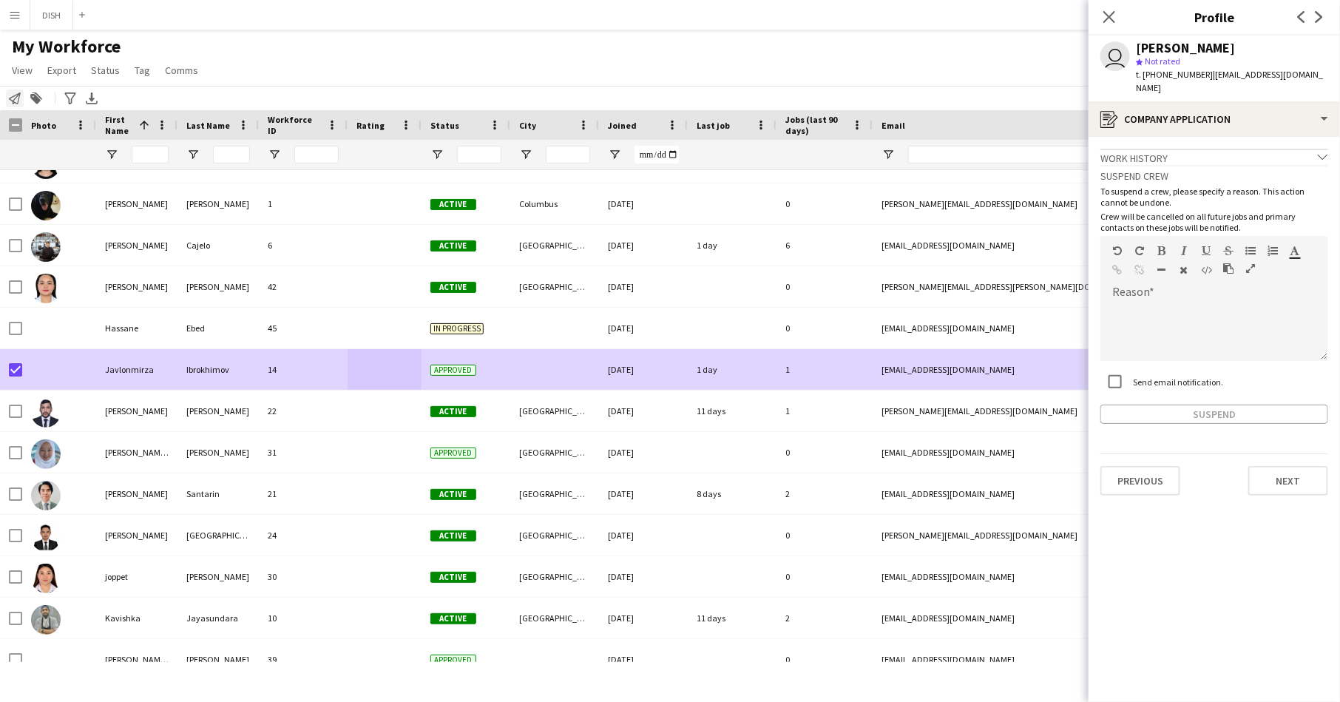
click at [17, 97] on icon "Notify workforce" at bounding box center [15, 98] width 12 height 12
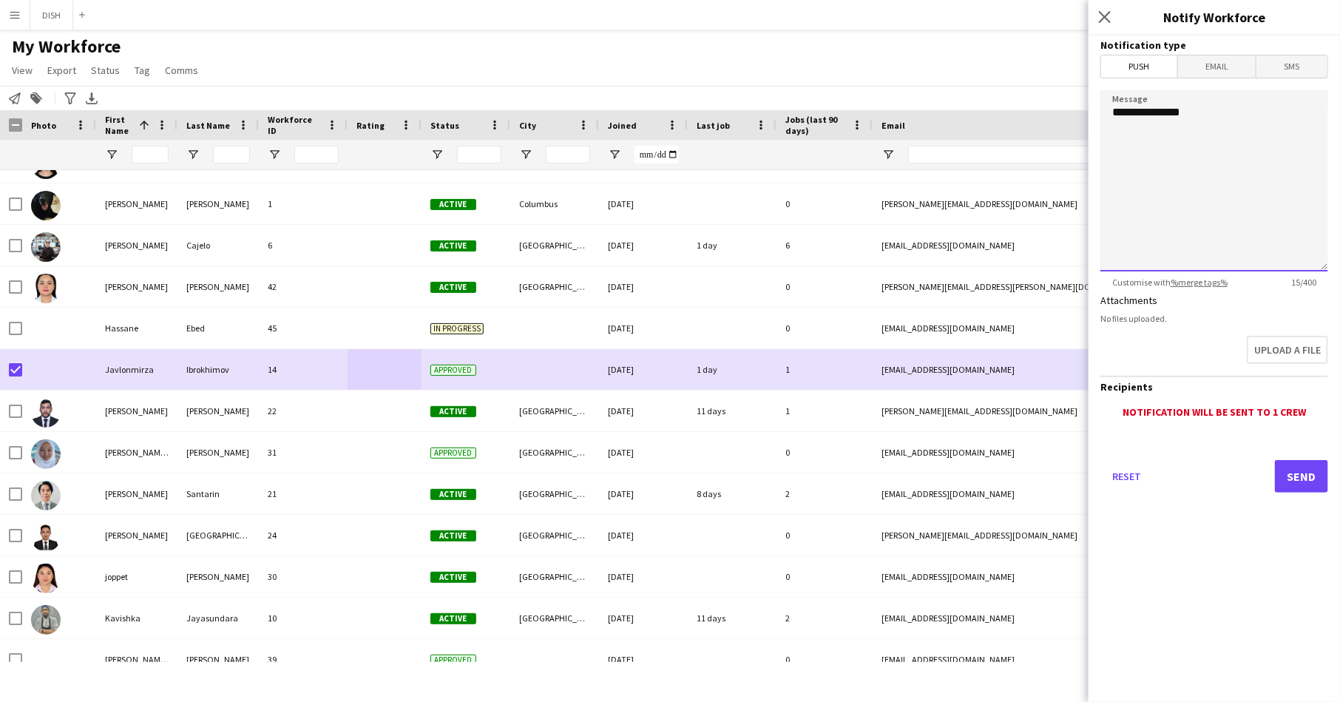
click at [1228, 114] on textarea "**********" at bounding box center [1214, 180] width 228 height 181
type textarea "**********"
click at [1294, 464] on button "Send" at bounding box center [1301, 476] width 53 height 33
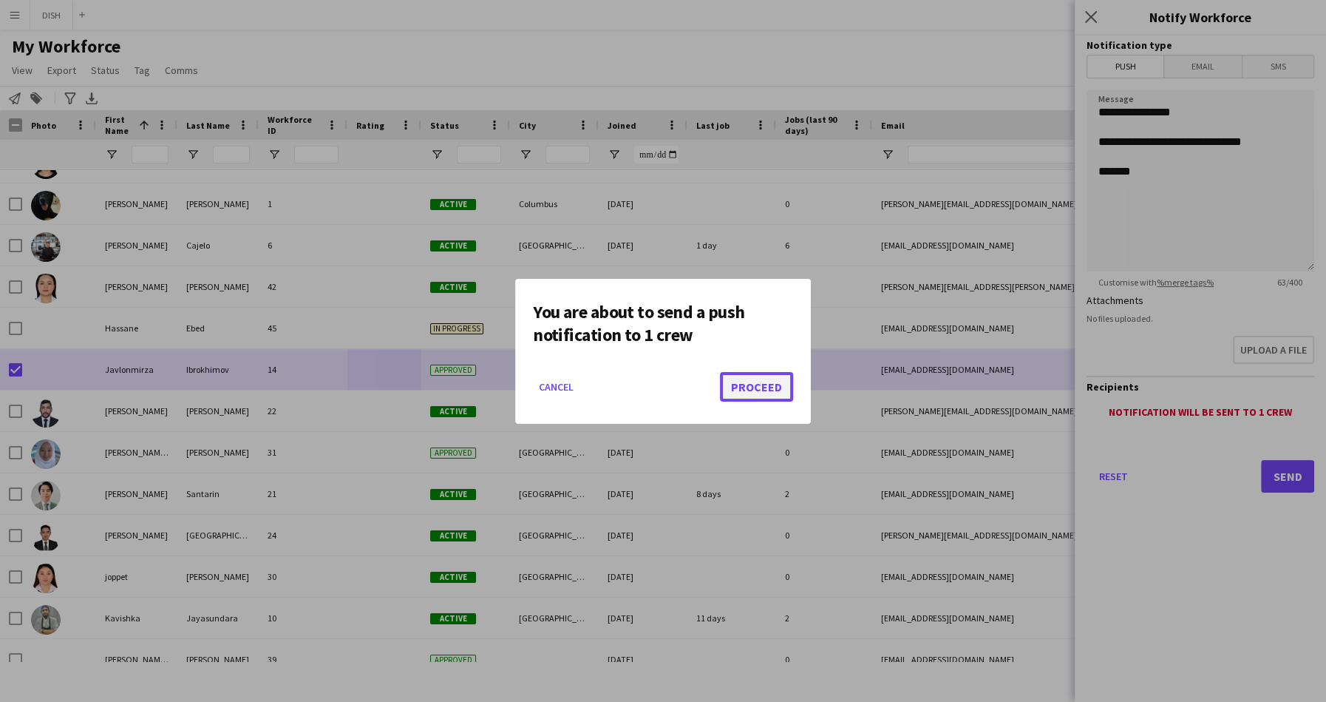
click at [751, 379] on button "Proceed" at bounding box center [756, 387] width 73 height 30
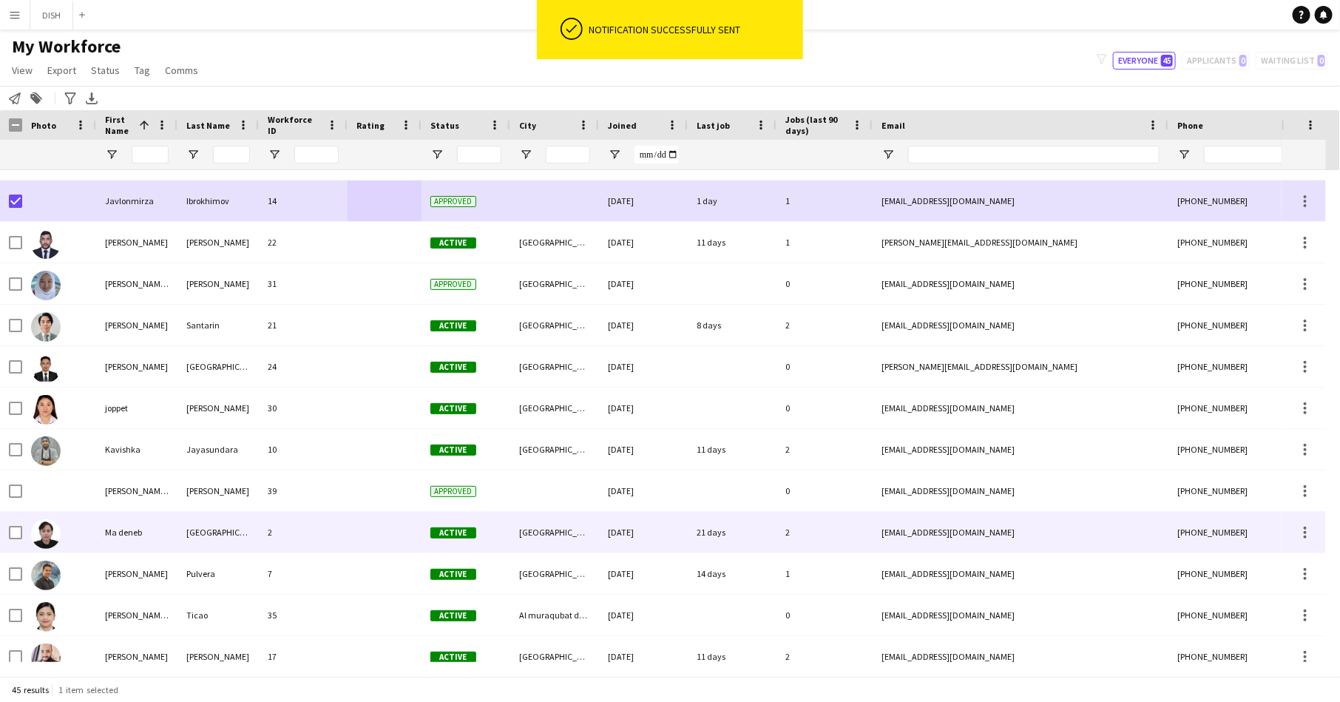
scroll to position [800, 0]
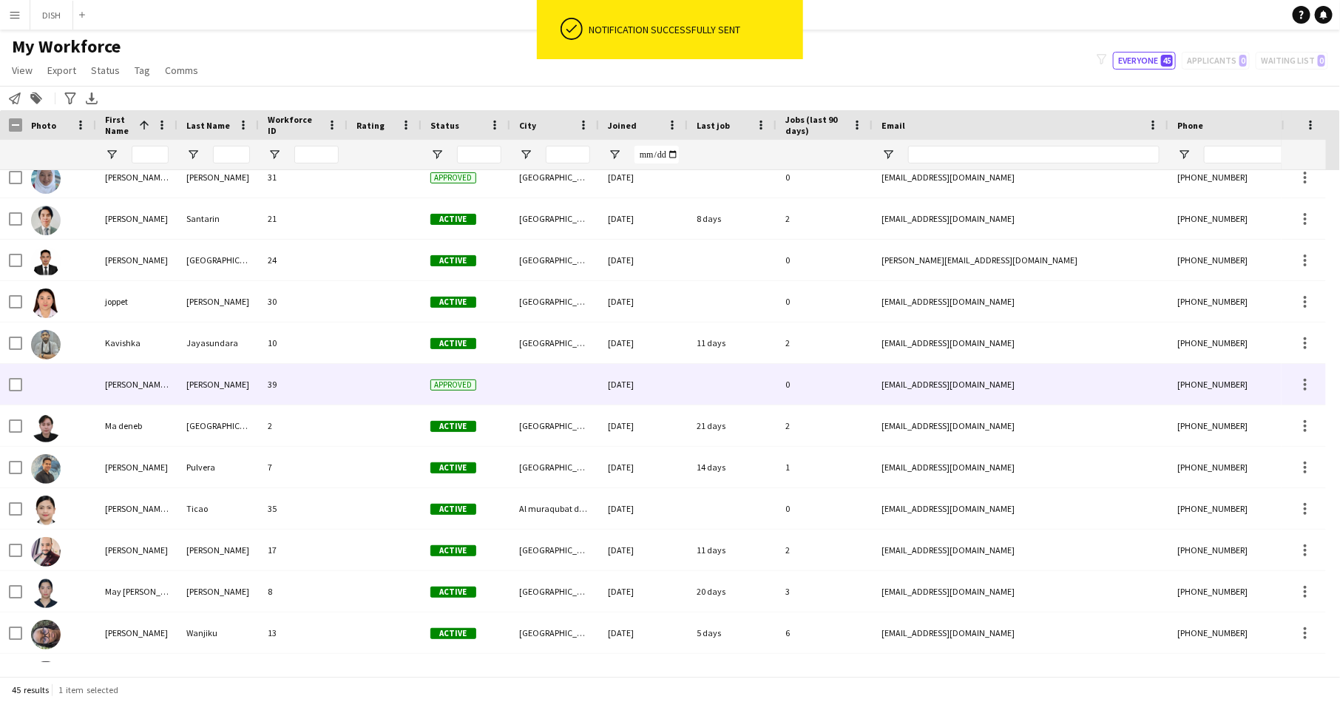
click at [176, 381] on div "Laura Daniela Becerra Olaya 39 Approved 11-08-2025 0 lauris1893@hotmail.com +97…" at bounding box center [801, 384] width 1603 height 41
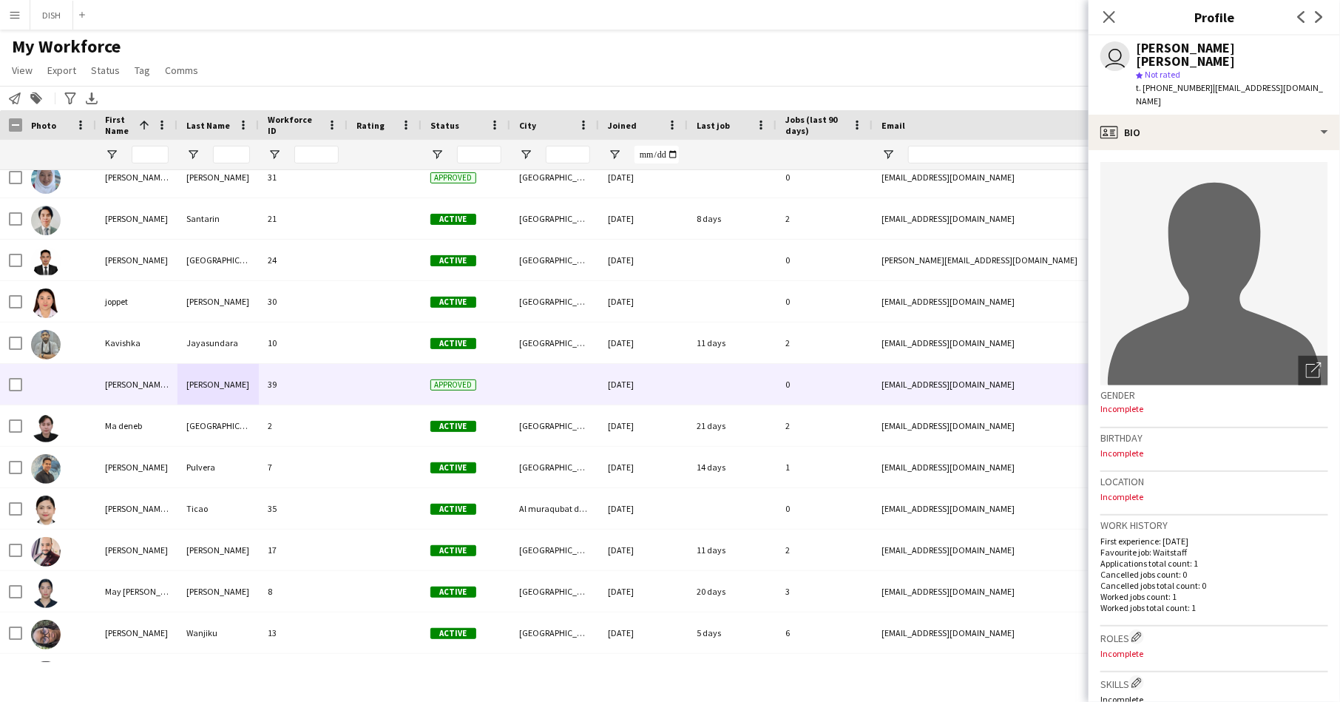
click at [320, 55] on div "My Workforce View Views Default view Test New view Update view Delete view Edit…" at bounding box center [670, 60] width 1340 height 50
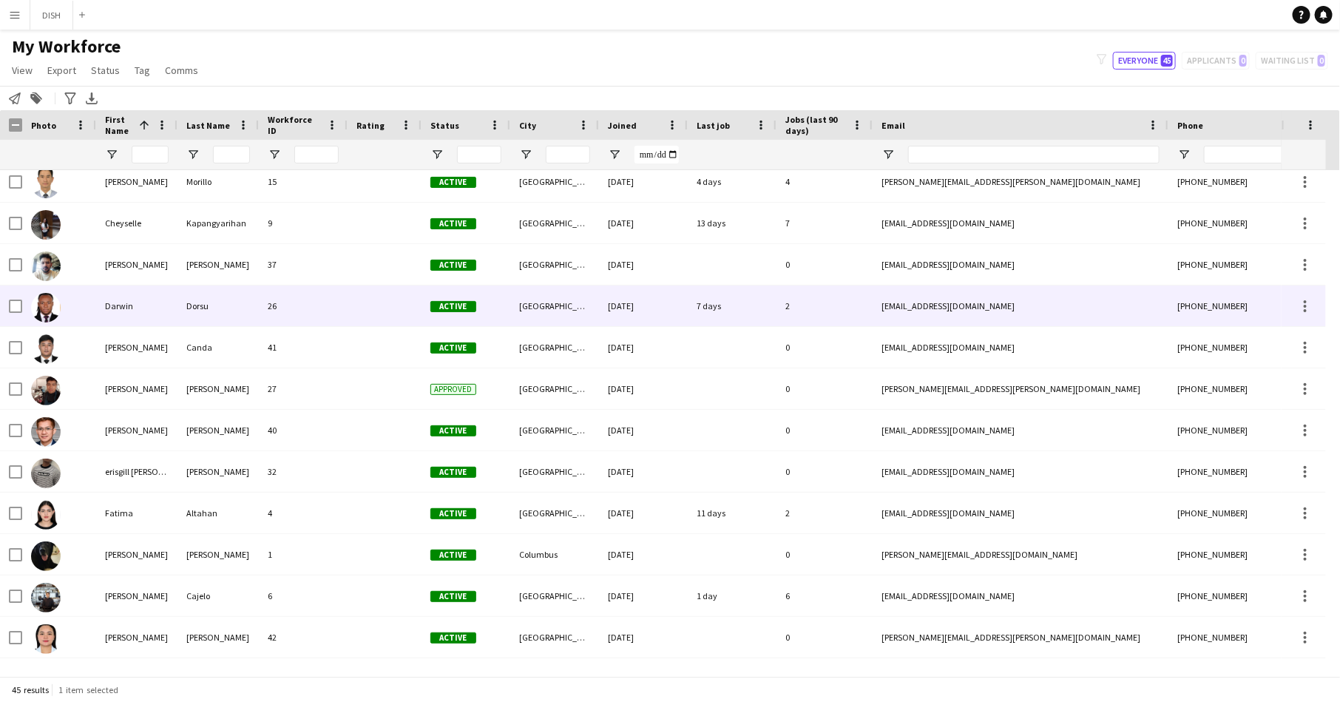
scroll to position [0, 0]
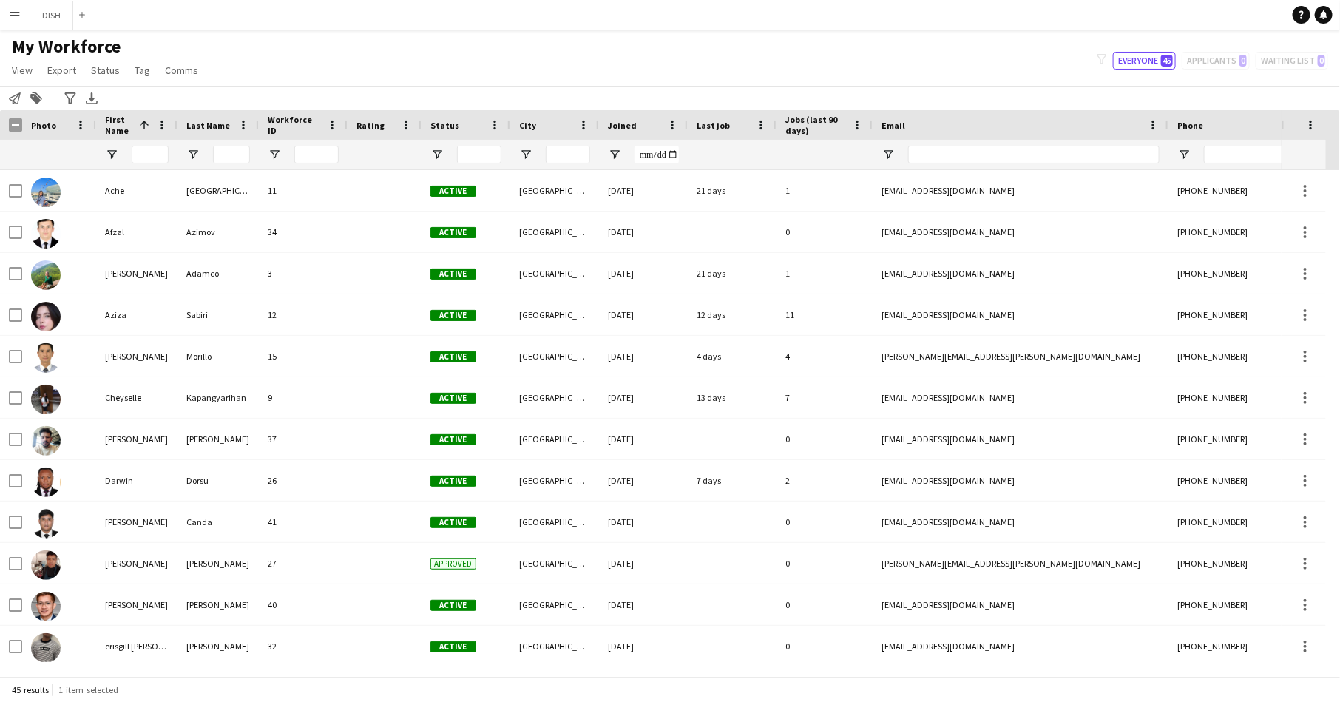
click at [310, 41] on div "My Workforce View Views Default view Test New view Update view Delete view Edit…" at bounding box center [670, 60] width 1340 height 50
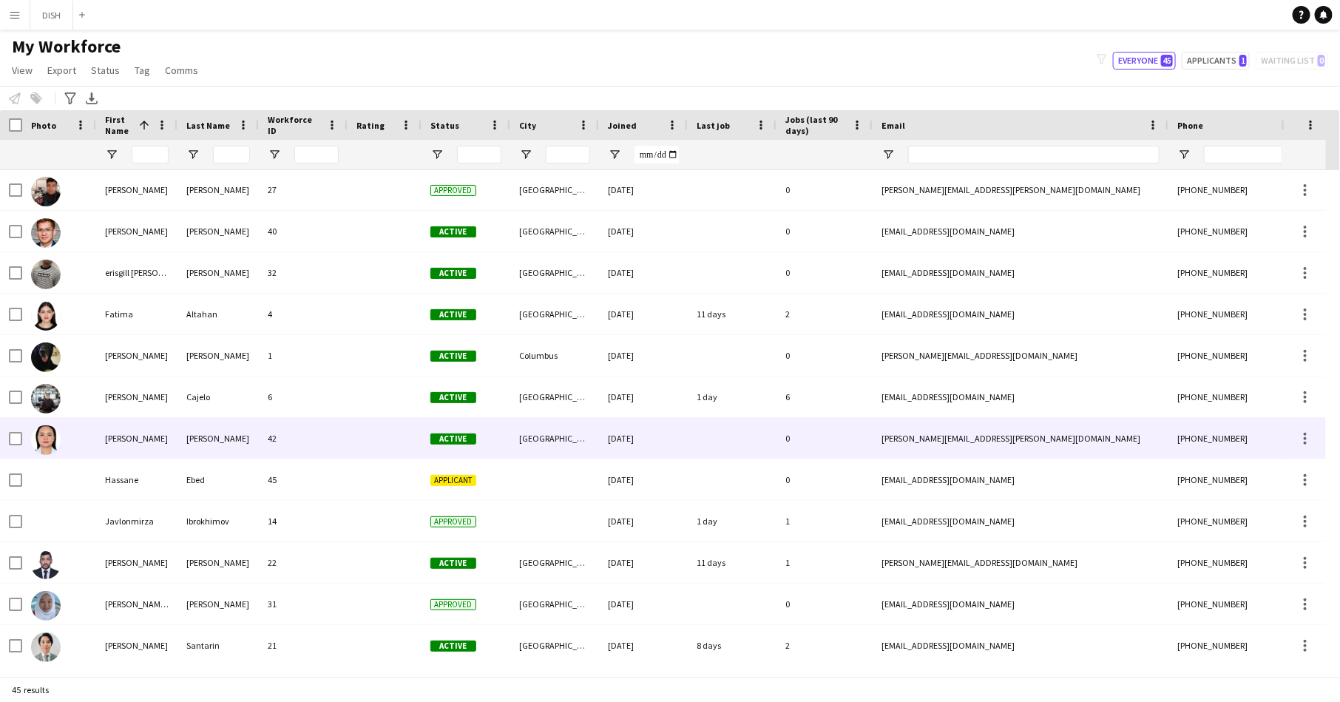
scroll to position [388, 0]
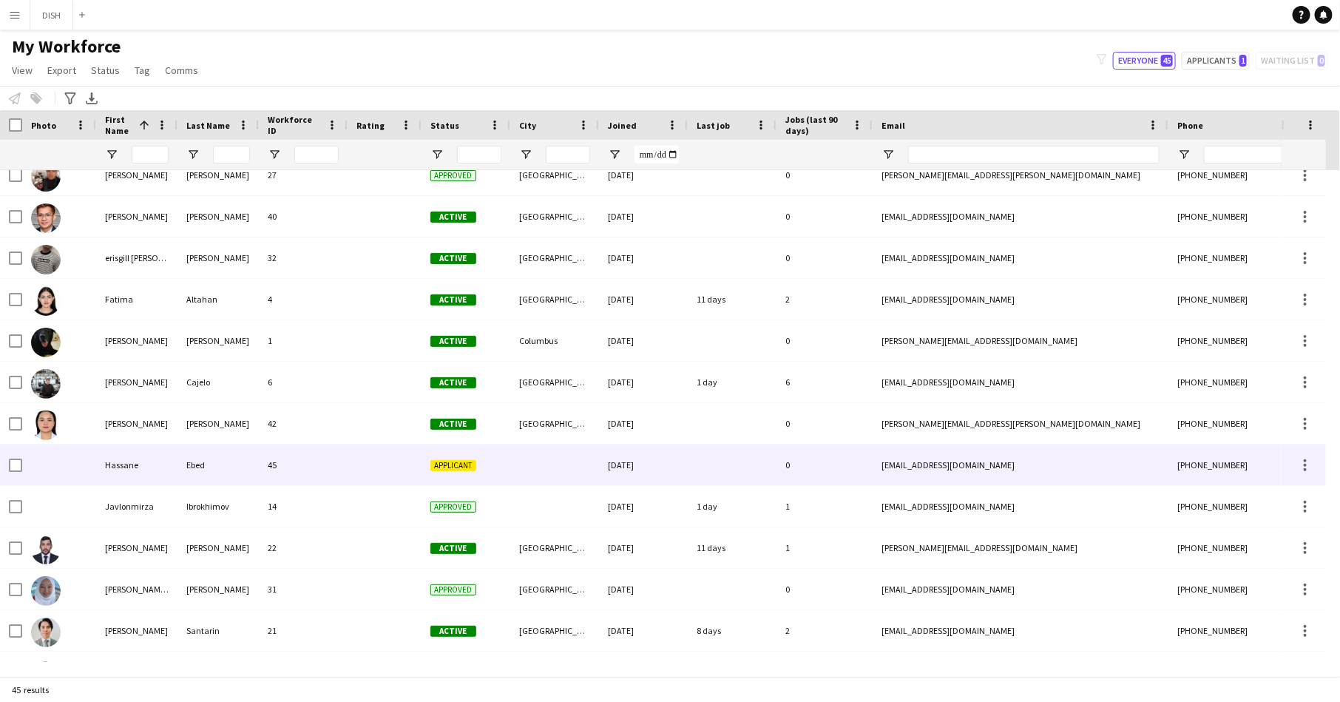
click at [377, 466] on div at bounding box center [384, 464] width 74 height 41
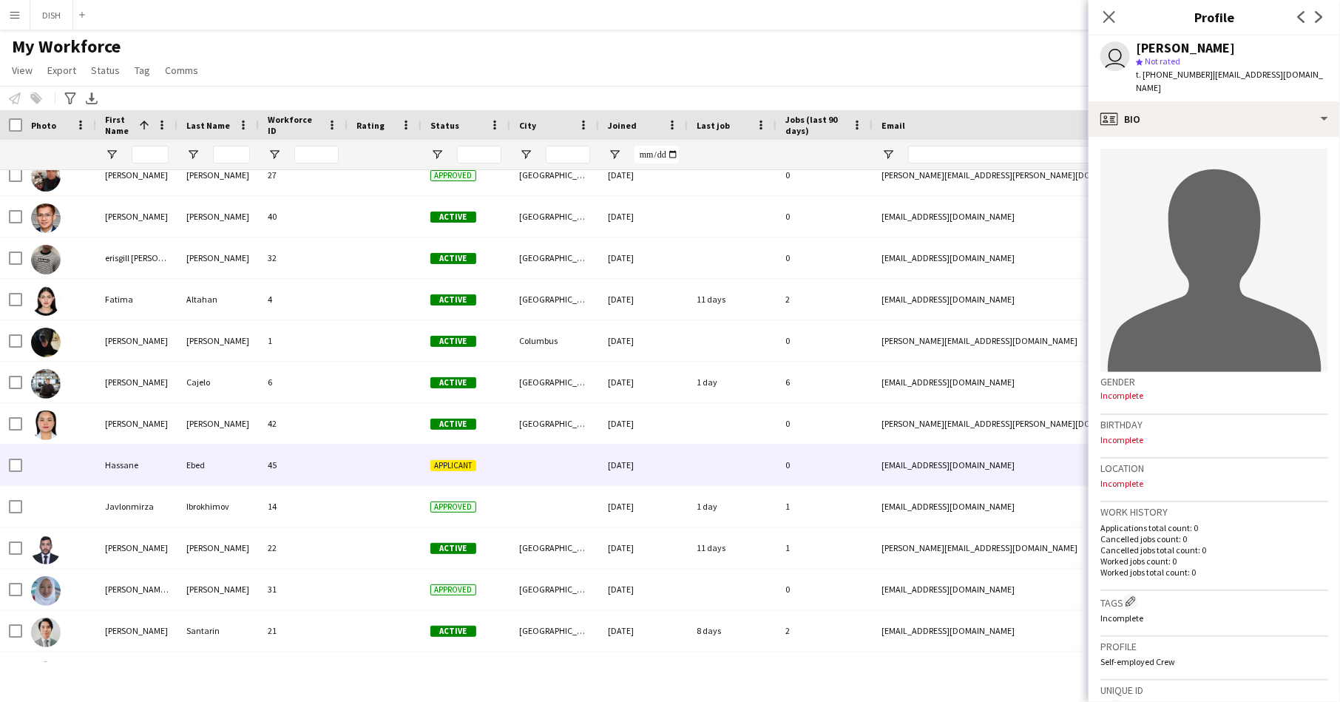
scroll to position [272, 0]
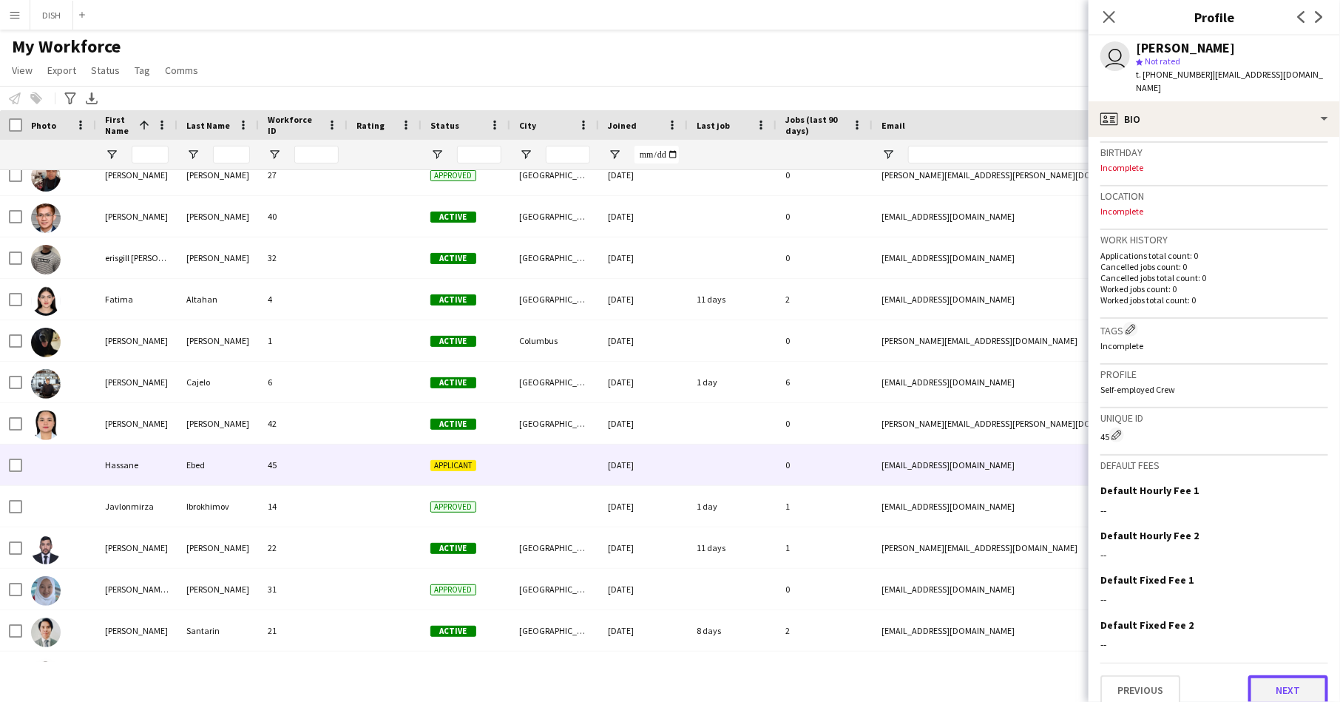
click at [1275, 677] on button "Next" at bounding box center [1288, 690] width 80 height 30
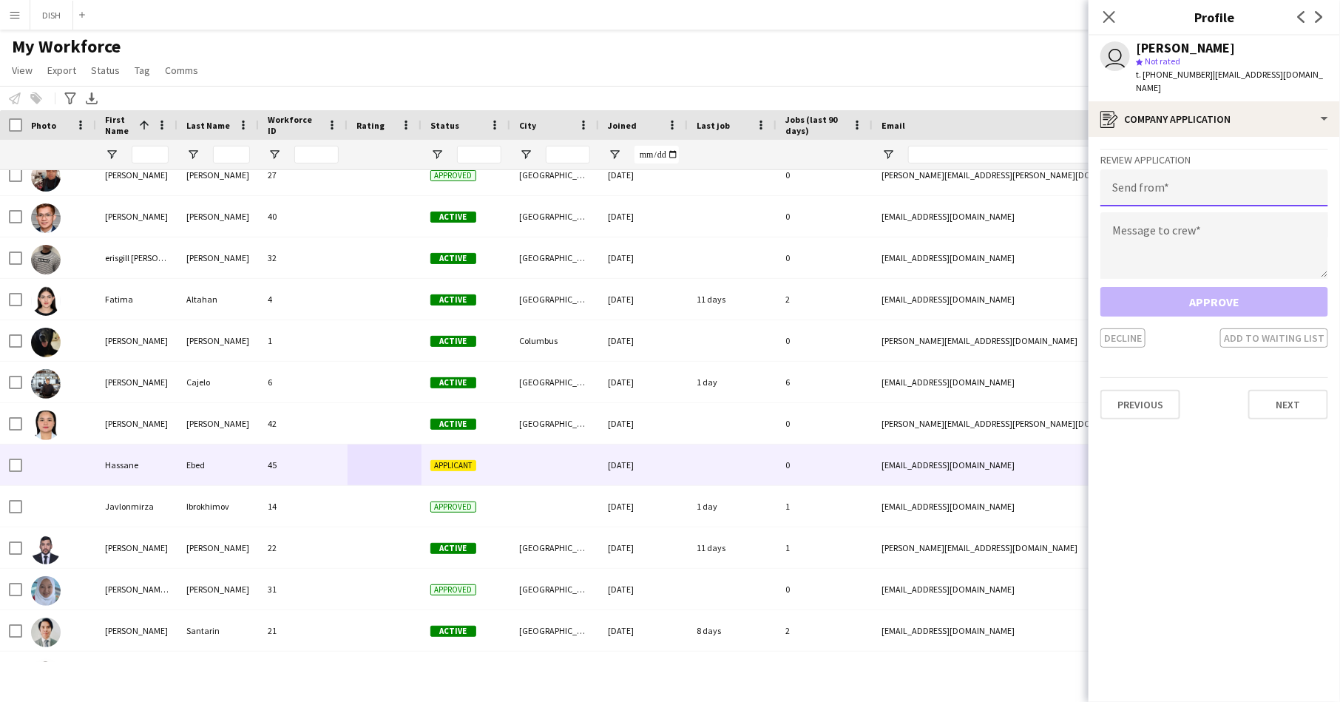
click at [1204, 185] on input "email" at bounding box center [1214, 187] width 228 height 37
type input "**********"
click at [1213, 234] on textarea at bounding box center [1214, 245] width 228 height 67
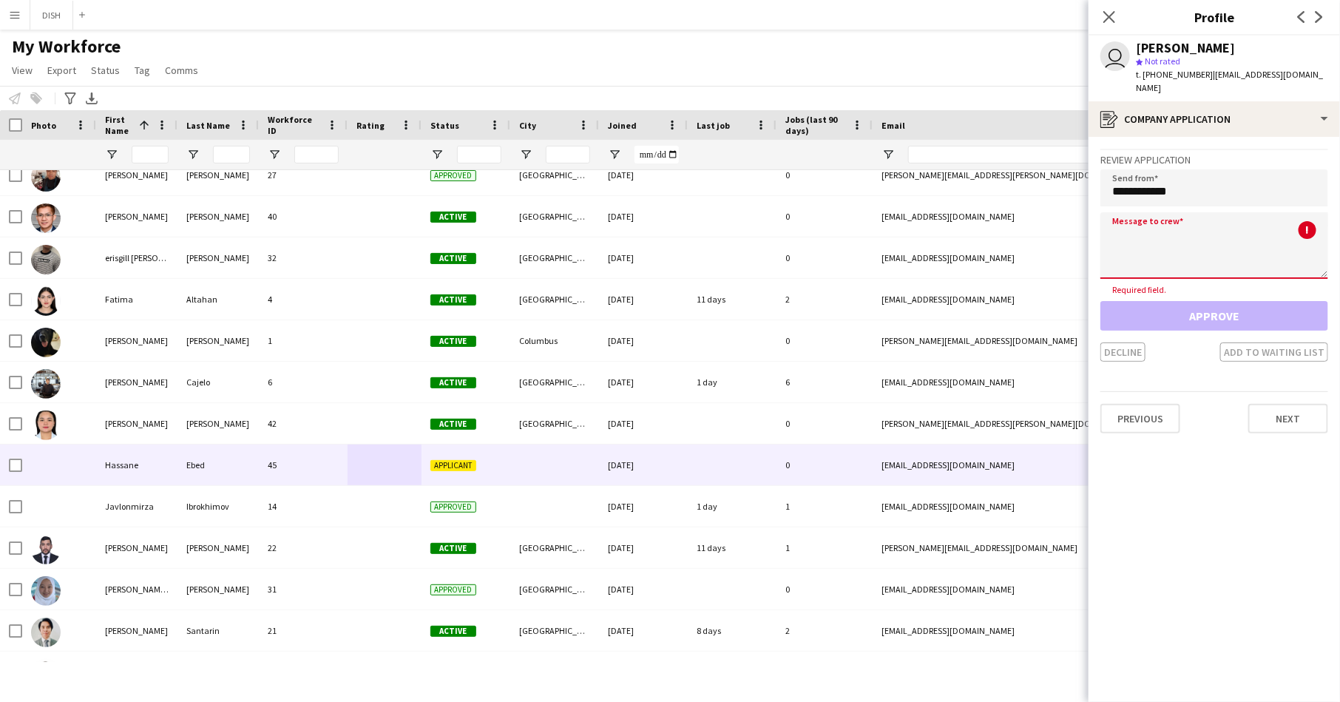
paste textarea "**********"
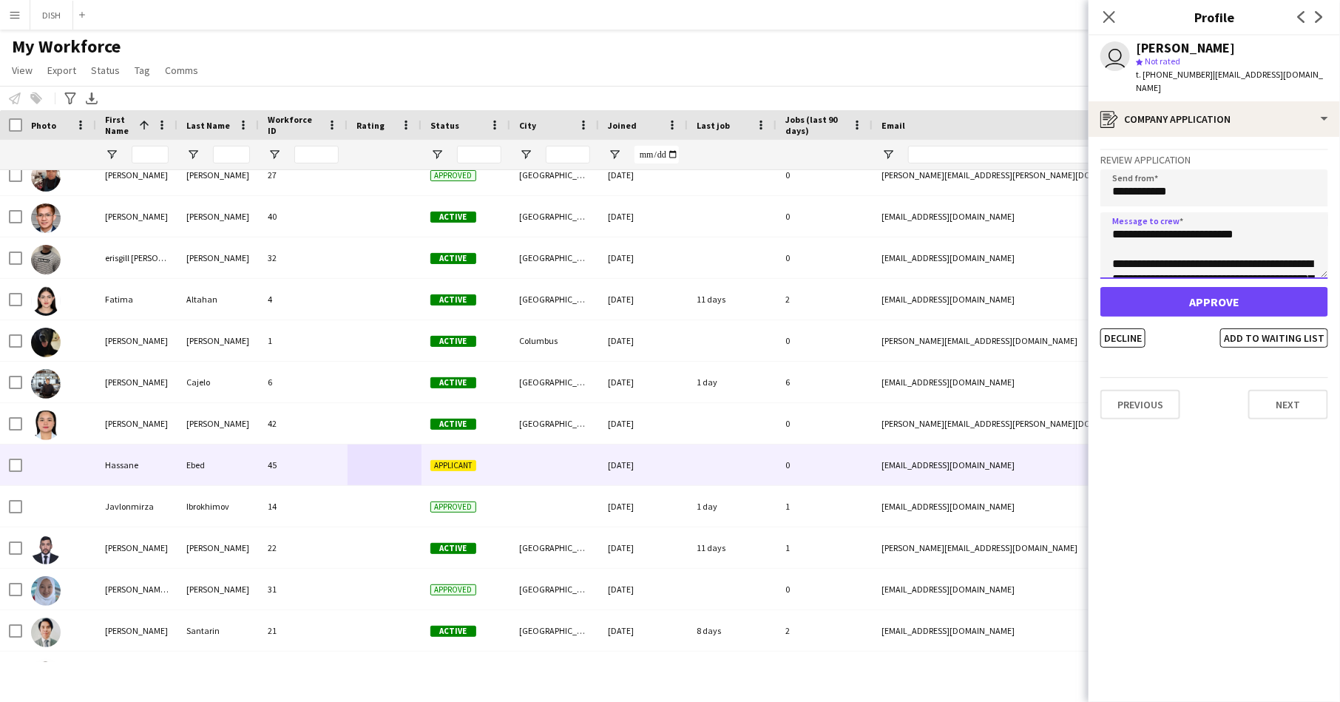
scroll to position [53, 0]
type textarea "**********"
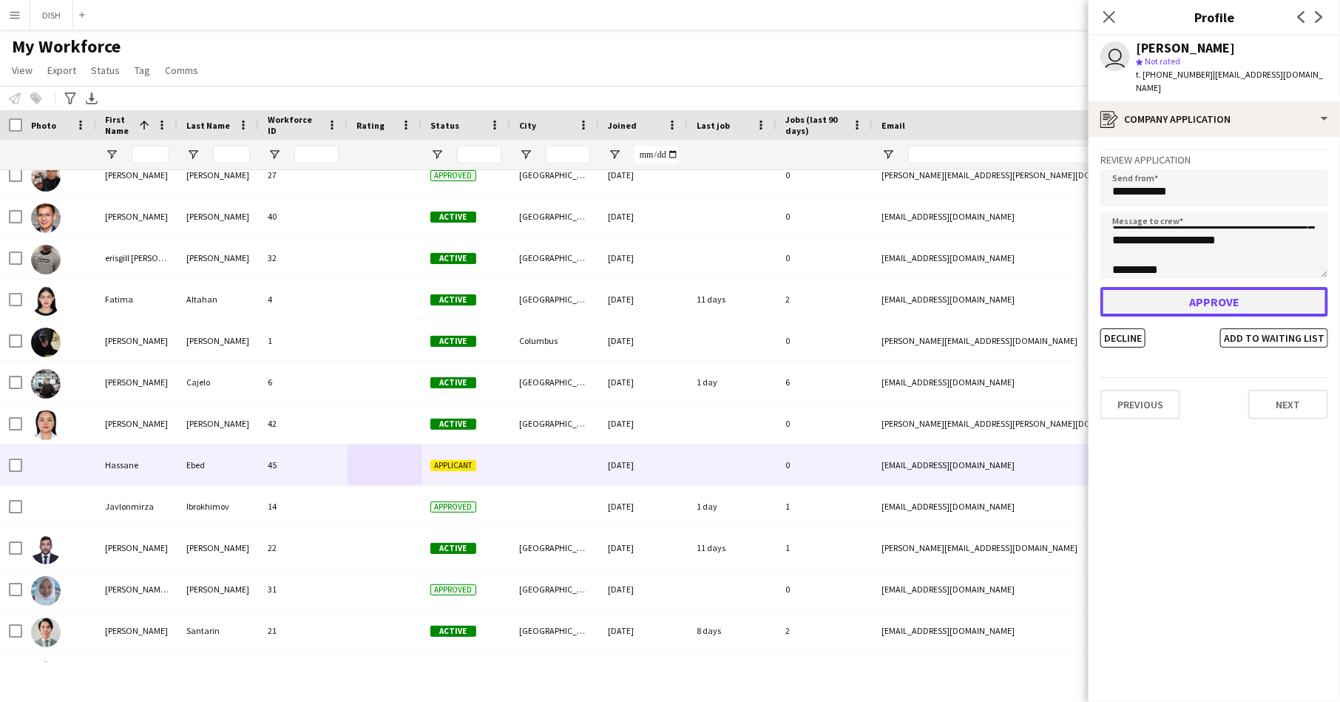
click at [1181, 289] on button "Approve" at bounding box center [1214, 302] width 228 height 30
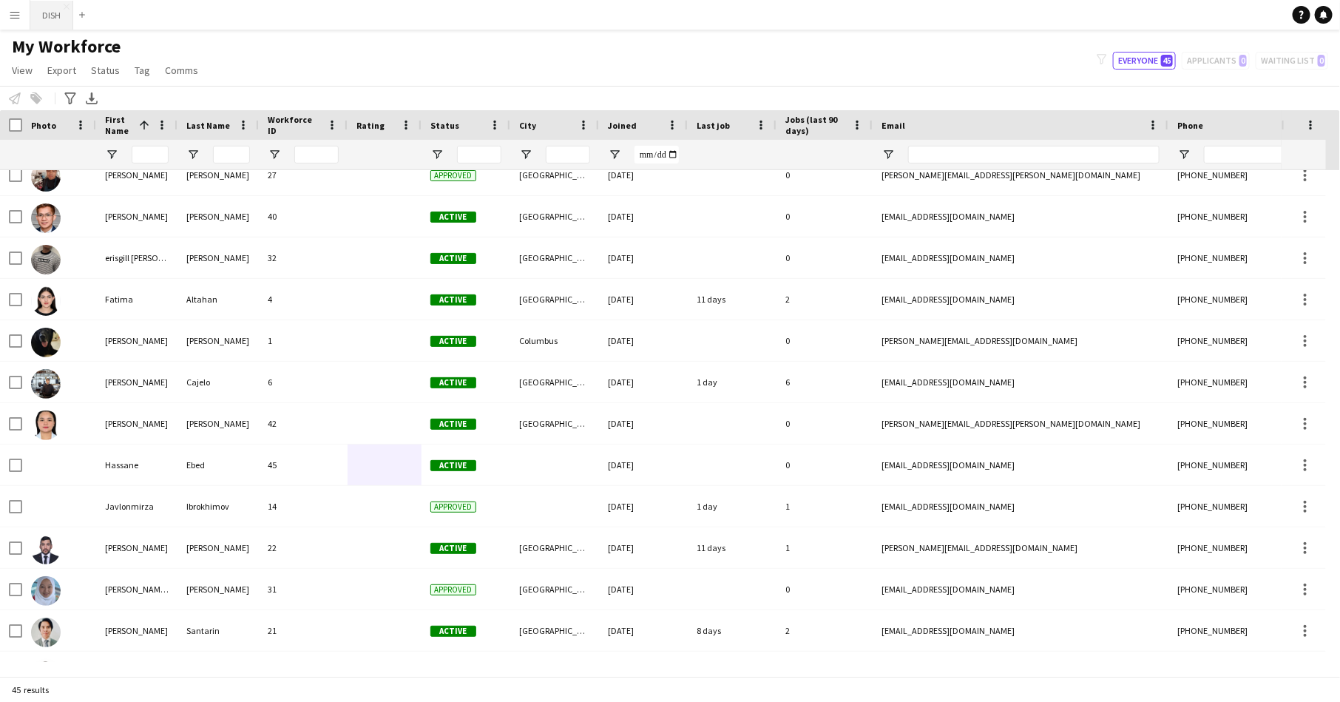
click at [44, 13] on button "DISH Close" at bounding box center [51, 15] width 43 height 29
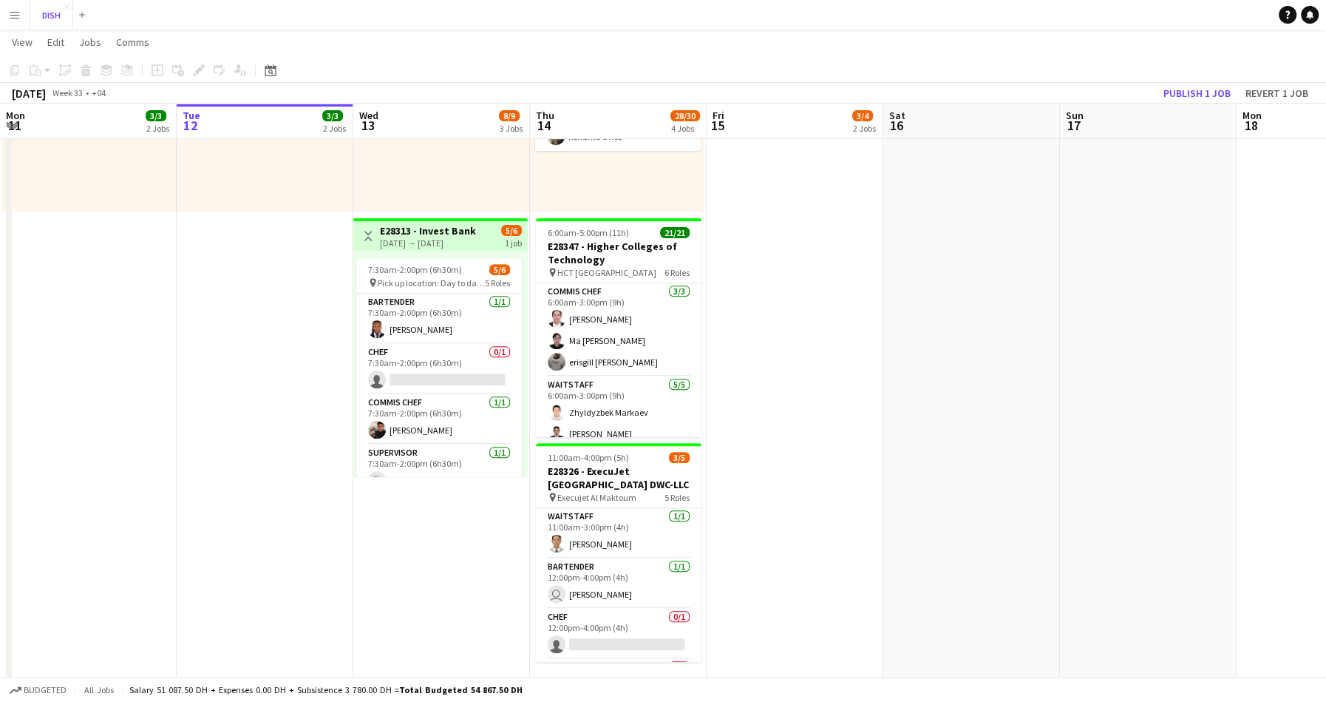
scroll to position [486, 0]
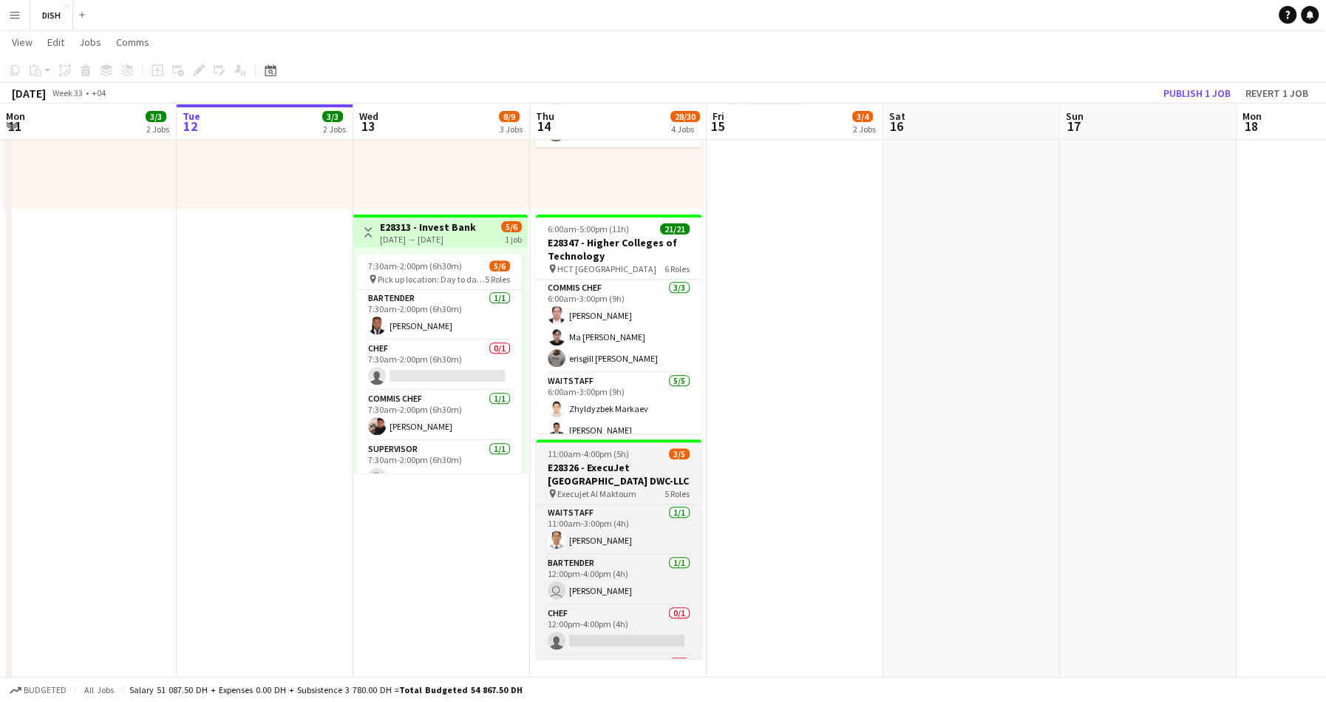
click at [611, 461] on h3 "E28326 - ExecuJet [GEOGRAPHIC_DATA] DWC-LLC" at bounding box center [619, 474] width 166 height 27
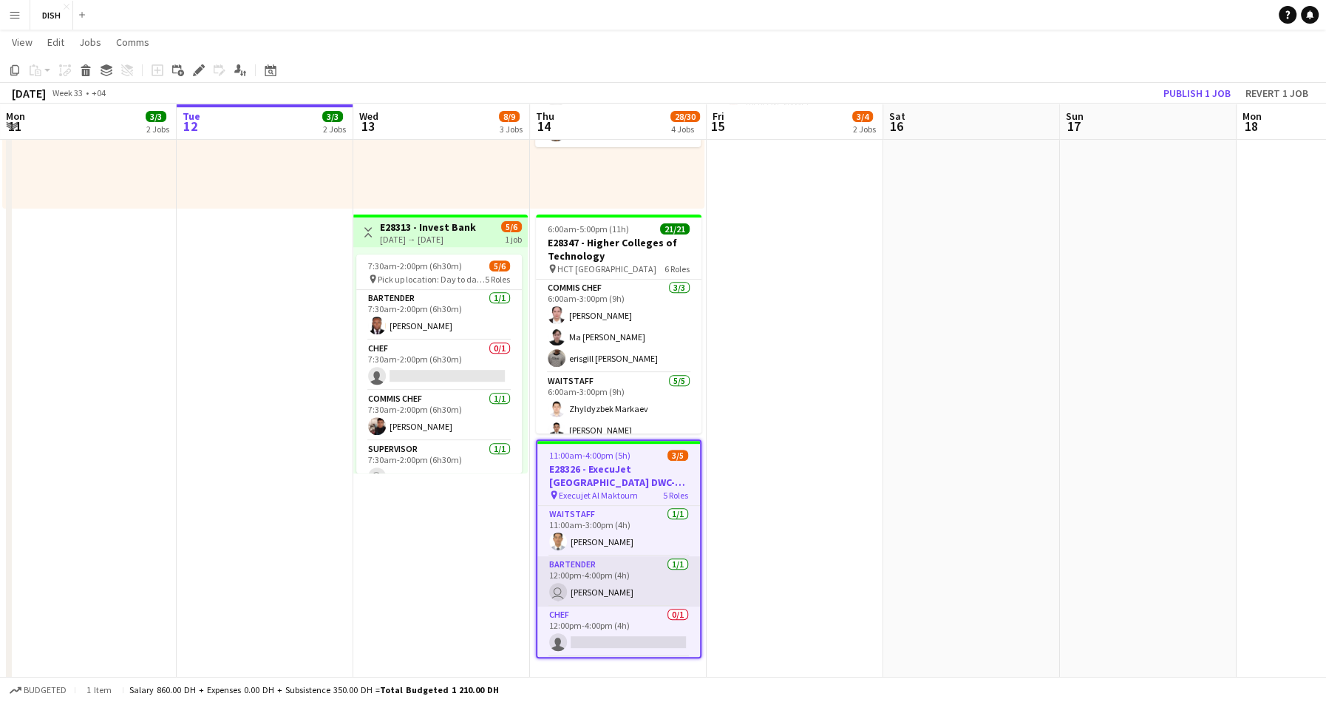
click at [645, 588] on app-card-role "Bartender [DATE] 12:00pm-4:00pm (4h) user [PERSON_NAME]" at bounding box center [618, 581] width 163 height 50
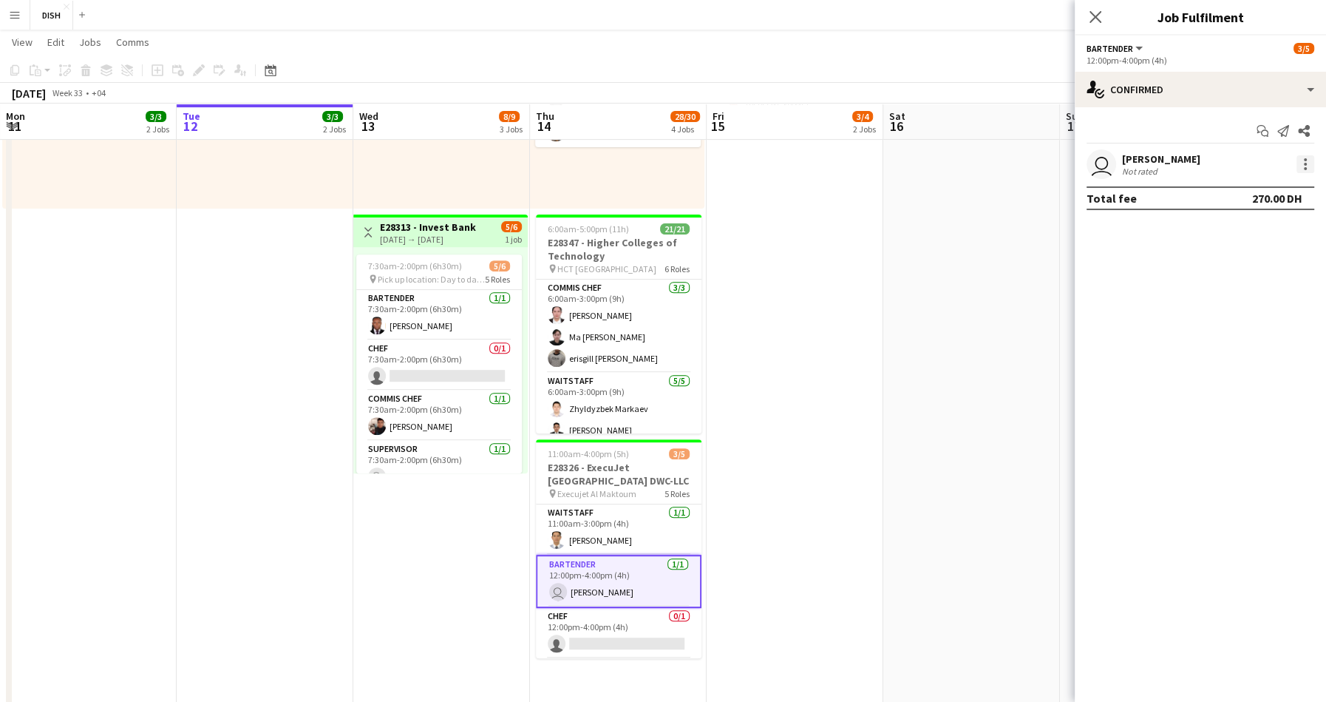
click at [1303, 166] on div at bounding box center [1306, 164] width 18 height 18
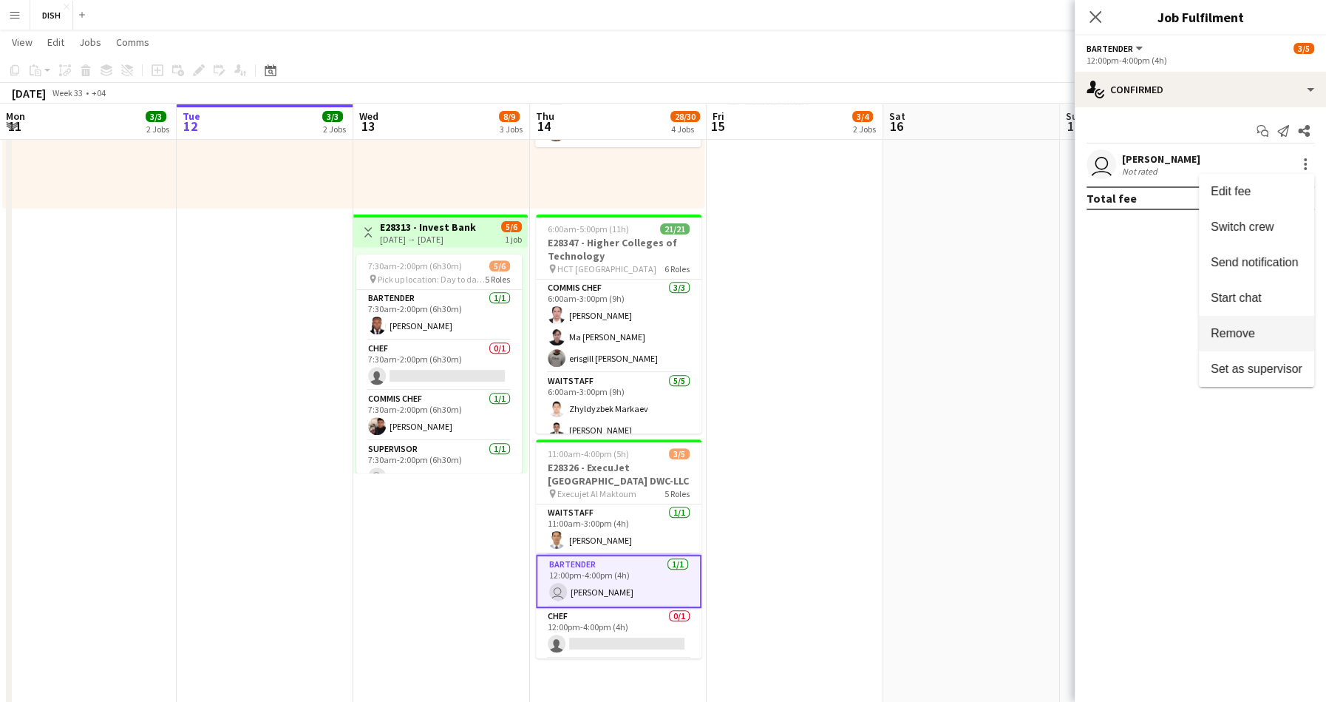
click at [1266, 339] on button "Remove" at bounding box center [1256, 333] width 115 height 35
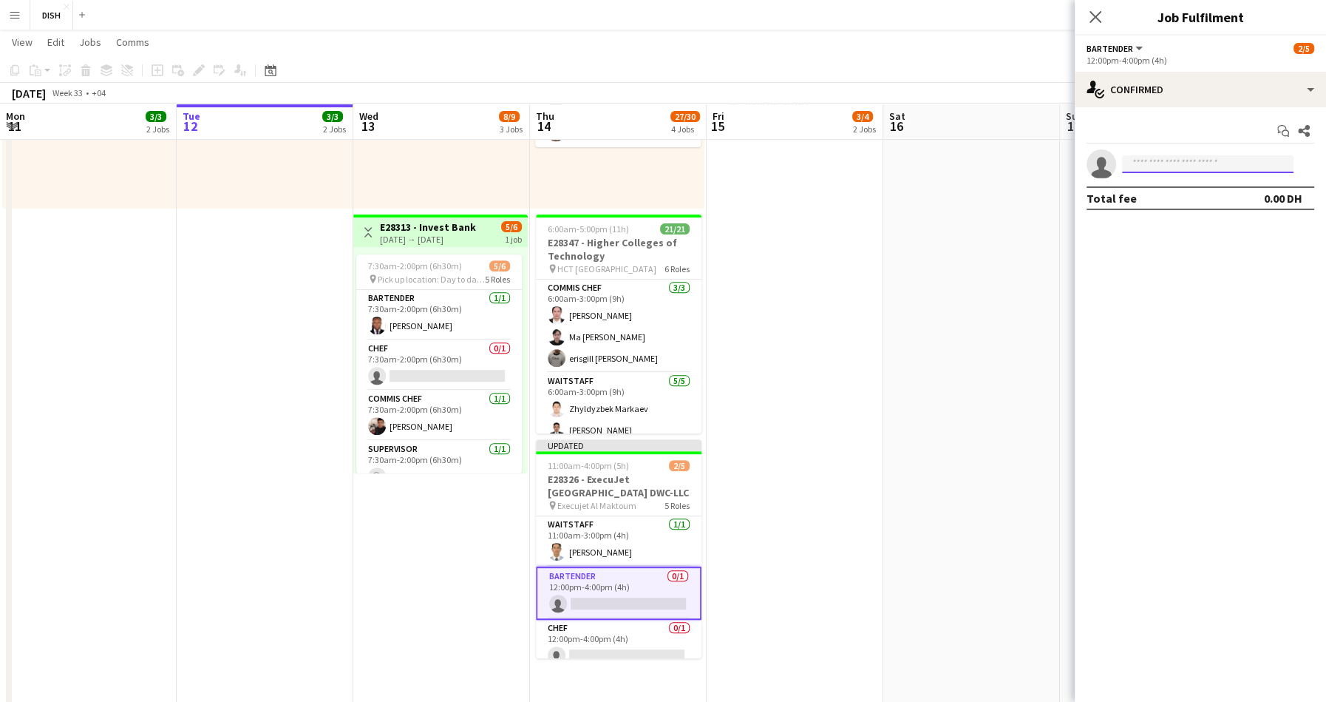
click at [1270, 163] on input at bounding box center [1208, 164] width 172 height 18
type input "*****"
click at [1229, 203] on span "[PHONE_NUMBER]" at bounding box center [1208, 209] width 148 height 12
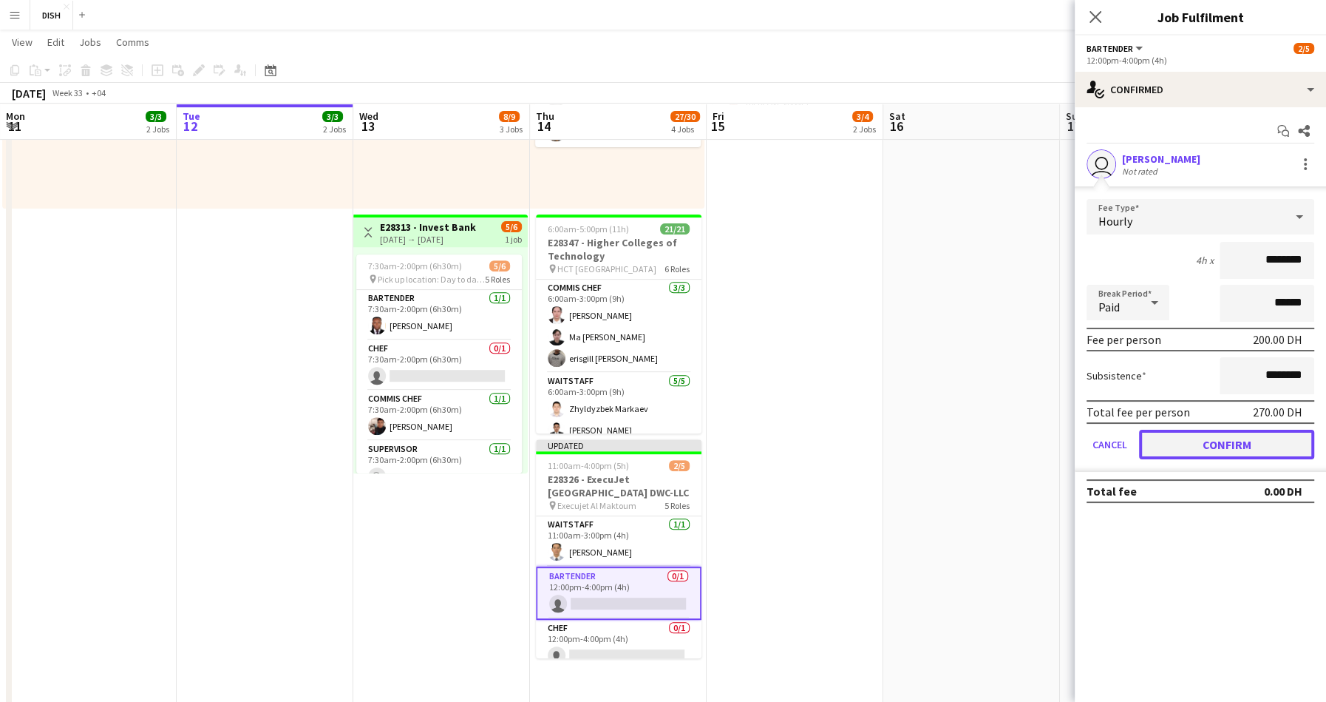
click at [1215, 445] on button "Confirm" at bounding box center [1226, 445] width 175 height 30
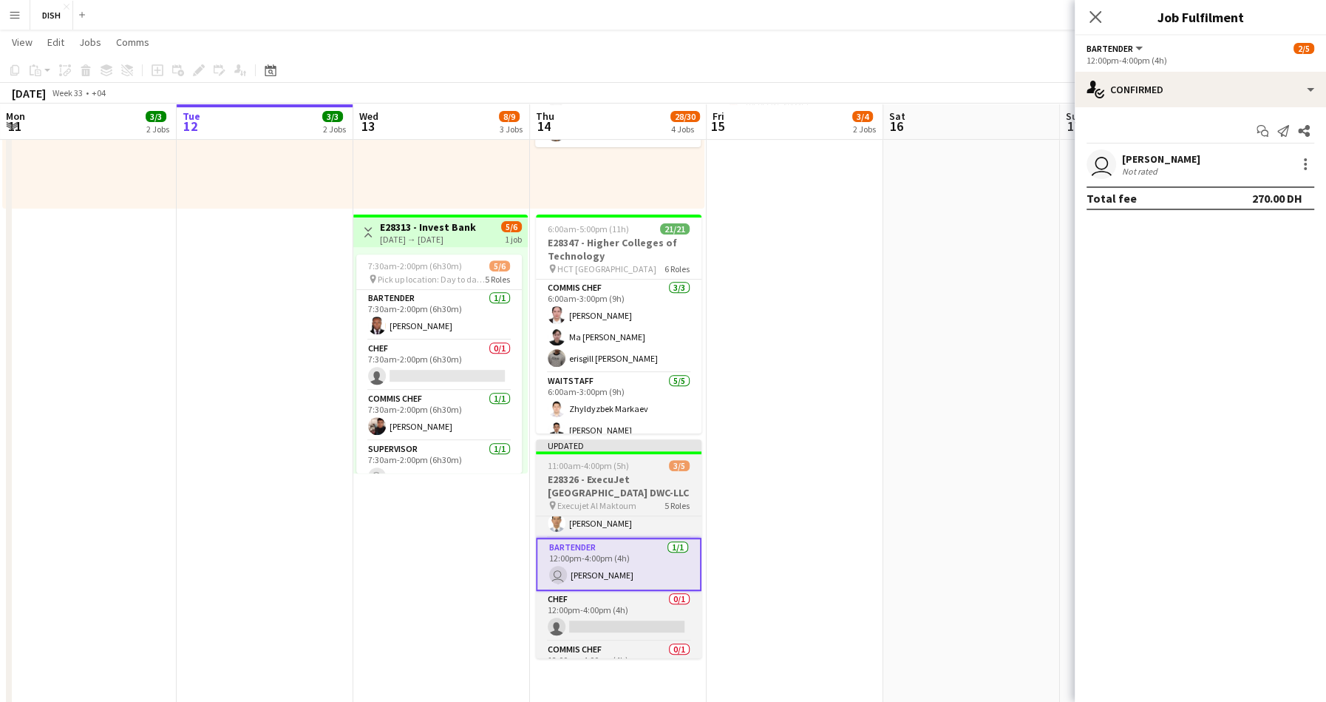
scroll to position [33, 0]
click at [594, 464] on span "11:00am-4:00pm (5h)" at bounding box center [588, 465] width 81 height 11
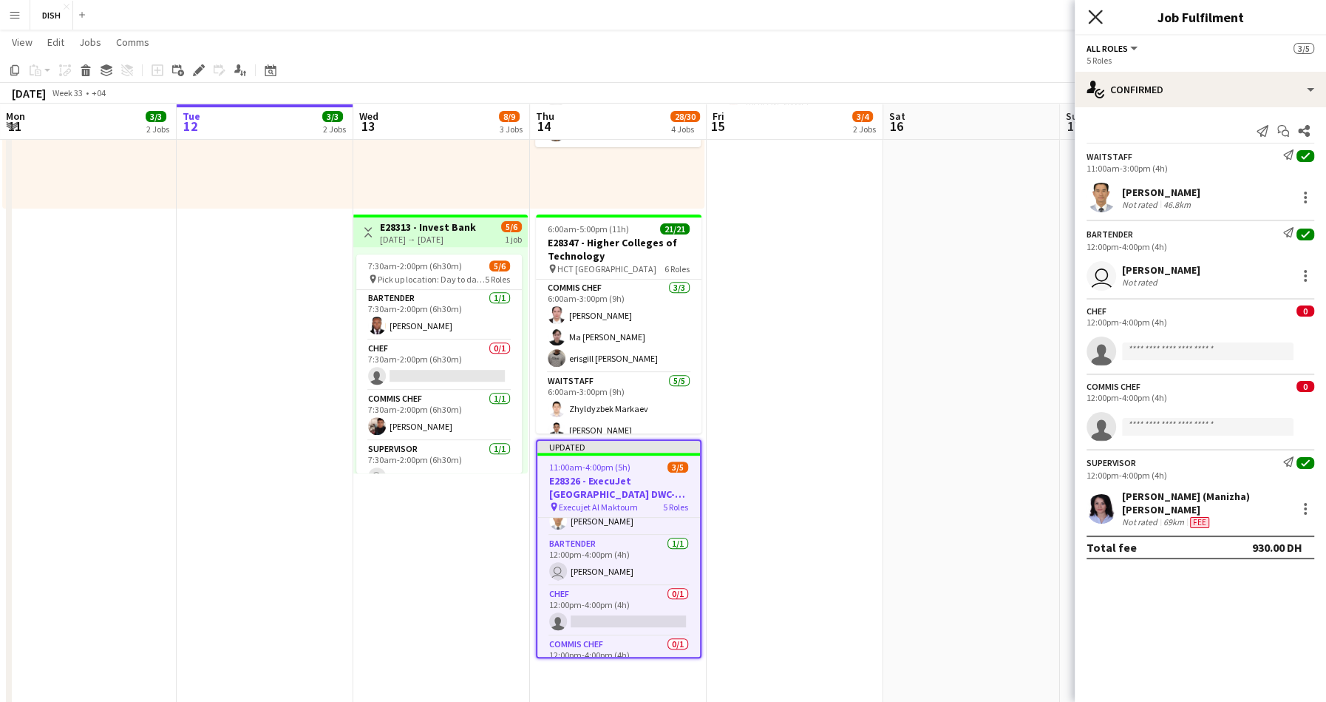
click at [1093, 17] on icon "Close pop-in" at bounding box center [1095, 17] width 14 height 14
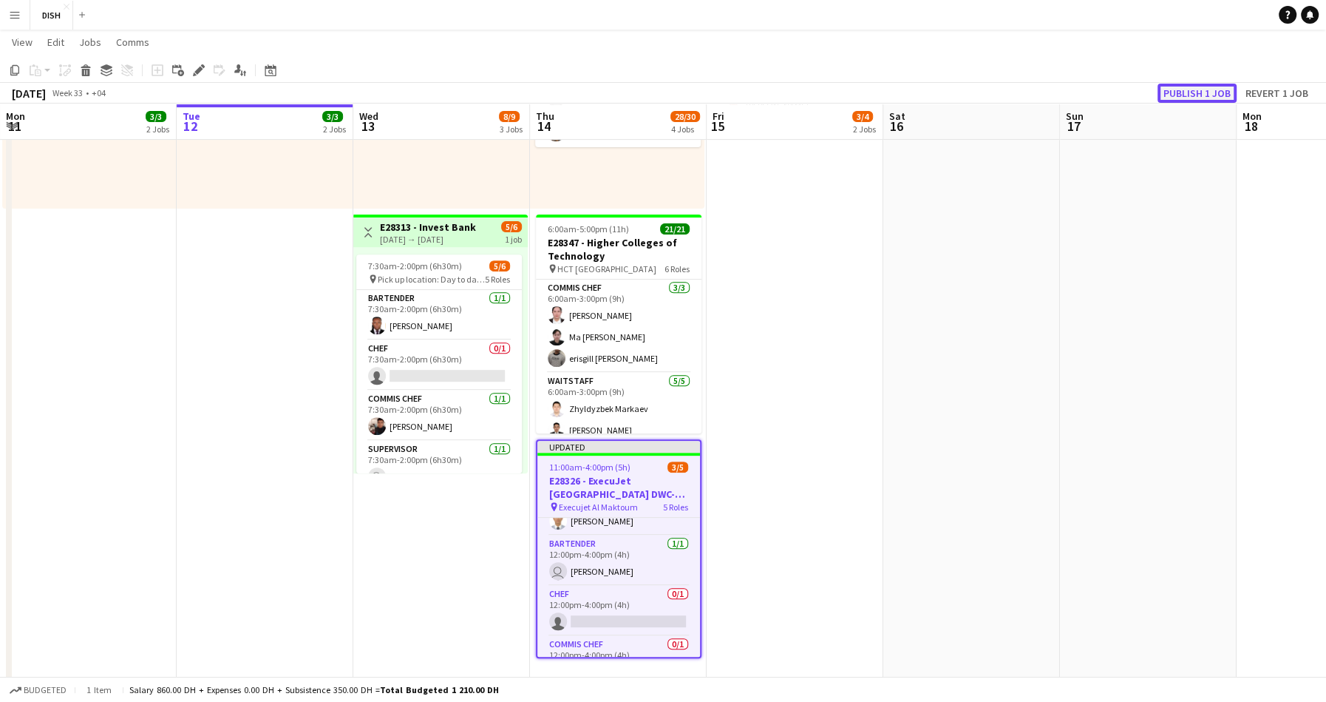
click at [1180, 92] on button "Publish 1 job" at bounding box center [1197, 93] width 79 height 19
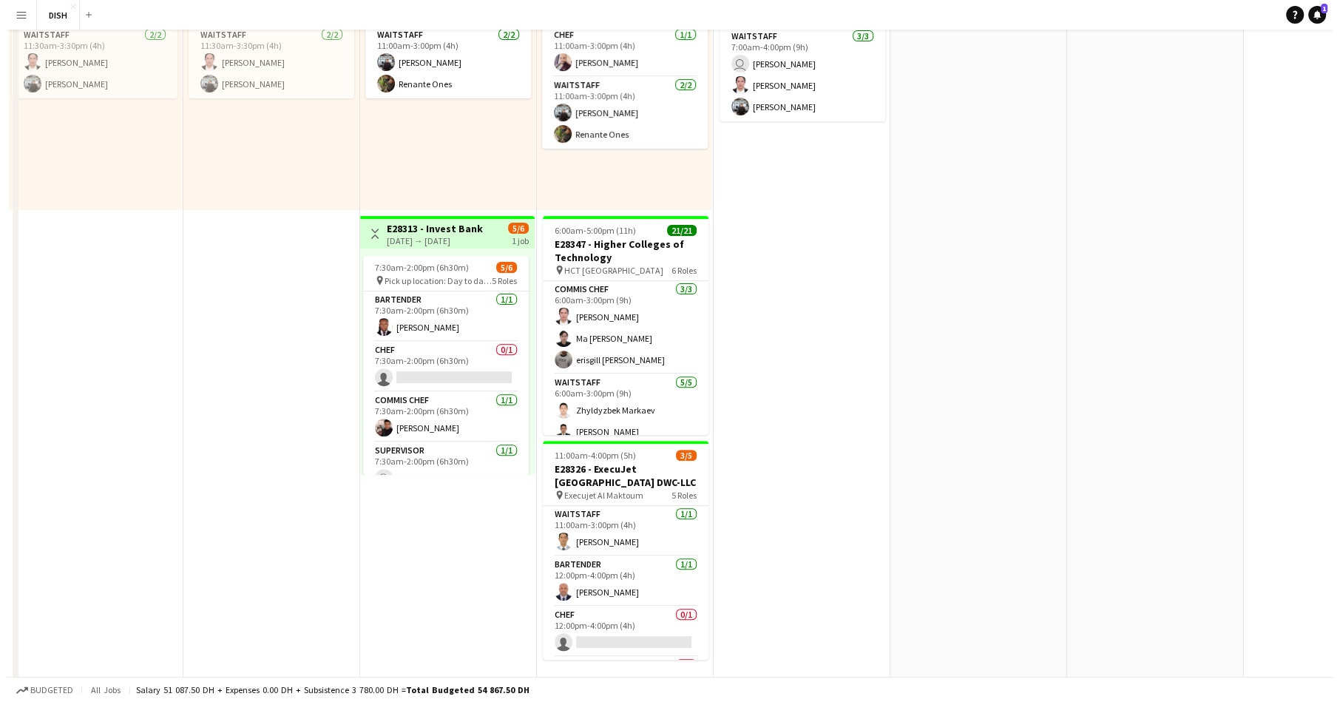
scroll to position [0, 0]
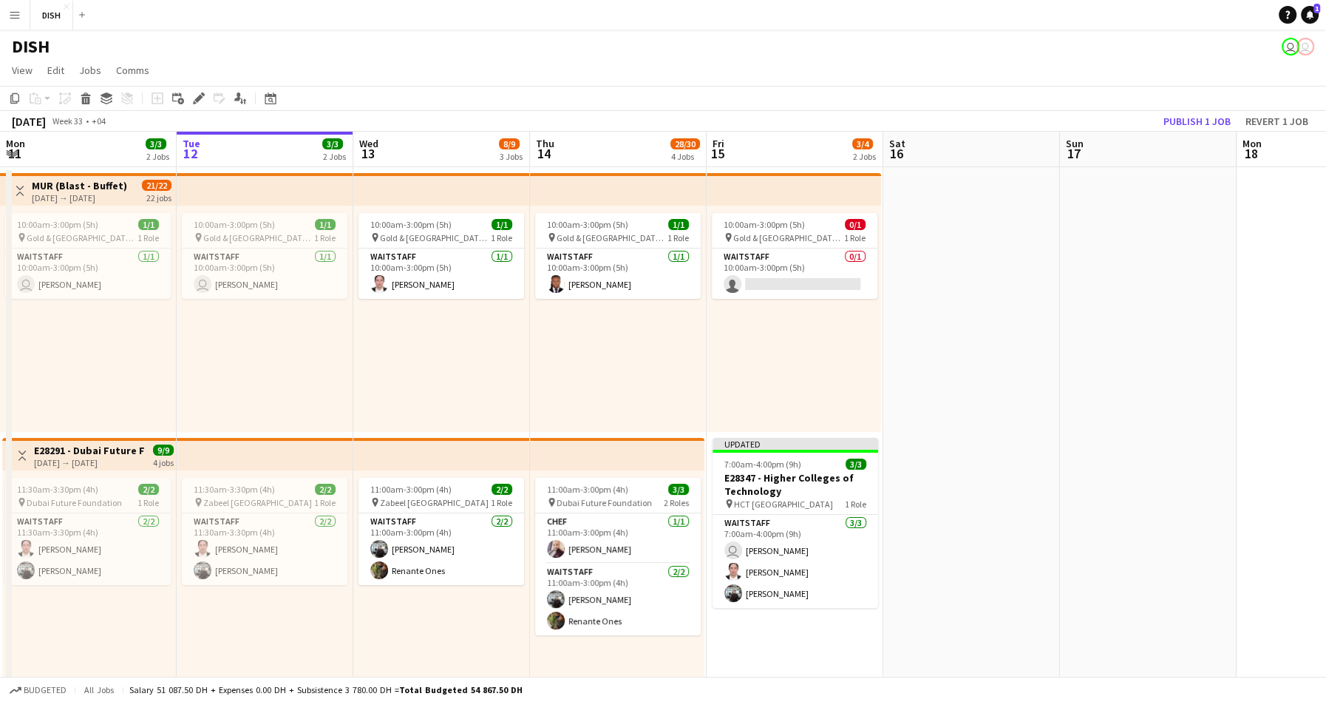
click at [18, 18] on app-icon "Menu" at bounding box center [15, 15] width 12 height 12
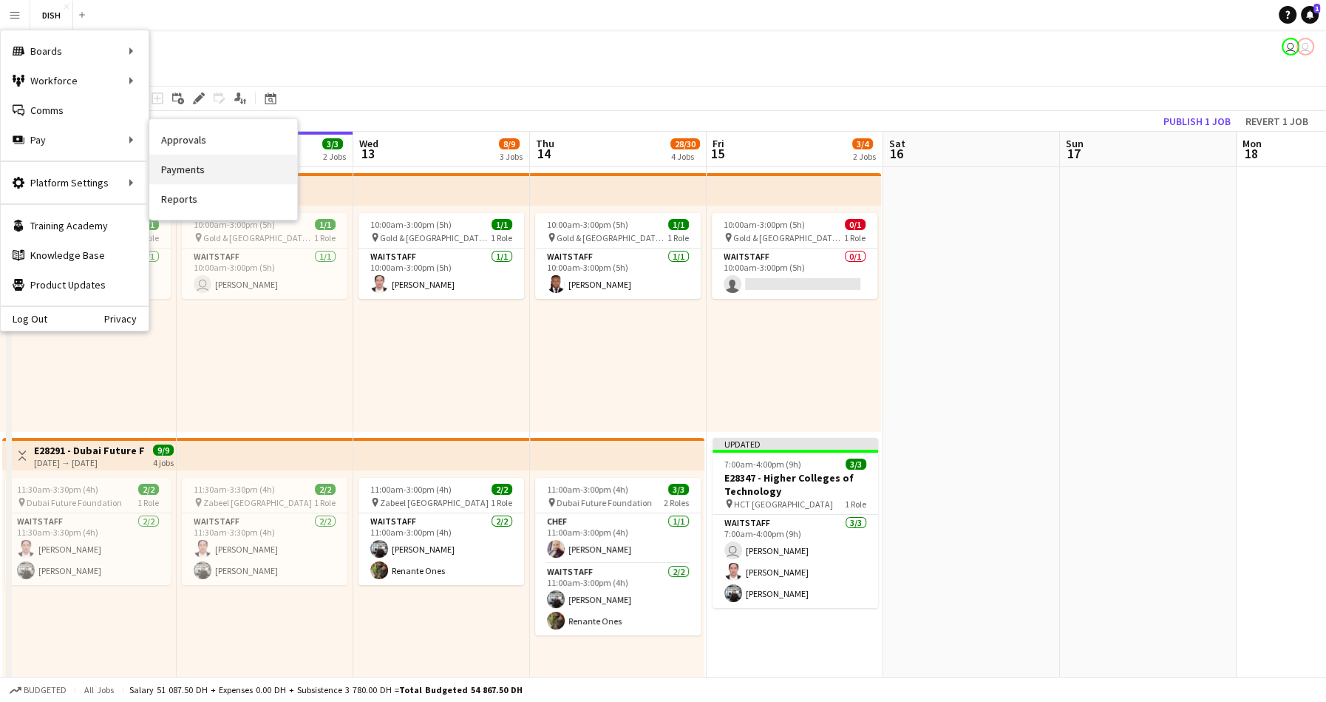
click at [181, 177] on link "Payments" at bounding box center [223, 170] width 148 height 30
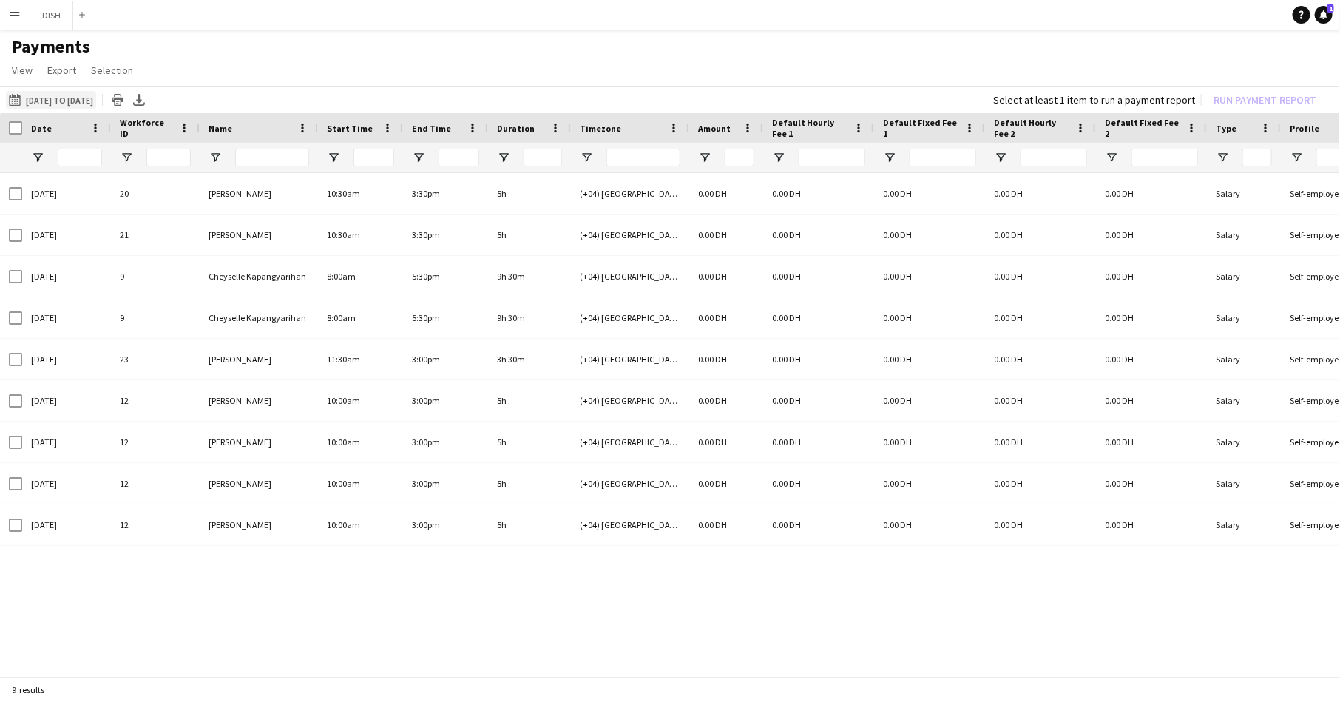
click at [56, 96] on button "[DATE] to [DATE] [DATE] to [DATE]" at bounding box center [51, 100] width 90 height 18
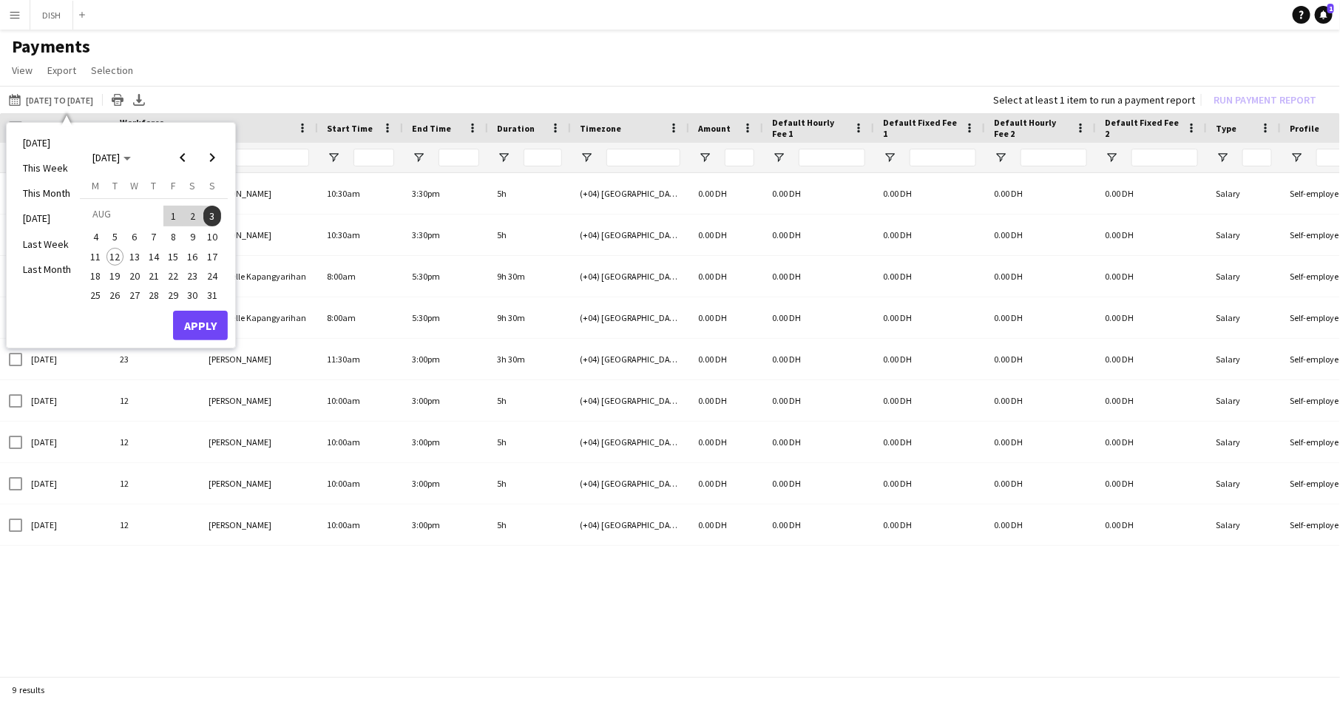
click at [591, 55] on h1 "Payments" at bounding box center [670, 46] width 1340 height 22
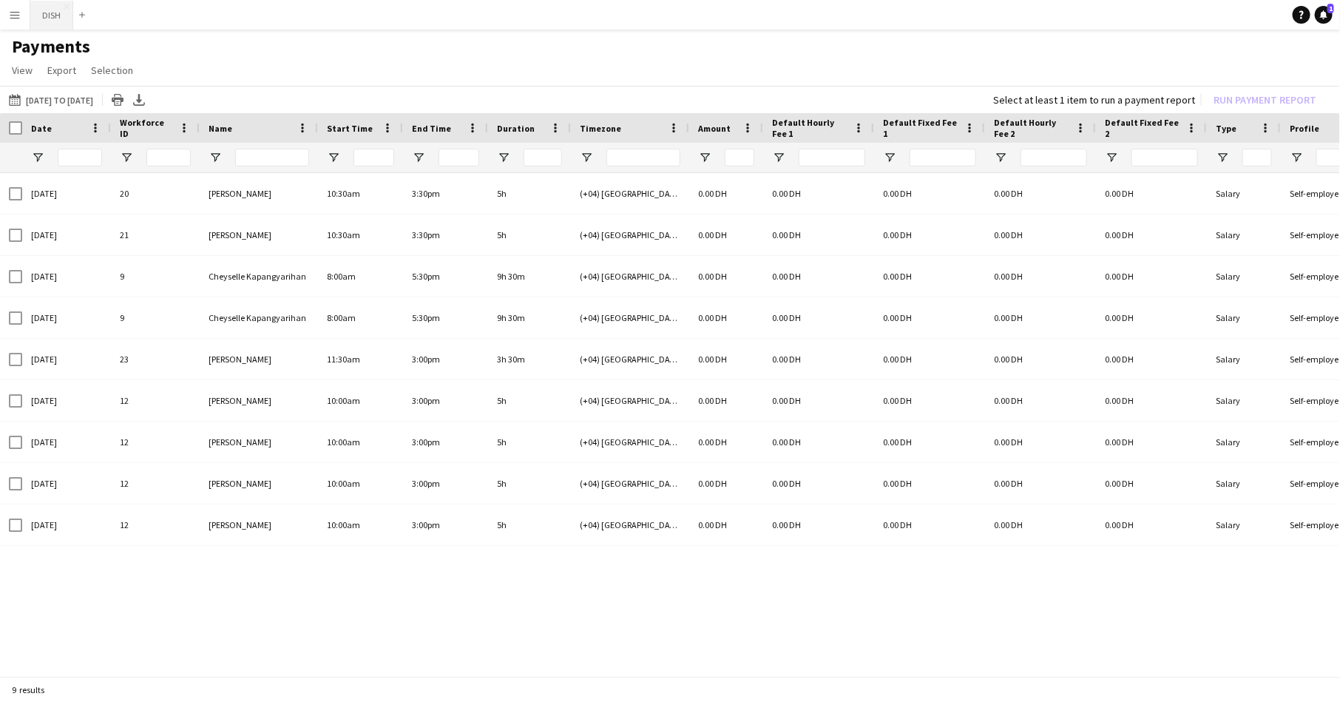
click at [43, 10] on button "DISH Close" at bounding box center [51, 15] width 43 height 29
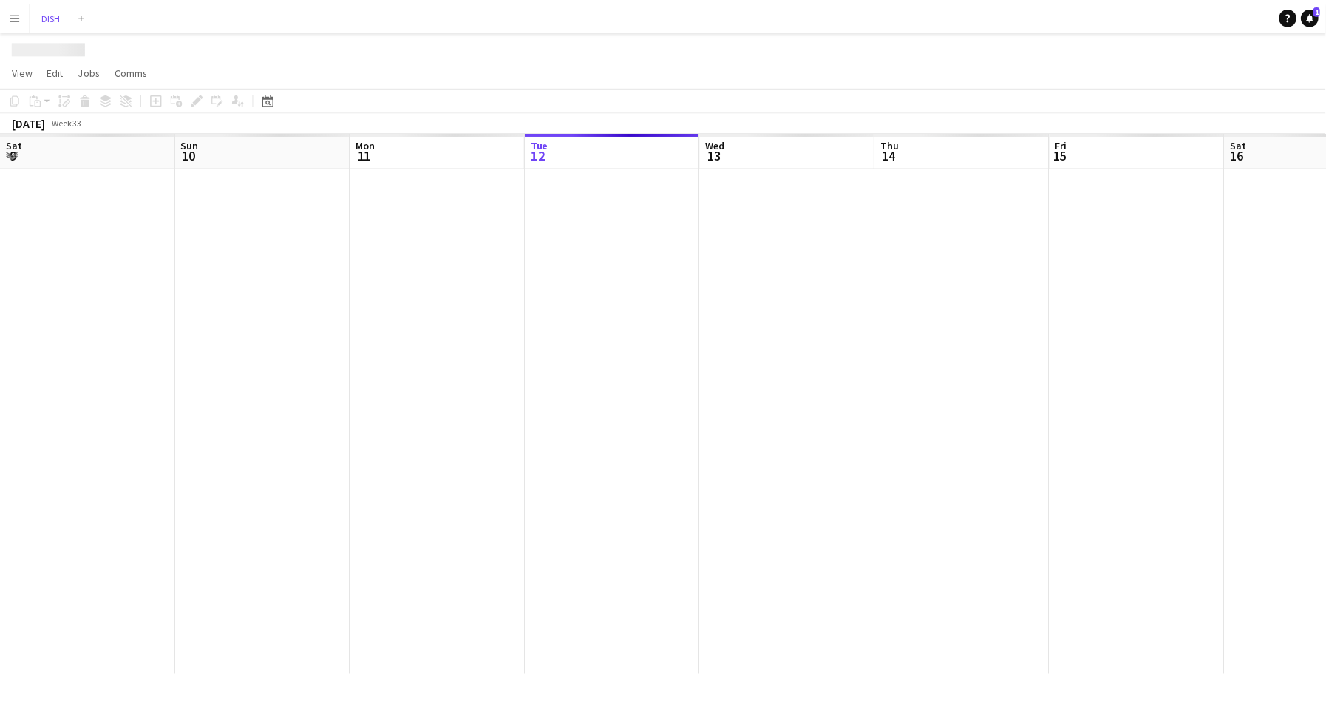
scroll to position [0, 353]
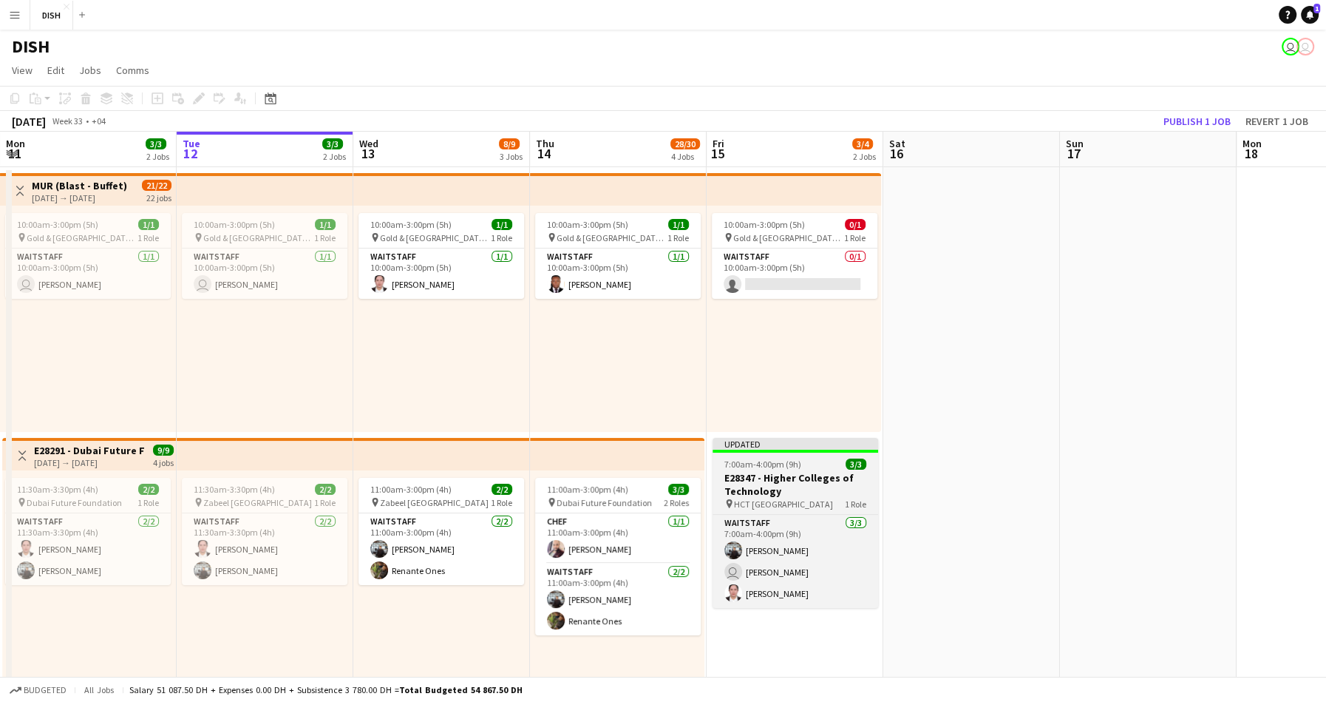
click at [761, 453] on app-job-card "Updated 7:00am-4:00pm (9h) 3/3 E28347 - Higher Colleges of Technology pin [GEOG…" at bounding box center [796, 523] width 166 height 170
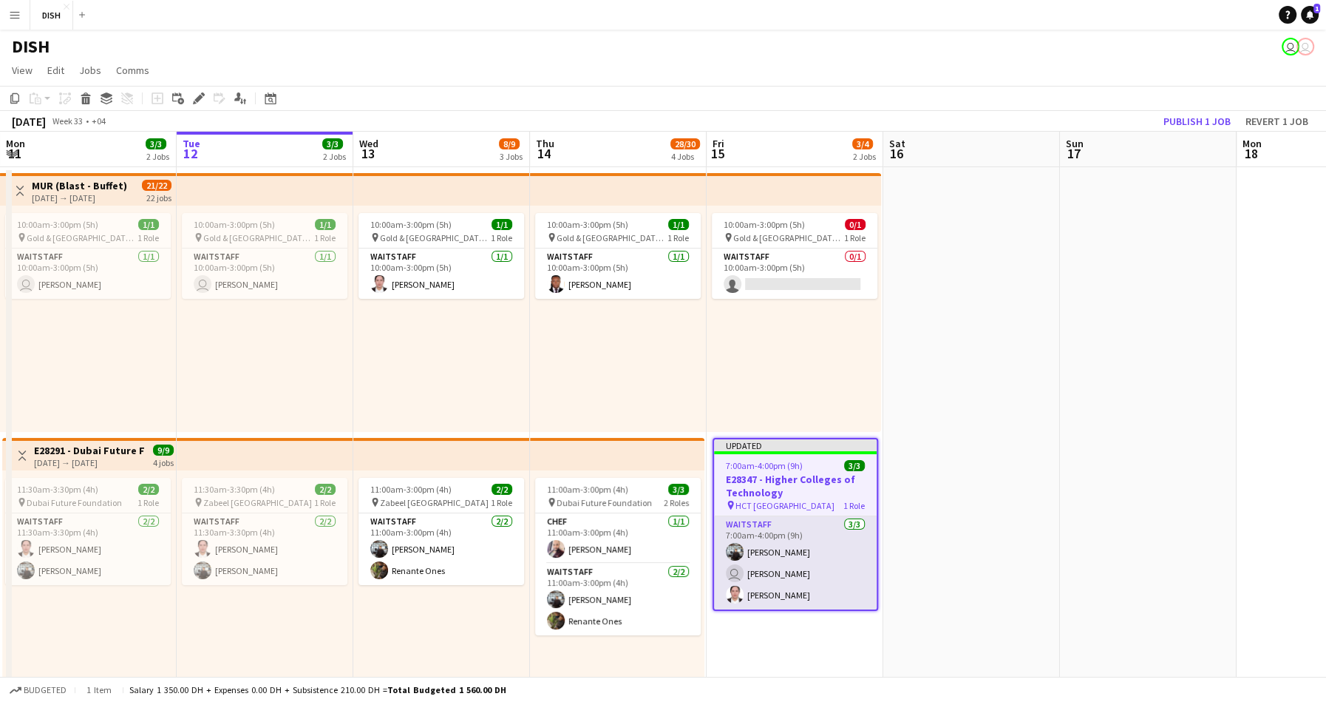
click at [827, 520] on app-card-role "Waitstaff [DATE] 7:00am-4:00pm (9h) [PERSON_NAME] user [PERSON_NAME]" at bounding box center [795, 562] width 163 height 93
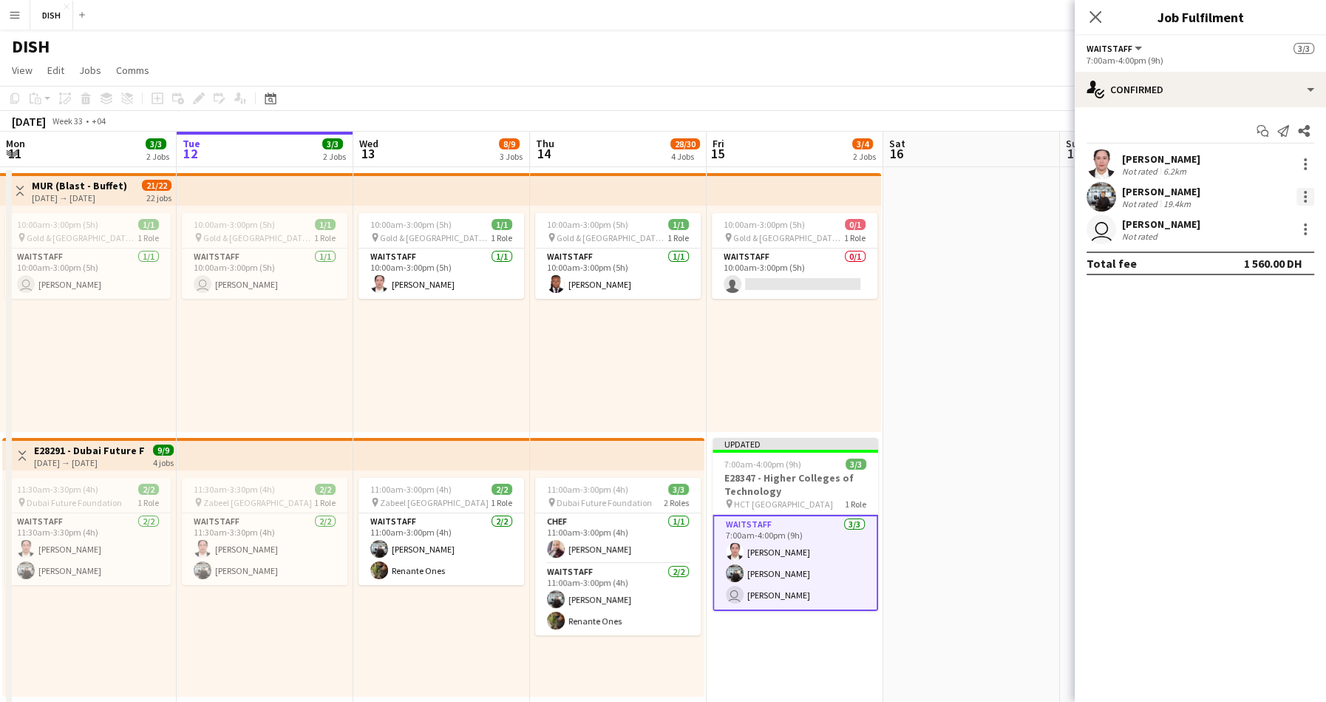
click at [1306, 198] on div at bounding box center [1306, 197] width 18 height 18
click at [1255, 361] on span "Remove" at bounding box center [1233, 365] width 44 height 13
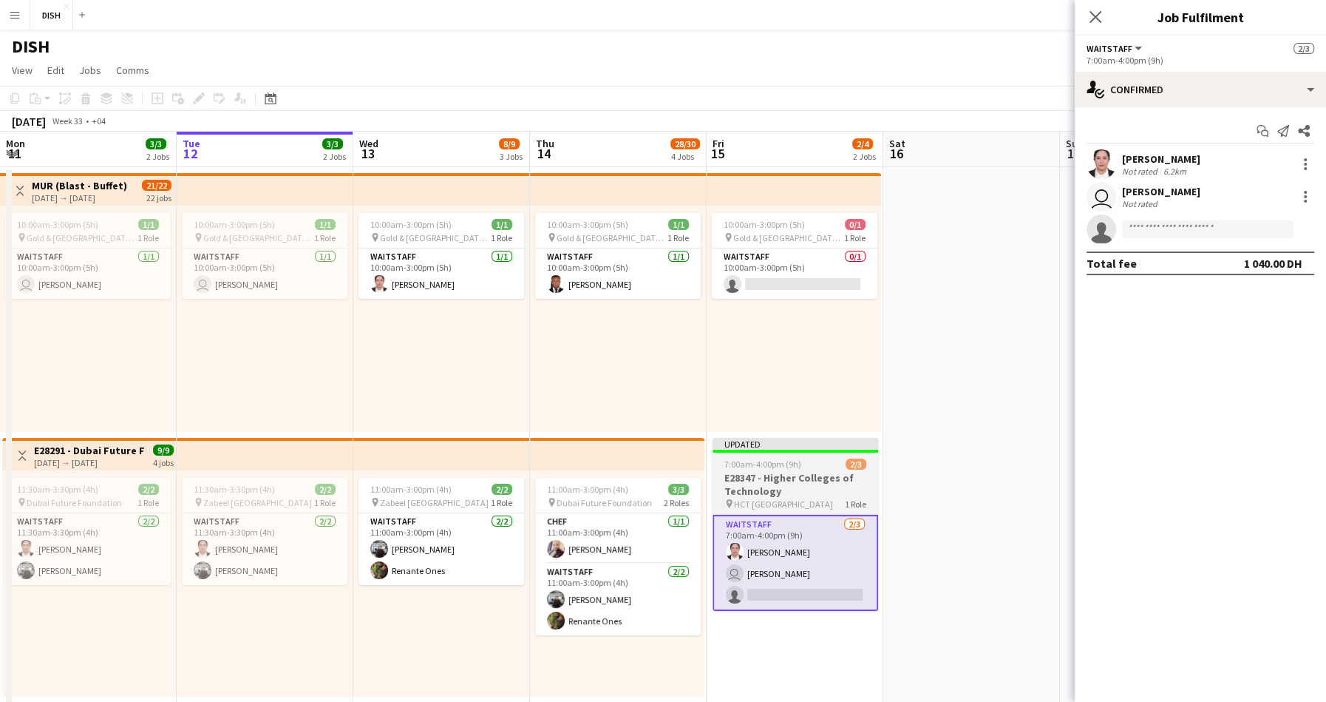
click at [812, 488] on h3 "E28347 - Higher Colleges of Technology" at bounding box center [796, 484] width 166 height 27
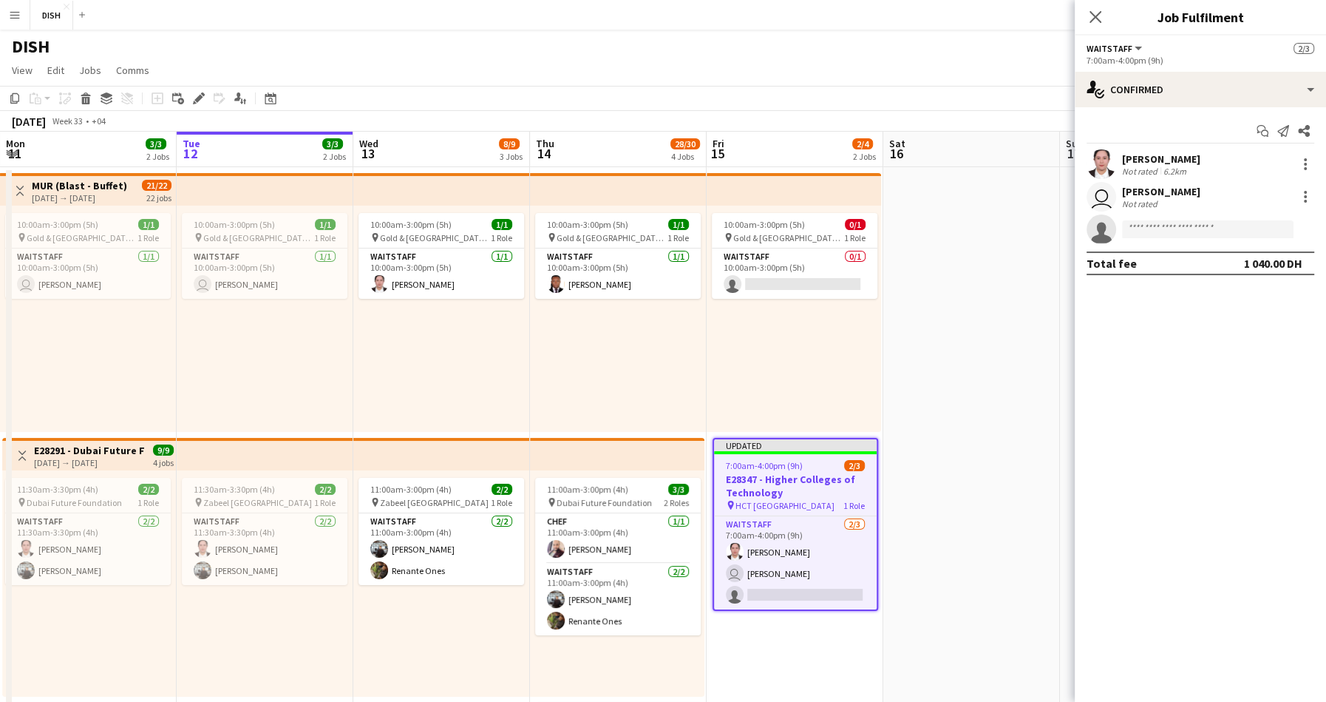
click at [1092, 16] on icon "Close pop-in" at bounding box center [1096, 17] width 12 height 12
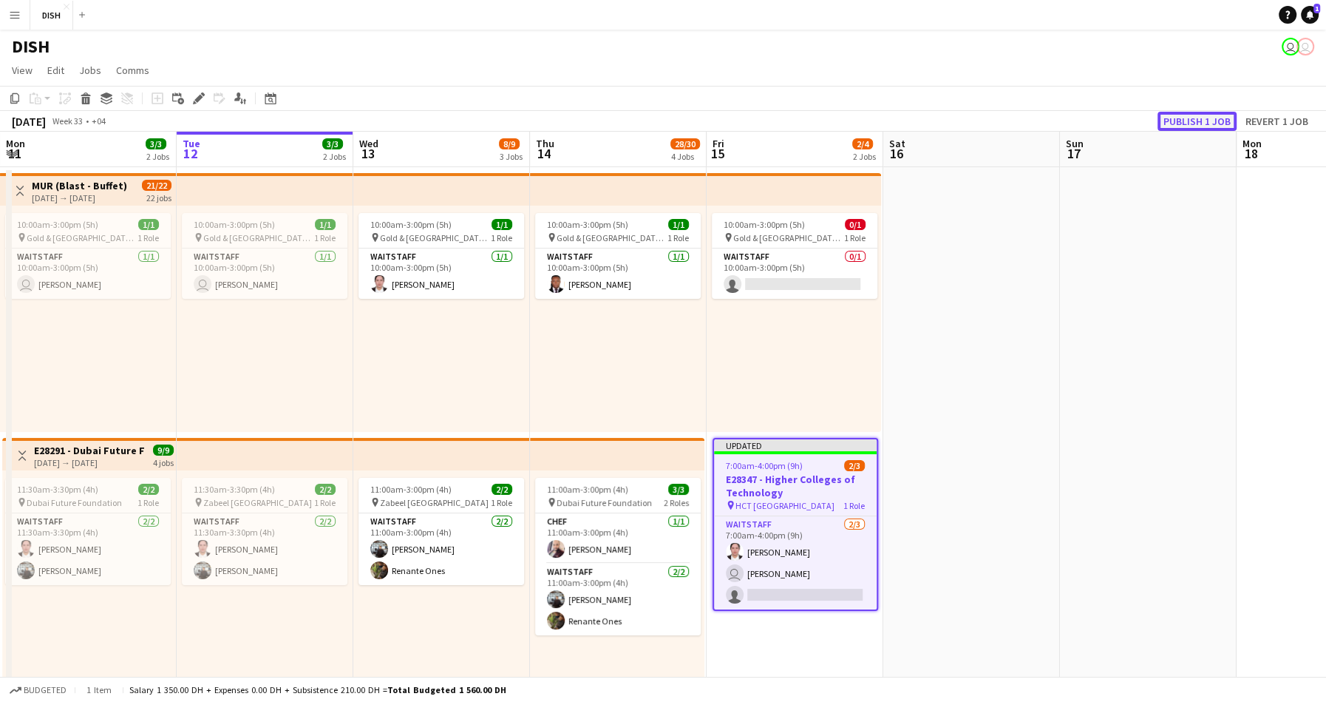
click at [1216, 121] on button "Publish 1 job" at bounding box center [1197, 121] width 79 height 19
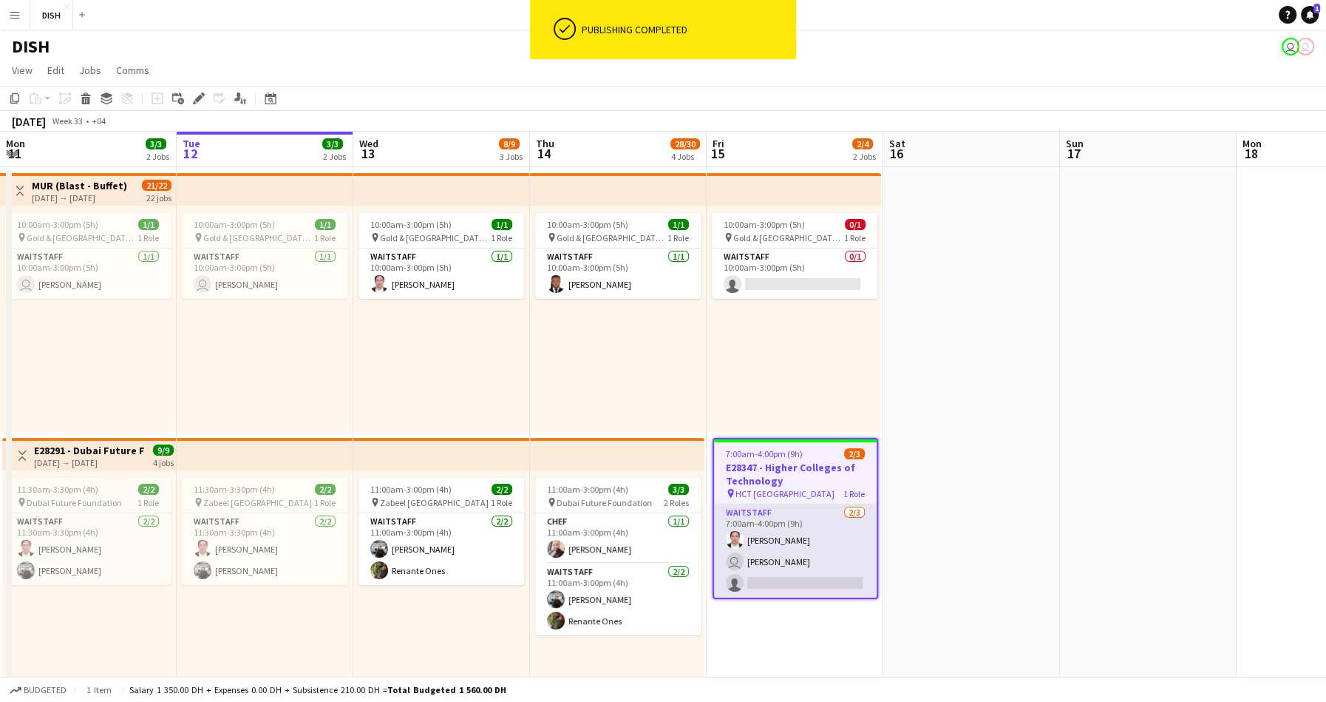
click at [789, 521] on app-card-role "Waitstaff [DATE] 7:00am-4:00pm (9h) [PERSON_NAME] user [PERSON_NAME] single-neu…" at bounding box center [795, 550] width 163 height 93
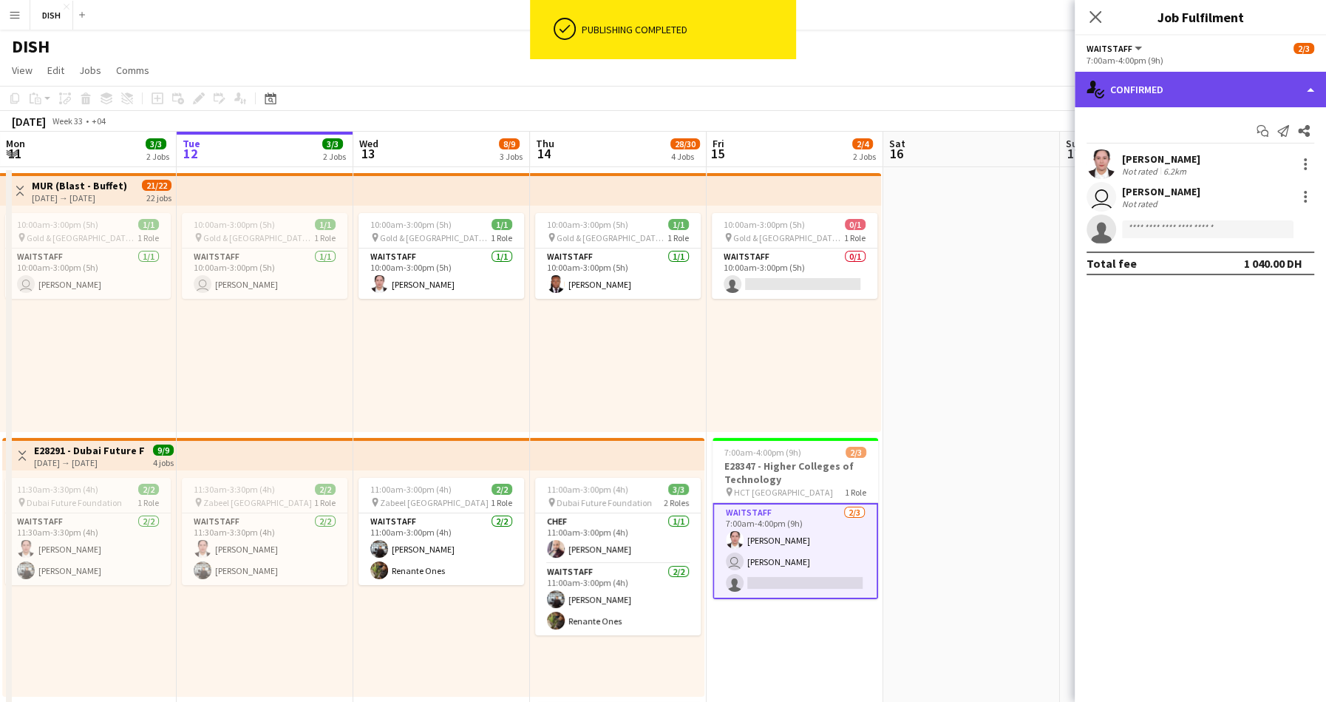
click at [1181, 77] on div "single-neutral-actions-check-2 Confirmed" at bounding box center [1200, 89] width 251 height 35
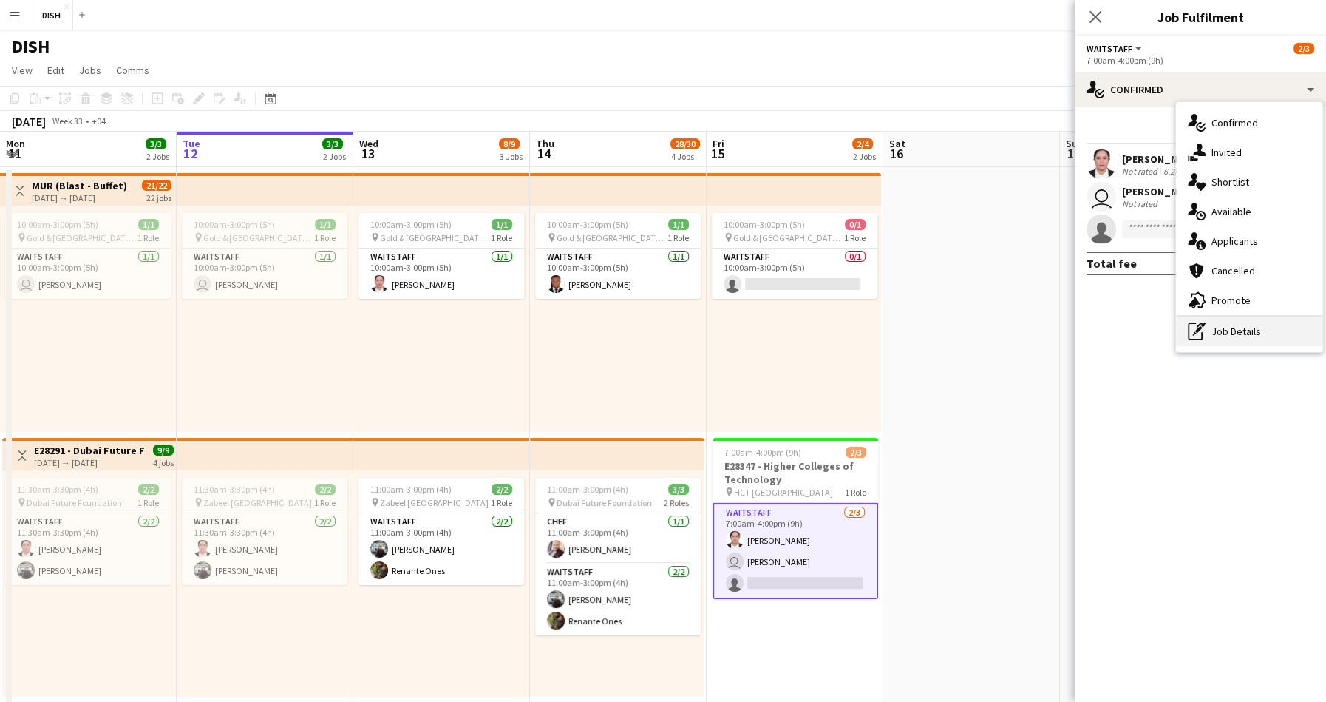
click at [1253, 336] on div "pen-write Job Details" at bounding box center [1249, 331] width 146 height 30
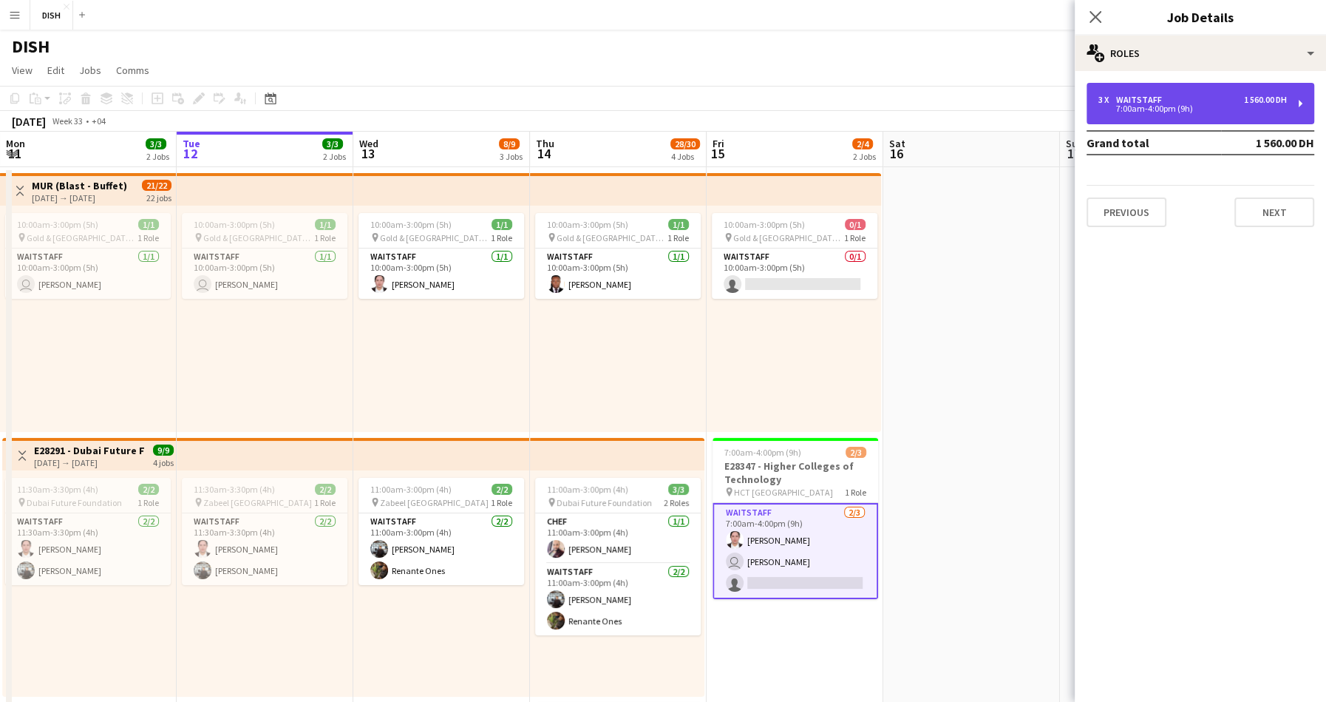
click at [1201, 111] on div "7:00am-4:00pm (9h)" at bounding box center [1193, 108] width 189 height 7
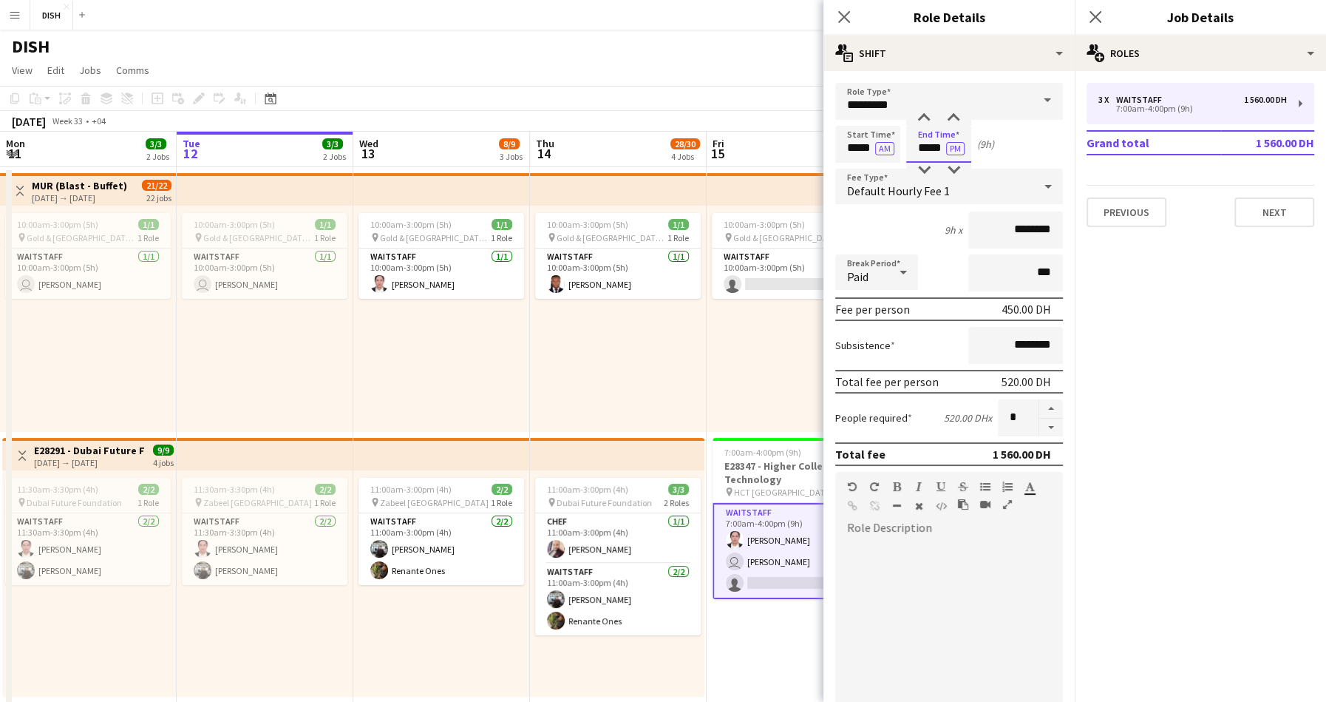
click at [924, 154] on input "*****" at bounding box center [938, 144] width 65 height 37
type input "****"
click at [997, 570] on div at bounding box center [949, 625] width 228 height 177
click at [1295, 209] on button "Next" at bounding box center [1275, 212] width 80 height 30
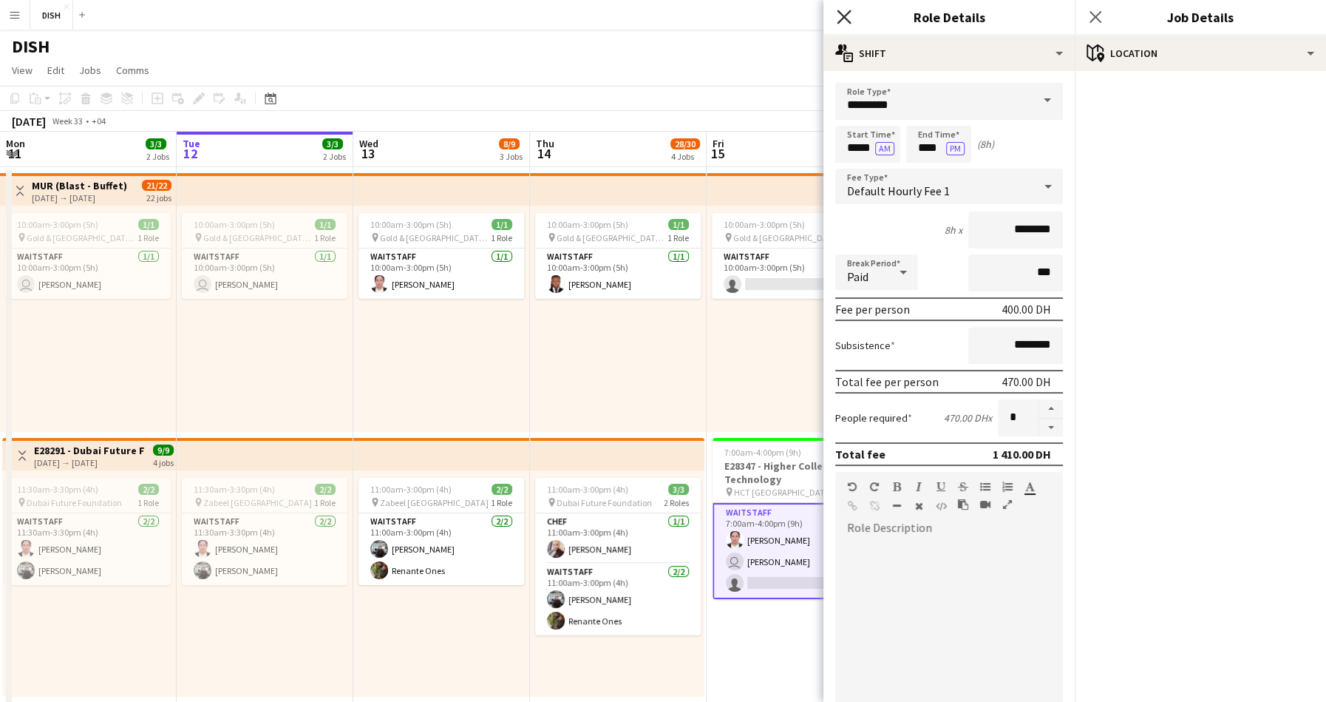
click at [841, 18] on icon at bounding box center [844, 17] width 14 height 14
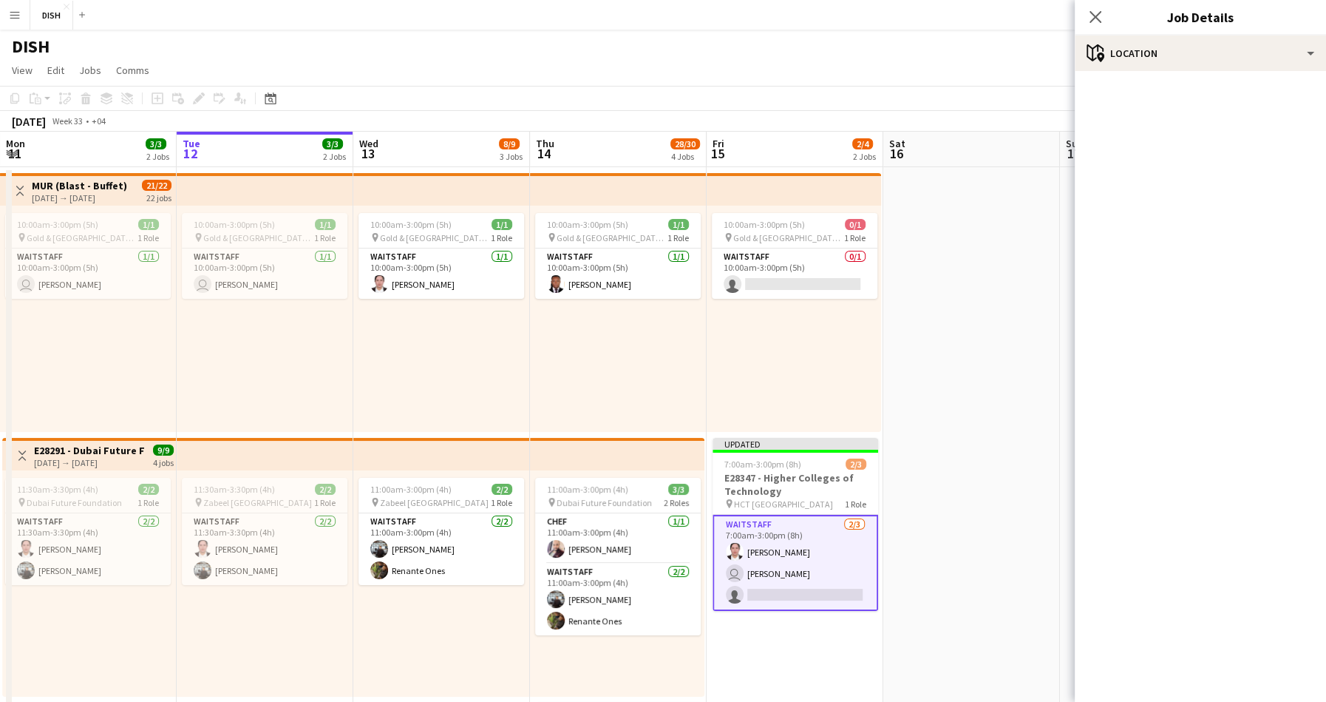
click at [1109, 10] on div "Close pop-in" at bounding box center [1095, 17] width 41 height 34
click at [1101, 13] on app-icon "Close pop-in" at bounding box center [1095, 17] width 21 height 21
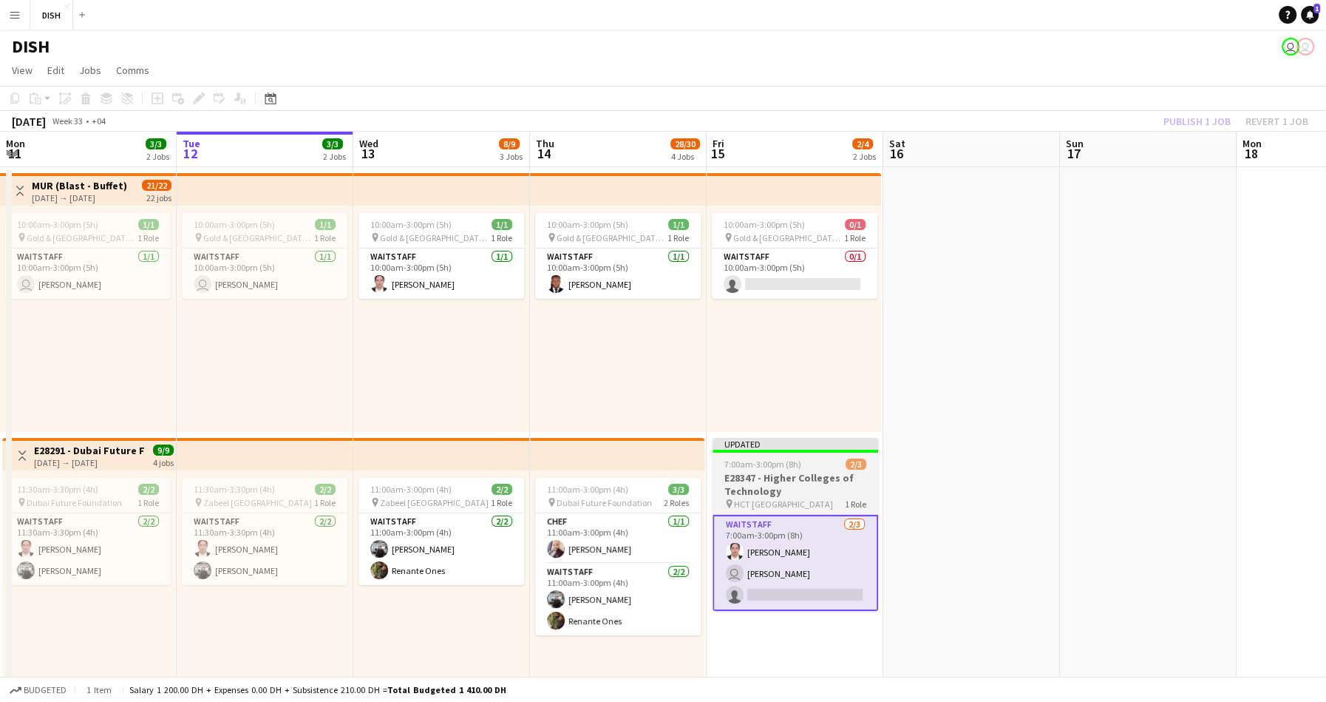
click at [759, 483] on h3 "E28347 - Higher Colleges of Technology" at bounding box center [796, 484] width 166 height 27
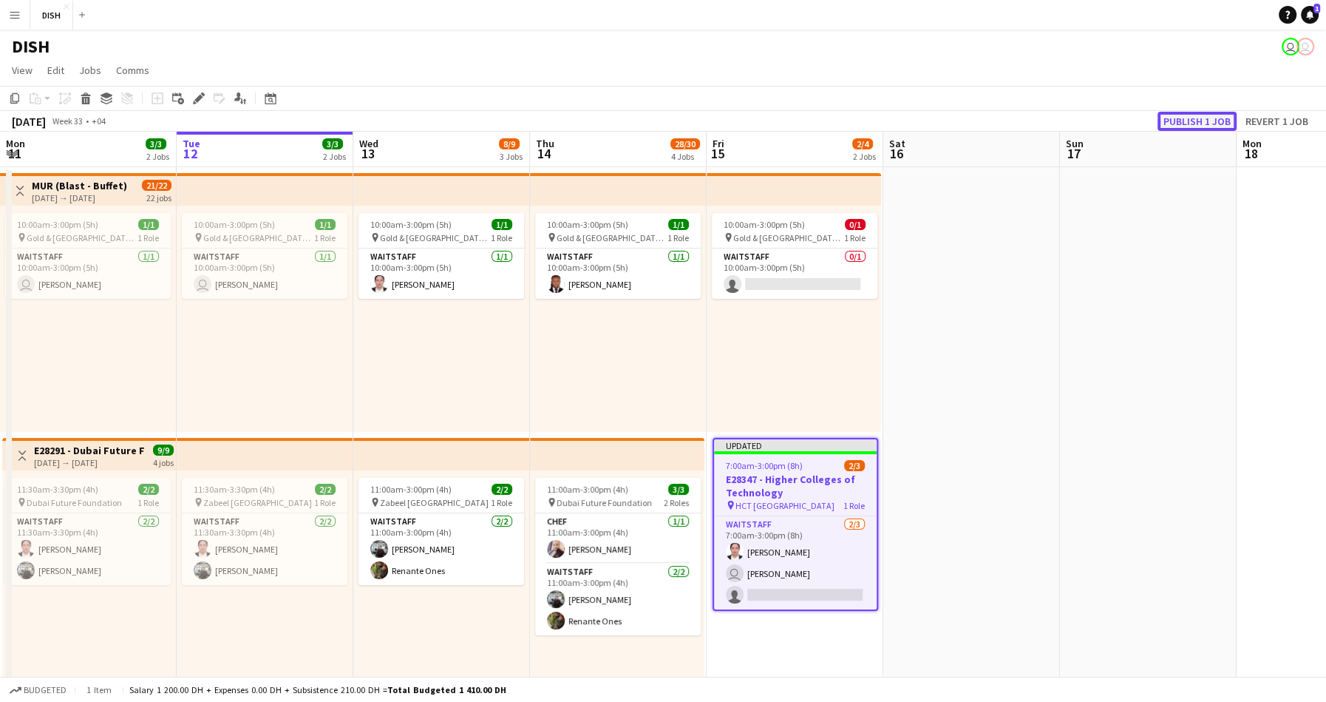
click at [1214, 113] on button "Publish 1 job" at bounding box center [1197, 121] width 79 height 19
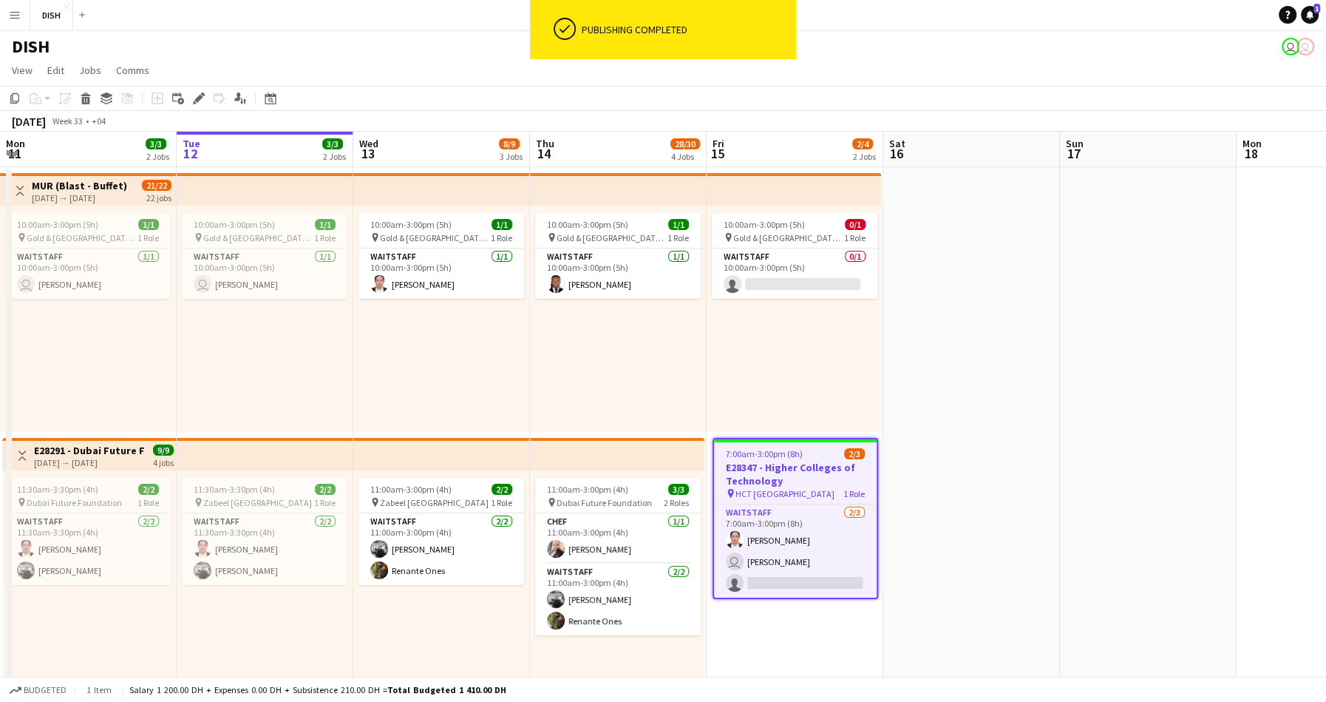
click at [994, 362] on app-date-cell at bounding box center [971, 693] width 177 height 1053
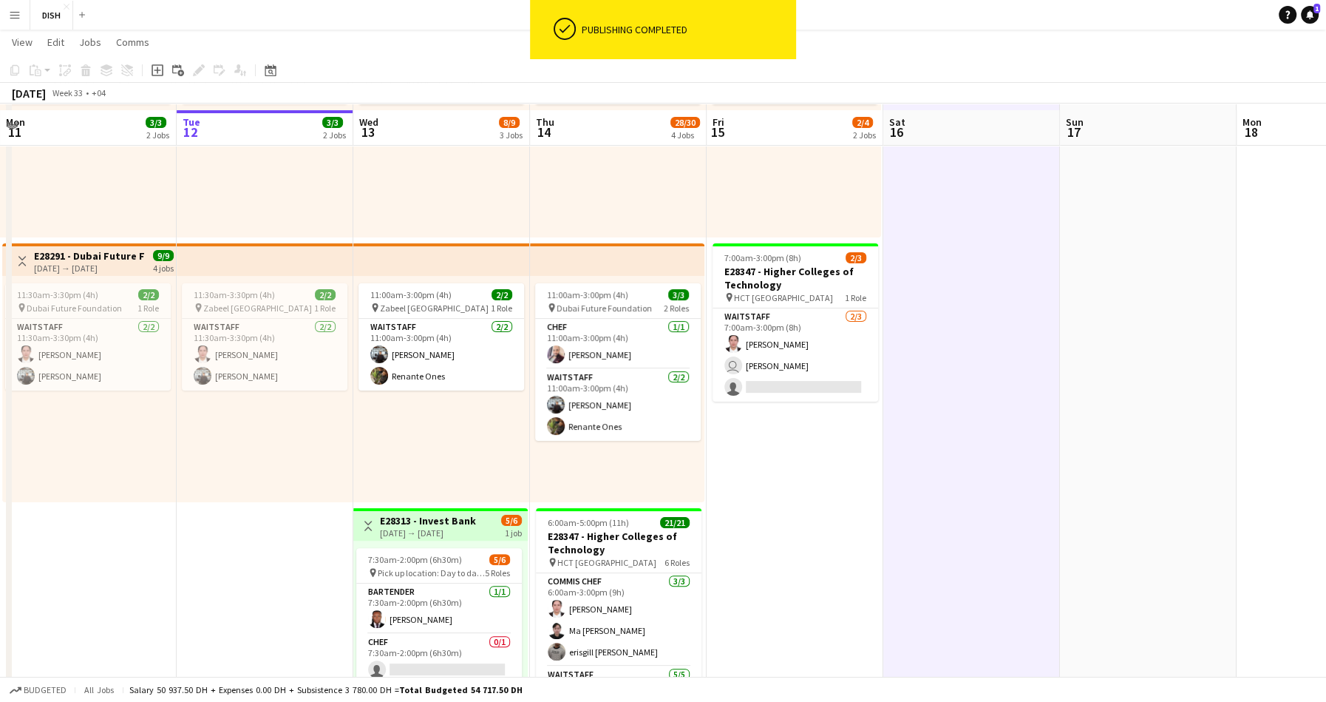
scroll to position [200, 0]
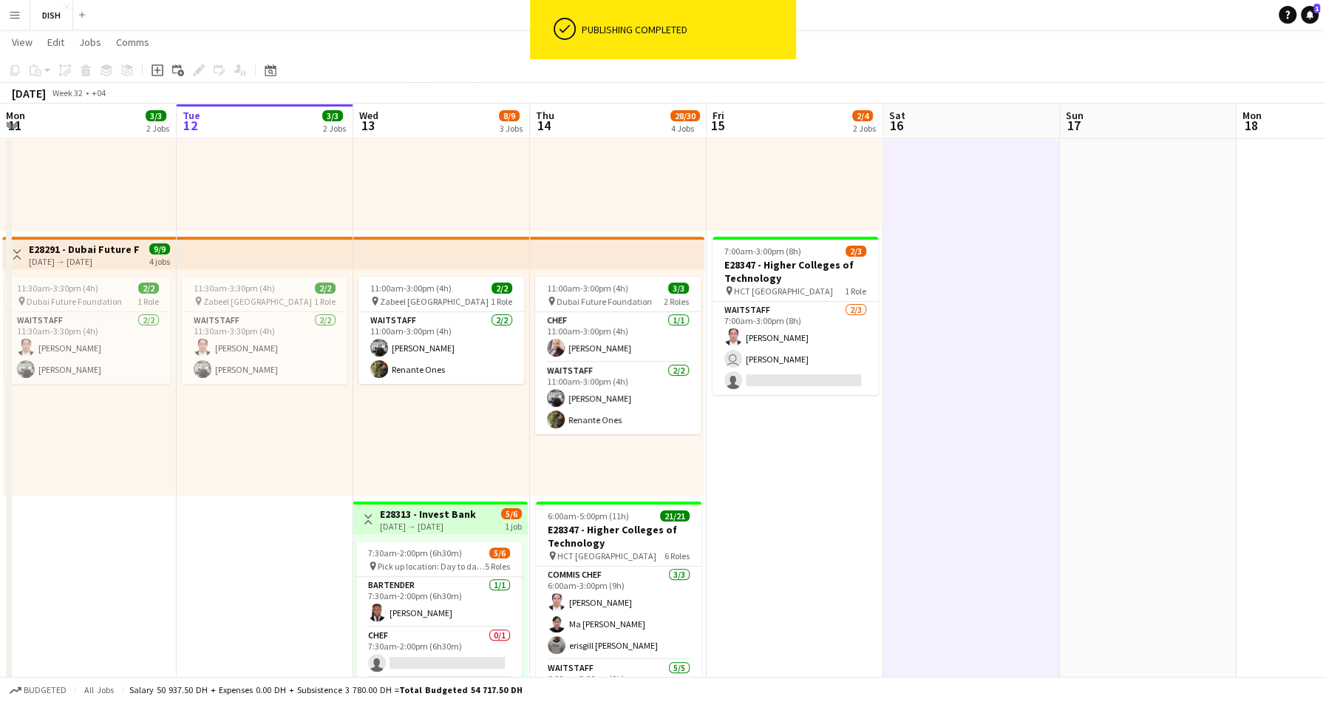
drag, startPoint x: 846, startPoint y: 475, endPoint x: 844, endPoint y: 487, distance: 12.9
click at [848, 472] on app-calendar-viewport "Sat 9 3/4 1 Job Sun 10 Mon 11 3/3 2 Jobs Tue 12 3/3 2 Jobs Wed 13 8/9 3 Jobs Th…" at bounding box center [663, 562] width 1326 height 1408
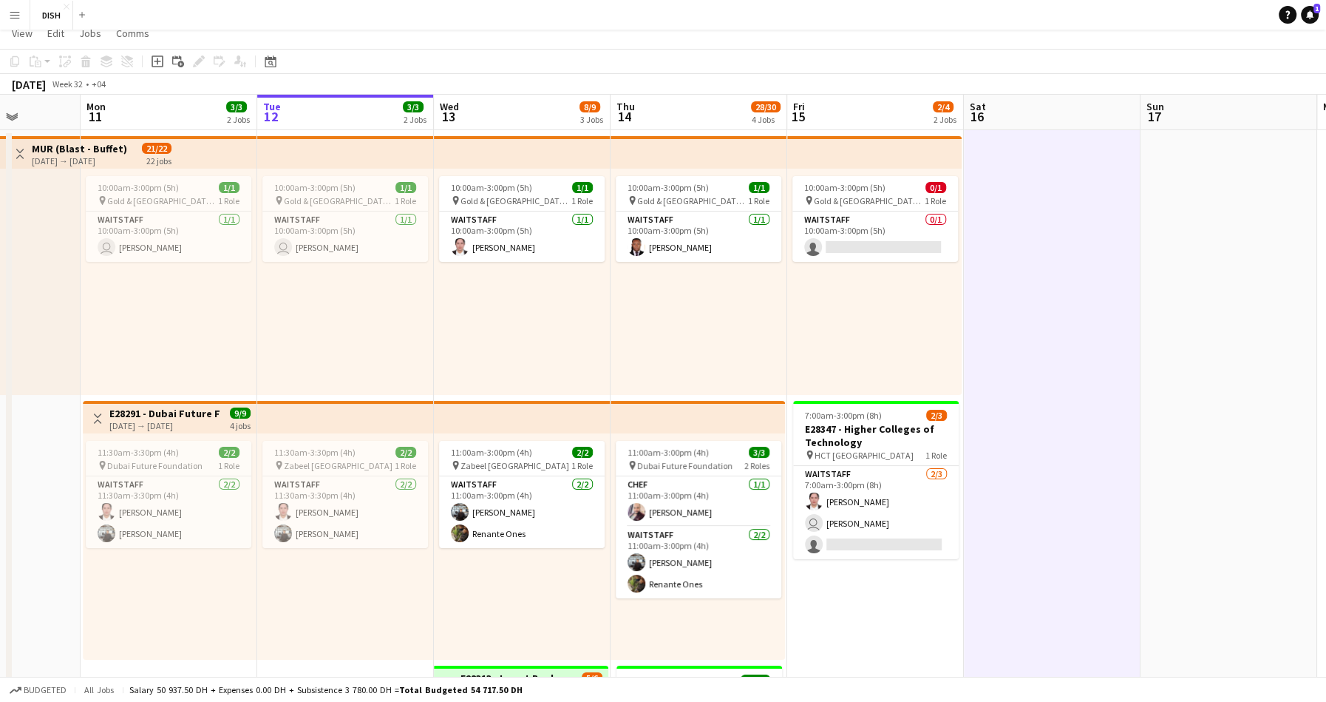
scroll to position [0, 0]
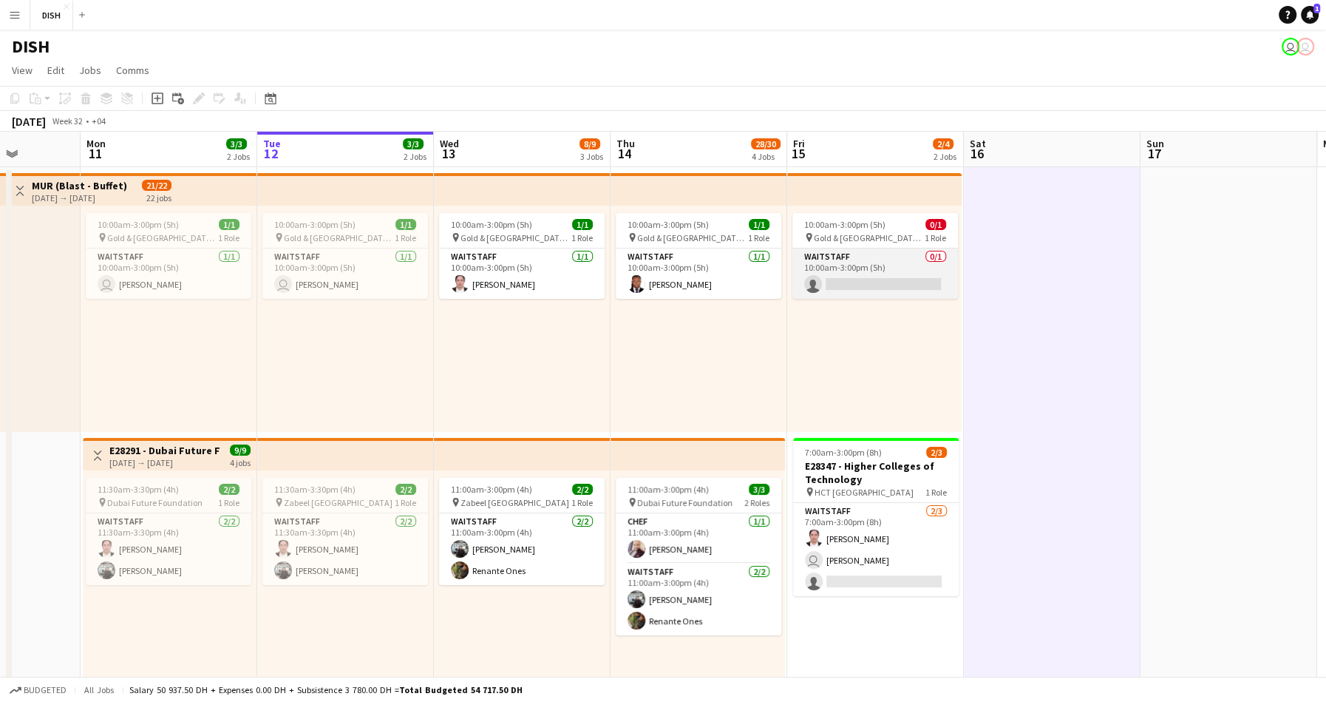
click at [843, 290] on app-card-role "Waitstaff 0/1 10:00am-3:00pm (5h) single-neutral-actions" at bounding box center [876, 273] width 166 height 50
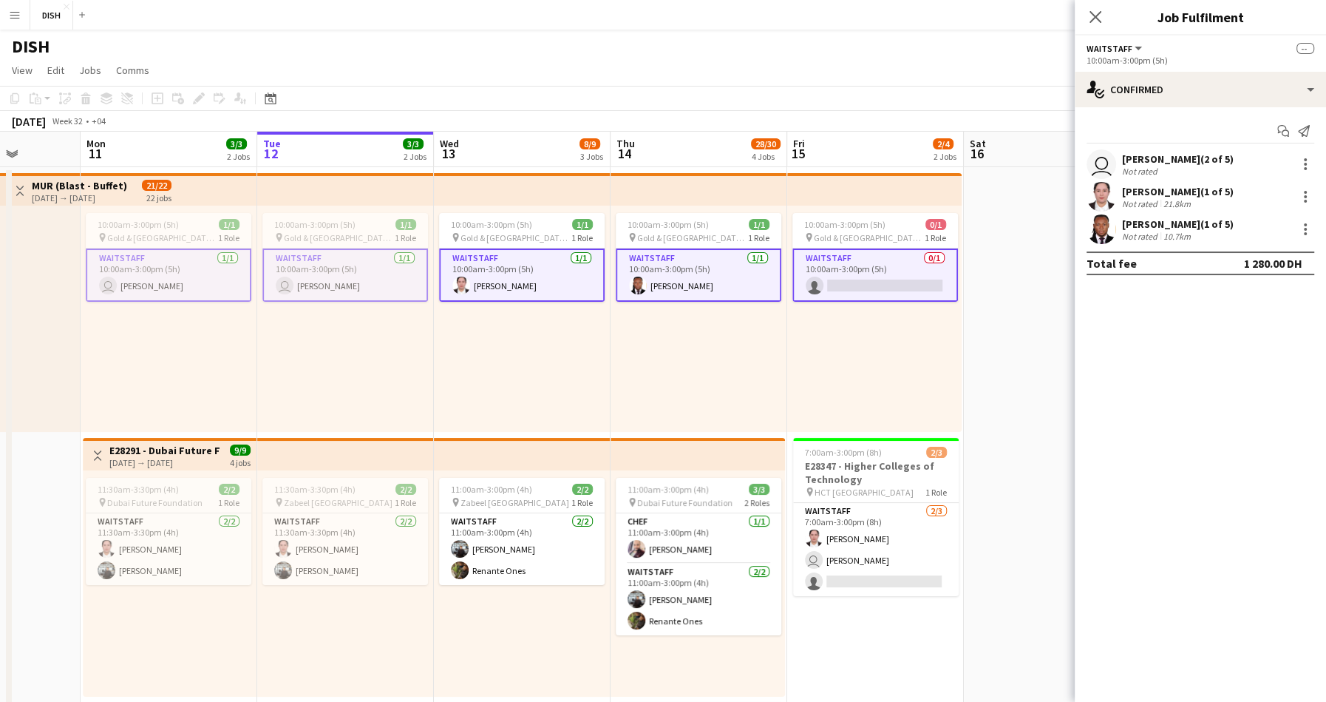
click at [892, 254] on app-card-role "Waitstaff 0/1 10:00am-3:00pm (5h) single-neutral-actions" at bounding box center [876, 274] width 166 height 53
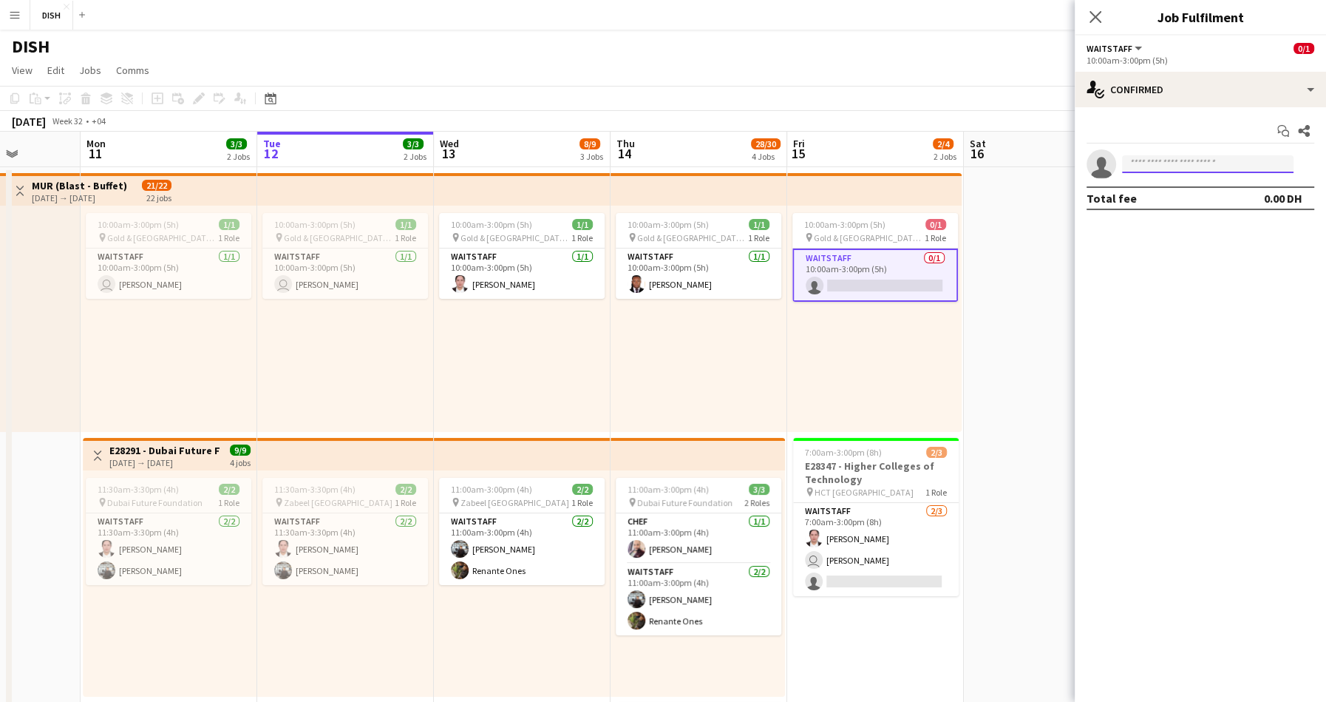
click at [1137, 169] on input at bounding box center [1208, 164] width 172 height 18
type input "******"
click at [1161, 194] on span "bernie.morillo@yahoo.com" at bounding box center [1208, 197] width 148 height 12
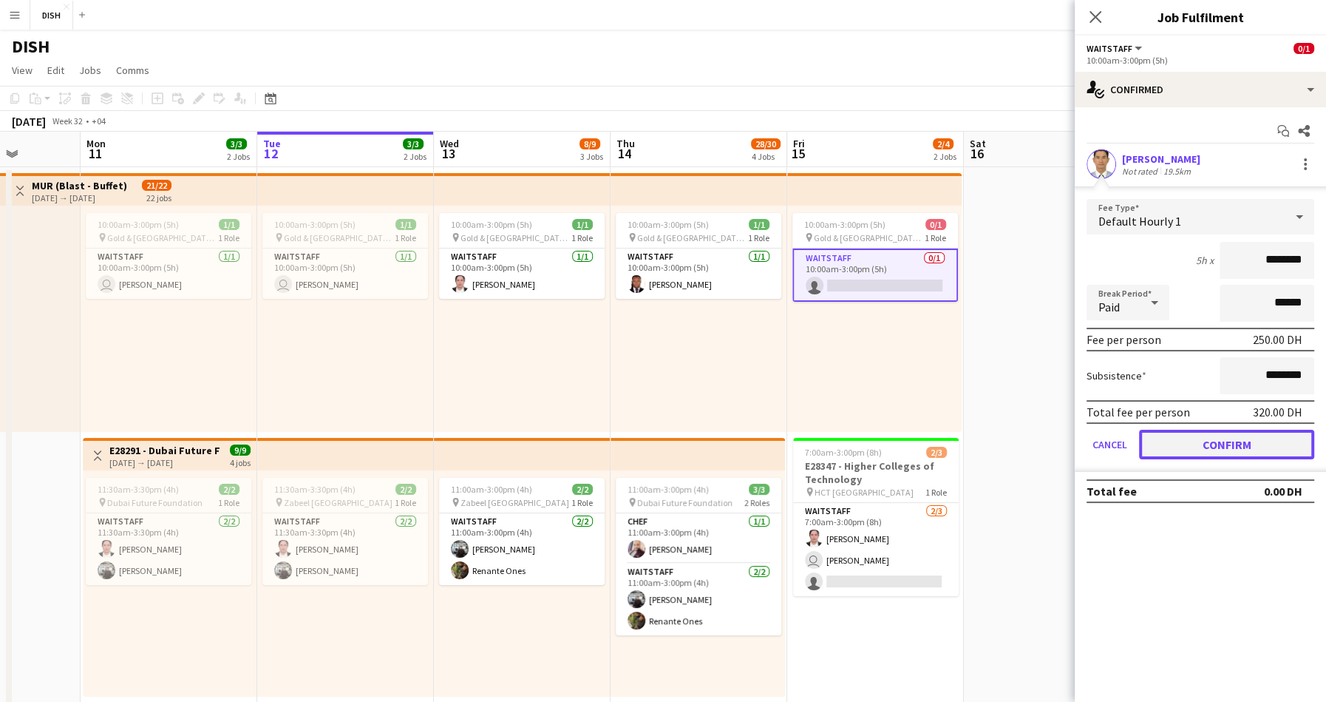
click at [1206, 444] on button "Confirm" at bounding box center [1226, 445] width 175 height 30
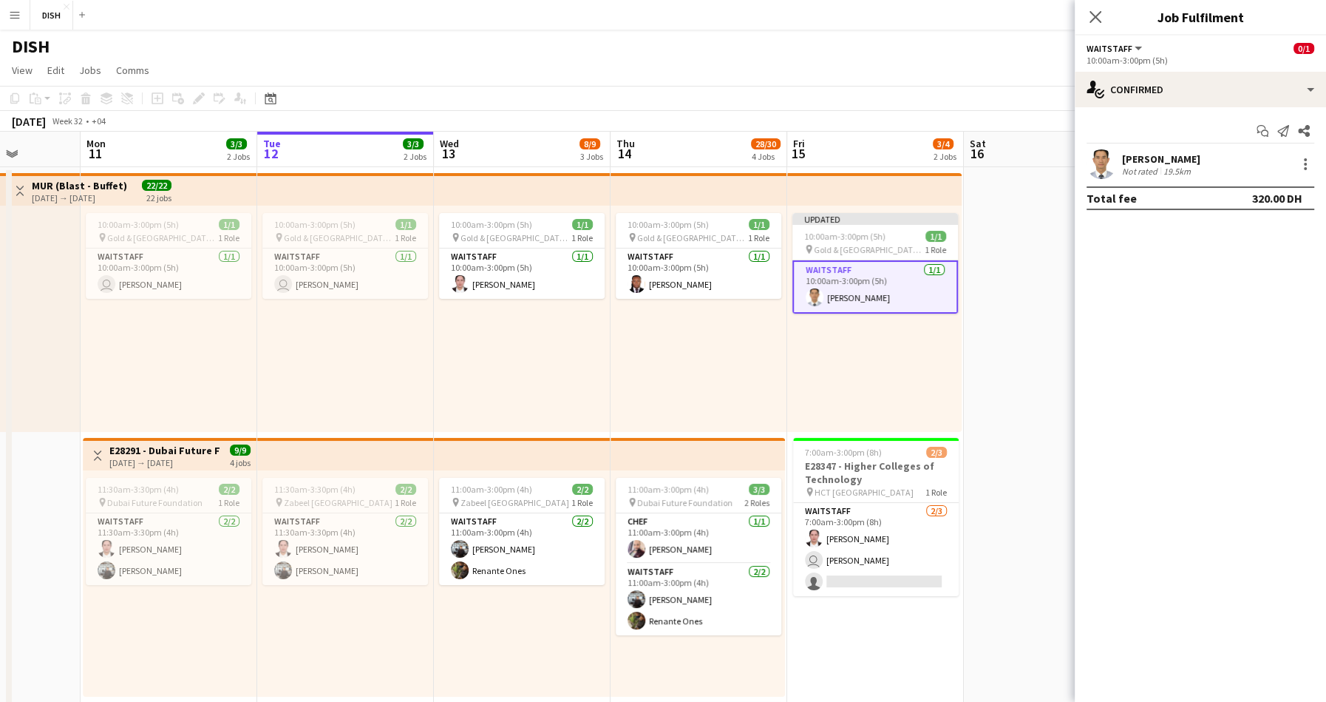
click at [994, 332] on app-date-cell at bounding box center [1052, 693] width 177 height 1053
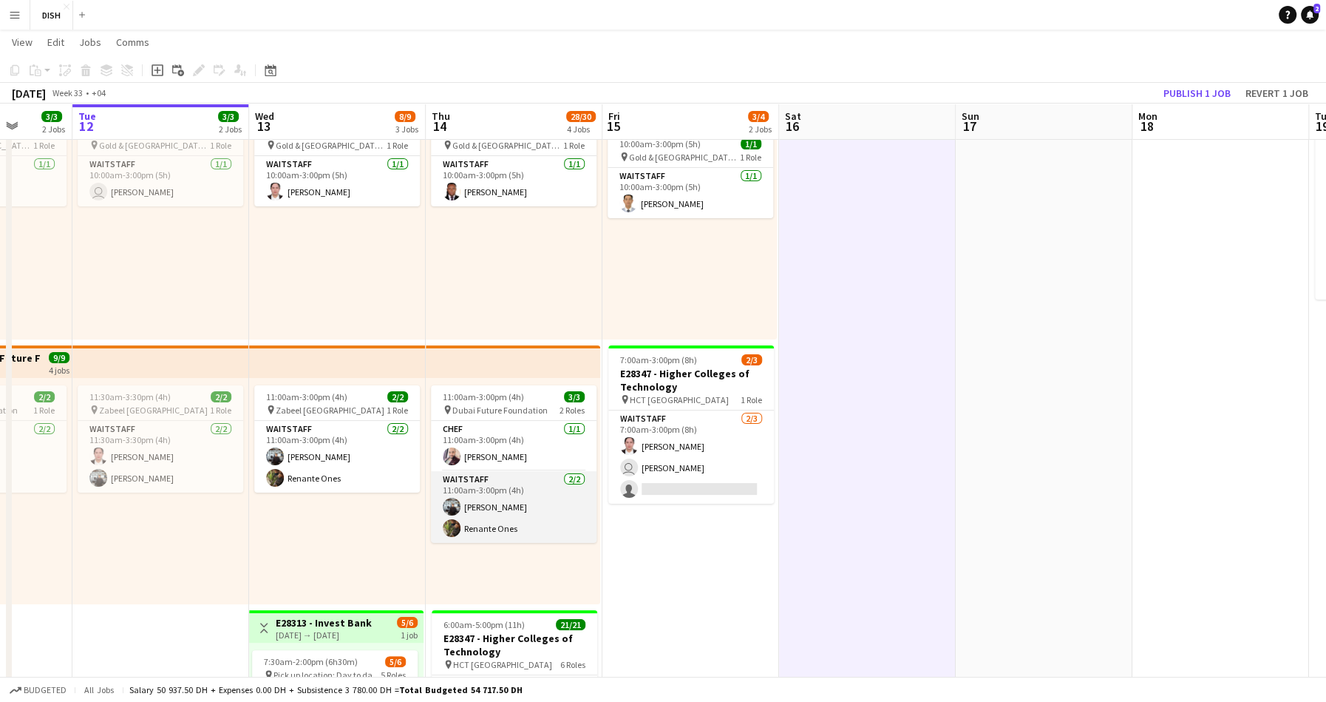
scroll to position [91, 0]
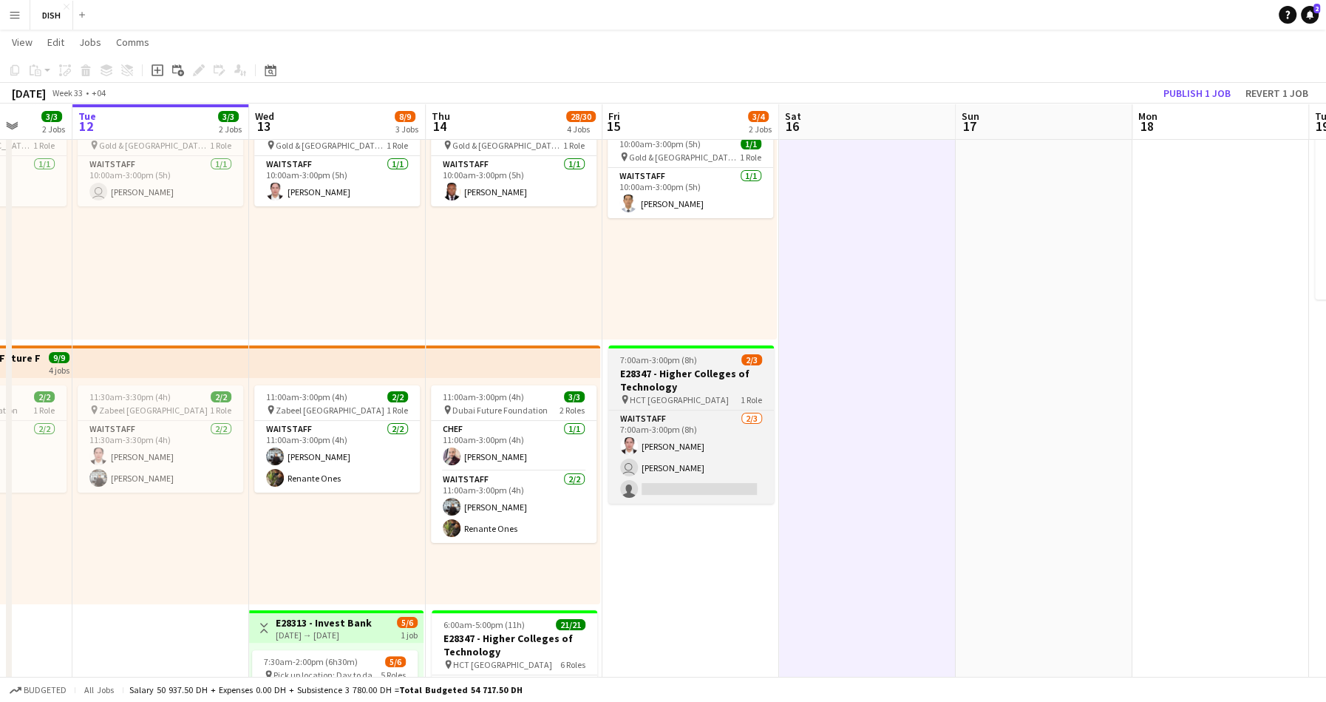
click at [661, 378] on h3 "E28347 - Higher Colleges of Technology" at bounding box center [691, 380] width 166 height 27
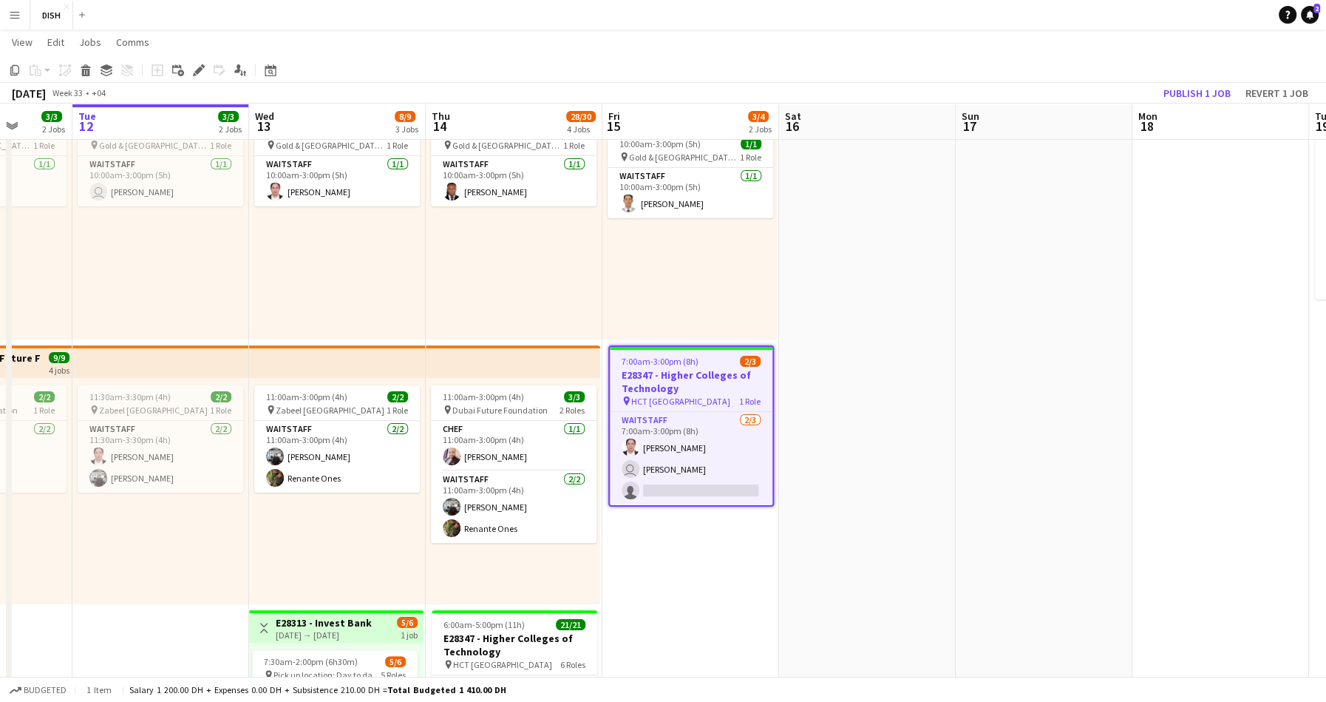
scroll to position [254, 0]
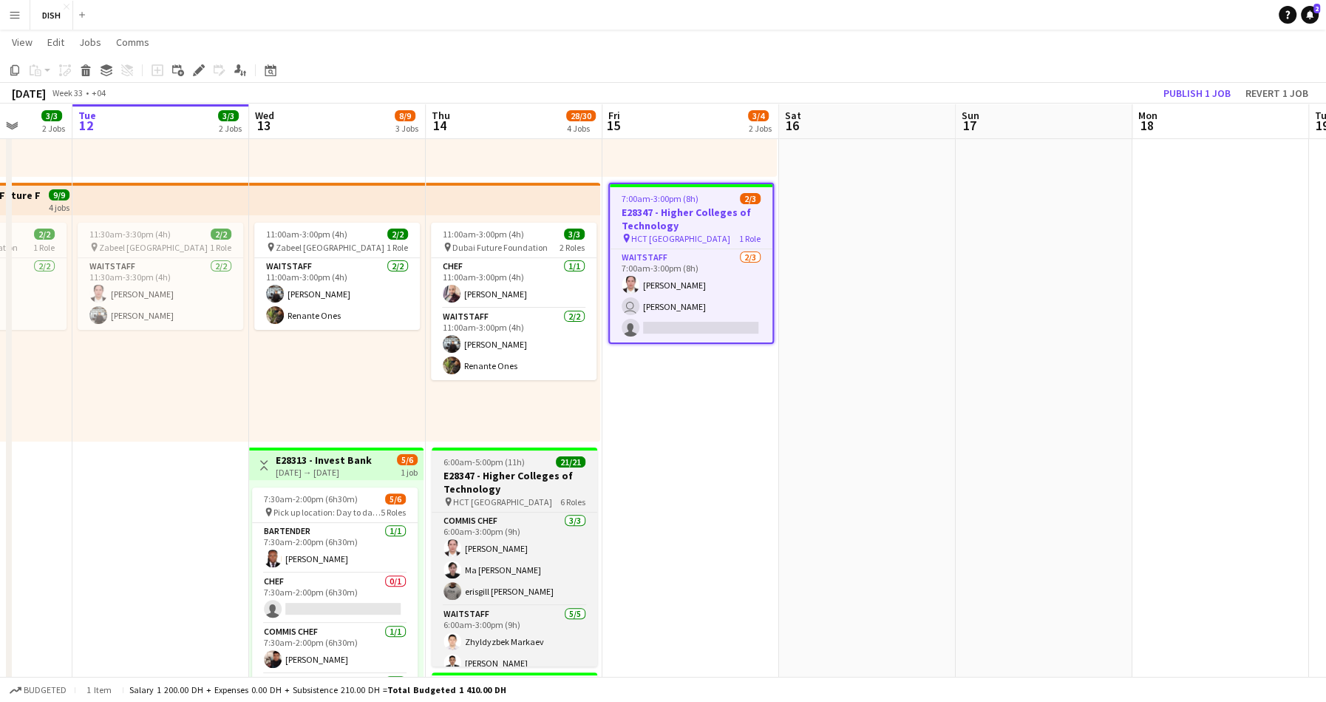
click at [503, 474] on h3 "E28347 - Higher Colleges of Technology" at bounding box center [515, 482] width 166 height 27
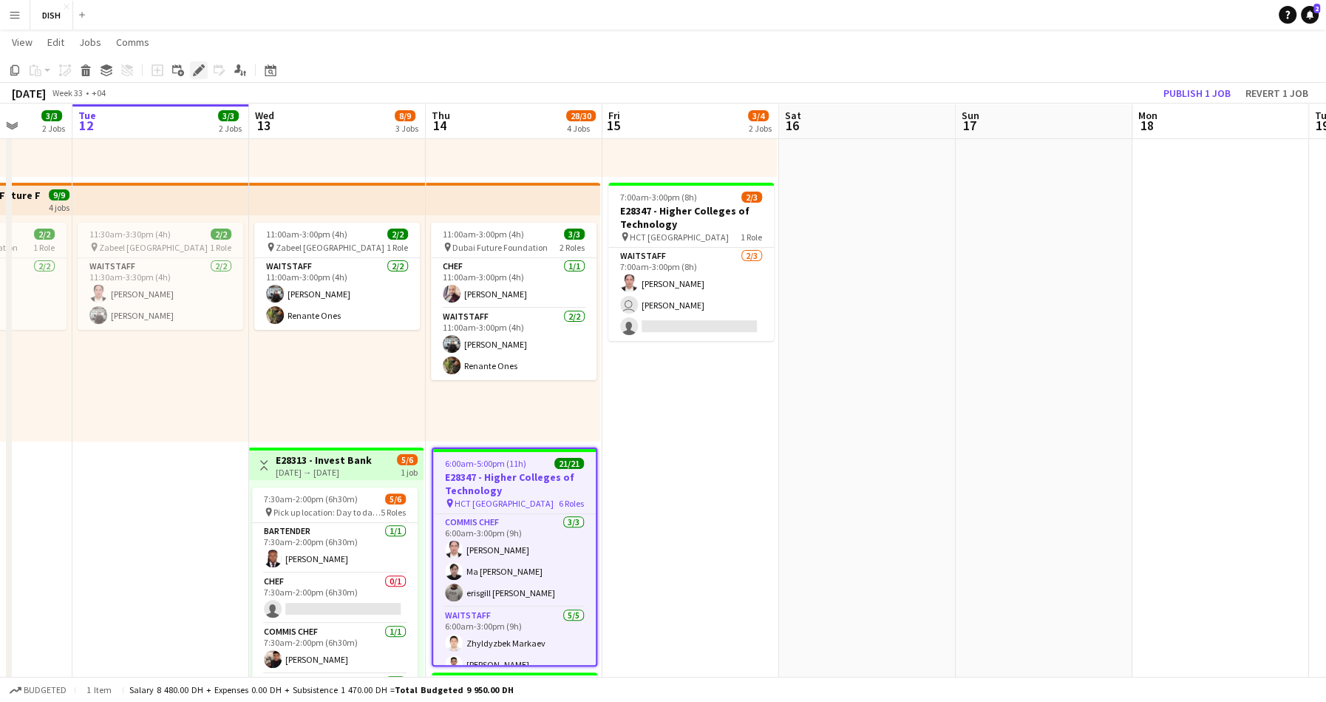
click at [199, 76] on div "Edit" at bounding box center [199, 70] width 18 height 18
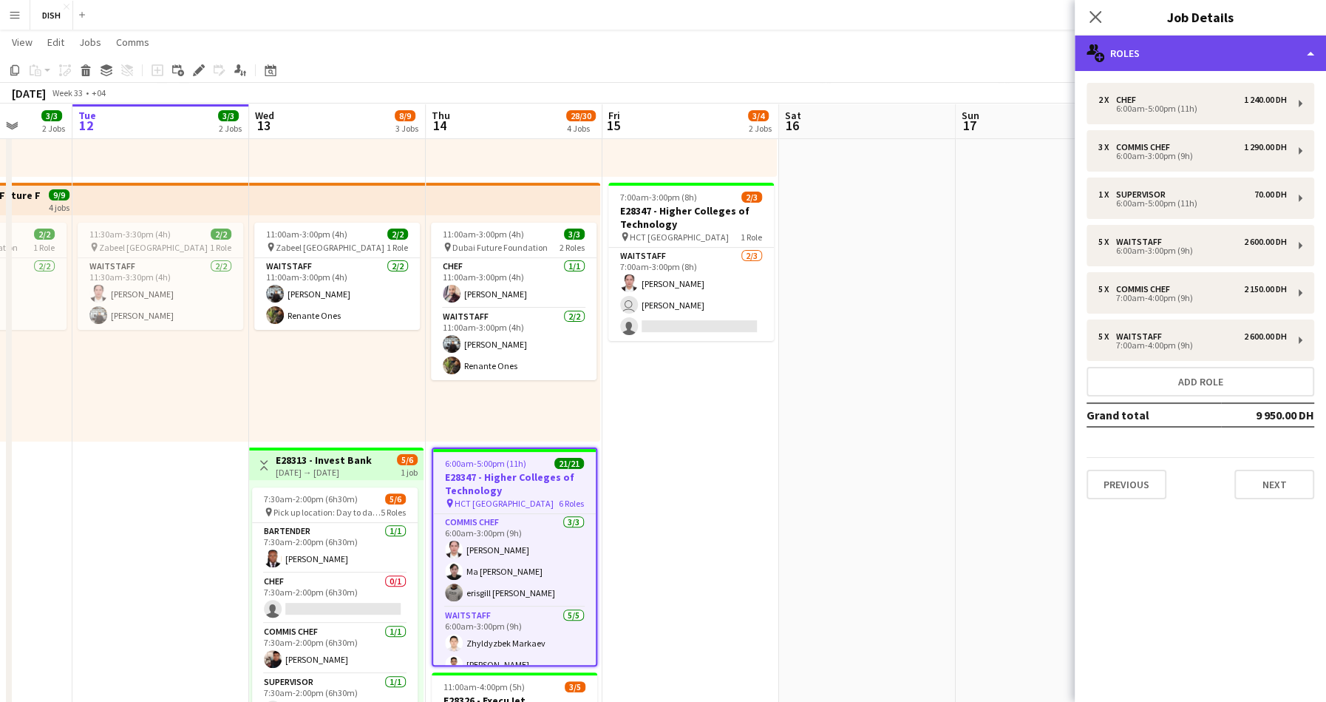
click at [1153, 53] on div "multiple-users-add Roles" at bounding box center [1200, 52] width 251 height 35
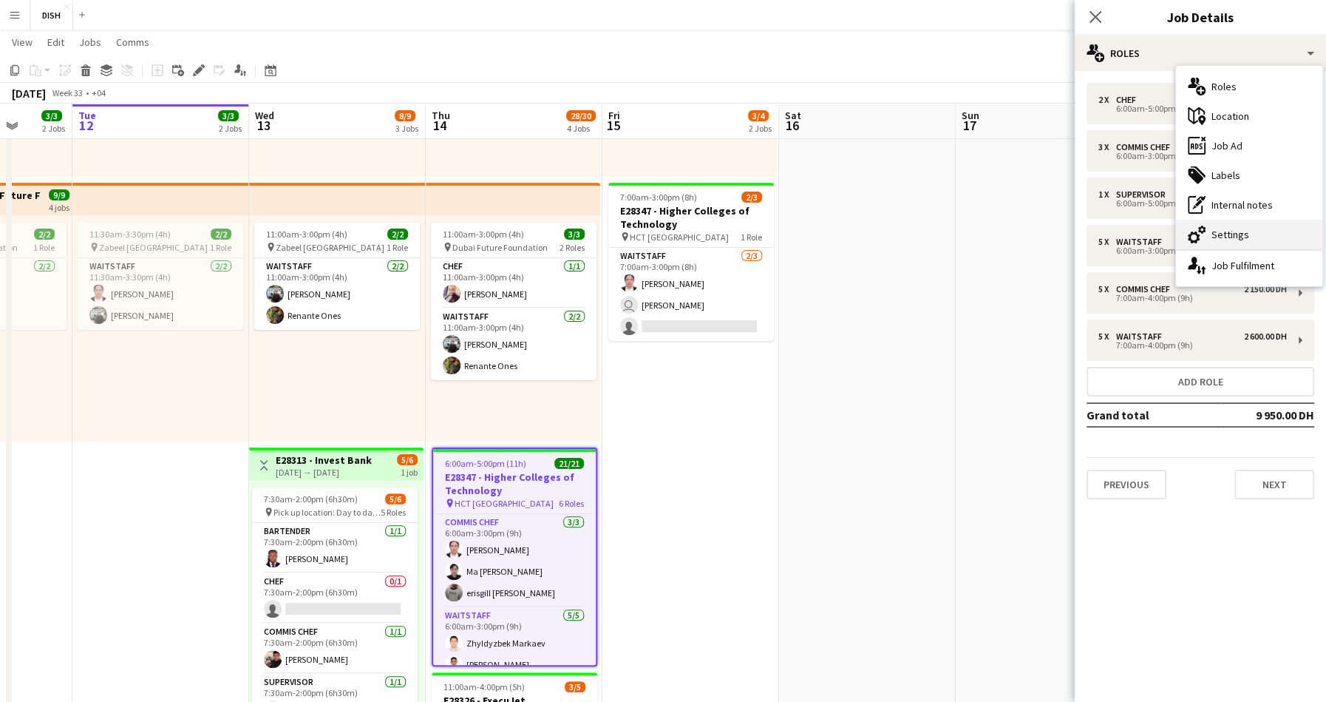
click at [1241, 233] on div "cog-double-3 Settings" at bounding box center [1249, 235] width 146 height 30
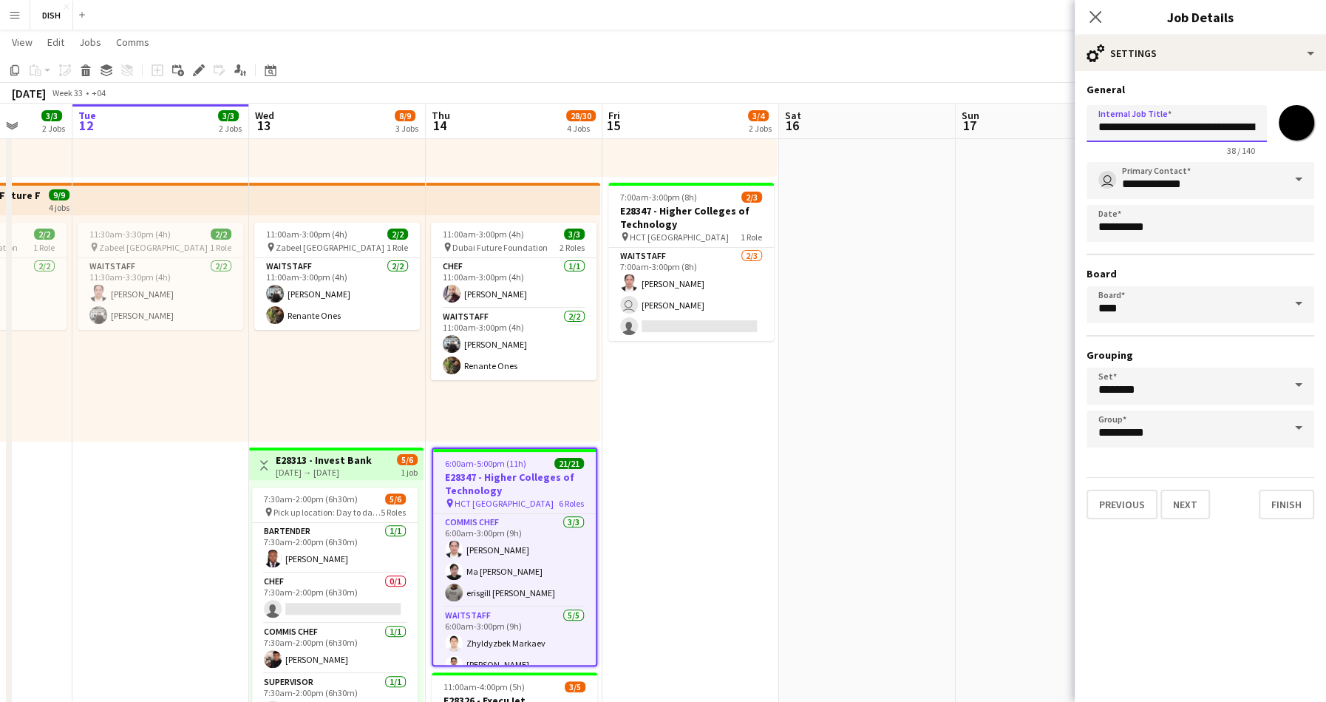
click at [1203, 128] on input "**********" at bounding box center [1177, 123] width 180 height 37
click at [1089, 10] on icon at bounding box center [1095, 17] width 14 height 14
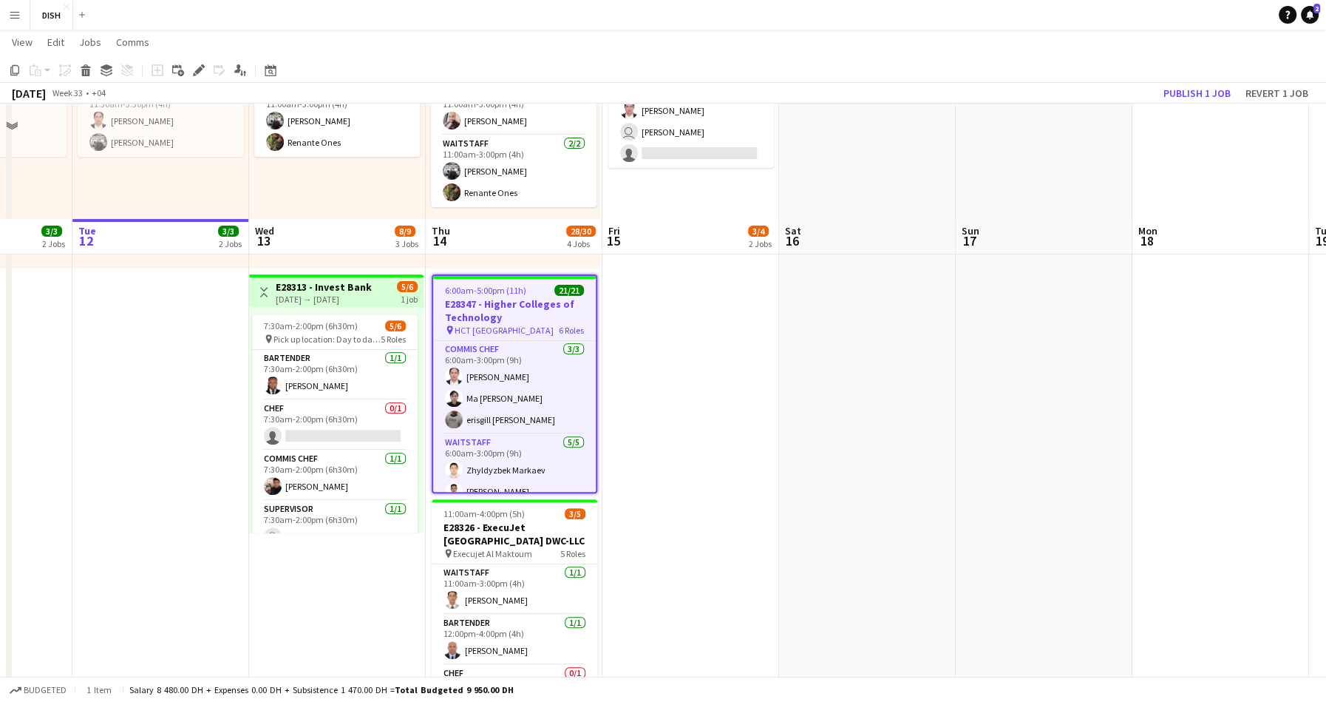
scroll to position [541, 0]
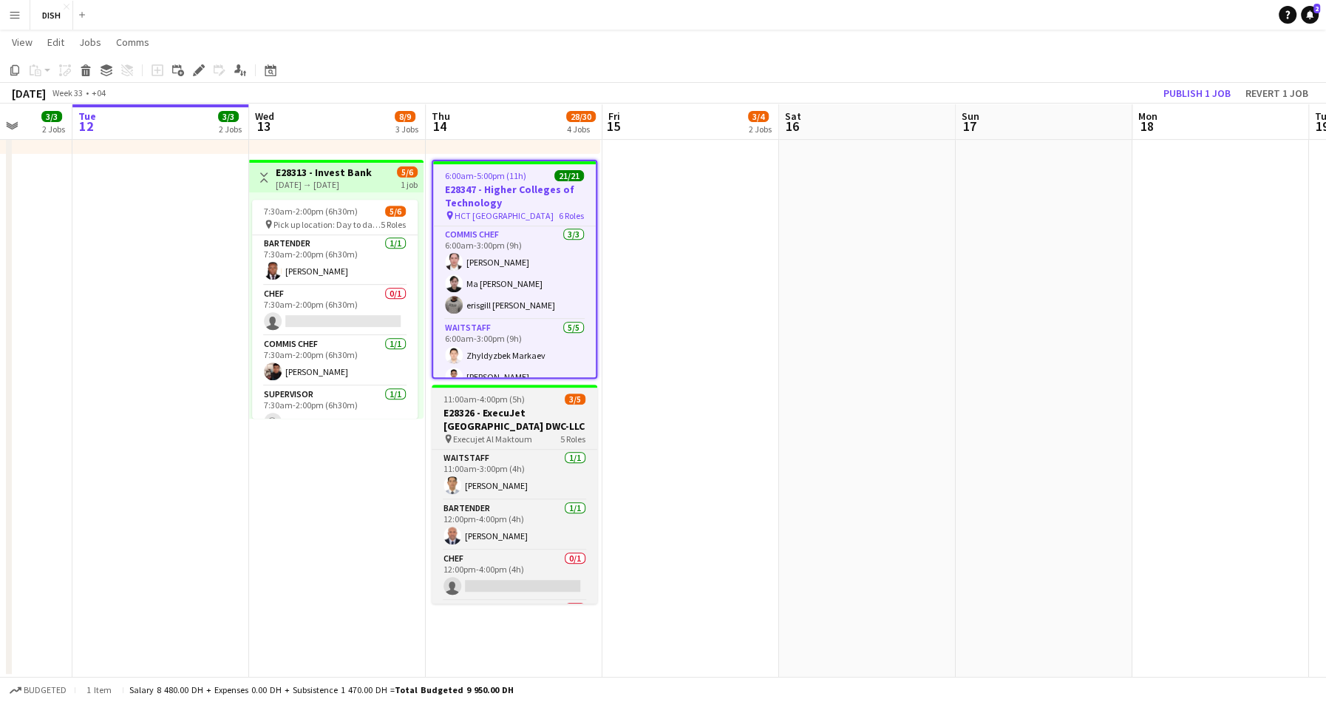
click at [527, 399] on div "11:00am-4:00pm (5h) 3/5" at bounding box center [515, 398] width 166 height 11
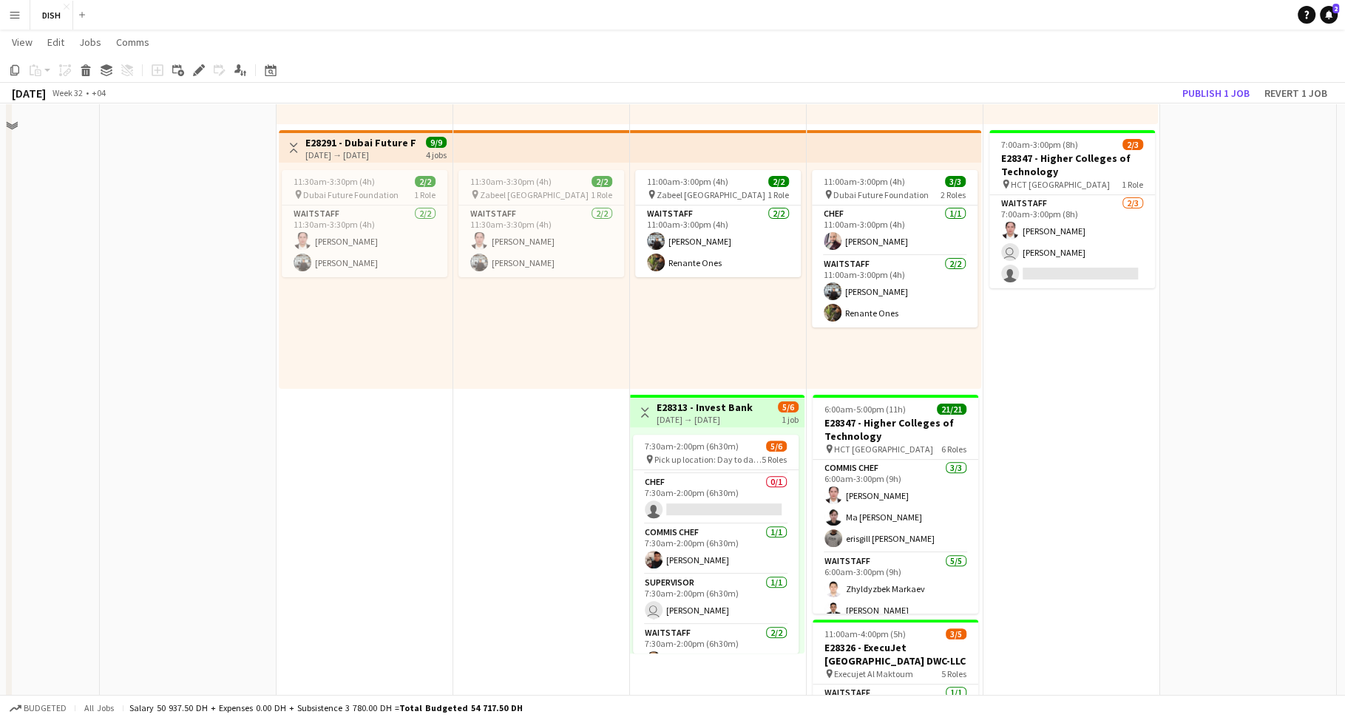
scroll to position [123, 0]
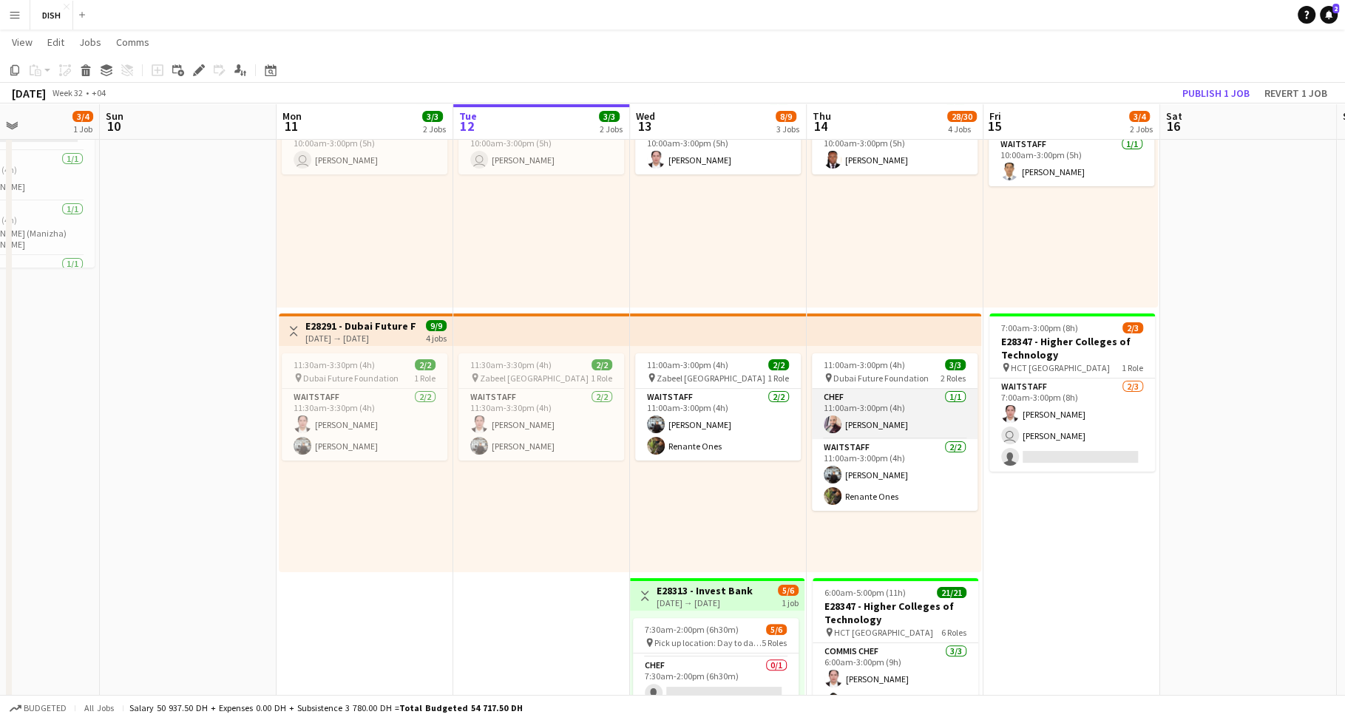
click at [864, 405] on app-card-role "Chef 1/1 11:00am-3:00pm (4h) Matthew Anthony" at bounding box center [895, 414] width 166 height 50
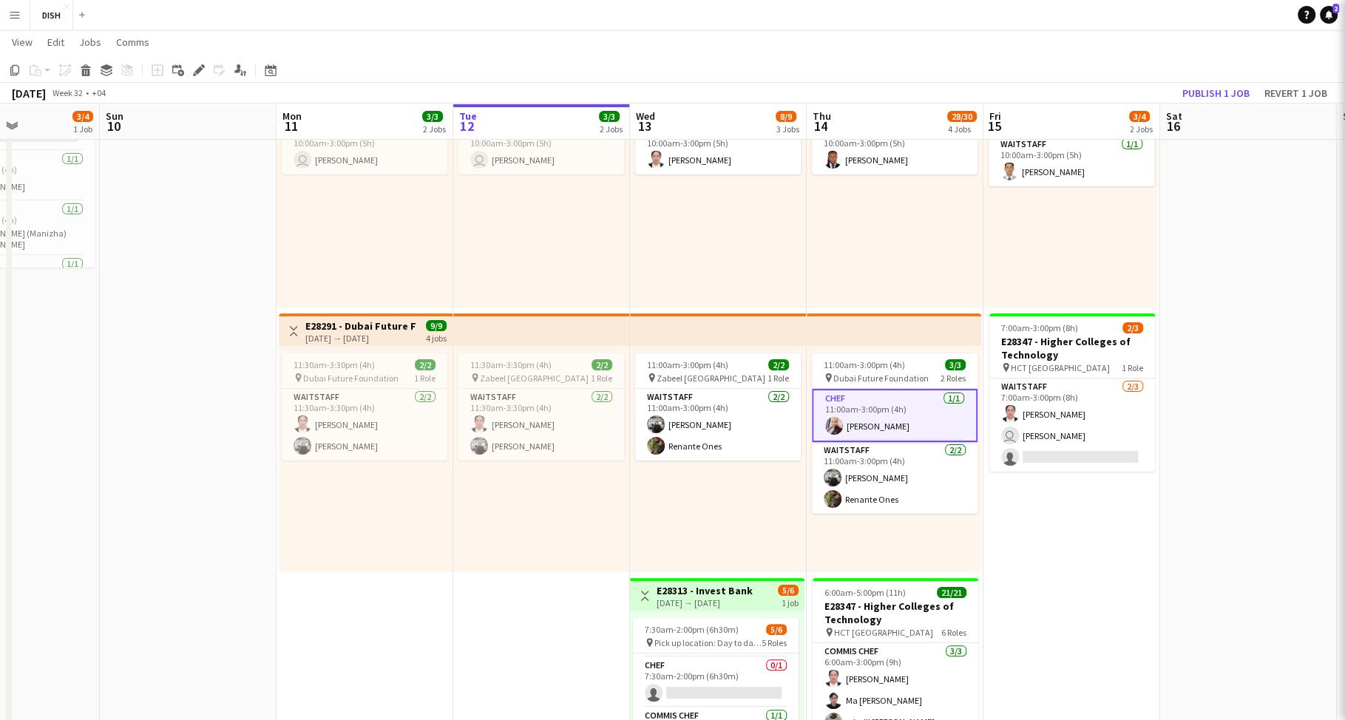
scroll to position [0, 431]
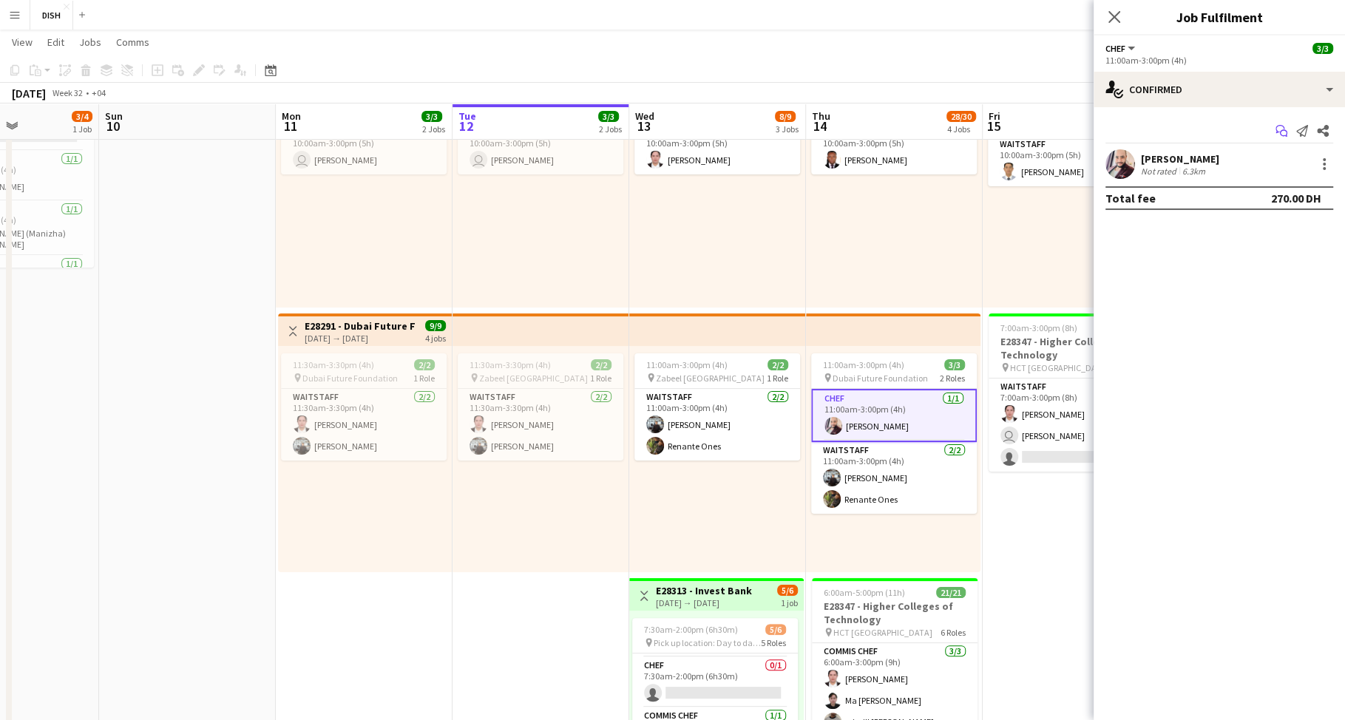
click at [1283, 134] on icon "Start chat" at bounding box center [1281, 131] width 12 height 12
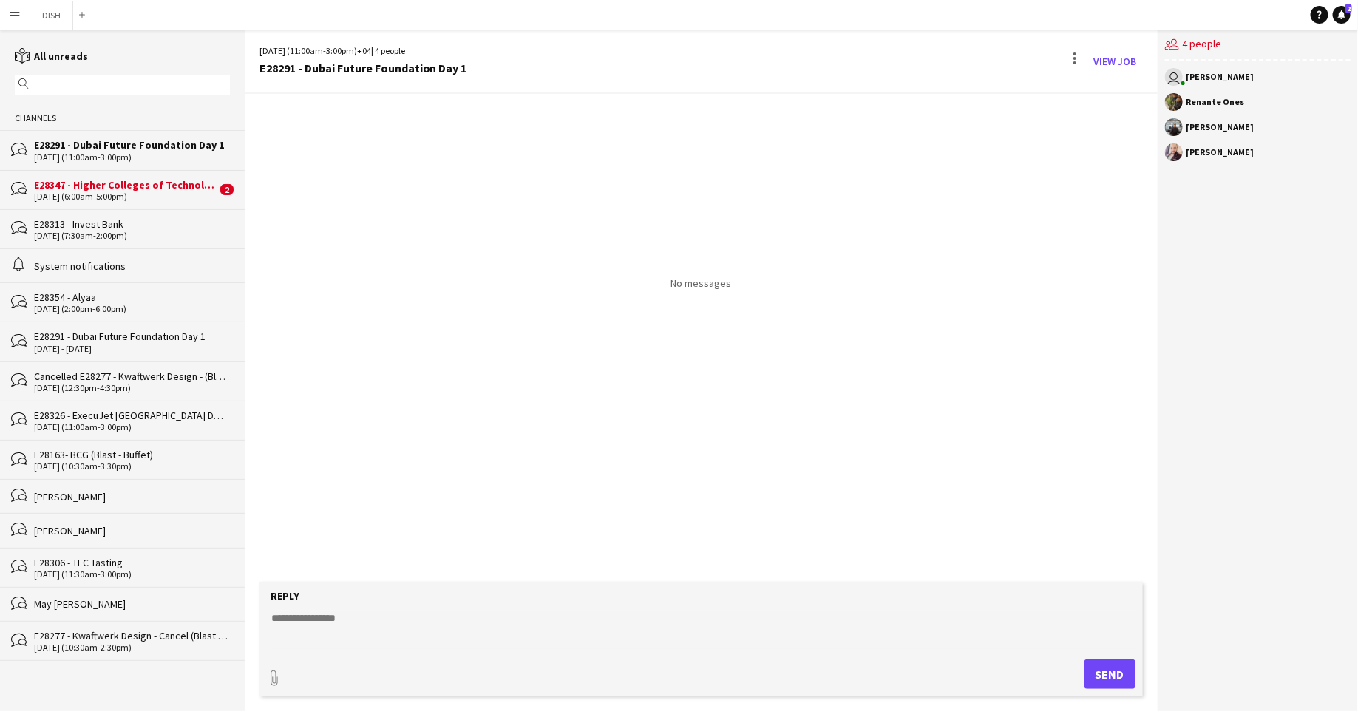
click at [458, 640] on textarea at bounding box center [704, 630] width 869 height 38
click at [447, 639] on textarea at bounding box center [704, 630] width 869 height 38
drag, startPoint x: 367, startPoint y: 67, endPoint x: 375, endPoint y: 68, distance: 7.4
click at [367, 67] on div "E28291 - Dubai Future Foundation Day 1" at bounding box center [363, 67] width 208 height 13
click at [1107, 64] on link "View Job" at bounding box center [1115, 62] width 55 height 24
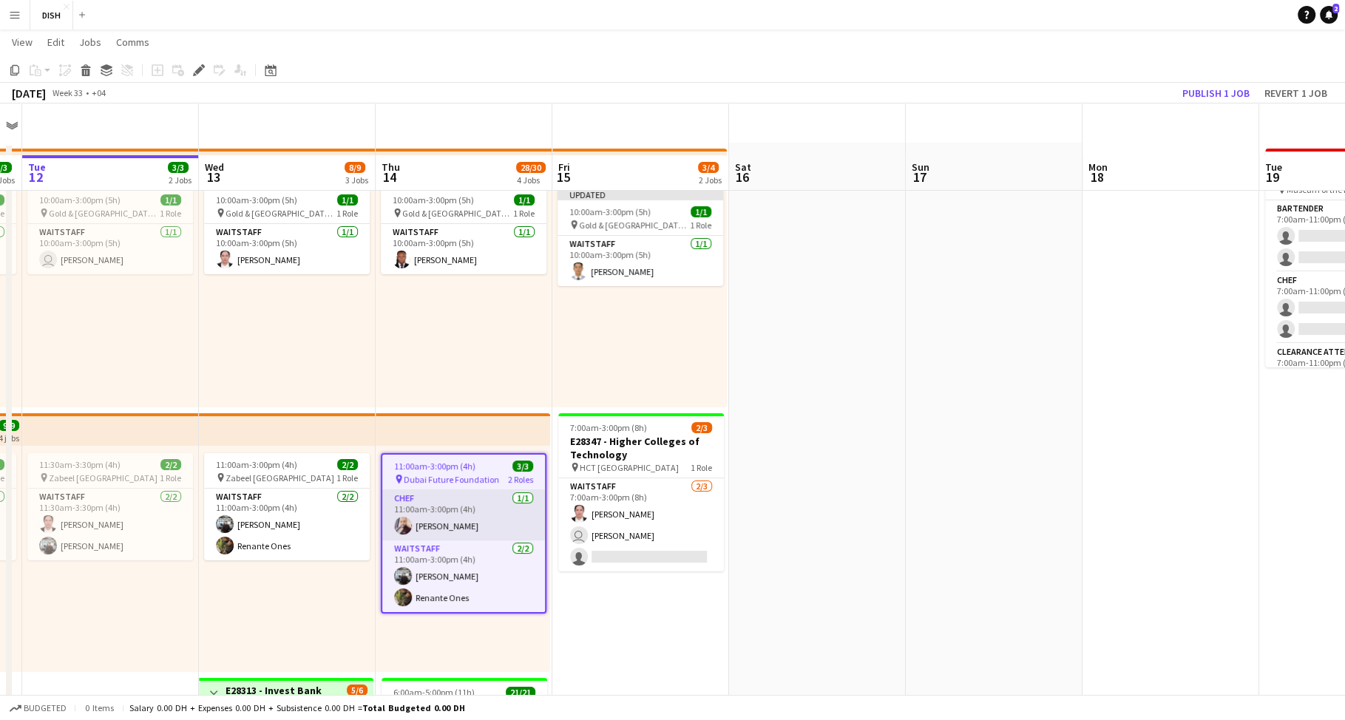
scroll to position [131, 0]
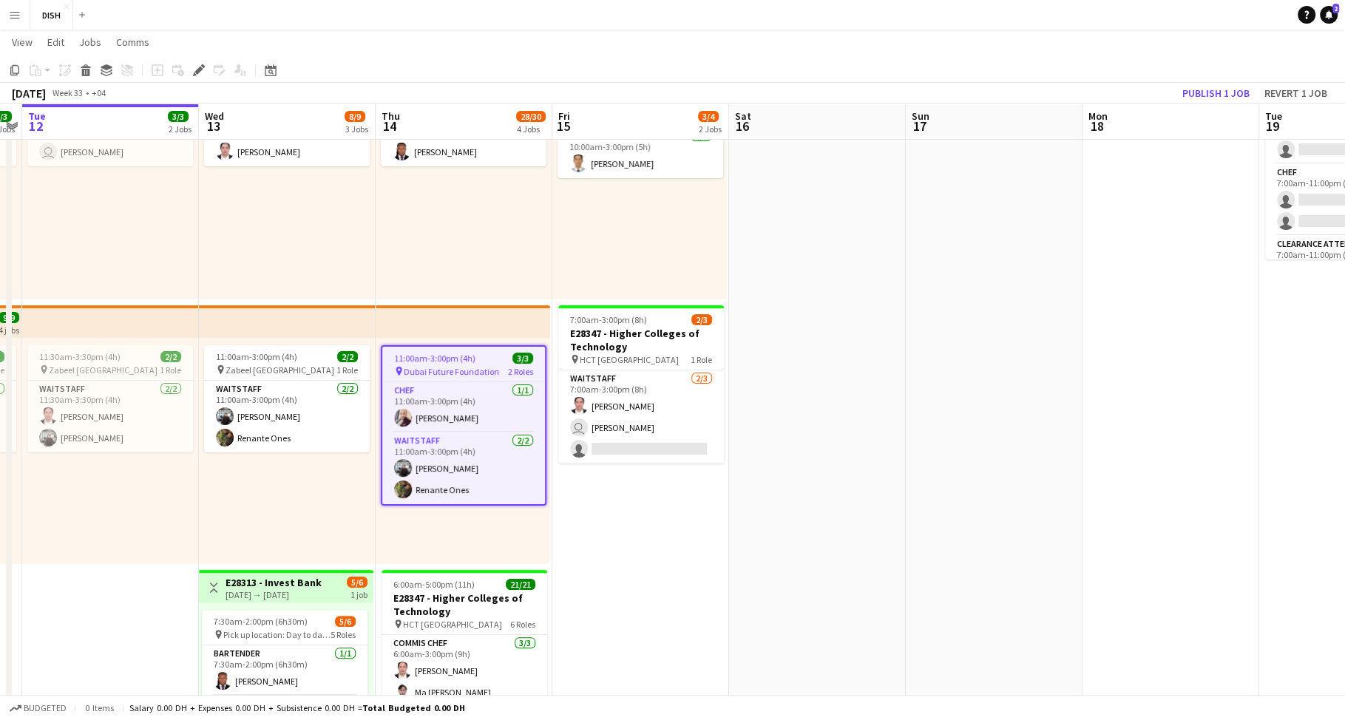
click at [458, 361] on span "11:00am-3:00pm (4h)" at bounding box center [434, 358] width 81 height 11
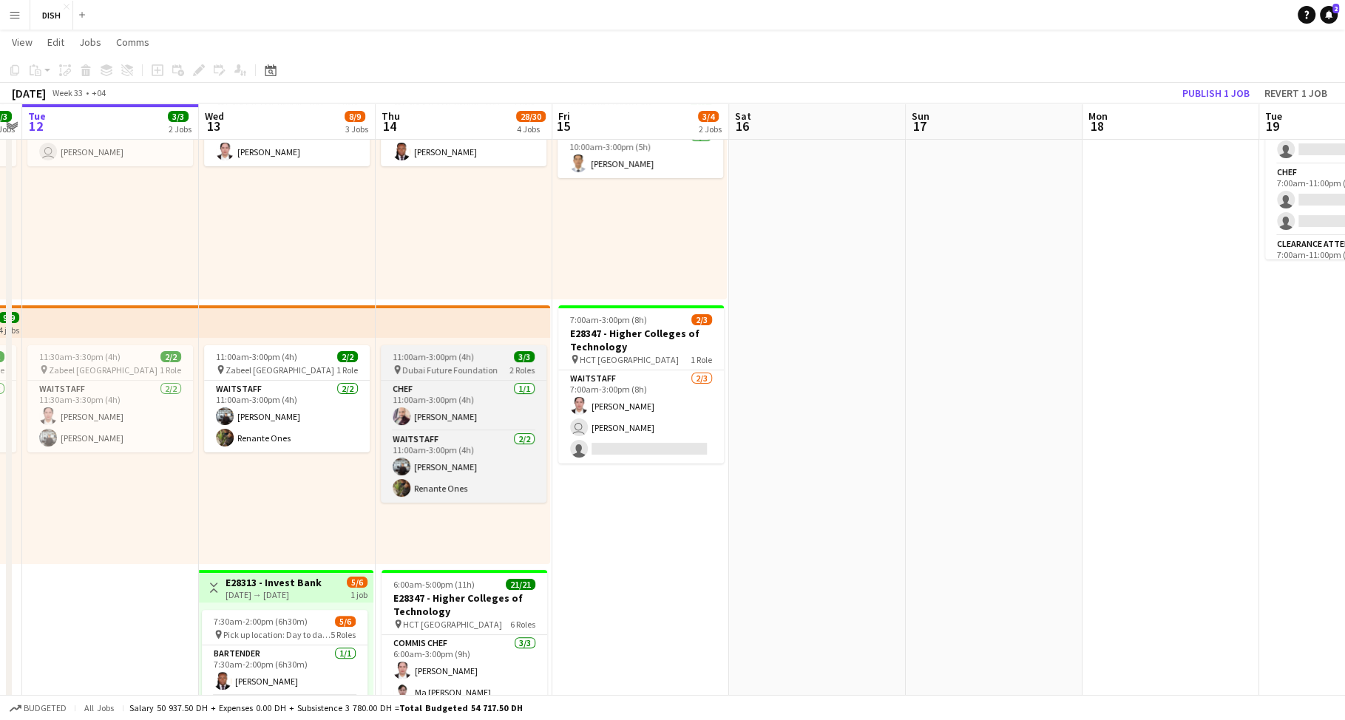
click at [461, 362] on app-job-card "11:00am-3:00pm (4h) 3/3 pin Dubai Future Foundation 2 Roles Chef 1/1 11:00am-3:…" at bounding box center [464, 423] width 166 height 157
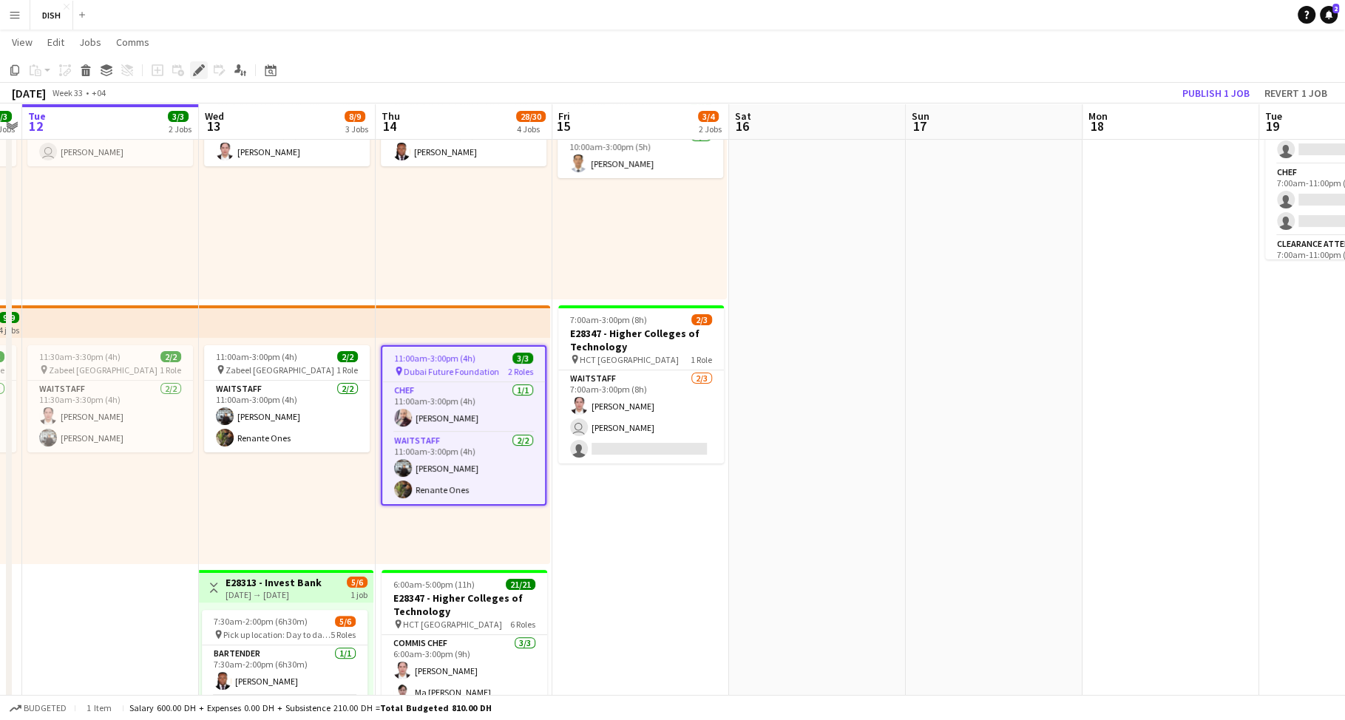
click at [203, 67] on icon at bounding box center [203, 66] width 4 height 4
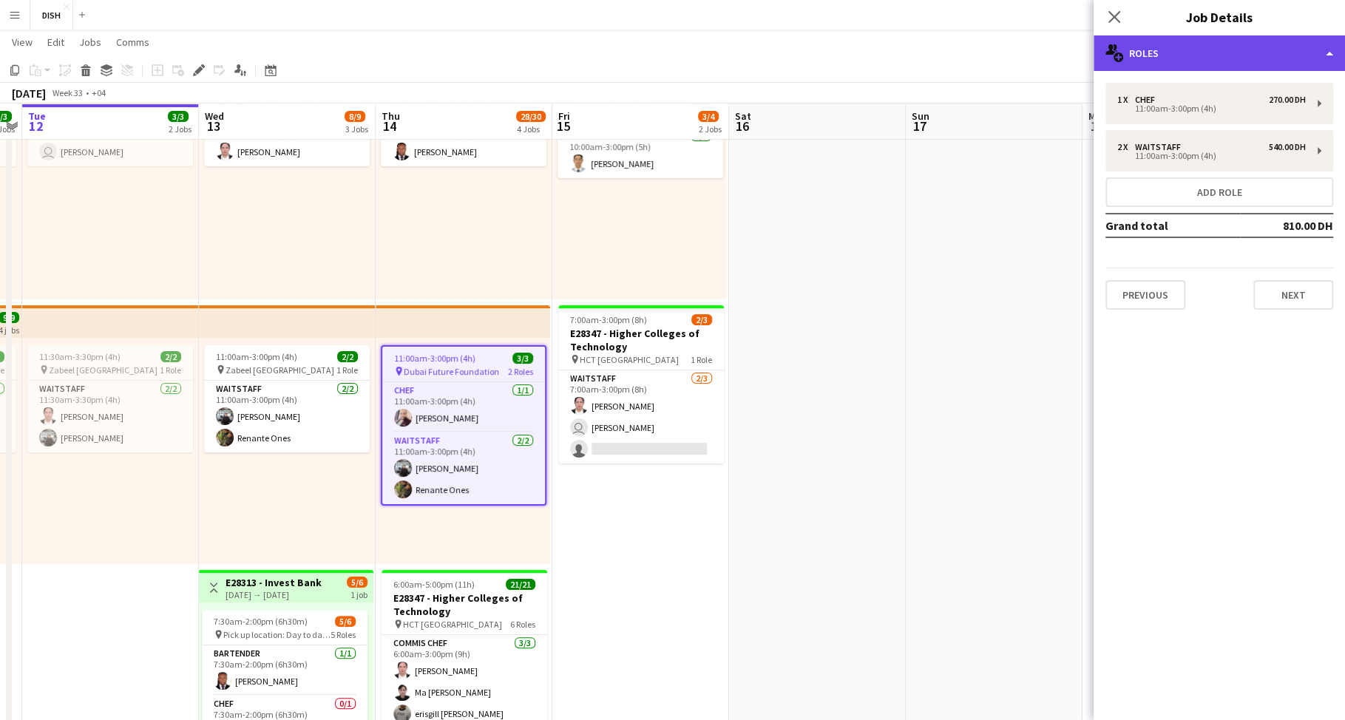
click at [1163, 42] on div "multiple-users-add Roles" at bounding box center [1218, 52] width 251 height 35
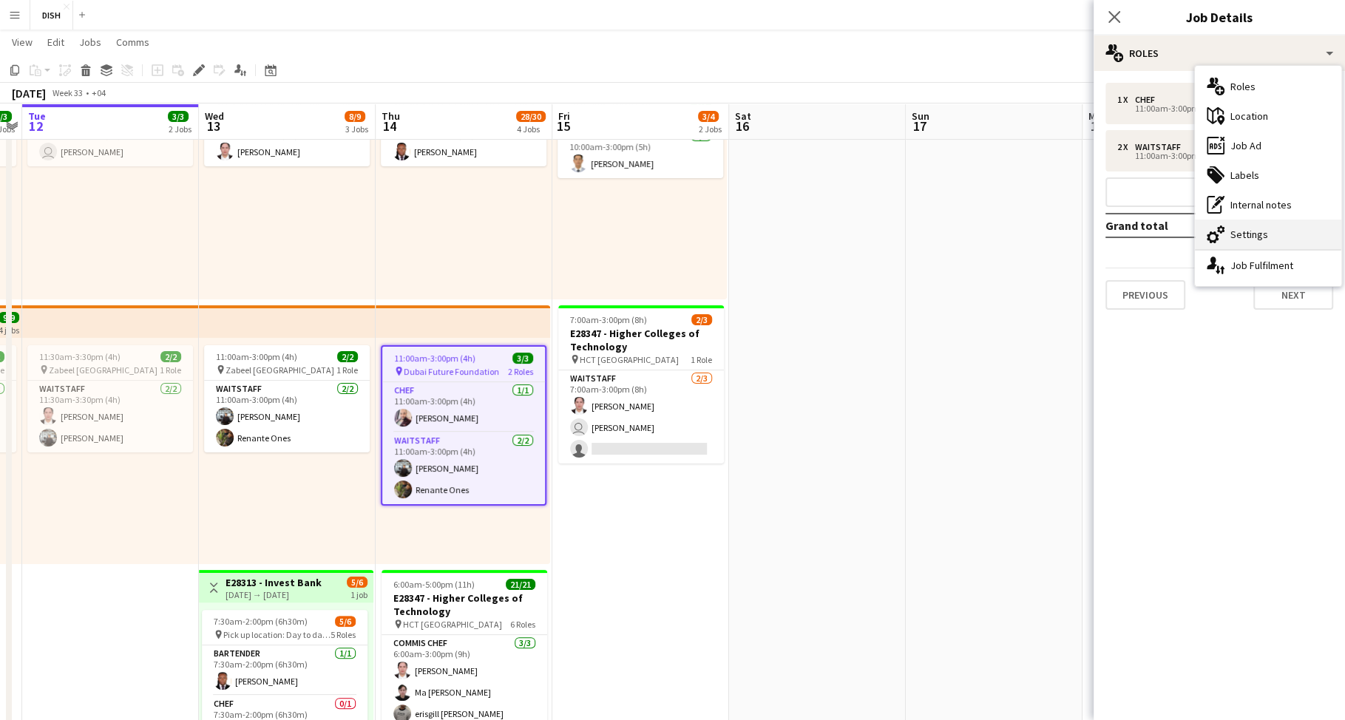
click at [1232, 238] on div "cog-double-3 Settings" at bounding box center [1268, 235] width 146 height 30
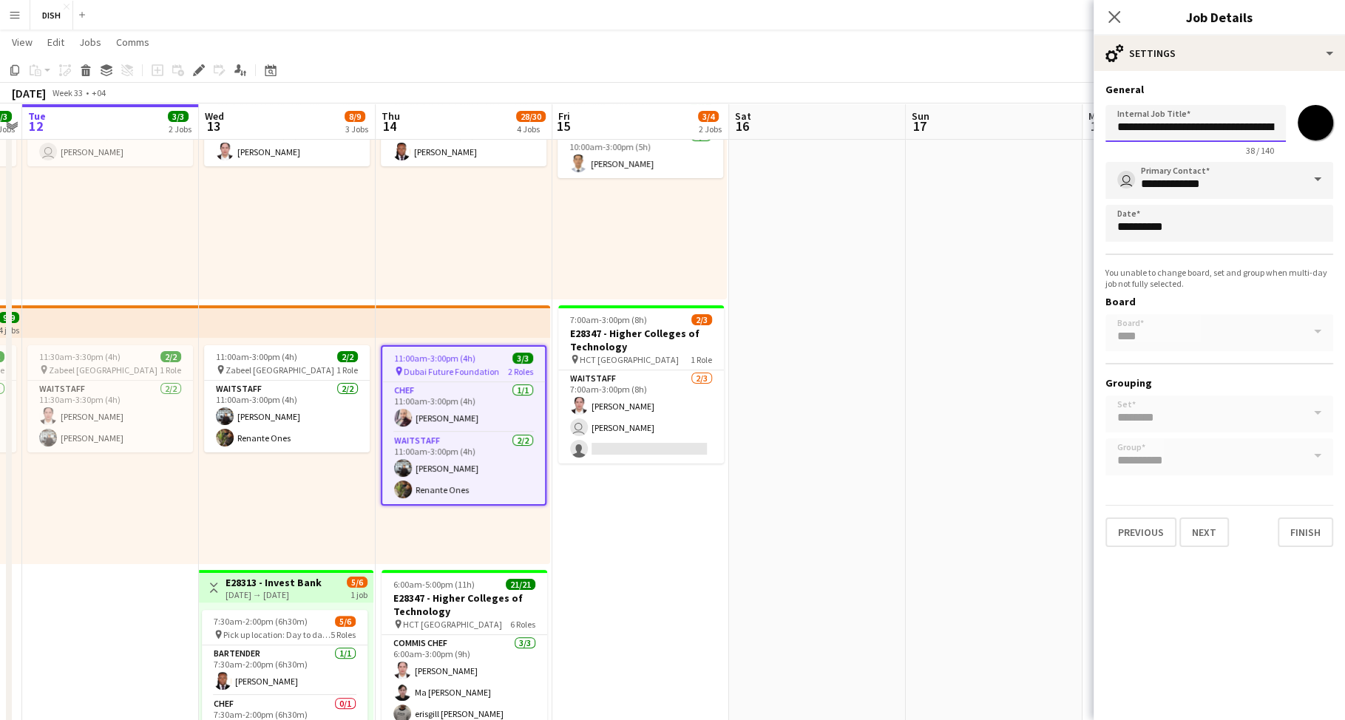
click at [1236, 133] on input "**********" at bounding box center [1195, 123] width 180 height 37
type input "**********"
drag, startPoint x: 1312, startPoint y: 533, endPoint x: 1314, endPoint y: 505, distance: 28.2
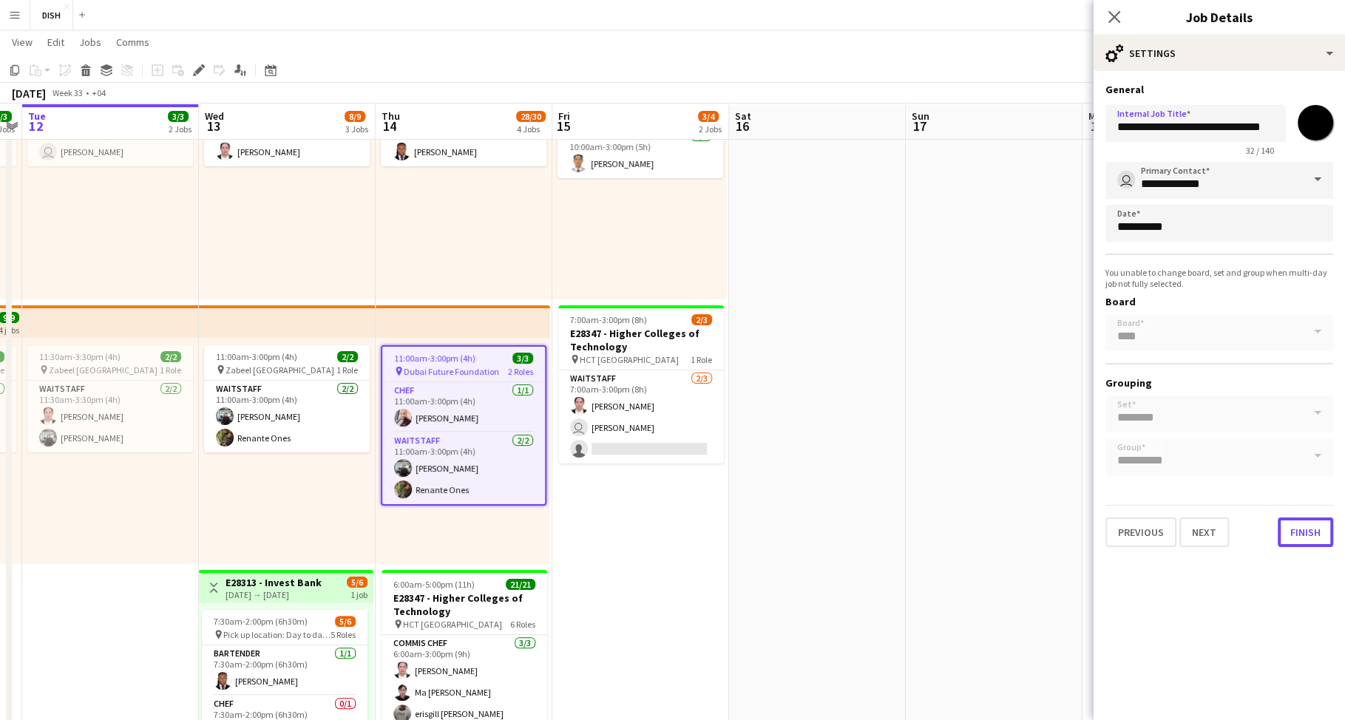
click at [1312, 534] on button "Finish" at bounding box center [1304, 532] width 55 height 30
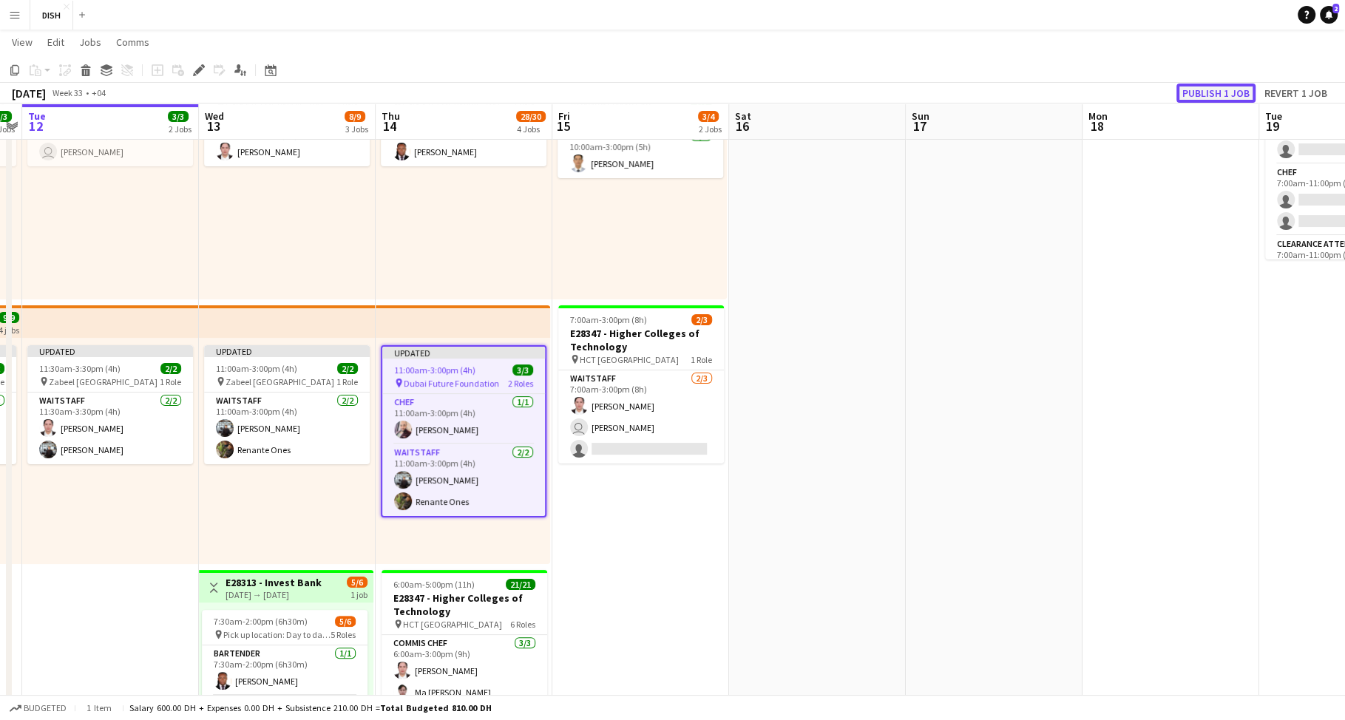
click at [1209, 91] on button "Publish 1 job" at bounding box center [1215, 93] width 79 height 19
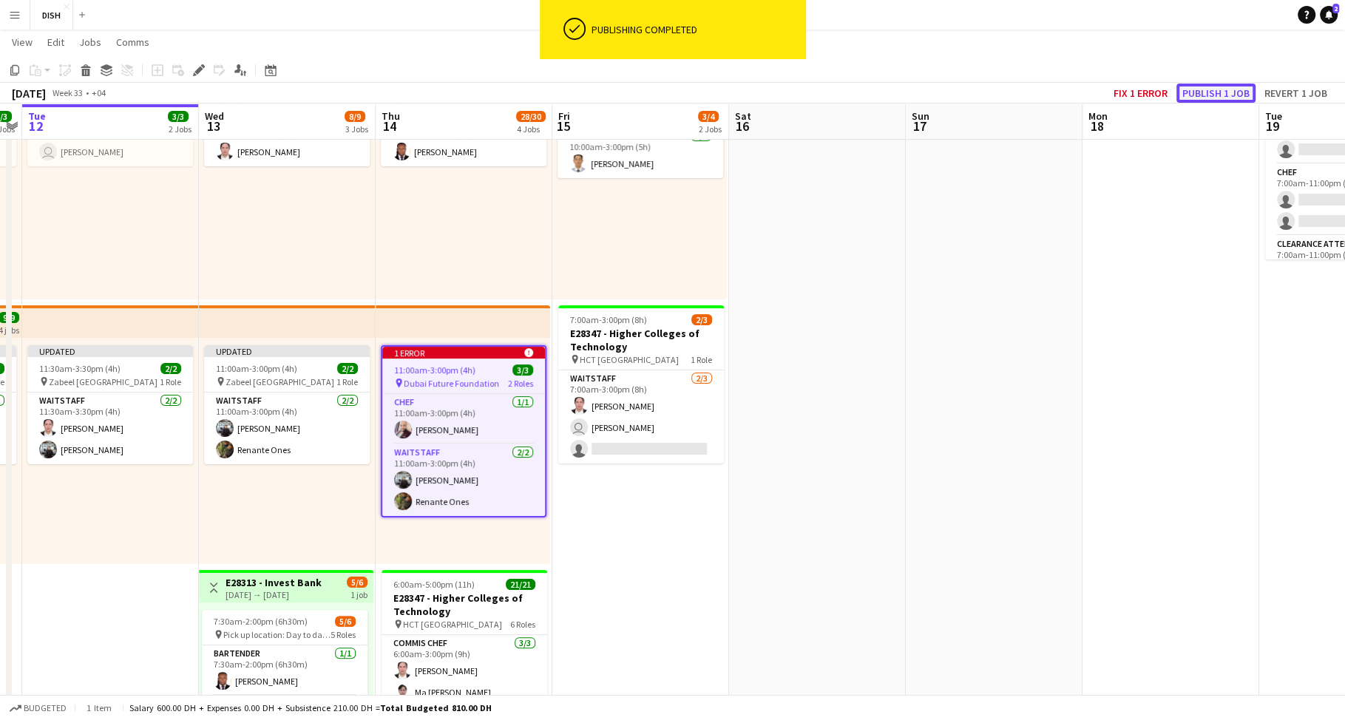
click at [1209, 88] on button "Publish 1 job" at bounding box center [1215, 93] width 79 height 19
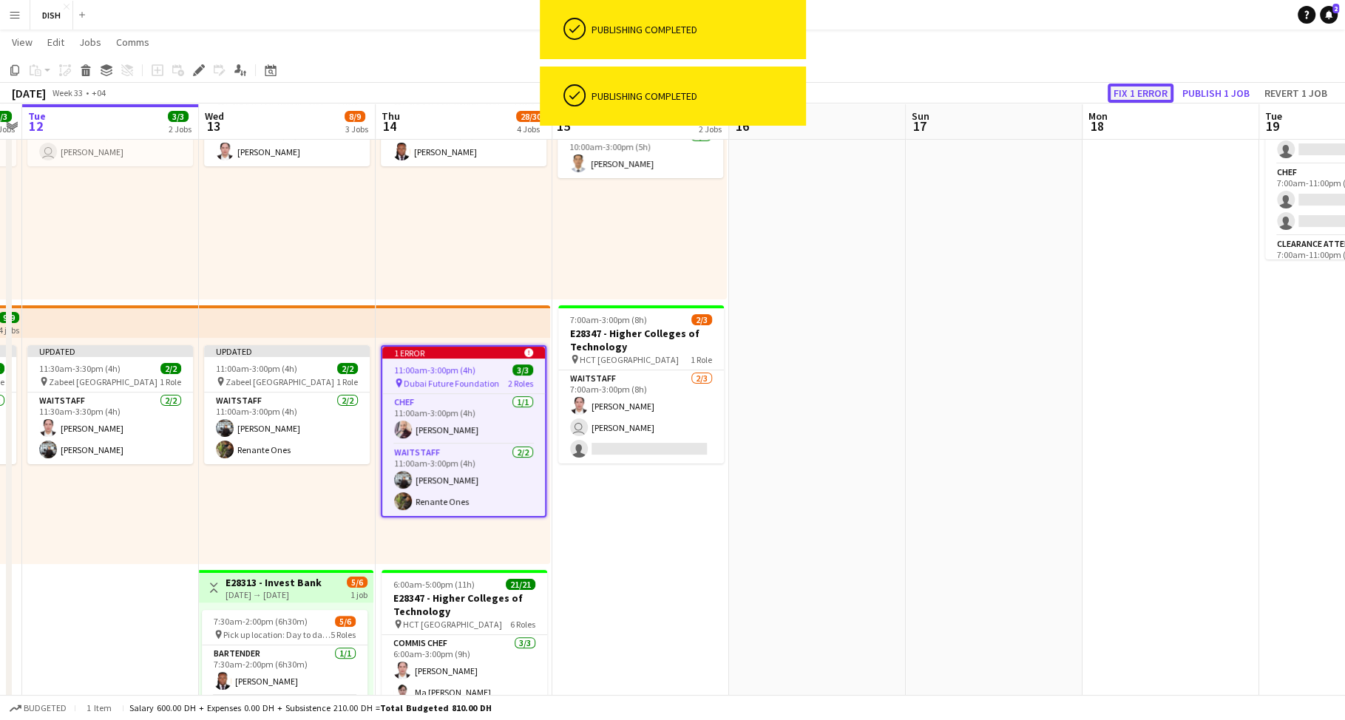
click at [1155, 93] on button "Fix 1 error" at bounding box center [1140, 93] width 66 height 19
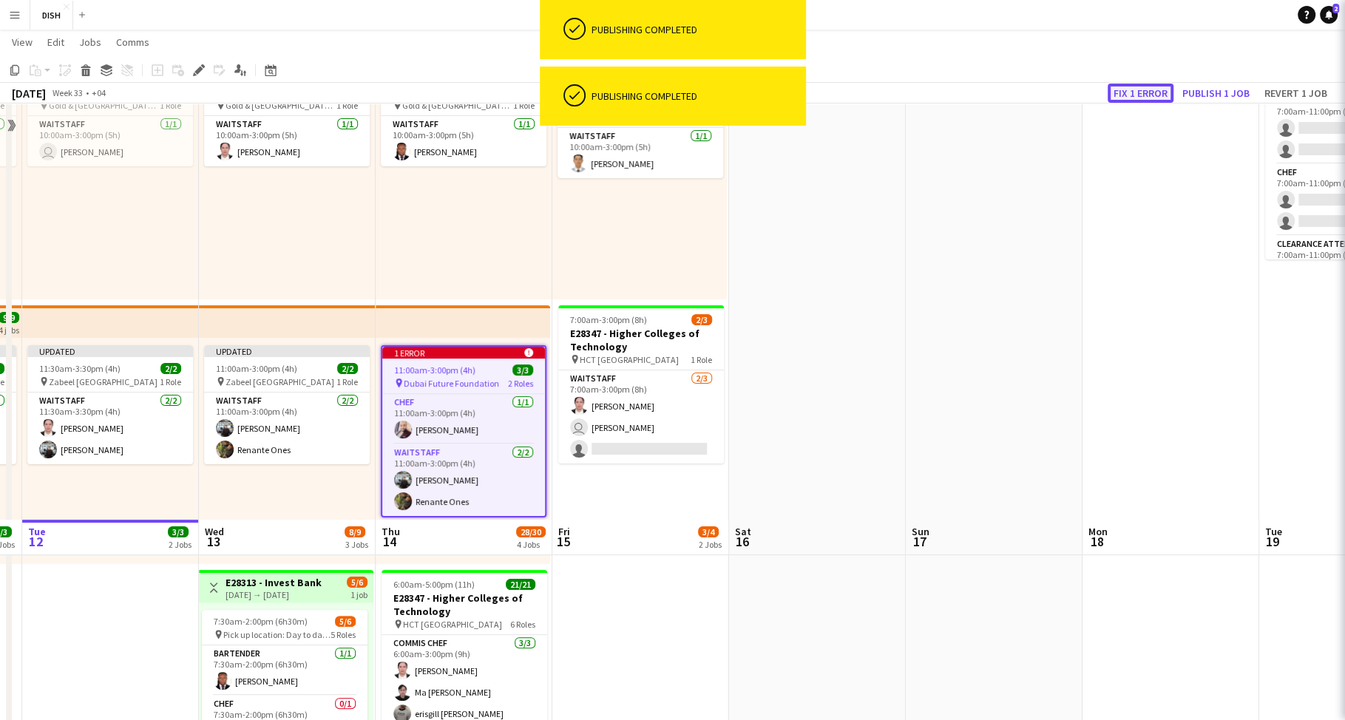
scroll to position [547, 0]
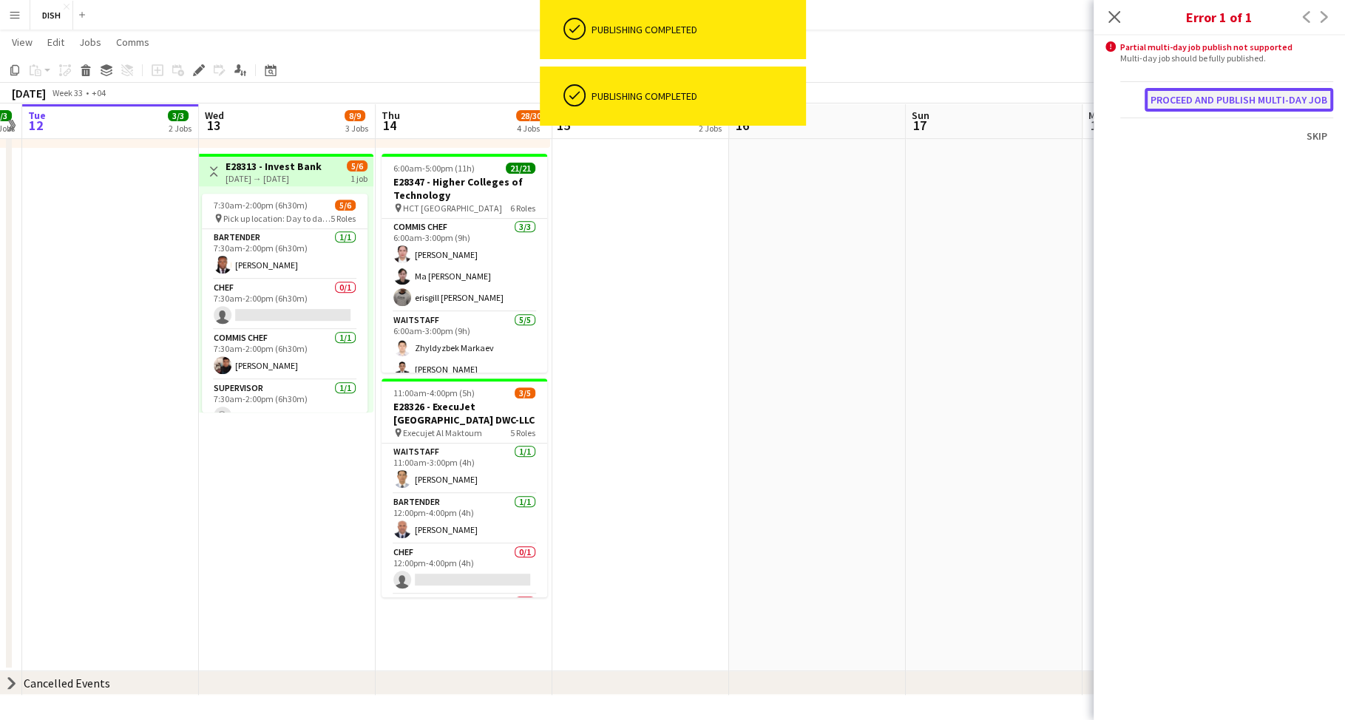
click at [1250, 89] on button "Proceed and publish multi-day job" at bounding box center [1238, 100] width 189 height 24
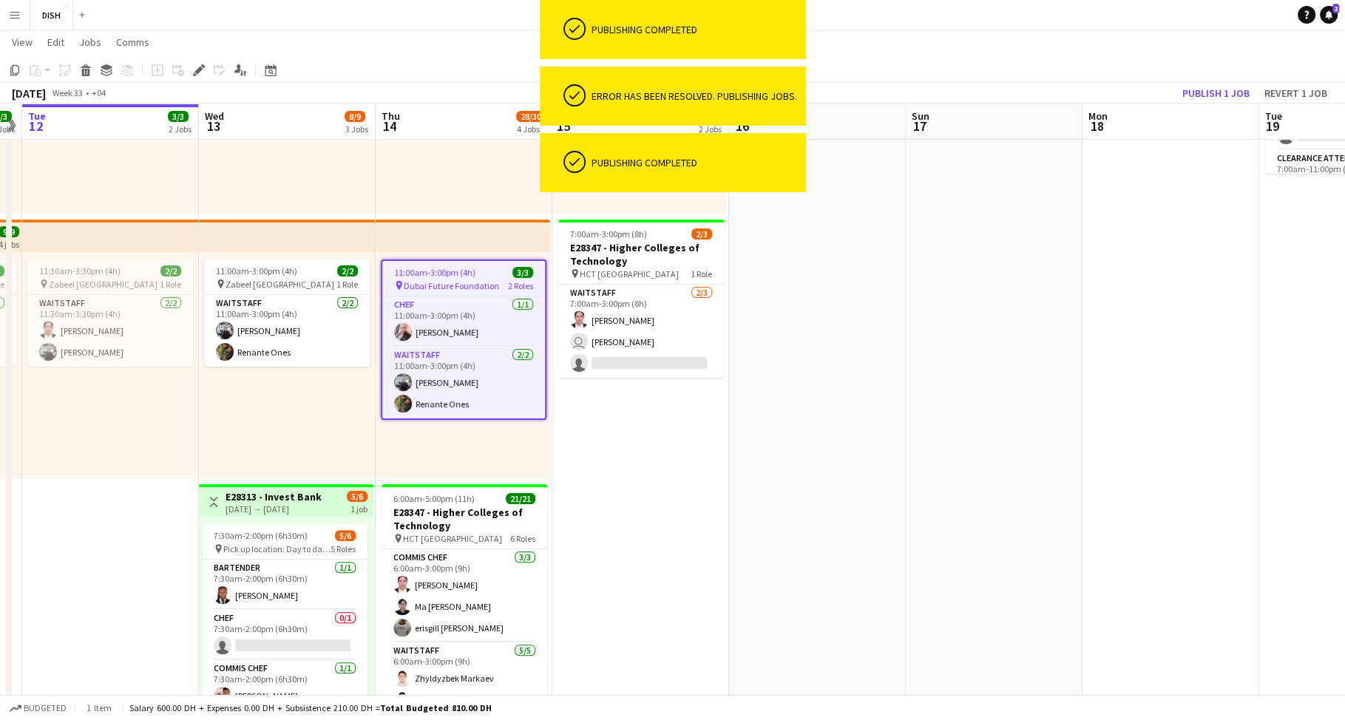
scroll to position [0, 507]
click at [835, 318] on app-date-cell at bounding box center [818, 475] width 177 height 1053
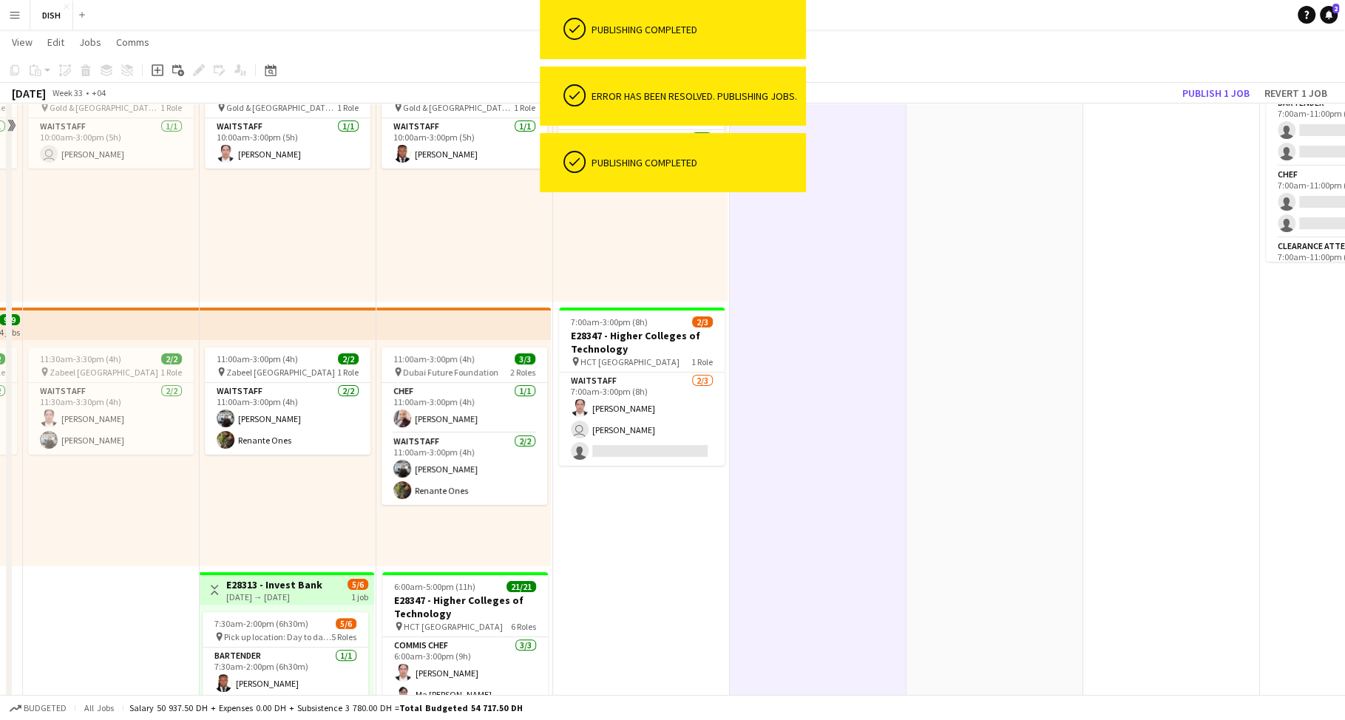
scroll to position [78, 0]
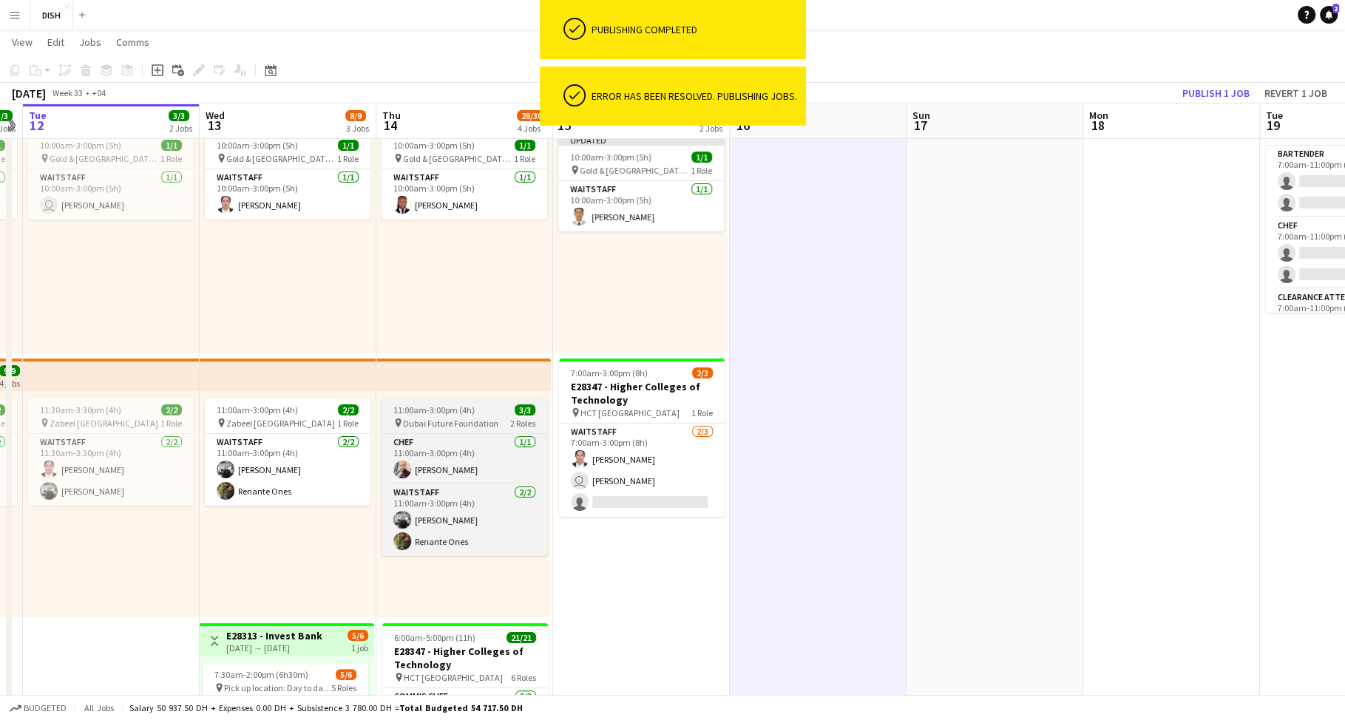
click at [459, 410] on span "11:00am-3:00pm (4h)" at bounding box center [433, 409] width 81 height 11
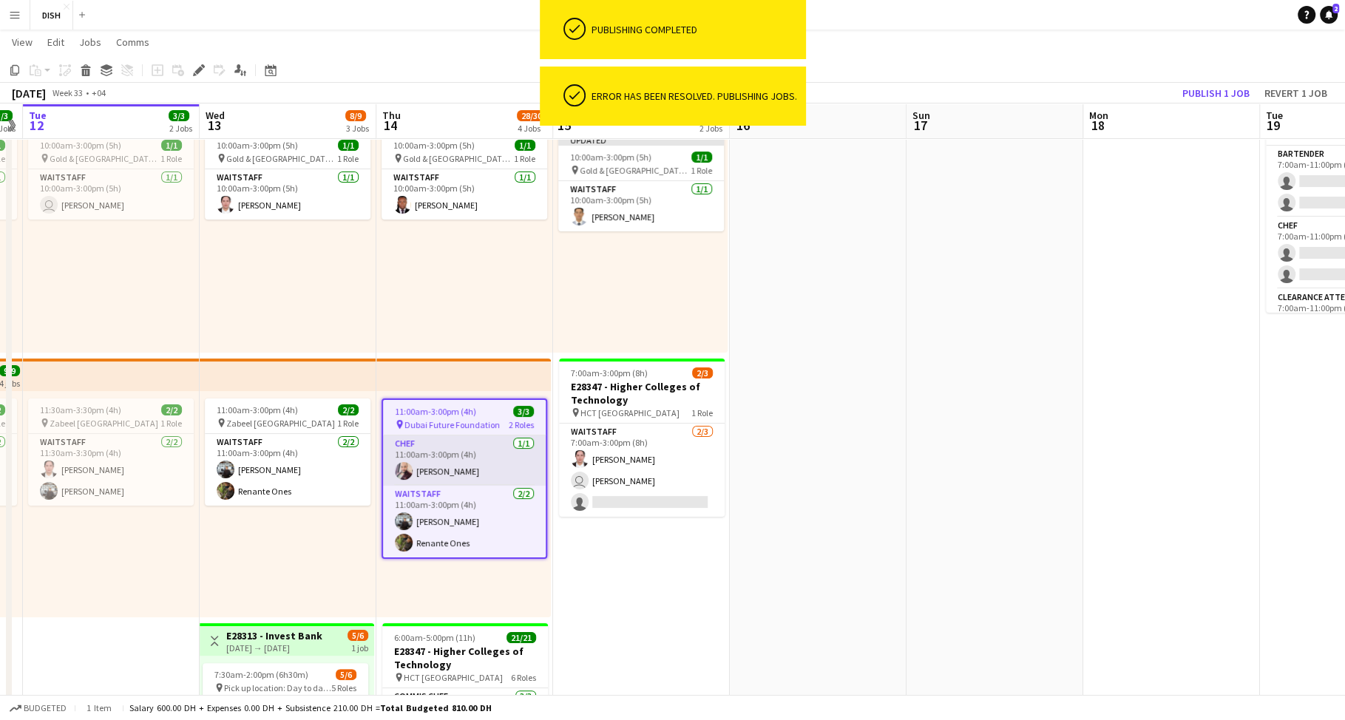
click at [463, 455] on app-card-role "Chef 1/1 11:00am-3:00pm (4h) Matthew Anthony" at bounding box center [464, 460] width 163 height 50
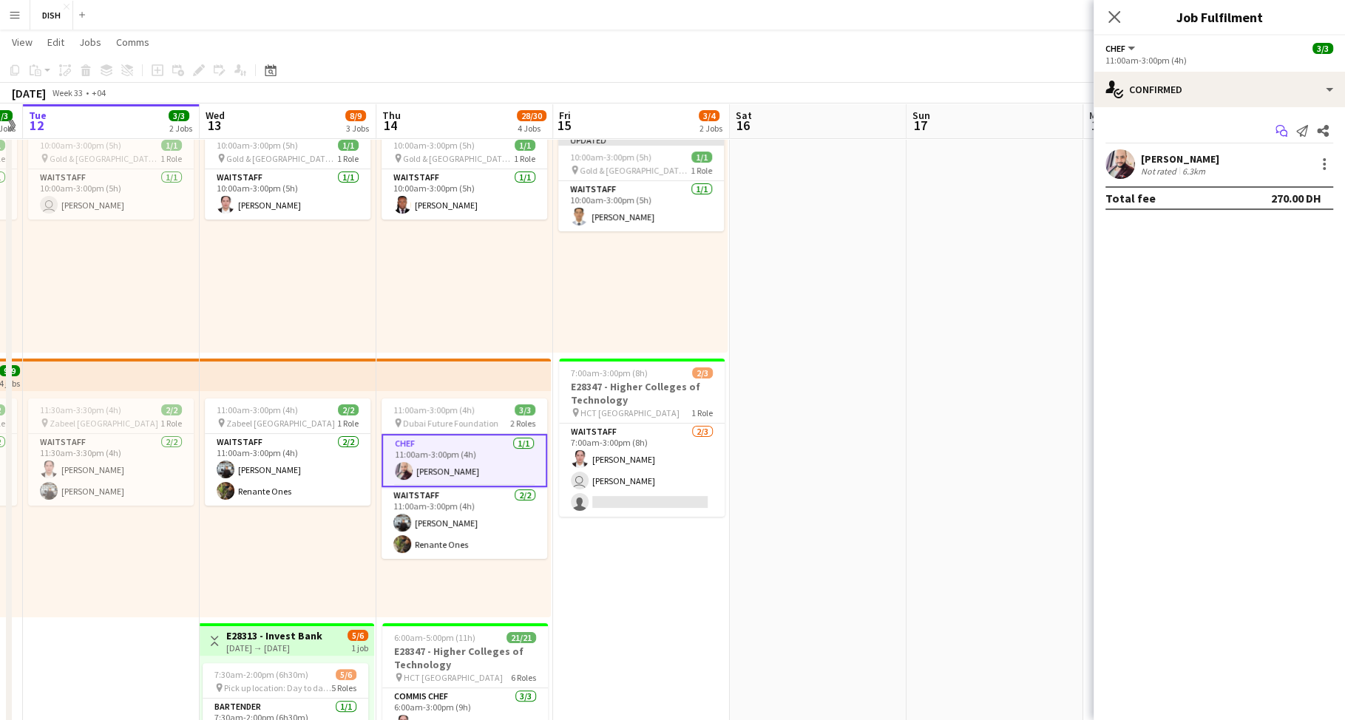
click at [1281, 129] on icon "Start chat" at bounding box center [1281, 131] width 12 height 12
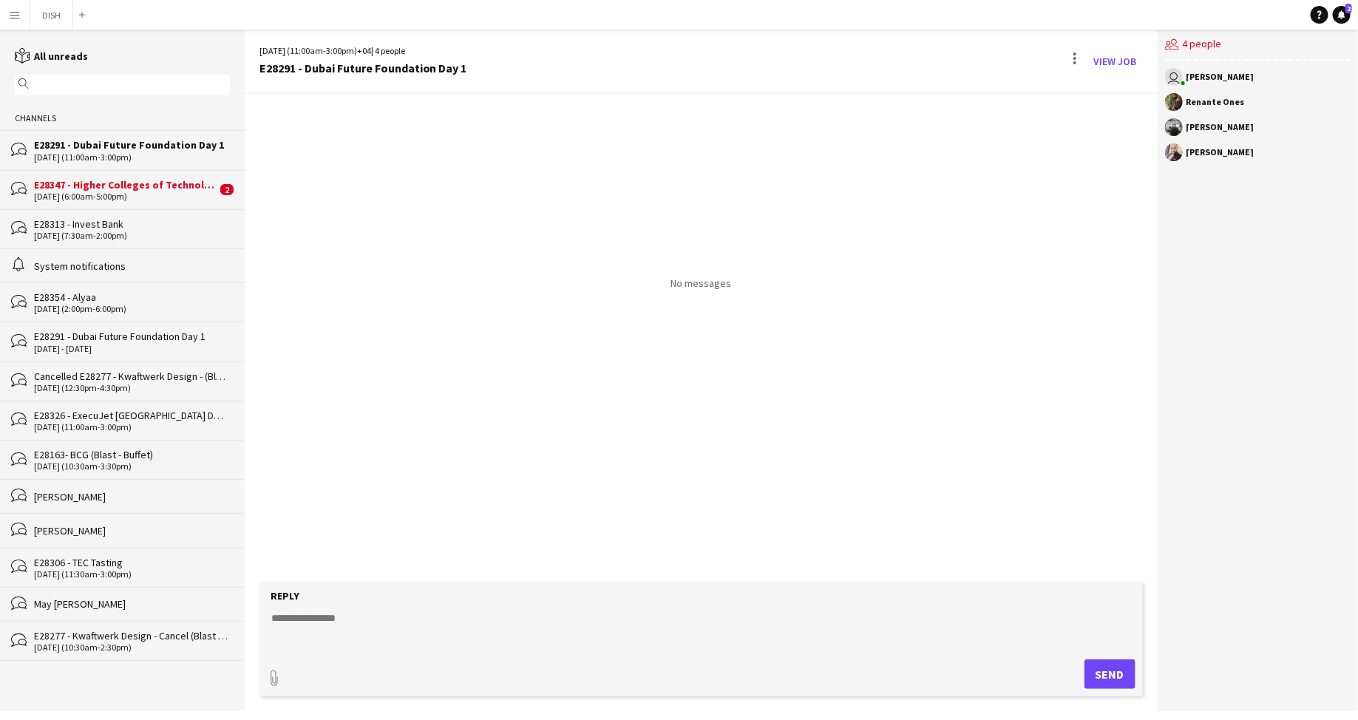
click at [427, 623] on textarea at bounding box center [704, 630] width 869 height 38
click at [1209, 147] on div "Matthew Anthony" at bounding box center [1258, 152] width 186 height 18
click at [1212, 152] on div "Matthew Anthony" at bounding box center [1221, 152] width 68 height 9
click at [101, 85] on input "text" at bounding box center [130, 84] width 194 height 13
click at [44, 16] on button "DISH Close" at bounding box center [51, 15] width 43 height 29
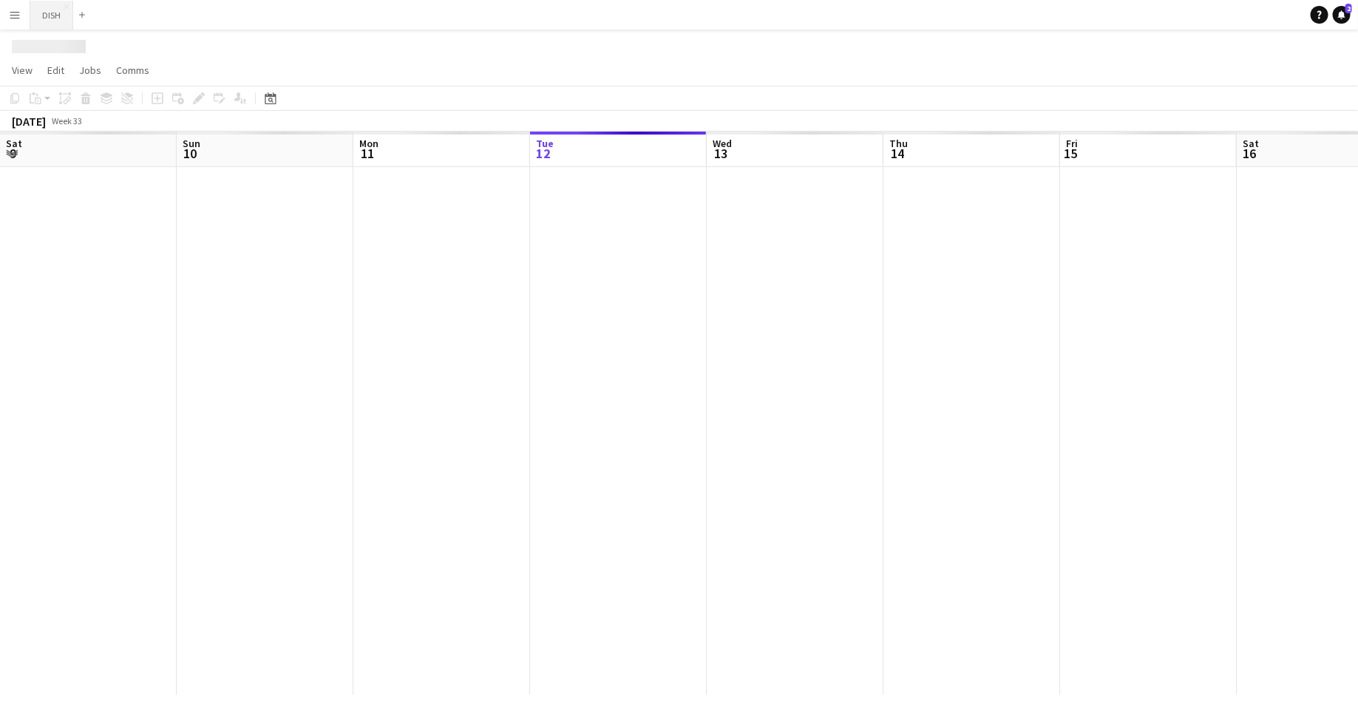
scroll to position [0, 353]
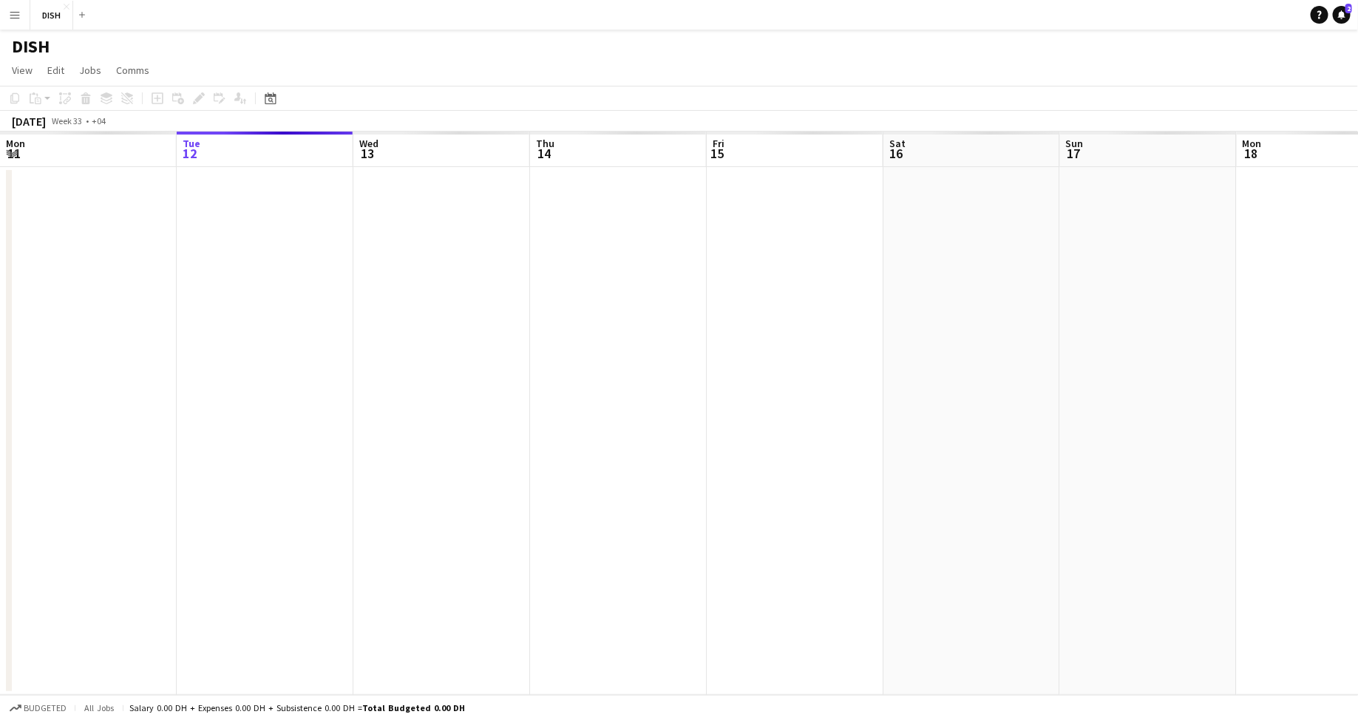
click at [18, 16] on app-icon "Menu" at bounding box center [15, 15] width 12 height 12
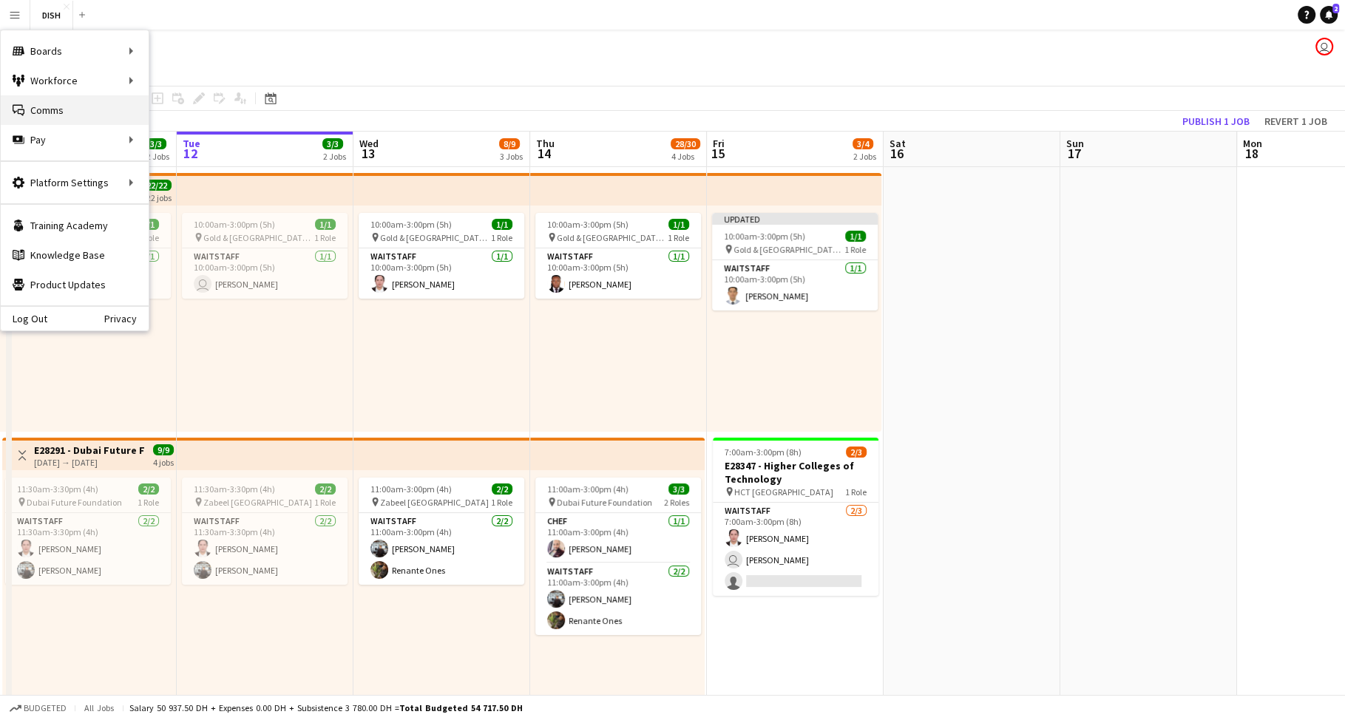
click at [98, 110] on link "Comms Comms" at bounding box center [75, 110] width 148 height 30
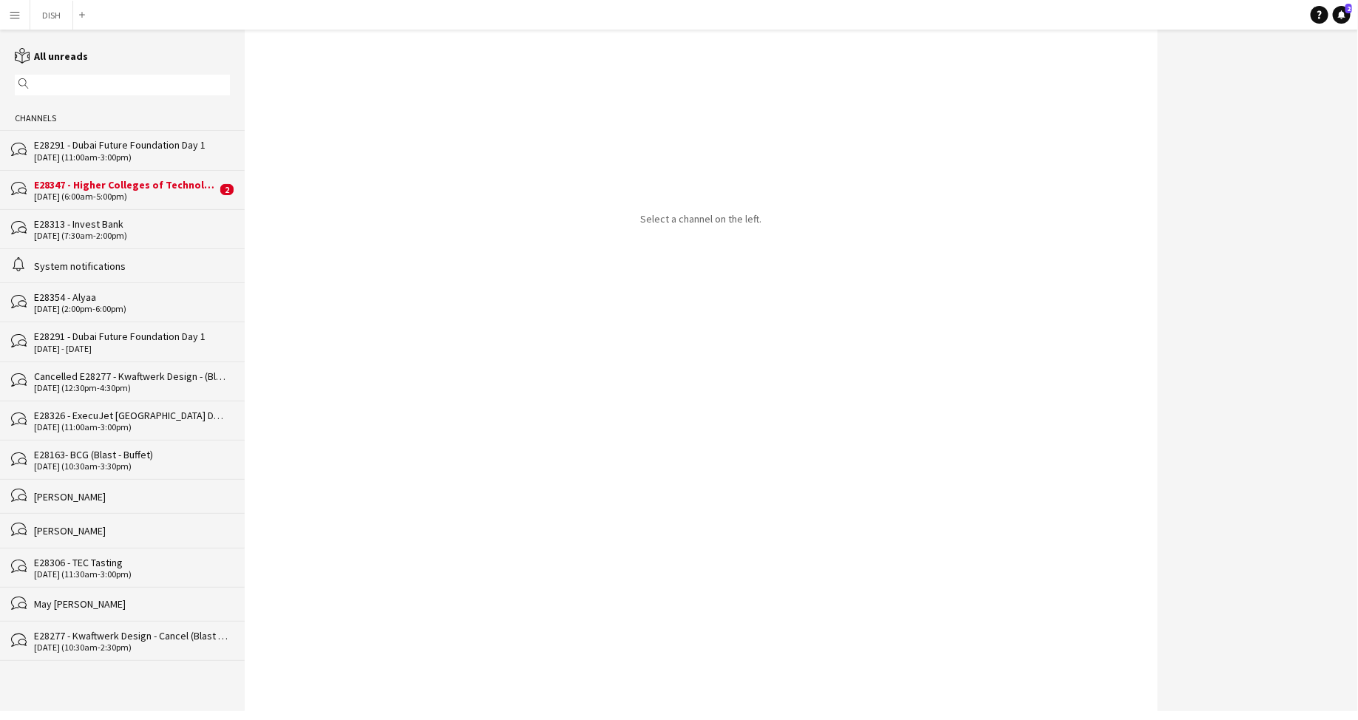
click at [109, 181] on div "E28347 - Higher Colleges of Technology" at bounding box center [125, 184] width 183 height 13
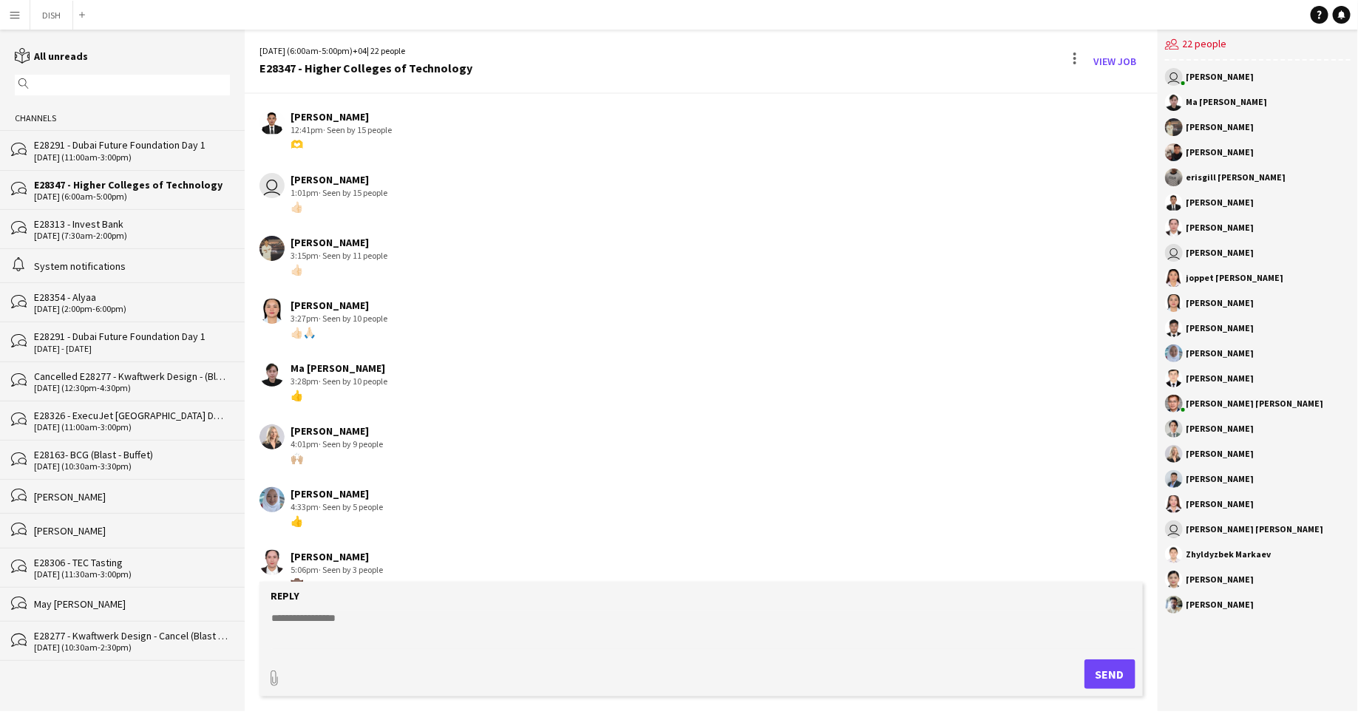
scroll to position [911, 0]
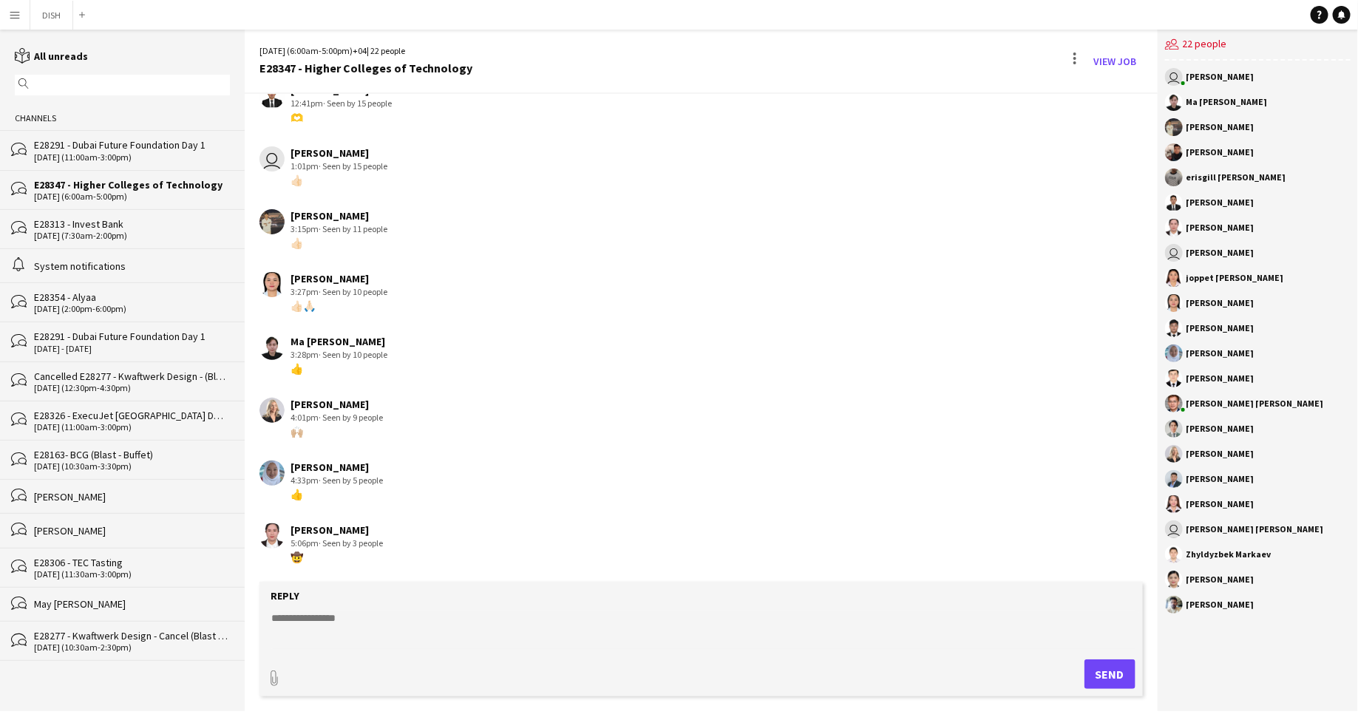
click at [38, 50] on link "reading All unreads" at bounding box center [51, 56] width 73 height 13
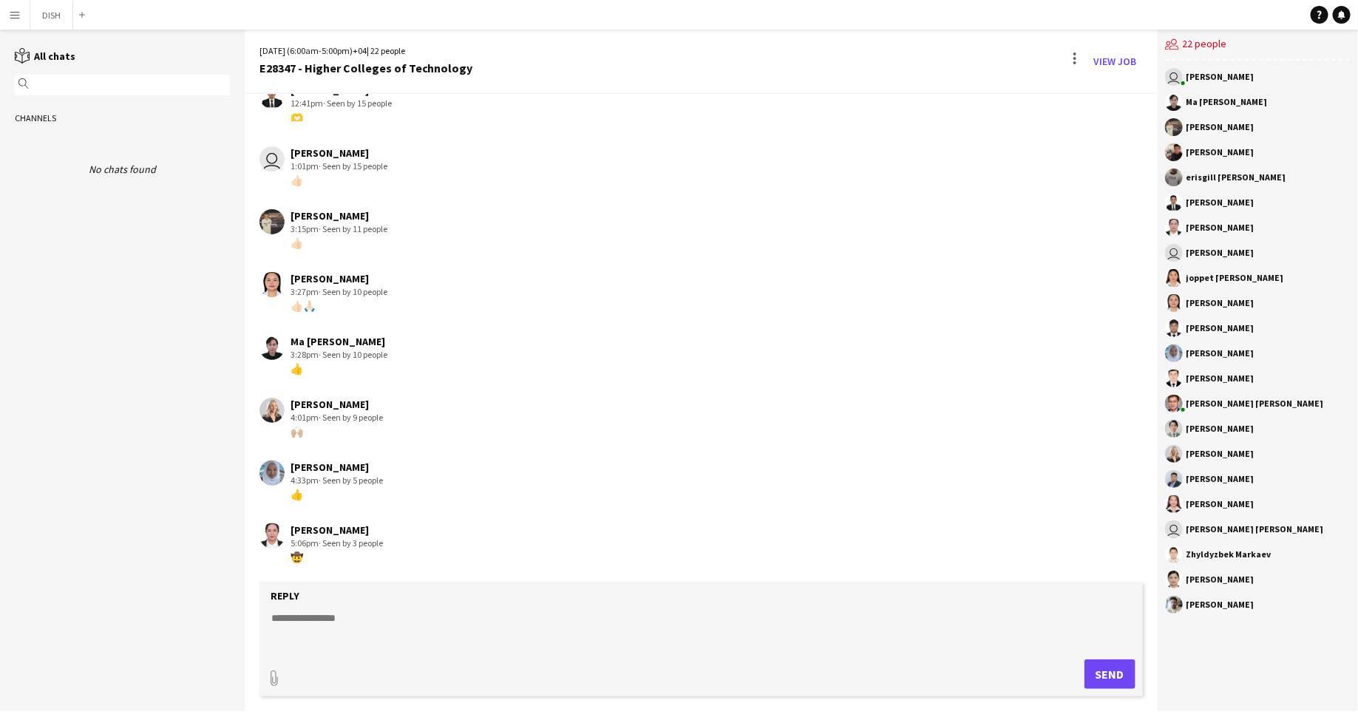
click at [48, 46] on app-channels-list "reading All chats magnifier Channels No chats found" at bounding box center [122, 371] width 245 height 682
click at [51, 50] on link "reading All chats" at bounding box center [45, 56] width 61 height 13
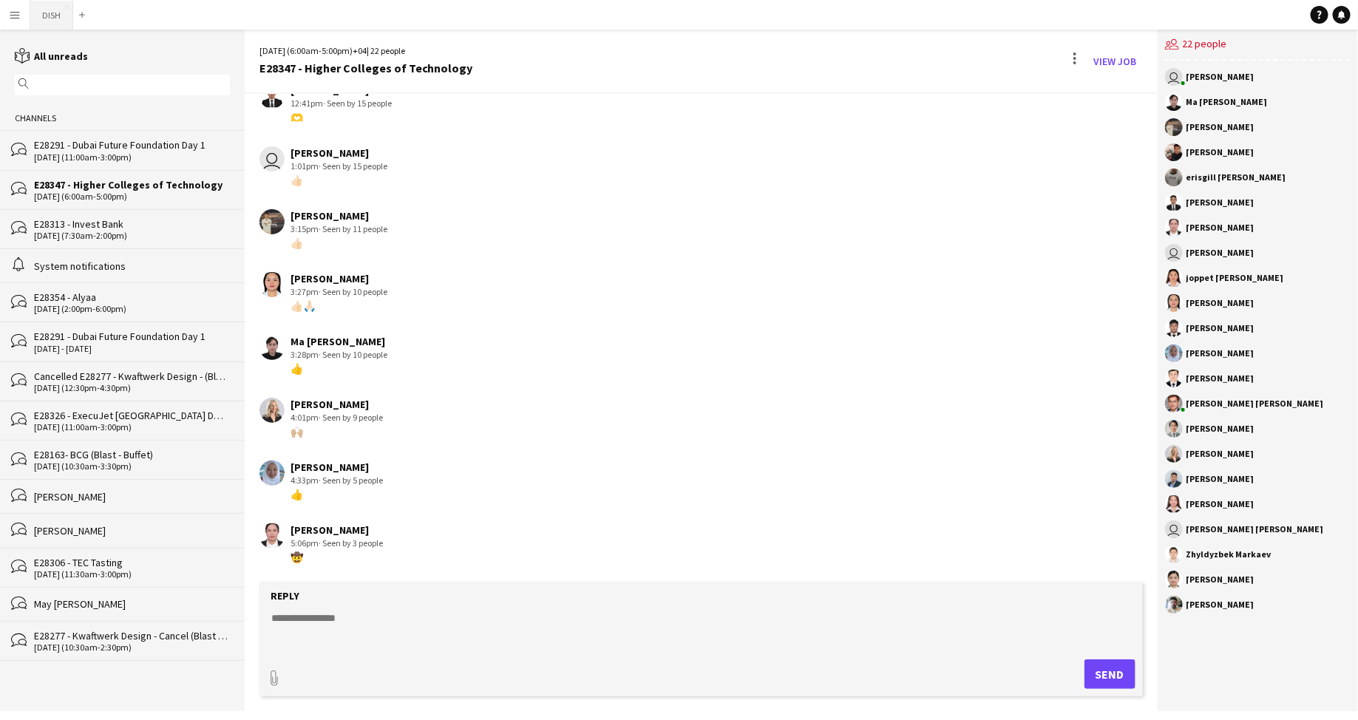
click at [38, 21] on button "DISH Close" at bounding box center [51, 15] width 43 height 29
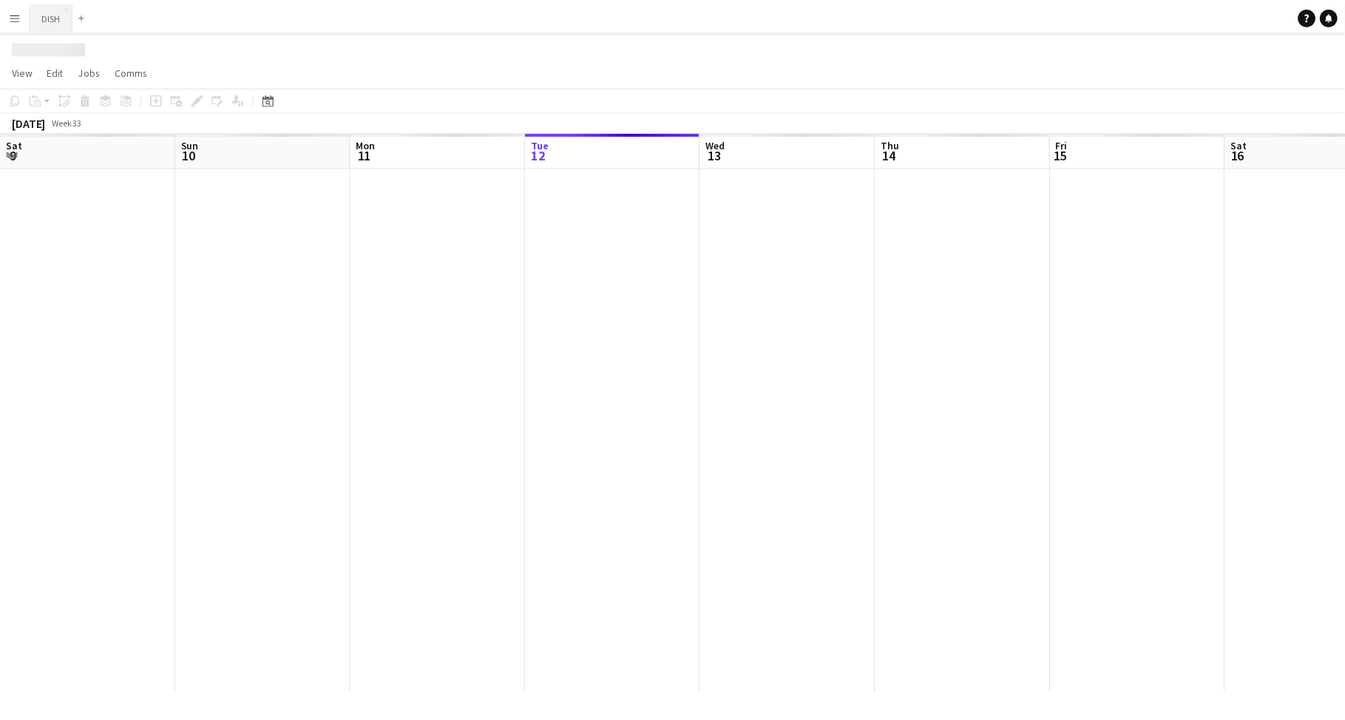
scroll to position [0, 353]
